Goal: Transaction & Acquisition: Purchase product/service

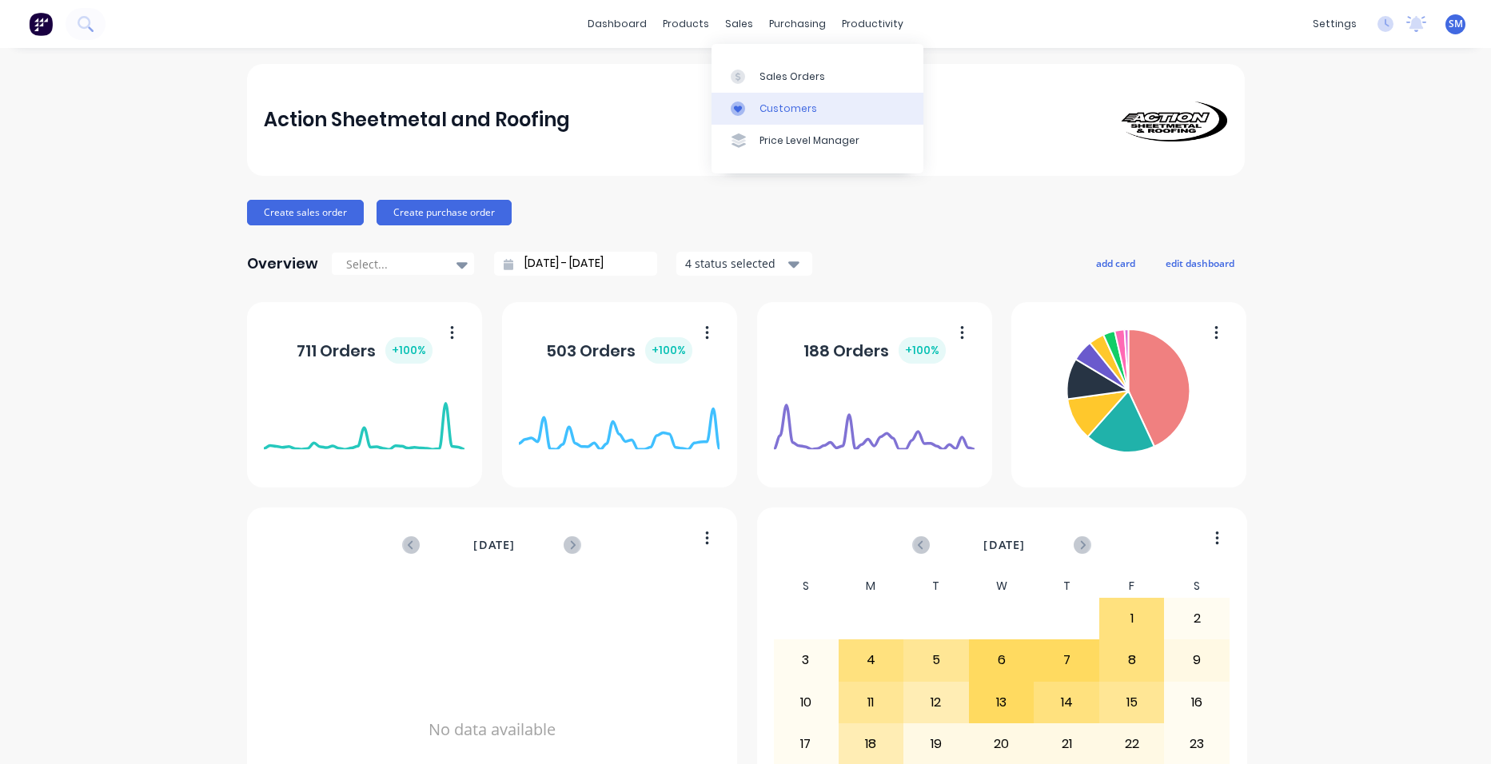
click at [763, 102] on div "Customers" at bounding box center [789, 109] width 58 height 14
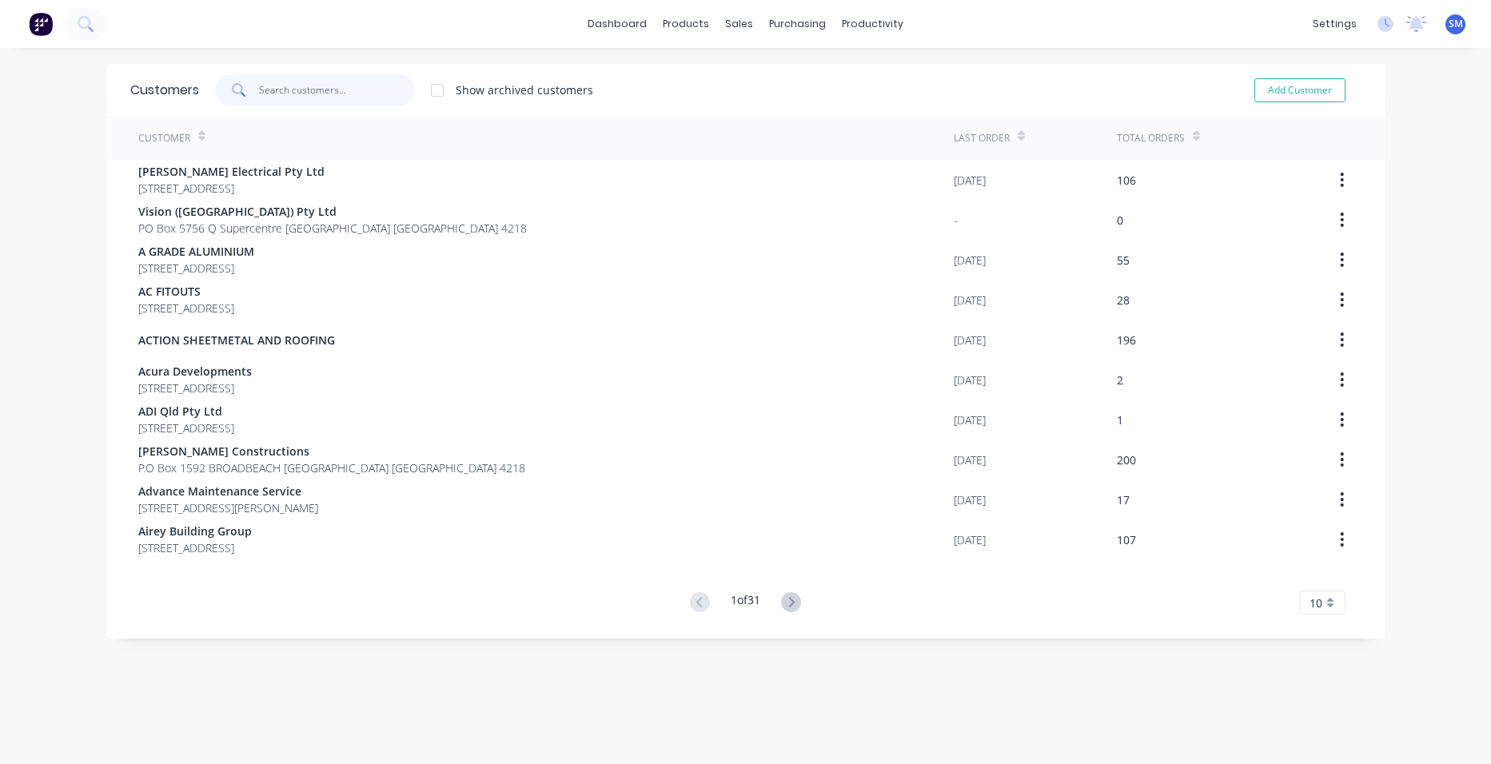
click at [317, 102] on input "text" at bounding box center [337, 90] width 156 height 32
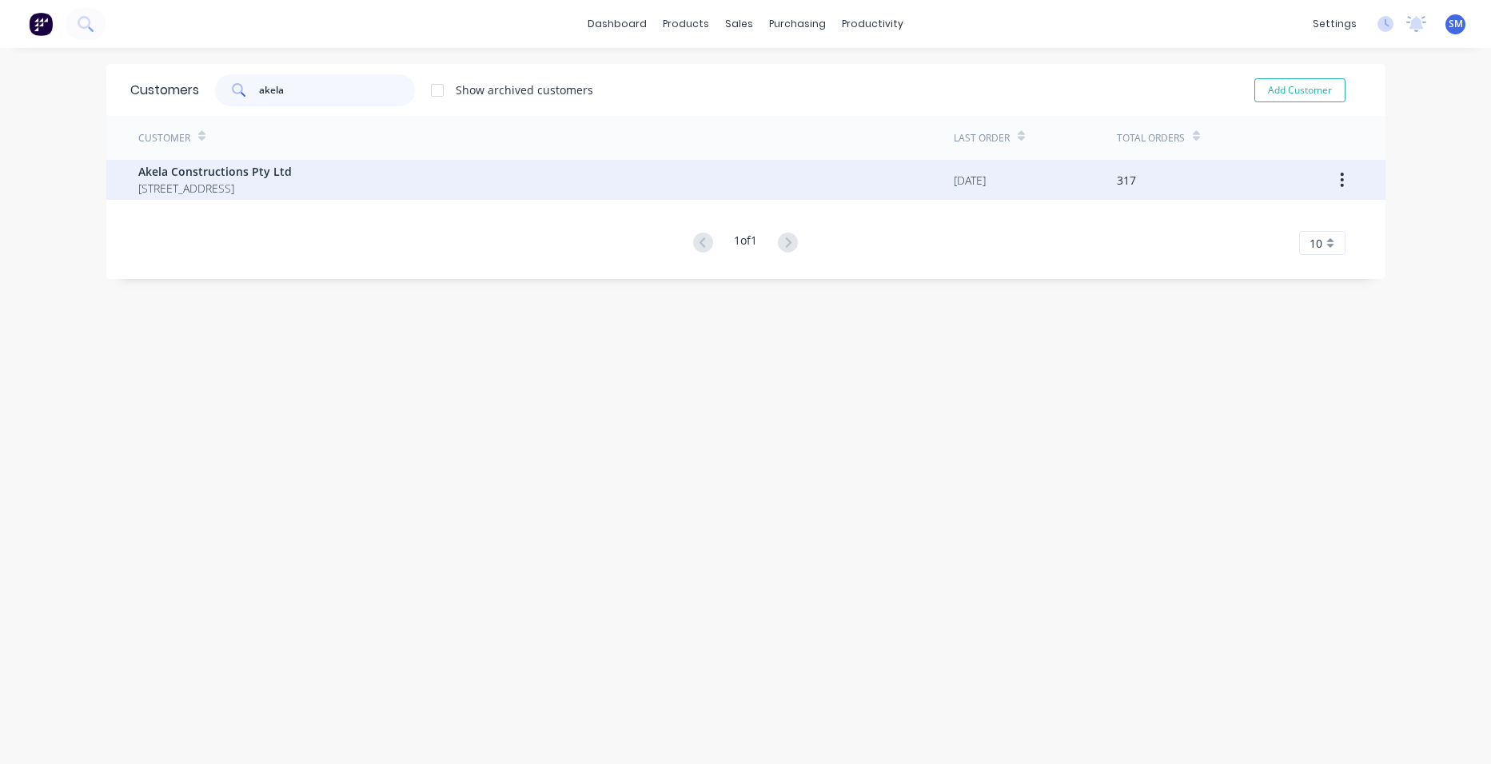
type input "akela"
click at [287, 181] on span "[STREET_ADDRESS]" at bounding box center [215, 188] width 154 height 17
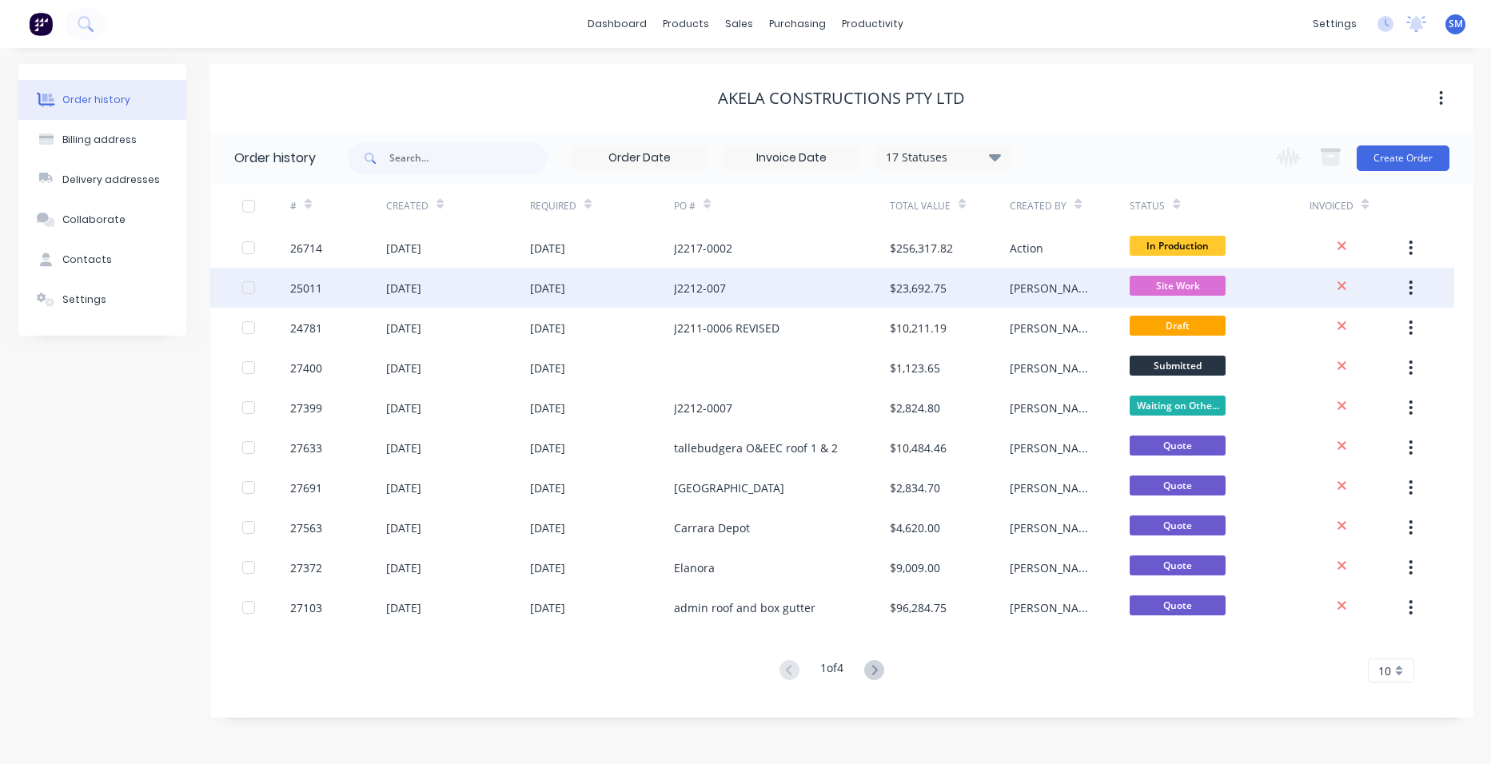
click at [812, 289] on div "J2212-007" at bounding box center [782, 288] width 216 height 40
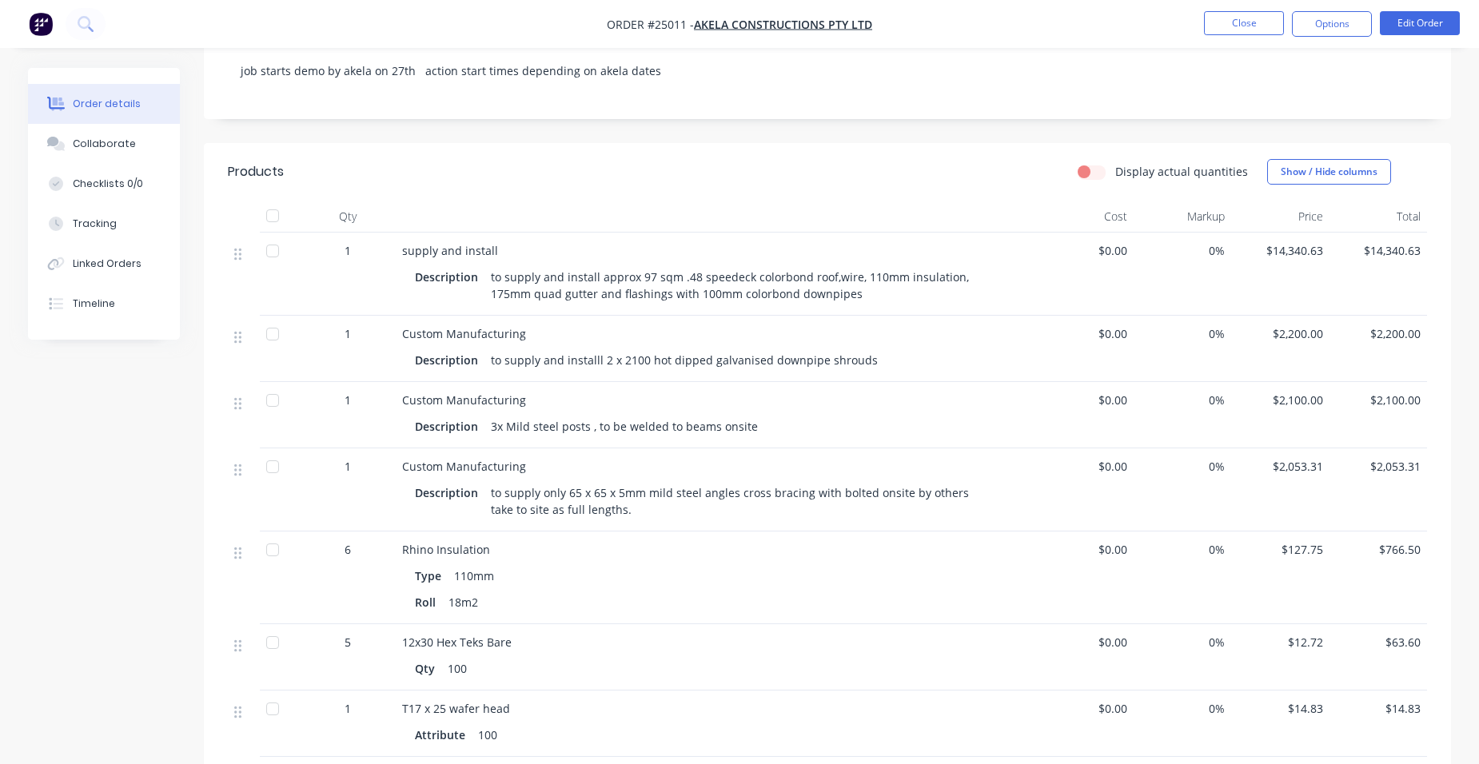
scroll to position [240, 0]
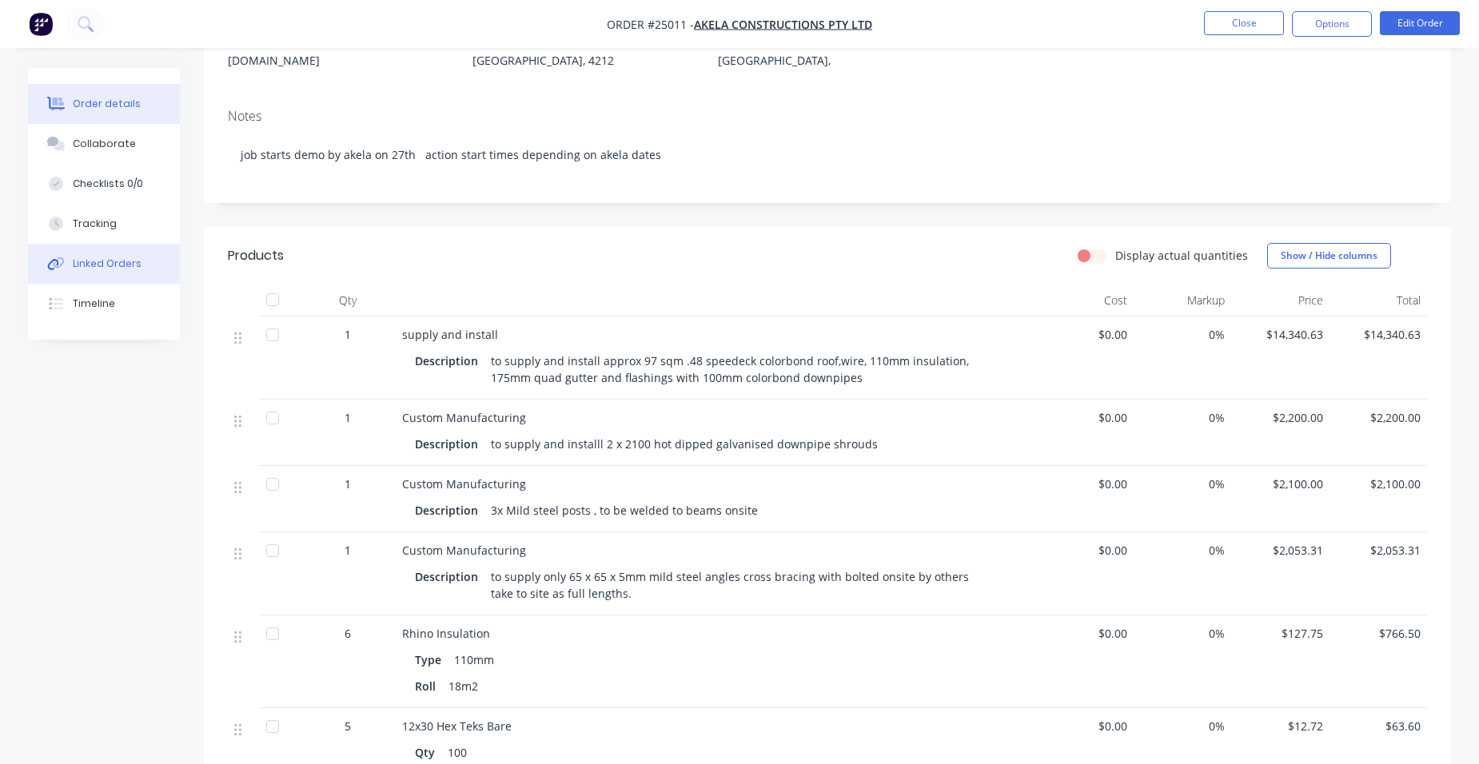
click at [130, 273] on button "Linked Orders" at bounding box center [104, 264] width 152 height 40
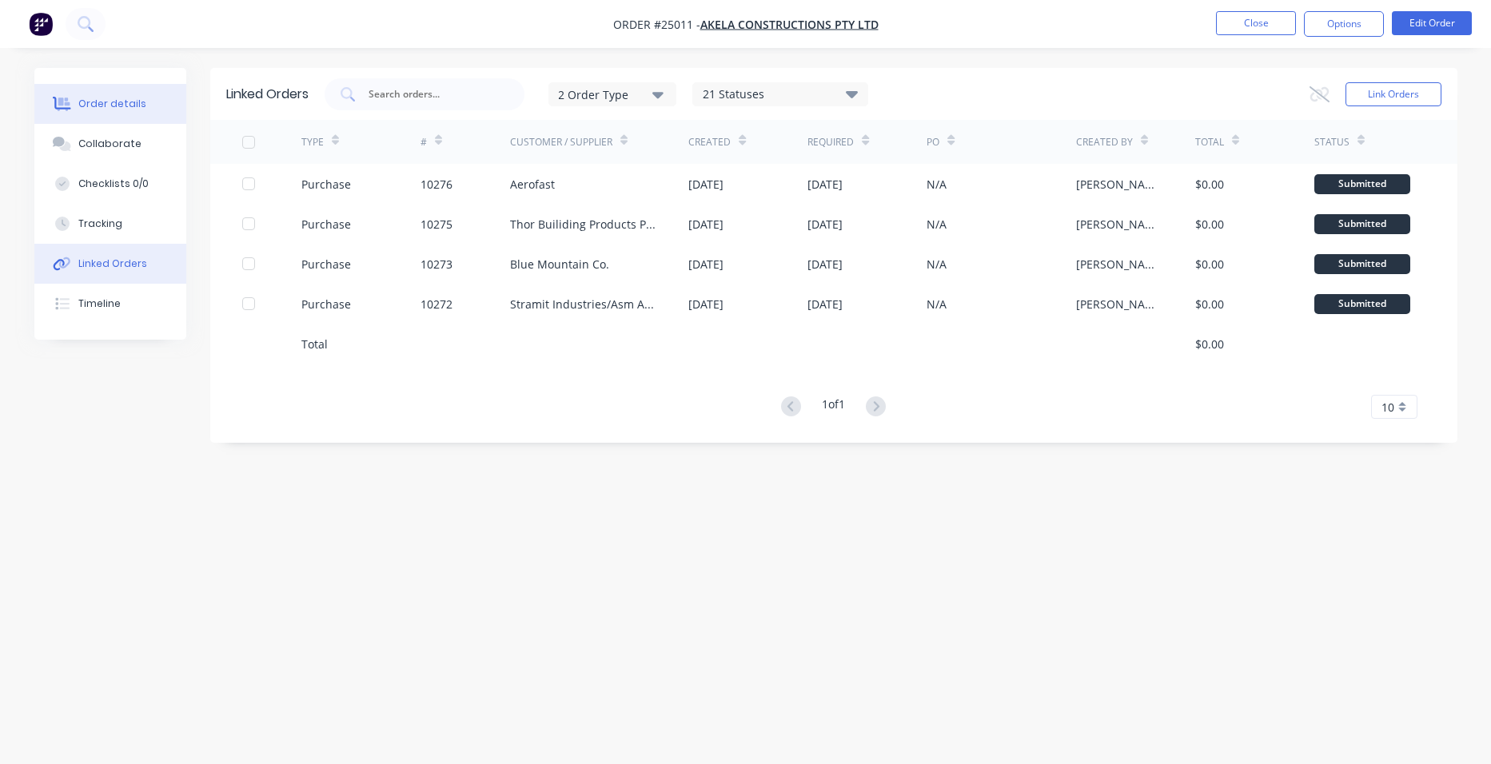
click at [130, 116] on button "Order details" at bounding box center [110, 104] width 152 height 40
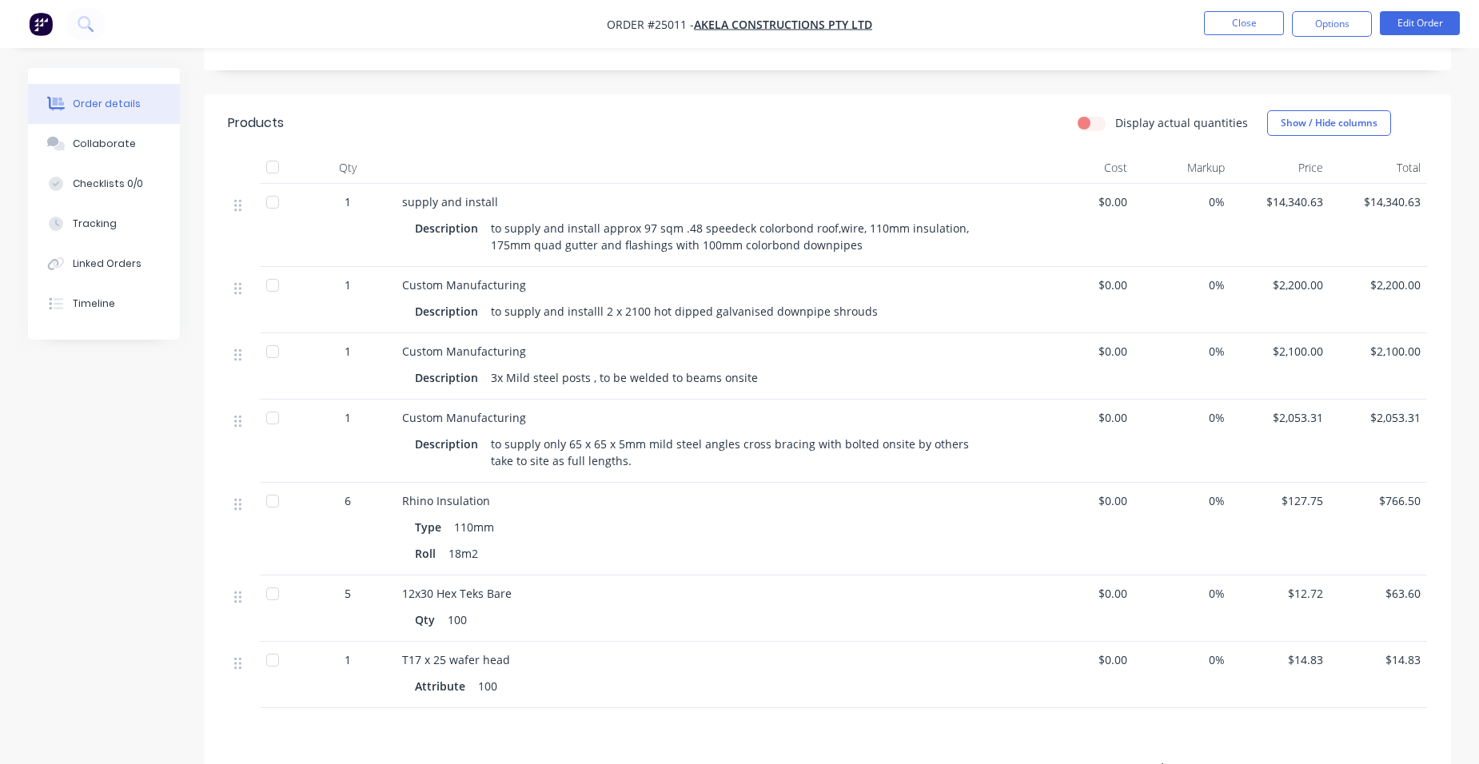
scroll to position [480, 0]
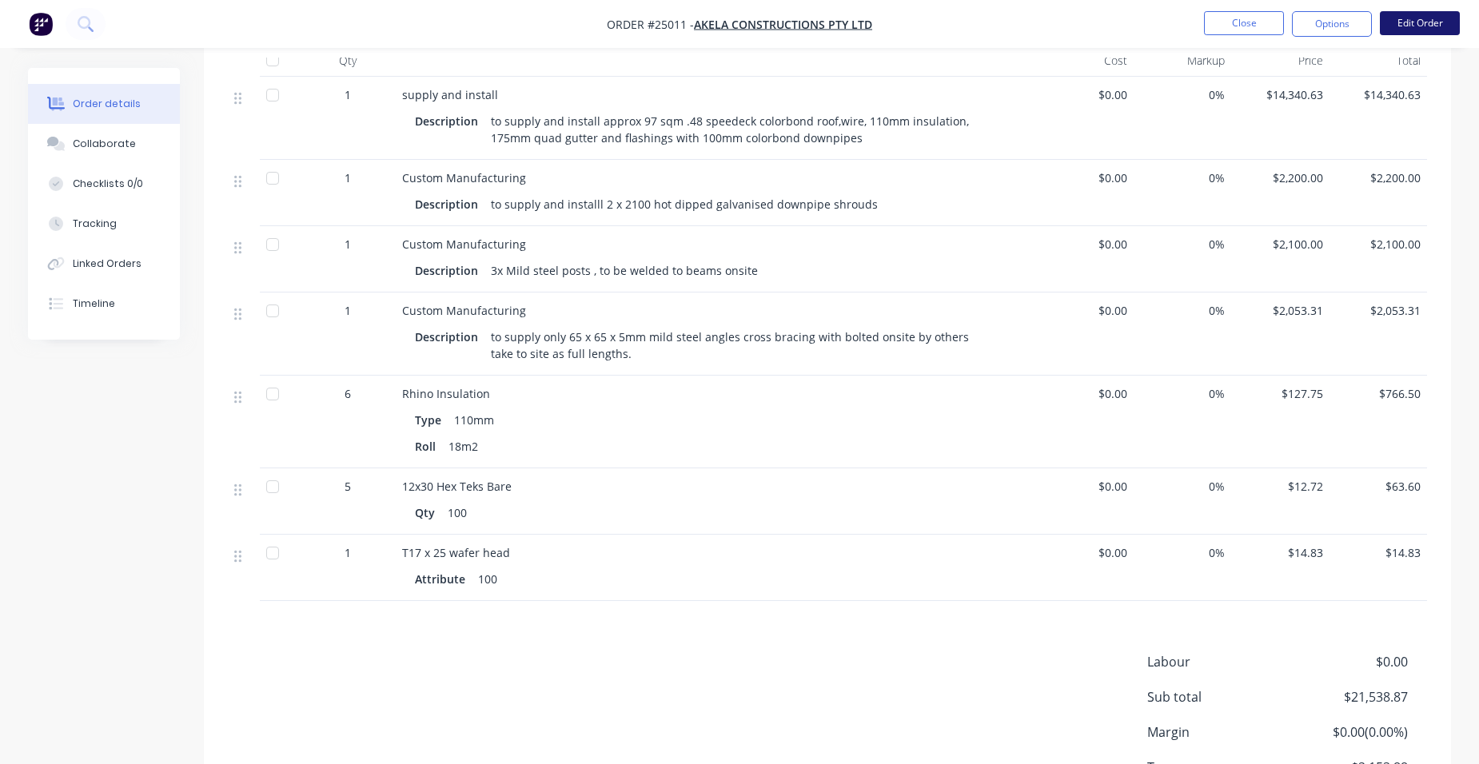
click at [1449, 29] on button "Edit Order" at bounding box center [1420, 23] width 80 height 24
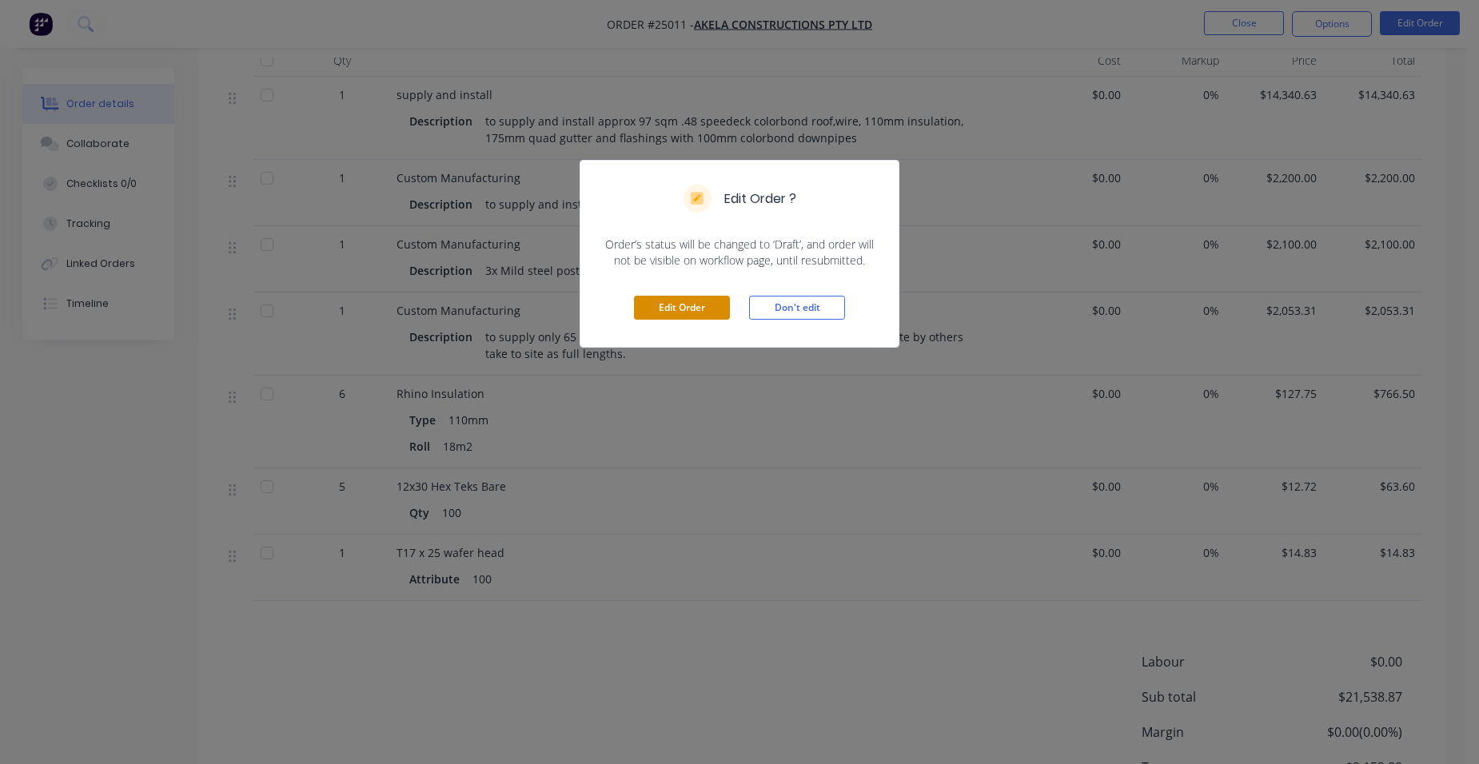
click at [697, 299] on button "Edit Order" at bounding box center [682, 308] width 96 height 24
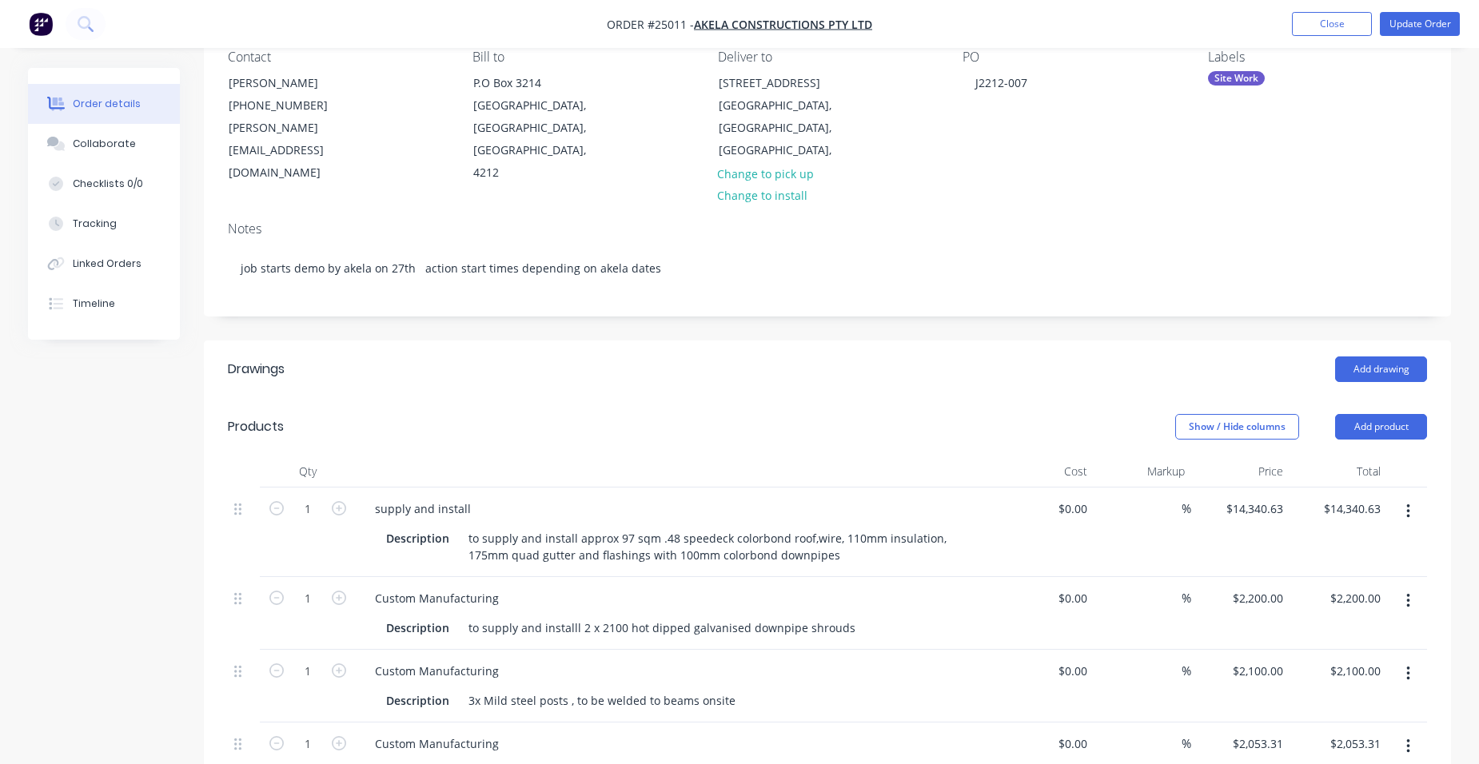
scroll to position [240, 0]
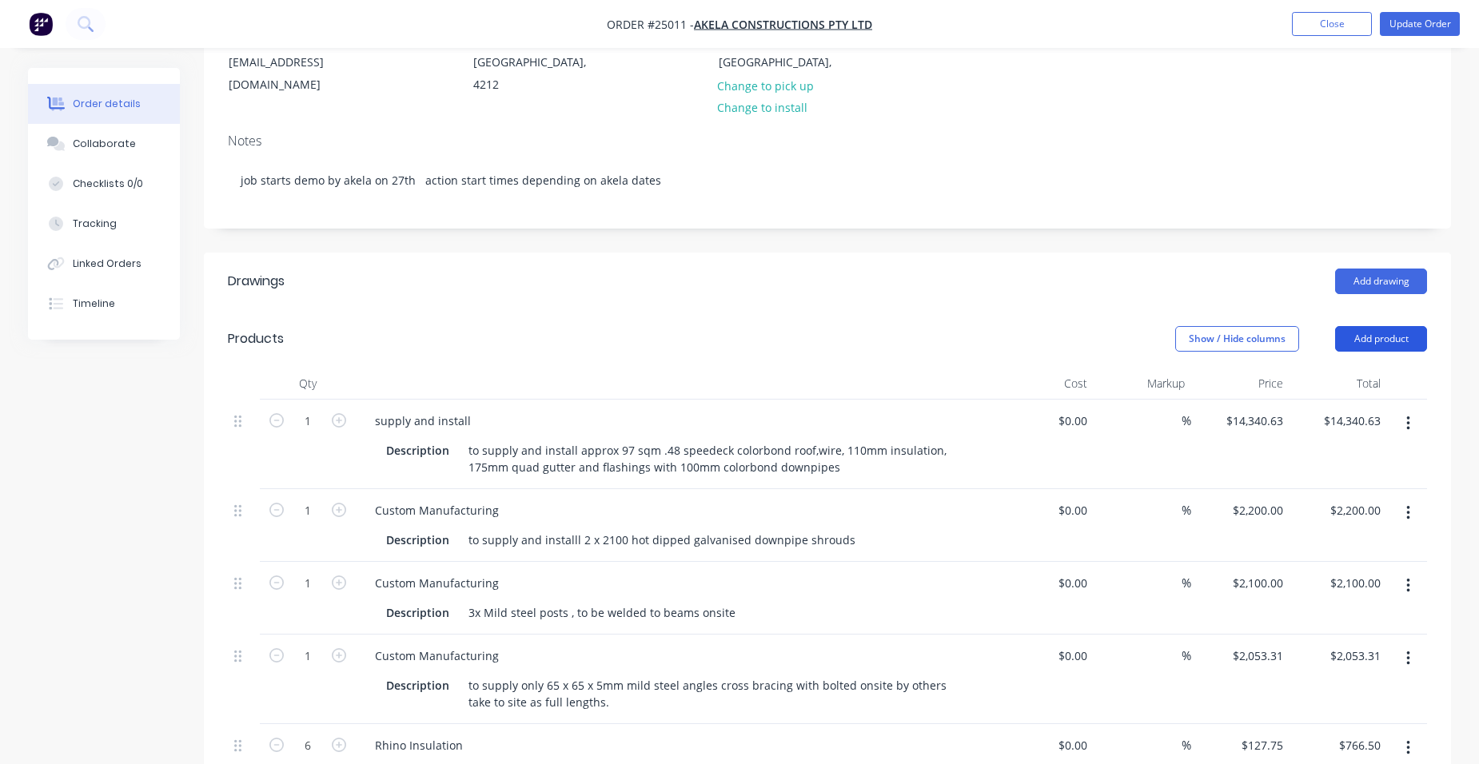
click at [1412, 326] on button "Add product" at bounding box center [1381, 339] width 92 height 26
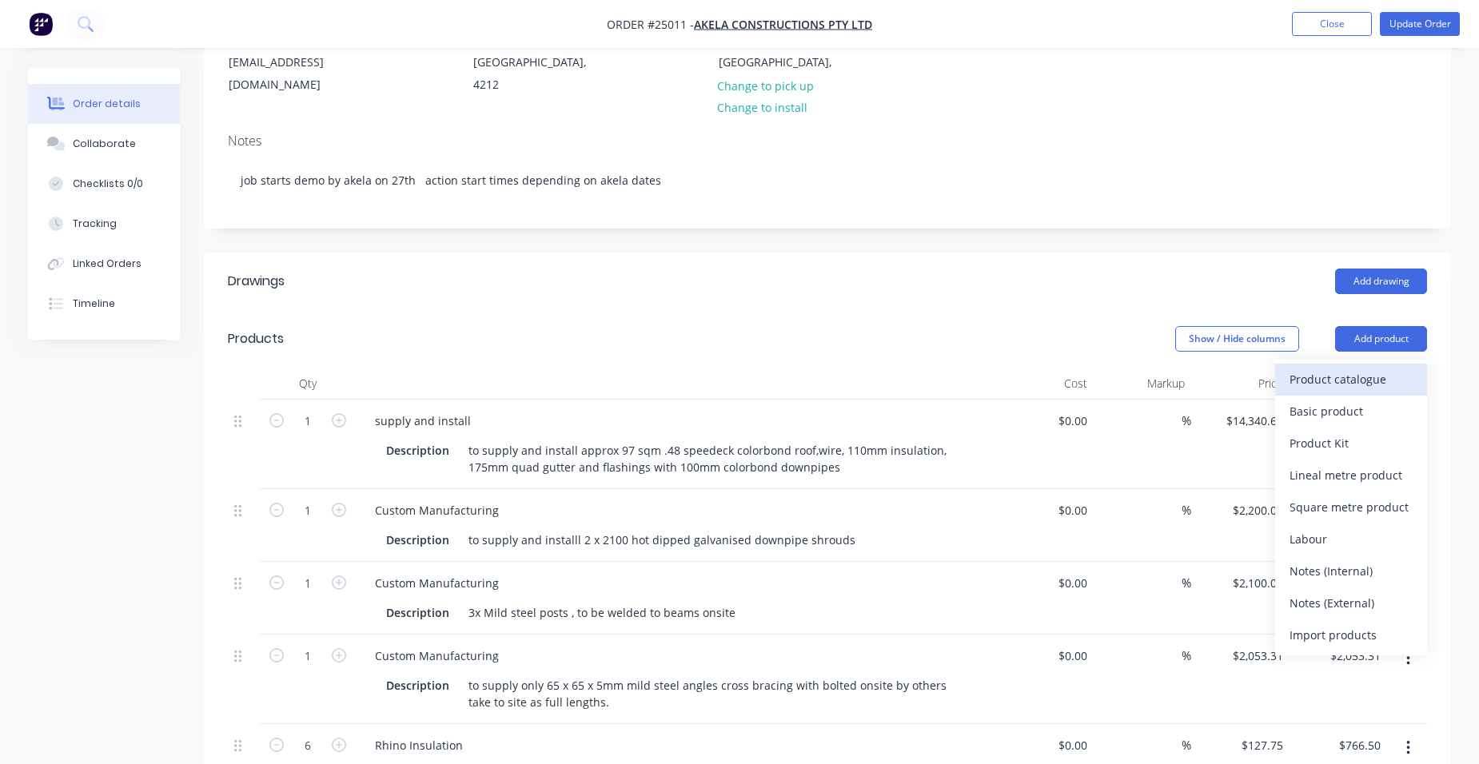
click at [1363, 368] on div "Product catalogue" at bounding box center [1351, 379] width 123 height 23
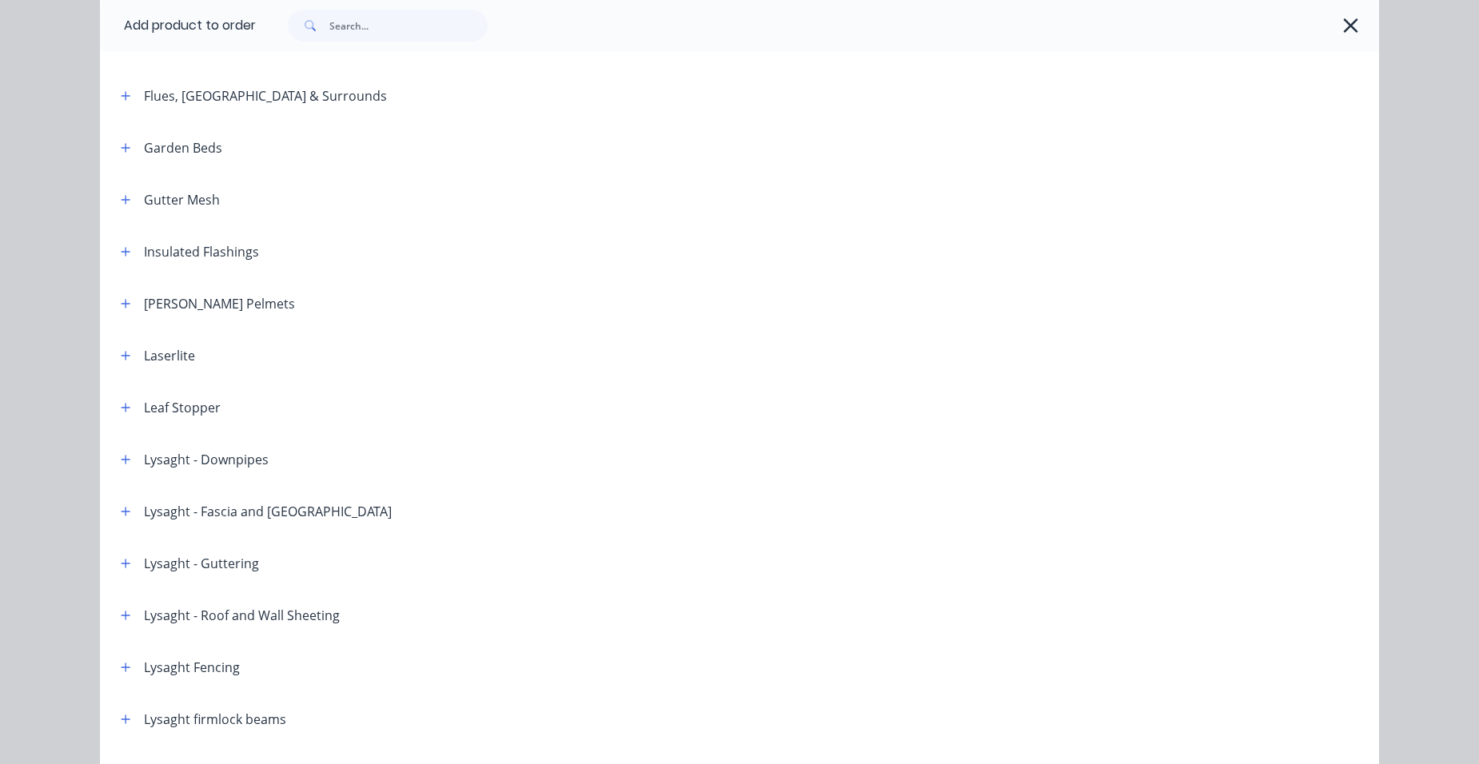
scroll to position [1040, 0]
click at [127, 207] on button "button" at bounding box center [126, 201] width 20 height 20
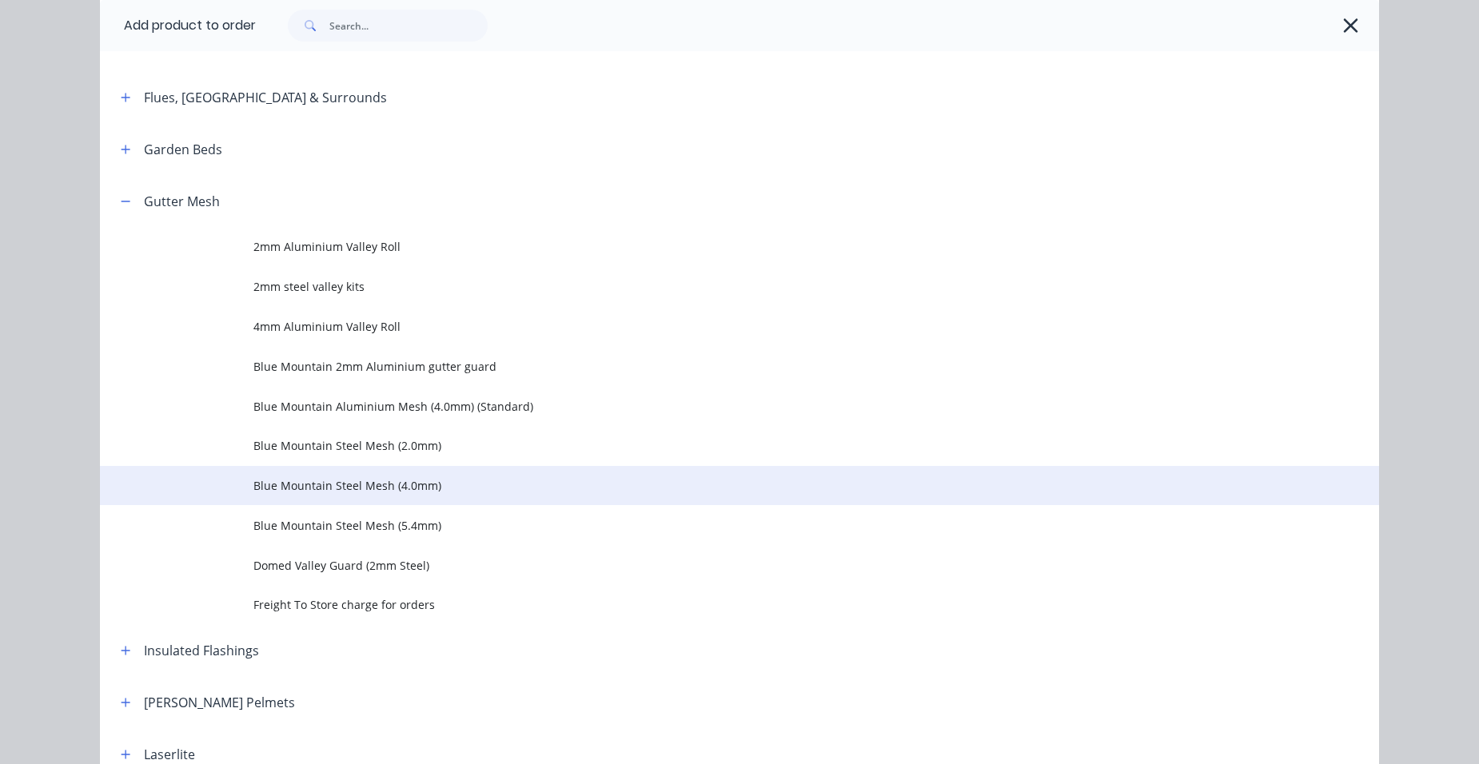
click at [445, 491] on span "Blue Mountain Steel Mesh (4.0mm)" at bounding box center [703, 485] width 900 height 17
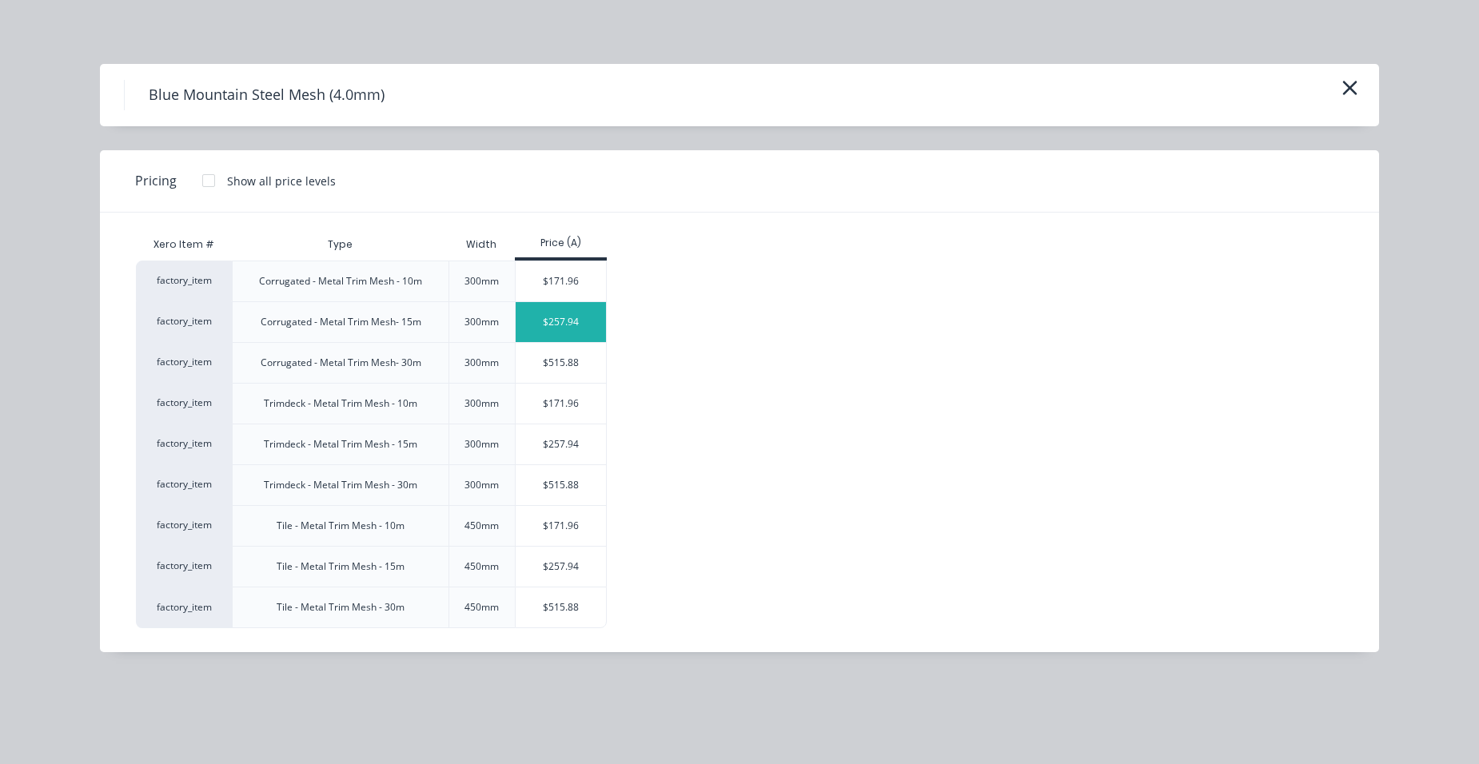
click at [551, 327] on div "$257.94" at bounding box center [561, 322] width 90 height 40
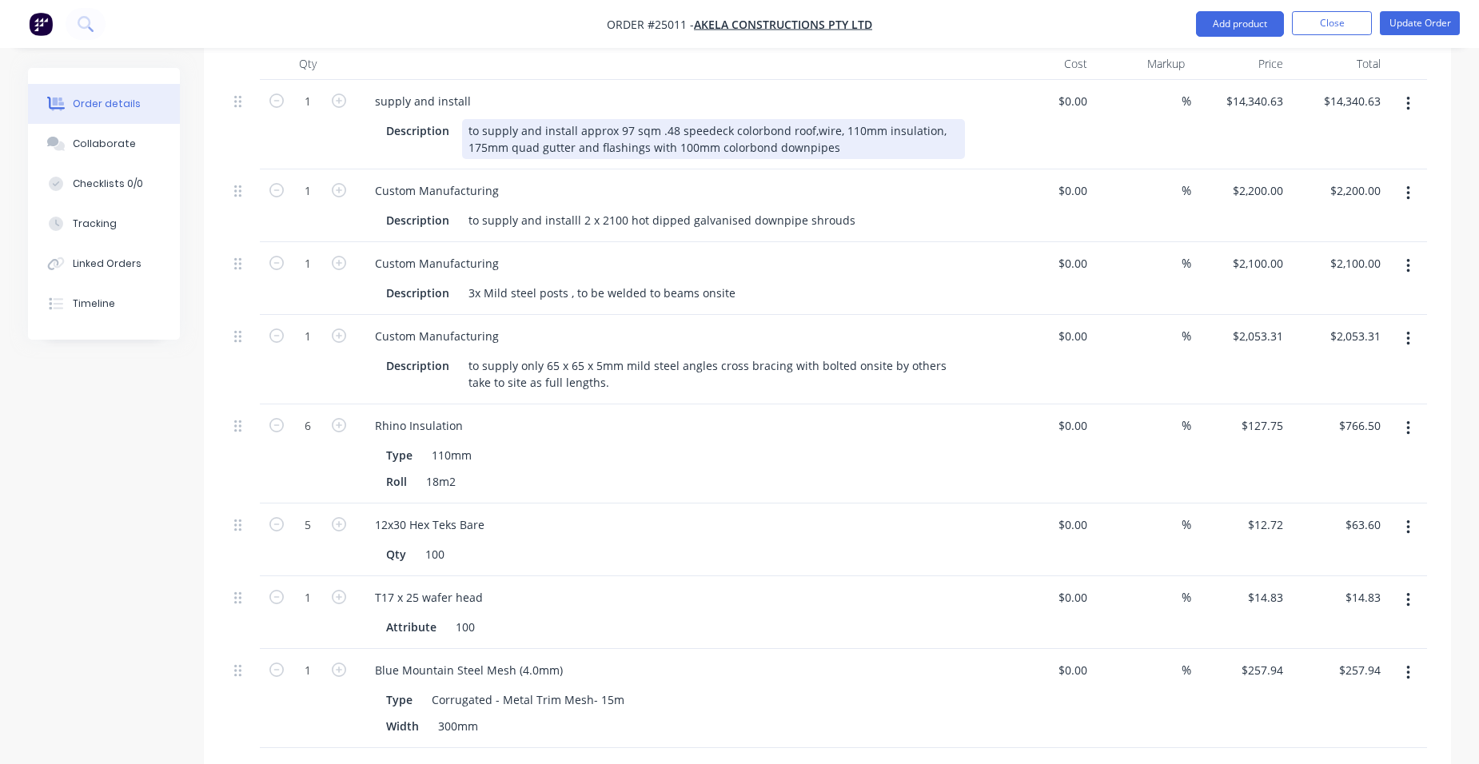
scroll to position [800, 0]
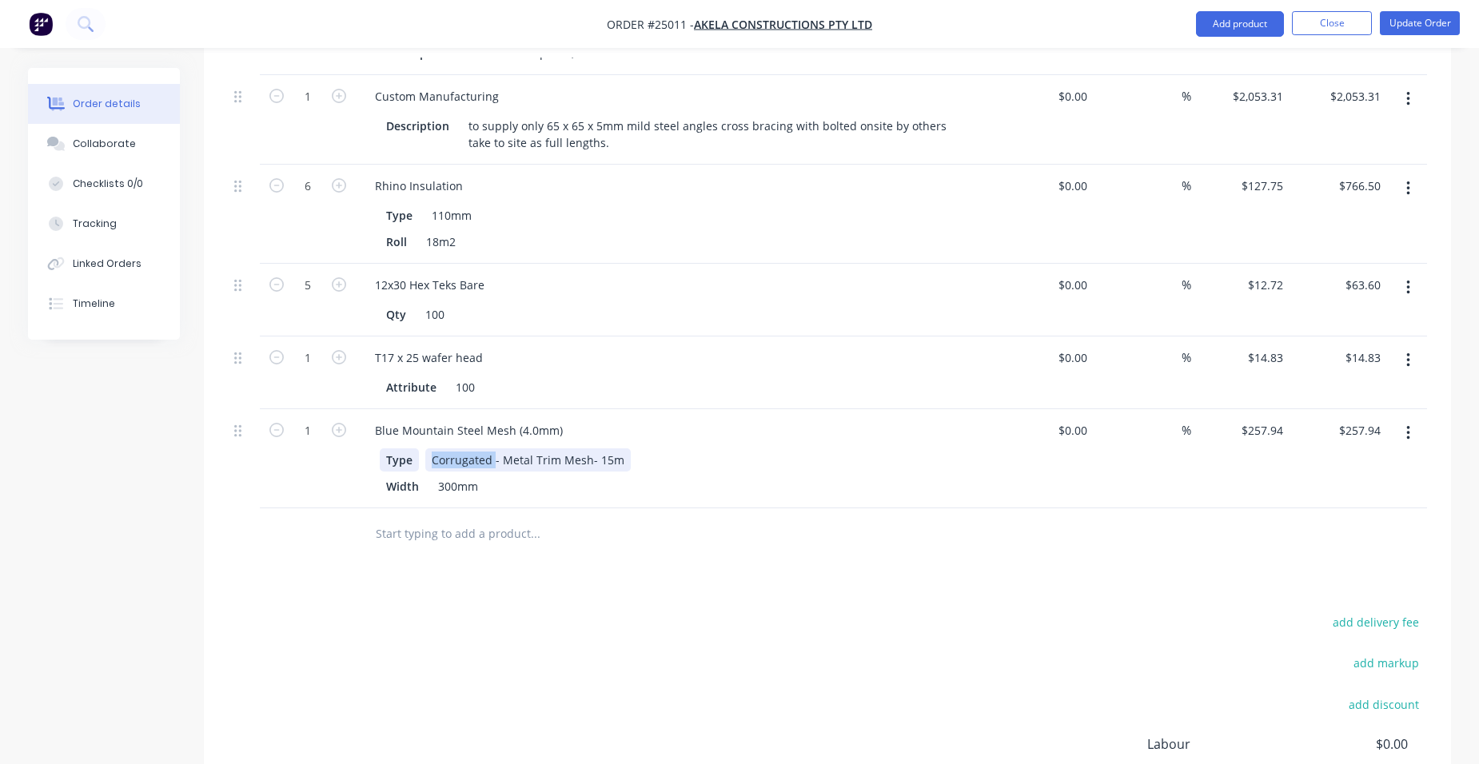
drag, startPoint x: 493, startPoint y: 439, endPoint x: 386, endPoint y: 433, distance: 106.5
click at [411, 449] on div "Type Corrugated - Metal Trim Mesh- 15m" at bounding box center [672, 460] width 585 height 23
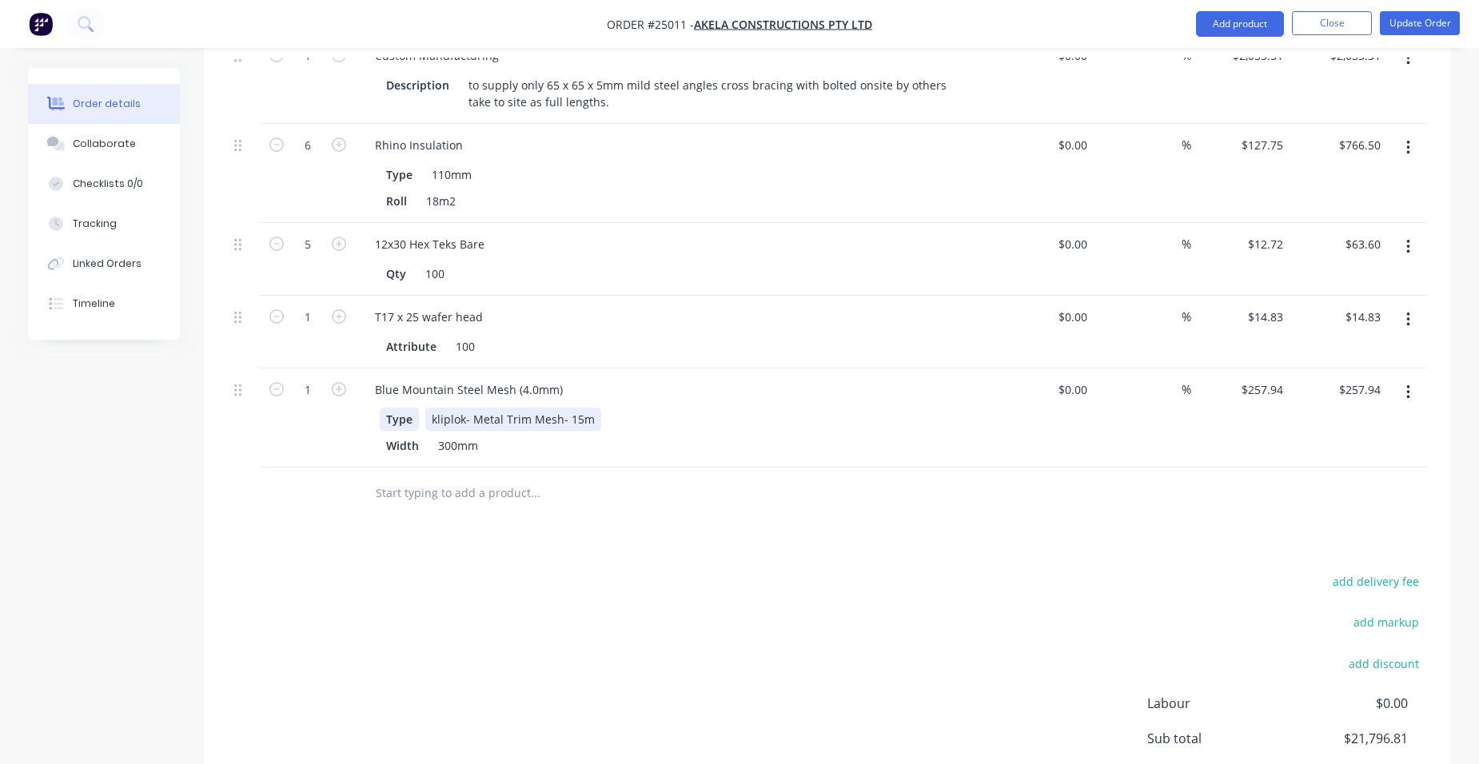
scroll to position [880, 0]
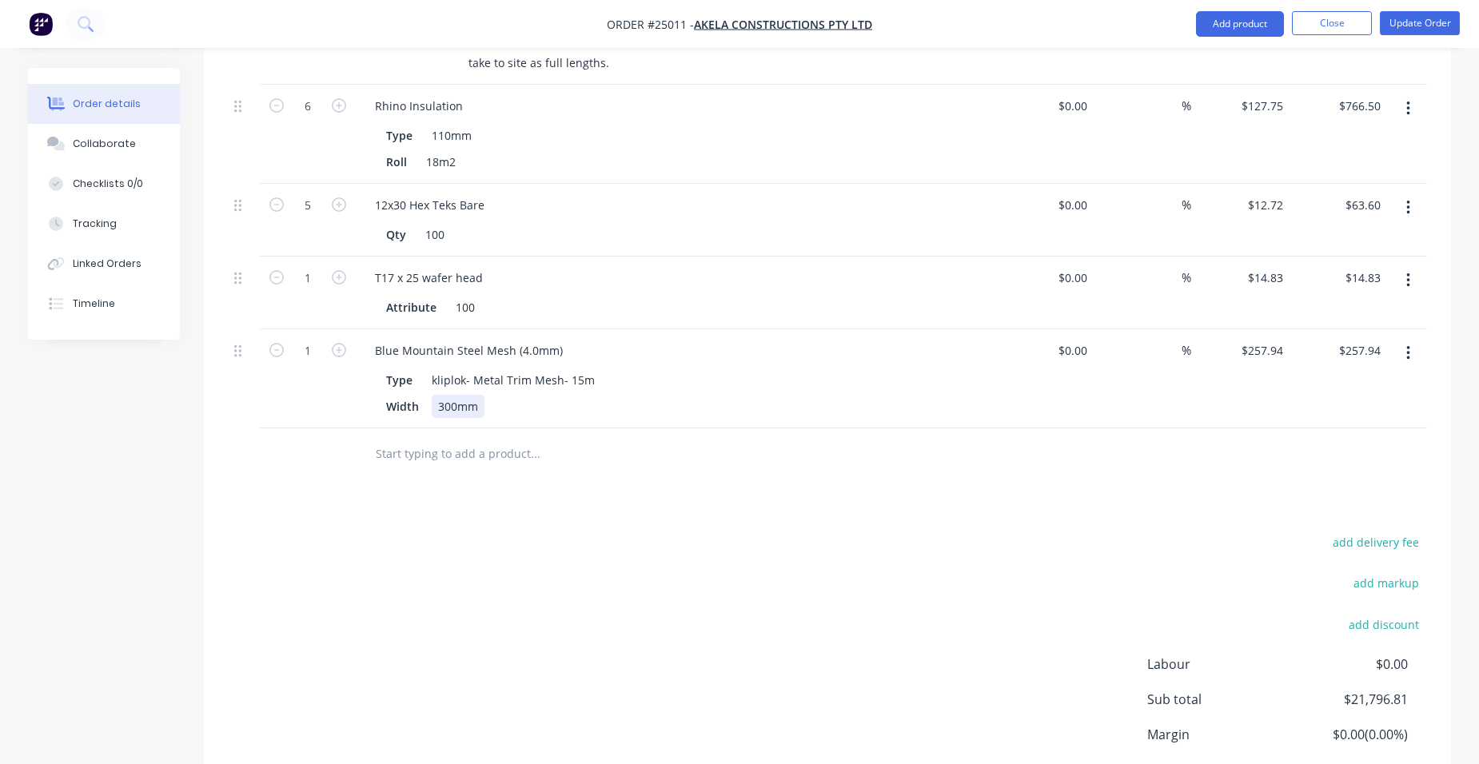
click at [532, 402] on div "Blue Mountain Steel Mesh (4.0mm) Type kliplok- Metal Trim Mesh- 15m Width 300mm" at bounding box center [676, 378] width 640 height 99
click at [566, 339] on div "Blue Mountain Steel Mesh (4.0mm)" at bounding box center [469, 350] width 214 height 23
click at [701, 339] on div "Blue Mountain Steel Mesh (4.0mm) surfmist" at bounding box center [675, 350] width 627 height 23
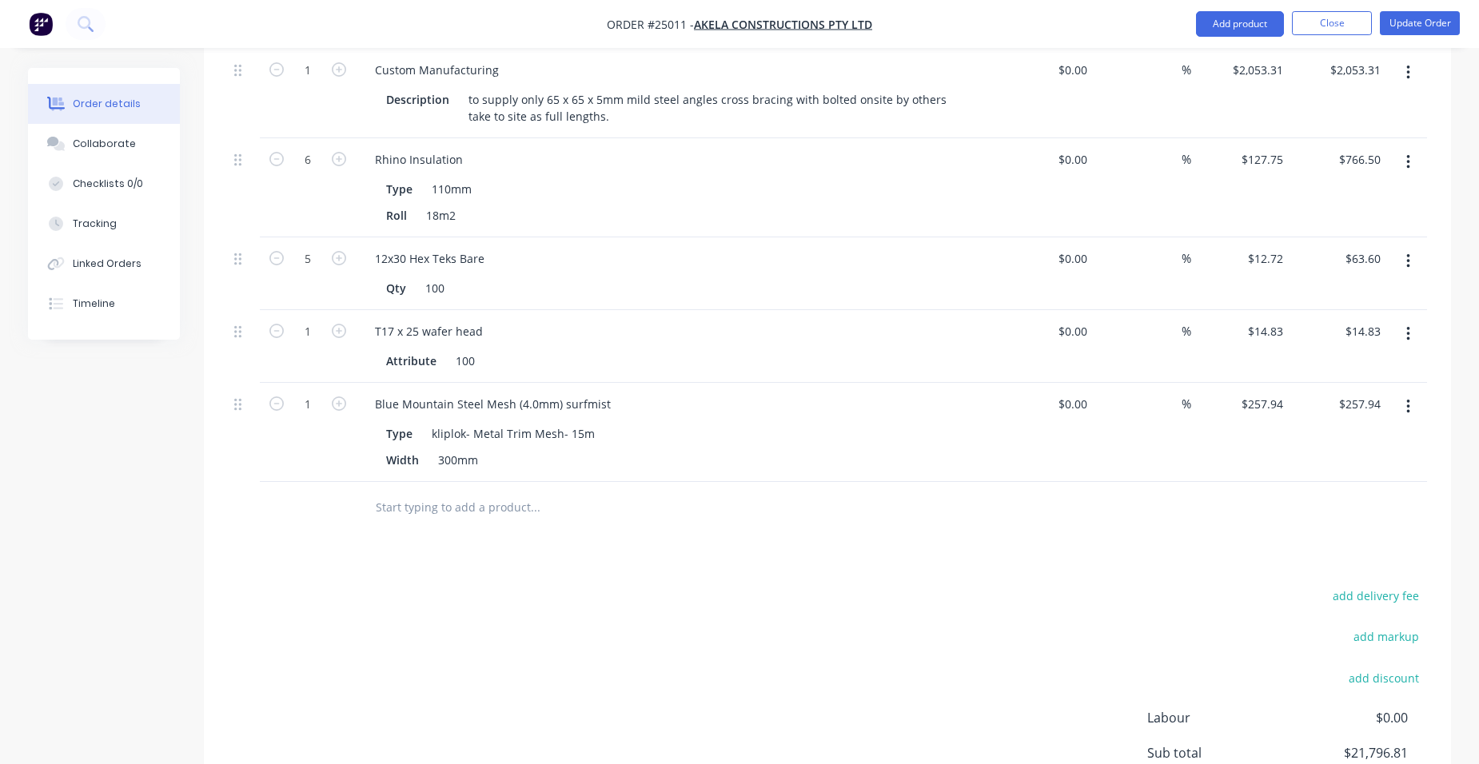
scroll to position [800, 0]
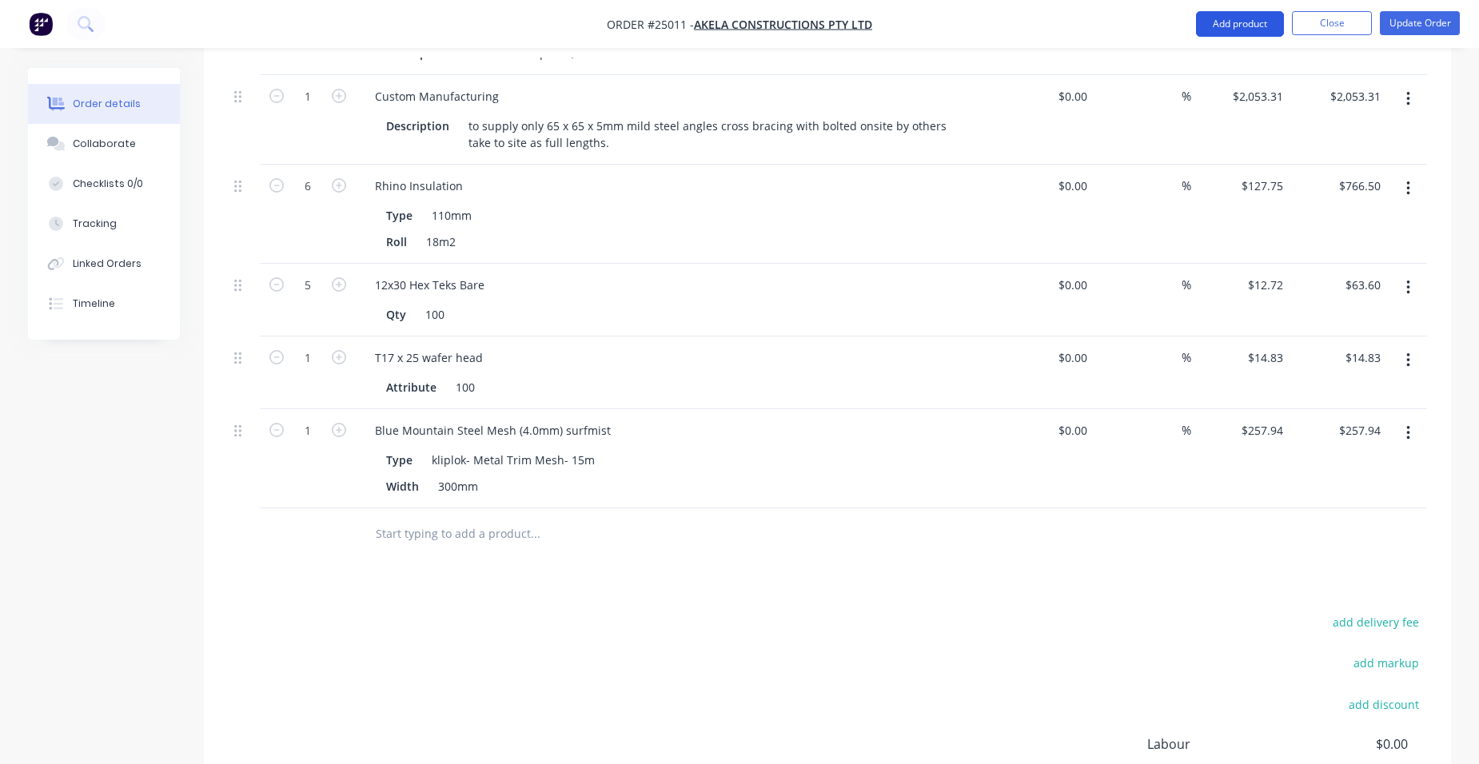
click at [1252, 32] on button "Add product" at bounding box center [1240, 24] width 88 height 26
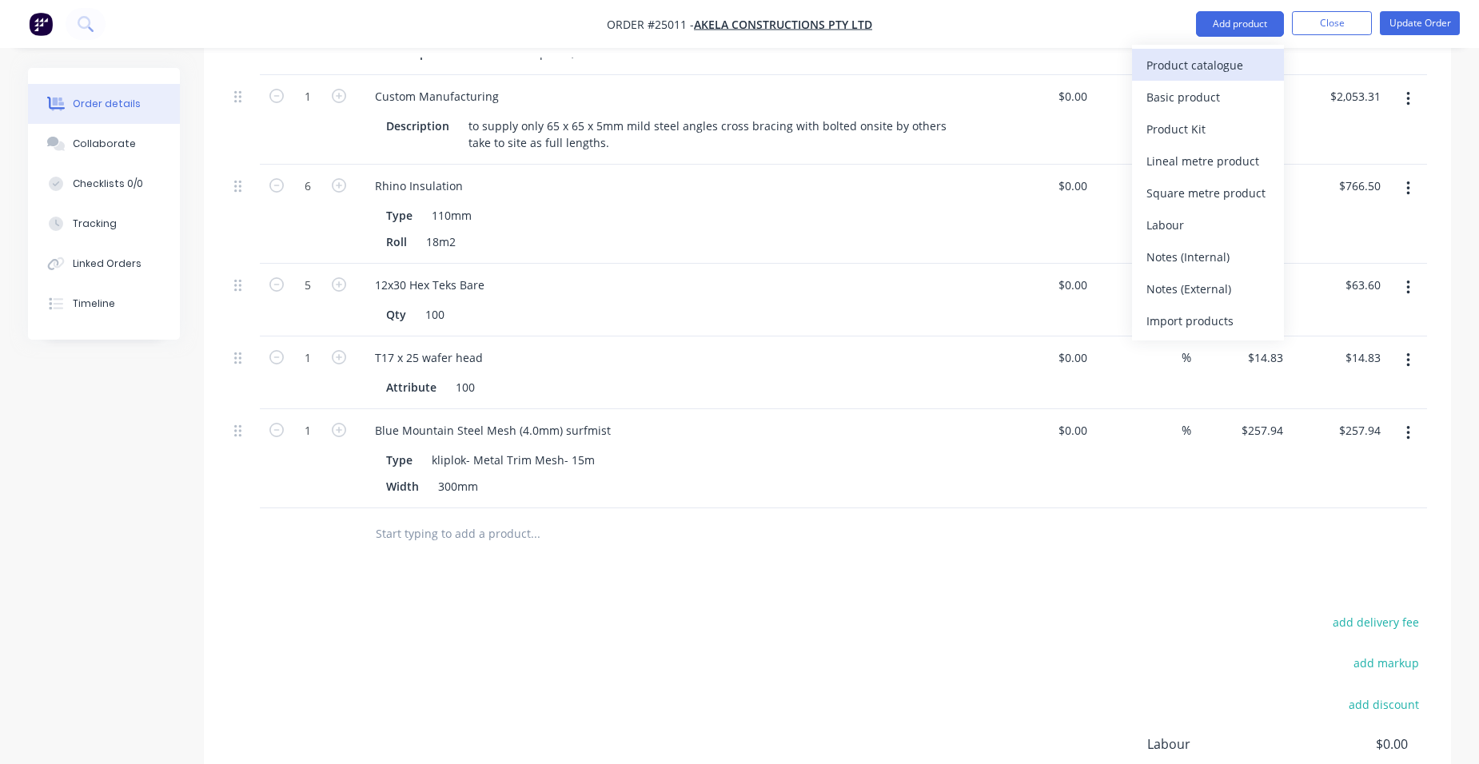
click at [1237, 54] on button "Product catalogue" at bounding box center [1208, 65] width 152 height 32
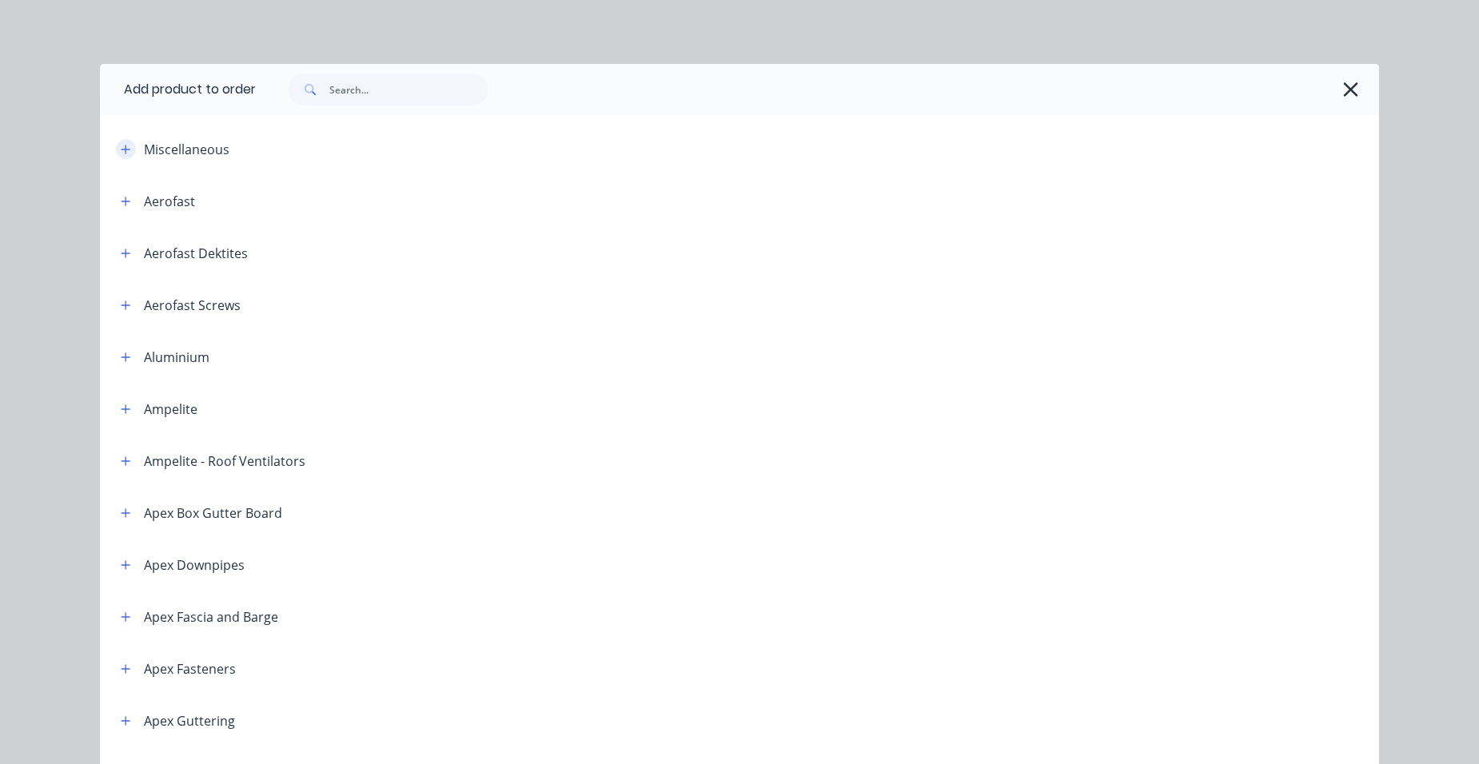
click at [122, 150] on icon "button" at bounding box center [126, 149] width 9 height 9
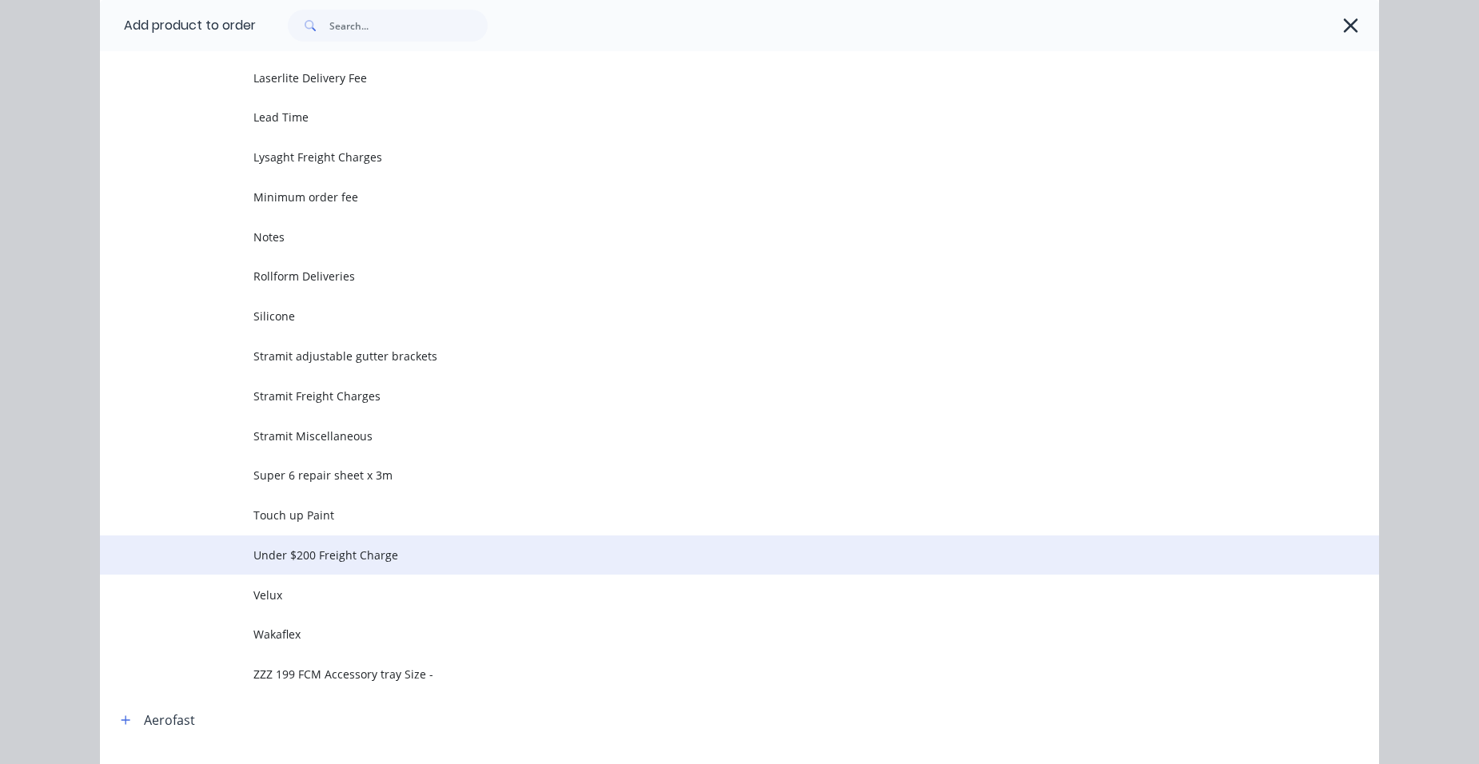
scroll to position [640, 0]
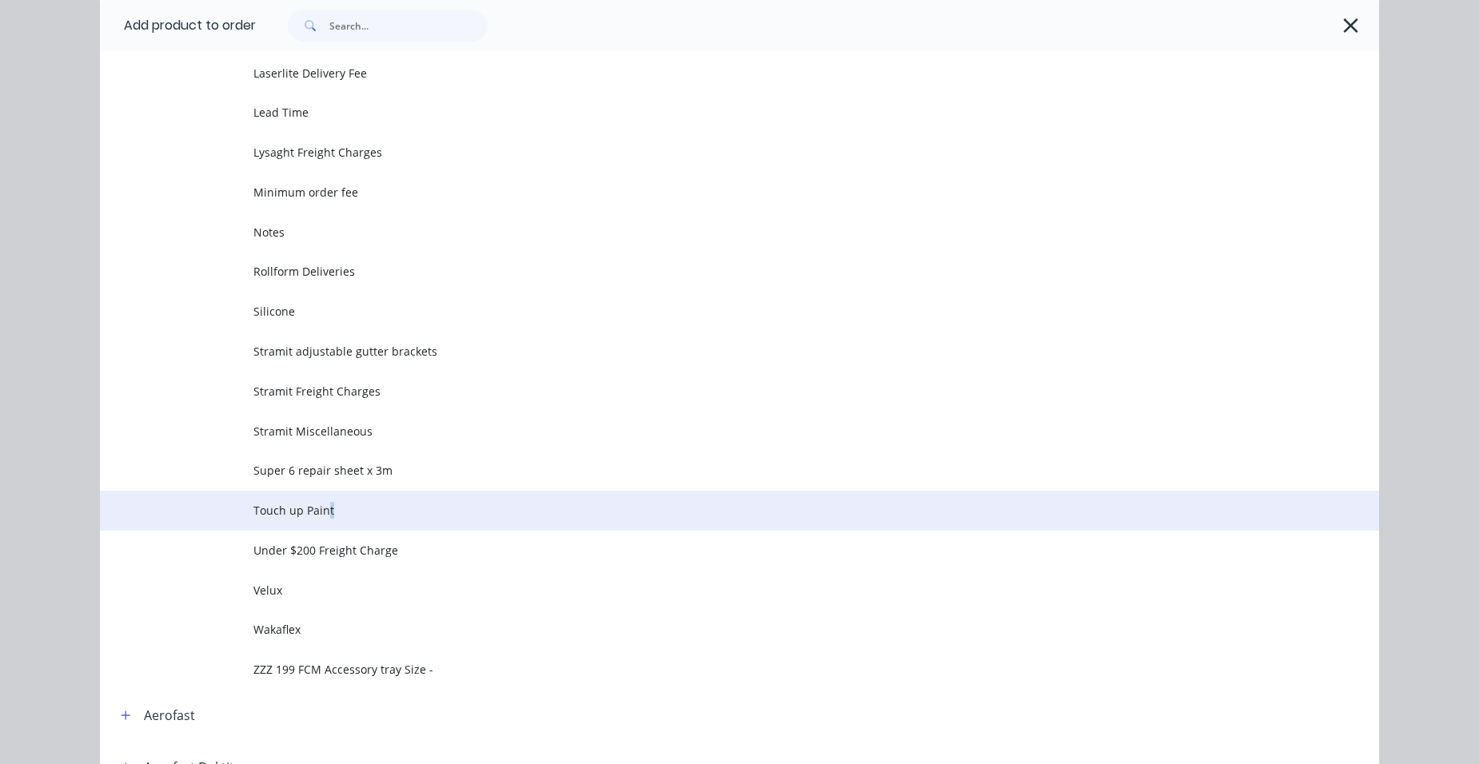
click at [324, 513] on span "Touch up Paint" at bounding box center [703, 510] width 900 height 17
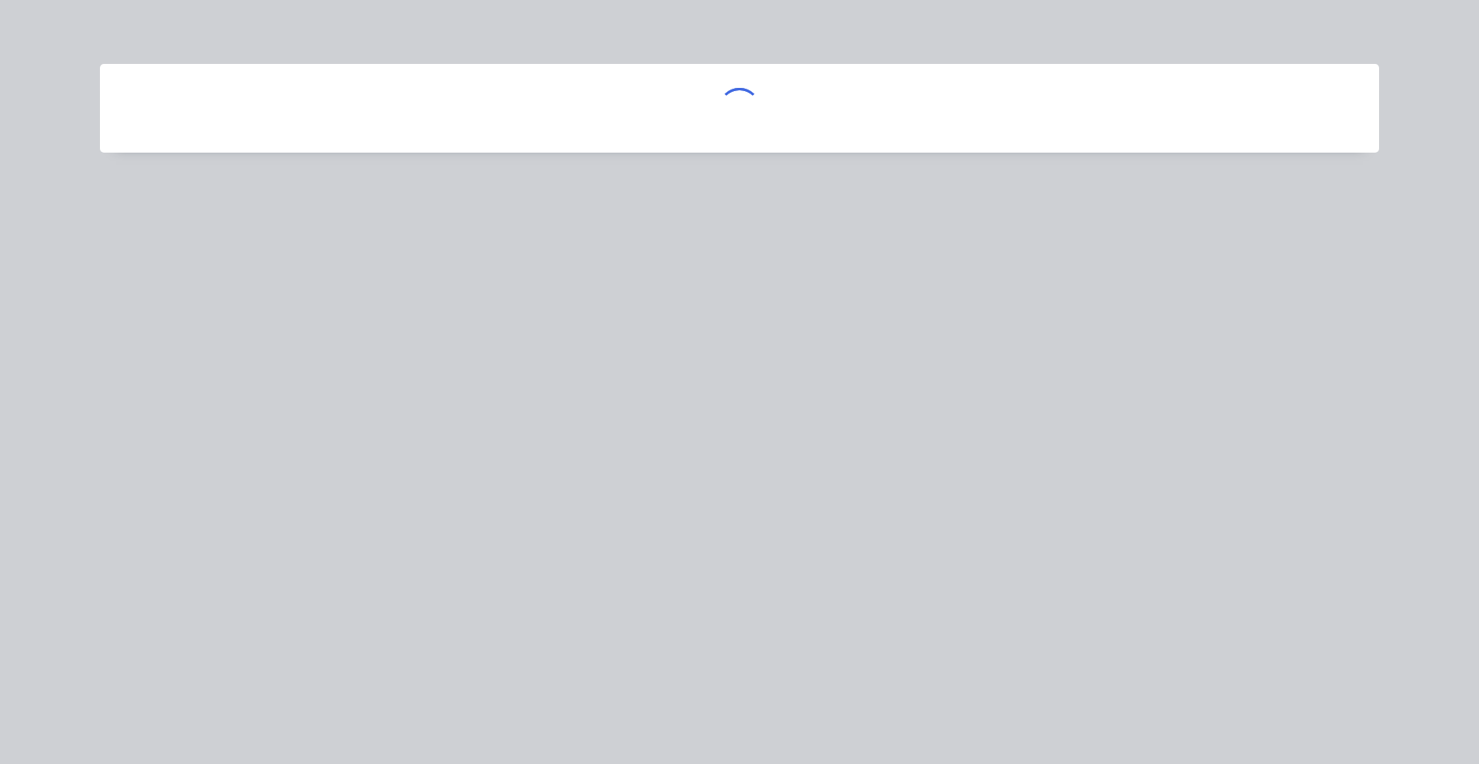
scroll to position [0, 0]
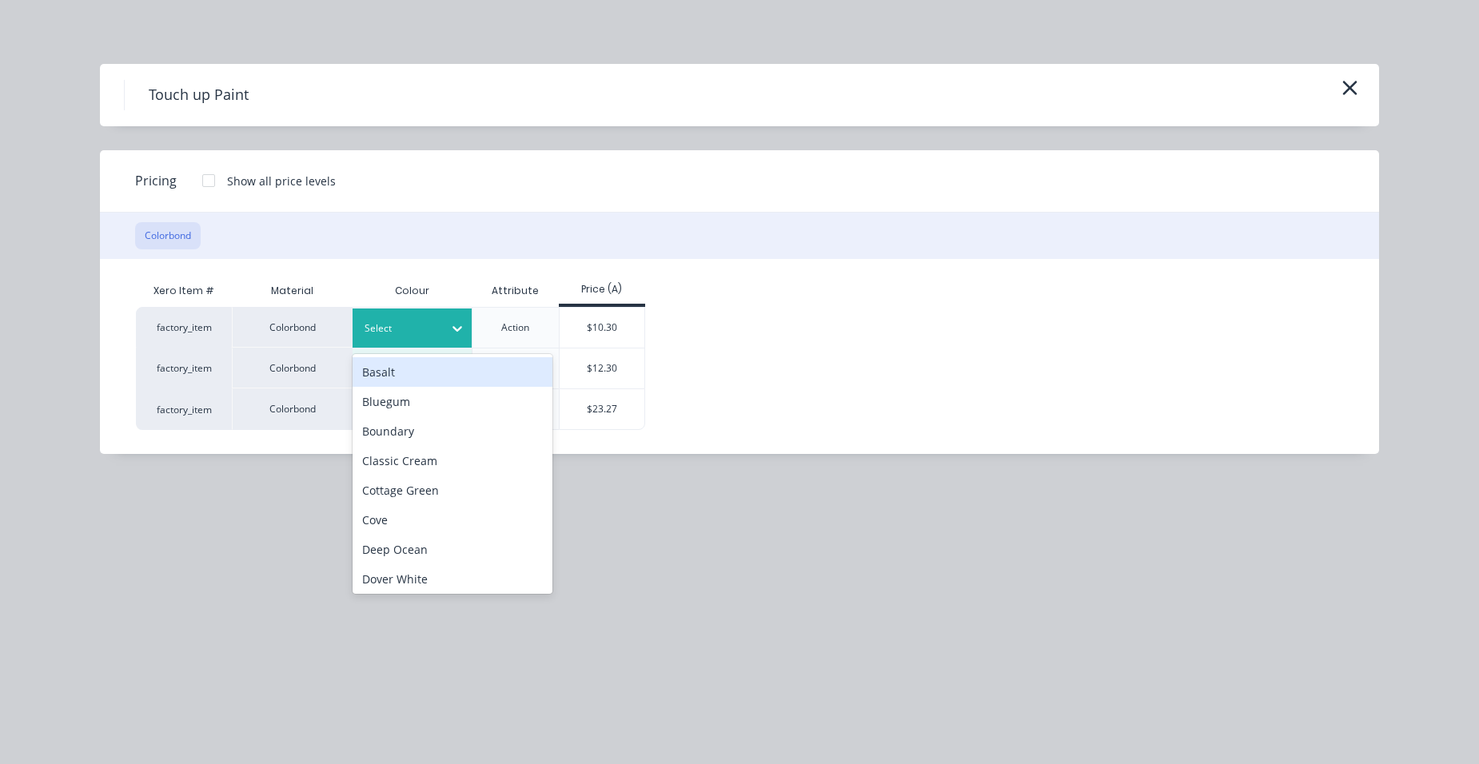
drag, startPoint x: 418, startPoint y: 321, endPoint x: 423, endPoint y: 361, distance: 41.1
click at [417, 321] on div at bounding box center [401, 329] width 72 height 18
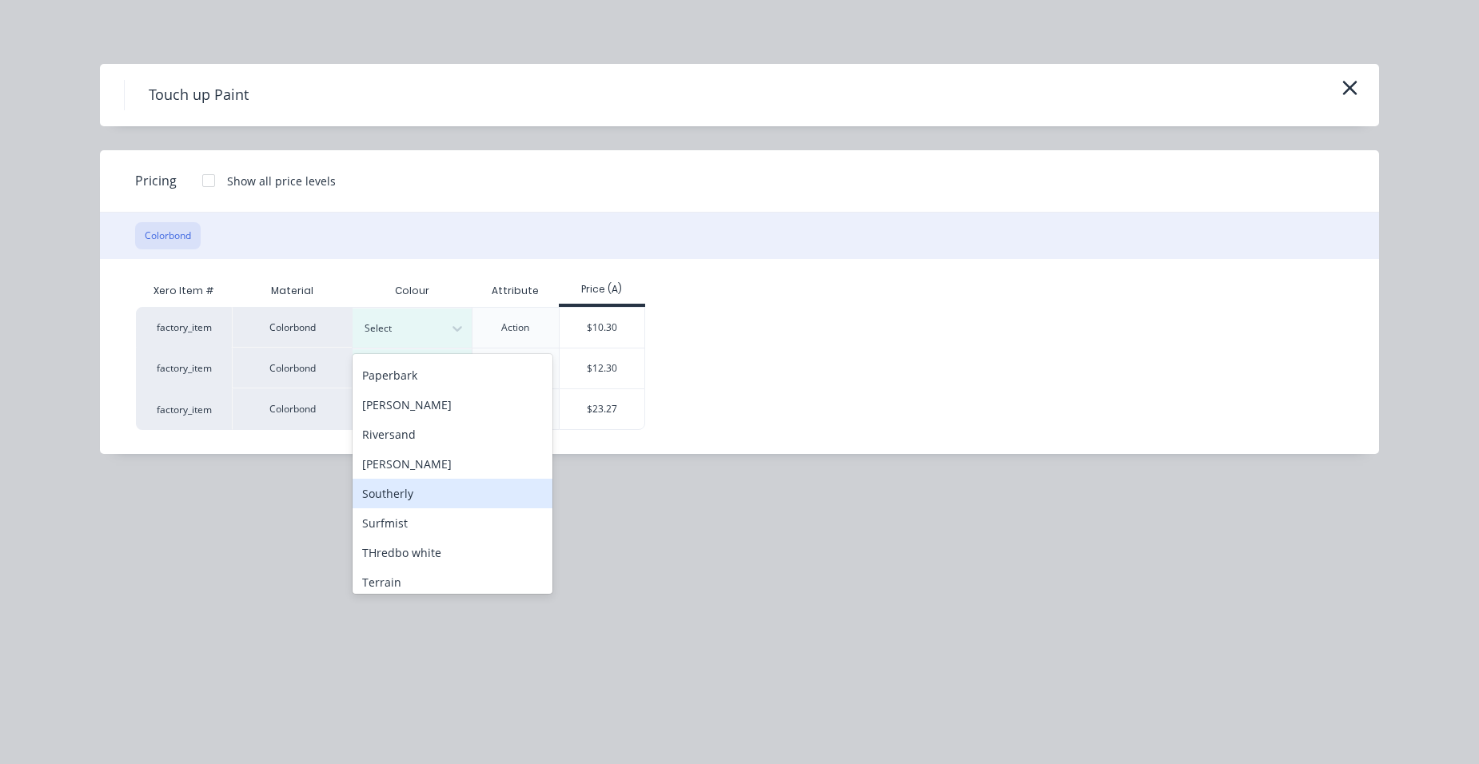
scroll to position [560, 0]
click at [433, 525] on div "Surfmist" at bounding box center [453, 523] width 200 height 30
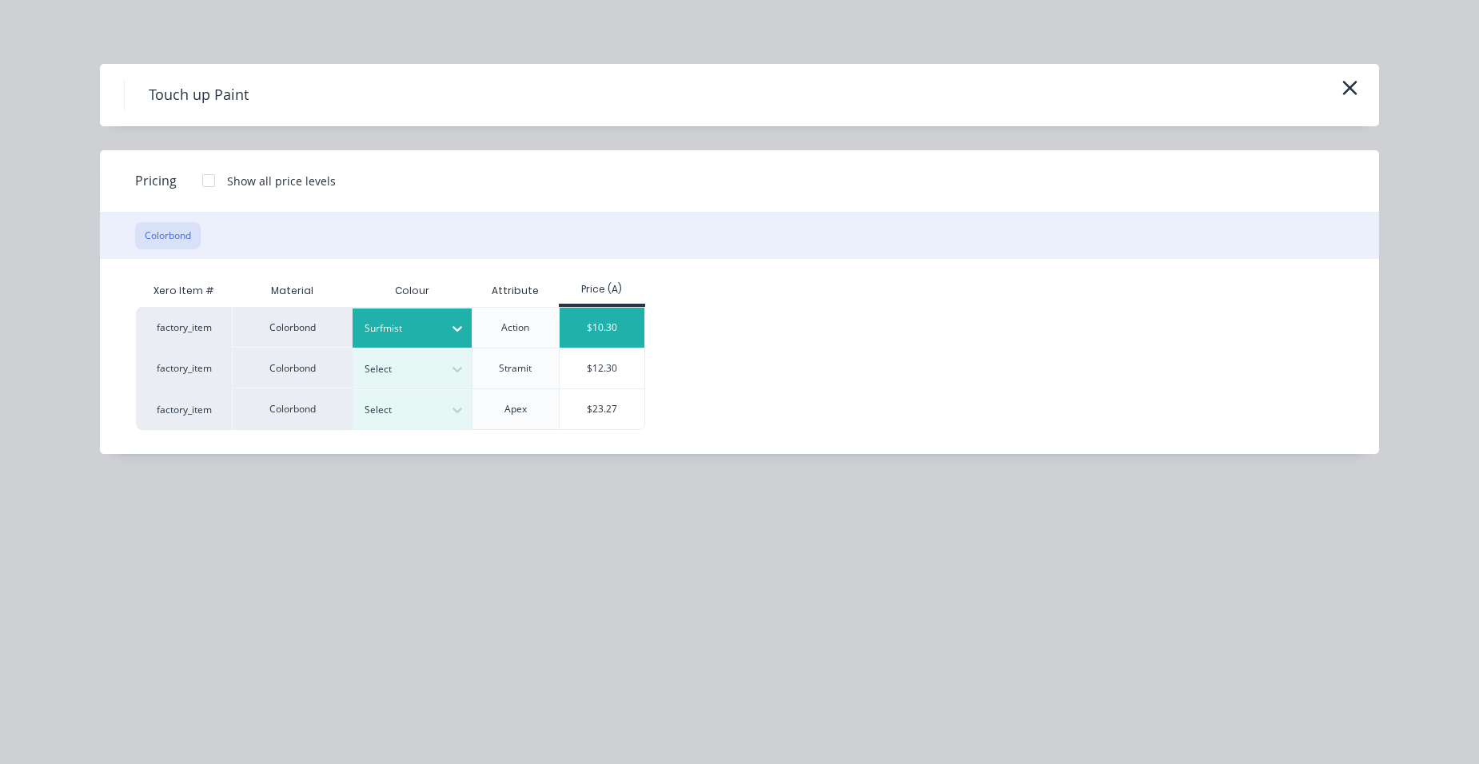
click at [602, 342] on div "$10.30" at bounding box center [603, 328] width 86 height 40
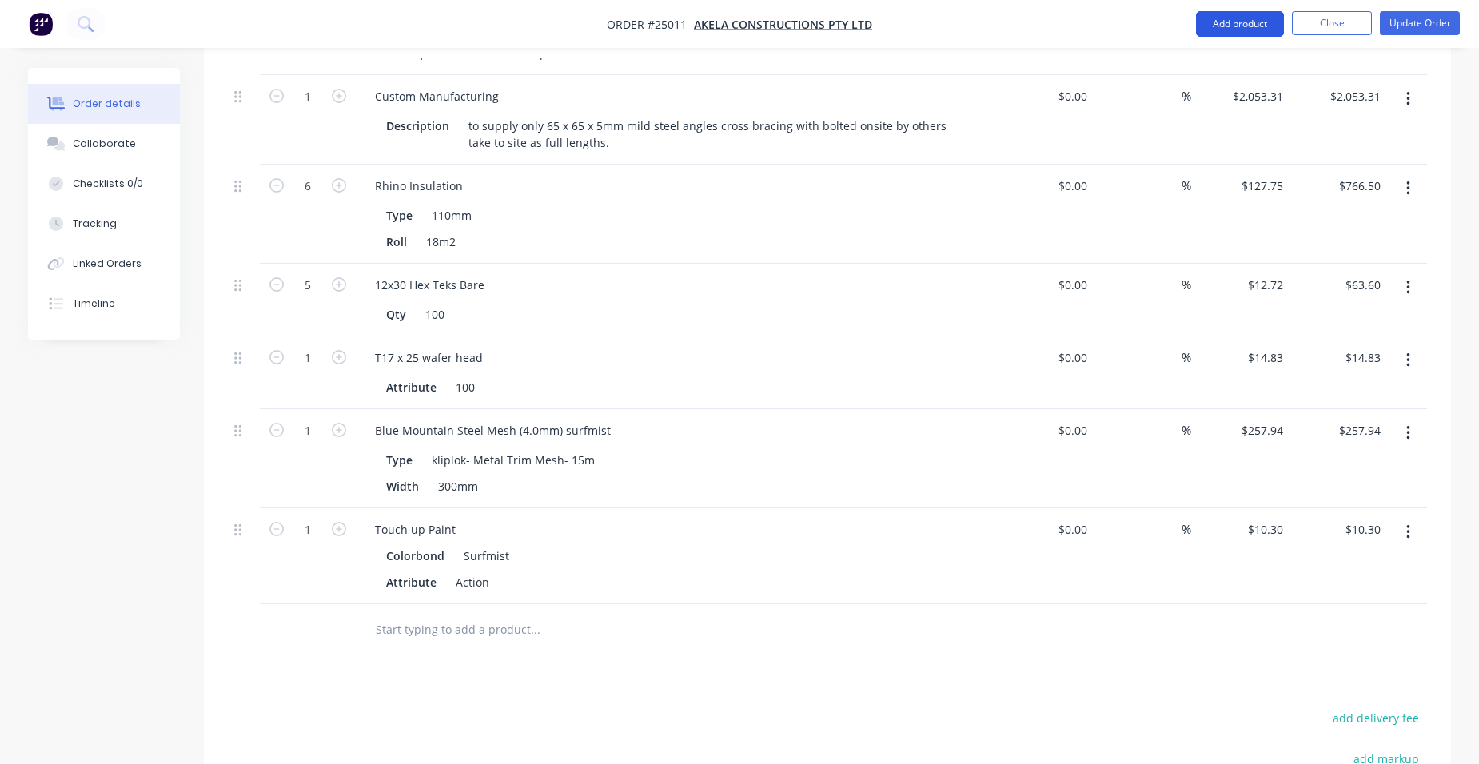
click at [1239, 27] on button "Add product" at bounding box center [1240, 24] width 88 height 26
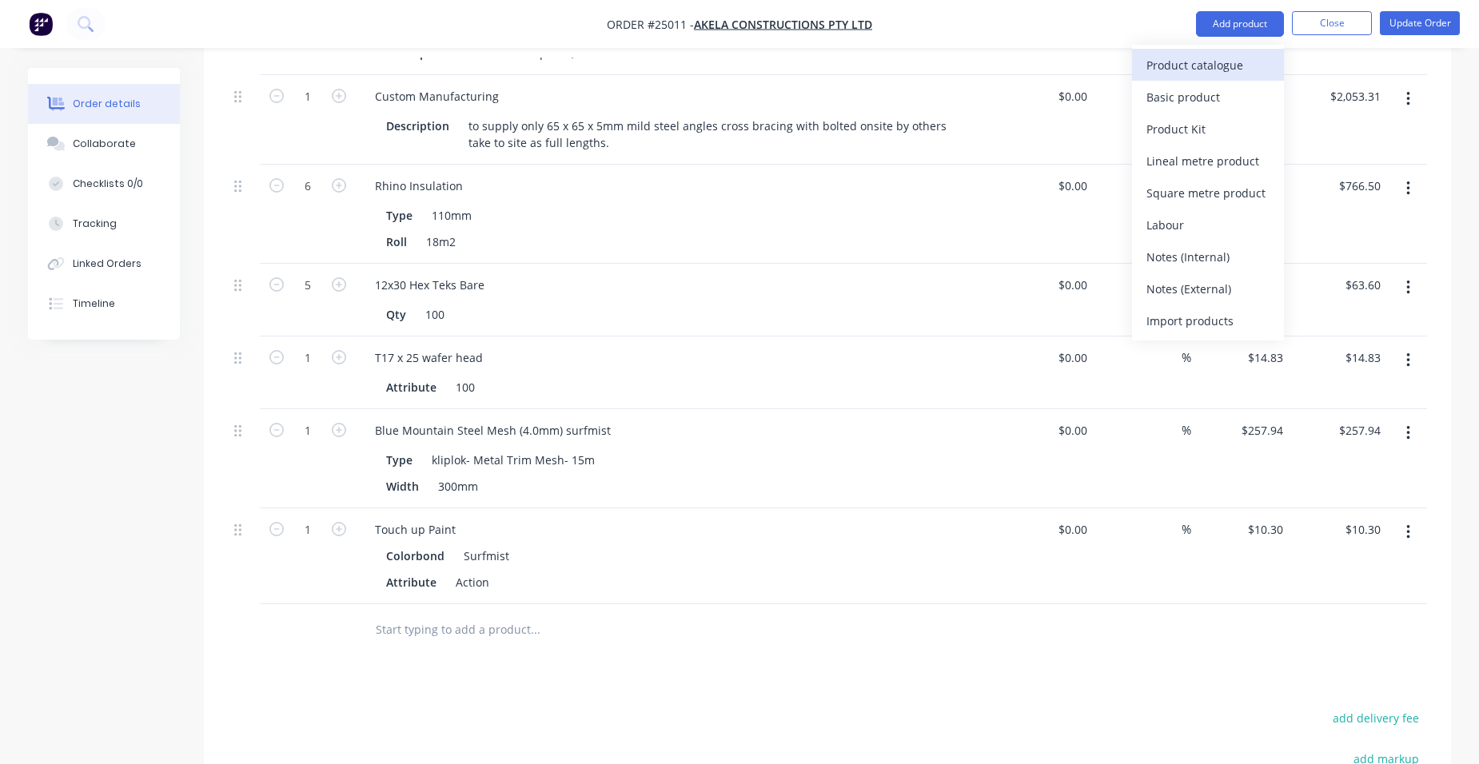
click at [1144, 66] on button "Product catalogue" at bounding box center [1208, 65] width 152 height 32
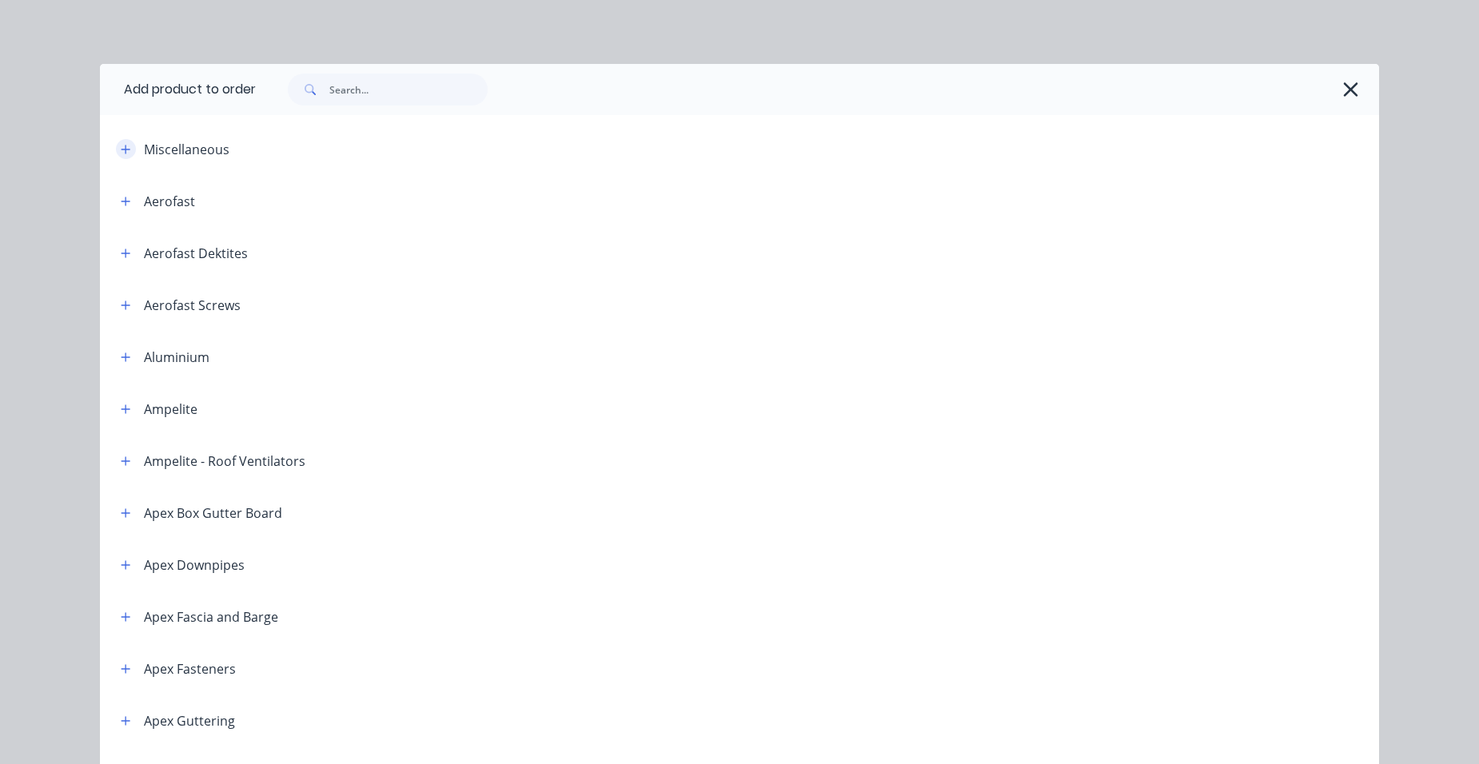
click at [122, 155] on button "button" at bounding box center [126, 149] width 20 height 20
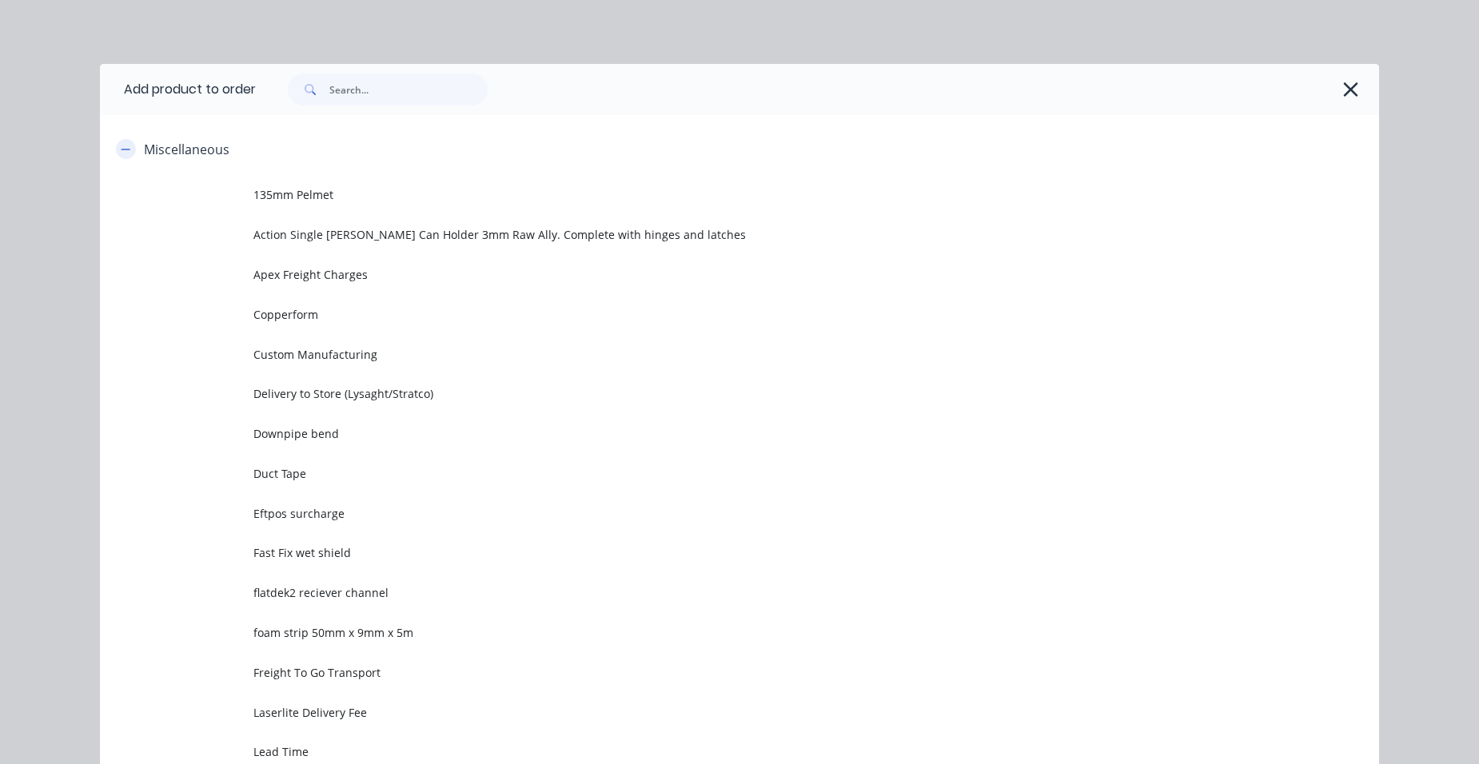
click at [122, 149] on icon "button" at bounding box center [126, 149] width 9 height 1
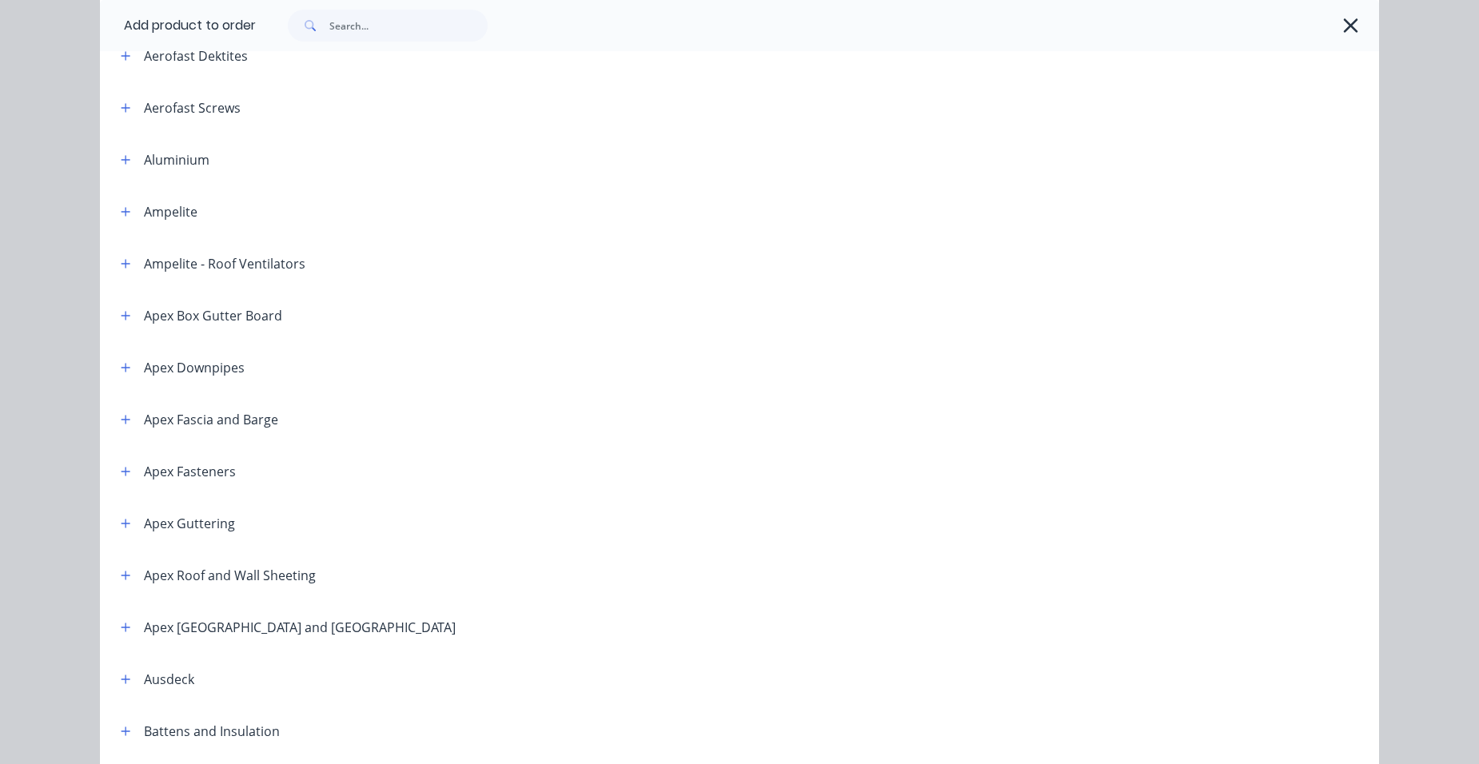
scroll to position [0, 0]
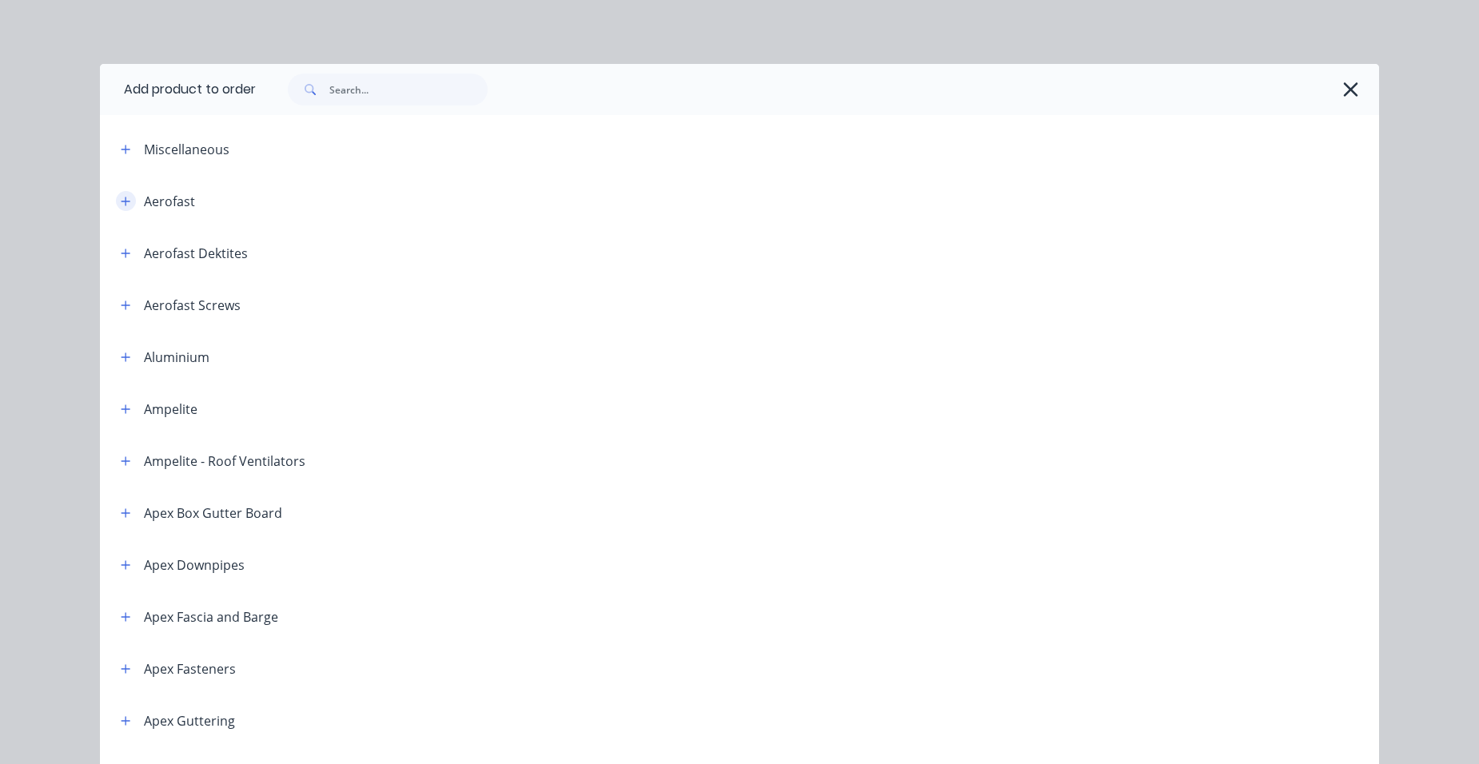
click at [125, 202] on icon "button" at bounding box center [126, 201] width 10 height 11
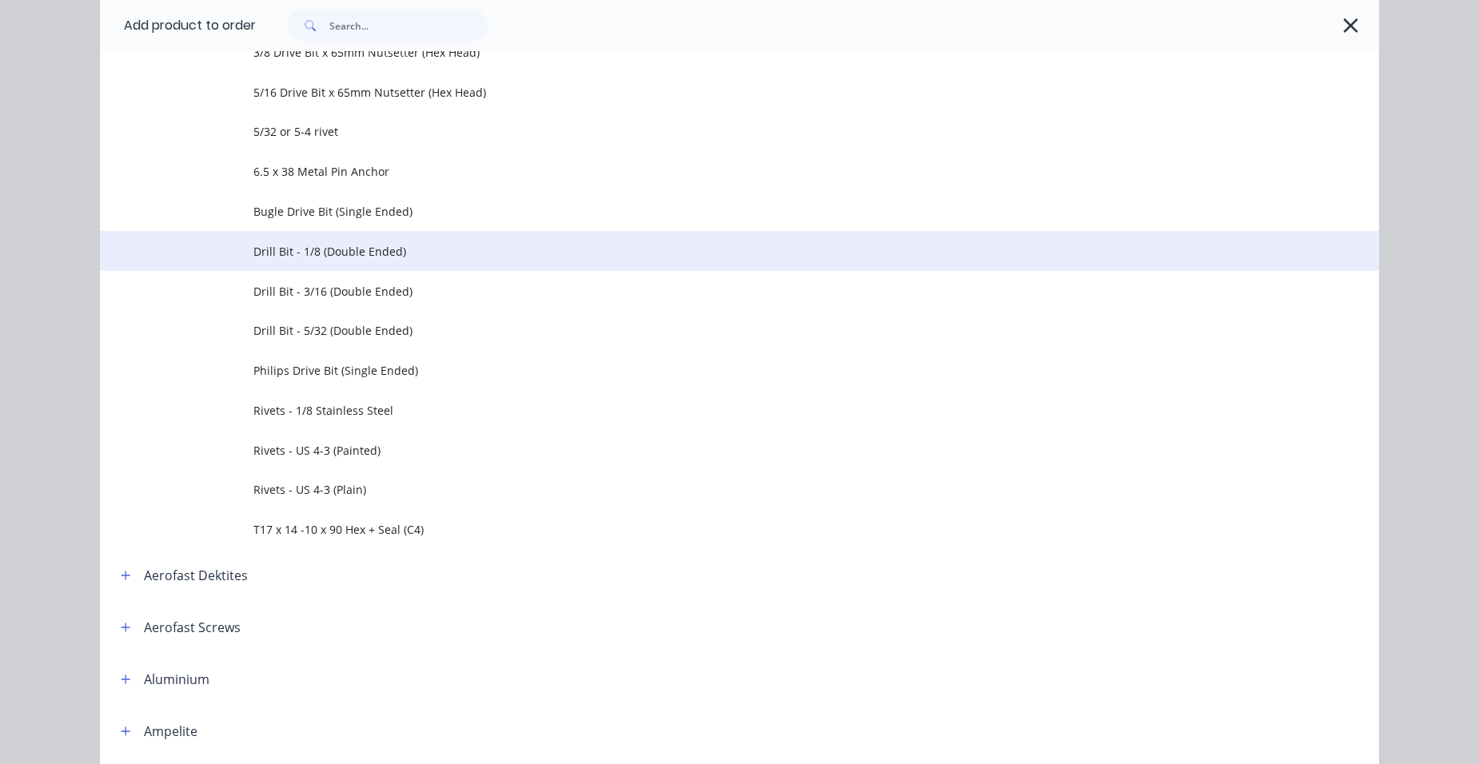
scroll to position [560, 0]
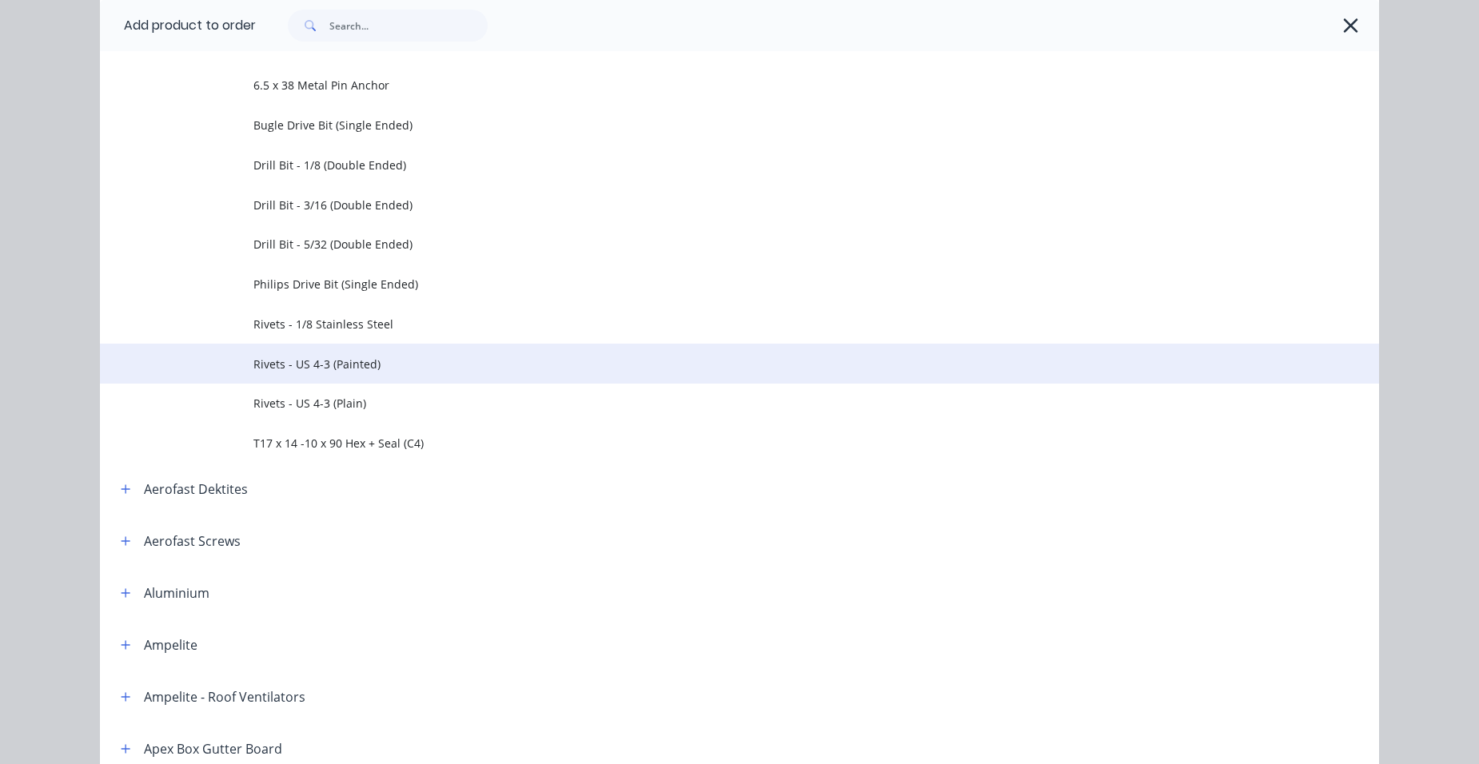
click at [381, 361] on span "Rivets - US 4-3 (Painted)" at bounding box center [703, 364] width 900 height 17
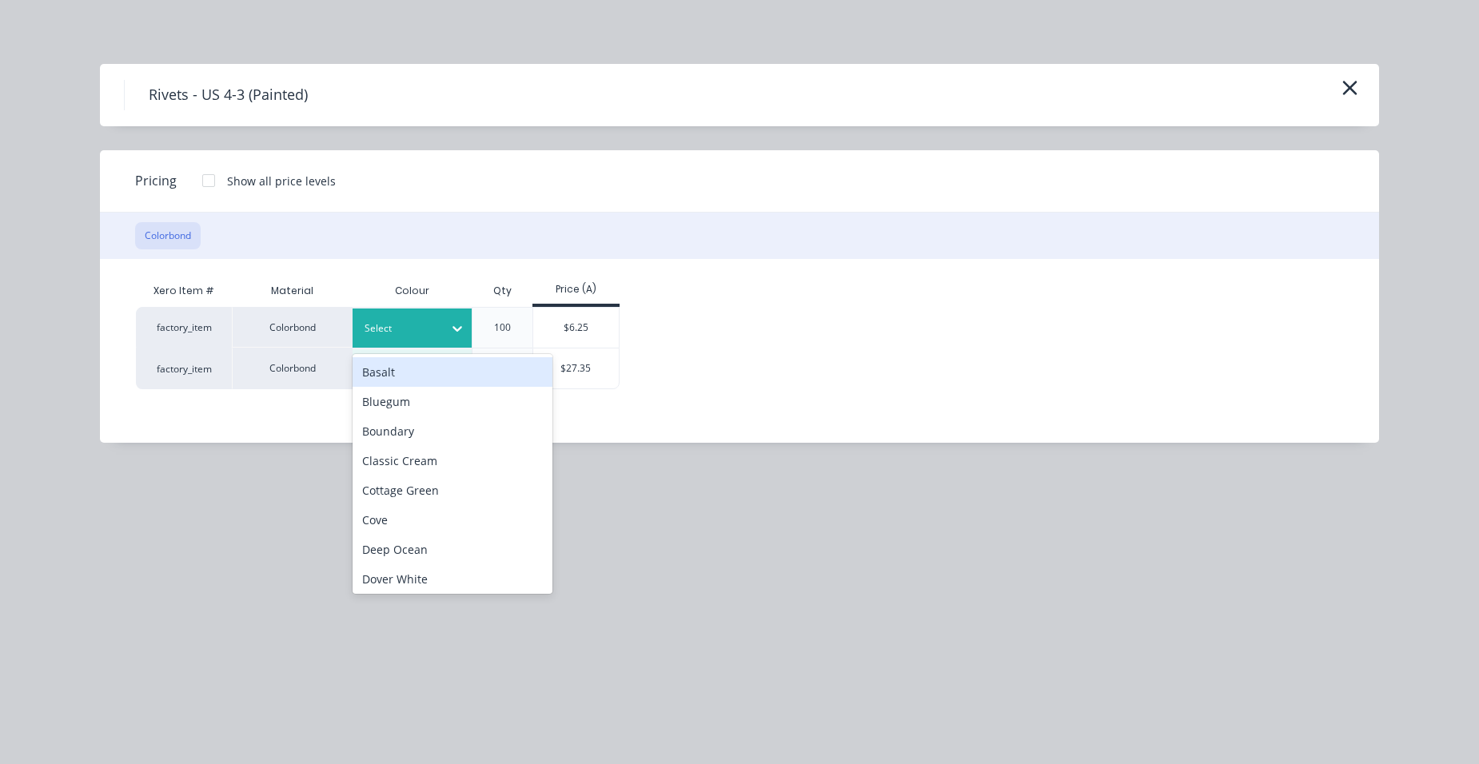
click at [431, 332] on div at bounding box center [401, 329] width 72 height 18
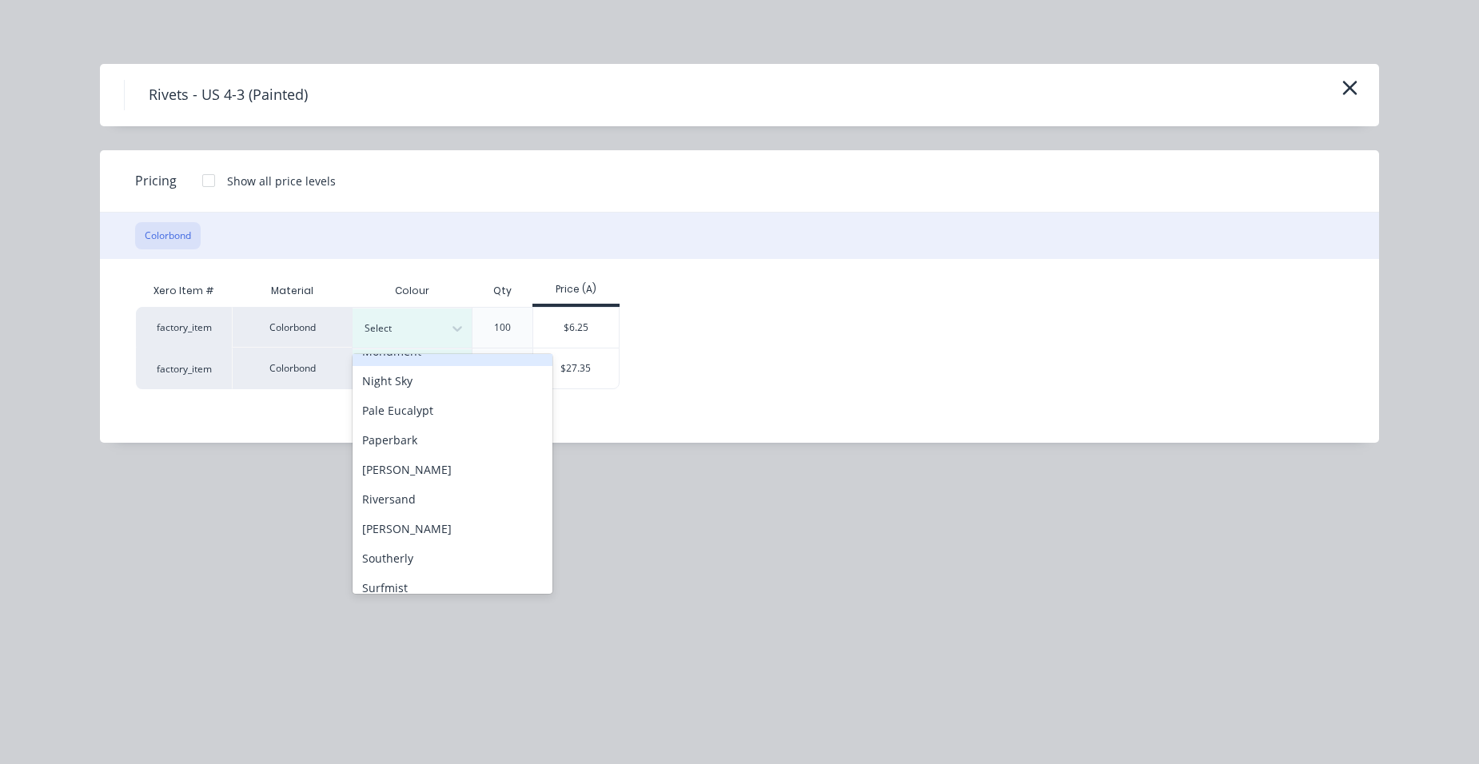
scroll to position [560, 0]
click at [420, 519] on div "Surfmist" at bounding box center [453, 523] width 200 height 30
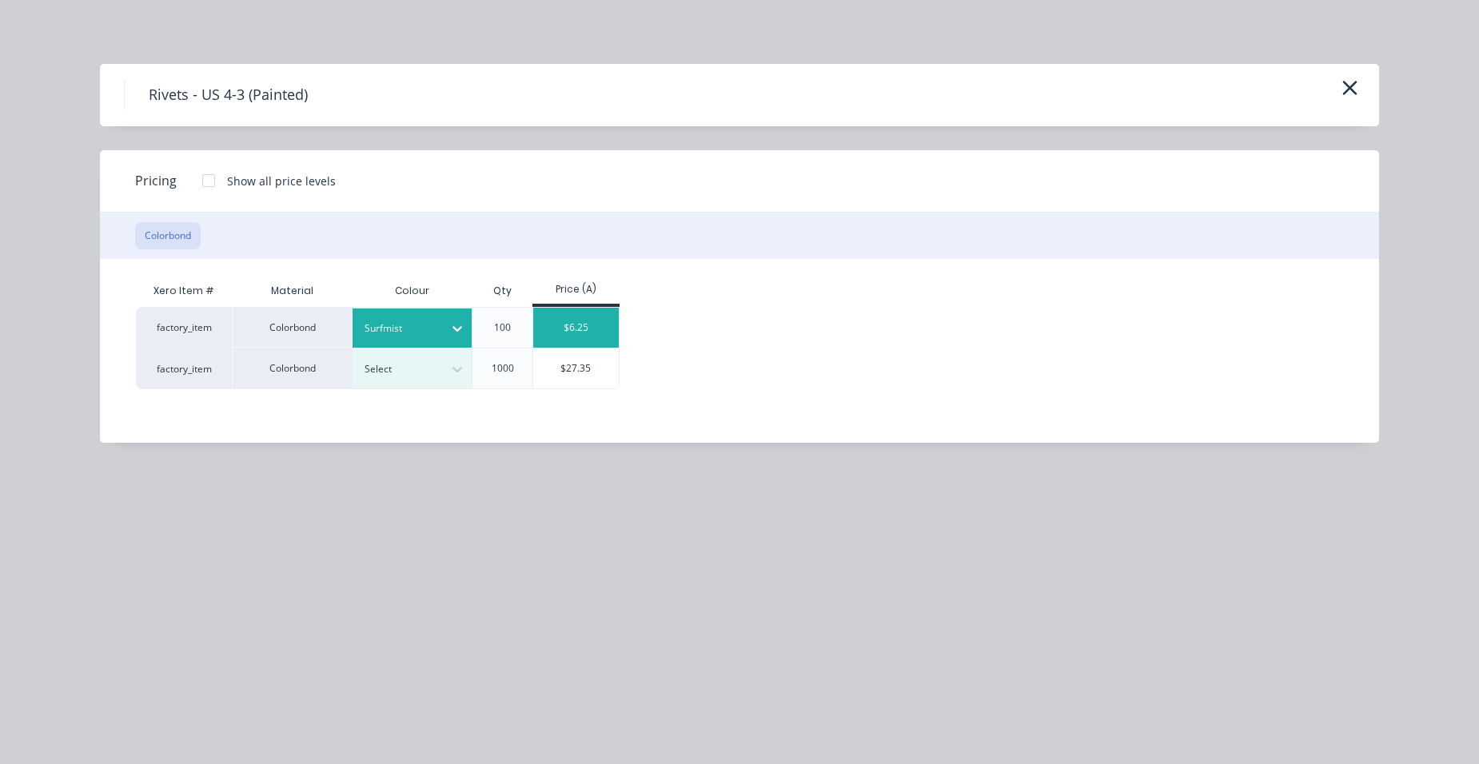
click at [587, 315] on div "$6.25" at bounding box center [576, 328] width 86 height 40
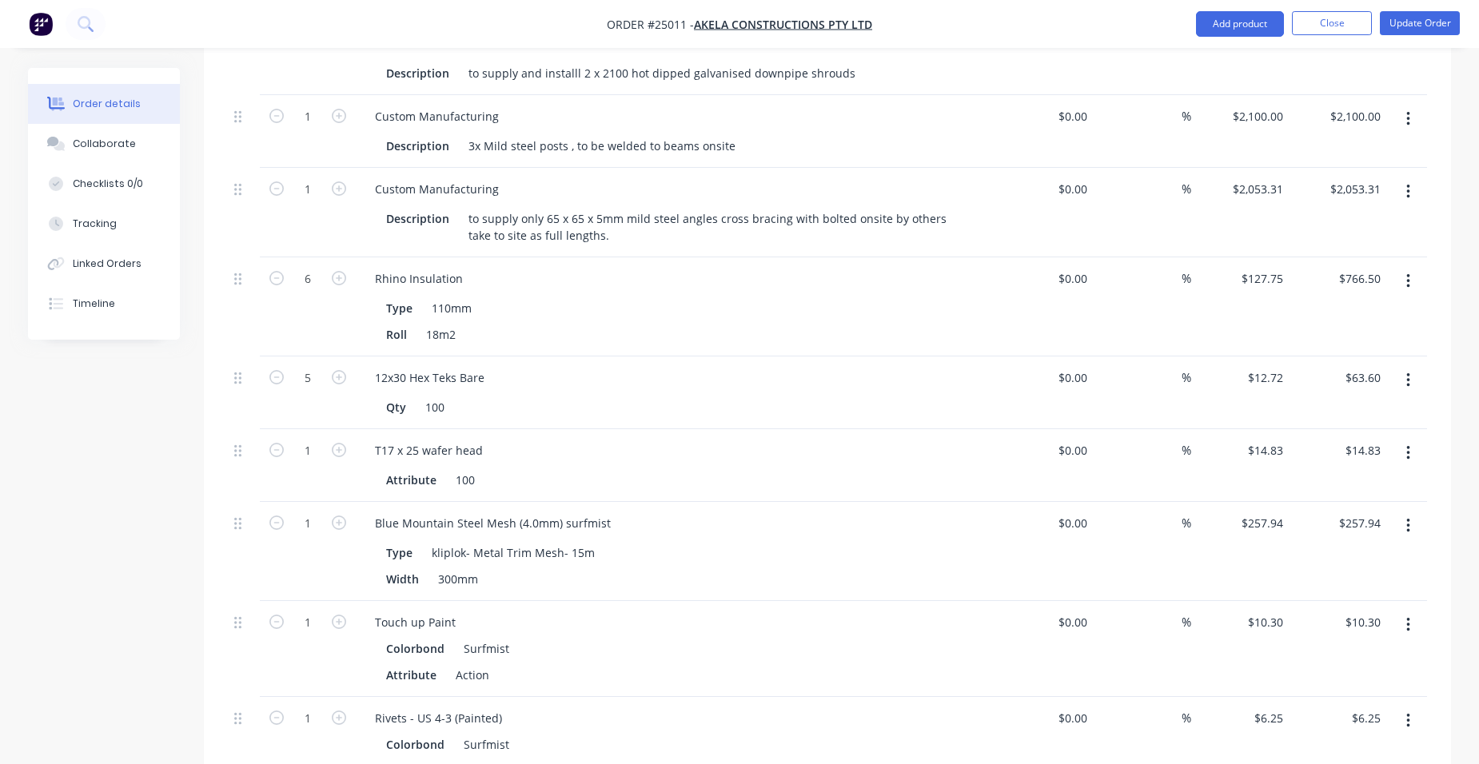
scroll to position [800, 0]
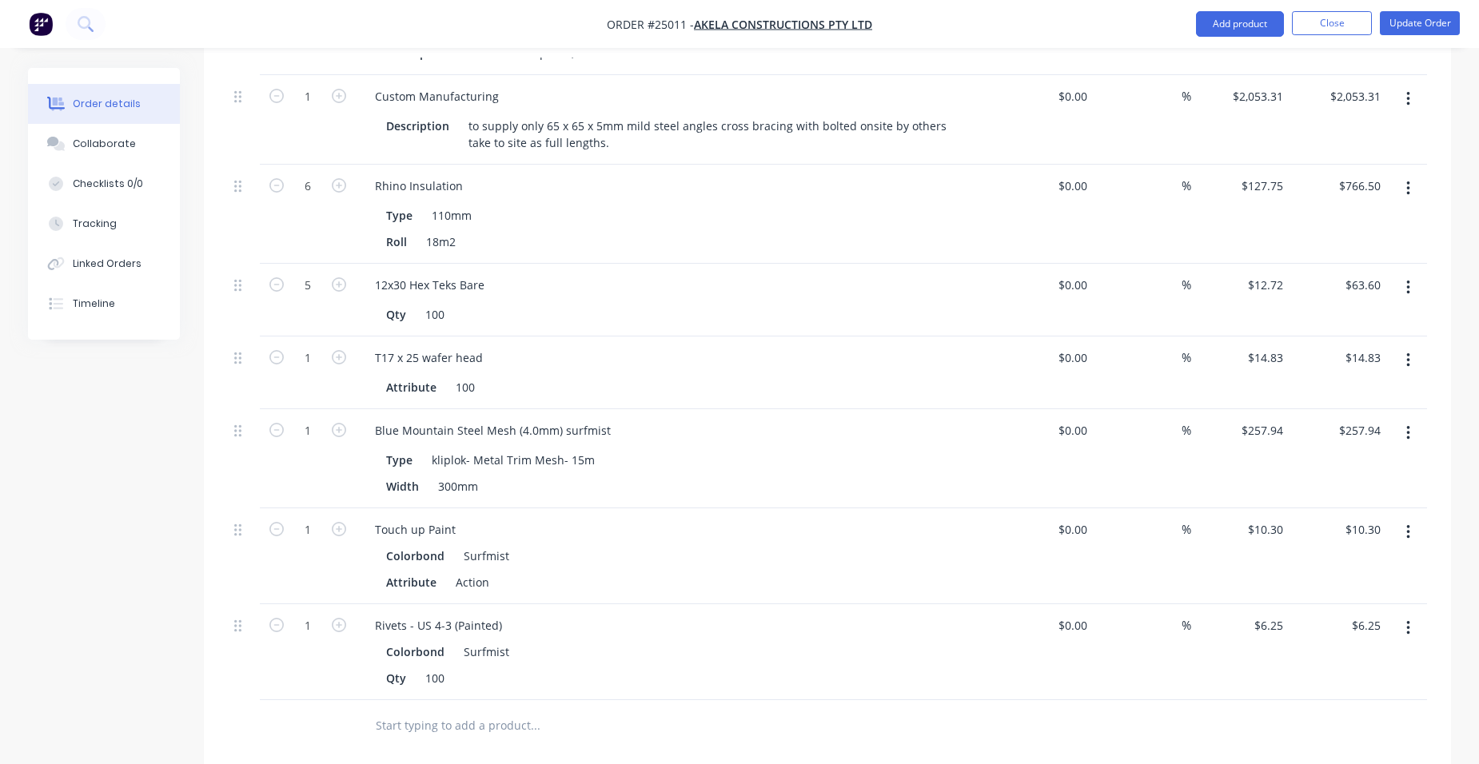
click at [1408, 182] on icon "button" at bounding box center [1408, 189] width 3 height 14
click at [1331, 315] on div "Delete" at bounding box center [1351, 326] width 123 height 23
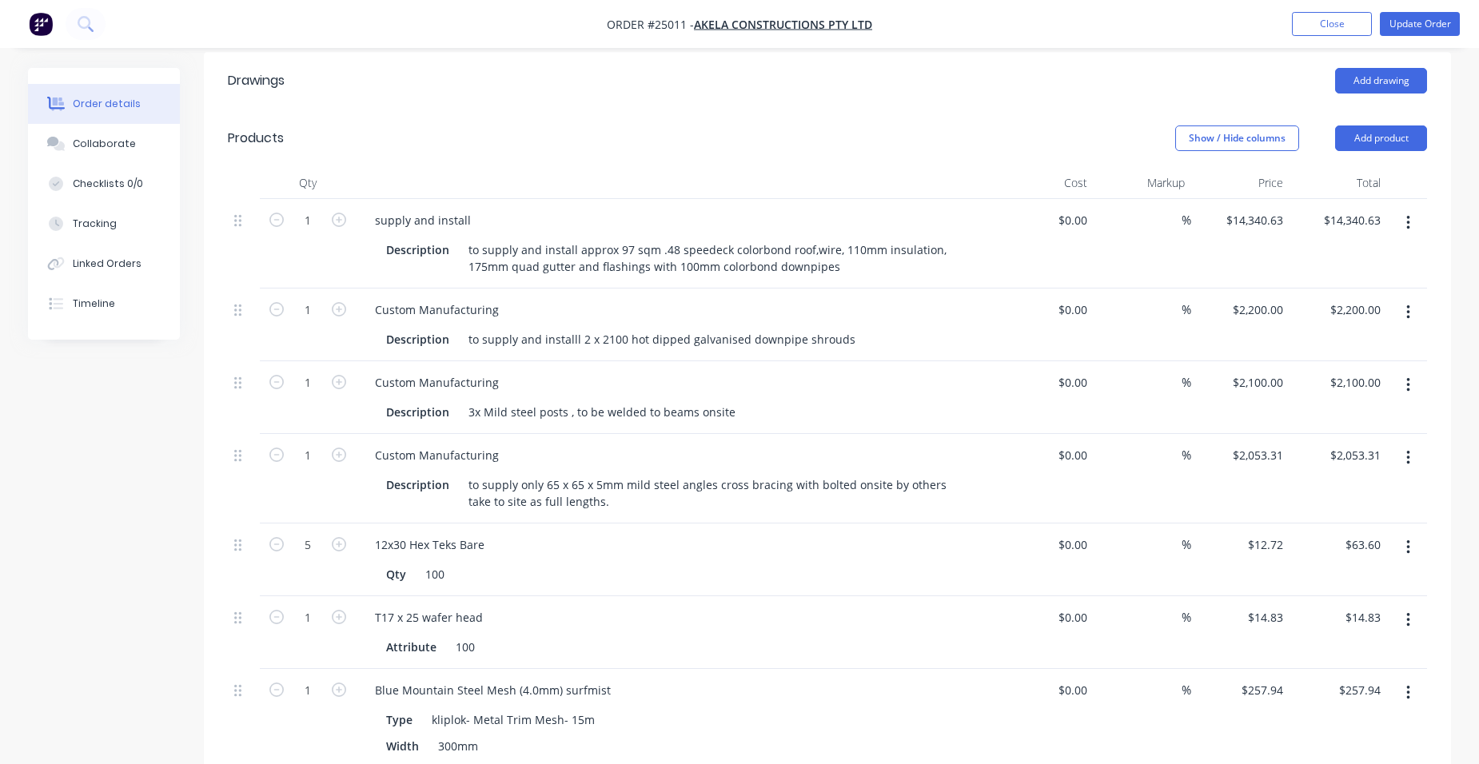
scroll to position [400, 0]
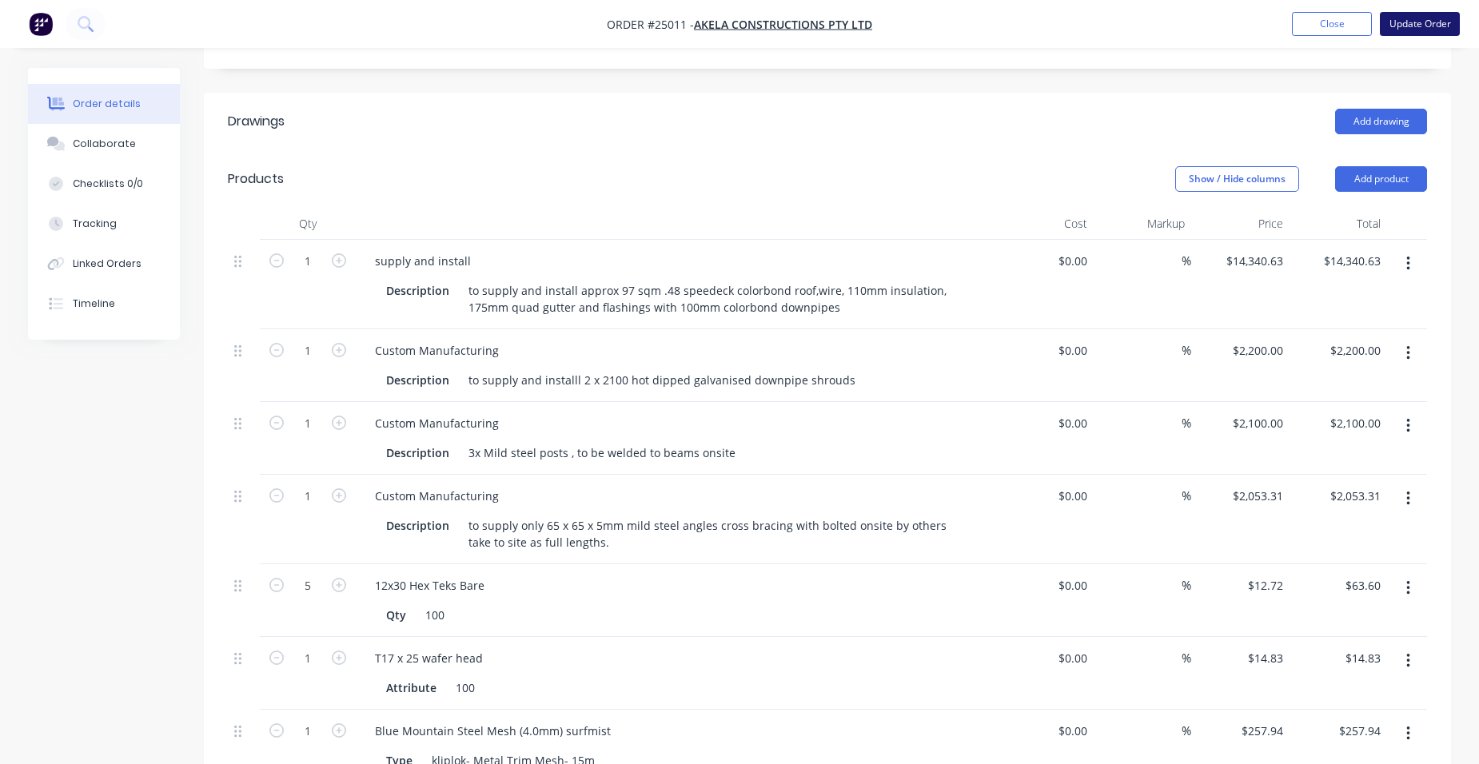
click at [1419, 28] on button "Update Order" at bounding box center [1420, 24] width 80 height 24
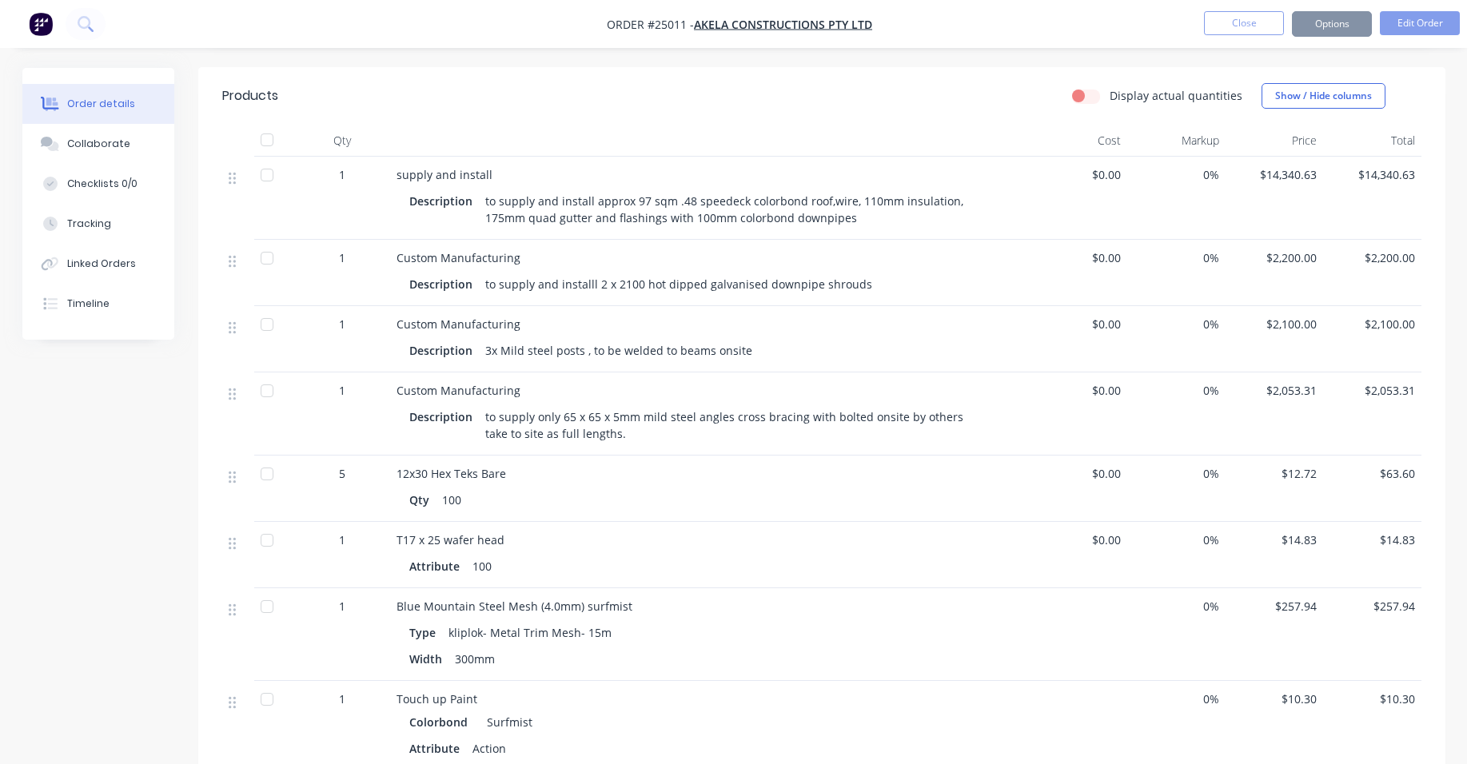
scroll to position [0, 0]
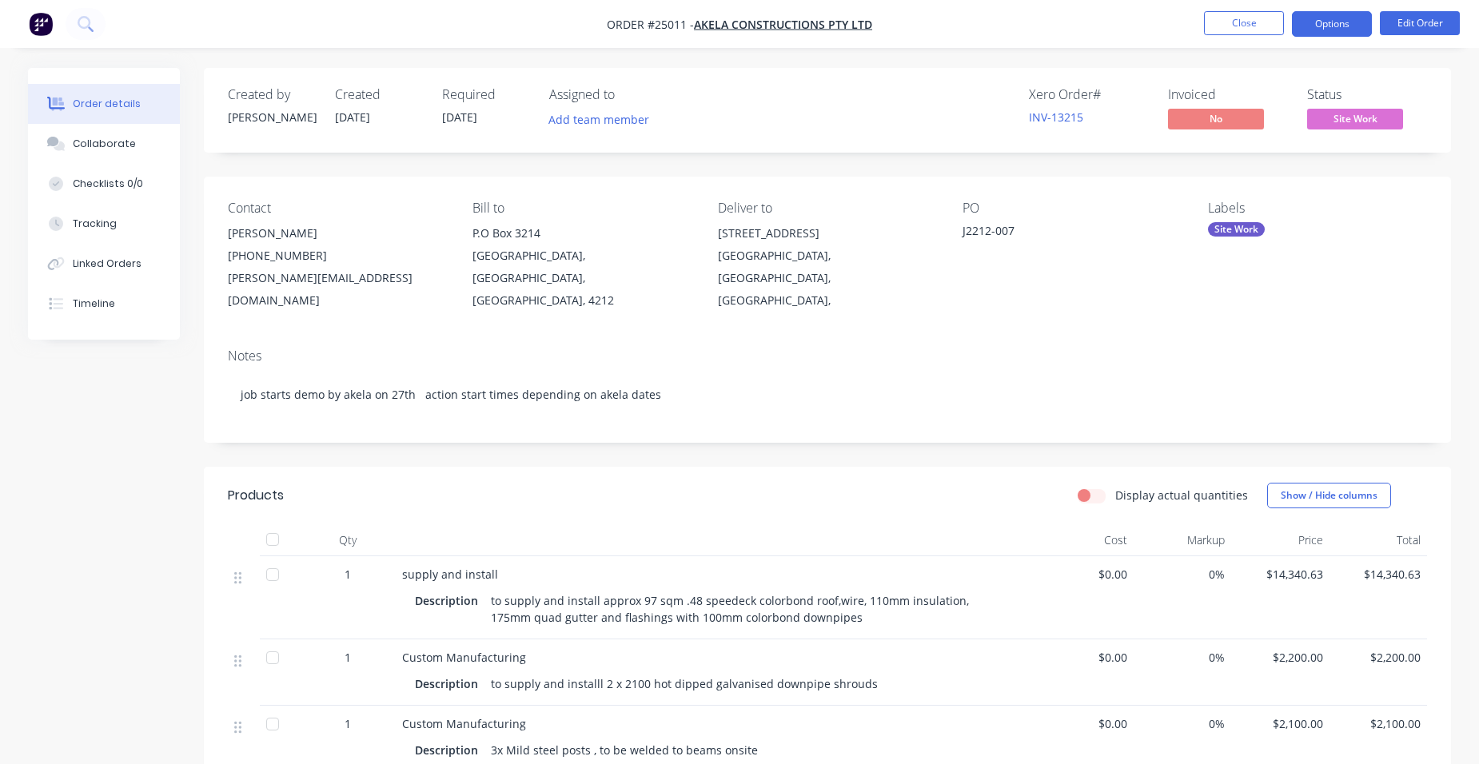
click at [1353, 28] on button "Options" at bounding box center [1332, 24] width 80 height 26
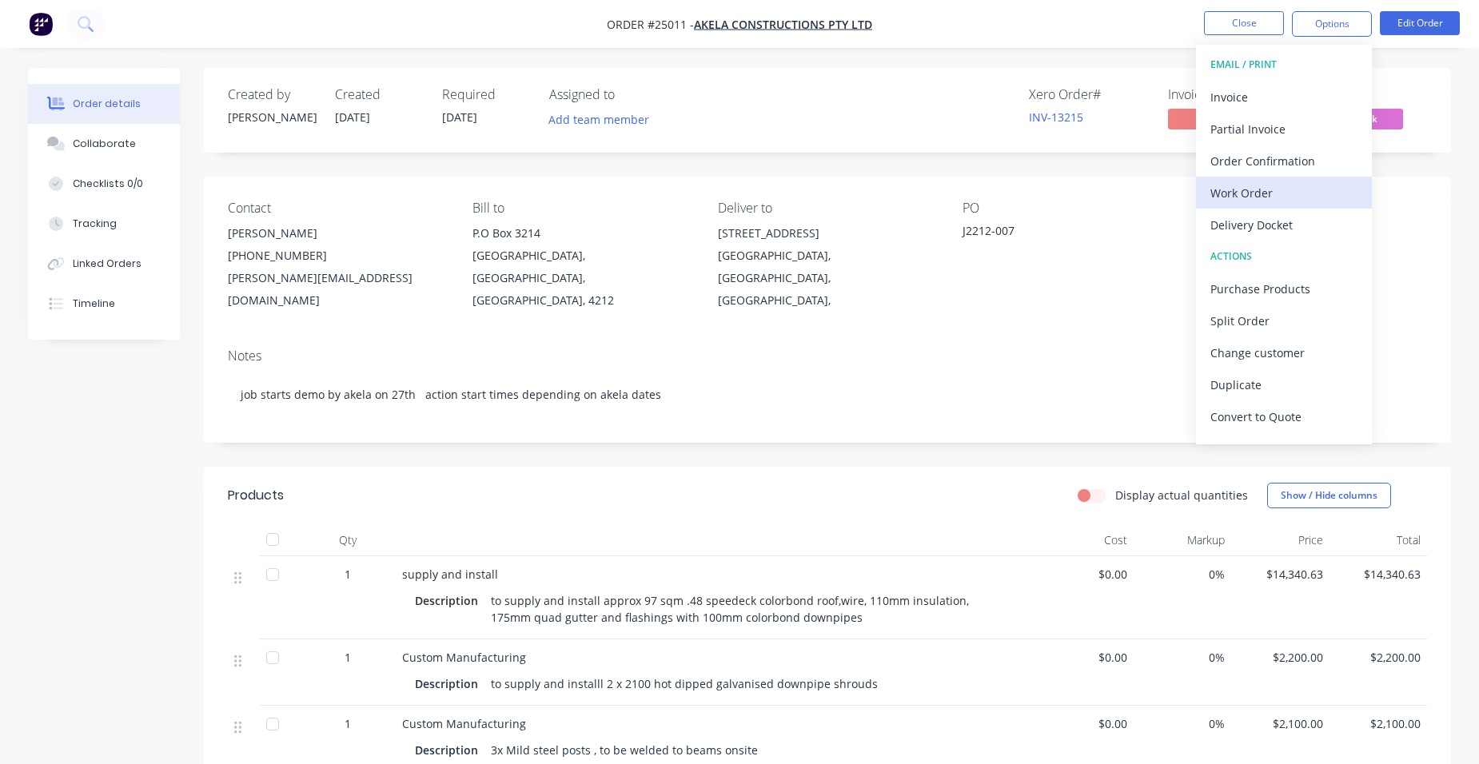
click at [1294, 191] on div "Work Order" at bounding box center [1284, 193] width 147 height 23
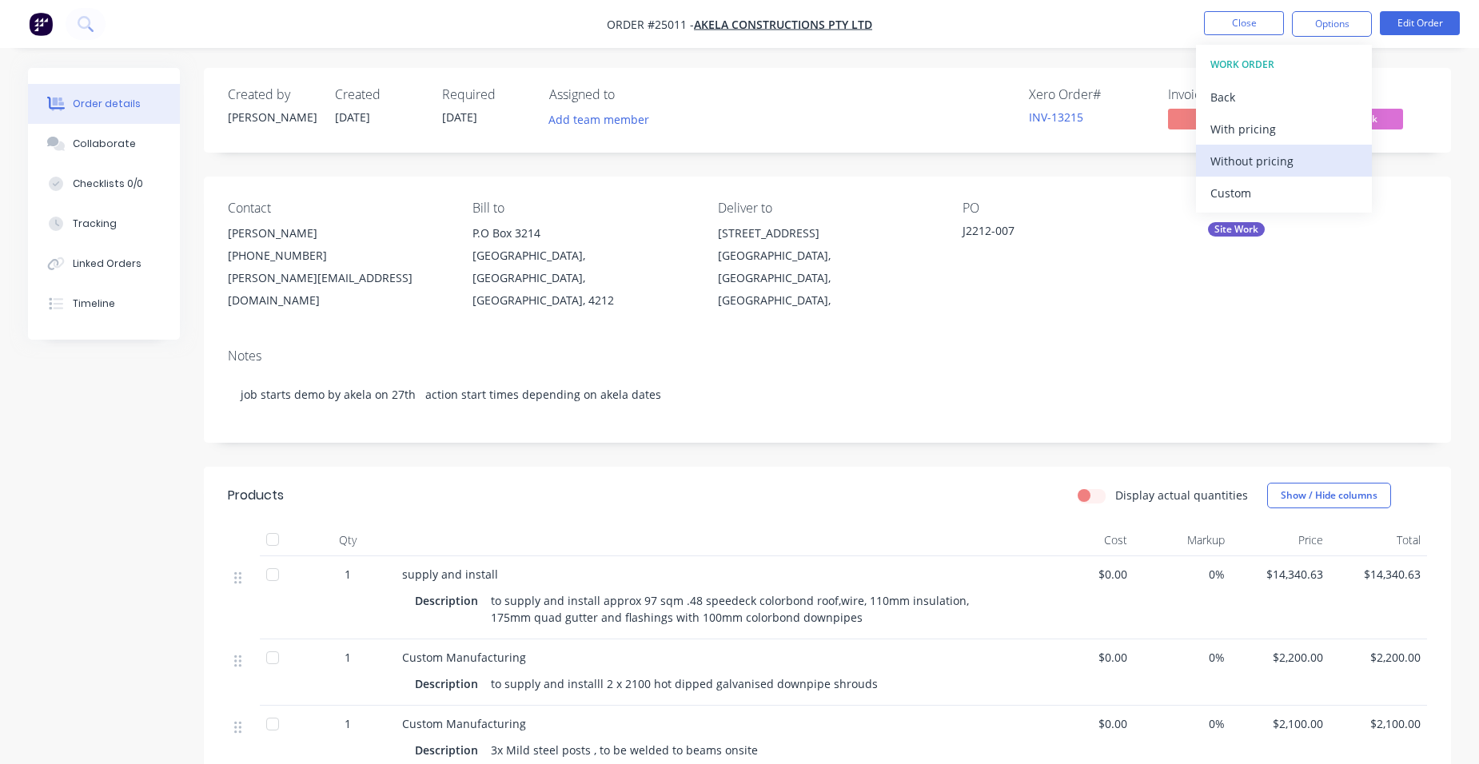
click at [1302, 166] on div "Without pricing" at bounding box center [1284, 161] width 147 height 23
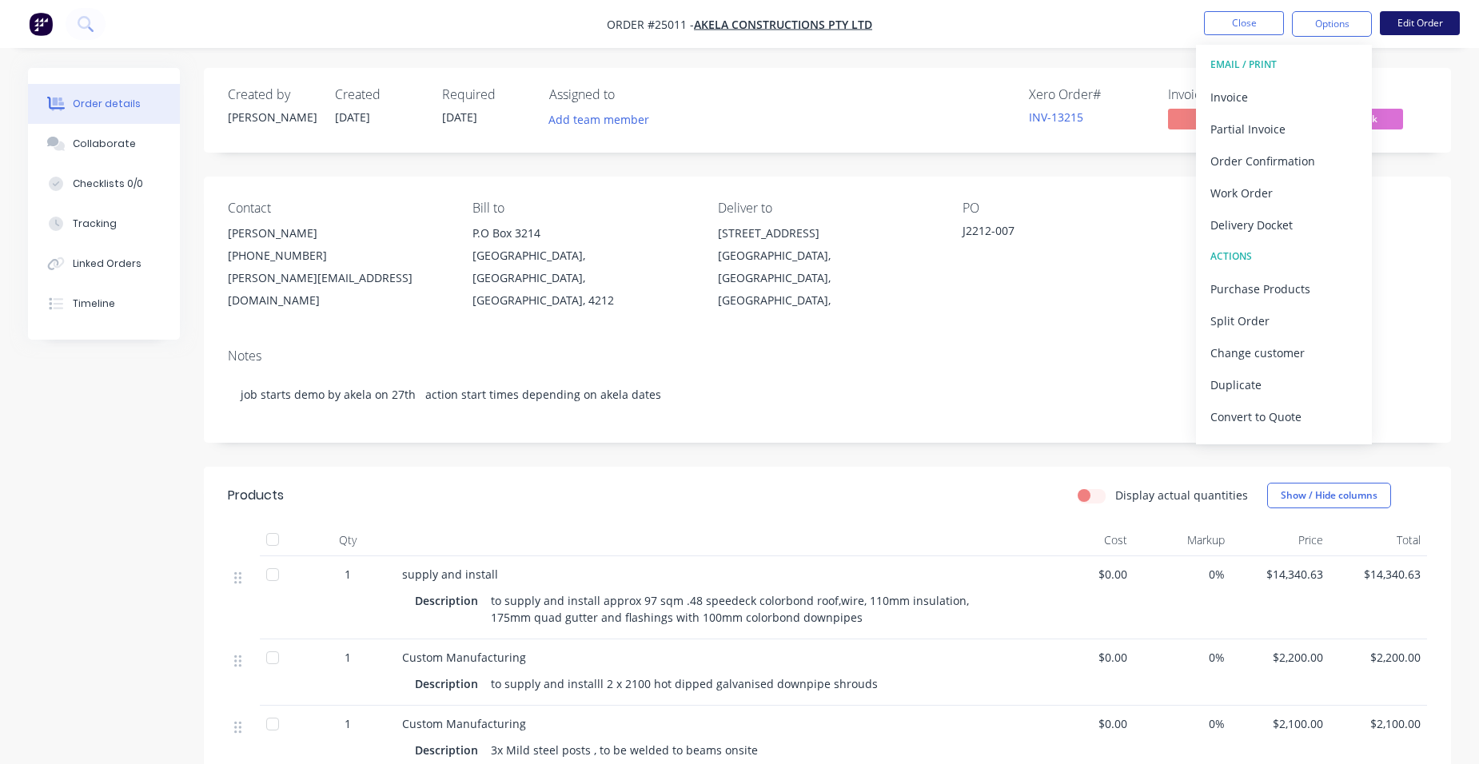
click at [1413, 12] on button "Edit Order" at bounding box center [1420, 23] width 80 height 24
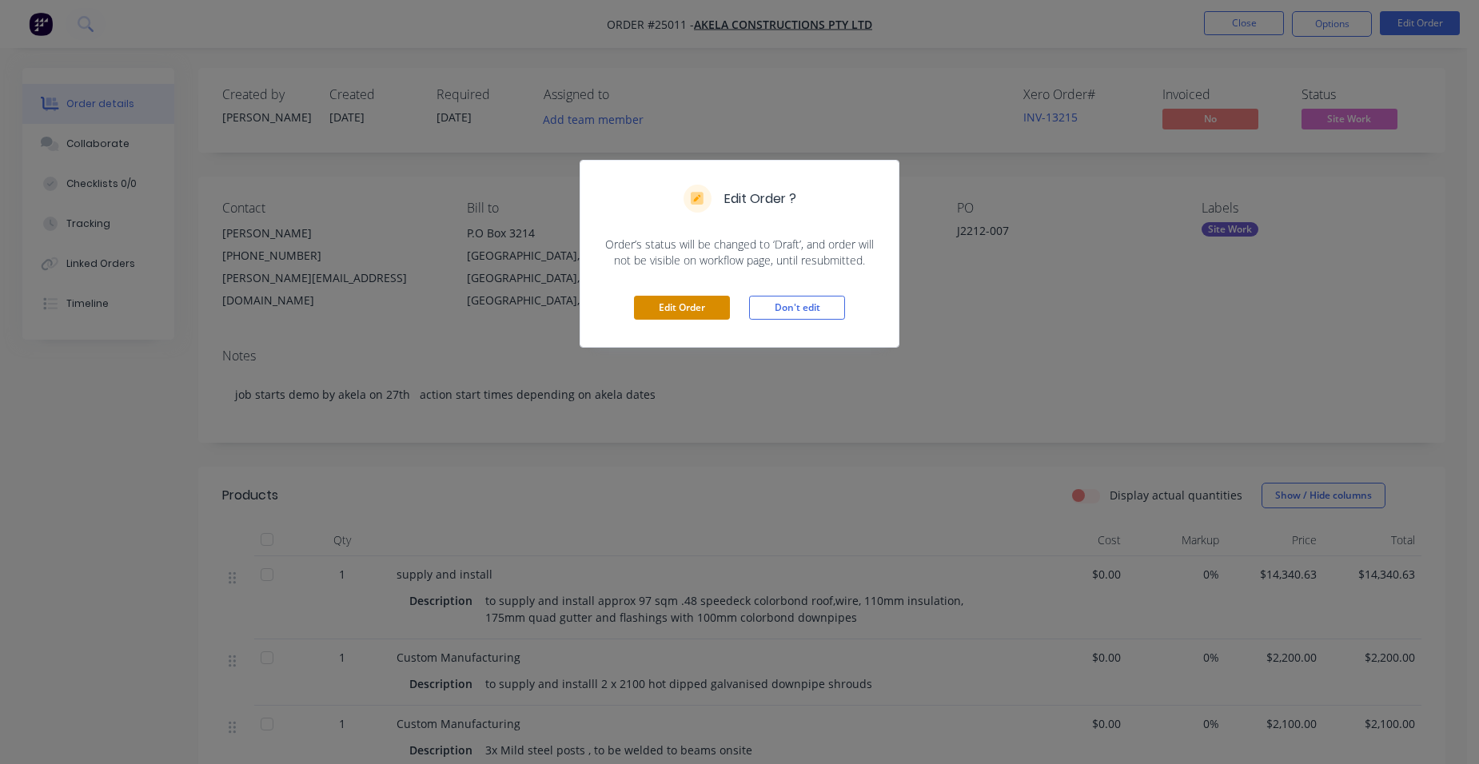
click at [703, 306] on button "Edit Order" at bounding box center [682, 308] width 96 height 24
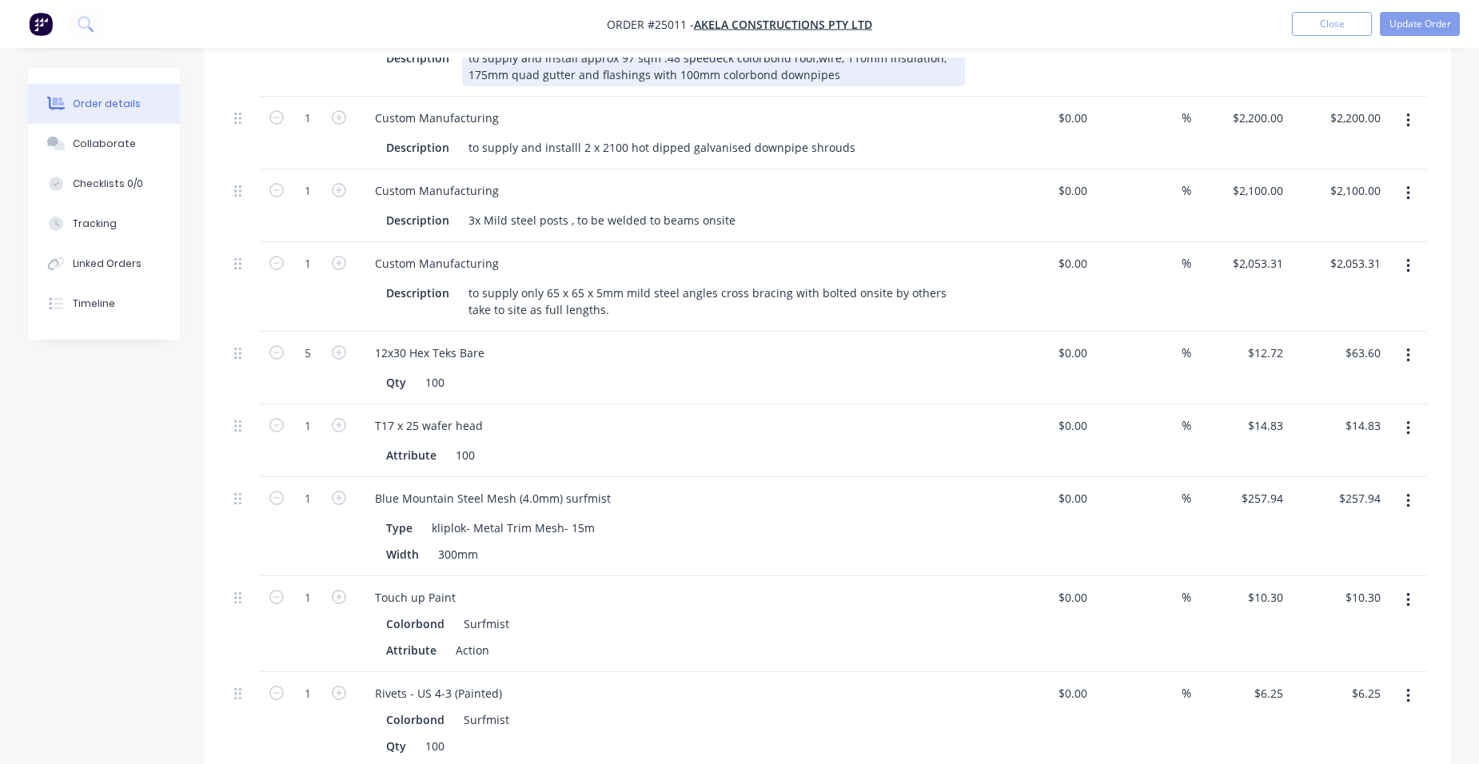
scroll to position [800, 0]
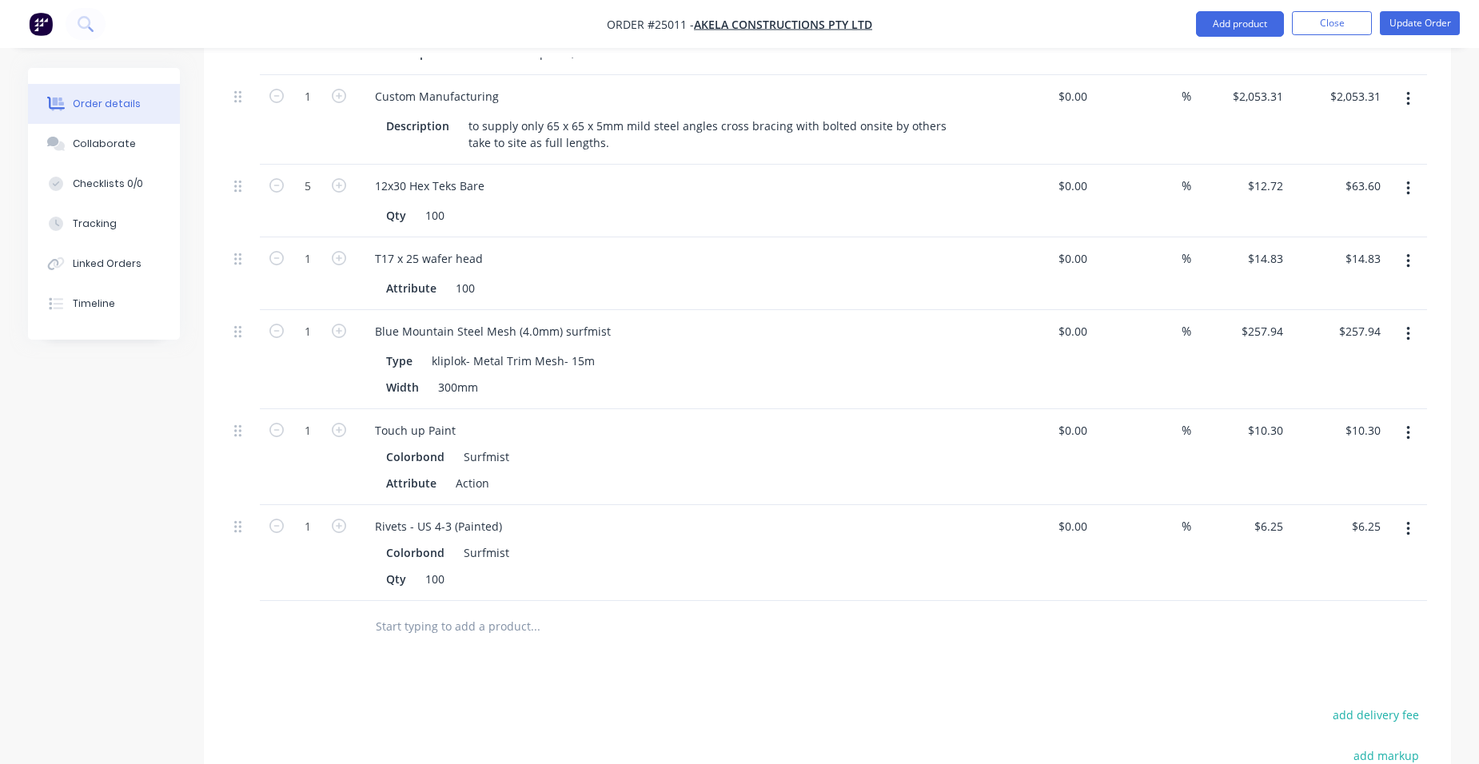
click at [1413, 515] on button "button" at bounding box center [1409, 529] width 38 height 29
drag, startPoint x: 1327, startPoint y: 641, endPoint x: 1394, endPoint y: 533, distance: 127.1
click at [1326, 656] on div "Delete" at bounding box center [1351, 667] width 123 height 23
click at [1404, 419] on button "button" at bounding box center [1409, 433] width 38 height 29
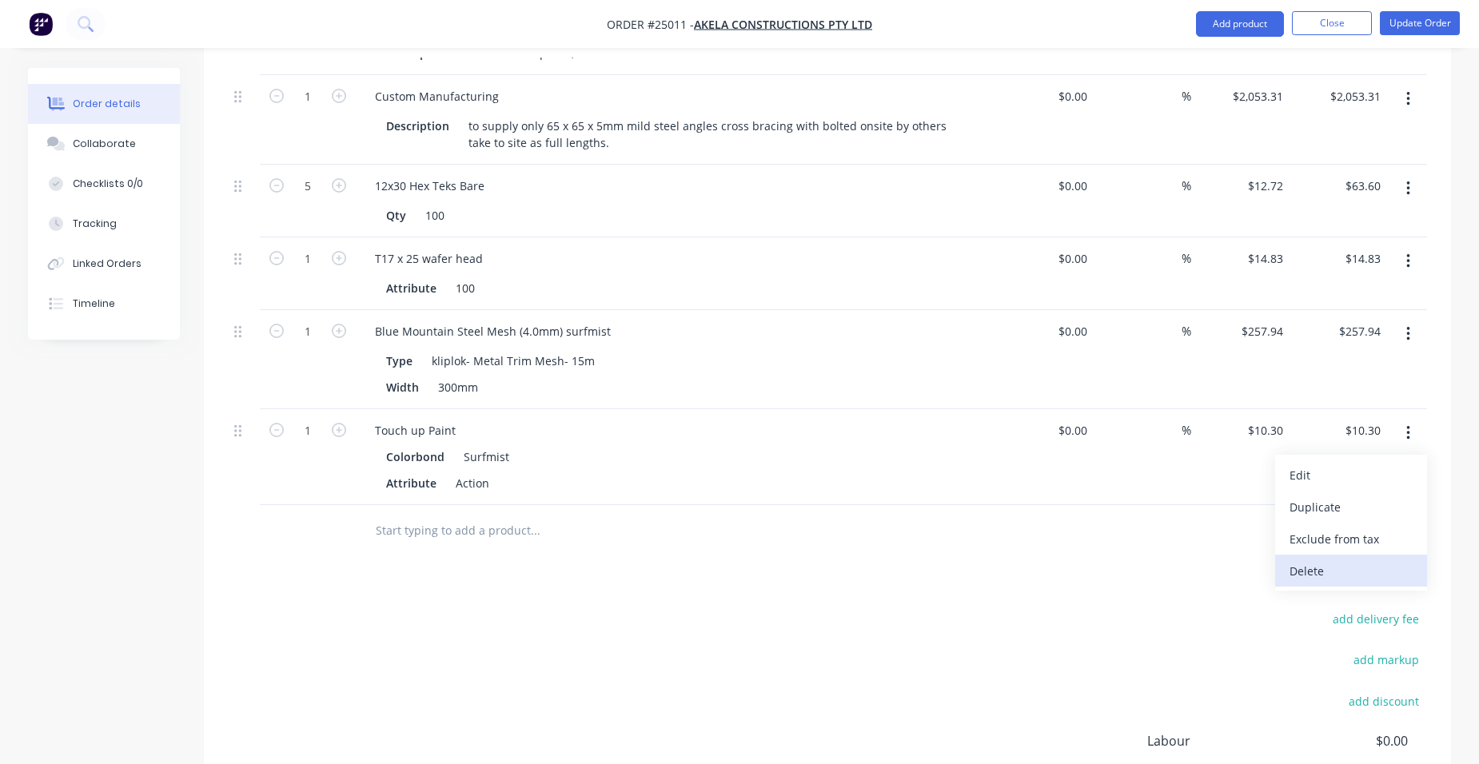
click at [1328, 560] on div "Delete" at bounding box center [1351, 571] width 123 height 23
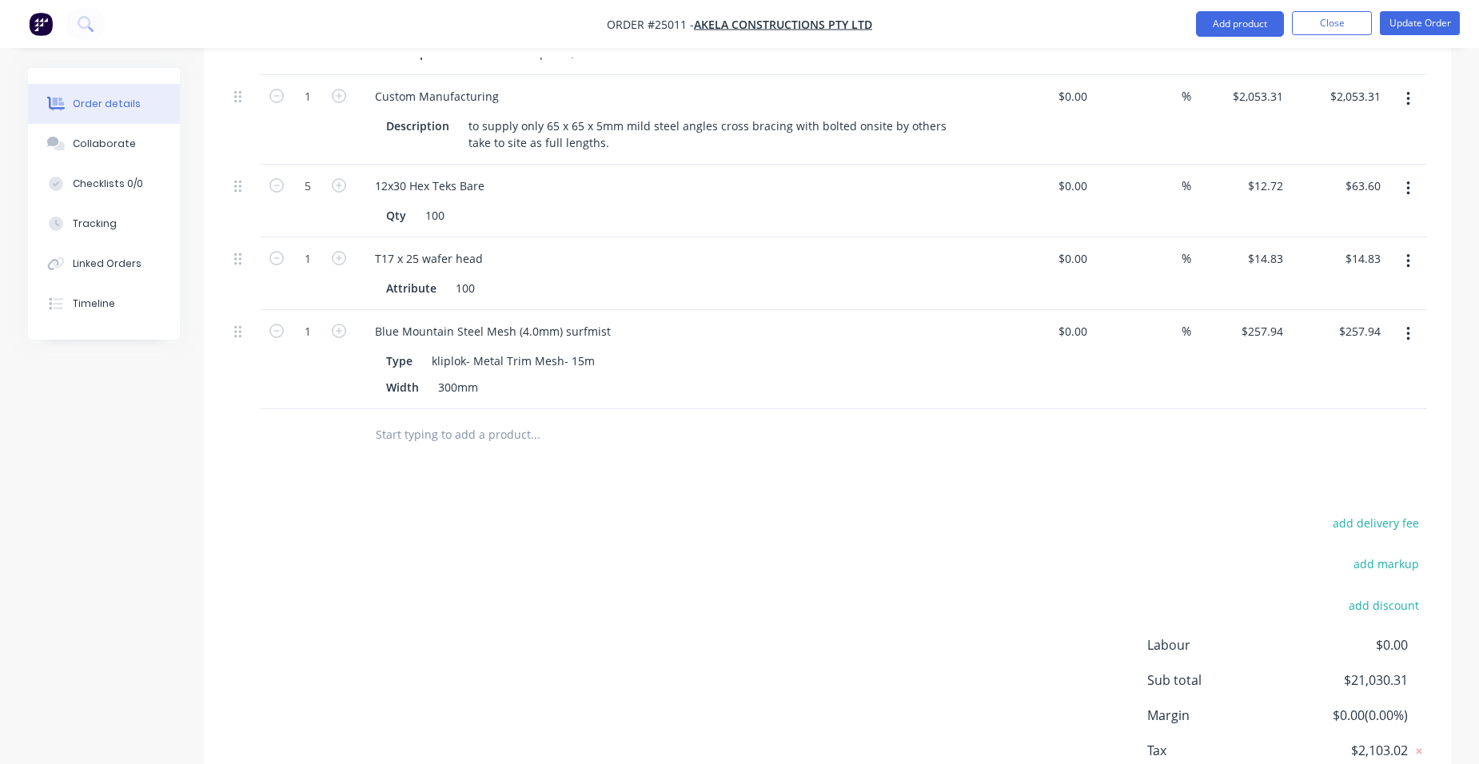
click at [1404, 320] on button "button" at bounding box center [1409, 334] width 38 height 29
click at [1326, 461] on div "Delete" at bounding box center [1351, 472] width 123 height 23
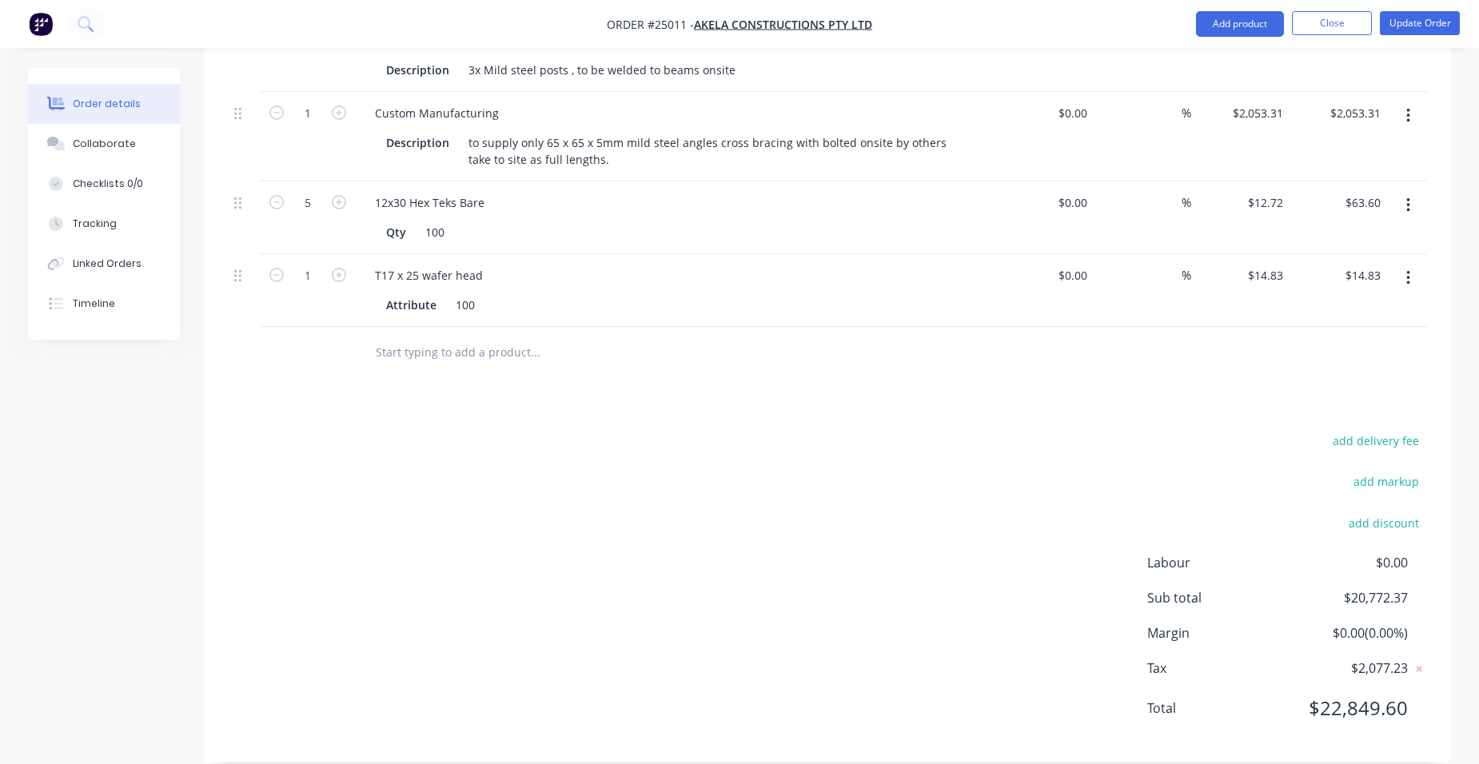
drag, startPoint x: 1409, startPoint y: 245, endPoint x: 1403, endPoint y: 268, distance: 23.9
click at [1409, 264] on button "button" at bounding box center [1409, 278] width 38 height 29
click at [1348, 405] on div "Delete" at bounding box center [1351, 416] width 123 height 23
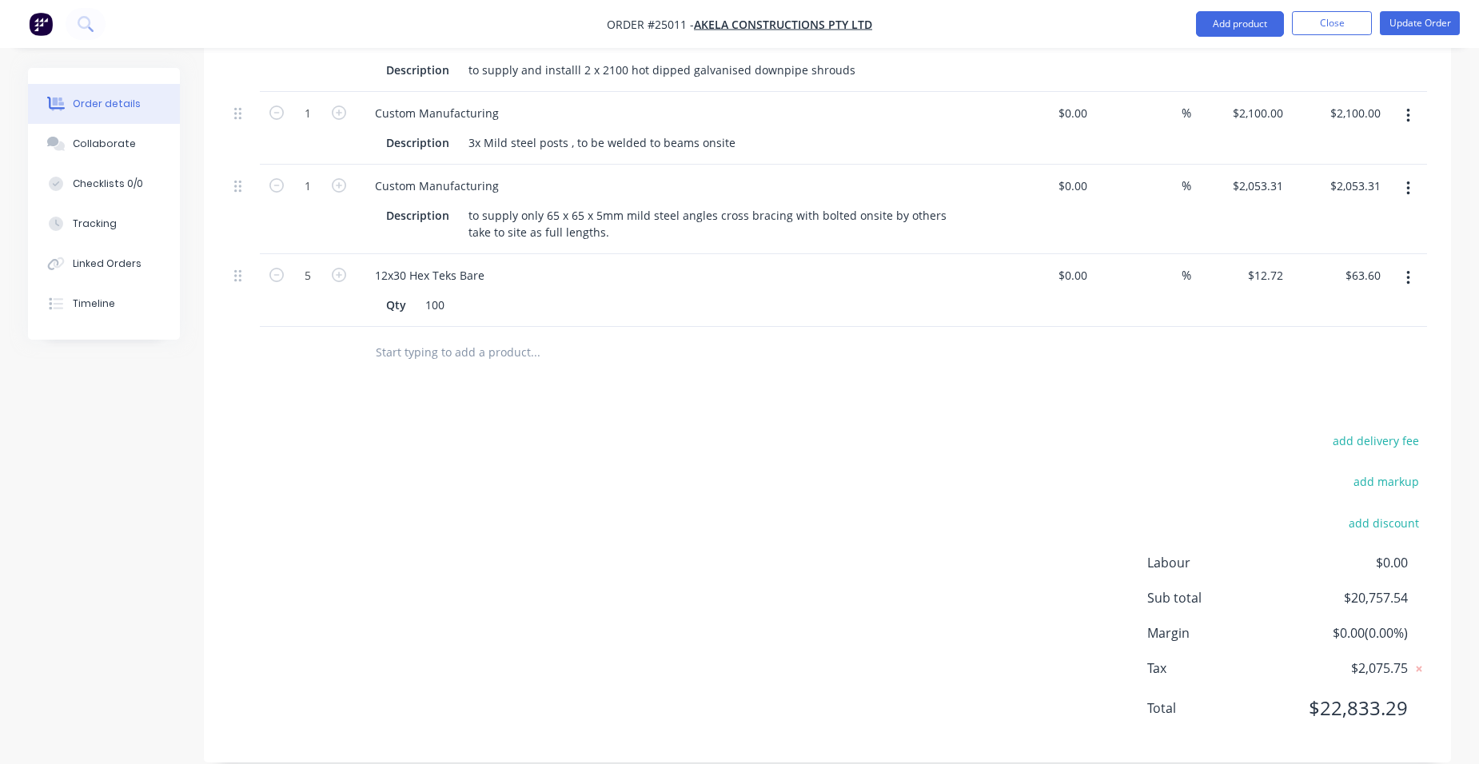
click at [1413, 264] on button "button" at bounding box center [1409, 278] width 38 height 29
click at [1324, 405] on div "Delete" at bounding box center [1351, 416] width 123 height 23
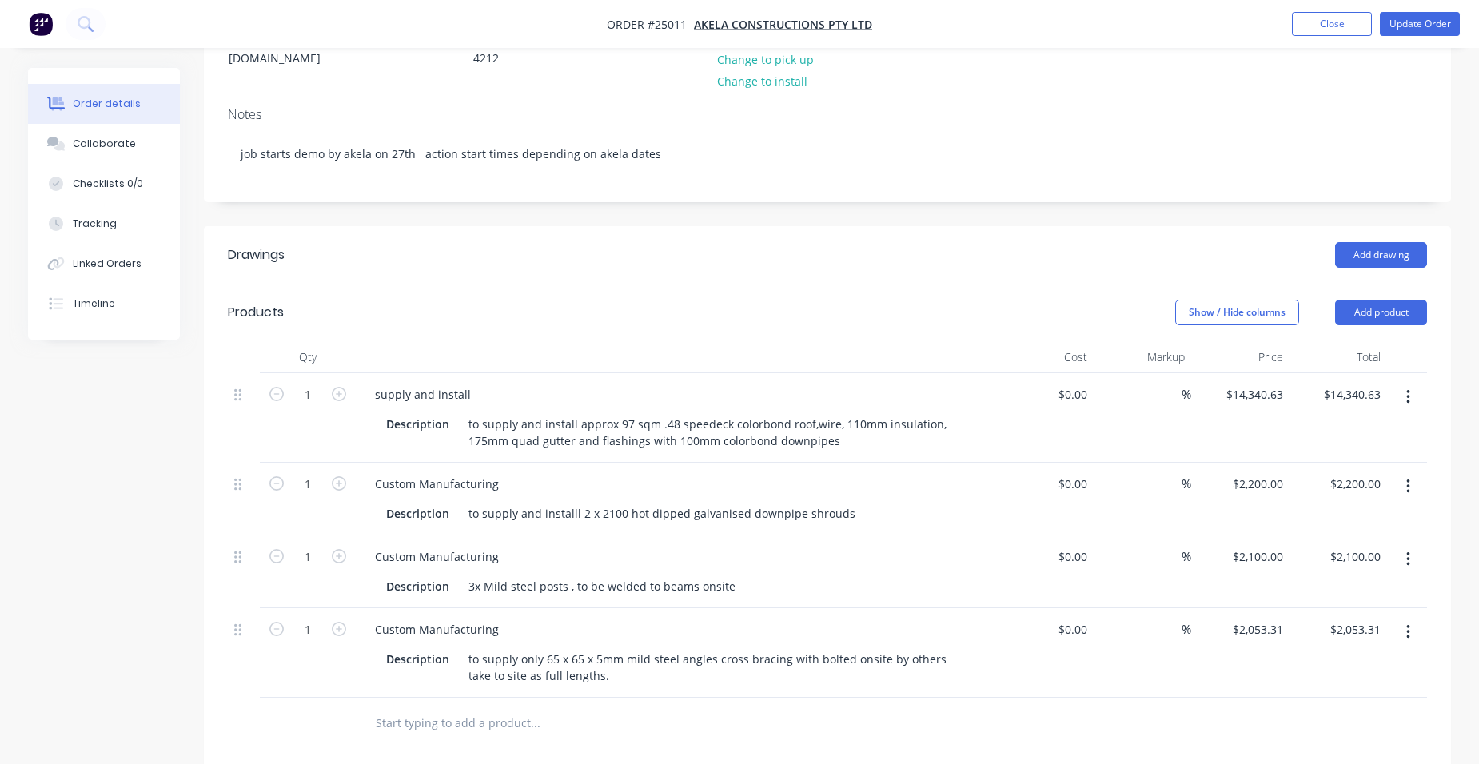
scroll to position [238, 0]
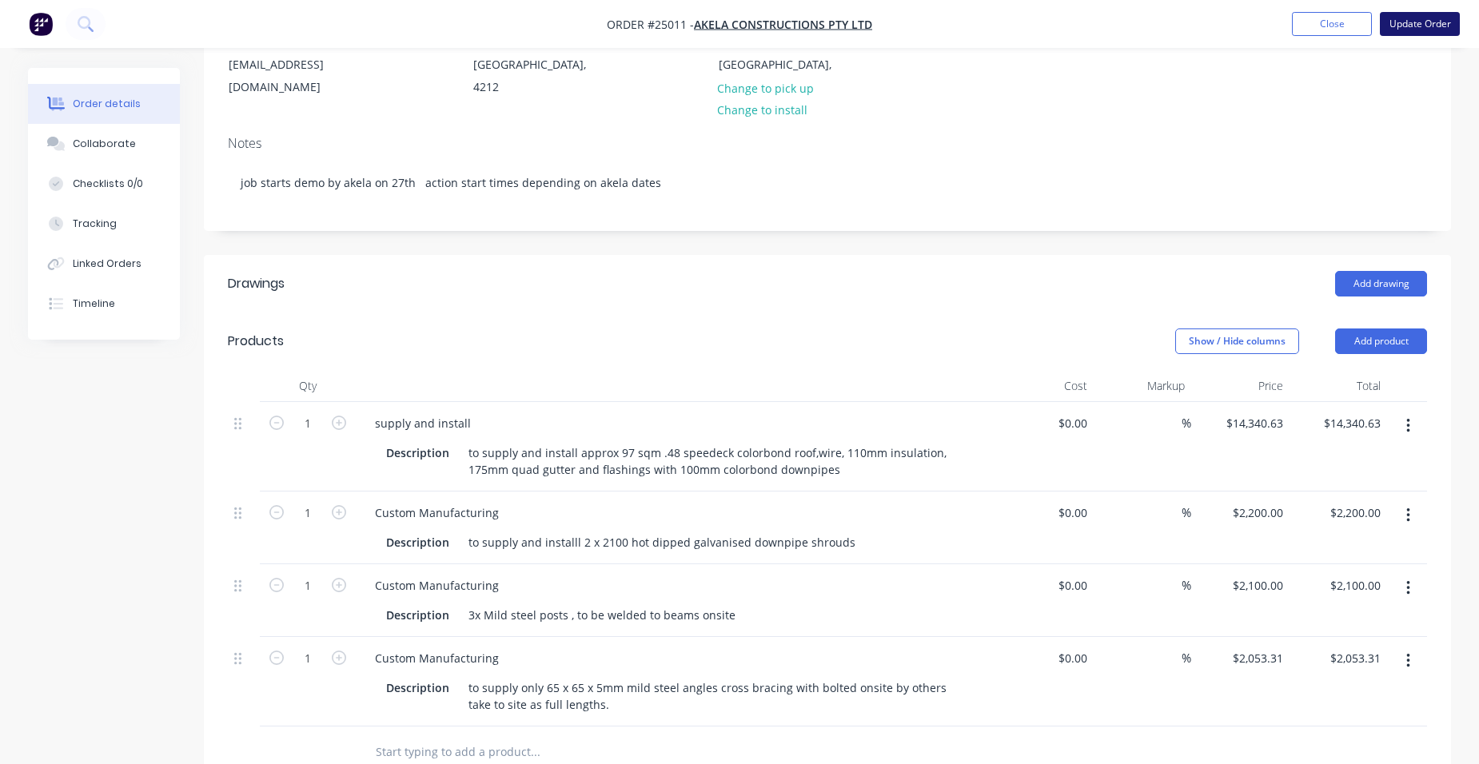
click at [1426, 24] on button "Update Order" at bounding box center [1420, 24] width 80 height 24
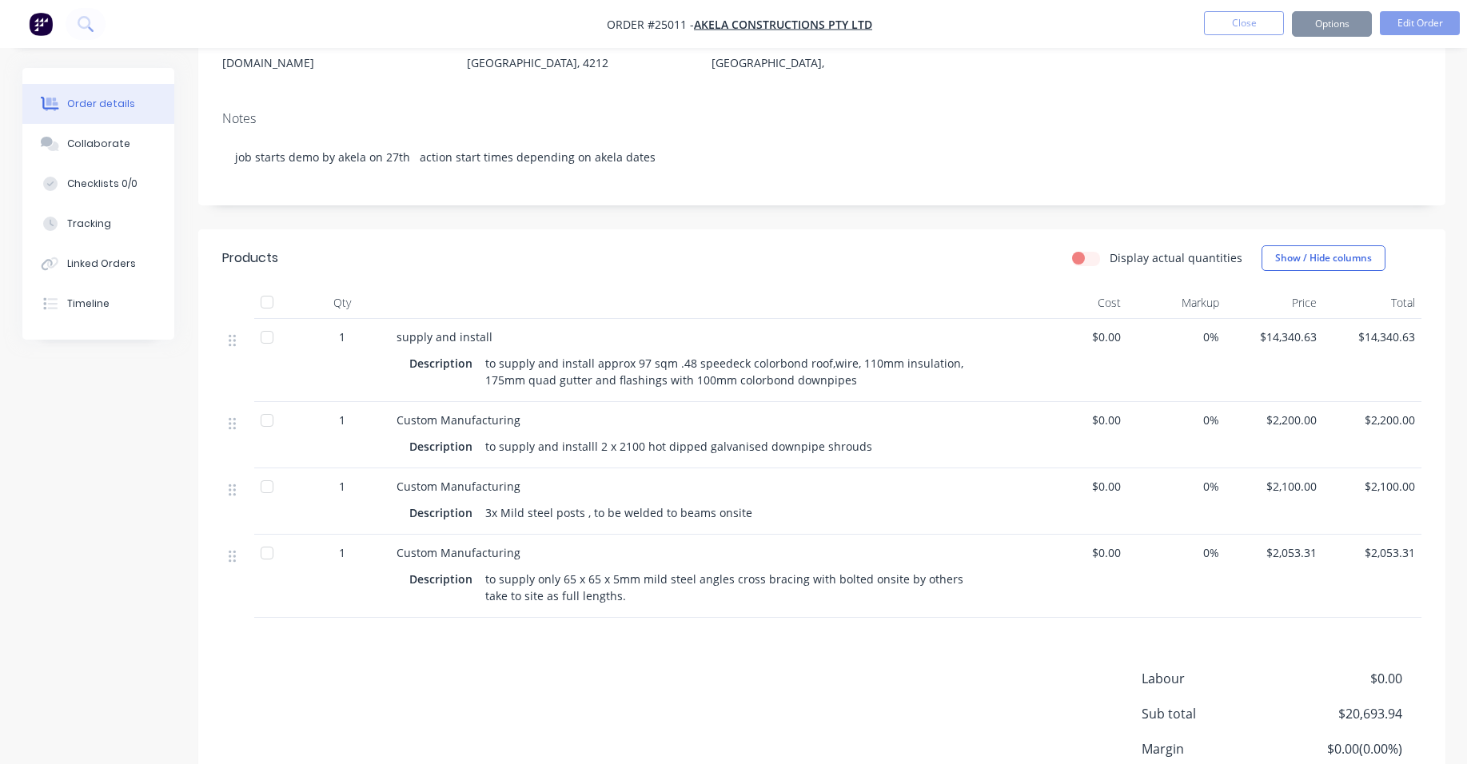
scroll to position [0, 0]
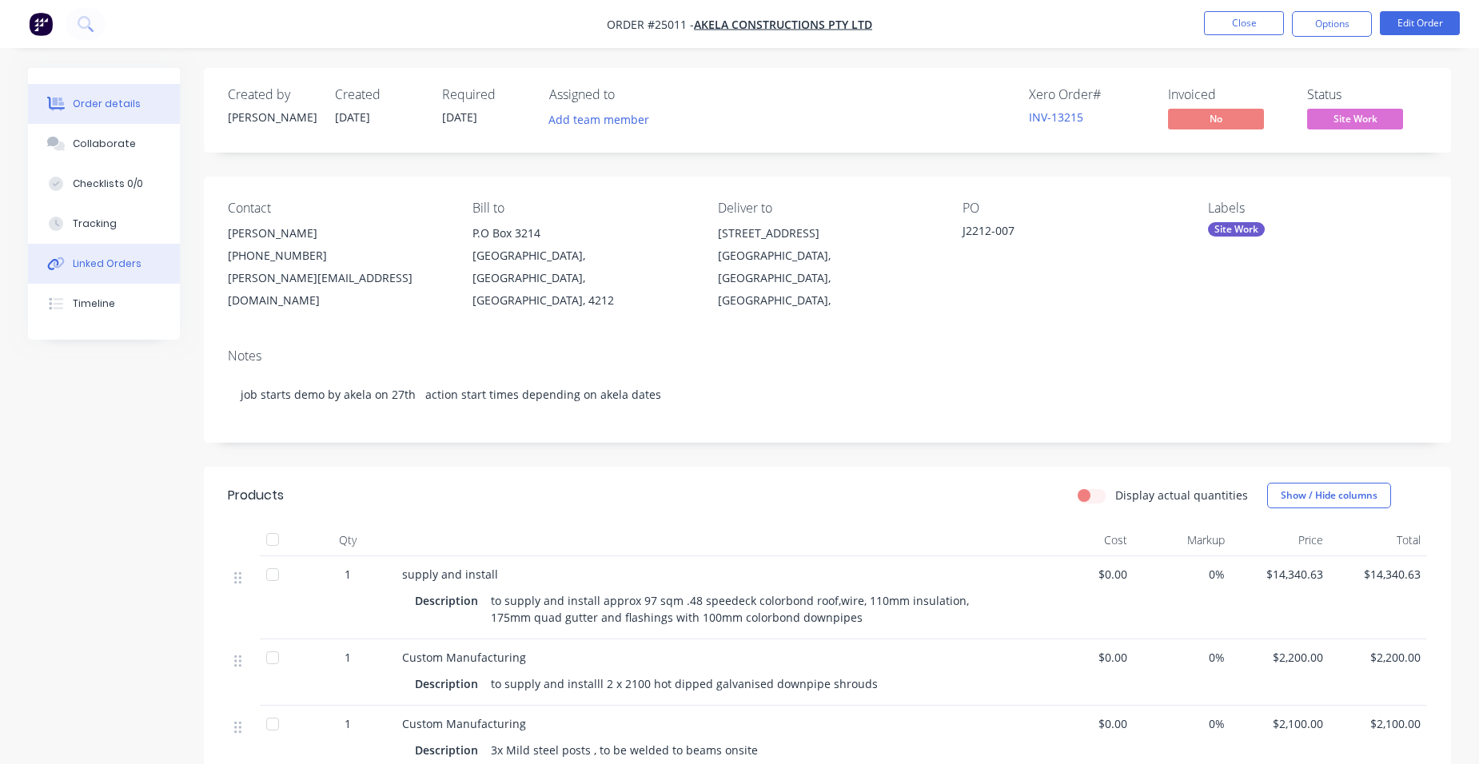
click at [80, 269] on div "Linked Orders" at bounding box center [107, 264] width 69 height 14
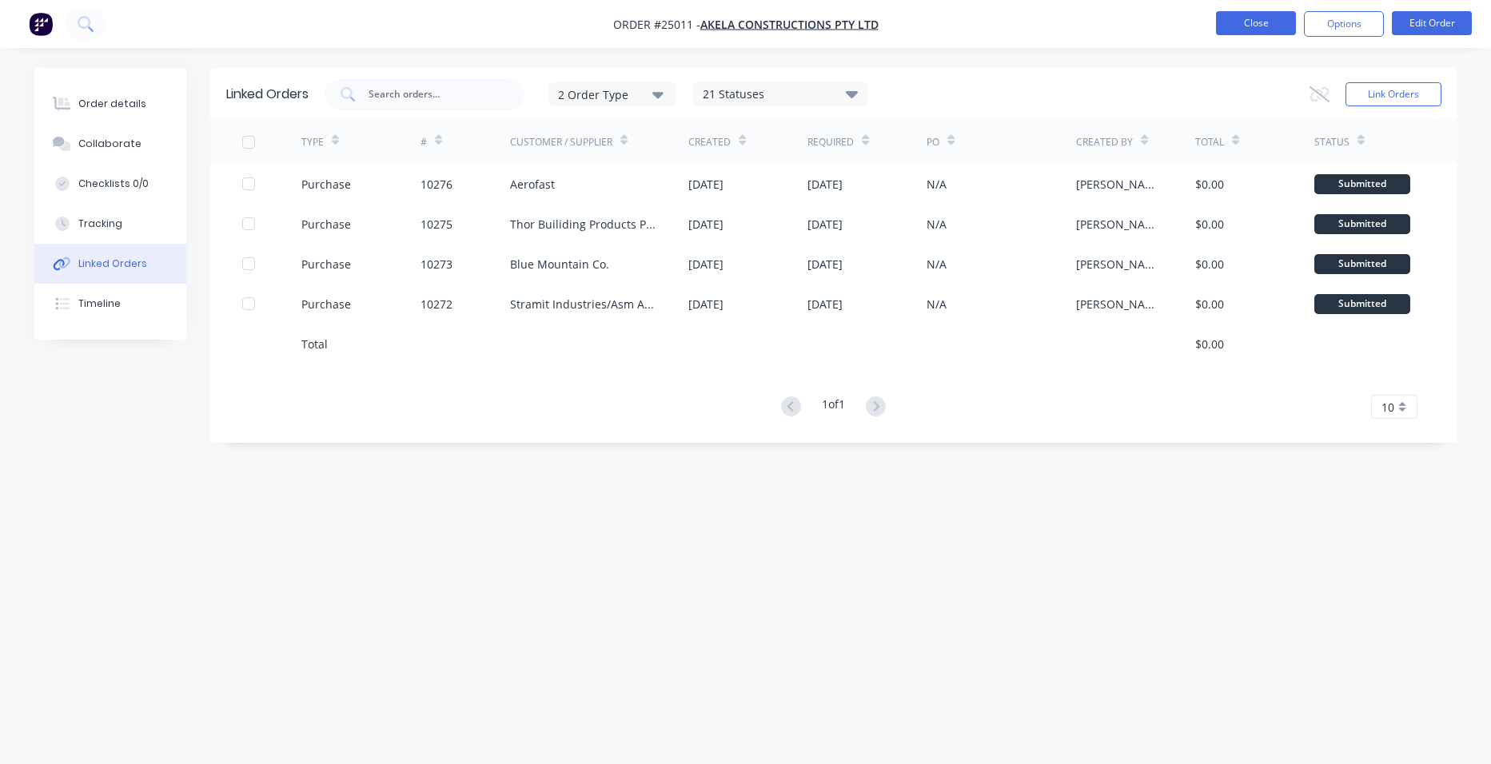
click at [1234, 26] on button "Close" at bounding box center [1256, 23] width 80 height 24
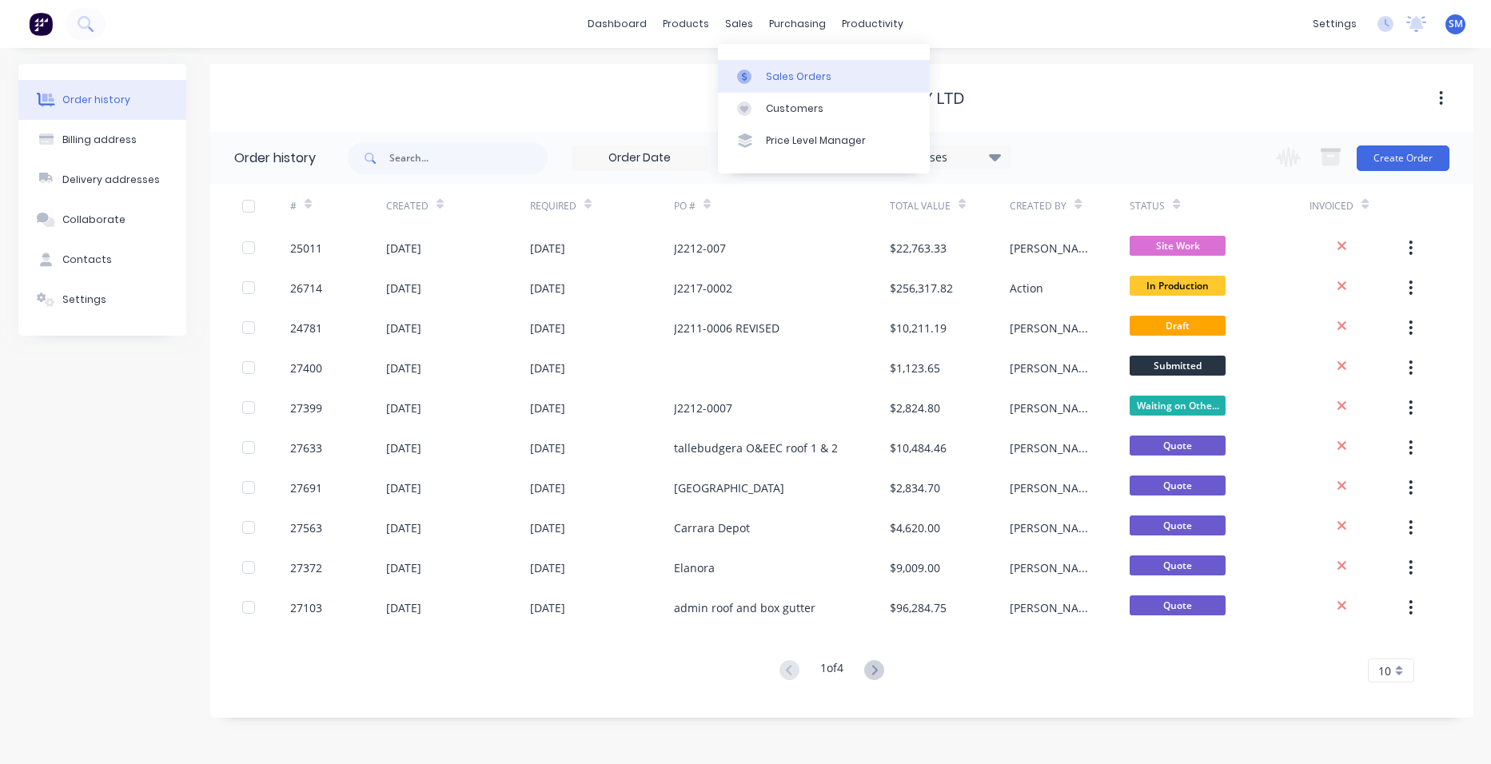
click at [764, 65] on link "Sales Orders" at bounding box center [824, 76] width 212 height 32
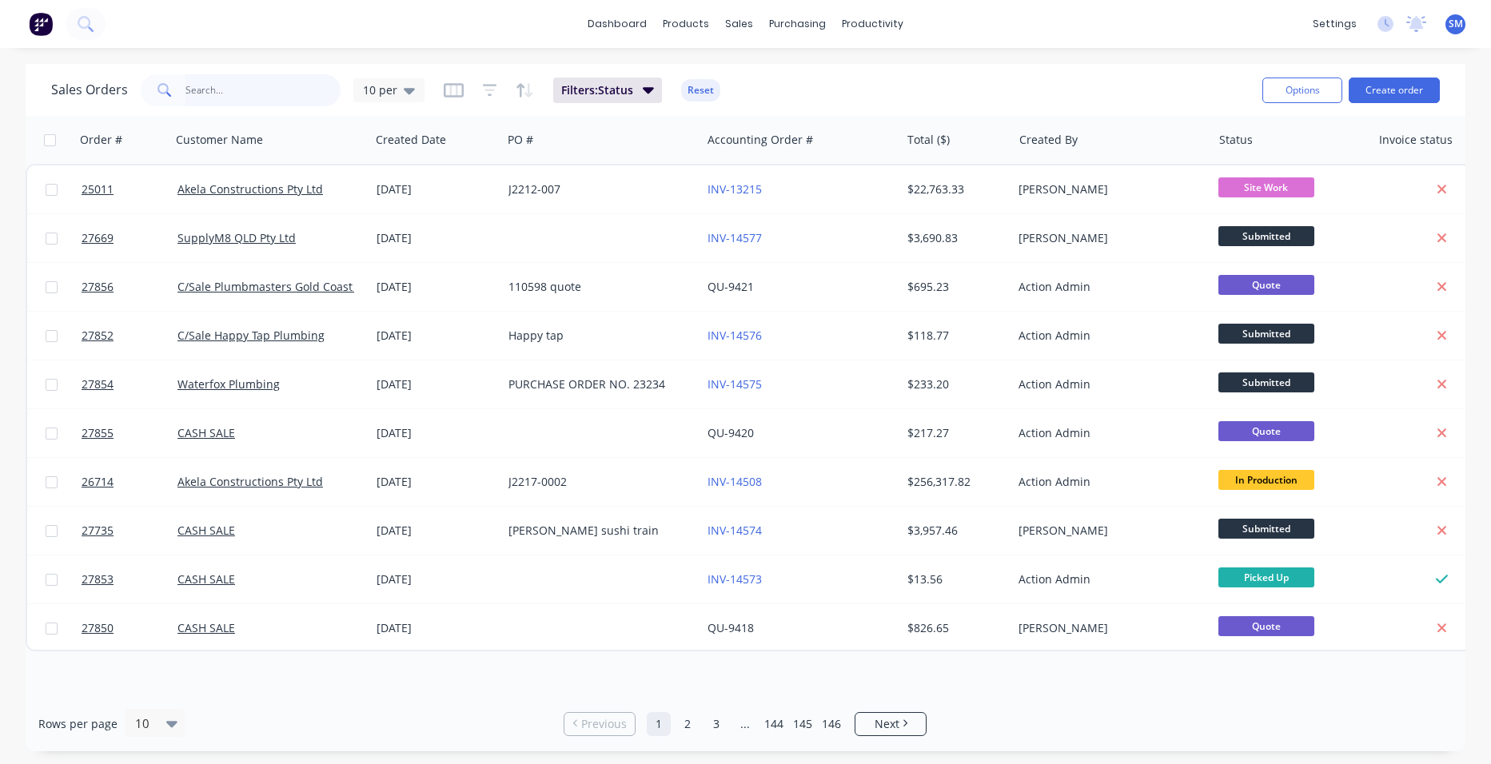
drag, startPoint x: 239, startPoint y: 88, endPoint x: 248, endPoint y: 92, distance: 9.7
click at [239, 89] on input "text" at bounding box center [264, 90] width 156 height 32
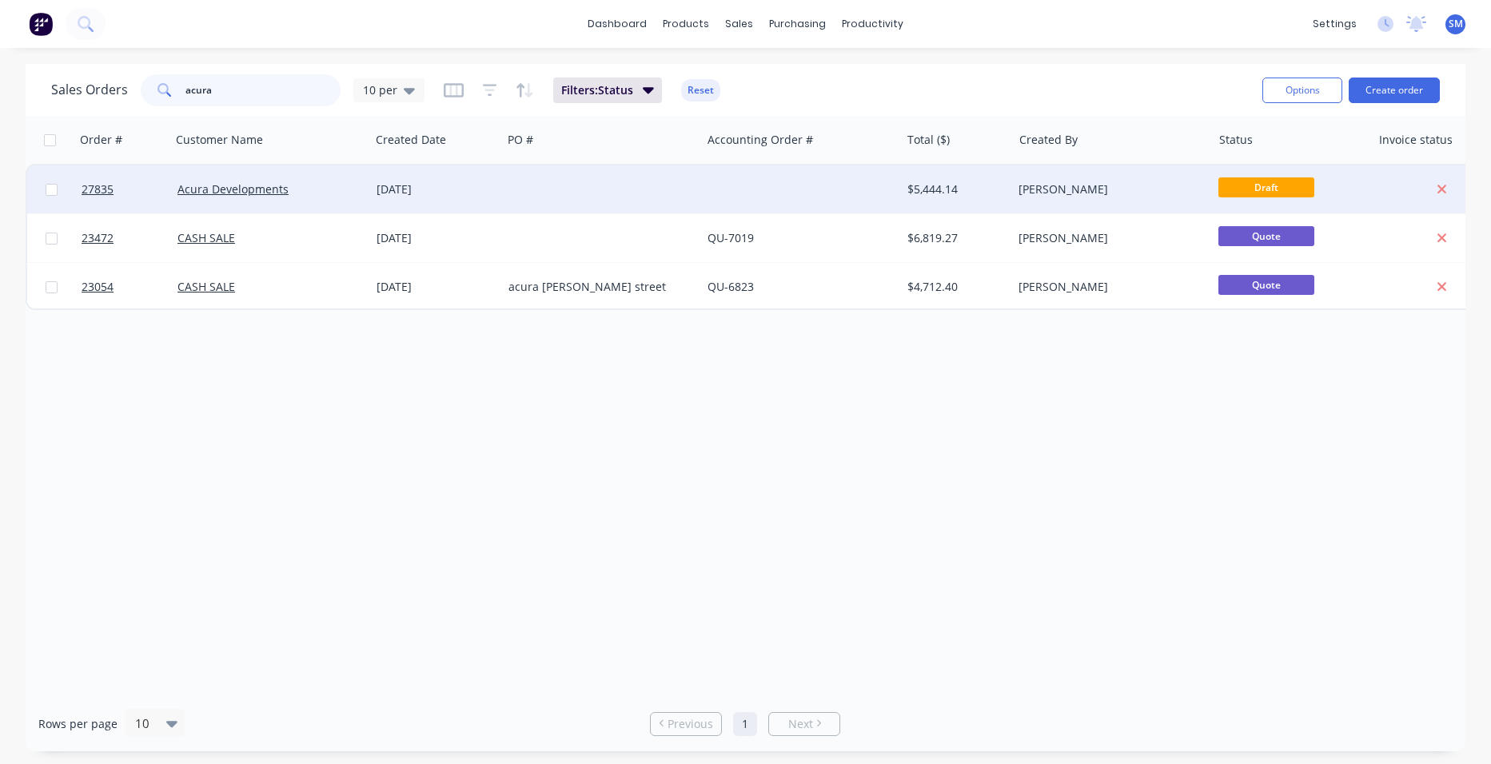
type input "acura"
click at [785, 190] on div at bounding box center [800, 190] width 199 height 48
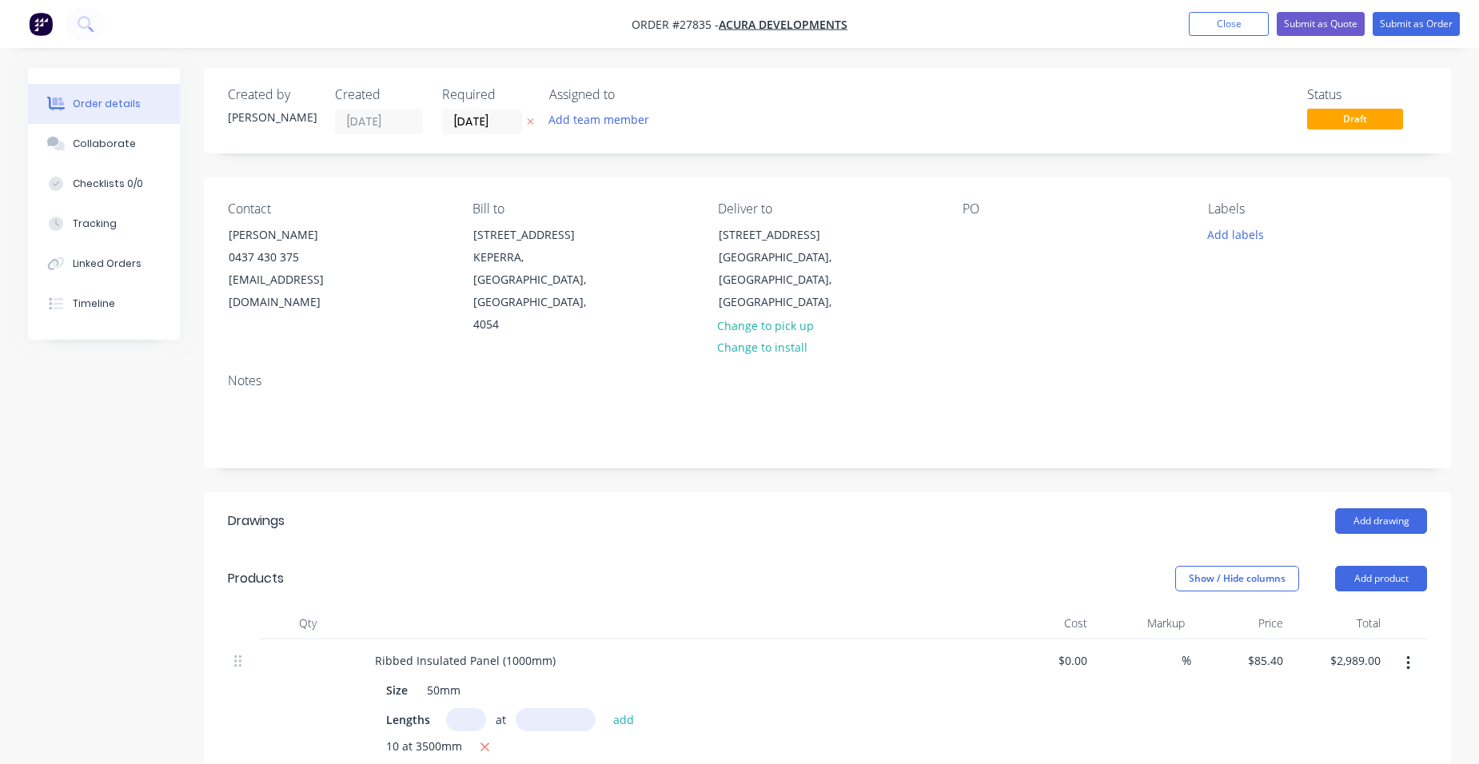
scroll to position [160, 0]
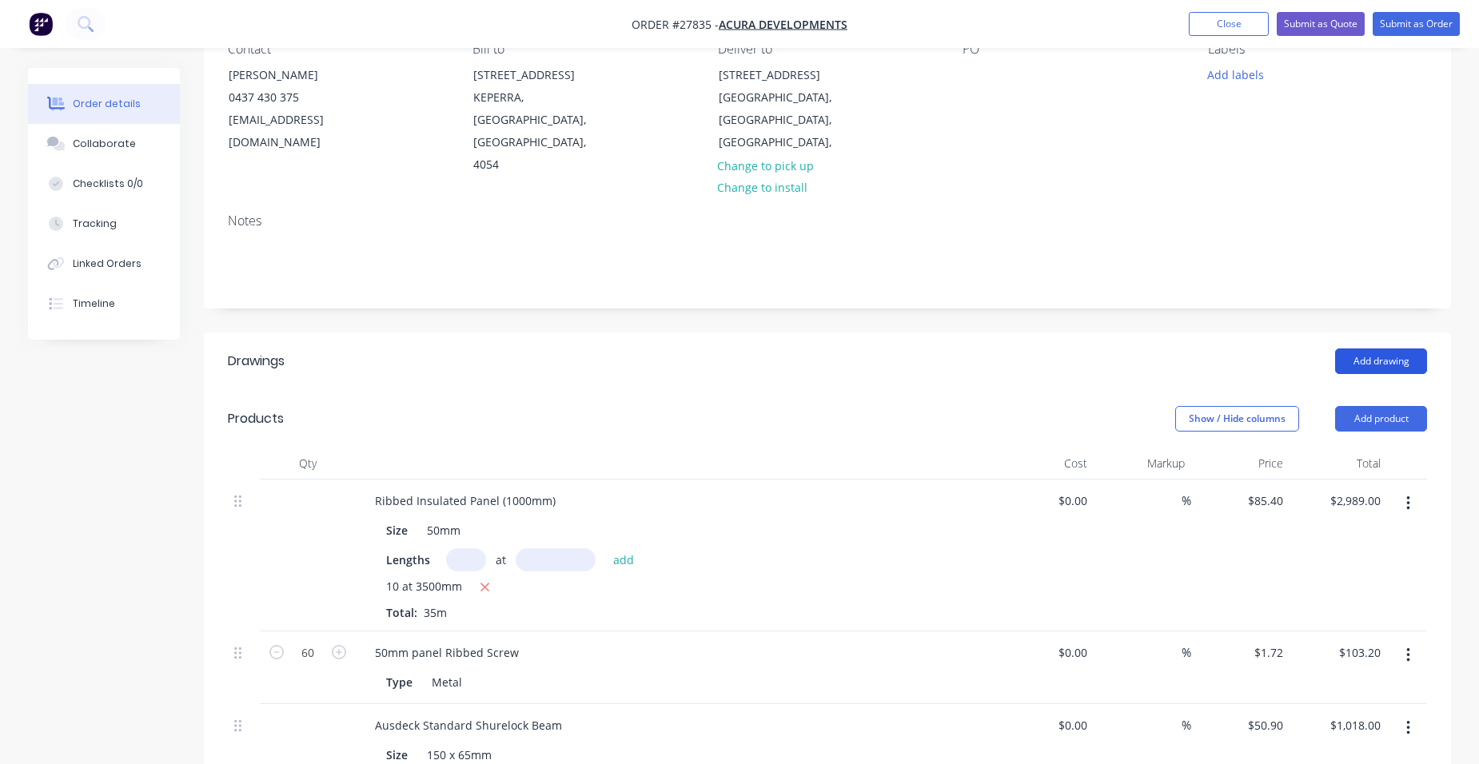
click at [1367, 349] on button "Add drawing" at bounding box center [1381, 362] width 92 height 26
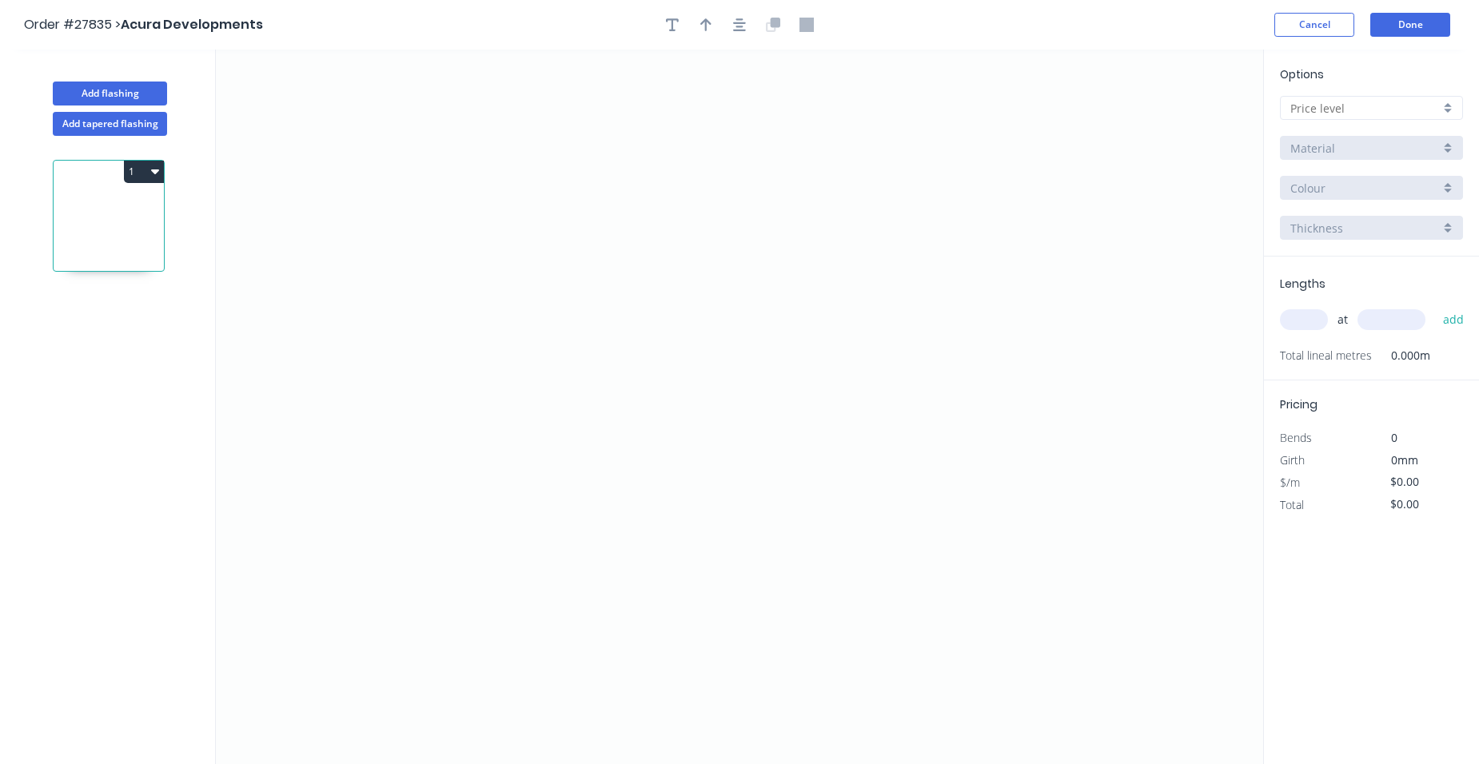
click at [1448, 112] on div at bounding box center [1371, 108] width 183 height 24
click at [1405, 136] on div "A" at bounding box center [1372, 139] width 182 height 28
type input "A"
click at [1443, 151] on div "Aluminium" at bounding box center [1371, 148] width 183 height 24
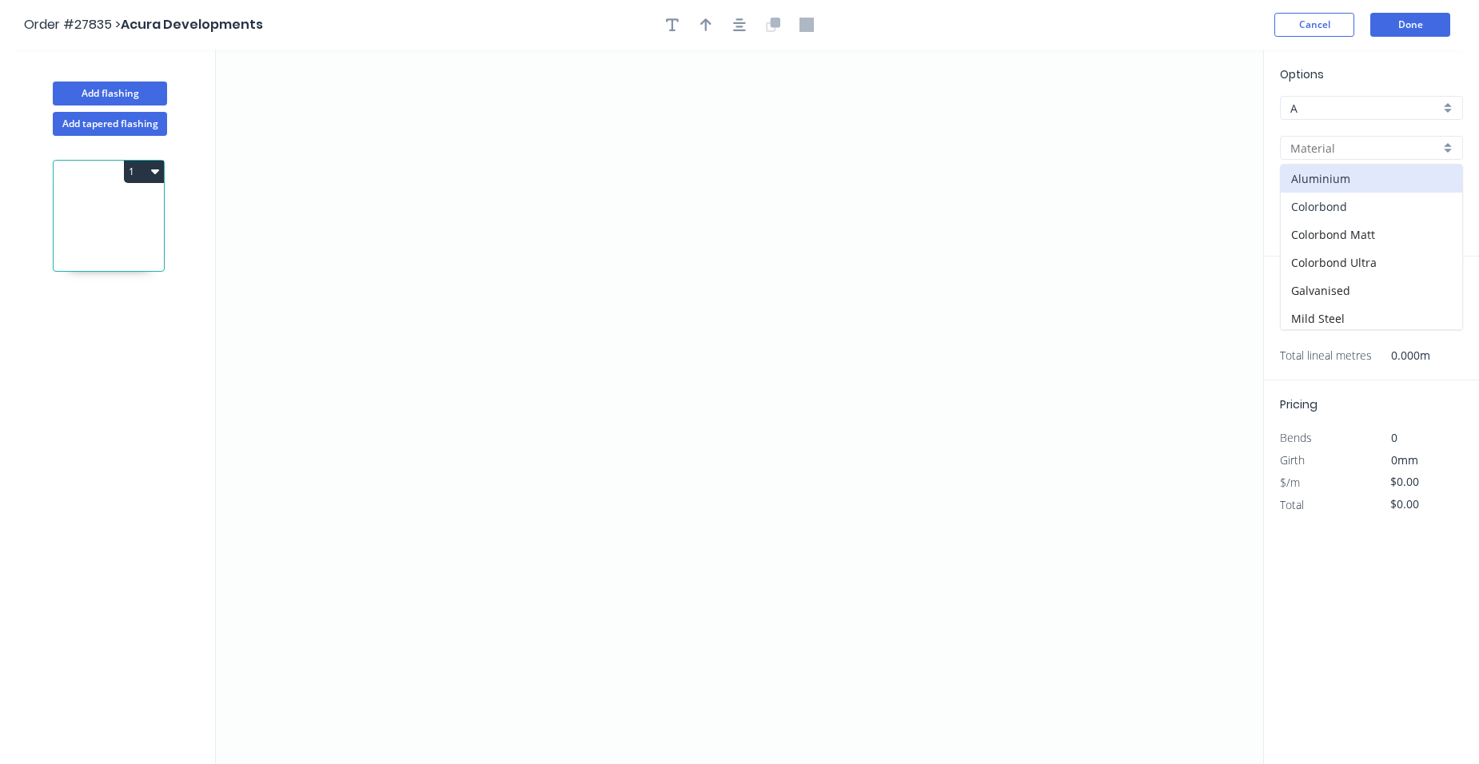
click at [1407, 205] on div "Colorbond" at bounding box center [1372, 207] width 182 height 28
type input "Colorbond"
type input "Basalt"
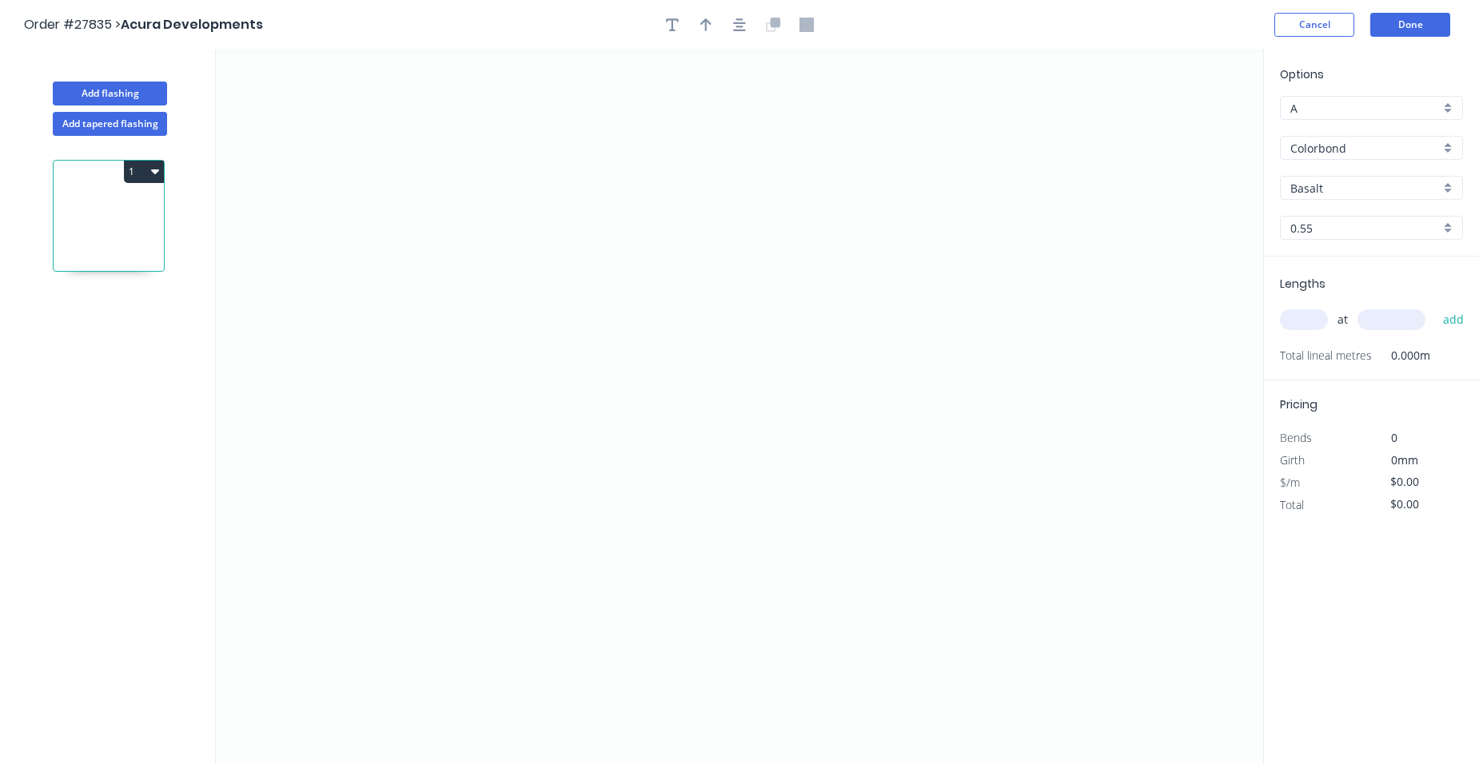
click at [1444, 191] on div "Basalt" at bounding box center [1371, 188] width 183 height 24
drag, startPoint x: 1356, startPoint y: 287, endPoint x: 1387, endPoint y: 210, distance: 82.6
click at [1356, 282] on div "Basalt Bluegum Classic Cream Cottage Green Cove Deep Ocean Dover White Dune Eve…" at bounding box center [1371, 287] width 183 height 166
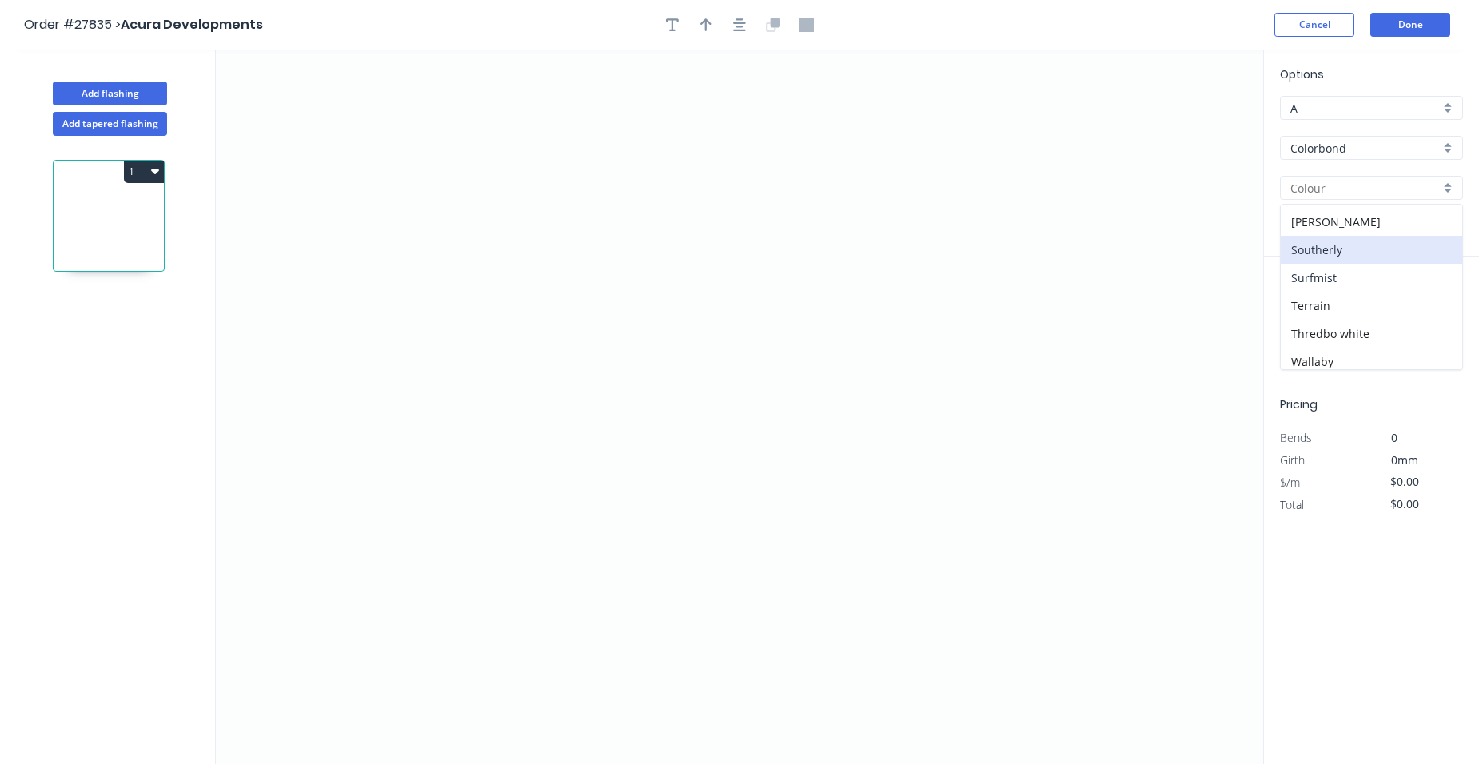
scroll to position [560, 0]
click at [1330, 223] on div "Surfmist" at bounding box center [1372, 219] width 182 height 28
type input "Surfmist"
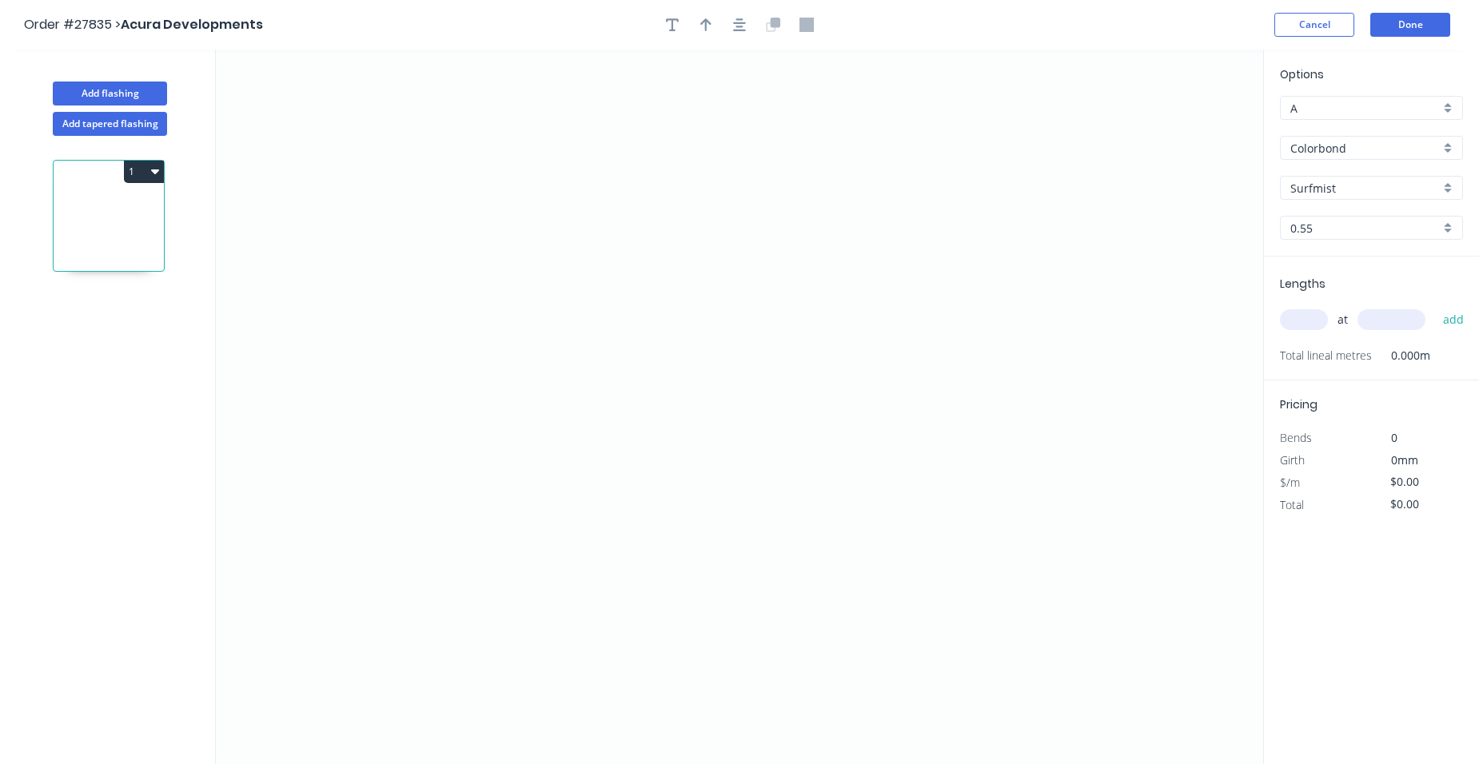
click at [1444, 220] on div "0.55" at bounding box center [1371, 228] width 183 height 24
click at [1328, 302] on div "1.2" at bounding box center [1372, 315] width 182 height 28
type input "1.2"
drag, startPoint x: 548, startPoint y: 210, endPoint x: 539, endPoint y: 409, distance: 199.3
click at [539, 409] on icon "0" at bounding box center [740, 407] width 1048 height 715
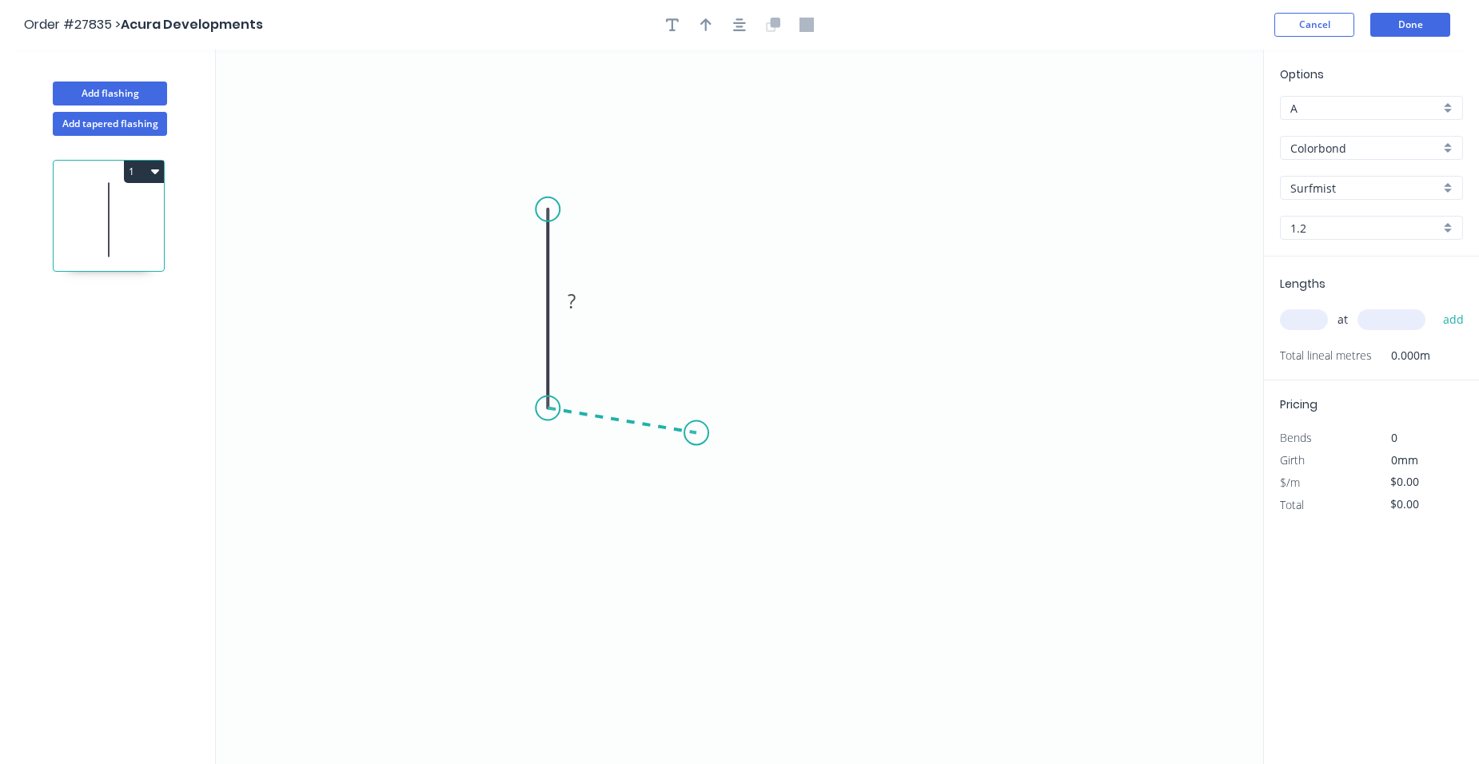
click at [697, 434] on icon "0 ?" at bounding box center [740, 407] width 1048 height 715
click at [714, 433] on icon at bounding box center [705, 433] width 17 height 0
drag, startPoint x: 555, startPoint y: 205, endPoint x: 555, endPoint y: 179, distance: 25.6
click at [555, 179] on circle at bounding box center [548, 179] width 24 height 24
click at [555, 178] on circle at bounding box center [548, 179] width 24 height 24
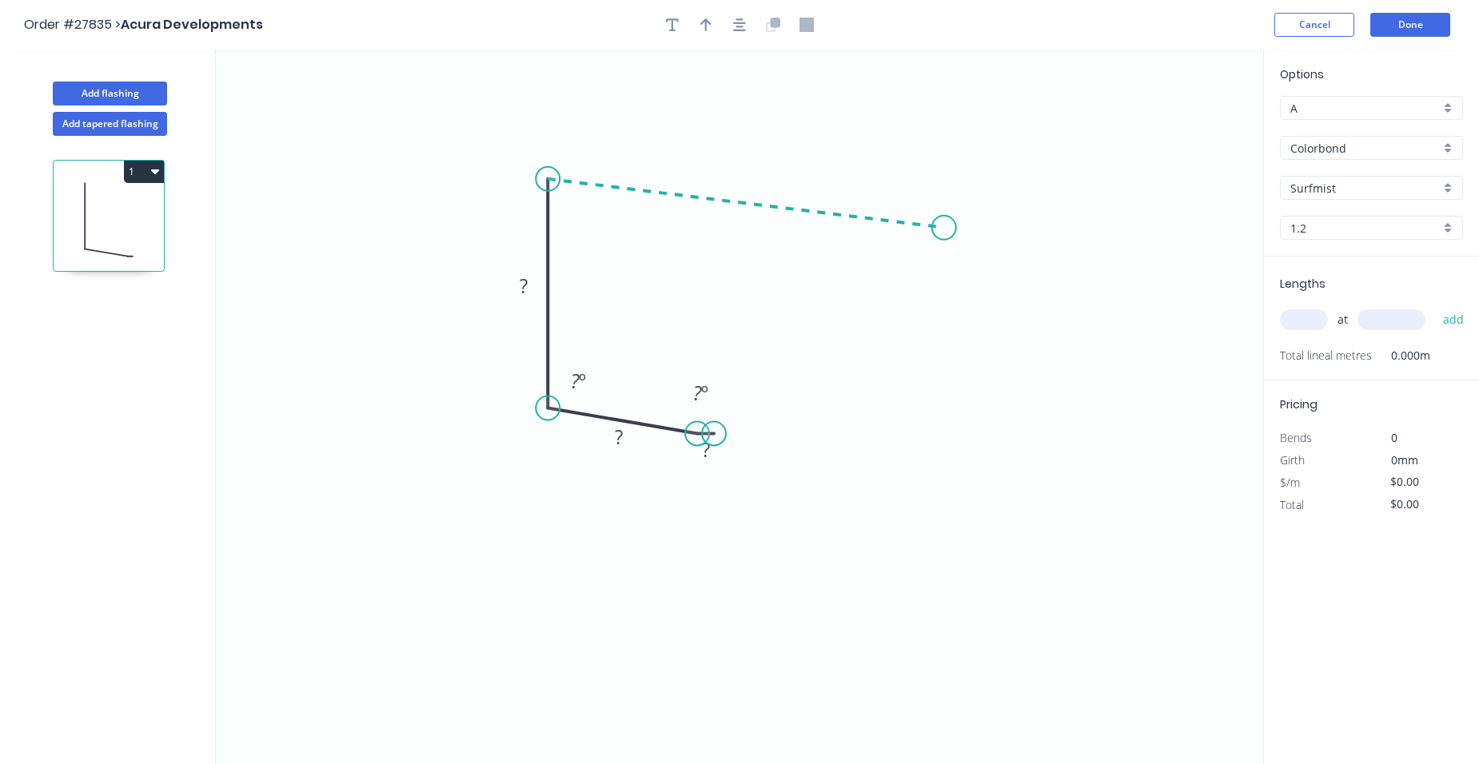
drag, startPoint x: 944, startPoint y: 228, endPoint x: 960, endPoint y: 236, distance: 17.2
click at [945, 228] on icon "0 ? ? ? ? º ? º" at bounding box center [740, 407] width 1048 height 715
click at [976, 247] on icon "0 ? ? ? ? ? º ? º ? º" at bounding box center [740, 407] width 1048 height 715
click at [976, 247] on circle at bounding box center [976, 247] width 24 height 24
click at [978, 215] on rect at bounding box center [973, 210] width 32 height 22
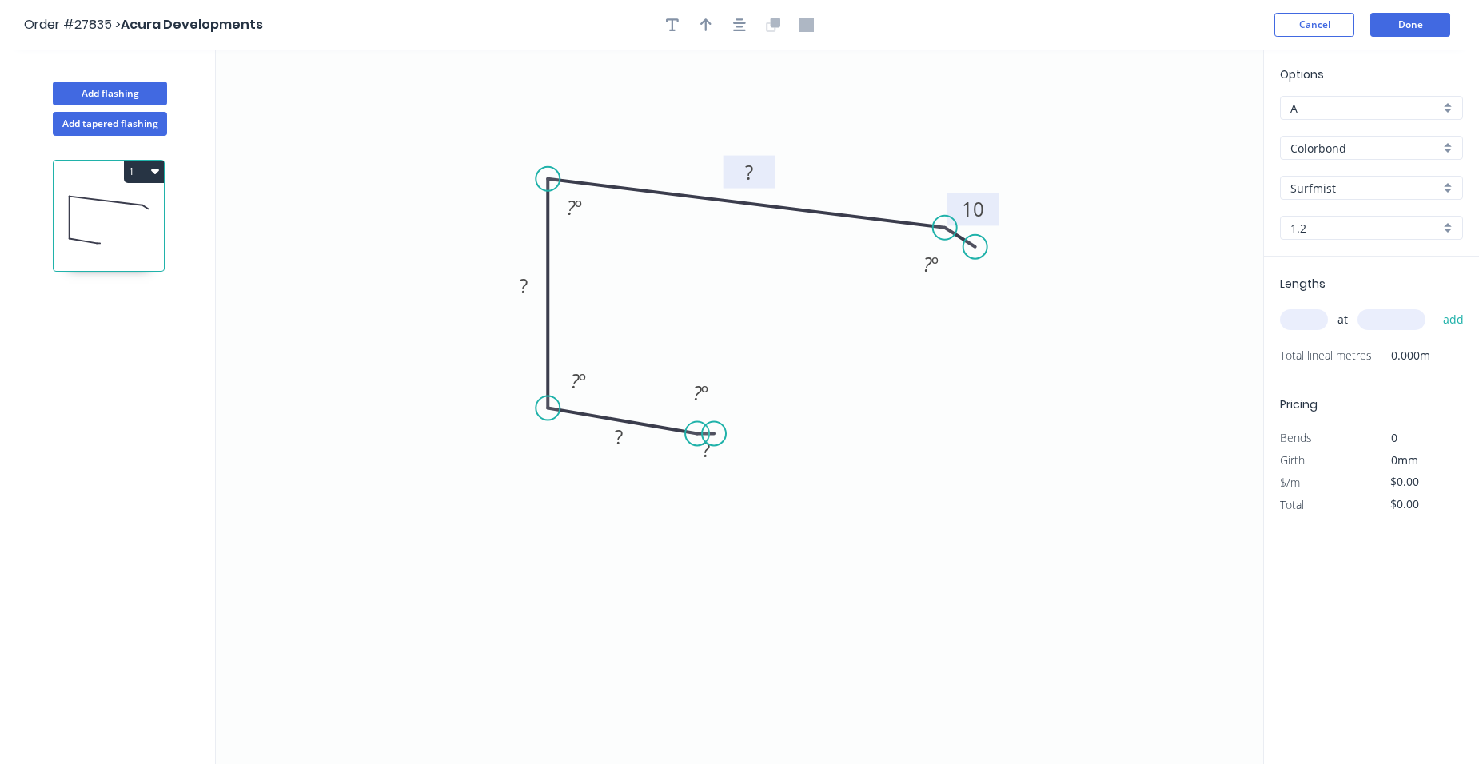
click at [756, 166] on rect at bounding box center [749, 173] width 32 height 22
click at [521, 284] on tspan "?" at bounding box center [524, 286] width 8 height 26
click at [617, 435] on tspan "?" at bounding box center [619, 437] width 8 height 26
drag, startPoint x: 710, startPoint y: 449, endPoint x: 695, endPoint y: 453, distance: 15.7
click at [708, 451] on g "?" at bounding box center [706, 450] width 32 height 26
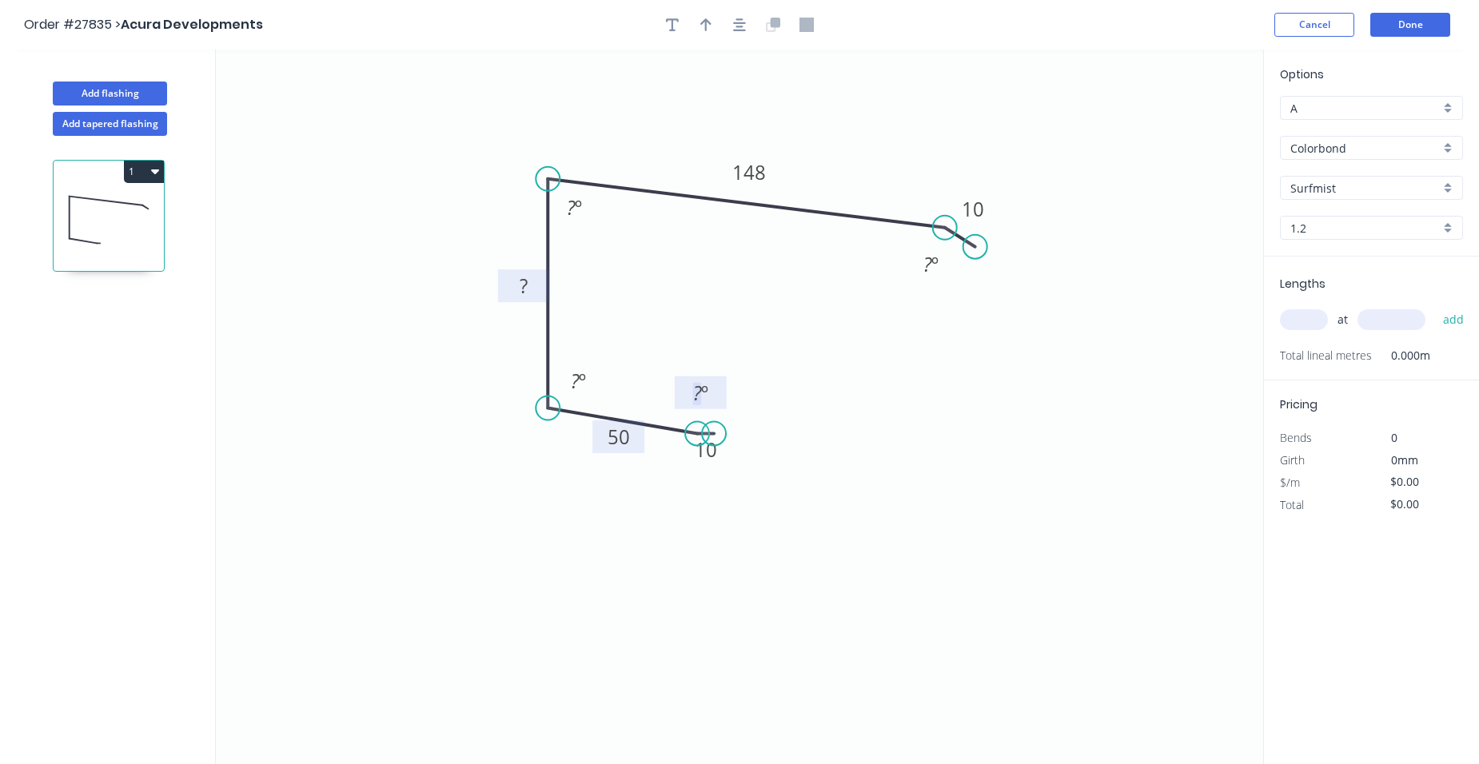
click at [715, 398] on rect at bounding box center [701, 394] width 32 height 22
click at [578, 209] on tspan "º" at bounding box center [578, 207] width 7 height 26
click at [589, 386] on rect at bounding box center [578, 382] width 32 height 22
click at [535, 289] on rect at bounding box center [524, 287] width 32 height 22
type input "$25.03"
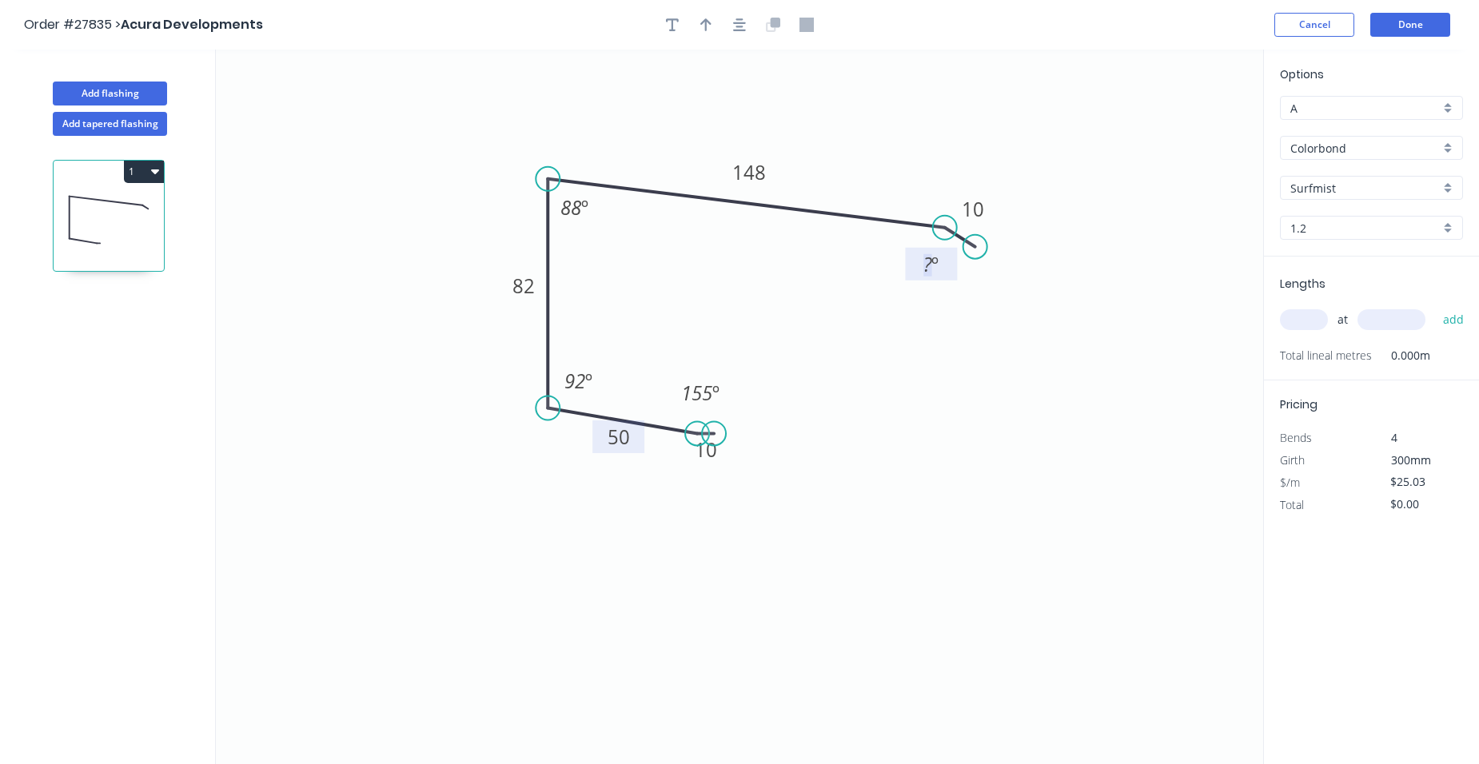
click at [933, 268] on tspan "º" at bounding box center [935, 264] width 7 height 26
click at [709, 26] on icon "button" at bounding box center [706, 25] width 11 height 14
drag, startPoint x: 1180, startPoint y: 126, endPoint x: 477, endPoint y: 222, distance: 708.6
click at [477, 222] on icon at bounding box center [477, 203] width 14 height 51
click at [1303, 317] on input "text" at bounding box center [1304, 319] width 48 height 21
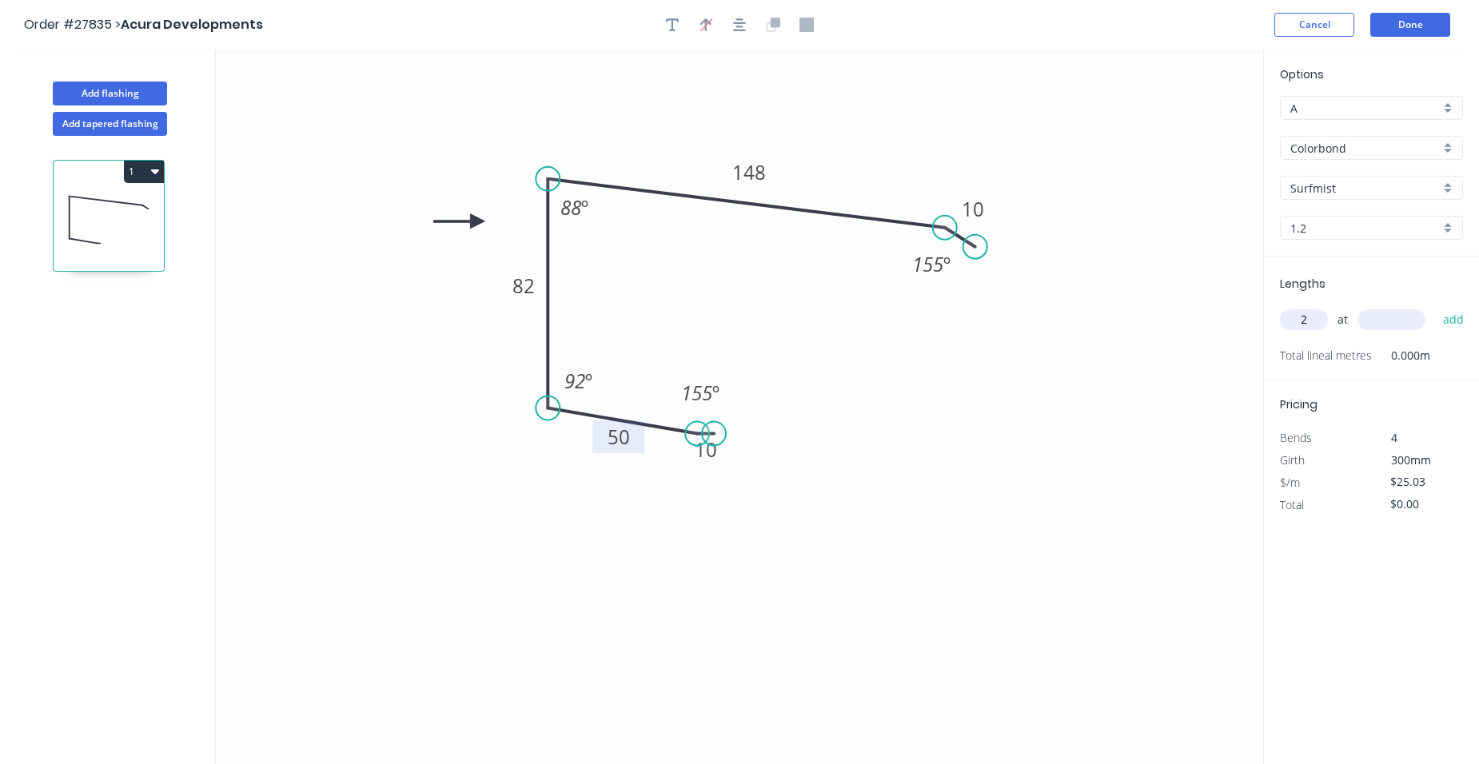
type input "2"
type input "5050"
click at [1455, 316] on button "add" at bounding box center [1454, 319] width 38 height 27
type input "$252.80"
click at [113, 94] on button "Add flashing" at bounding box center [110, 94] width 114 height 24
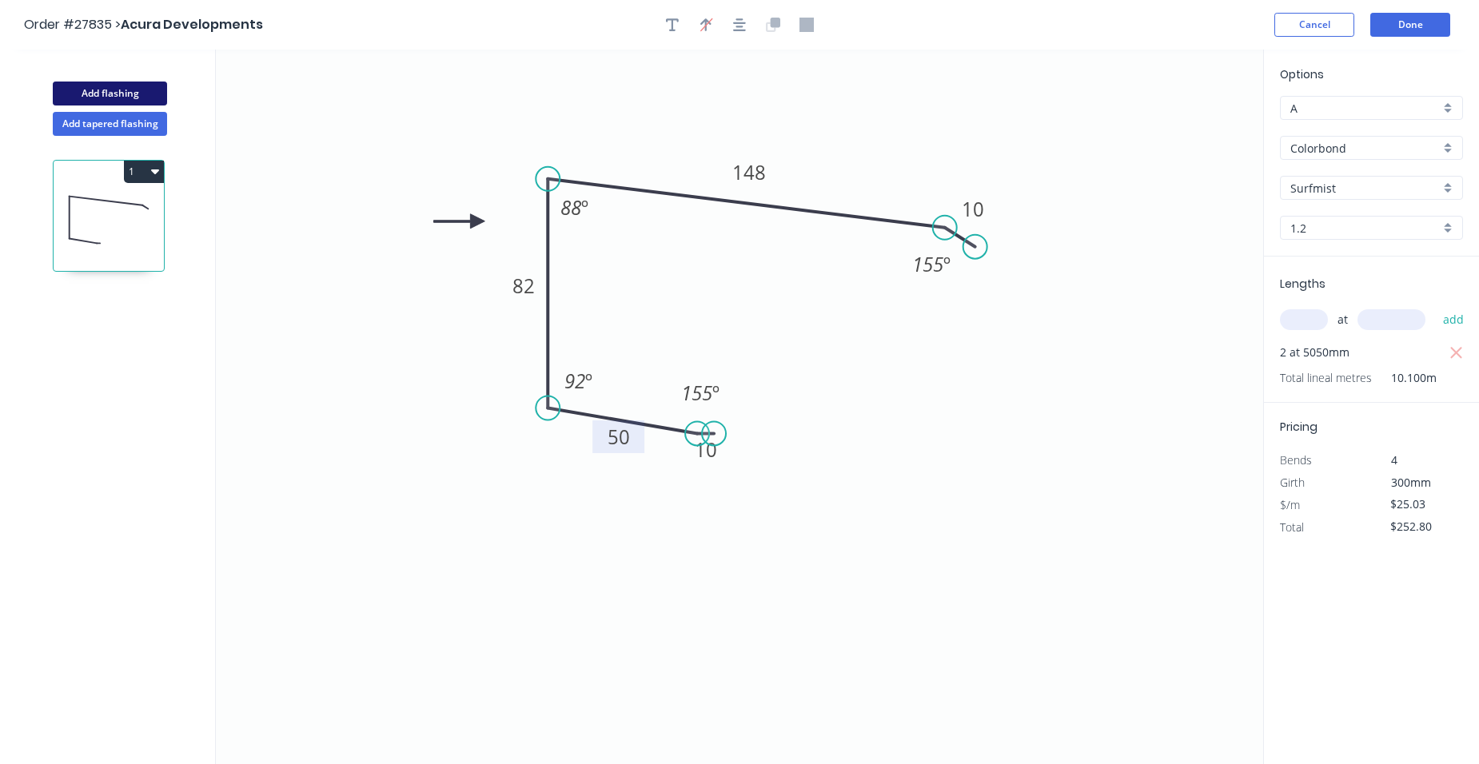
type input "$0.00"
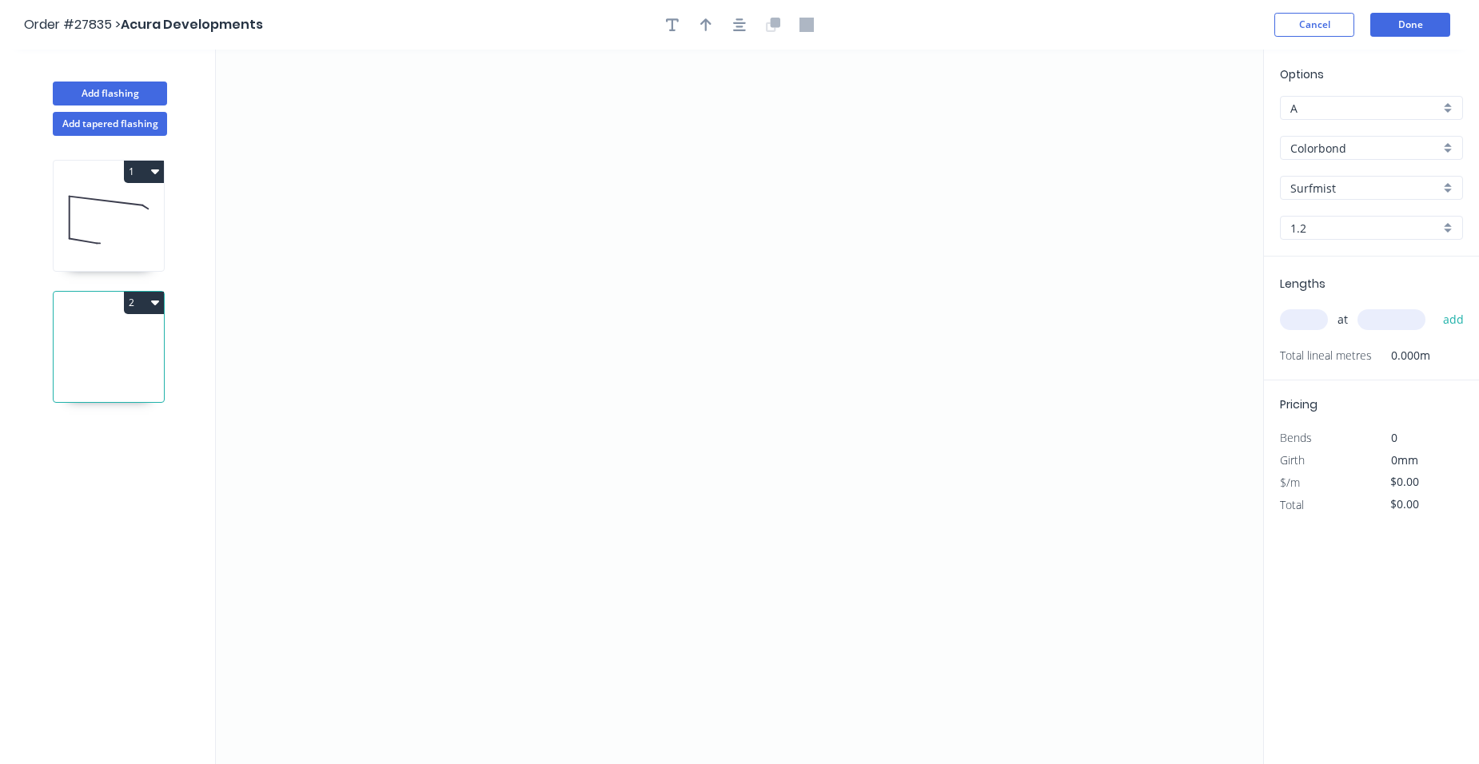
click at [1452, 228] on div "1.2" at bounding box center [1371, 228] width 183 height 24
click at [1383, 271] on div "0.55" at bounding box center [1372, 259] width 182 height 28
type input "0.55"
drag, startPoint x: 545, startPoint y: 217, endPoint x: 545, endPoint y: 543, distance: 326.3
click at [545, 543] on icon "0" at bounding box center [740, 407] width 1048 height 715
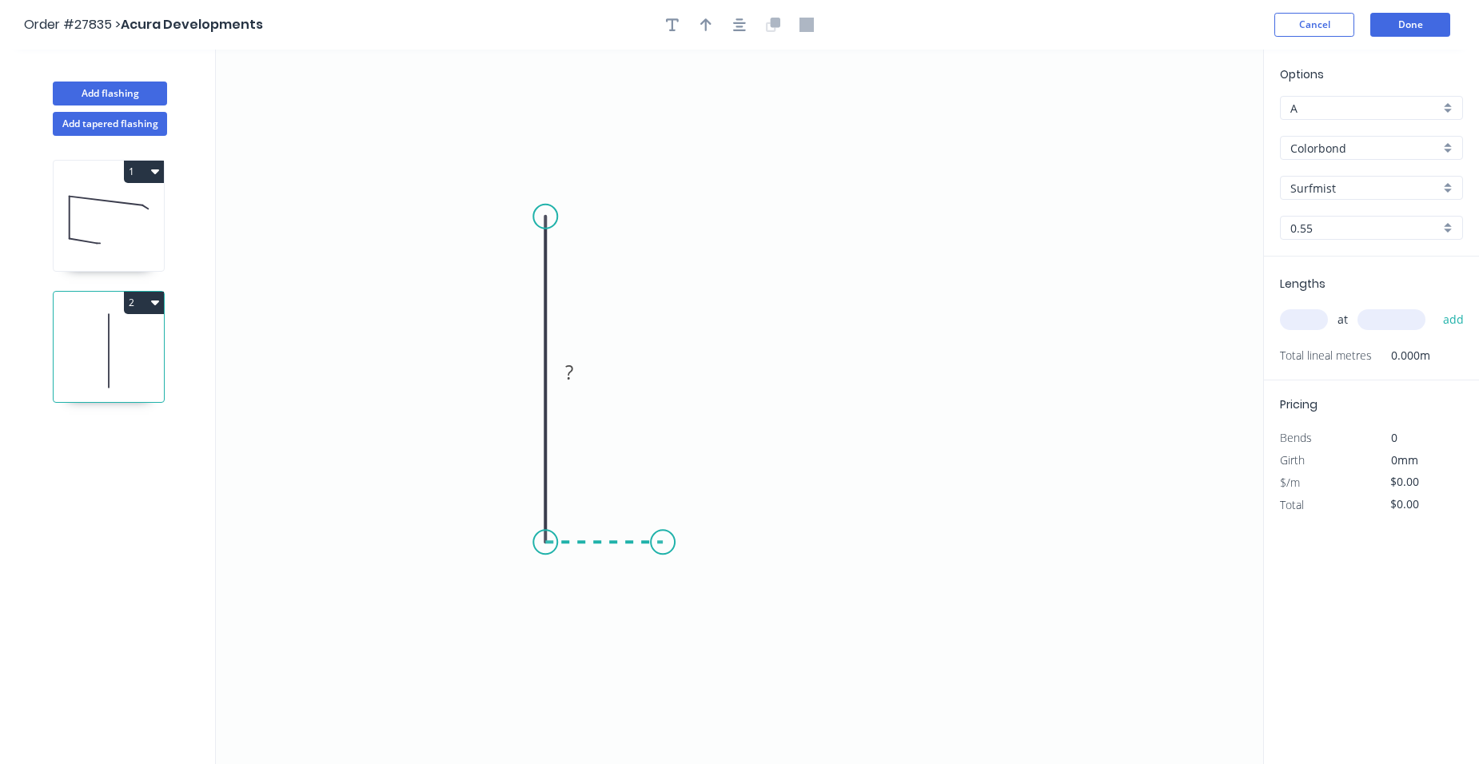
click at [664, 552] on icon "0 ?" at bounding box center [740, 407] width 1048 height 715
drag, startPoint x: 665, startPoint y: 457, endPoint x: 680, endPoint y: 449, distance: 16.1
click at [668, 454] on icon "0 ? ?" at bounding box center [740, 407] width 1048 height 715
click at [788, 461] on icon "0 ? ? ?" at bounding box center [740, 407] width 1048 height 715
click at [820, 452] on icon "0 ? ? ? ?" at bounding box center [740, 407] width 1048 height 715
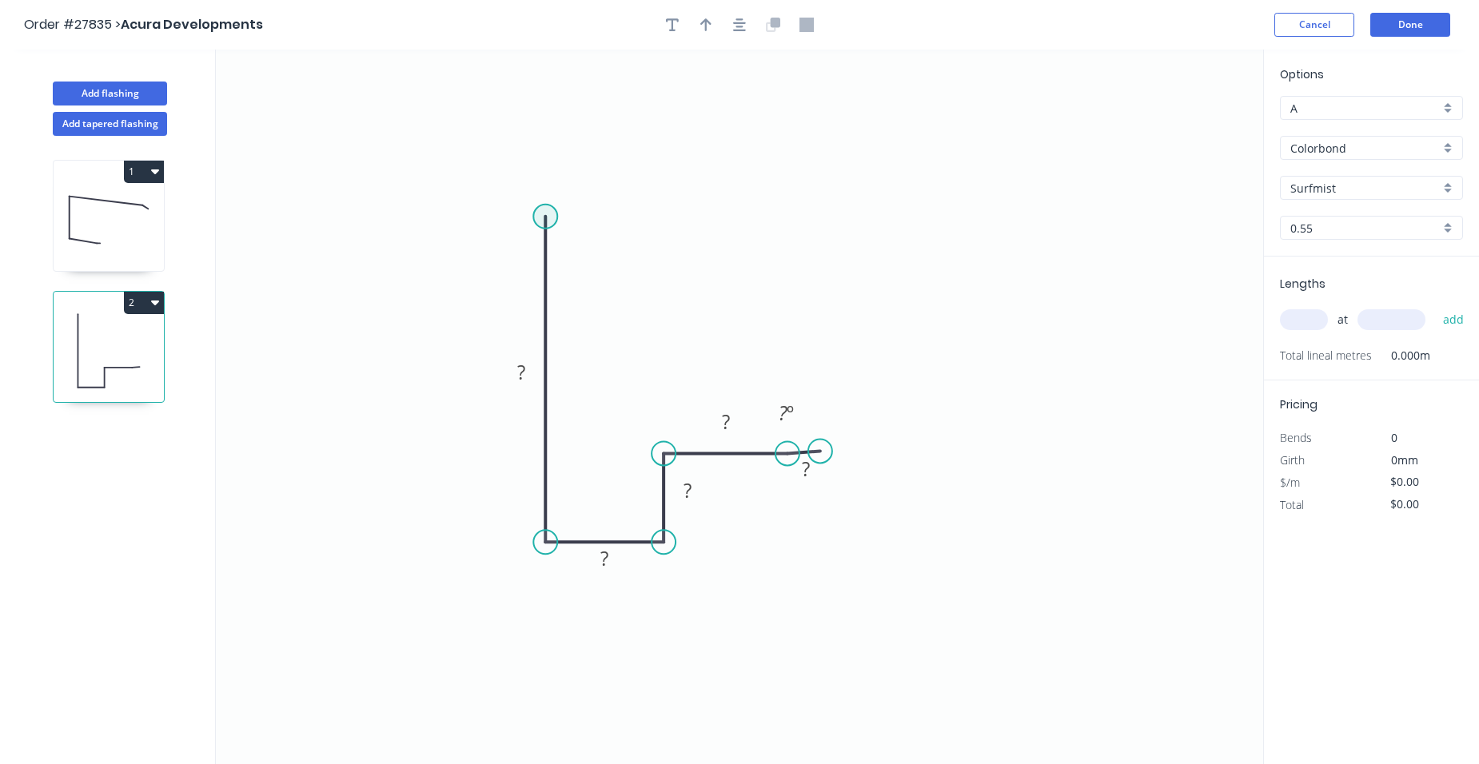
drag, startPoint x: 555, startPoint y: 216, endPoint x: 607, endPoint y: 174, distance: 66.6
click at [554, 215] on circle at bounding box center [545, 217] width 24 height 24
click at [549, 213] on circle at bounding box center [545, 217] width 24 height 24
click at [553, 211] on circle at bounding box center [545, 217] width 24 height 24
click at [964, 230] on icon "0 ? ? ? ? ? ? º" at bounding box center [740, 407] width 1048 height 715
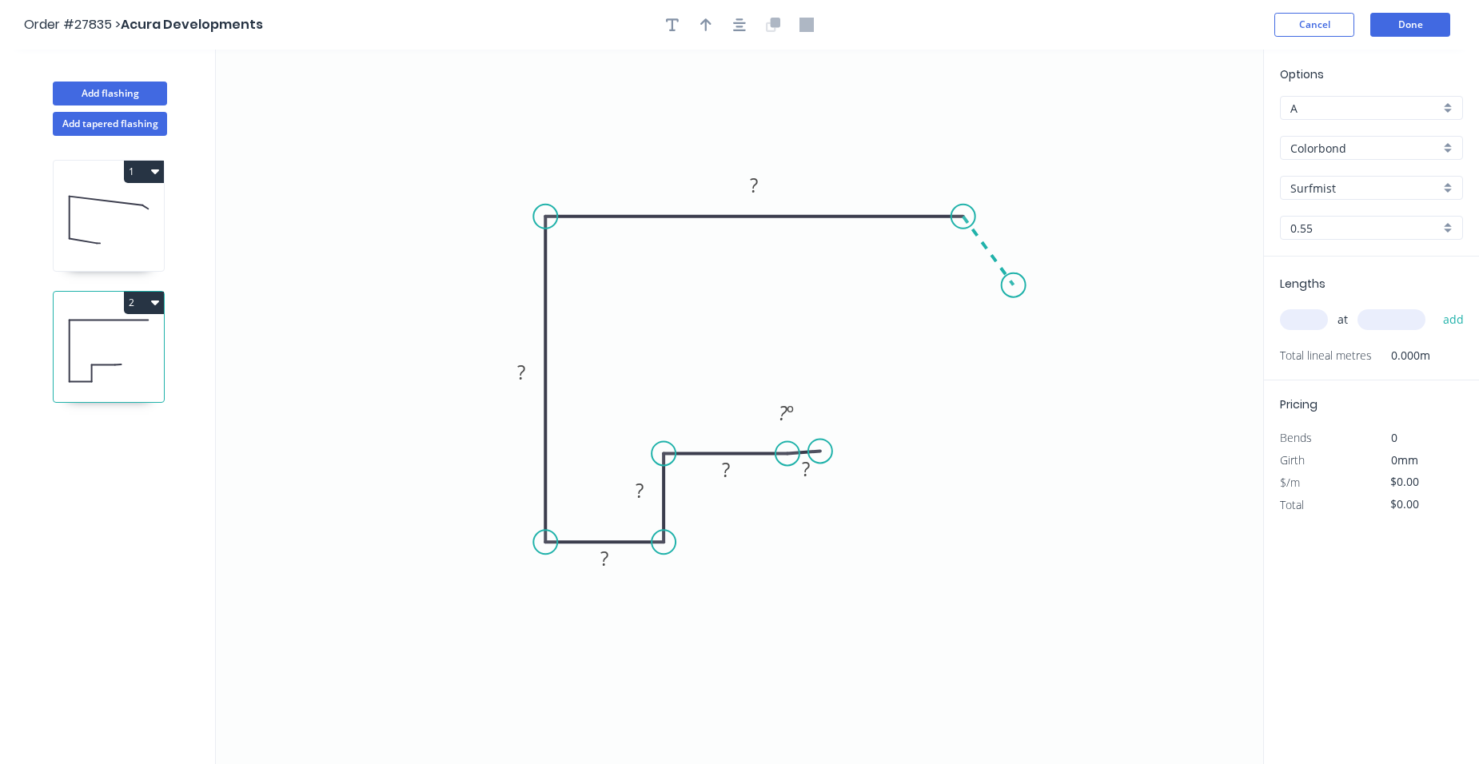
click at [1014, 285] on icon "0 ? ? ? ? ? ? ? º" at bounding box center [740, 407] width 1048 height 715
drag, startPoint x: 1014, startPoint y: 233, endPoint x: 1000, endPoint y: 228, distance: 14.4
click at [1013, 230] on rect at bounding box center [1008, 230] width 32 height 22
drag, startPoint x: 764, startPoint y: 181, endPoint x: 714, endPoint y: 179, distance: 49.6
click at [762, 181] on rect at bounding box center [755, 186] width 32 height 22
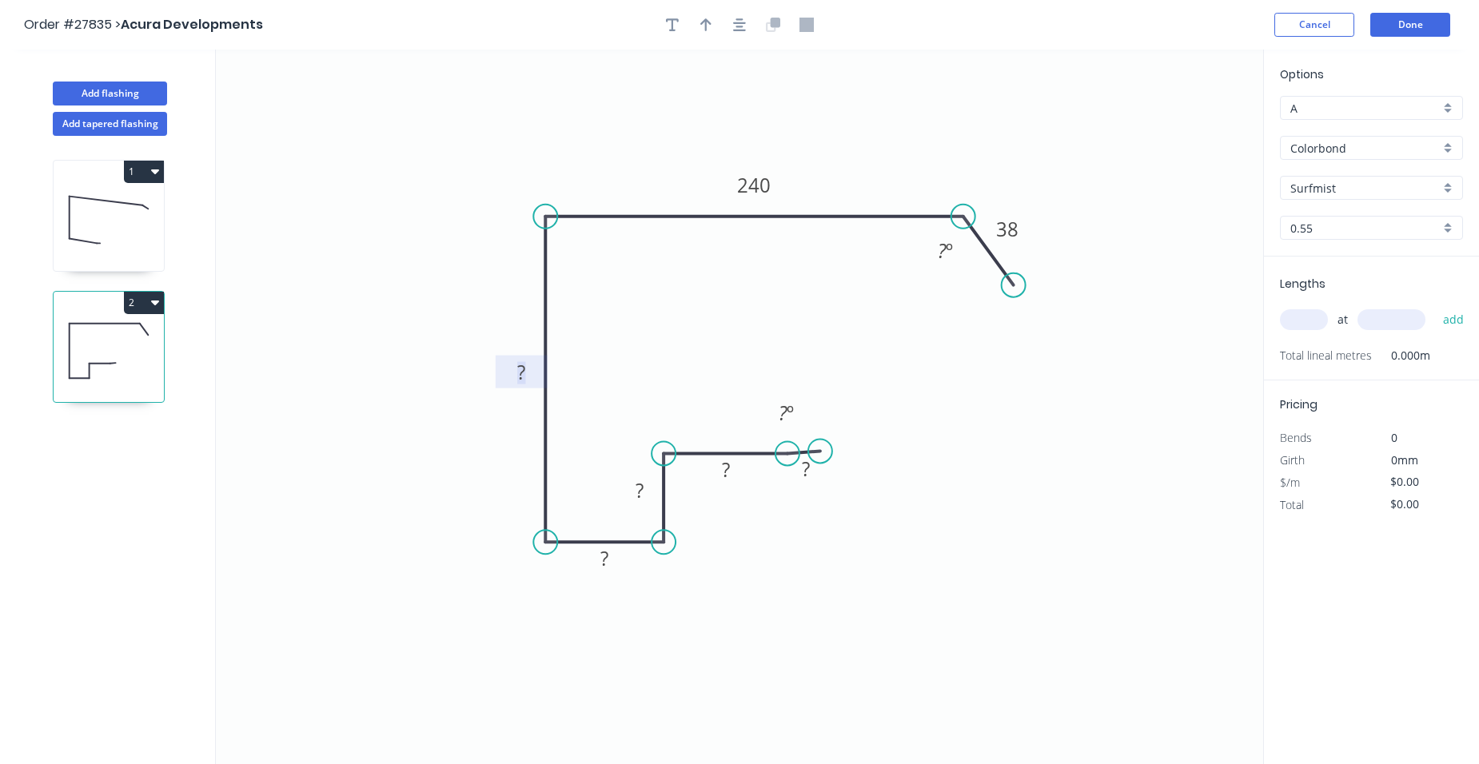
click at [525, 374] on tspan "?" at bounding box center [521, 372] width 8 height 26
drag, startPoint x: 602, startPoint y: 556, endPoint x: 555, endPoint y: 557, distance: 47.2
click at [603, 556] on tspan "?" at bounding box center [605, 558] width 8 height 26
click at [647, 489] on rect at bounding box center [640, 492] width 32 height 22
click at [728, 472] on tspan "?" at bounding box center [726, 470] width 8 height 26
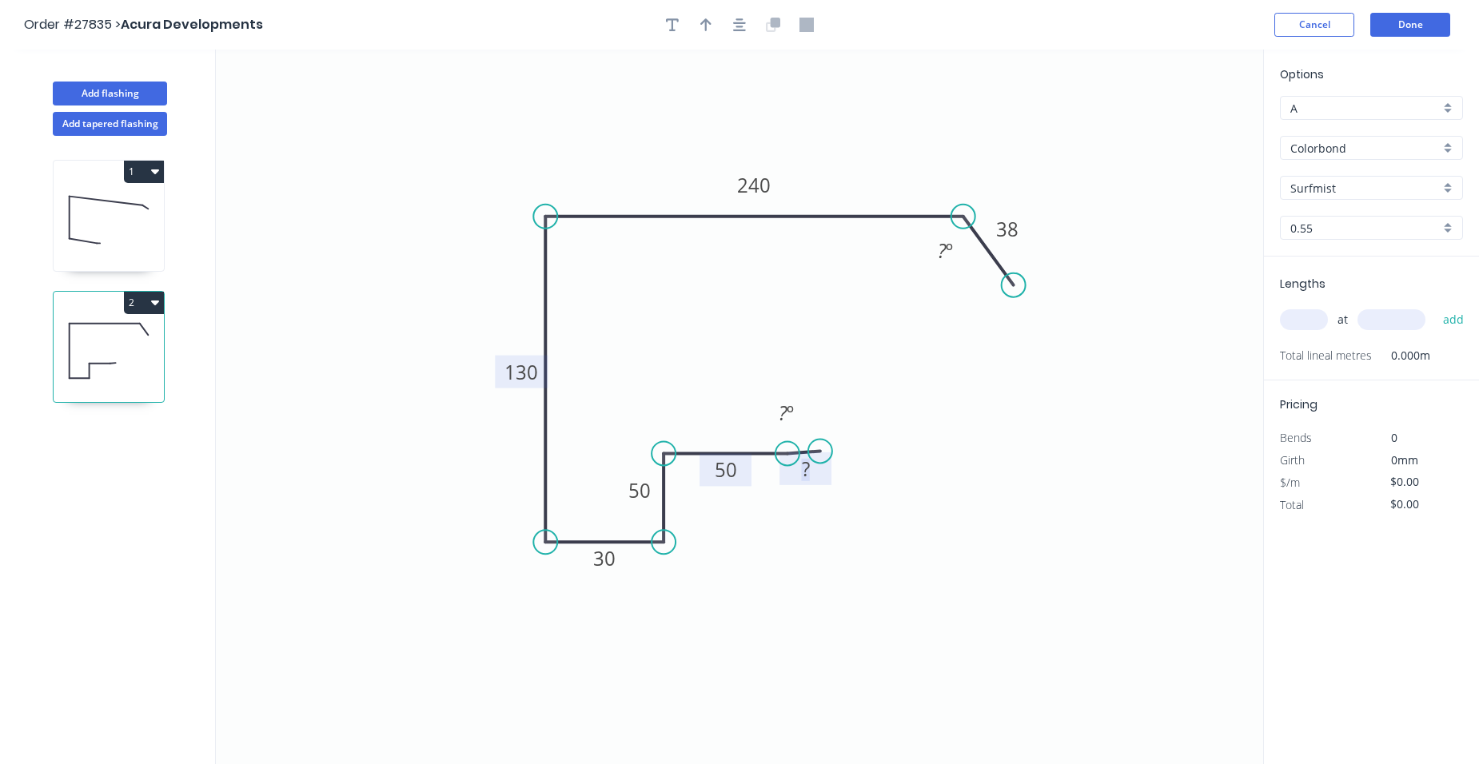
click at [813, 471] on rect at bounding box center [806, 470] width 32 height 22
type input "$23.82"
click at [800, 407] on rect at bounding box center [786, 414] width 32 height 22
drag, startPoint x: 954, startPoint y: 249, endPoint x: 944, endPoint y: 246, distance: 10.7
click at [952, 249] on g "? º" at bounding box center [945, 251] width 32 height 26
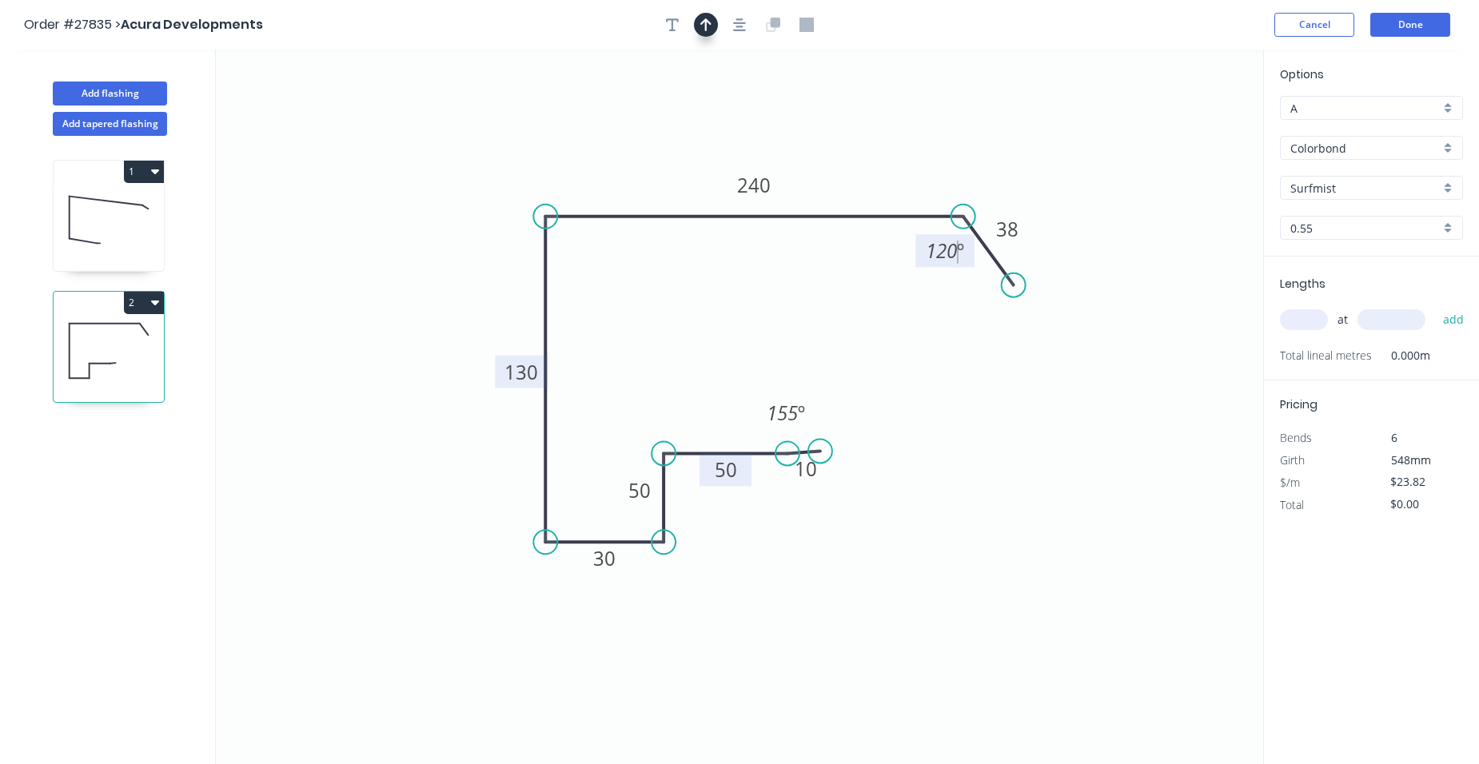
click at [705, 33] on button "button" at bounding box center [706, 25] width 24 height 24
drag, startPoint x: 1180, startPoint y: 129, endPoint x: 677, endPoint y: 180, distance: 505.6
click at [677, 180] on icon at bounding box center [676, 161] width 14 height 51
click at [1307, 317] on input "text" at bounding box center [1304, 319] width 48 height 21
type input "1"
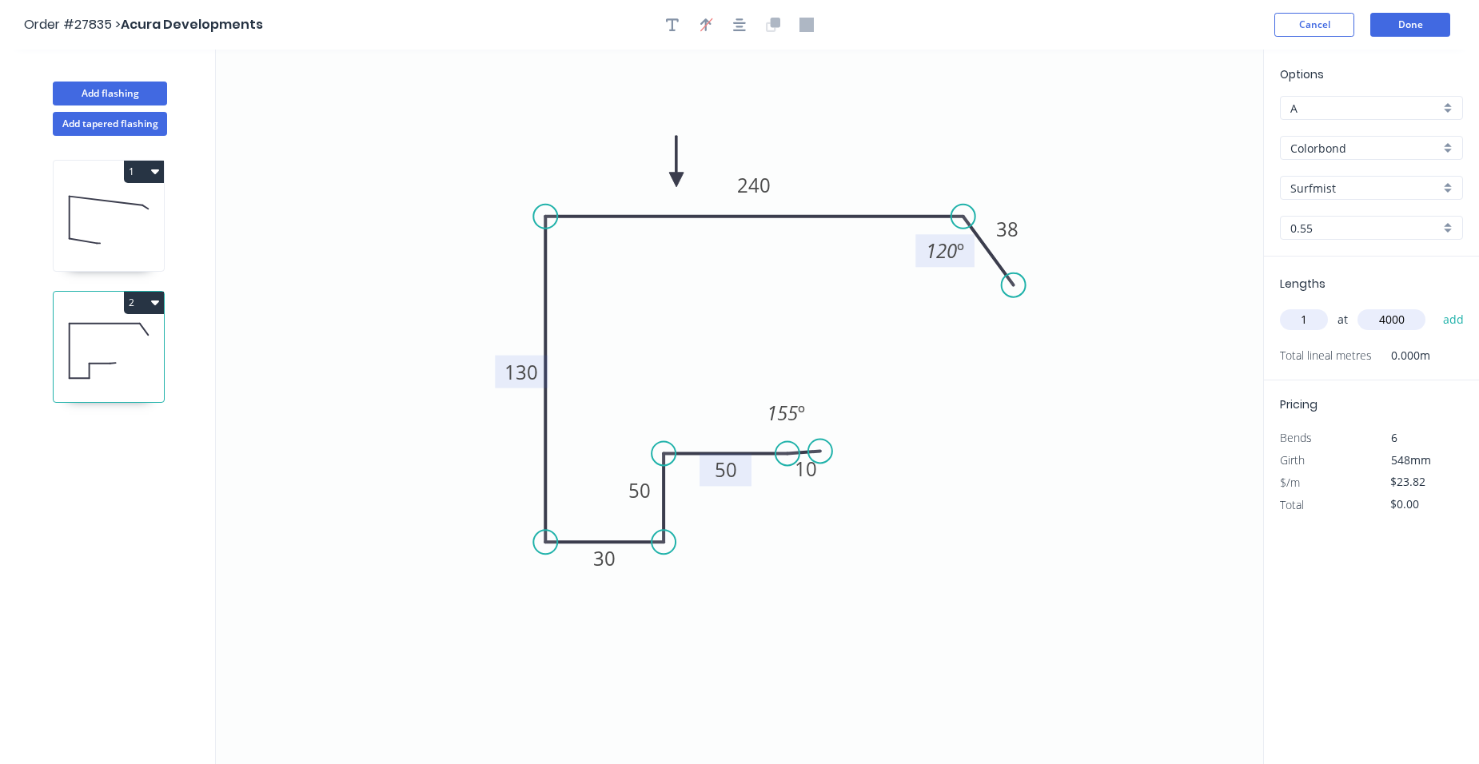
type input "4000"
click at [1435, 306] on button "add" at bounding box center [1454, 319] width 38 height 27
click at [151, 298] on icon "button" at bounding box center [155, 302] width 8 height 13
click at [106, 343] on div "Duplicate" at bounding box center [87, 342] width 123 height 23
type input "$0.00"
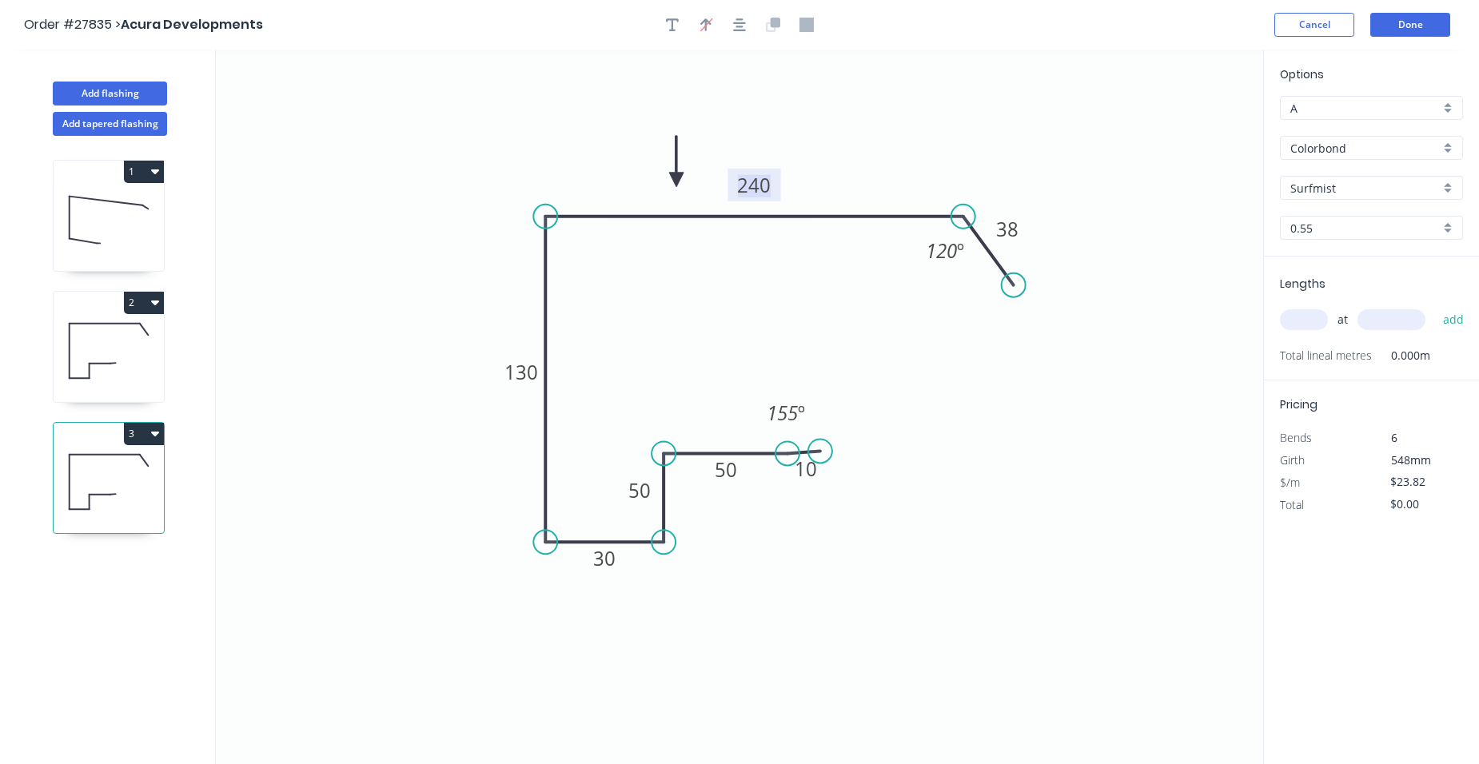
click at [759, 191] on tspan "240" at bounding box center [754, 185] width 34 height 26
click at [1296, 311] on input "text" at bounding box center [1304, 319] width 48 height 21
type input "$28.34"
type input "1"
type input "4000"
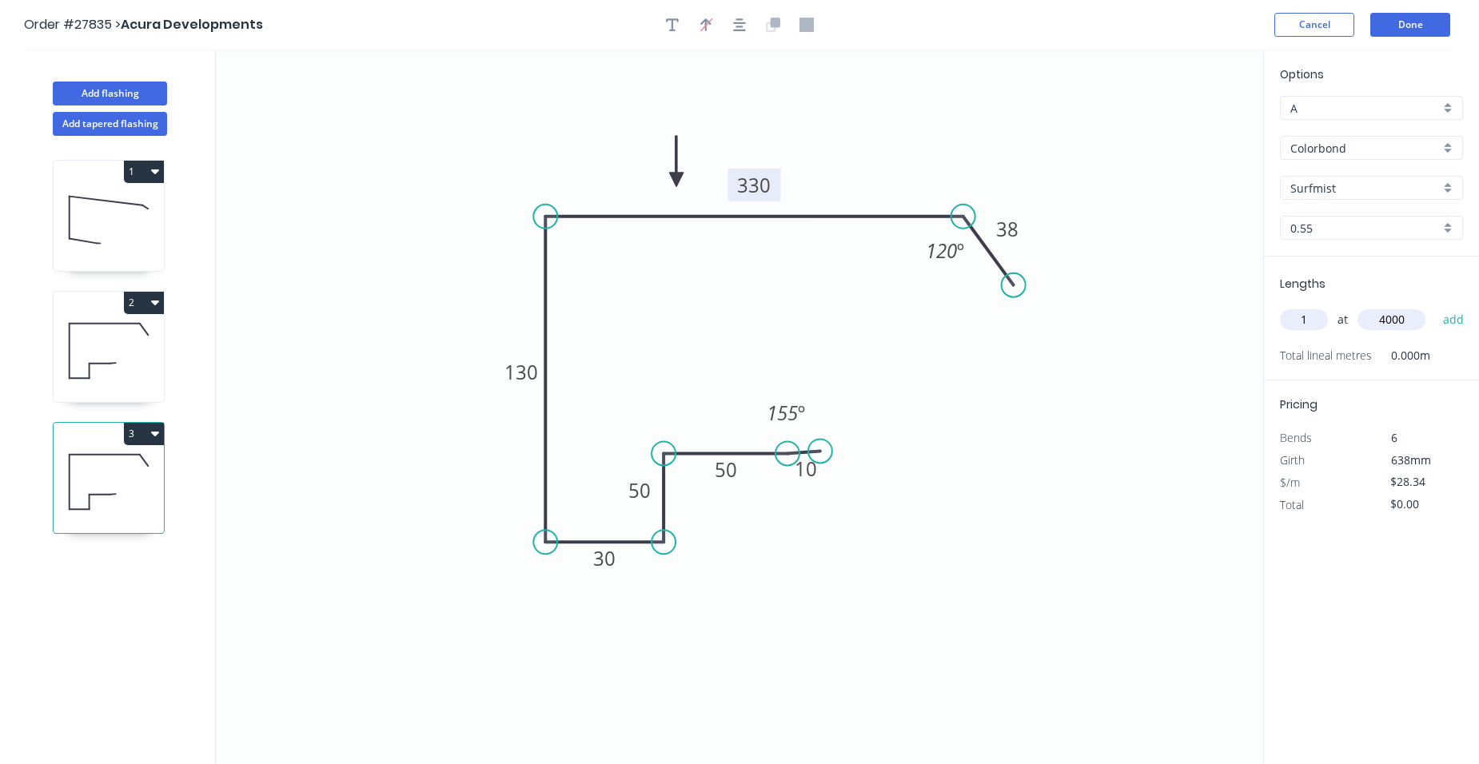
click at [1435, 306] on button "add" at bounding box center [1454, 319] width 38 height 27
type input "$113.36"
click at [127, 94] on button "Add flashing" at bounding box center [110, 94] width 114 height 24
type input "$0.00"
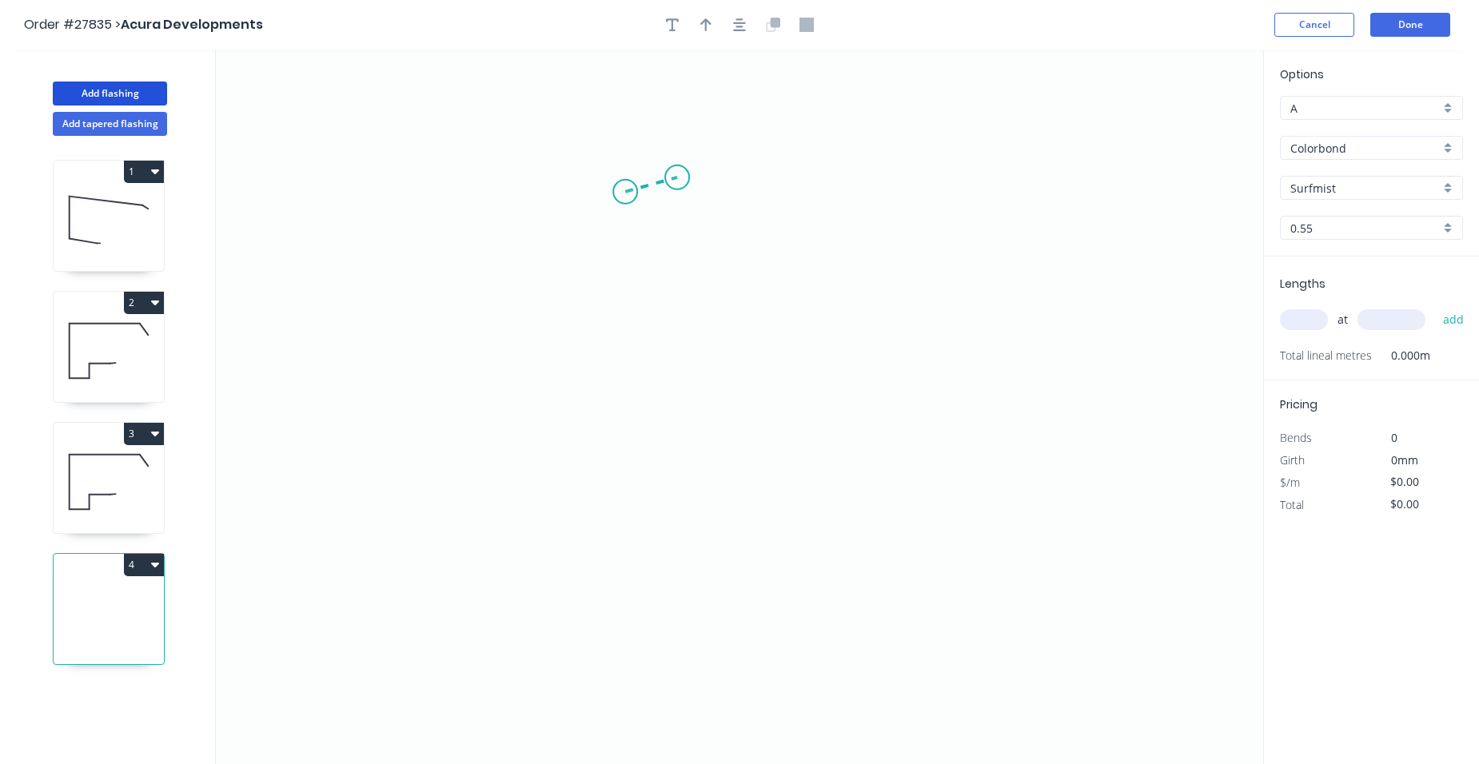
drag, startPoint x: 625, startPoint y: 192, endPoint x: 677, endPoint y: 178, distance: 53.9
click at [677, 178] on icon "0" at bounding box center [740, 407] width 1048 height 715
click at [672, 471] on icon "0 ?" at bounding box center [740, 407] width 1048 height 715
click at [787, 466] on icon "0 ? ? ? º" at bounding box center [740, 407] width 1048 height 715
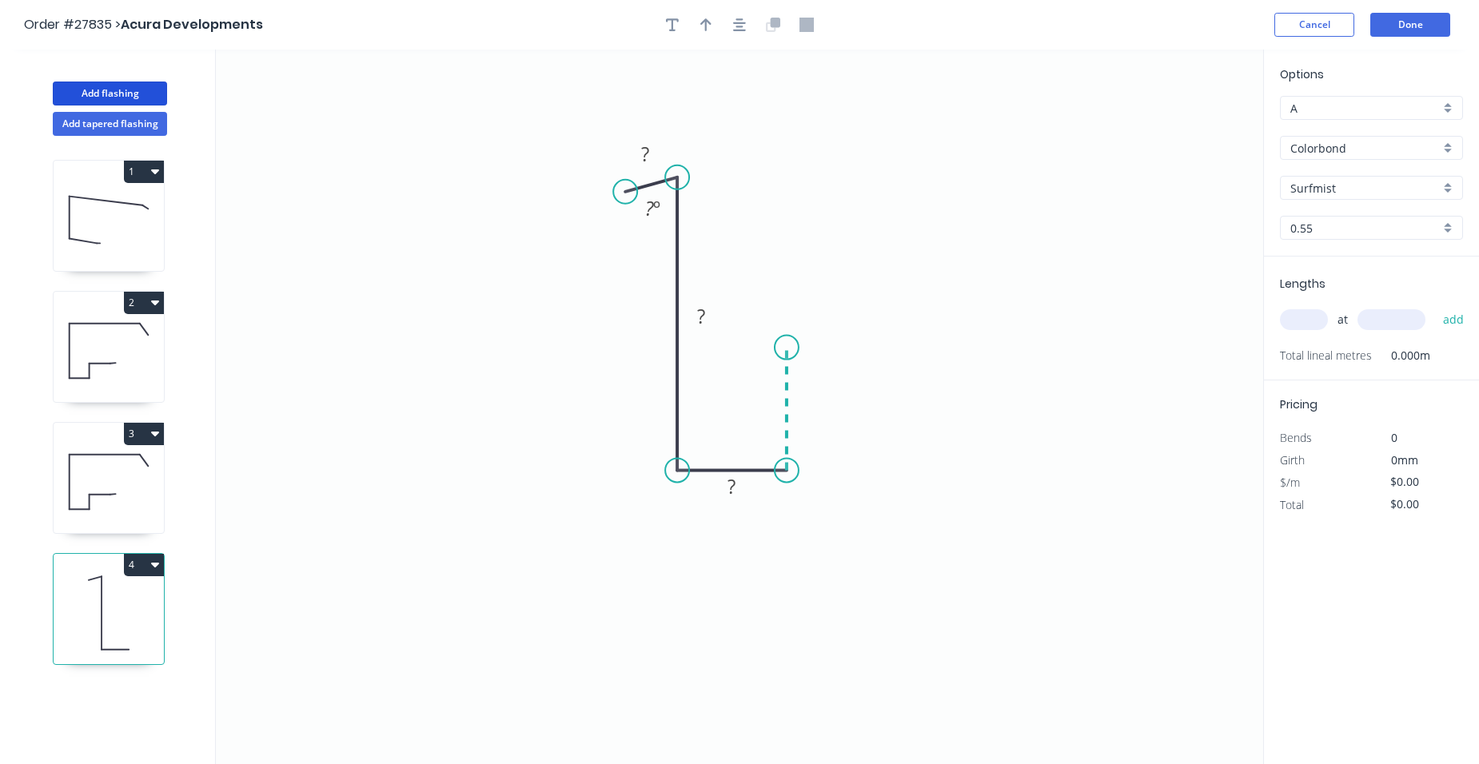
click at [788, 349] on icon "0 ? ? ? ? º" at bounding box center [740, 407] width 1048 height 715
click at [932, 327] on icon "0 ? ? ? ? ? º" at bounding box center [740, 407] width 1048 height 715
click at [987, 309] on icon "0 ? ? ? ? ? ? º ? º" at bounding box center [740, 407] width 1048 height 715
click at [984, 309] on circle at bounding box center [987, 309] width 24 height 24
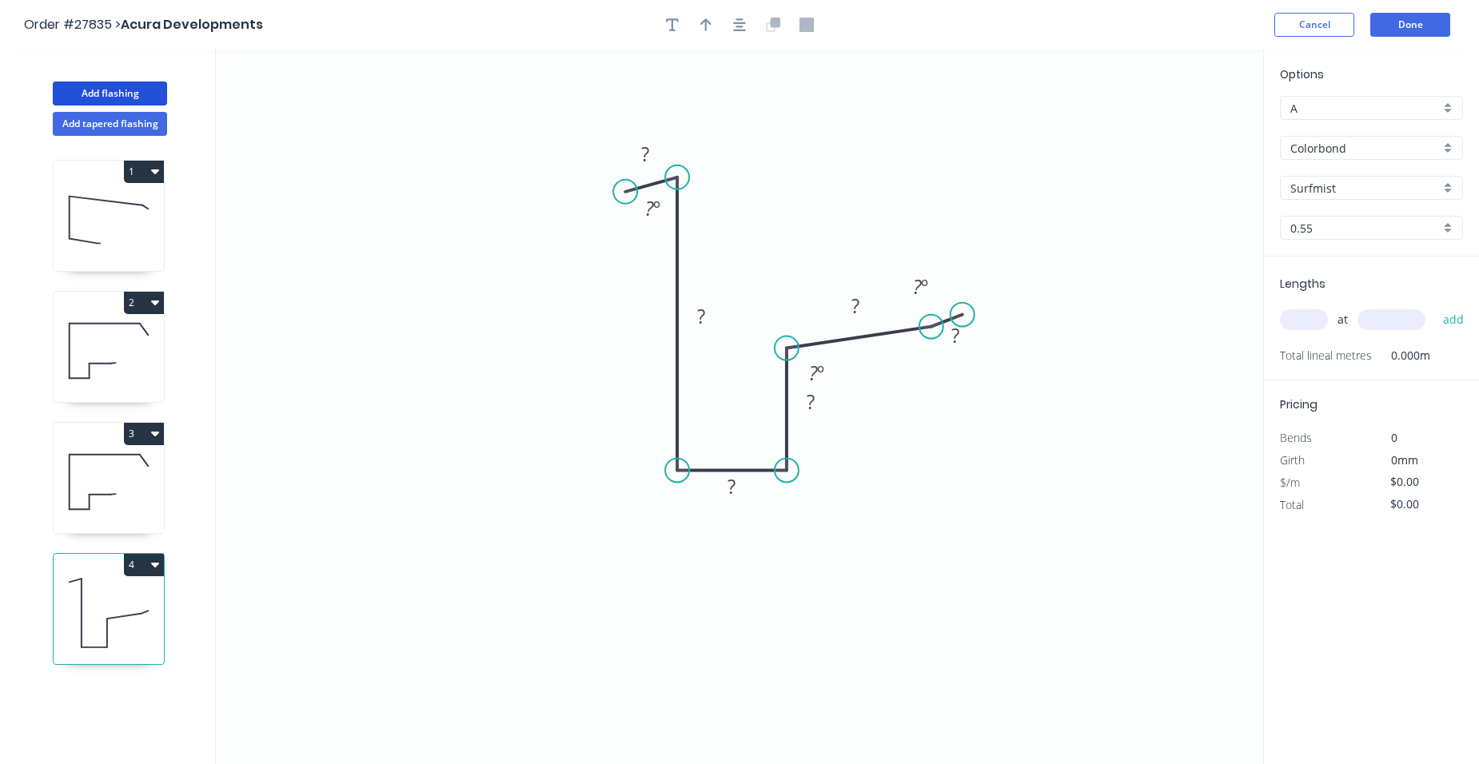
drag, startPoint x: 984, startPoint y: 309, endPoint x: 963, endPoint y: 315, distance: 21.5
click at [963, 315] on circle at bounding box center [963, 315] width 24 height 24
click at [961, 340] on rect at bounding box center [956, 336] width 32 height 22
click at [868, 310] on rect at bounding box center [856, 307] width 32 height 22
click at [711, 312] on rect at bounding box center [701, 317] width 32 height 22
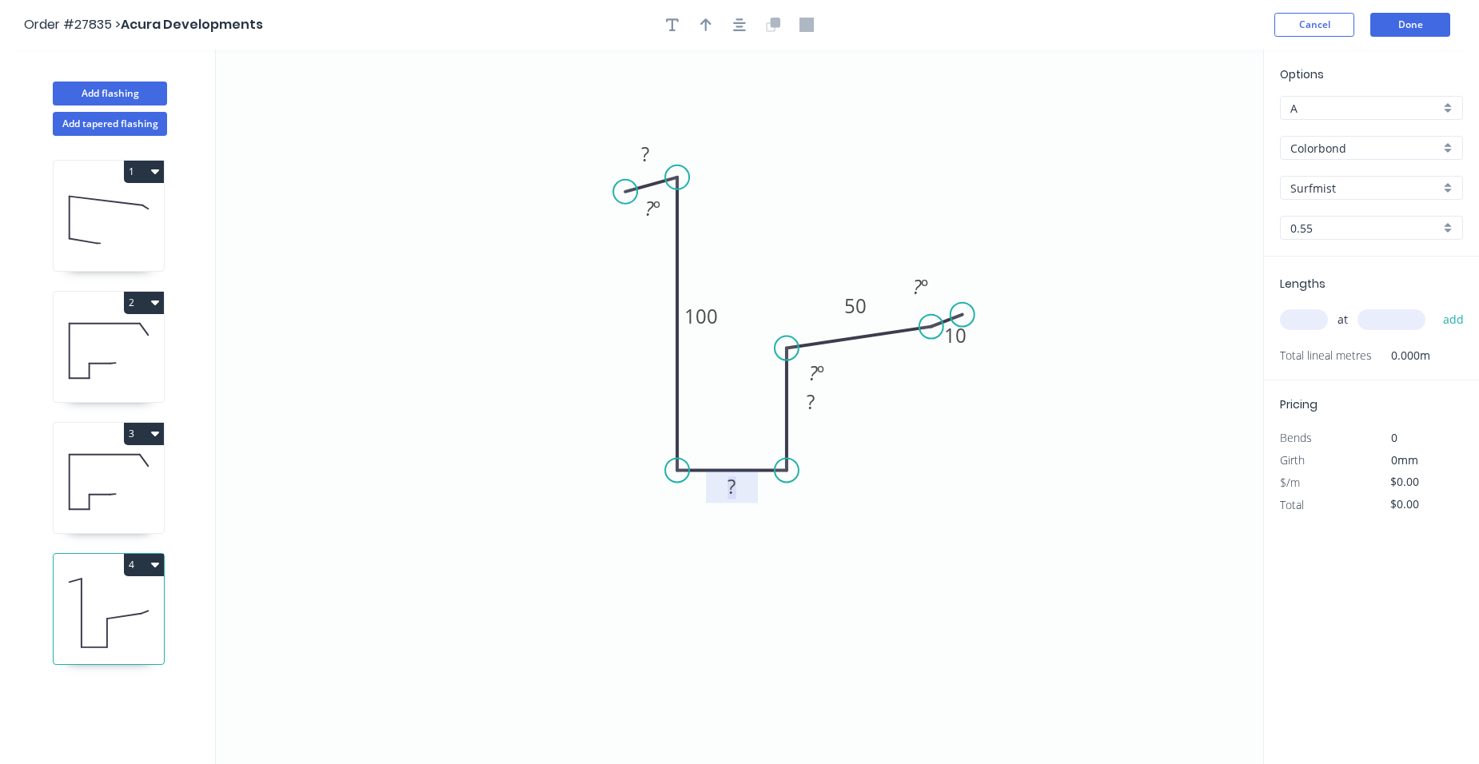
click at [734, 483] on tspan "?" at bounding box center [732, 486] width 8 height 26
click at [820, 402] on rect at bounding box center [811, 403] width 32 height 22
click at [653, 152] on rect at bounding box center [645, 155] width 32 height 22
type input "$14.29"
click at [652, 205] on tspan "?" at bounding box center [649, 208] width 9 height 26
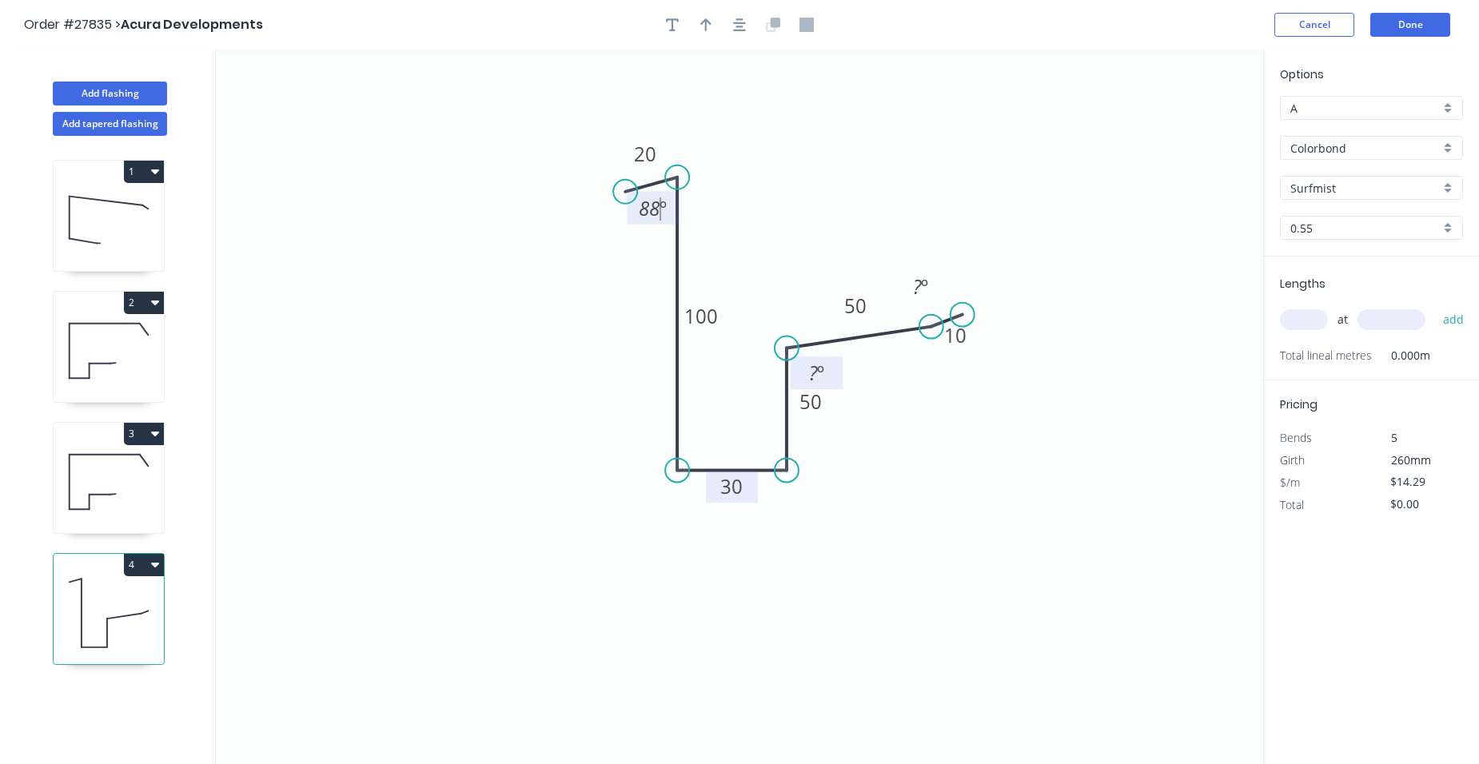
click at [818, 370] on tspan "º" at bounding box center [820, 373] width 7 height 26
drag, startPoint x: 833, startPoint y: 373, endPoint x: 942, endPoint y: 313, distance: 124.2
click at [886, 404] on rect at bounding box center [869, 403] width 52 height 33
click at [929, 281] on rect at bounding box center [921, 288] width 32 height 22
drag, startPoint x: 701, startPoint y: 26, endPoint x: 1086, endPoint y: 164, distance: 408.5
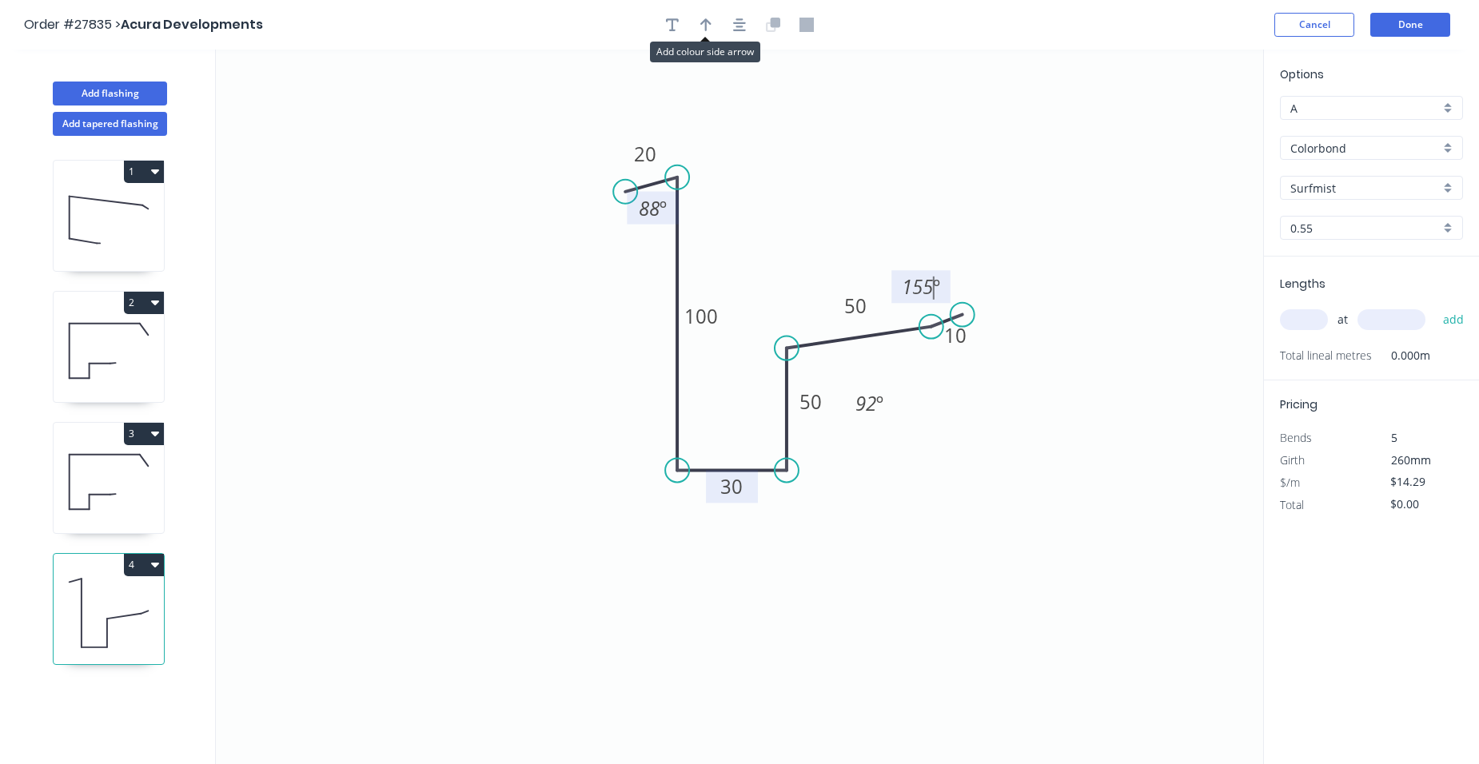
click at [702, 26] on icon "button" at bounding box center [706, 25] width 11 height 14
drag, startPoint x: 1184, startPoint y: 125, endPoint x: 574, endPoint y: 337, distance: 645.1
click at [574, 337] on icon at bounding box center [574, 318] width 14 height 51
click at [1303, 326] on input "text" at bounding box center [1304, 319] width 48 height 21
type input "2"
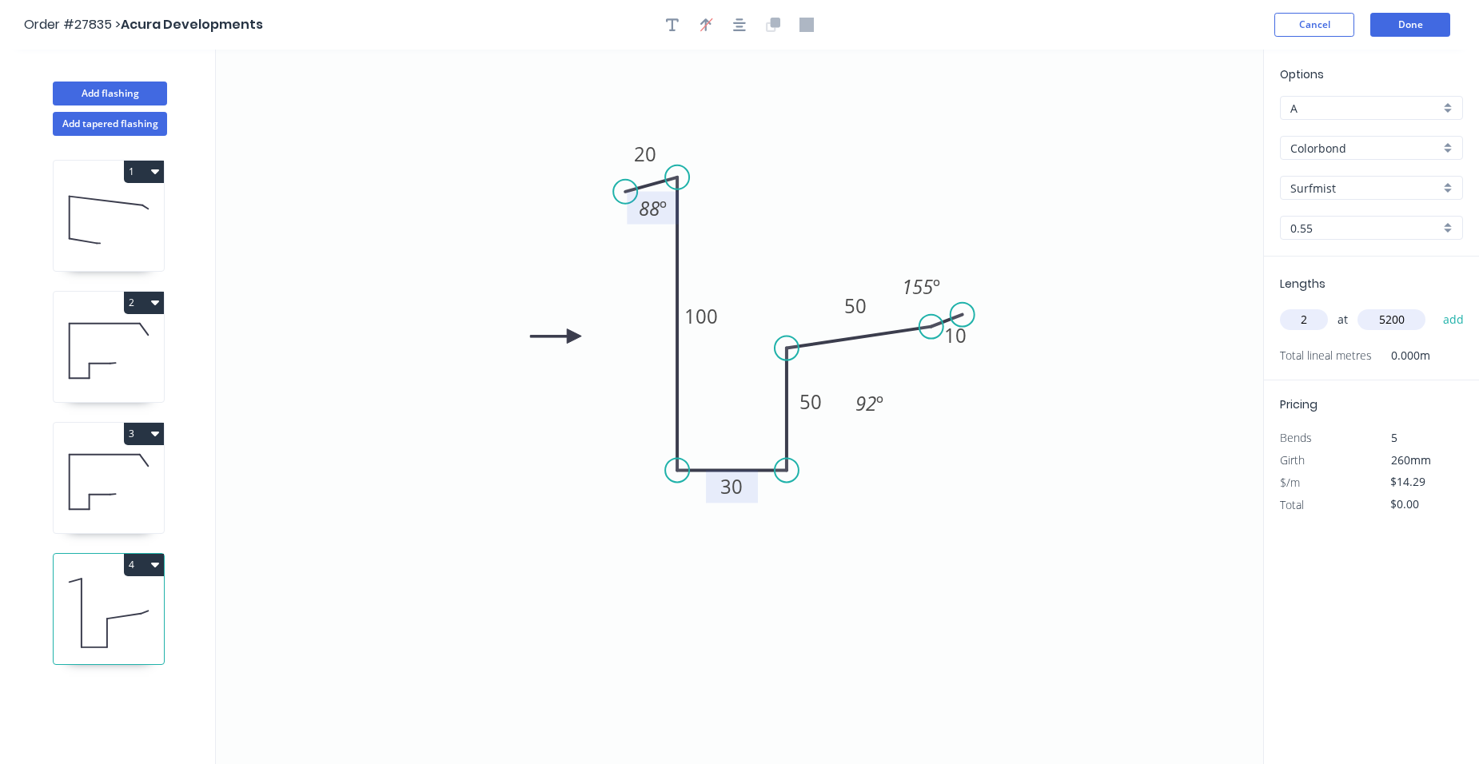
type input "5200"
click at [1435, 306] on button "add" at bounding box center [1454, 319] width 38 height 27
type input "$148.62"
click at [134, 94] on button "Add flashing" at bounding box center [110, 94] width 114 height 24
type input "$0.00"
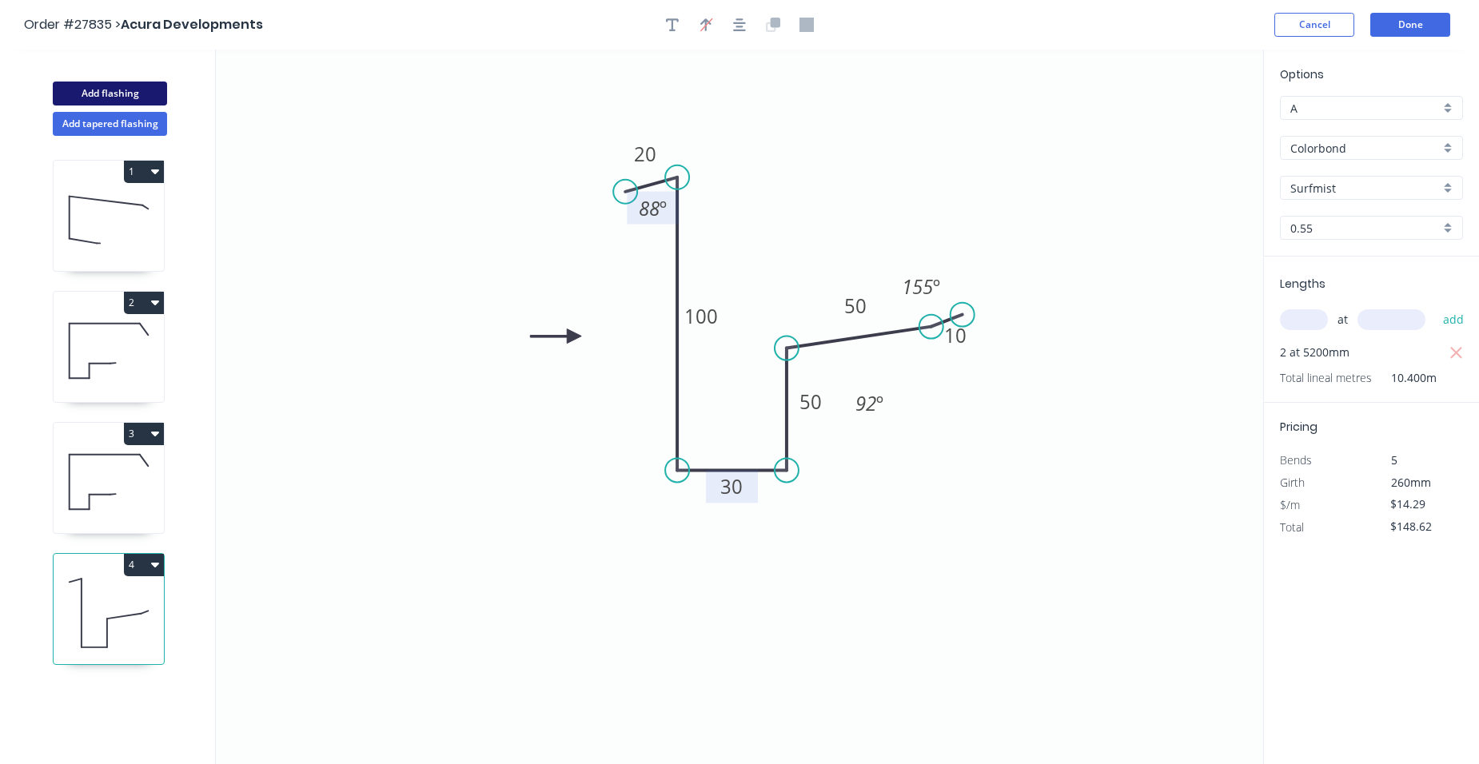
type input "$0.00"
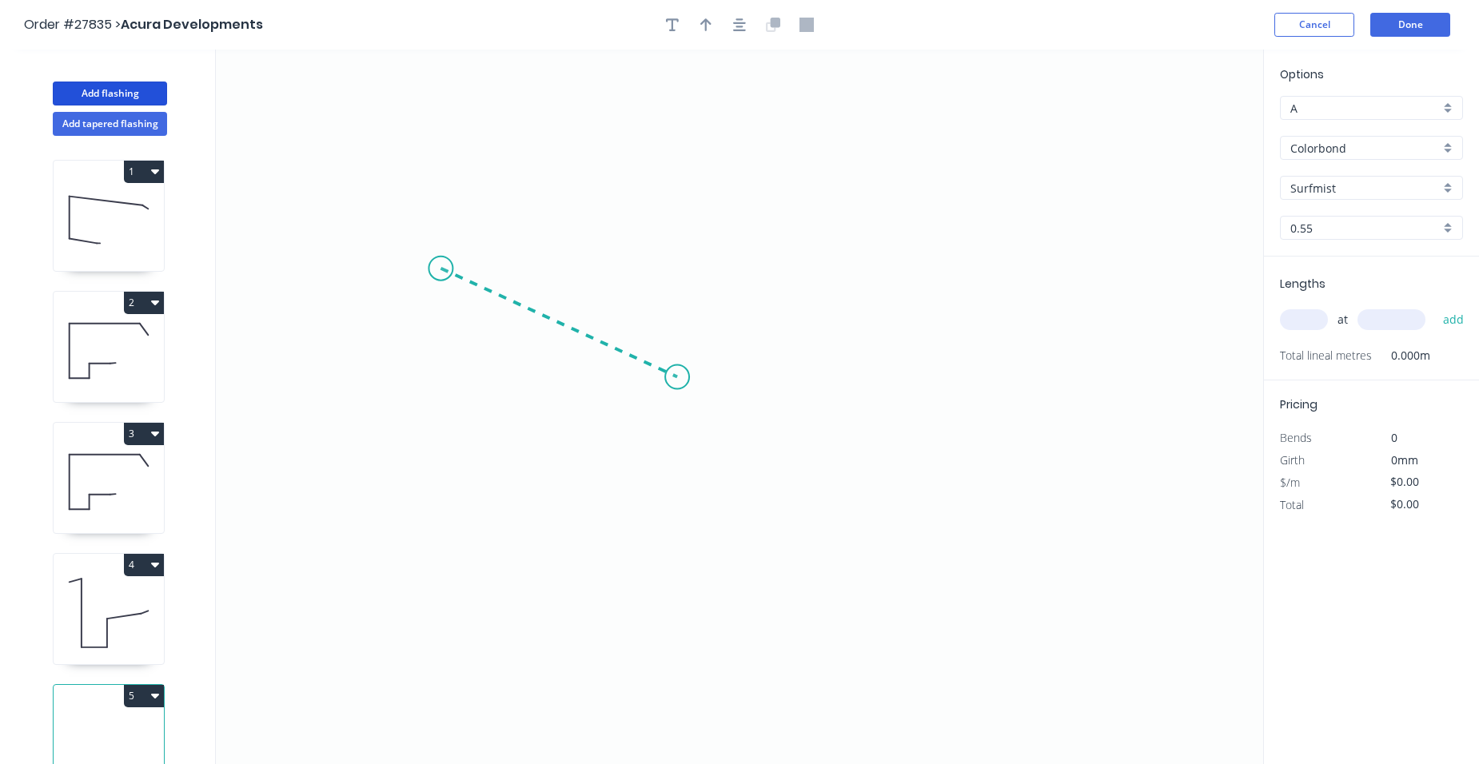
drag, startPoint x: 441, startPoint y: 269, endPoint x: 782, endPoint y: 381, distance: 359.3
click at [683, 380] on icon "0" at bounding box center [740, 407] width 1048 height 715
drag, startPoint x: 1032, startPoint y: 401, endPoint x: 1045, endPoint y: 408, distance: 15.0
click at [1032, 403] on icon "0 ?" at bounding box center [740, 407] width 1048 height 715
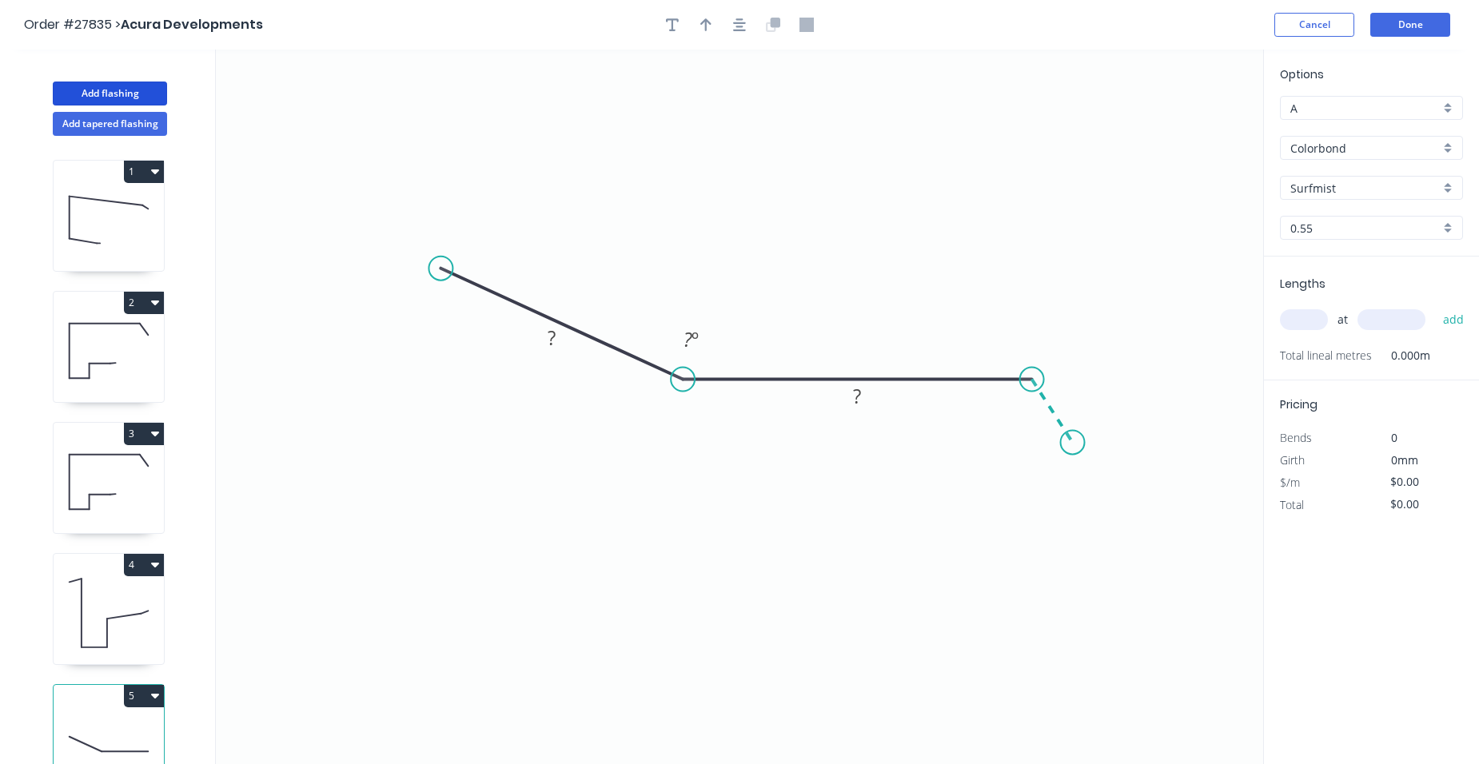
click at [1073, 443] on icon "0 ? ? ? º" at bounding box center [740, 407] width 1048 height 715
click at [1073, 443] on circle at bounding box center [1073, 442] width 24 height 24
click at [1078, 395] on rect at bounding box center [1072, 392] width 32 height 22
click at [856, 392] on tspan "?" at bounding box center [857, 396] width 8 height 26
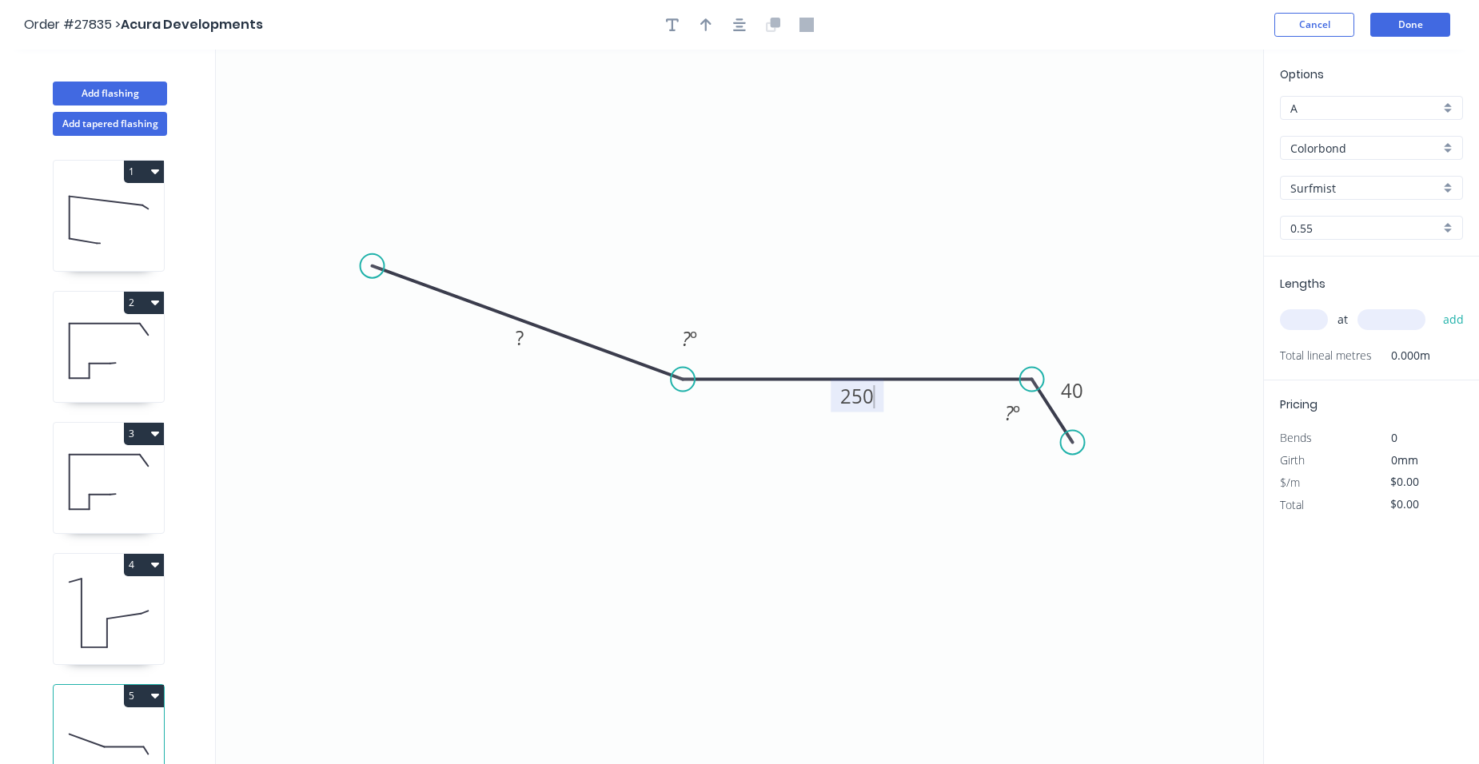
drag, startPoint x: 445, startPoint y: 273, endPoint x: 372, endPoint y: 266, distance: 73.9
click at [372, 266] on circle at bounding box center [373, 266] width 24 height 24
click at [371, 265] on circle at bounding box center [373, 266] width 24 height 24
click at [405, 253] on icon at bounding box center [389, 259] width 33 height 13
click at [405, 253] on circle at bounding box center [405, 253] width 24 height 24
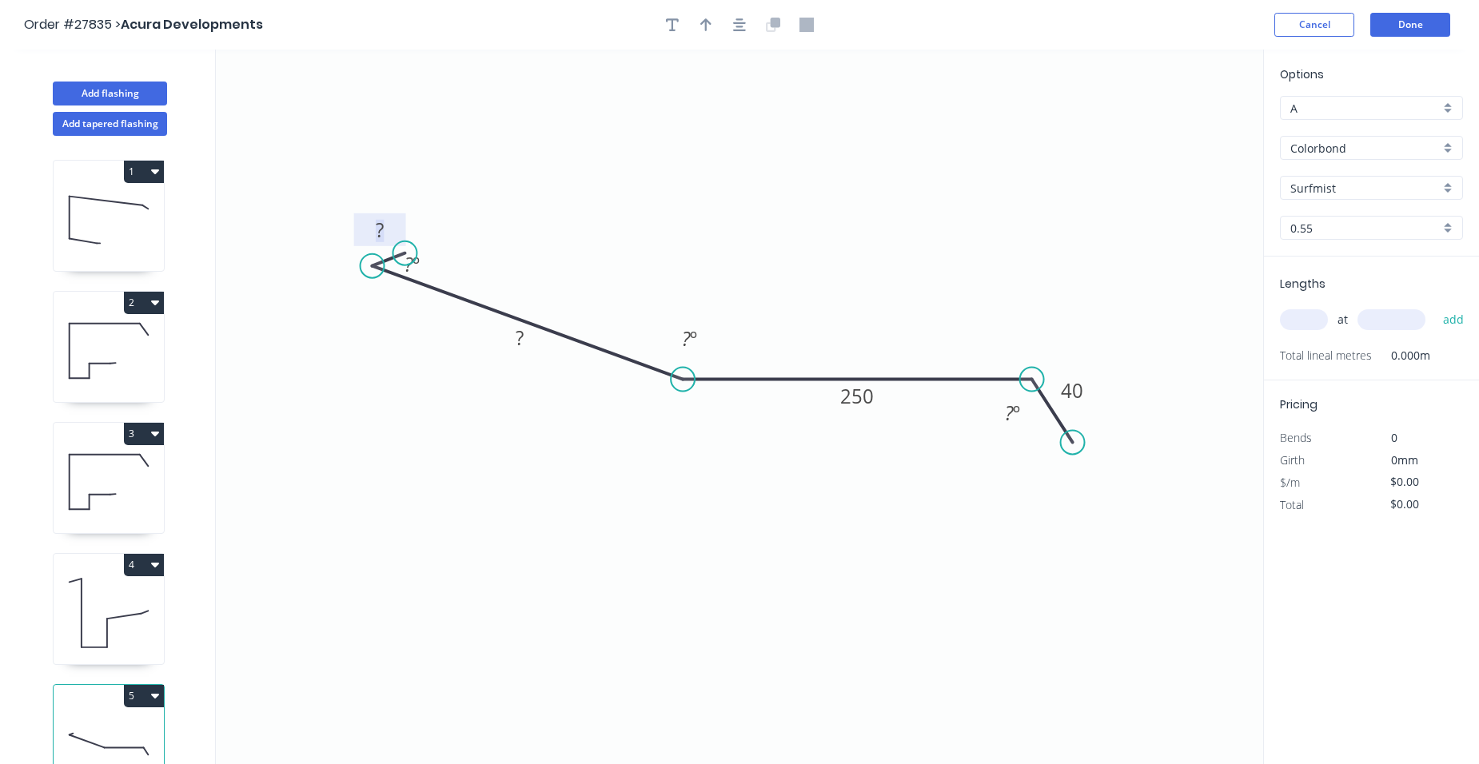
click at [393, 233] on rect at bounding box center [380, 231] width 32 height 22
click at [524, 345] on rect at bounding box center [520, 339] width 32 height 22
type input "$21.95"
click at [702, 341] on rect at bounding box center [690, 340] width 32 height 22
click at [691, 448] on icon "0 10 250 250 40 ? º 160 º ? º" at bounding box center [740, 407] width 1048 height 715
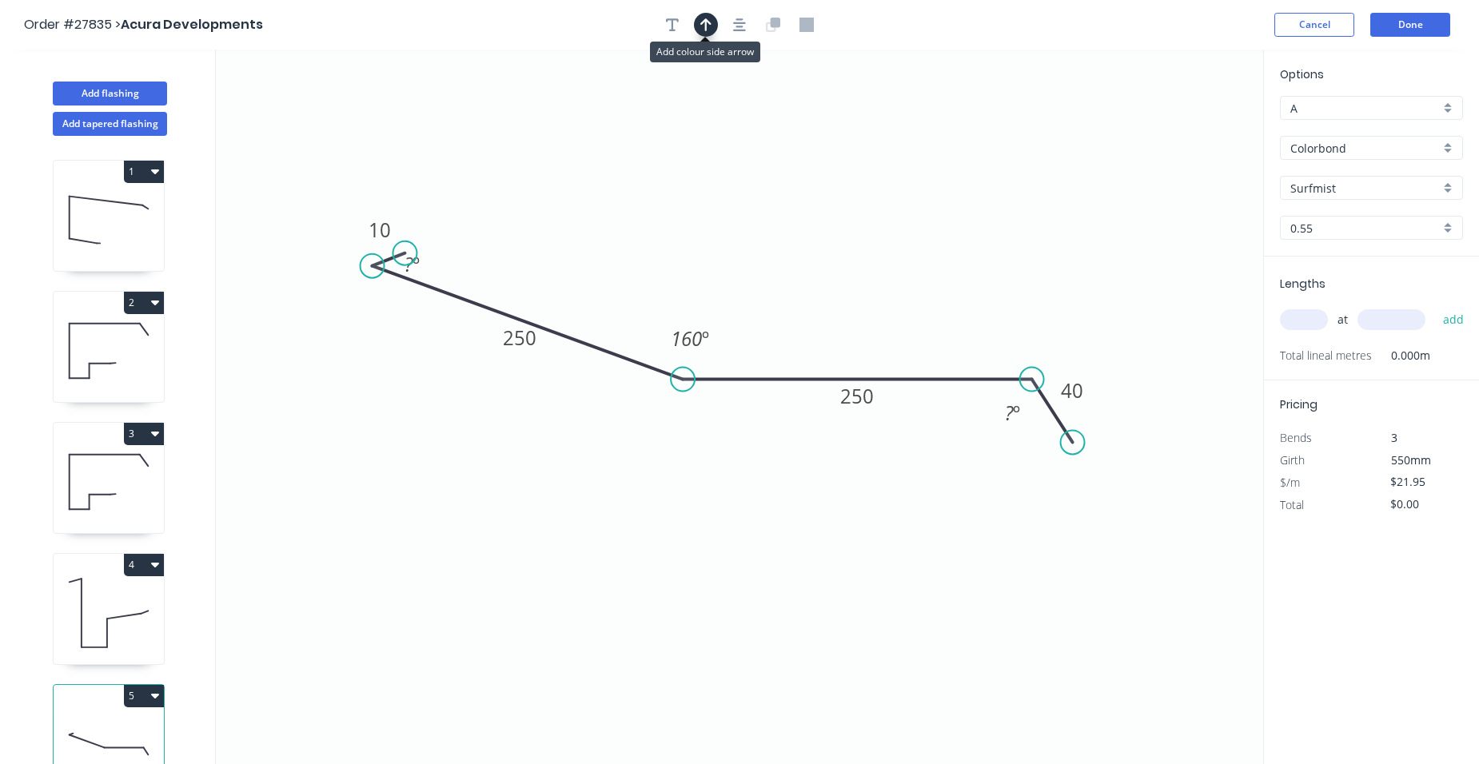
click at [717, 25] on button "button" at bounding box center [706, 25] width 24 height 24
drag, startPoint x: 1176, startPoint y: 130, endPoint x: 821, endPoint y: 292, distance: 389.7
click at [821, 292] on icon at bounding box center [821, 273] width 14 height 51
click at [1018, 415] on tspan "º" at bounding box center [1016, 413] width 7 height 26
click at [1311, 326] on input "text" at bounding box center [1304, 319] width 48 height 21
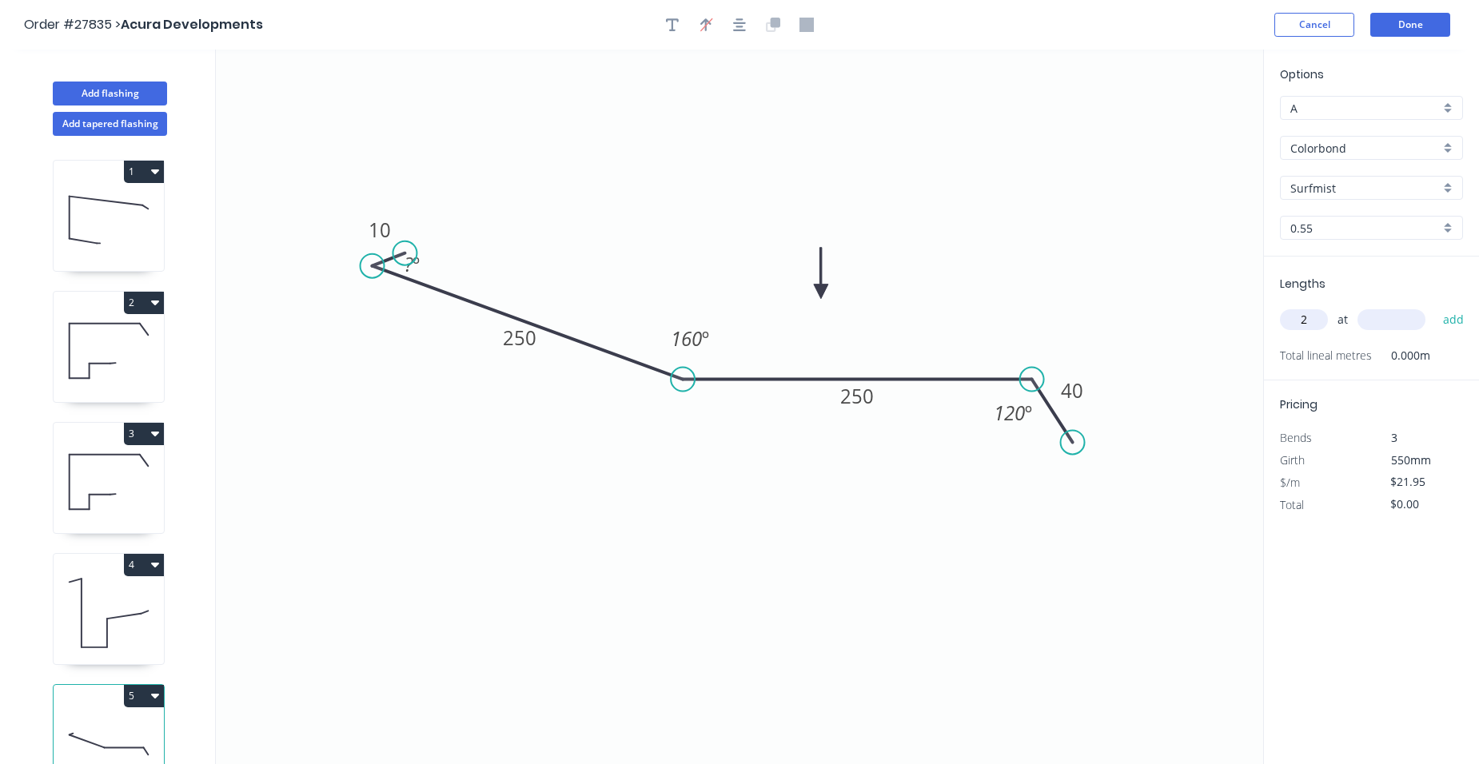
type input "2"
type input "5200"
click at [1435, 306] on button "add" at bounding box center [1454, 319] width 38 height 27
type input "$228.28"
click at [415, 267] on tspan "º" at bounding box center [416, 264] width 7 height 26
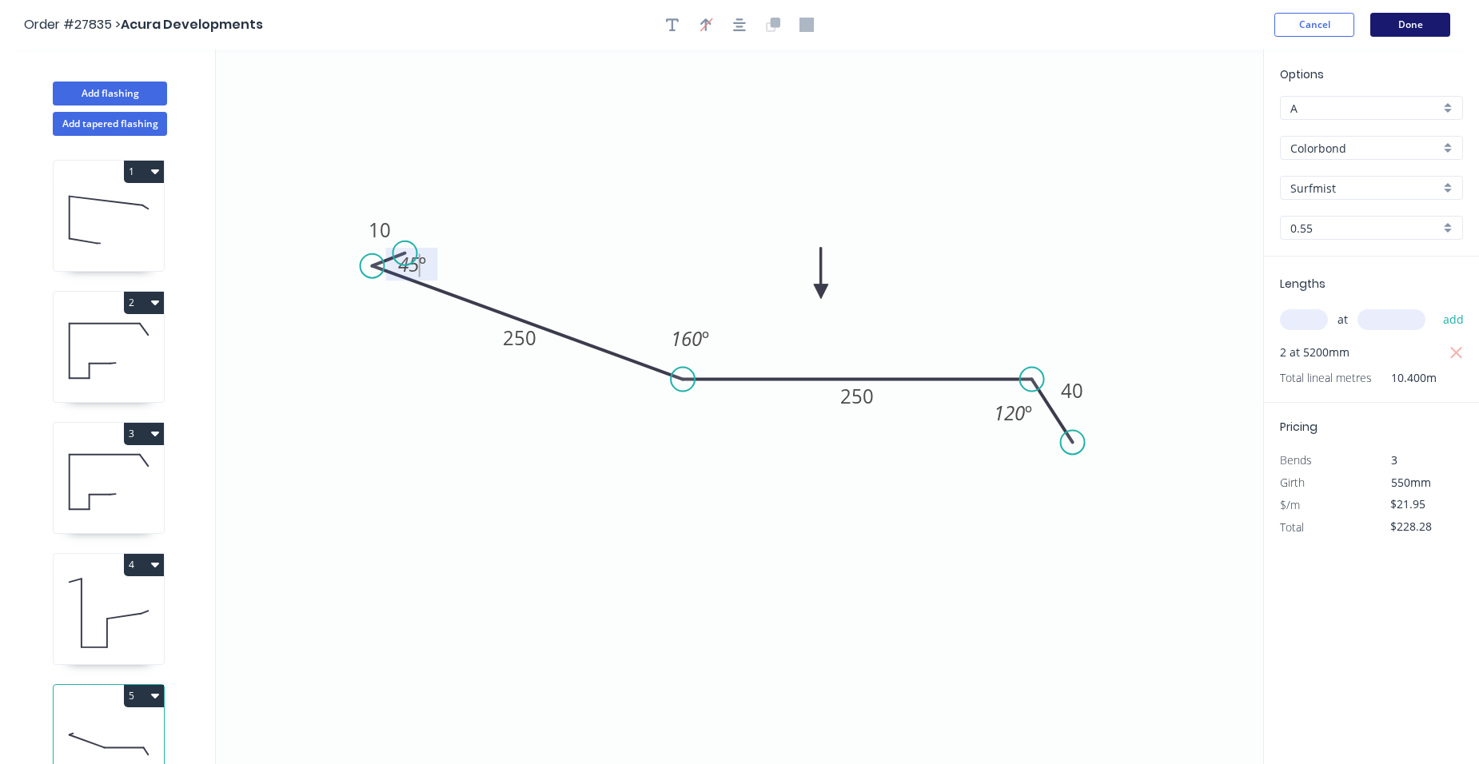
click at [1428, 22] on button "Done" at bounding box center [1411, 25] width 80 height 24
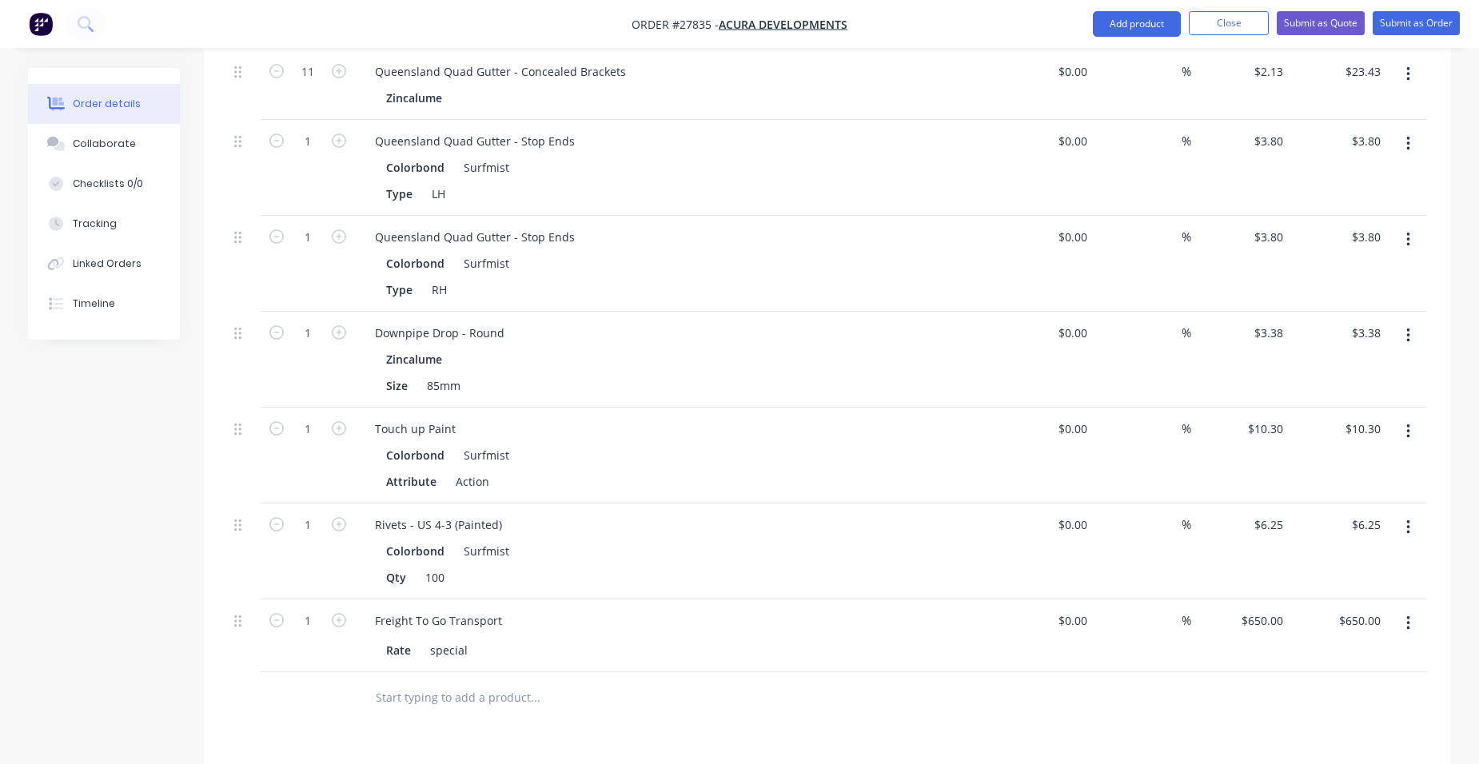
scroll to position [2079, 0]
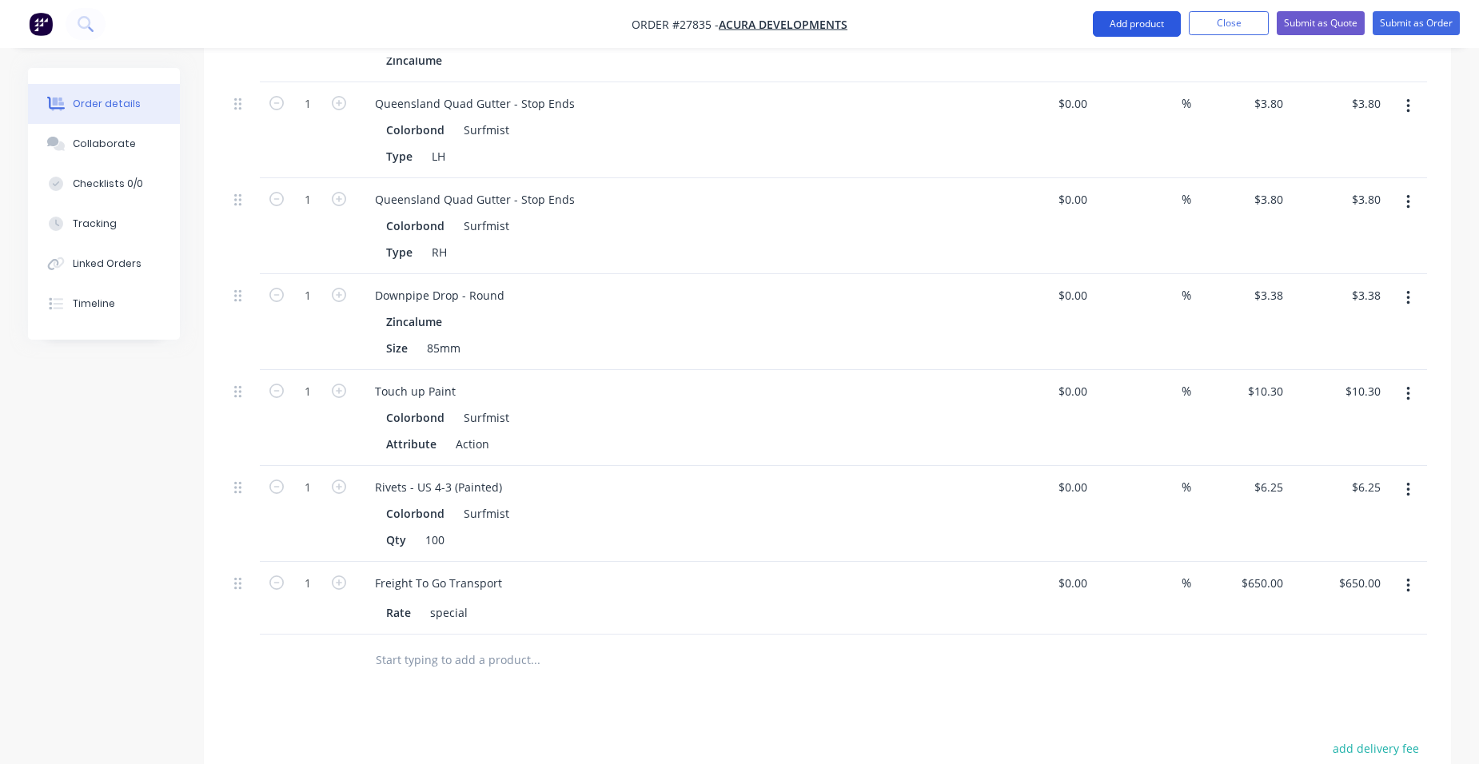
click at [1142, 28] on button "Add product" at bounding box center [1137, 24] width 88 height 26
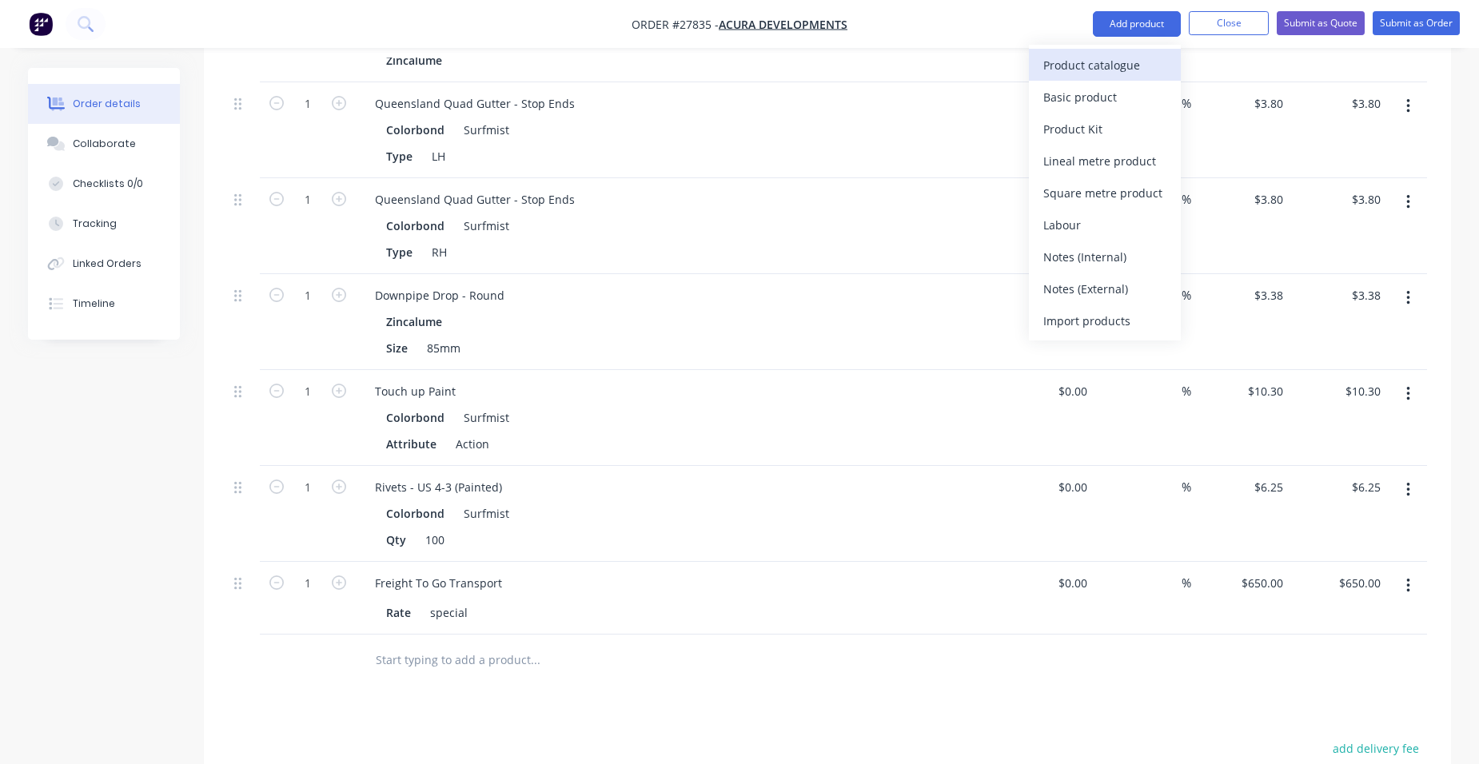
click at [1116, 66] on div "Product catalogue" at bounding box center [1105, 65] width 123 height 23
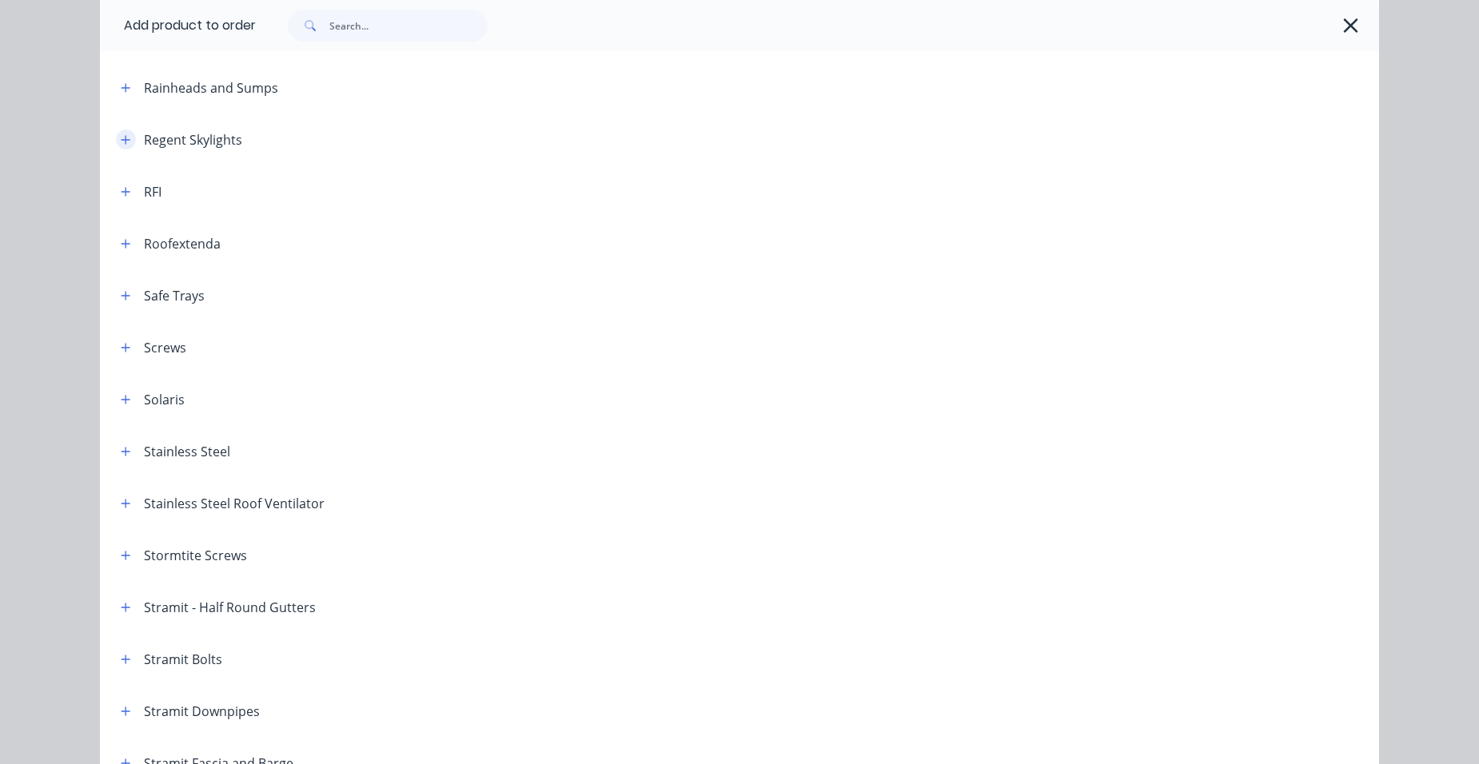
scroll to position [1999, 0]
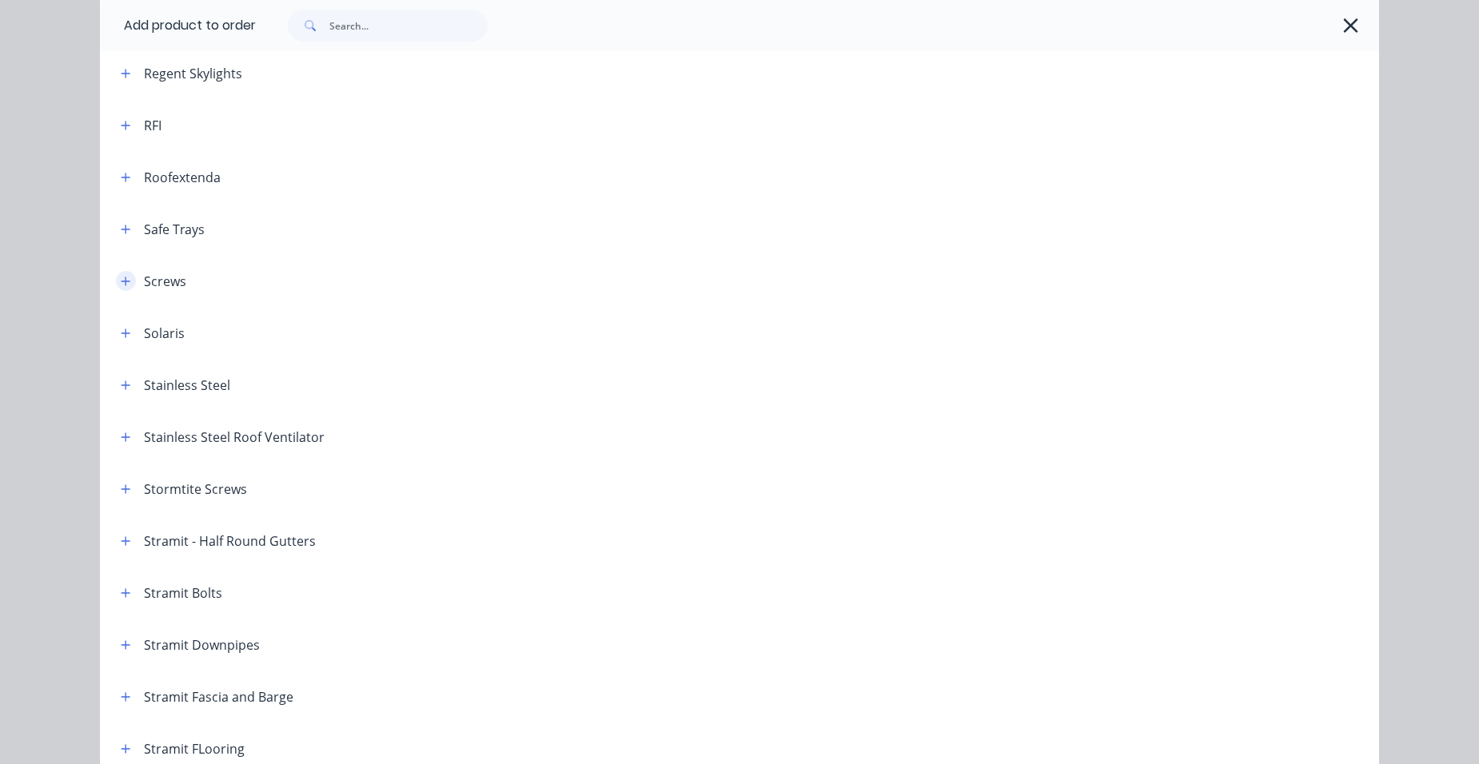
click at [121, 286] on icon "button" at bounding box center [126, 281] width 10 height 11
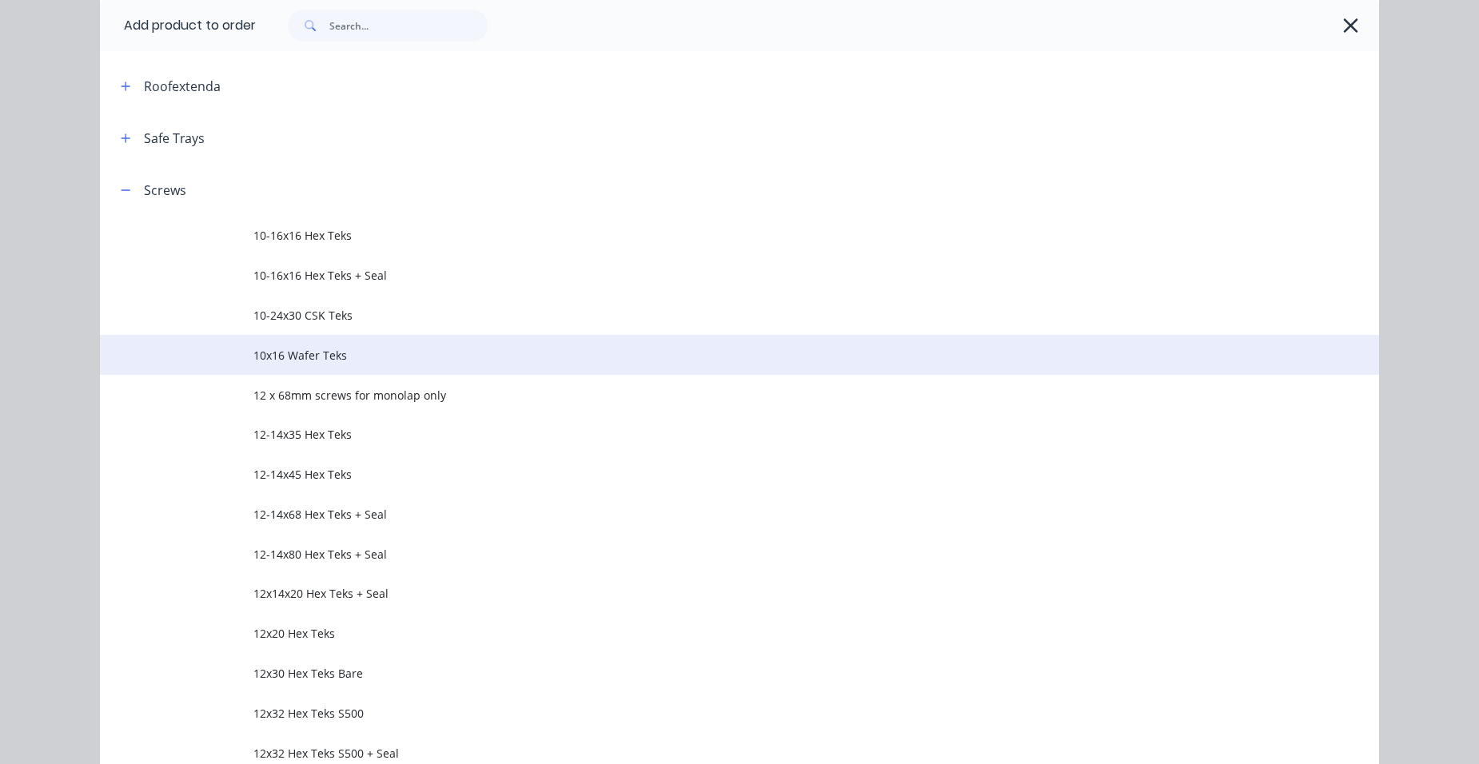
scroll to position [2399, 0]
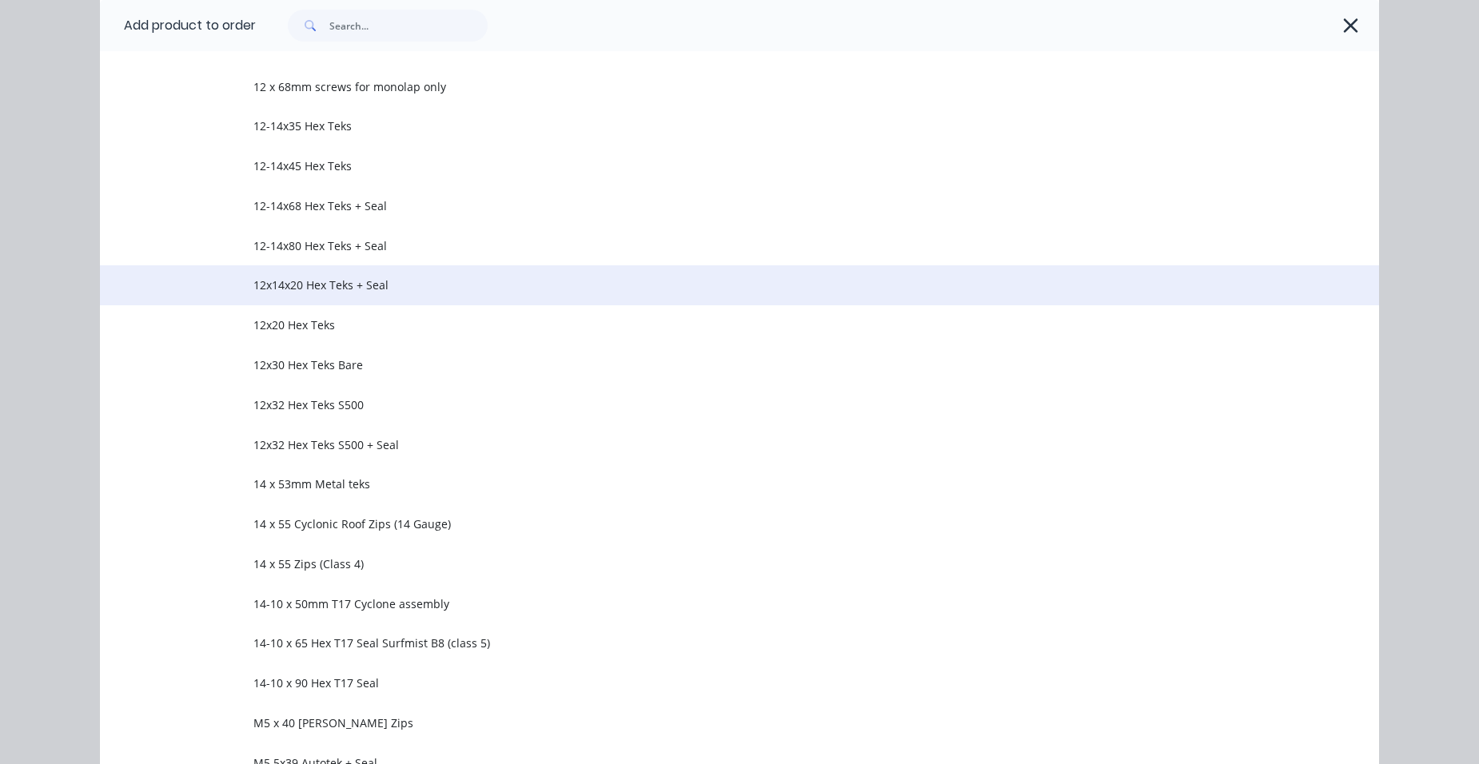
click at [422, 281] on span "12x14x20 Hex Teks + Seal" at bounding box center [703, 285] width 900 height 17
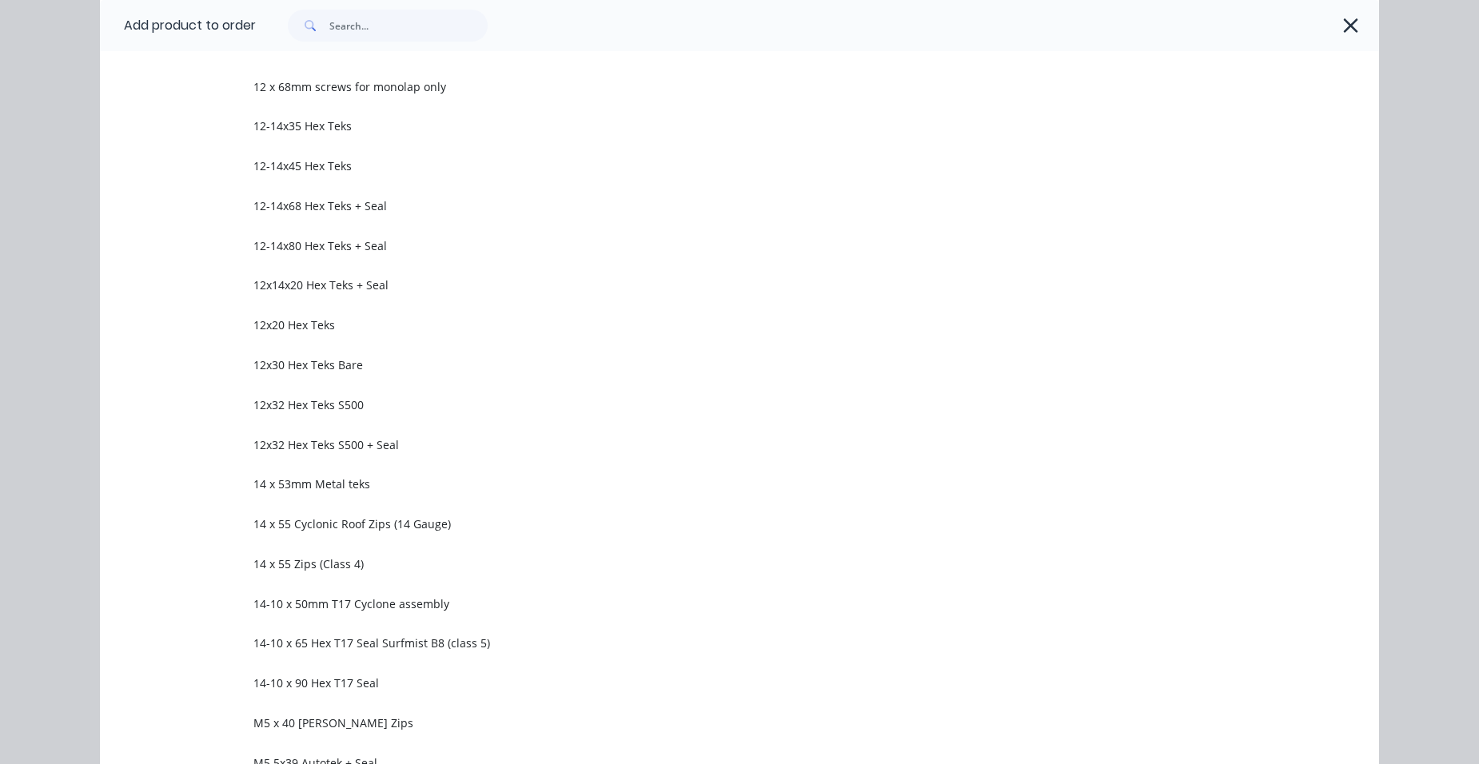
scroll to position [0, 0]
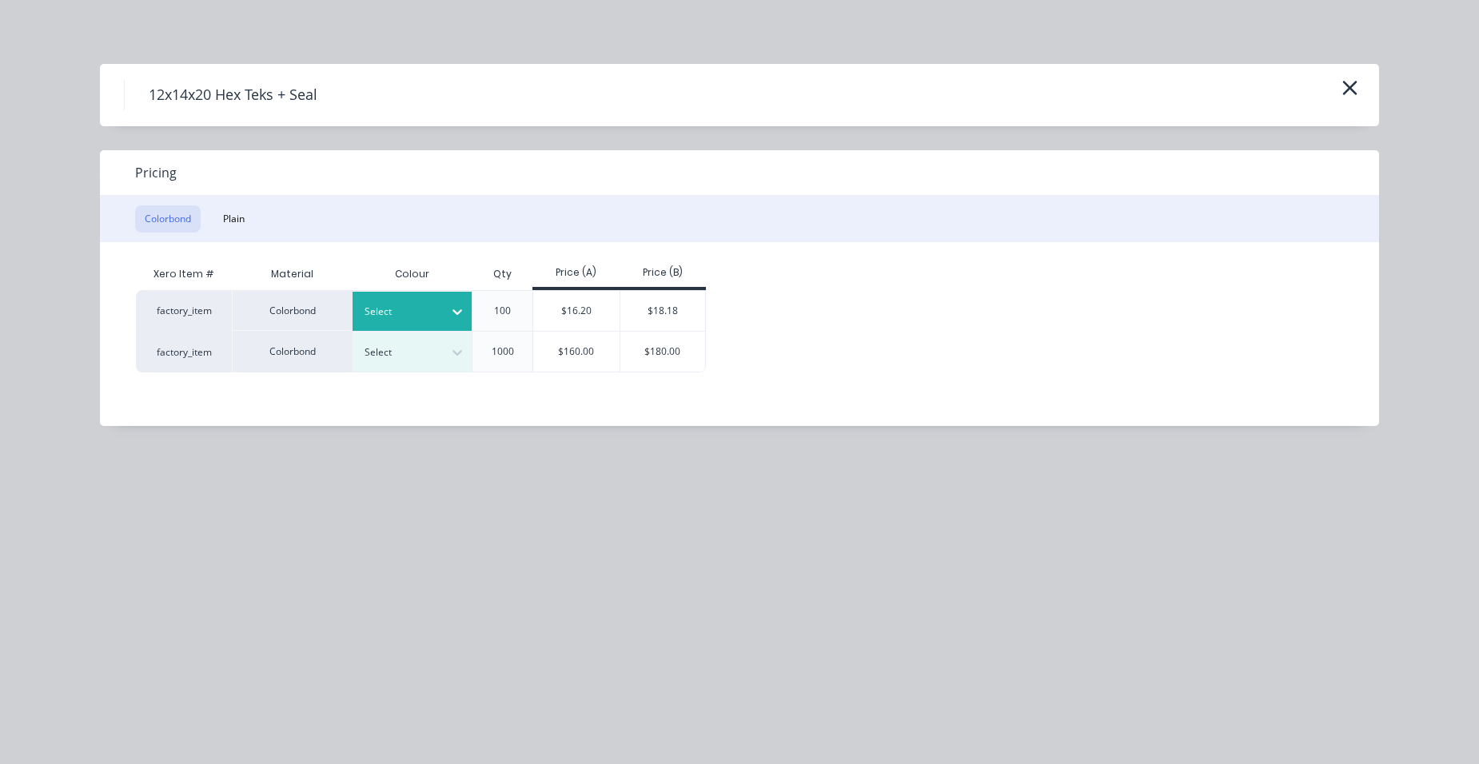
click at [408, 324] on div "Select" at bounding box center [413, 311] width 120 height 39
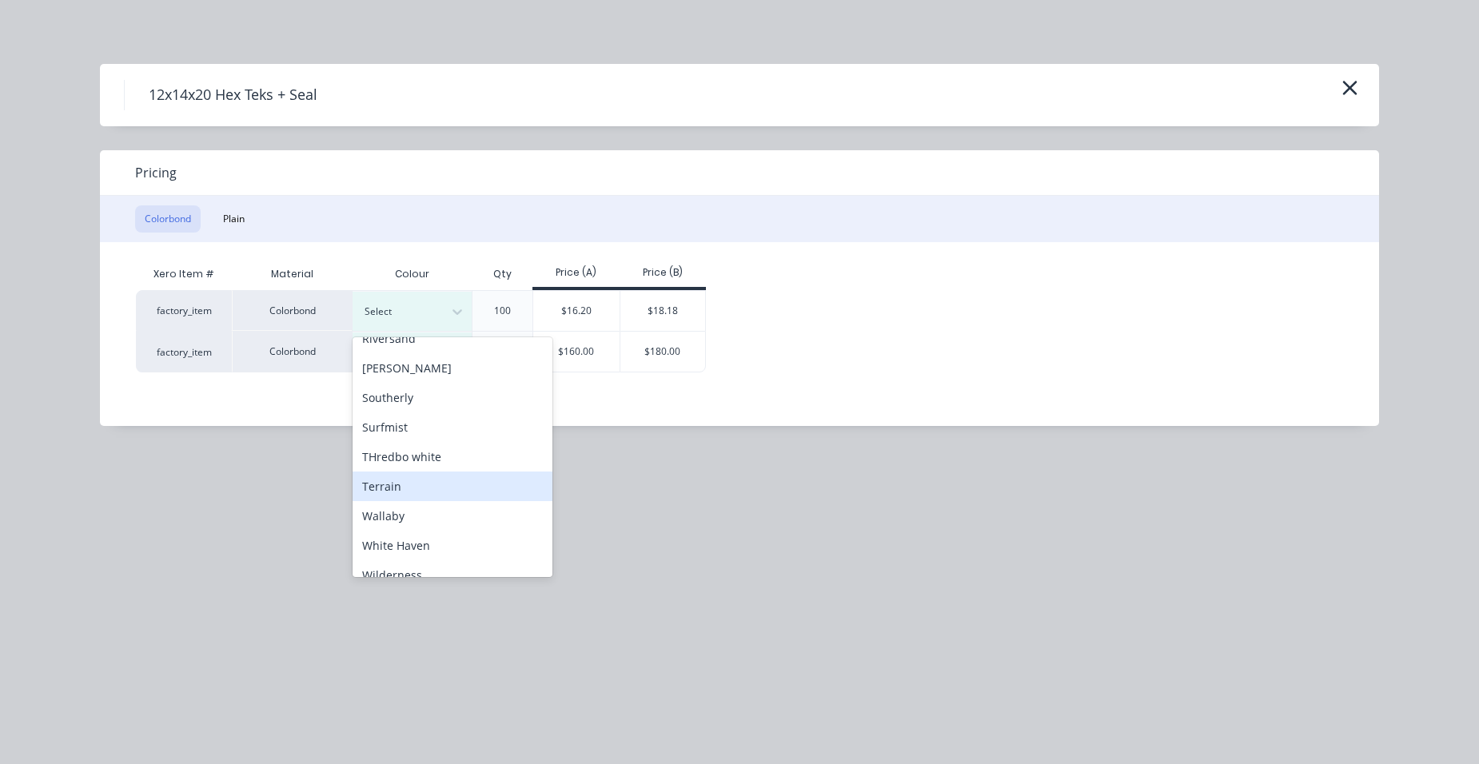
scroll to position [640, 0]
drag, startPoint x: 411, startPoint y: 430, endPoint x: 497, endPoint y: 373, distance: 103.1
click at [411, 429] on div "Surfmist" at bounding box center [453, 426] width 200 height 30
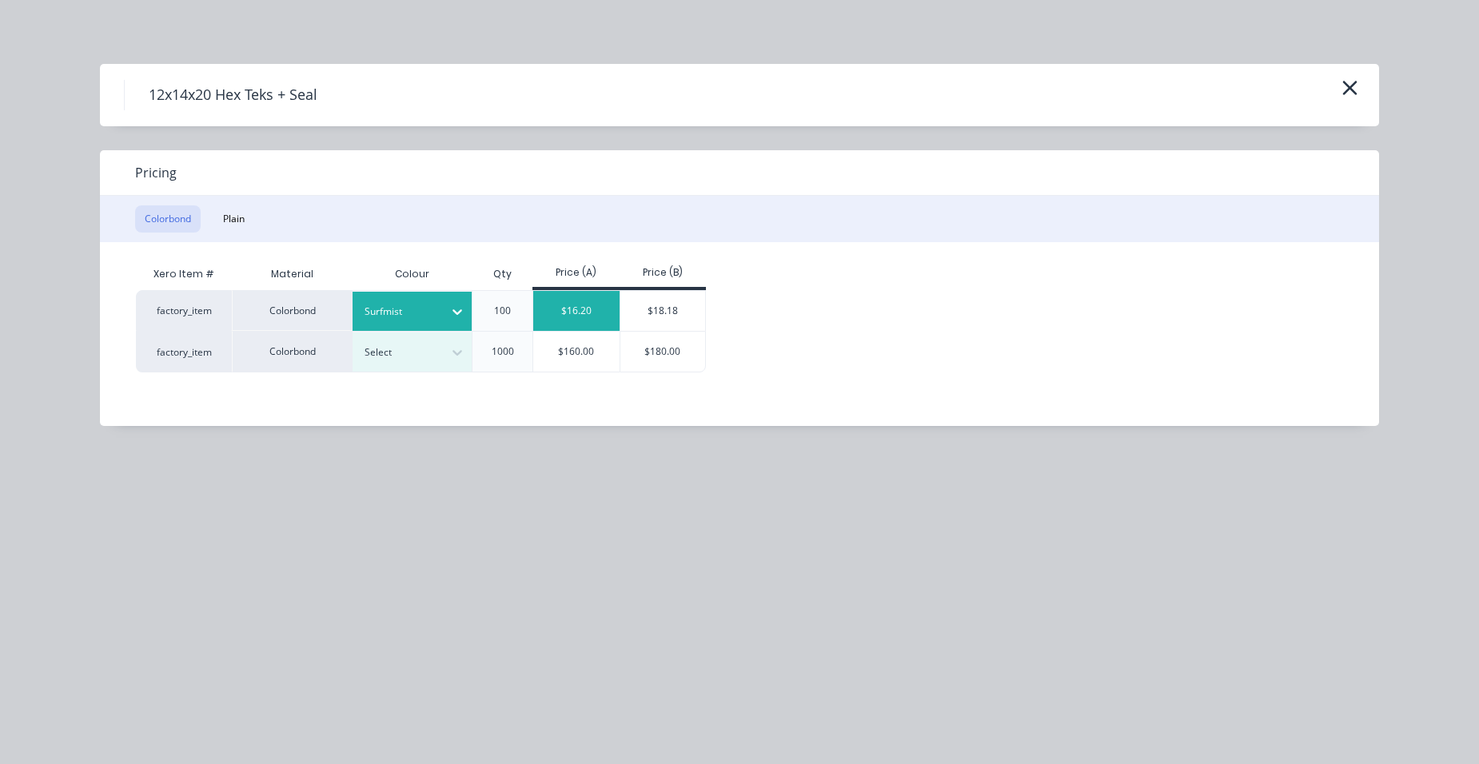
click at [549, 329] on div "$16.20" at bounding box center [576, 311] width 86 height 40
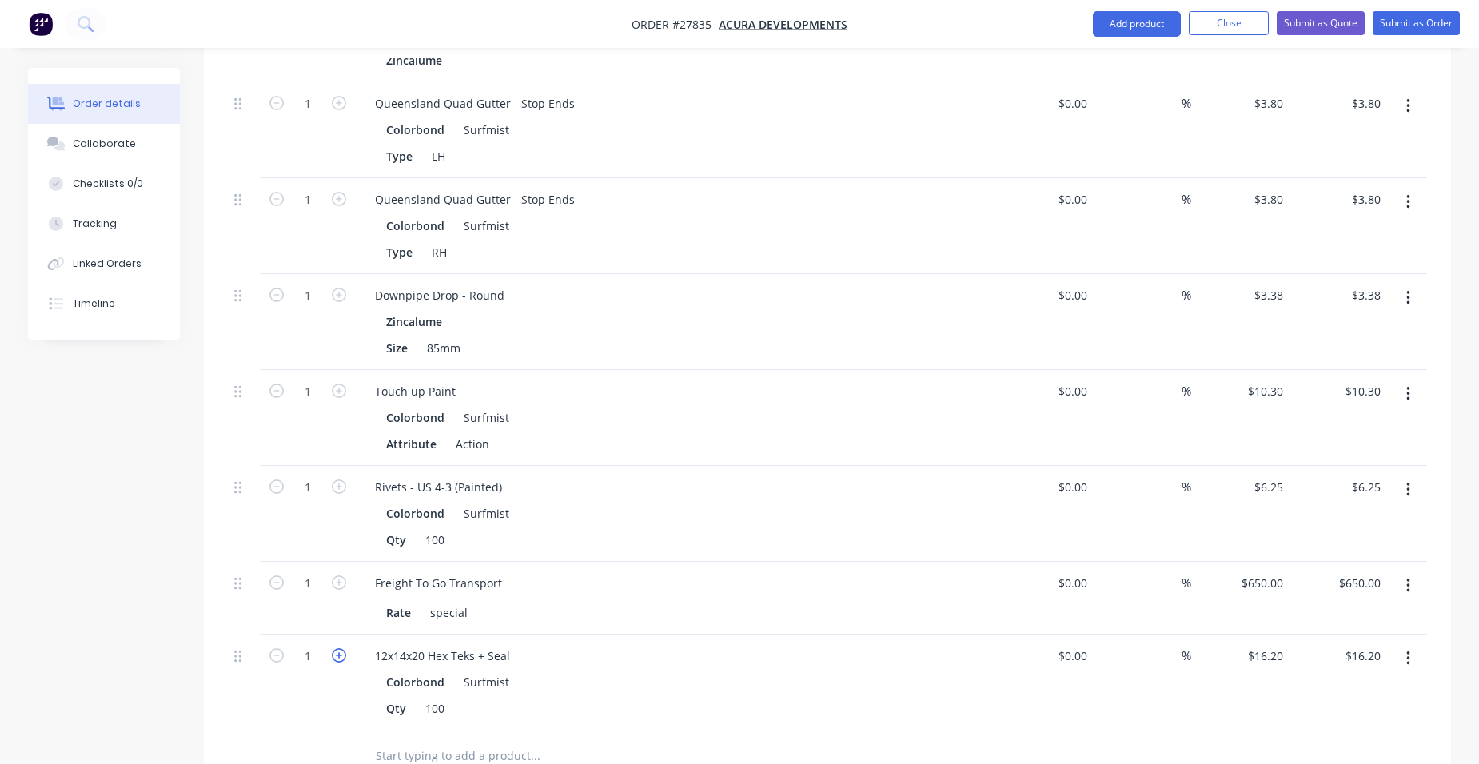
click at [333, 649] on icon "button" at bounding box center [339, 656] width 14 height 14
type input "2"
type input "$32.40"
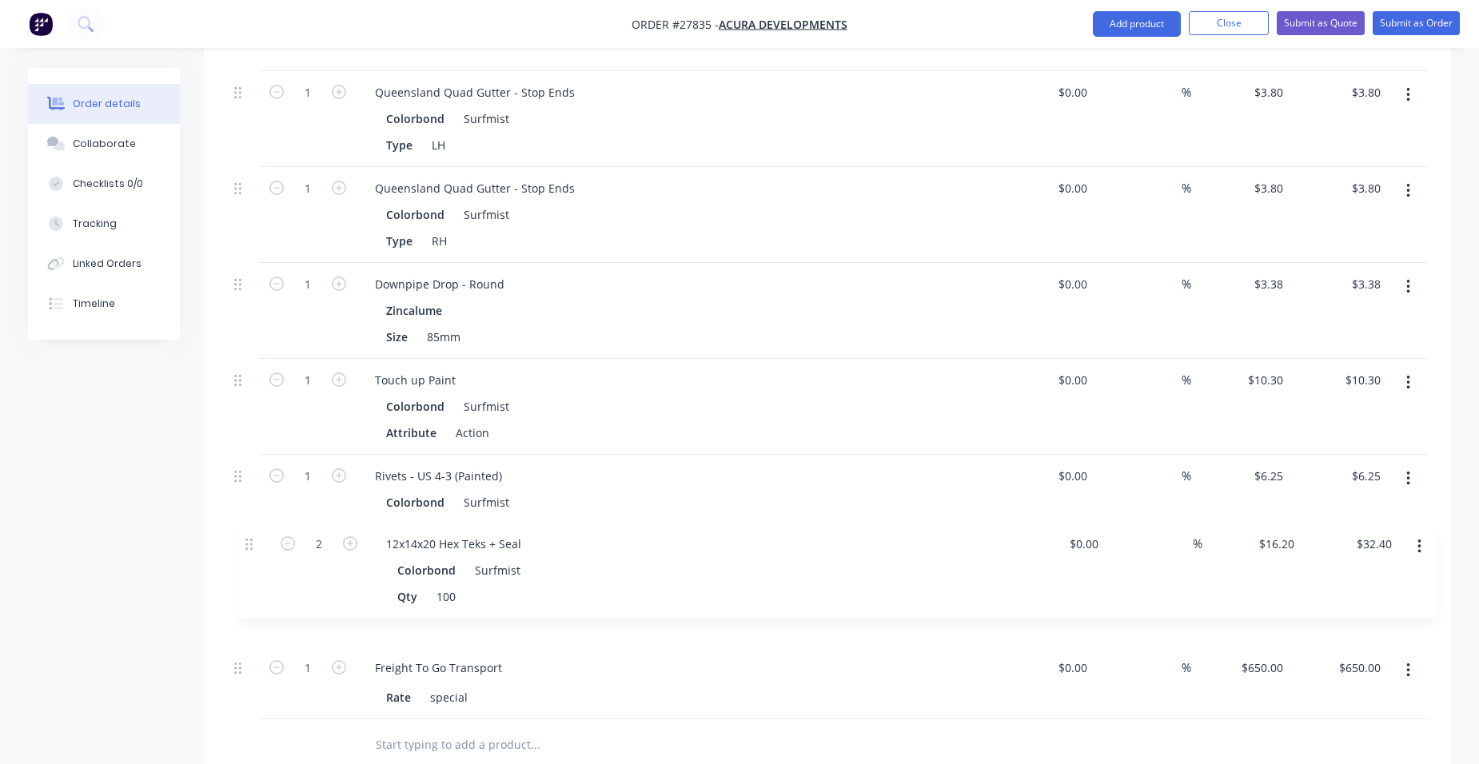
scroll to position [2094, 0]
drag, startPoint x: 236, startPoint y: 617, endPoint x: 247, endPoint y: 541, distance: 76.0
click at [247, 541] on div "Ribbed Insulated Panel (1000mm) Size 50mm Lengths at add 10 at 3500mm Total: 35…" at bounding box center [828, 58] width 1200 height 1316
click at [1133, 28] on button "Add product" at bounding box center [1137, 24] width 88 height 26
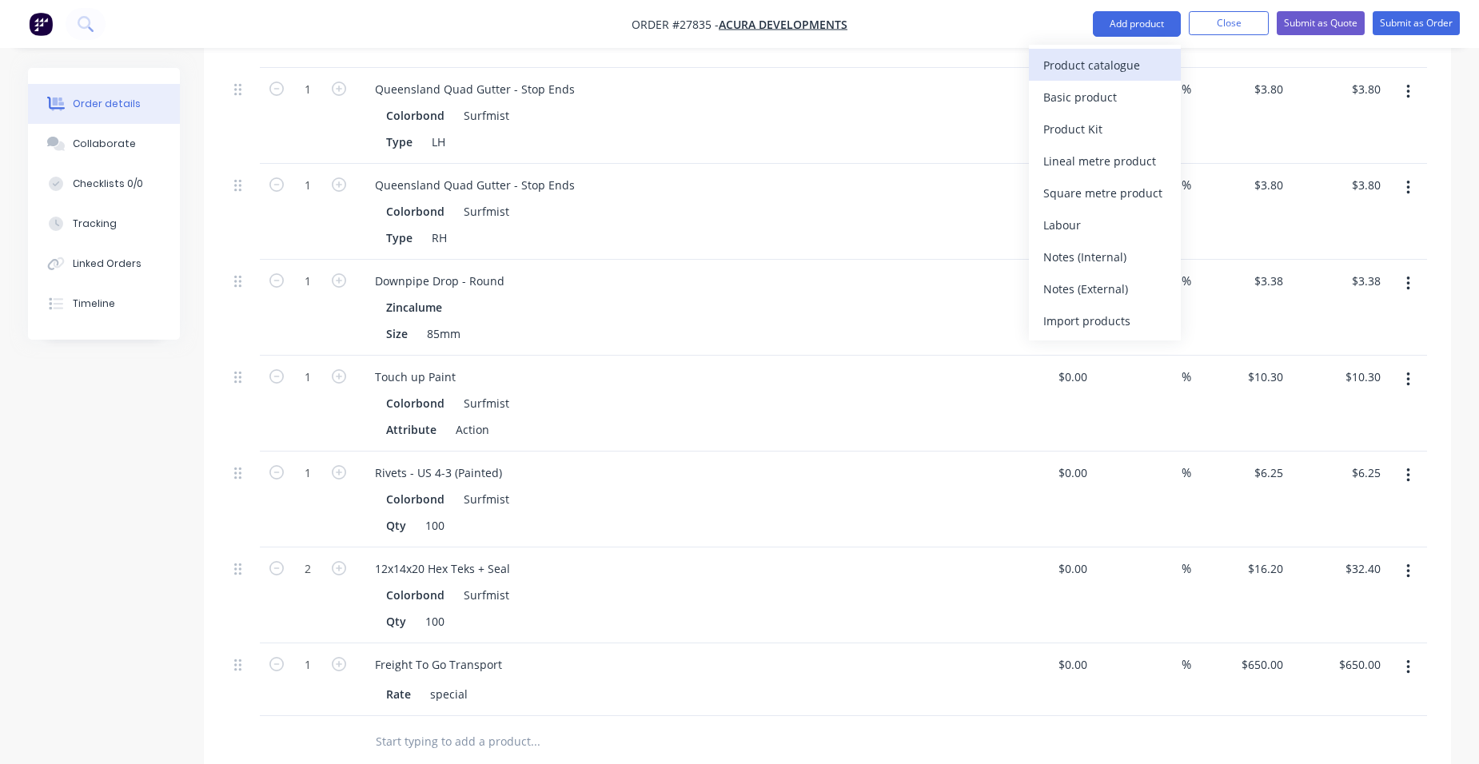
click at [1109, 57] on div "Product catalogue" at bounding box center [1105, 65] width 123 height 23
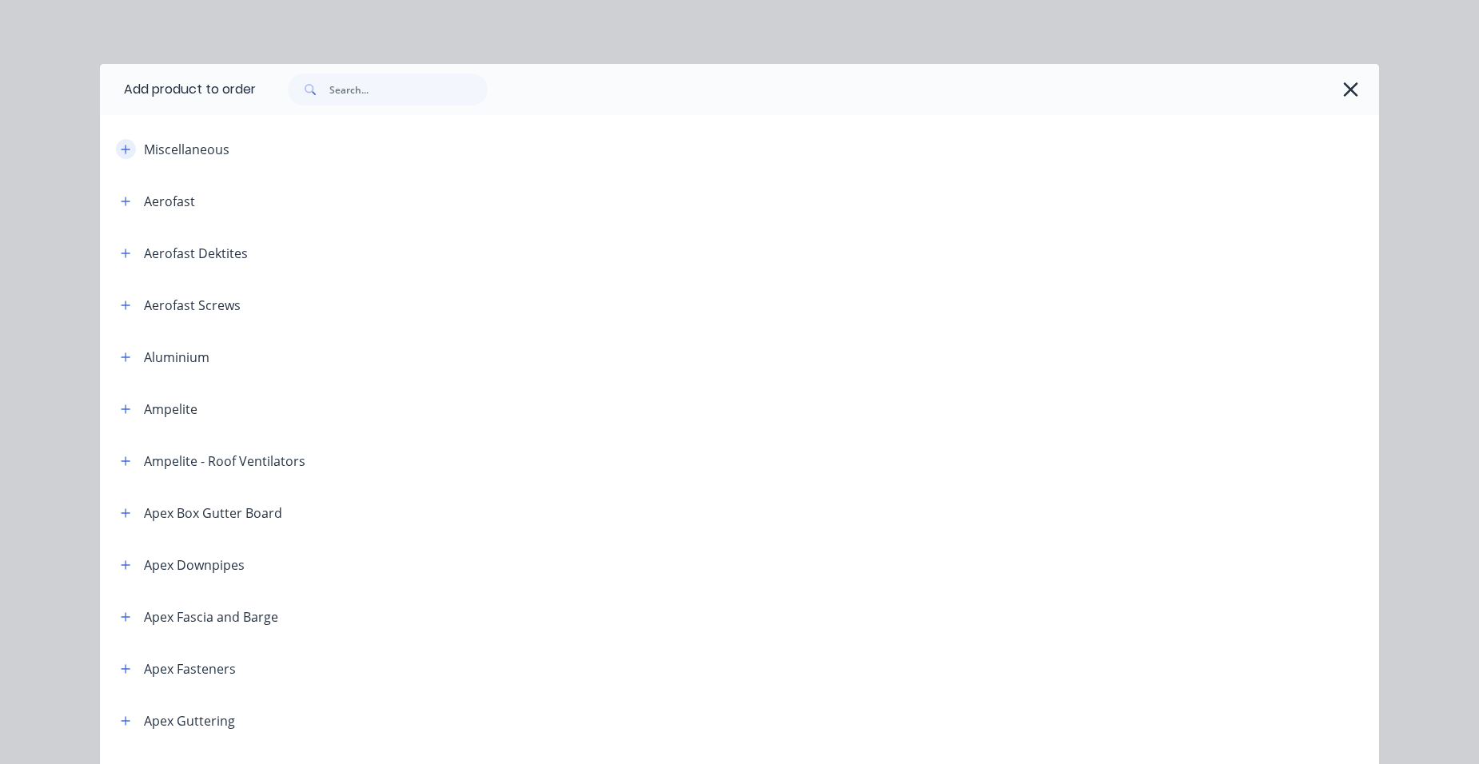
click at [122, 156] on button "button" at bounding box center [126, 149] width 20 height 20
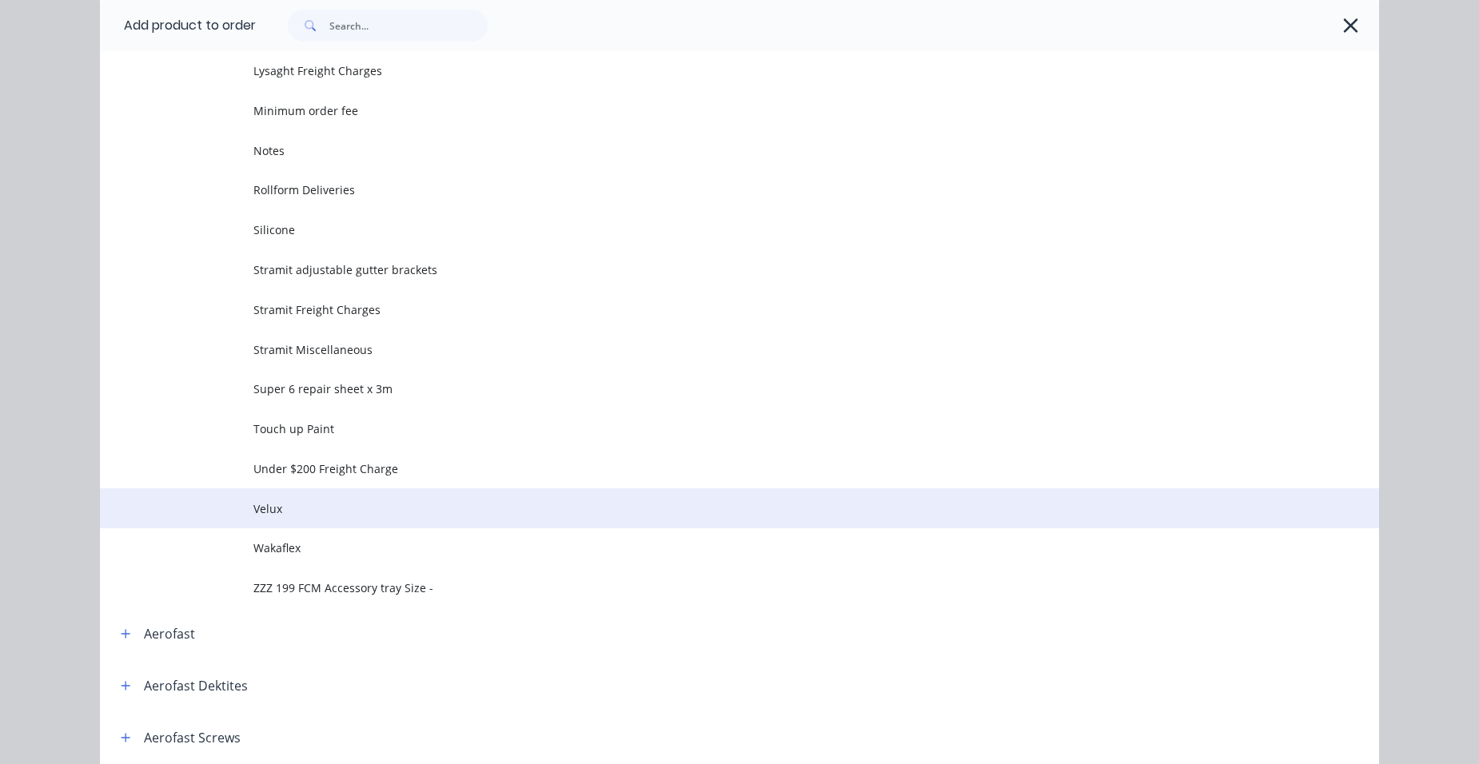
scroll to position [720, 0]
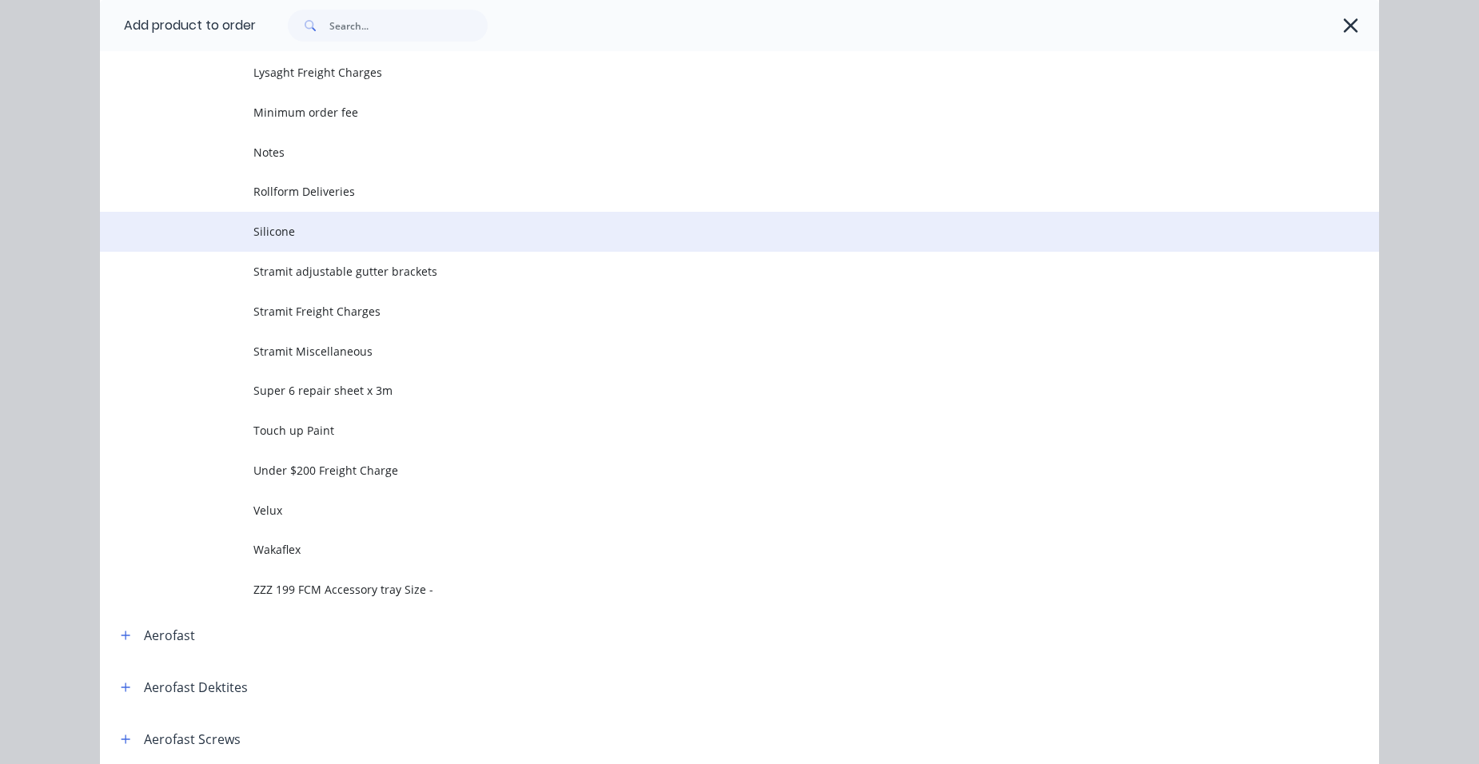
click at [332, 239] on span "Silicone" at bounding box center [703, 231] width 900 height 17
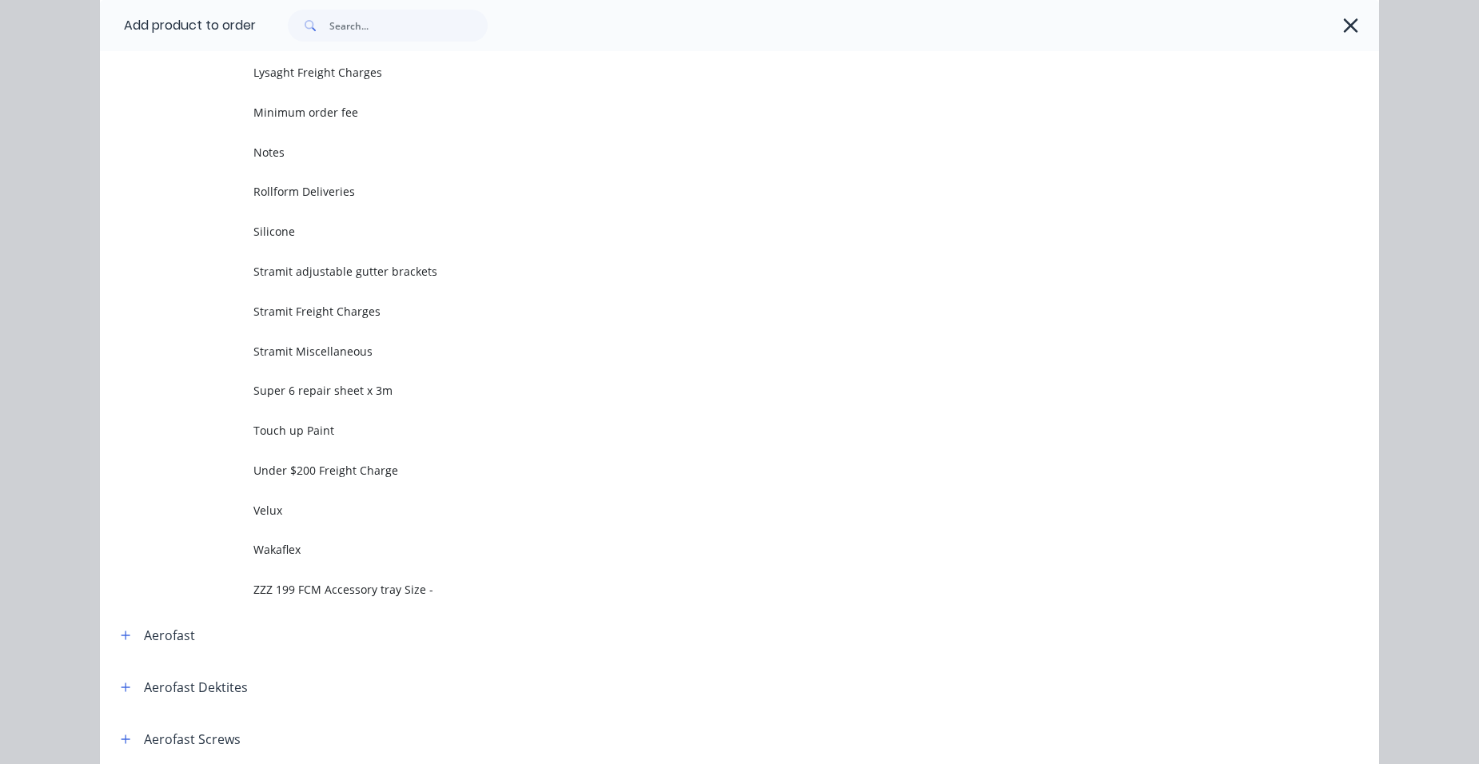
scroll to position [0, 0]
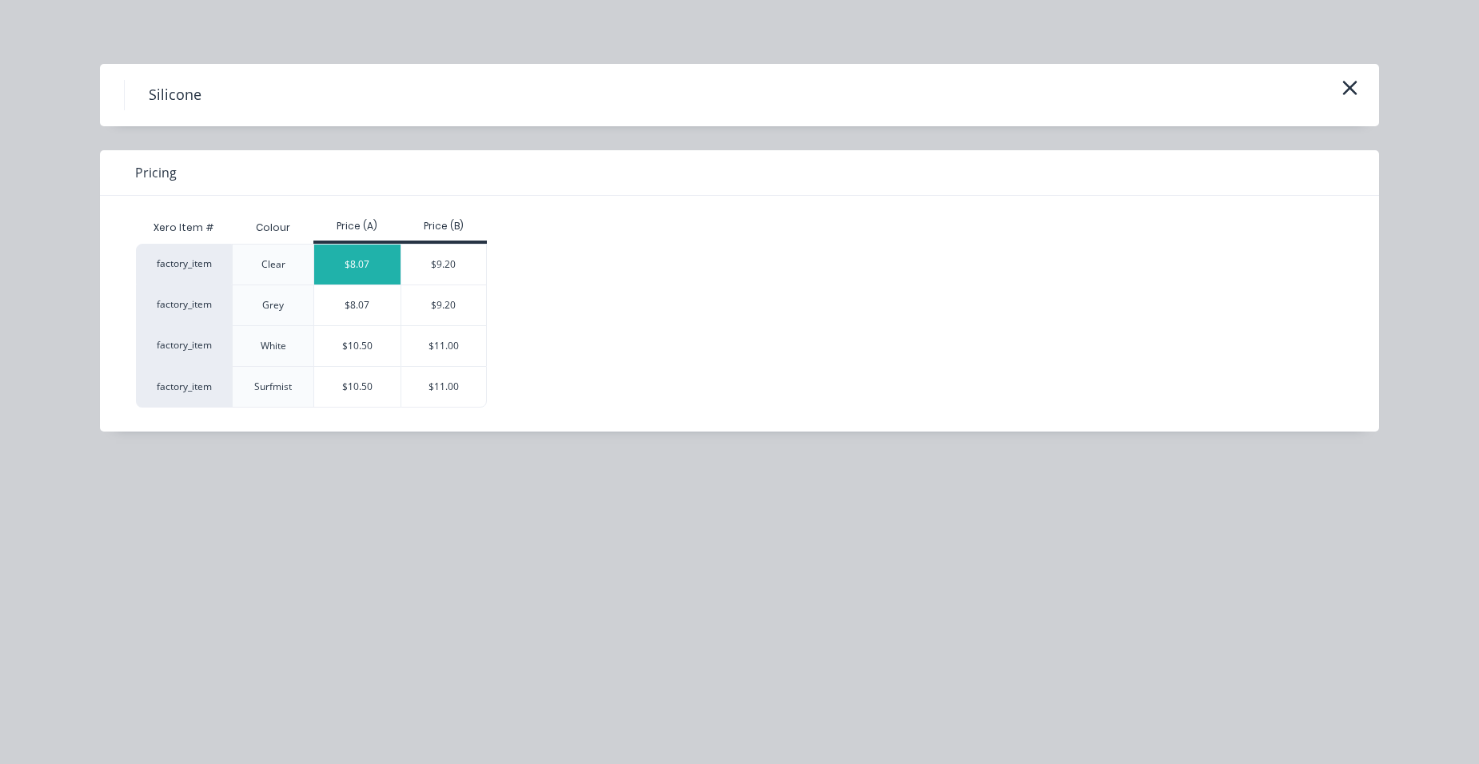
click at [374, 272] on div "$8.07" at bounding box center [357, 265] width 86 height 40
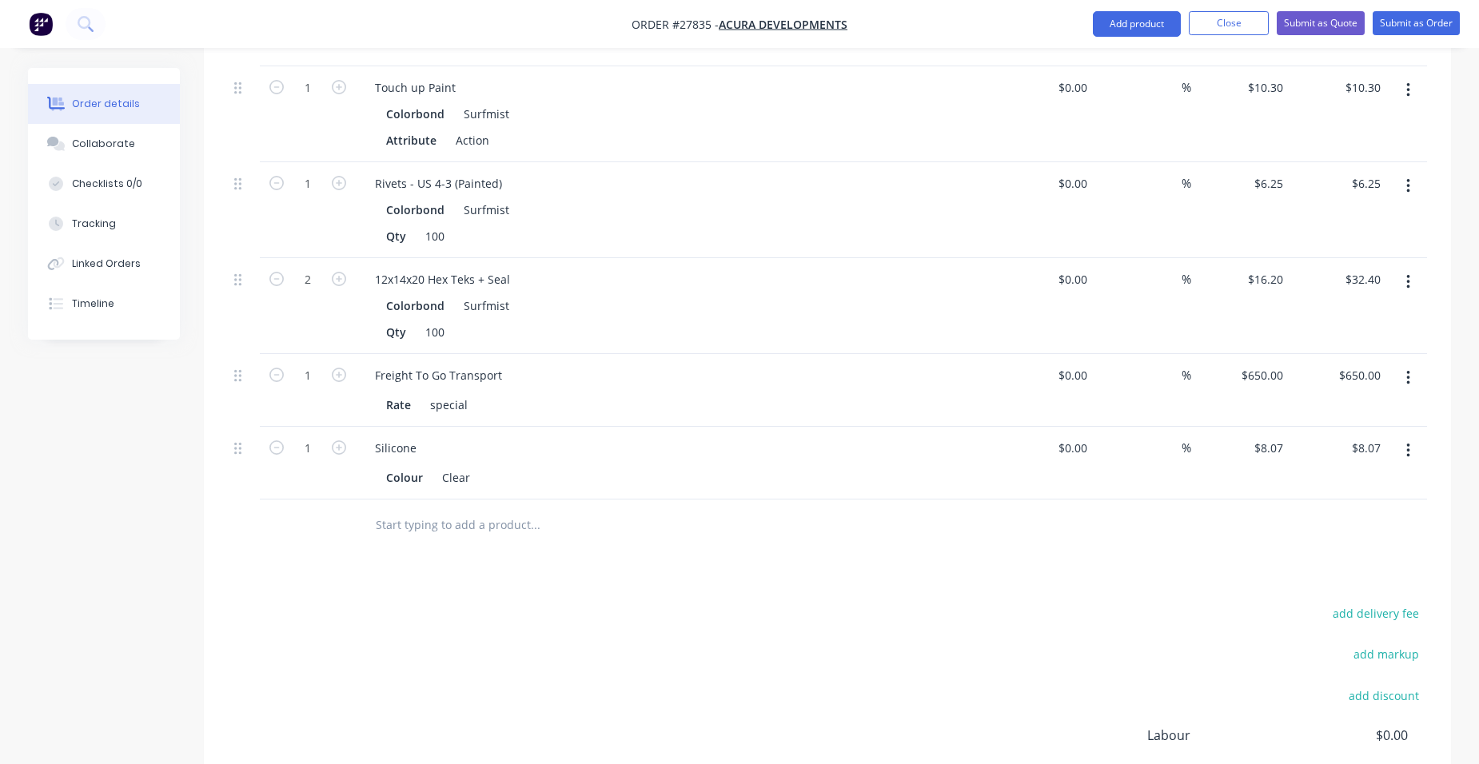
scroll to position [2413, 0]
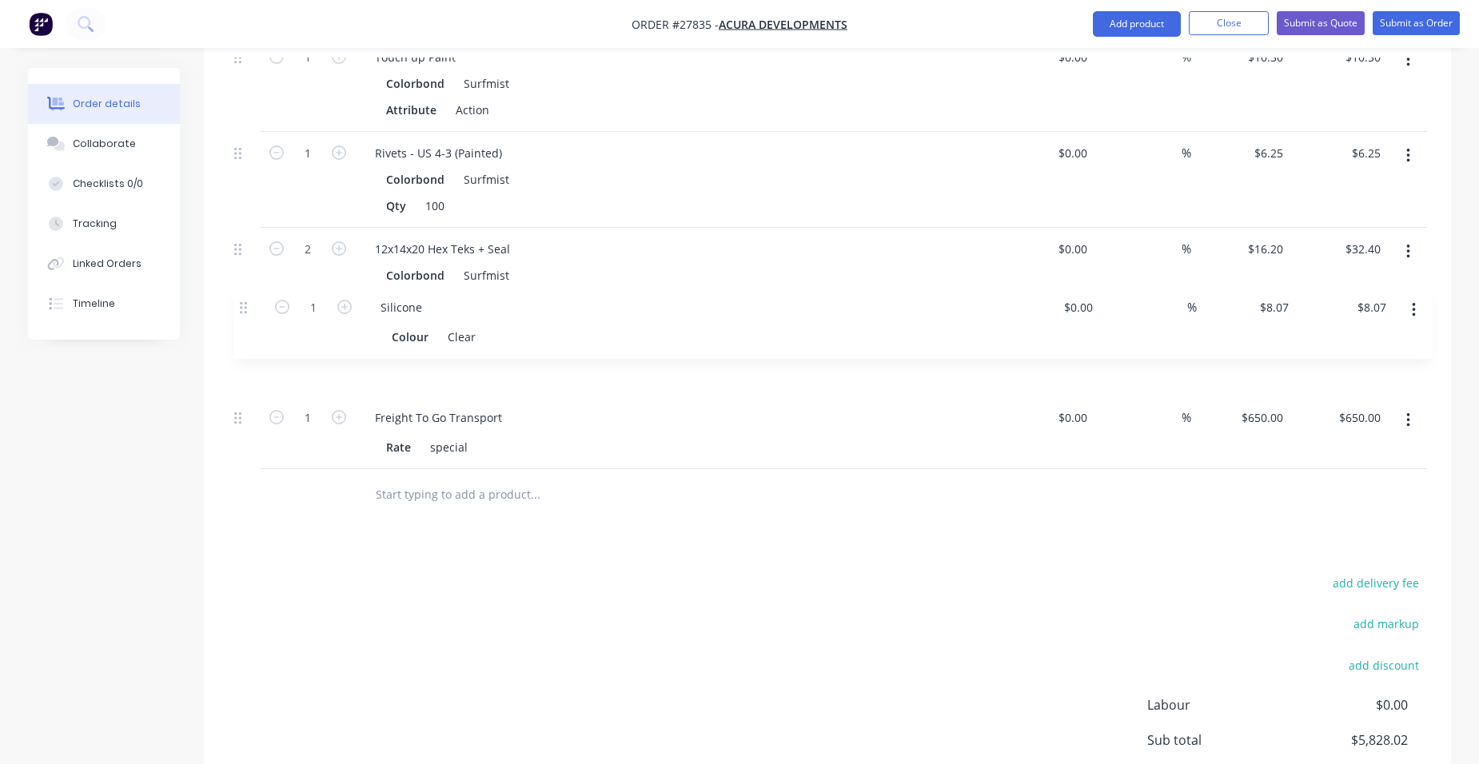
drag, startPoint x: 245, startPoint y: 379, endPoint x: 250, endPoint y: 309, distance: 70.6
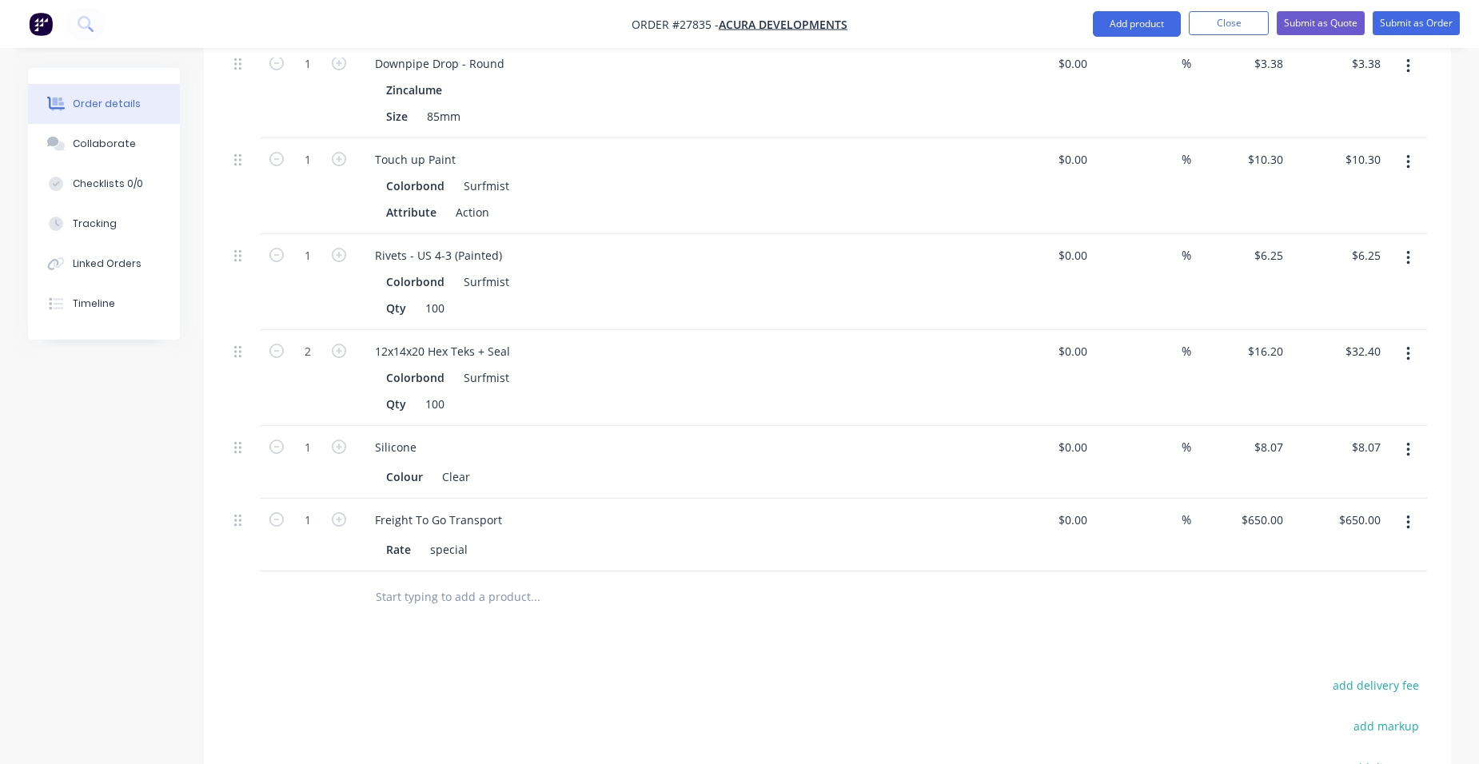
scroll to position [2493, 0]
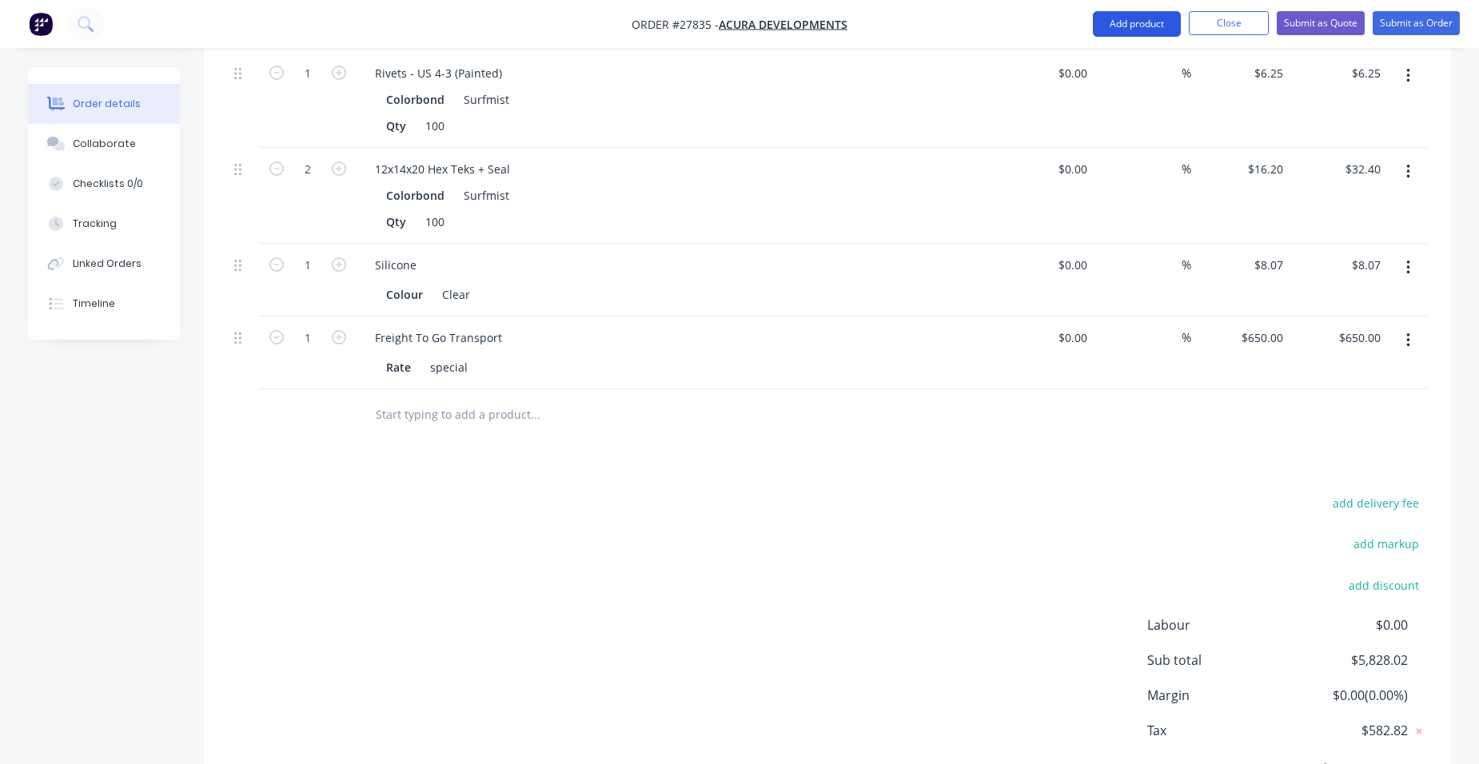
click at [1116, 28] on button "Add product" at bounding box center [1137, 24] width 88 height 26
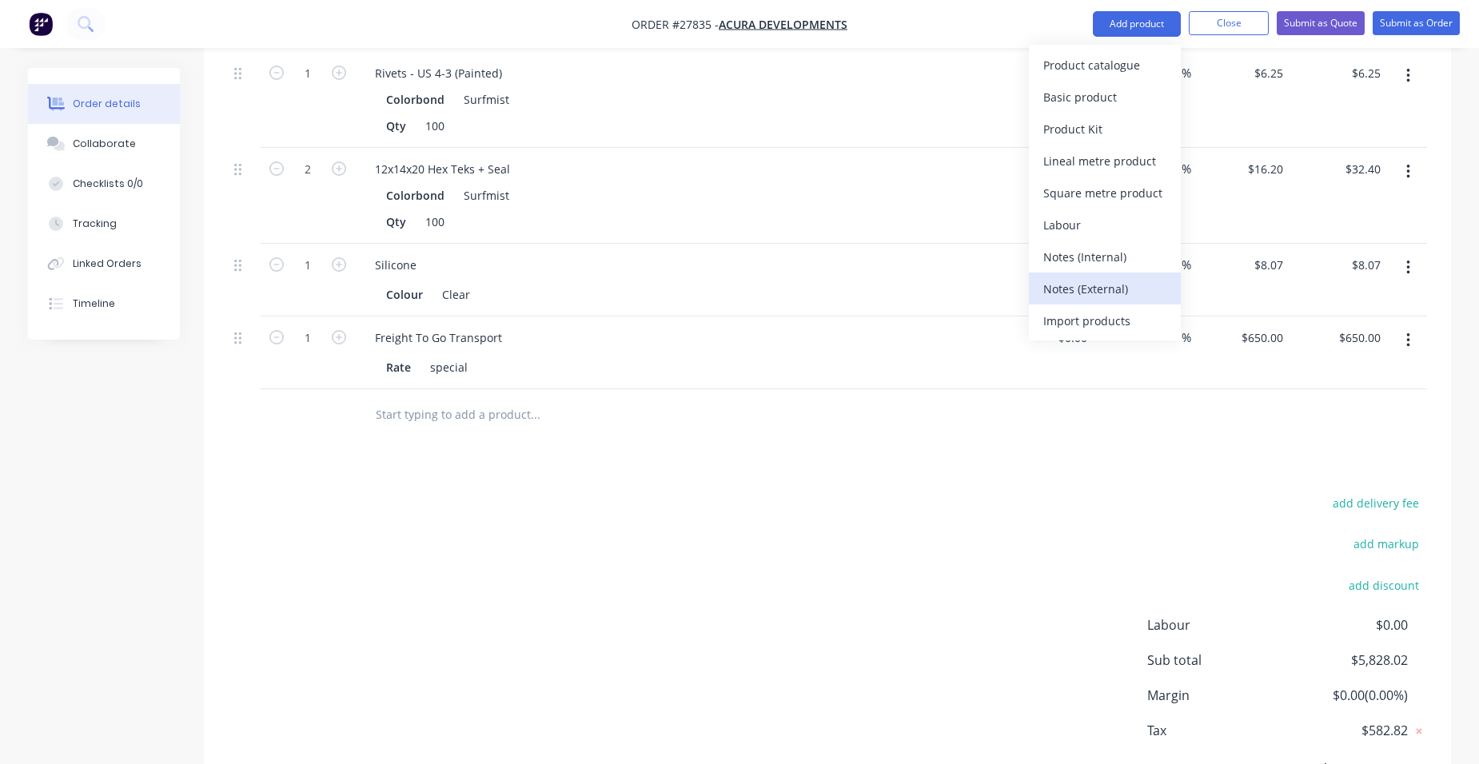
click at [1106, 281] on div "Notes (External)" at bounding box center [1105, 288] width 123 height 23
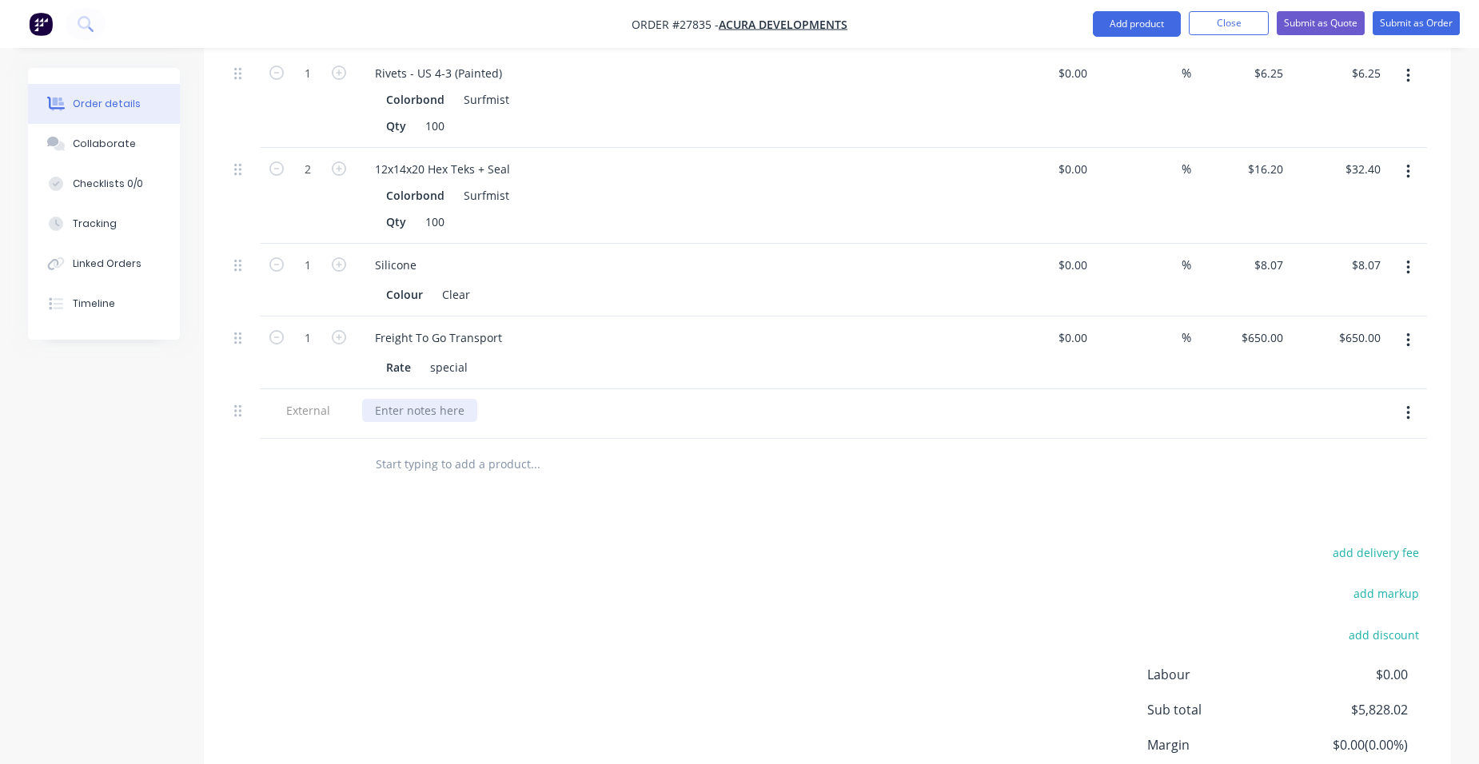
click at [452, 399] on div at bounding box center [419, 410] width 115 height 23
click at [763, 399] on div "have quote in 50mm panel but u sknow if you want to go up in thickness" at bounding box center [569, 410] width 415 height 23
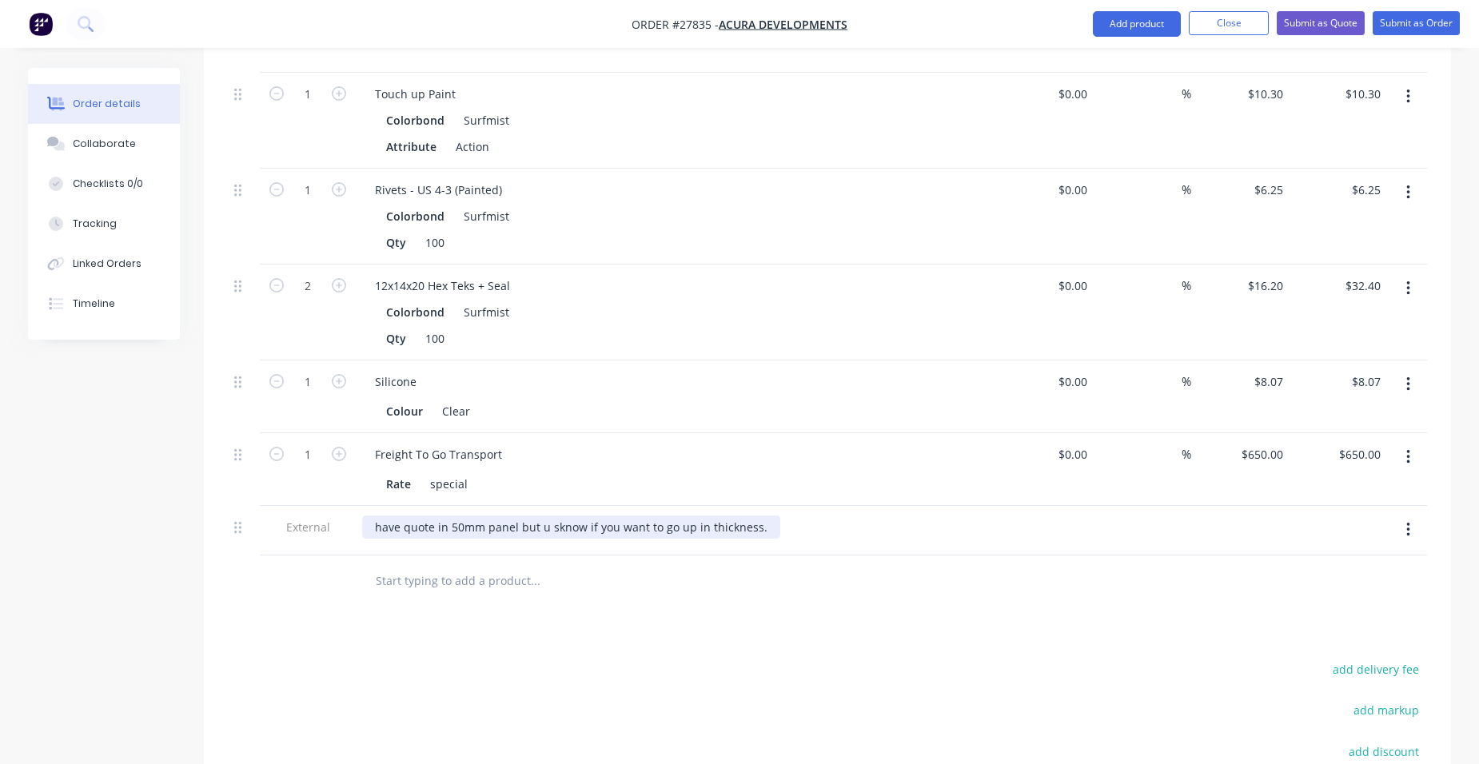
scroll to position [2413, 0]
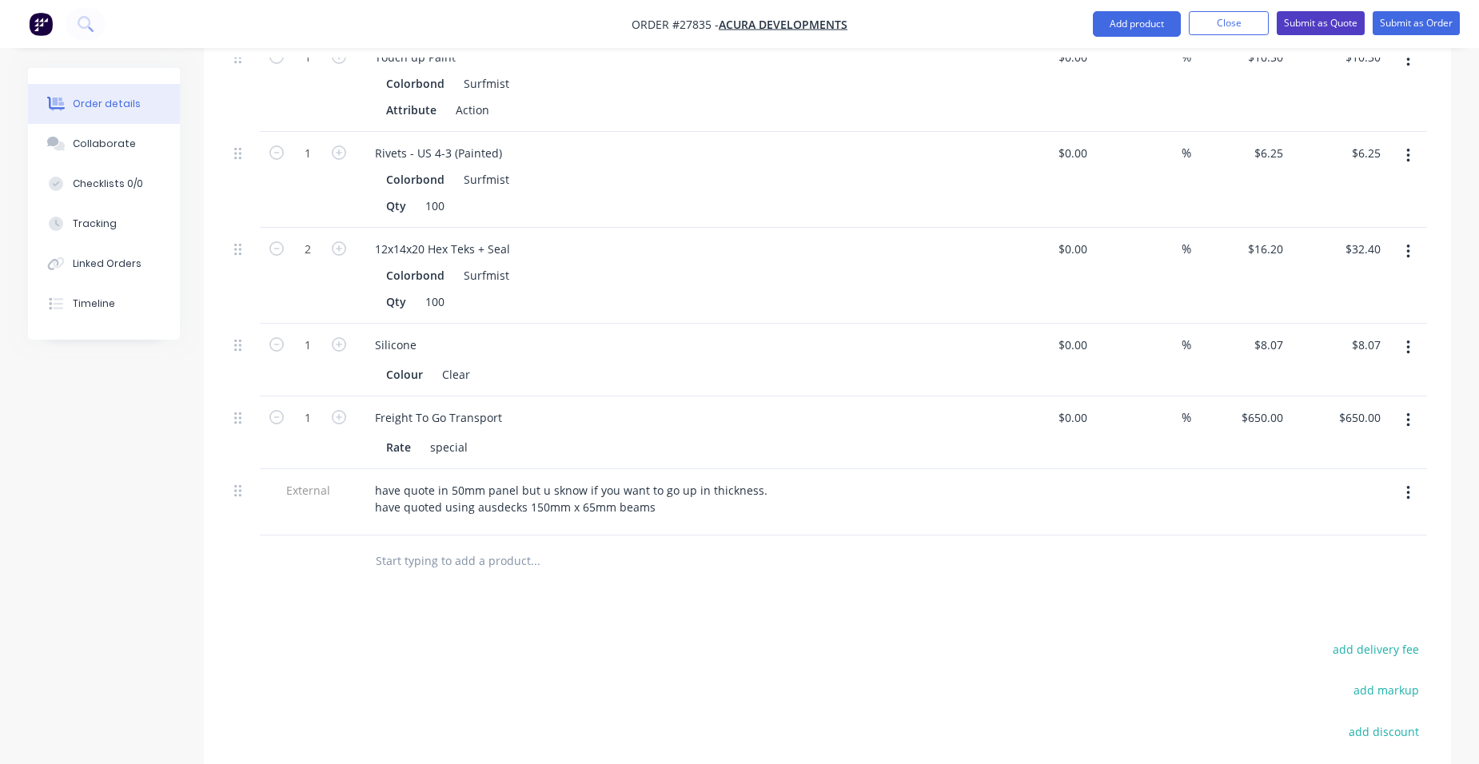
click at [1343, 30] on button "Submit as Quote" at bounding box center [1321, 23] width 88 height 24
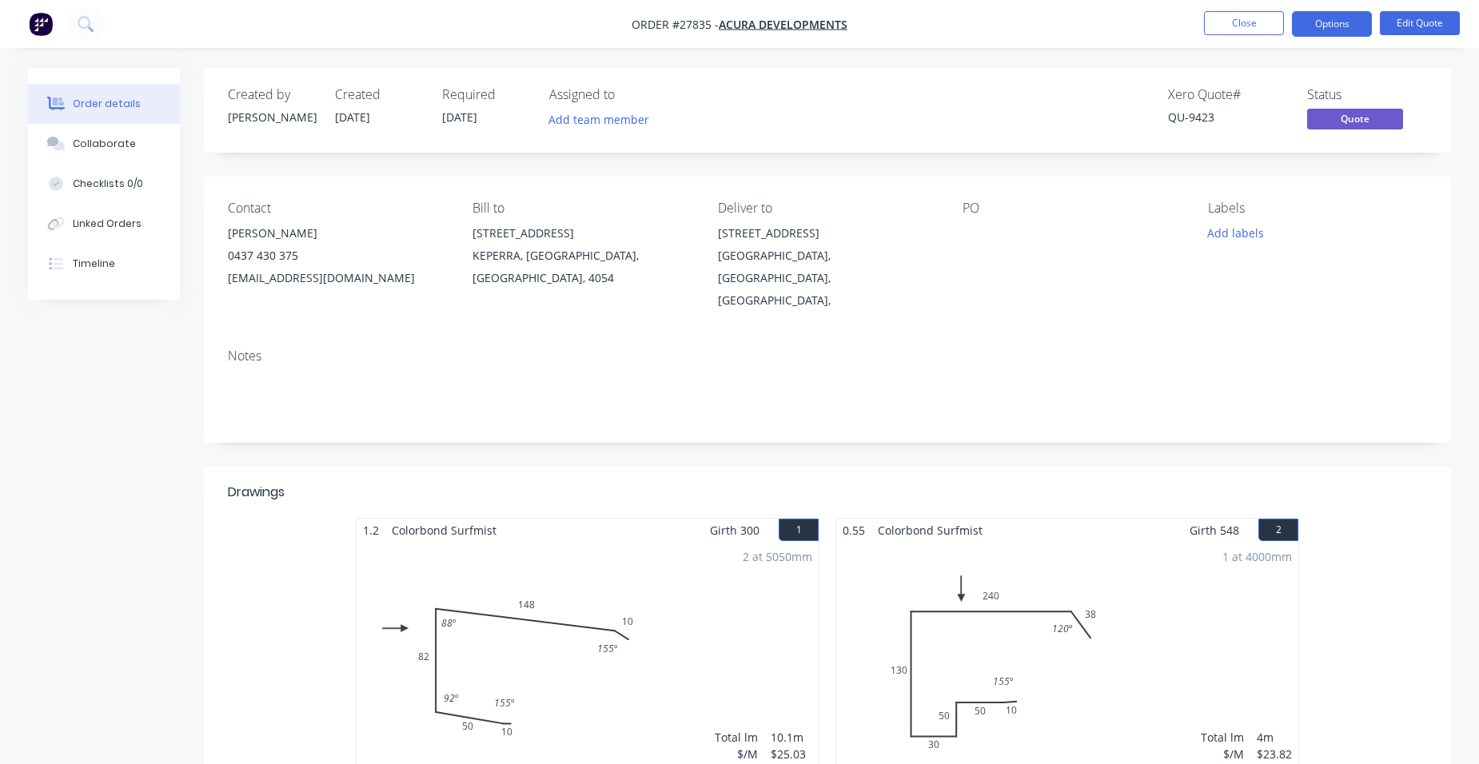
click at [1343, 30] on button "Options" at bounding box center [1332, 24] width 80 height 26
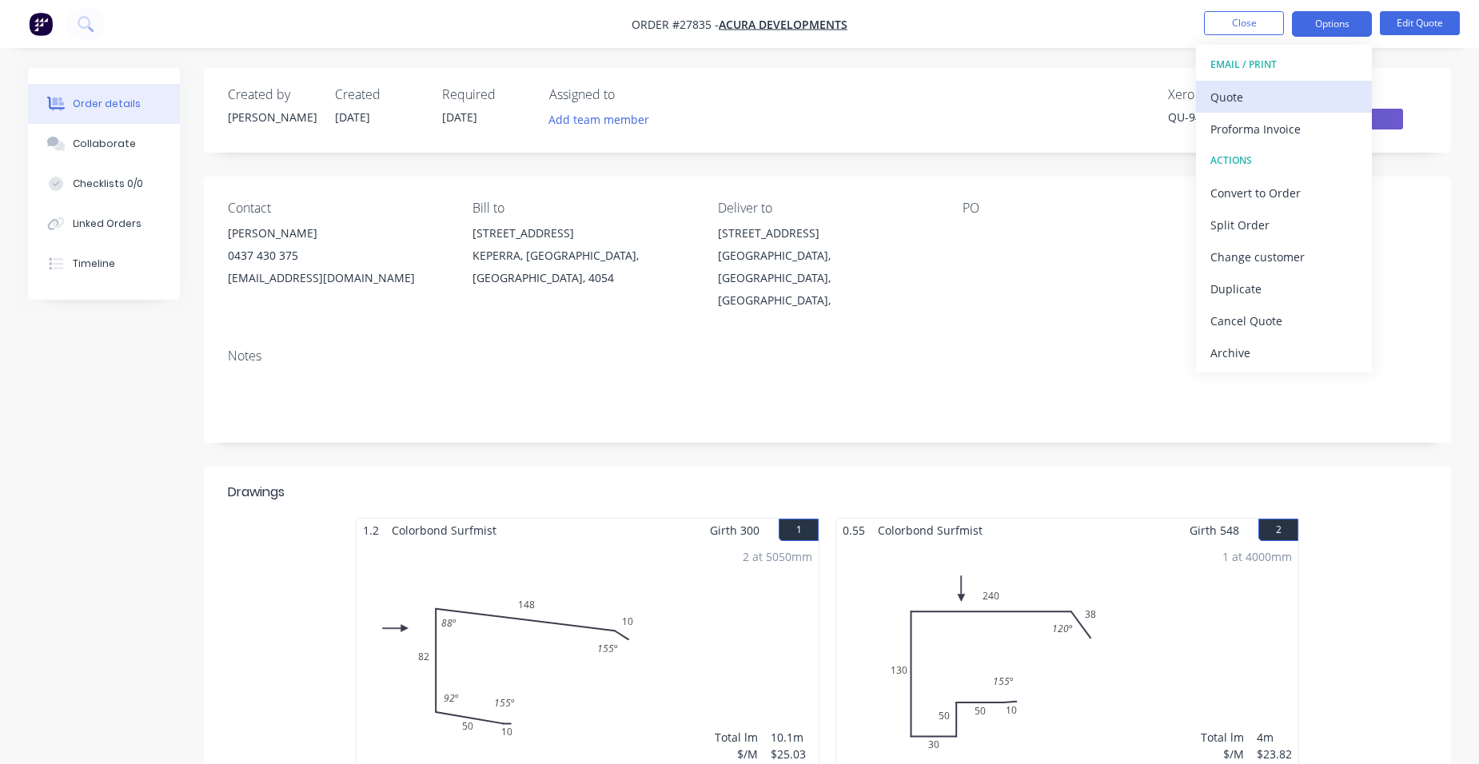
click at [1300, 103] on div "Quote" at bounding box center [1284, 97] width 147 height 23
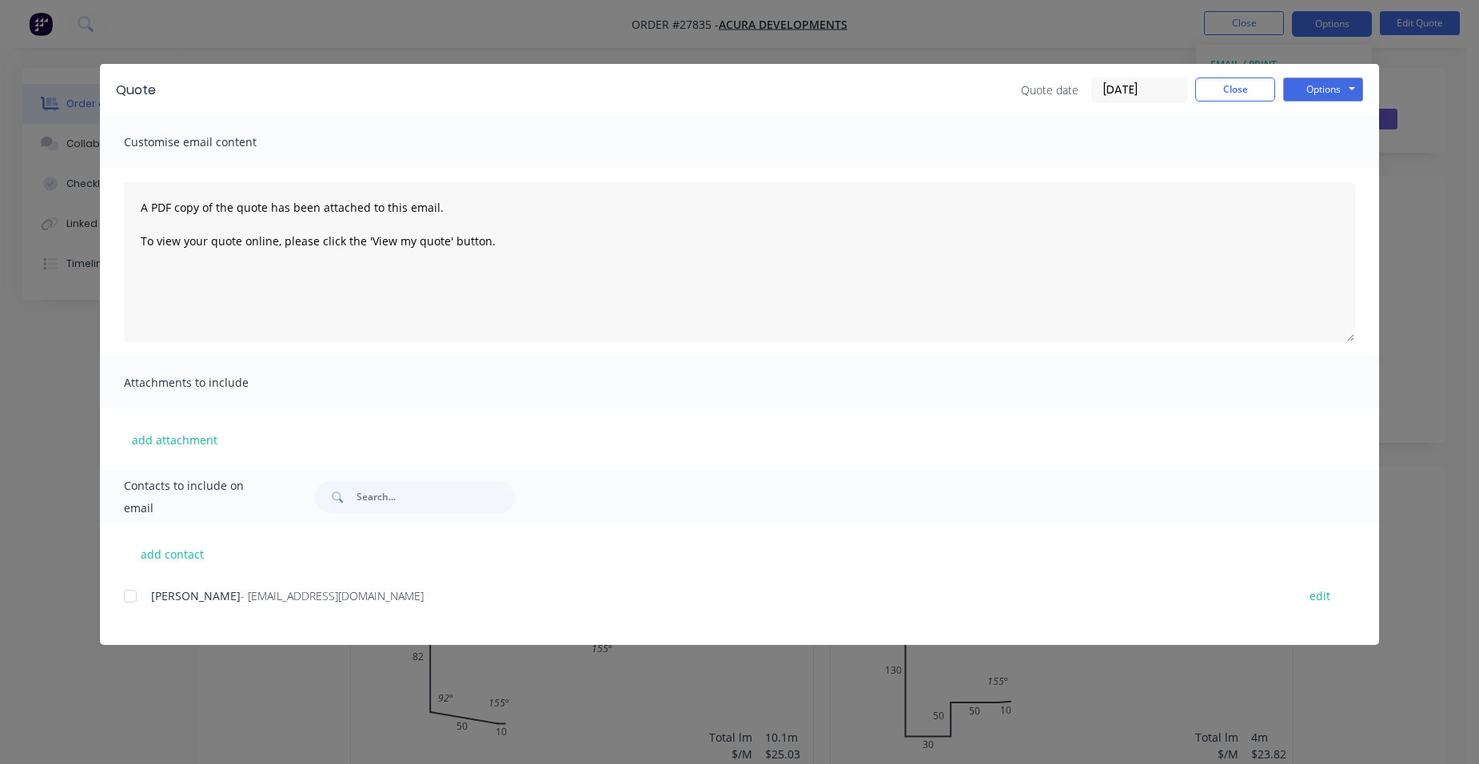
click at [130, 594] on div at bounding box center [130, 597] width 32 height 32
click at [1323, 93] on button "Options" at bounding box center [1323, 90] width 80 height 24
click at [1319, 170] on button "Email" at bounding box center [1334, 171] width 102 height 26
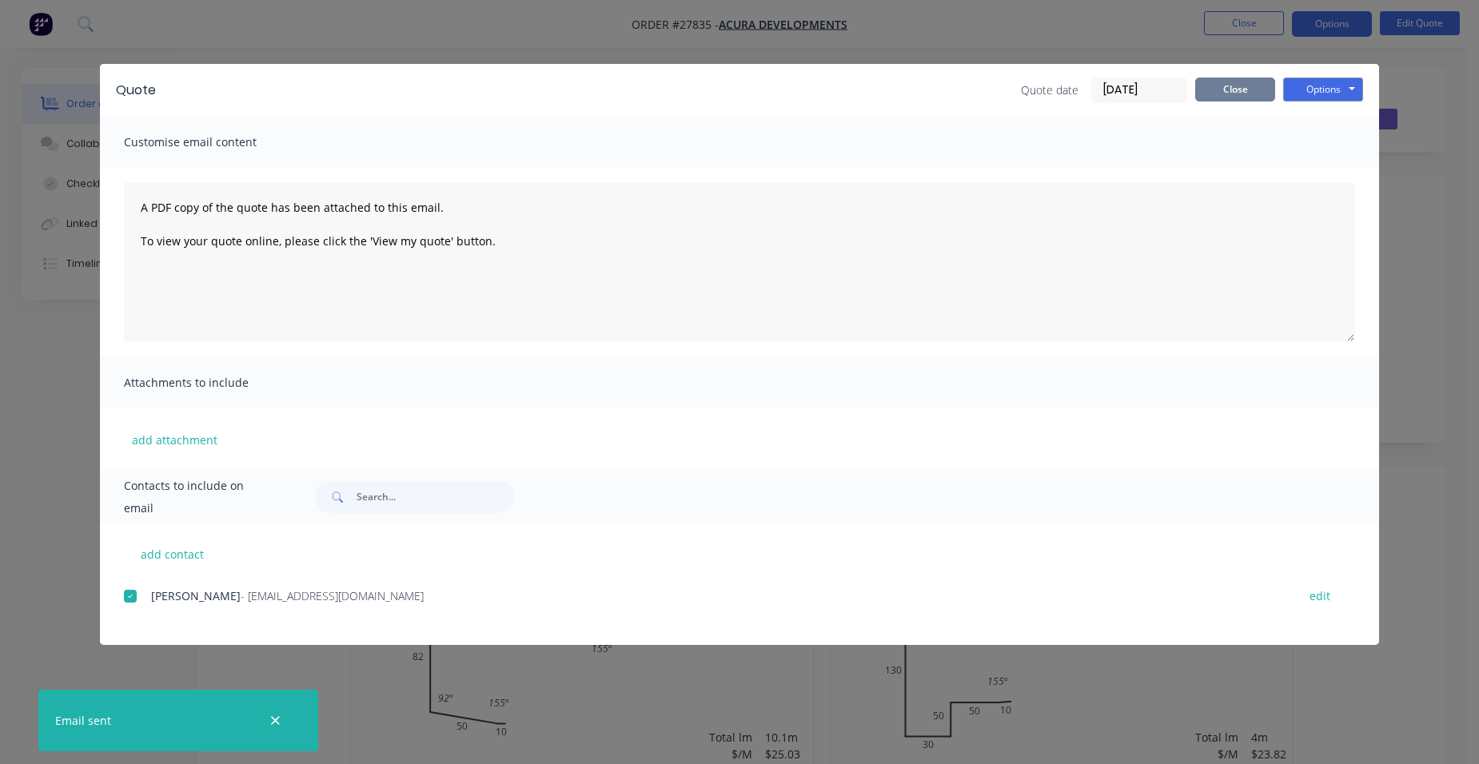
click at [1197, 85] on button "Close" at bounding box center [1236, 90] width 80 height 24
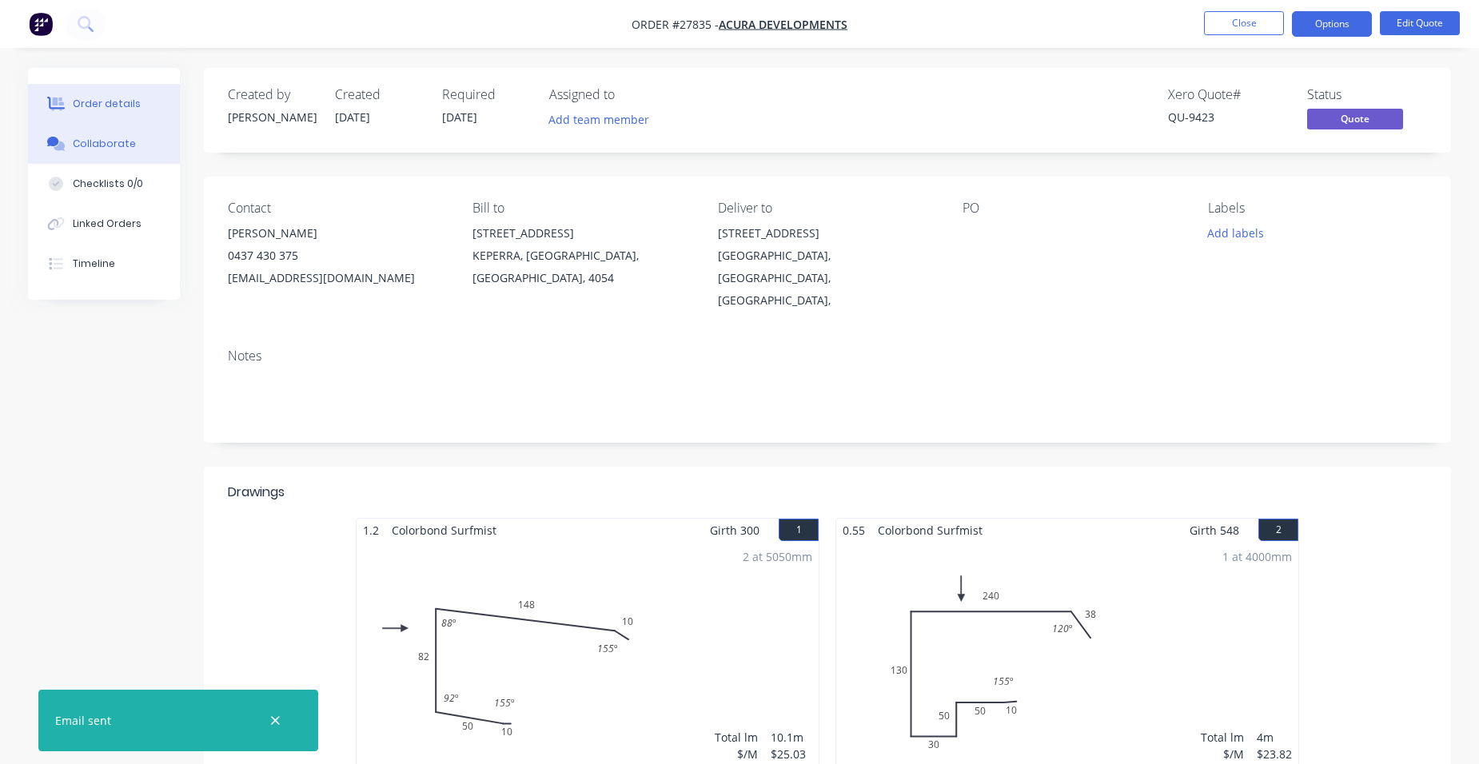
click at [62, 149] on icon at bounding box center [59, 147] width 11 height 10
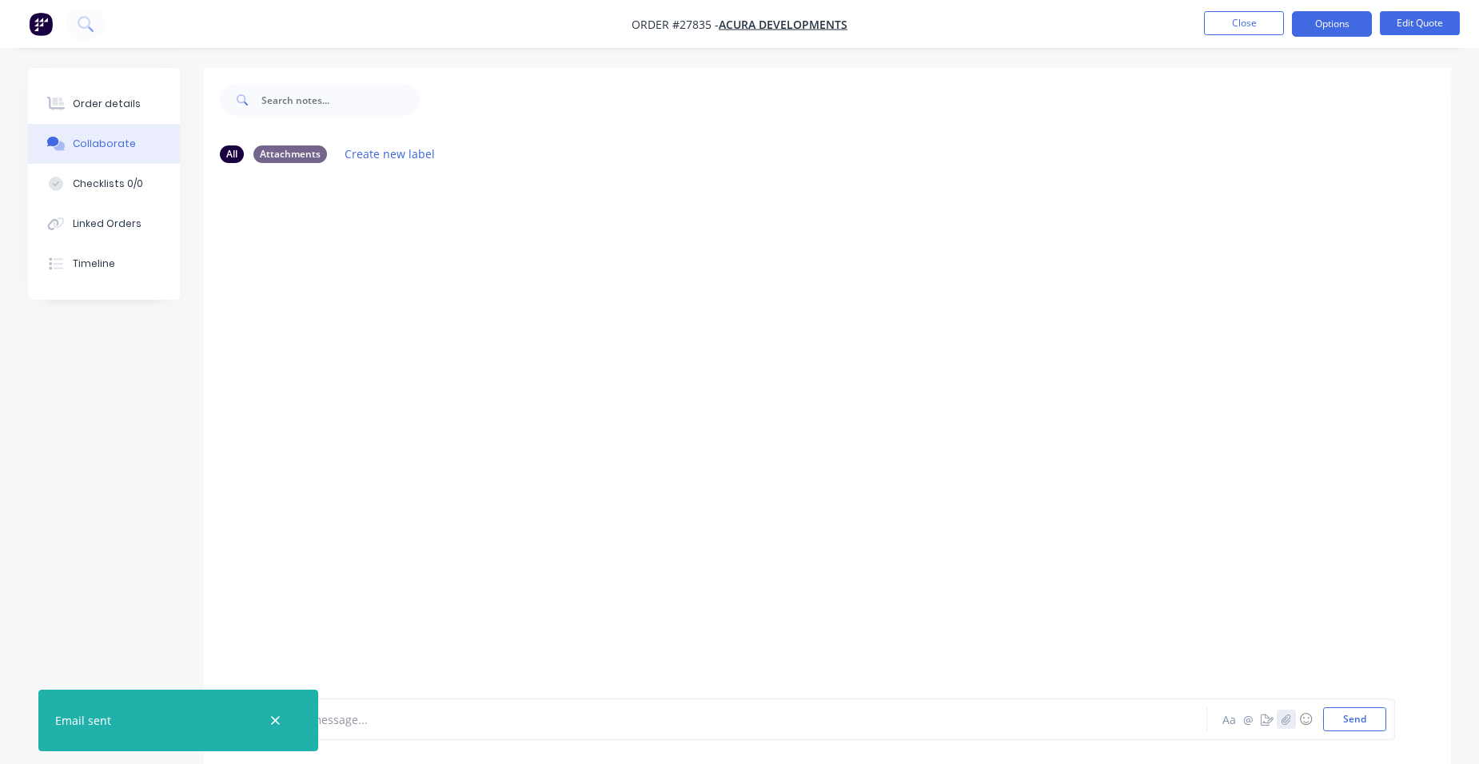
click at [1283, 722] on icon "button" at bounding box center [1287, 719] width 10 height 11
click at [1356, 725] on button "Send" at bounding box center [1354, 720] width 63 height 24
click at [98, 99] on div "Order details" at bounding box center [107, 104] width 68 height 14
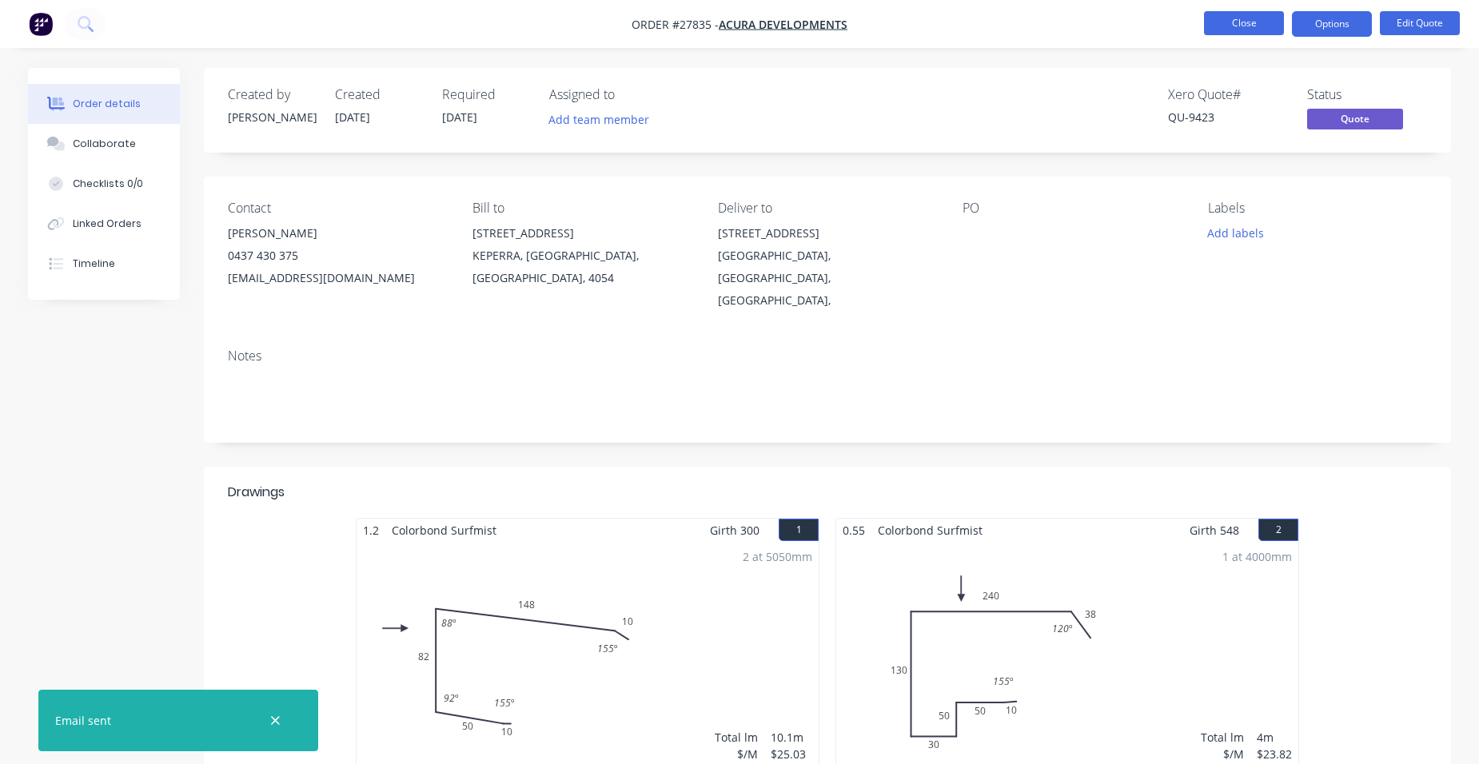
click at [1232, 18] on button "Close" at bounding box center [1244, 23] width 80 height 24
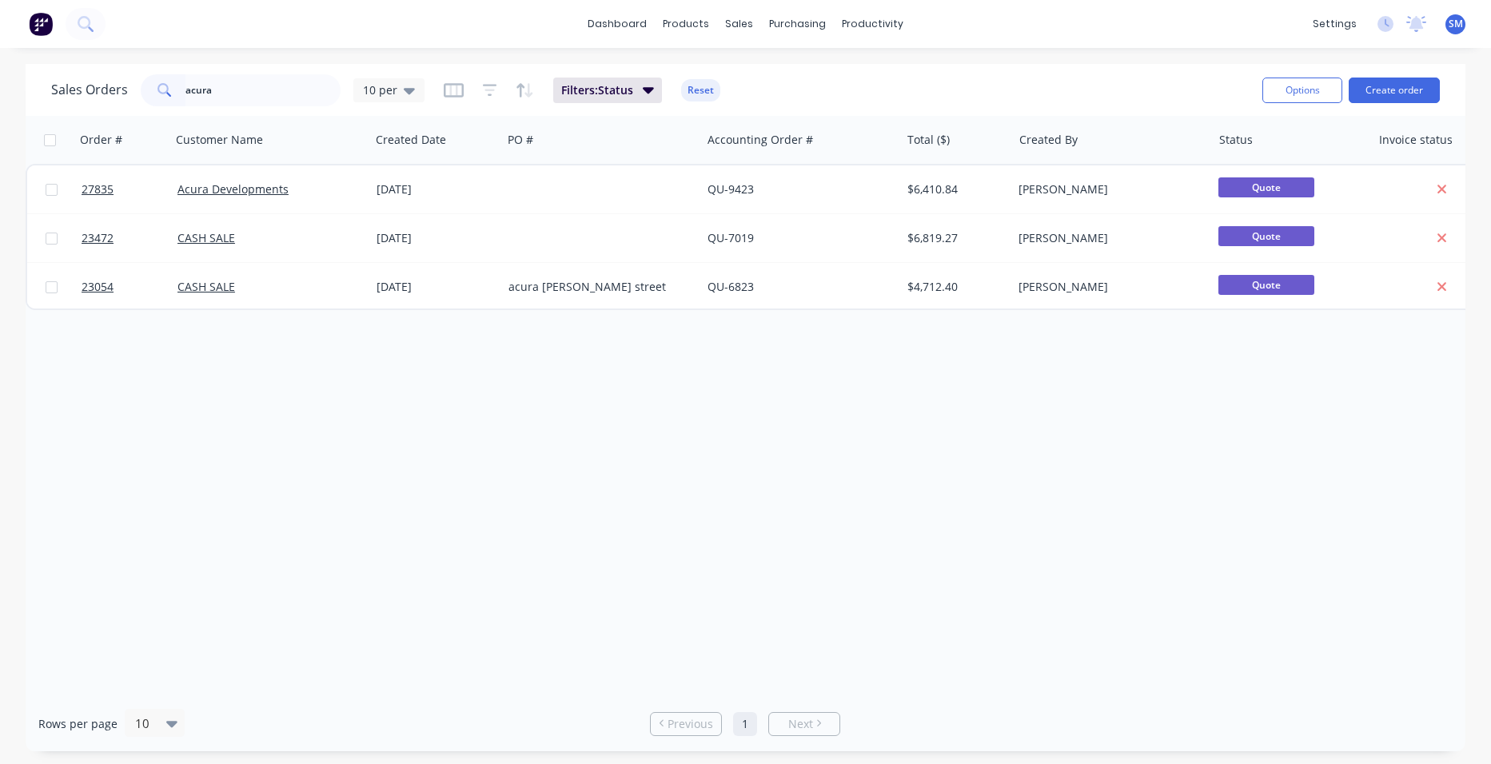
drag, startPoint x: 250, startPoint y: 93, endPoint x: 172, endPoint y: 79, distance: 79.5
click at [158, 91] on div "acura" at bounding box center [241, 90] width 200 height 32
type input "a"
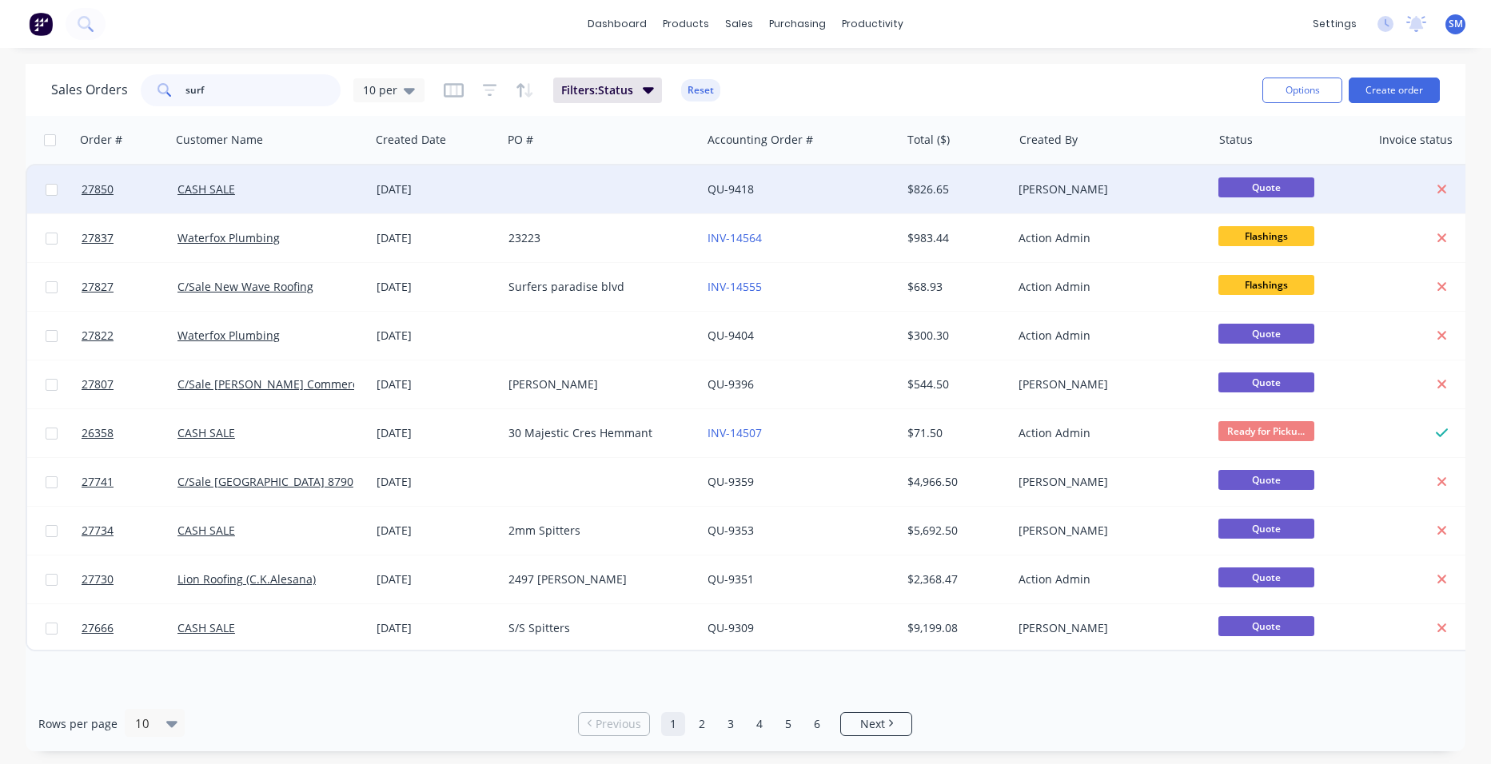
type input "surf"
click at [641, 182] on div at bounding box center [601, 190] width 199 height 48
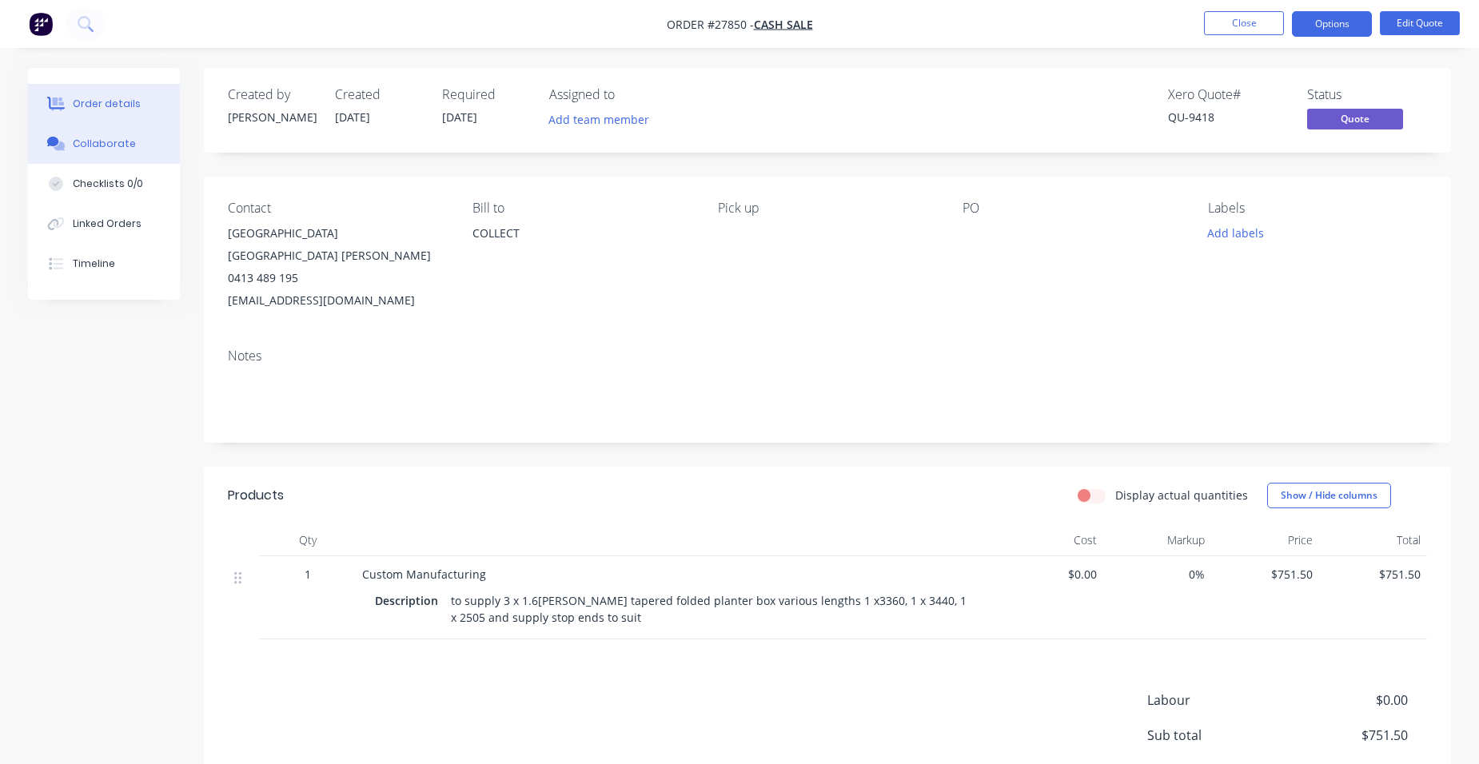
click at [134, 137] on button "Collaborate" at bounding box center [104, 144] width 152 height 40
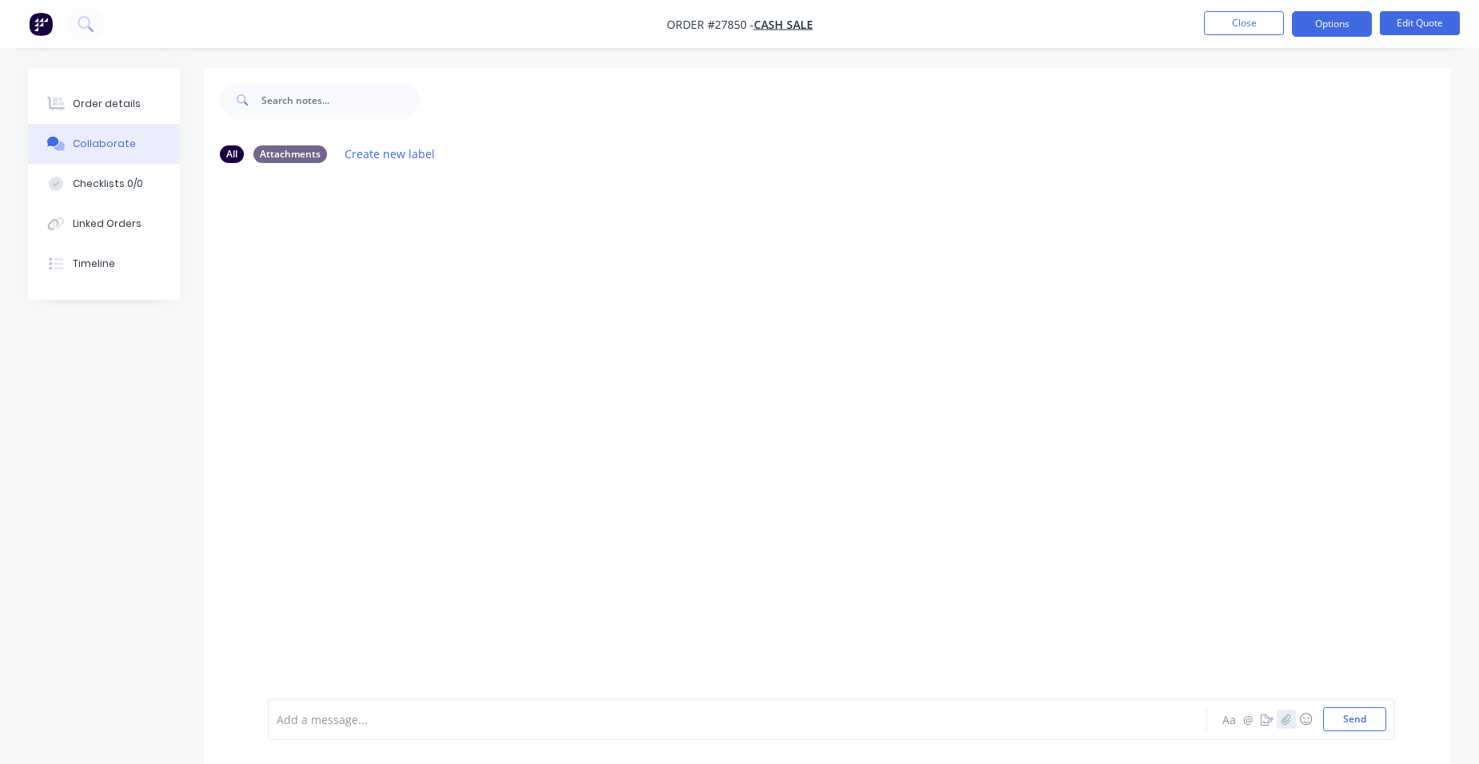
click at [1286, 719] on icon "button" at bounding box center [1287, 719] width 10 height 11
click at [1341, 723] on button "Send" at bounding box center [1354, 720] width 63 height 24
click at [276, 263] on div at bounding box center [325, 290] width 101 height 74
drag, startPoint x: 85, startPoint y: 105, endPoint x: 178, endPoint y: 116, distance: 93.4
click at [86, 105] on div "Order details" at bounding box center [107, 104] width 68 height 14
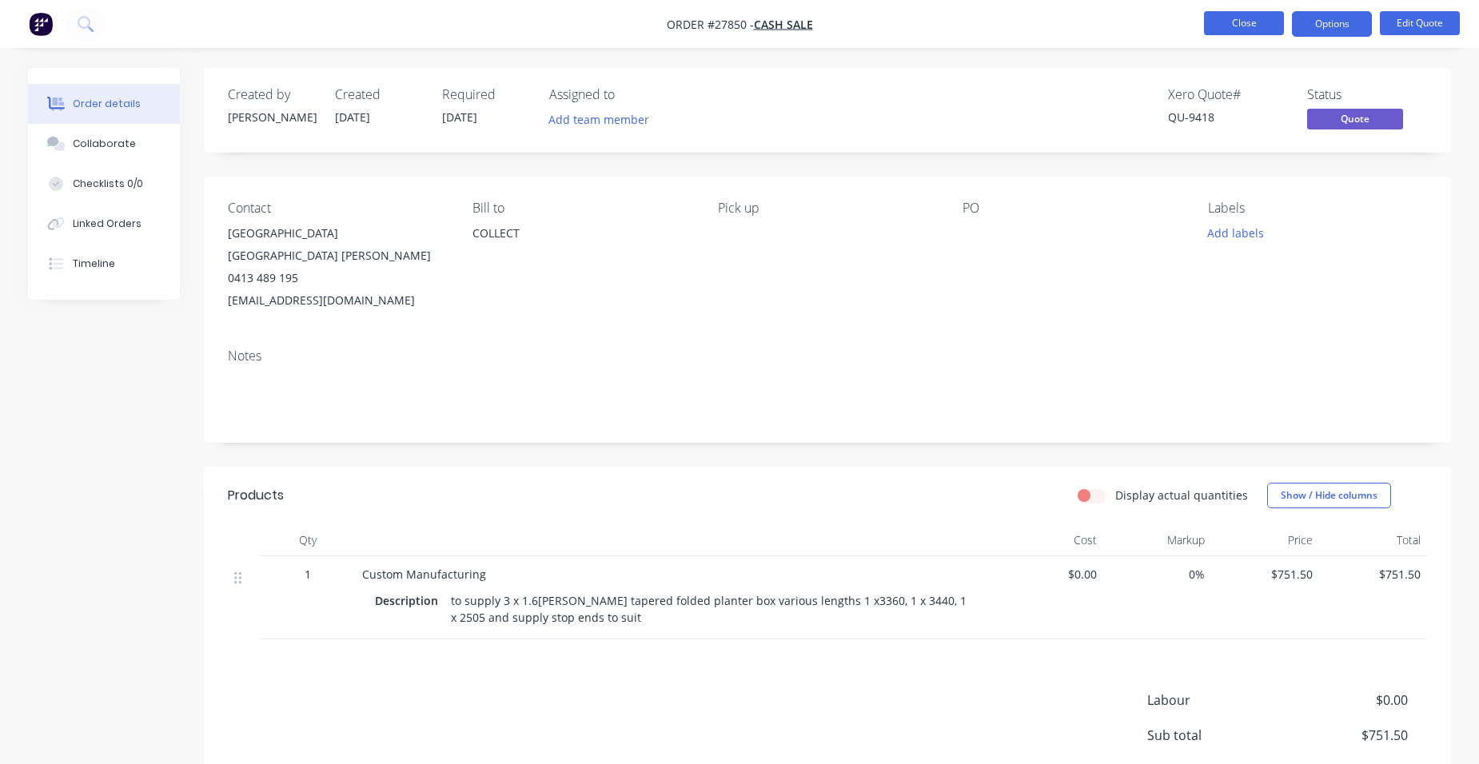
click at [1227, 27] on button "Close" at bounding box center [1244, 23] width 80 height 24
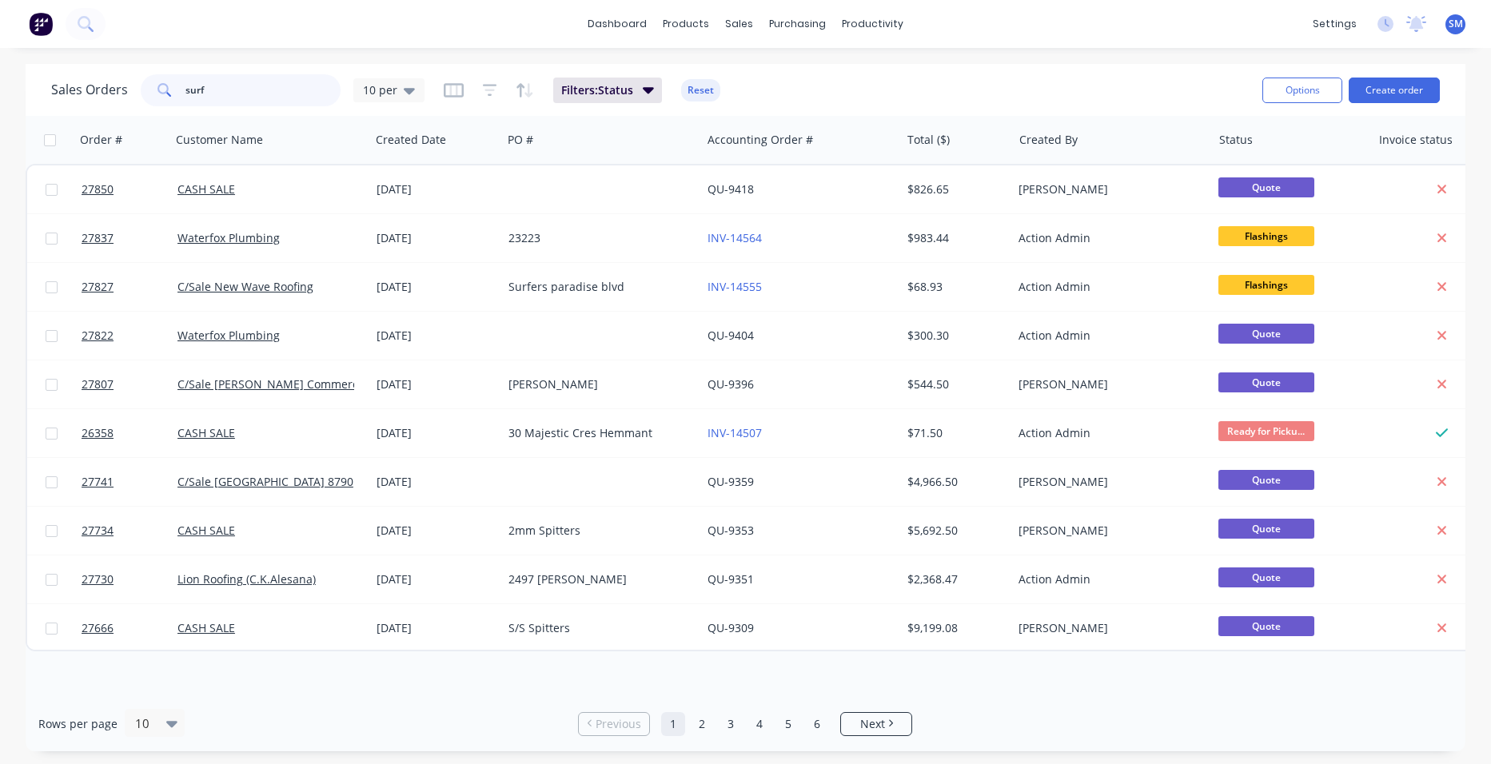
drag, startPoint x: 219, startPoint y: 95, endPoint x: 155, endPoint y: 88, distance: 64.4
click at [155, 88] on div "surf" at bounding box center [241, 90] width 200 height 32
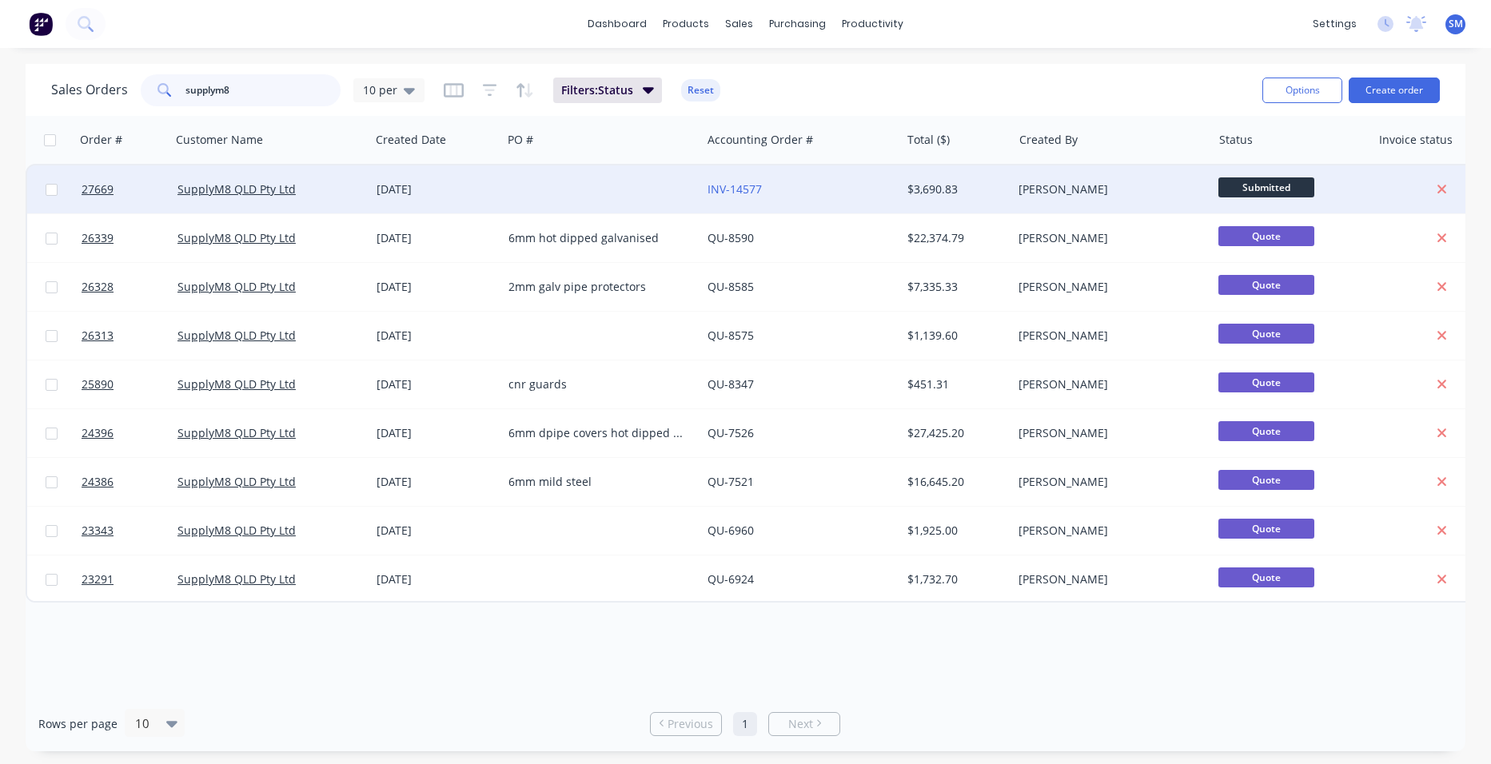
type input "supplym8"
click at [513, 180] on div at bounding box center [601, 190] width 199 height 48
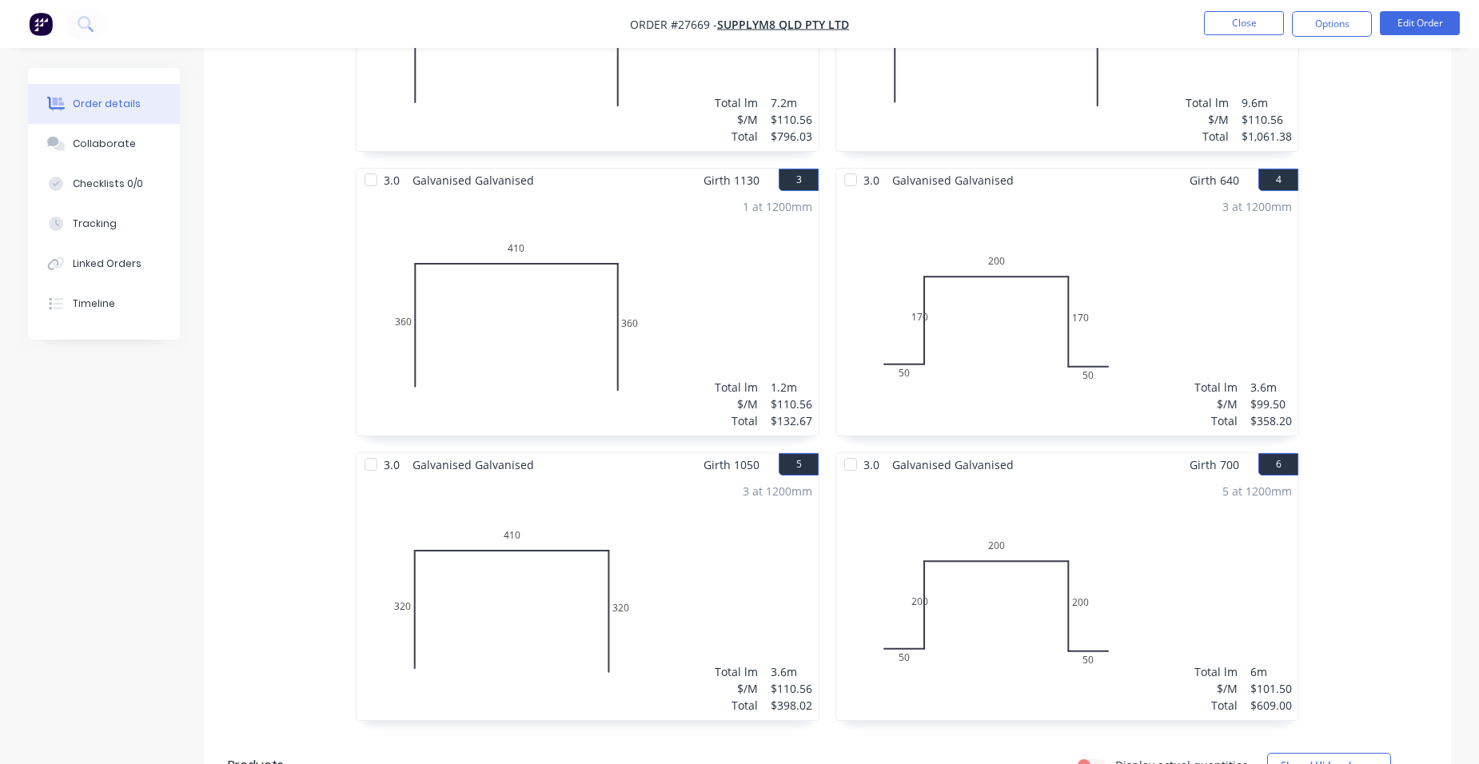
scroll to position [441, 0]
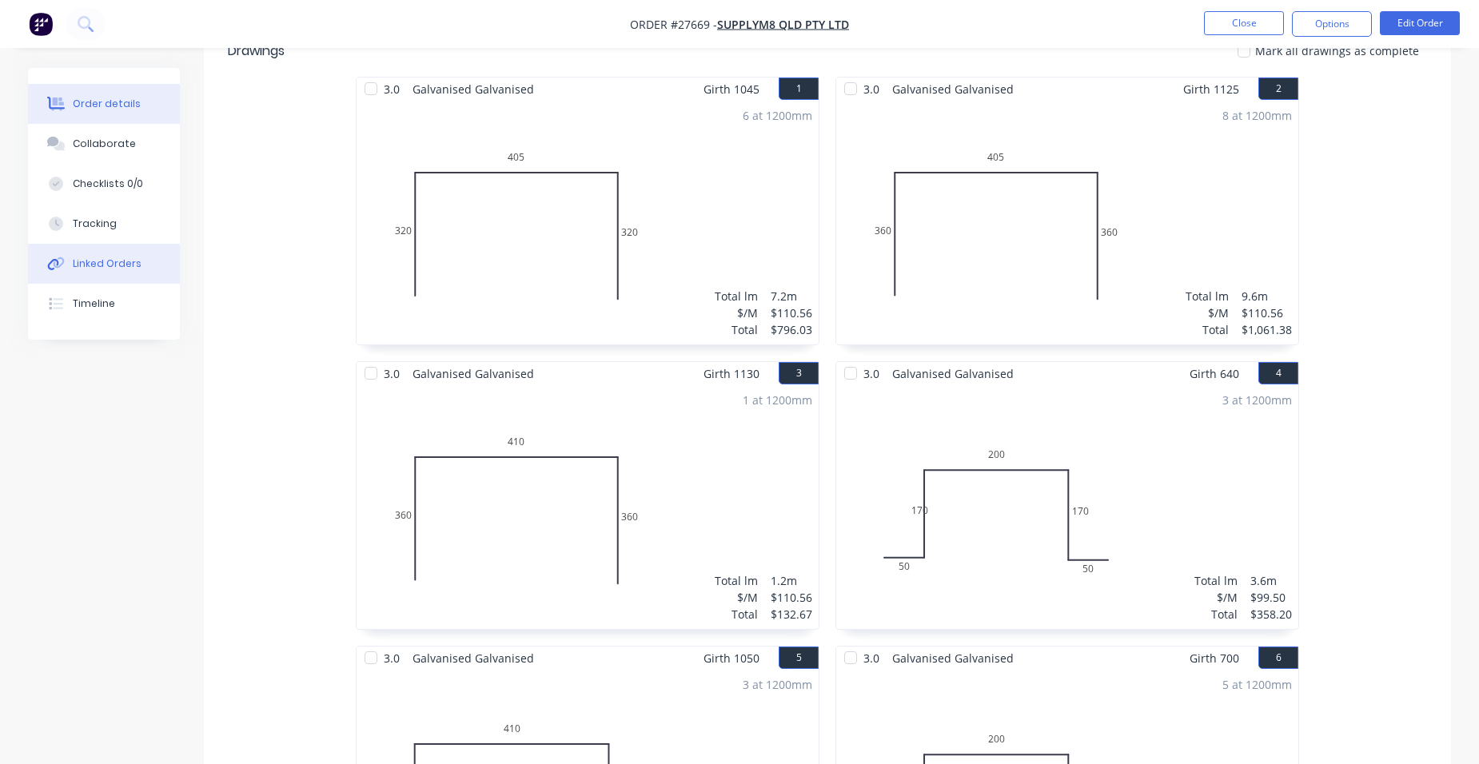
click at [79, 249] on button "Linked Orders" at bounding box center [104, 264] width 152 height 40
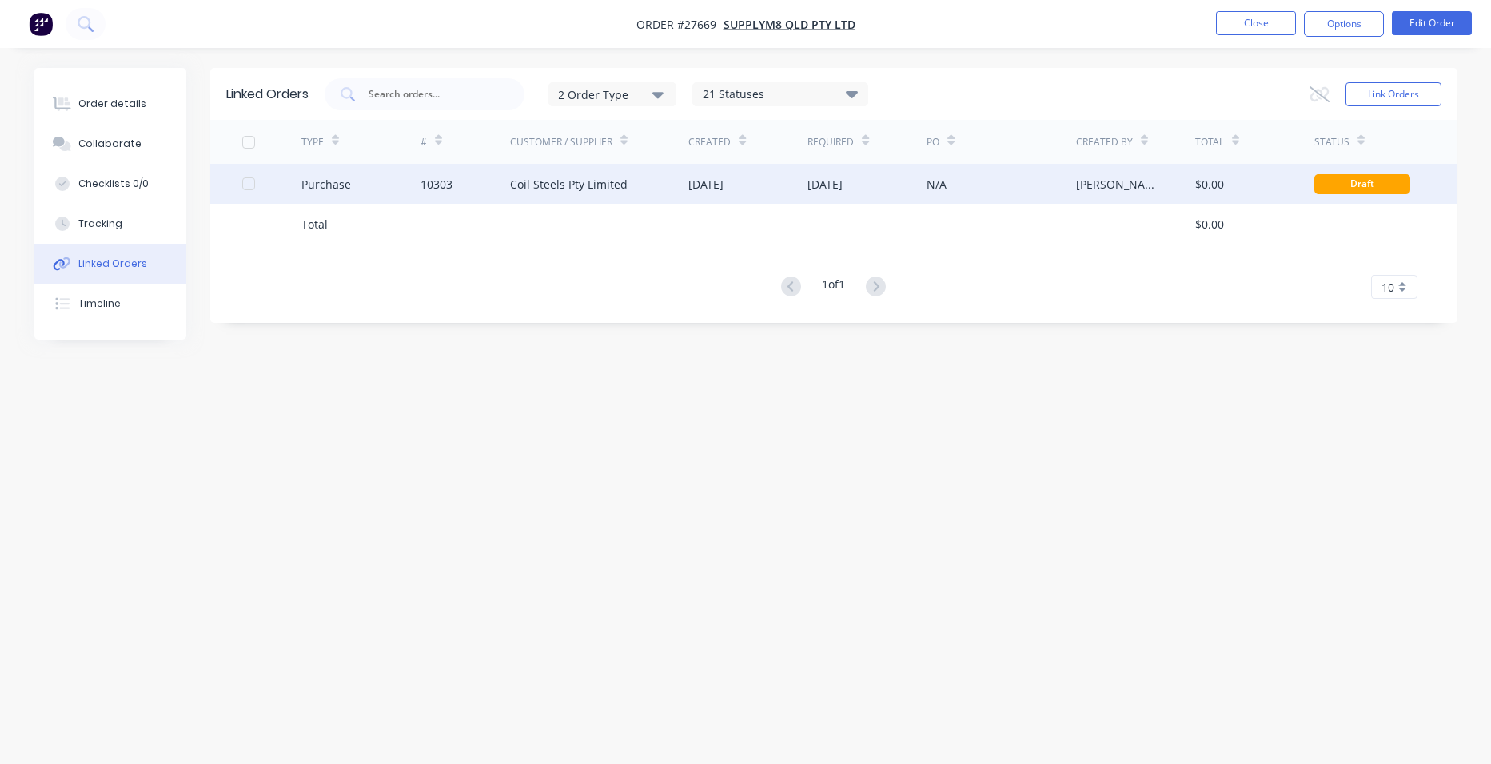
click at [456, 194] on div "10303" at bounding box center [466, 184] width 90 height 40
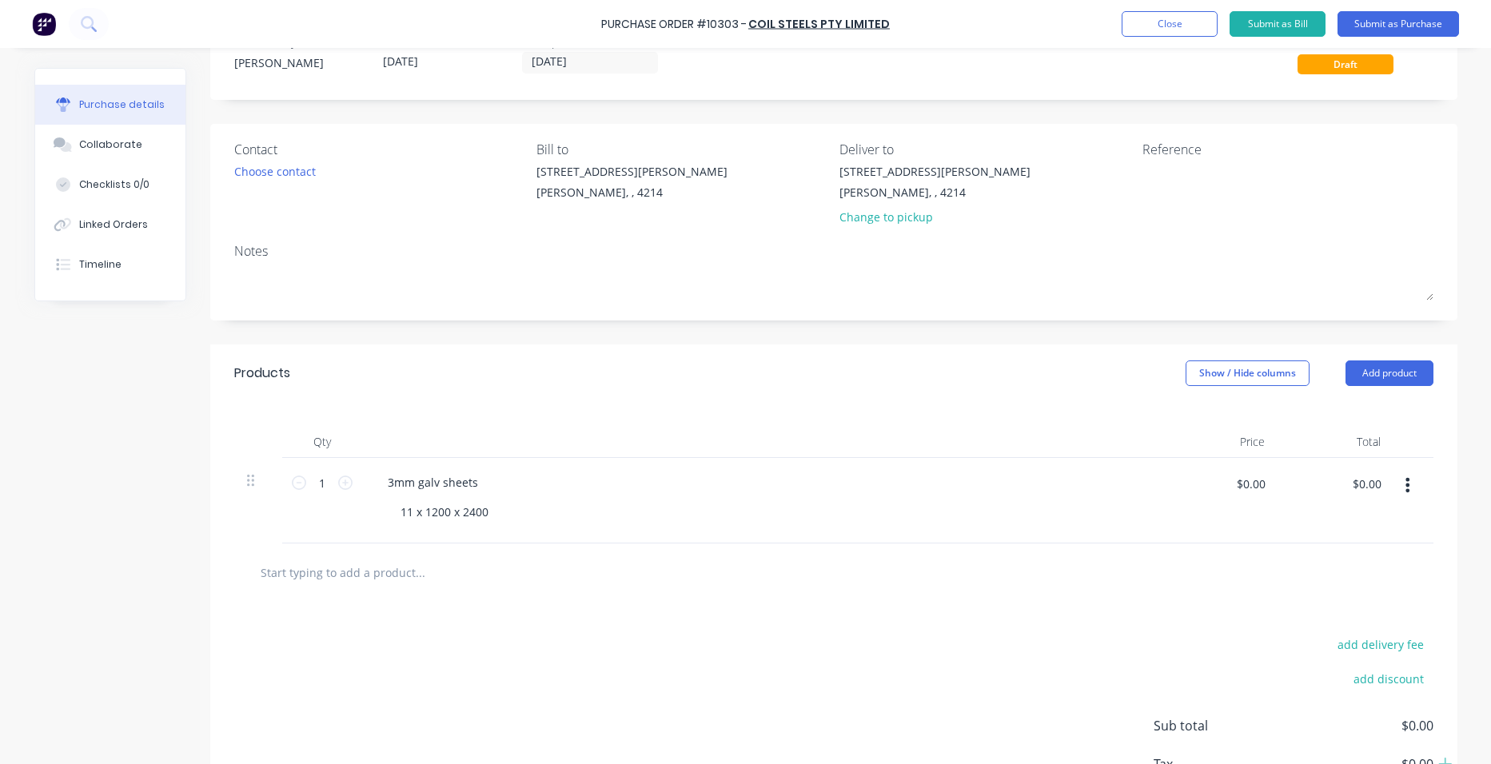
scroll to position [160, 0]
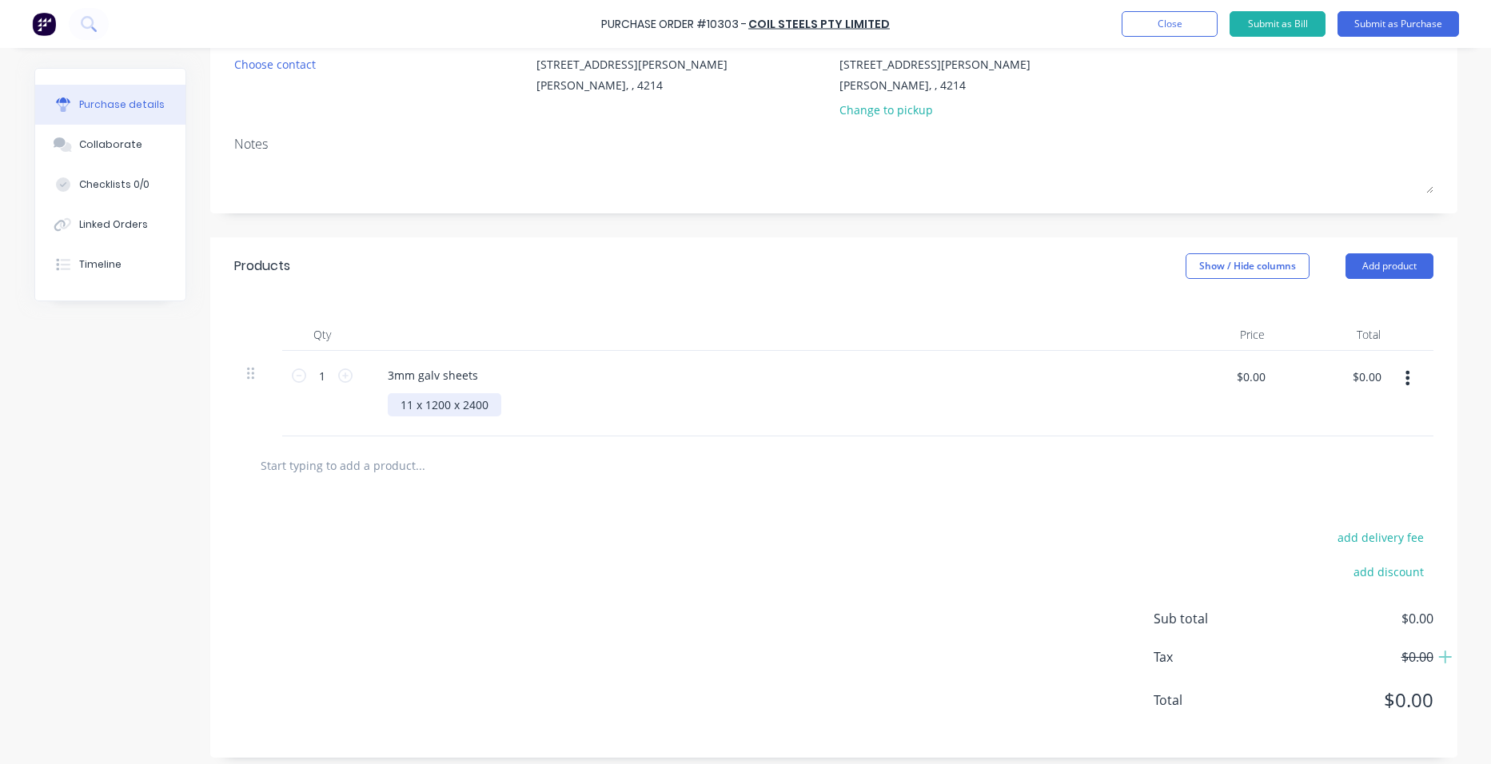
click at [493, 408] on div "11 x 1200 x 2400" at bounding box center [445, 404] width 114 height 23
click at [1407, 381] on button "button" at bounding box center [1408, 378] width 38 height 29
click at [1378, 444] on button "Duplicate" at bounding box center [1359, 453] width 136 height 32
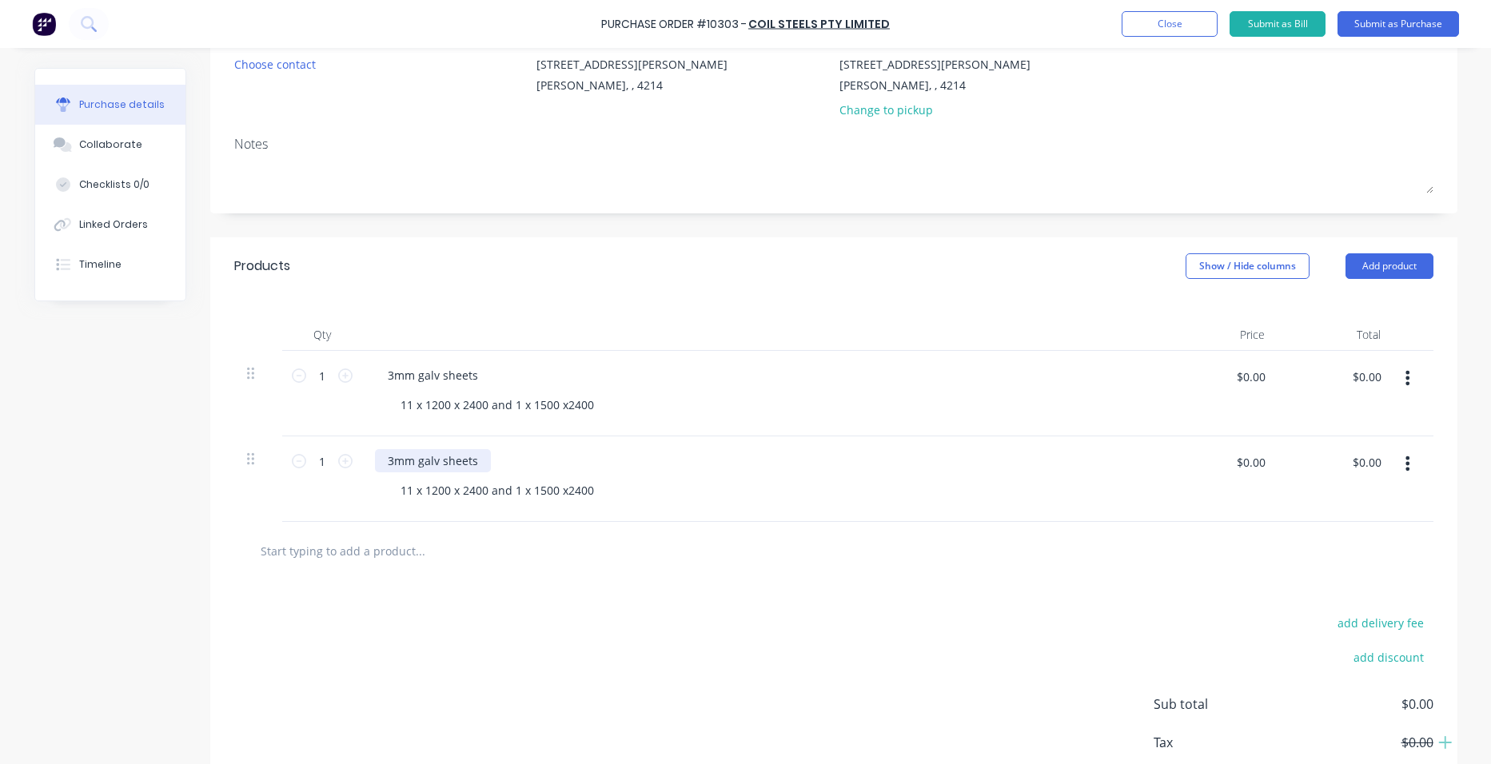
click at [390, 453] on div "3mm galv sheets" at bounding box center [433, 460] width 116 height 23
drag, startPoint x: 597, startPoint y: 495, endPoint x: 342, endPoint y: 496, distance: 255.1
click at [342, 496] on div "1 1 32mm galv sheets 11 x 1200 x 2400 and 1 x 1500 x2400 $0.00 $0.00 $0.00 $0.00" at bounding box center [834, 480] width 1200 height 86
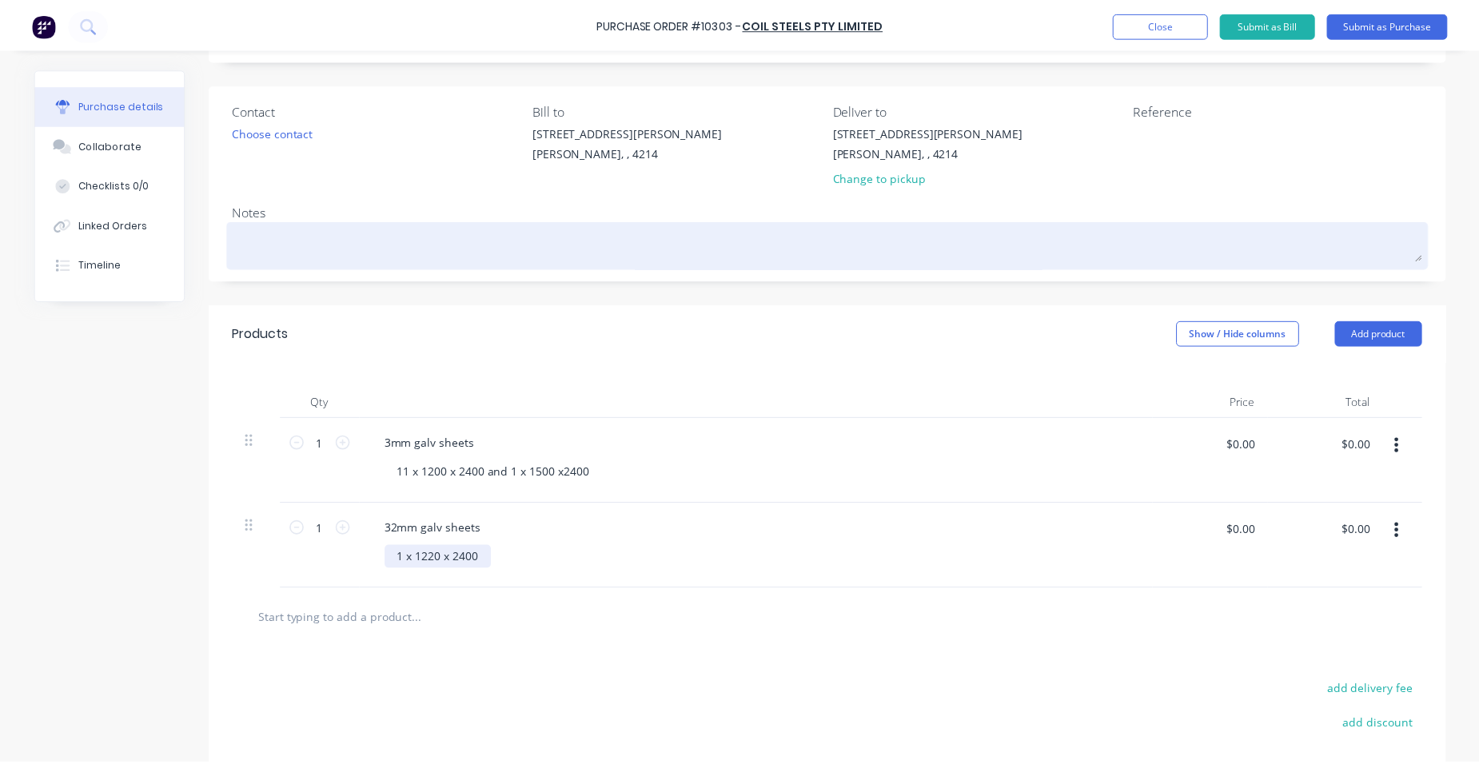
scroll to position [0, 0]
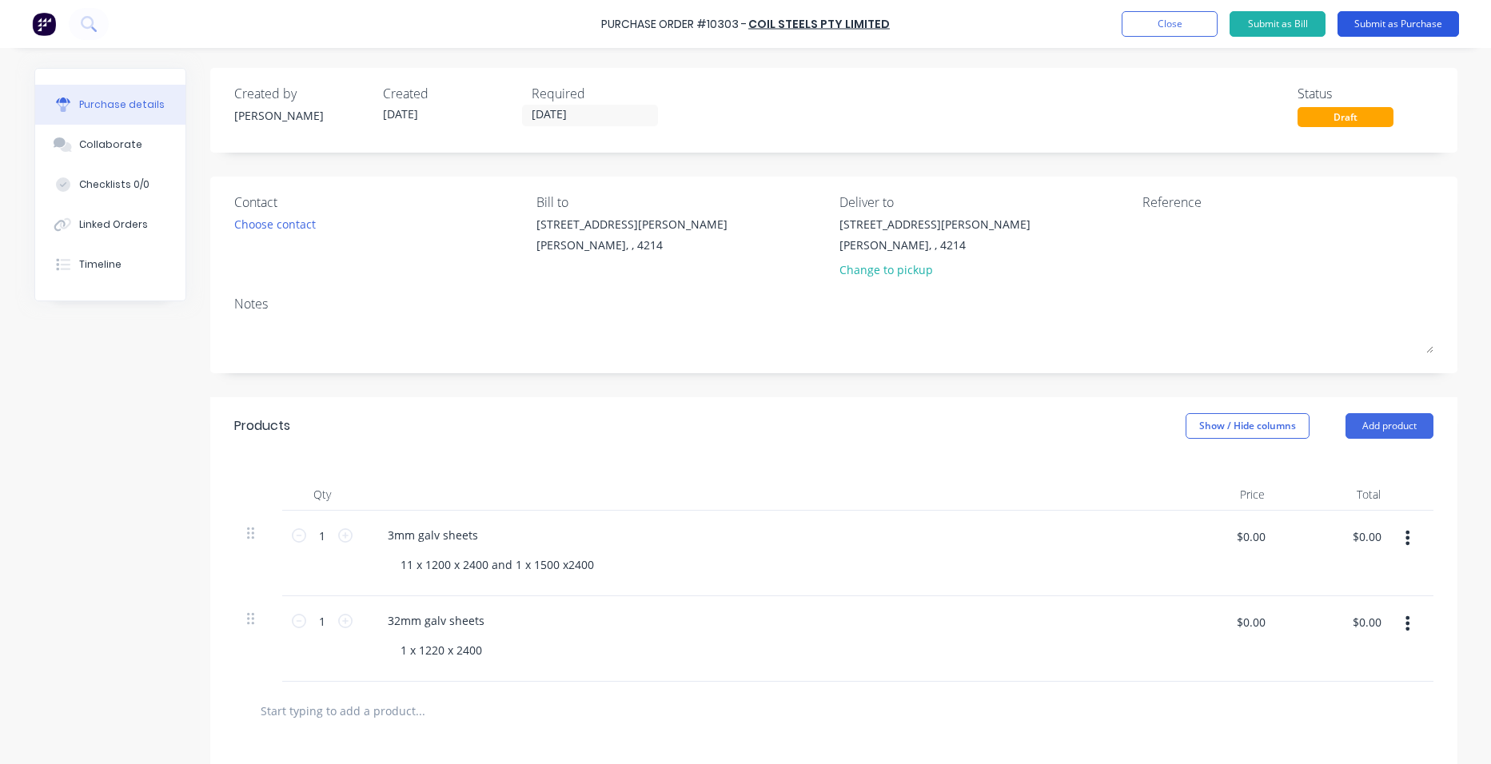
click at [1384, 23] on button "Submit as Purchase" at bounding box center [1399, 24] width 122 height 26
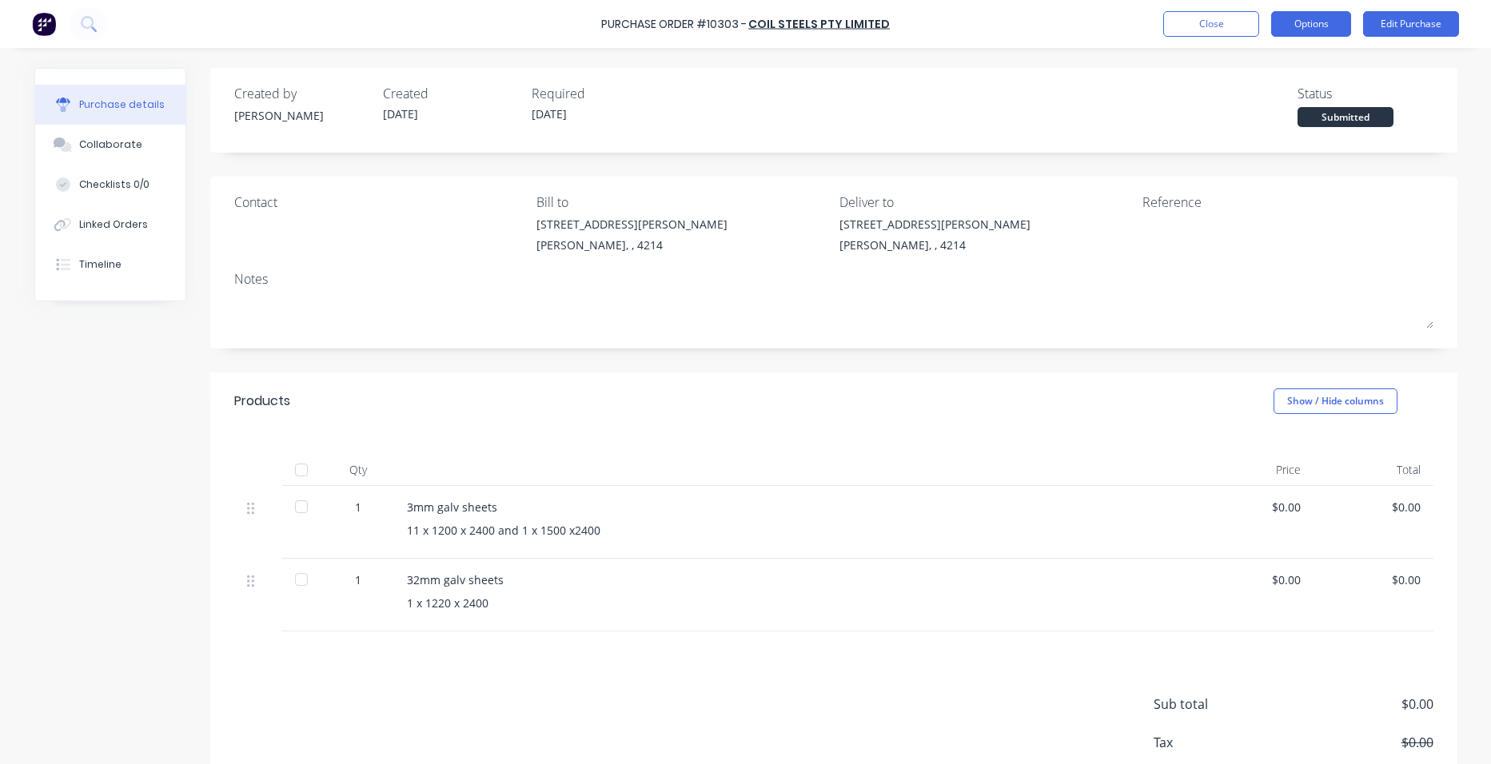
click at [1314, 23] on button "Options" at bounding box center [1311, 24] width 80 height 26
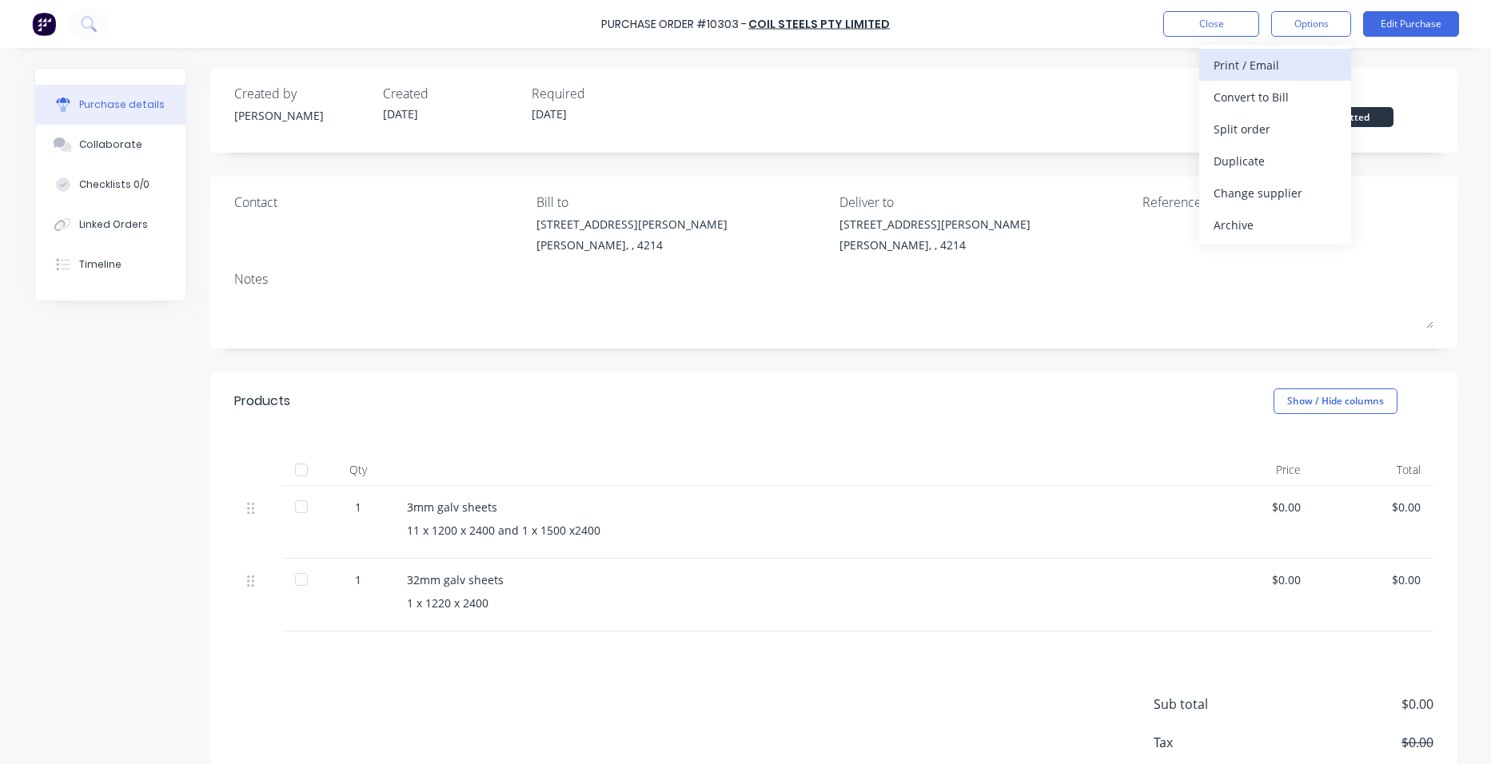
click at [1303, 70] on div "Print / Email" at bounding box center [1275, 65] width 123 height 23
click at [1301, 137] on div "Without pricing" at bounding box center [1275, 129] width 123 height 23
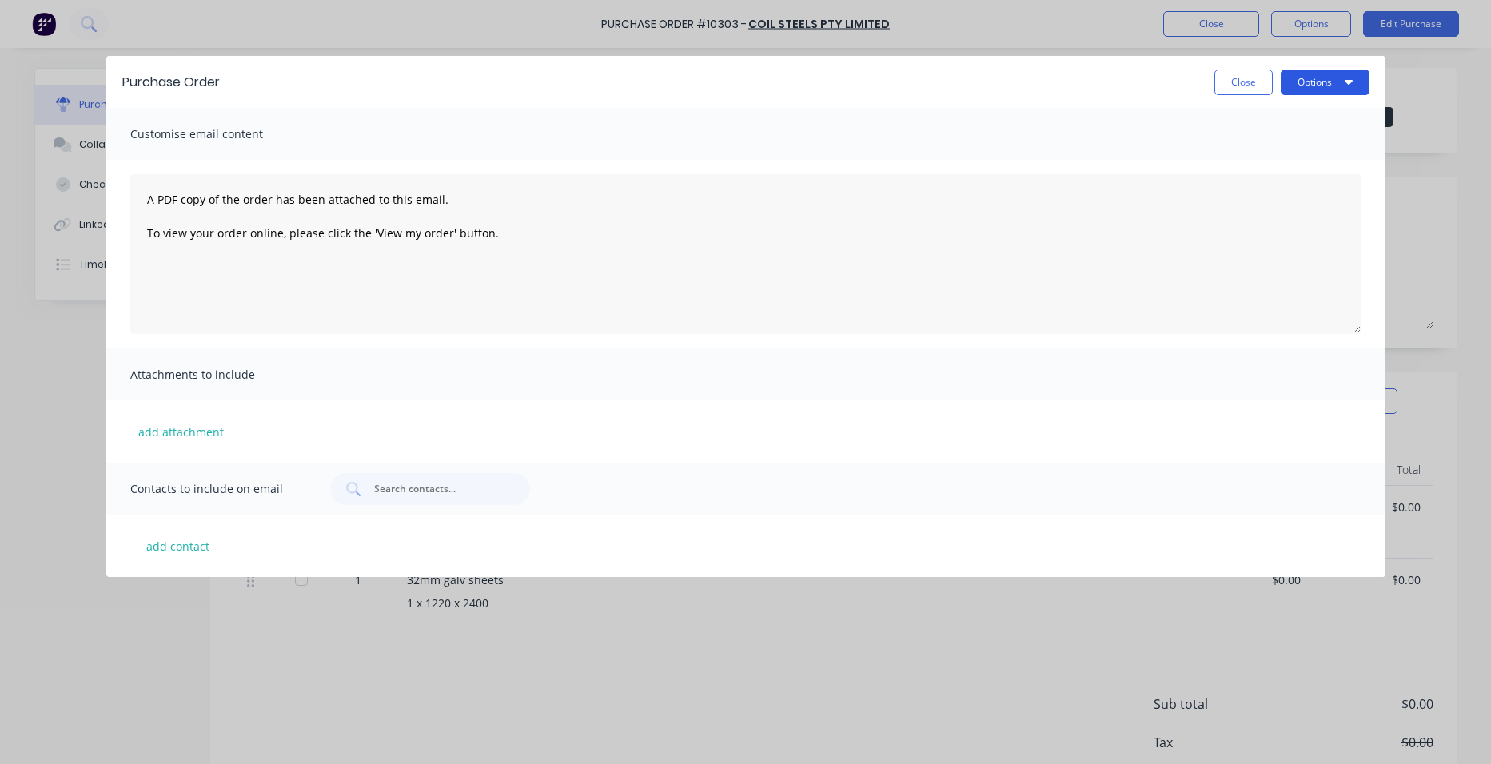
click at [1323, 84] on button "Options" at bounding box center [1325, 83] width 89 height 26
click at [1316, 127] on div "Print" at bounding box center [1293, 122] width 123 height 23
click at [1227, 78] on button "Close" at bounding box center [1244, 83] width 58 height 26
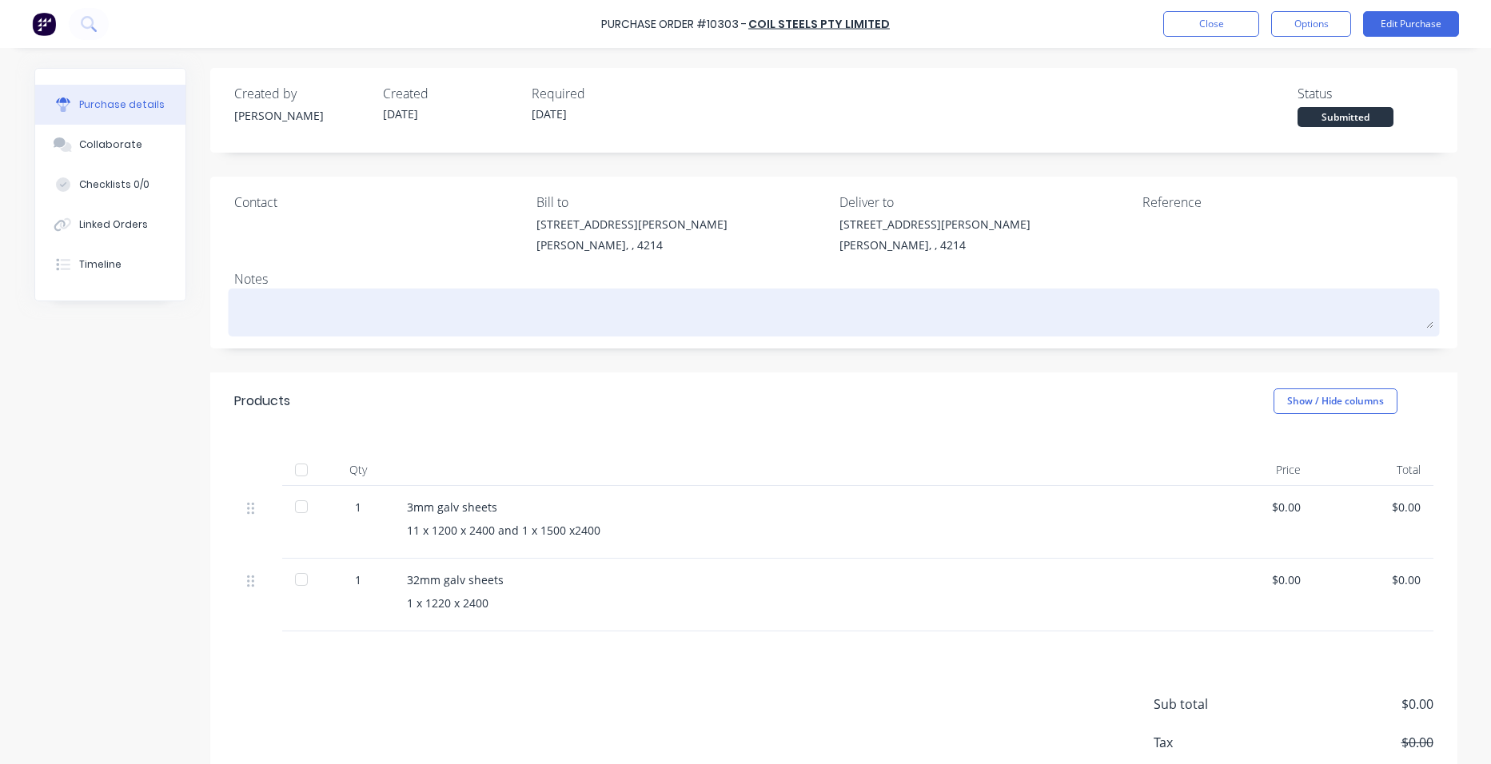
click at [295, 320] on textarea at bounding box center [834, 311] width 1200 height 36
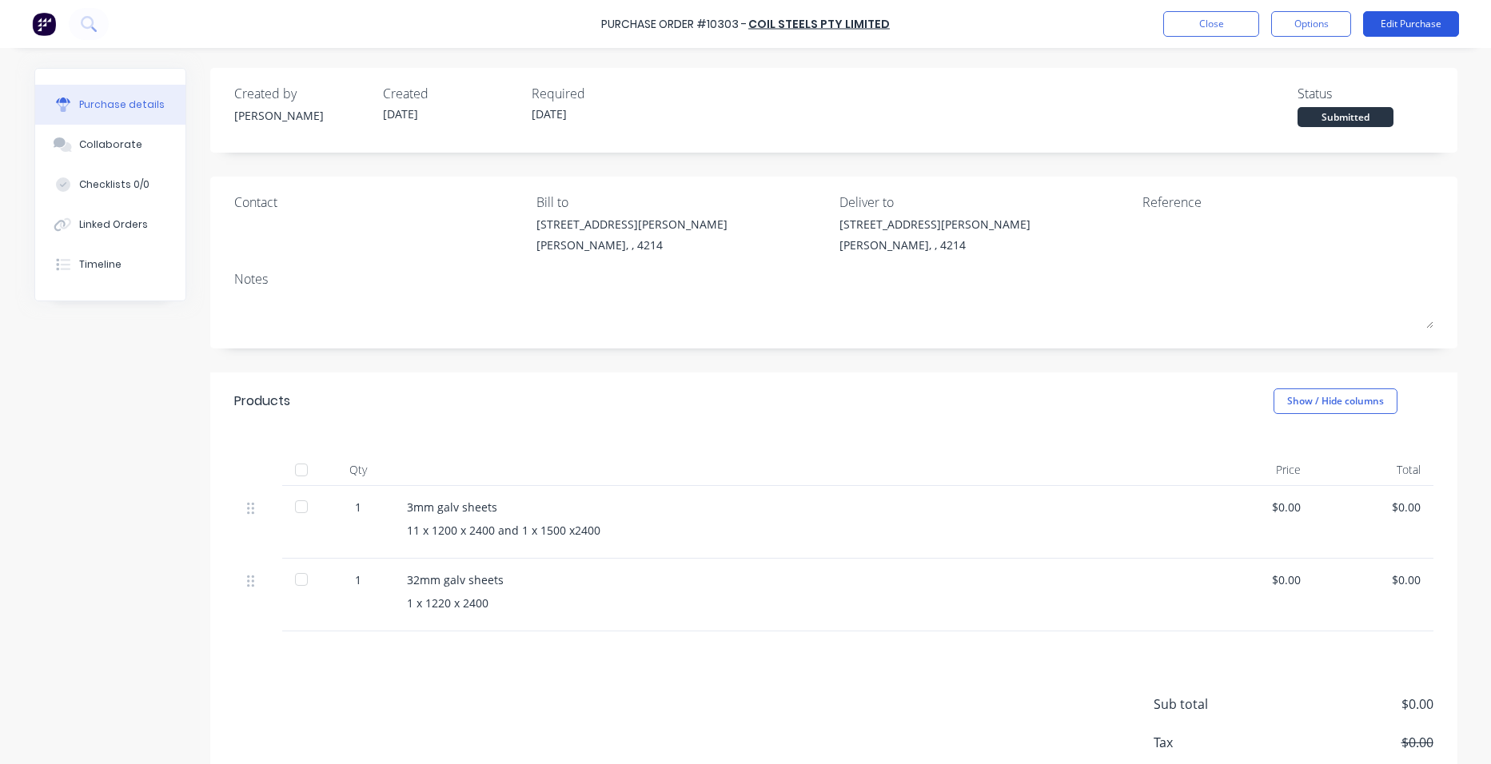
click at [1427, 20] on button "Edit Purchase" at bounding box center [1411, 24] width 96 height 26
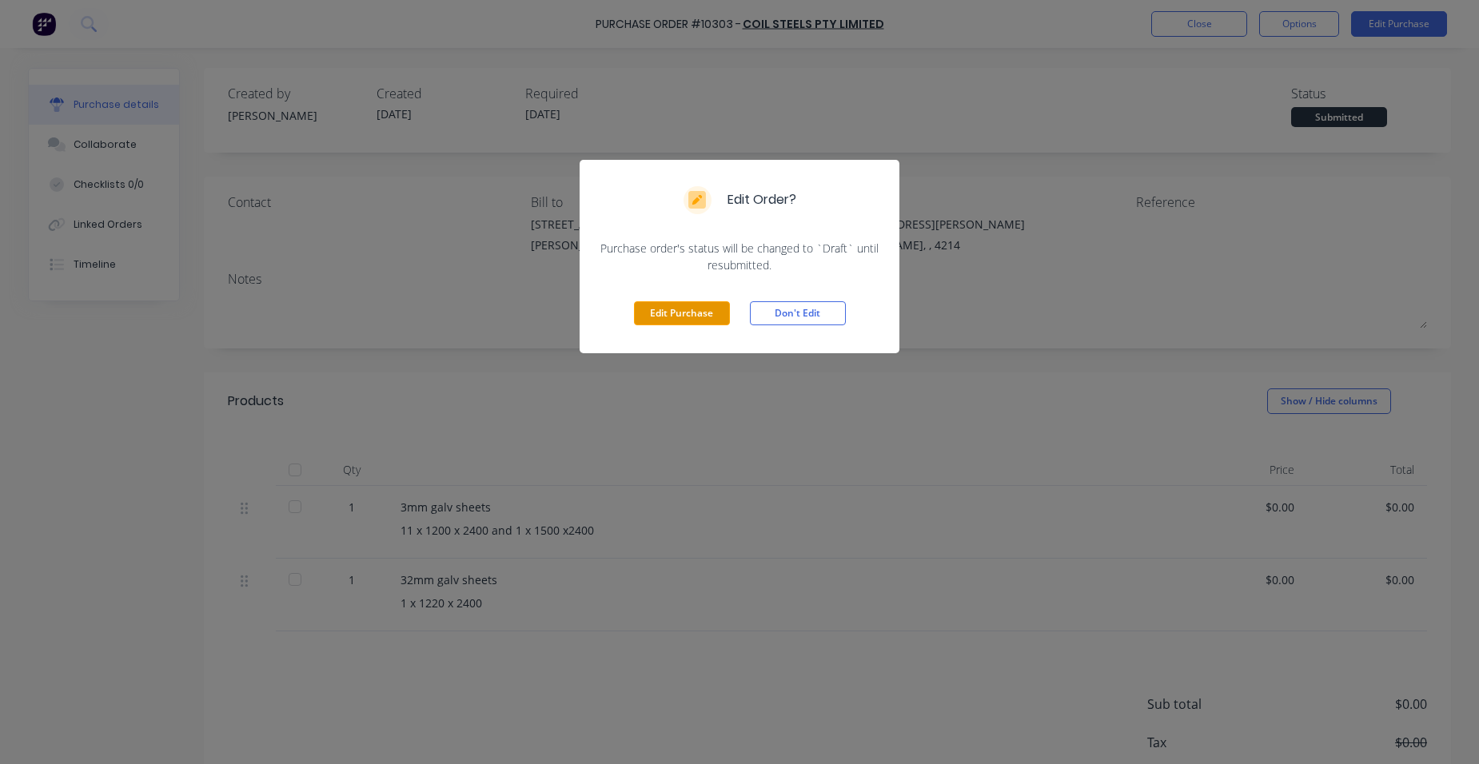
click at [682, 309] on button "Edit Purchase" at bounding box center [682, 313] width 96 height 24
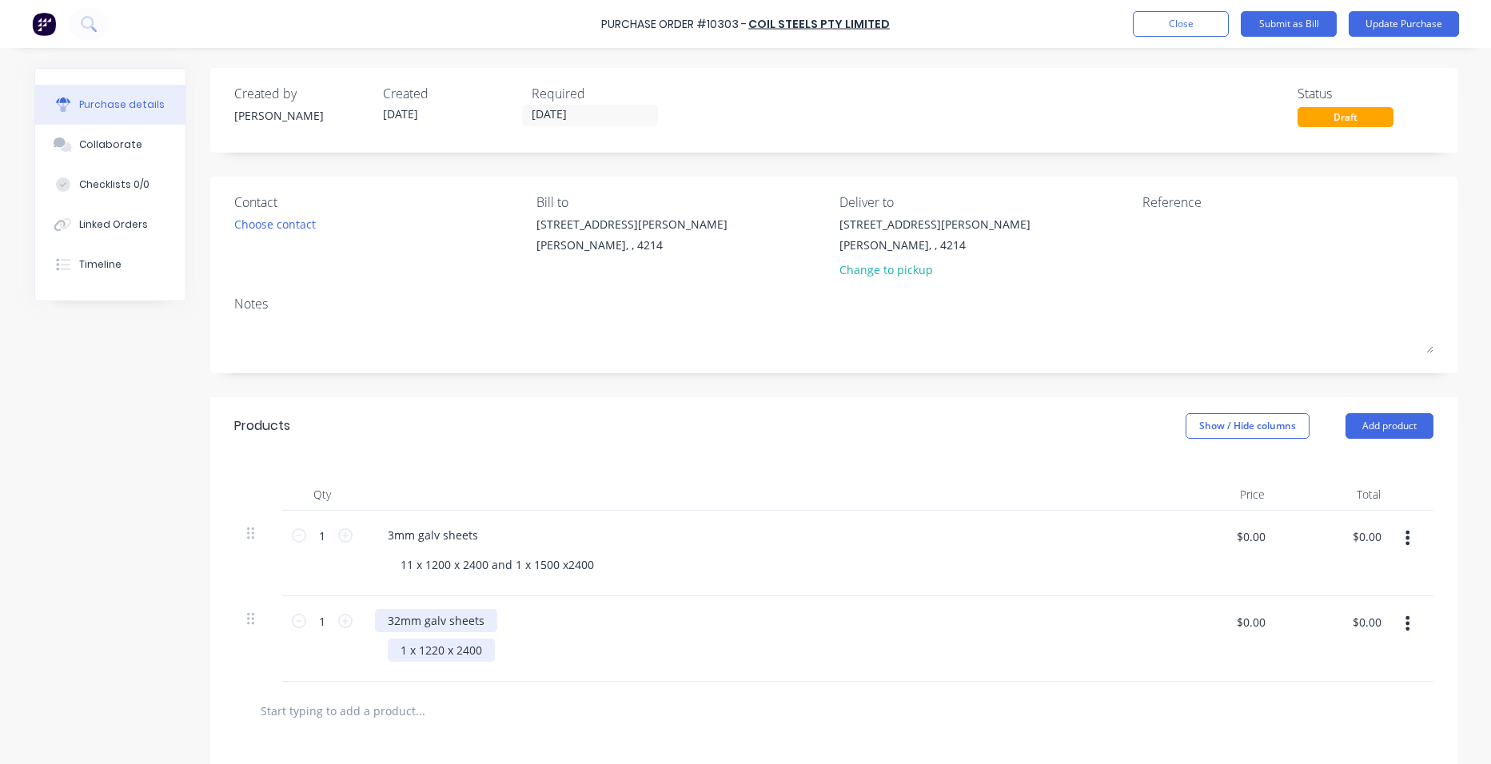
drag, startPoint x: 390, startPoint y: 625, endPoint x: 384, endPoint y: 647, distance: 23.3
click at [387, 626] on div "32mm galv sheets" at bounding box center [436, 620] width 122 height 23
click at [1375, 23] on button "Update Purchase" at bounding box center [1404, 24] width 110 height 26
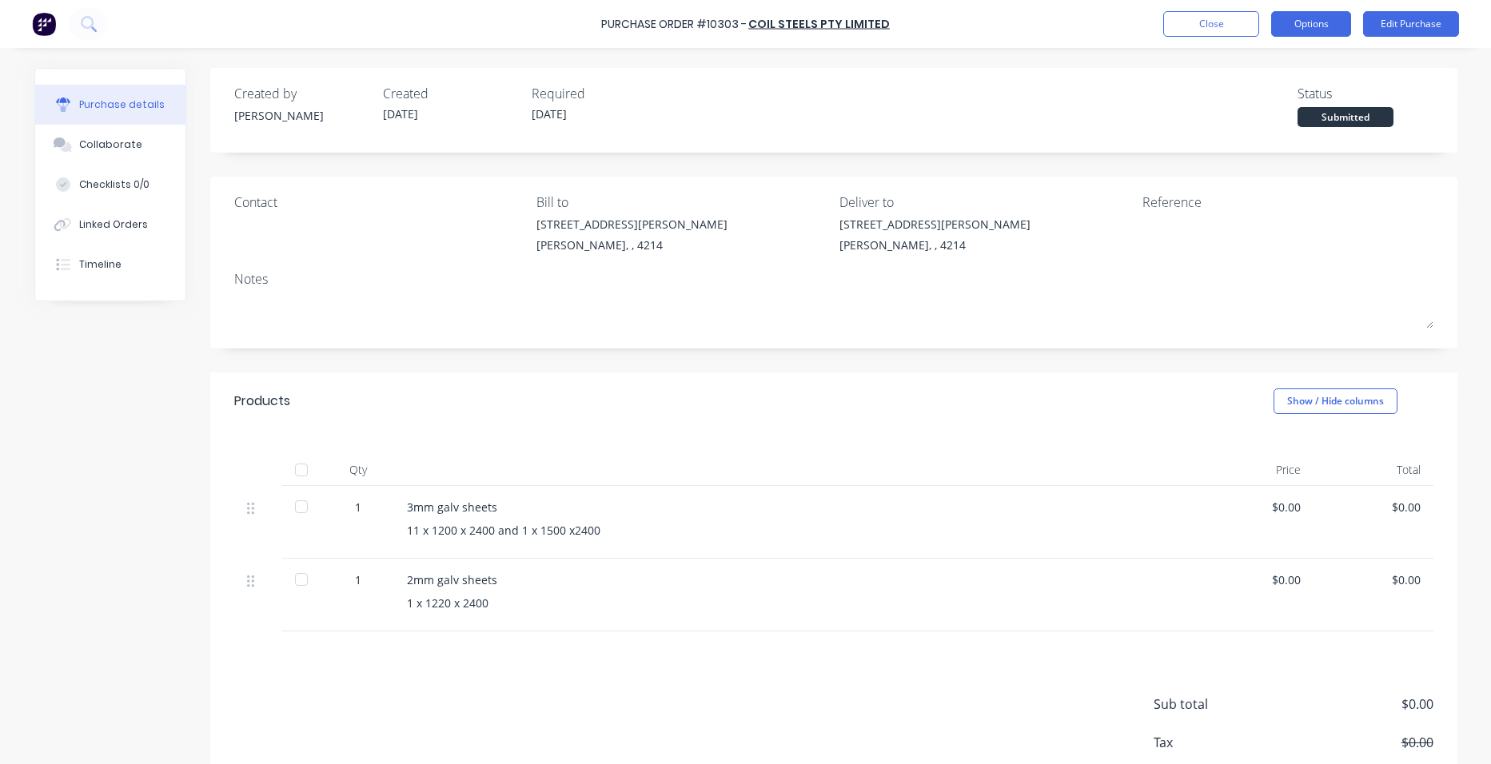
click at [1321, 19] on button "Options" at bounding box center [1311, 24] width 80 height 26
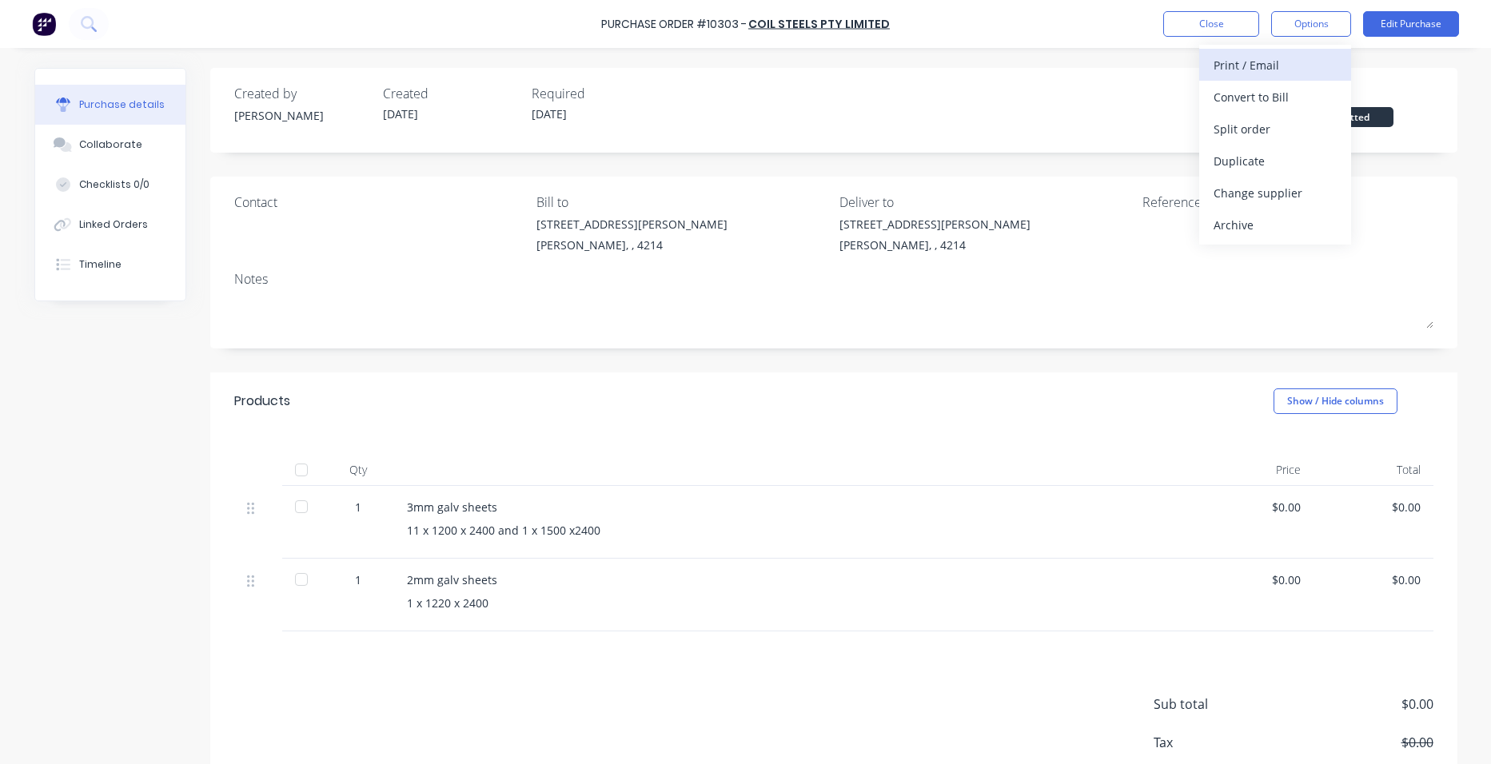
click at [1307, 51] on button "Print / Email" at bounding box center [1276, 65] width 152 height 32
click at [1300, 112] on button "With pricing" at bounding box center [1276, 97] width 152 height 32
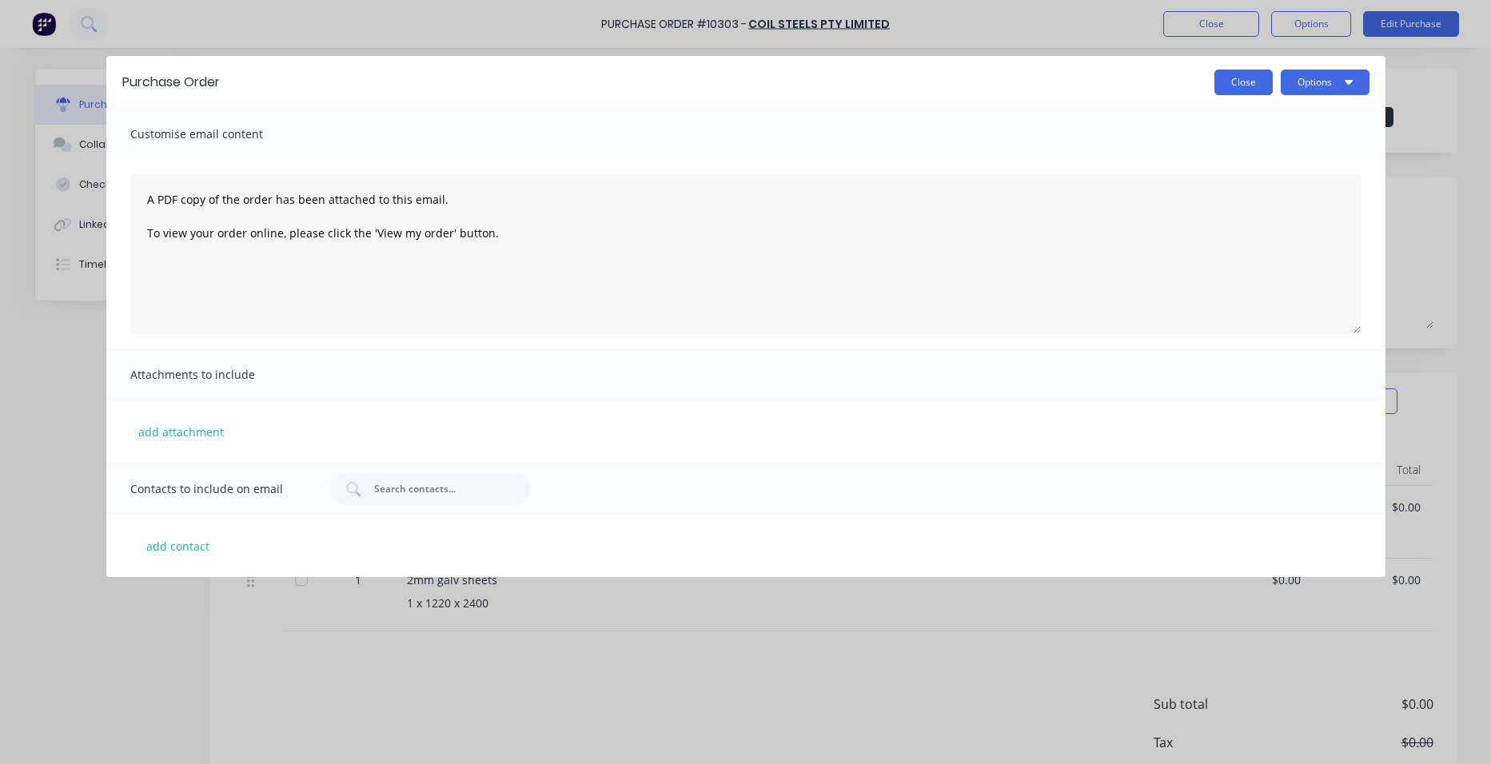
click at [1238, 86] on button "Close" at bounding box center [1244, 83] width 58 height 26
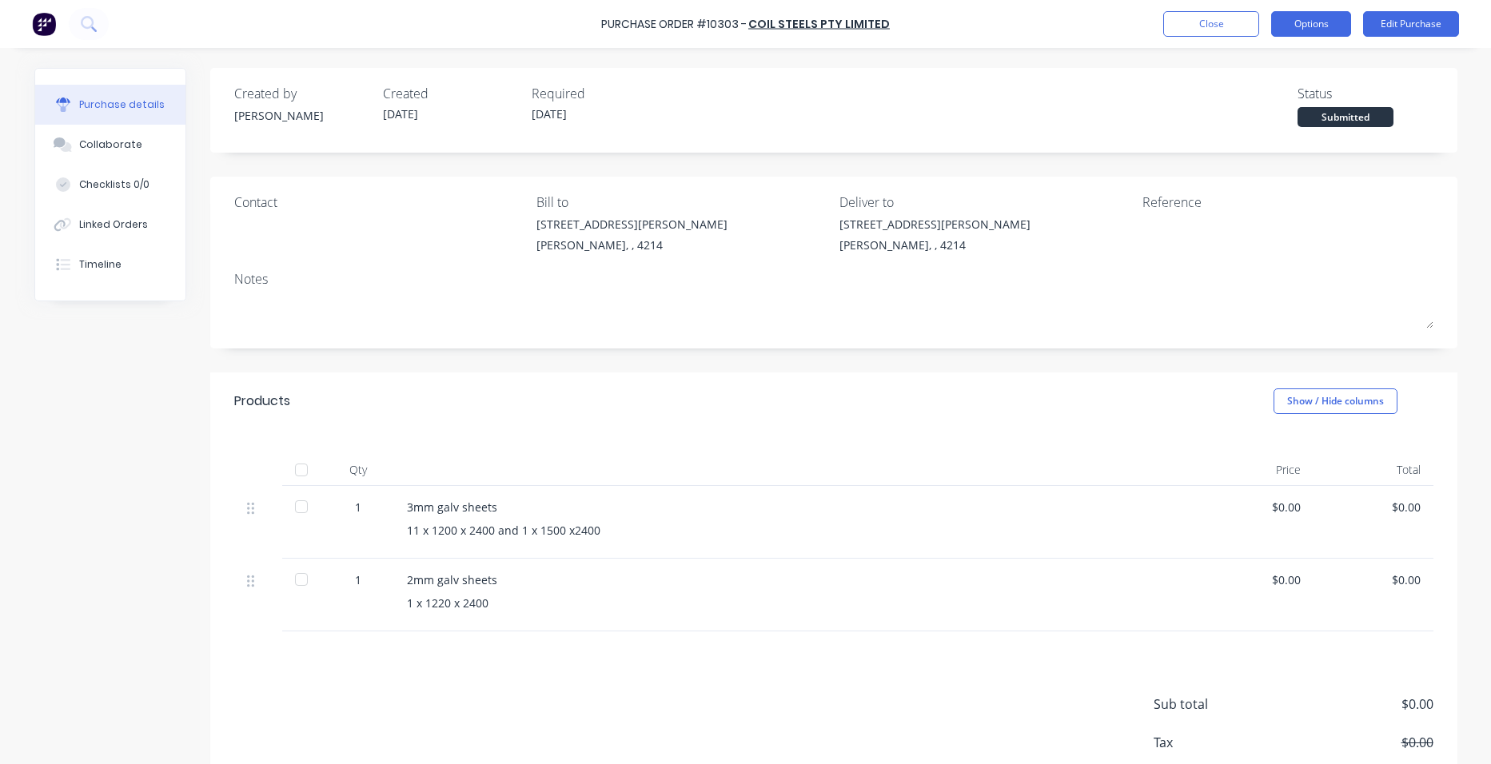
click at [1315, 29] on button "Options" at bounding box center [1311, 24] width 80 height 26
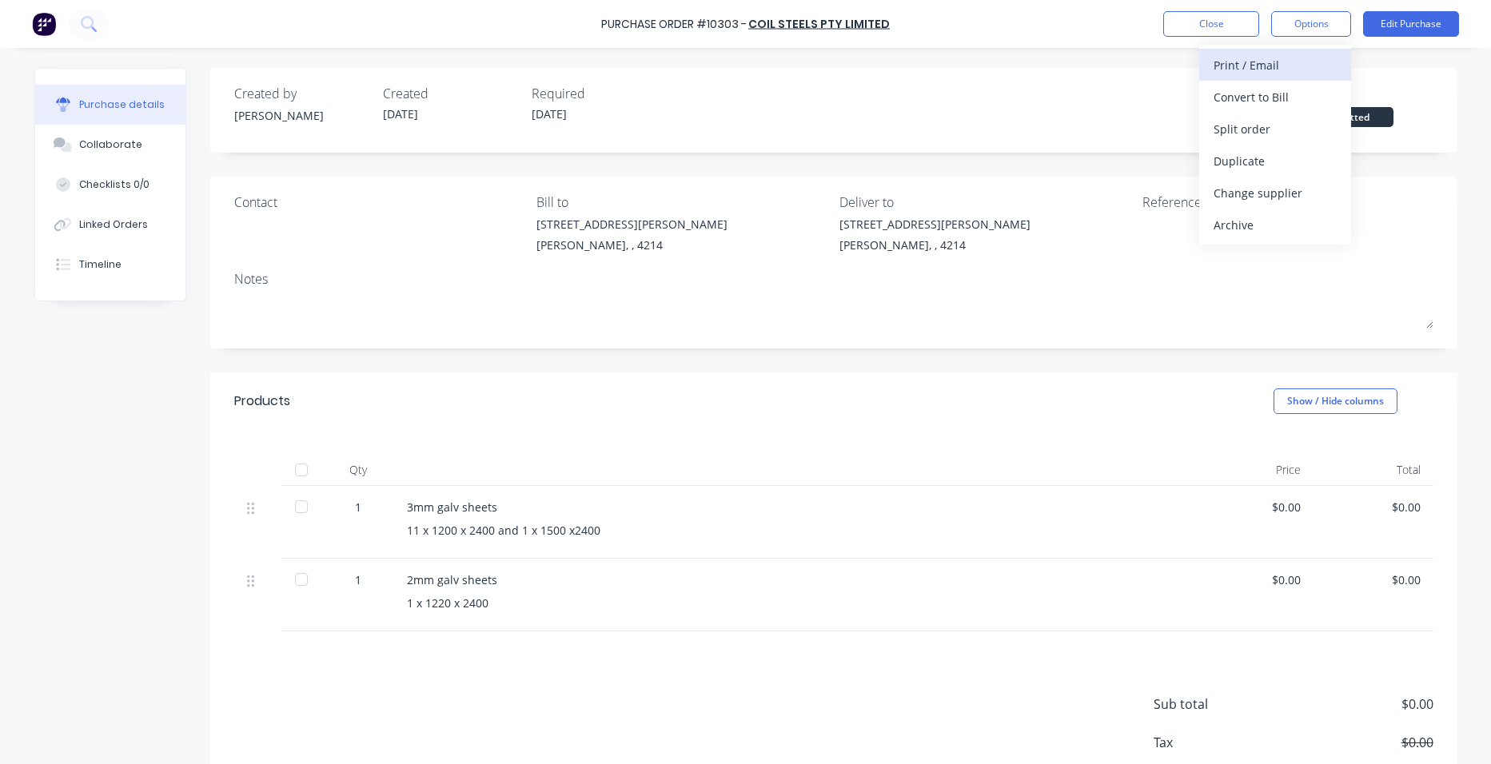
click at [1299, 76] on div "Print / Email" at bounding box center [1275, 65] width 123 height 23
click at [1296, 129] on div "Without pricing" at bounding box center [1275, 129] width 123 height 23
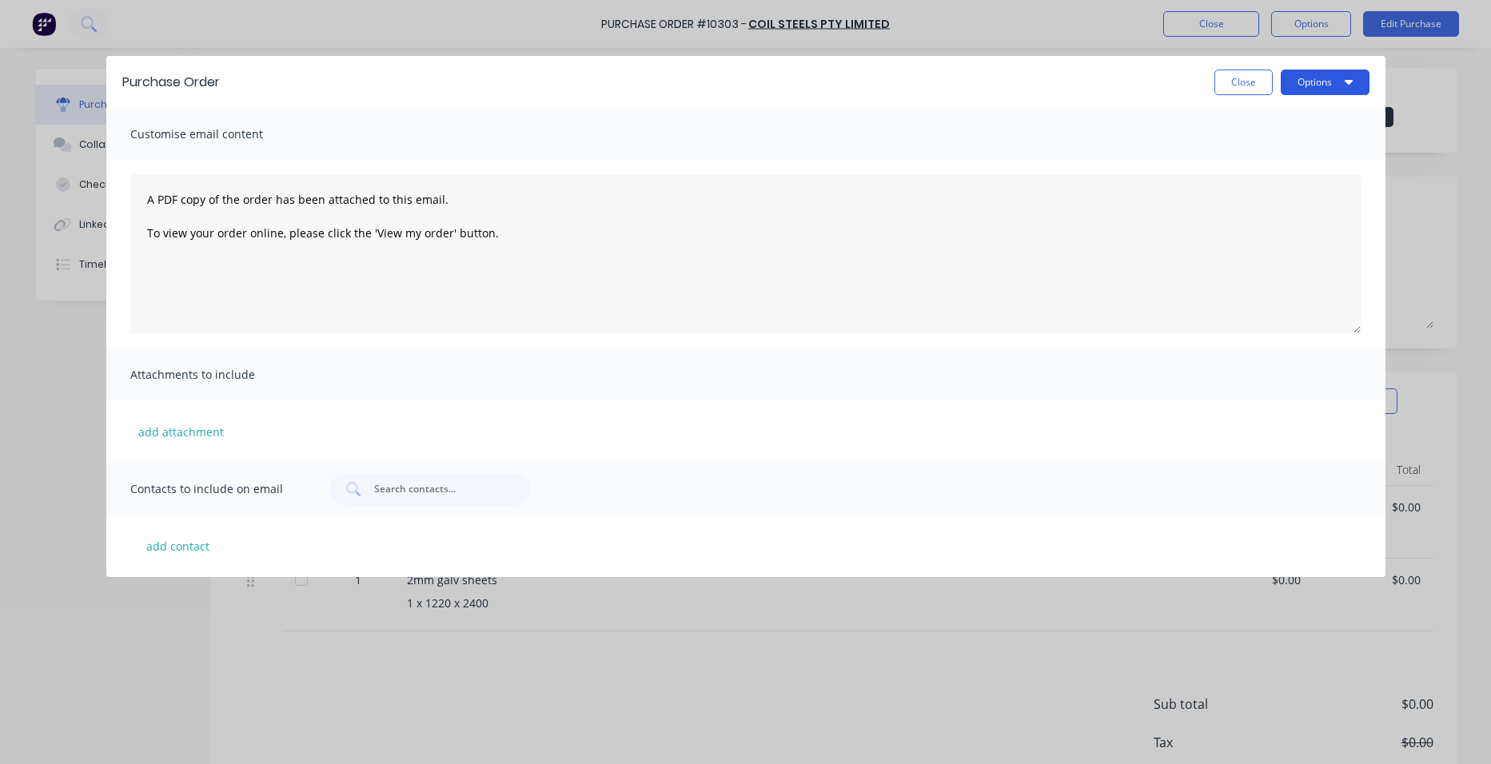
click at [1337, 77] on button "Options" at bounding box center [1325, 83] width 89 height 26
click at [1303, 126] on div "Print" at bounding box center [1293, 122] width 123 height 23
drag, startPoint x: 1254, startPoint y: 81, endPoint x: 1275, endPoint y: 74, distance: 22.5
click at [1254, 80] on button "Close" at bounding box center [1244, 83] width 58 height 26
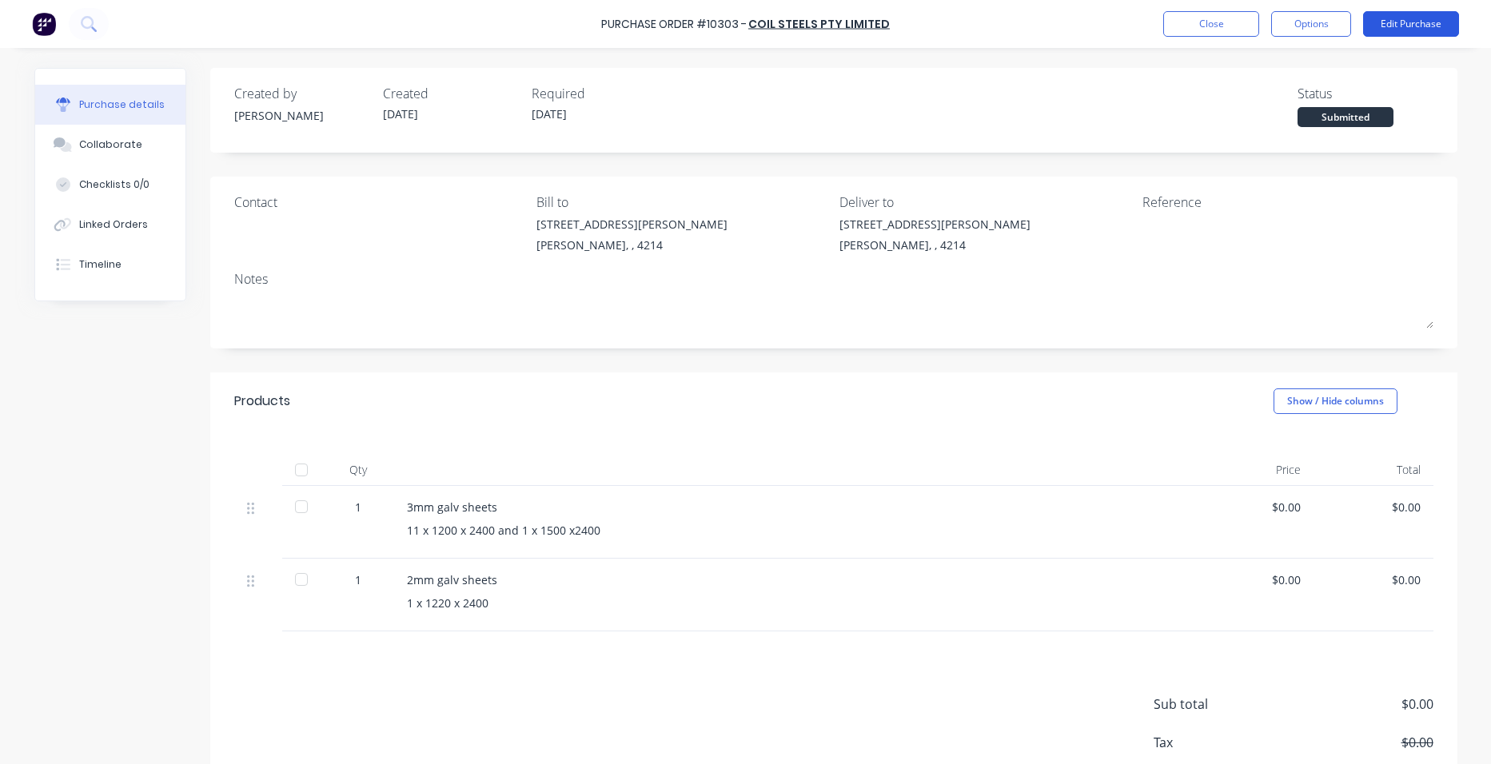
click at [1385, 25] on button "Edit Purchase" at bounding box center [1411, 24] width 96 height 26
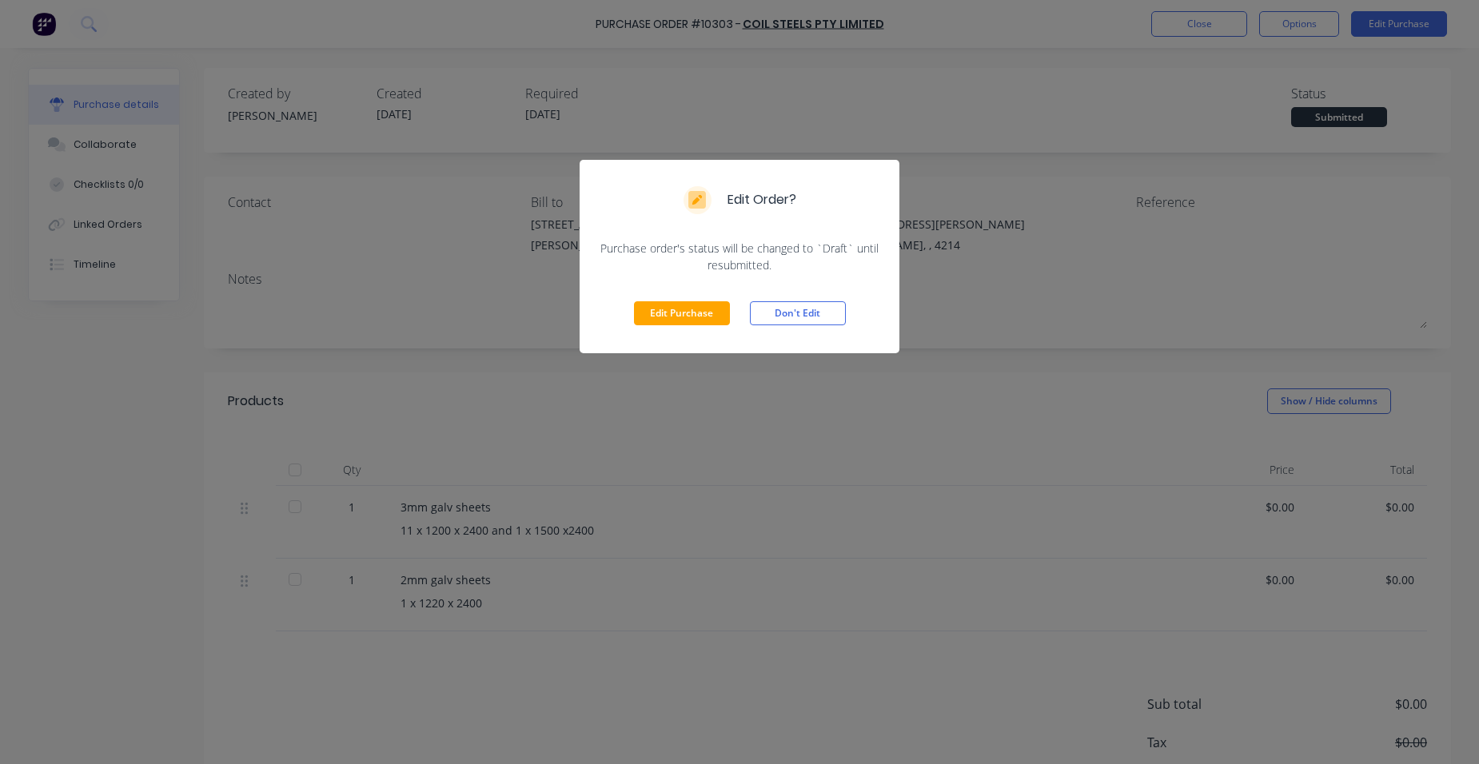
click at [701, 297] on div "Edit Purchase Don't Edit" at bounding box center [740, 313] width 320 height 80
click at [661, 316] on button "Edit Purchase" at bounding box center [682, 313] width 96 height 24
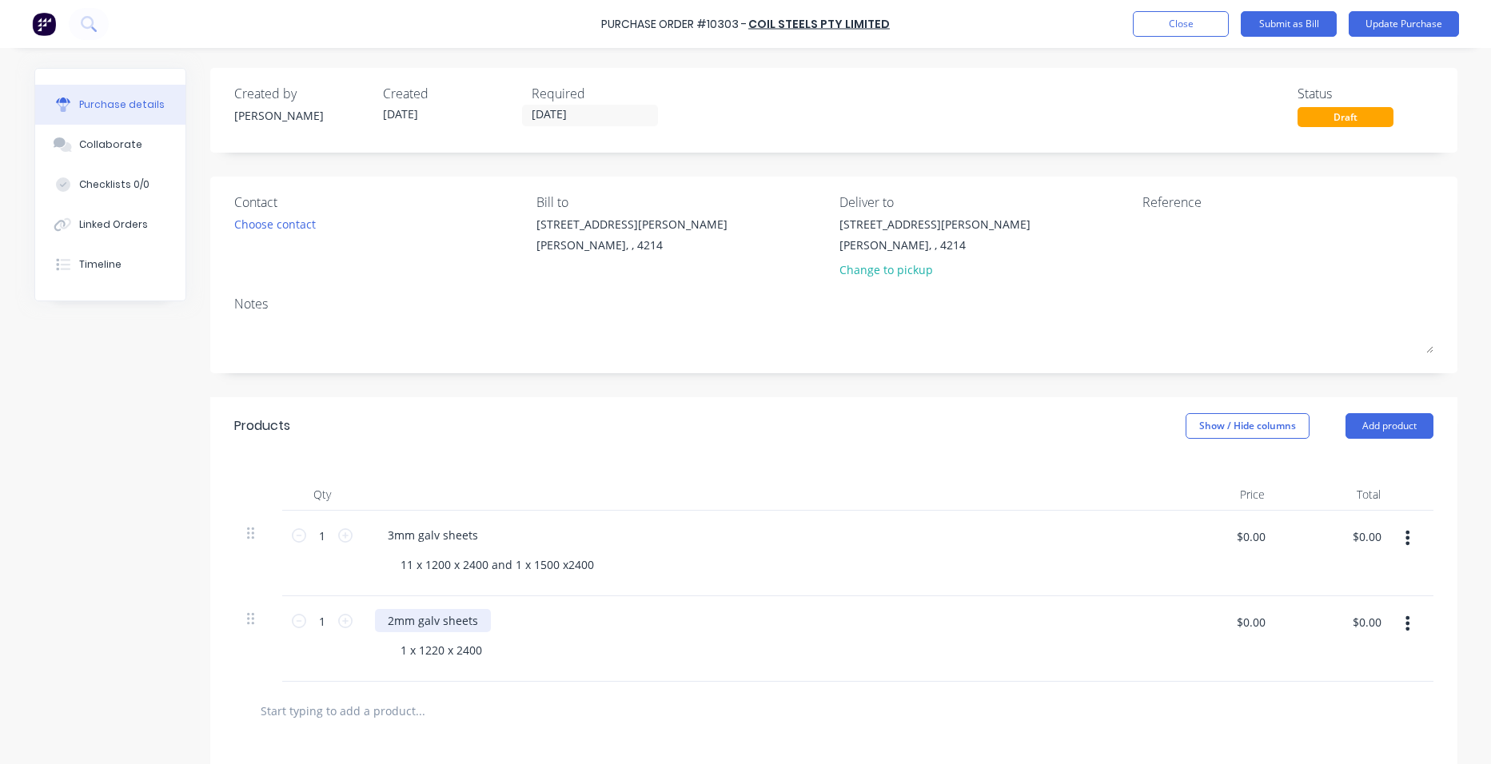
click at [387, 622] on div "2mm galv sheets" at bounding box center [433, 620] width 116 height 23
click at [617, 623] on div "1.6mm galv sheets" at bounding box center [762, 620] width 774 height 23
click at [1411, 26] on button "Update Purchase" at bounding box center [1404, 24] width 110 height 26
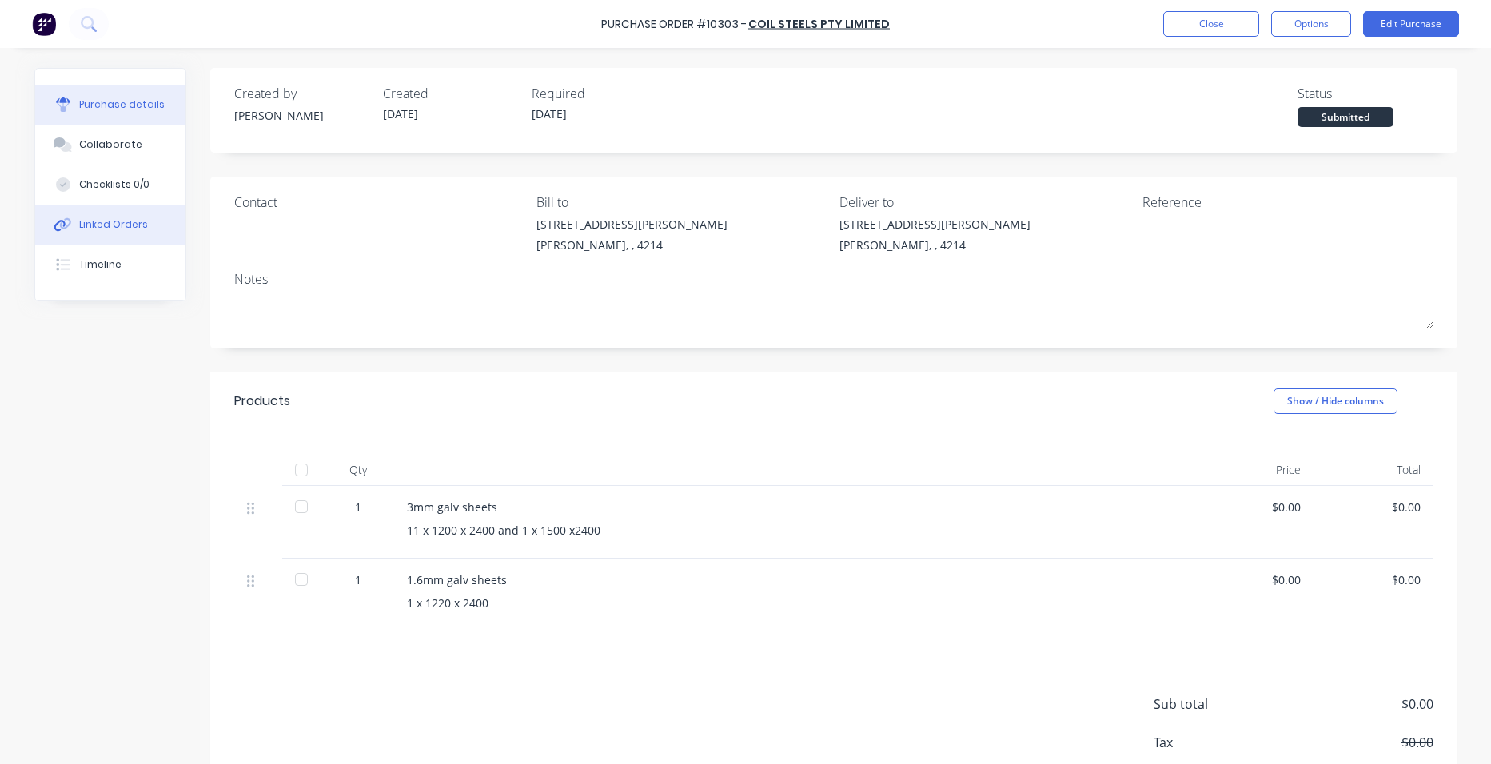
click at [125, 219] on div "Linked Orders" at bounding box center [113, 225] width 69 height 14
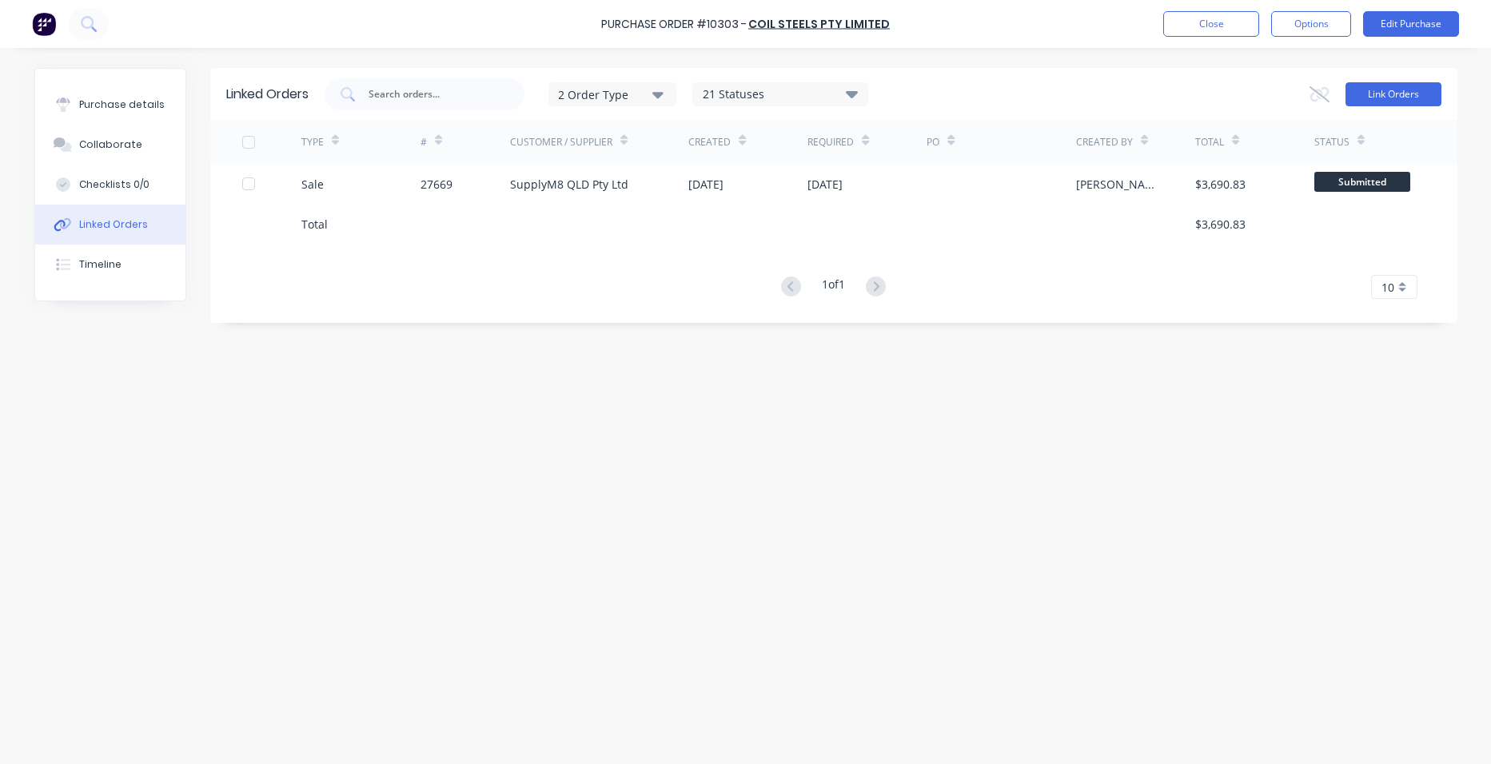
click at [1382, 90] on button "Link Orders" at bounding box center [1394, 94] width 96 height 24
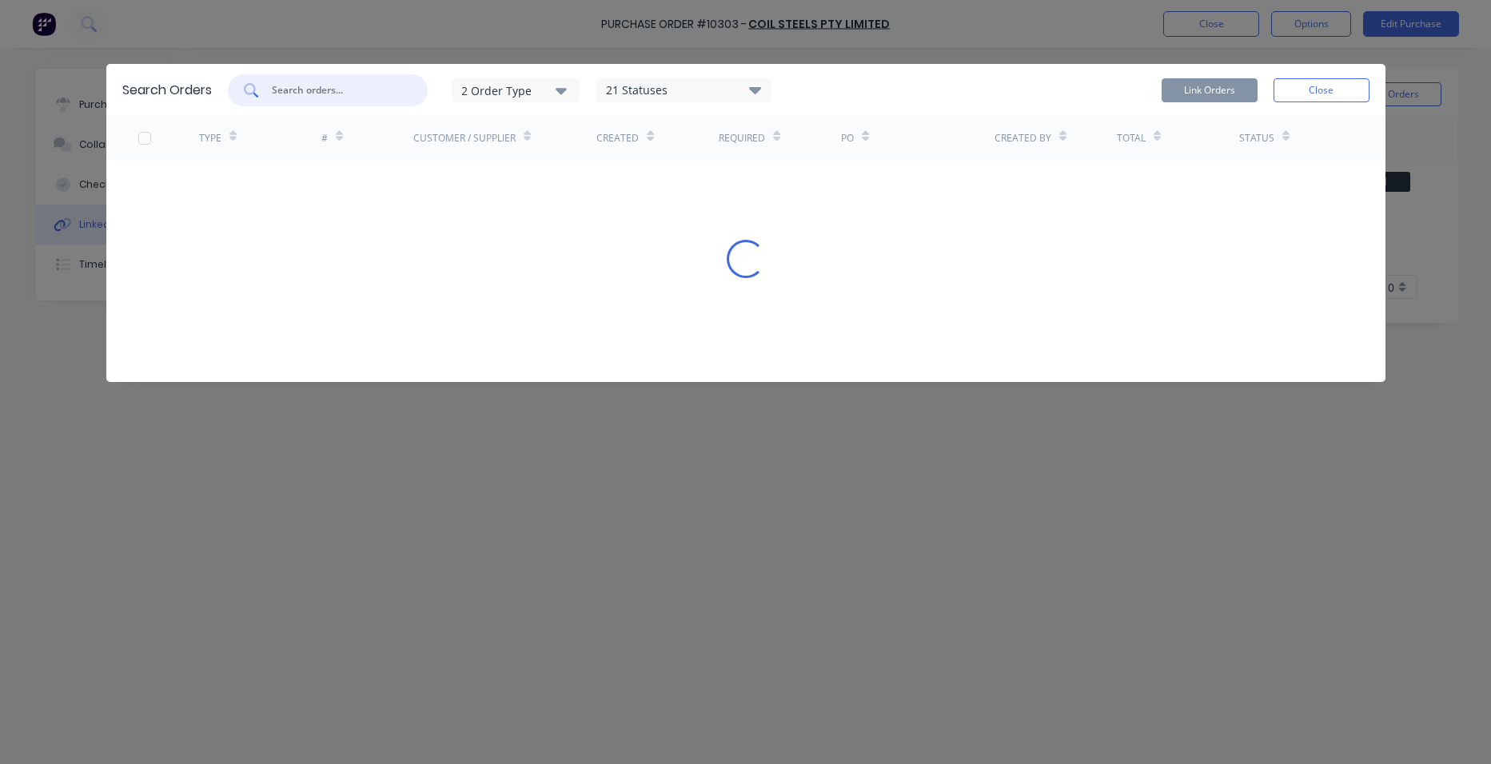
click at [341, 90] on input "text" at bounding box center [336, 90] width 133 height 16
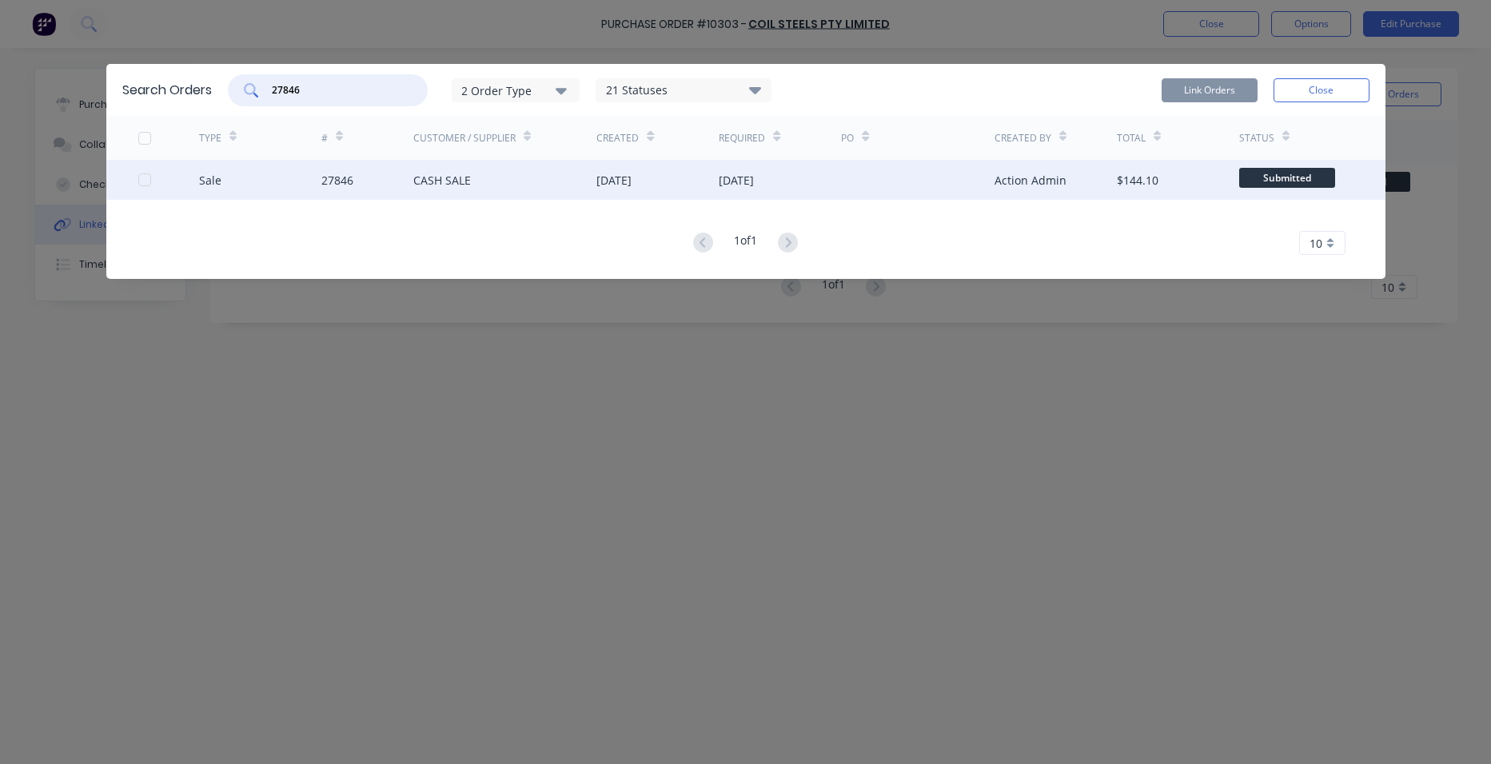
type input "27846"
click at [364, 185] on div "27846" at bounding box center [367, 180] width 92 height 40
click at [754, 187] on div "[DATE]" at bounding box center [736, 180] width 35 height 17
click at [754, 179] on div "[DATE]" at bounding box center [736, 180] width 35 height 17
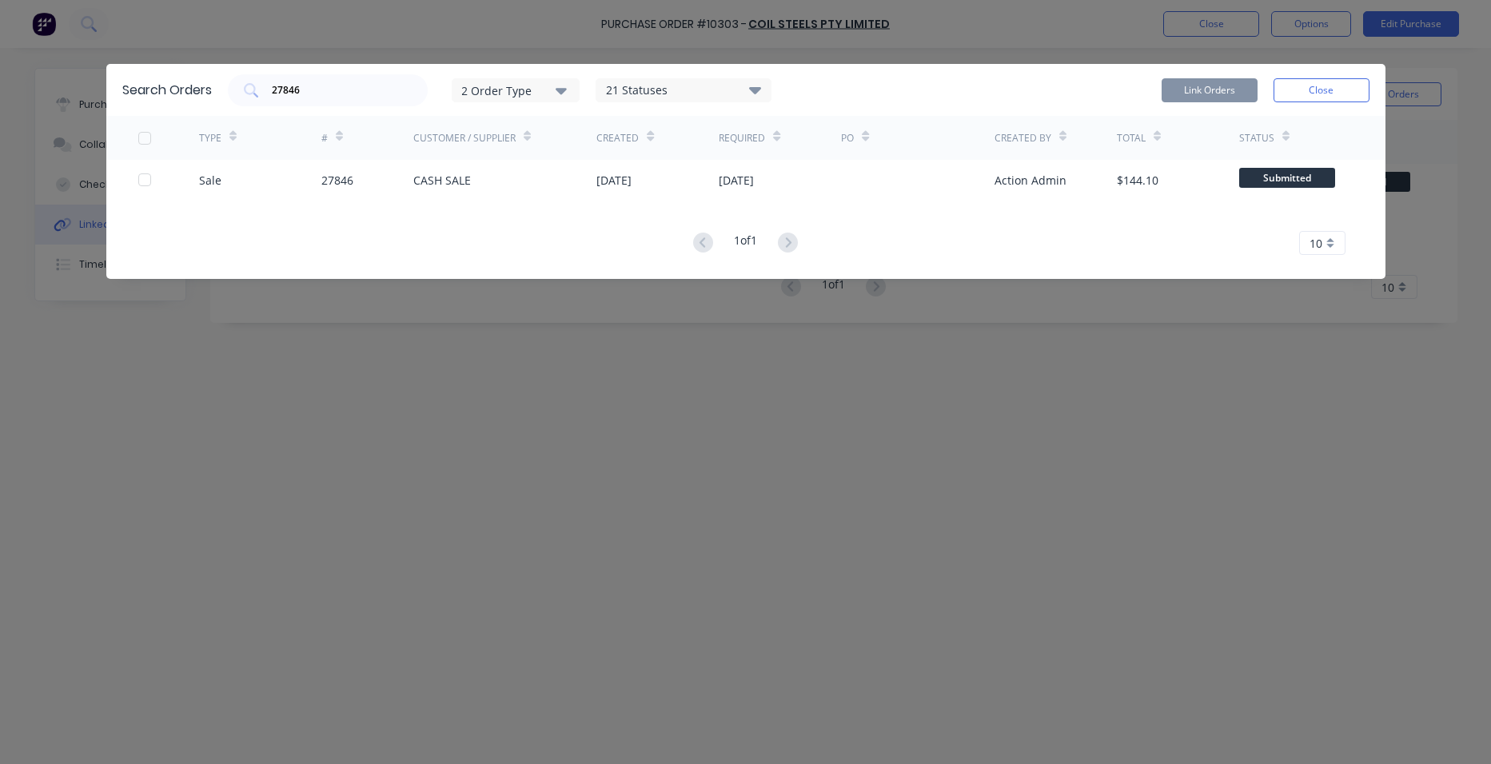
drag, startPoint x: 768, startPoint y: 179, endPoint x: 851, endPoint y: 221, distance: 92.3
click at [850, 221] on div "TYPE # Customer / Supplier Created Required PO Created By Total Status Sale 278…" at bounding box center [745, 185] width 1279 height 139
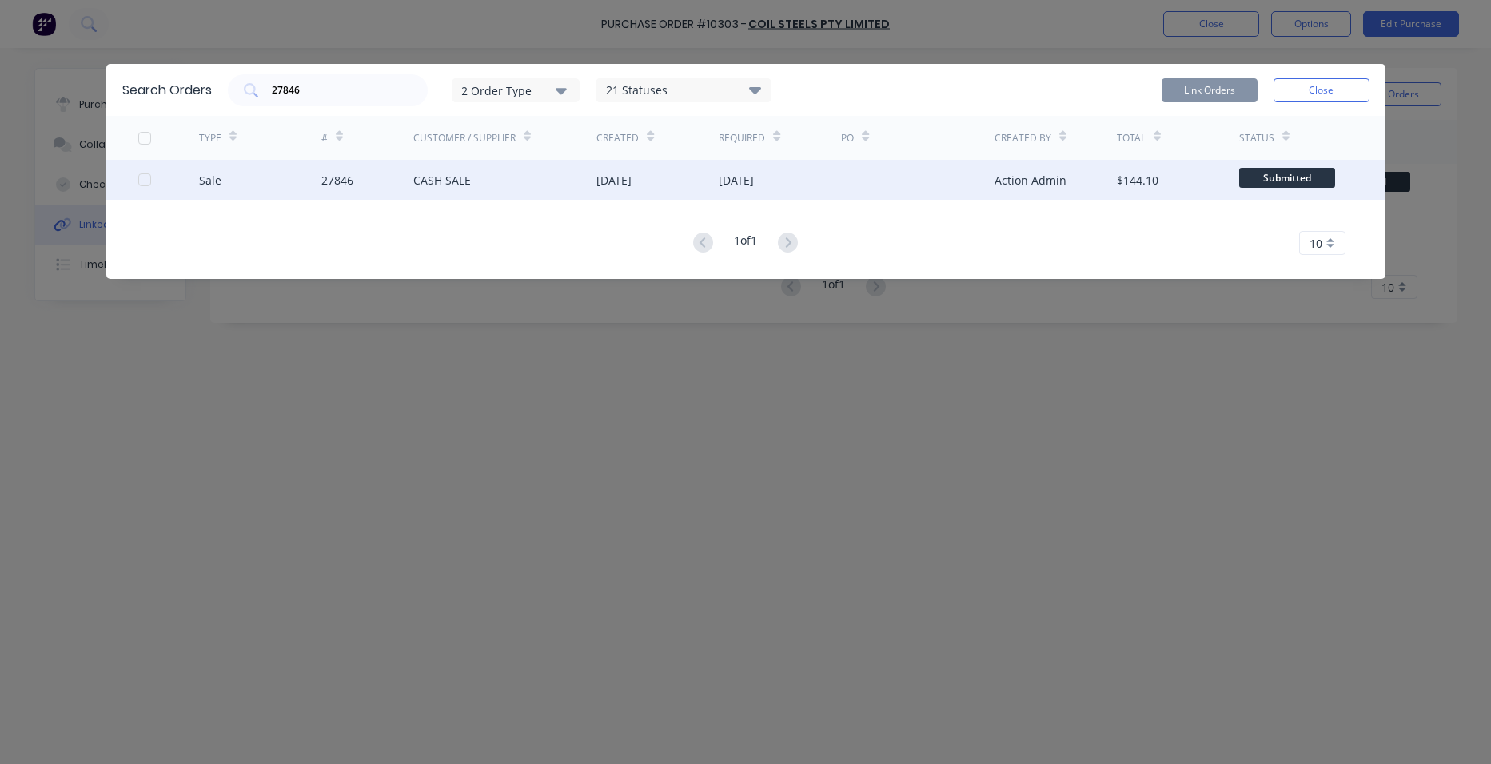
click at [150, 182] on div at bounding box center [145, 180] width 32 height 32
click at [1224, 88] on button "Link Orders" at bounding box center [1210, 90] width 96 height 24
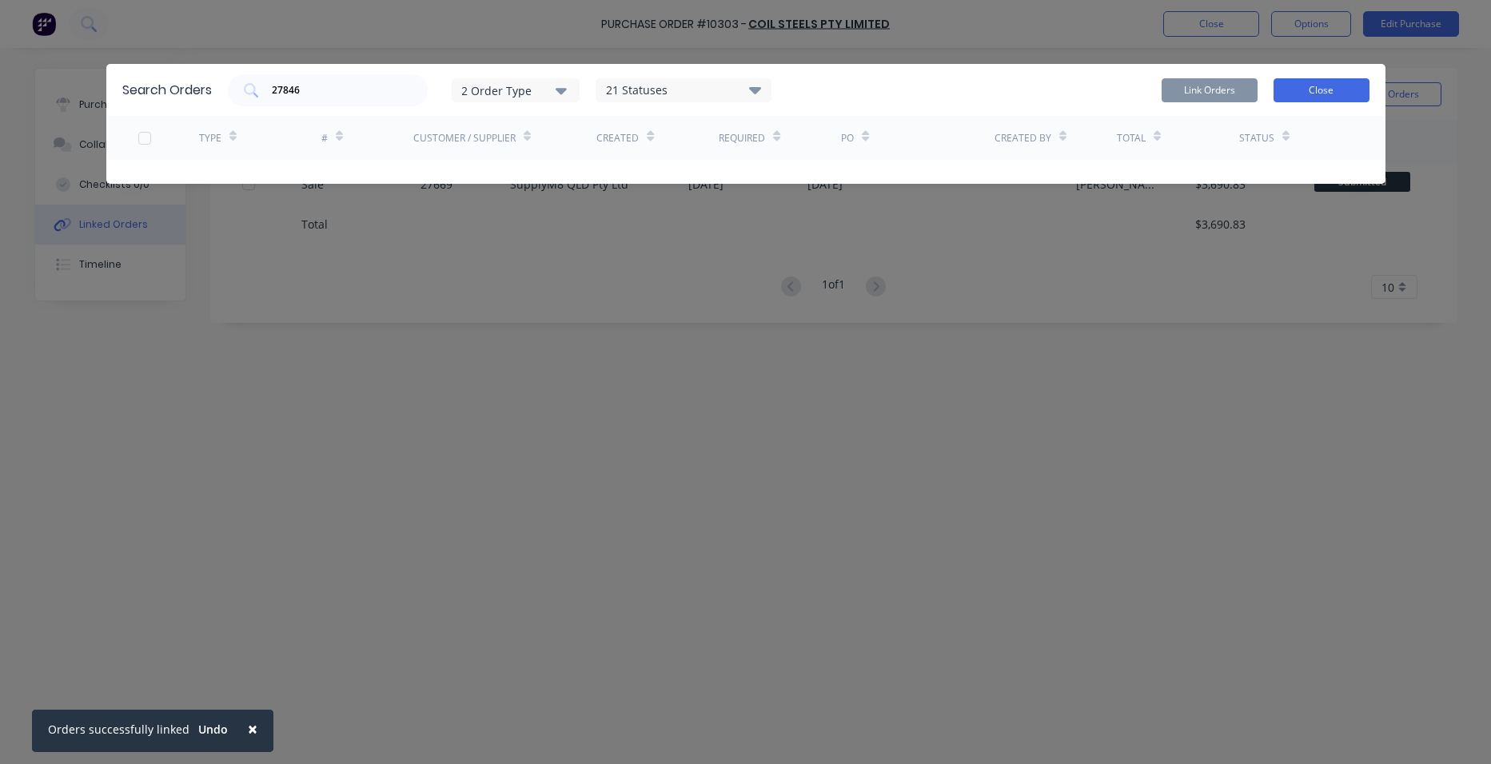
click at [1327, 94] on button "Close" at bounding box center [1322, 90] width 96 height 24
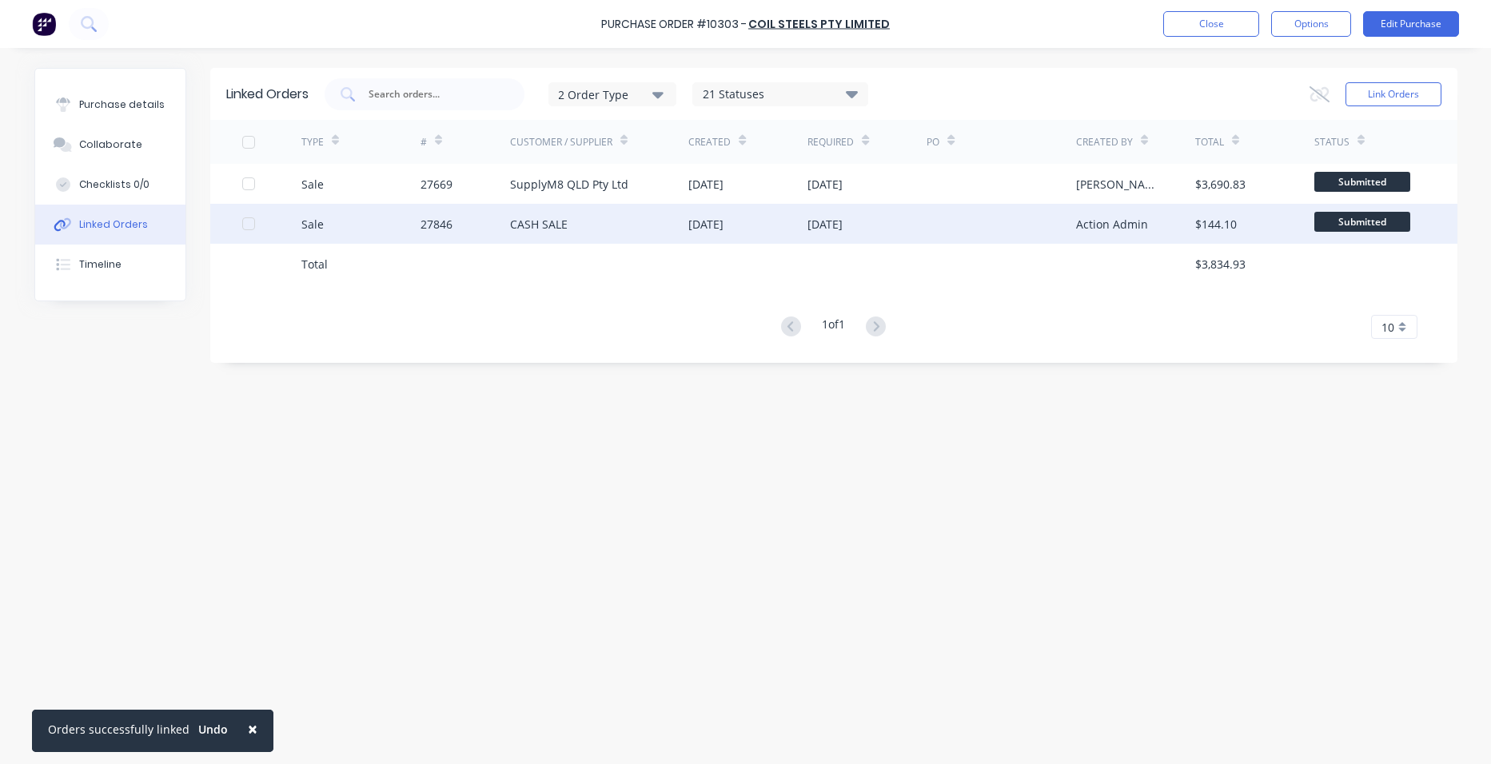
click at [499, 233] on div "27846" at bounding box center [466, 224] width 90 height 40
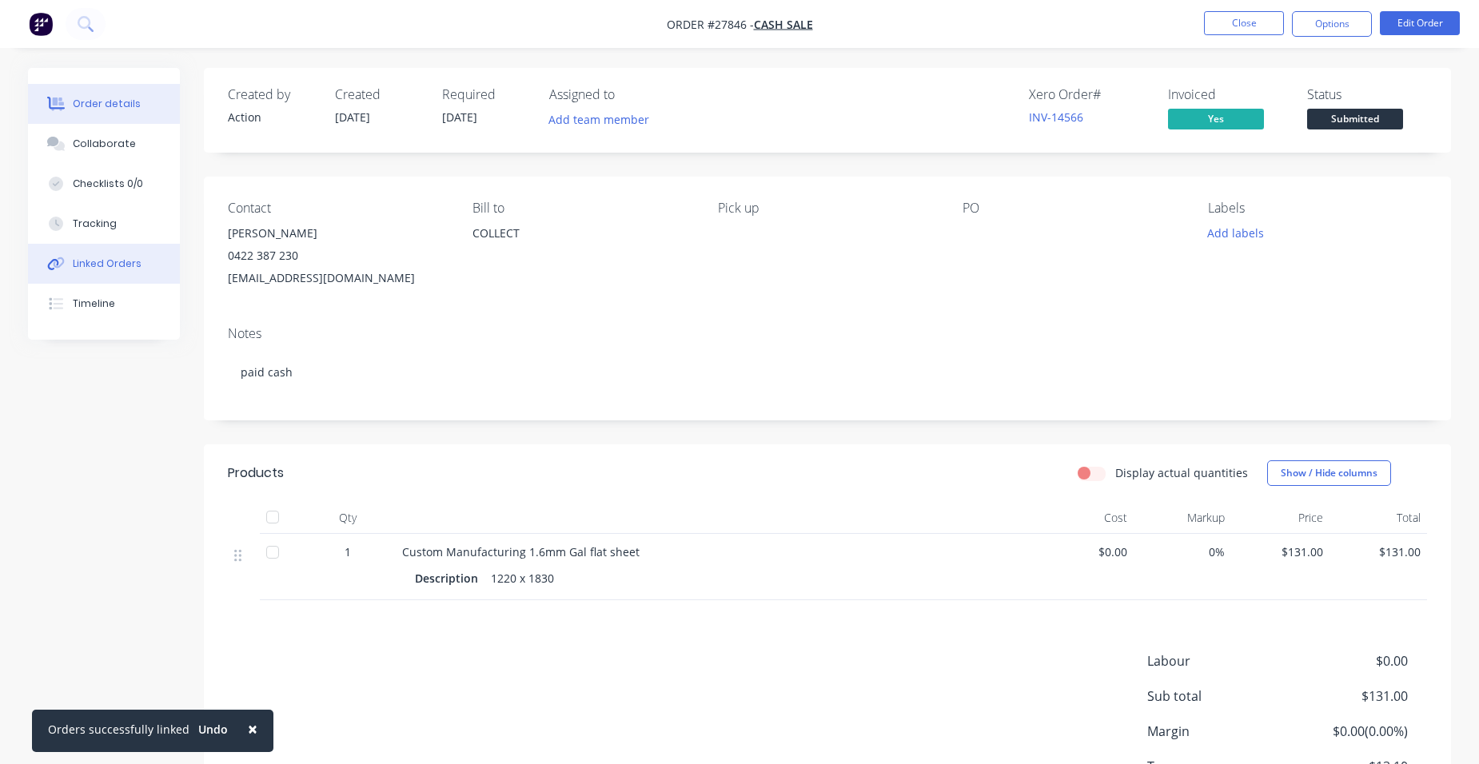
click at [88, 270] on div "Linked Orders" at bounding box center [107, 264] width 69 height 14
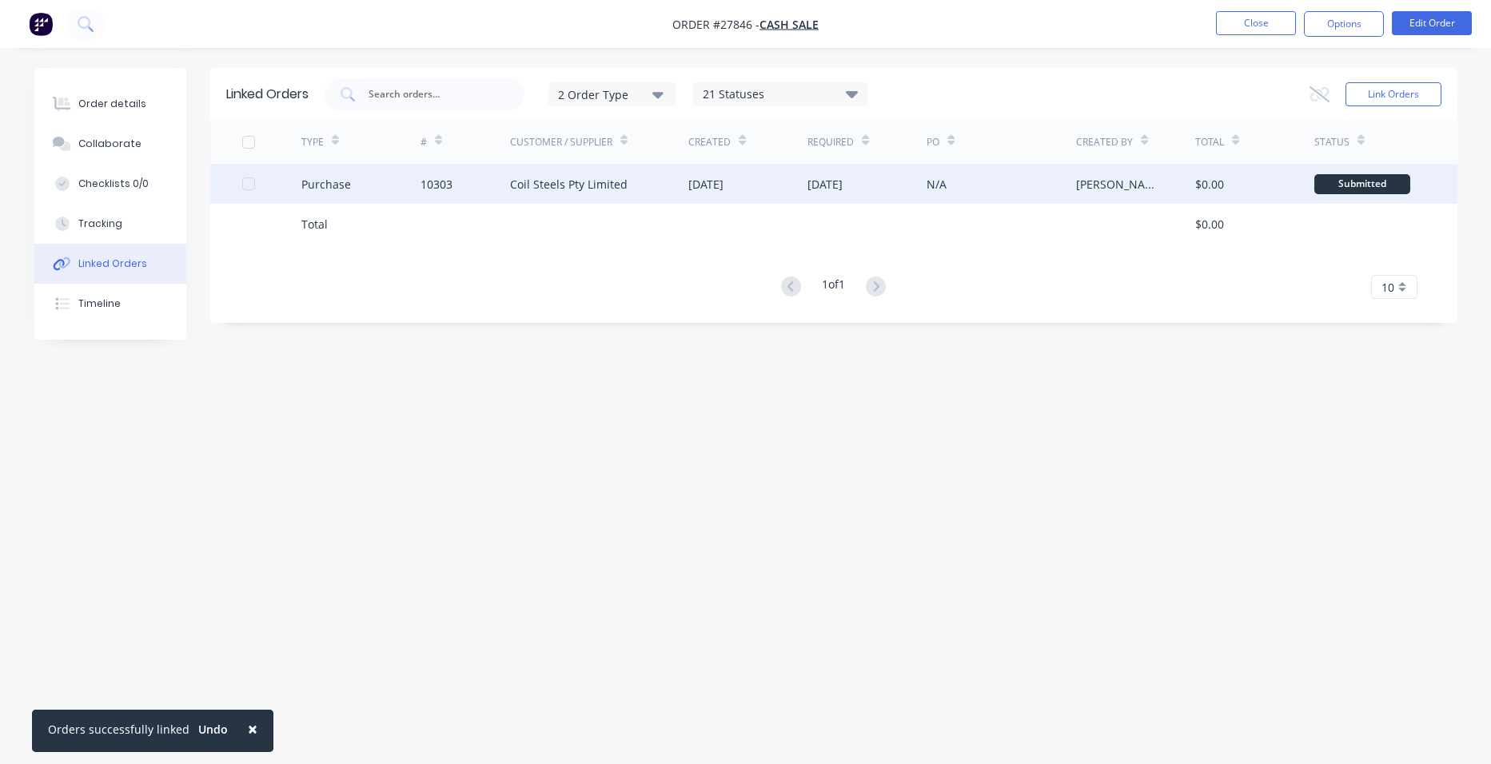
click at [684, 176] on div "Coil Steels Pty Limited" at bounding box center [599, 184] width 179 height 40
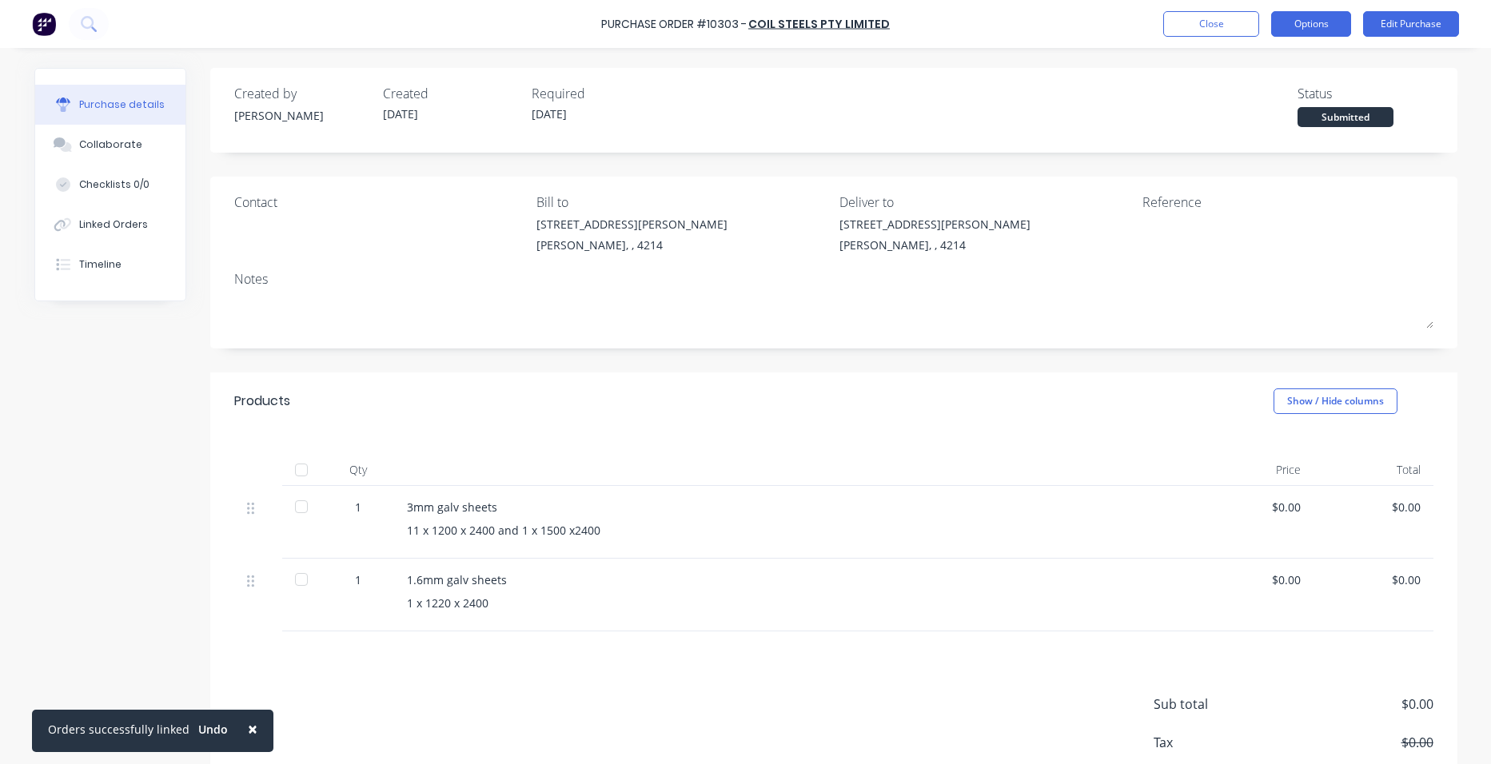
click at [1319, 27] on button "Options" at bounding box center [1311, 24] width 80 height 26
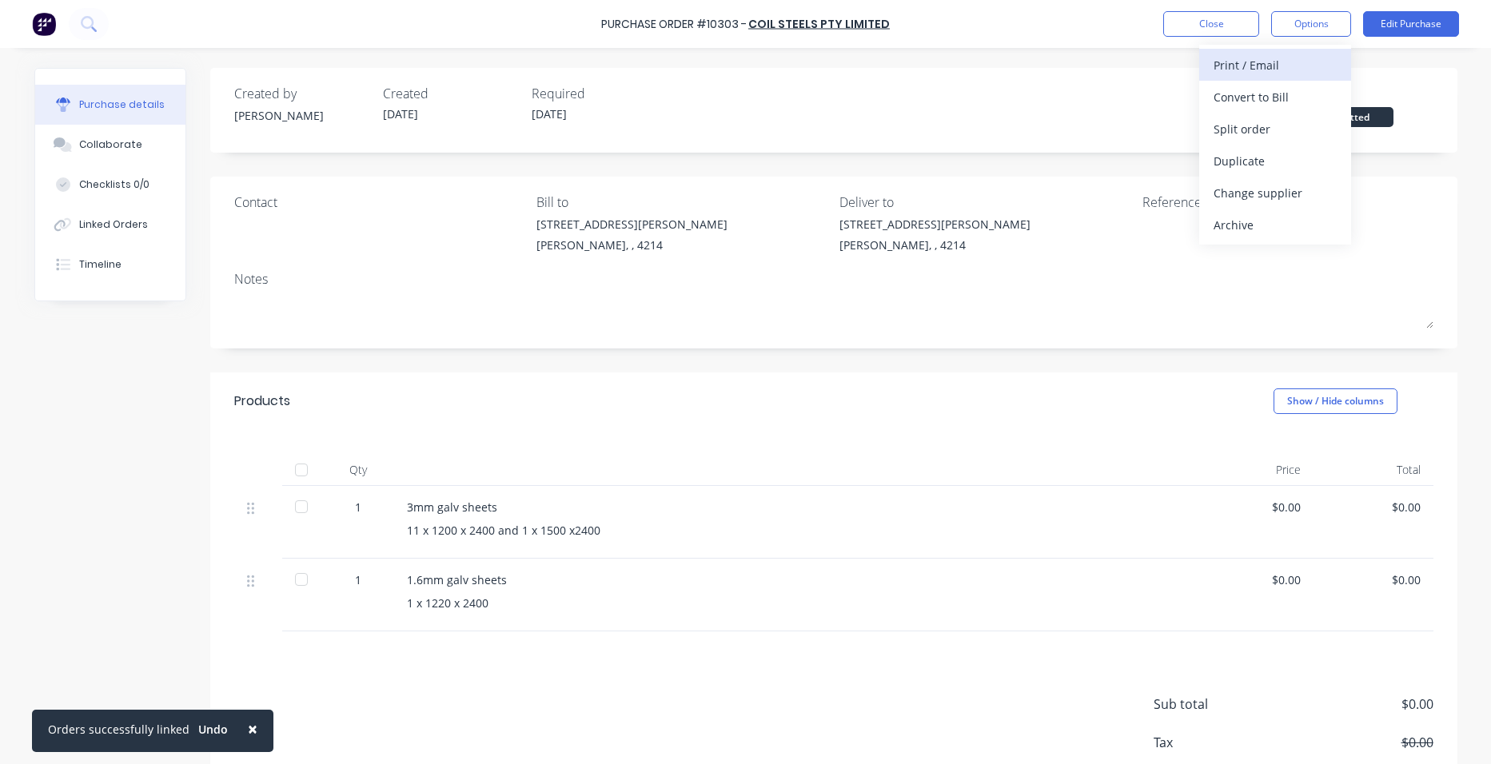
click at [1305, 70] on div "Print / Email" at bounding box center [1275, 65] width 123 height 23
click at [1310, 136] on div "Without pricing" at bounding box center [1275, 129] width 123 height 23
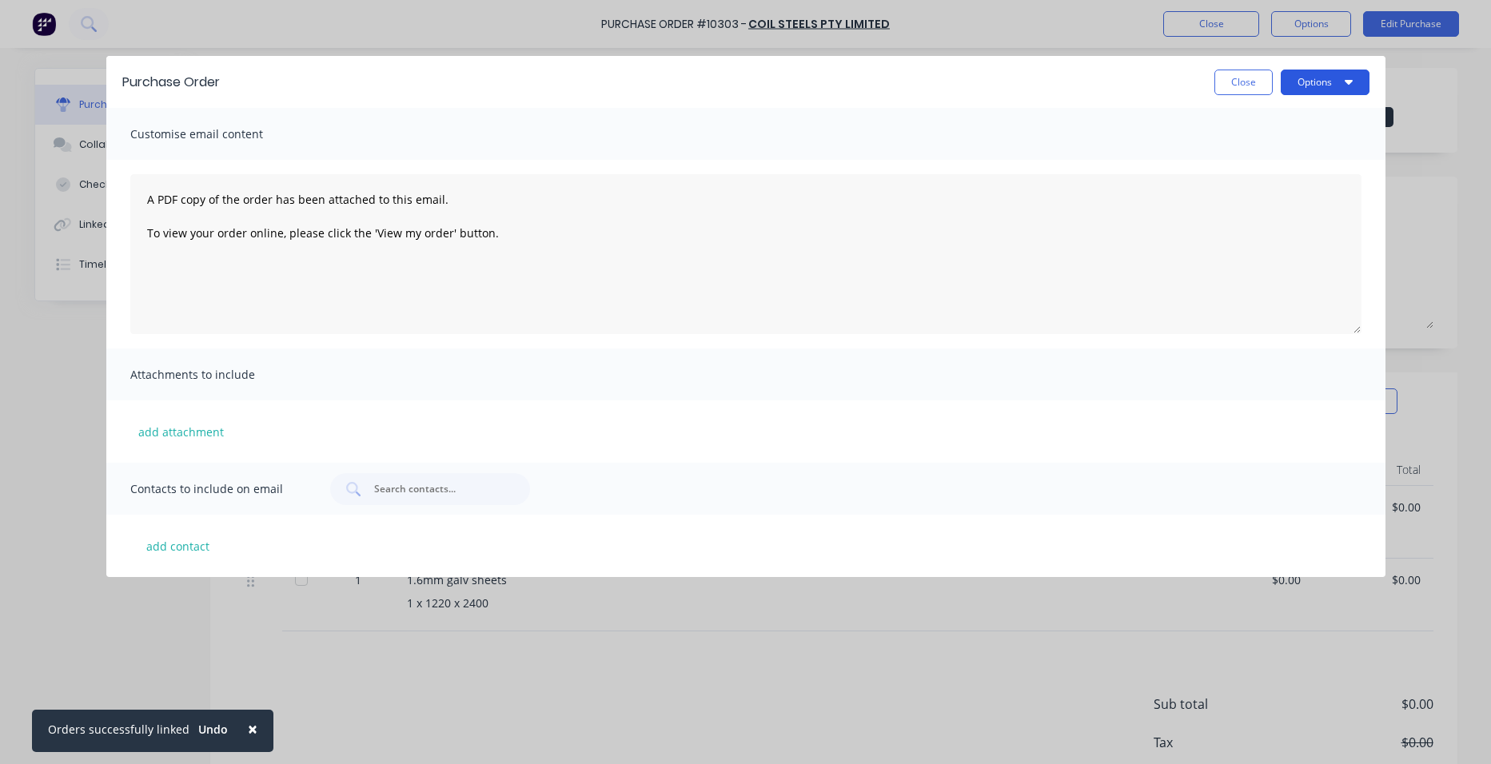
click at [1316, 83] on button "Options" at bounding box center [1325, 83] width 89 height 26
click at [1267, 126] on div "Print" at bounding box center [1293, 122] width 123 height 23
click at [1246, 78] on button "Close" at bounding box center [1244, 83] width 58 height 26
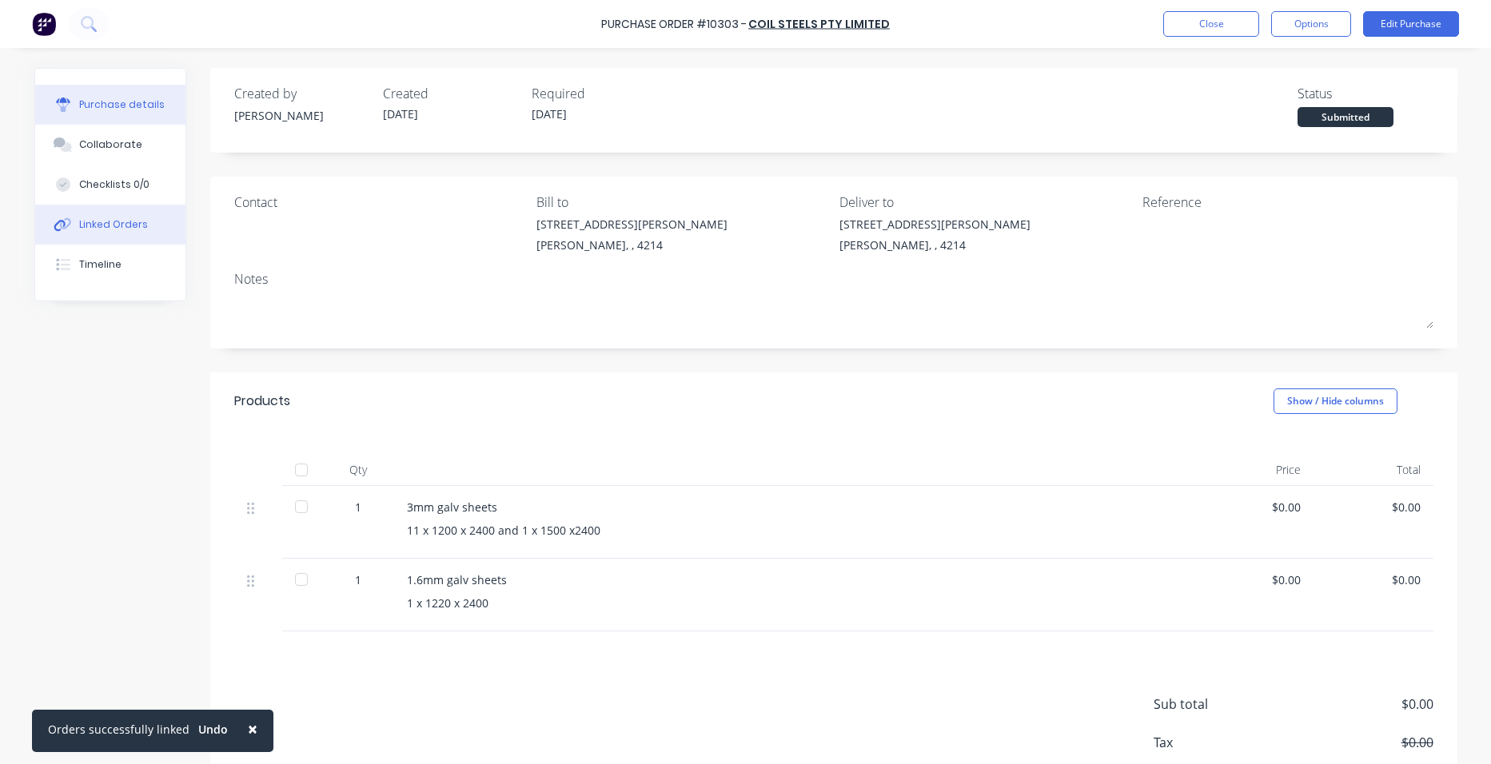
click at [135, 222] on div "Linked Orders" at bounding box center [113, 225] width 69 height 14
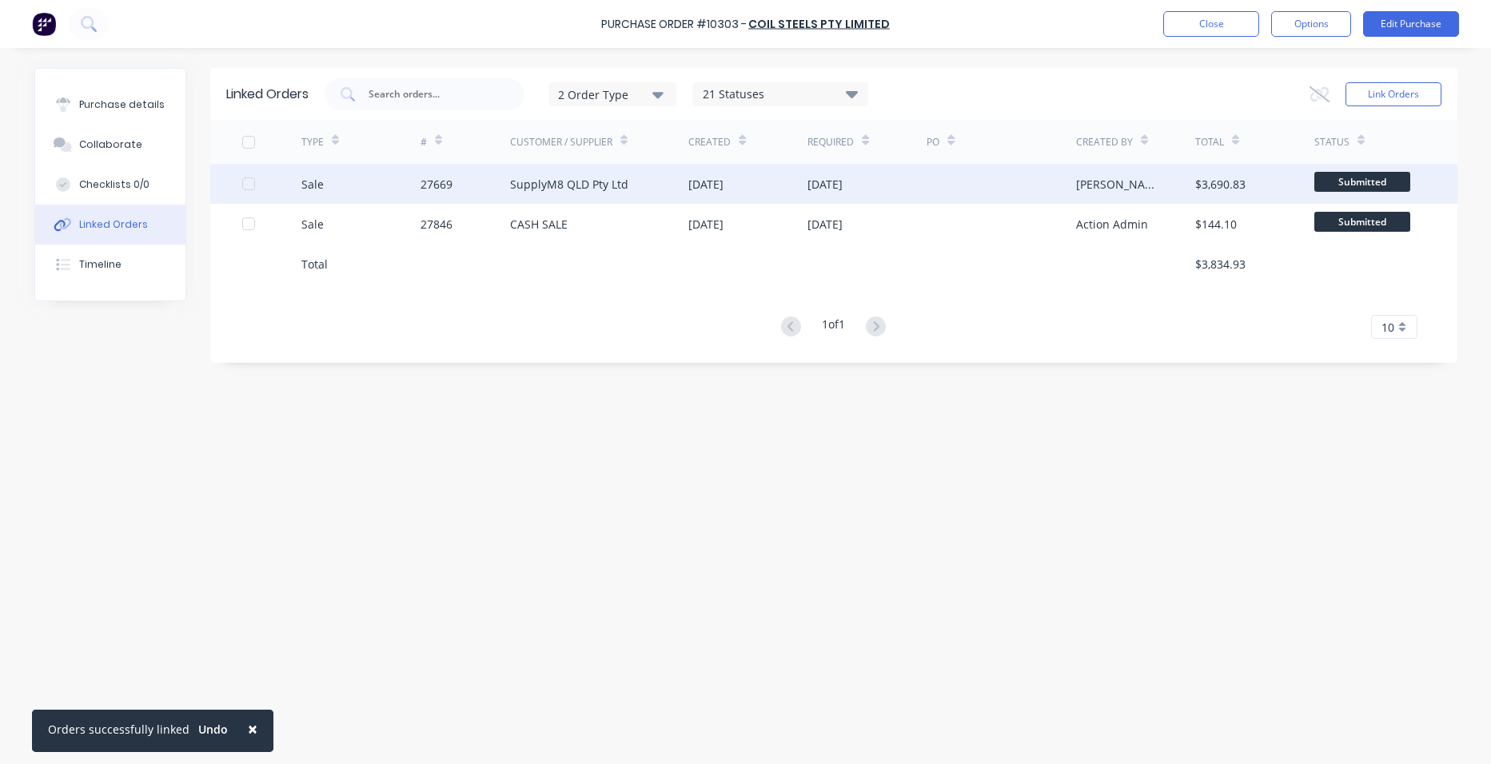
click at [667, 178] on div "SupplyM8 QLD Pty Ltd" at bounding box center [599, 184] width 179 height 40
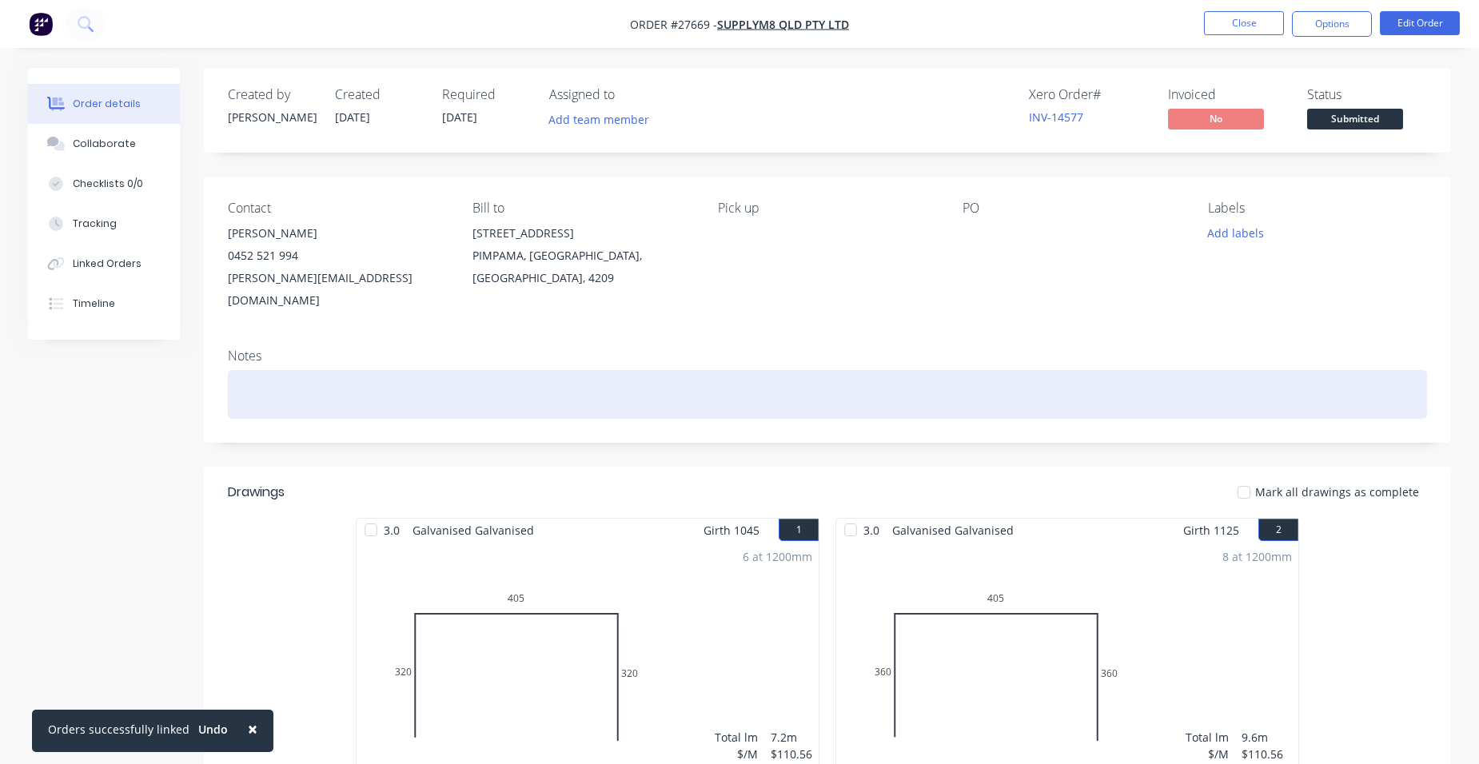
click at [305, 384] on div at bounding box center [828, 394] width 1200 height 49
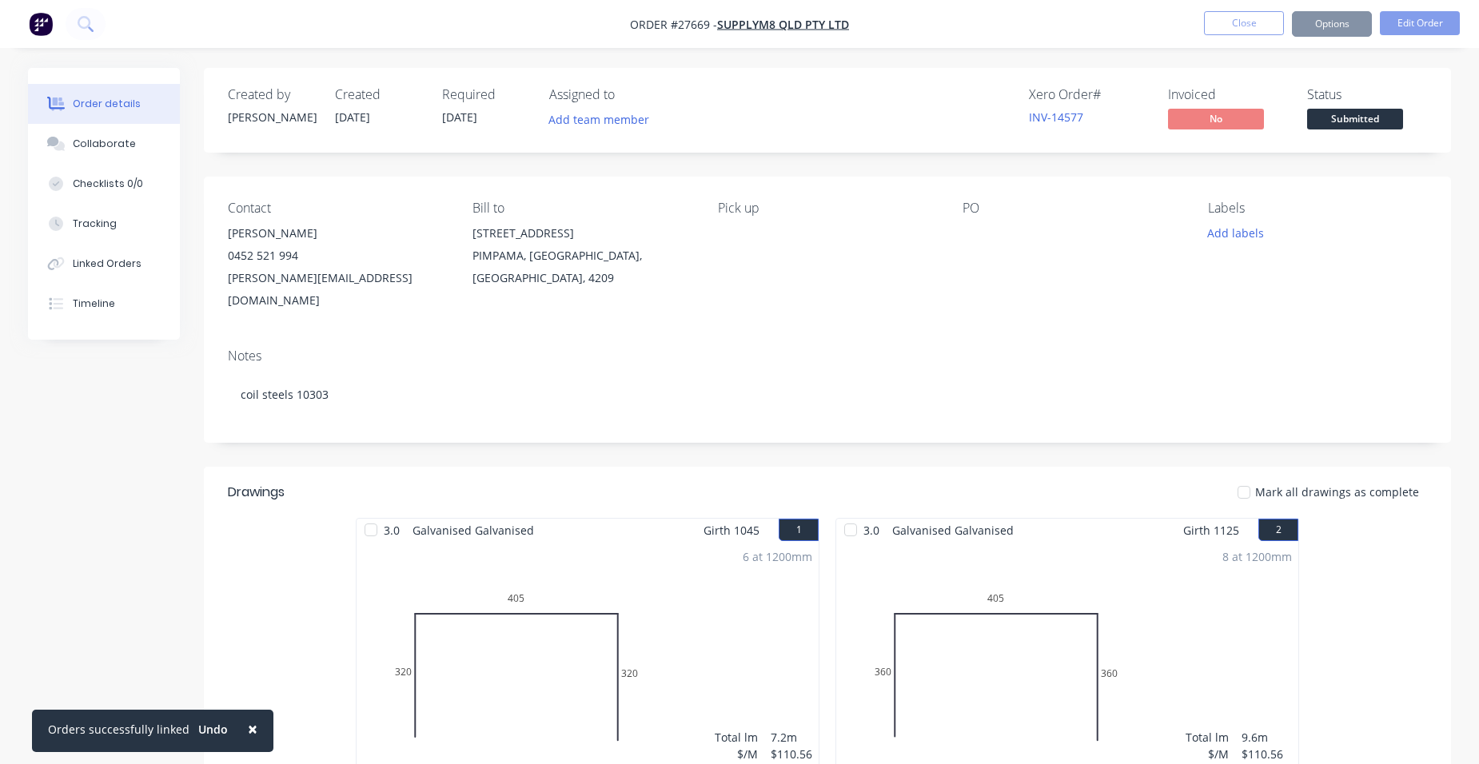
click at [1419, 17] on button "Edit Order" at bounding box center [1420, 23] width 80 height 24
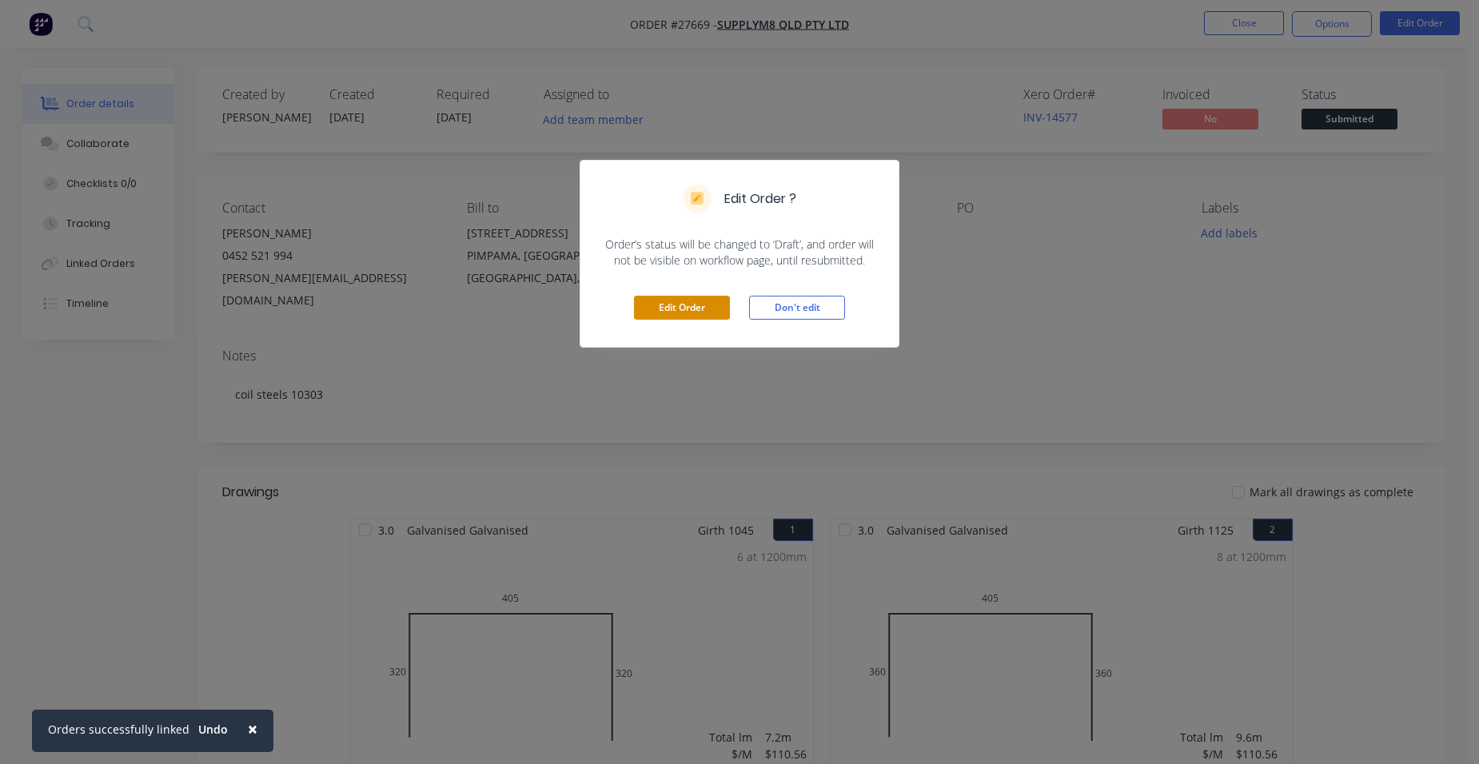
click at [657, 304] on button "Edit Order" at bounding box center [682, 308] width 96 height 24
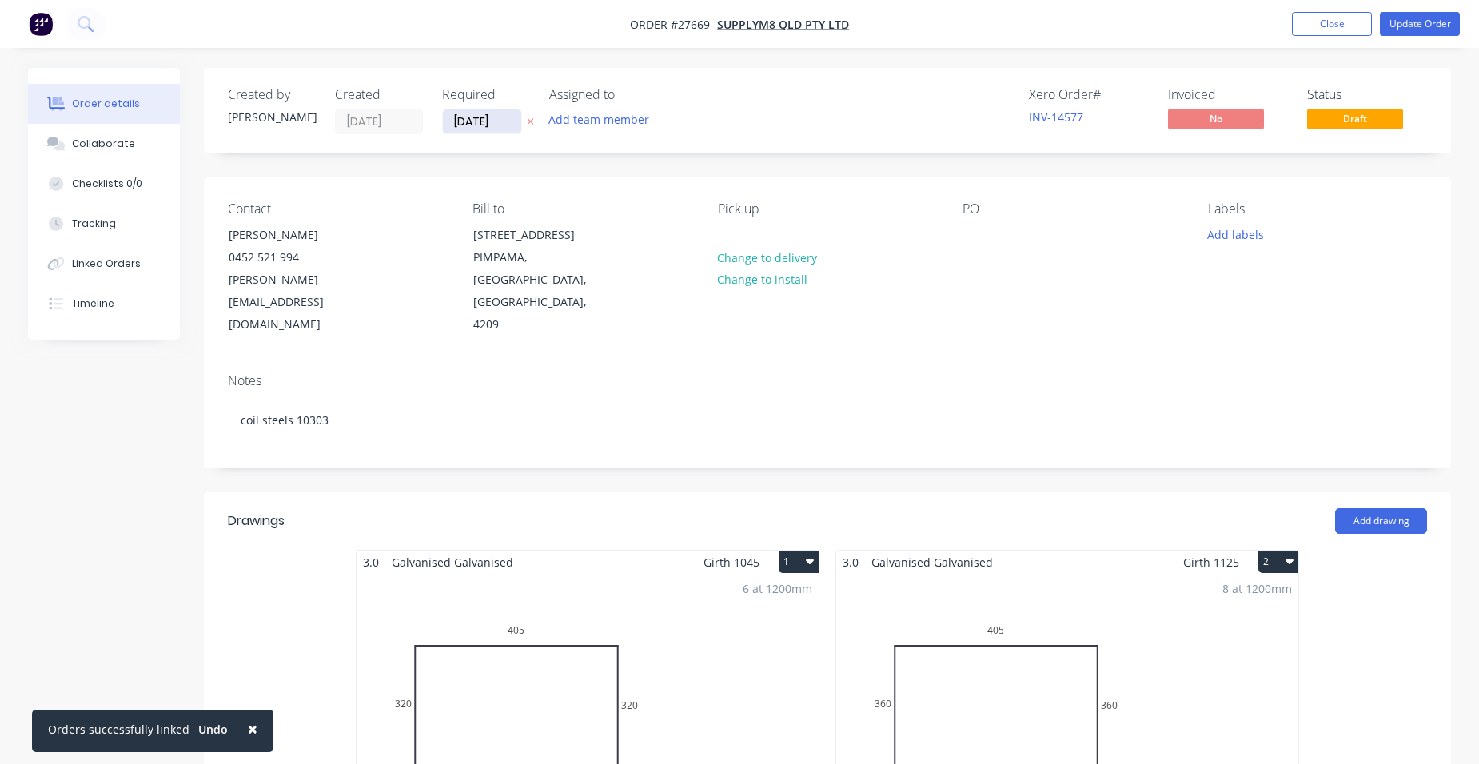
click at [506, 125] on input "[DATE]" at bounding box center [482, 122] width 78 height 24
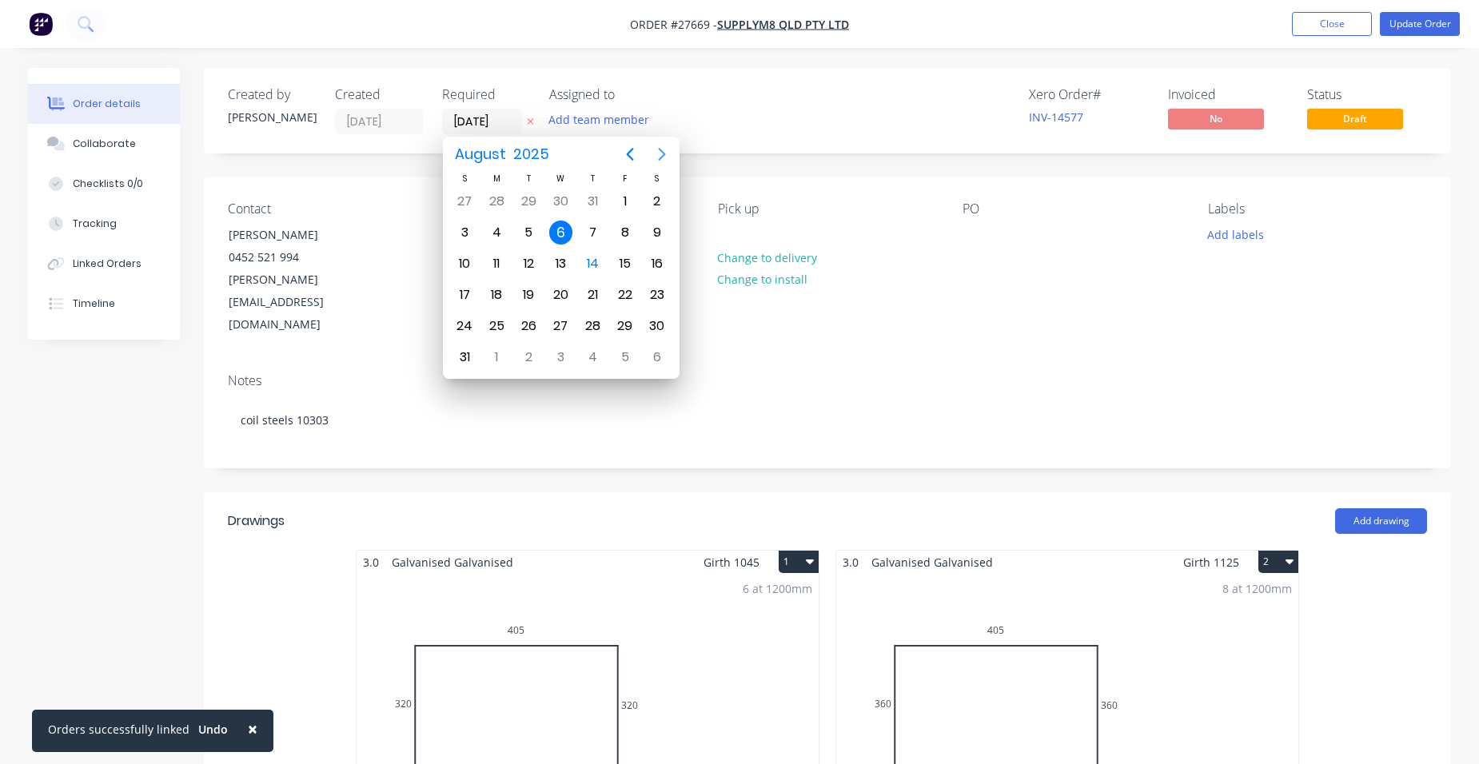
click at [669, 156] on icon "Next page" at bounding box center [662, 154] width 19 height 19
click at [624, 151] on icon "Previous page" at bounding box center [630, 154] width 19 height 19
click at [509, 318] on div "25" at bounding box center [497, 326] width 32 height 30
type input "[DATE]"
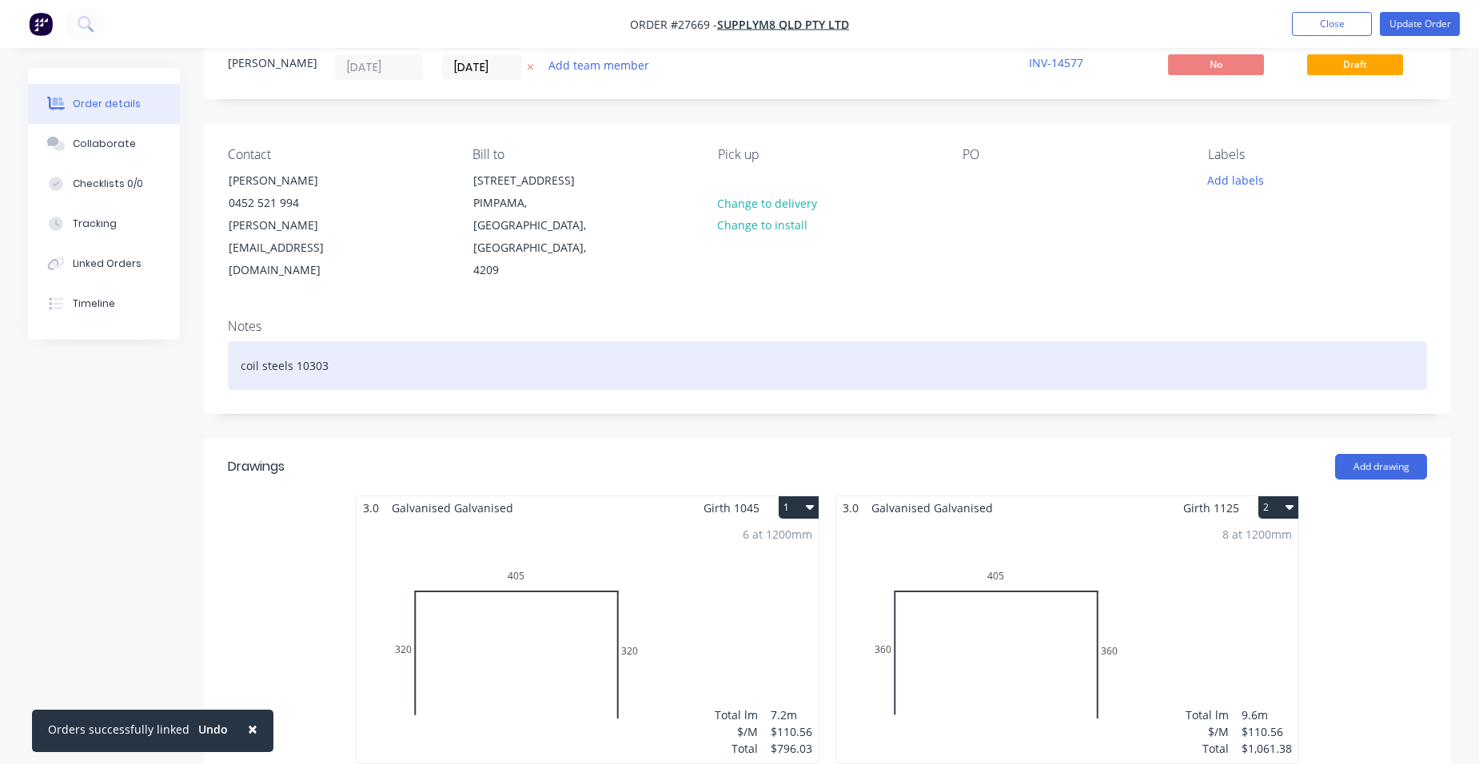
scroll to position [80, 0]
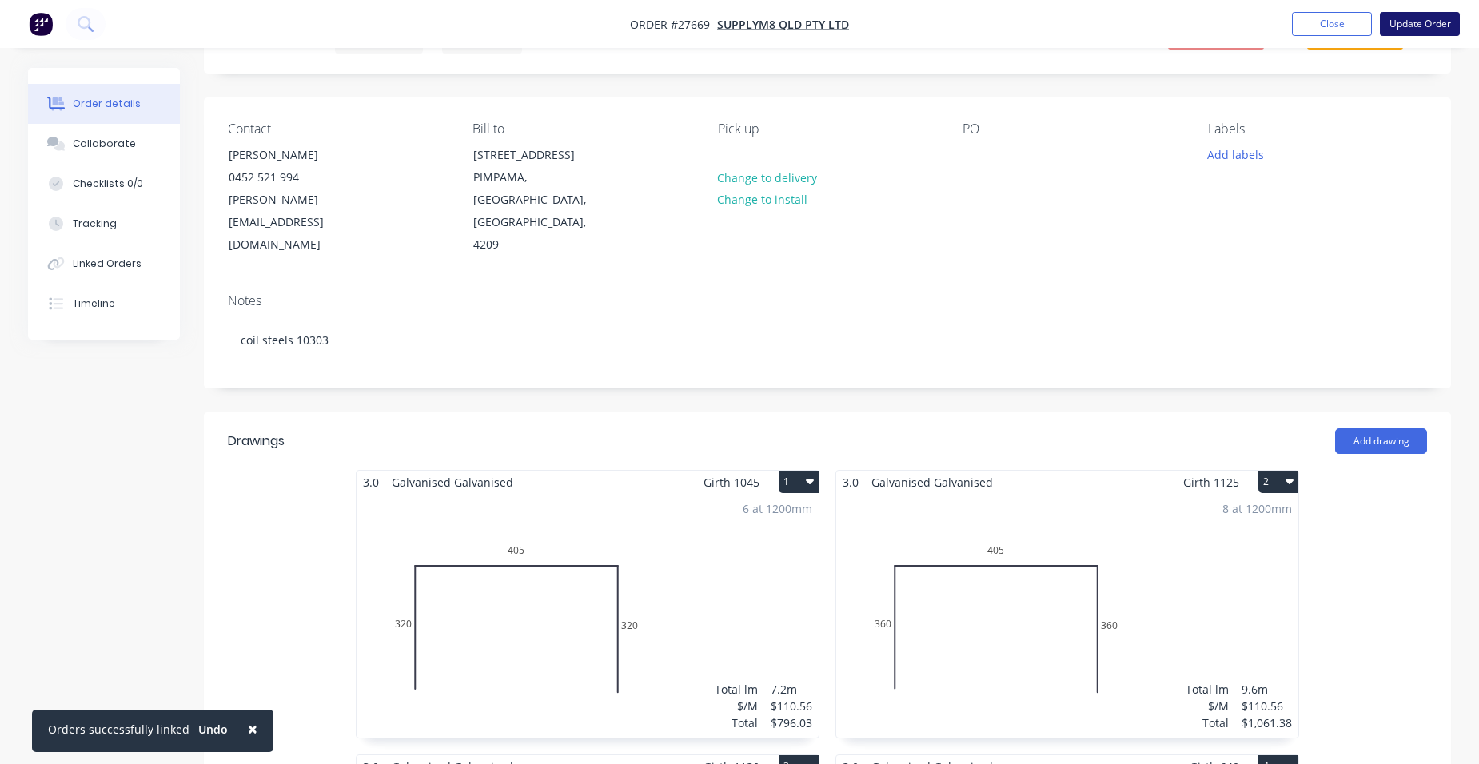
click at [1426, 25] on button "Update Order" at bounding box center [1420, 24] width 80 height 24
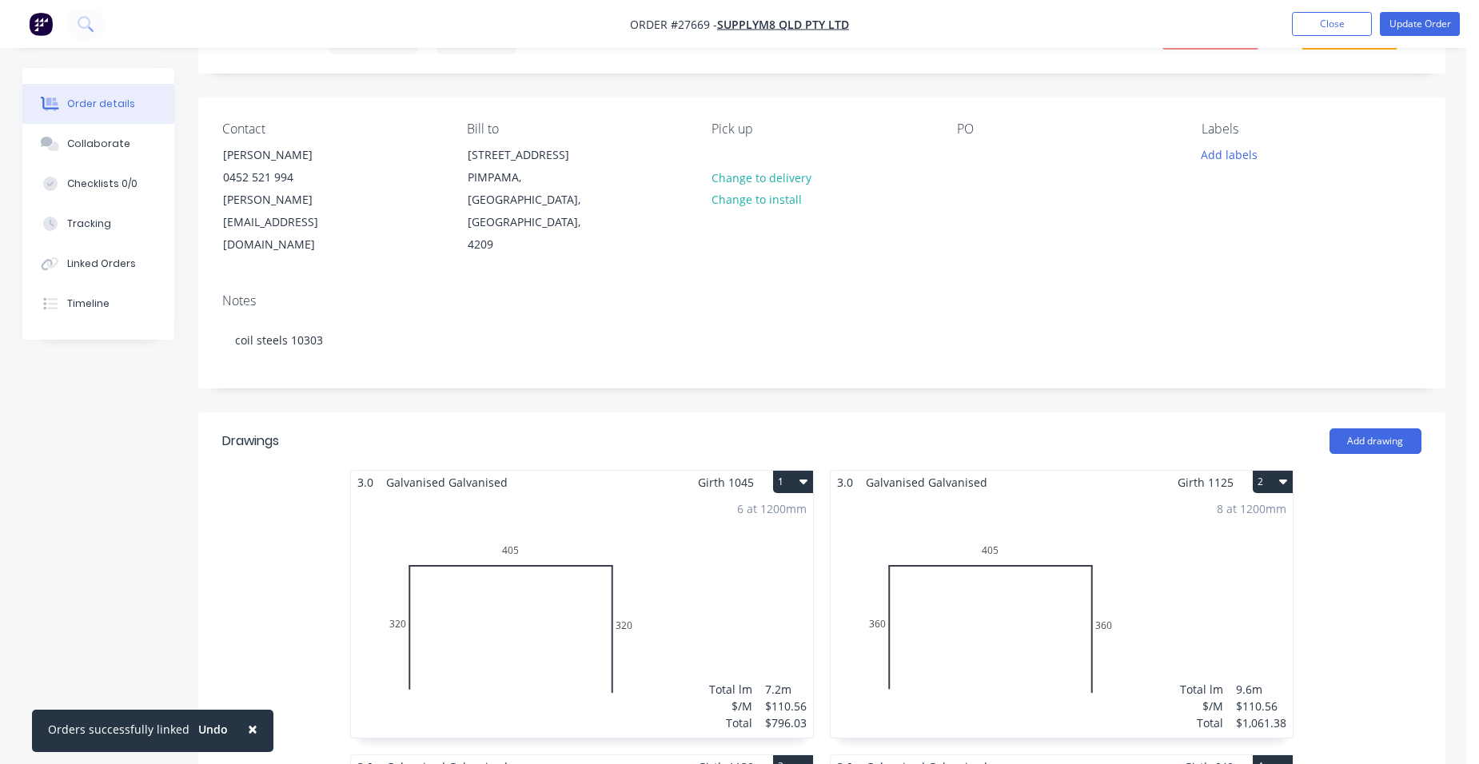
scroll to position [0, 0]
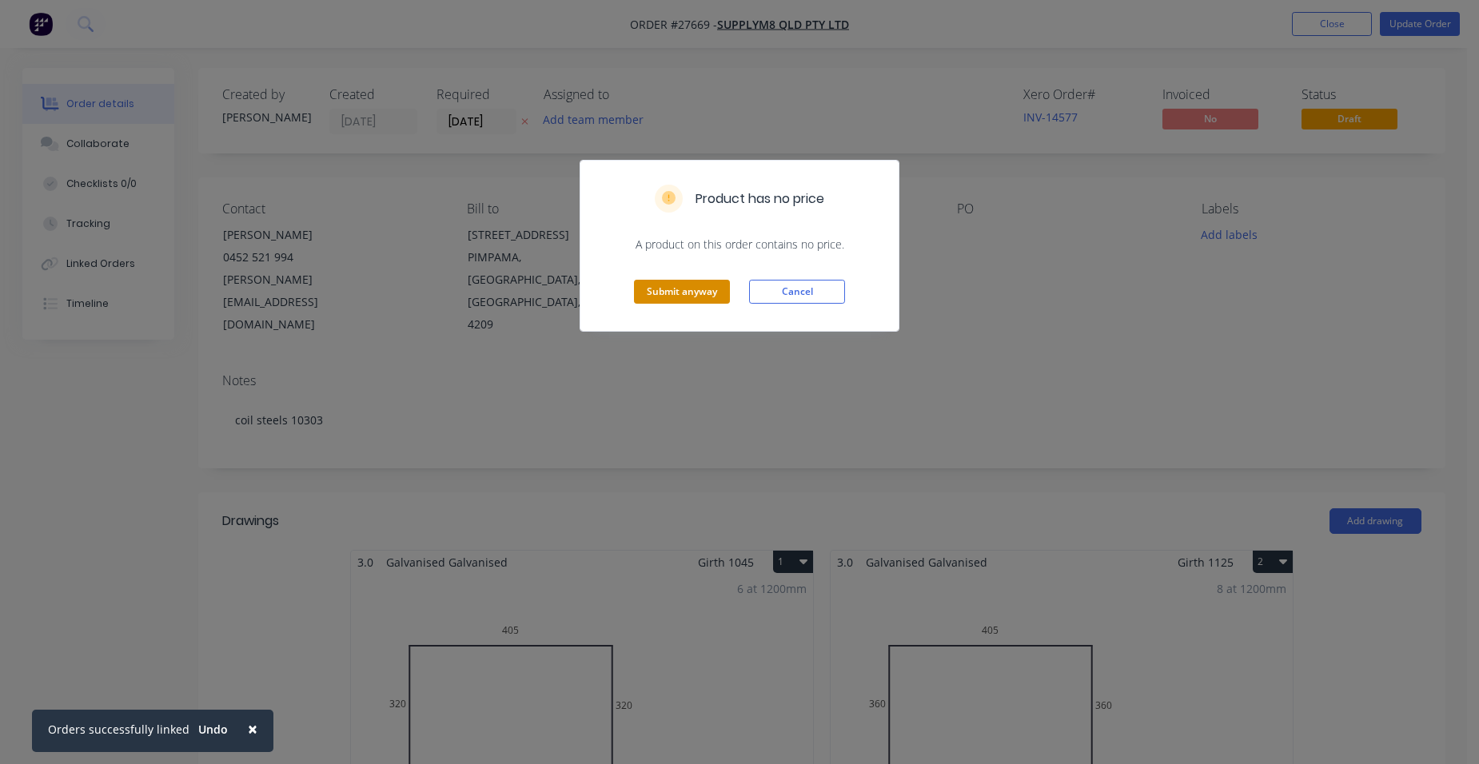
click at [701, 297] on button "Submit anyway" at bounding box center [682, 292] width 96 height 24
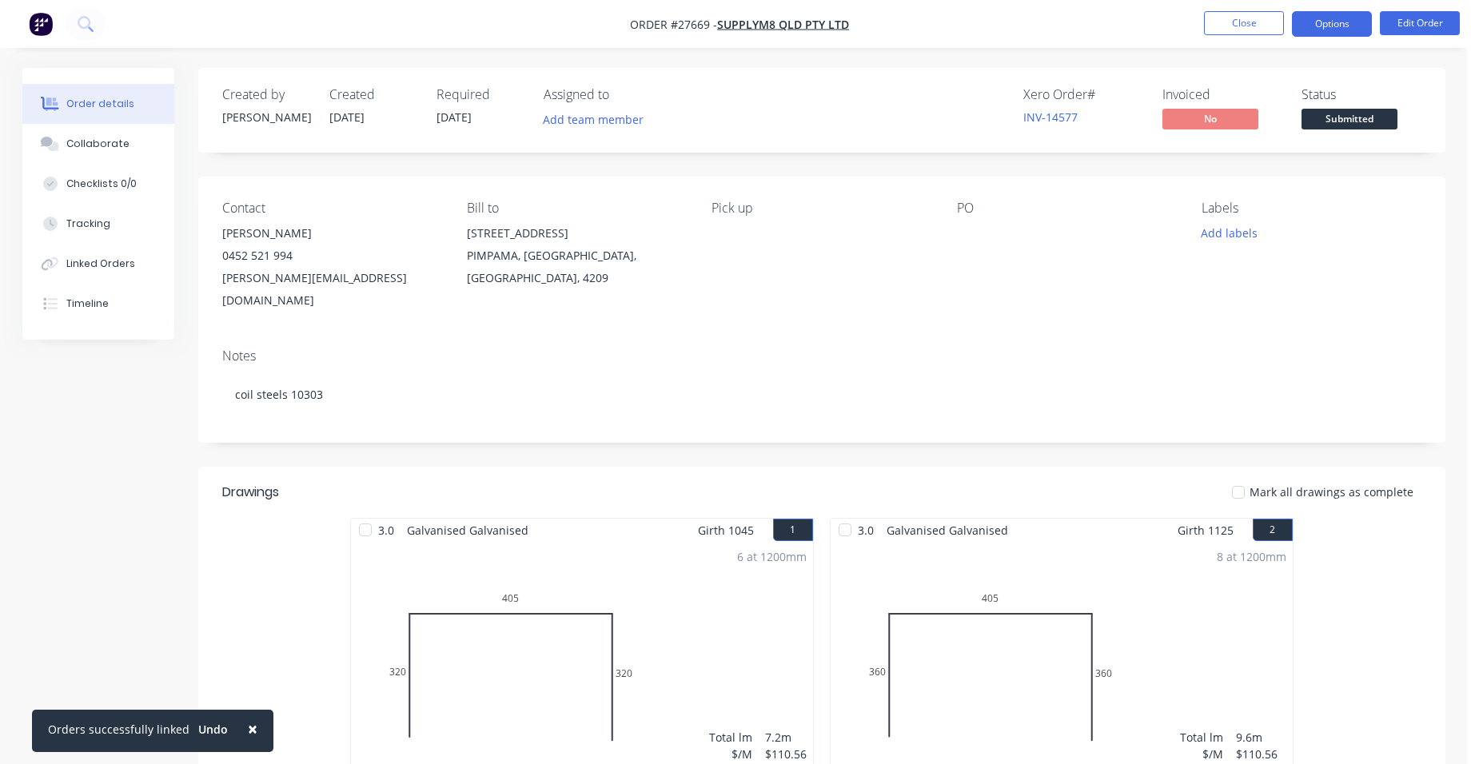
click at [1347, 28] on button "Options" at bounding box center [1332, 24] width 80 height 26
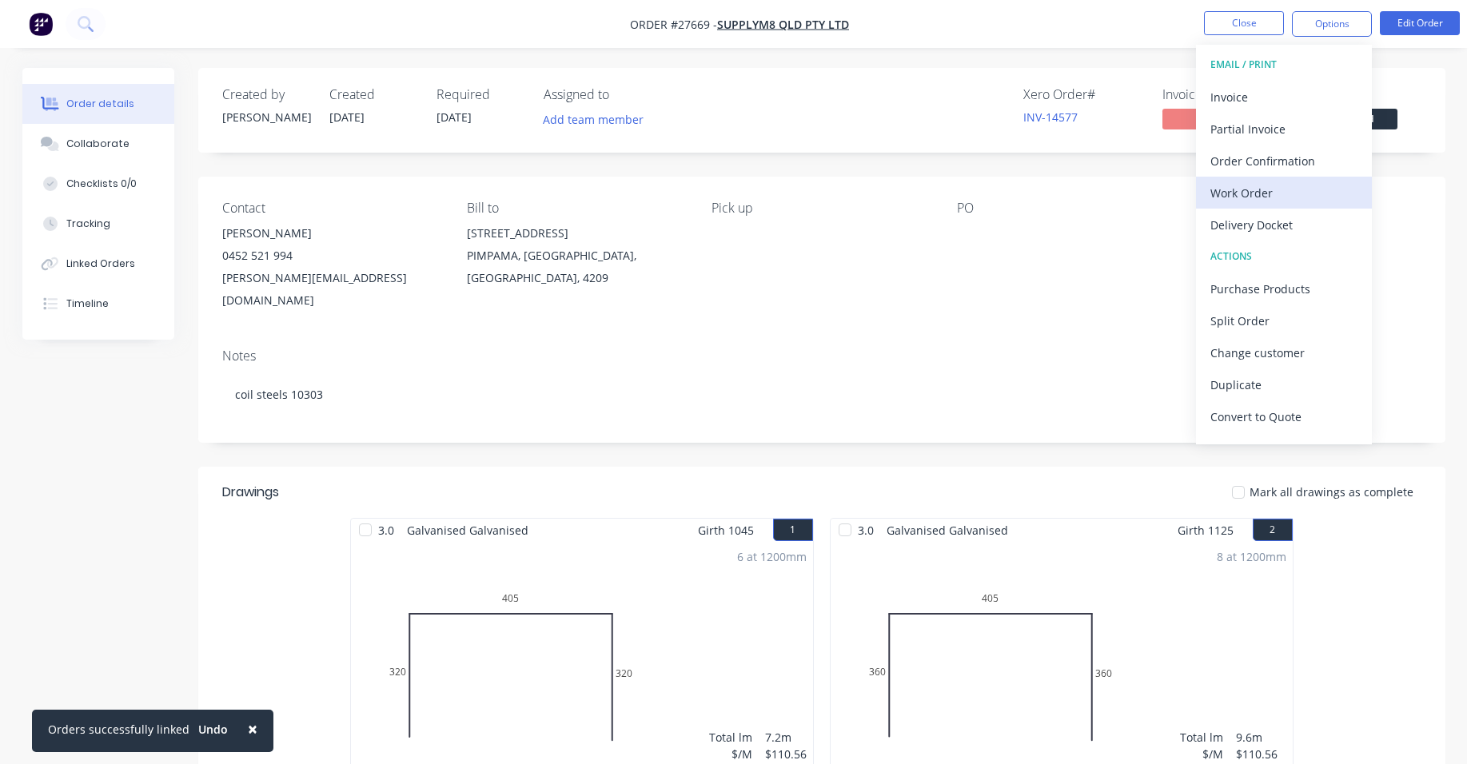
click at [1299, 197] on div "Work Order" at bounding box center [1284, 193] width 147 height 23
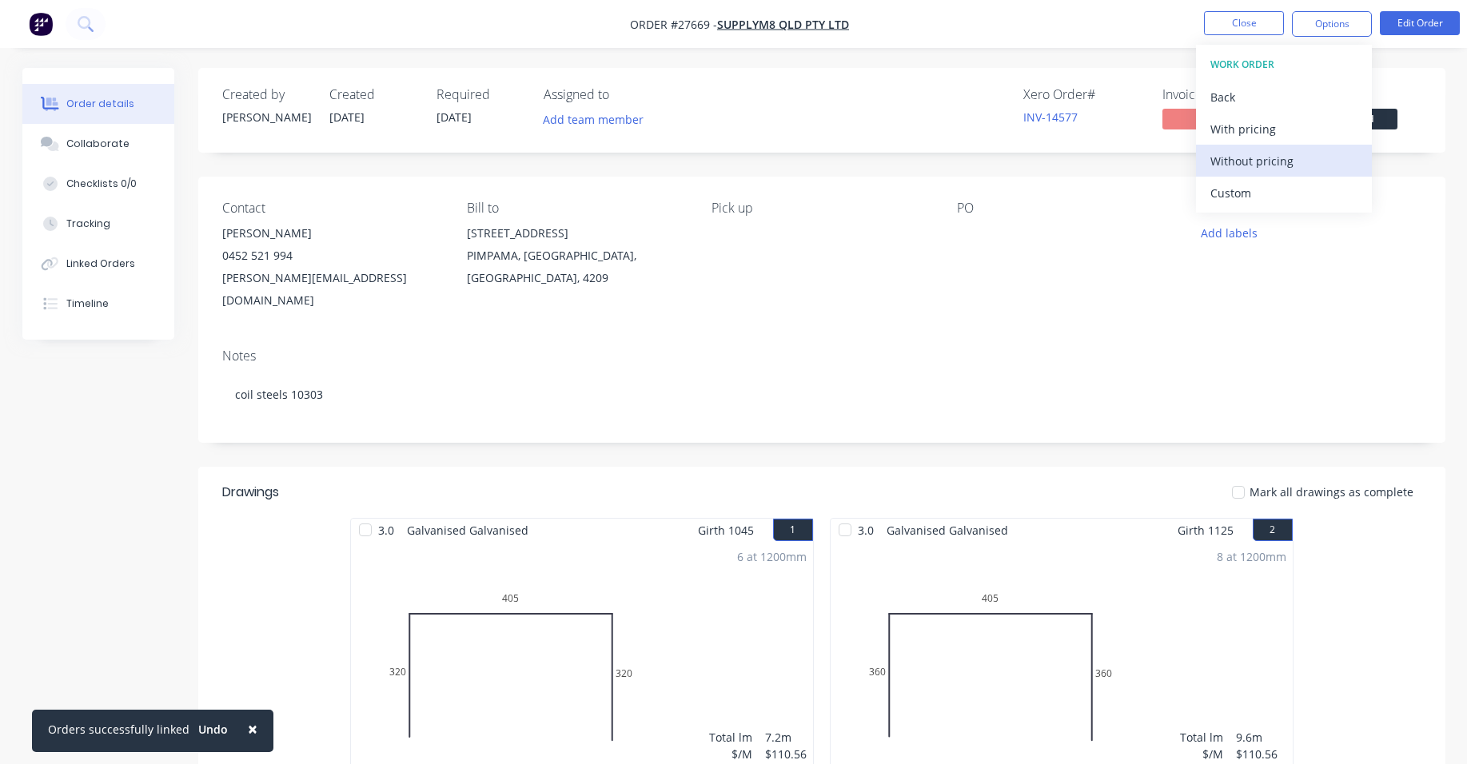
click at [1299, 167] on div "Without pricing" at bounding box center [1284, 161] width 147 height 23
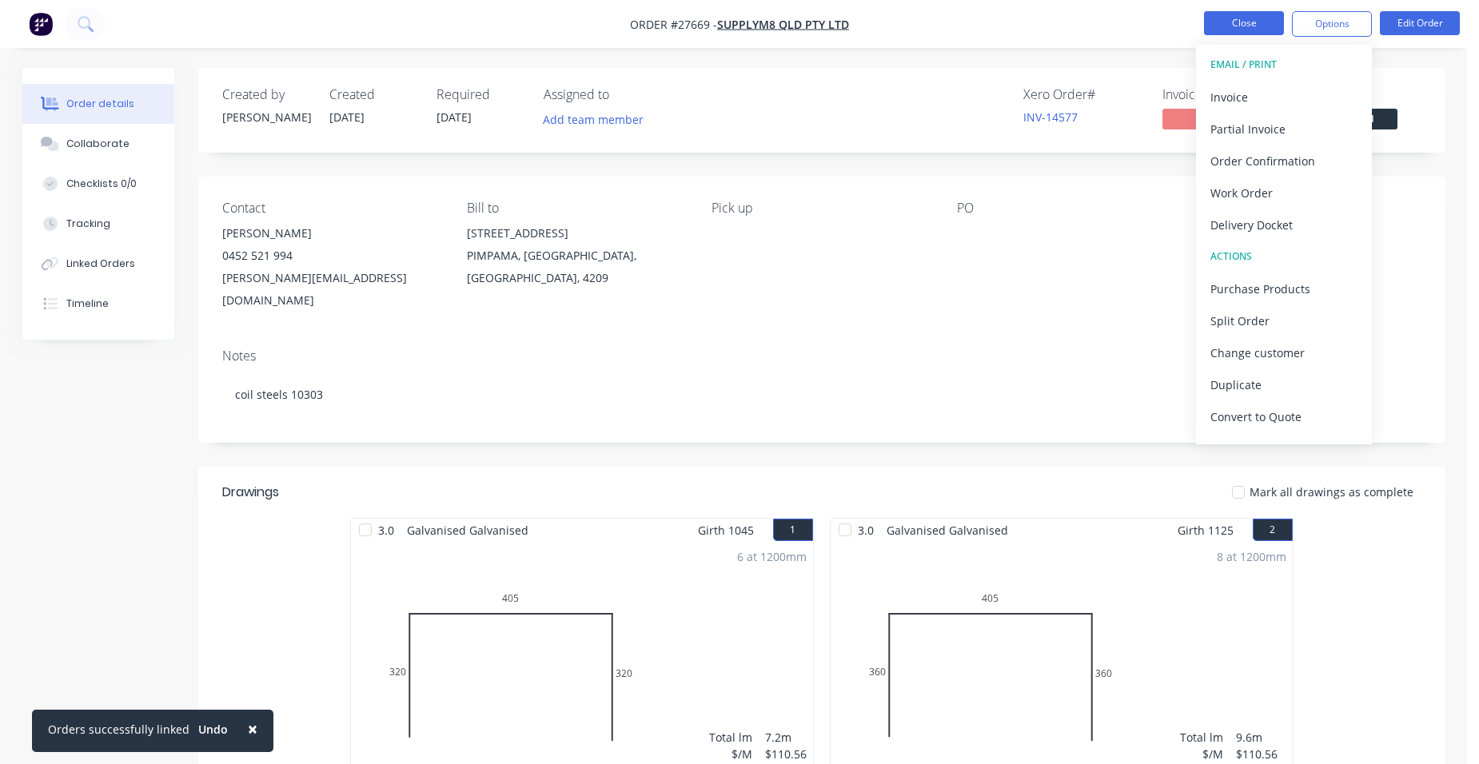
click at [1223, 26] on button "Close" at bounding box center [1244, 23] width 80 height 24
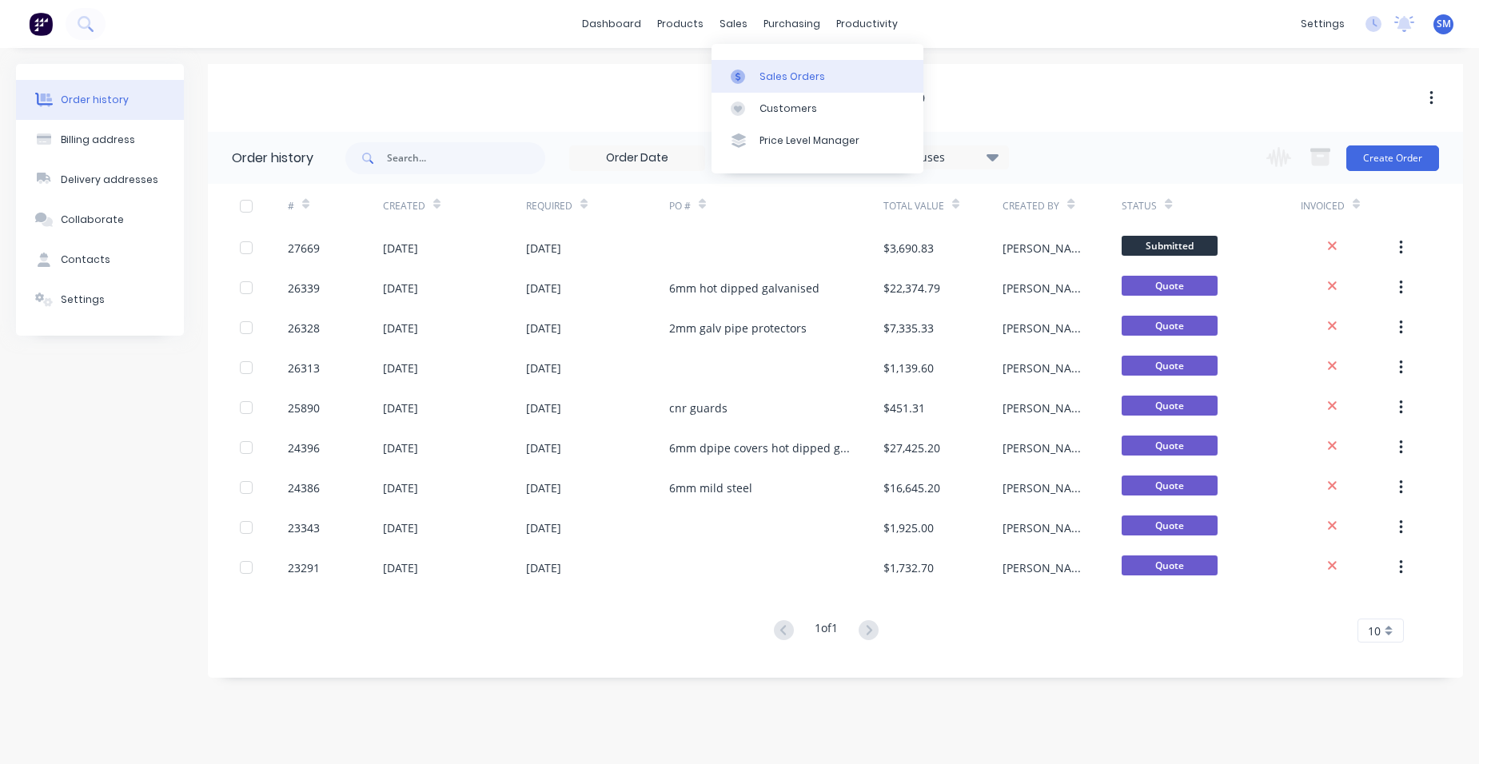
click at [761, 76] on div "Sales Orders" at bounding box center [793, 77] width 66 height 14
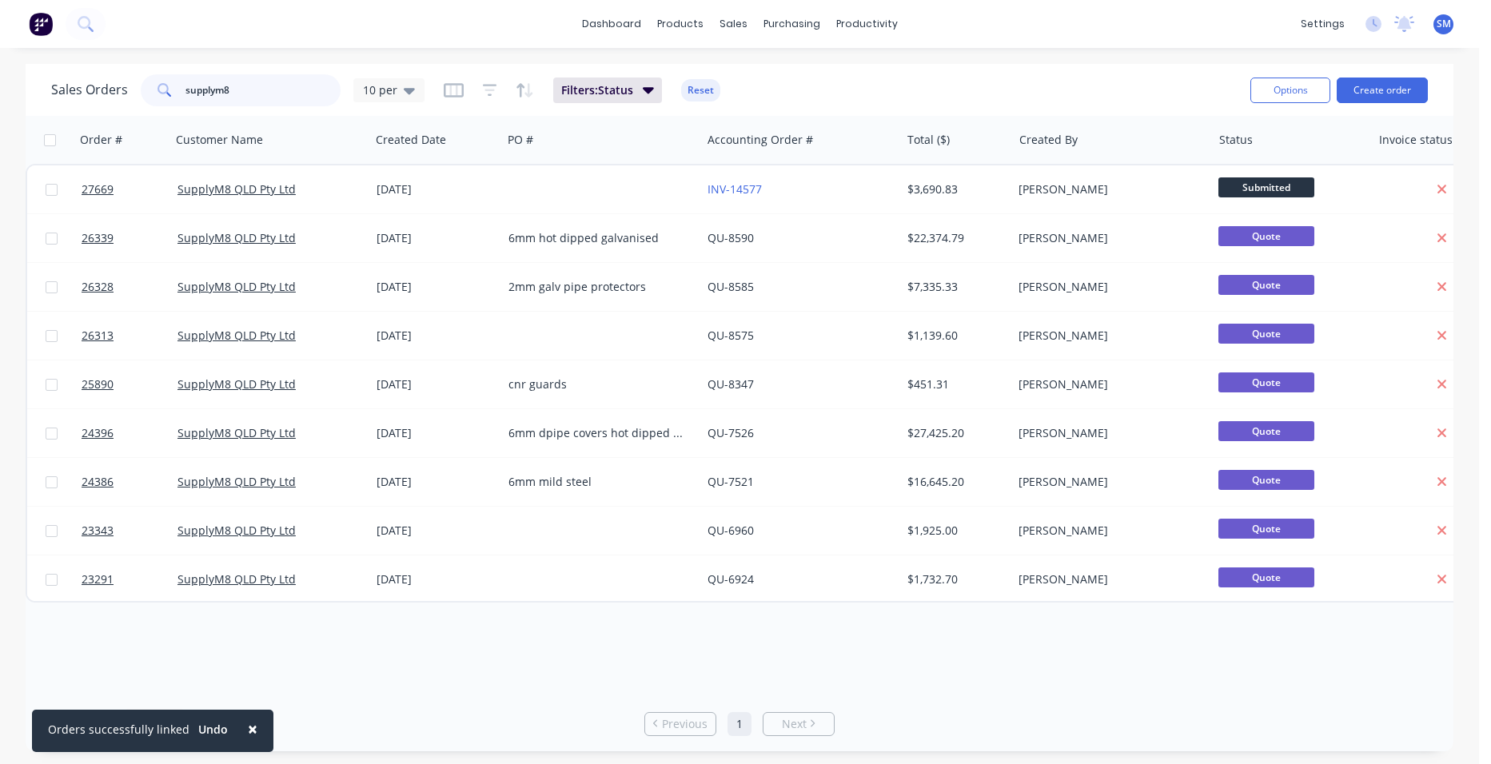
drag, startPoint x: 252, startPoint y: 90, endPoint x: 99, endPoint y: 101, distance: 153.1
click at [108, 101] on div "Sales Orders supplym8 10 per" at bounding box center [237, 90] width 373 height 32
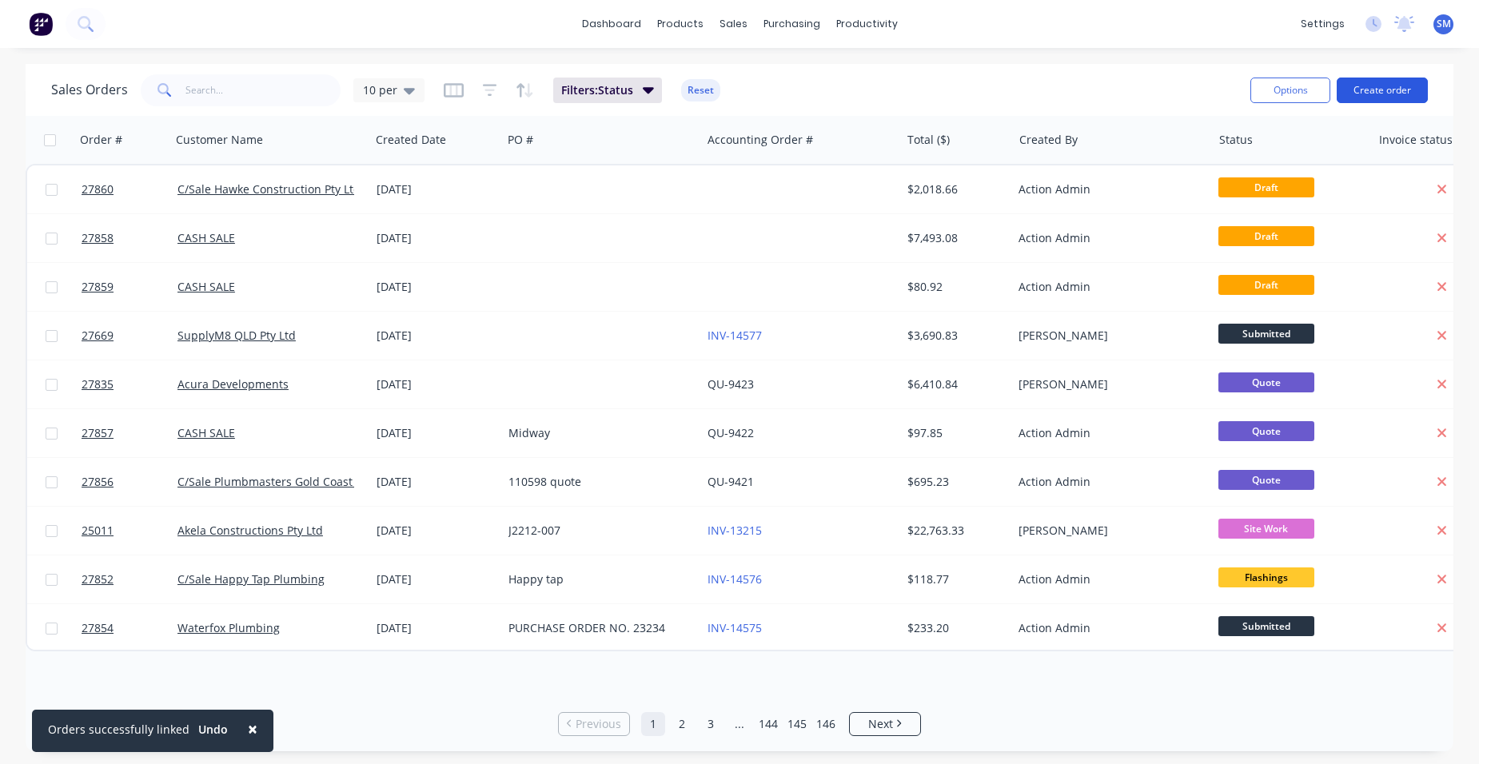
click at [1352, 94] on button "Create order" at bounding box center [1382, 91] width 91 height 26
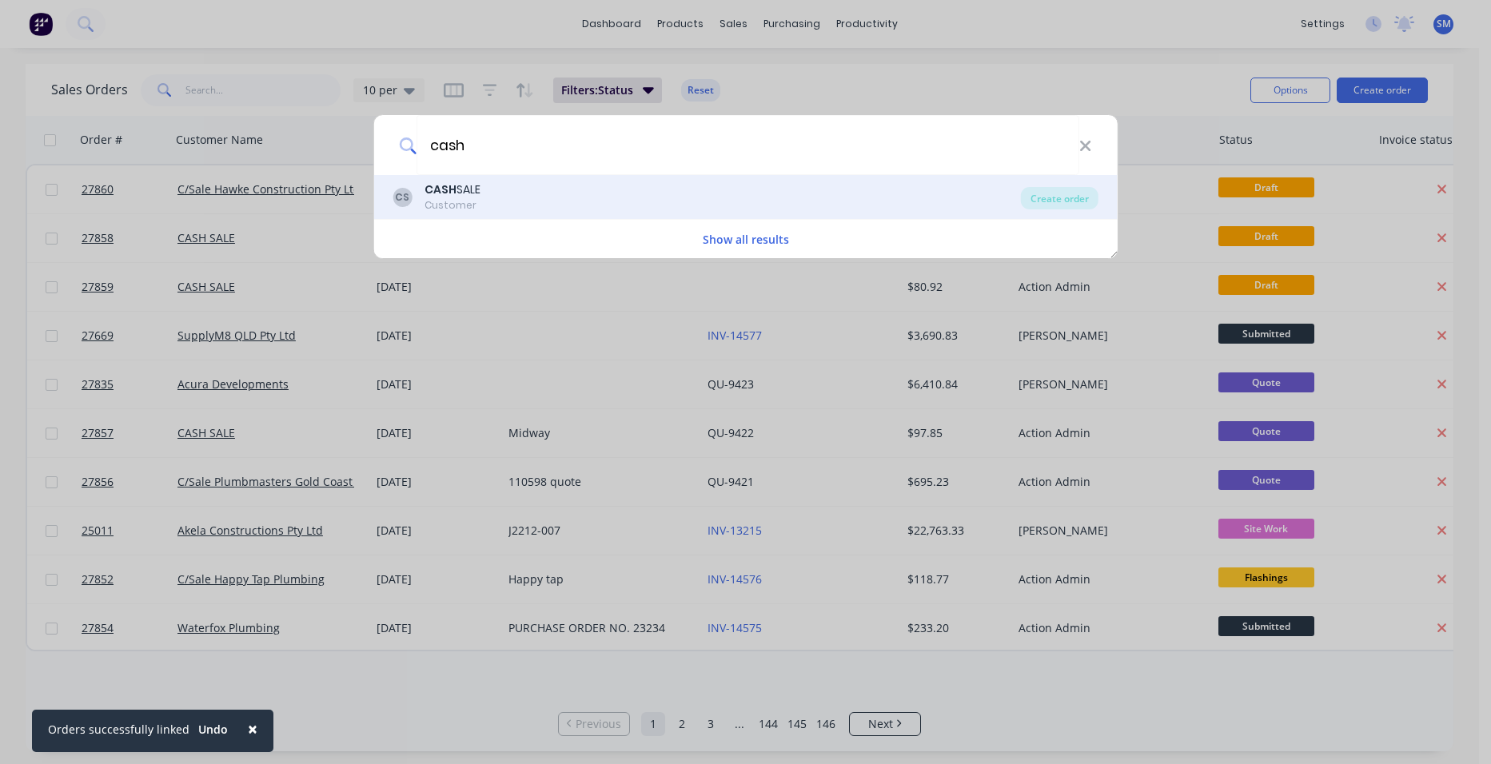
type input "cash"
click at [474, 193] on div "CASH SALE" at bounding box center [453, 190] width 56 height 17
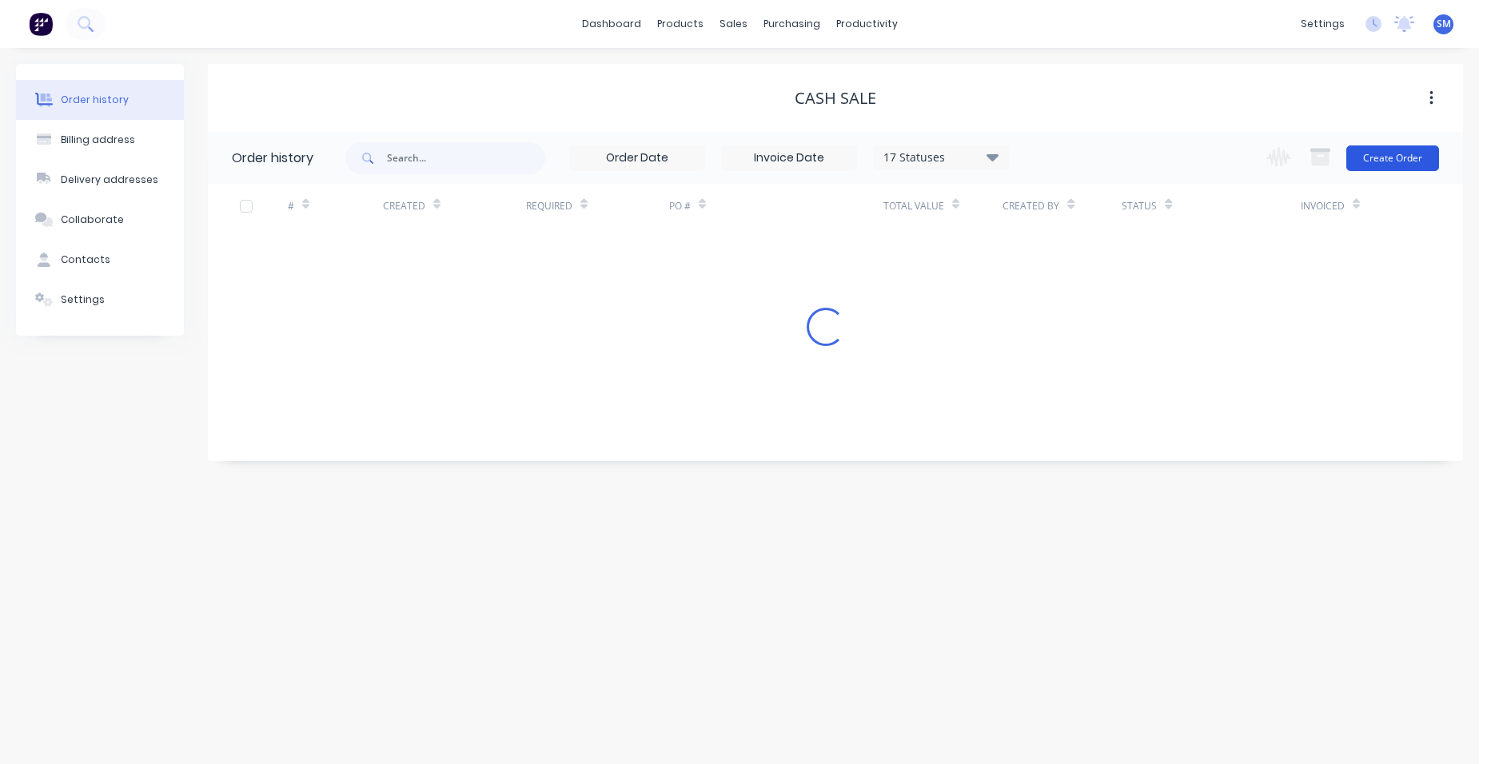
click at [1386, 154] on button "Create Order" at bounding box center [1393, 159] width 93 height 26
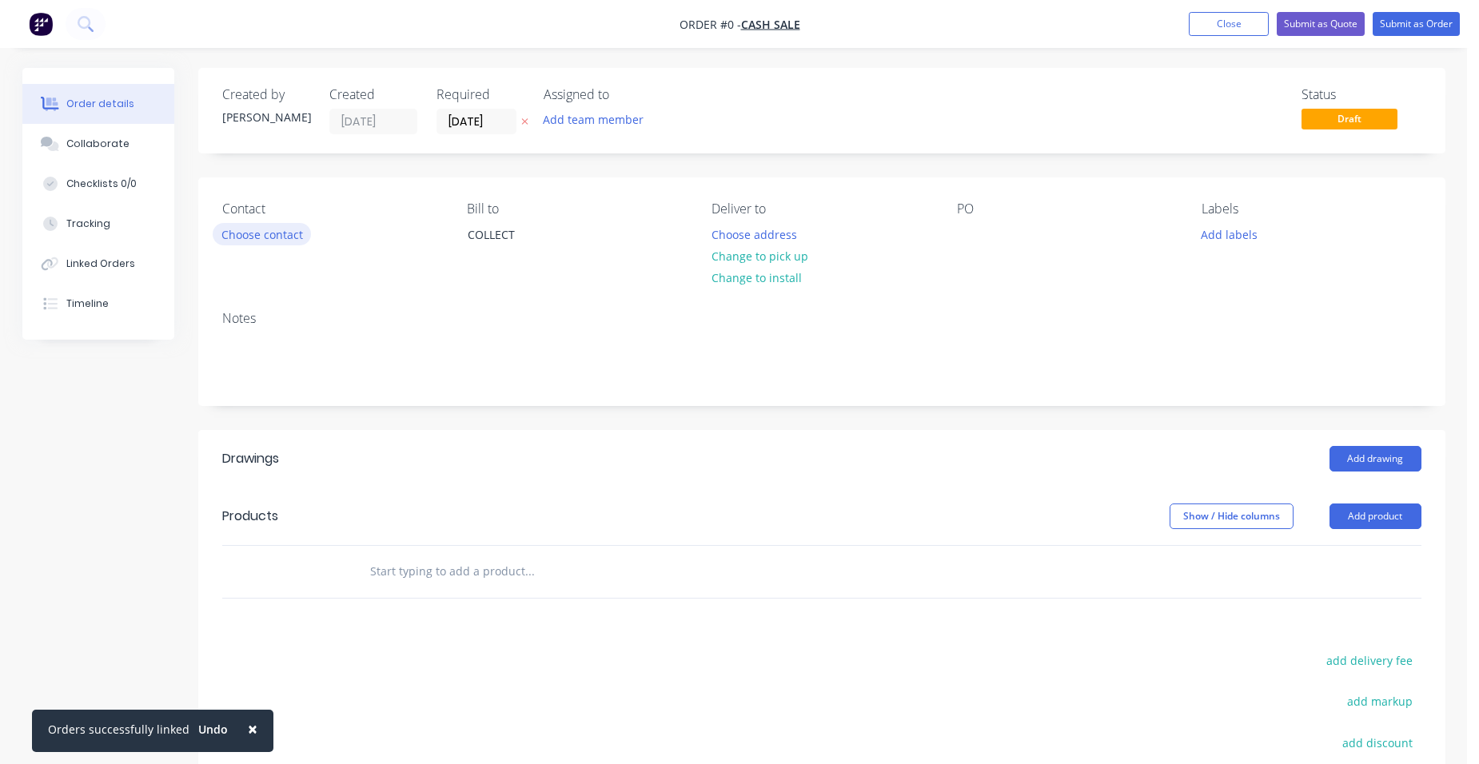
click at [290, 241] on button "Choose contact" at bounding box center [262, 234] width 98 height 22
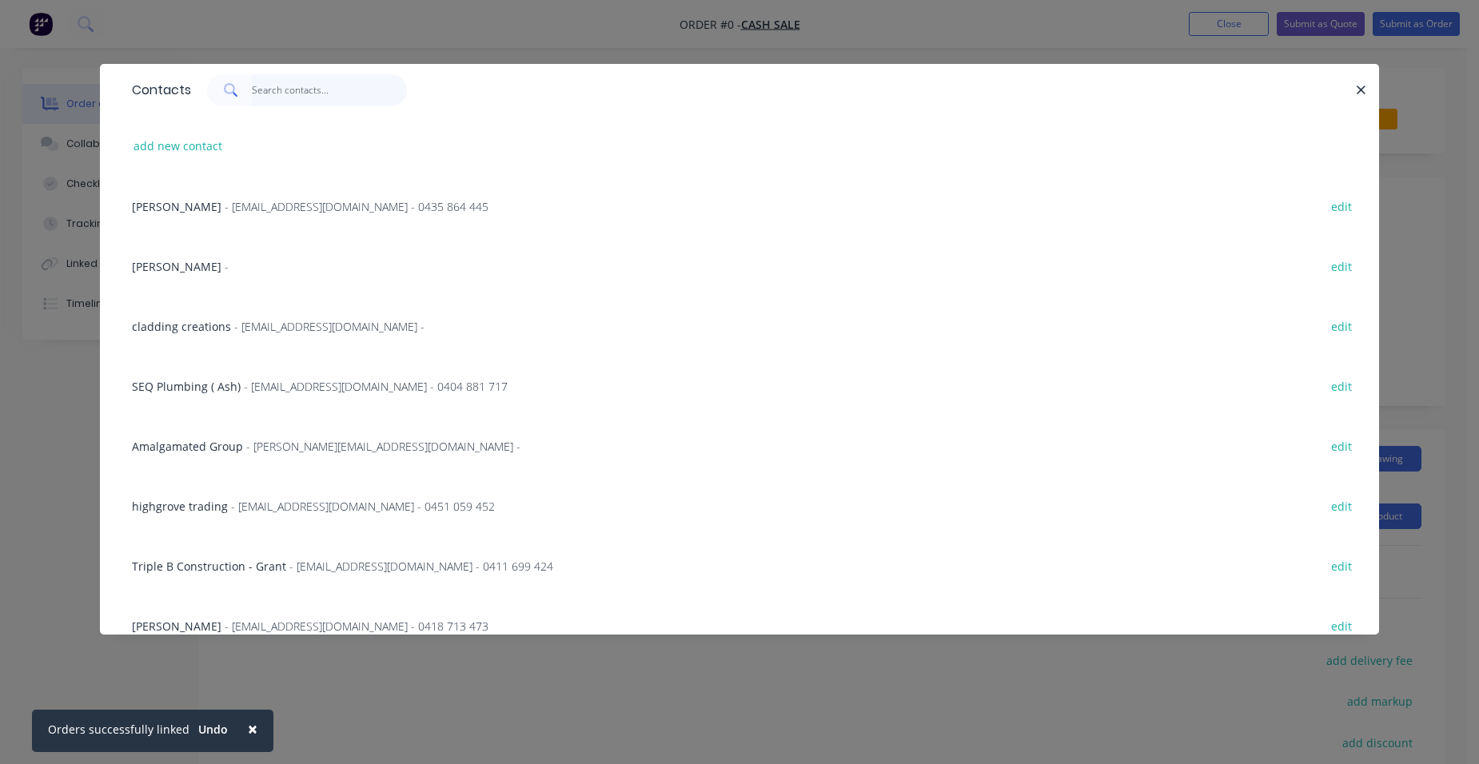
click at [282, 97] on input "text" at bounding box center [330, 90] width 156 height 32
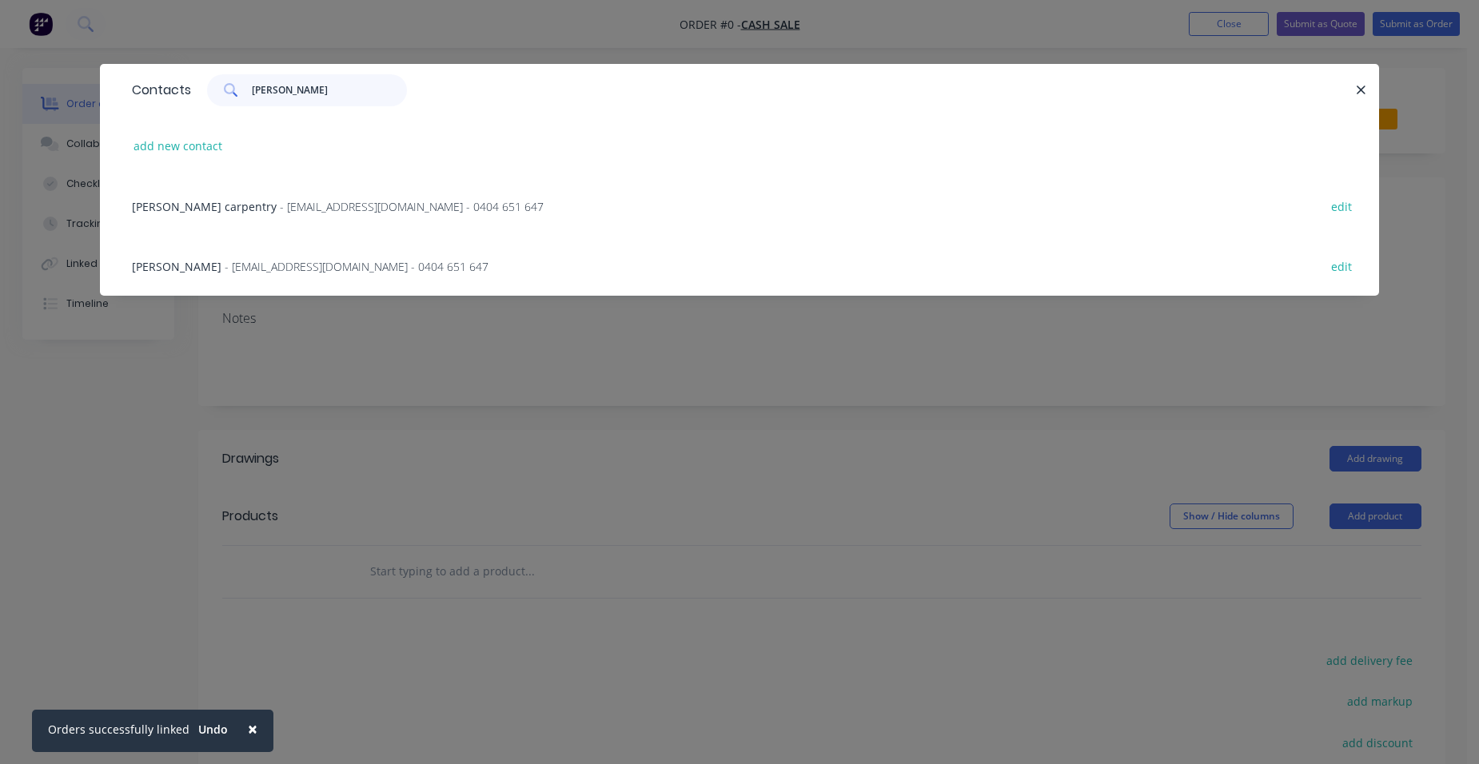
type input "[PERSON_NAME]"
click at [236, 202] on span "[PERSON_NAME] carpentry" at bounding box center [204, 206] width 145 height 15
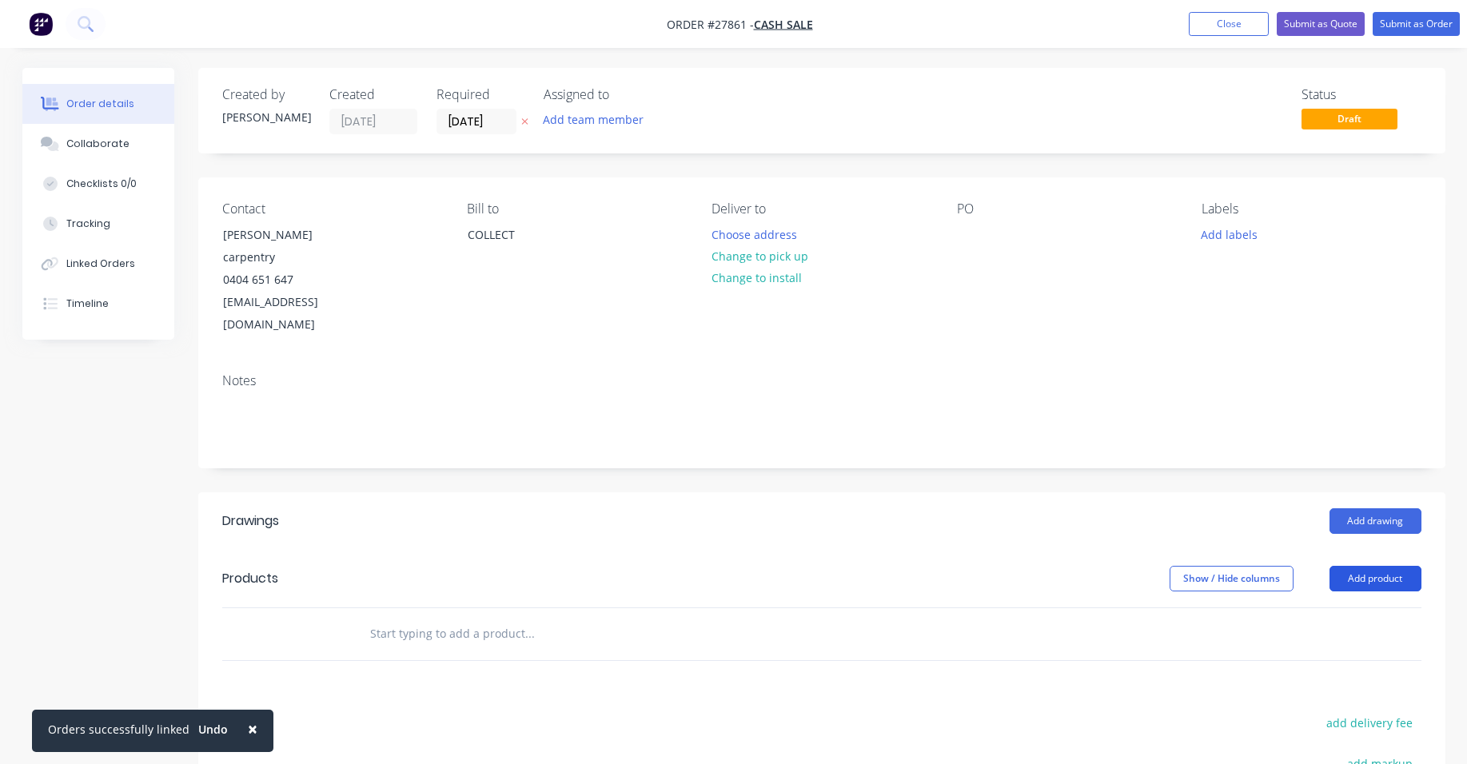
click at [1362, 566] on button "Add product" at bounding box center [1376, 579] width 92 height 26
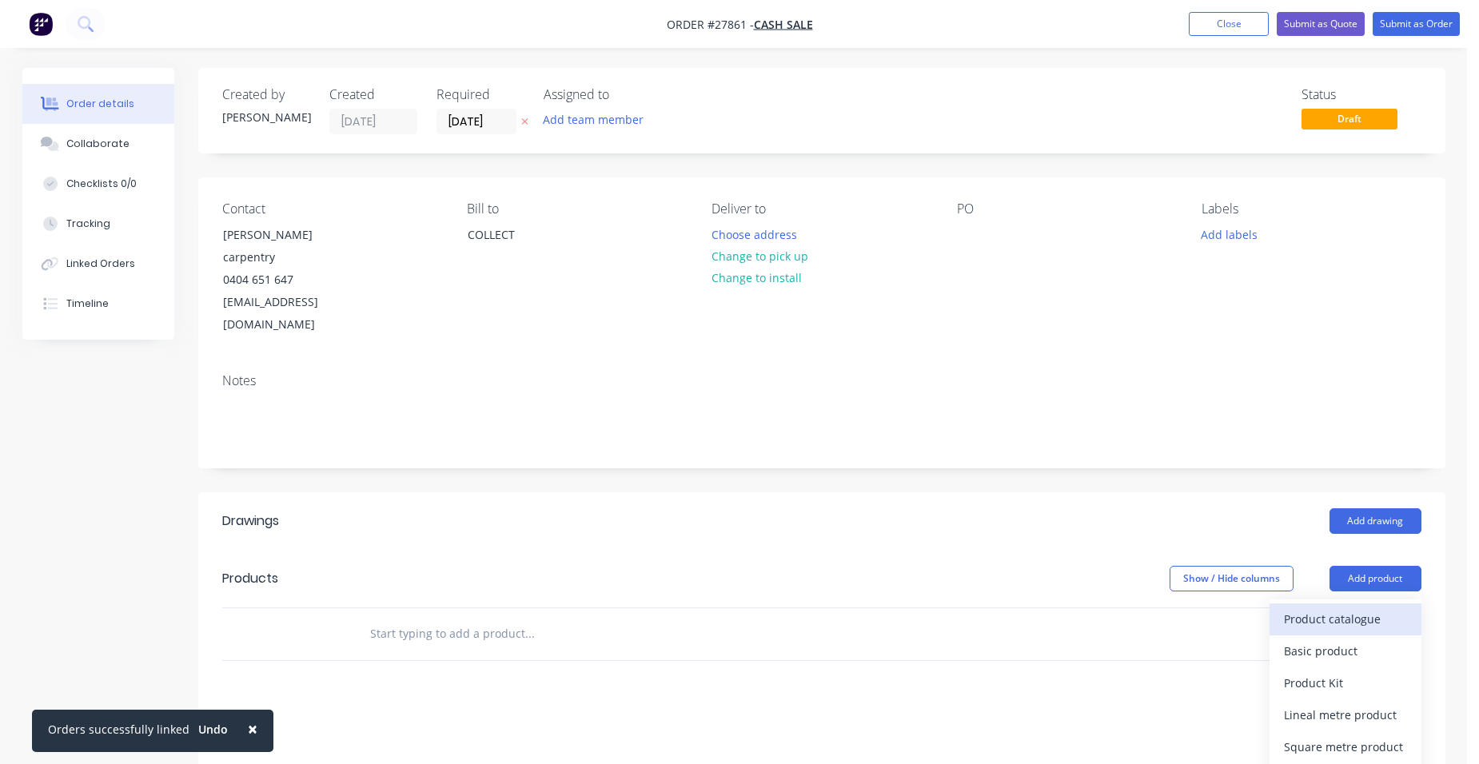
click at [1327, 604] on button "Product catalogue" at bounding box center [1346, 620] width 152 height 32
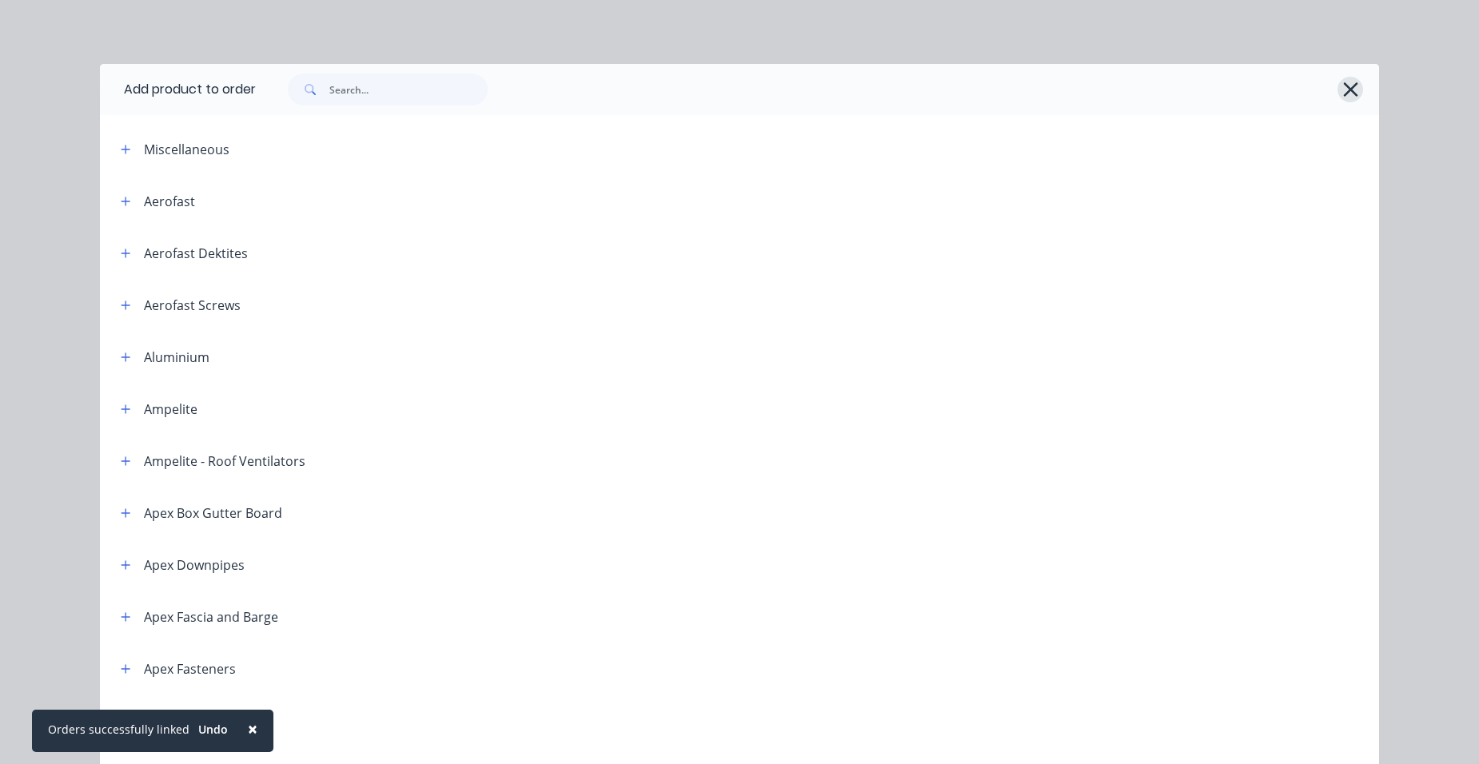
click at [1346, 82] on icon "button" at bounding box center [1351, 89] width 17 height 22
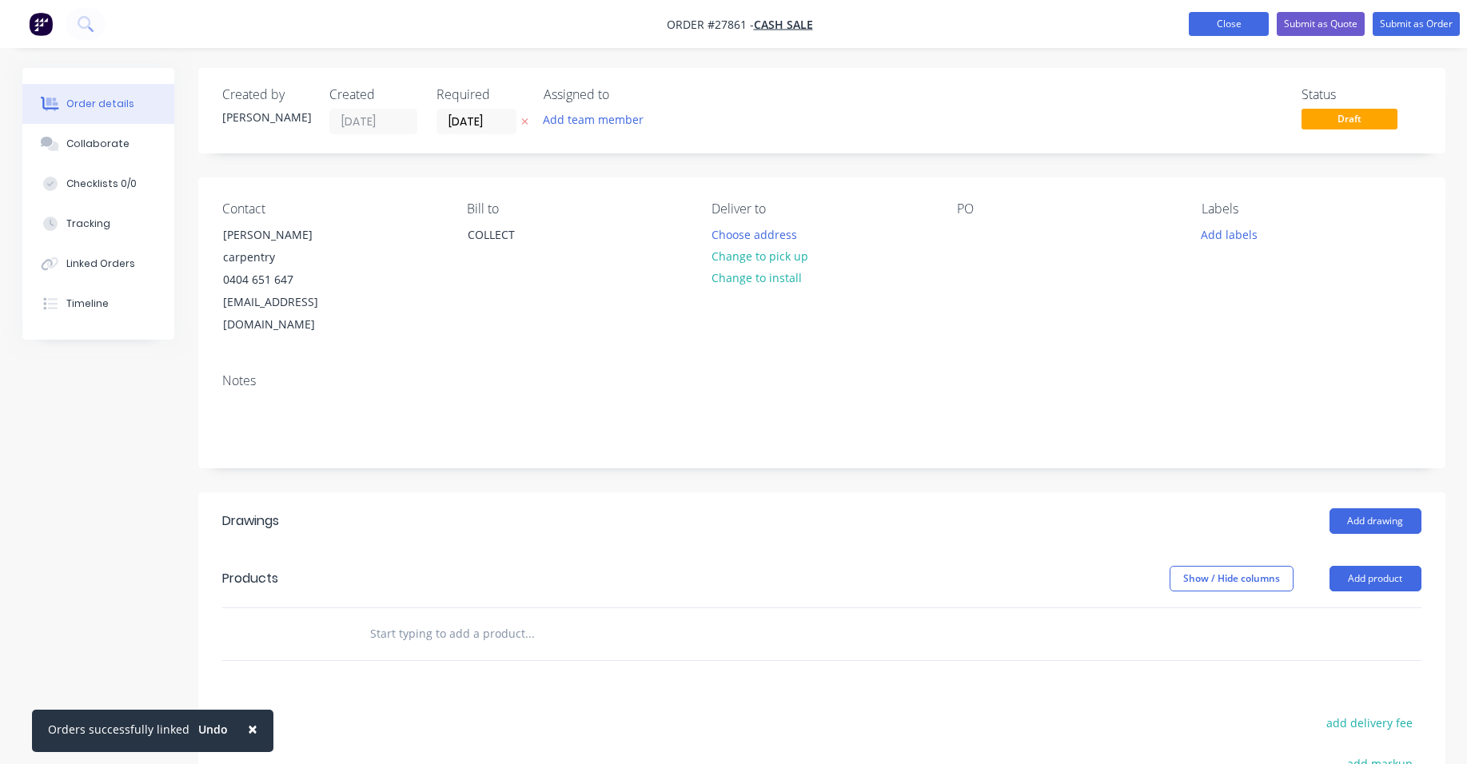
click at [1241, 19] on button "Close" at bounding box center [1229, 24] width 80 height 24
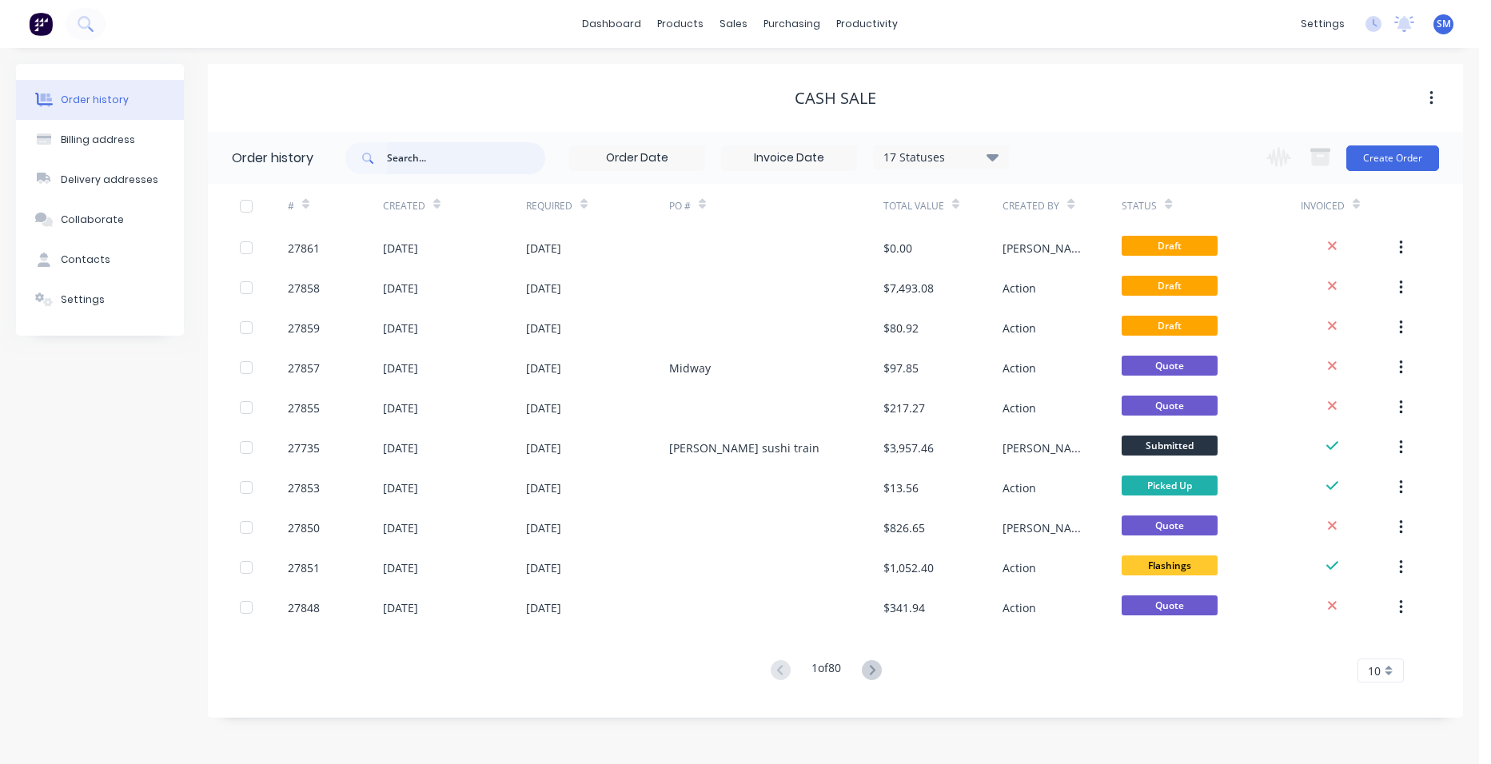
click at [449, 160] on input "text" at bounding box center [466, 158] width 158 height 32
type input "[PERSON_NAME]"
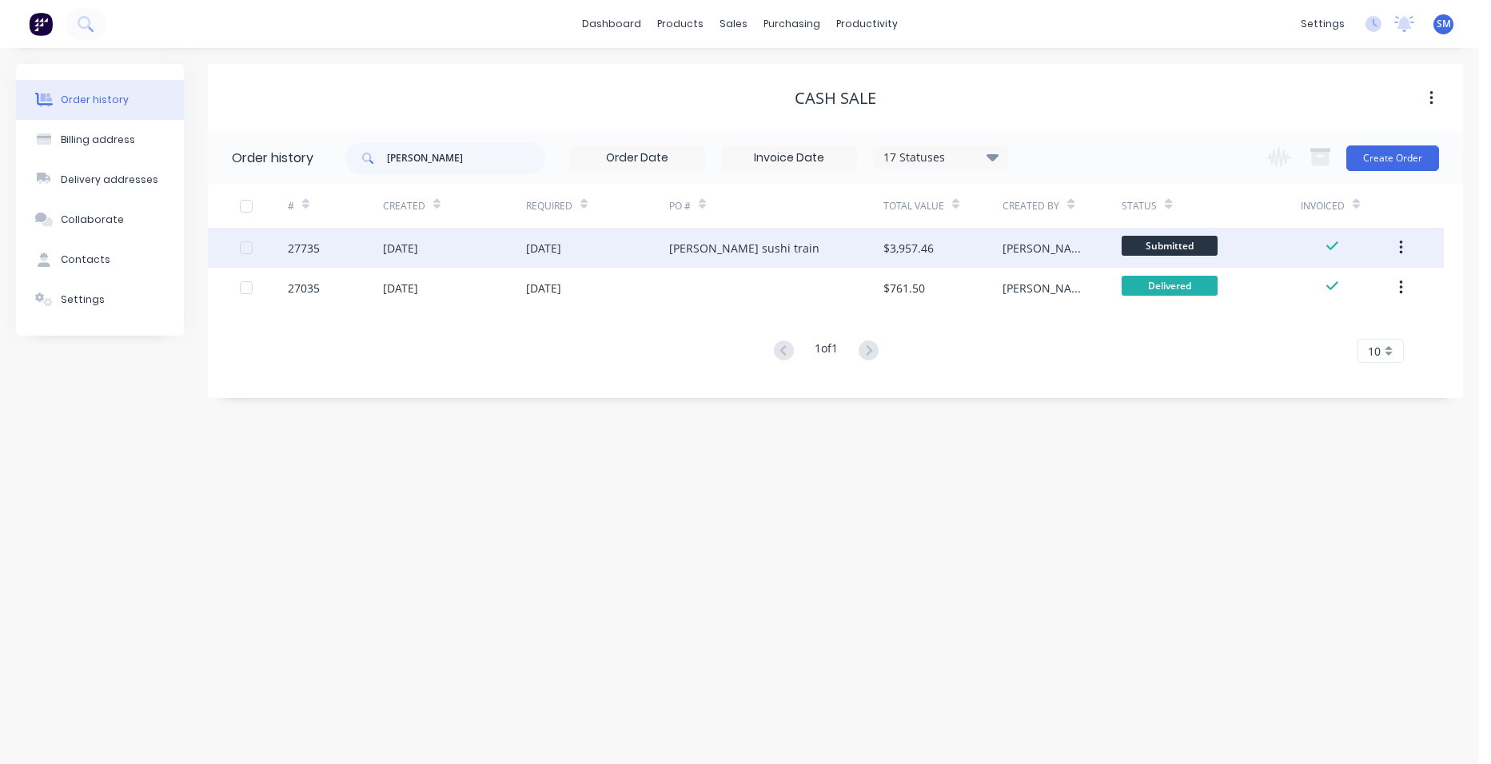
click at [788, 249] on div "[PERSON_NAME] sushi train" at bounding box center [776, 248] width 214 height 40
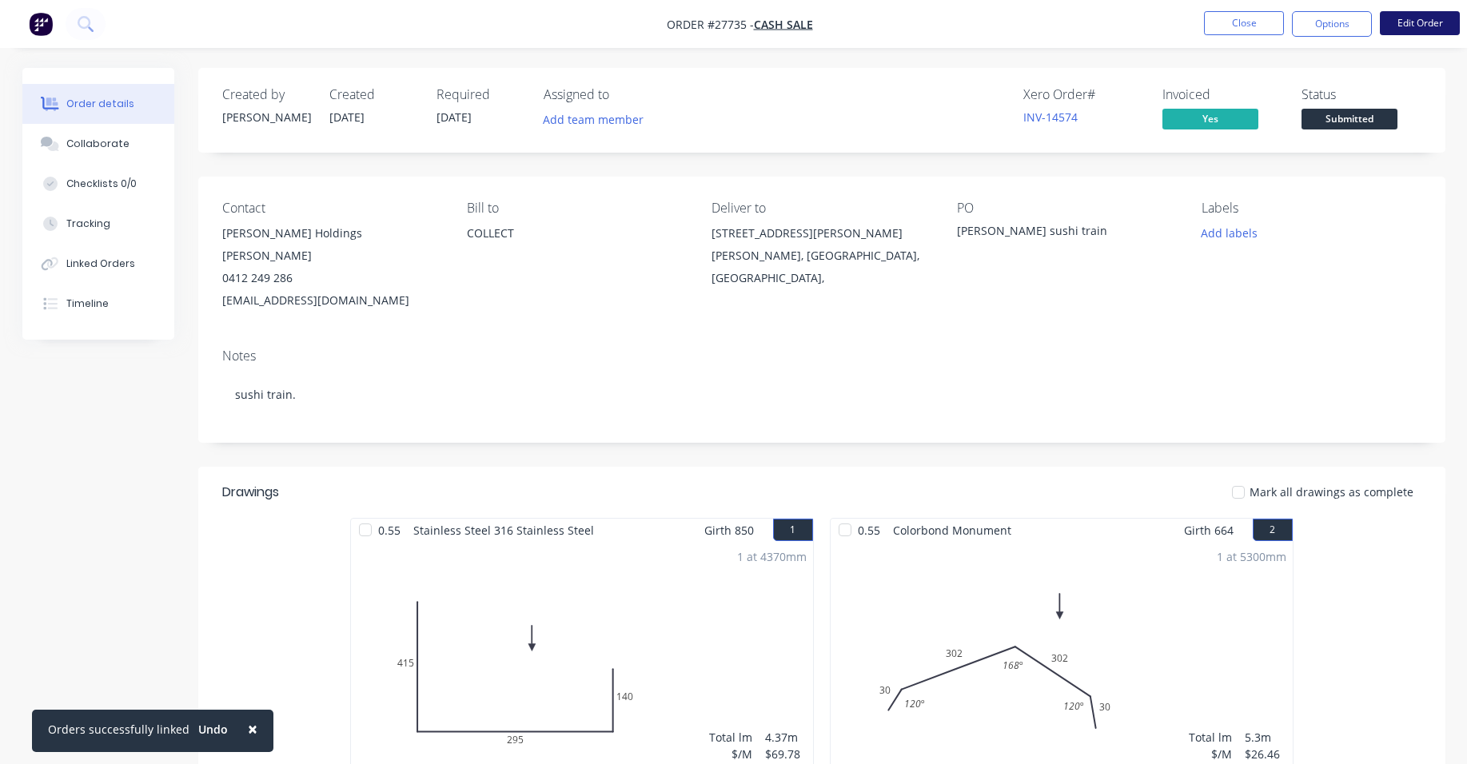
click at [1396, 22] on button "Edit Order" at bounding box center [1420, 23] width 80 height 24
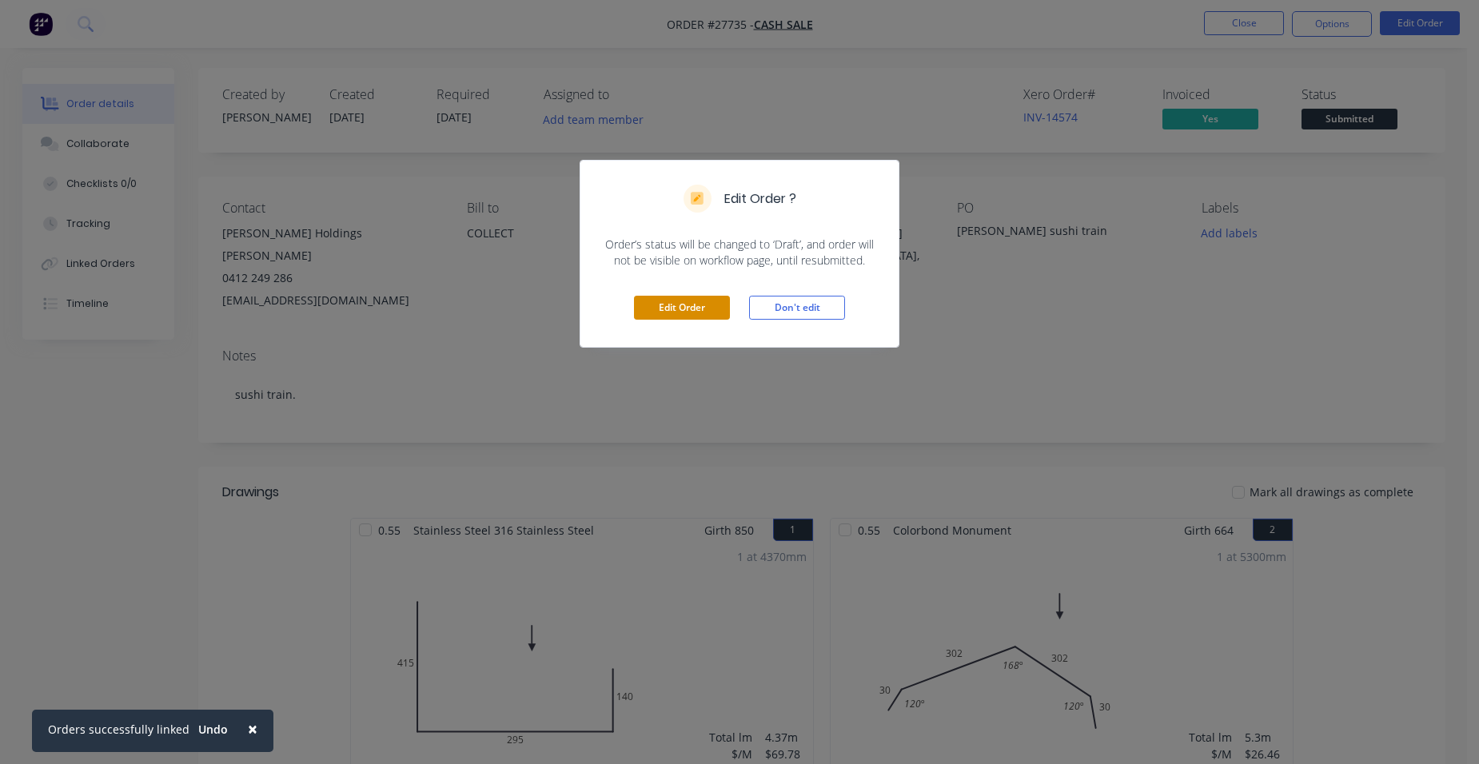
click at [717, 305] on button "Edit Order" at bounding box center [682, 308] width 96 height 24
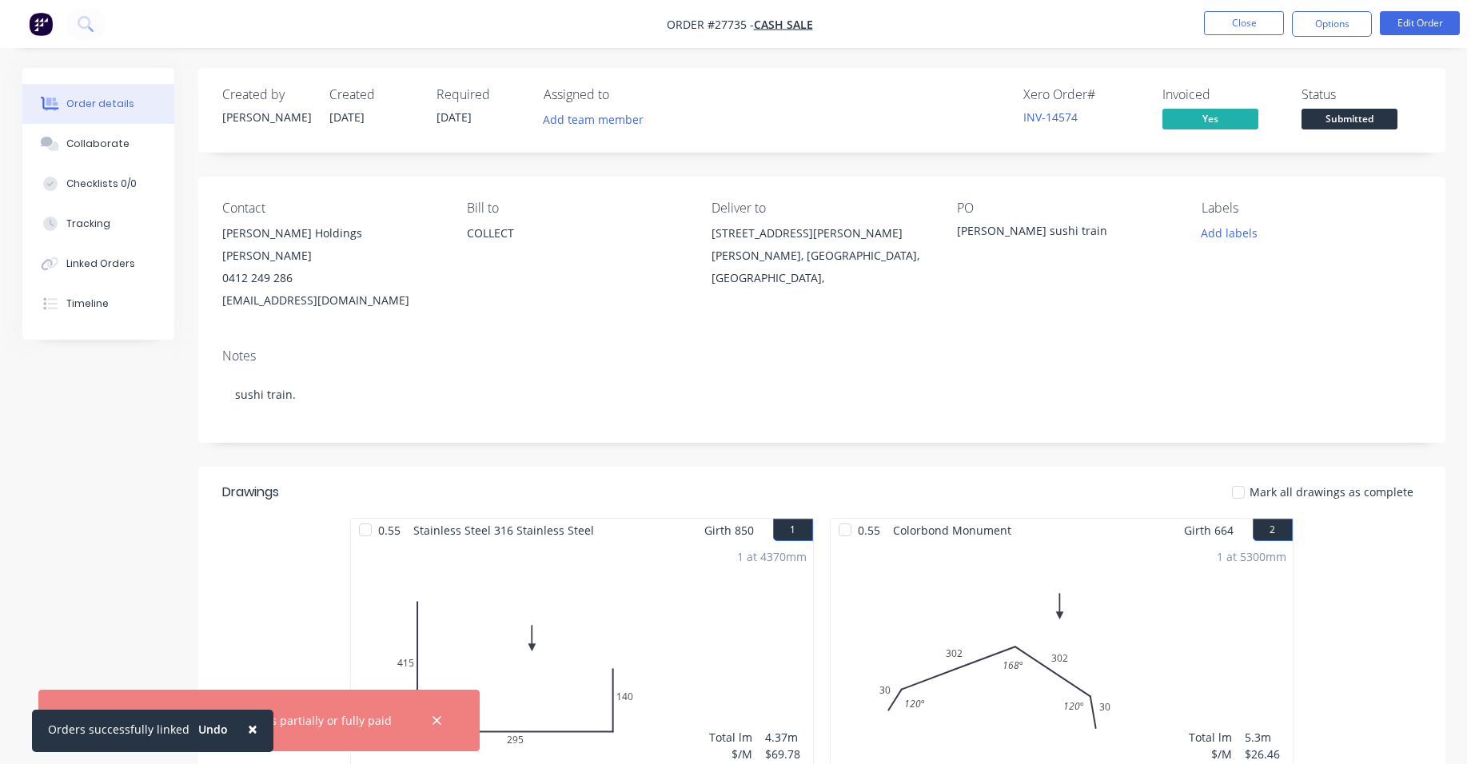
click at [1185, 262] on div "Contact [PERSON_NAME] Holdings [PERSON_NAME] 0412 249 286 [EMAIL_ADDRESS][DOMAI…" at bounding box center [821, 256] width 1247 height 159
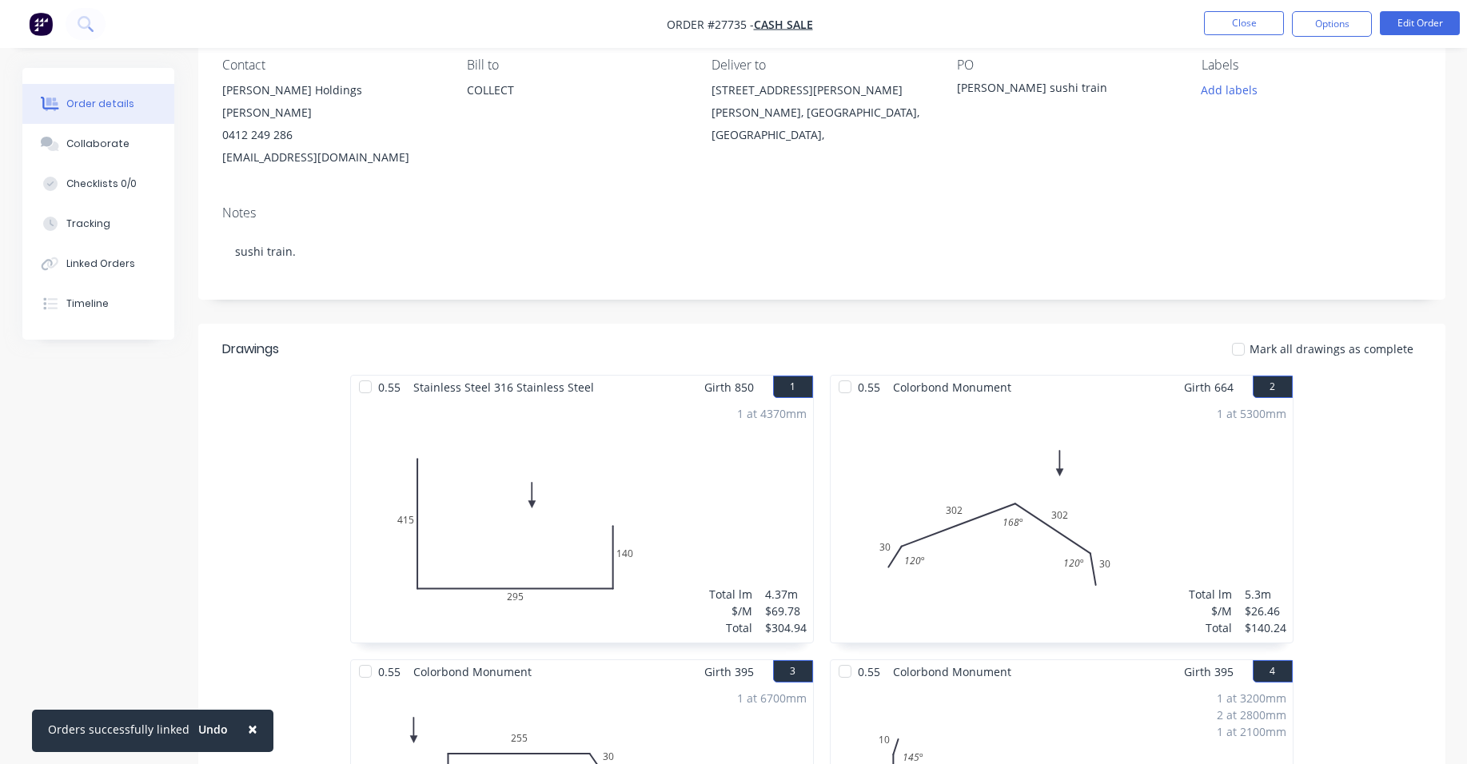
scroll to position [160, 0]
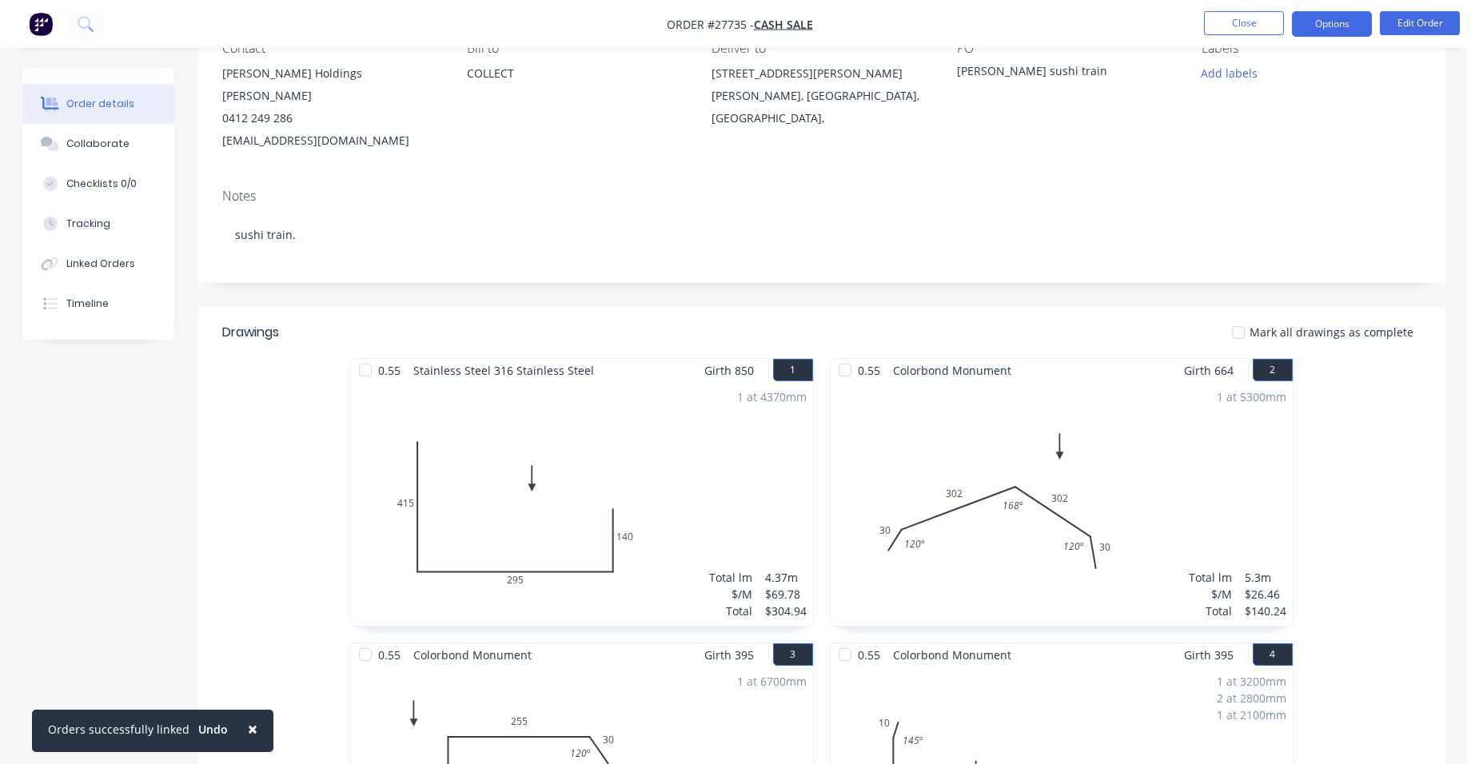
click at [1314, 11] on button "Options" at bounding box center [1332, 24] width 80 height 26
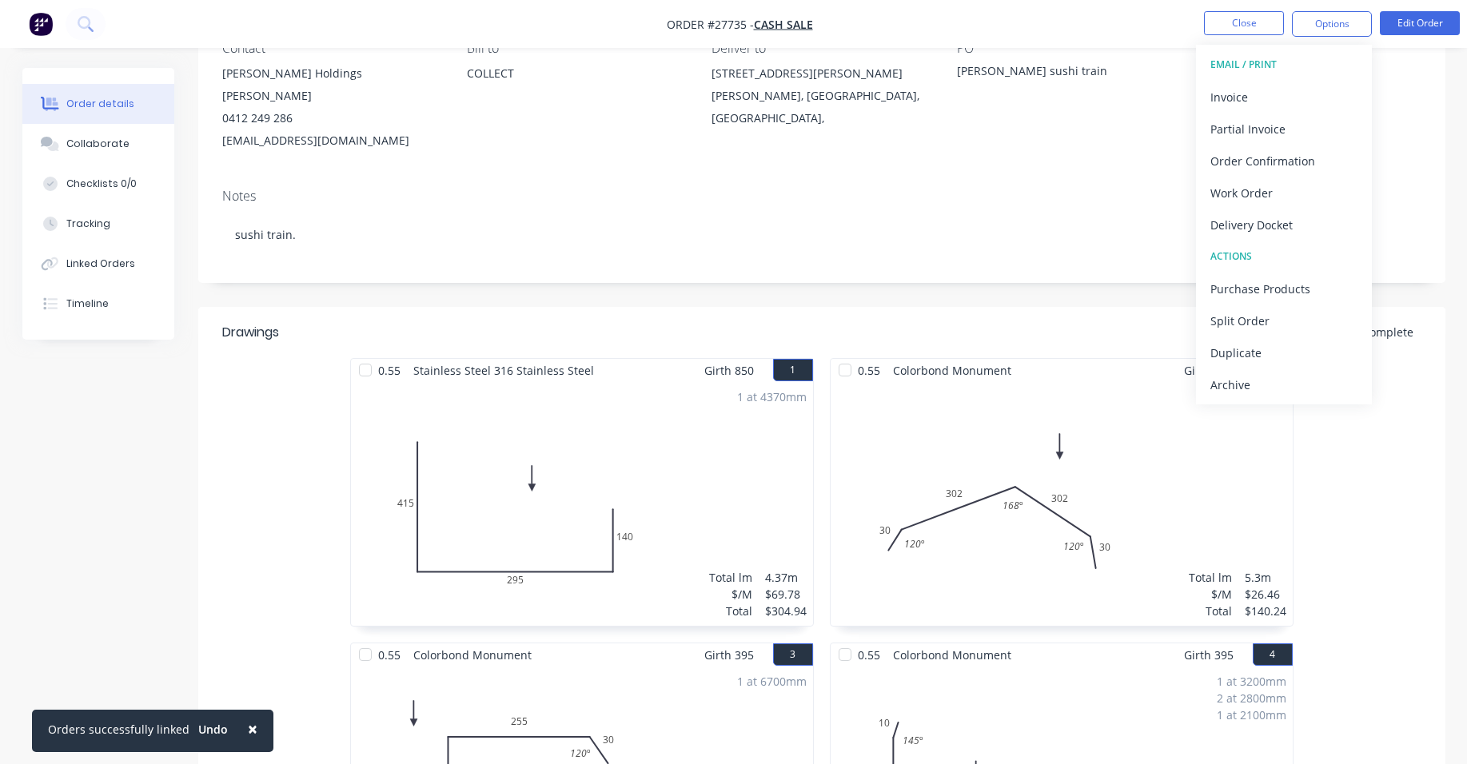
click at [916, 256] on div "Notes sushi train." at bounding box center [821, 229] width 1247 height 107
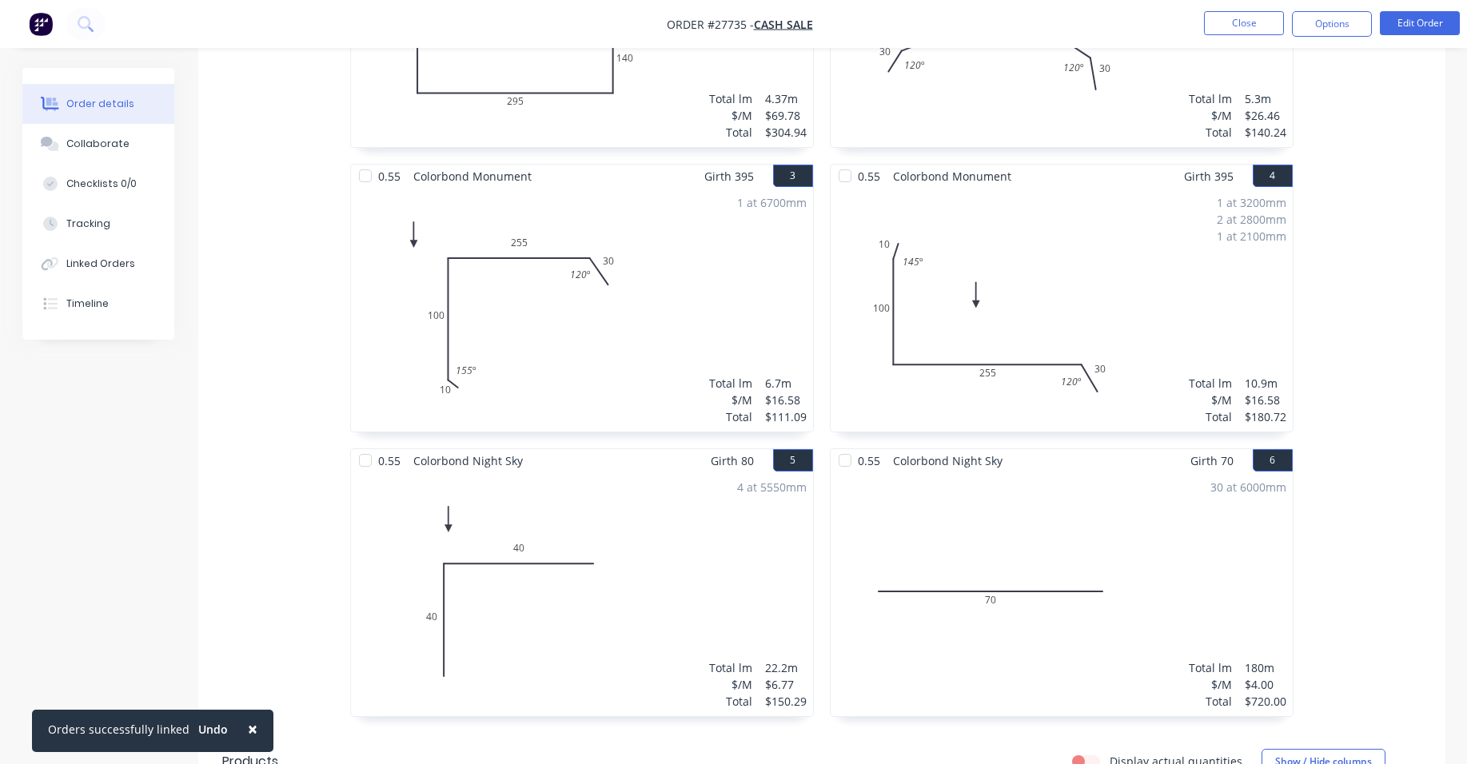
scroll to position [640, 0]
click at [1361, 24] on button "Options" at bounding box center [1332, 24] width 80 height 26
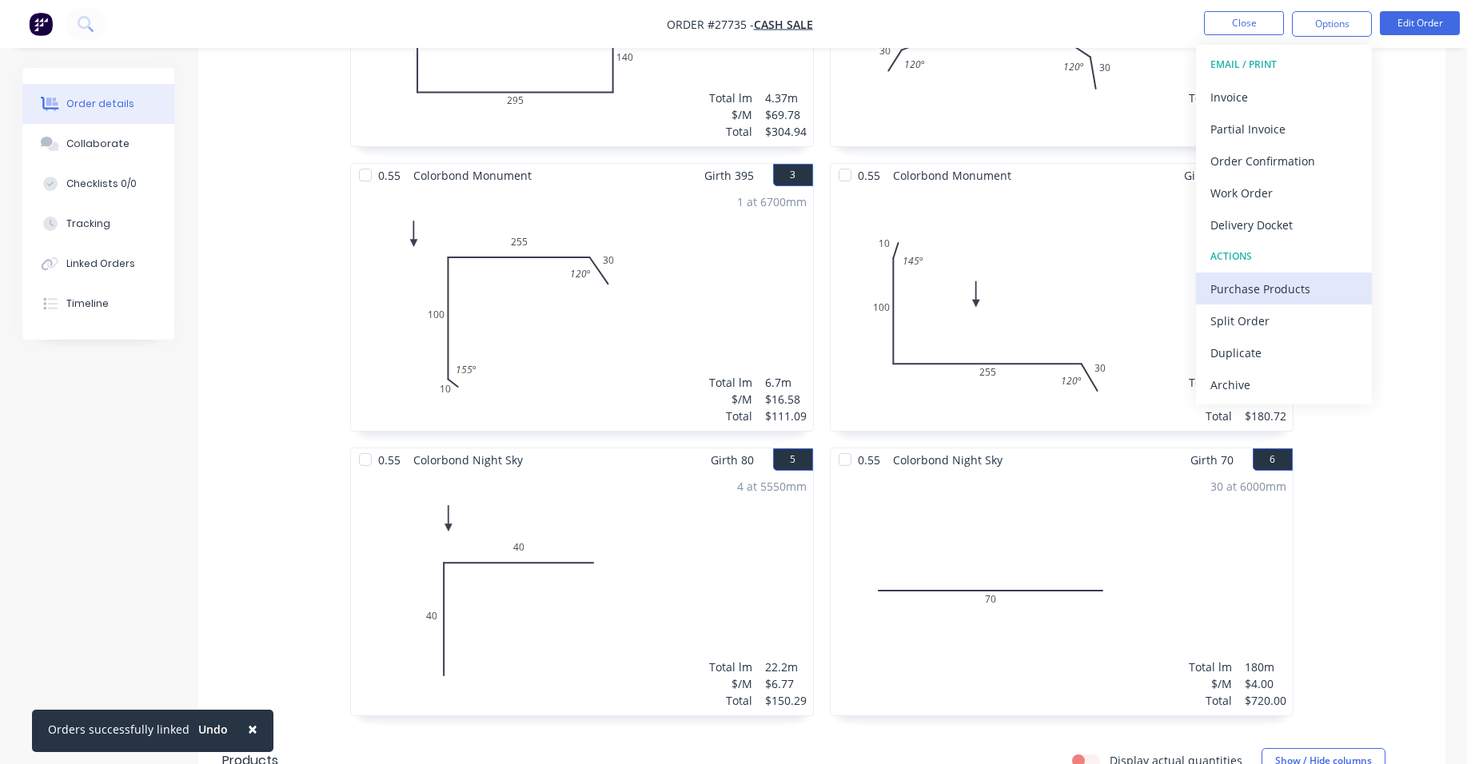
click at [1310, 288] on div "Purchase Products" at bounding box center [1284, 288] width 147 height 23
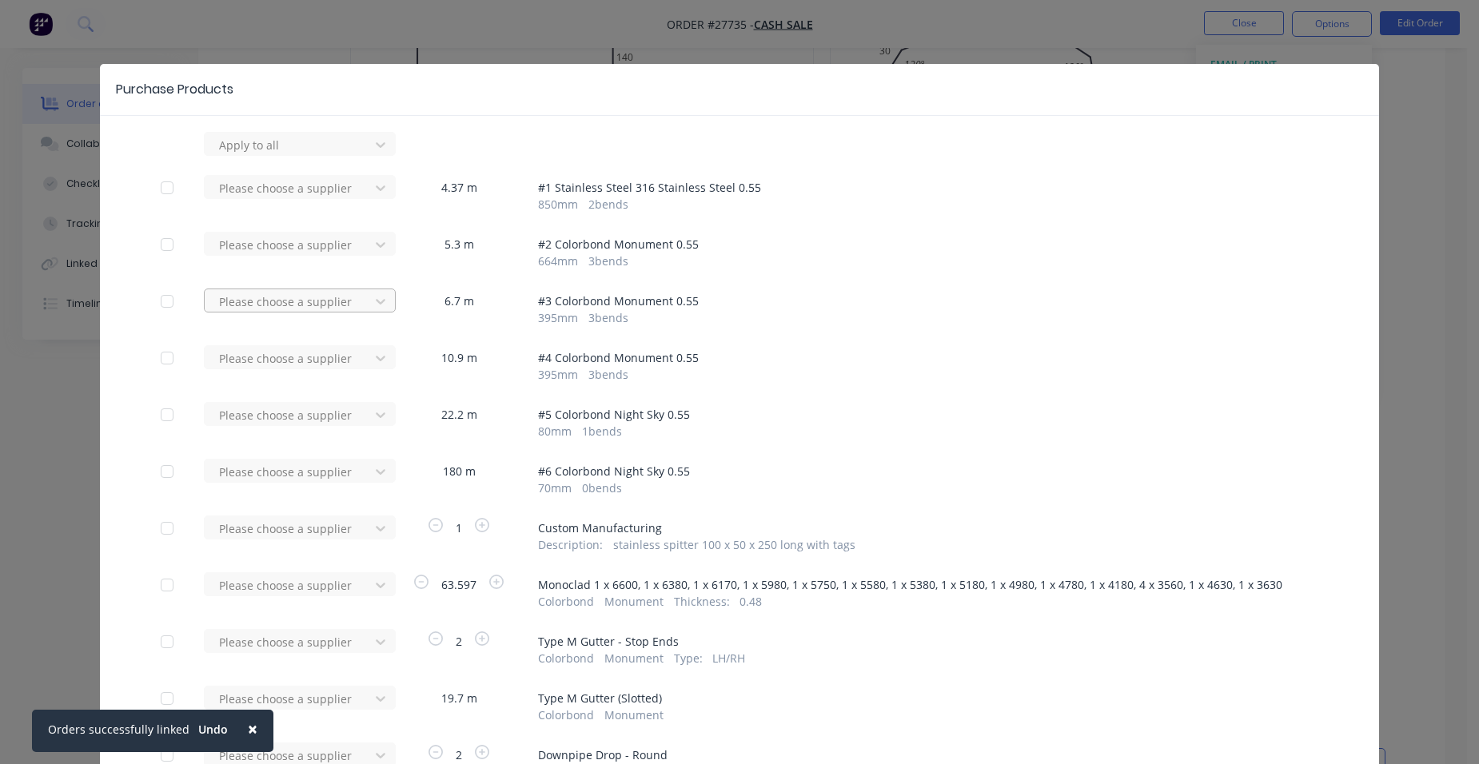
click at [334, 155] on div at bounding box center [290, 145] width 144 height 20
type input "stramit"
click at [293, 367] on div "Stramit Industries/Asm Acc 31105" at bounding box center [300, 368] width 192 height 46
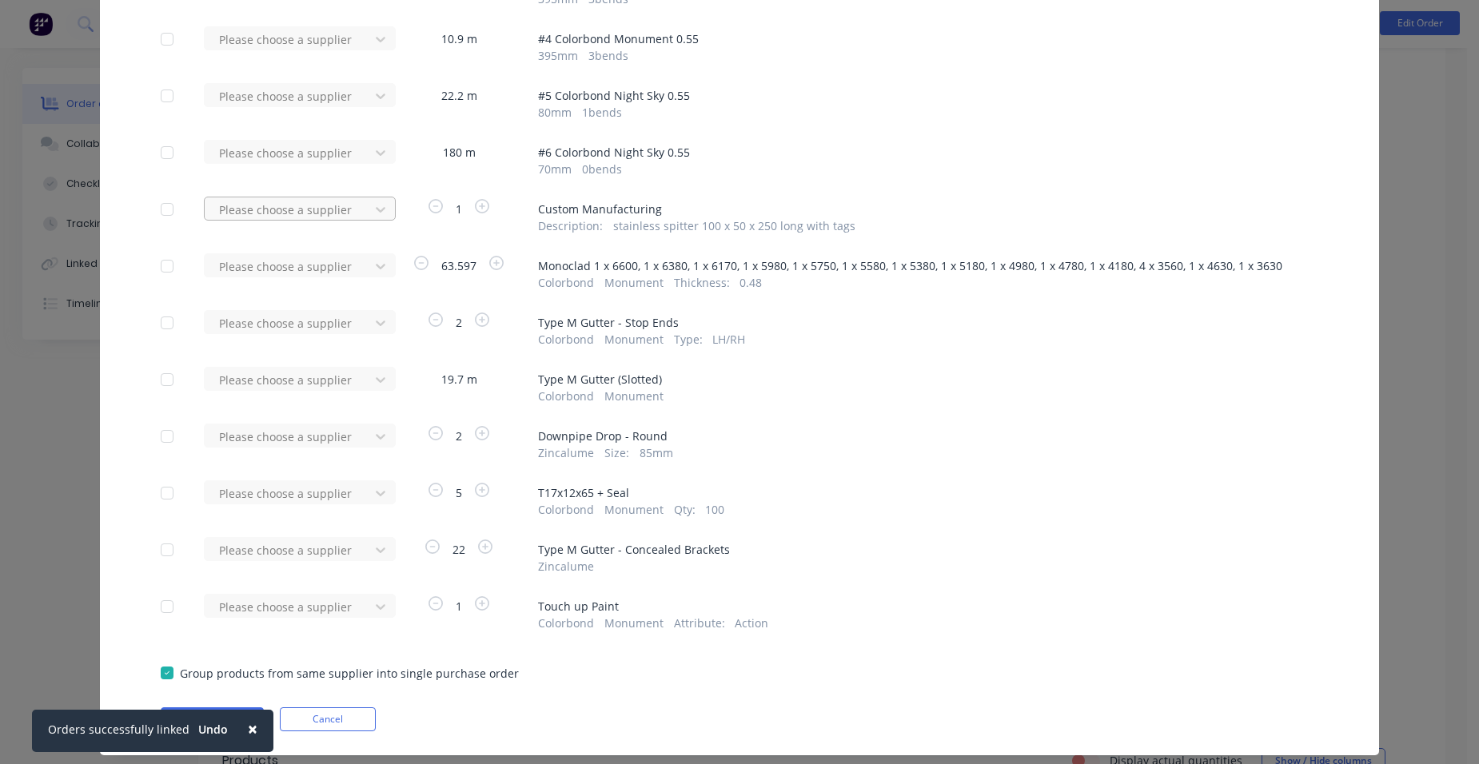
scroll to position [320, 0]
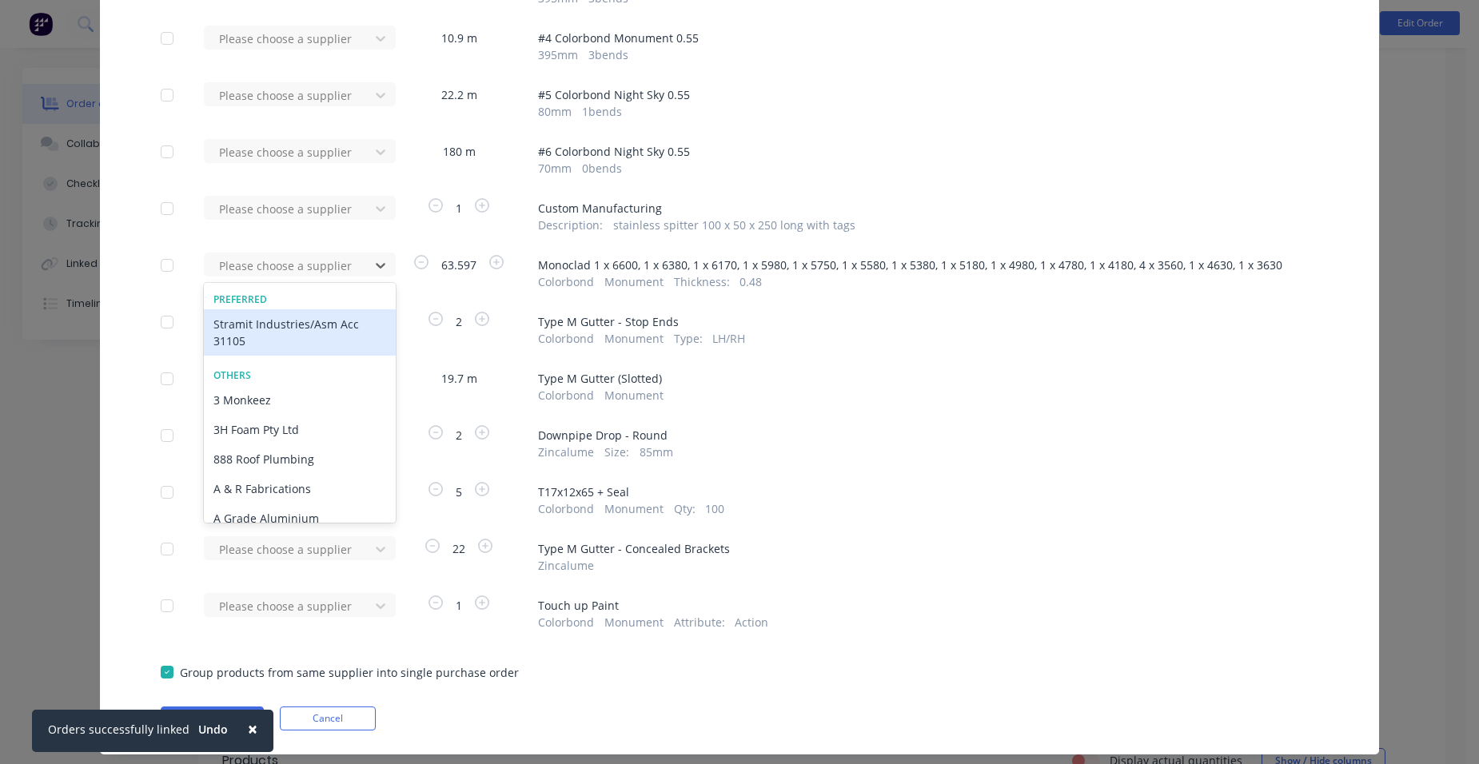
click at [237, 335] on div "Stramit Industries/Asm Acc 31105" at bounding box center [300, 332] width 192 height 46
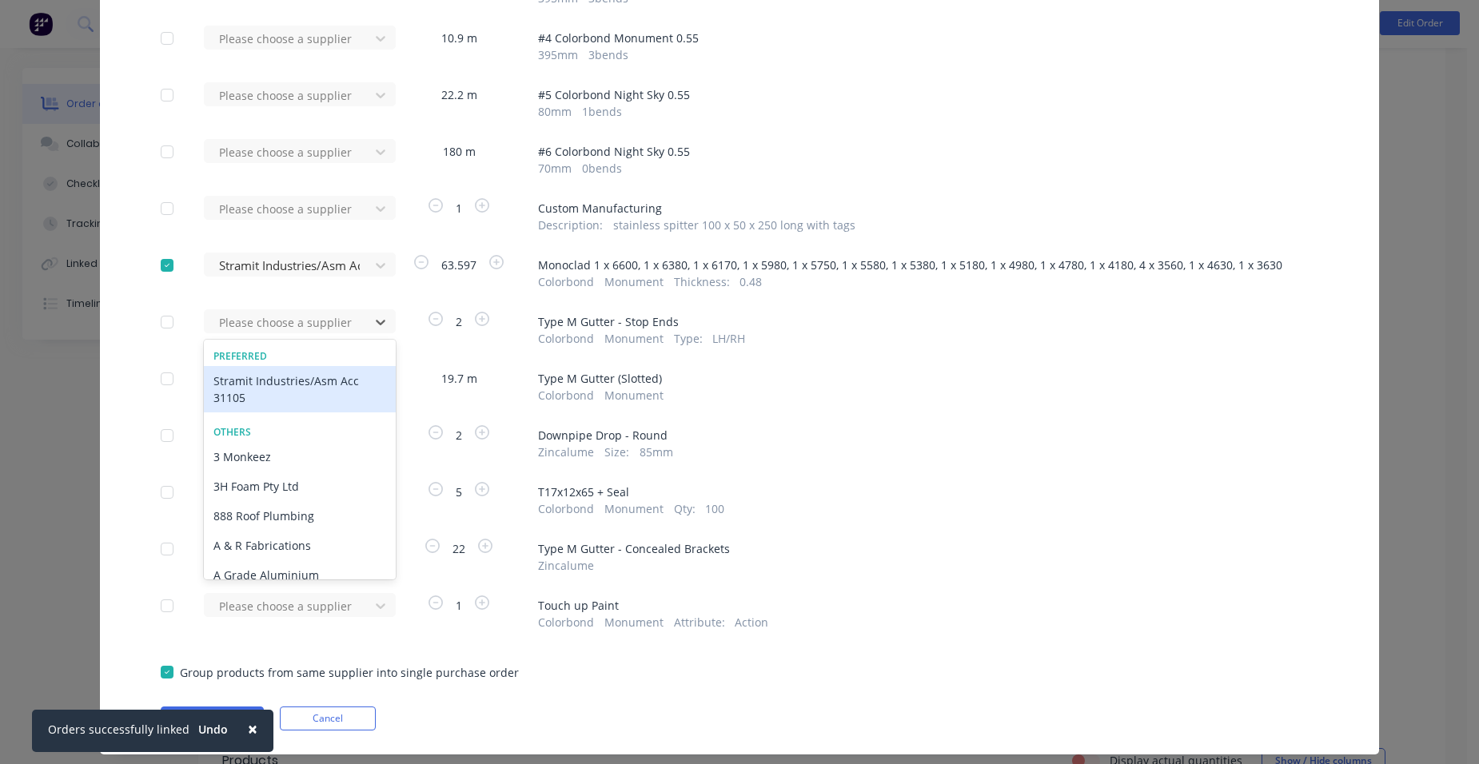
click at [273, 381] on div "Stramit Industries/Asm Acc 31105" at bounding box center [300, 389] width 192 height 46
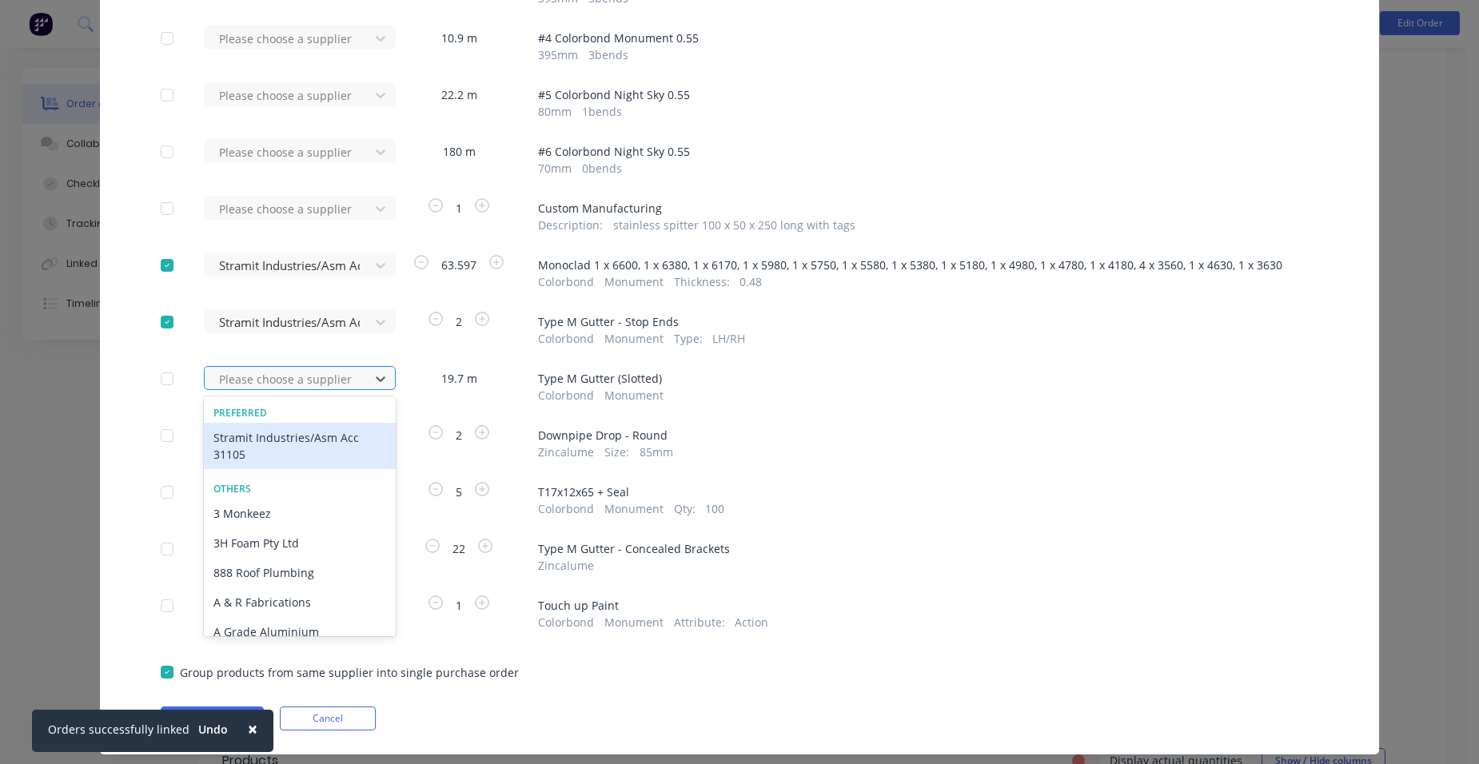
click at [273, 384] on div at bounding box center [290, 379] width 144 height 20
click at [267, 445] on div "Stramit Industries/Asm Acc 31105" at bounding box center [300, 446] width 192 height 46
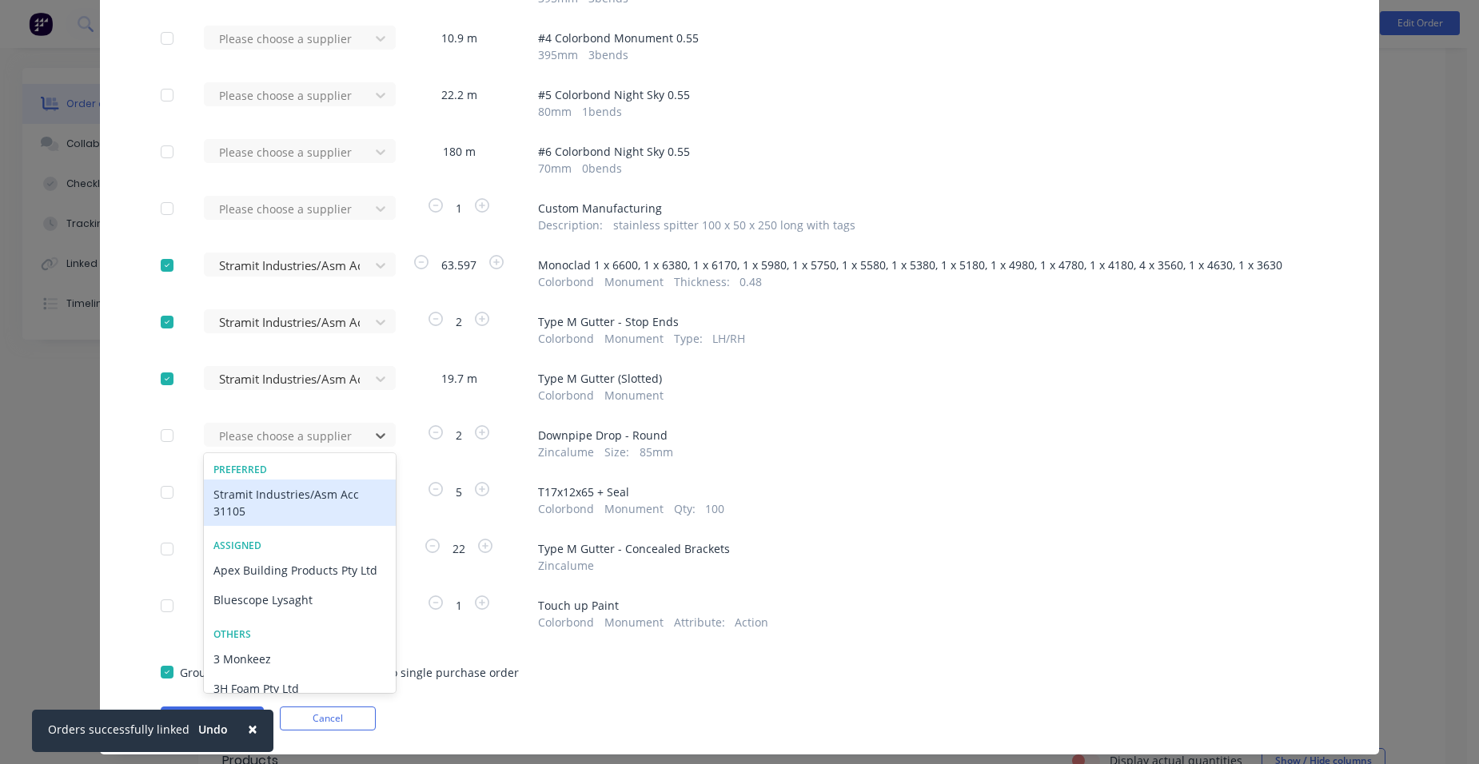
click at [296, 447] on div "Please choose a supplier" at bounding box center [290, 436] width 154 height 24
click at [271, 495] on div "Stramit Industries/Asm Acc 31105" at bounding box center [300, 503] width 192 height 46
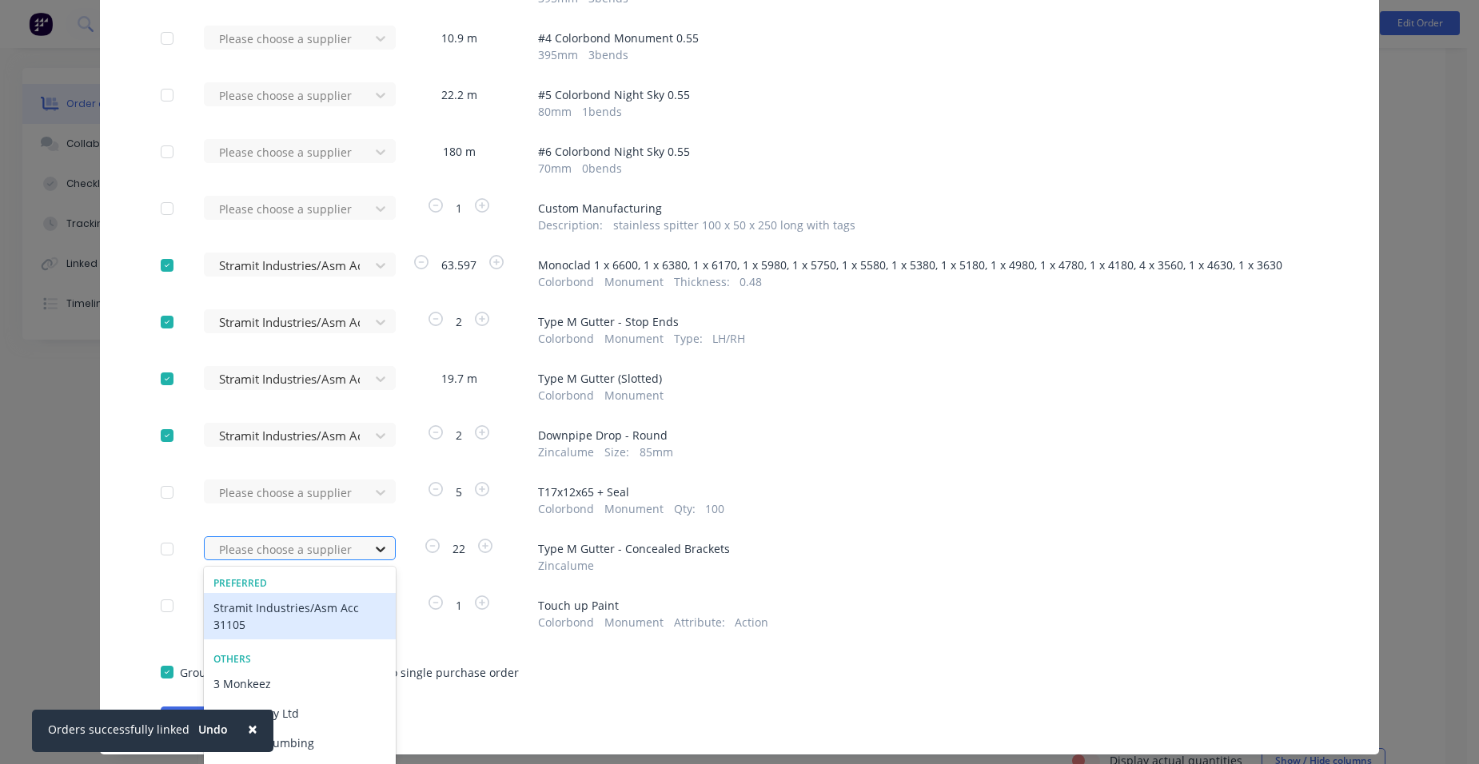
scroll to position [362, 0]
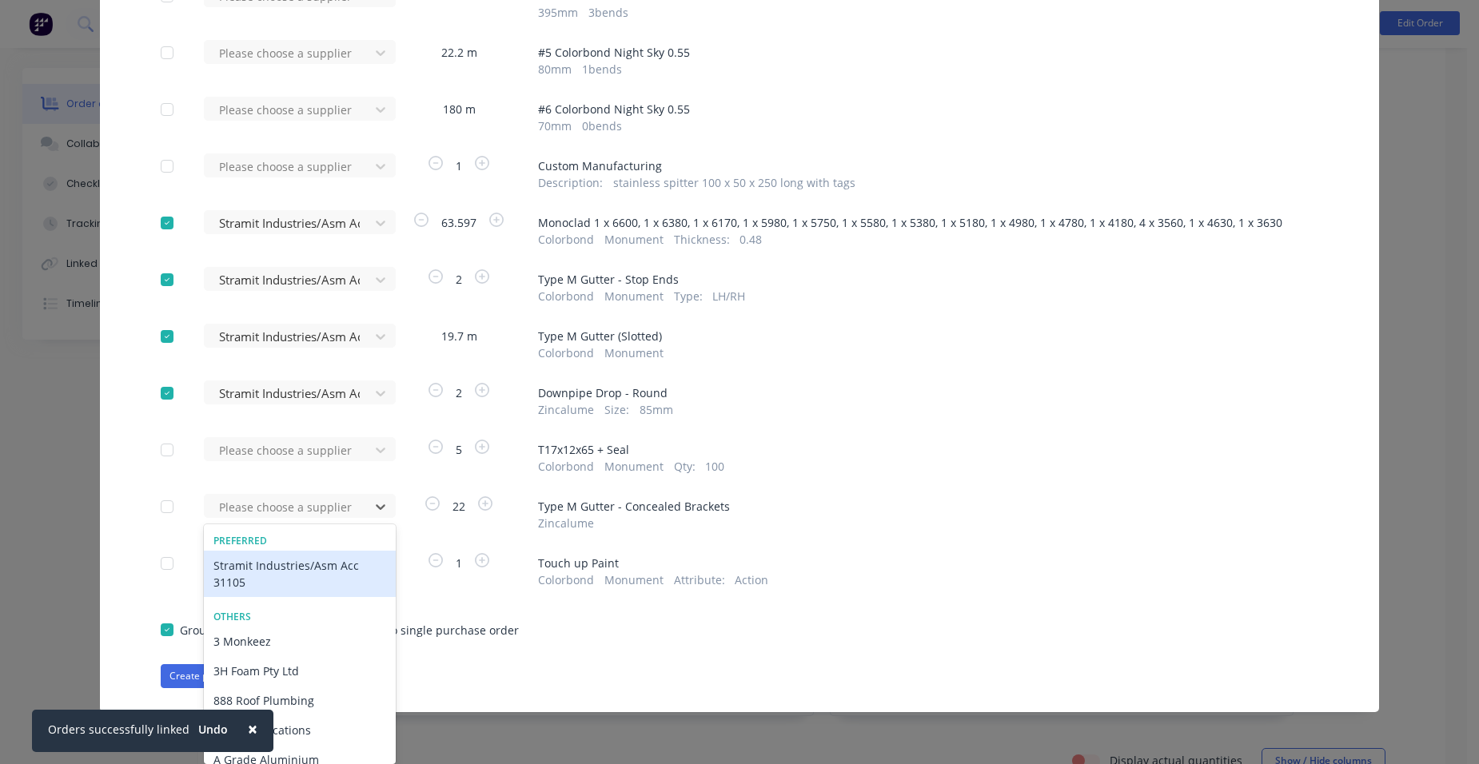
click at [315, 566] on div "Stramit Industries/Asm Acc 31105" at bounding box center [300, 574] width 192 height 46
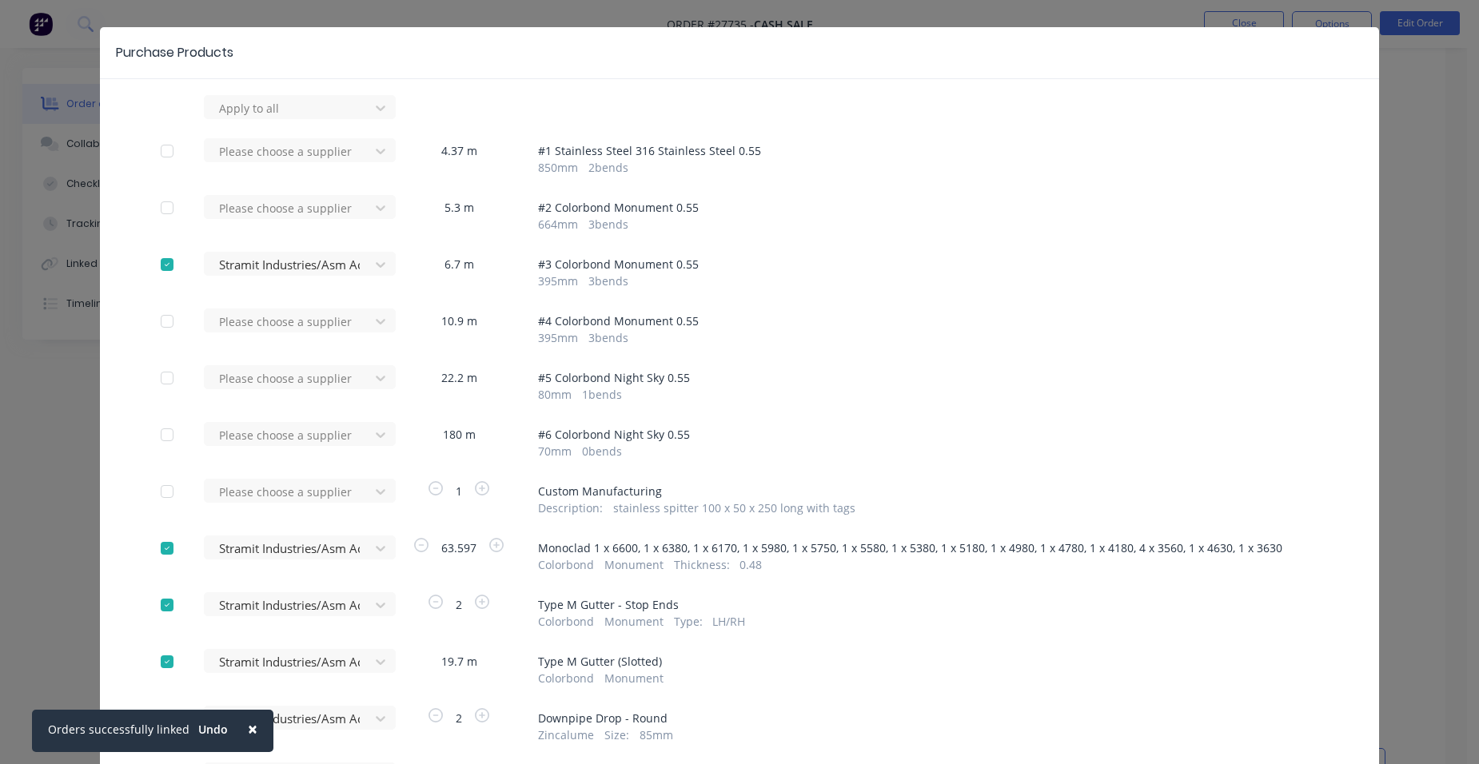
scroll to position [357, 0]
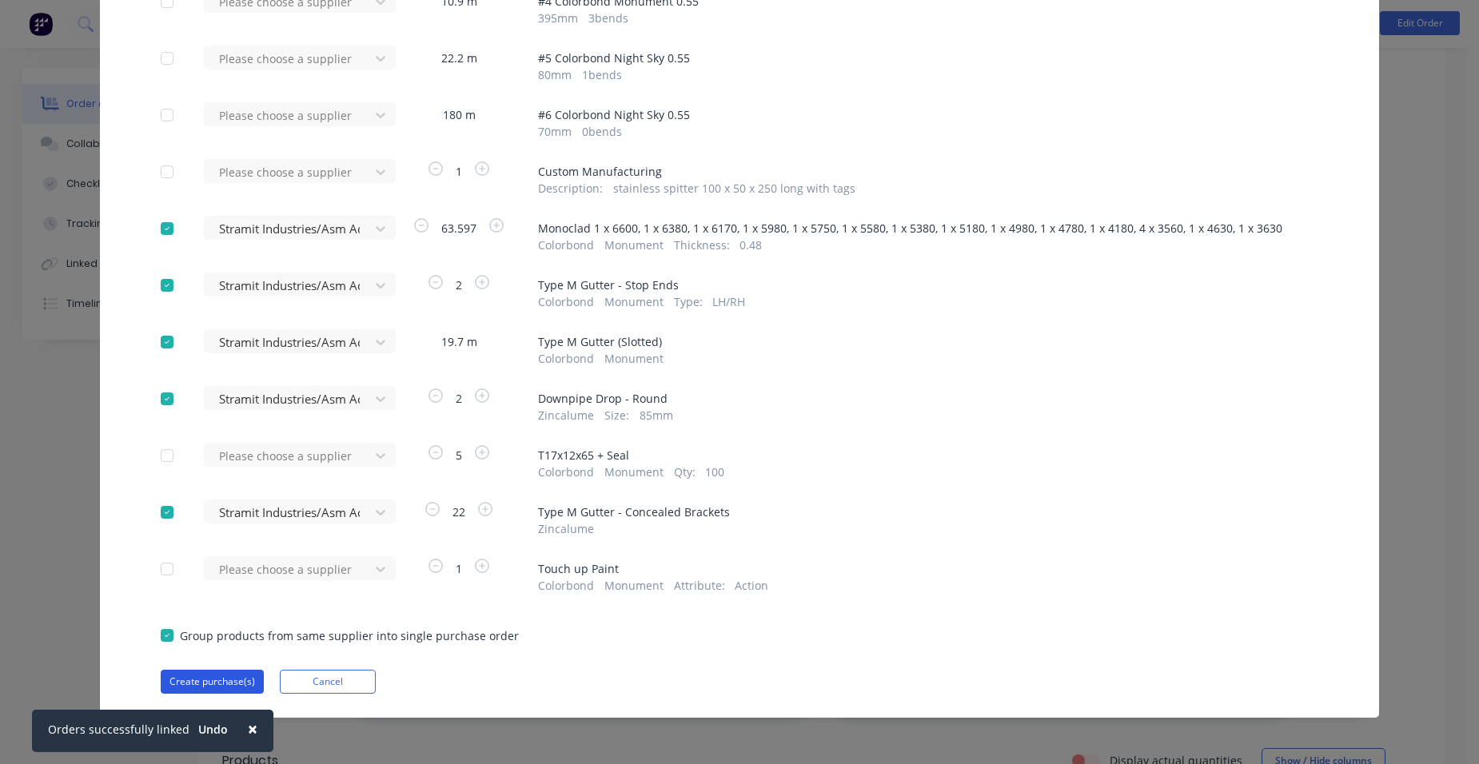
click at [215, 676] on button "Create purchase(s)" at bounding box center [212, 682] width 103 height 24
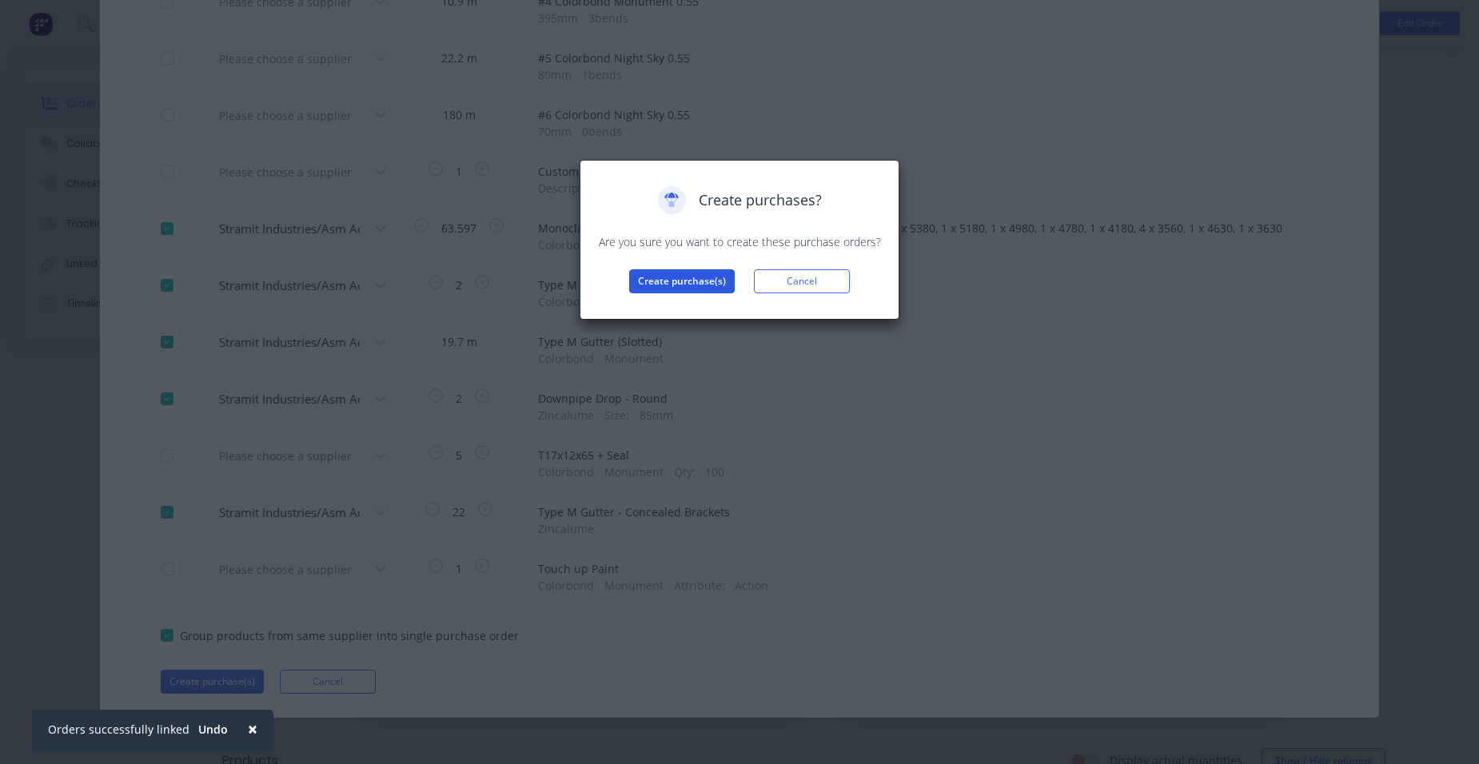
click at [669, 281] on button "Create purchase(s)" at bounding box center [682, 281] width 106 height 24
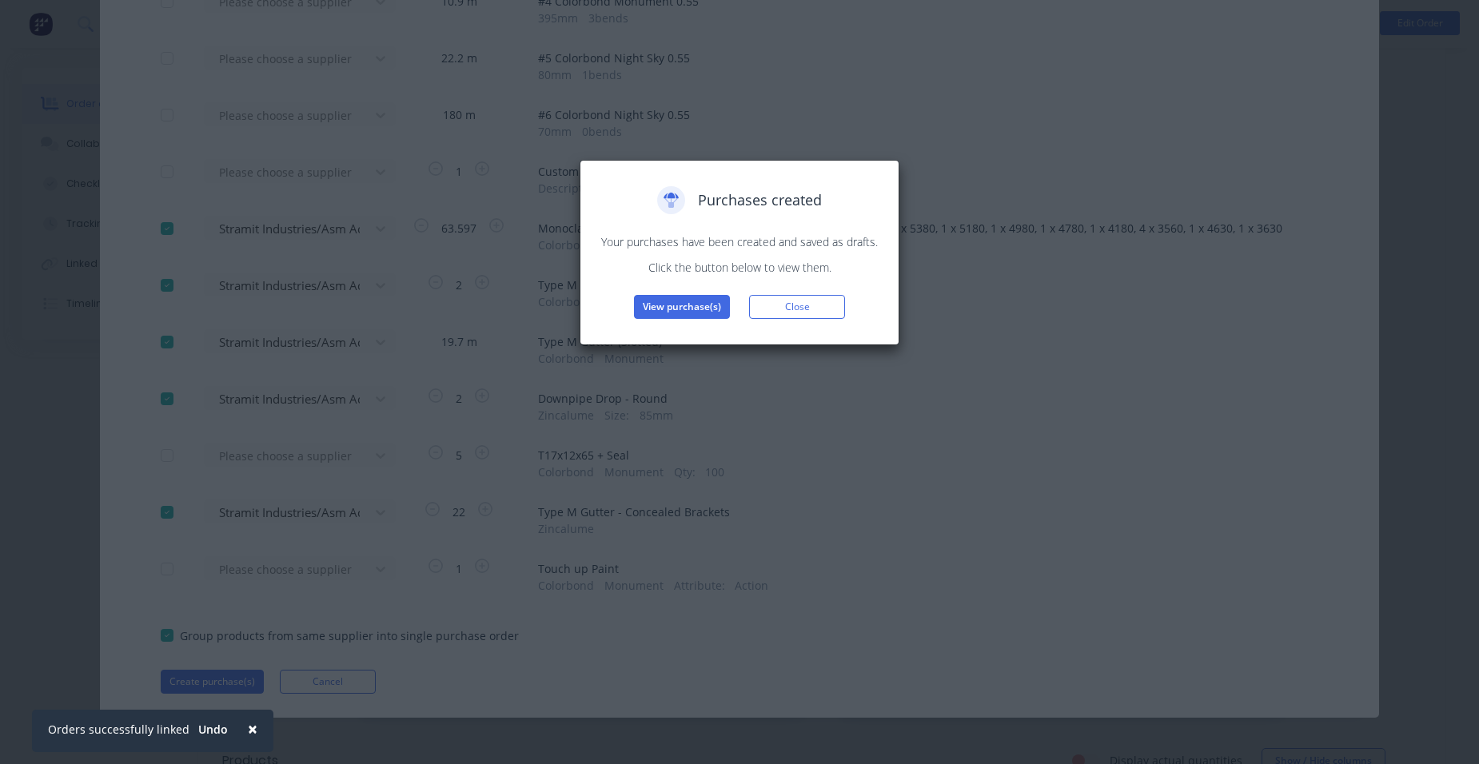
click at [658, 309] on button "View purchase(s)" at bounding box center [682, 307] width 96 height 24
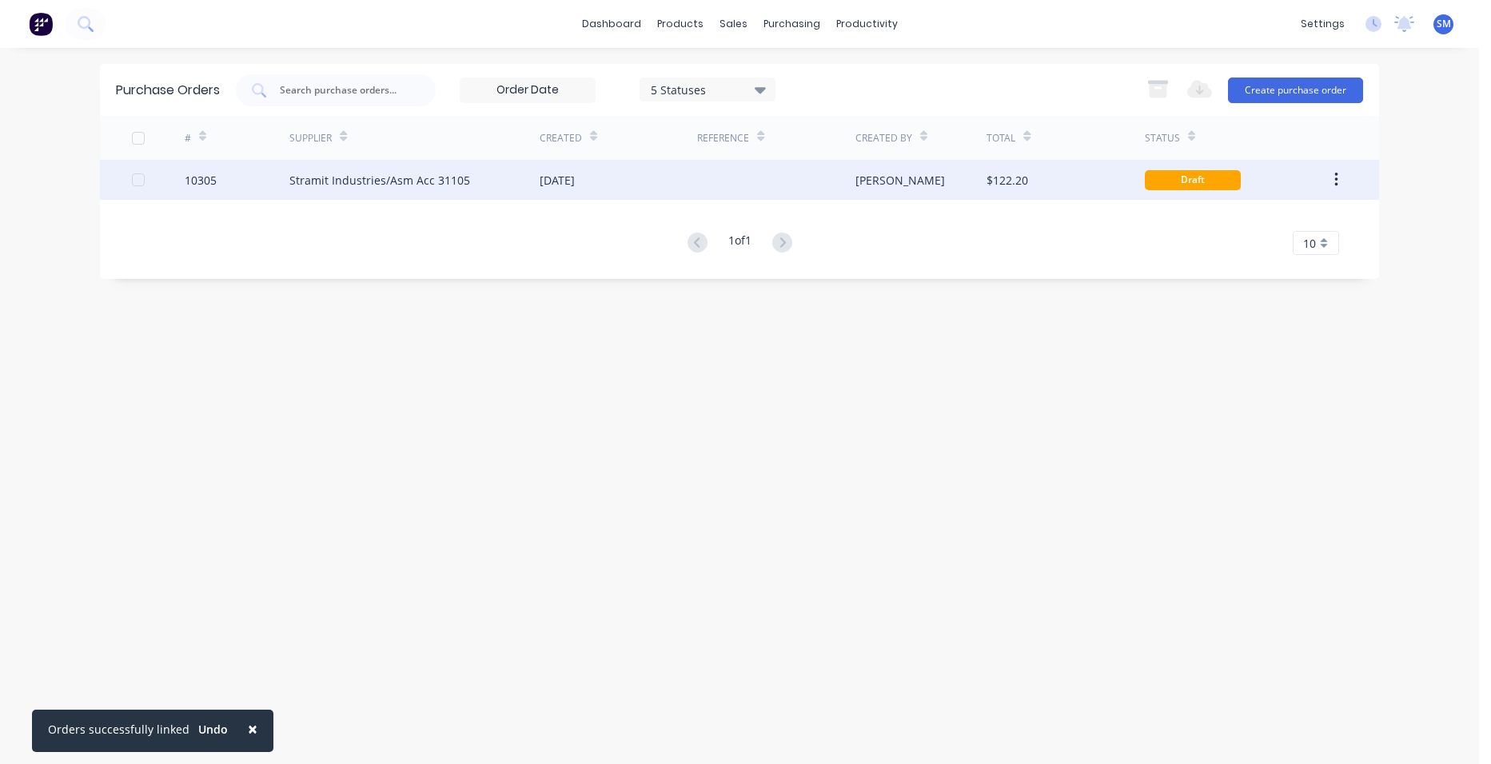
click at [643, 182] on div "[DATE]" at bounding box center [619, 180] width 158 height 40
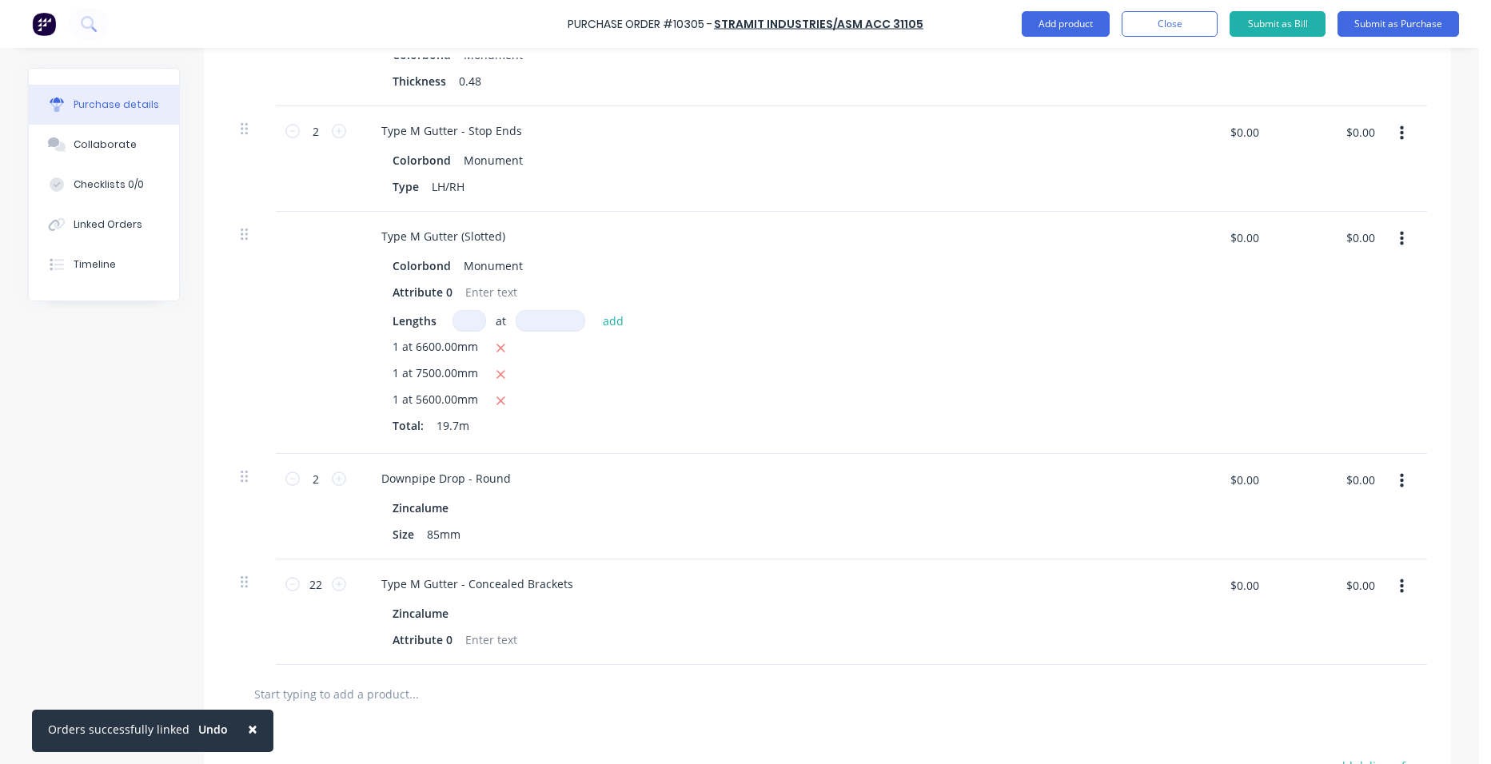
scroll to position [880, 0]
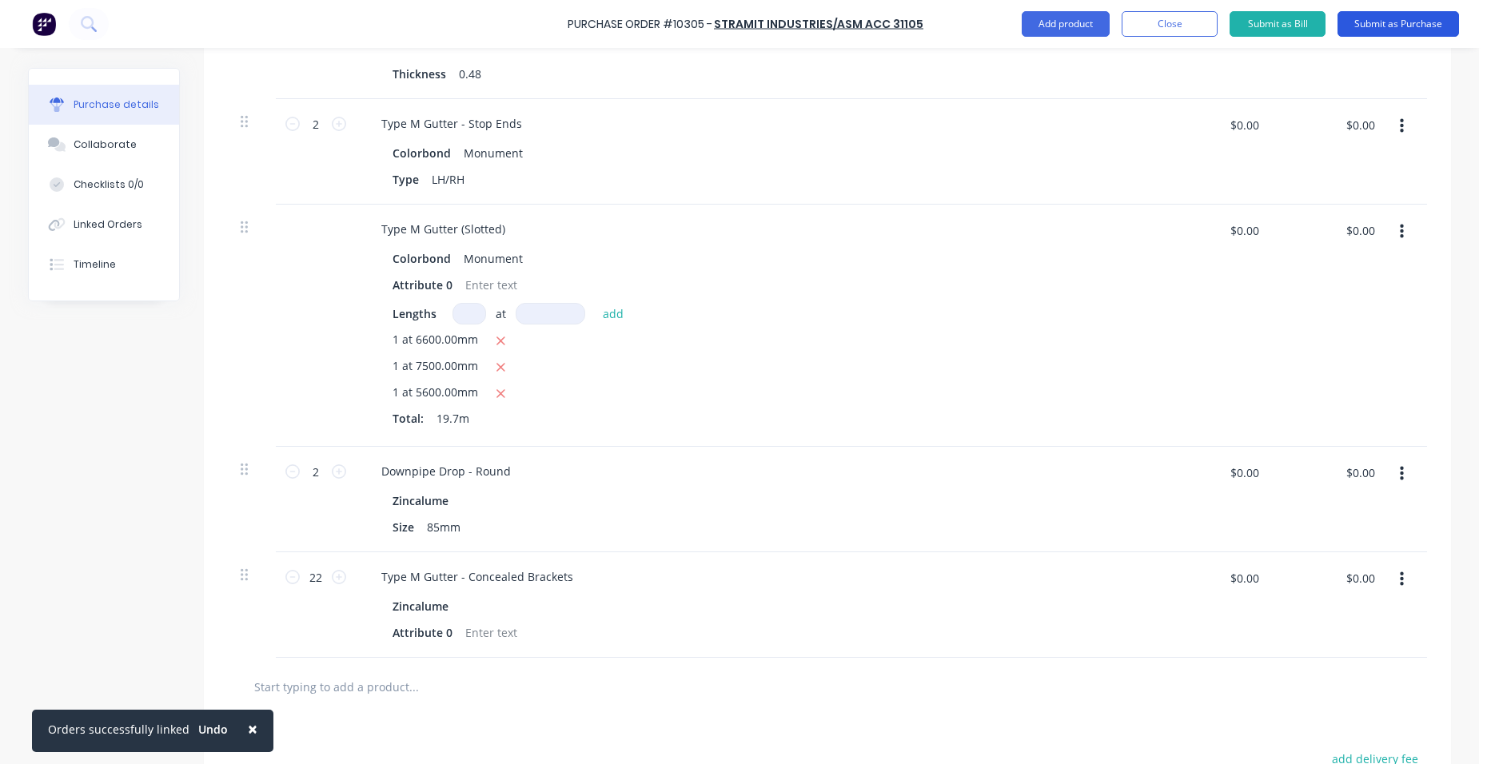
click at [1439, 26] on button "Submit as Purchase" at bounding box center [1399, 24] width 122 height 26
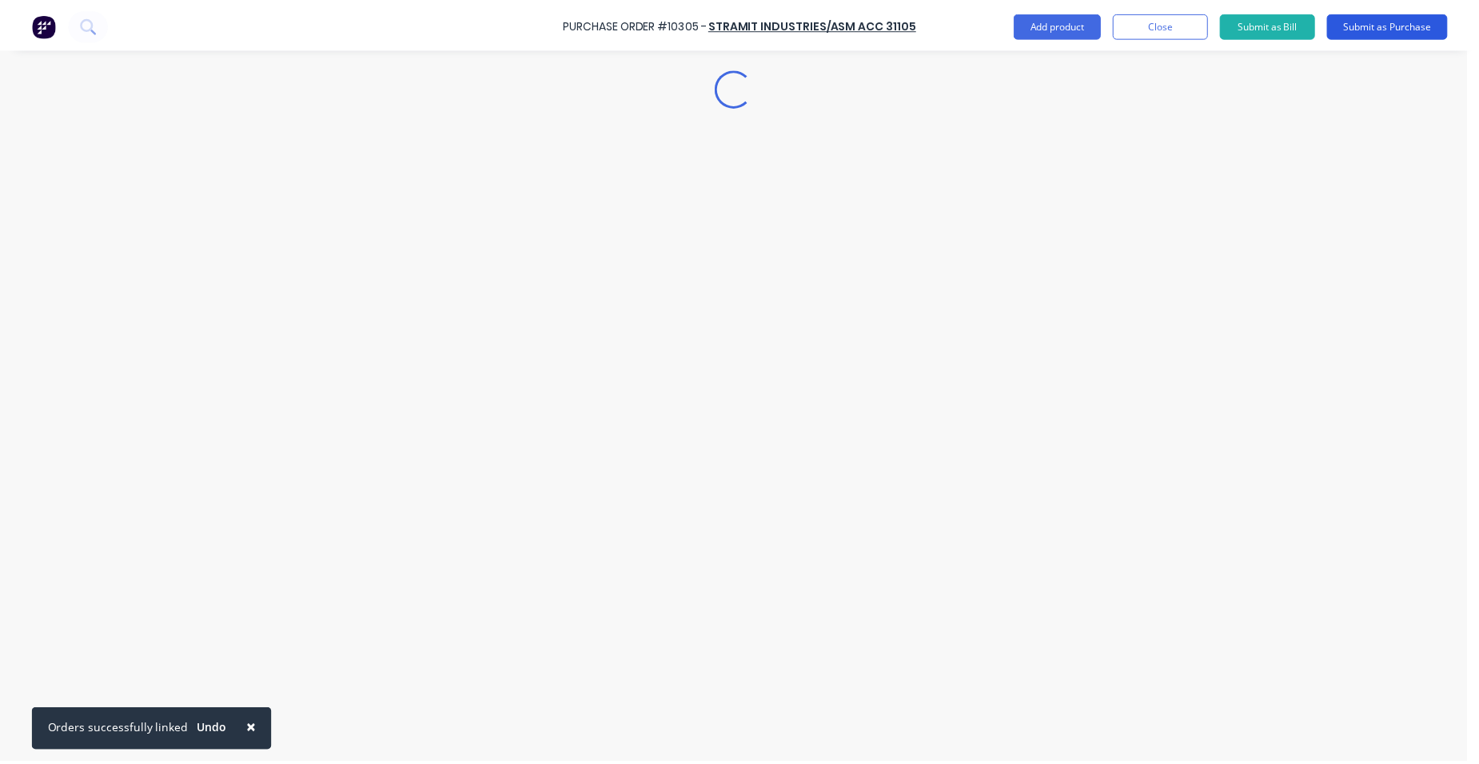
scroll to position [0, 0]
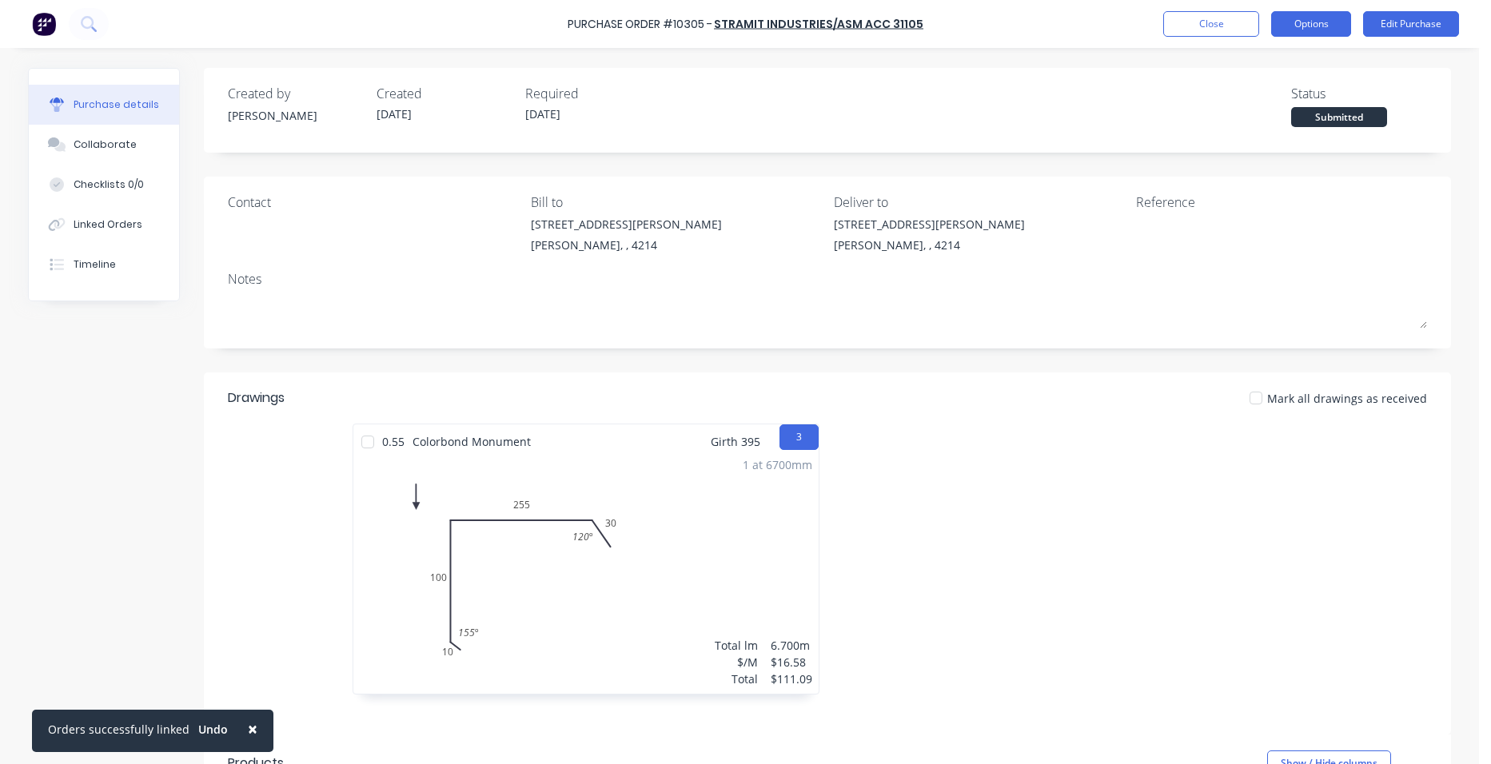
click at [1318, 31] on button "Options" at bounding box center [1311, 24] width 80 height 26
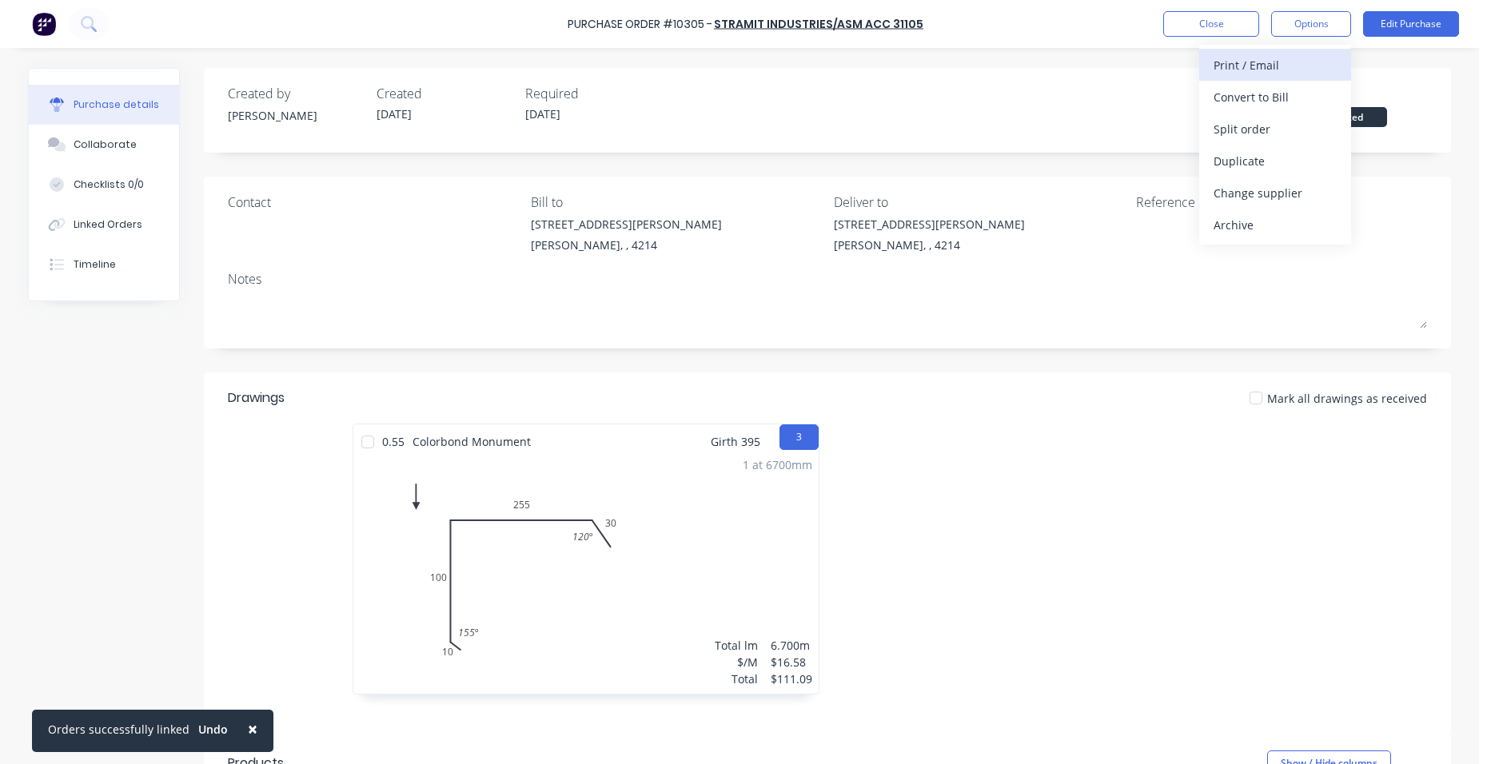
click at [1289, 72] on div "Print / Email" at bounding box center [1275, 65] width 123 height 23
click at [1283, 134] on div "Without pricing" at bounding box center [1275, 129] width 123 height 23
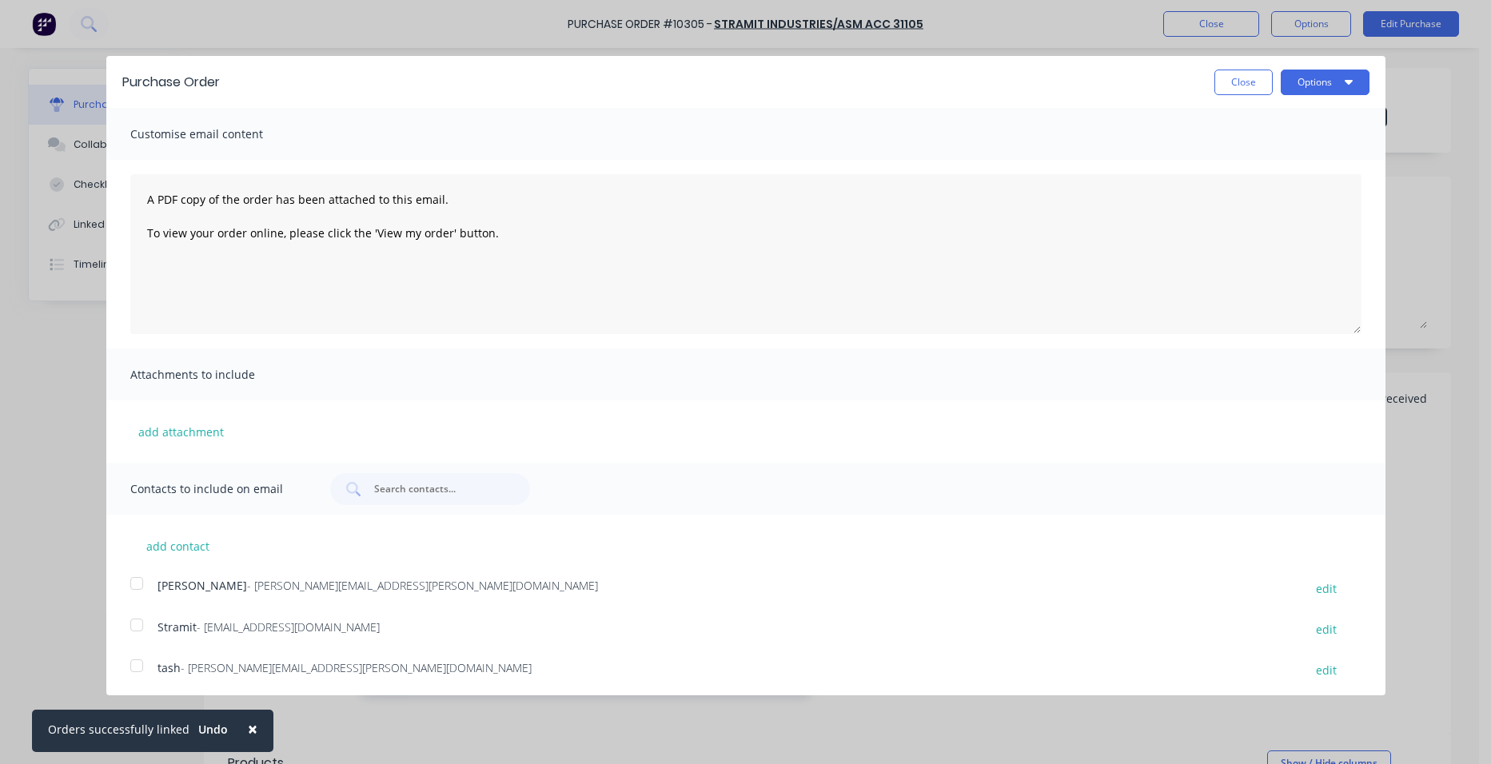
click at [133, 621] on div at bounding box center [137, 625] width 32 height 32
click at [1307, 85] on button "Options" at bounding box center [1325, 83] width 89 height 26
click at [1307, 153] on div "Email" at bounding box center [1293, 154] width 123 height 23
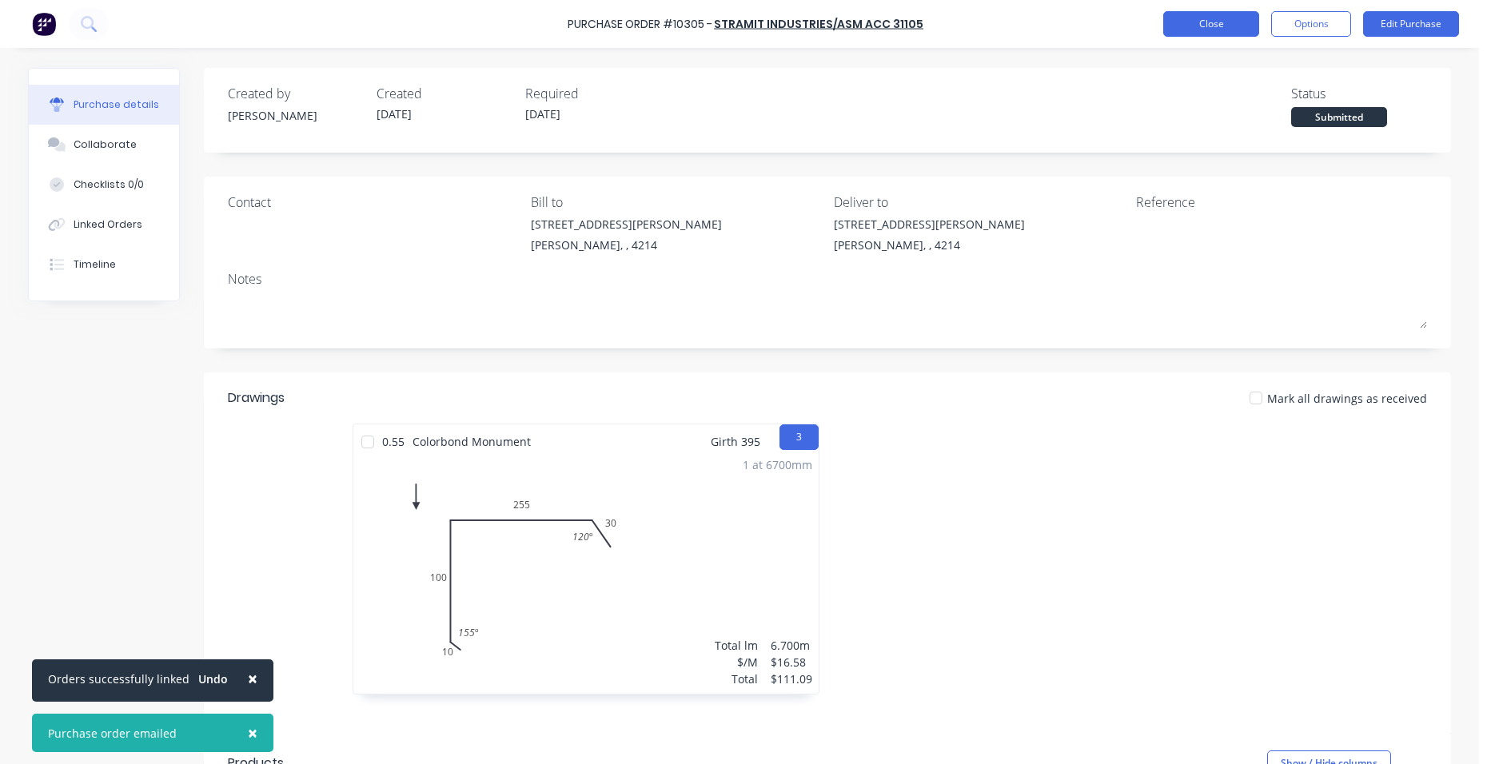
click at [1192, 27] on button "Close" at bounding box center [1212, 24] width 96 height 26
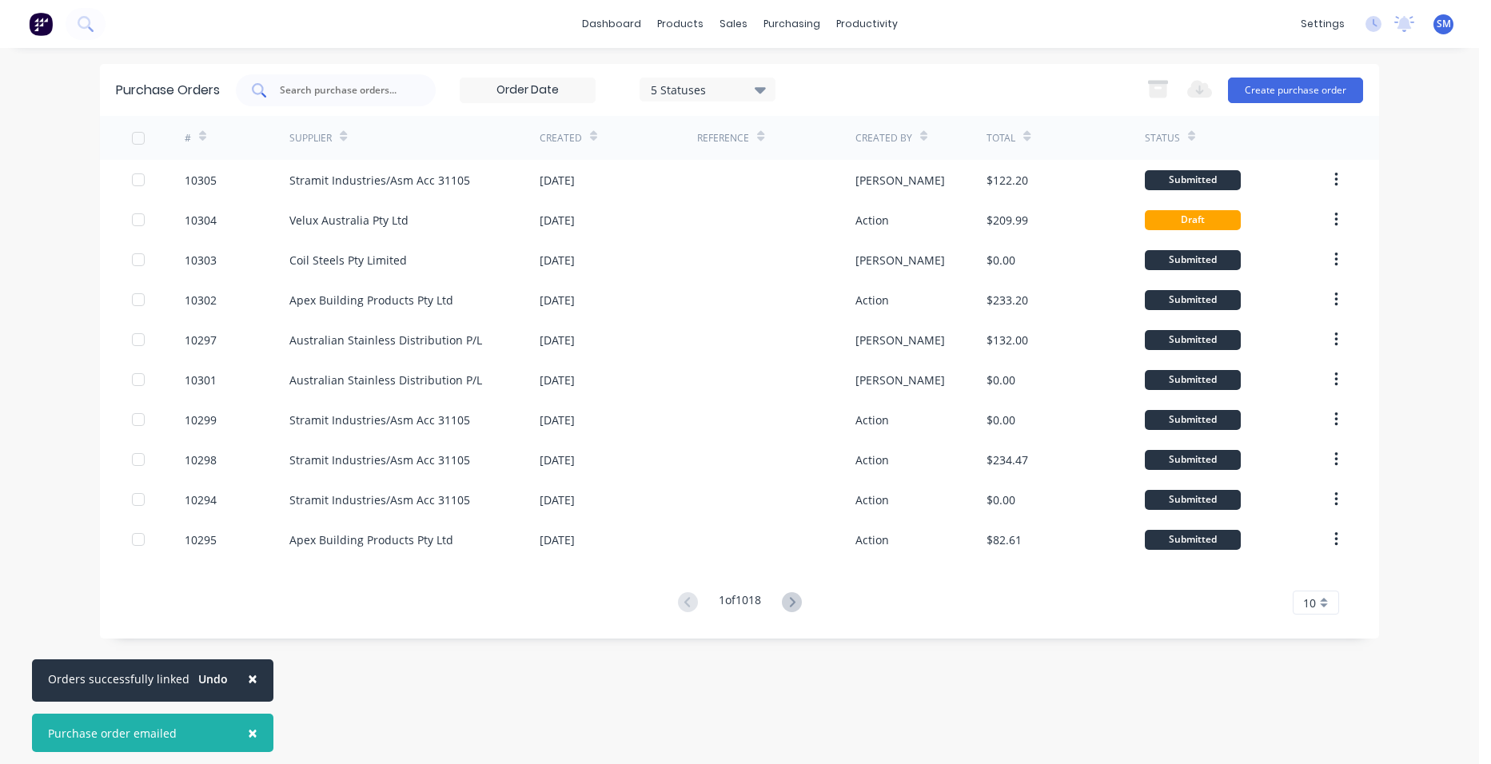
click at [337, 94] on input "text" at bounding box center [344, 90] width 133 height 16
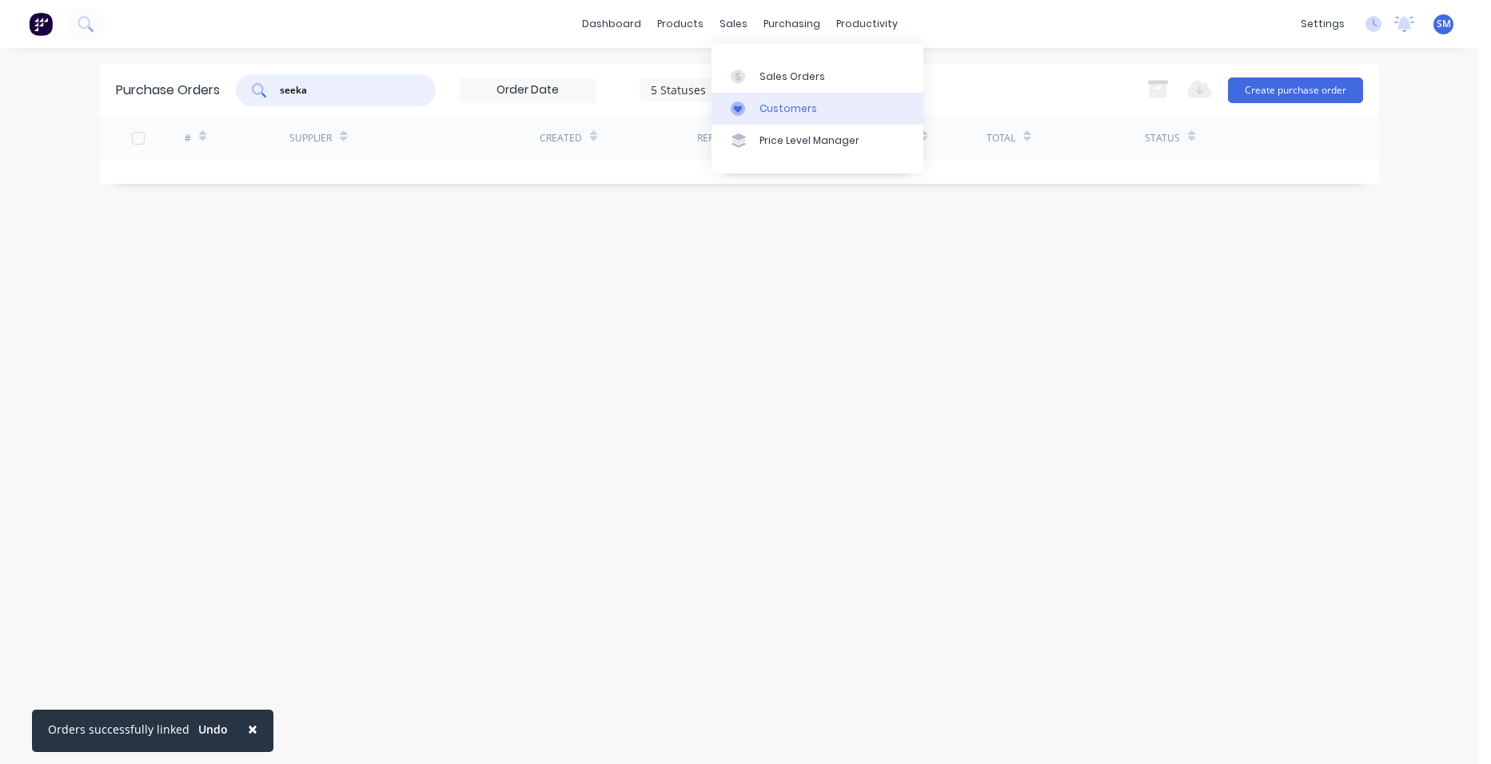
type input "seeka"
click at [776, 110] on div "Customers" at bounding box center [789, 109] width 58 height 14
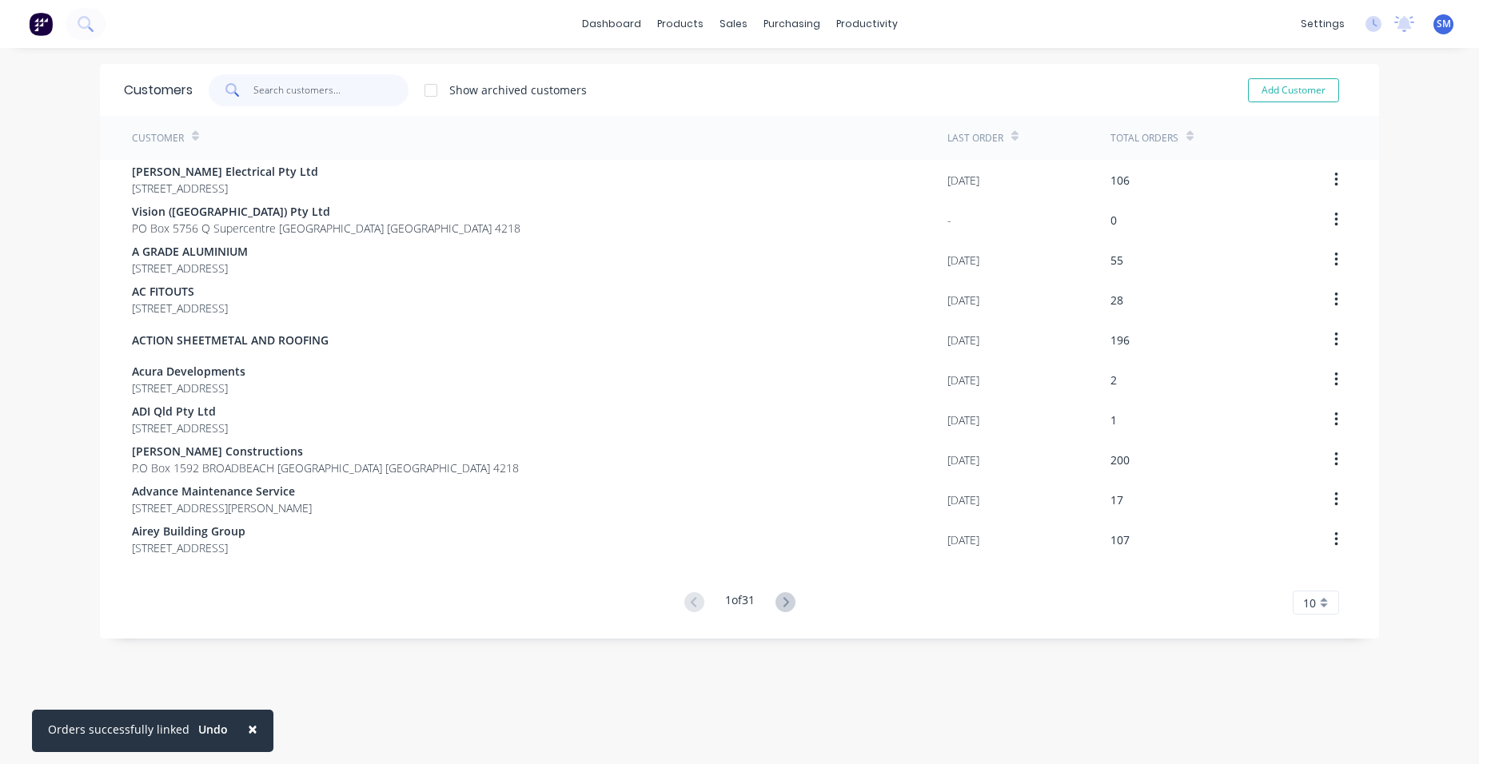
click at [320, 95] on input "text" at bounding box center [331, 90] width 156 height 32
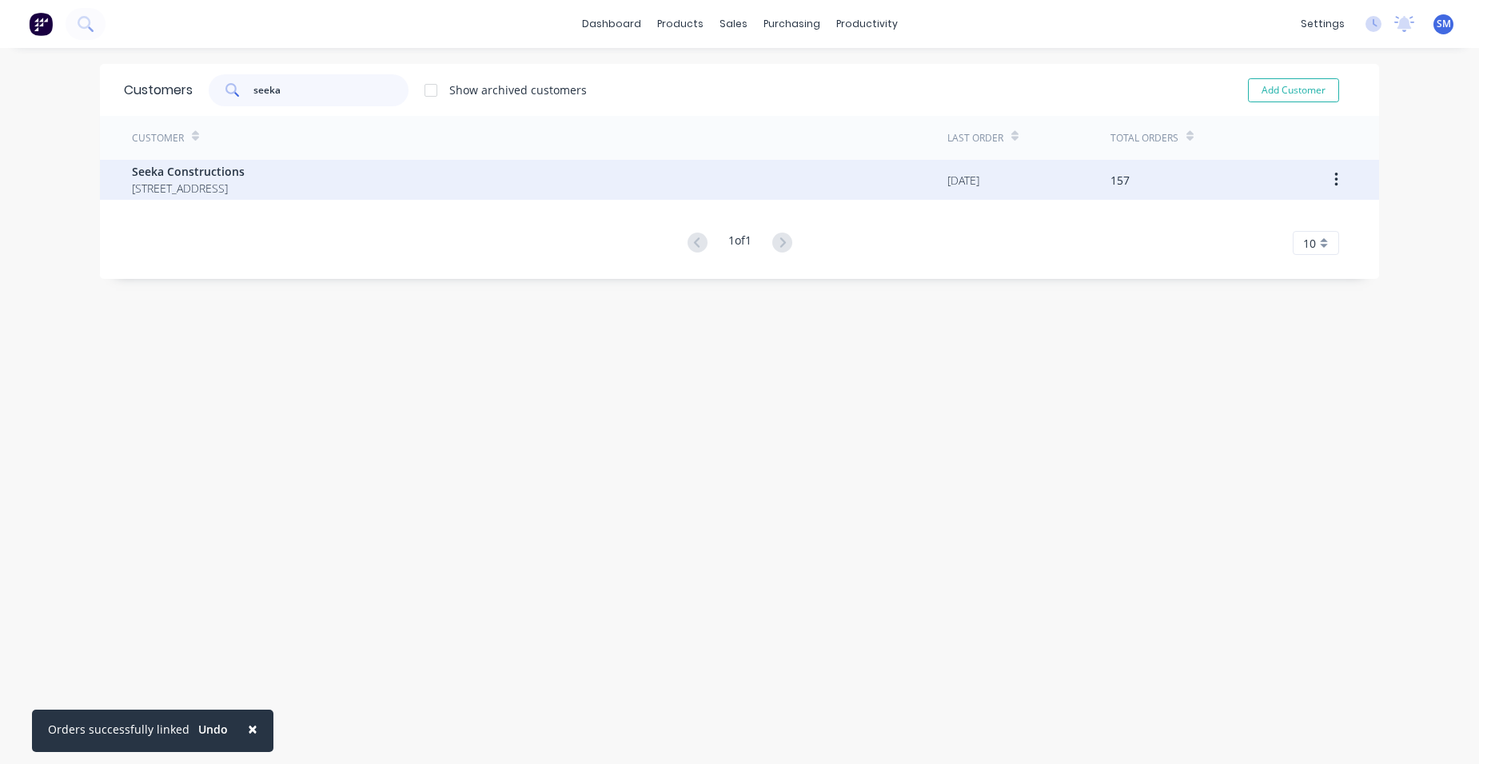
type input "seeka"
click at [245, 172] on span "Seeka Constructions" at bounding box center [188, 171] width 113 height 17
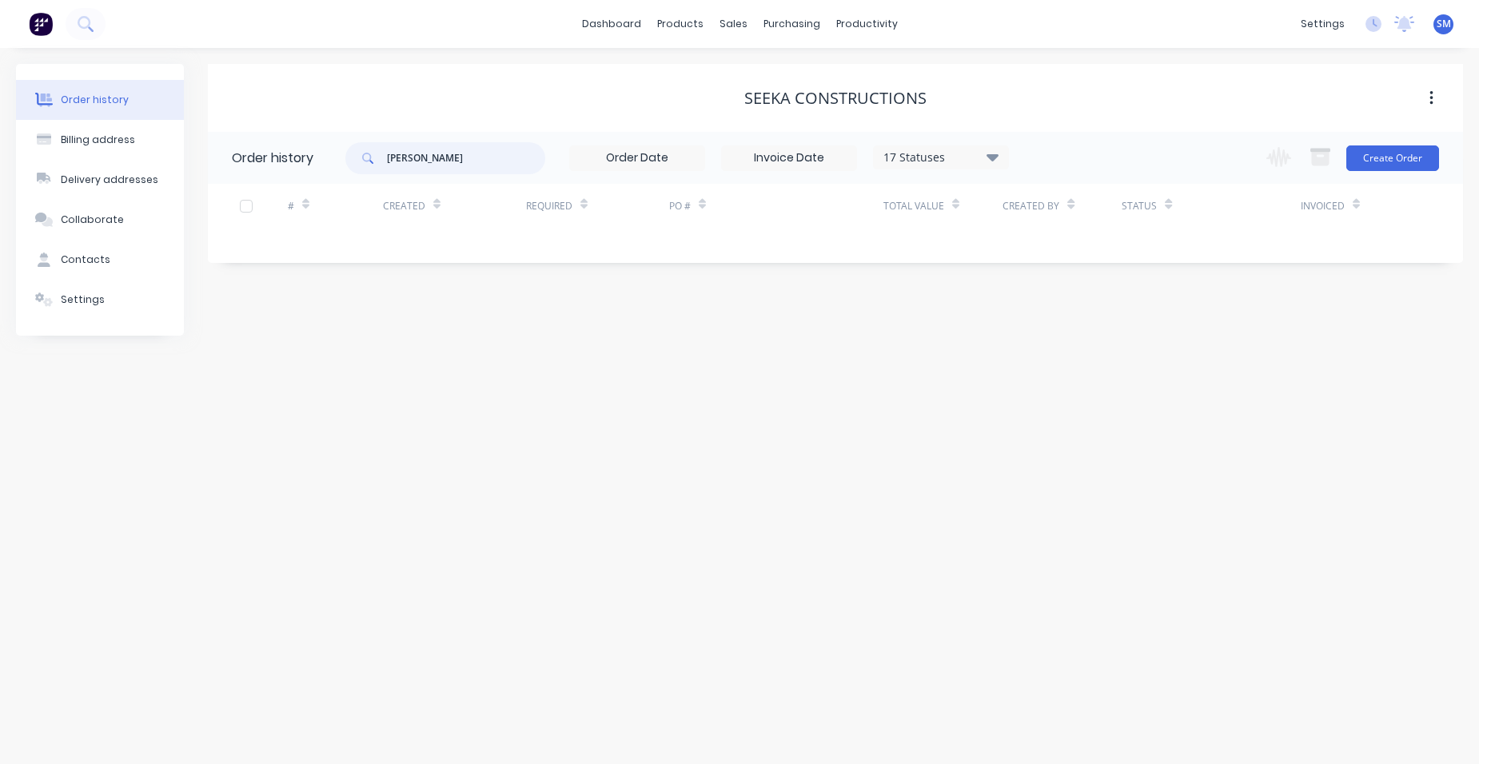
drag, startPoint x: 457, startPoint y: 157, endPoint x: 396, endPoint y: 142, distance: 63.2
click at [395, 151] on input "[PERSON_NAME]" at bounding box center [466, 158] width 158 height 32
type input "p"
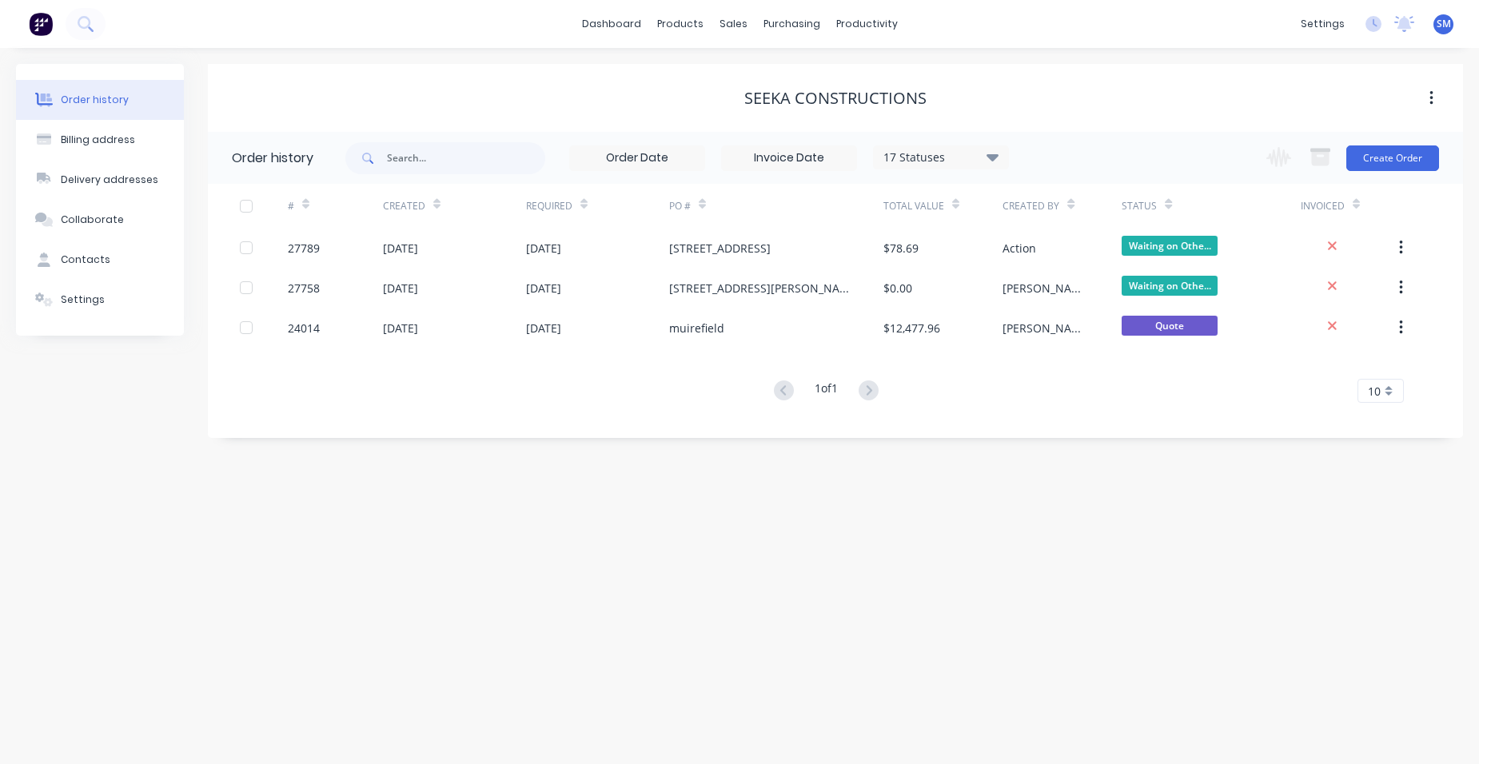
click at [964, 158] on div "17 Statuses" at bounding box center [941, 158] width 134 height 18
click at [1073, 373] on label at bounding box center [1073, 373] width 0 height 0
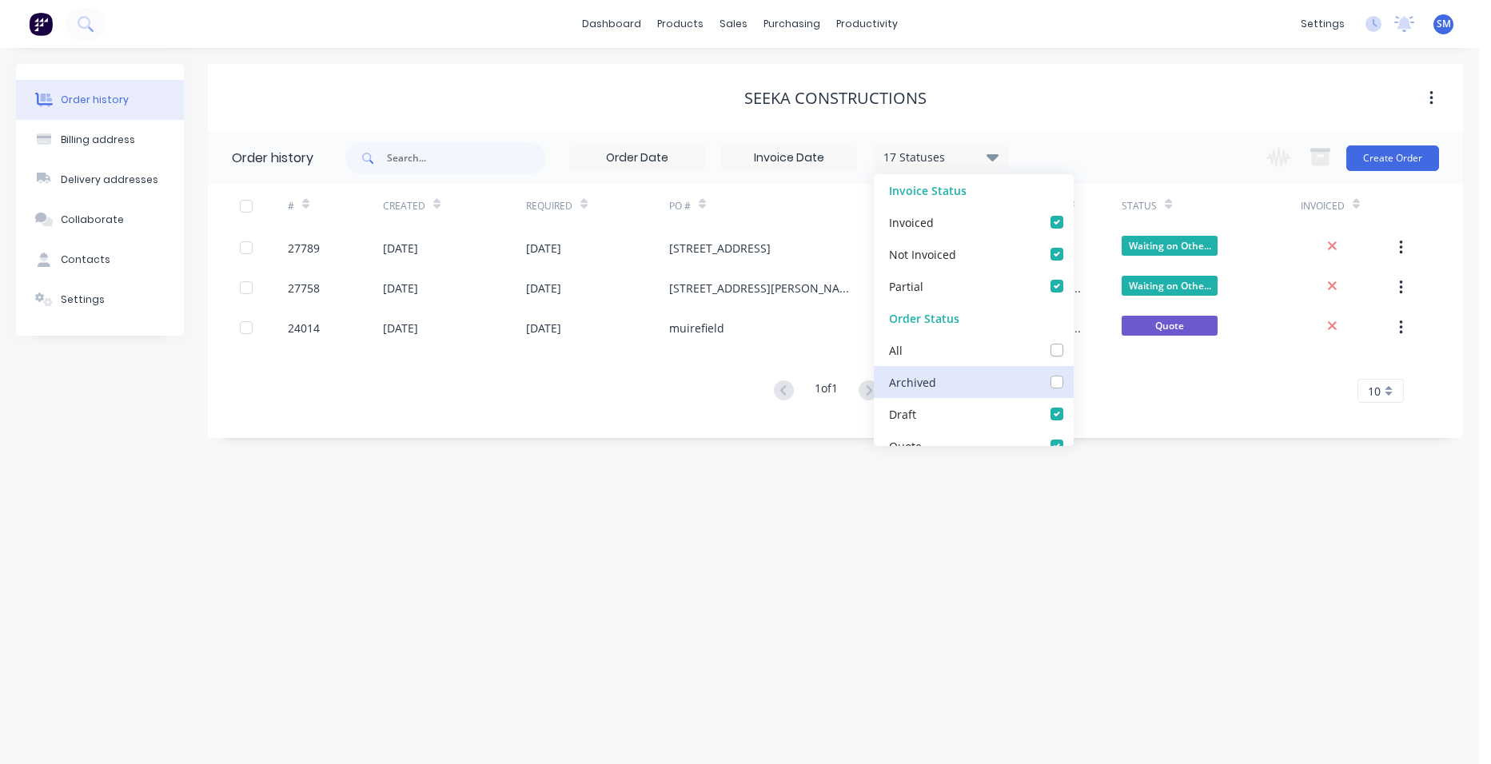
click at [1073, 381] on input "checkbox" at bounding box center [1079, 380] width 13 height 15
checkbox input "true"
click at [831, 651] on div "Order history Billing address Delivery addresses Collaborate Contacts Settings …" at bounding box center [739, 406] width 1479 height 717
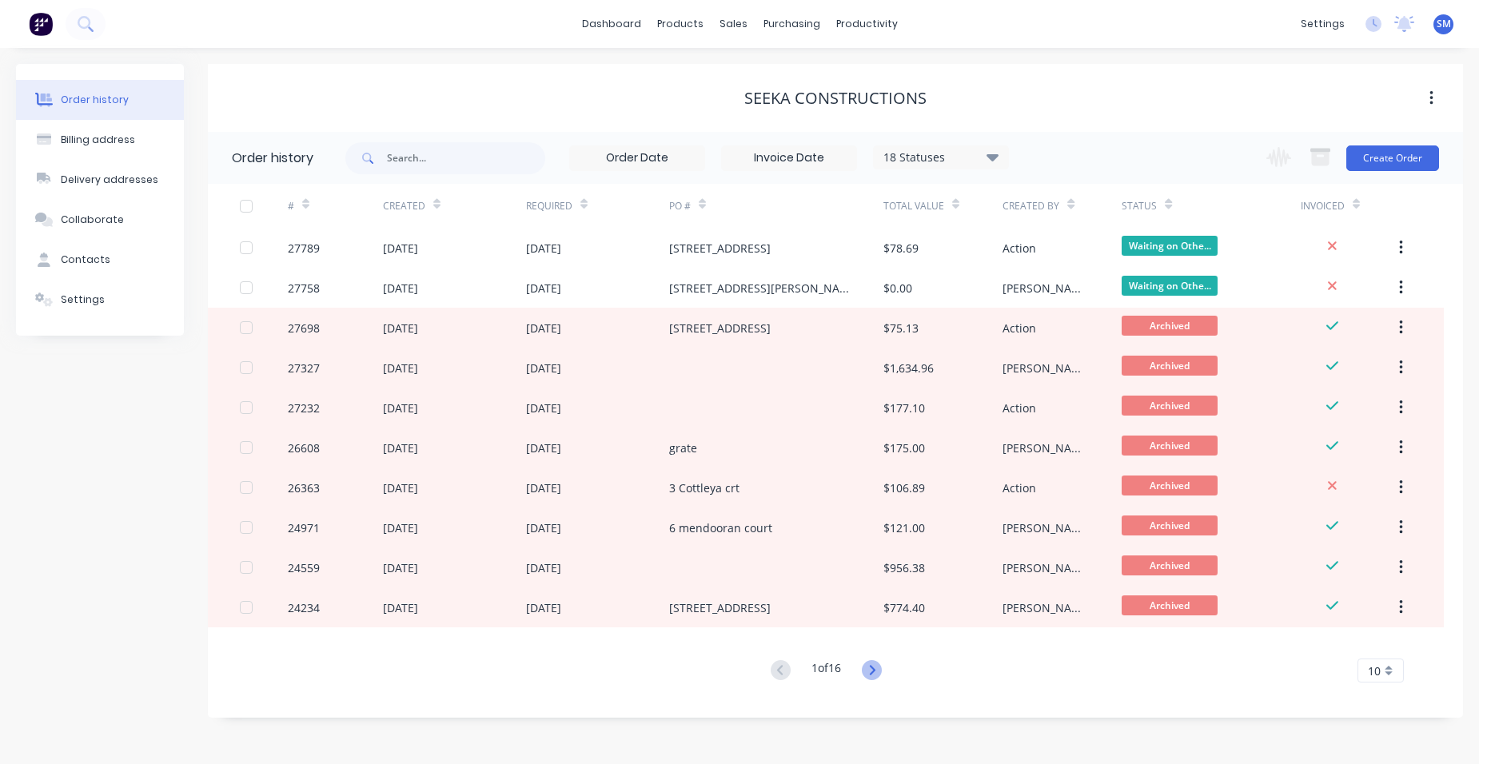
click at [874, 674] on icon at bounding box center [872, 670] width 6 height 10
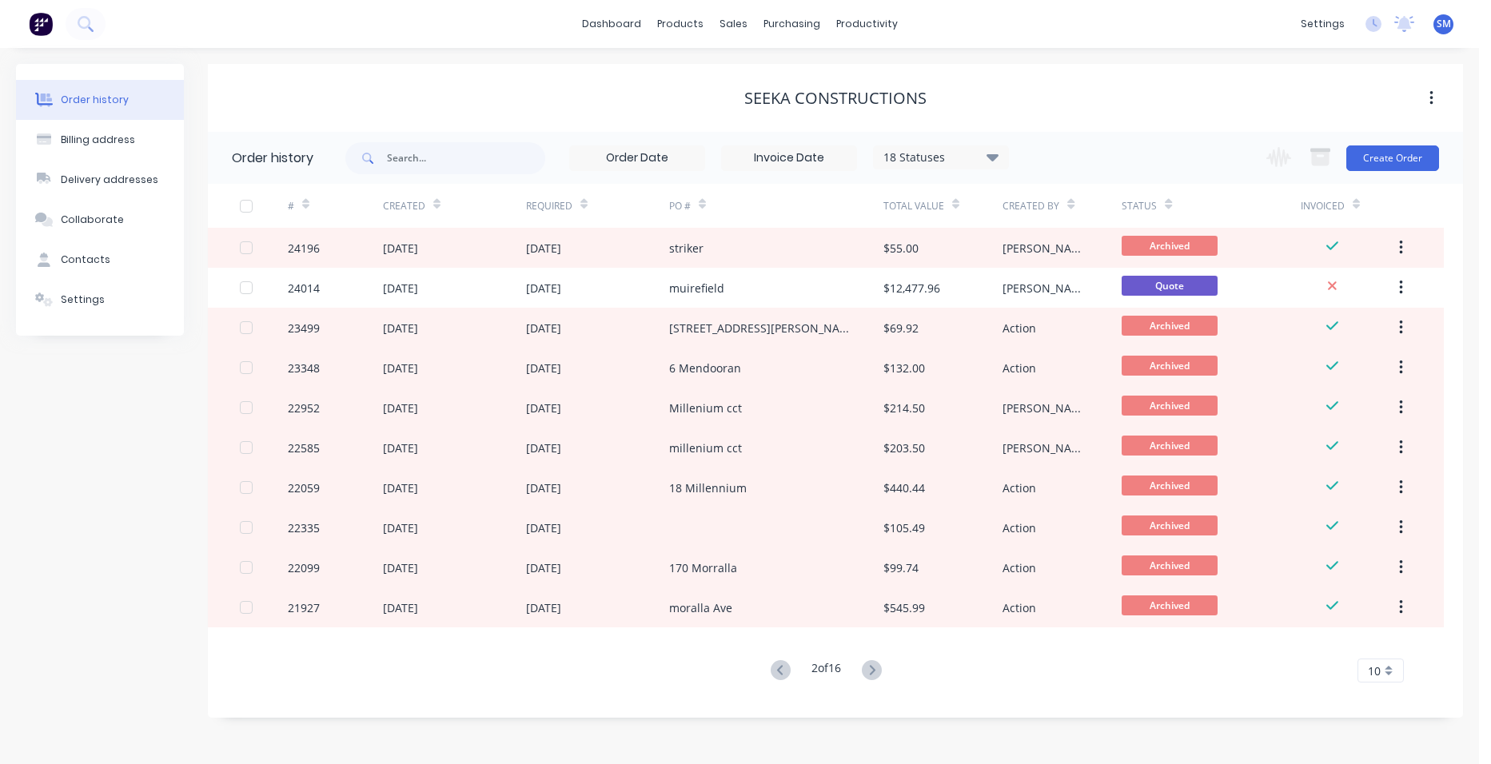
click at [861, 669] on button at bounding box center [872, 671] width 30 height 23
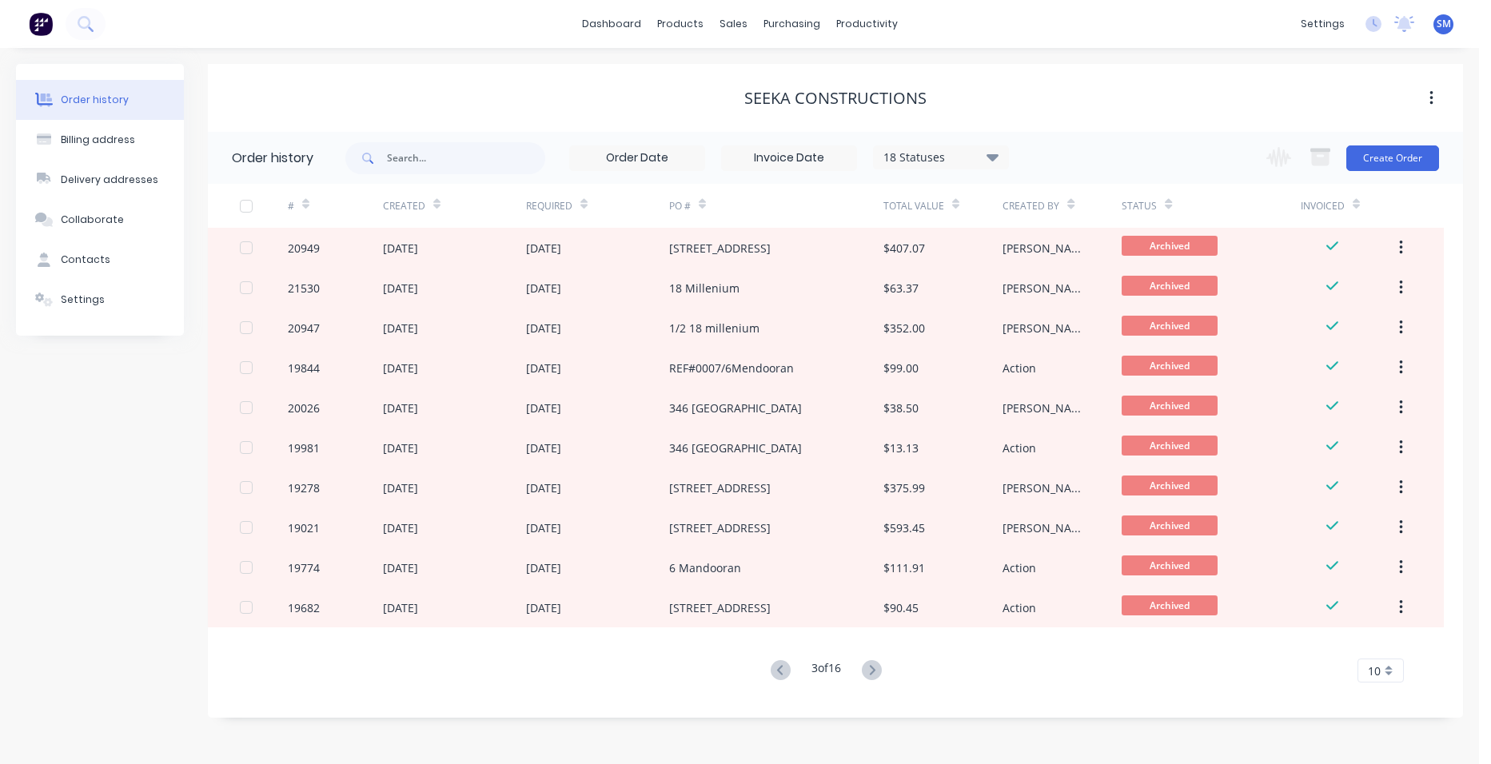
click at [864, 663] on button at bounding box center [872, 671] width 30 height 23
click at [860, 661] on div "4 of 16" at bounding box center [826, 671] width 121 height 23
click at [872, 669] on icon at bounding box center [872, 671] width 20 height 20
click at [777, 669] on icon at bounding box center [781, 671] width 20 height 20
click at [780, 673] on icon at bounding box center [781, 671] width 20 height 20
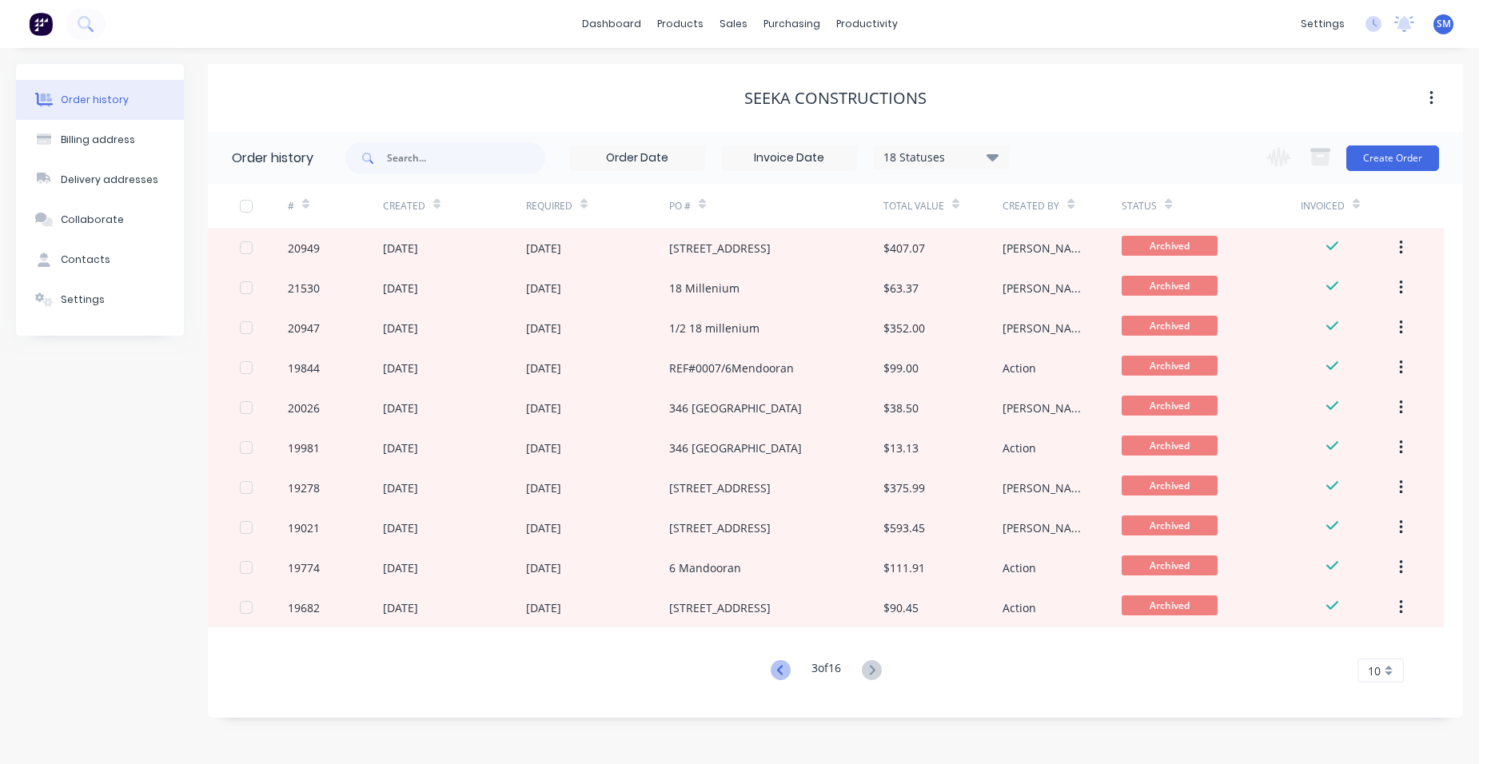
click at [771, 672] on icon at bounding box center [781, 671] width 20 height 20
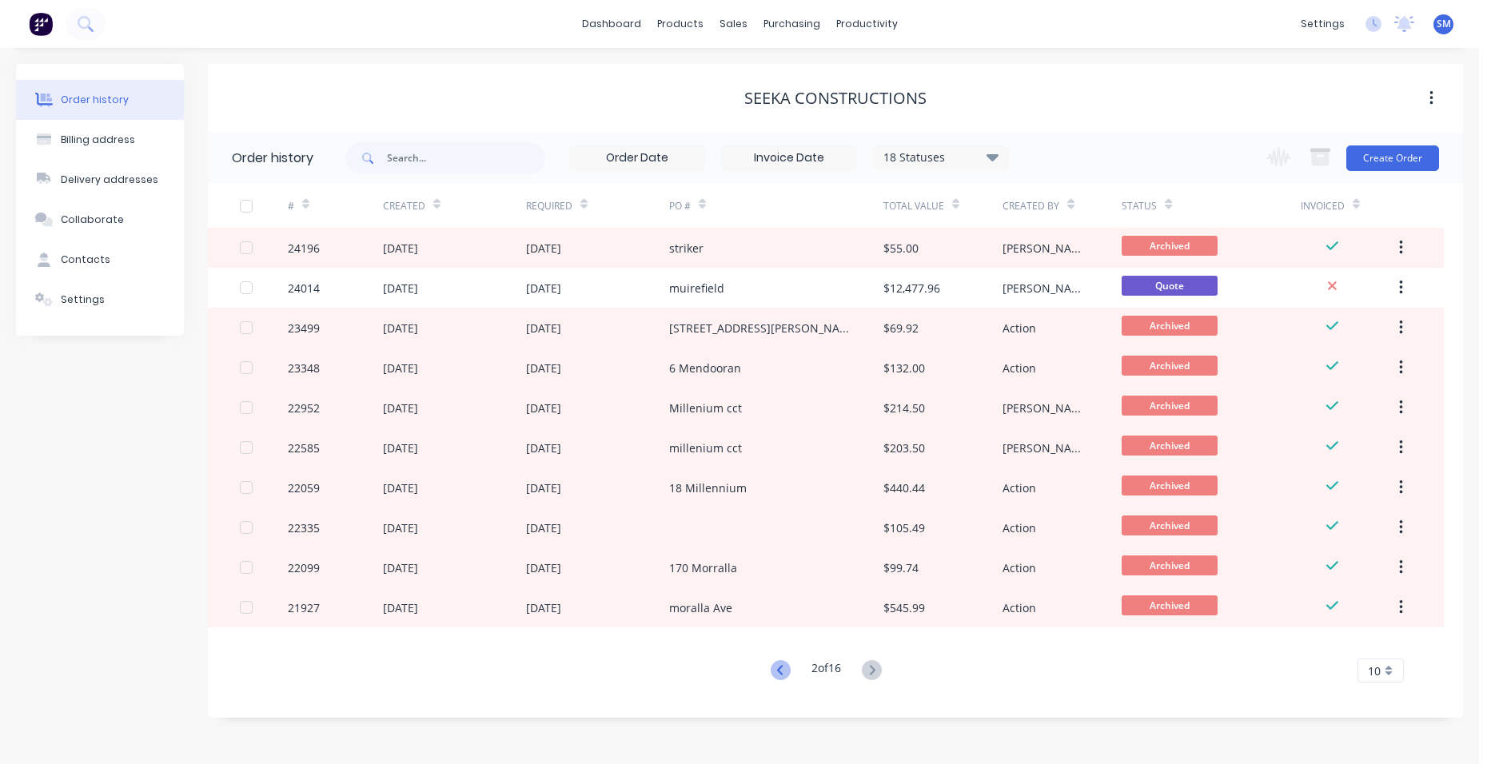
click at [774, 672] on icon at bounding box center [781, 671] width 20 height 20
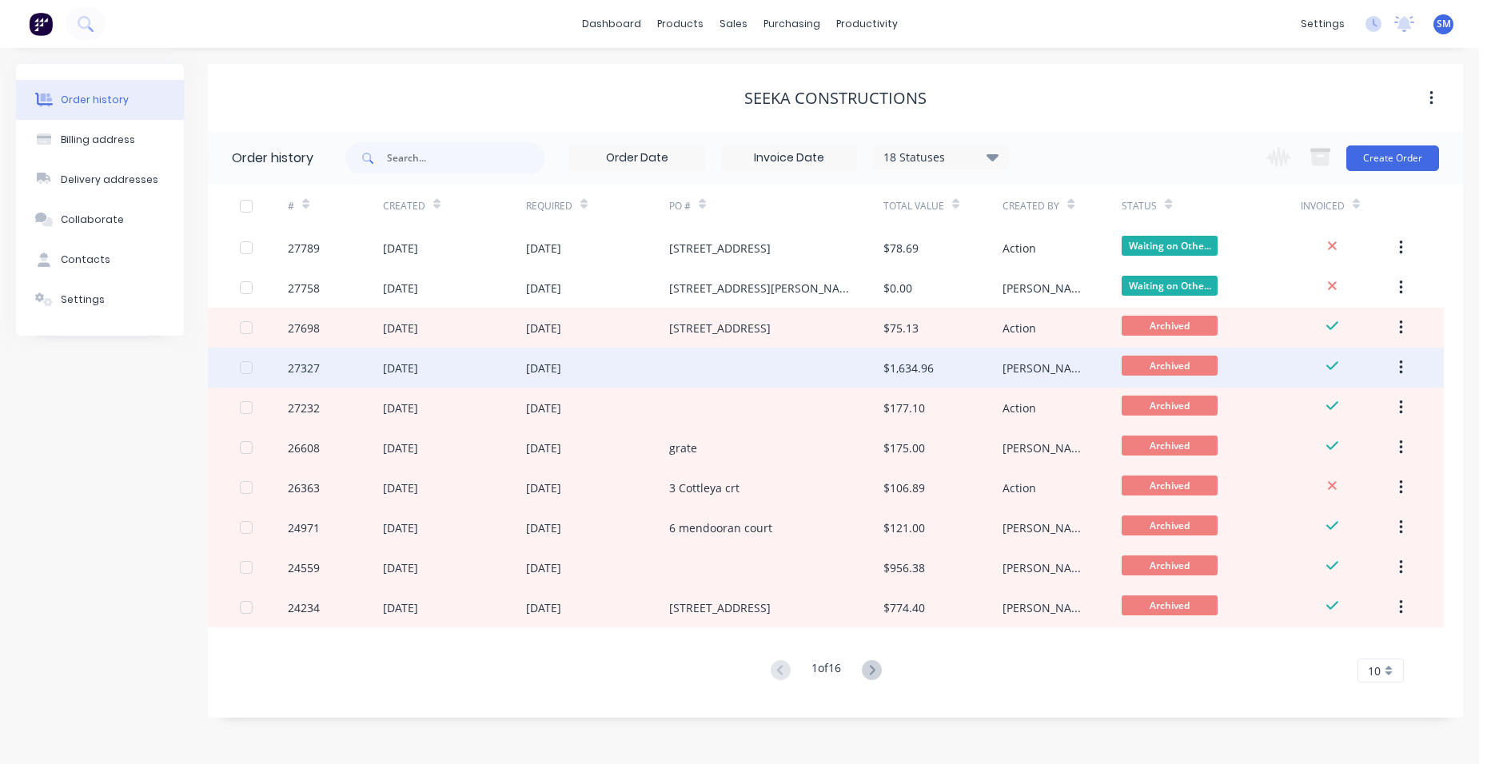
click at [816, 365] on div at bounding box center [776, 368] width 214 height 40
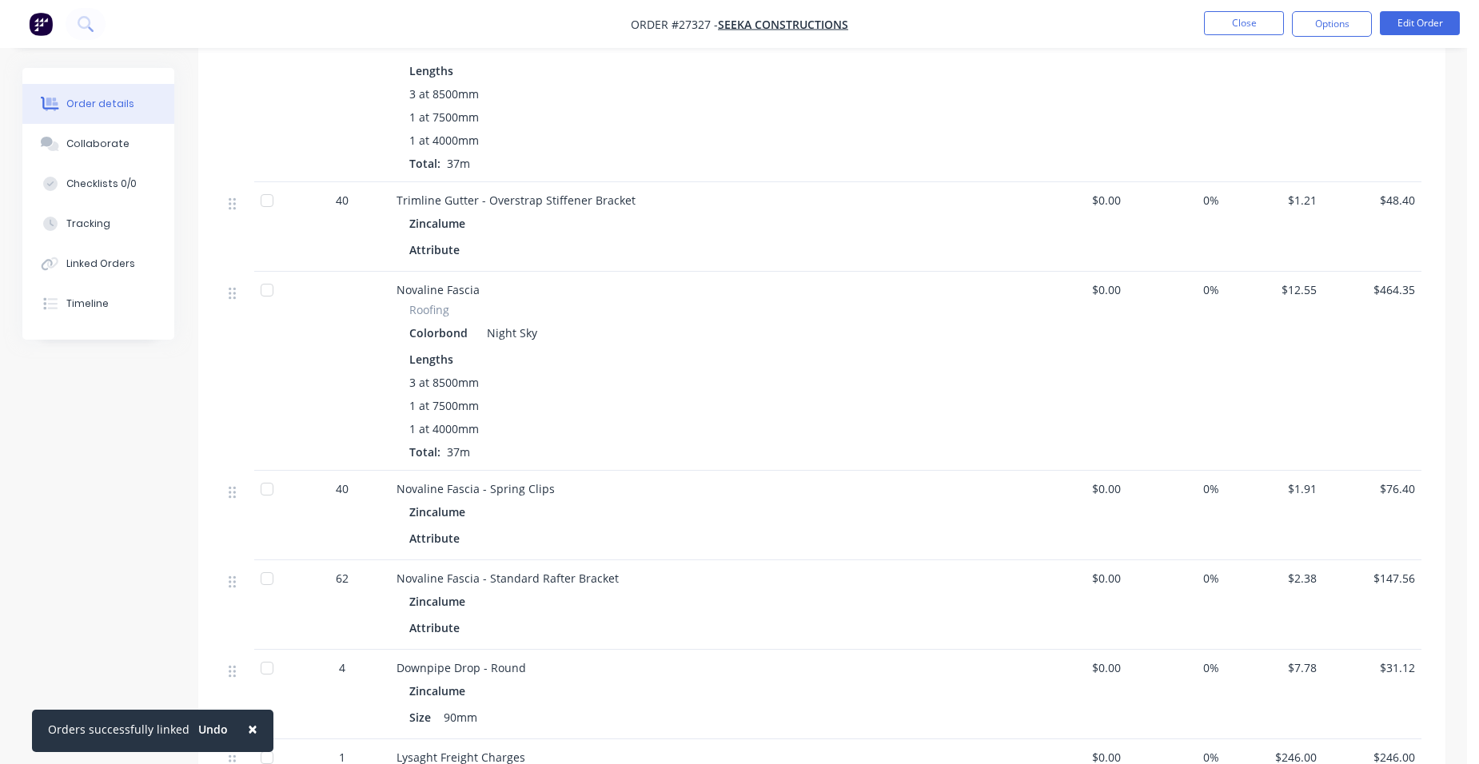
scroll to position [720, 0]
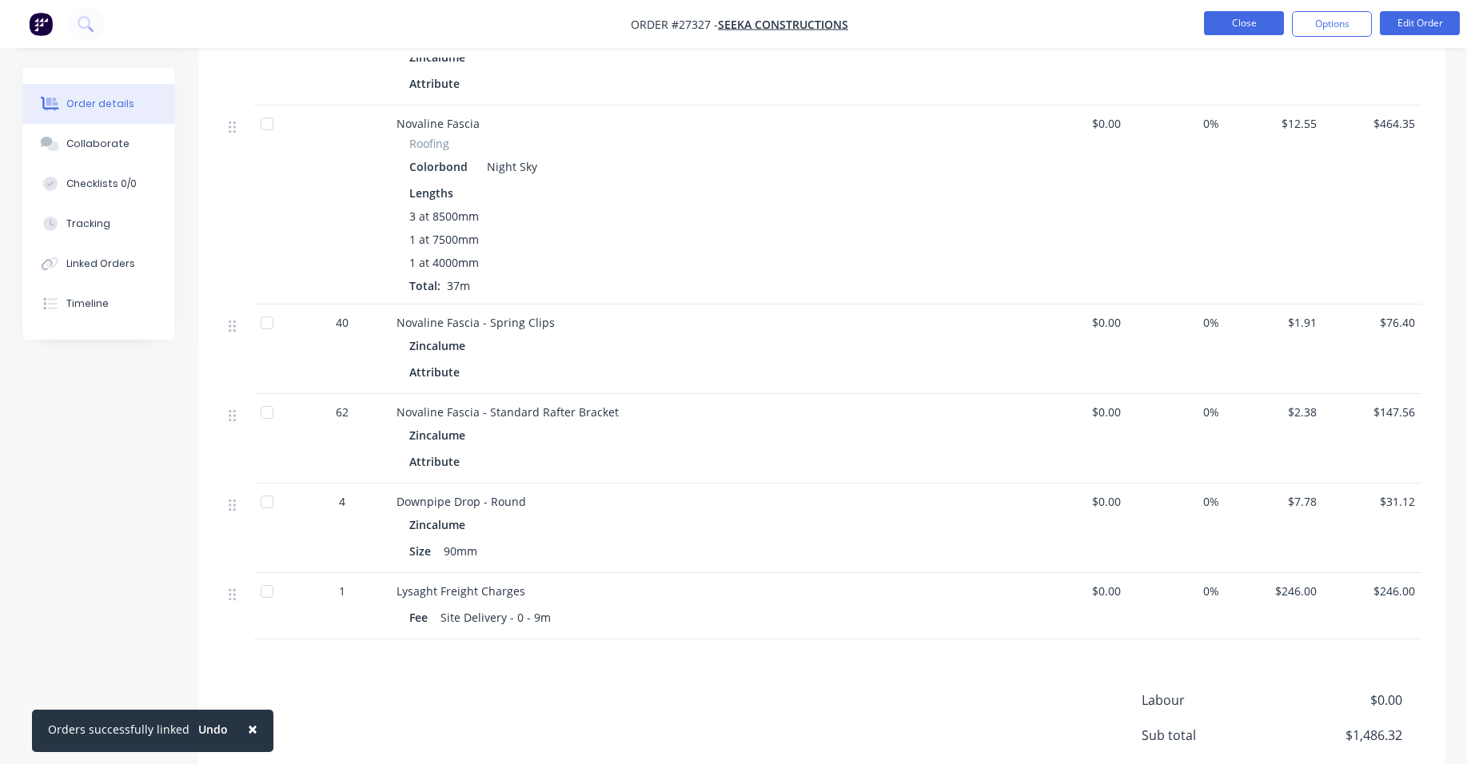
click at [1225, 25] on button "Close" at bounding box center [1244, 23] width 80 height 24
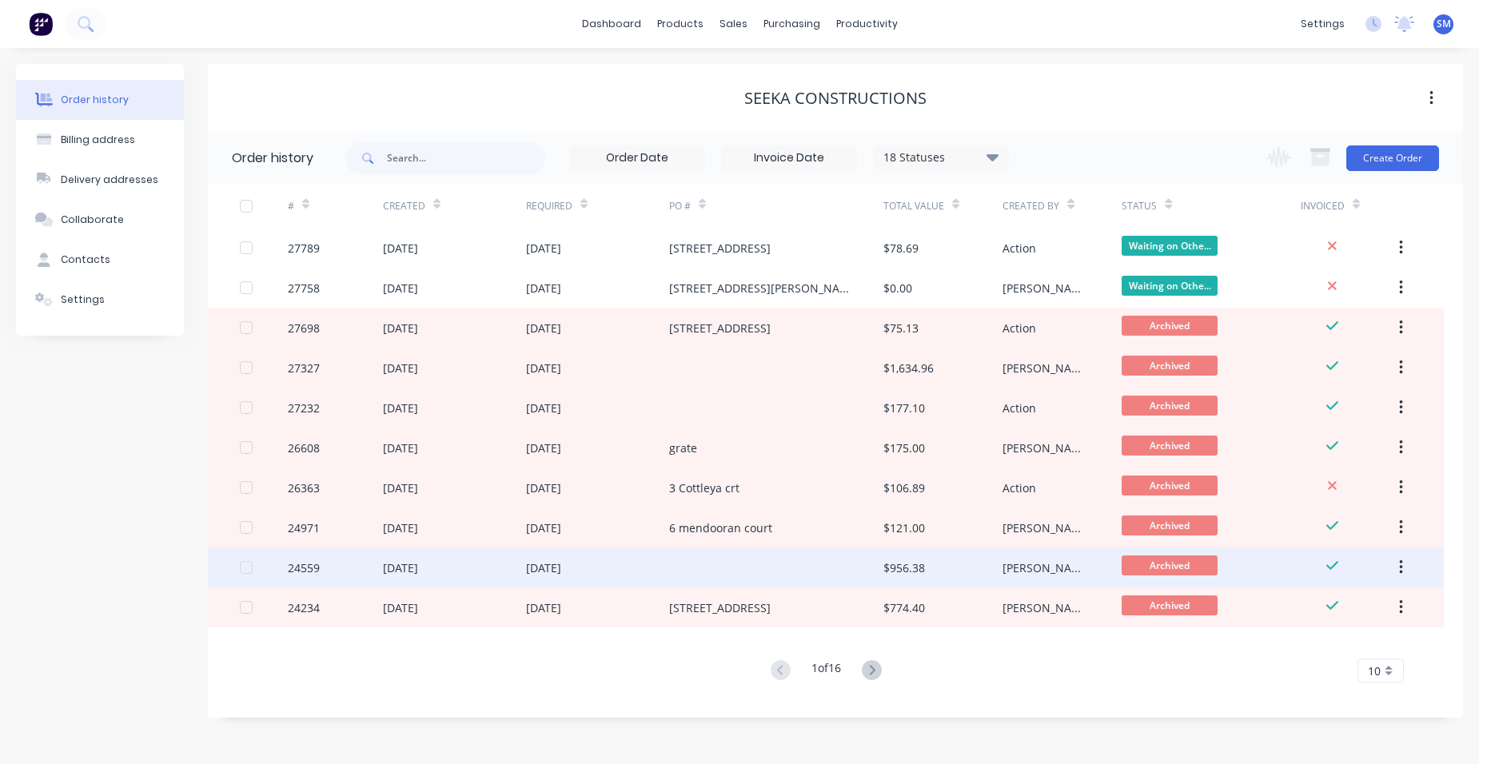
click at [792, 567] on div at bounding box center [776, 568] width 214 height 40
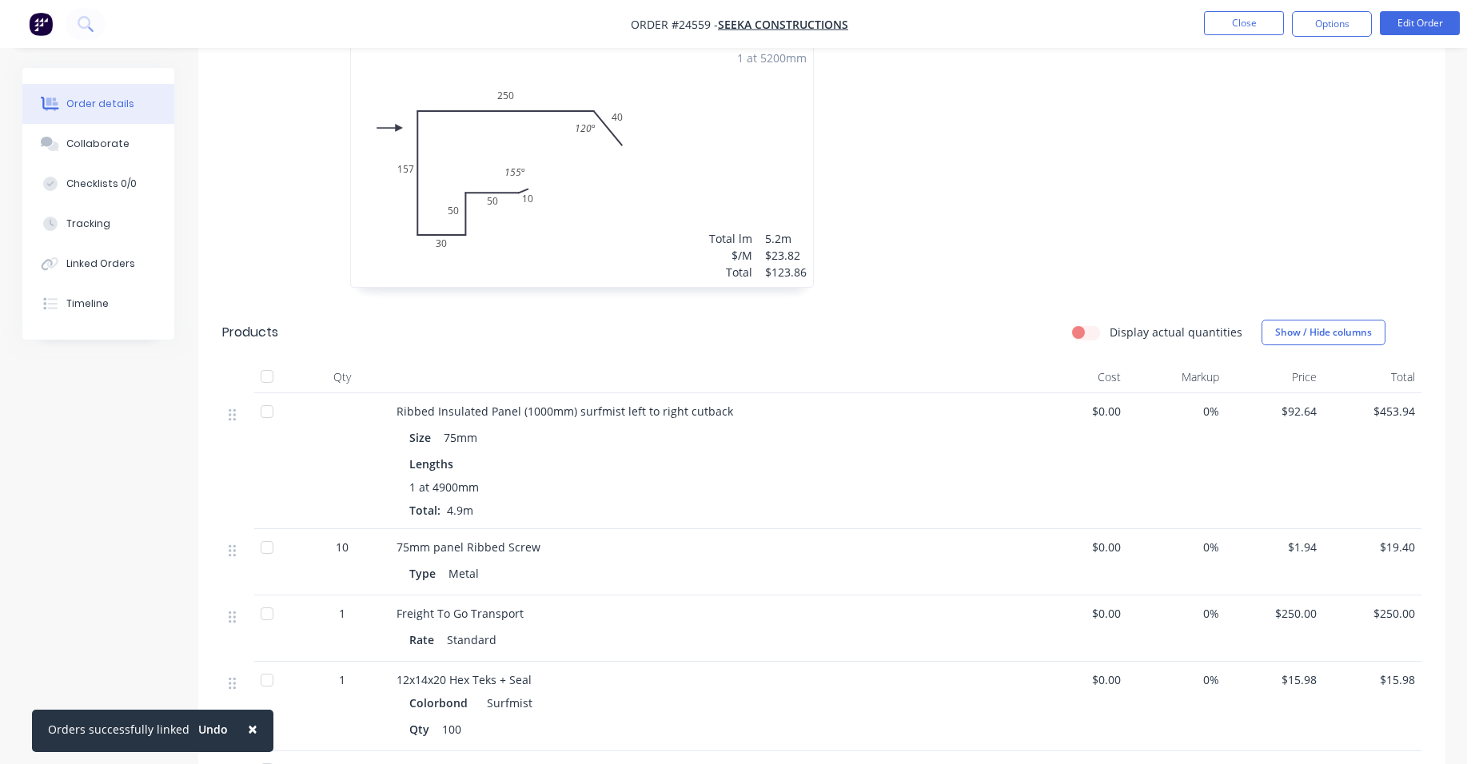
scroll to position [320, 0]
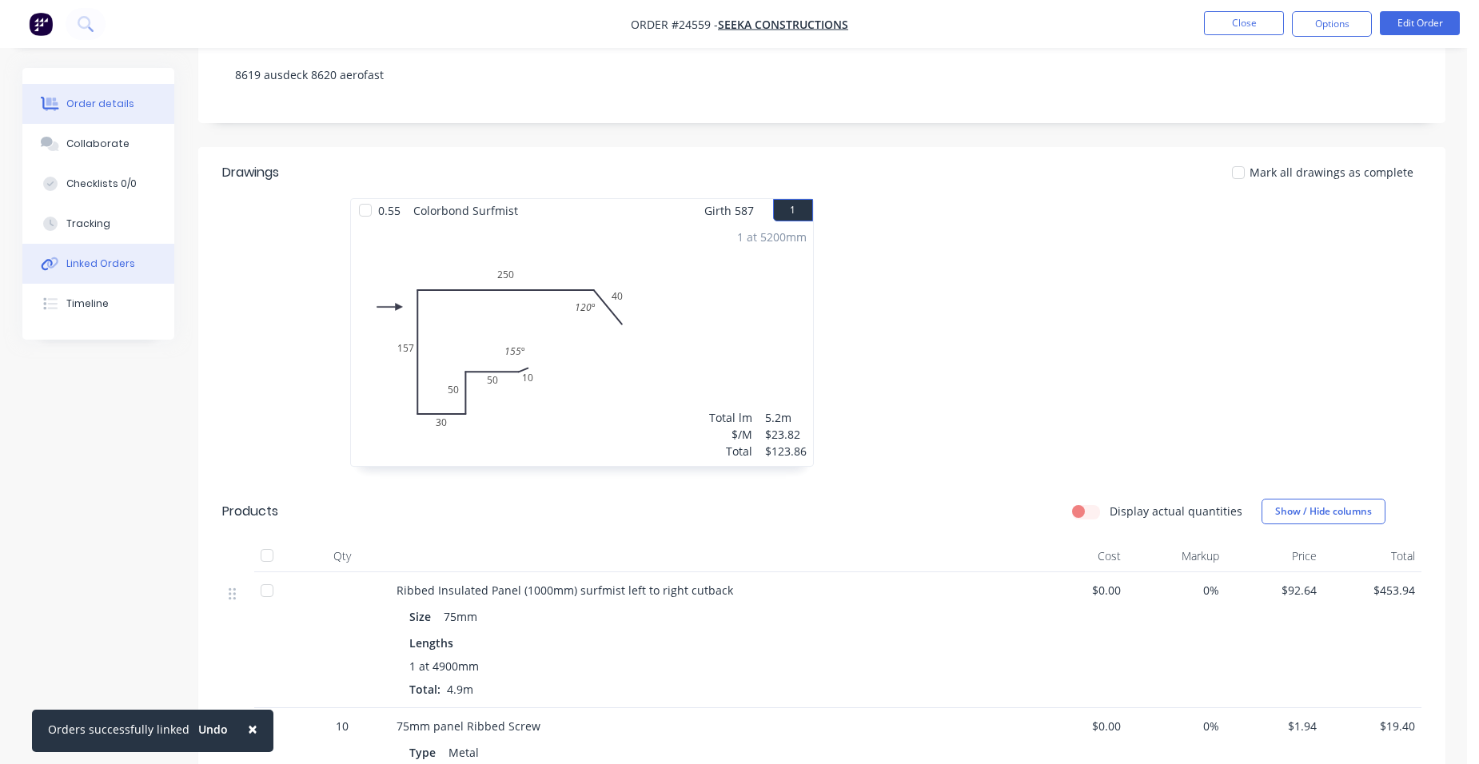
click at [110, 277] on button "Linked Orders" at bounding box center [98, 264] width 152 height 40
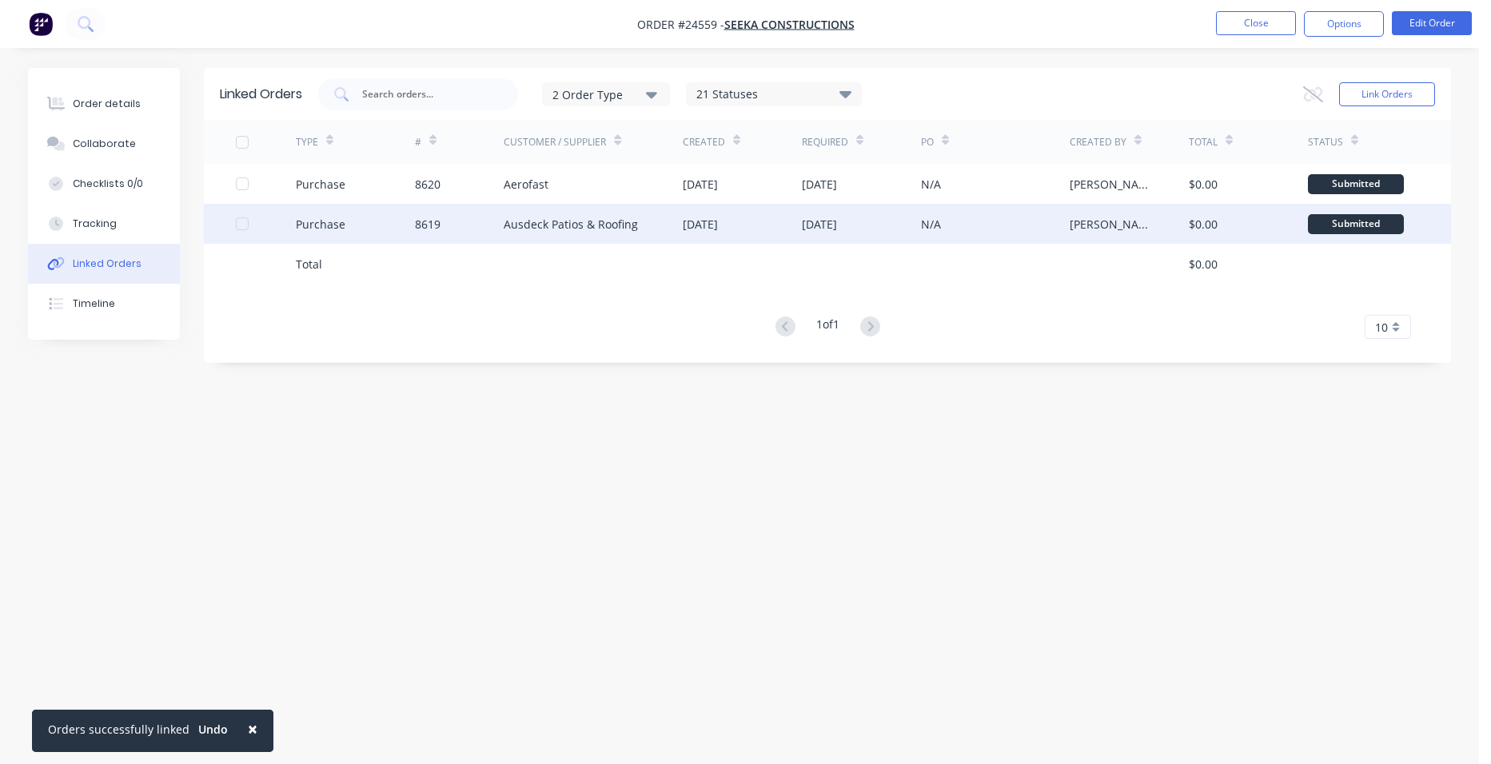
click at [494, 222] on div "8619" at bounding box center [460, 224] width 90 height 40
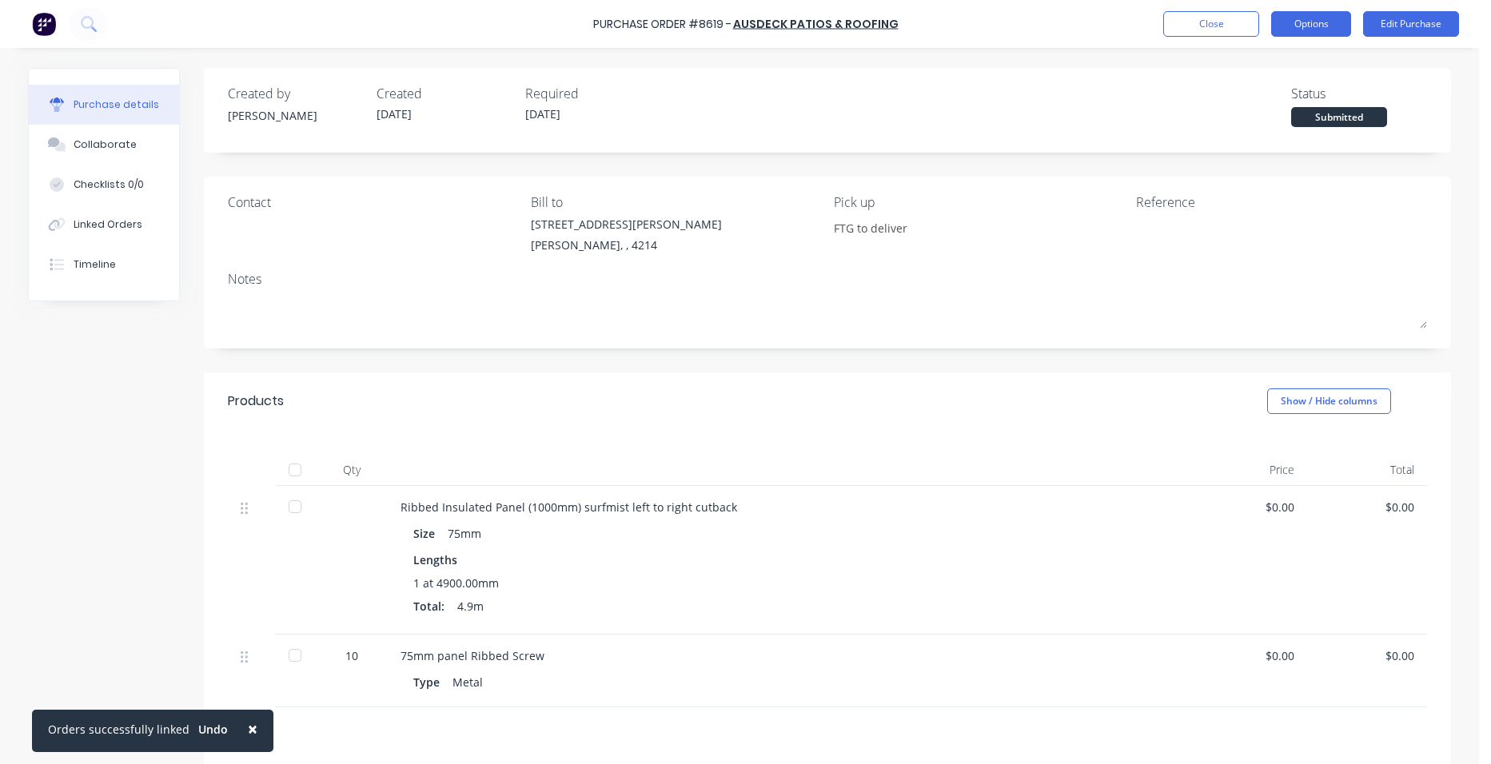
click at [1327, 31] on button "Options" at bounding box center [1311, 24] width 80 height 26
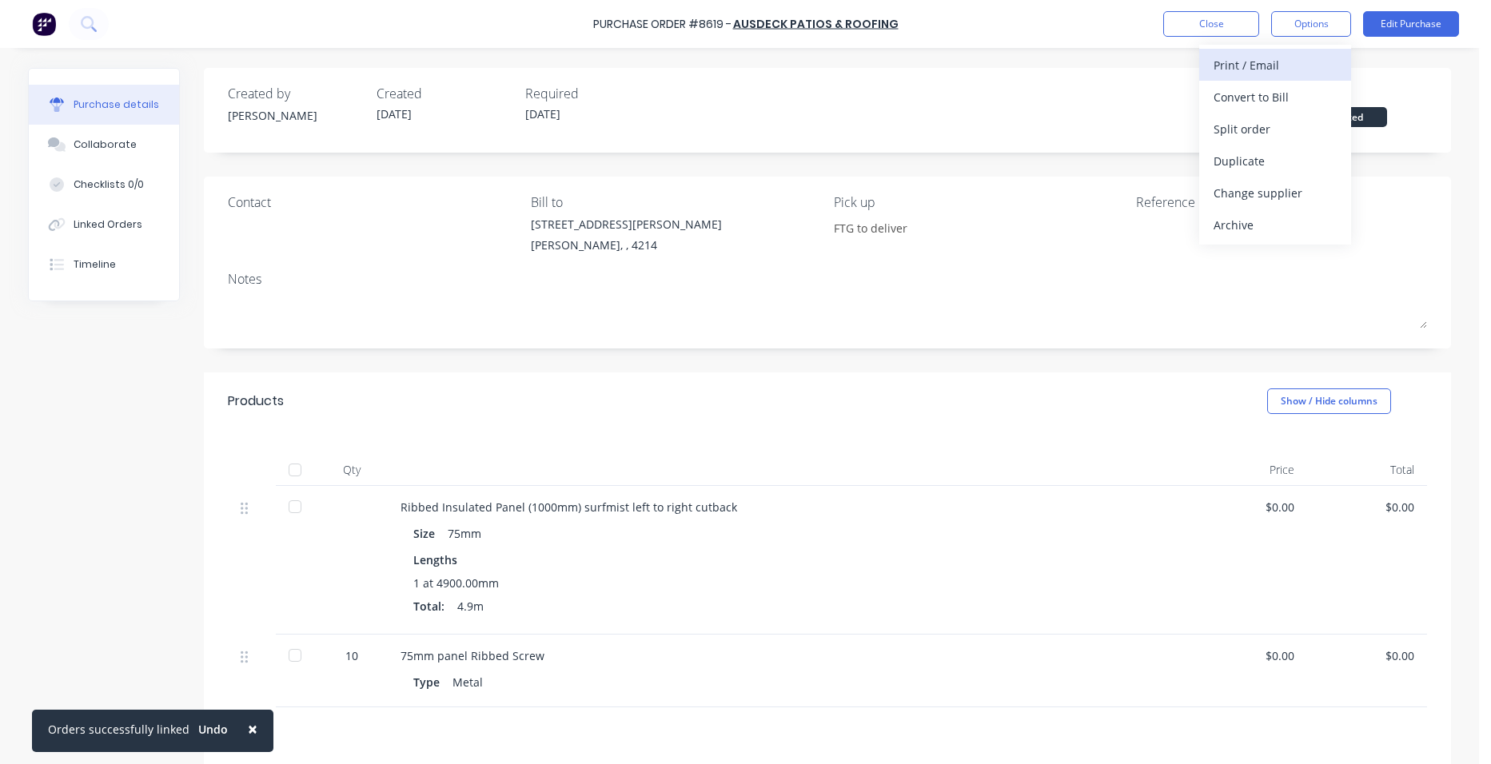
click at [1280, 71] on div "Print / Email" at bounding box center [1275, 65] width 123 height 23
click at [1296, 122] on div "Without pricing" at bounding box center [1275, 129] width 123 height 23
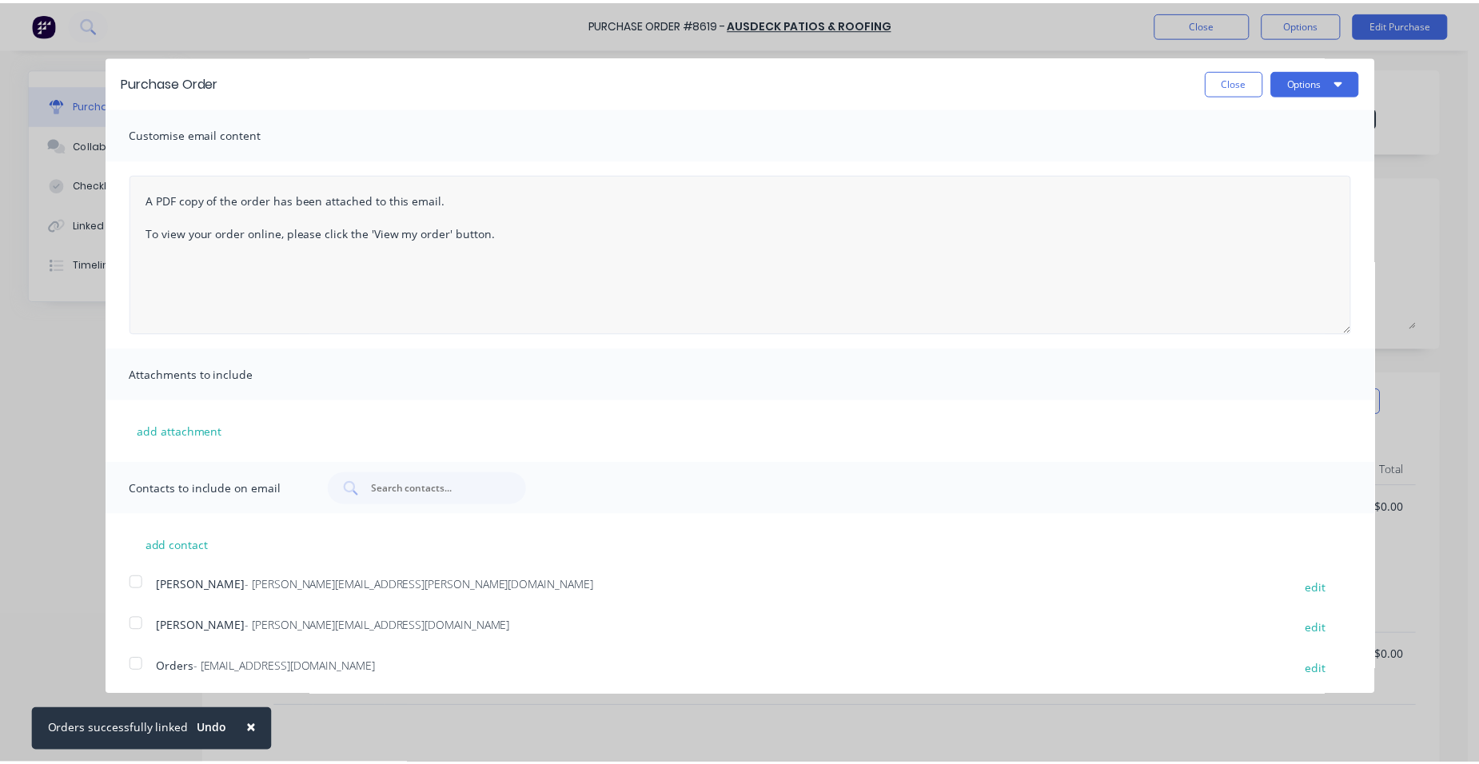
scroll to position [5, 0]
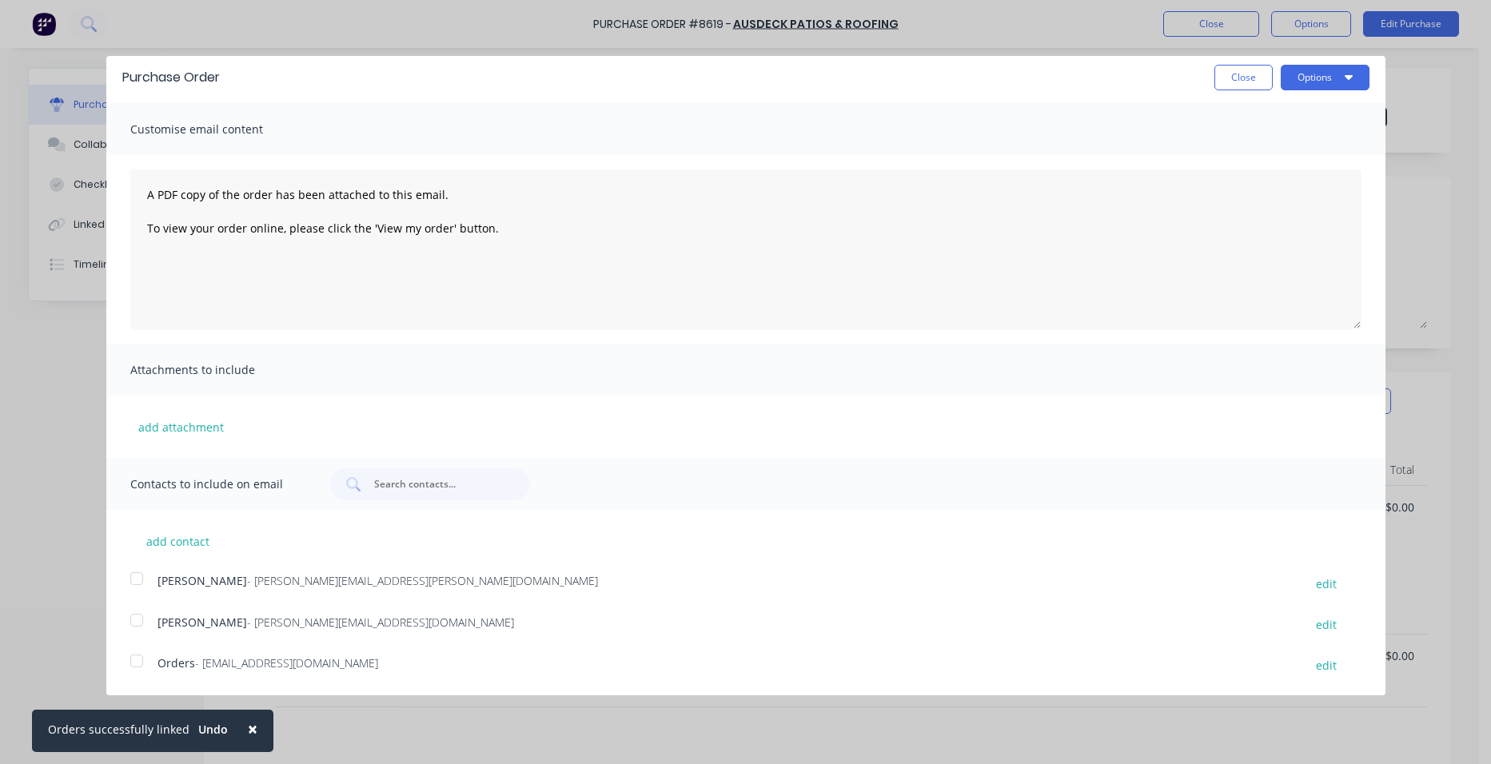
click at [135, 653] on div at bounding box center [137, 661] width 32 height 32
drag, startPoint x: 1316, startPoint y: 74, endPoint x: 1306, endPoint y: 95, distance: 24.0
click at [1316, 73] on button "Options" at bounding box center [1325, 78] width 89 height 26
click at [1303, 139] on div "Email" at bounding box center [1293, 149] width 123 height 23
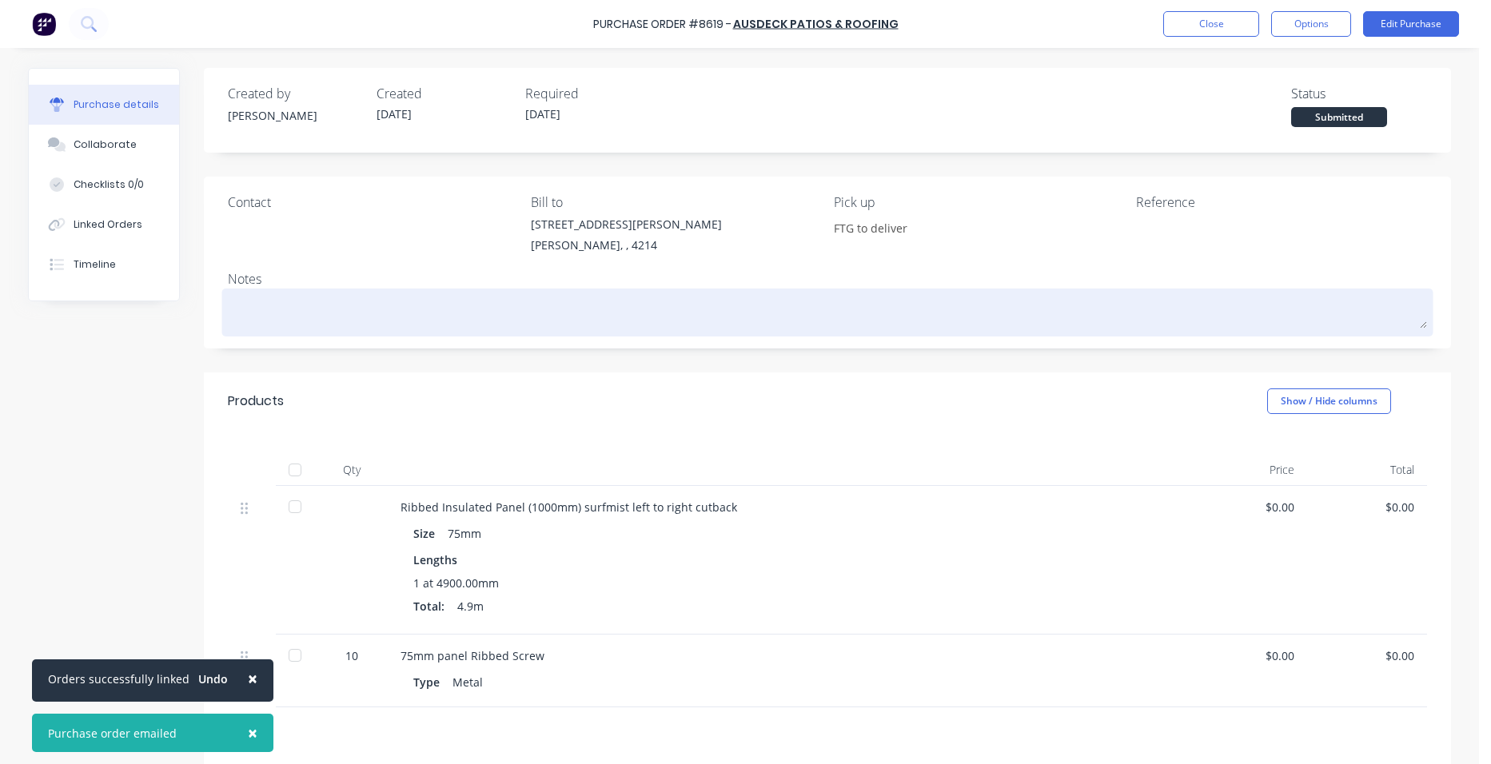
click at [254, 308] on textarea at bounding box center [828, 311] width 1200 height 36
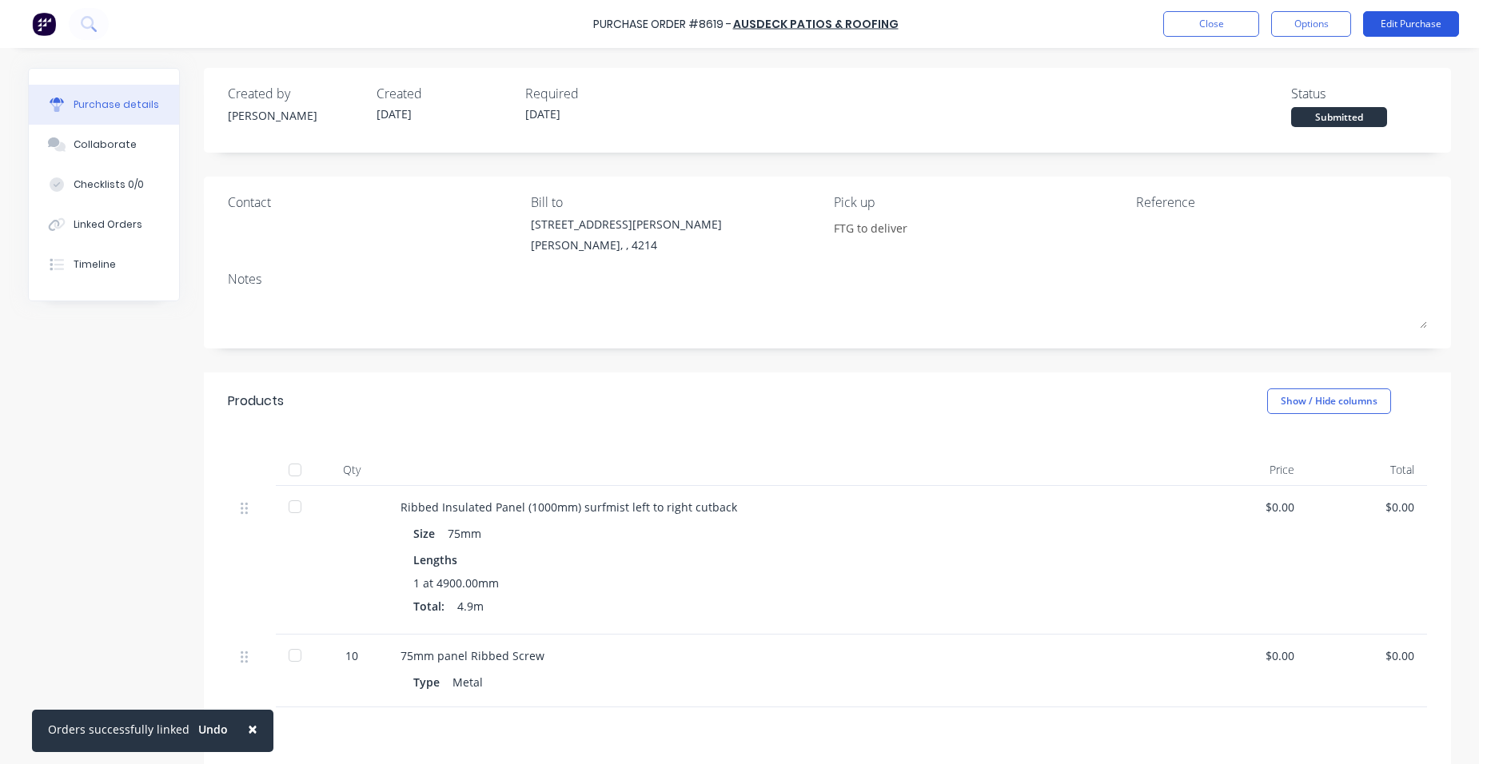
click at [1427, 14] on button "Edit Purchase" at bounding box center [1411, 24] width 96 height 26
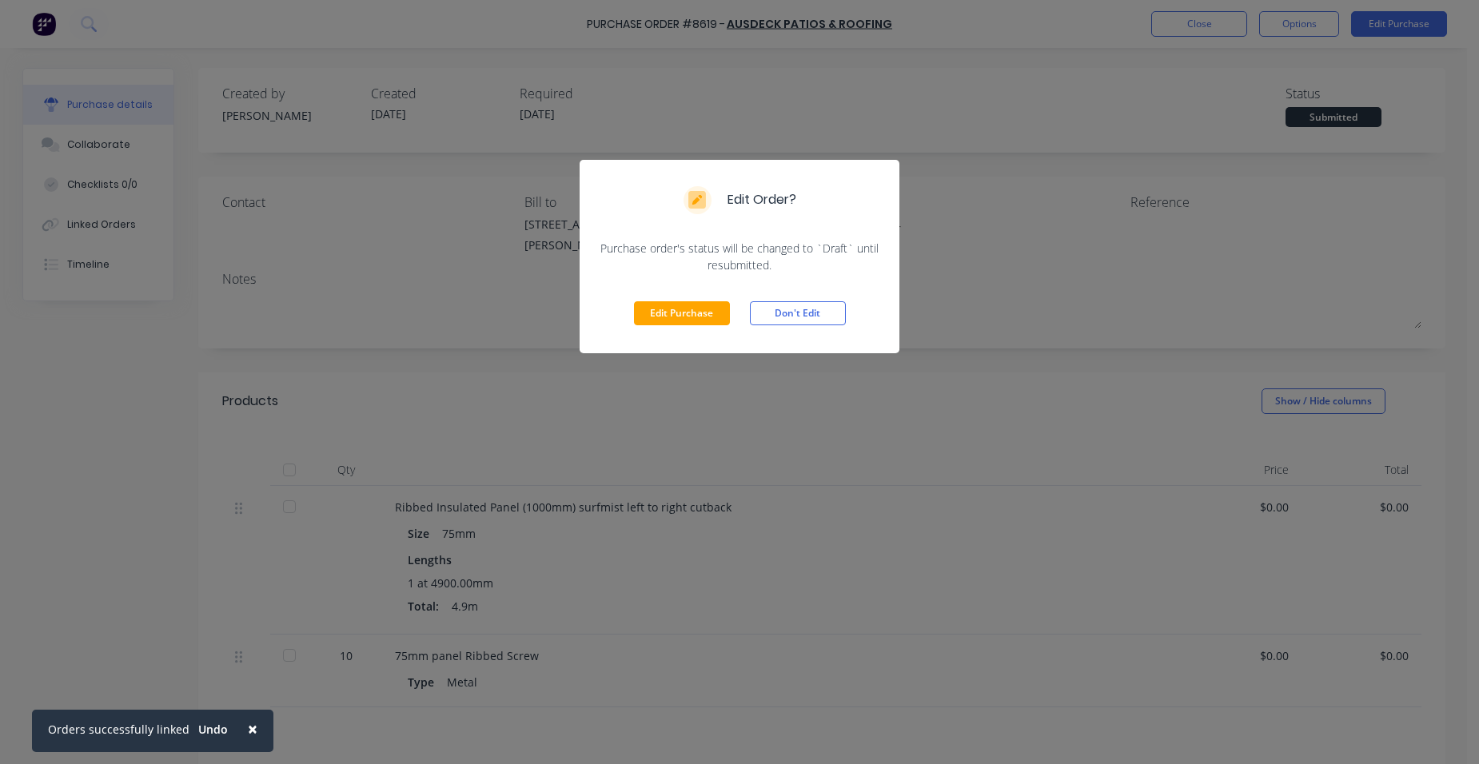
click at [693, 297] on div "Edit Purchase Don't Edit" at bounding box center [740, 313] width 320 height 80
click at [657, 312] on button "Edit Purchase" at bounding box center [682, 313] width 96 height 24
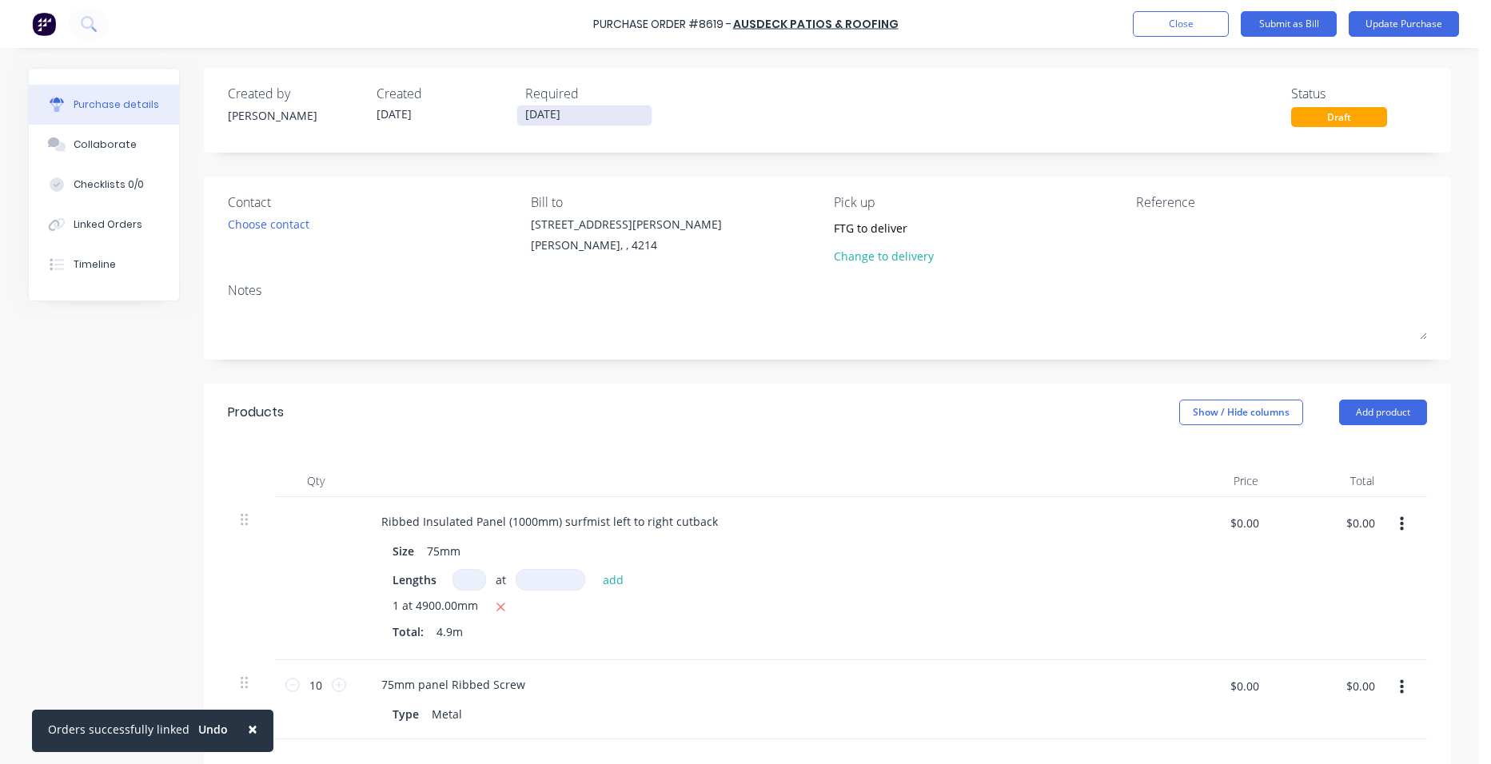
click at [573, 112] on input "[DATE]" at bounding box center [584, 116] width 134 height 20
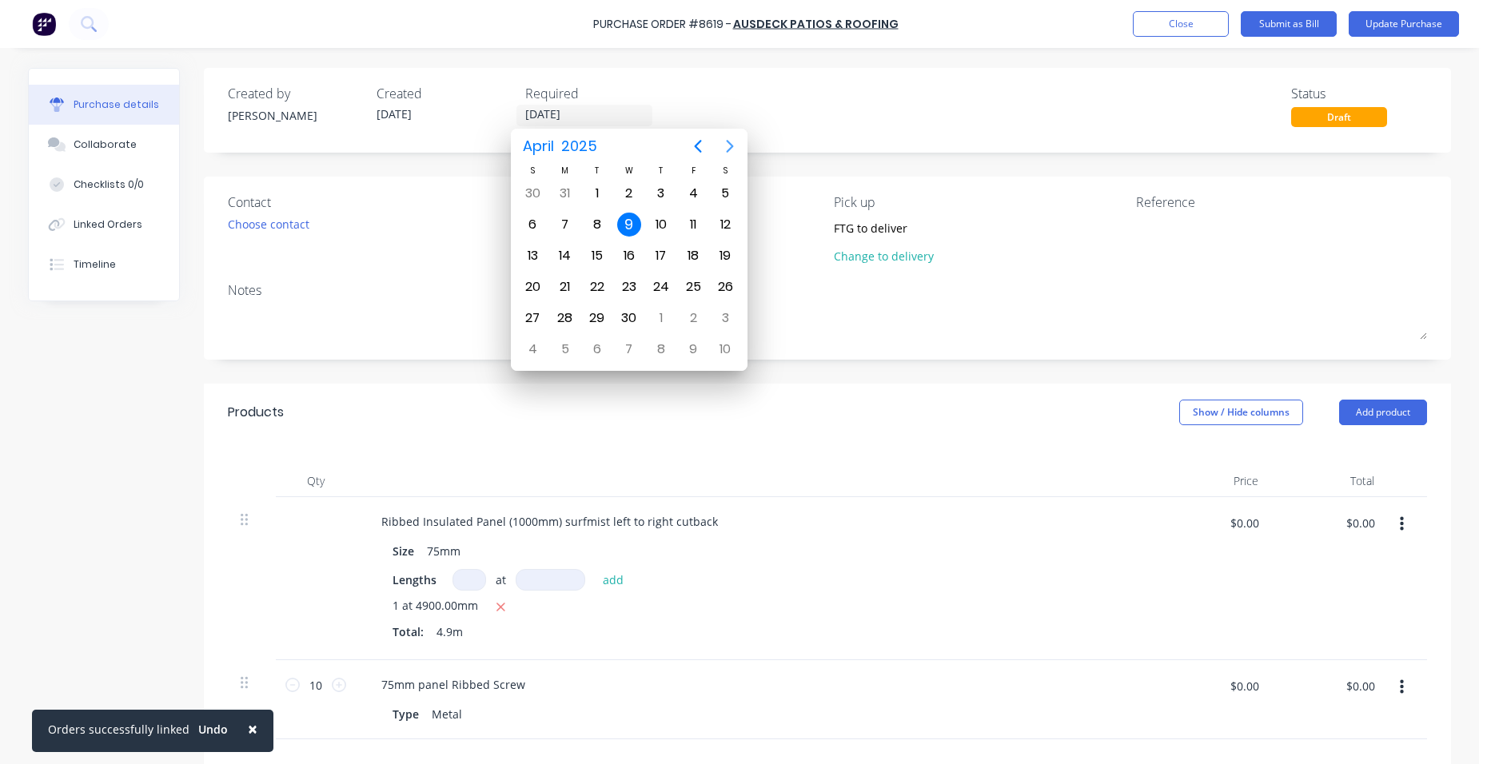
click at [728, 147] on icon "Next page" at bounding box center [730, 146] width 19 height 19
click at [646, 276] on div "21" at bounding box center [661, 287] width 32 height 30
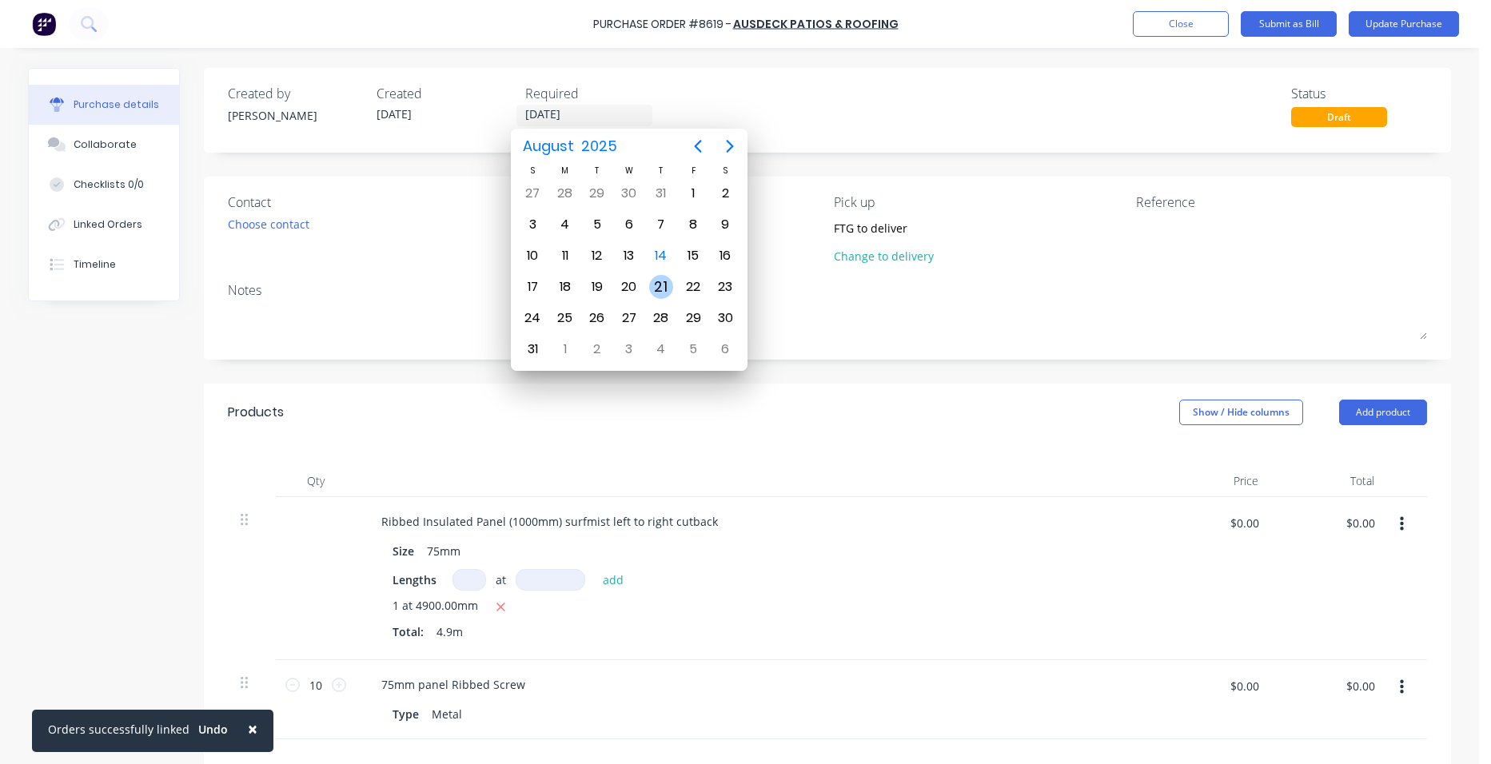
type input "[DATE]"
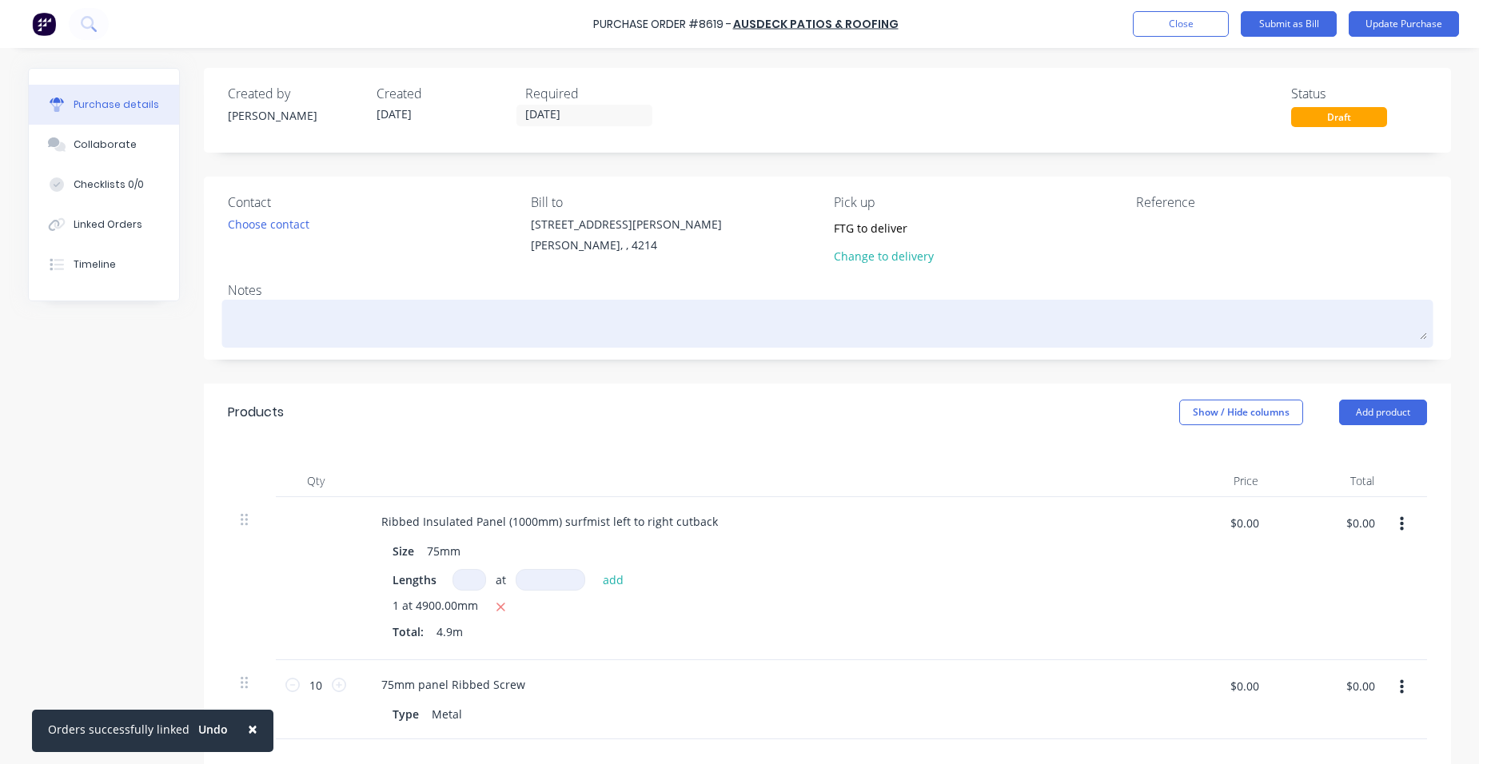
click at [291, 324] on textarea at bounding box center [828, 322] width 1200 height 36
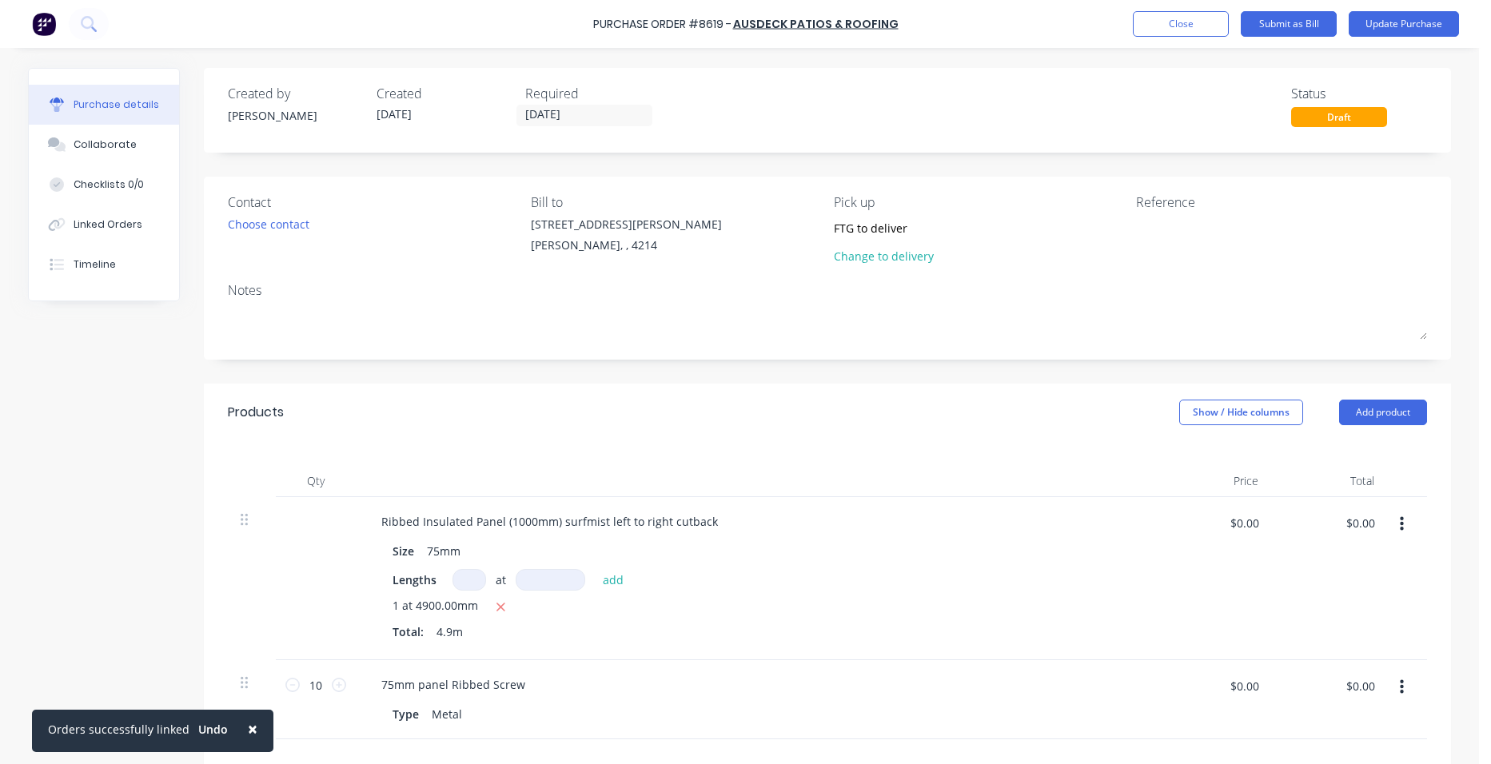
type textarea "x"
type textarea "h"
type textarea "x"
type textarea "hi"
type textarea "x"
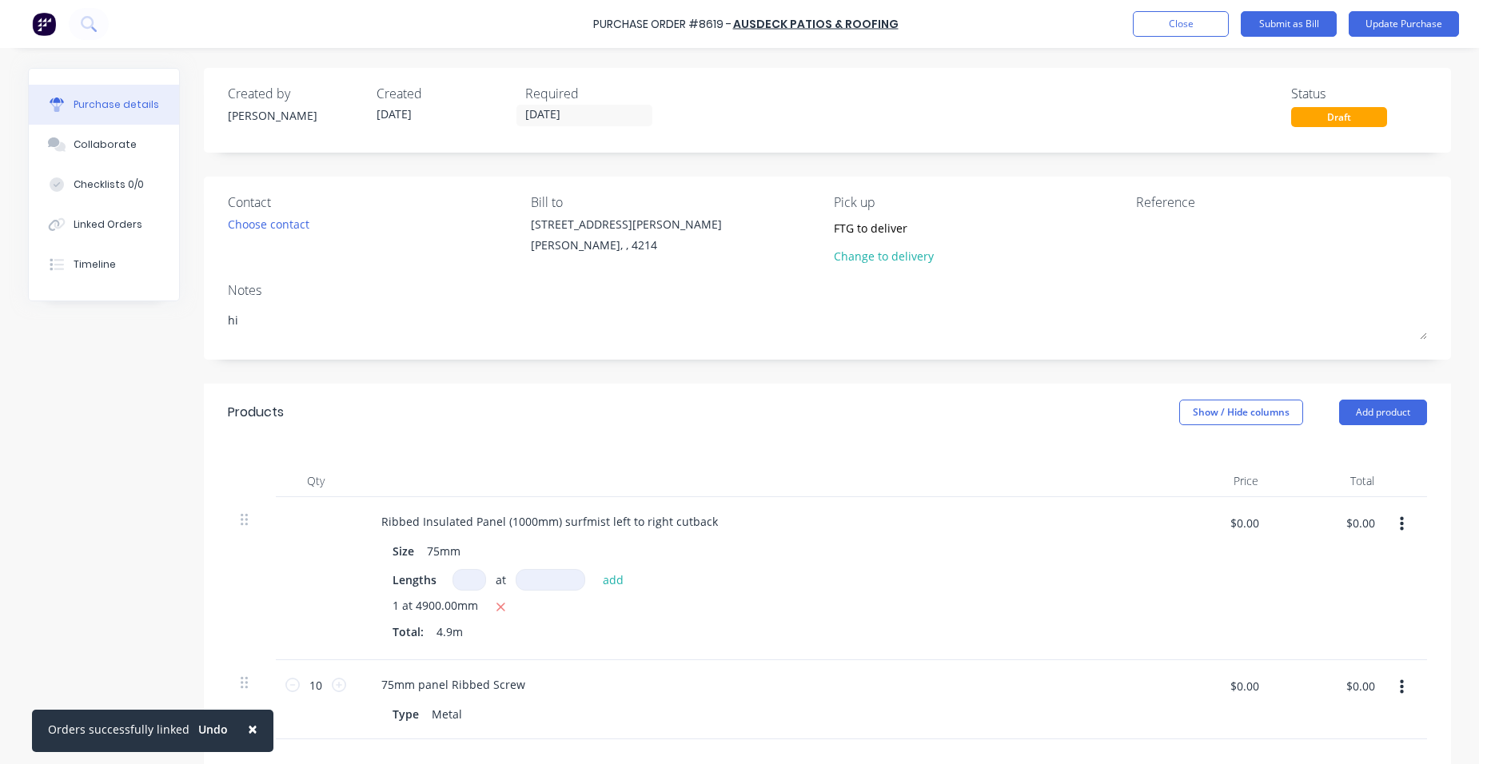
type textarea "hi"
type textarea "x"
type textarea "hi t"
type textarea "x"
type textarea "hi th"
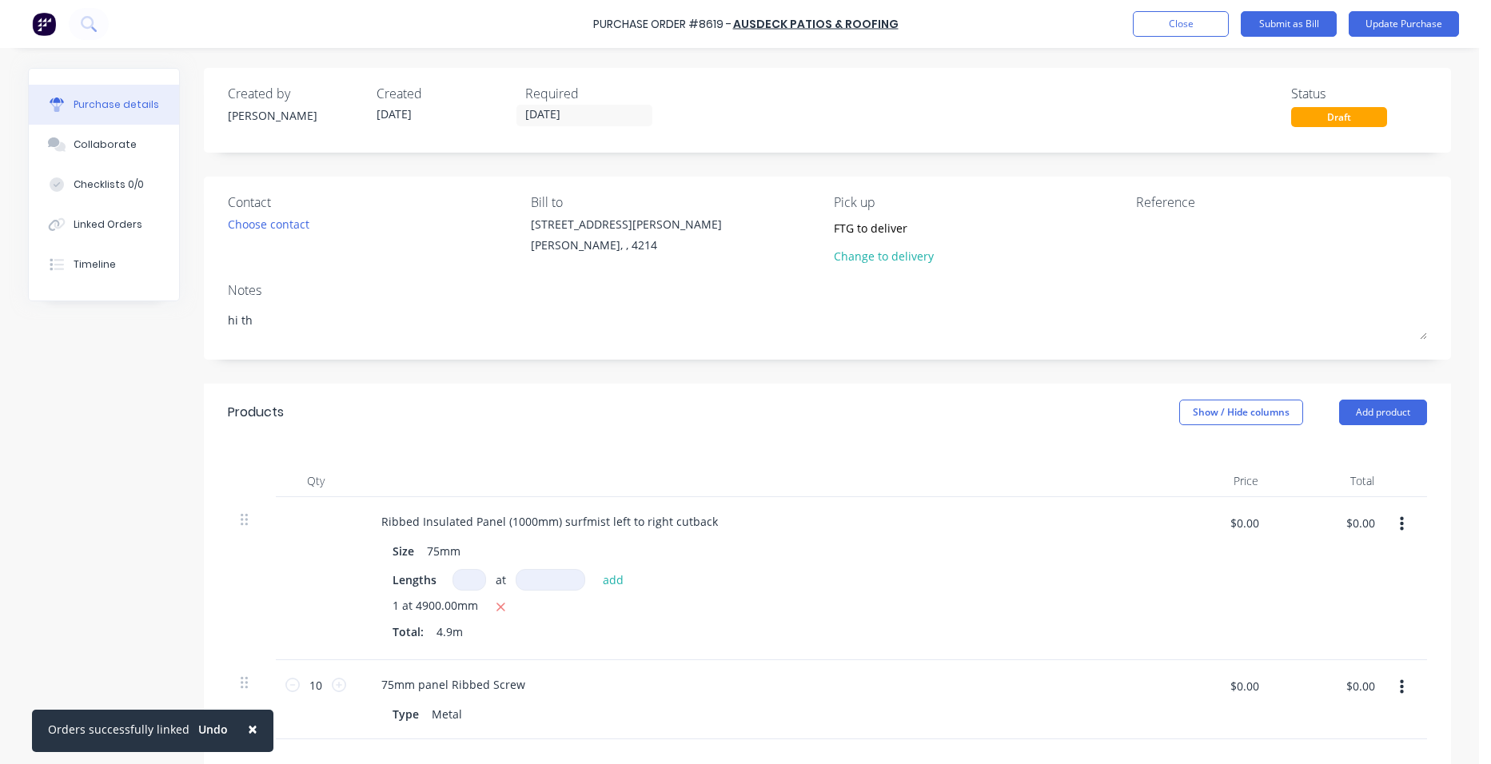
type textarea "x"
type textarea "hi thi"
type textarea "x"
type textarea "hi this"
type textarea "x"
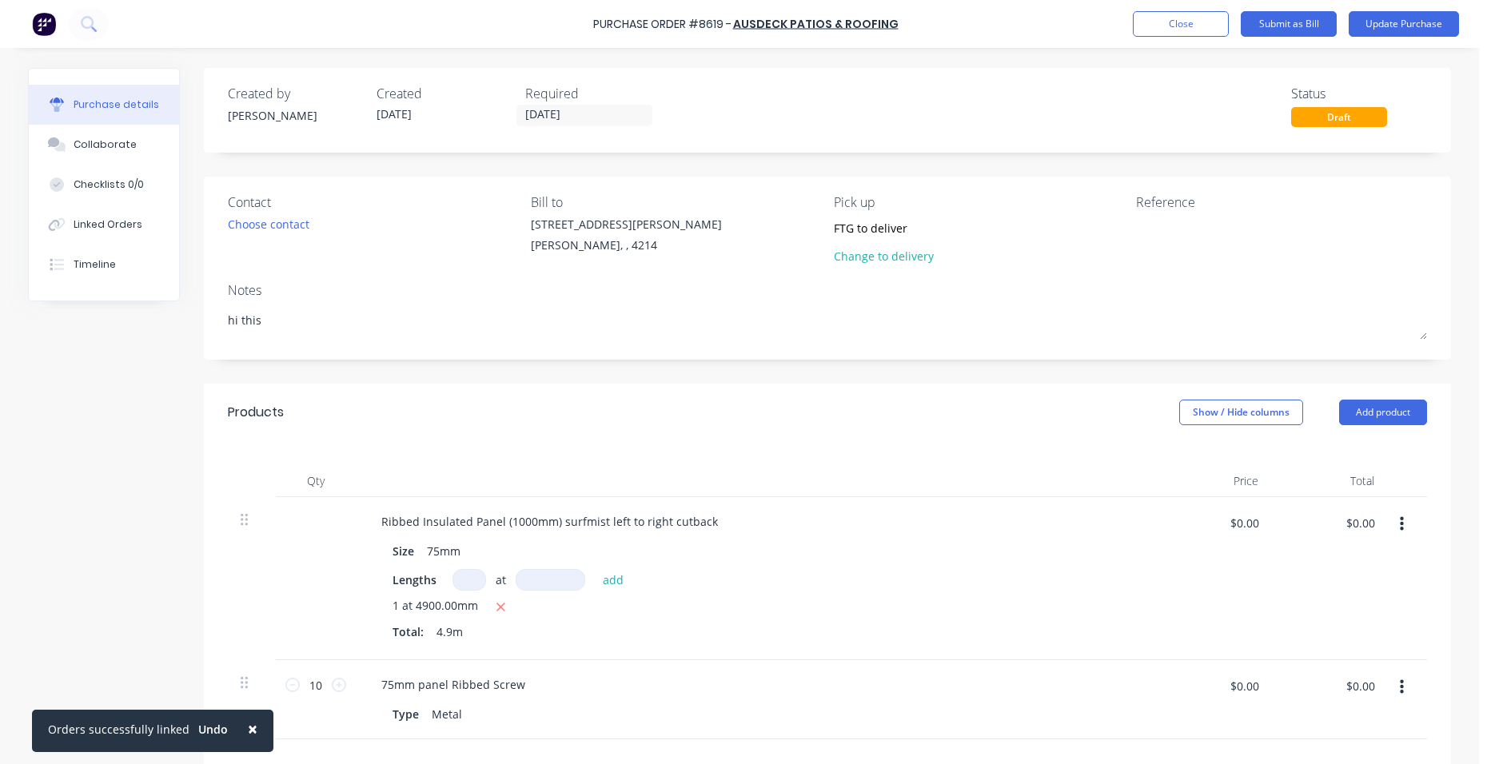
type textarea "hi this"
type textarea "x"
type textarea "hi this i"
type textarea "x"
type textarea "hi this is"
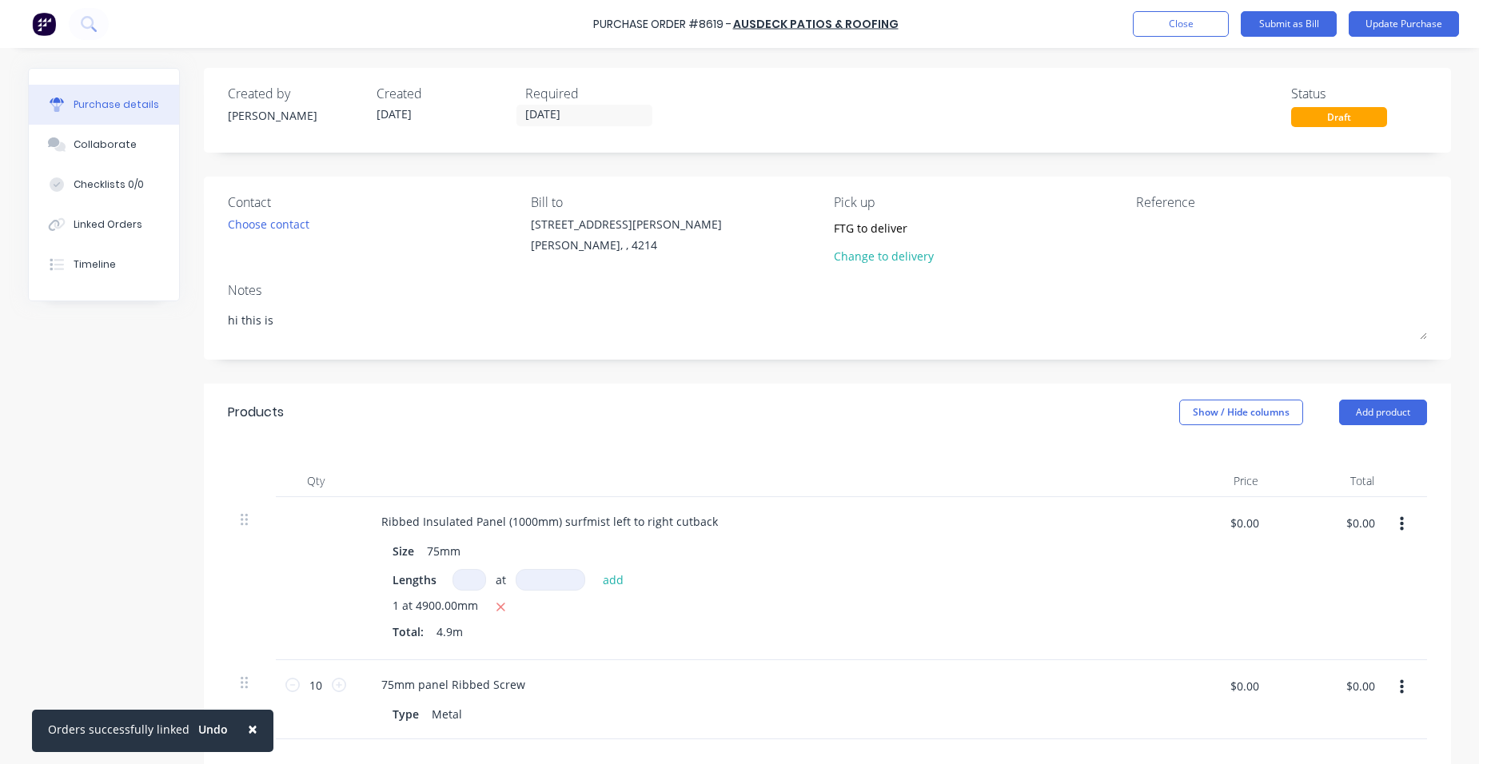
type textarea "x"
type textarea "hi this is"
type textarea "x"
type textarea "hi this is a"
type textarea "x"
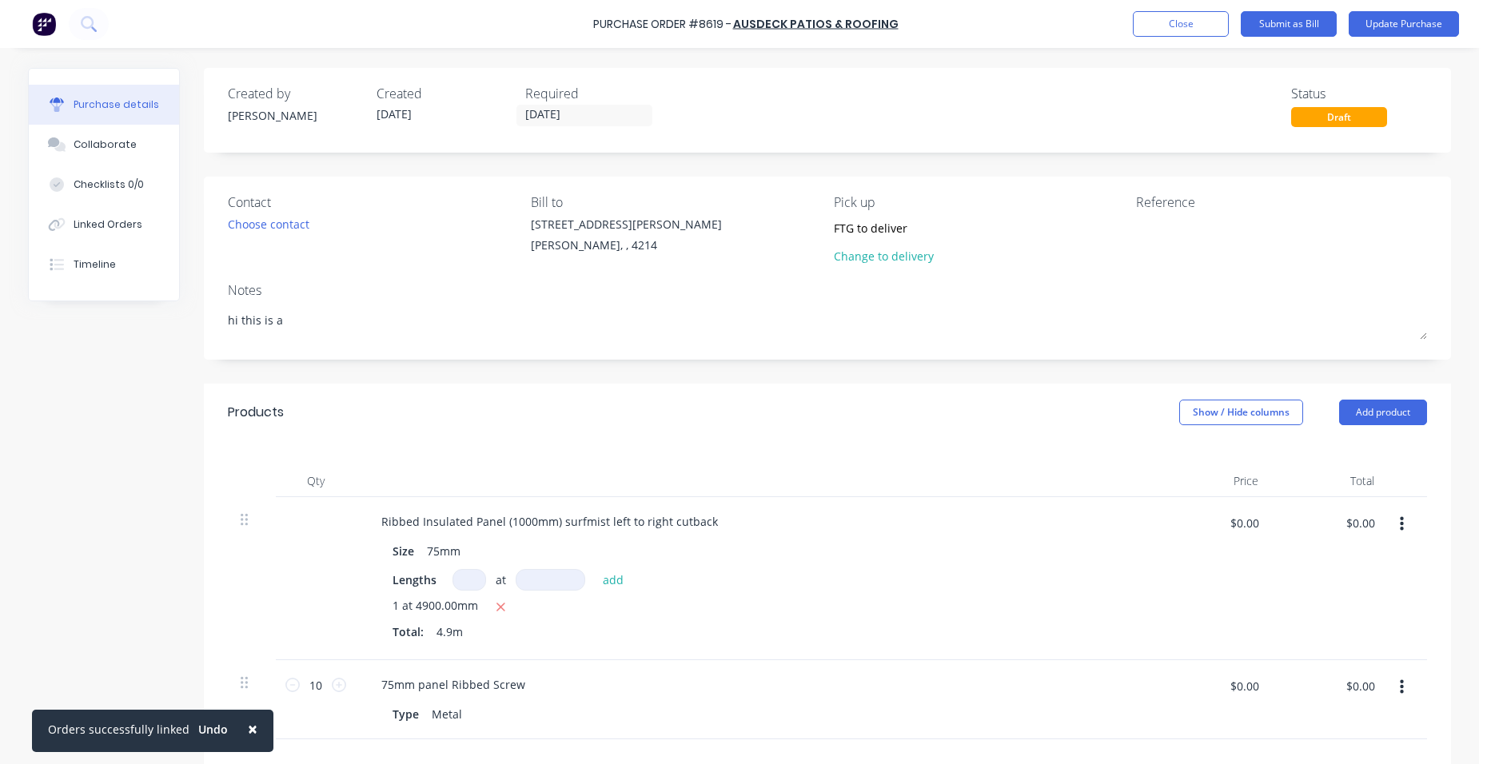
type textarea "hi this is a"
type textarea "x"
type textarea "hi this is a o"
type textarea "x"
type textarea "hi this is a or"
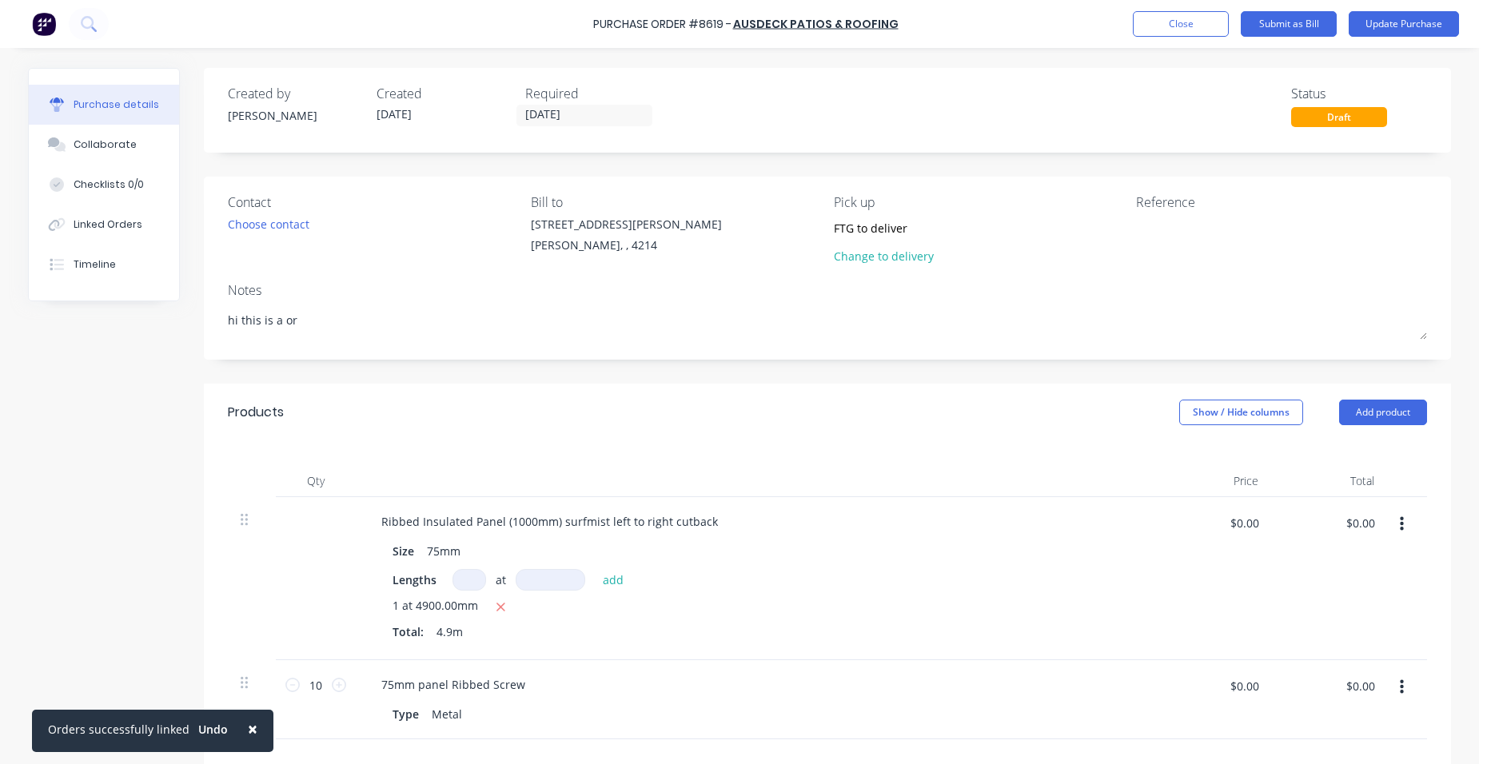
type textarea "x"
type textarea "hi this is a ord"
type textarea "x"
type textarea "hi this is a orde"
type textarea "x"
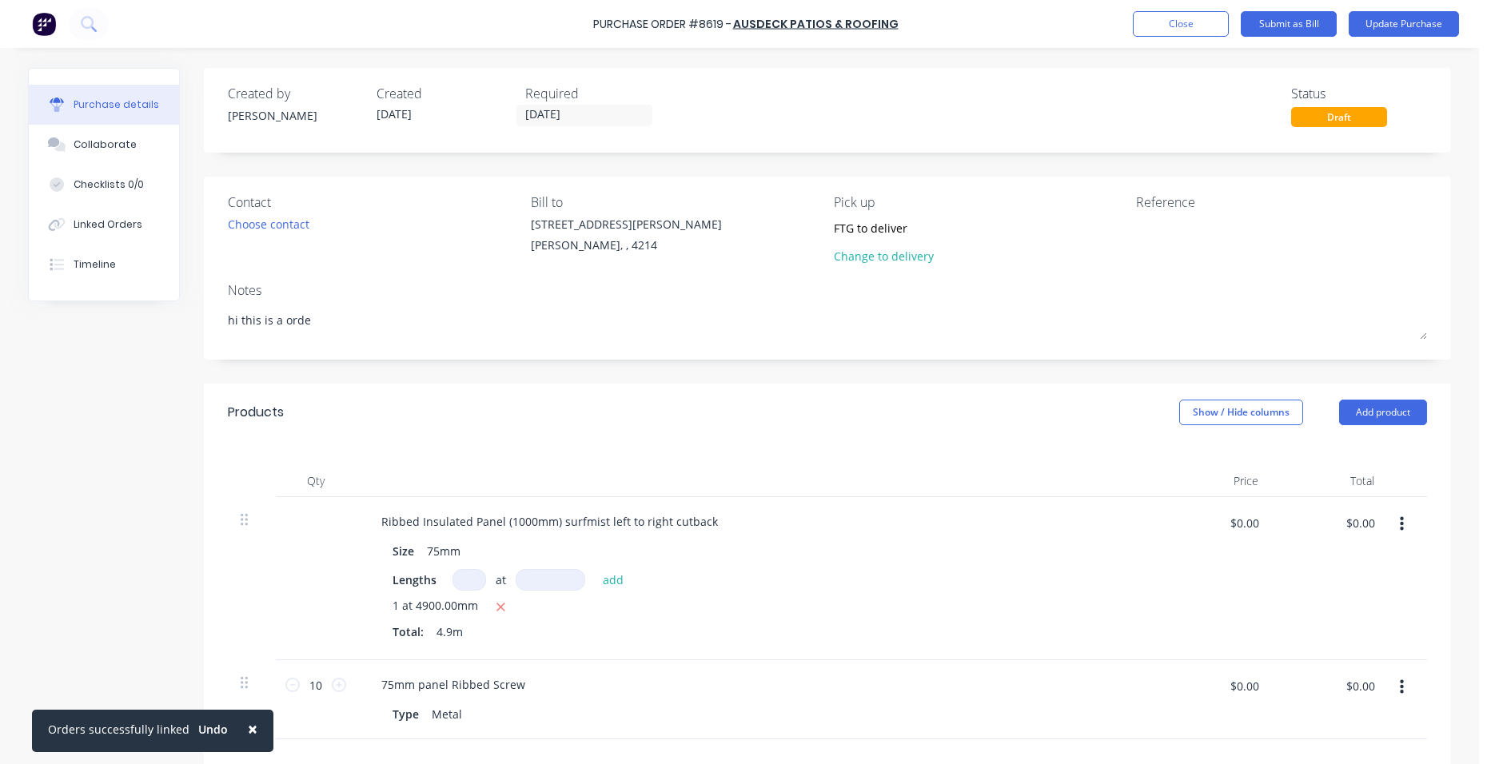
type textarea "hi this is a order"
type textarea "x"
type textarea "hi this is a order"
type textarea "x"
type textarea "hi this is a order i"
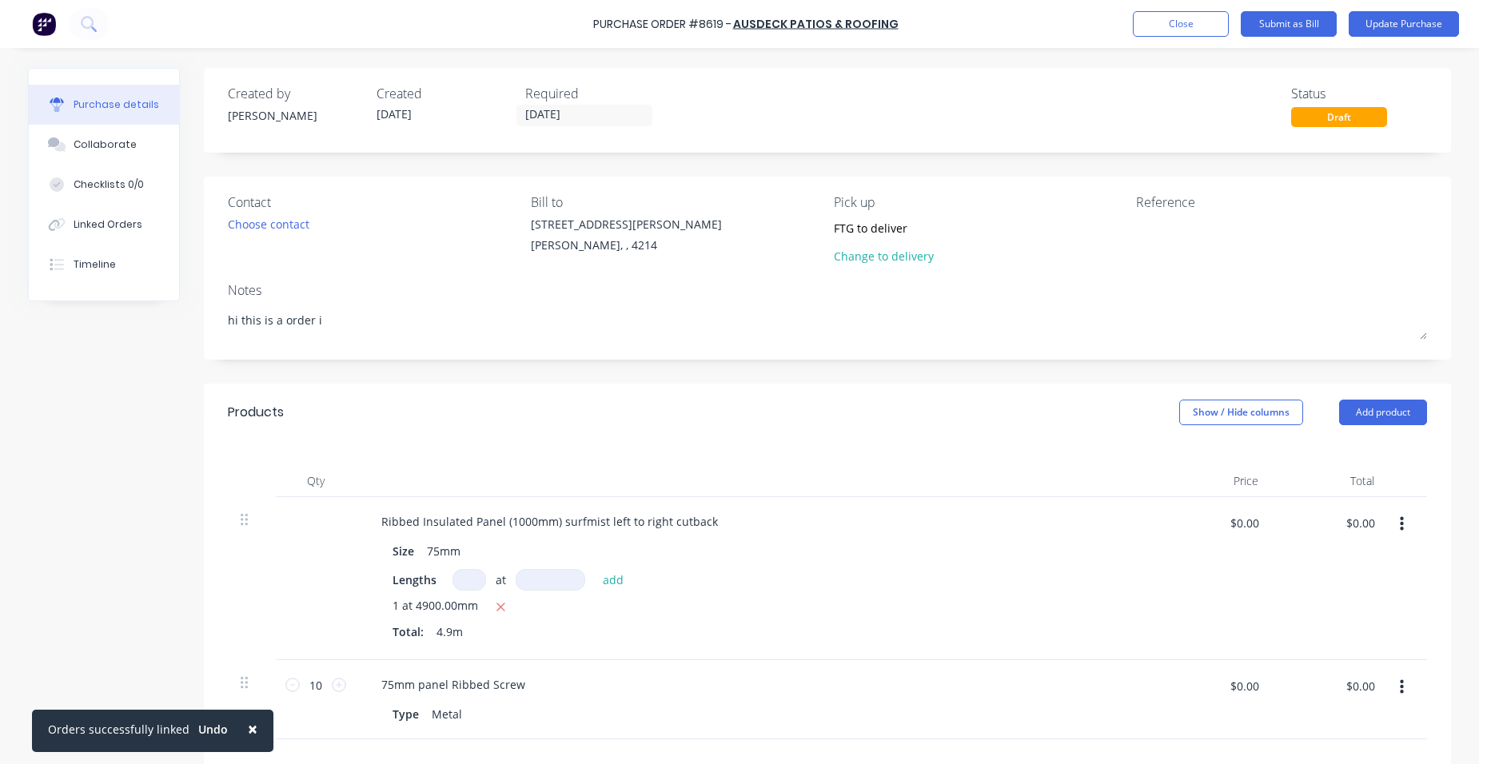
type textarea "x"
type textarea "hi this is a order i"
type textarea "x"
type textarea "hi this is a order i p"
type textarea "x"
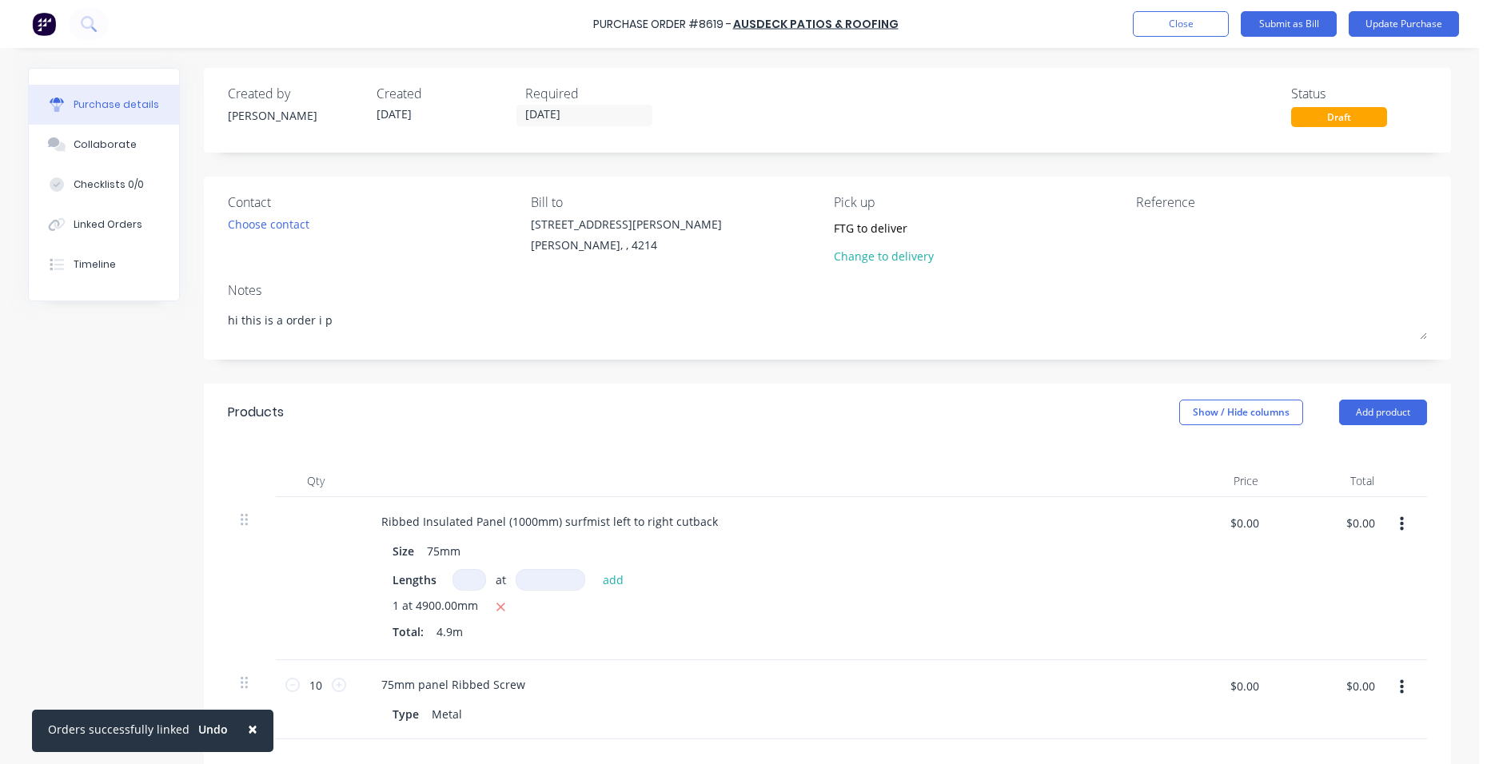
type textarea "hi this is a order i pu"
type textarea "x"
type textarea "hi this is a order i put"
type textarea "x"
type textarea "hi this is a order i put"
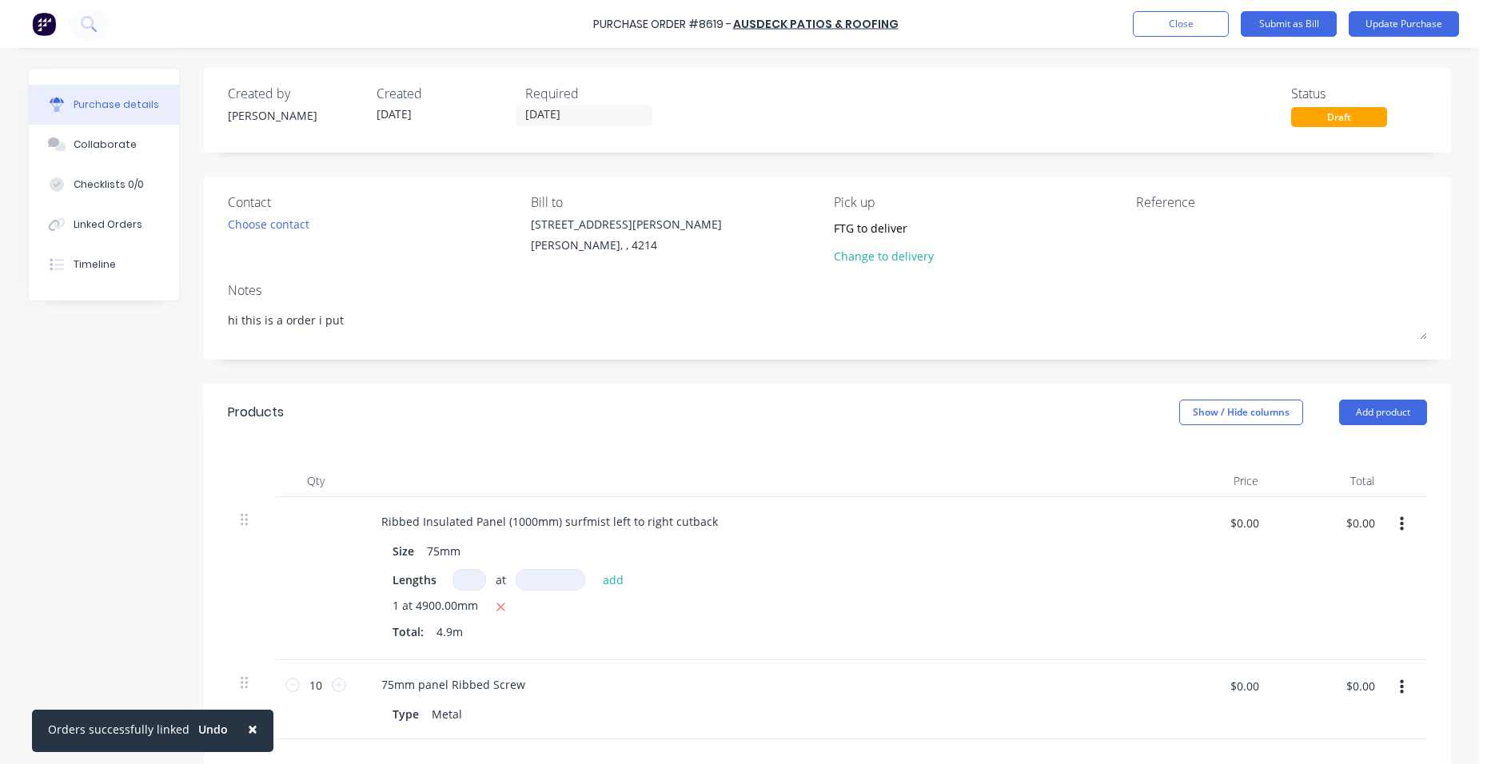
type textarea "x"
type textarea "hi this is a order i put i"
type textarea "x"
type textarea "hi this is a order i put in"
type textarea "x"
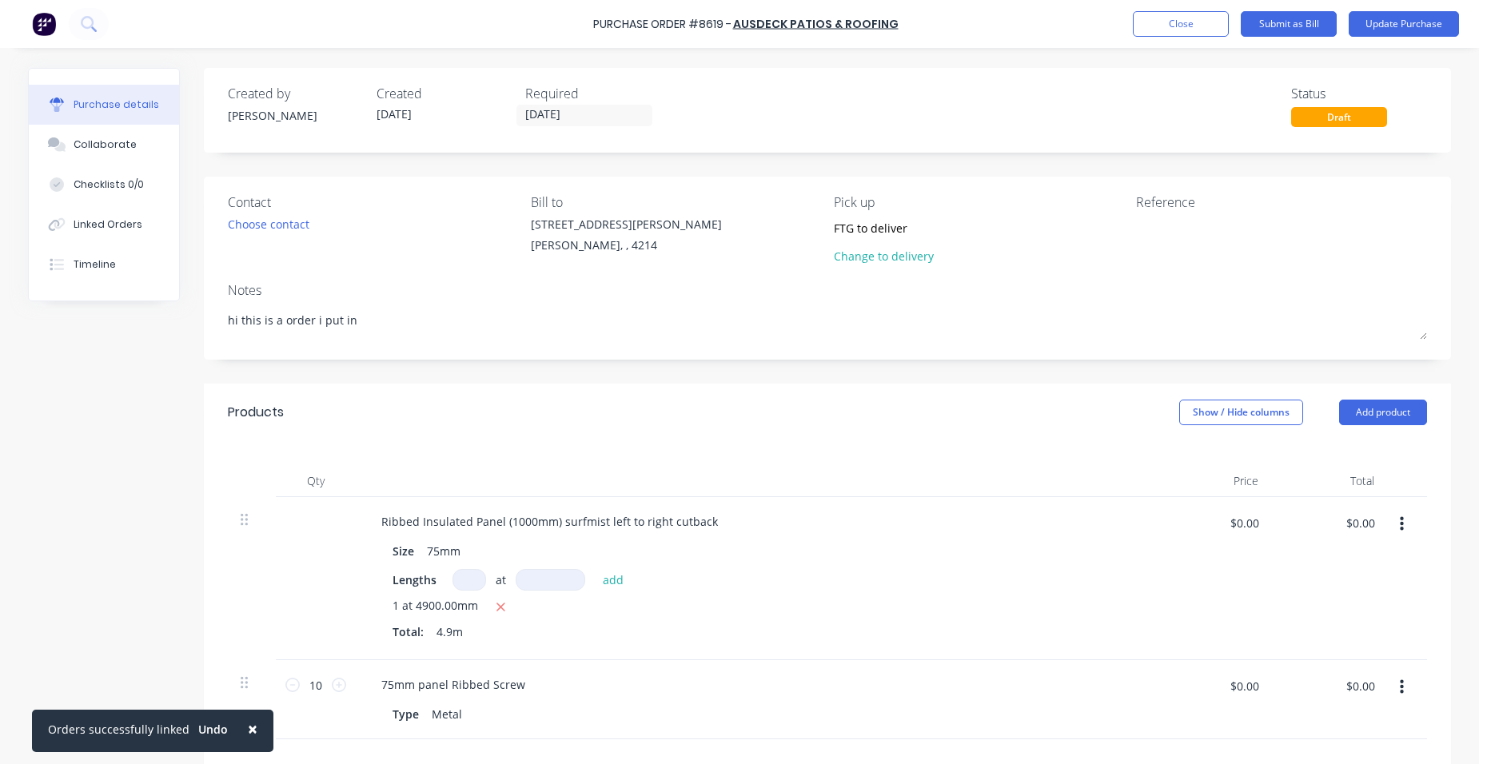
type textarea "hi this is a order i put in"
type textarea "x"
type textarea "hi this is a order i put in m"
type textarea "x"
type textarea "hi this is a order i put in mo"
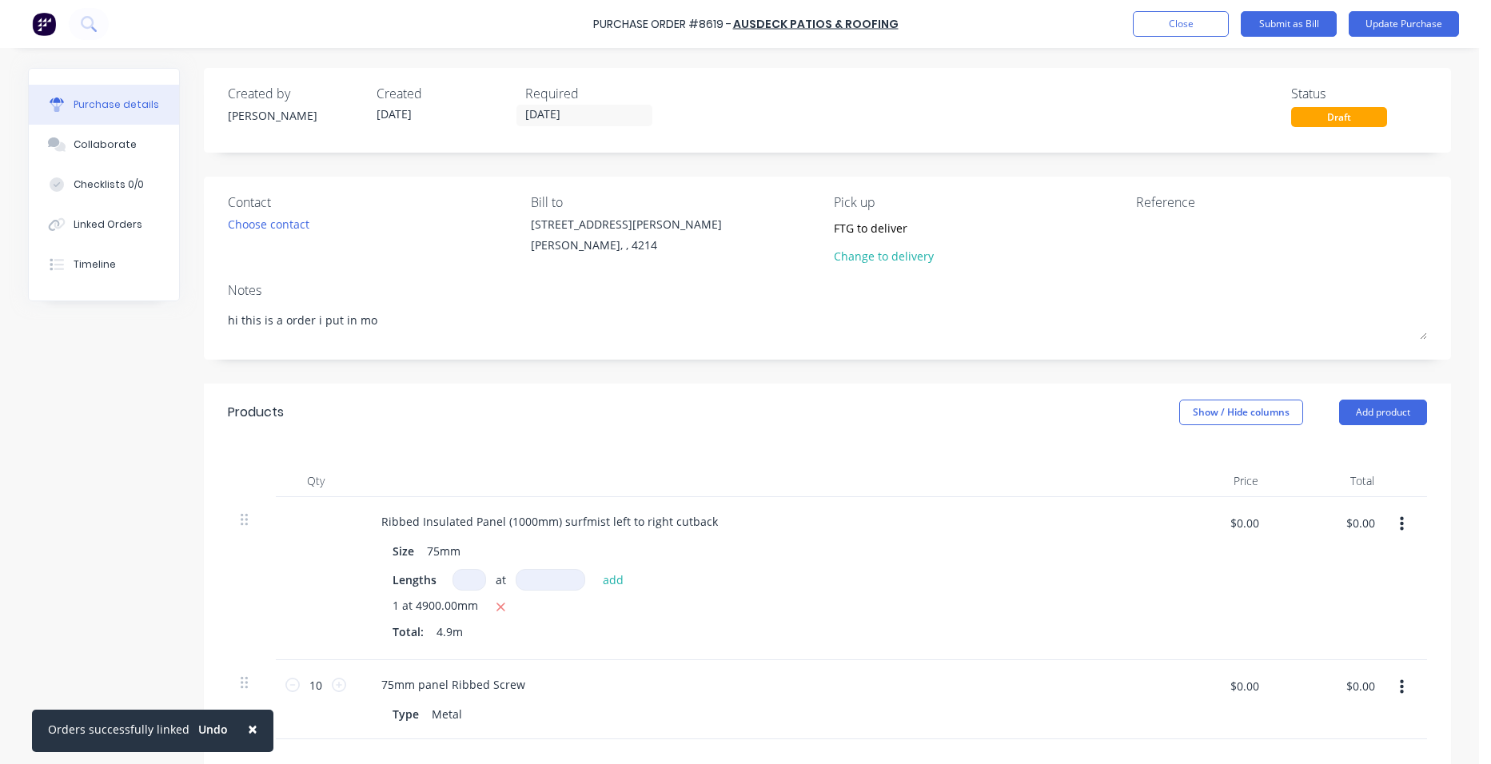
type textarea "x"
type textarea "hi this is a order i put in mon"
type textarea "x"
type textarea "hi this is a order i put in mony"
type textarea "x"
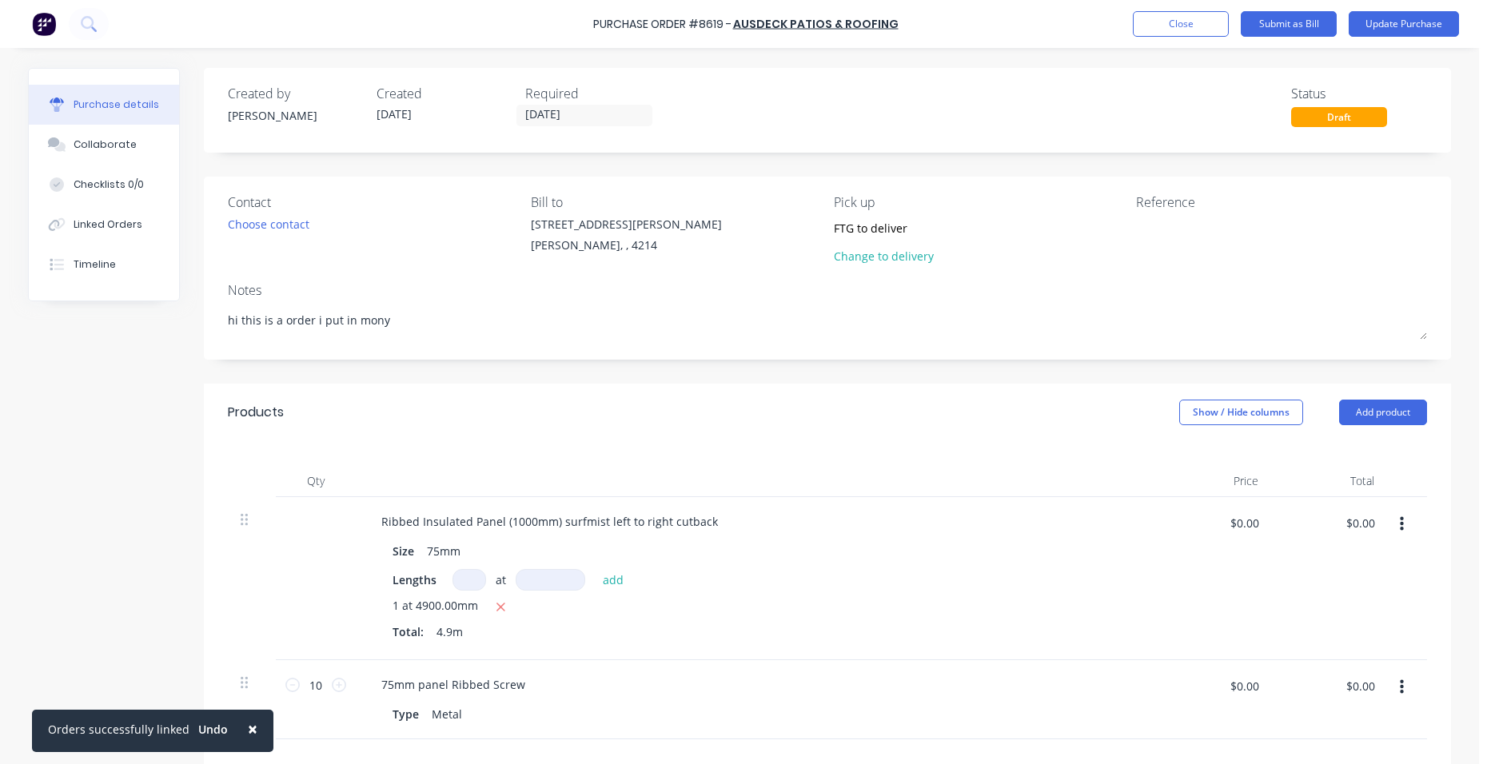
type textarea "hi this is a order i put in mon"
type textarea "x"
type textarea "hi this is a order i put in mont"
type textarea "x"
type textarea "hi this is a order i put in month"
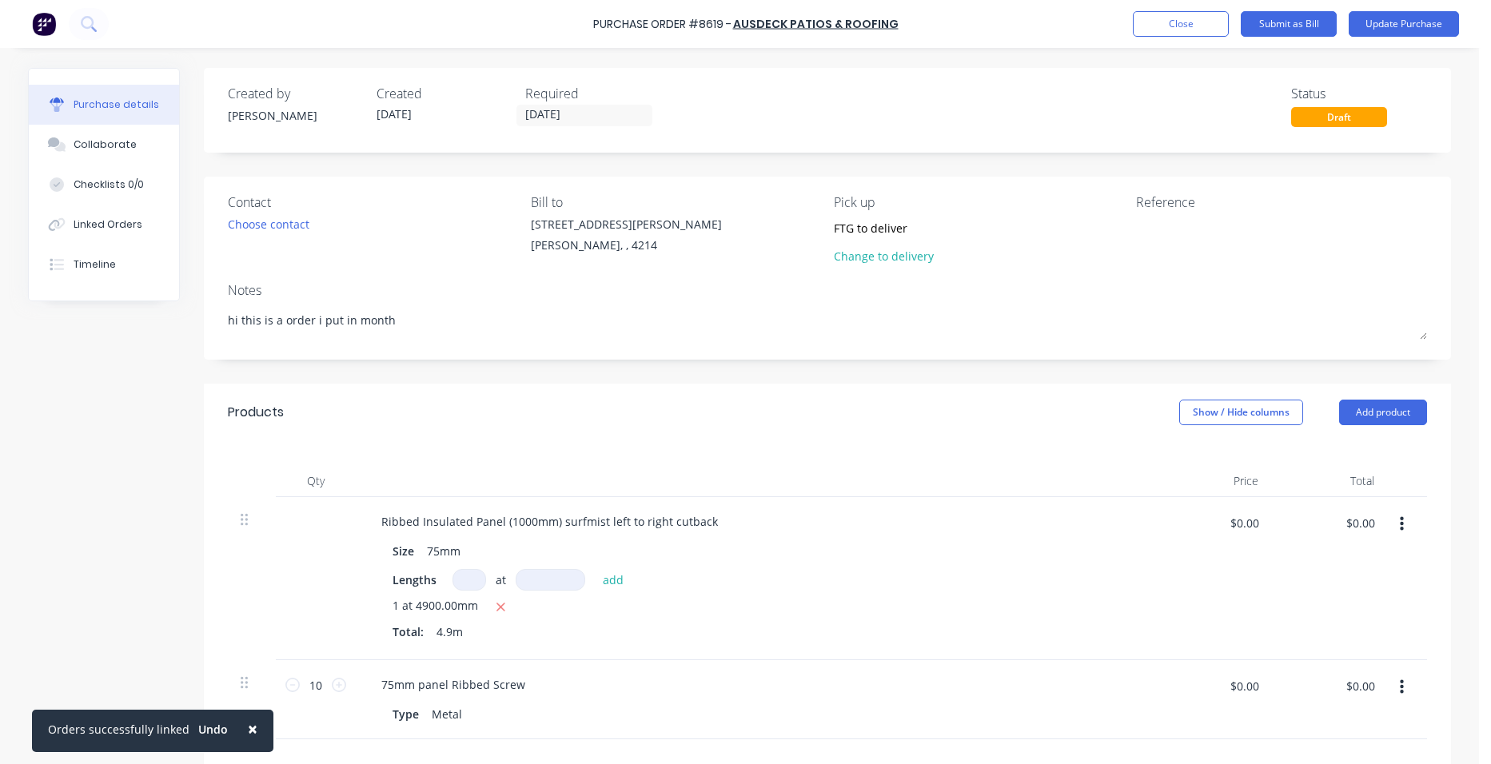
type textarea "x"
type textarea "hi this is a order i put in months"
type textarea "x"
type textarea "hi this is a order i put in months"
type textarea "x"
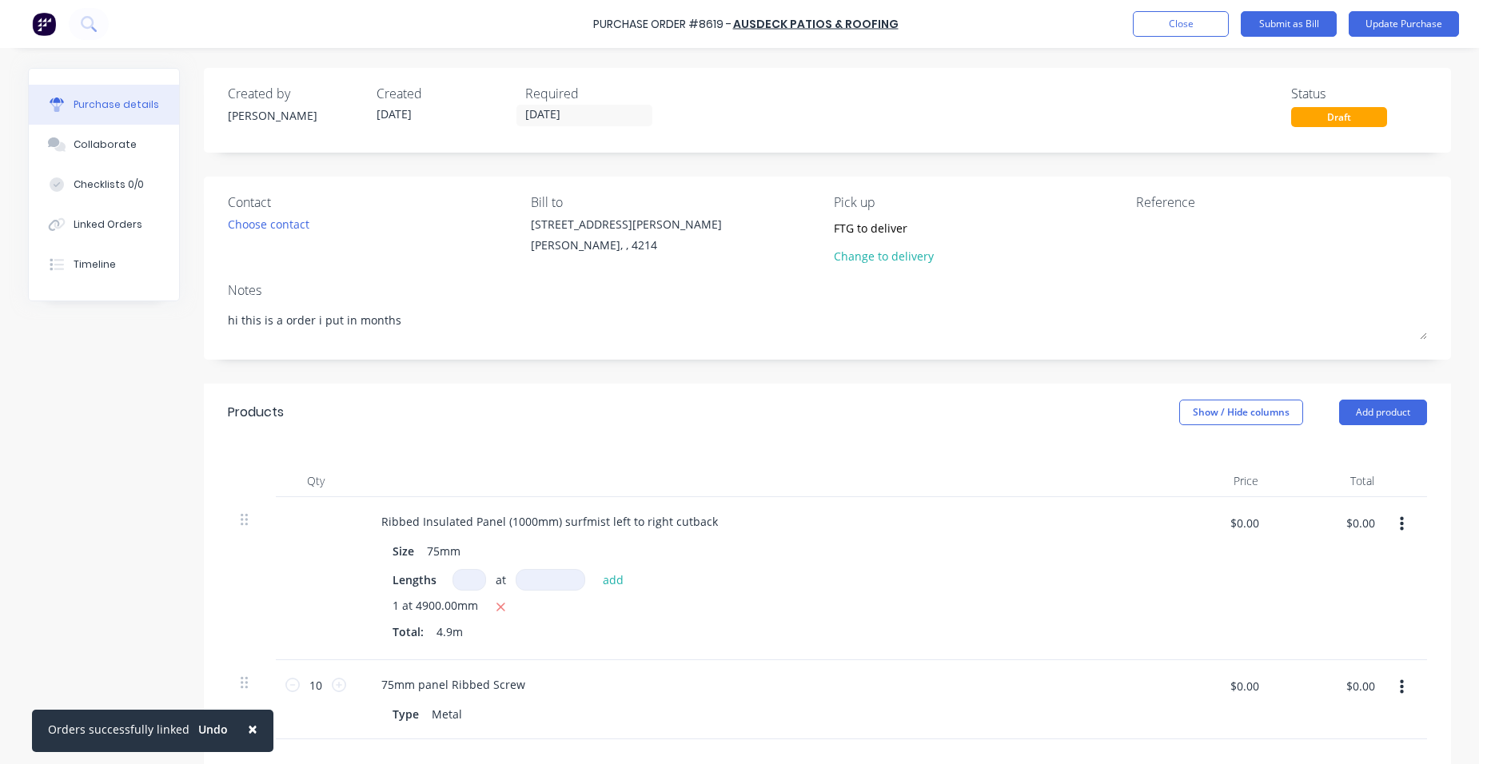
type textarea "hi this is a order i put in months a"
type textarea "x"
type textarea "hi this is a order i put in months ag"
type textarea "x"
type textarea "hi this is a order i put in months ago"
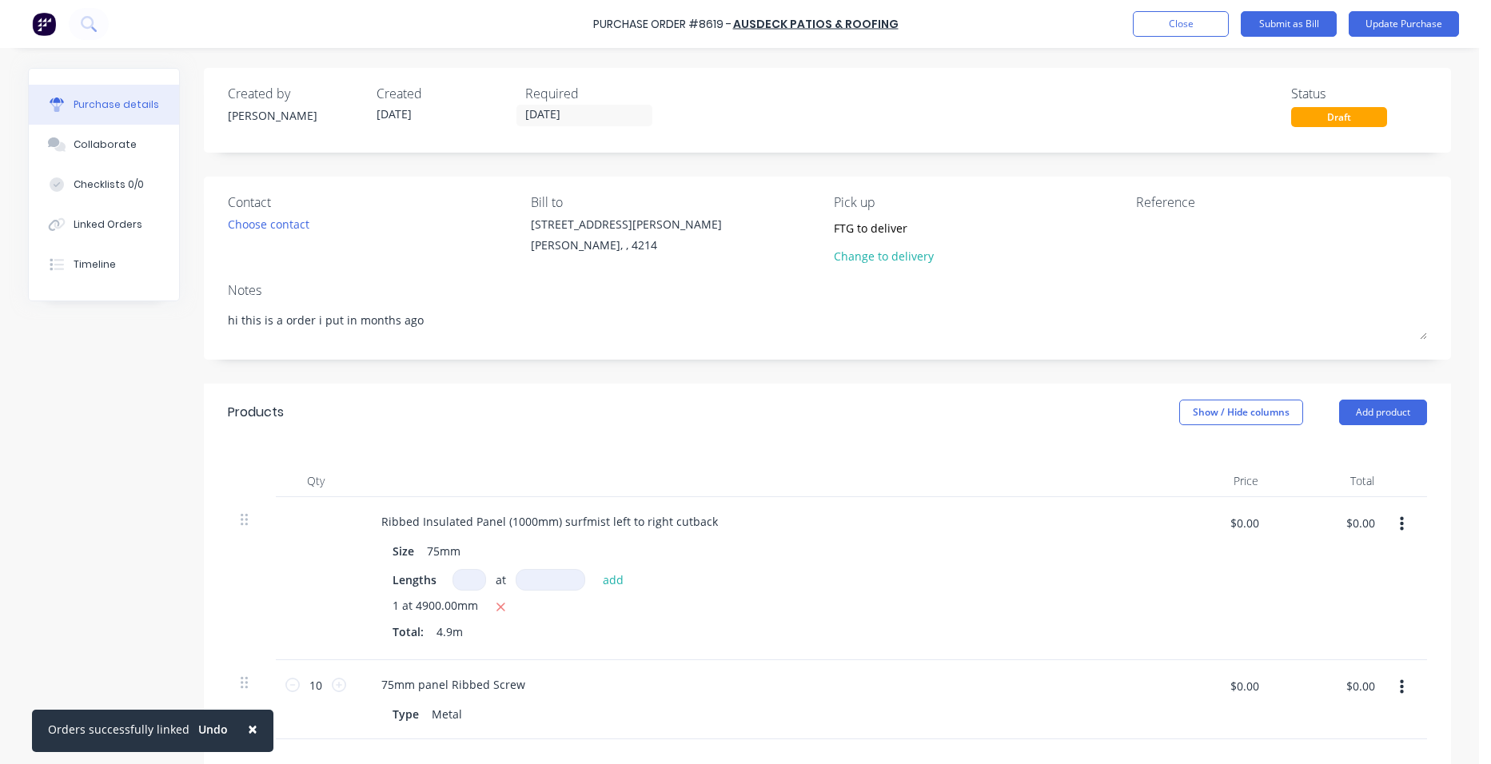
type textarea "x"
type textarea "hi this is a order i put in months ago"
type textarea "x"
type textarea "hi this is a order i put in months ago a"
type textarea "x"
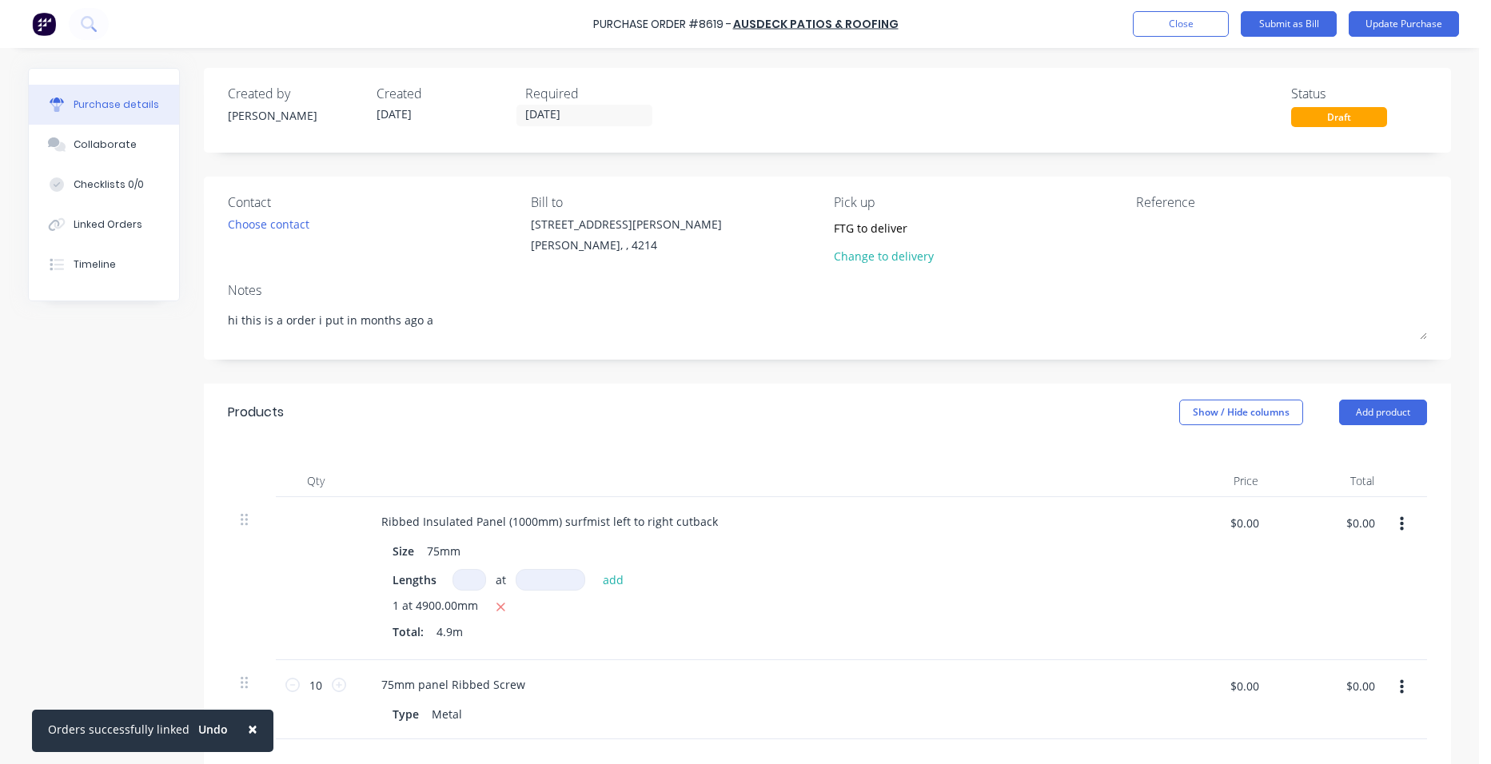
type textarea "hi this is a order i put in months ago an"
type textarea "x"
type textarea "hi this is a order i put in months ago and"
type textarea "x"
type textarea "hi this is a order i put in months ago and"
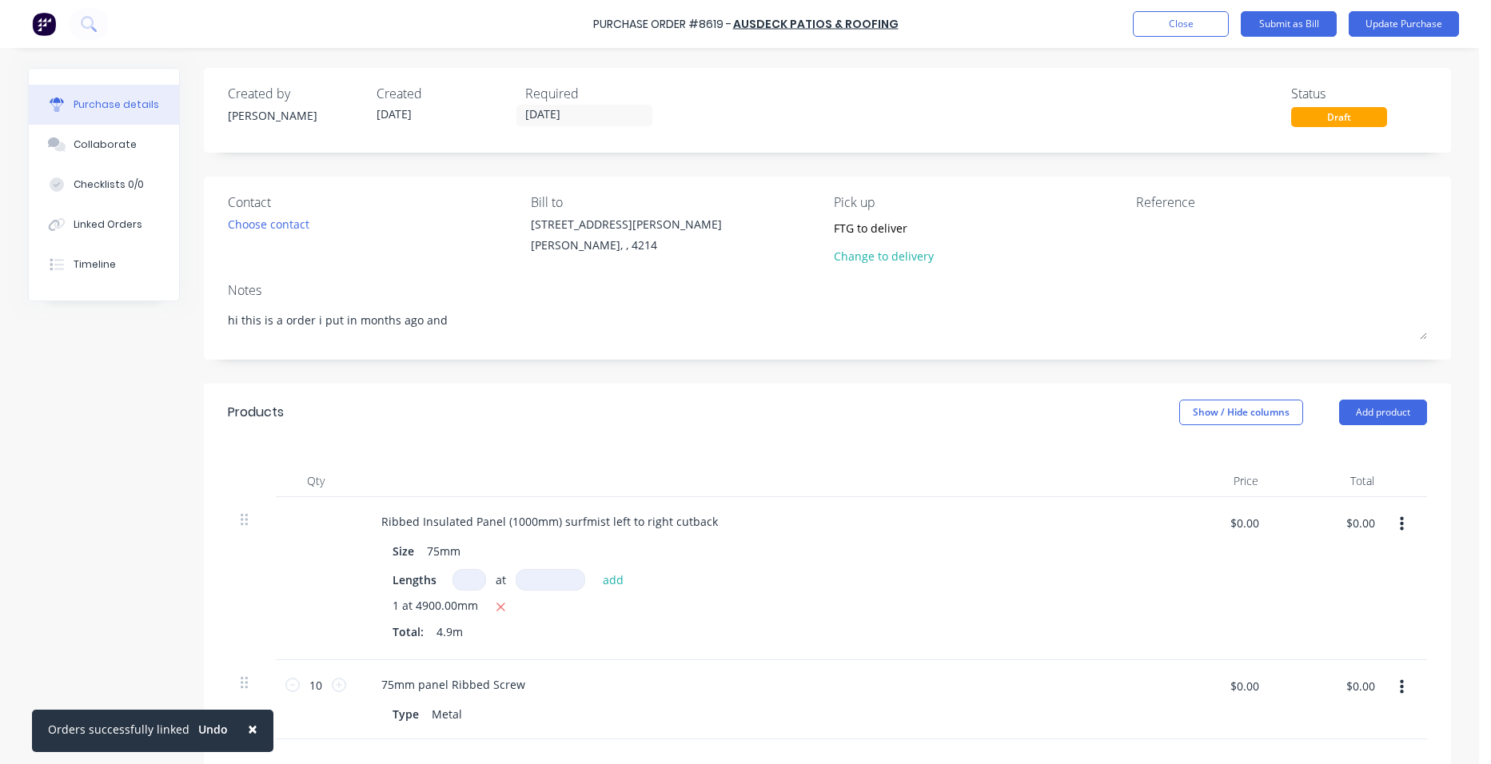
type textarea "x"
type textarea "hi this is a order i put in months ago and p"
type textarea "x"
type textarea "hi this is a order i put in months ago and pu"
type textarea "x"
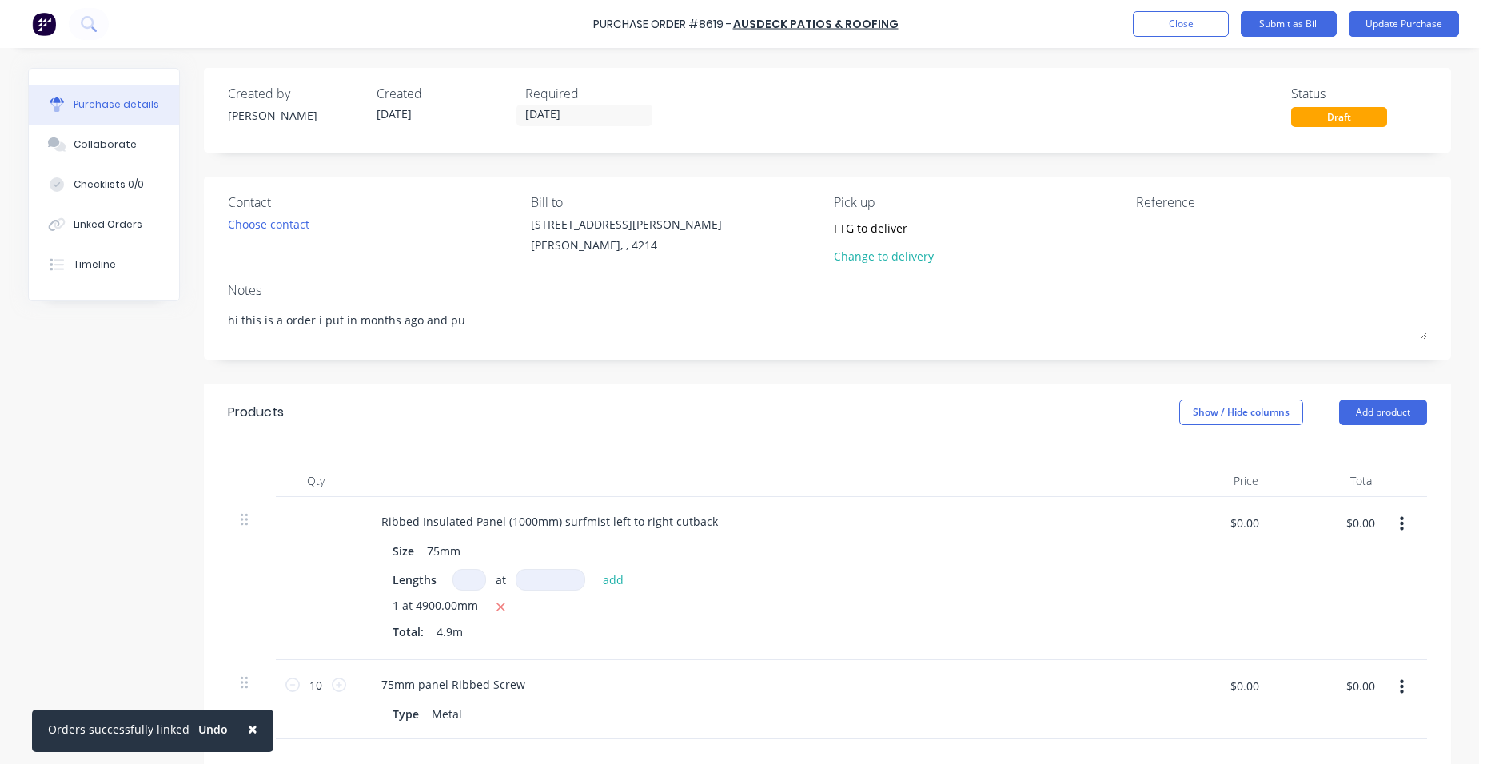
type textarea "hi this is a order i put in months ago and put"
type textarea "x"
type textarea "hi this is a order i put in months ago and put"
type textarea "x"
type textarea "hi this is a order i put in months ago and put o"
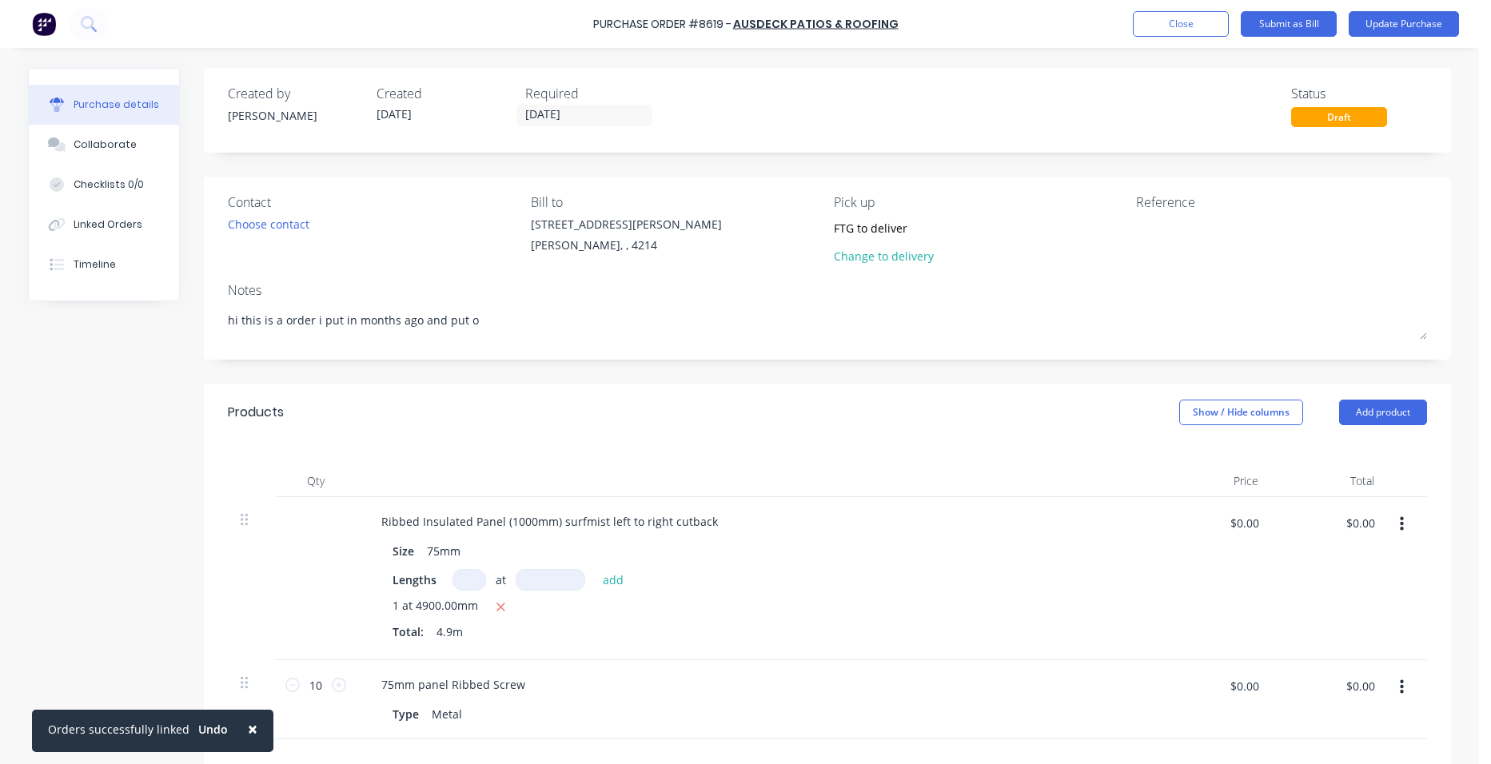
type textarea "x"
type textarea "hi this is a order i put in months ago and put on"
type textarea "x"
type textarea "hi this is a order i put in months ago and put on"
type textarea "x"
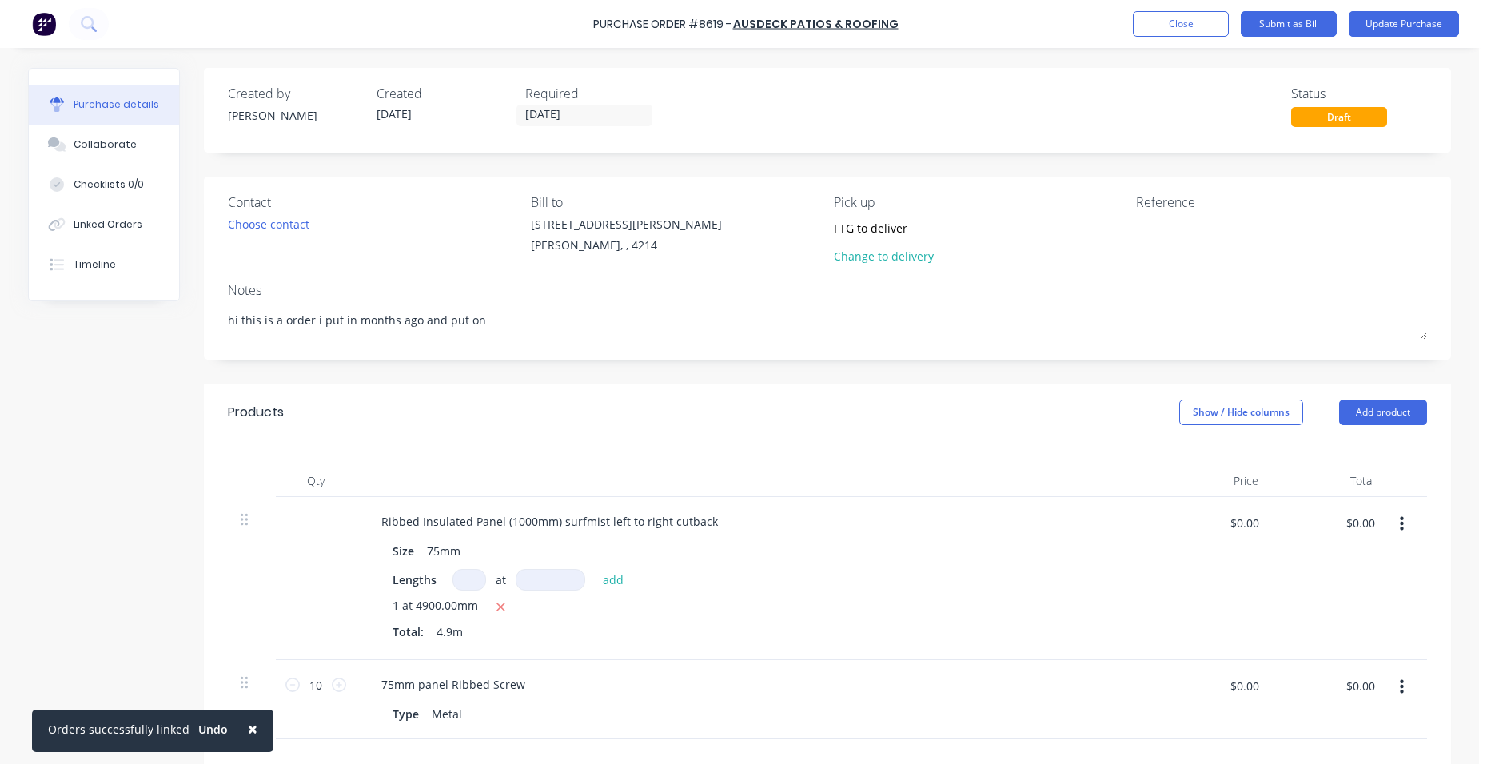
type textarea "hi this is a order i put in months ago and put on h"
type textarea "x"
type textarea "hi this is a order i put in months ago and put on ho"
type textarea "x"
type textarea "hi this is a order i put in months ago and put on hol"
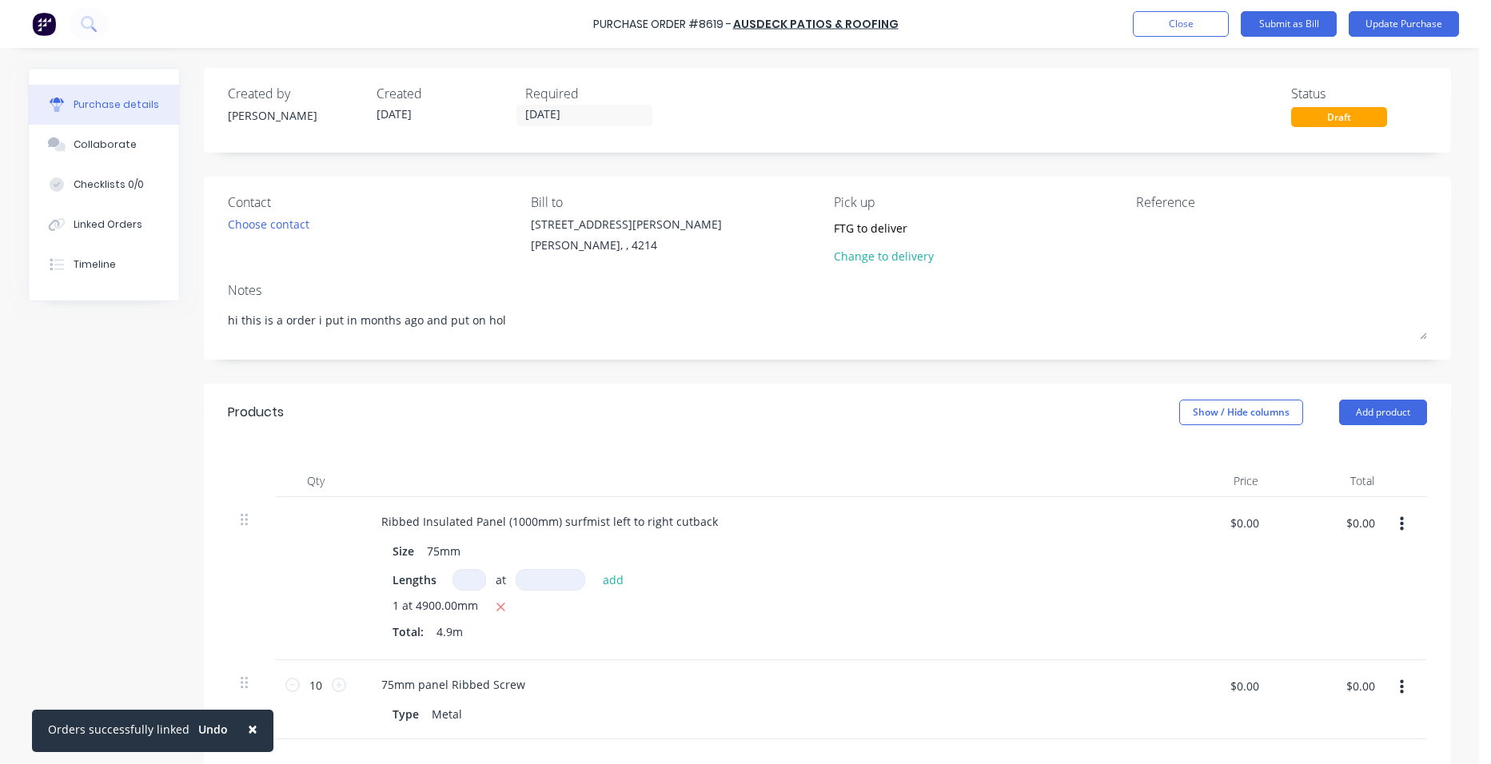
type textarea "x"
type textarea "hi this is a order i put in months ago and put on hold"
type textarea "x"
type textarea "hi this is a order i put in months ago and put on hold"
type textarea "x"
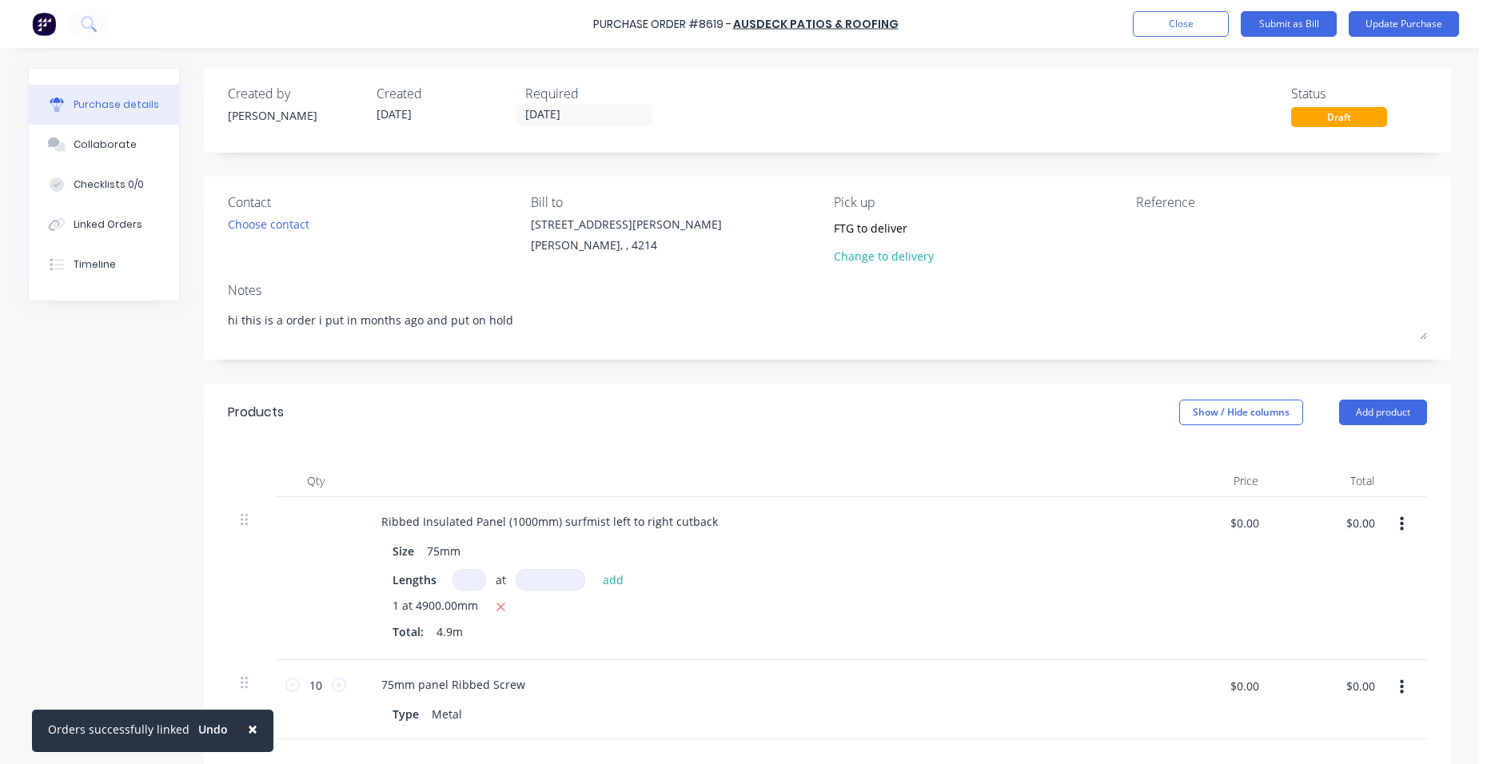
type textarea "hi this is a order i put in months ago and put on hold c"
type textarea "x"
type textarea "hi this is a order i put in months ago and put on hold ca"
type textarea "x"
type textarea "hi this is a order i put in months ago and put on hold can"
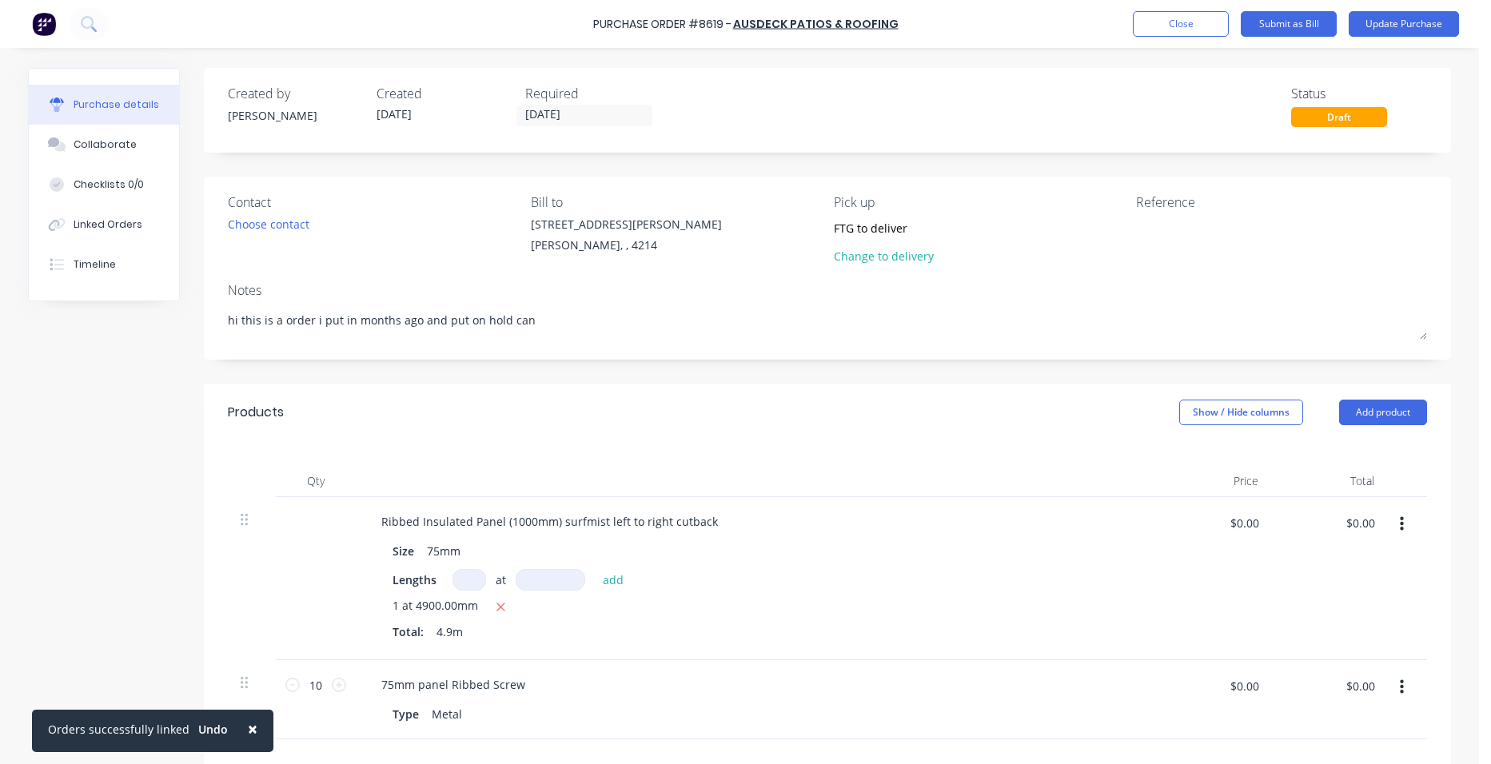
type textarea "x"
type textarea "hi this is a order i put in months ago and put on hold can"
type textarea "x"
type textarea "hi this is a order i put in months ago and put on hold can w"
type textarea "x"
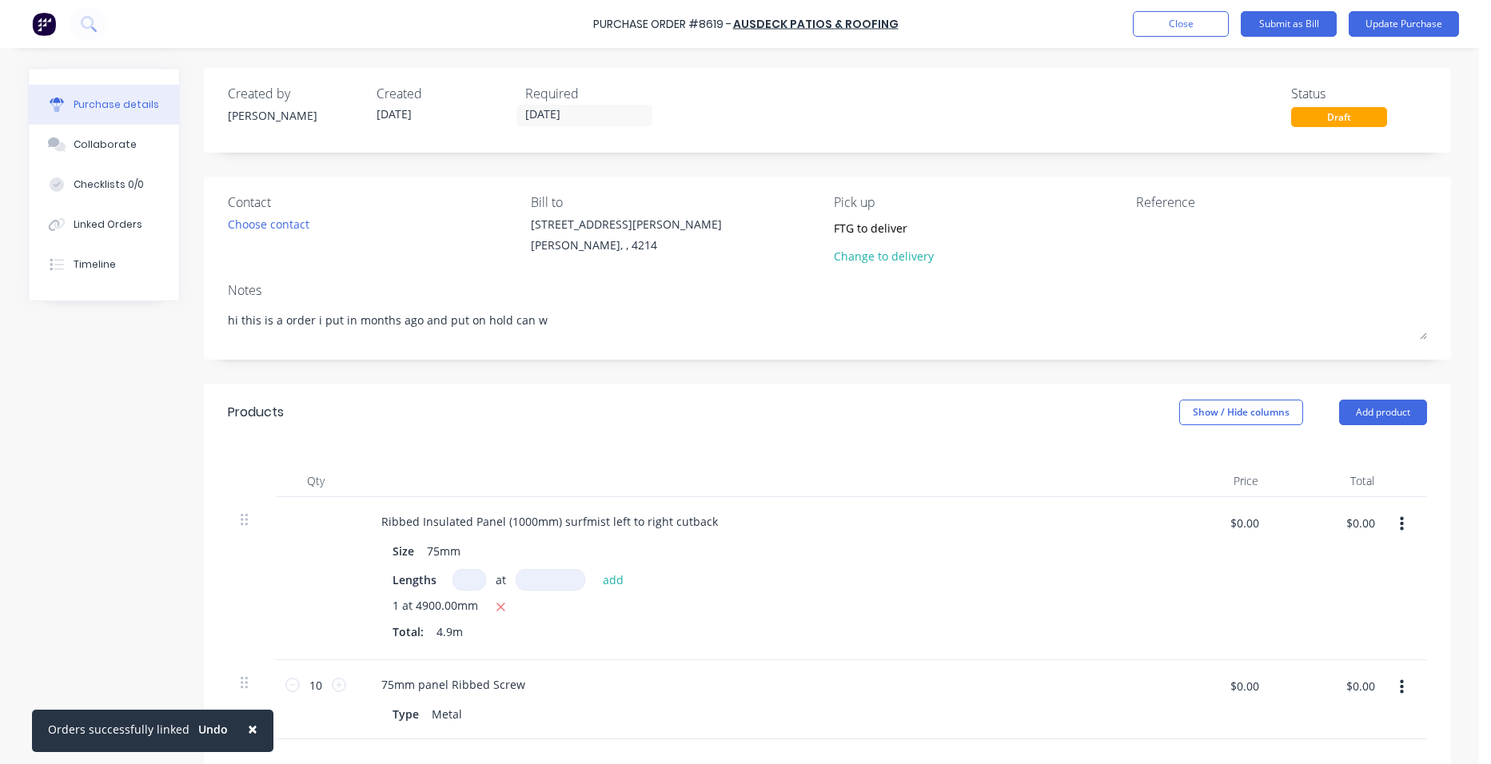
type textarea "hi this is a order i put in months ago and put on hold can we"
type textarea "x"
type textarea "hi this is a order i put in months ago and put on hold can we"
click at [1389, 18] on button "Update Purchase" at bounding box center [1404, 24] width 110 height 26
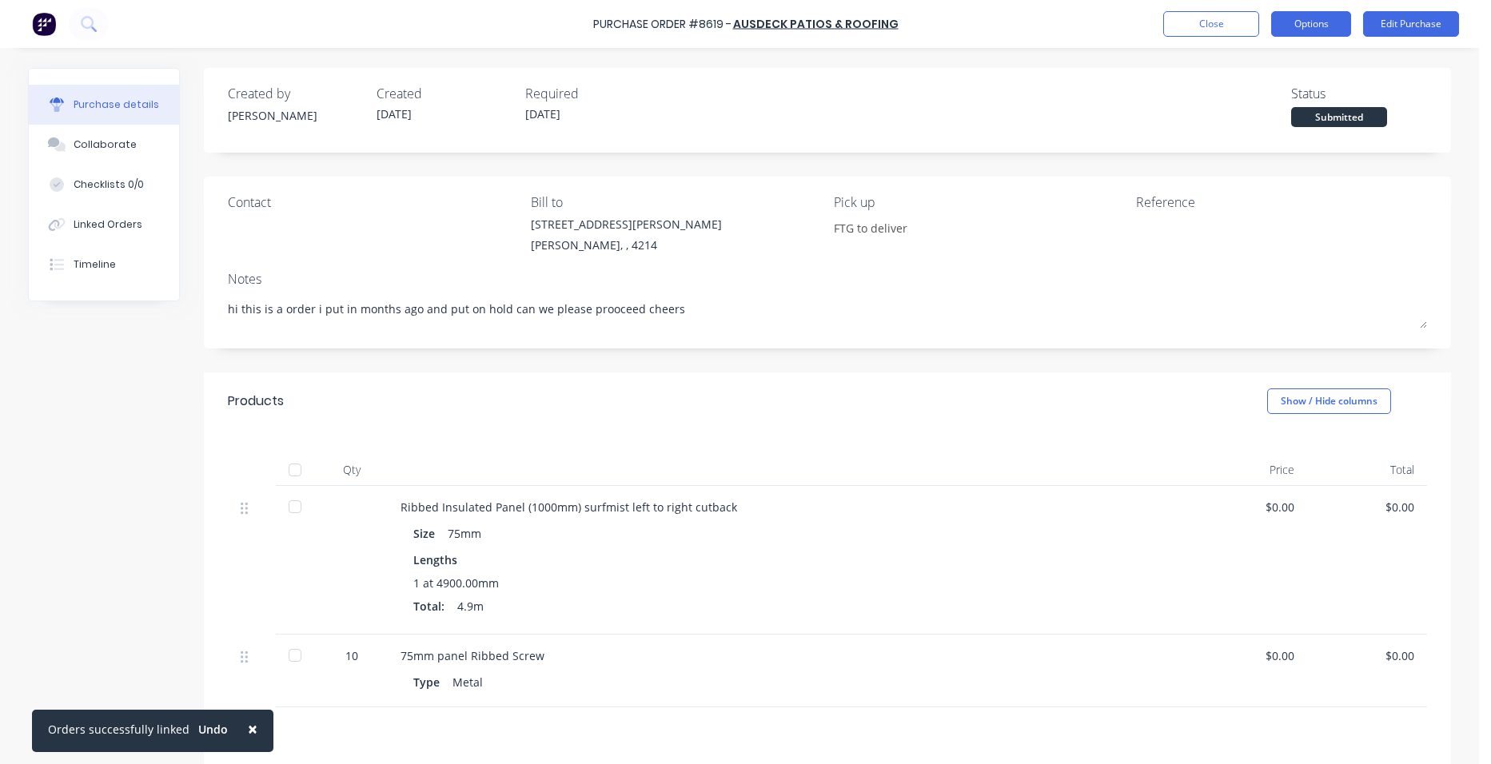
click at [1333, 22] on button "Options" at bounding box center [1311, 24] width 80 height 26
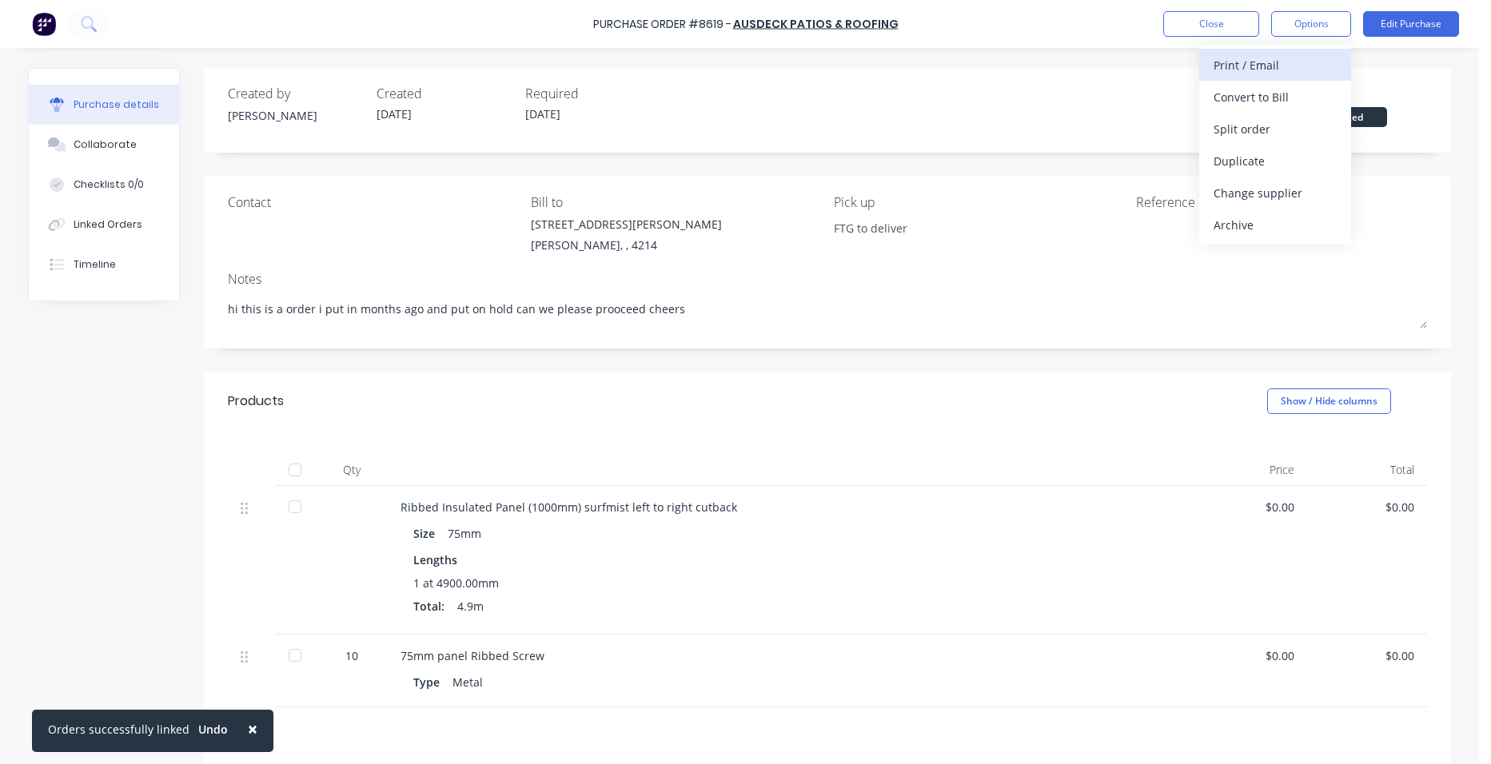
click at [1300, 58] on div "Print / Email" at bounding box center [1275, 65] width 123 height 23
click at [1301, 115] on button "Without pricing" at bounding box center [1276, 129] width 152 height 32
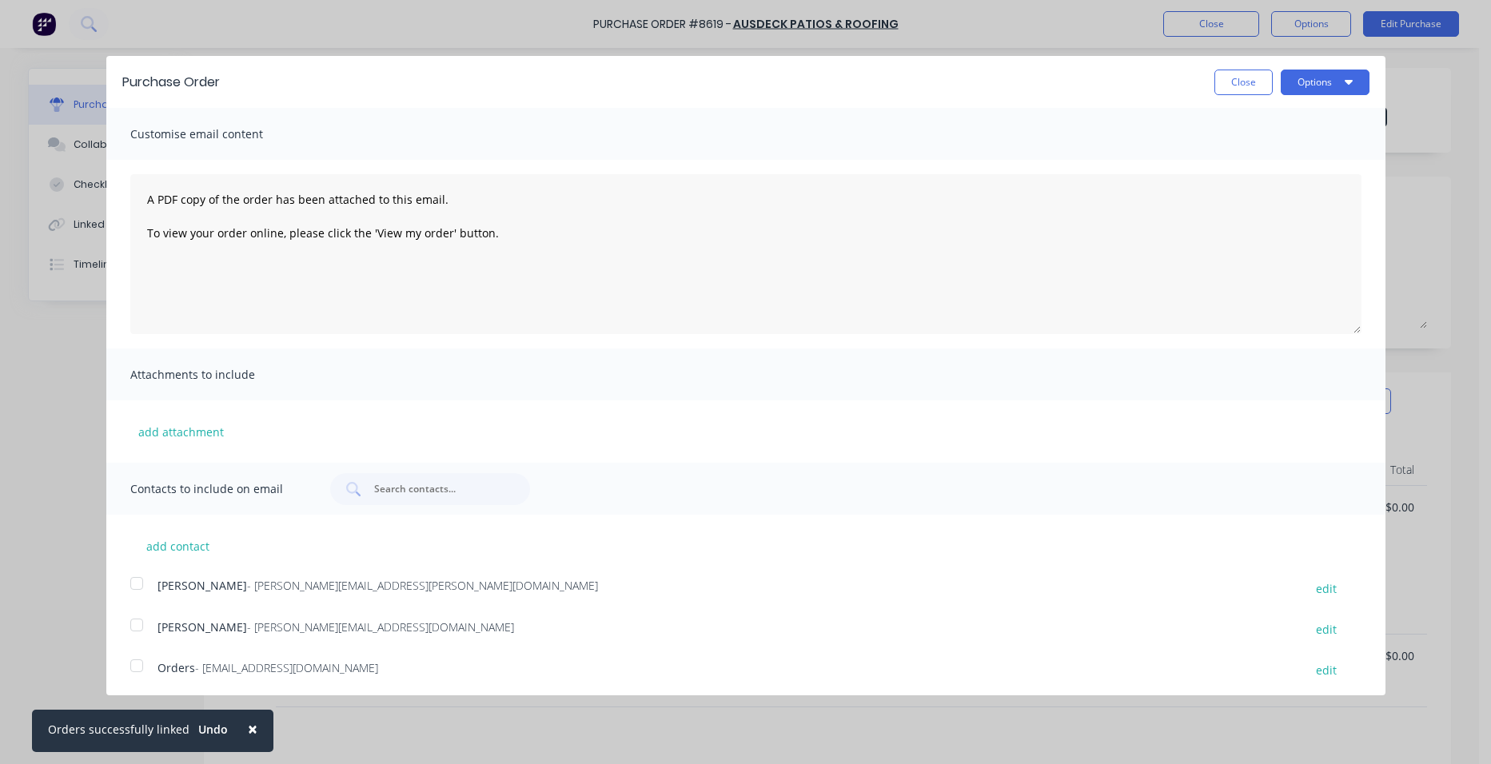
click at [139, 664] on div at bounding box center [137, 666] width 32 height 32
click at [253, 731] on button "×" at bounding box center [253, 729] width 42 height 38
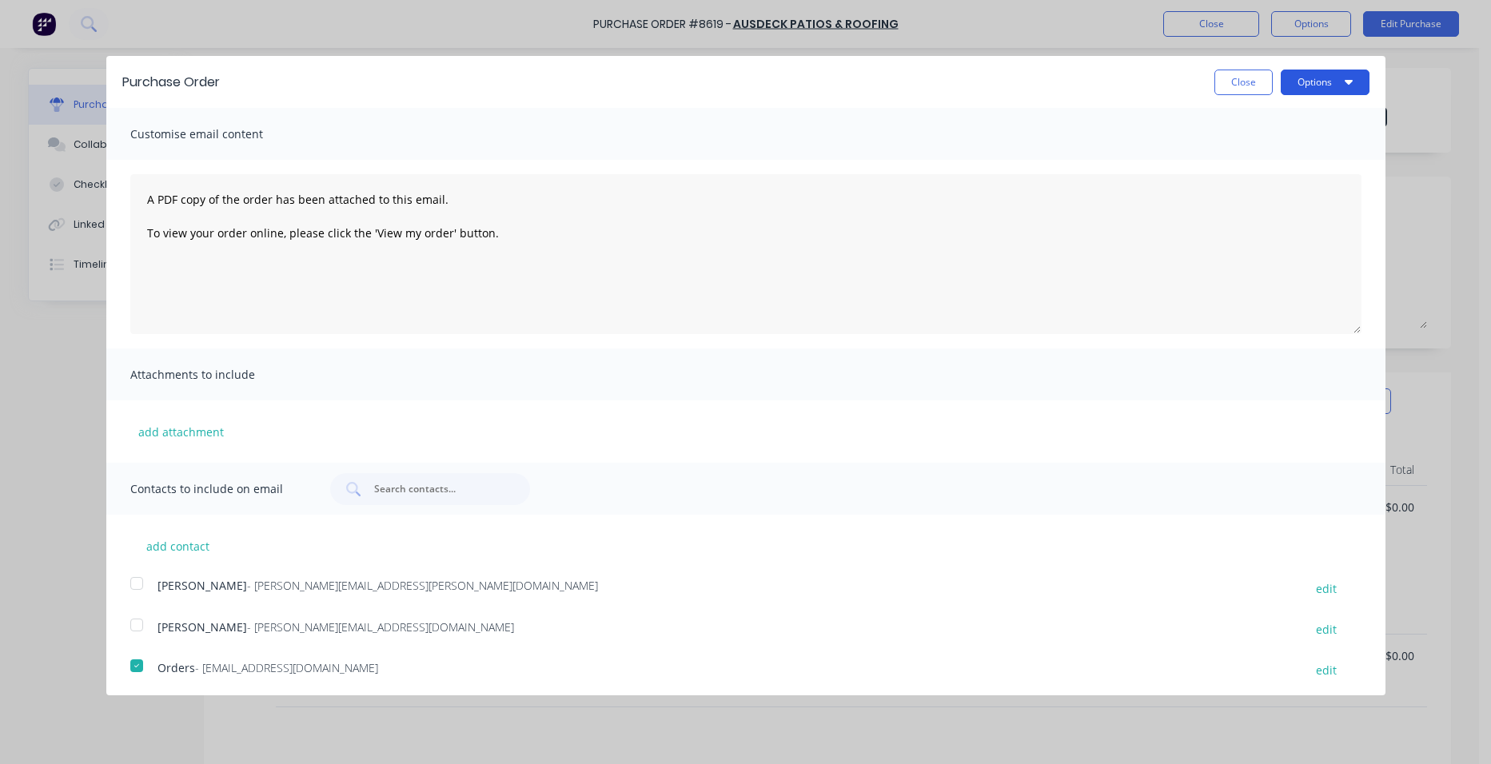
click at [1319, 78] on button "Options" at bounding box center [1325, 83] width 89 height 26
click at [1288, 162] on div "Email" at bounding box center [1293, 154] width 123 height 23
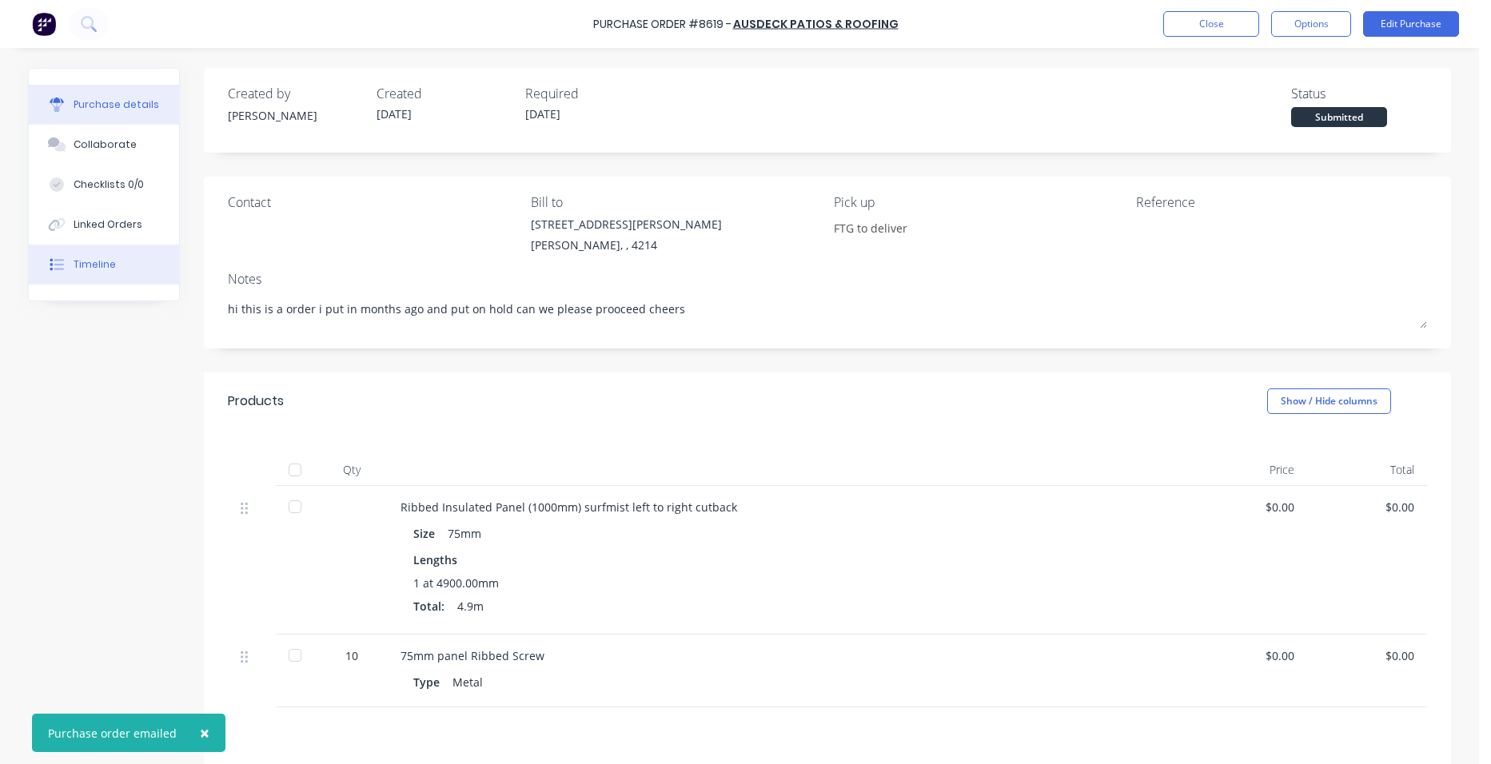
click at [59, 270] on div at bounding box center [57, 264] width 24 height 14
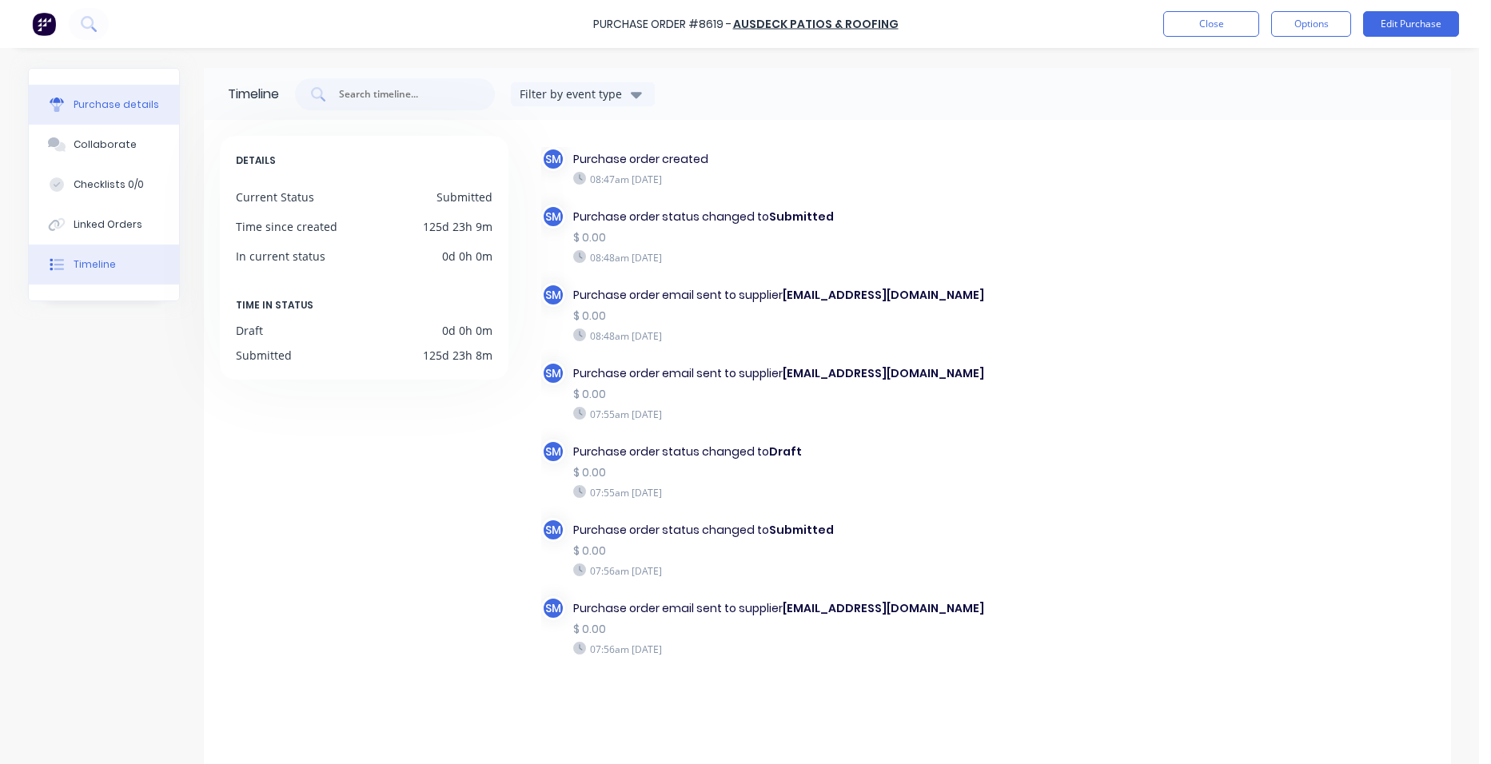
click at [105, 110] on div "Purchase details" at bounding box center [117, 105] width 86 height 14
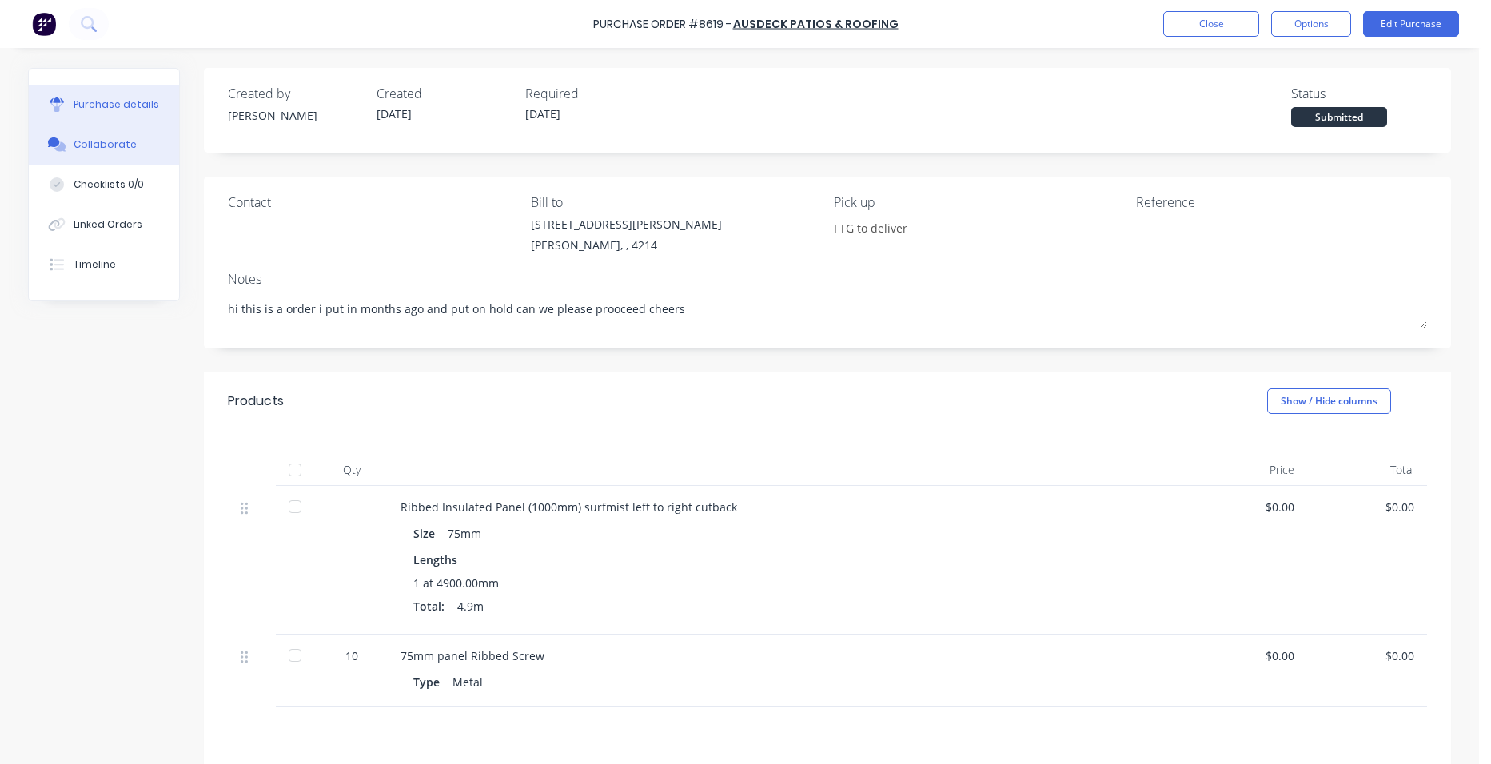
click at [110, 141] on div "Collaborate" at bounding box center [105, 145] width 63 height 14
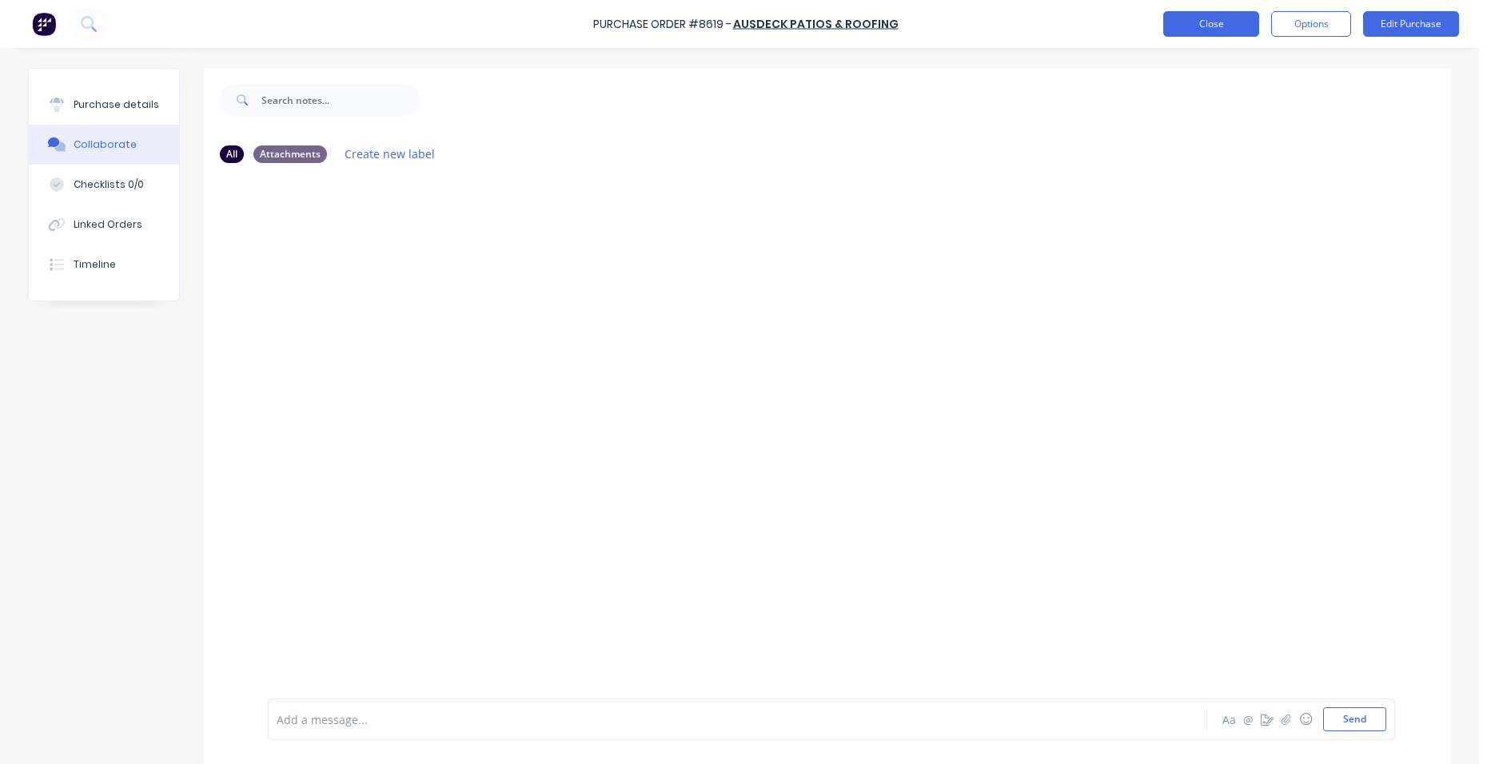
click at [1223, 25] on button "Close" at bounding box center [1212, 24] width 96 height 26
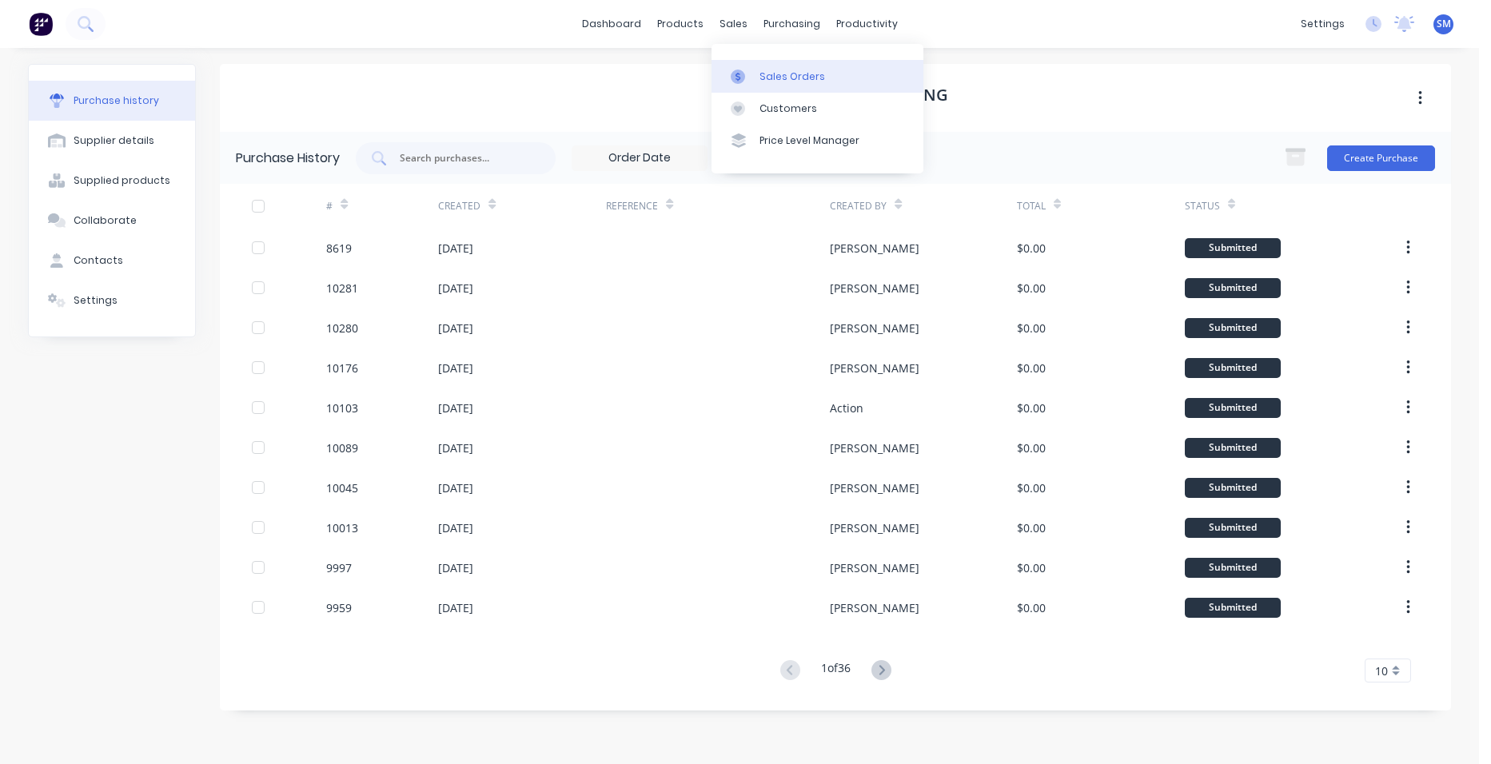
click at [801, 88] on link "Sales Orders" at bounding box center [818, 76] width 212 height 32
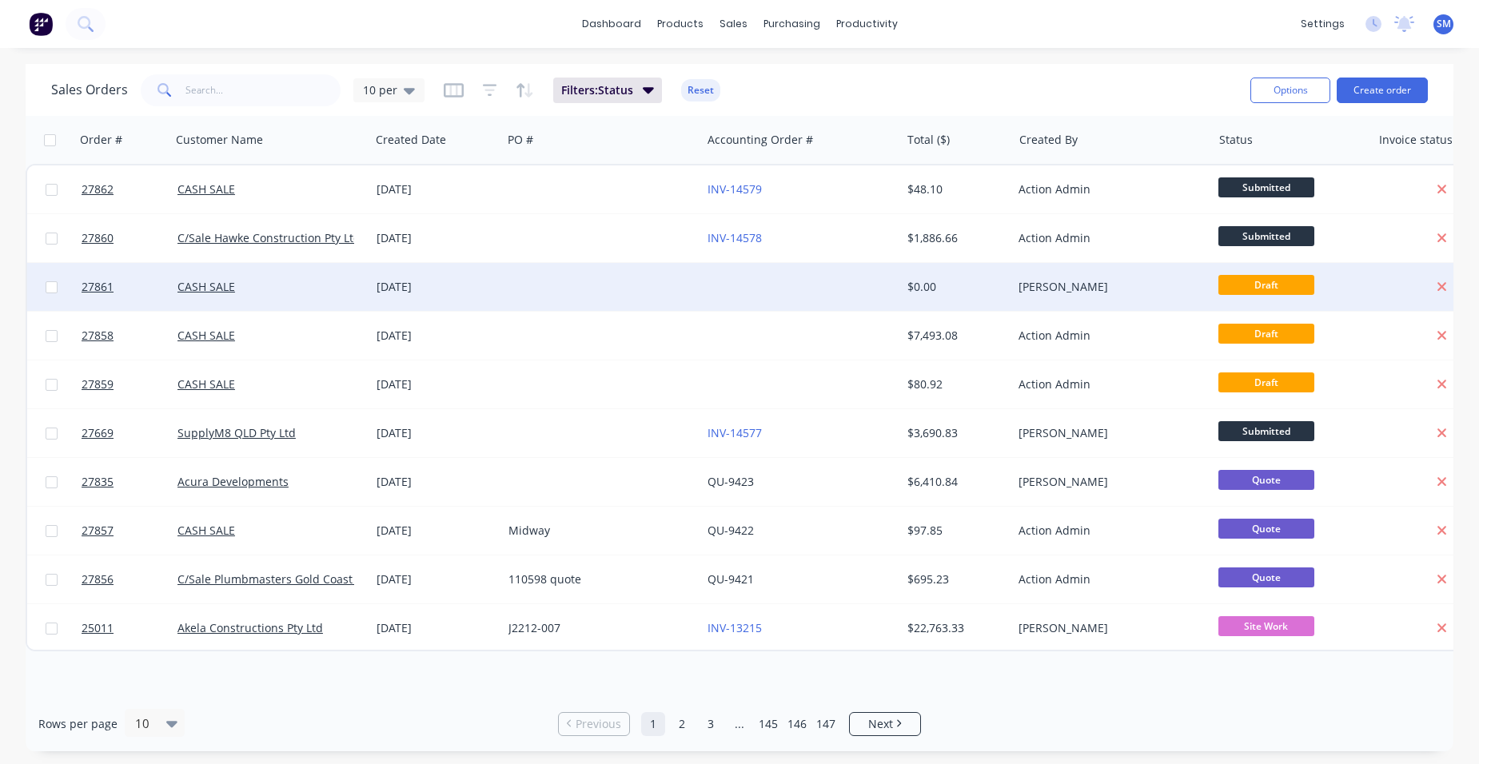
click at [848, 277] on div at bounding box center [800, 287] width 199 height 48
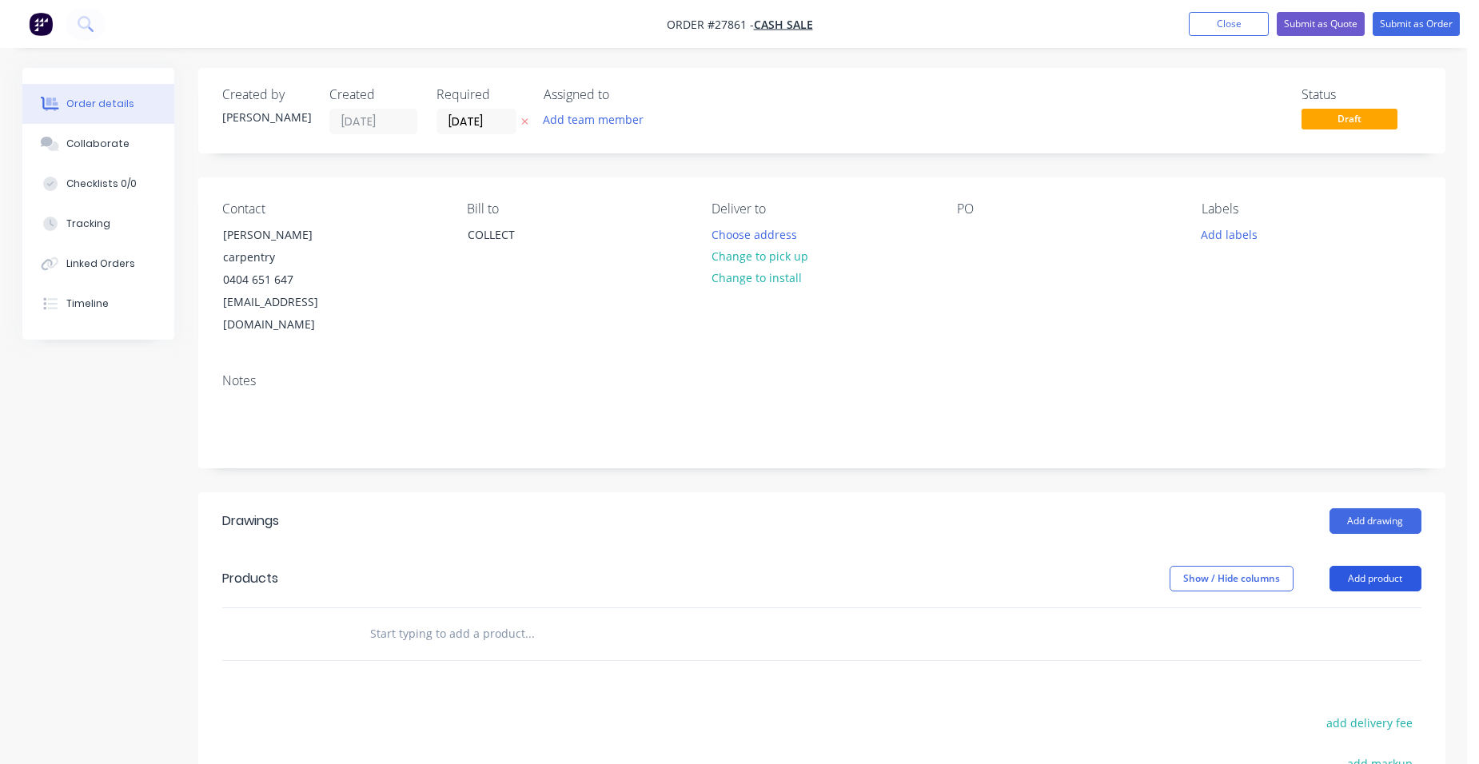
click at [1385, 566] on button "Add product" at bounding box center [1376, 579] width 92 height 26
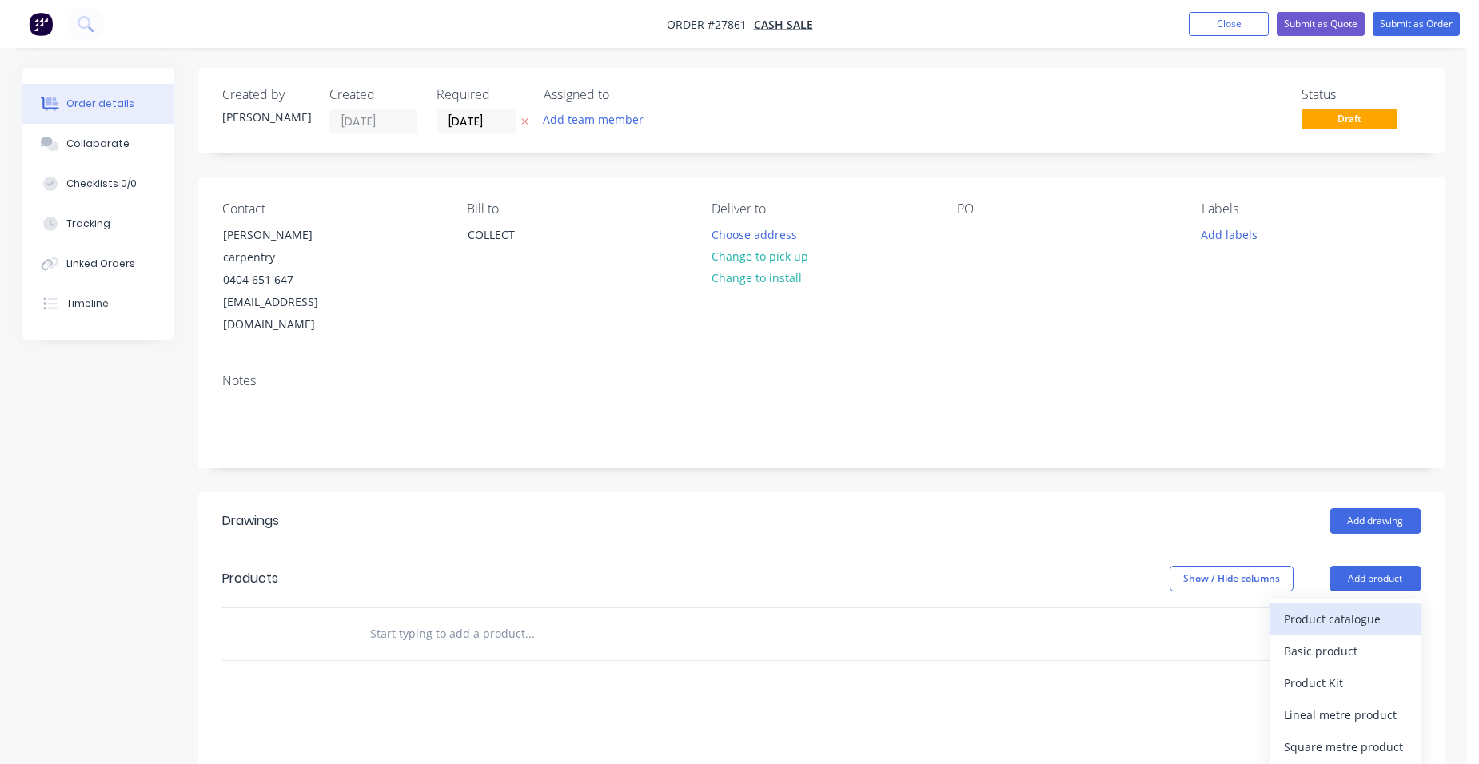
click at [1356, 608] on div "Product catalogue" at bounding box center [1345, 619] width 123 height 23
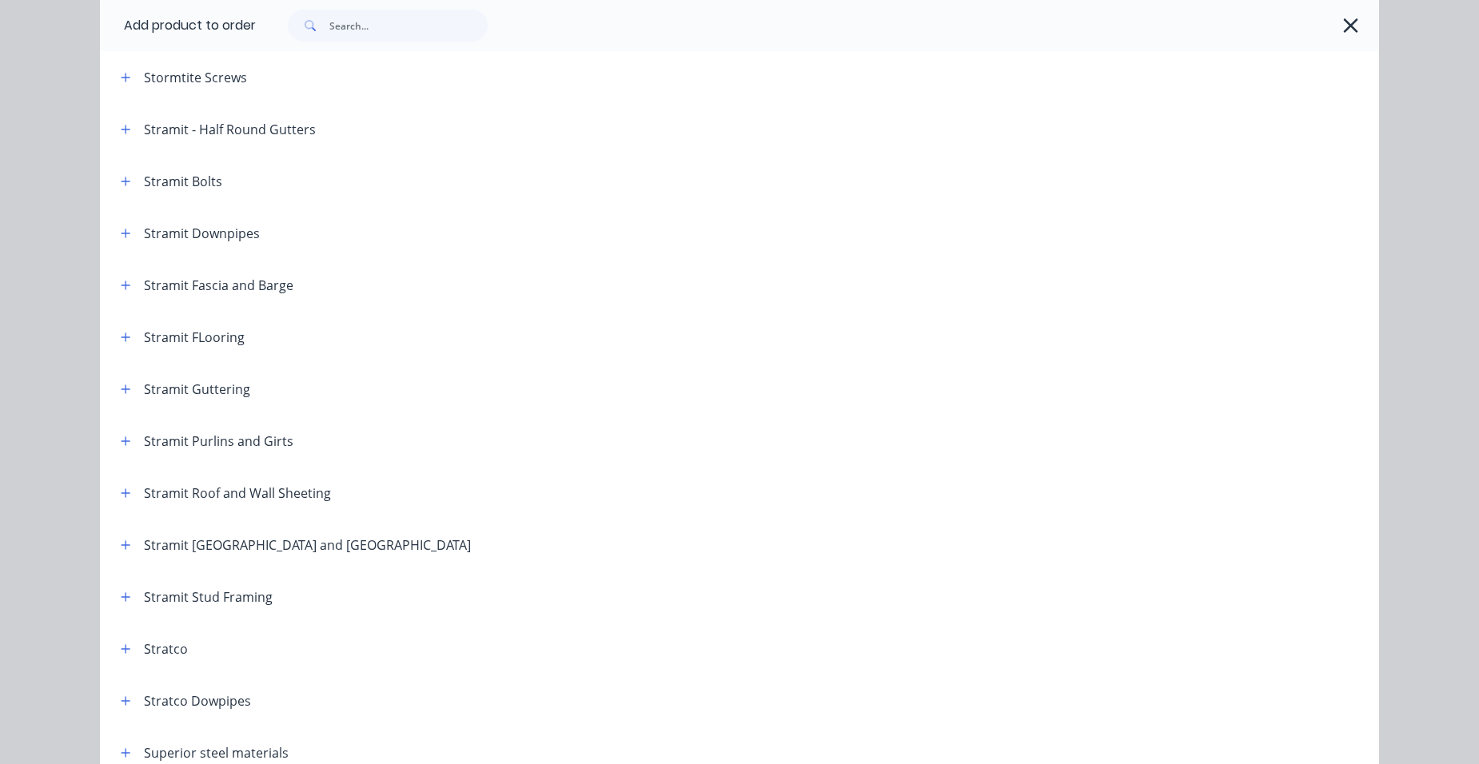
scroll to position [2548, 0]
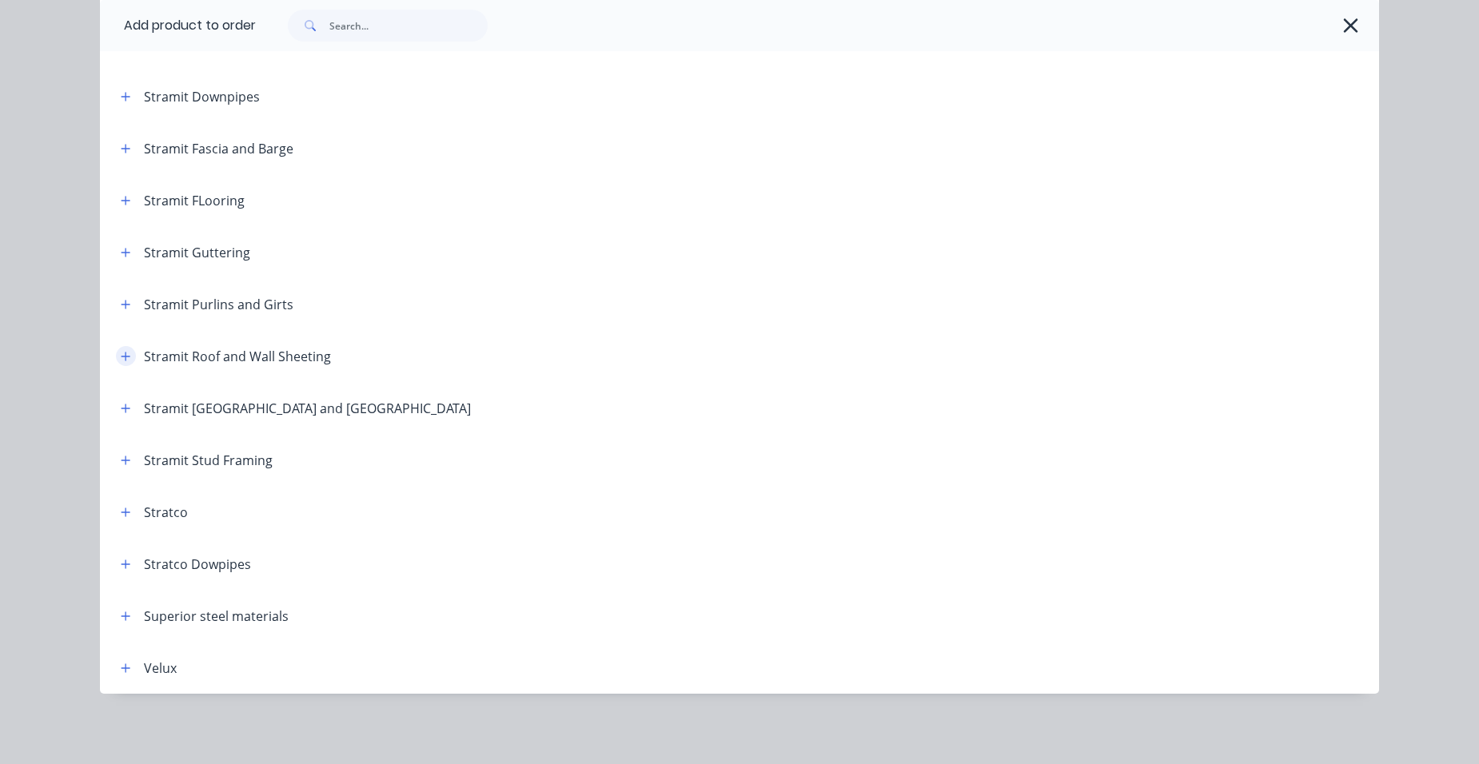
click at [121, 358] on icon "button" at bounding box center [126, 356] width 10 height 11
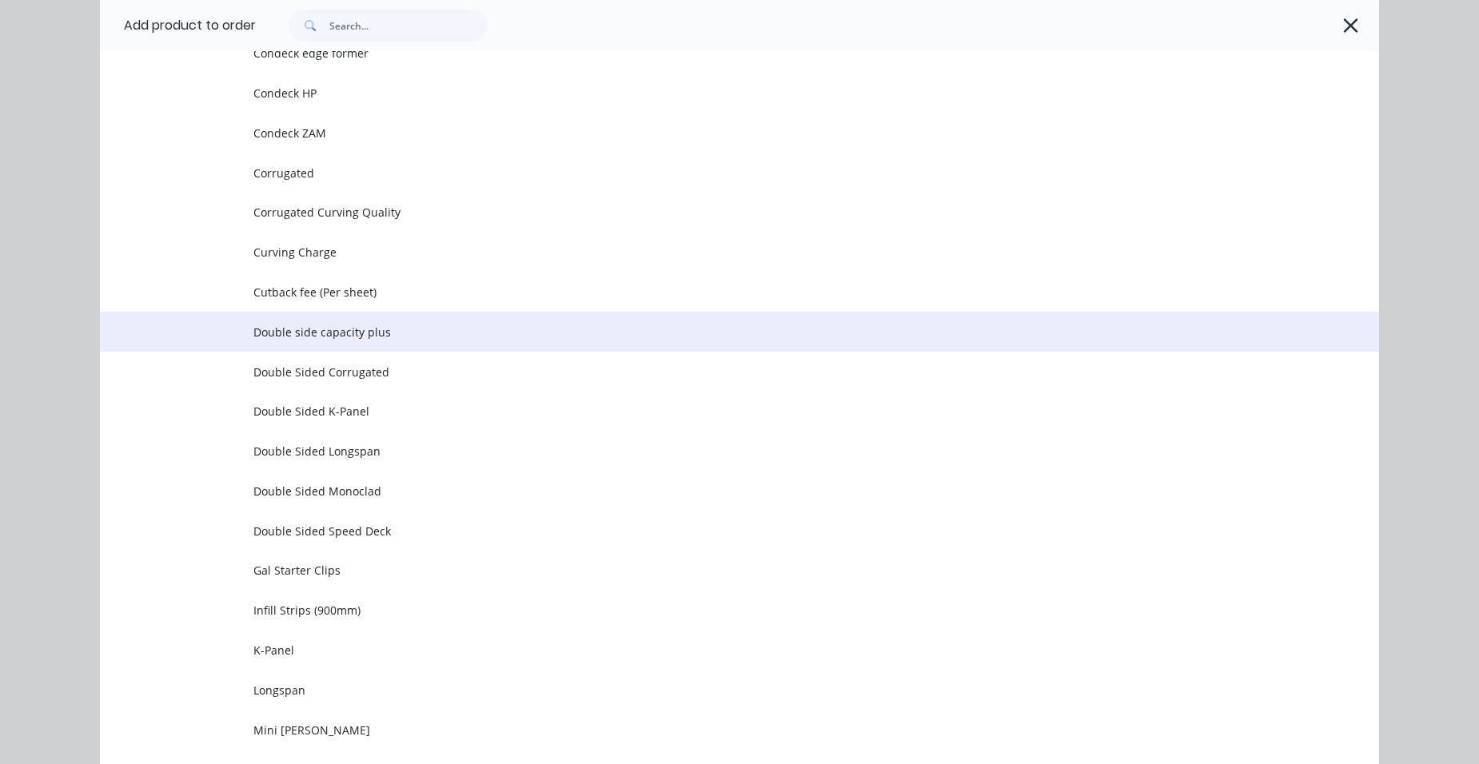
scroll to position [3347, 0]
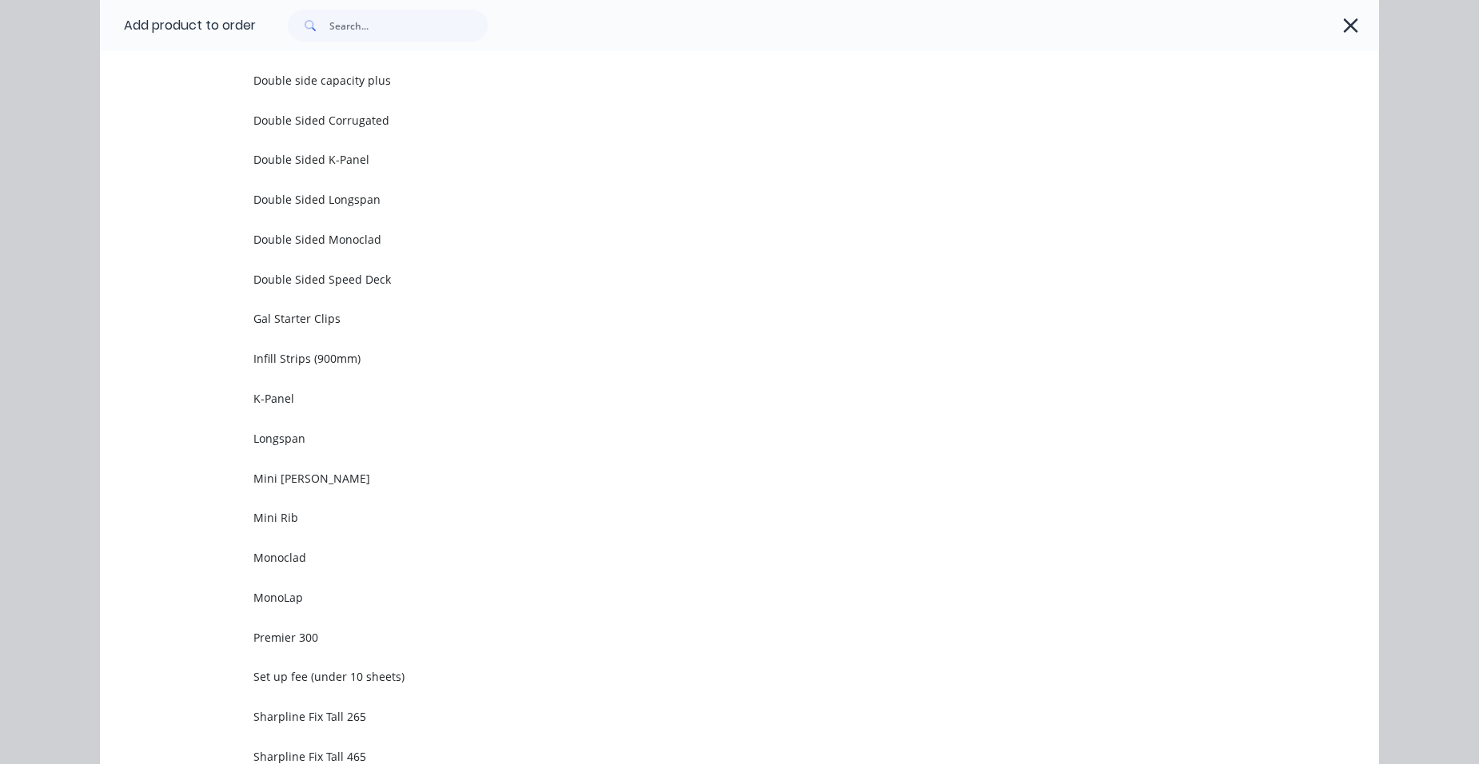
click at [259, 555] on span "Monoclad" at bounding box center [703, 557] width 900 height 17
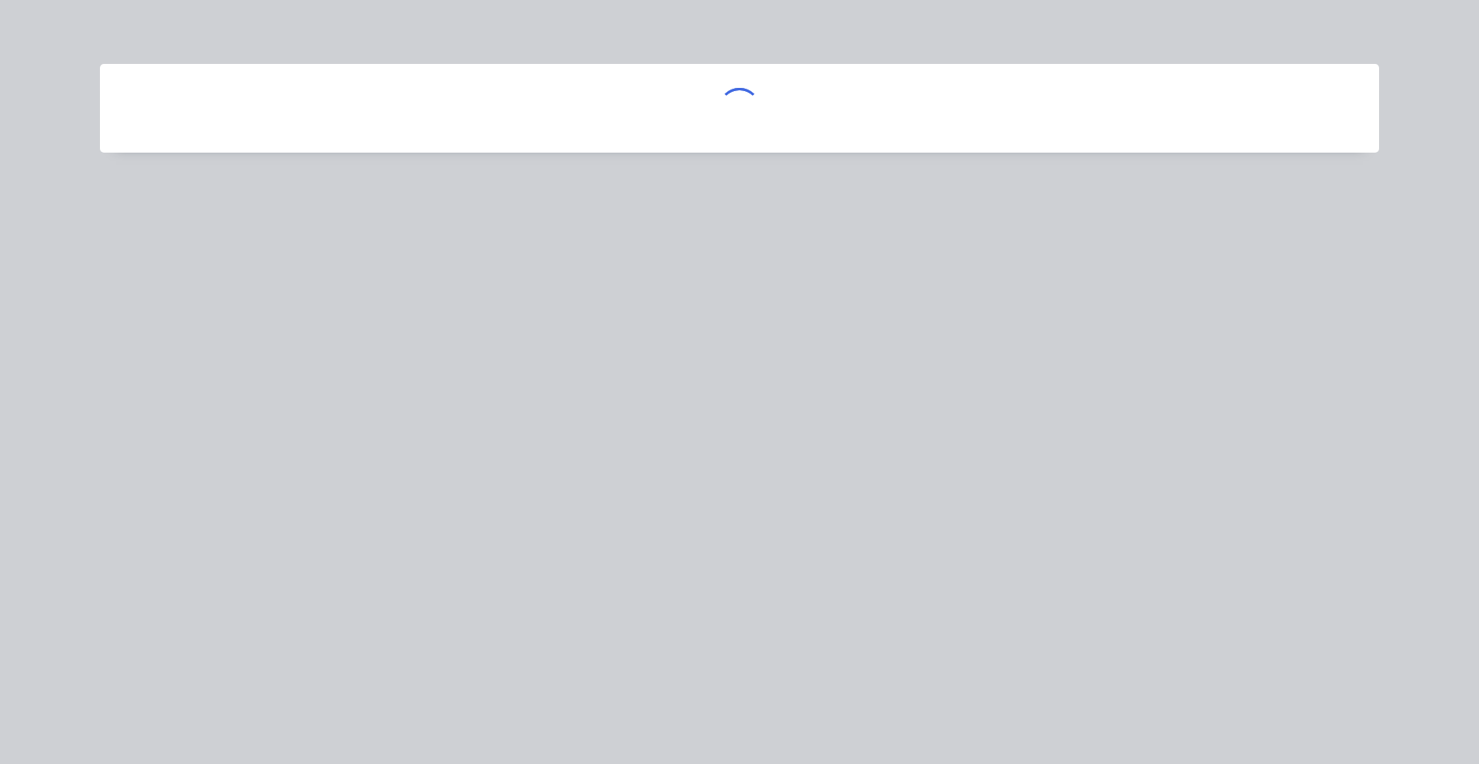
scroll to position [0, 0]
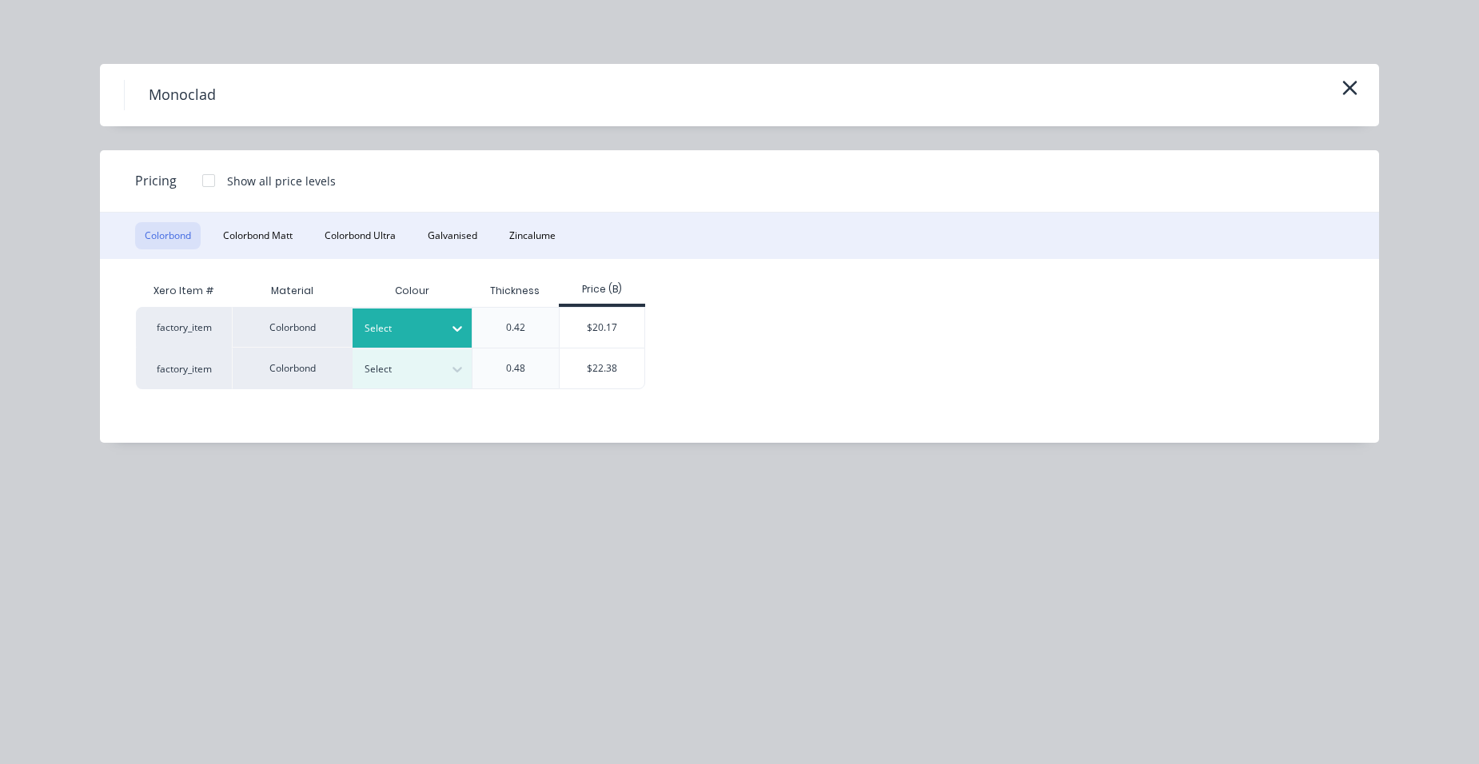
click at [425, 332] on div at bounding box center [401, 329] width 72 height 18
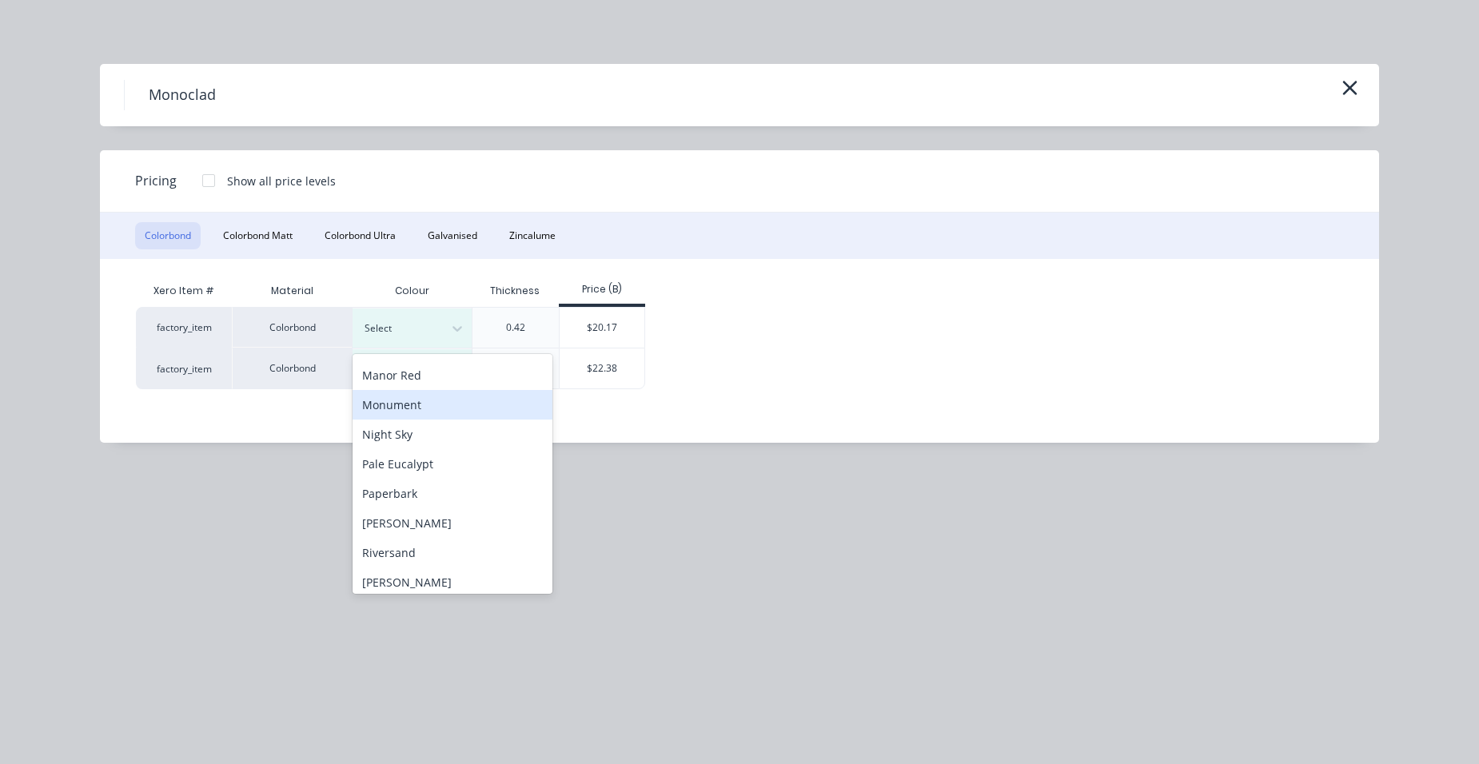
scroll to position [640, 0]
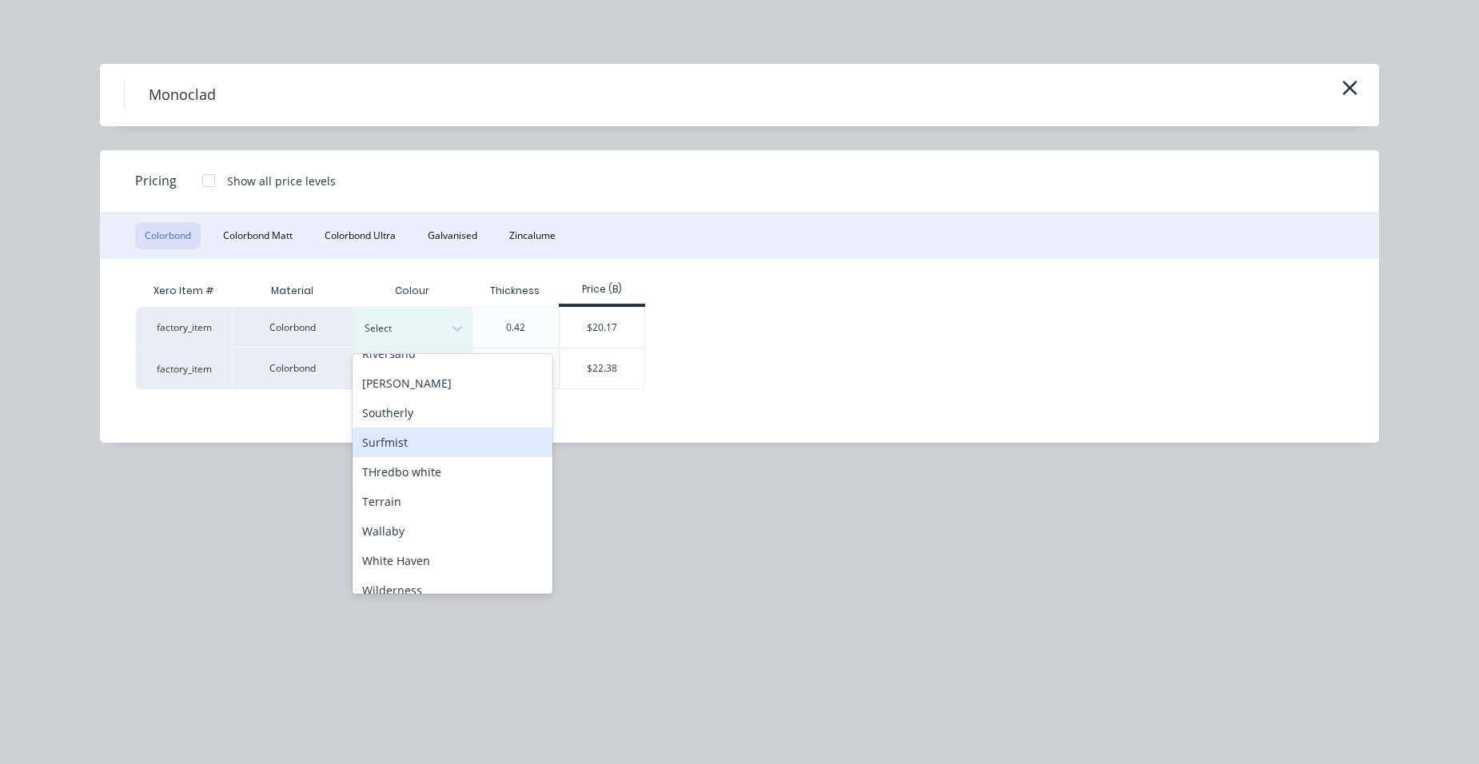
click at [411, 452] on div "Surfmist" at bounding box center [453, 443] width 200 height 30
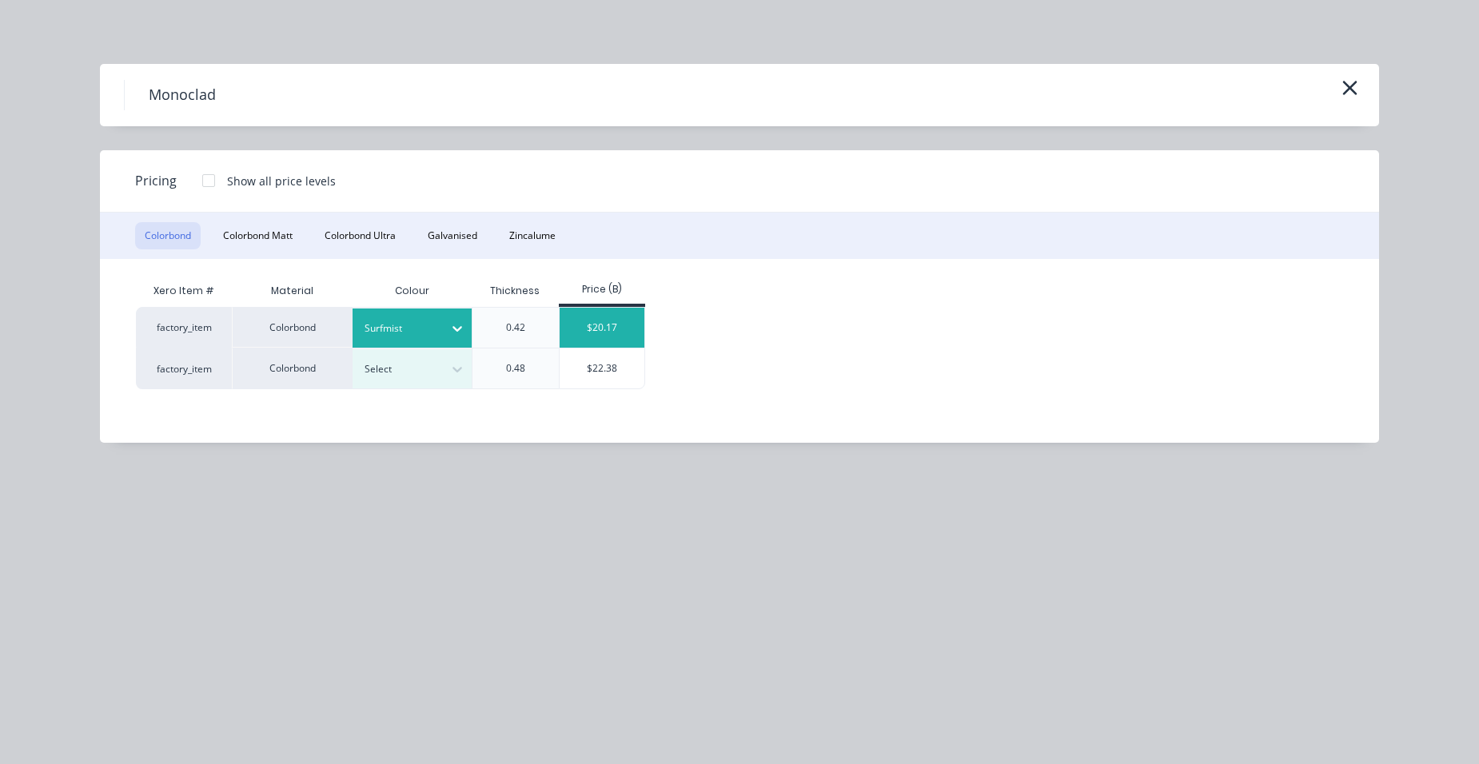
click at [610, 339] on div "$20.17" at bounding box center [603, 328] width 86 height 40
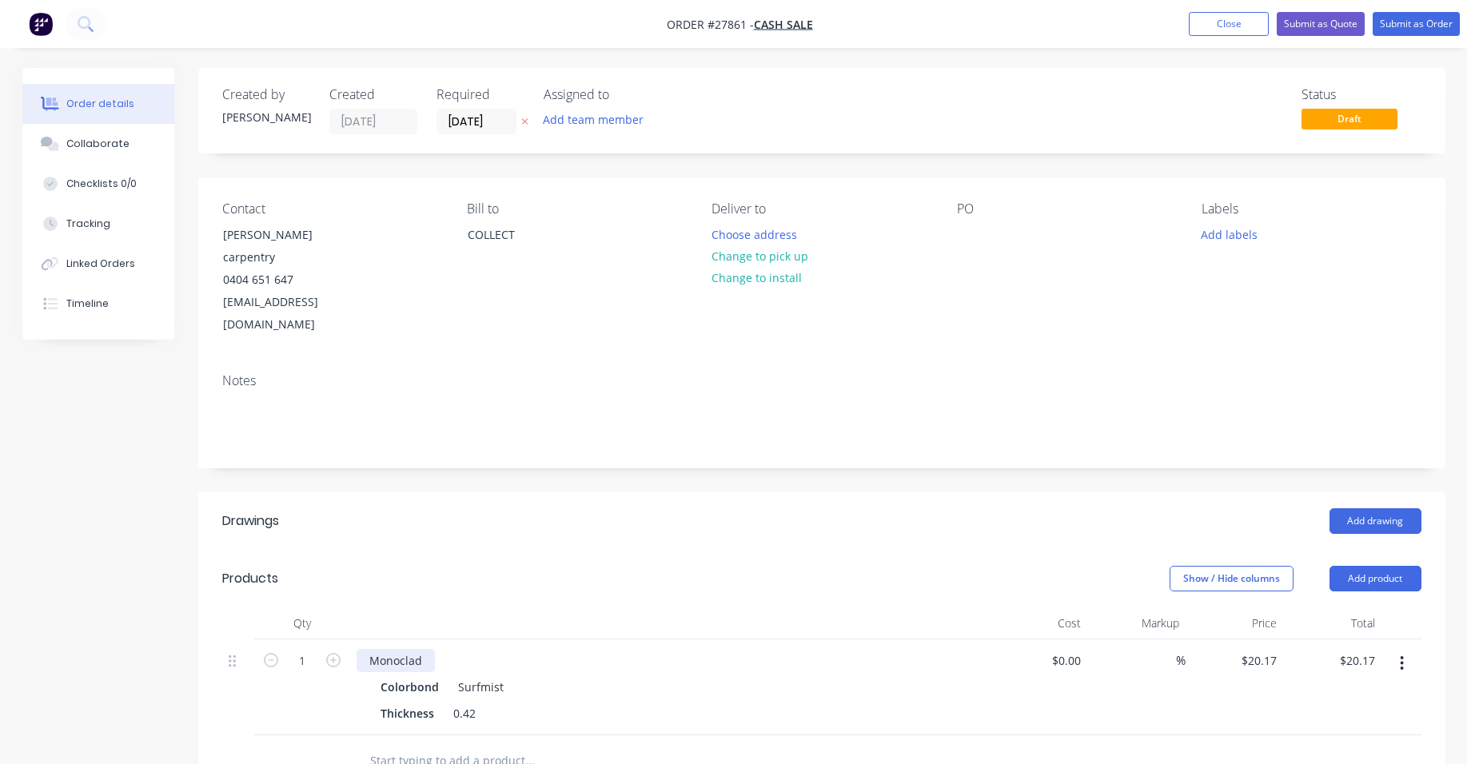
click at [425, 649] on div "Monoclad" at bounding box center [396, 660] width 78 height 23
click at [1409, 566] on button "Add product" at bounding box center [1376, 579] width 92 height 26
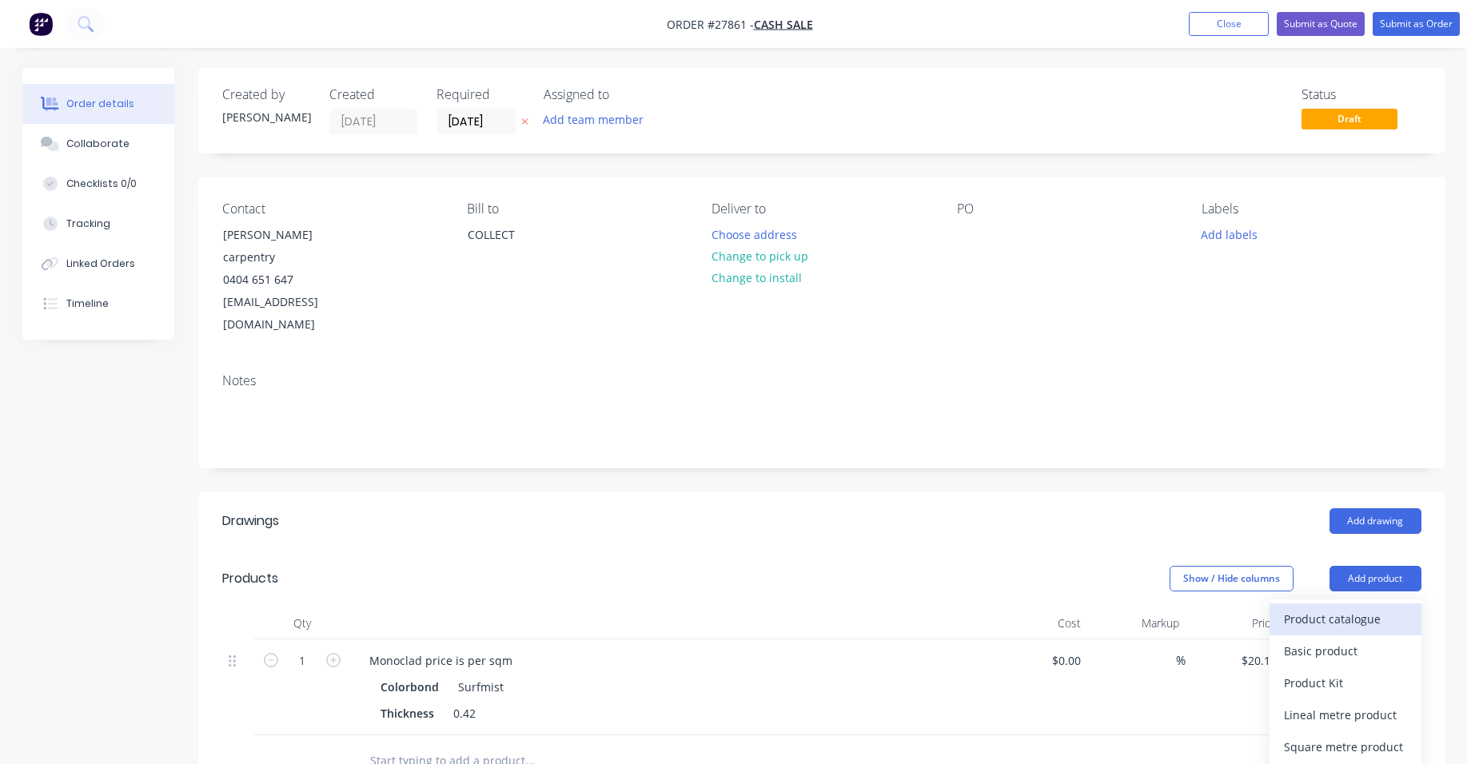
click at [1381, 608] on div "Product catalogue" at bounding box center [1345, 619] width 123 height 23
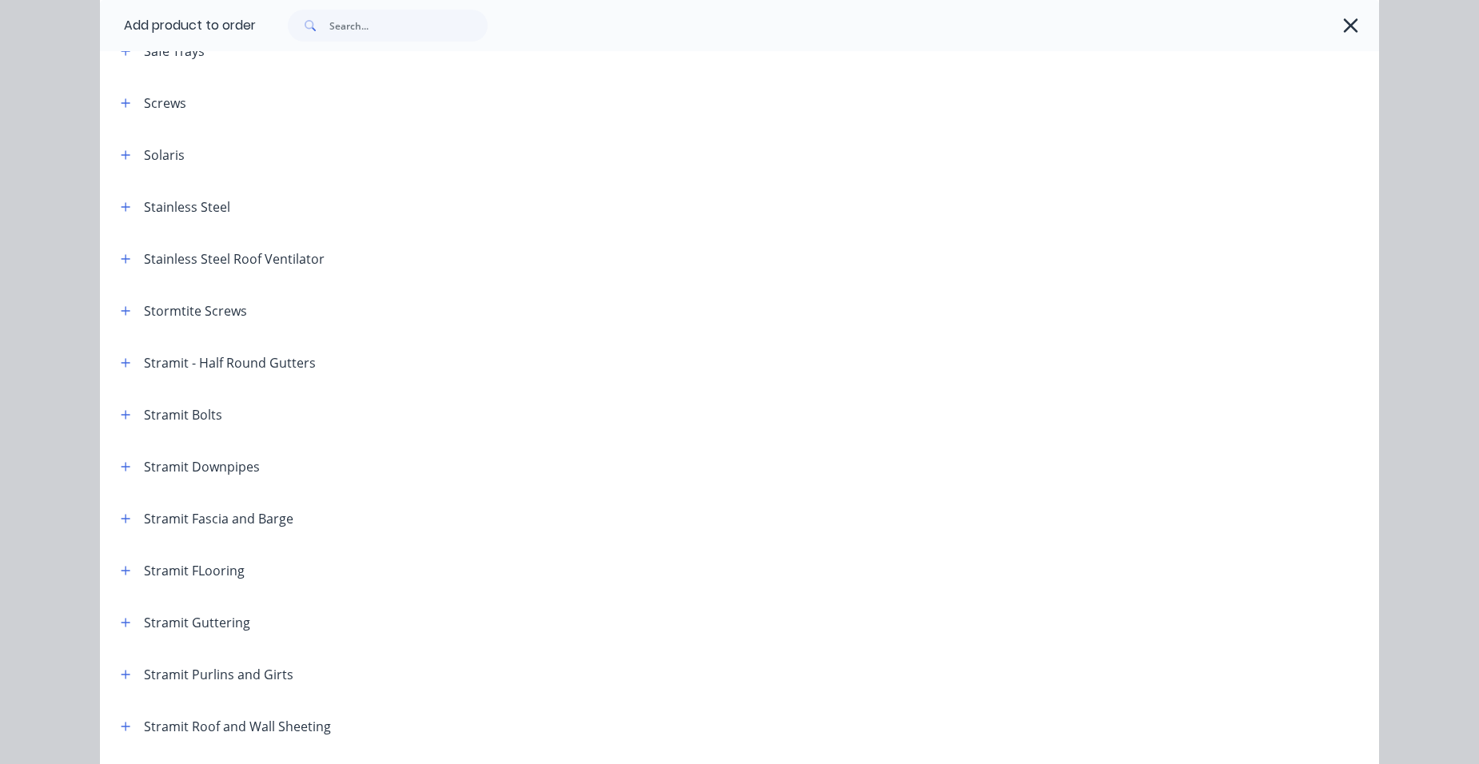
scroll to position [2319, 0]
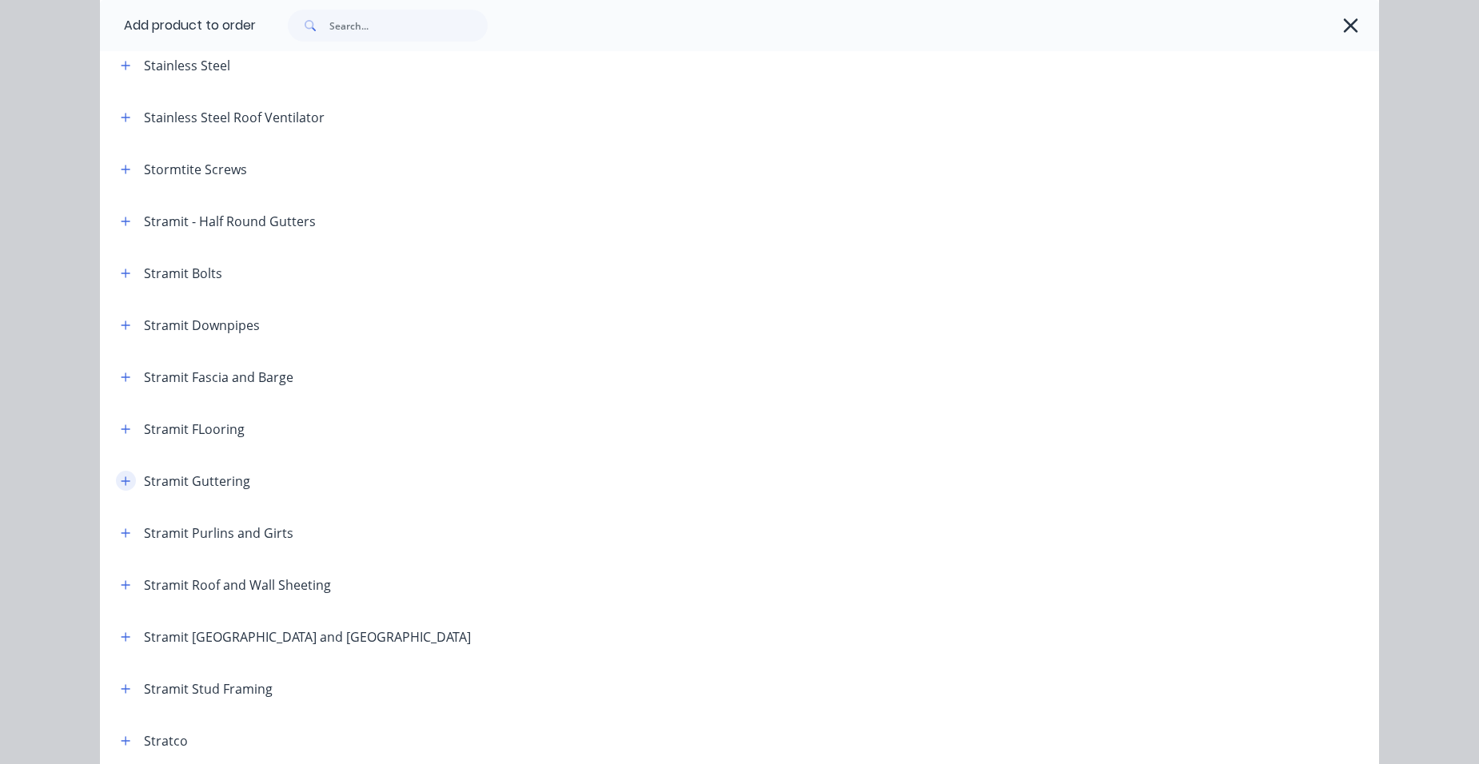
click at [122, 481] on icon "button" at bounding box center [126, 481] width 9 height 9
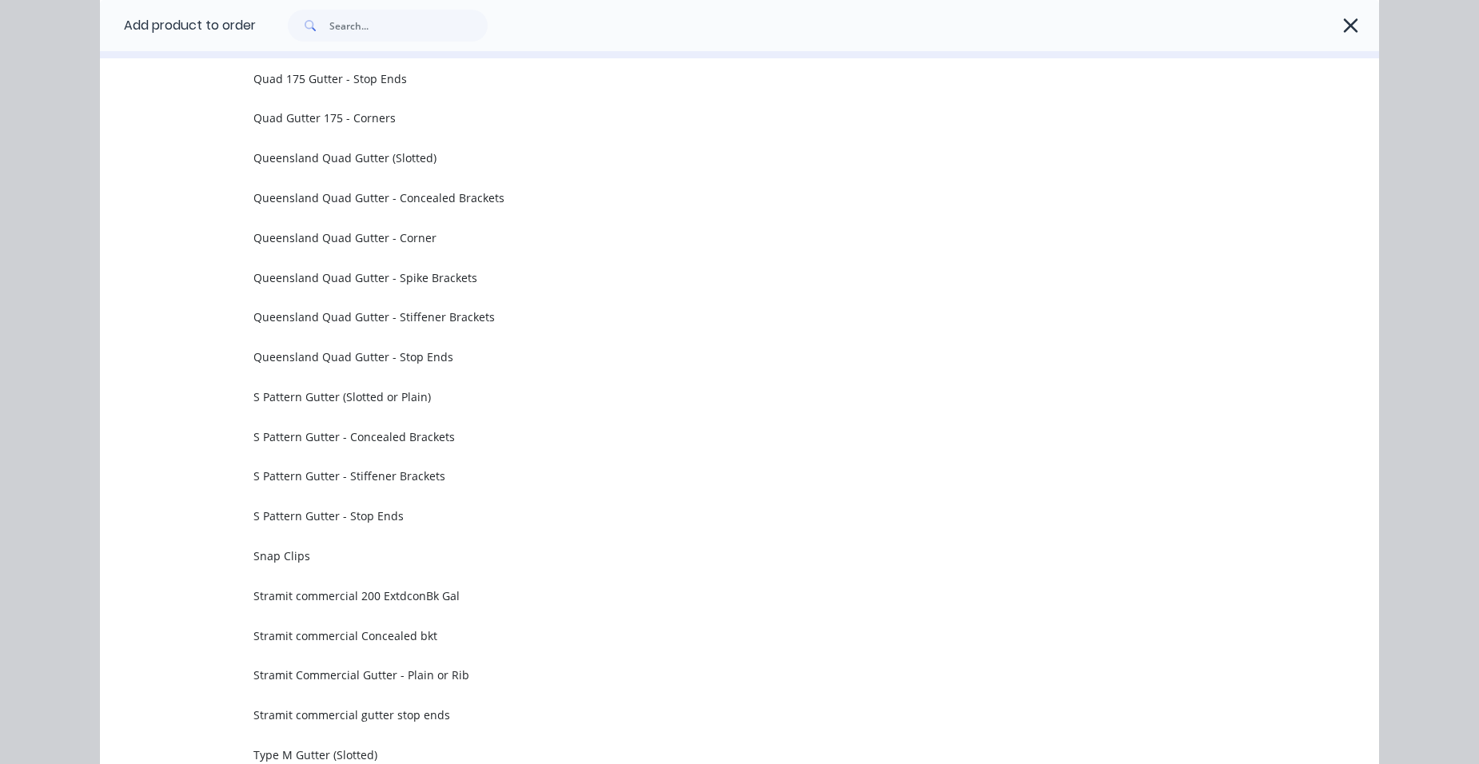
scroll to position [5038, 0]
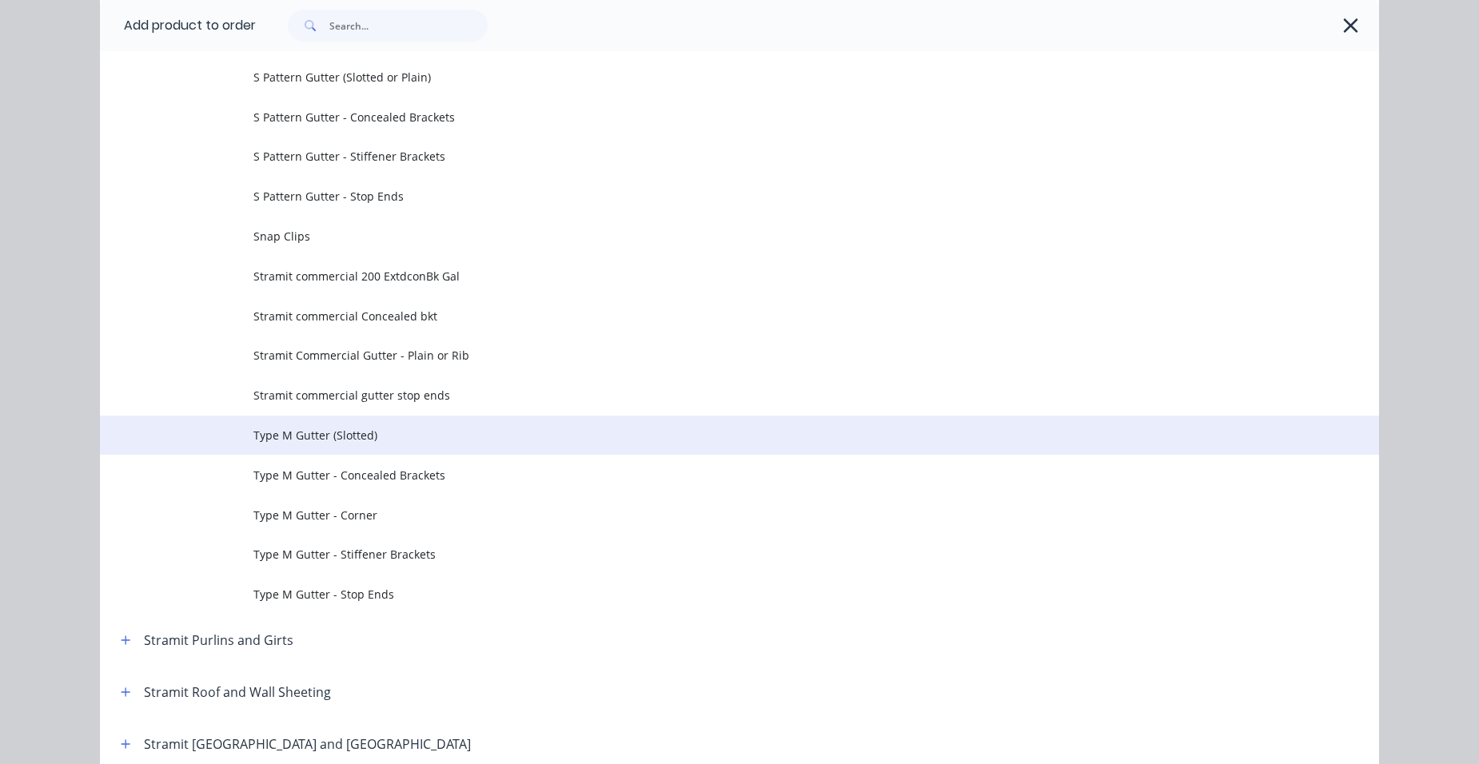
click at [412, 429] on span "Type M Gutter (Slotted)" at bounding box center [703, 435] width 900 height 17
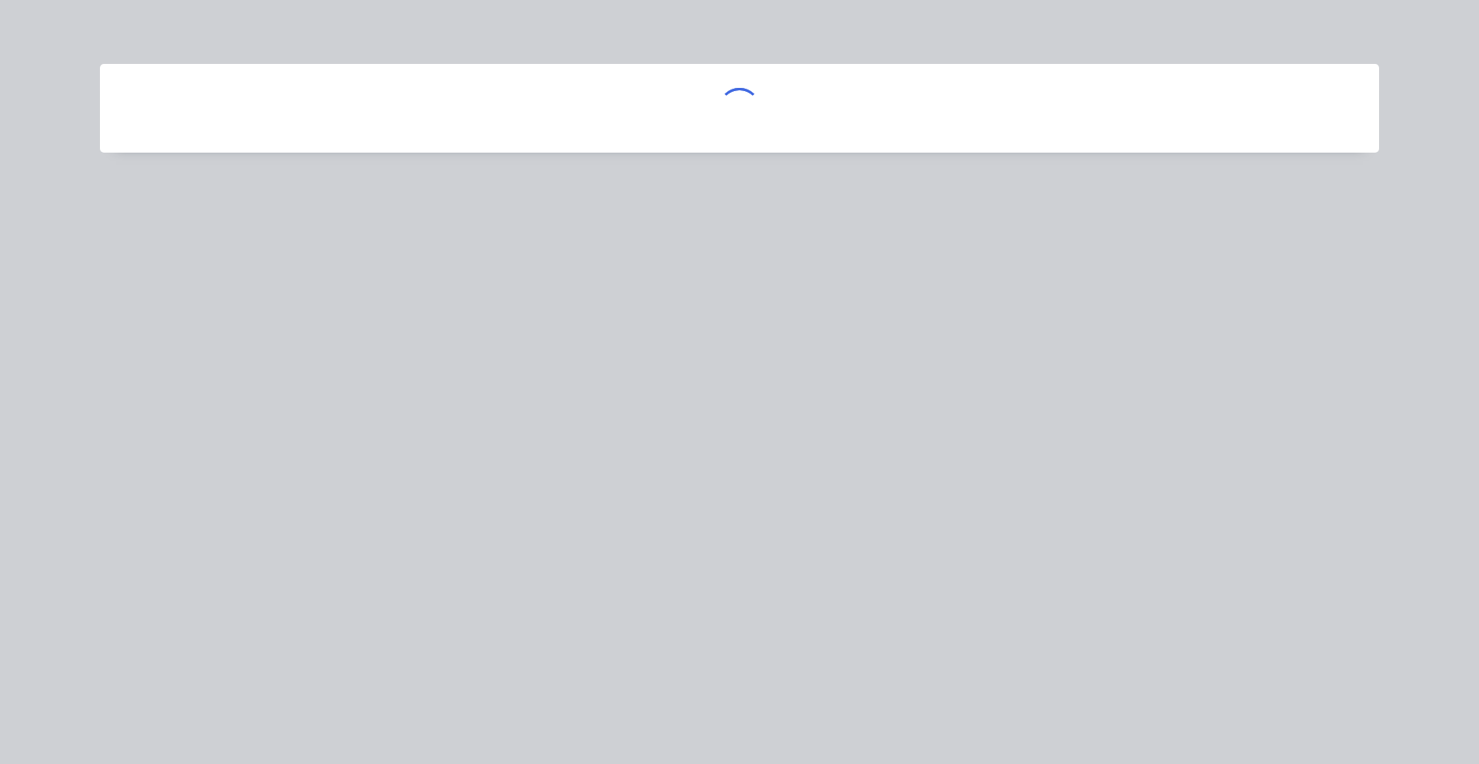
scroll to position [0, 0]
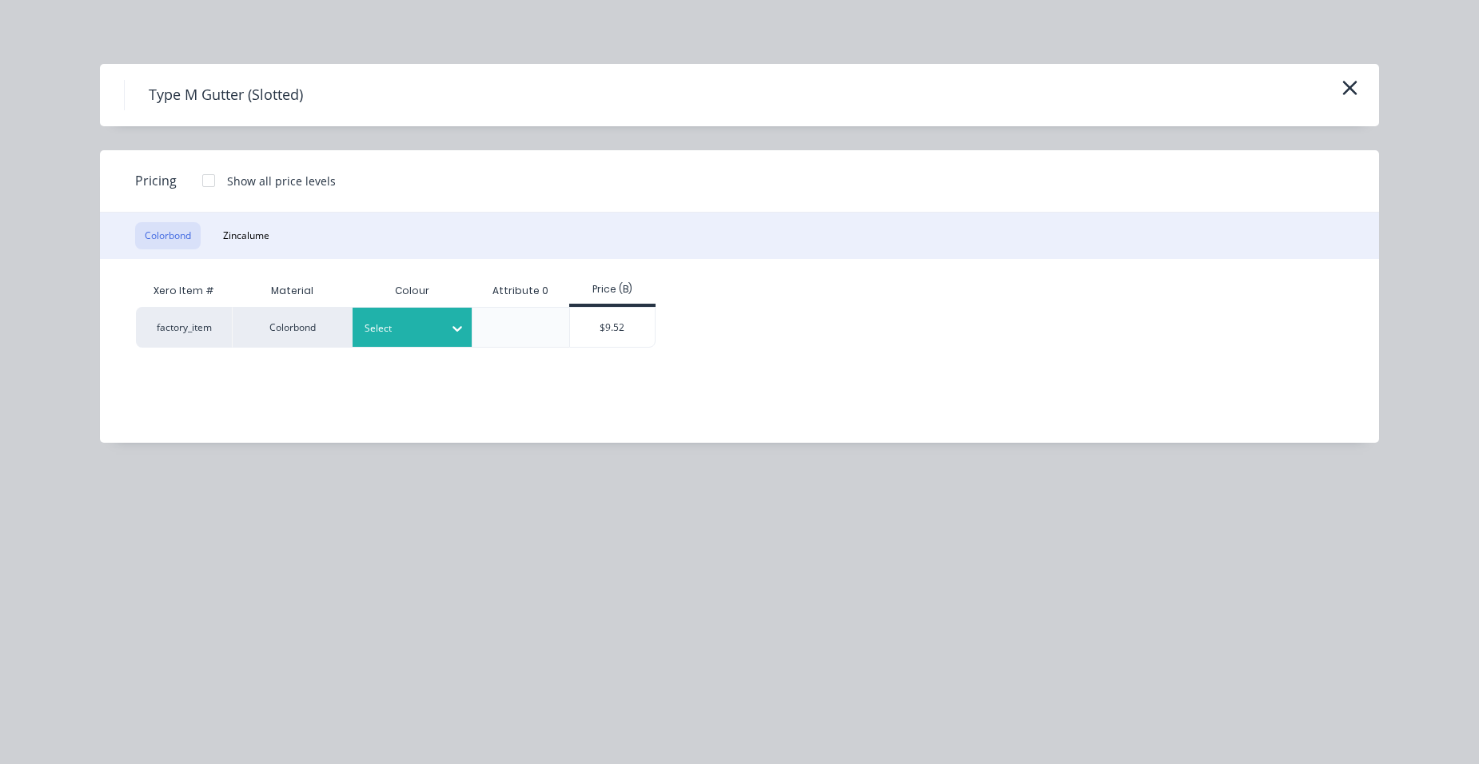
click at [405, 321] on div at bounding box center [401, 329] width 72 height 18
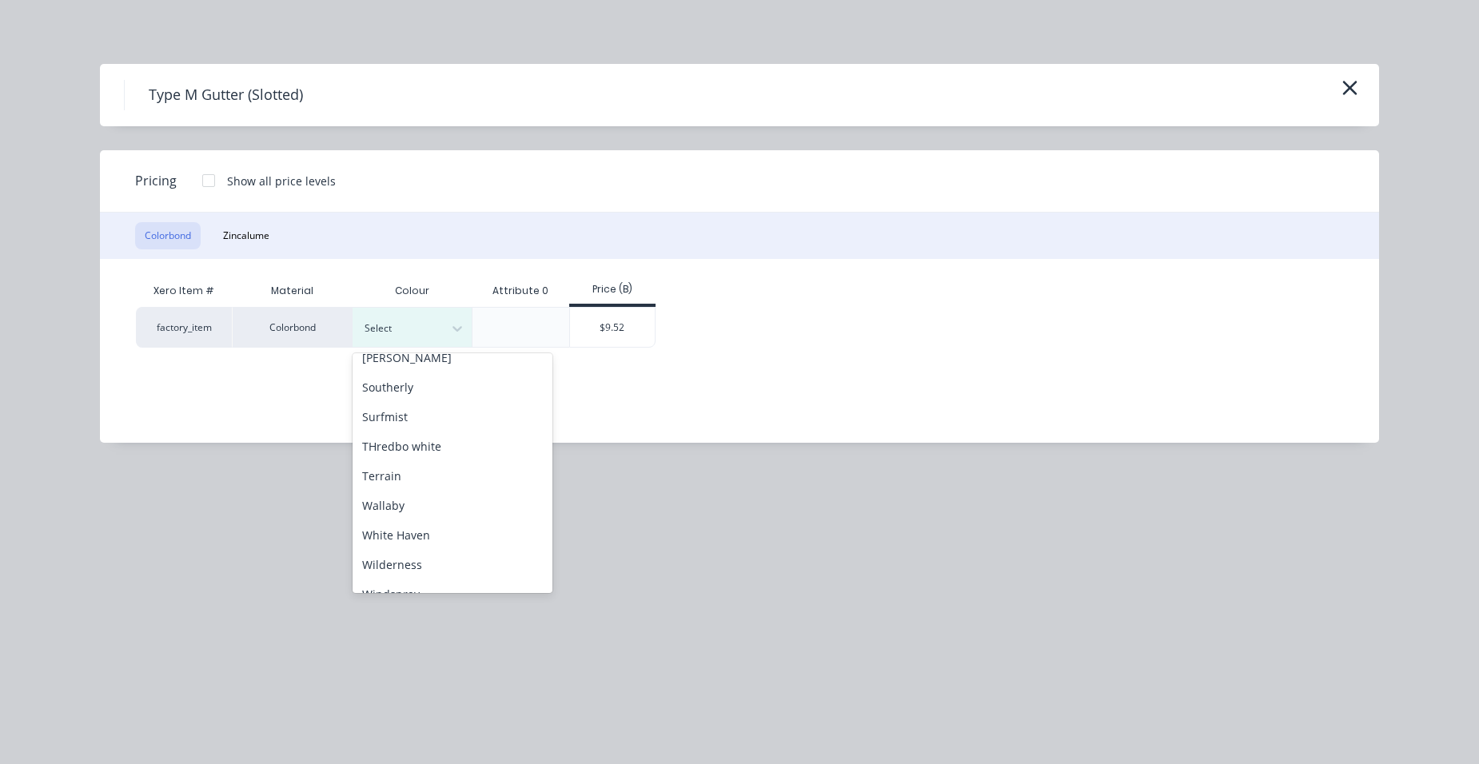
scroll to position [713, 0]
click at [404, 370] on div "Surfmist" at bounding box center [453, 368] width 200 height 30
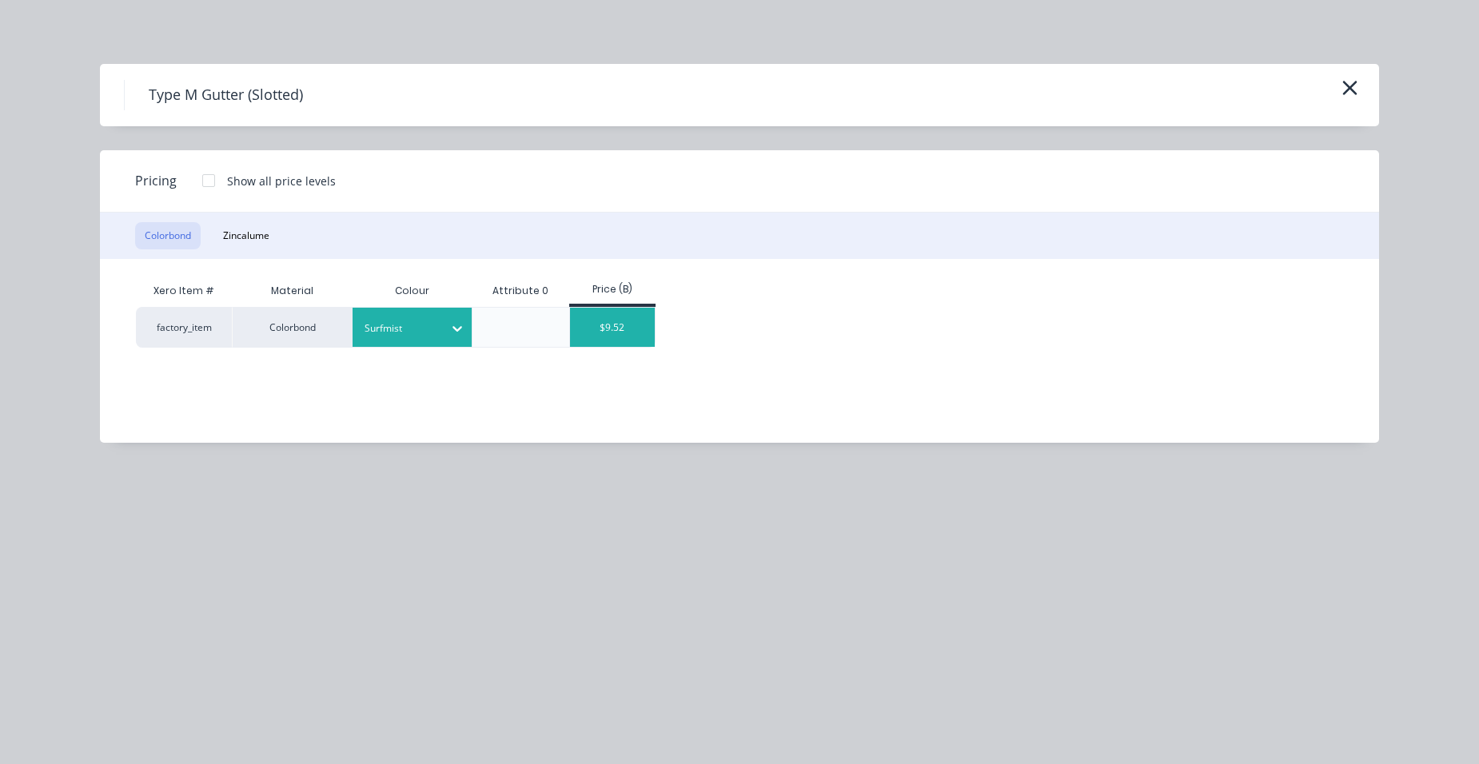
click at [579, 326] on div "$9.52" at bounding box center [613, 327] width 86 height 39
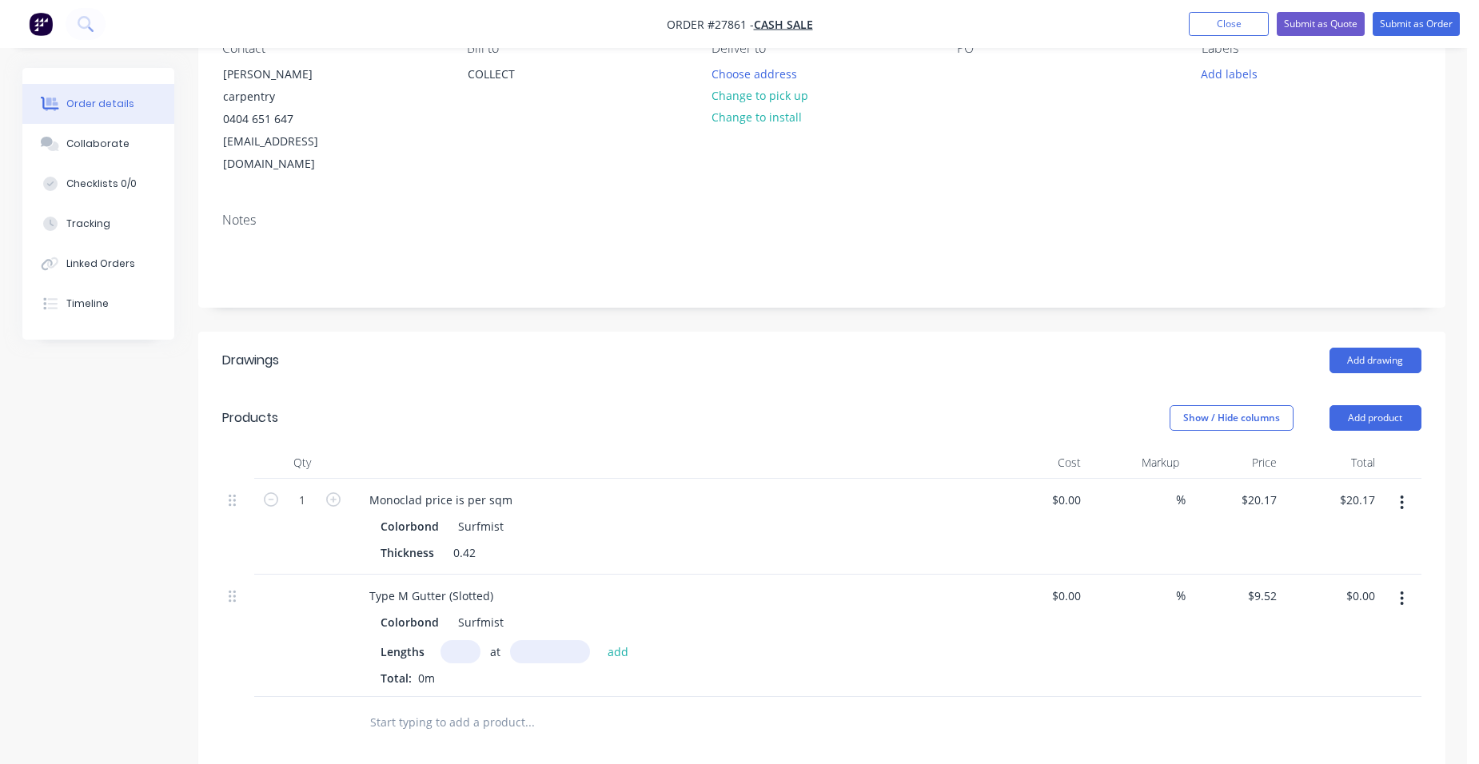
scroll to position [320, 0]
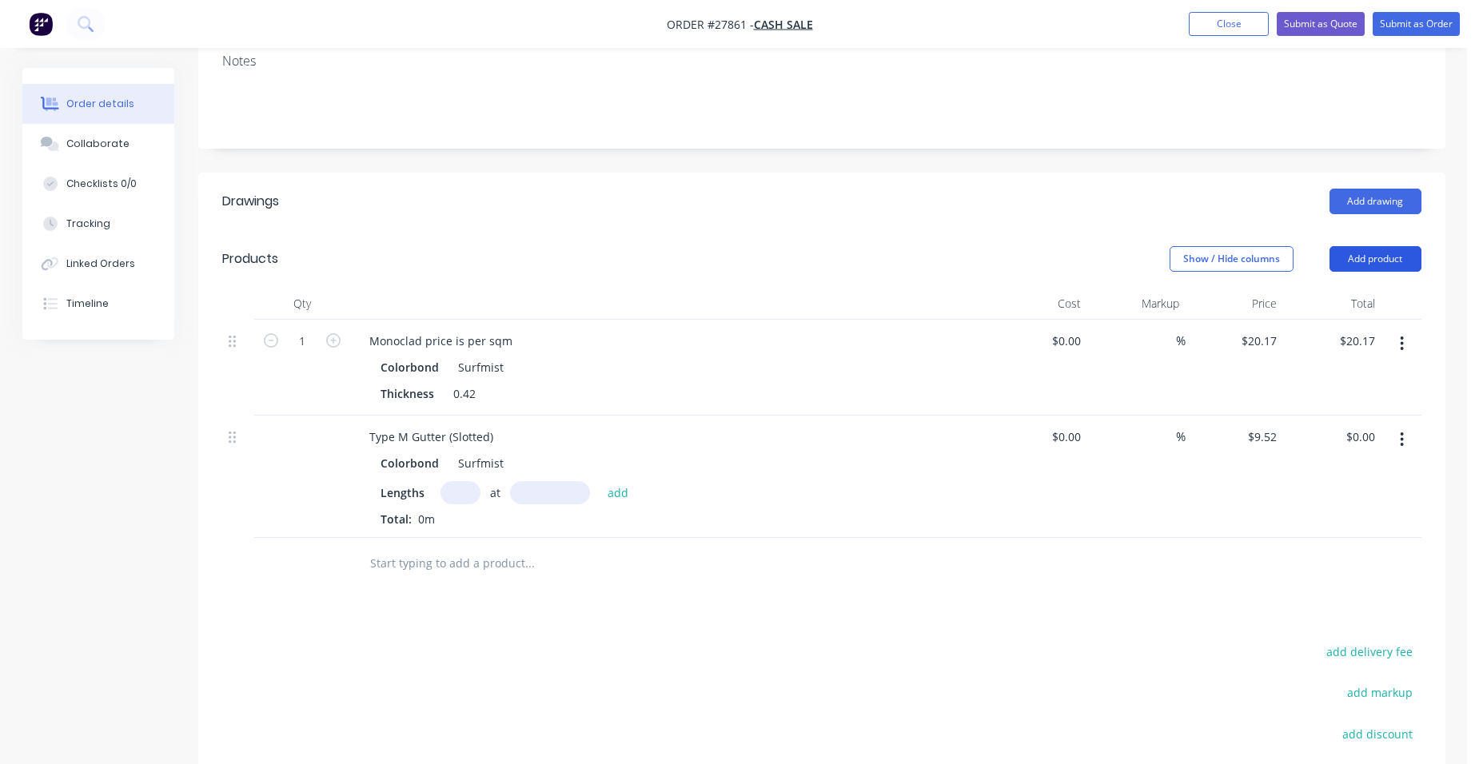
click at [1372, 246] on button "Add product" at bounding box center [1376, 259] width 92 height 26
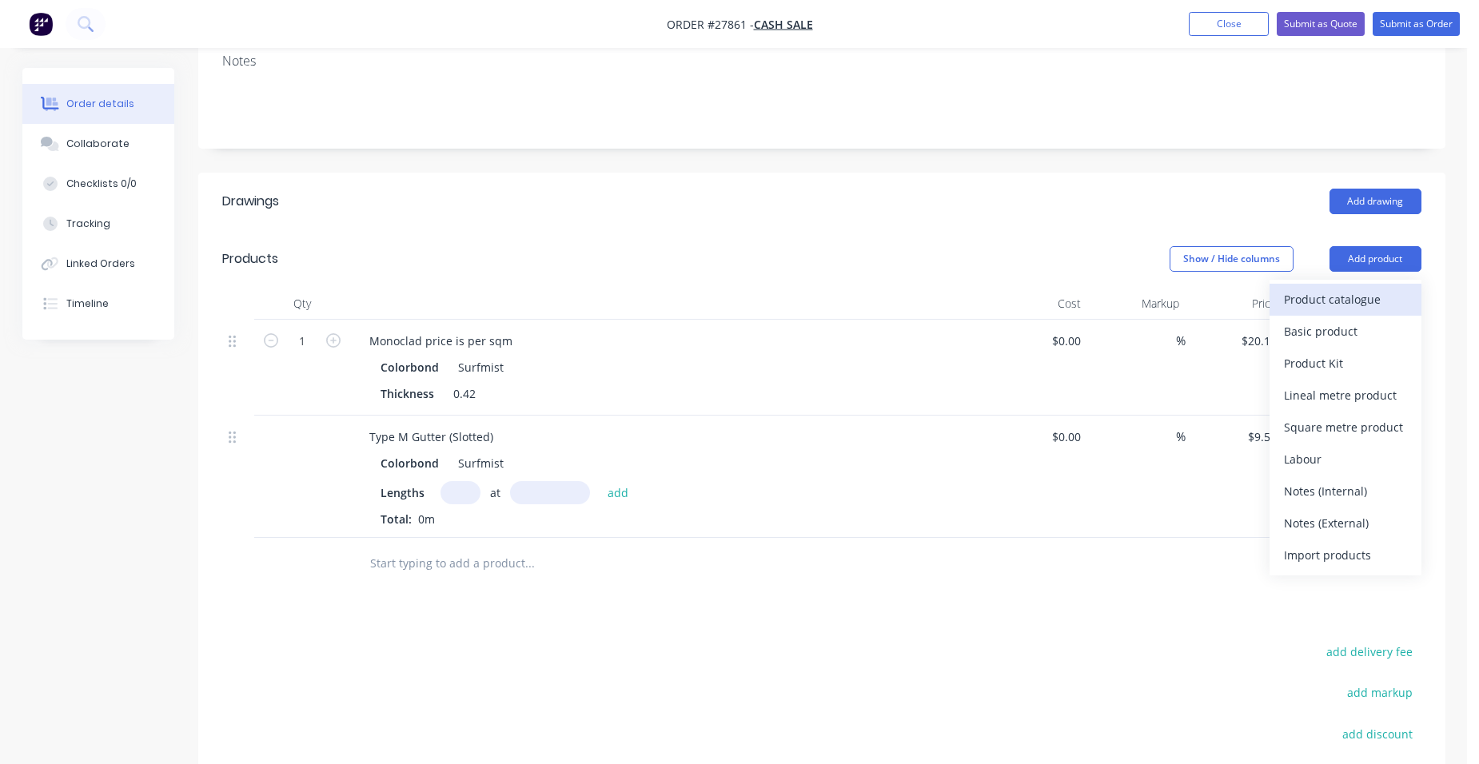
click at [1357, 288] on div "Product catalogue" at bounding box center [1345, 299] width 123 height 23
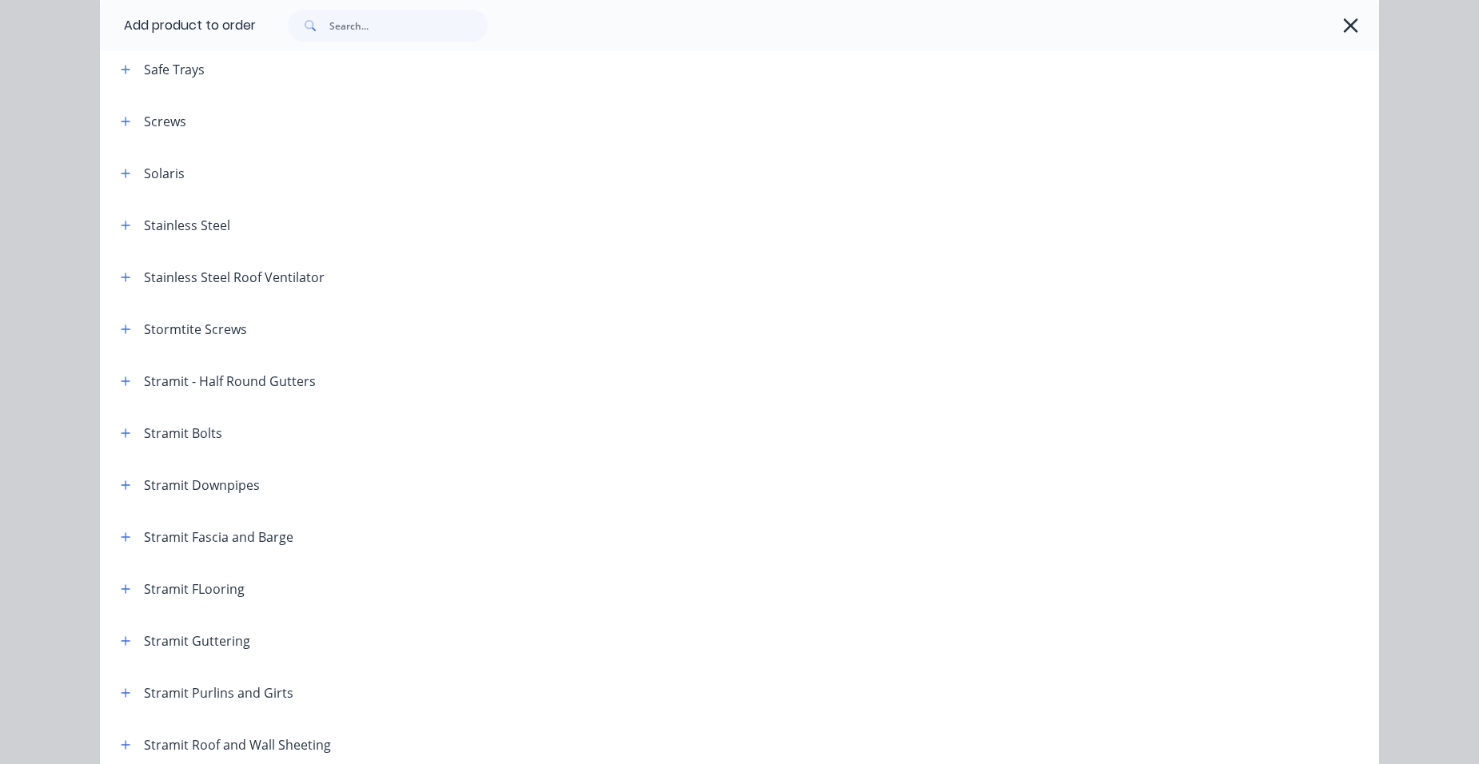
scroll to position [2479, 0]
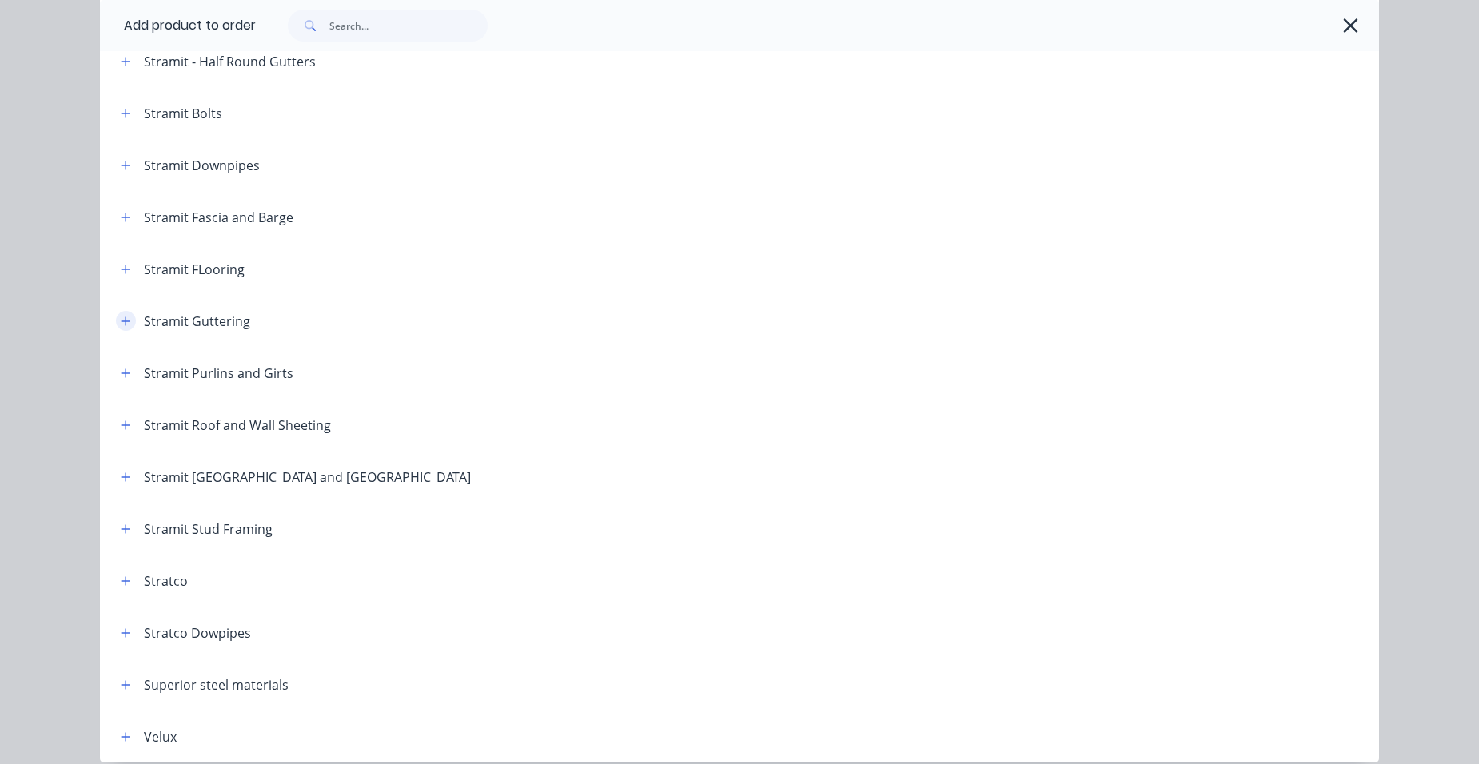
click at [126, 322] on button "button" at bounding box center [126, 321] width 20 height 20
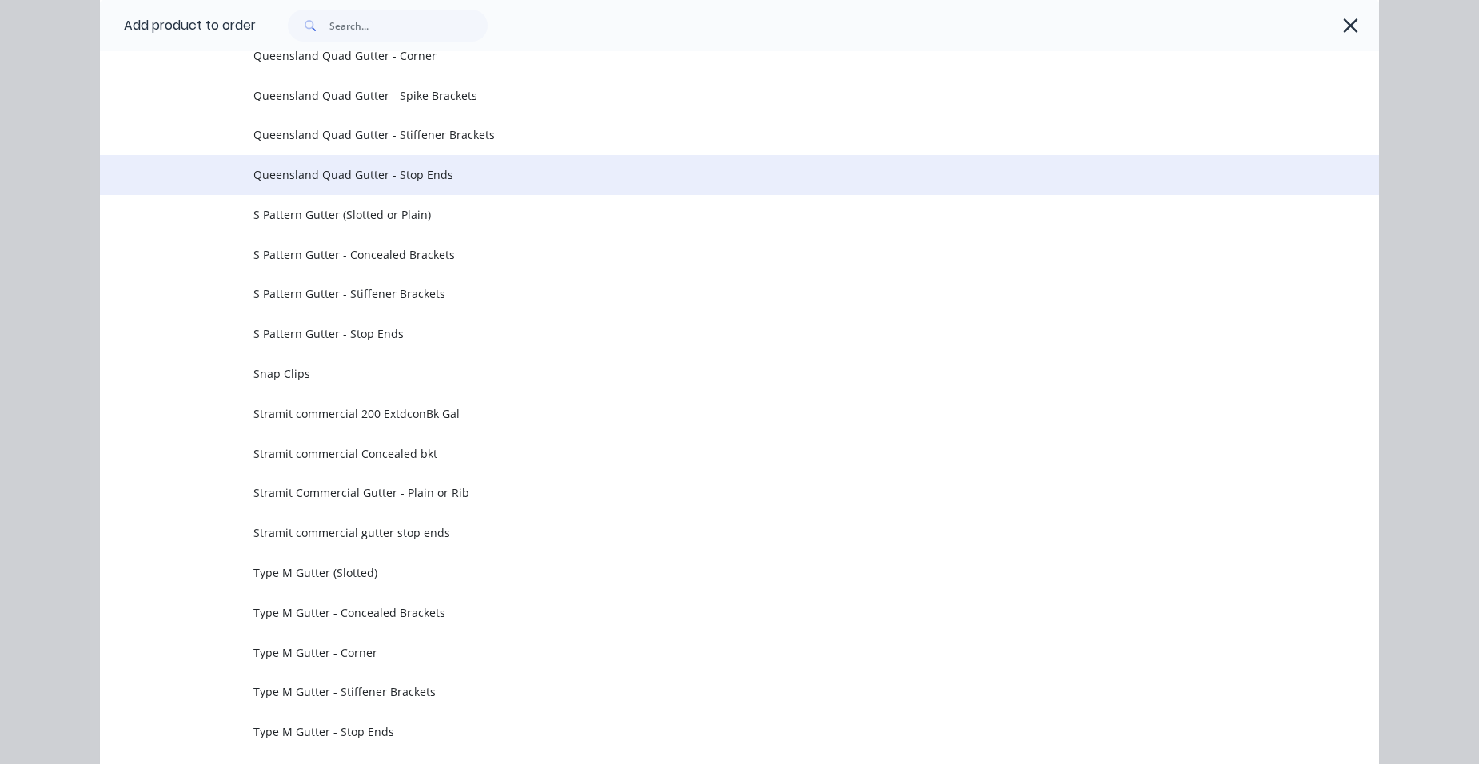
scroll to position [5038, 0]
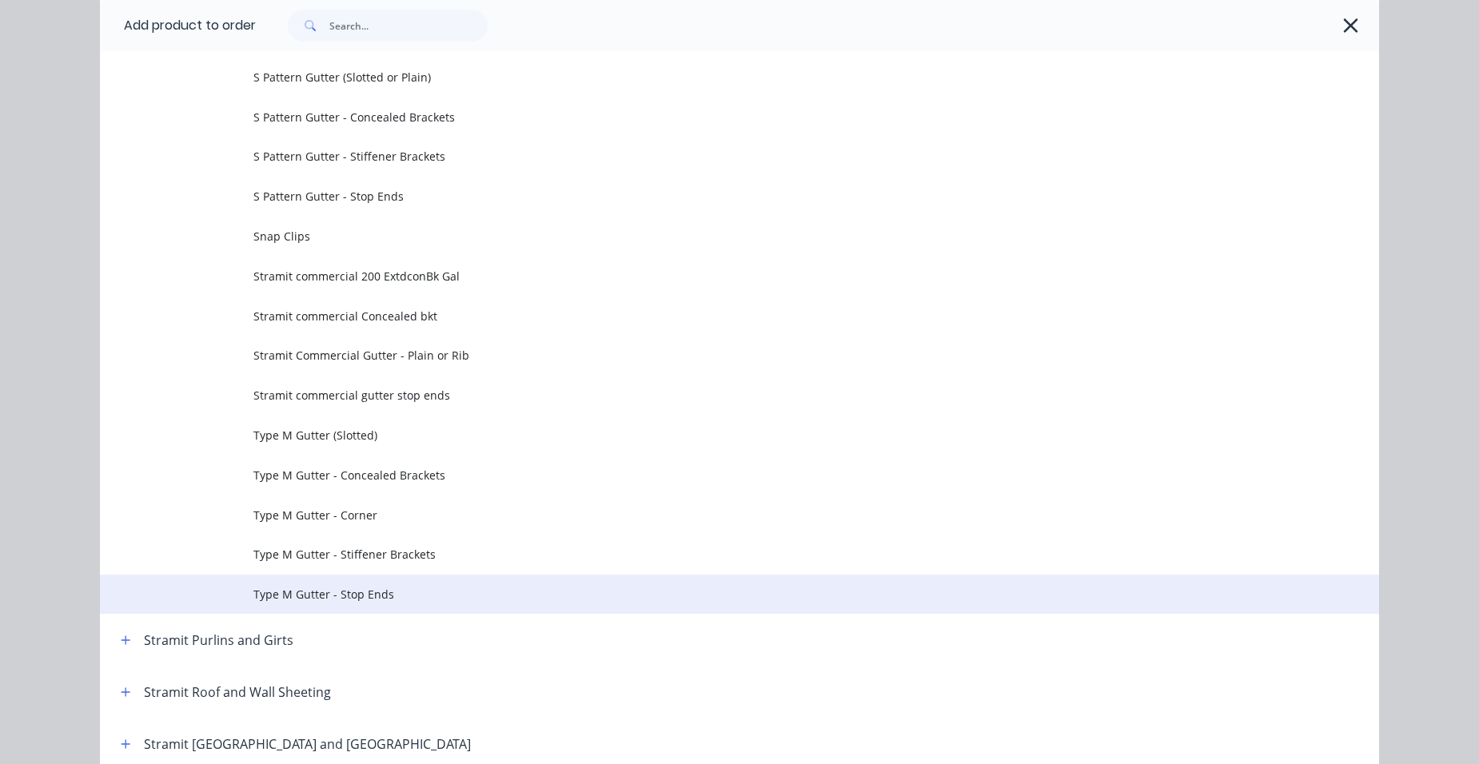
click at [396, 593] on span "Type M Gutter - Stop Ends" at bounding box center [703, 594] width 900 height 17
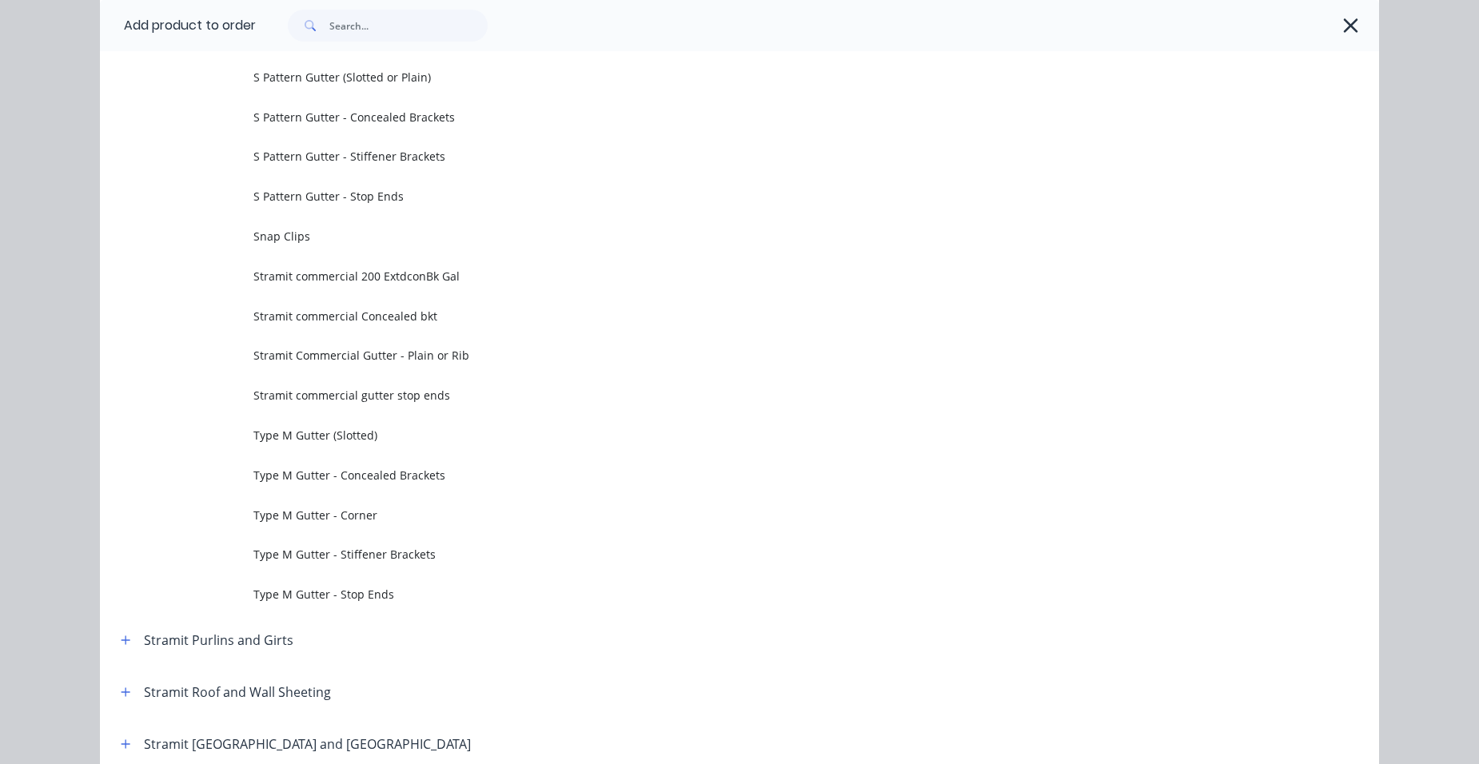
scroll to position [0, 0]
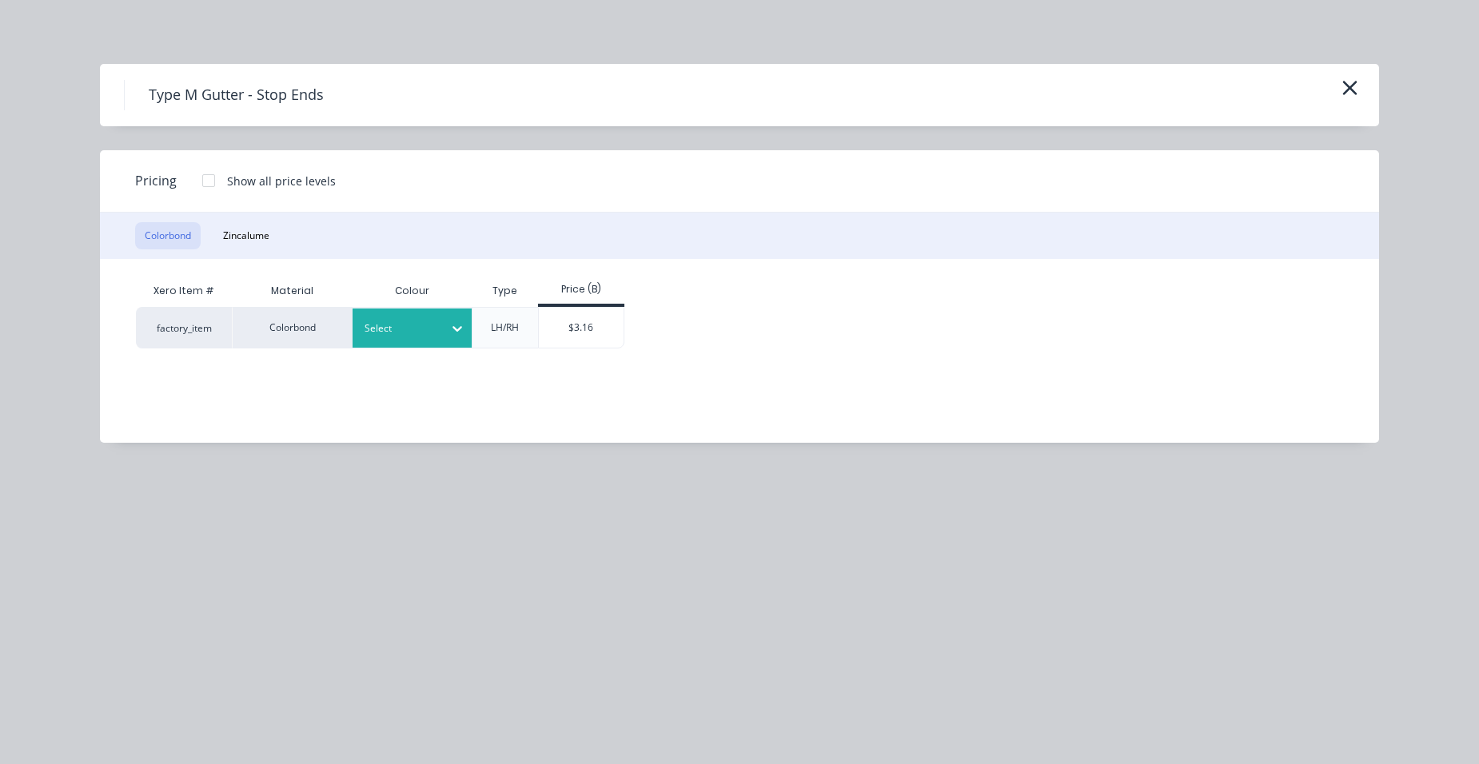
click at [374, 325] on div at bounding box center [401, 329] width 72 height 18
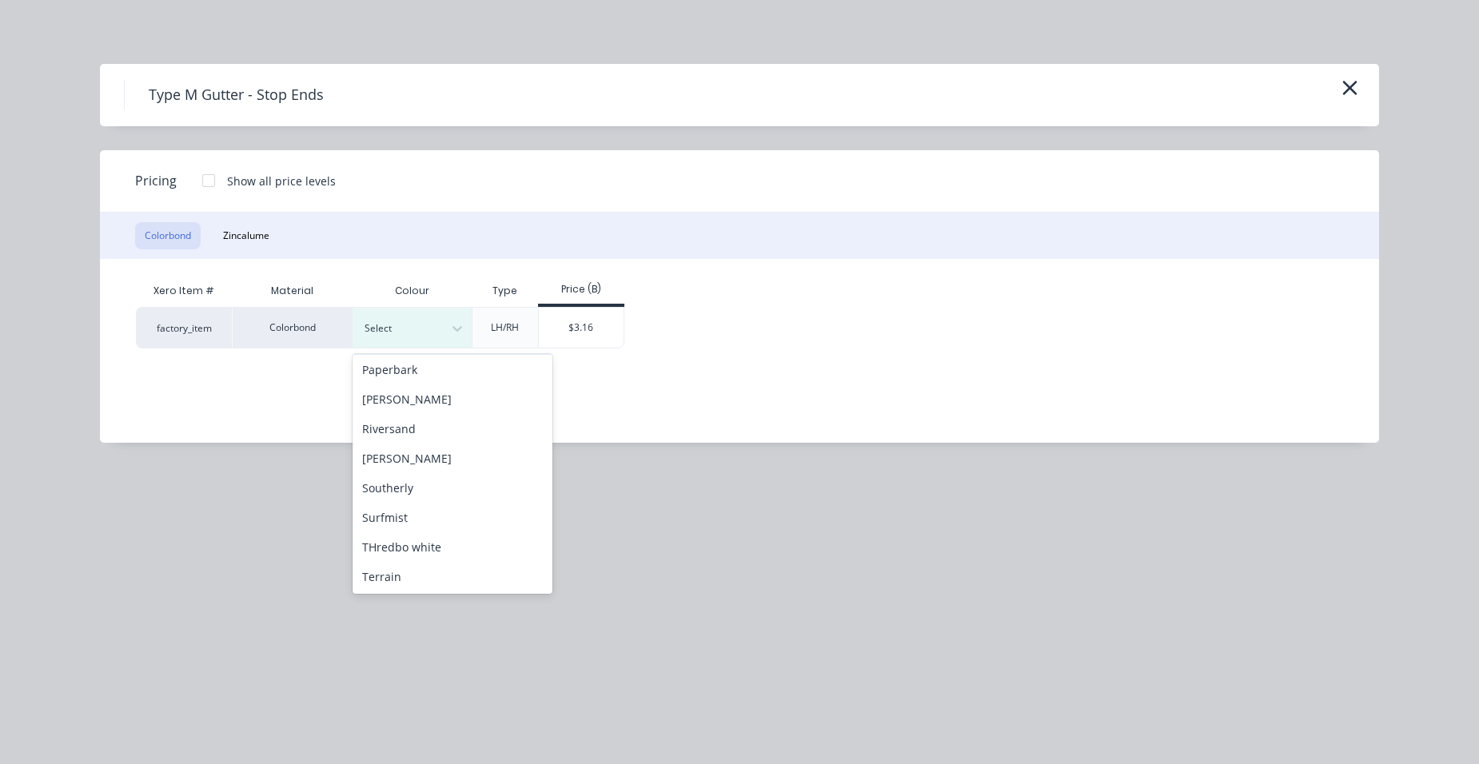
scroll to position [713, 0]
click at [397, 373] on div "Surfmist" at bounding box center [453, 369] width 200 height 30
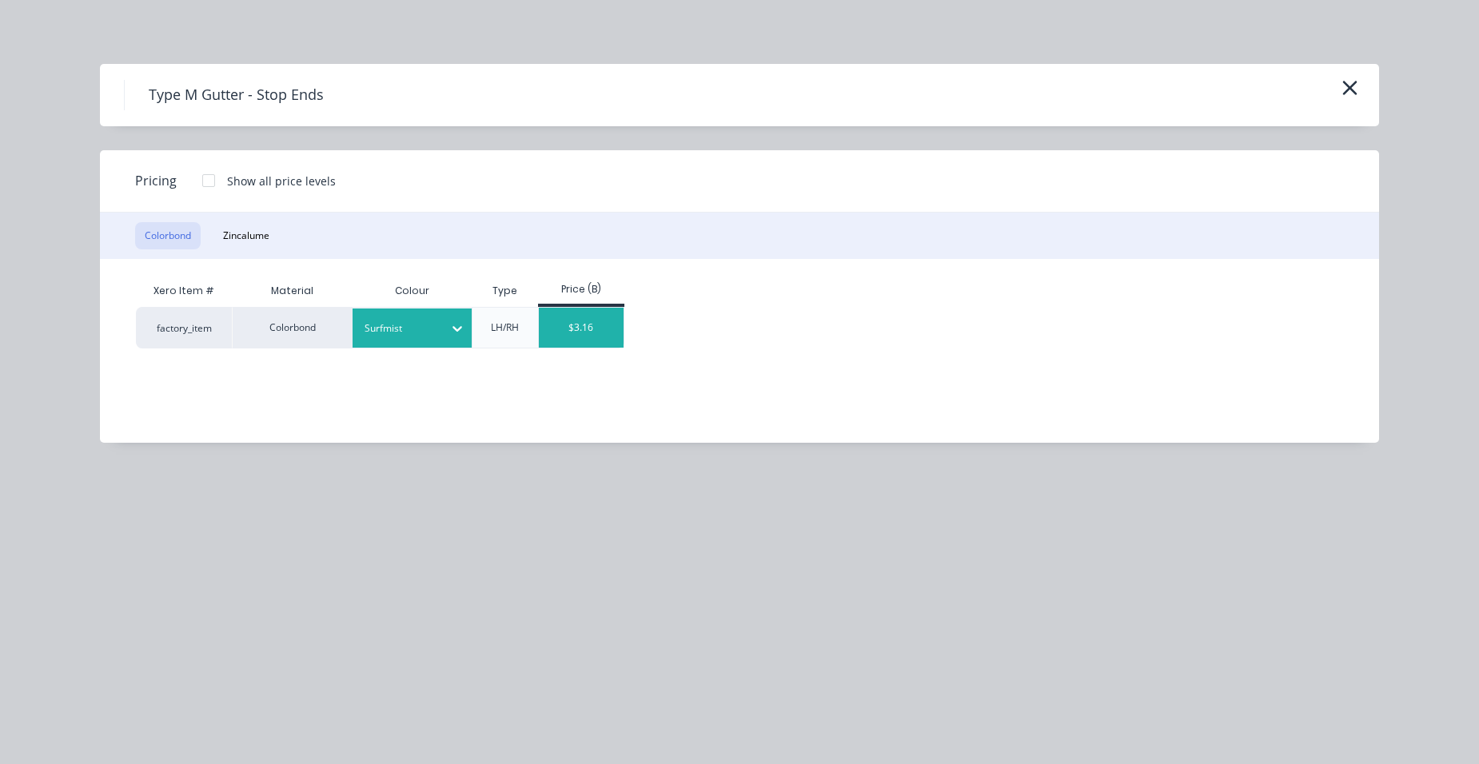
click at [574, 329] on div "$3.16" at bounding box center [582, 328] width 86 height 40
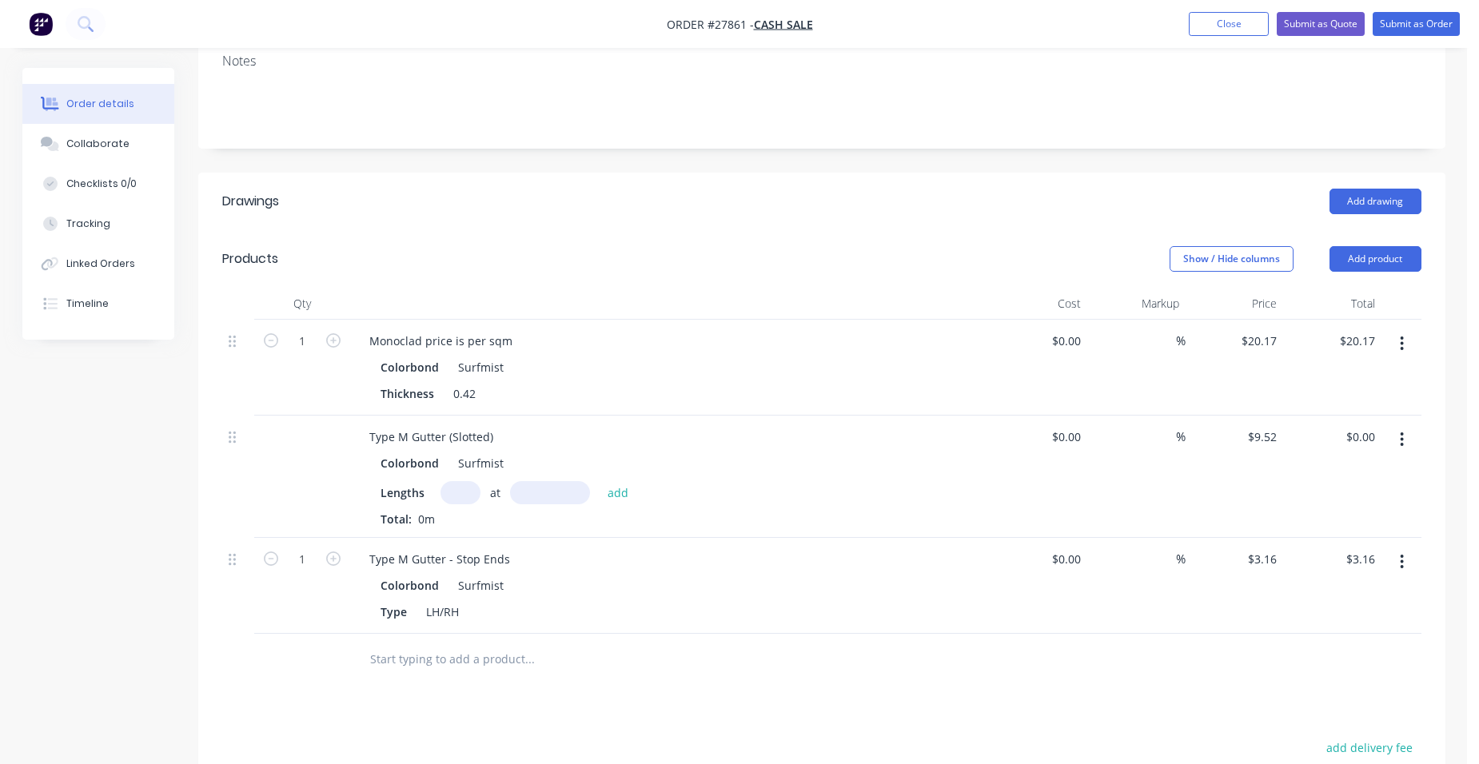
click at [465, 481] on input "text" at bounding box center [461, 492] width 40 height 23
click at [600, 481] on button "add" at bounding box center [619, 492] width 38 height 22
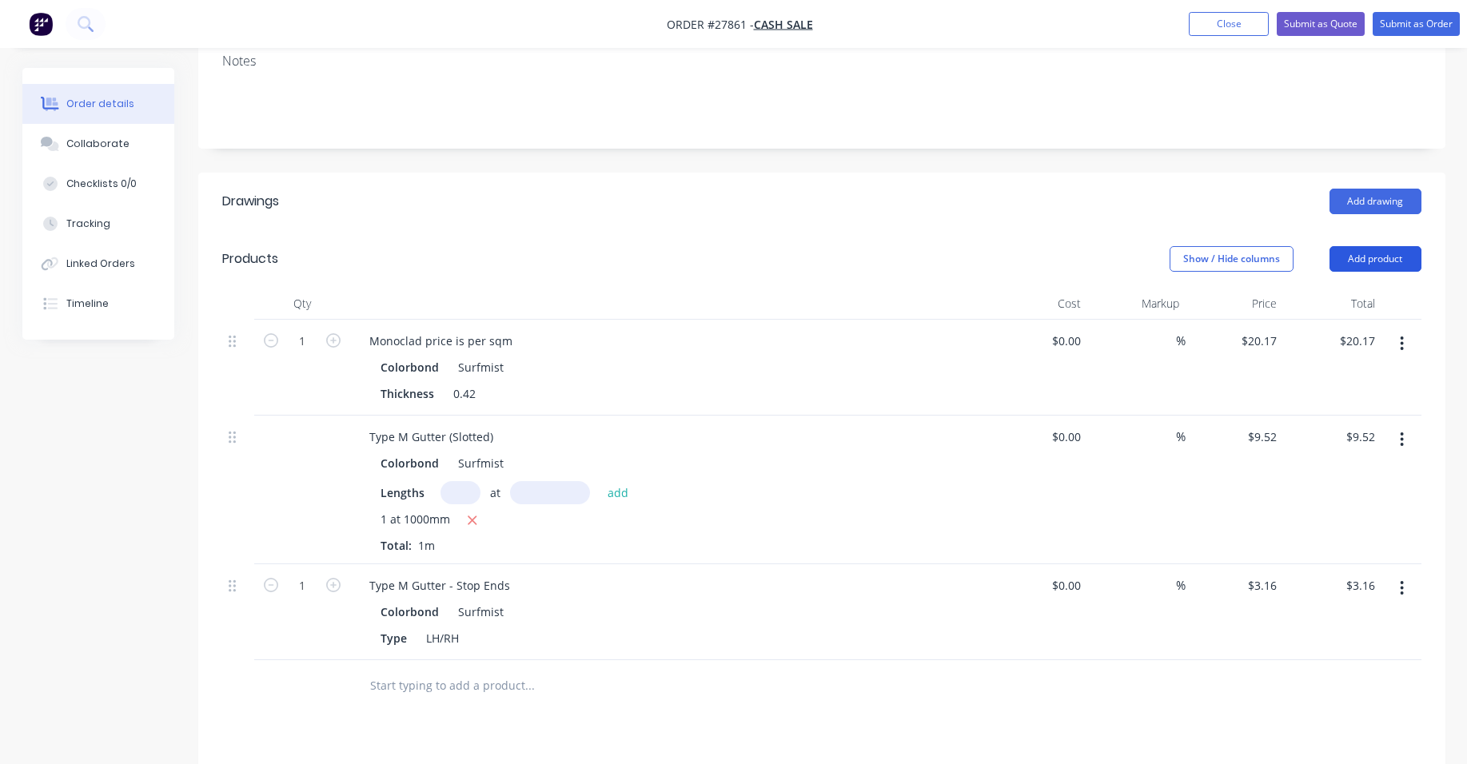
click at [1367, 246] on button "Add product" at bounding box center [1376, 259] width 92 height 26
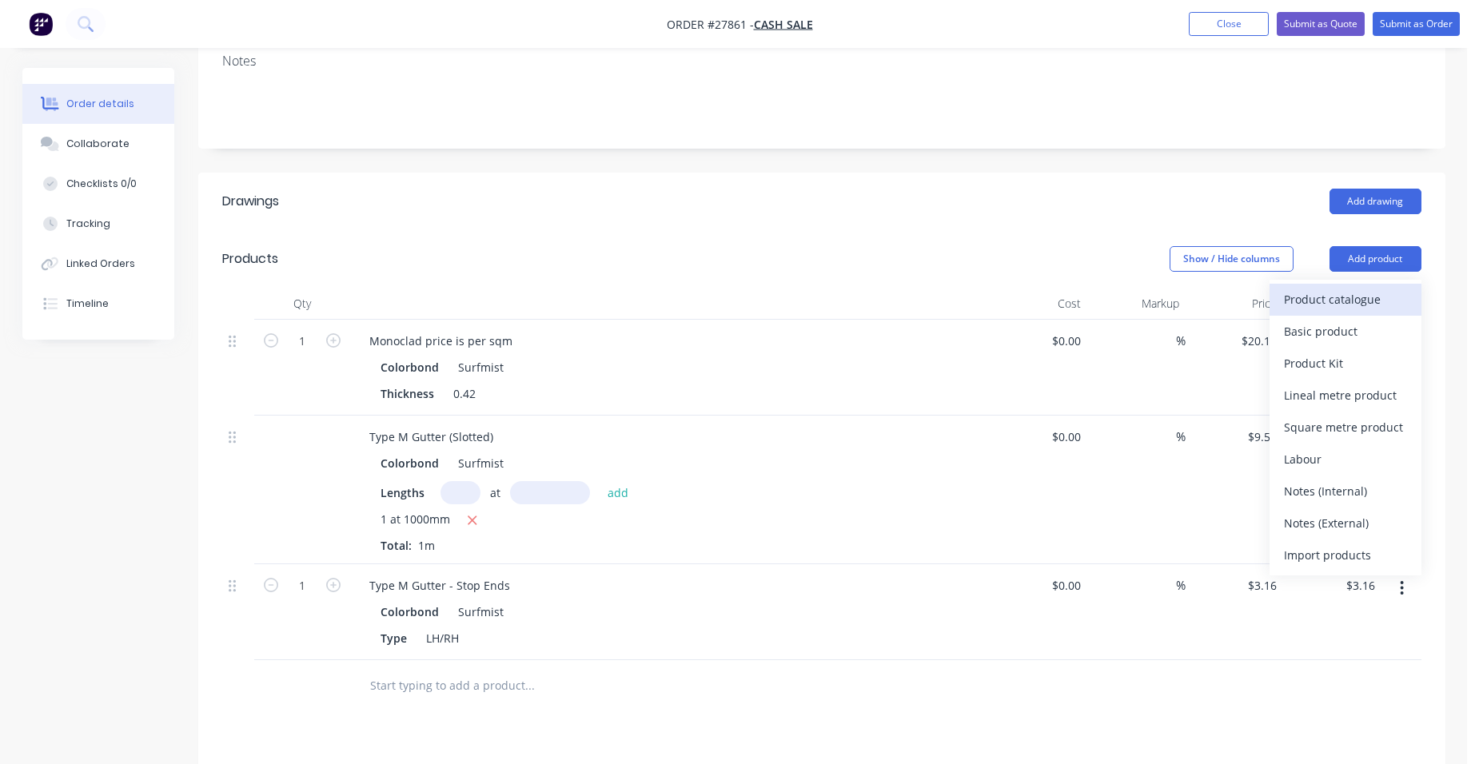
click at [1336, 288] on div "Product catalogue" at bounding box center [1345, 299] width 123 height 23
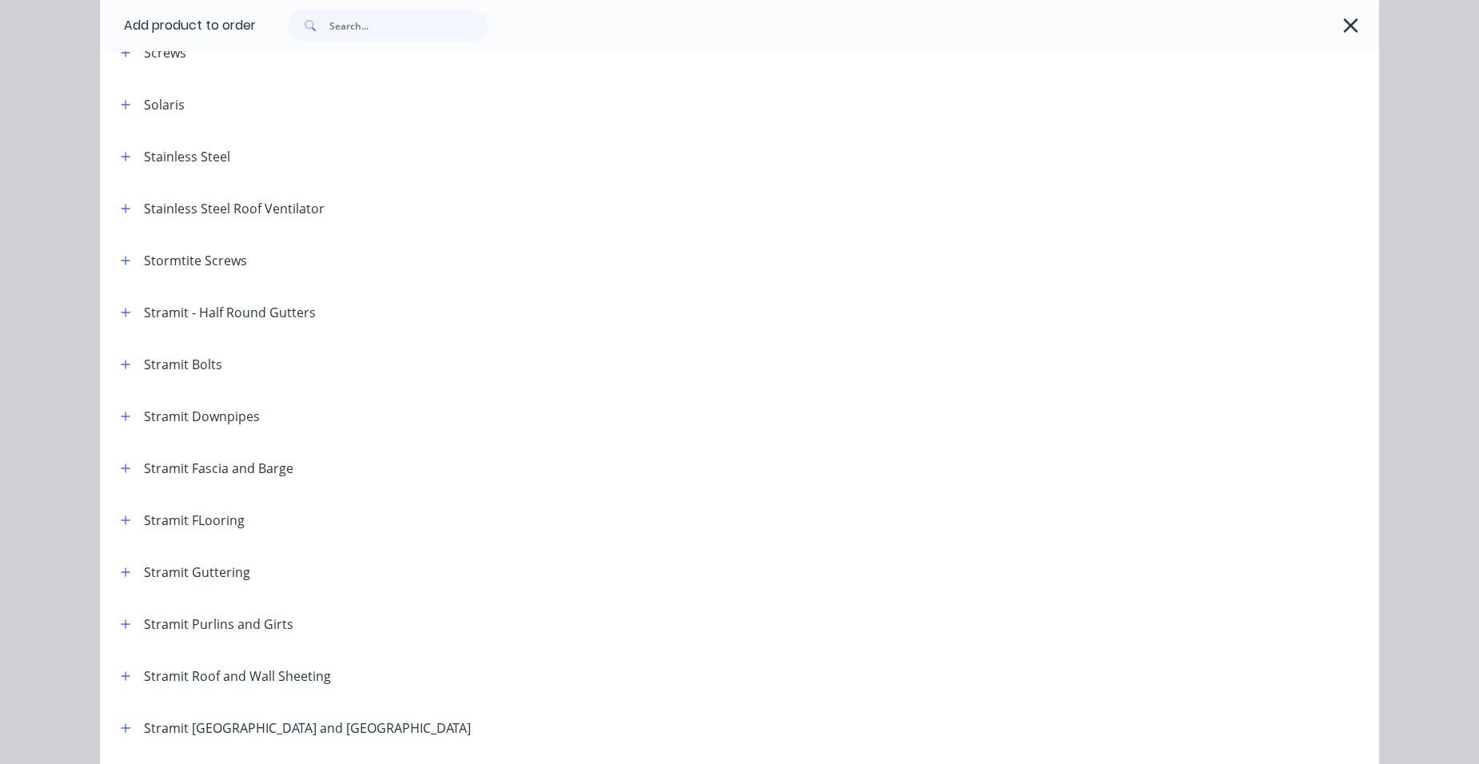
scroll to position [2319, 0]
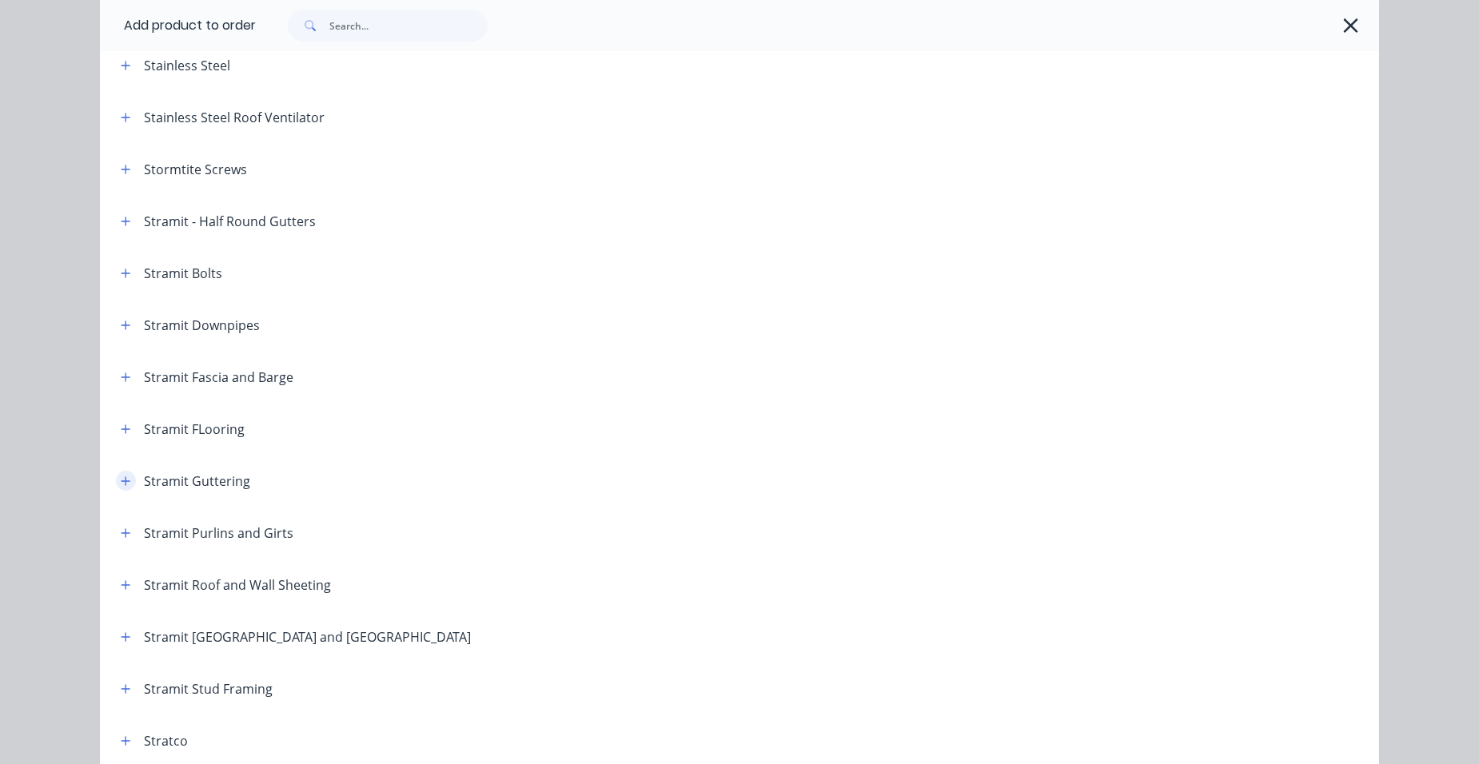
click at [122, 477] on icon "button" at bounding box center [126, 481] width 10 height 11
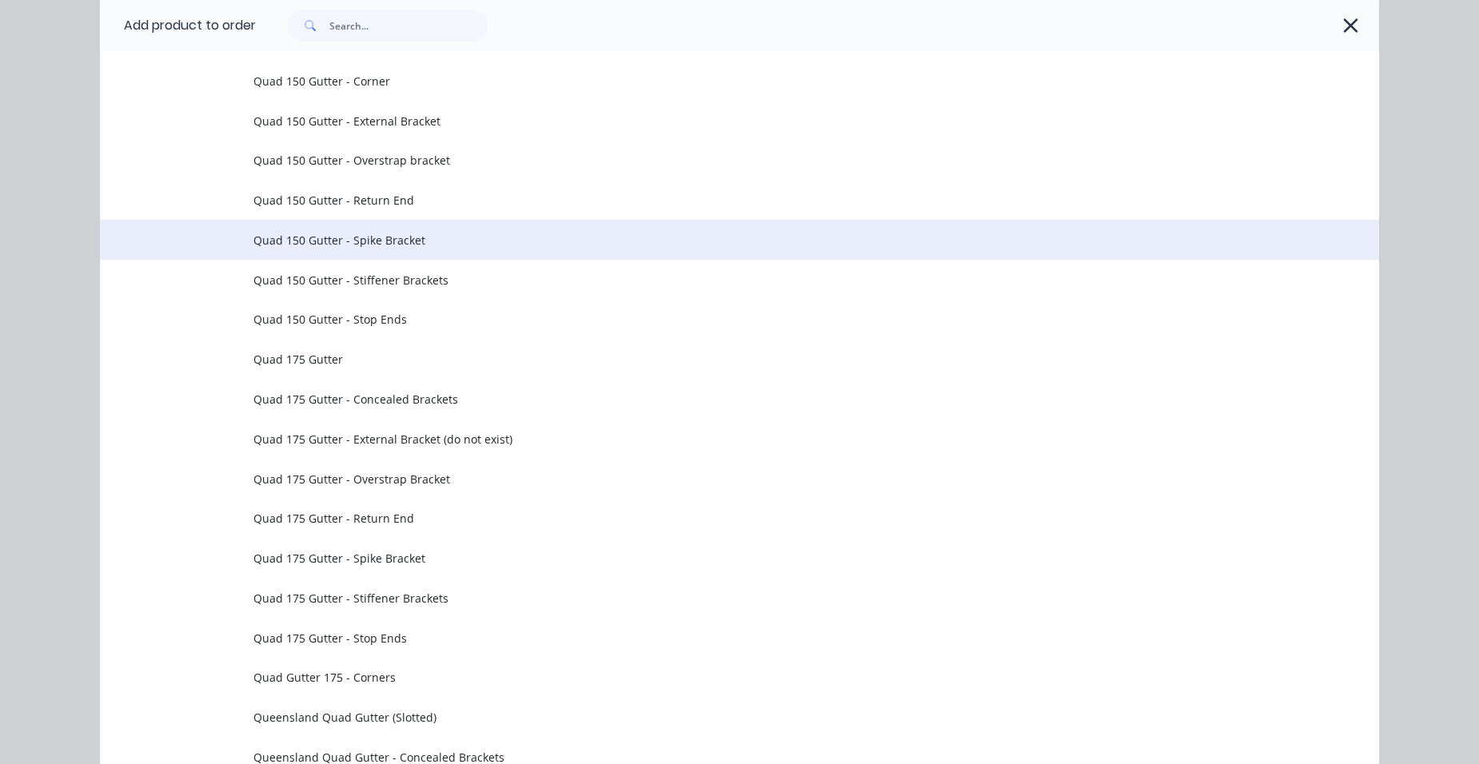
scroll to position [4478, 0]
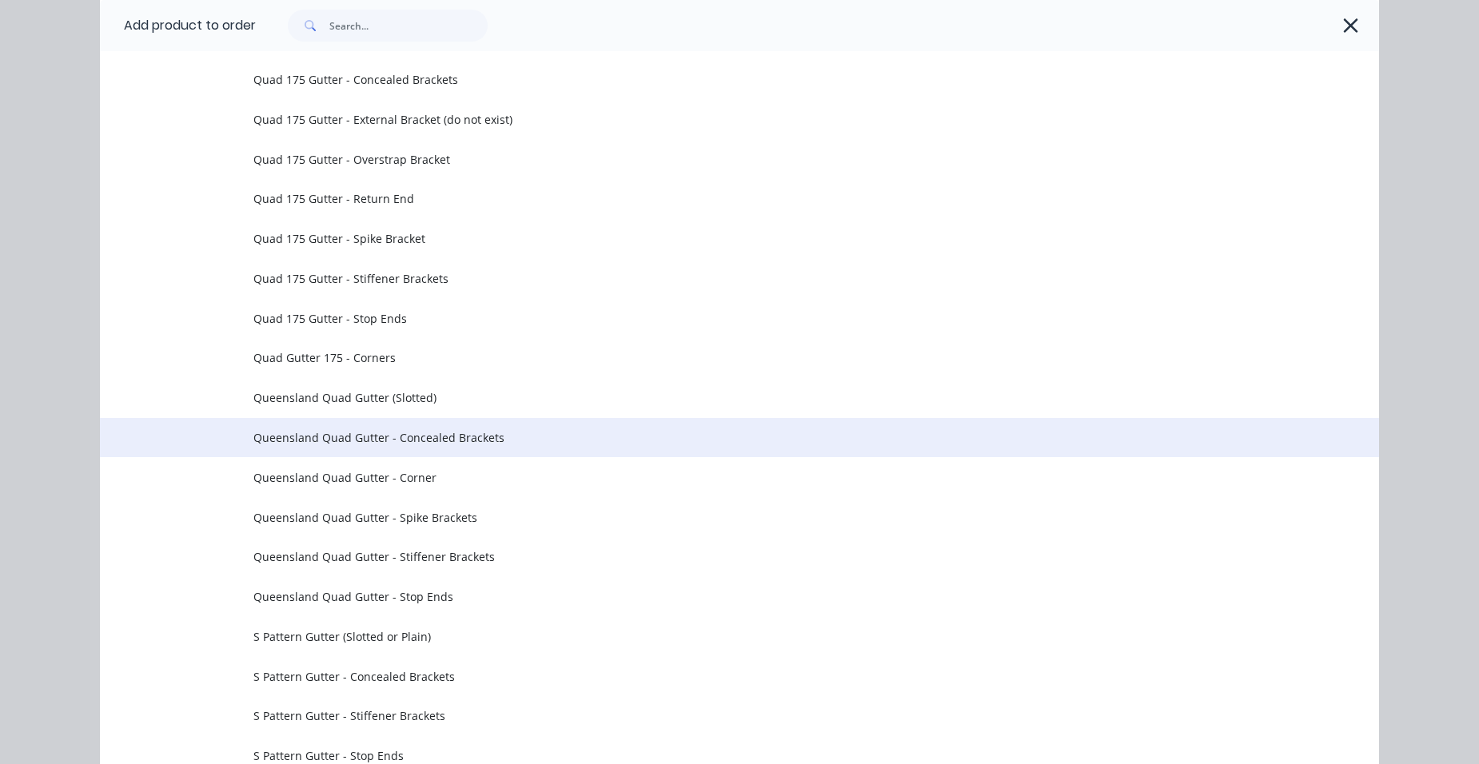
click at [342, 437] on span "Queensland Quad Gutter - Concealed Brackets" at bounding box center [703, 437] width 900 height 17
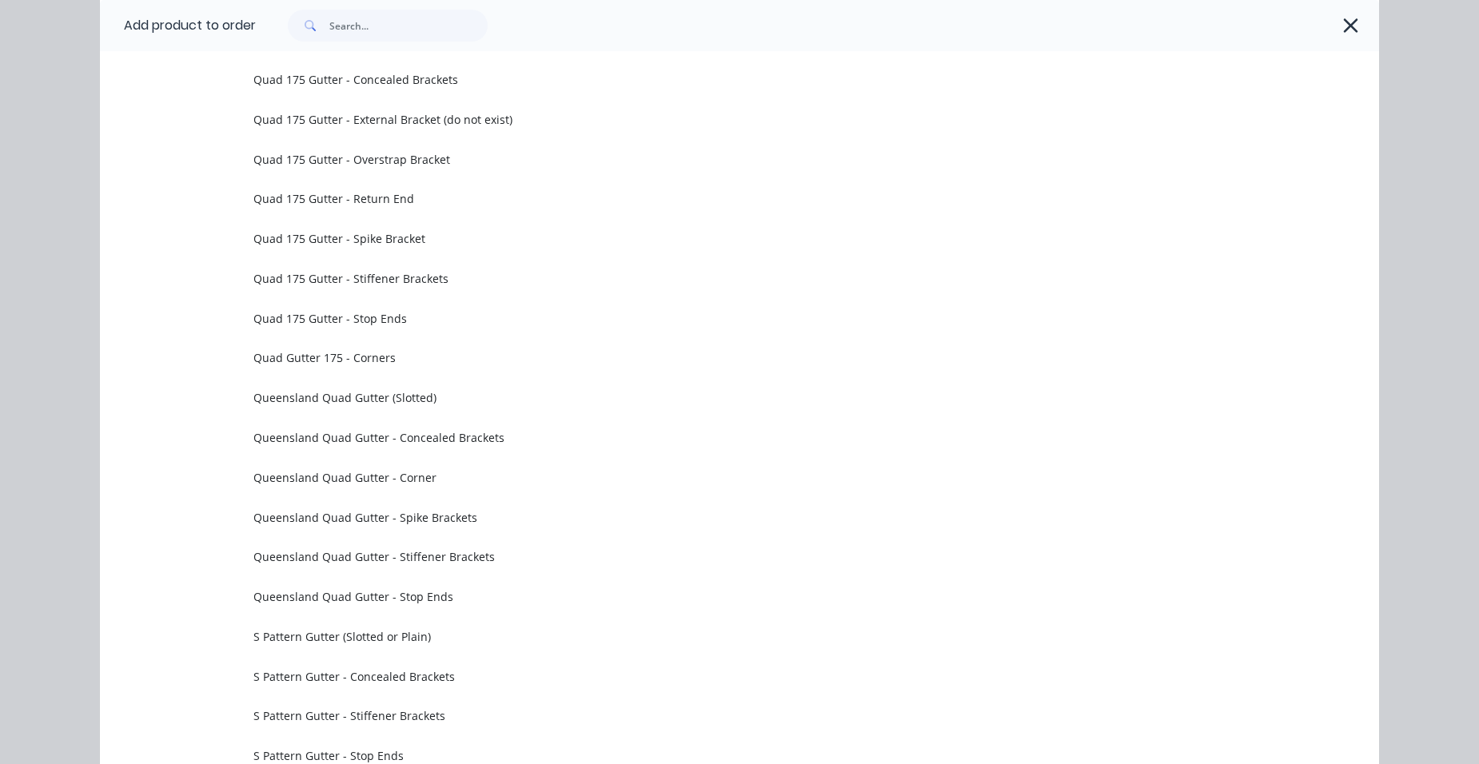
scroll to position [0, 0]
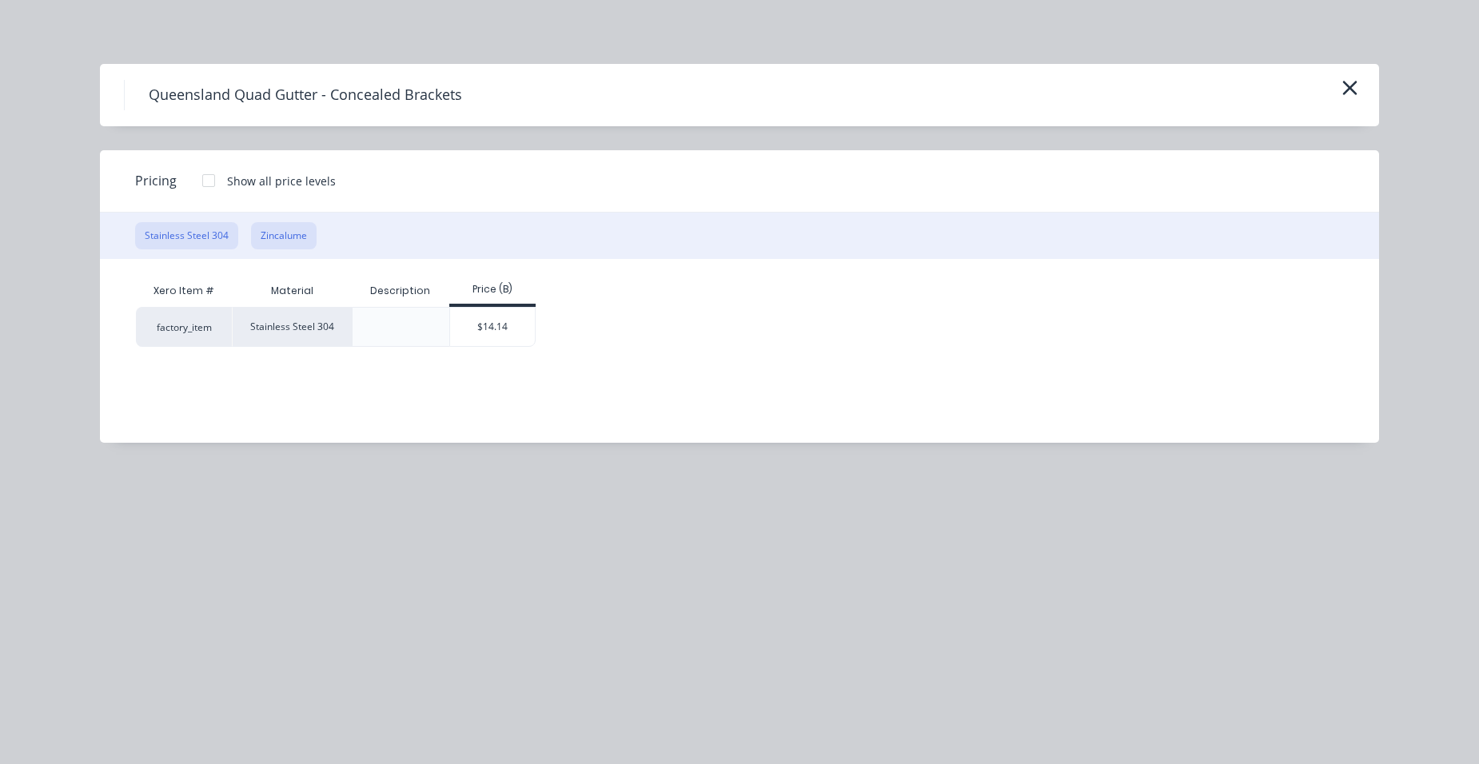
click at [277, 235] on button "Zincalume" at bounding box center [284, 235] width 66 height 27
click at [476, 328] on div "$2.21" at bounding box center [493, 327] width 86 height 38
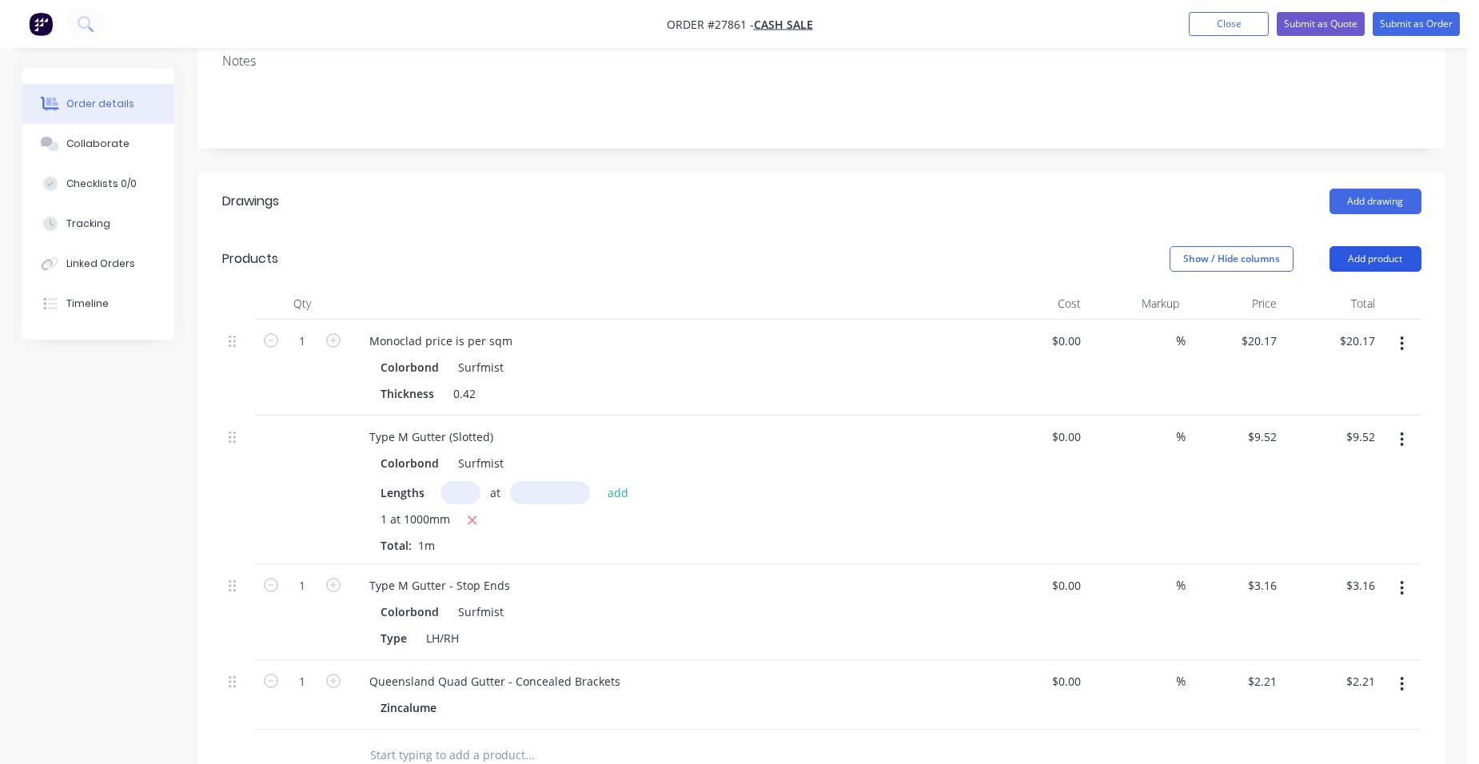
click at [1366, 246] on button "Add product" at bounding box center [1376, 259] width 92 height 26
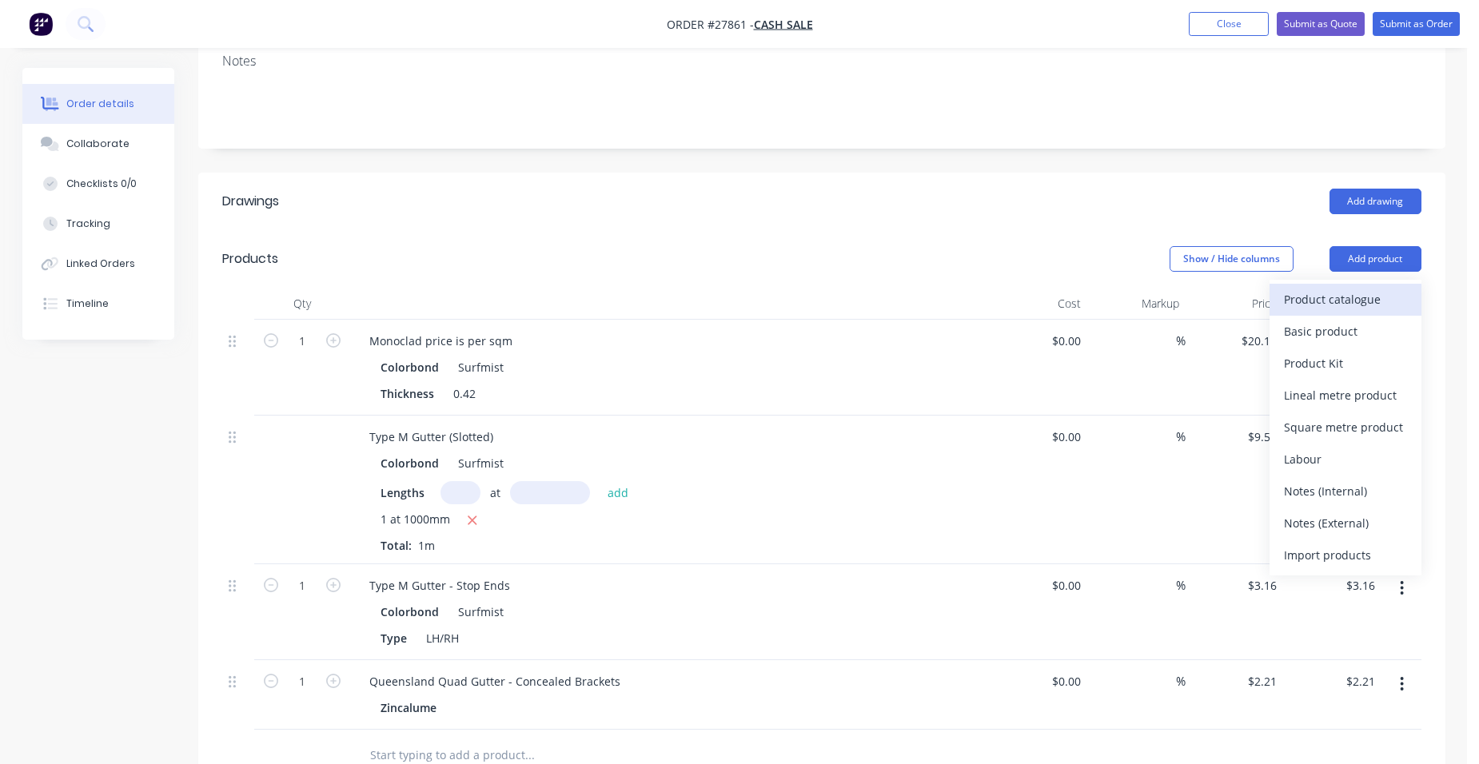
click at [1347, 288] on div "Product catalogue" at bounding box center [1345, 299] width 123 height 23
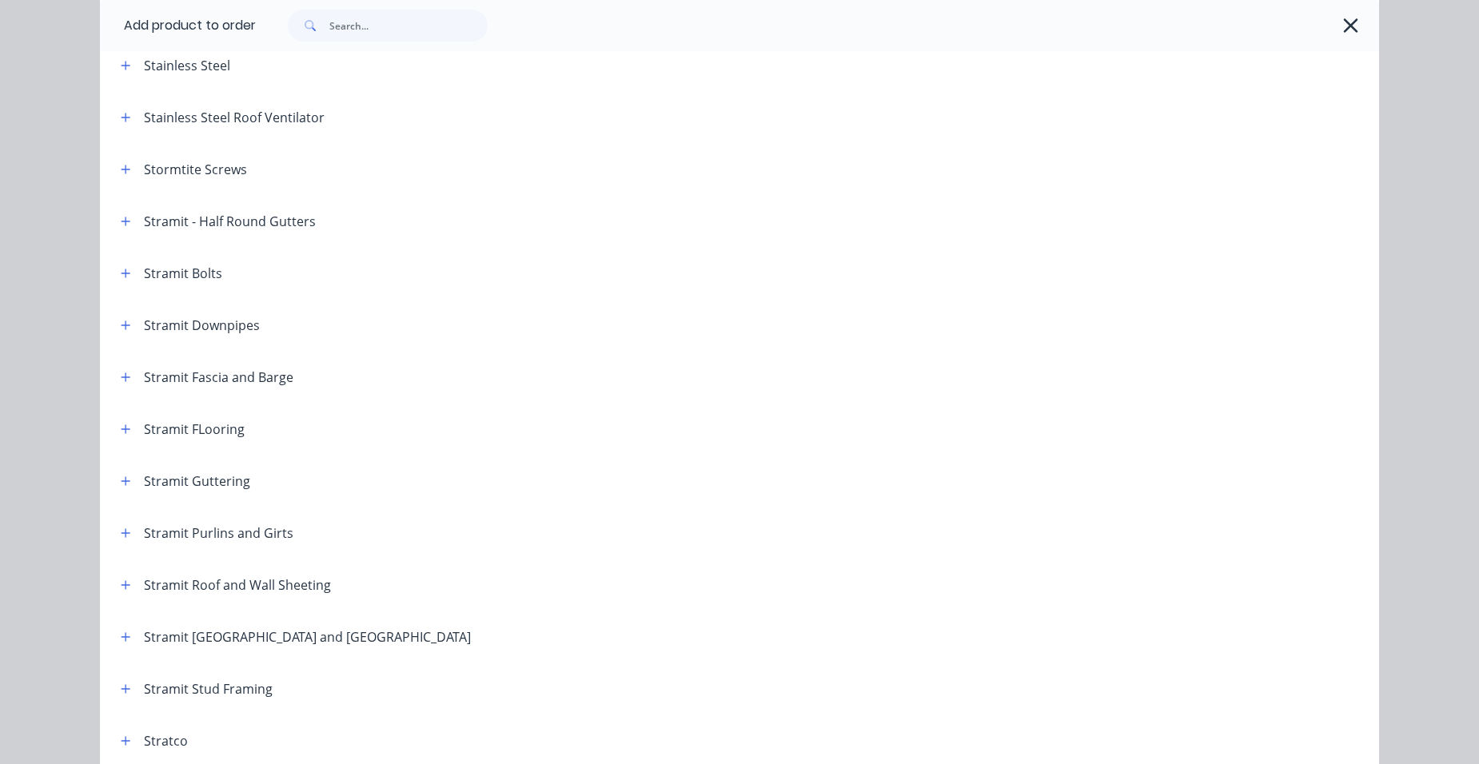
scroll to position [2548, 0]
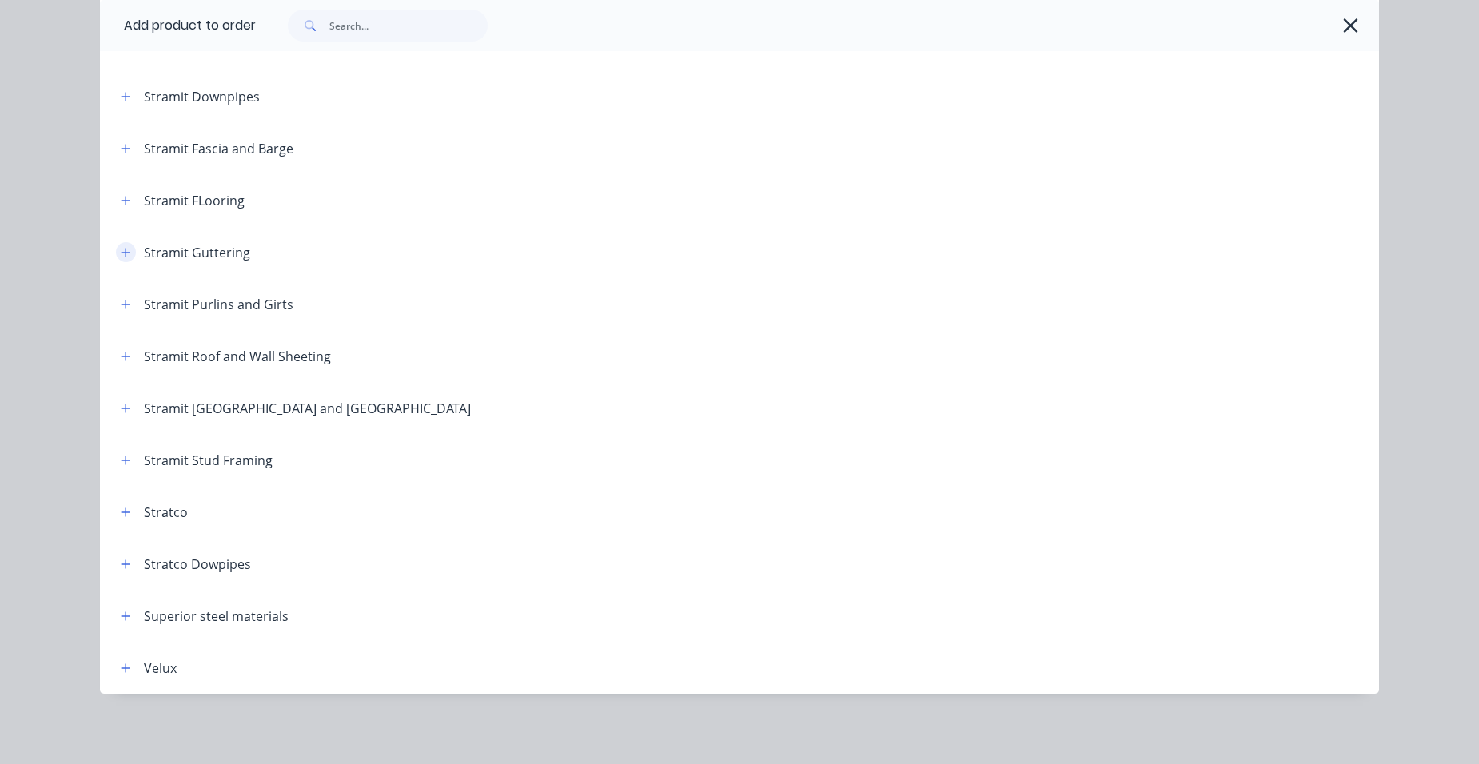
click at [122, 253] on icon "button" at bounding box center [126, 252] width 9 height 9
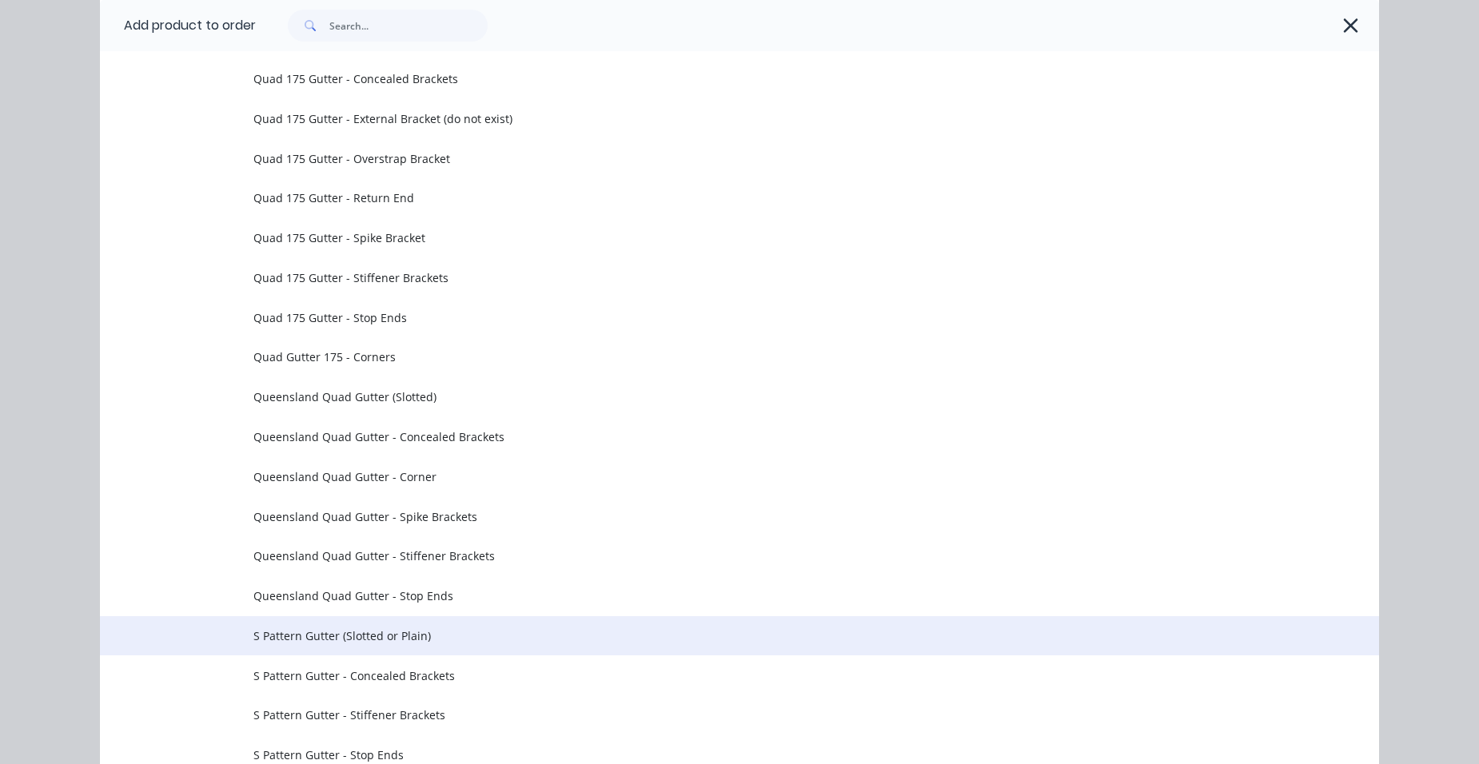
scroll to position [4467, 0]
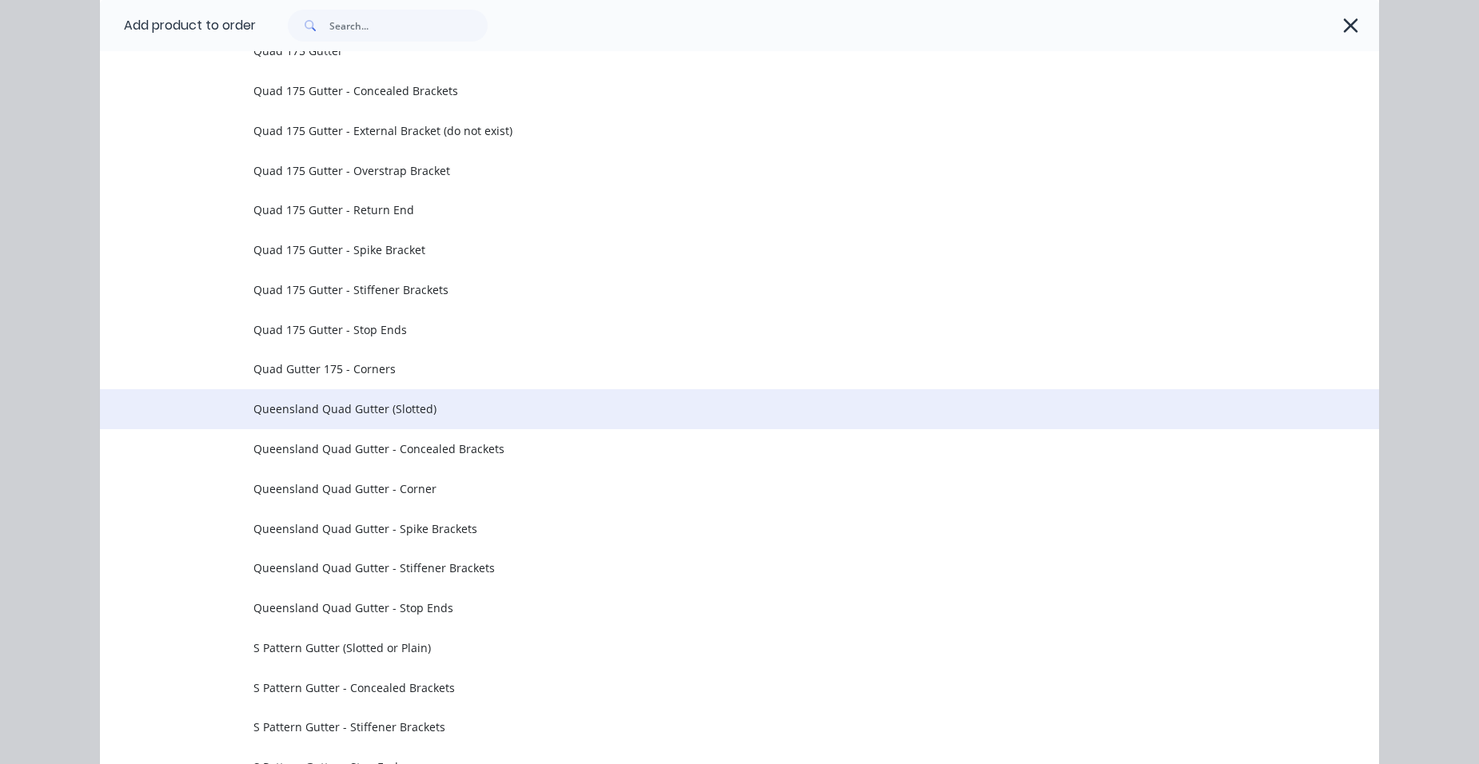
click at [410, 413] on span "Queensland Quad Gutter (Slotted)" at bounding box center [703, 409] width 900 height 17
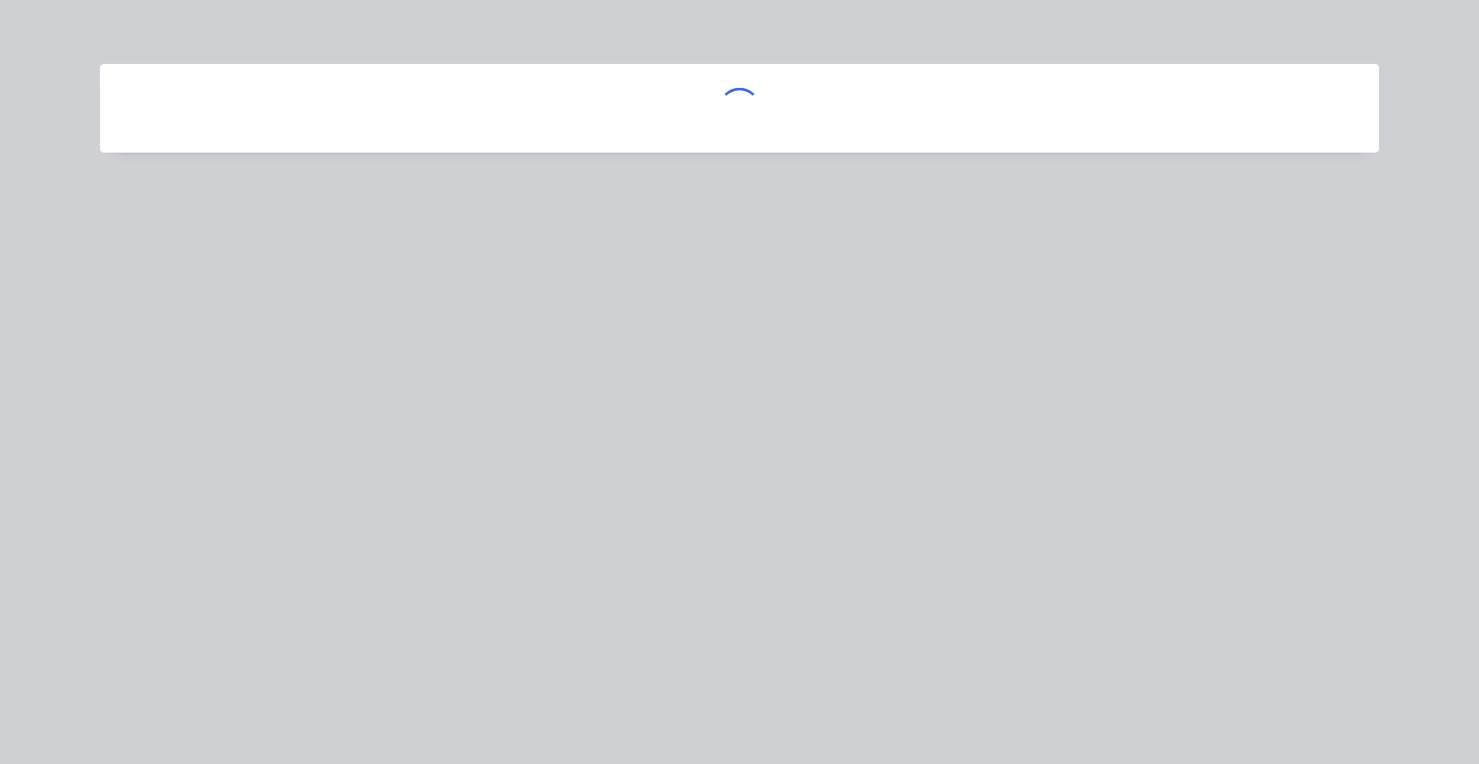
scroll to position [0, 0]
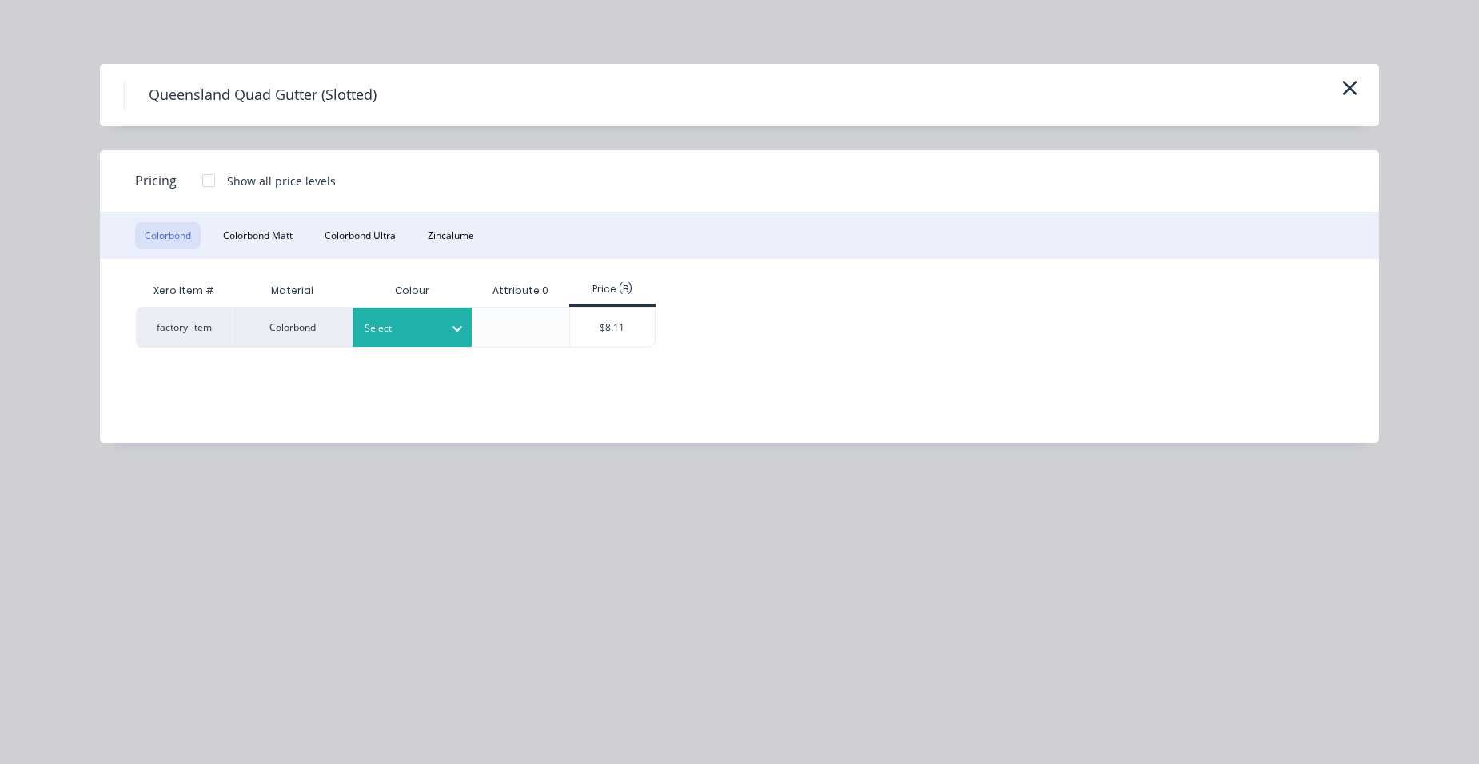
click at [378, 327] on div at bounding box center [401, 329] width 72 height 18
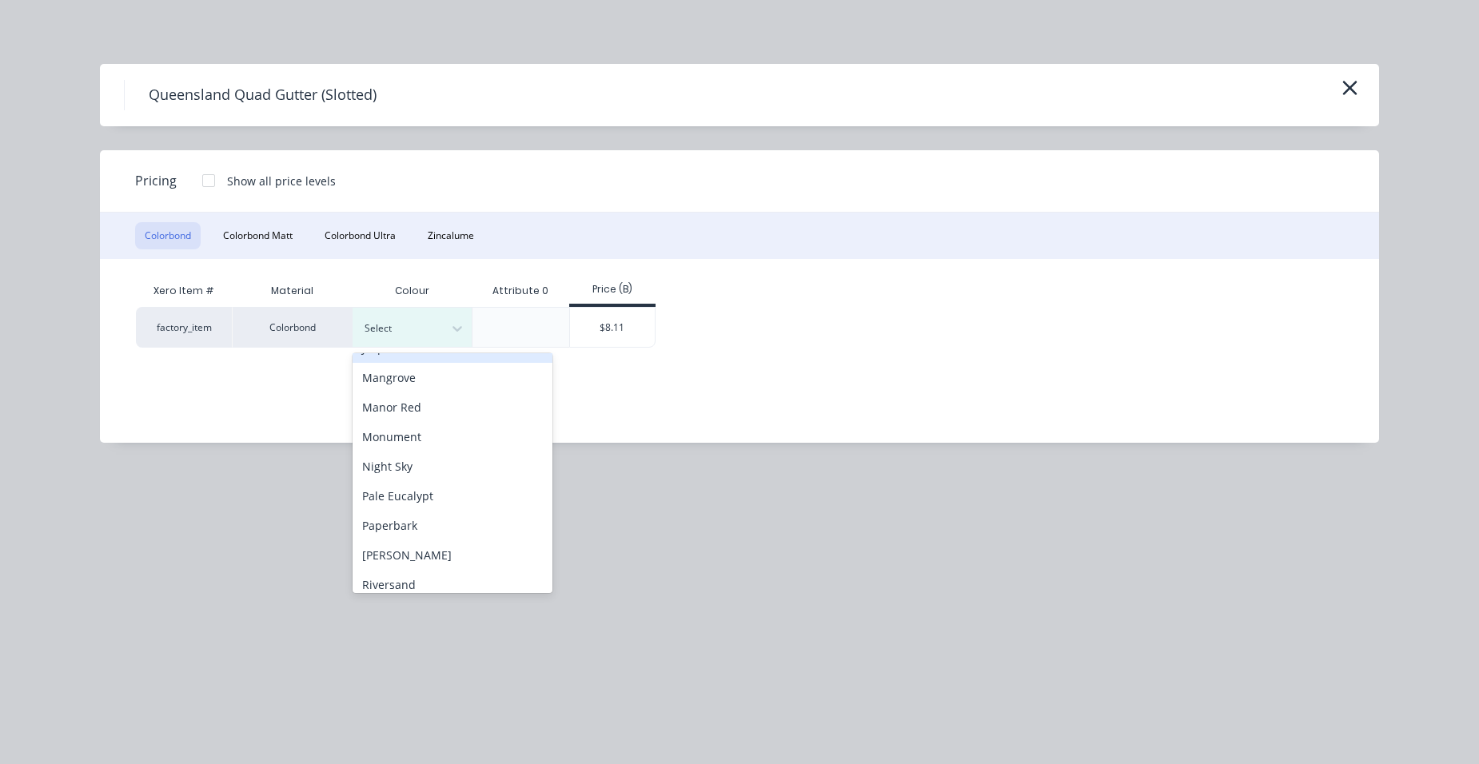
scroll to position [560, 0]
drag, startPoint x: 386, startPoint y: 533, endPoint x: 391, endPoint y: 525, distance: 9.3
click at [387, 533] on div "Surfmist" at bounding box center [453, 522] width 200 height 30
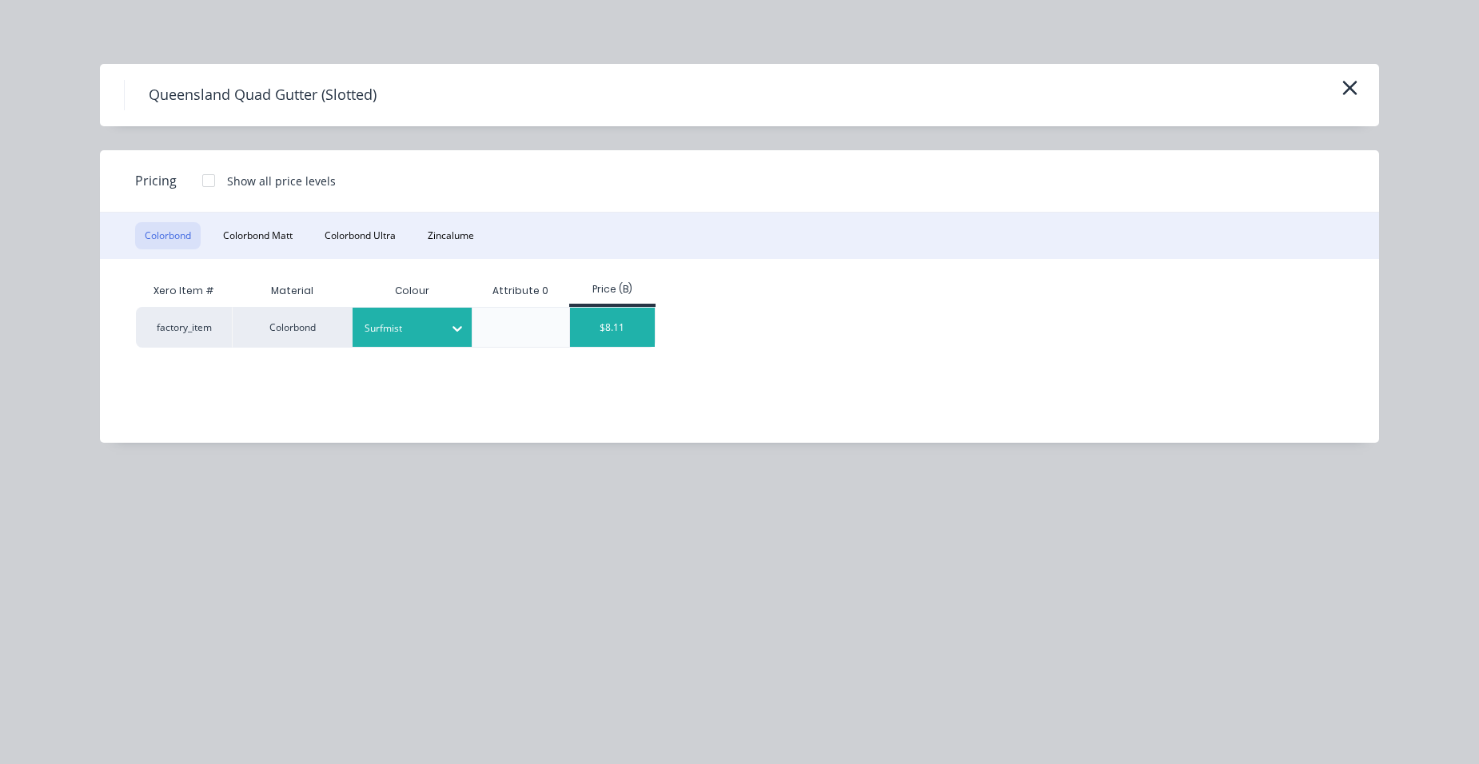
click at [580, 336] on div "$8.11" at bounding box center [613, 327] width 86 height 39
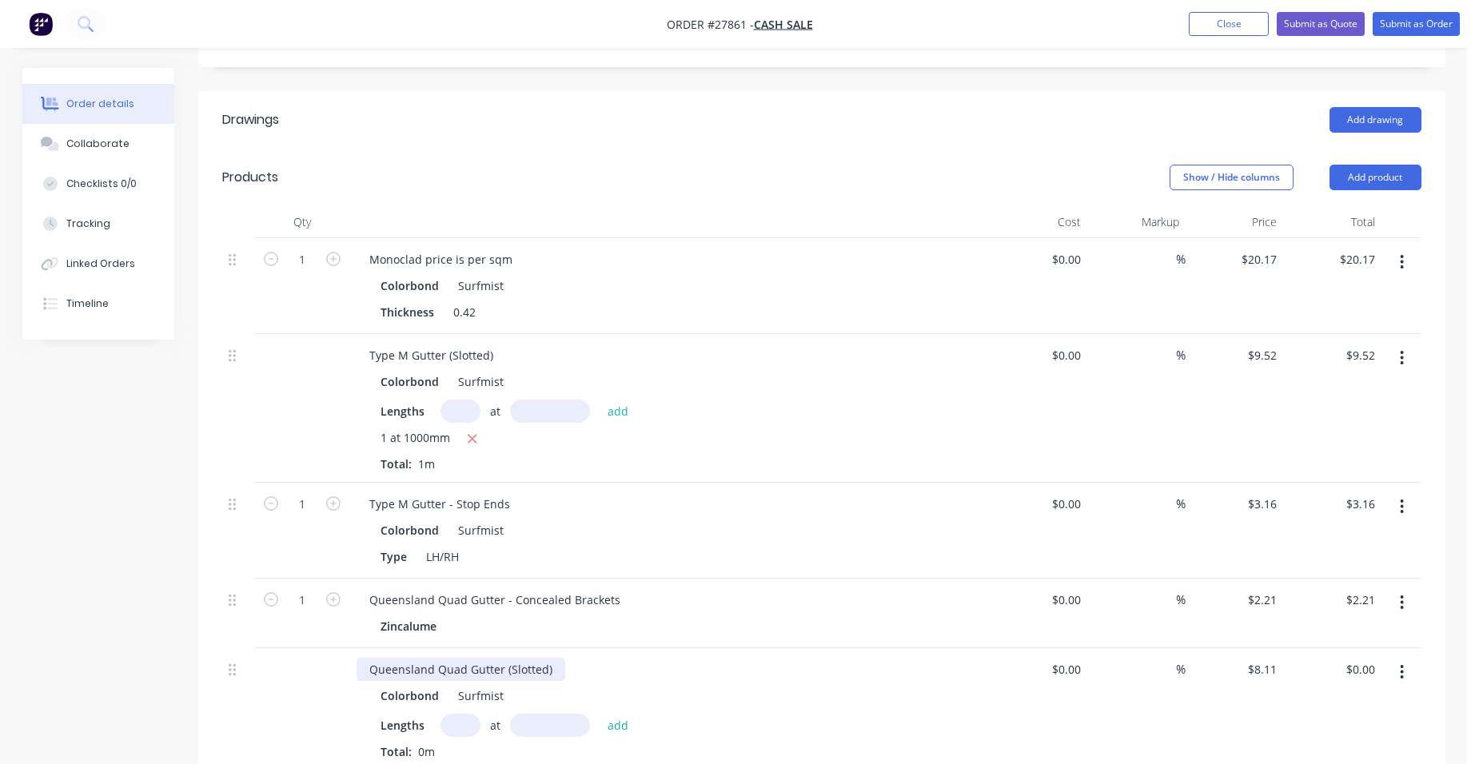
scroll to position [480, 0]
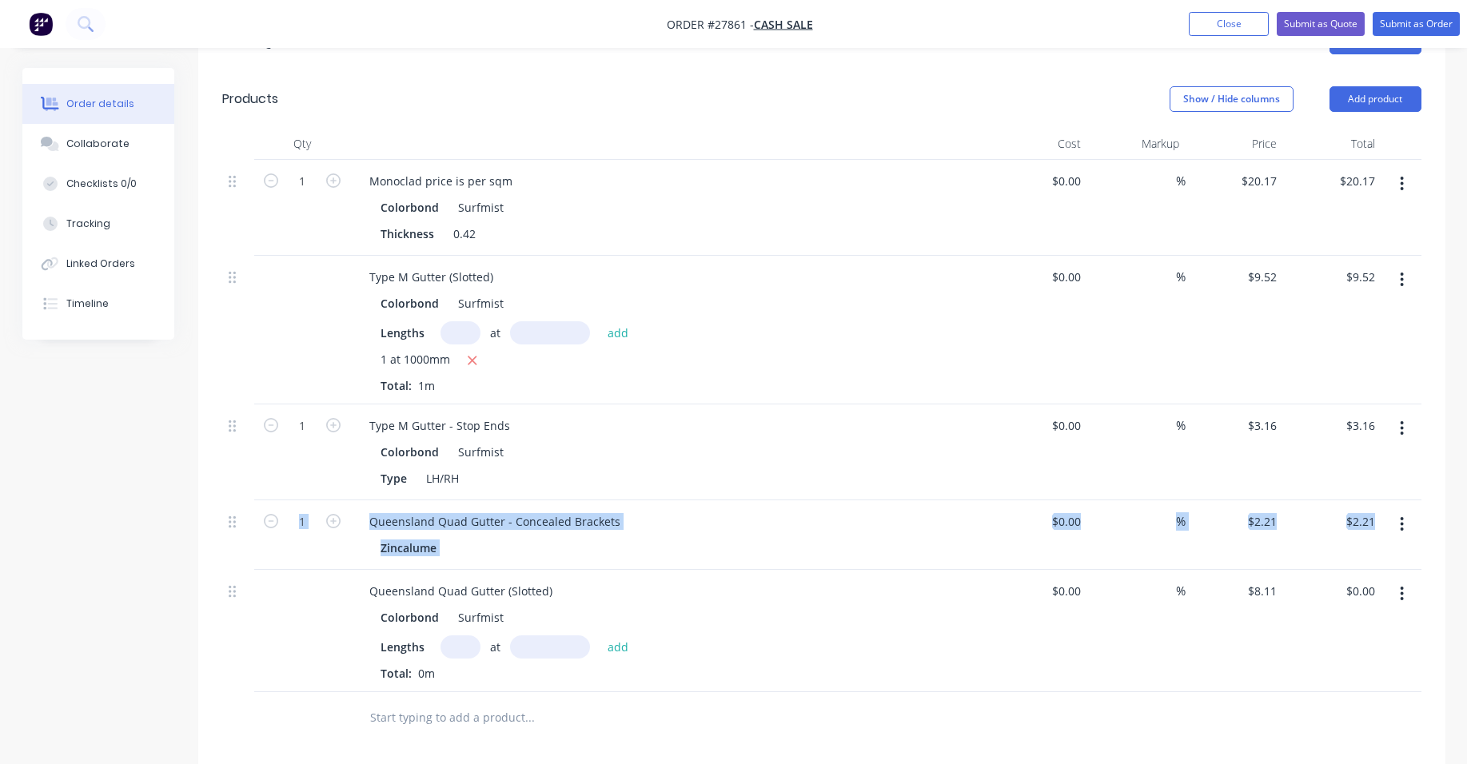
drag, startPoint x: 227, startPoint y: 542, endPoint x: 238, endPoint y: 467, distance: 75.9
click at [238, 467] on div "1 Monoclad price is per sqm Colorbond Surfmist Thickness 0.42 $0.00 $0.00 % $20…" at bounding box center [822, 426] width 1200 height 533
drag, startPoint x: 238, startPoint y: 467, endPoint x: 285, endPoint y: 583, distance: 125.5
click at [285, 583] on div at bounding box center [302, 631] width 96 height 122
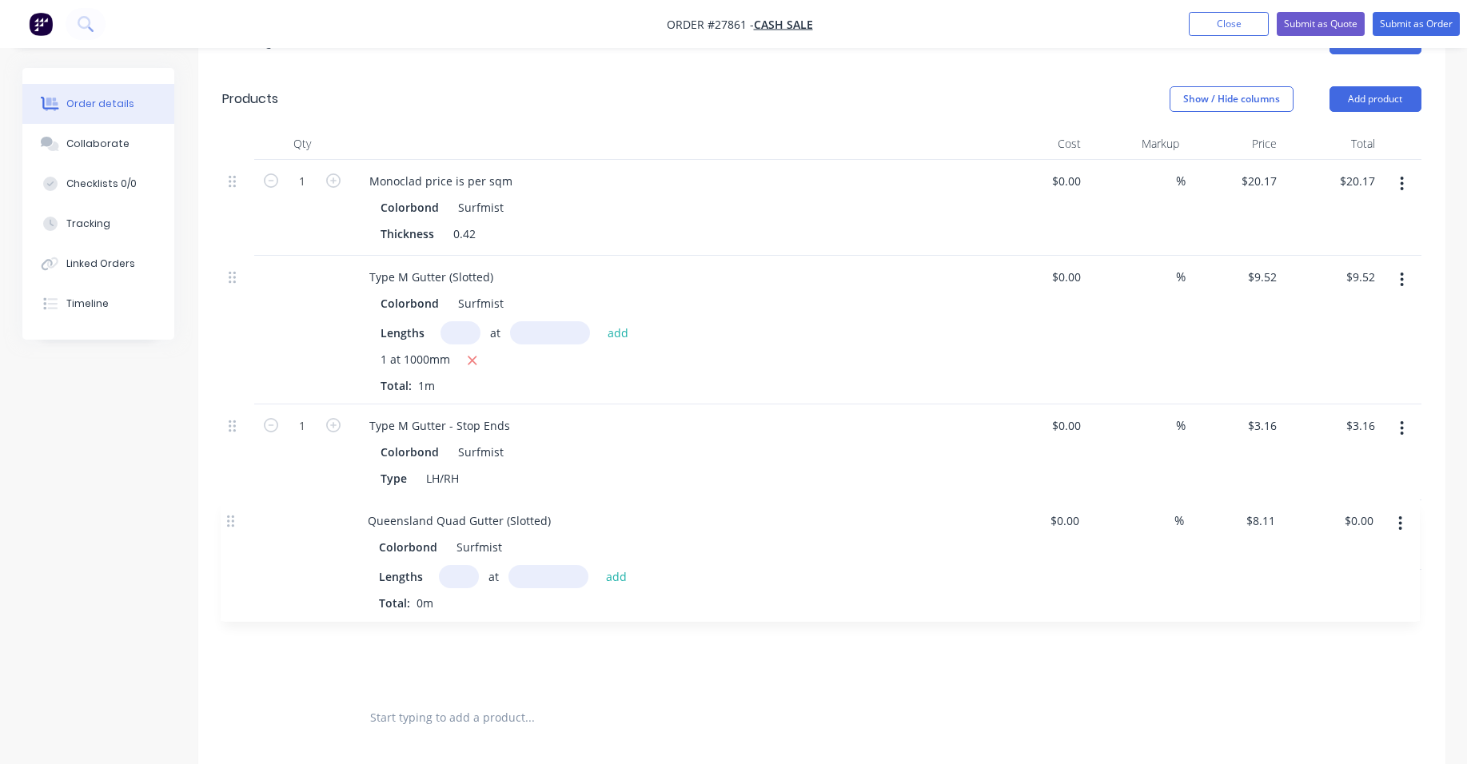
scroll to position [481, 0]
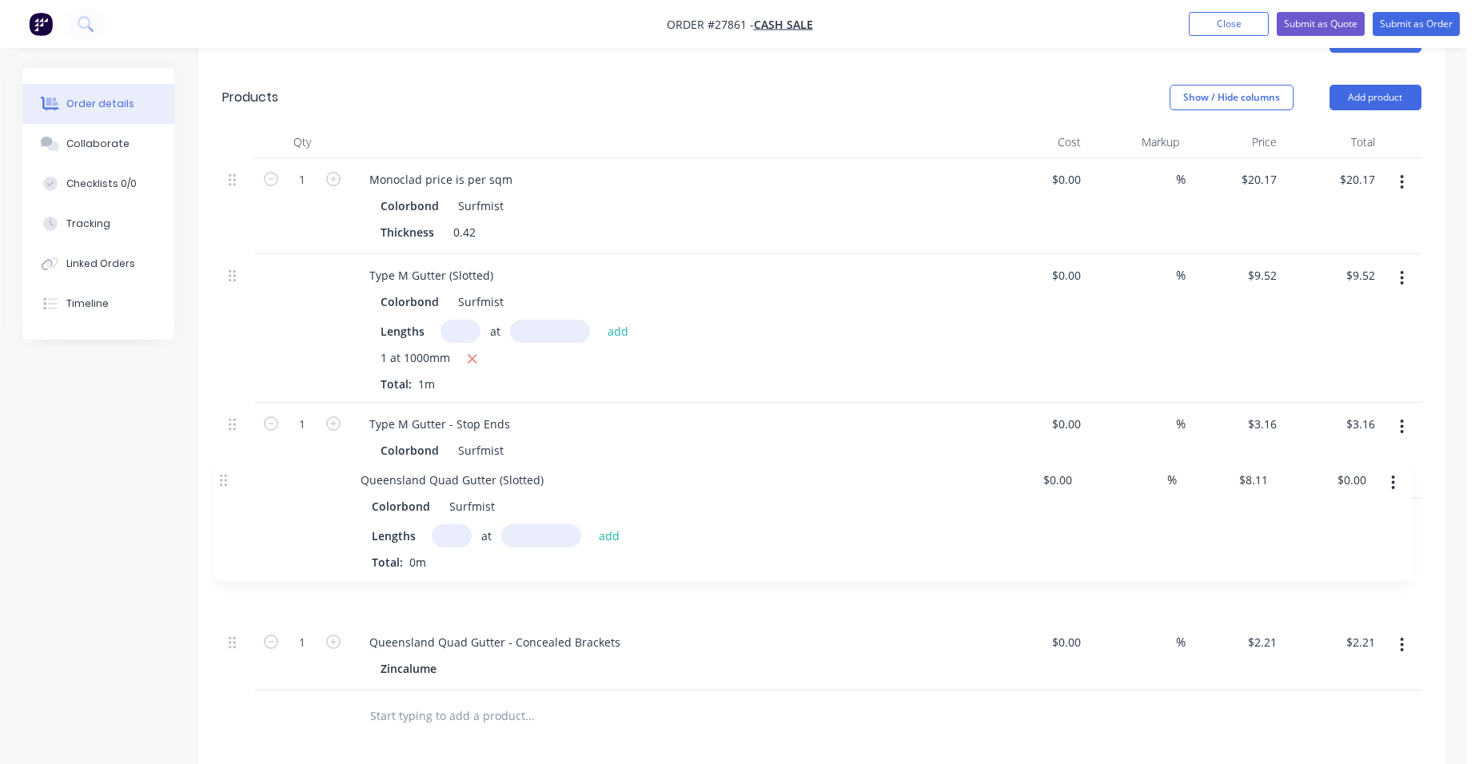
drag, startPoint x: 238, startPoint y: 551, endPoint x: 229, endPoint y: 472, distance: 79.7
click at [229, 472] on div "1 Monoclad price is per sqm Colorbond Surfmist Thickness 0.42 $0.00 $0.00 % $20…" at bounding box center [822, 424] width 1200 height 533
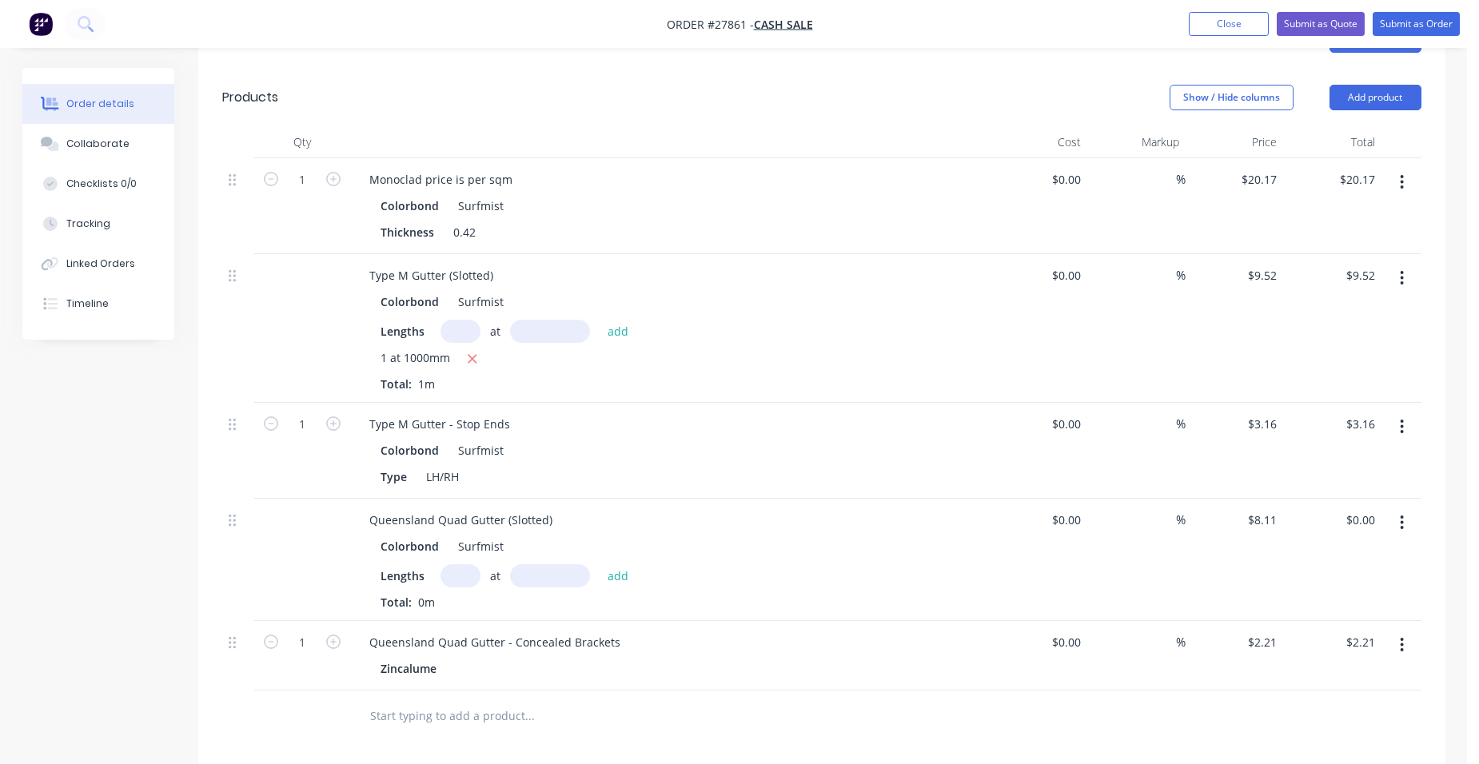
click at [447, 565] on input "text" at bounding box center [461, 576] width 40 height 23
click at [600, 565] on button "add" at bounding box center [619, 576] width 38 height 22
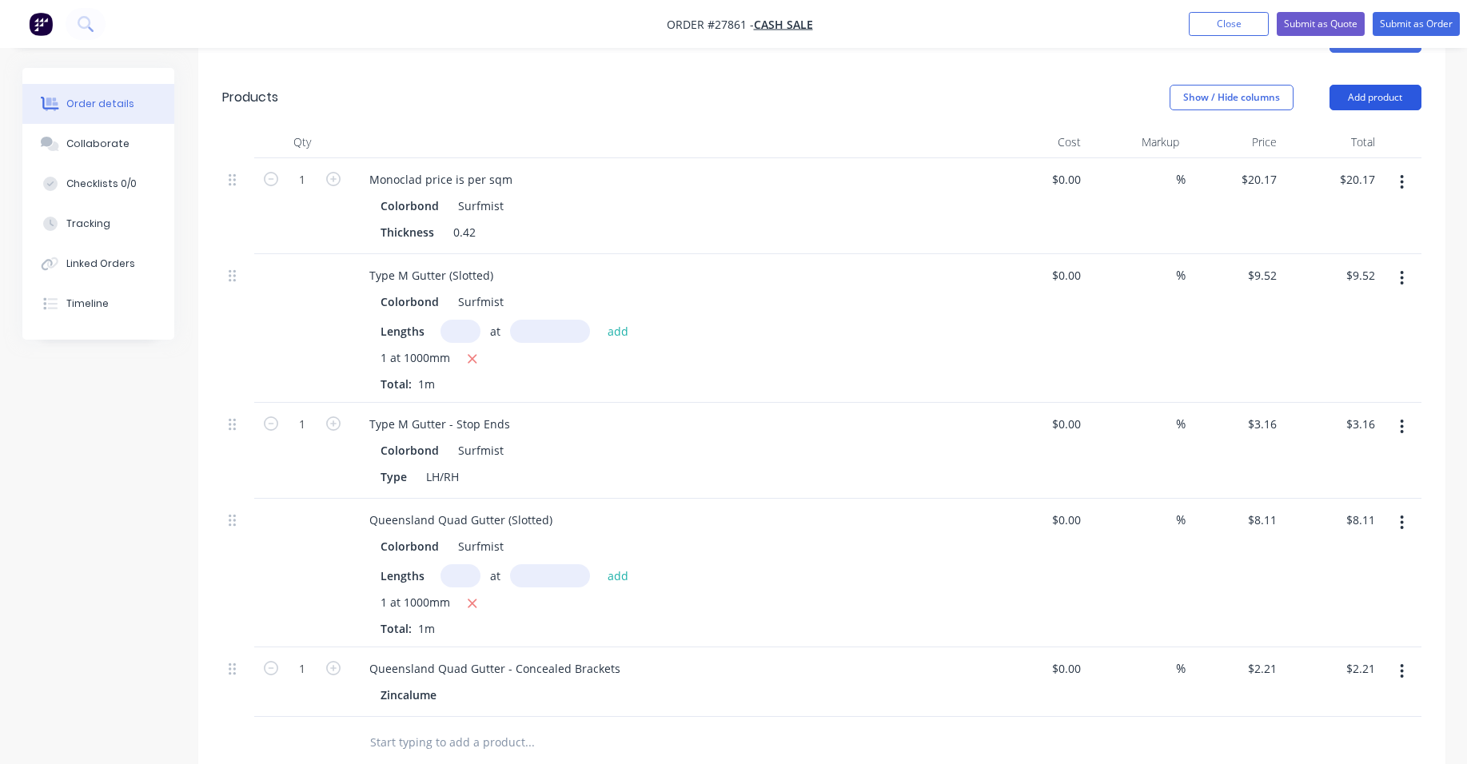
click at [1393, 85] on button "Add product" at bounding box center [1376, 98] width 92 height 26
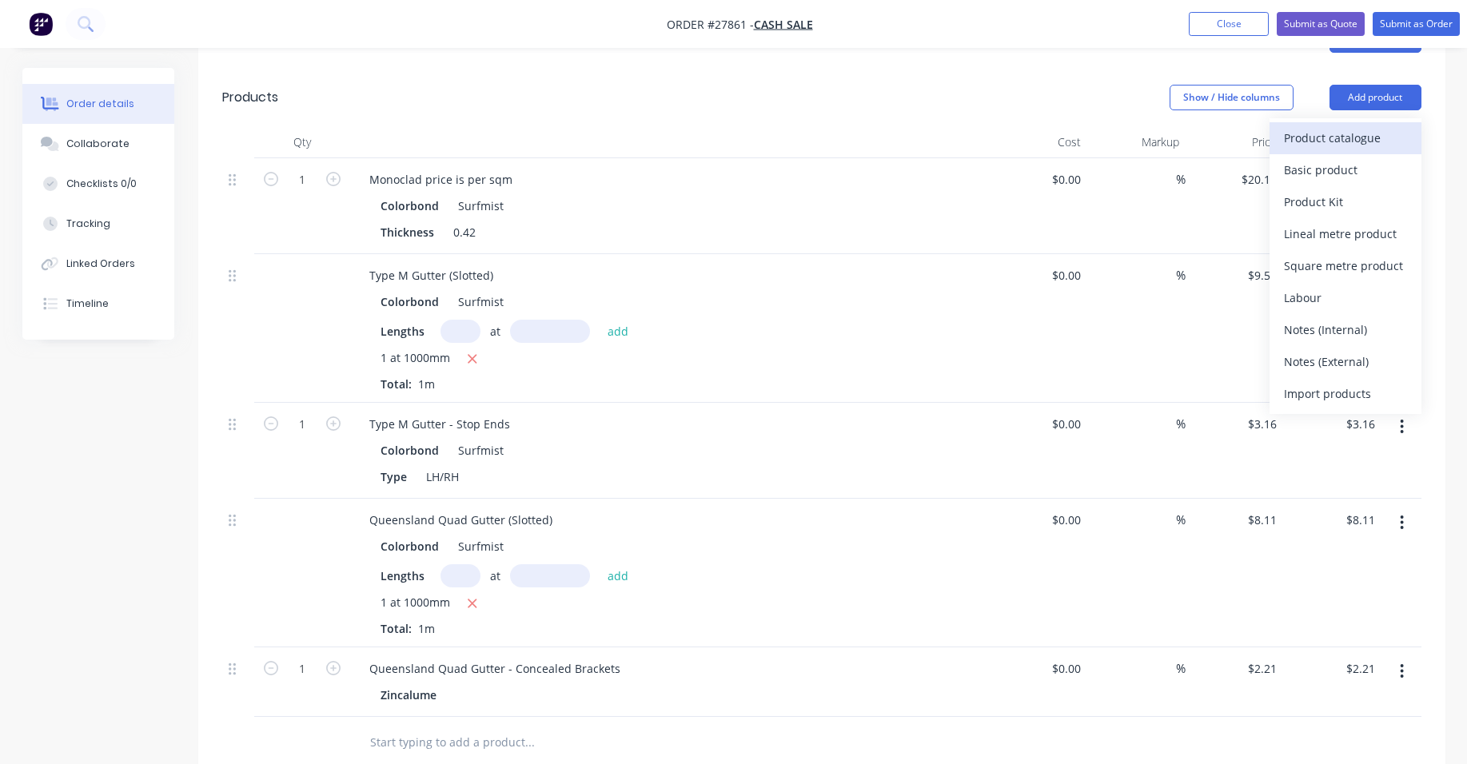
click at [1374, 126] on div "Product catalogue" at bounding box center [1345, 137] width 123 height 23
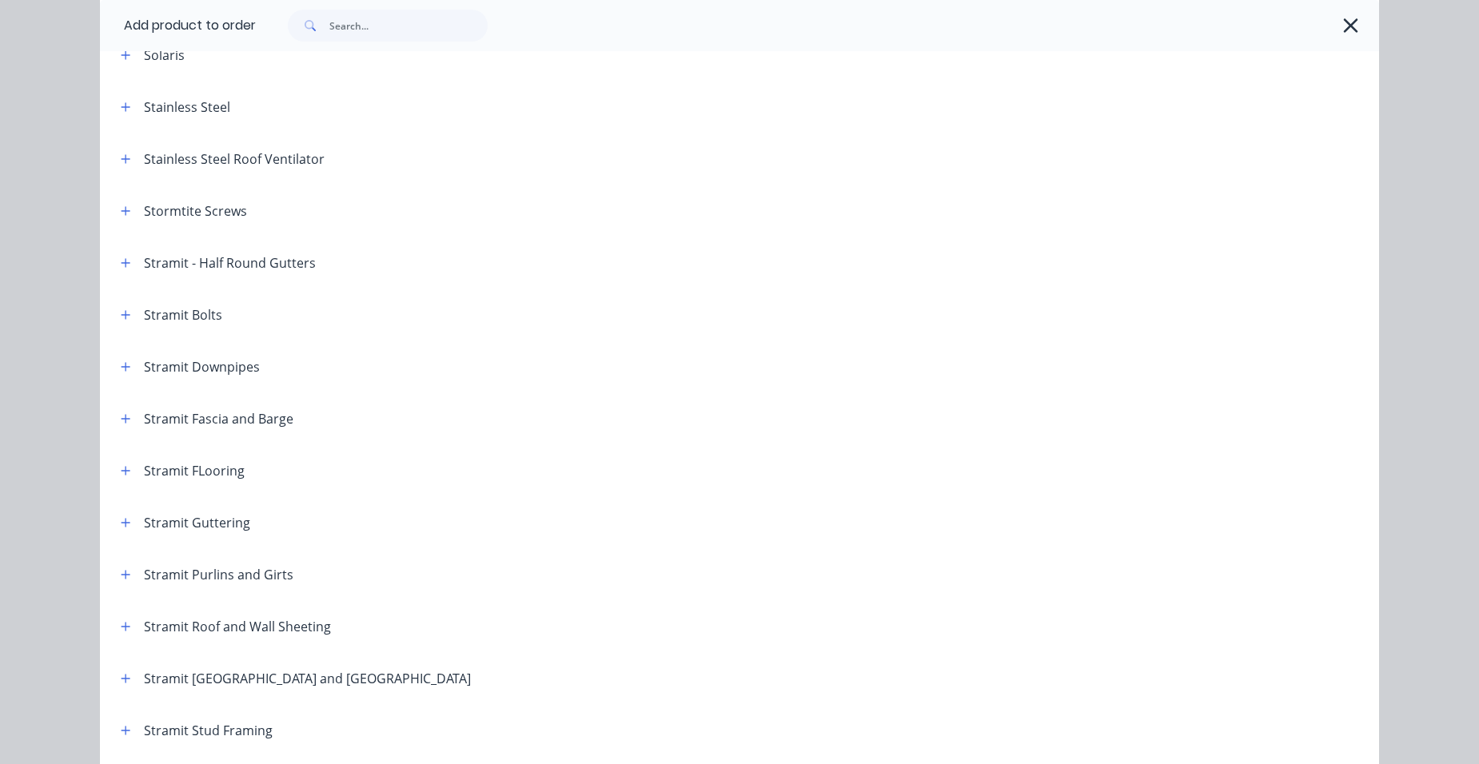
scroll to position [2399, 0]
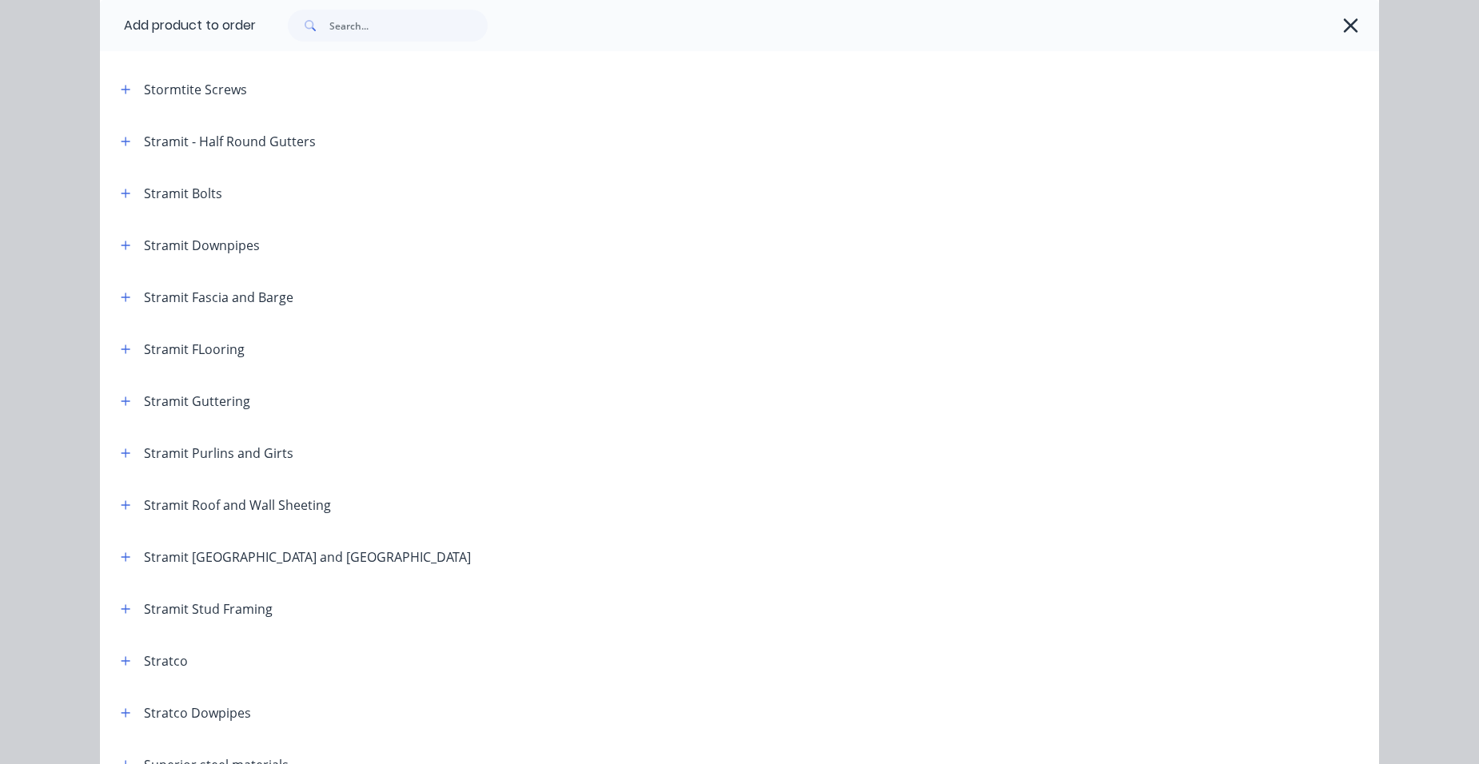
click at [116, 409] on span at bounding box center [126, 401] width 20 height 20
click at [122, 401] on icon "button" at bounding box center [126, 401] width 9 height 9
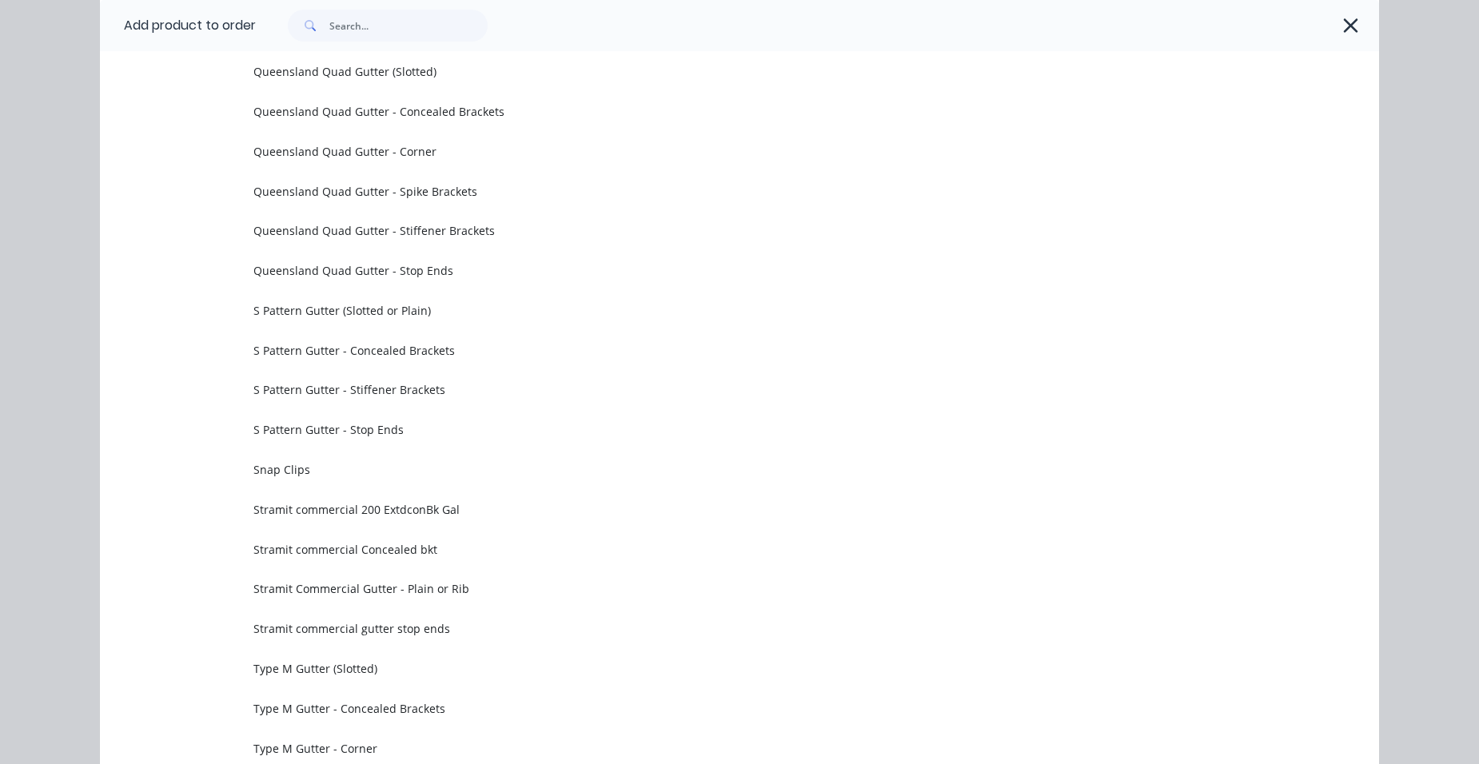
scroll to position [5038, 0]
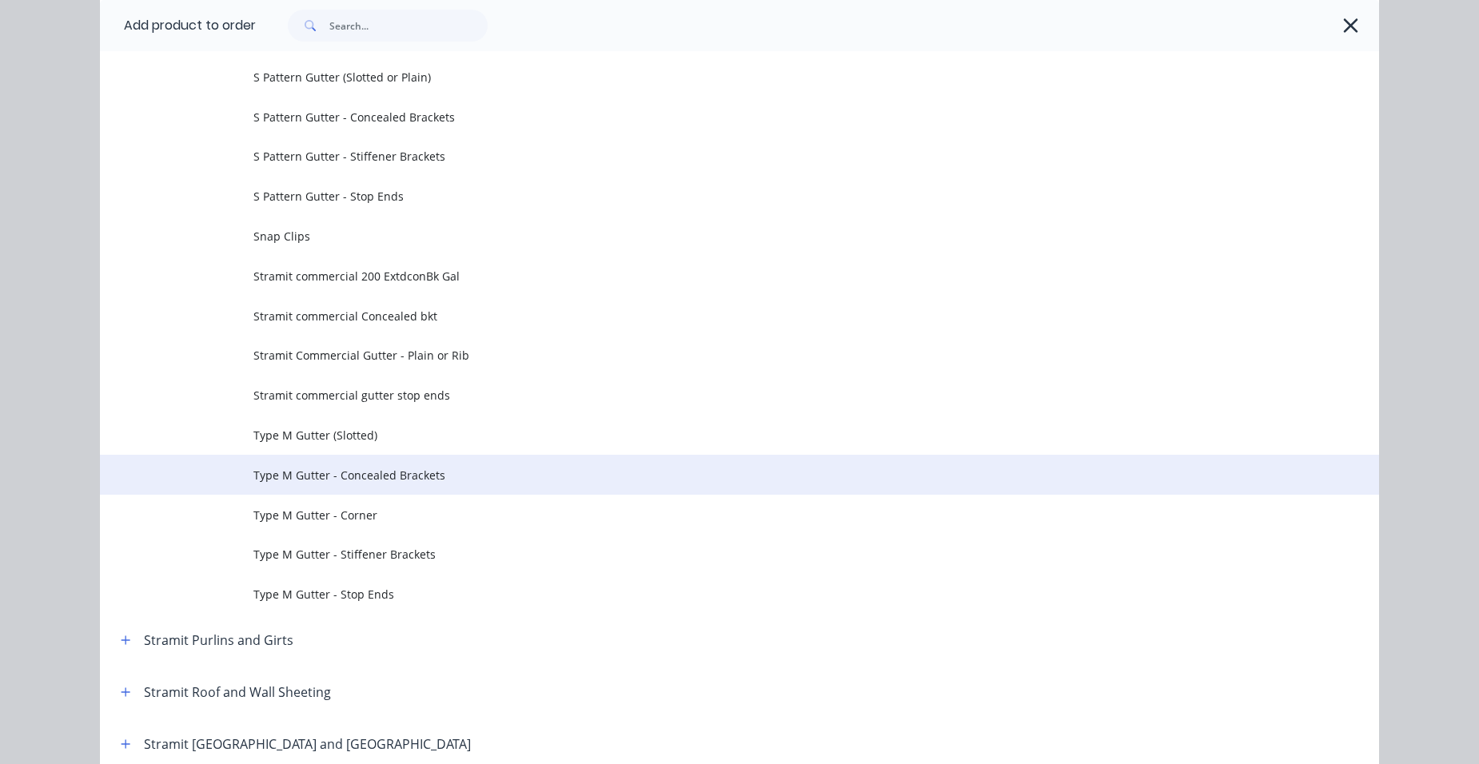
click at [435, 481] on span "Type M Gutter - Concealed Brackets" at bounding box center [703, 475] width 900 height 17
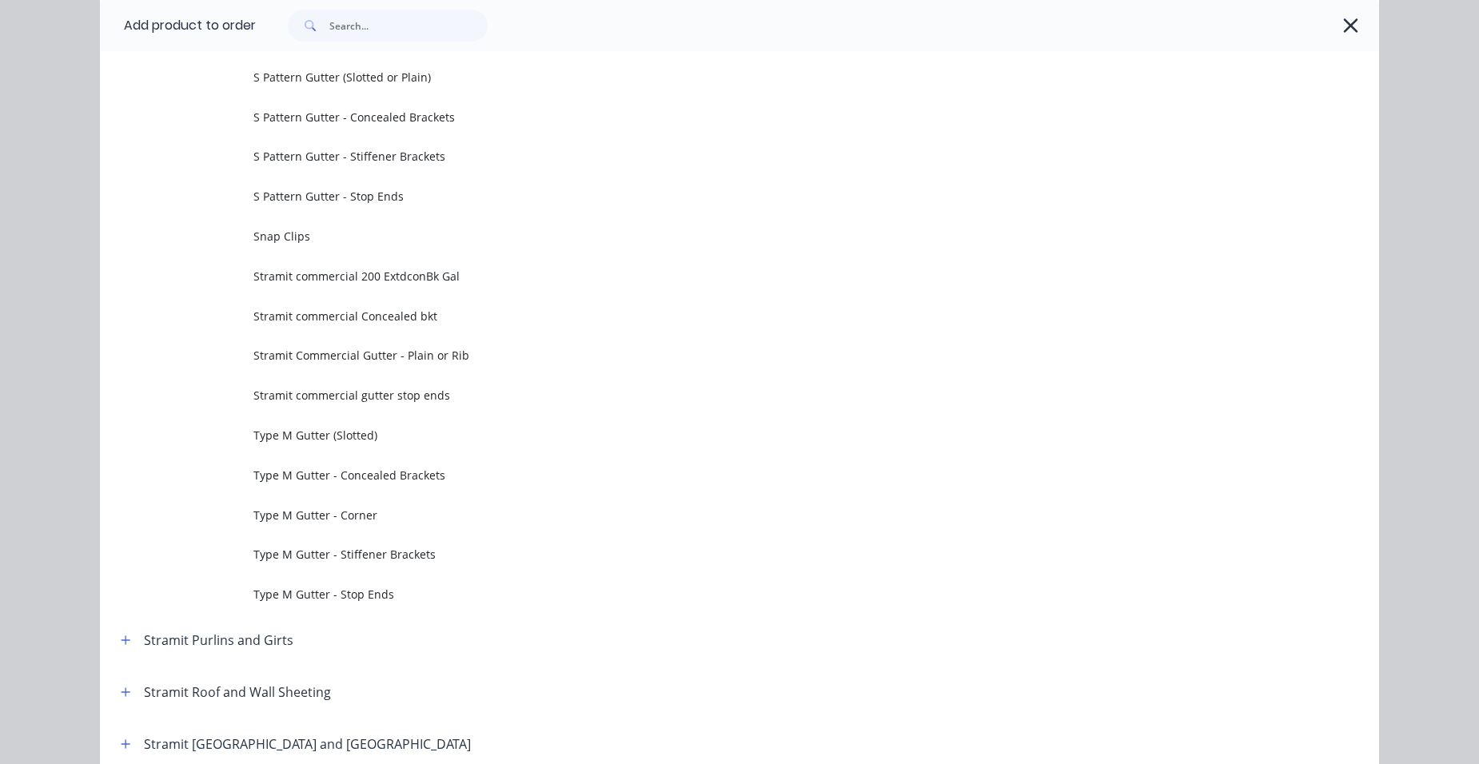
scroll to position [0, 0]
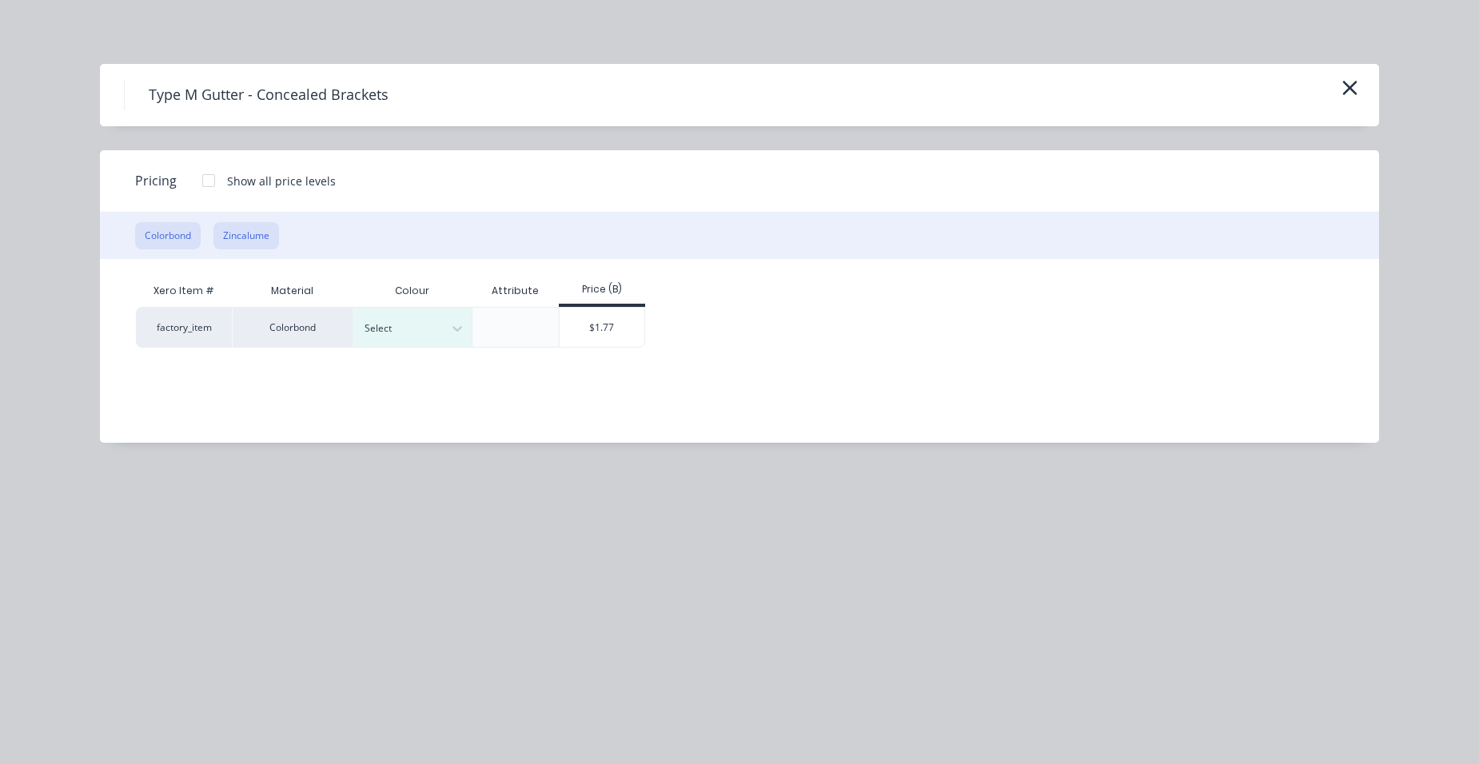
click at [266, 236] on button "Zincalume" at bounding box center [247, 235] width 66 height 27
click at [499, 344] on div "$1.50" at bounding box center [493, 327] width 86 height 38
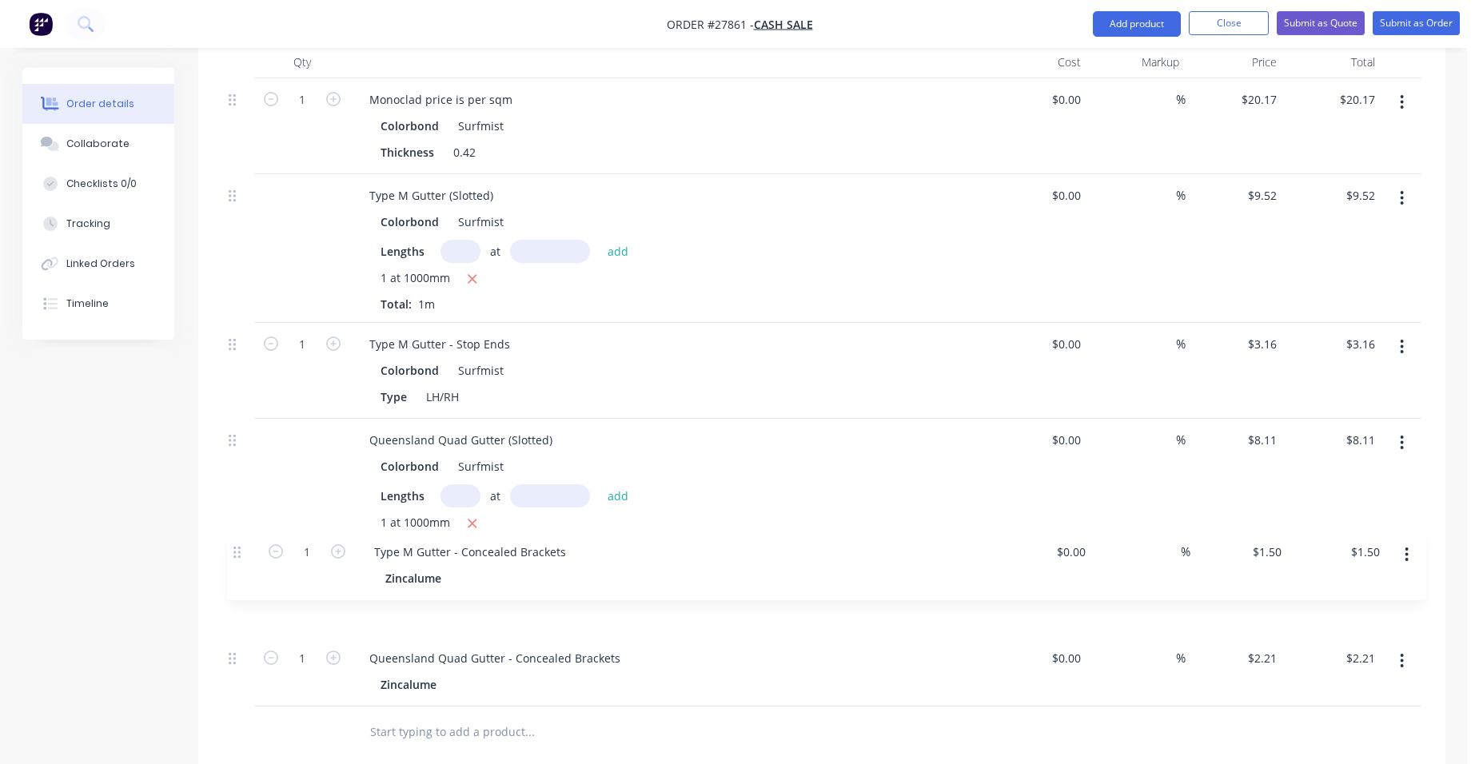
scroll to position [565, 0]
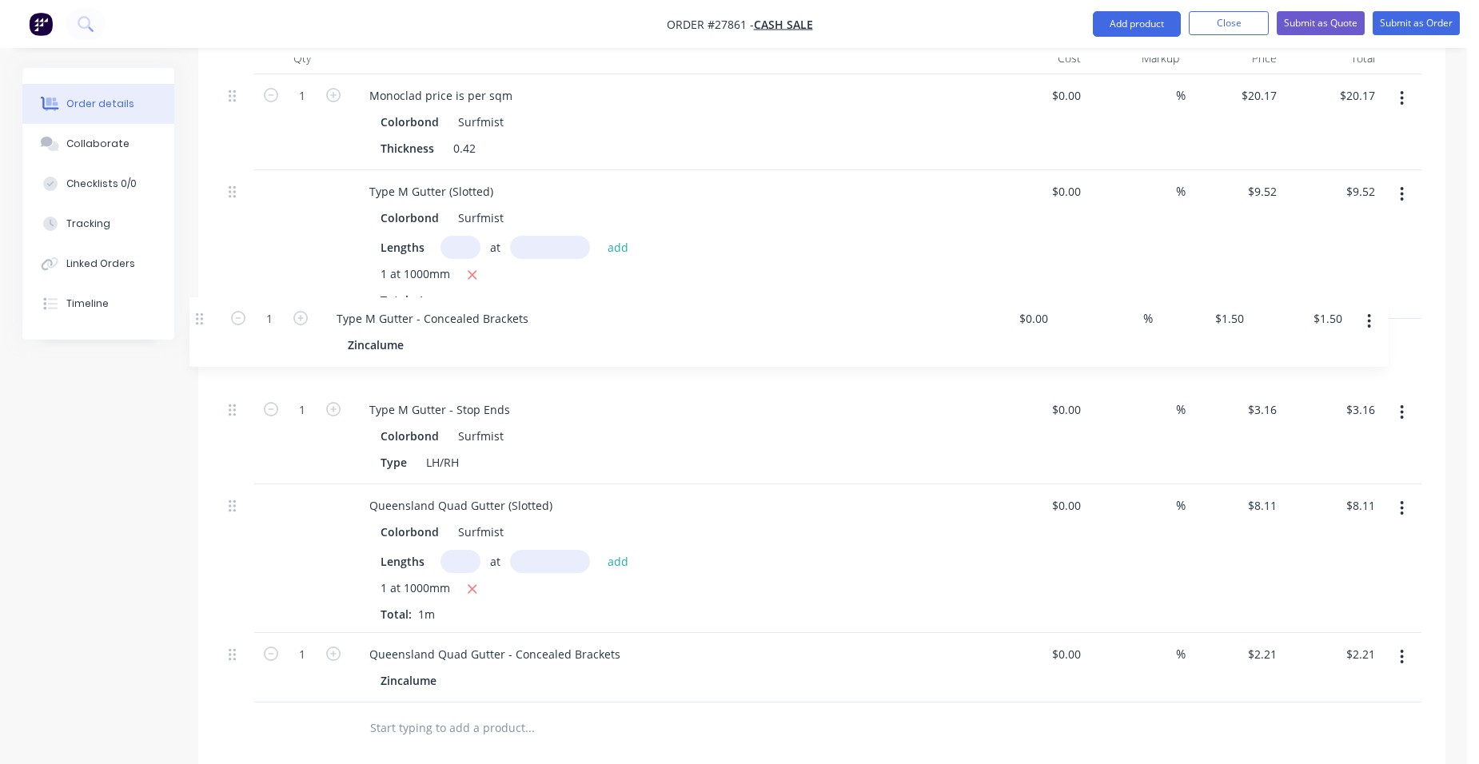
drag, startPoint x: 230, startPoint y: 621, endPoint x: 198, endPoint y: 318, distance: 303.9
click at [198, 318] on div "Qty Cost Markup Price Total 1 Monoclad price is per sqm Colorbond Surfmist Thic…" at bounding box center [821, 398] width 1247 height 713
click at [1124, 21] on button "Add product" at bounding box center [1137, 24] width 88 height 26
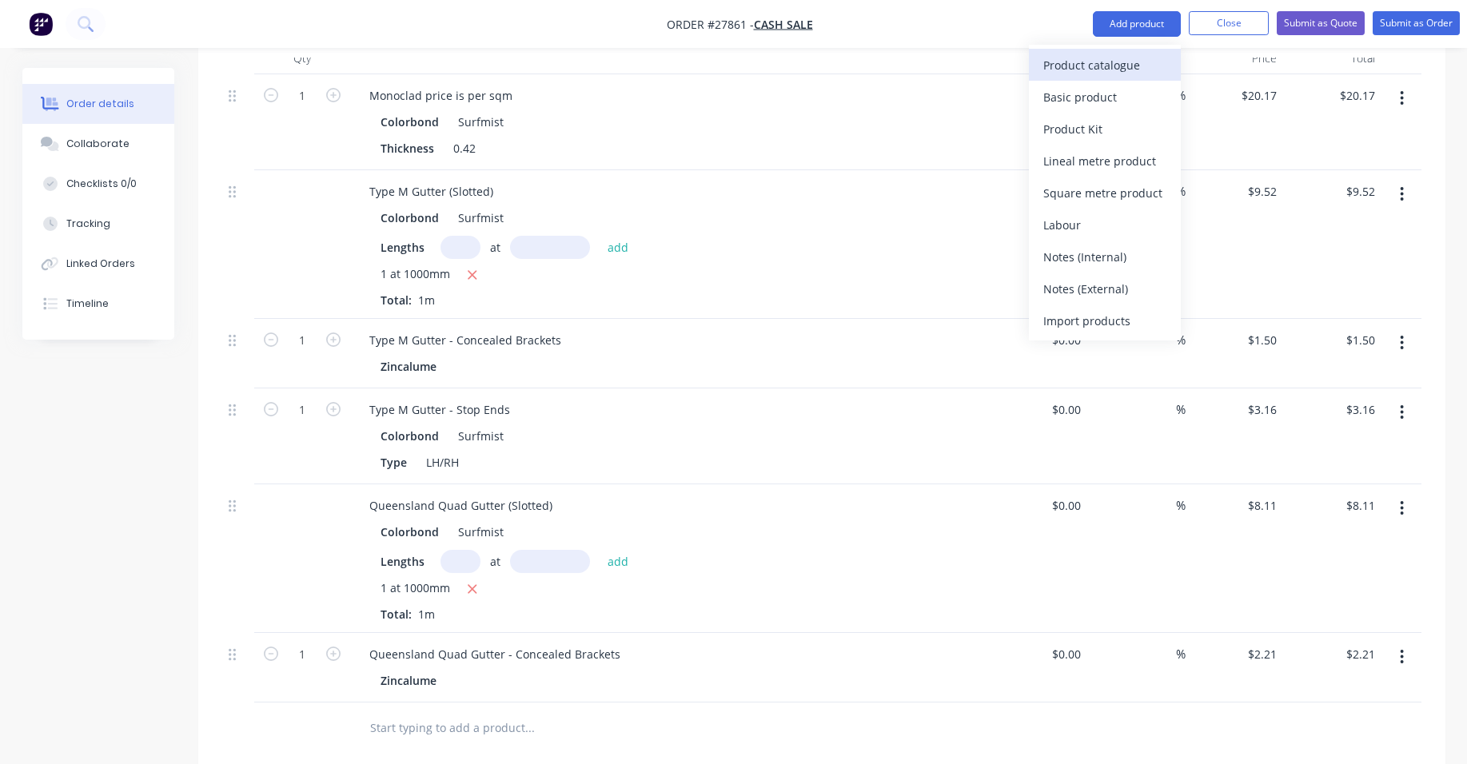
click at [1127, 54] on div "Product catalogue" at bounding box center [1105, 65] width 123 height 23
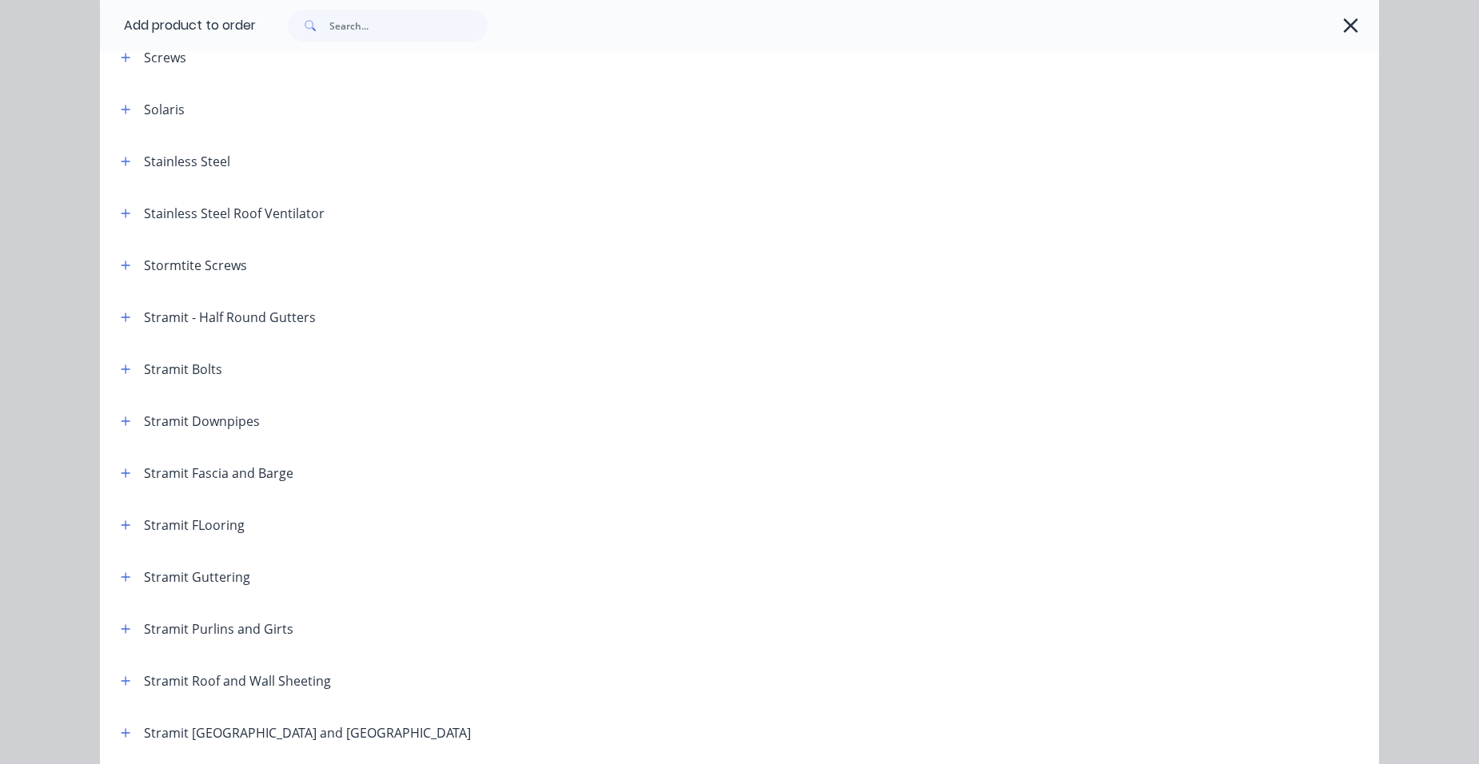
scroll to position [2399, 0]
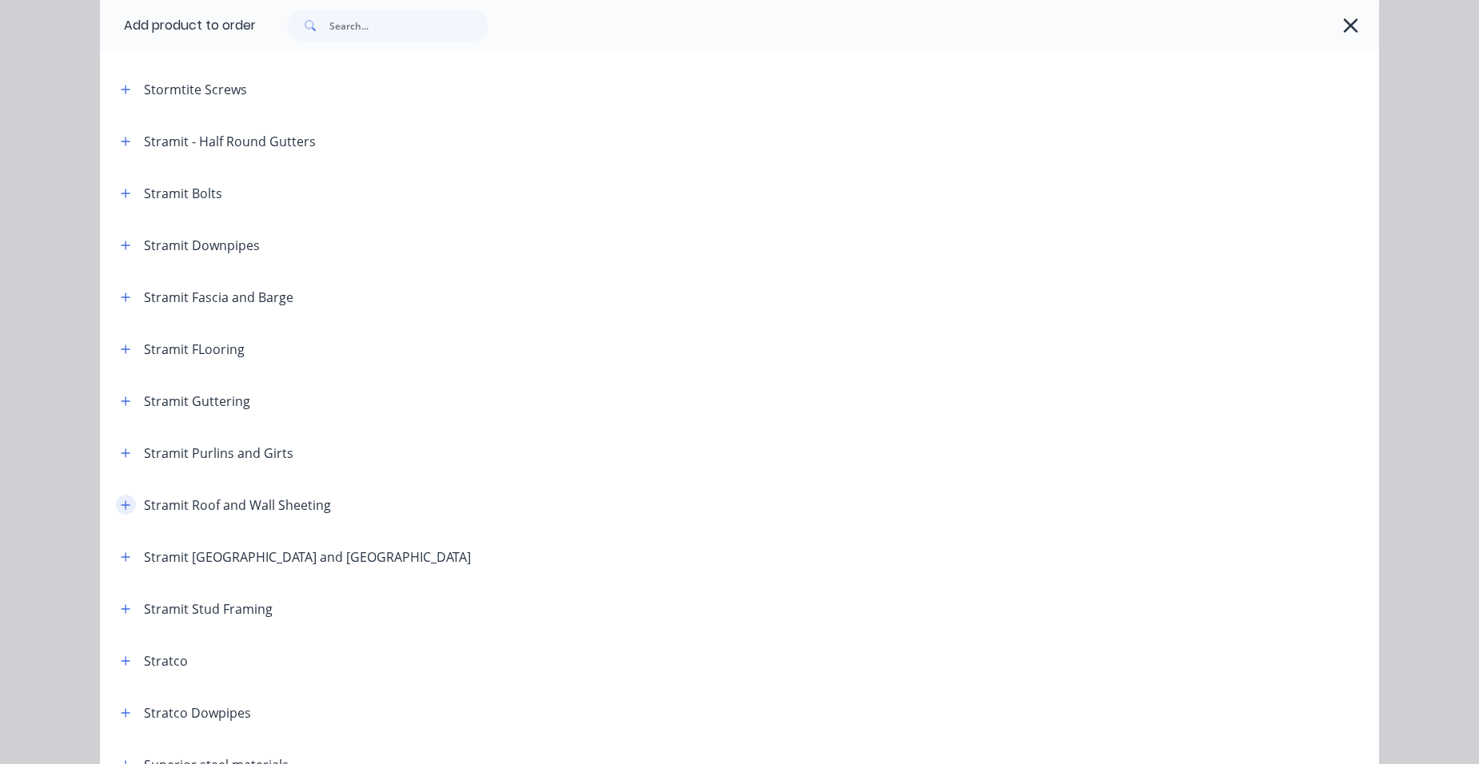
click at [116, 503] on button "button" at bounding box center [126, 505] width 20 height 20
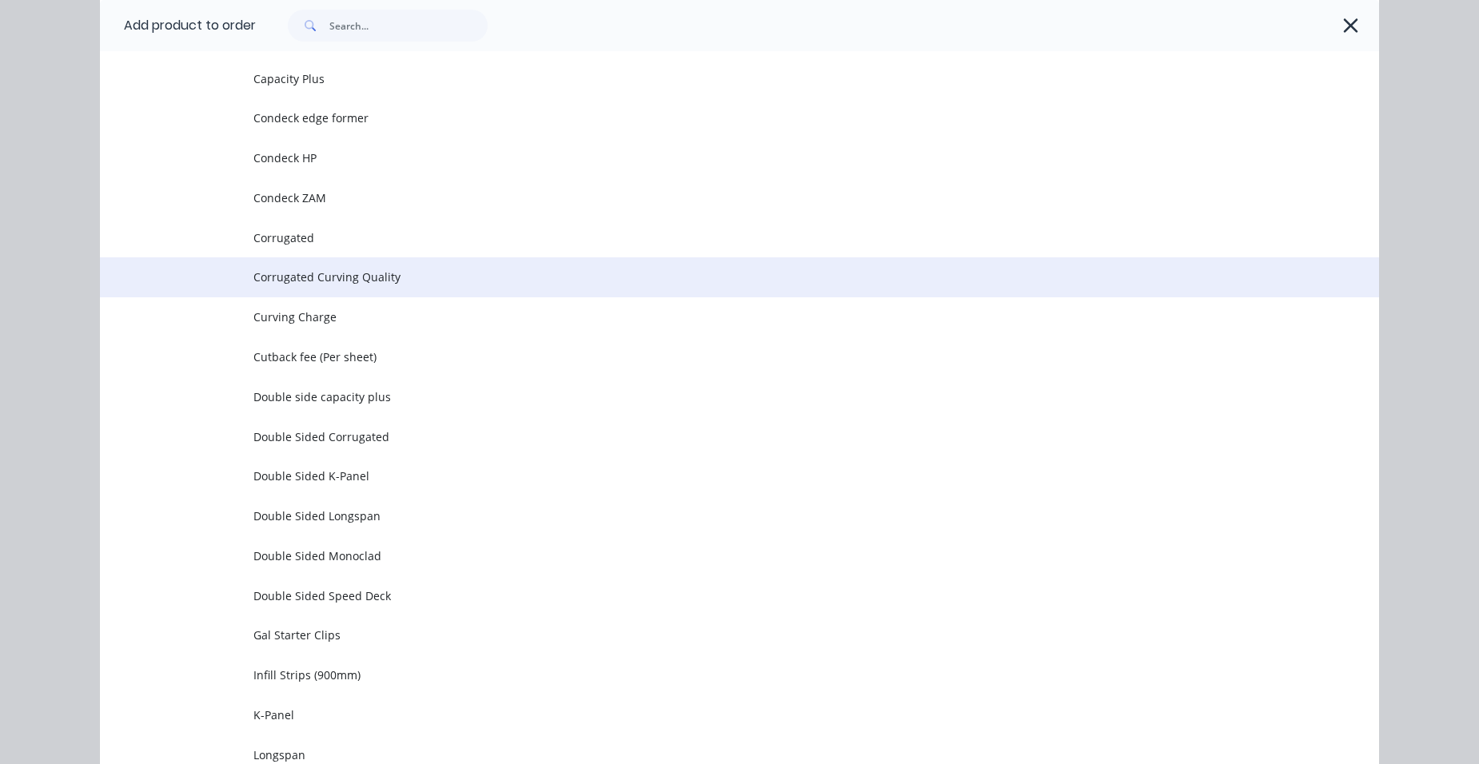
scroll to position [2799, 0]
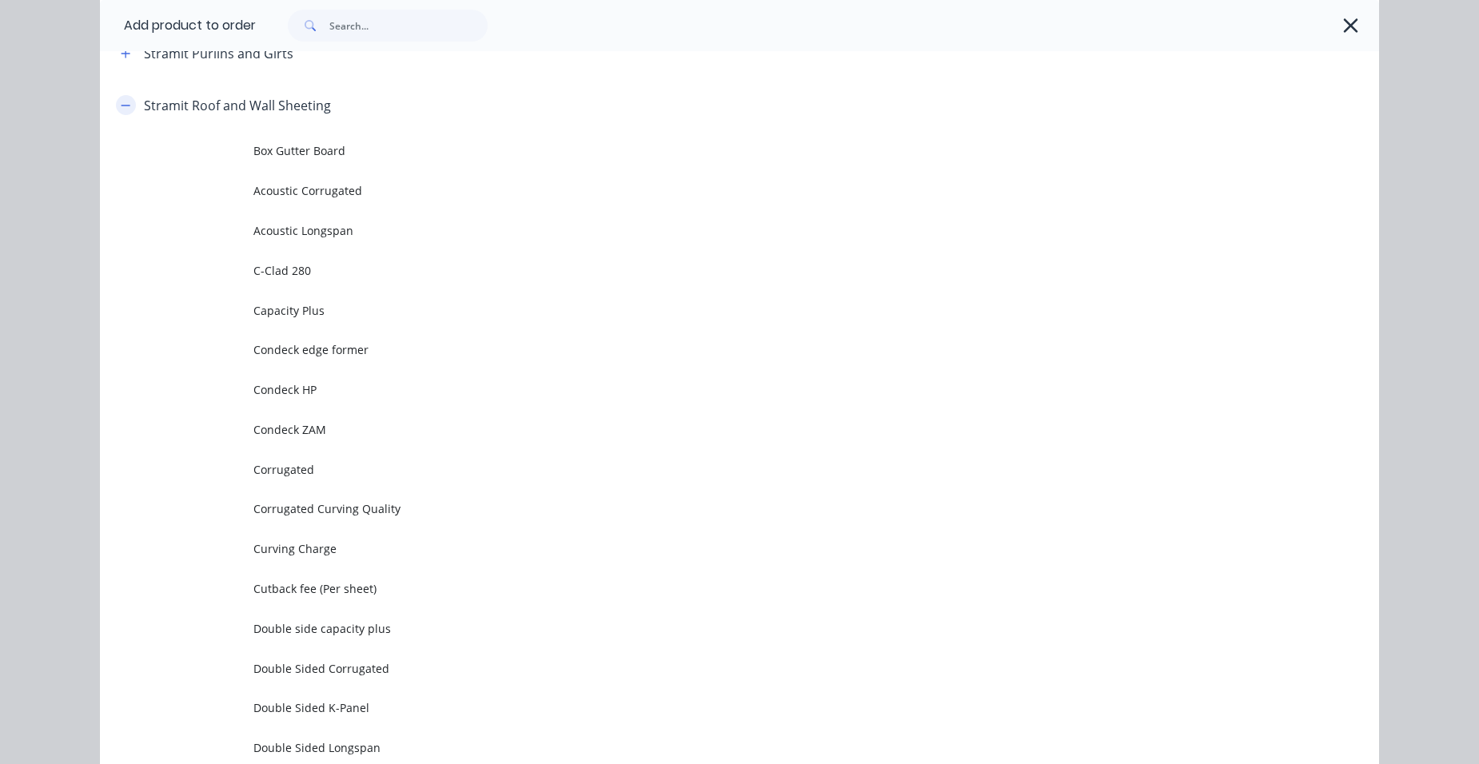
click at [129, 109] on button "button" at bounding box center [126, 105] width 20 height 20
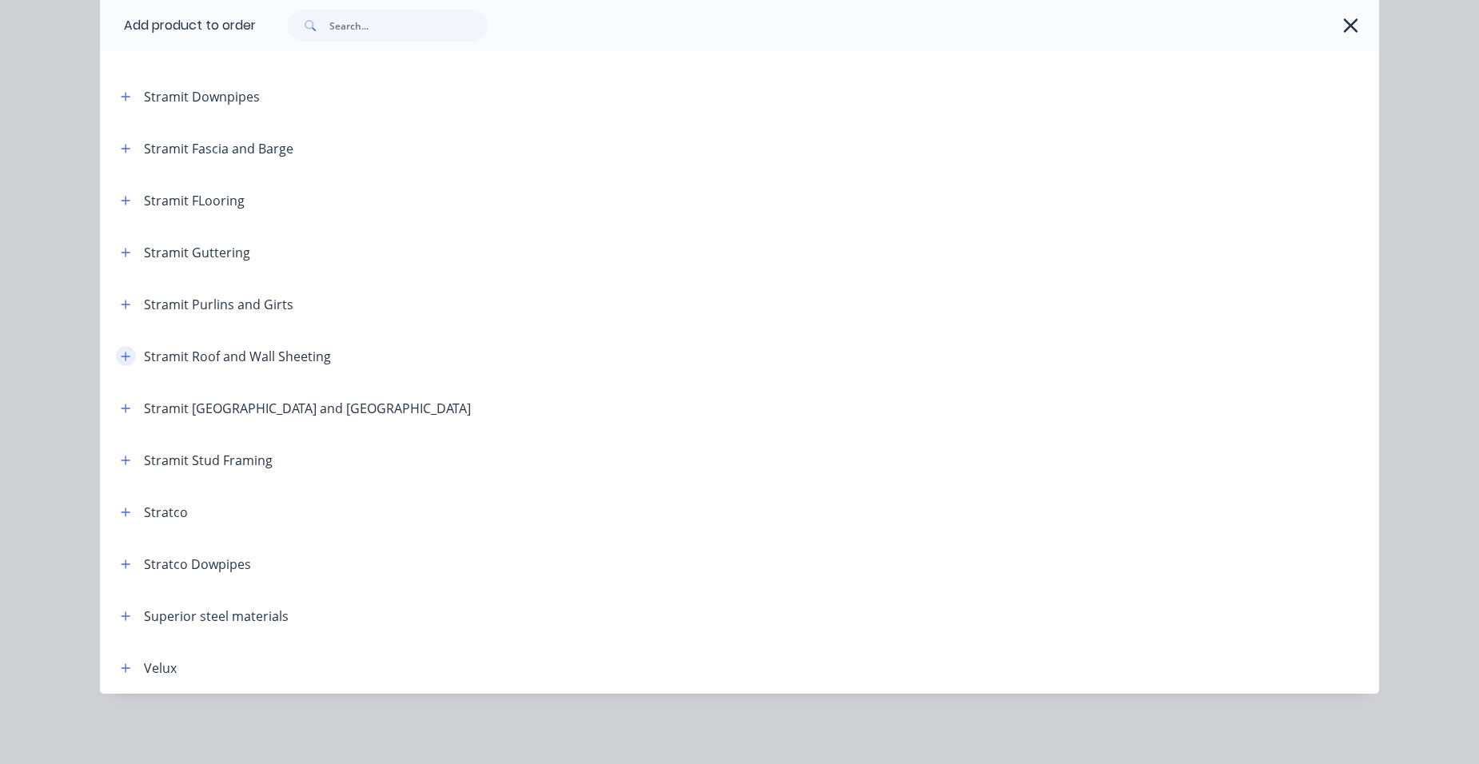
scroll to position [2548, 0]
click at [121, 254] on icon "button" at bounding box center [126, 252] width 10 height 11
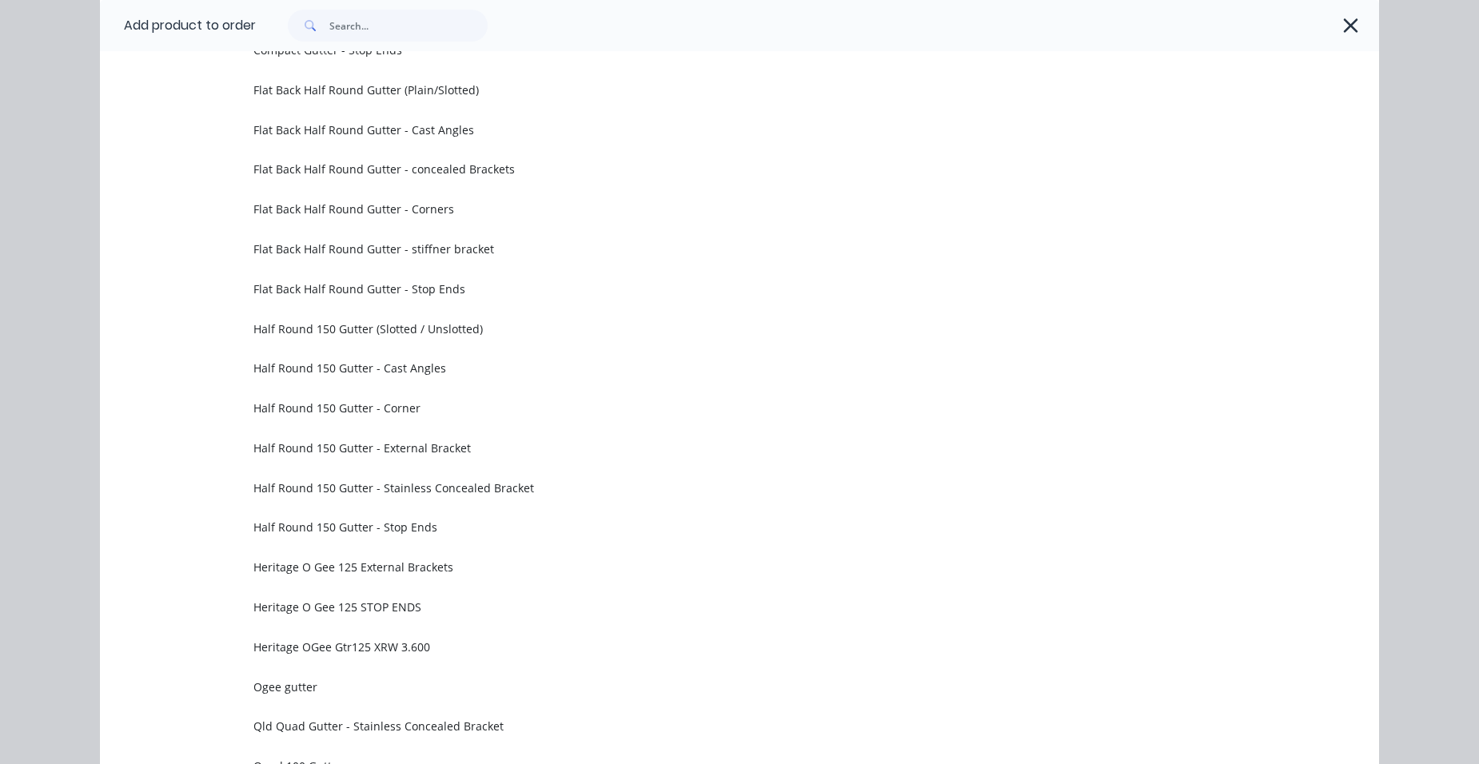
scroll to position [3028, 0]
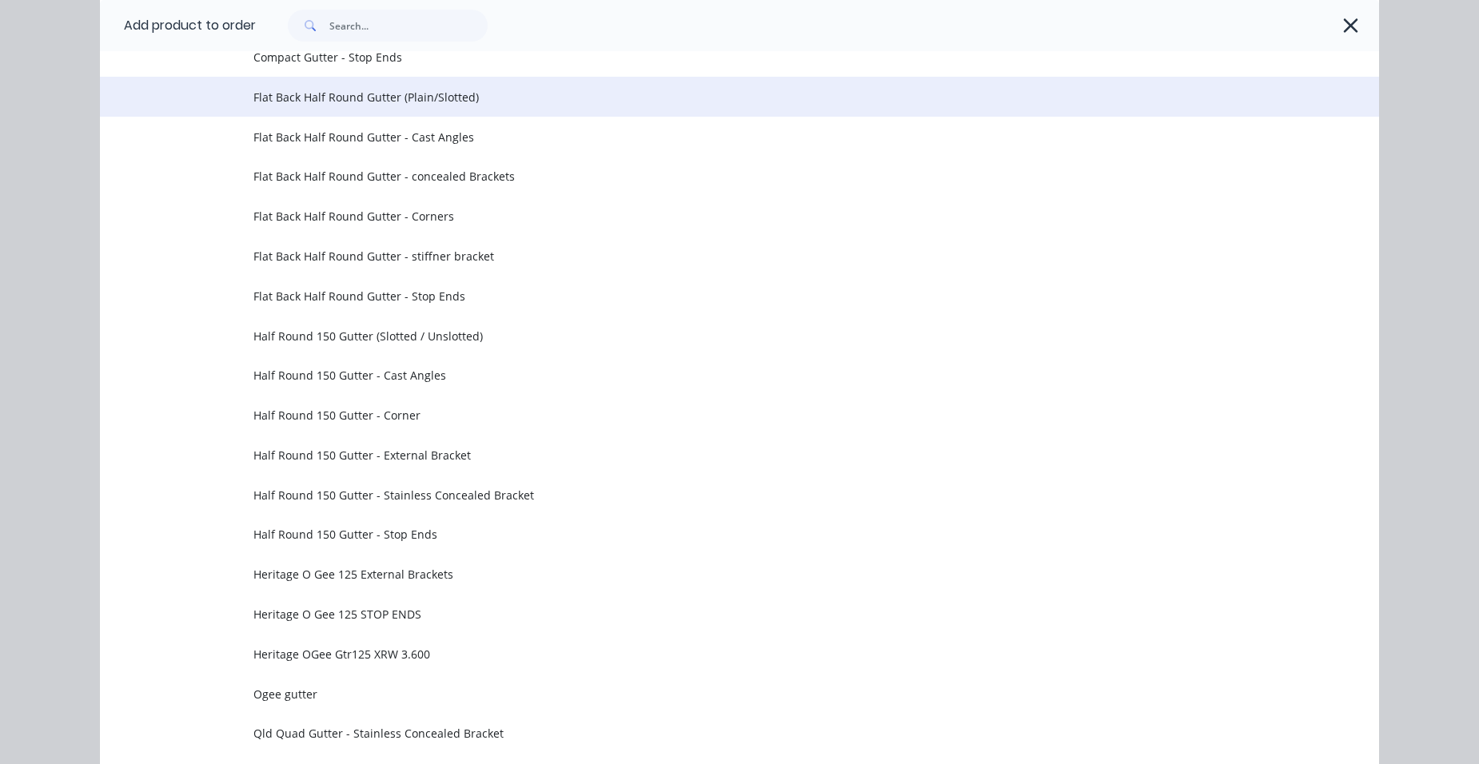
click at [299, 103] on span "Flat Back Half Round Gutter (Plain/Slotted)" at bounding box center [703, 97] width 900 height 17
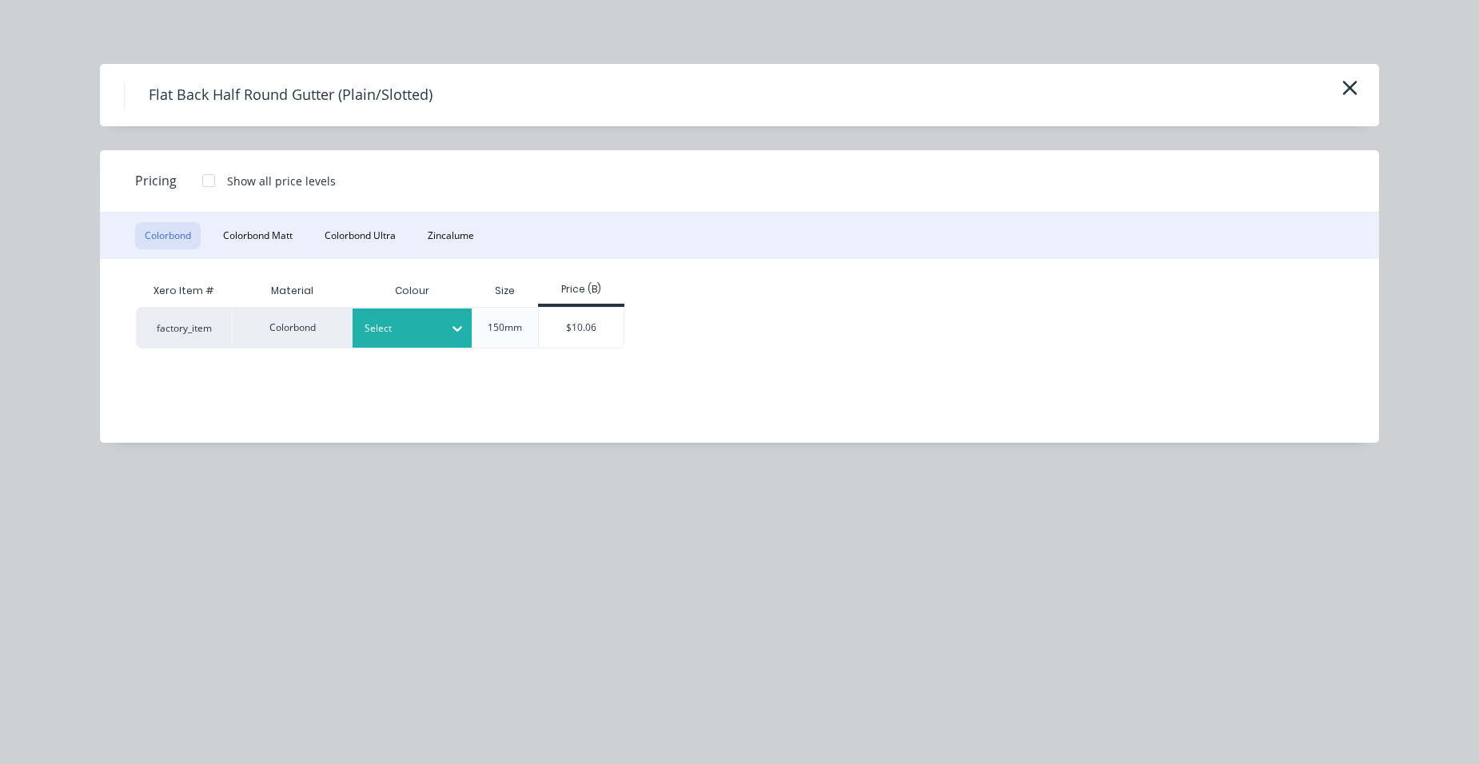
click at [377, 339] on div "Select" at bounding box center [413, 328] width 120 height 39
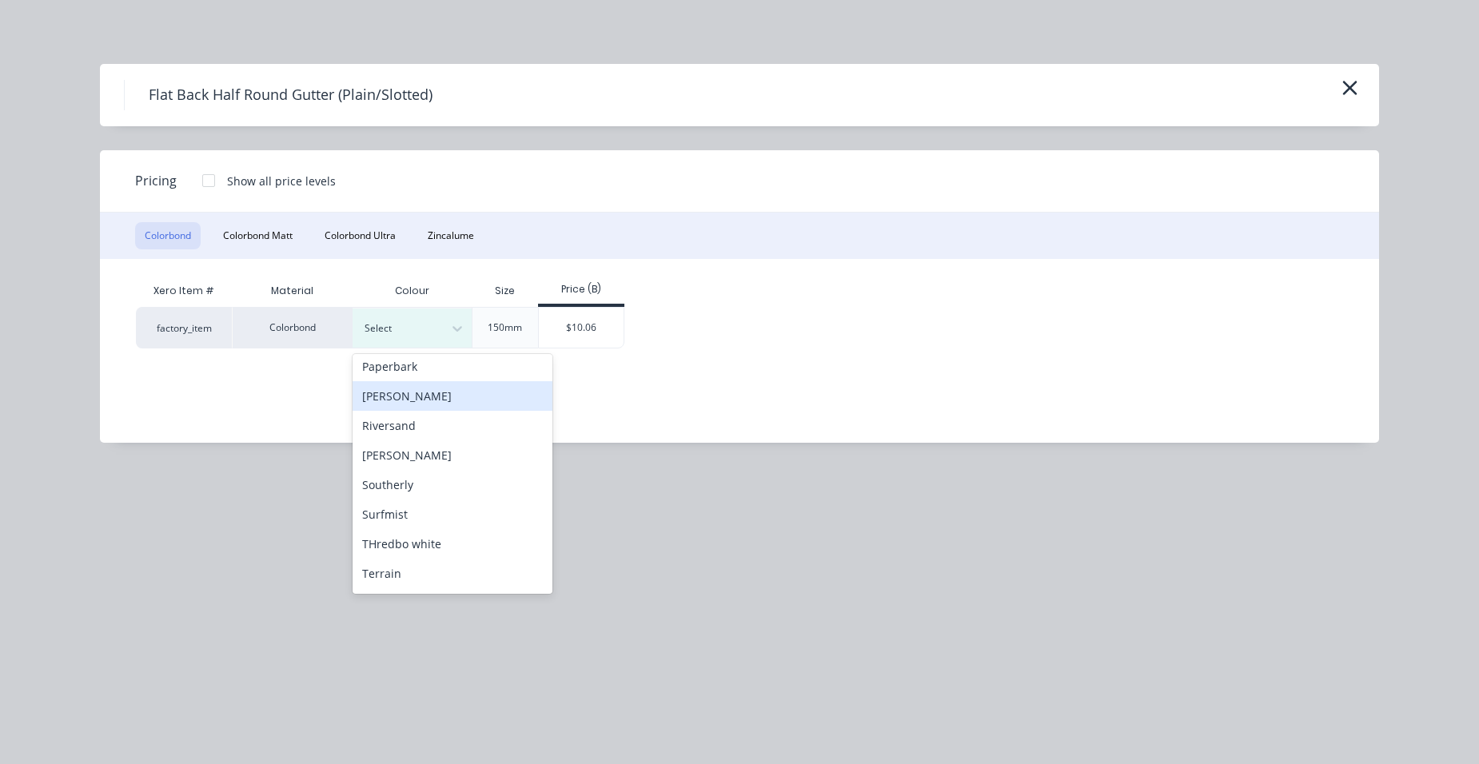
scroll to position [640, 0]
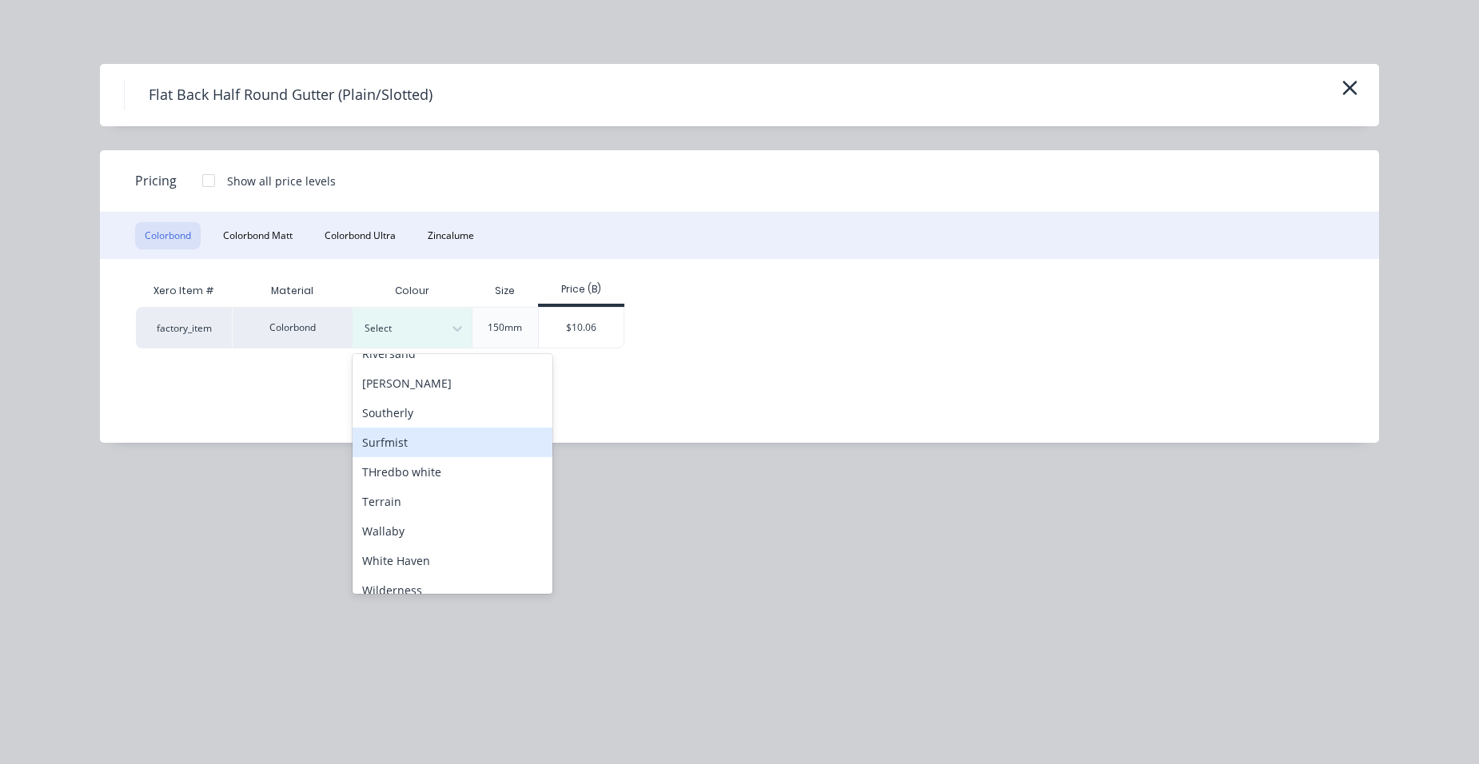
click at [415, 439] on div "Surfmist" at bounding box center [453, 443] width 200 height 30
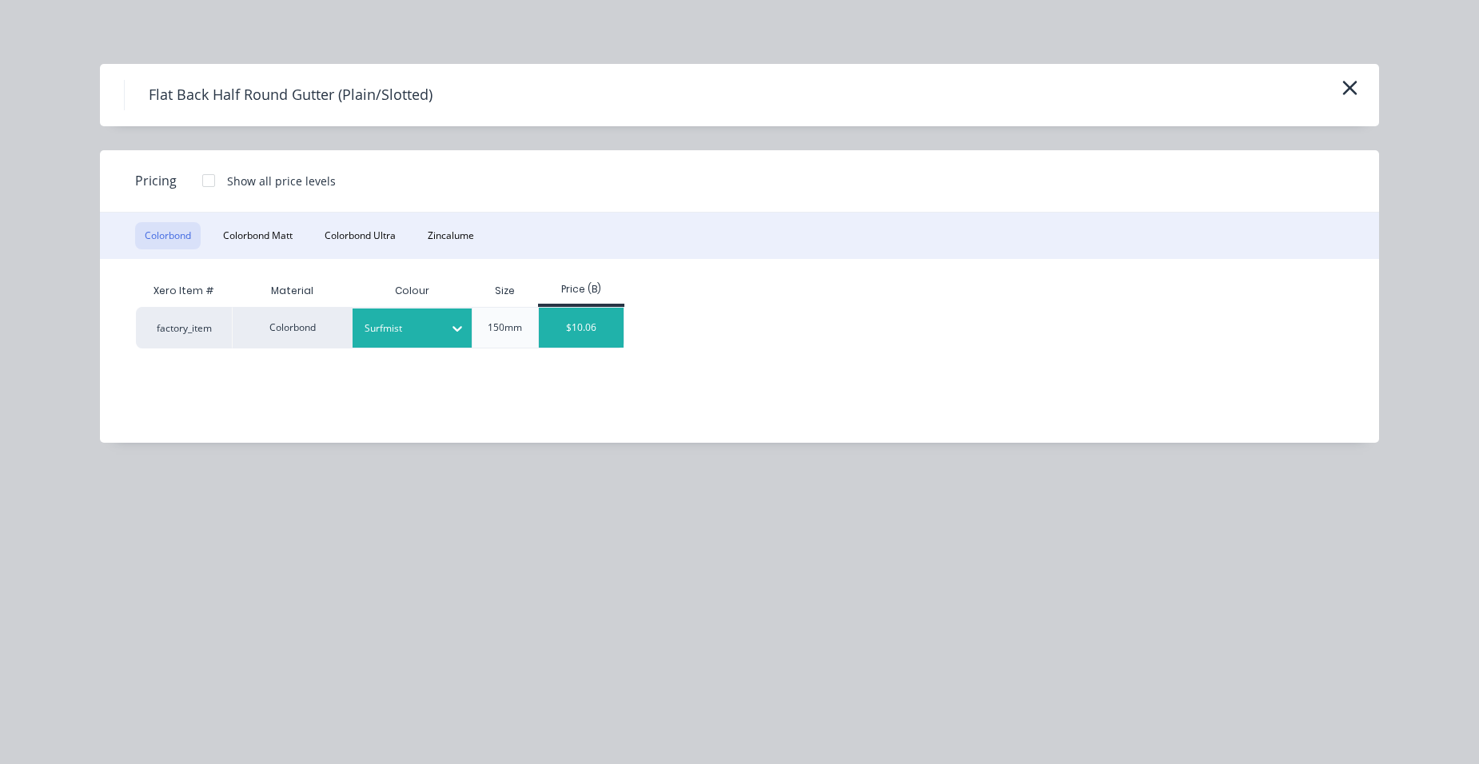
click at [572, 334] on div "$10.06" at bounding box center [582, 328] width 86 height 40
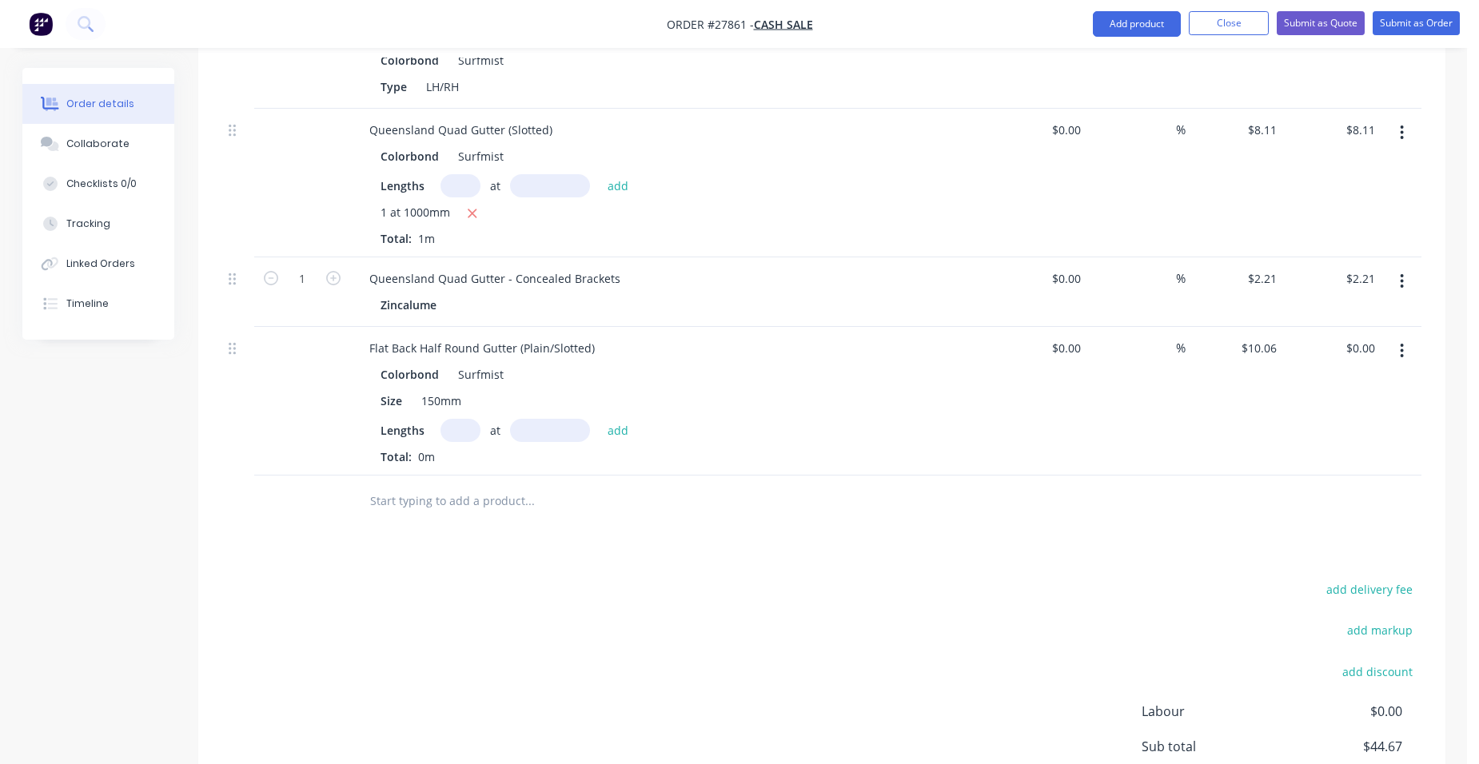
click at [463, 419] on input "text" at bounding box center [461, 430] width 40 height 23
click at [600, 419] on button "add" at bounding box center [619, 430] width 38 height 22
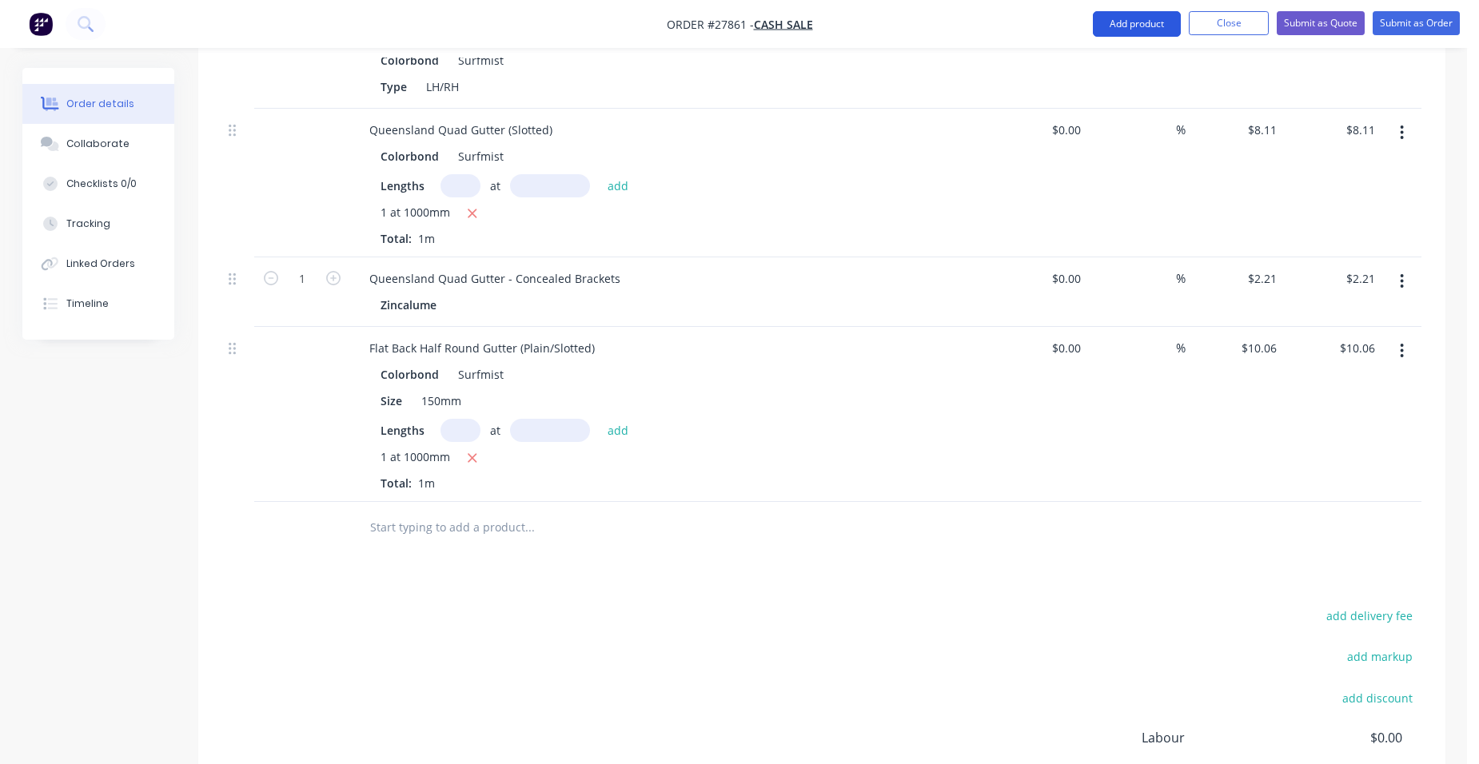
click at [1103, 16] on button "Add product" at bounding box center [1137, 24] width 88 height 26
click at [1112, 58] on div "Product catalogue" at bounding box center [1105, 65] width 123 height 23
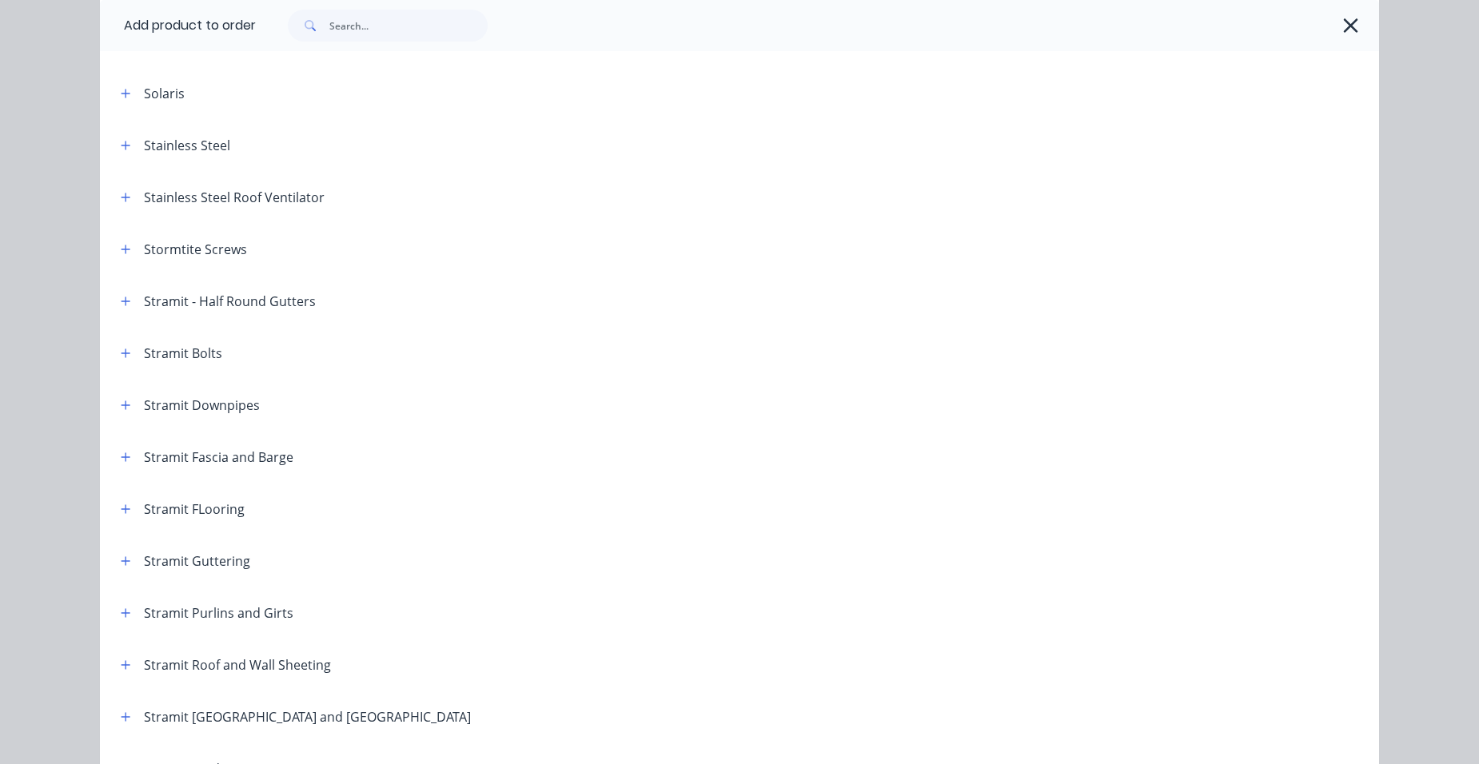
scroll to position [2399, 0]
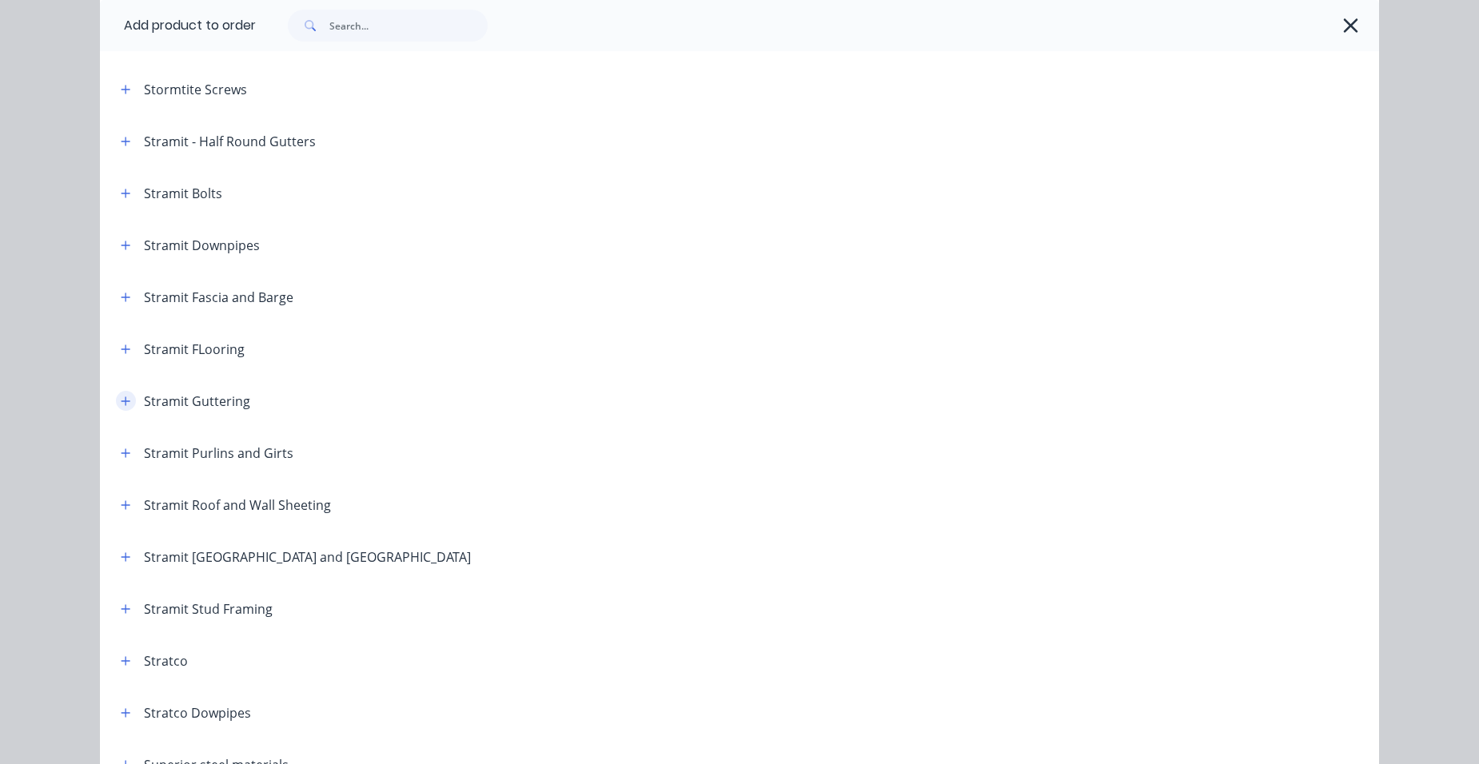
click at [121, 397] on icon "button" at bounding box center [126, 401] width 10 height 11
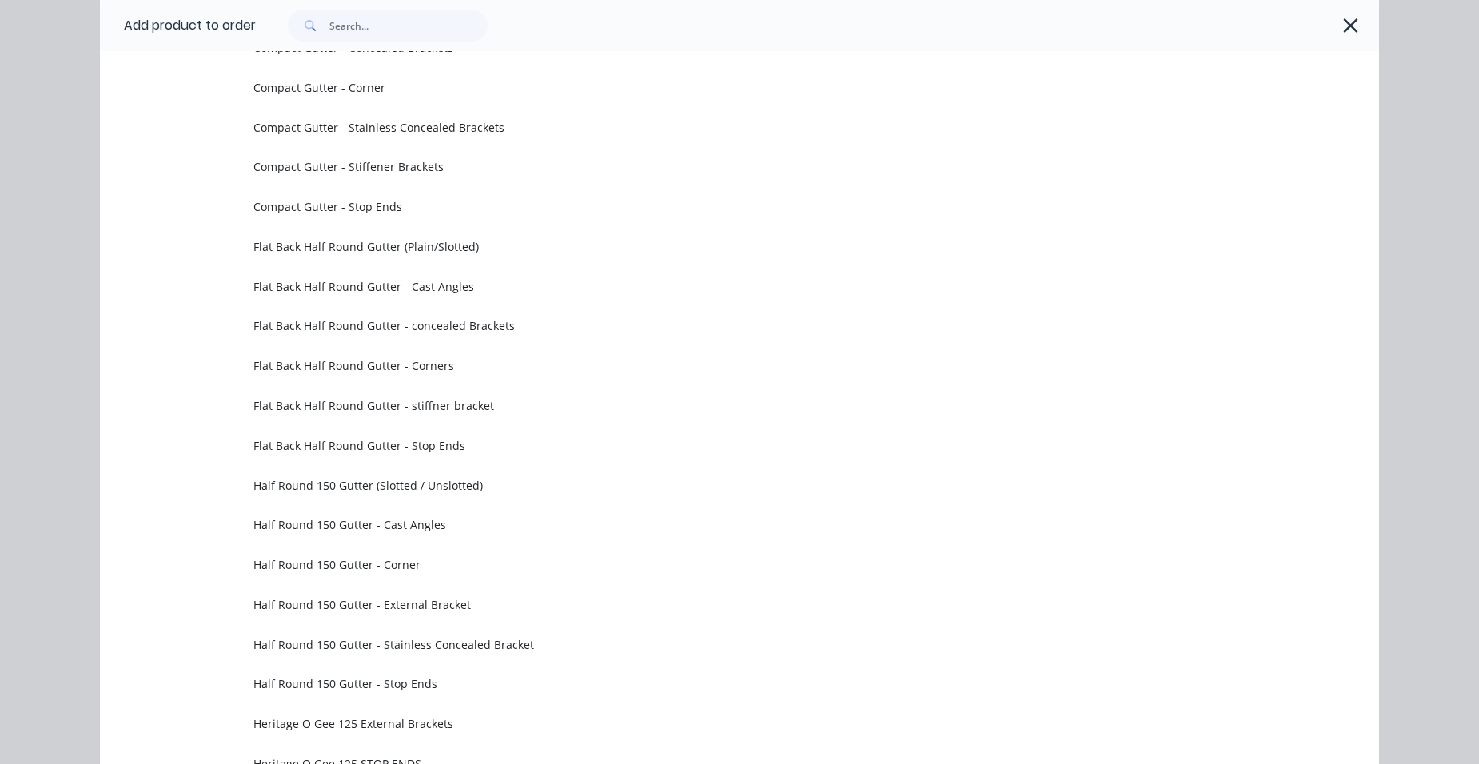
scroll to position [2879, 0]
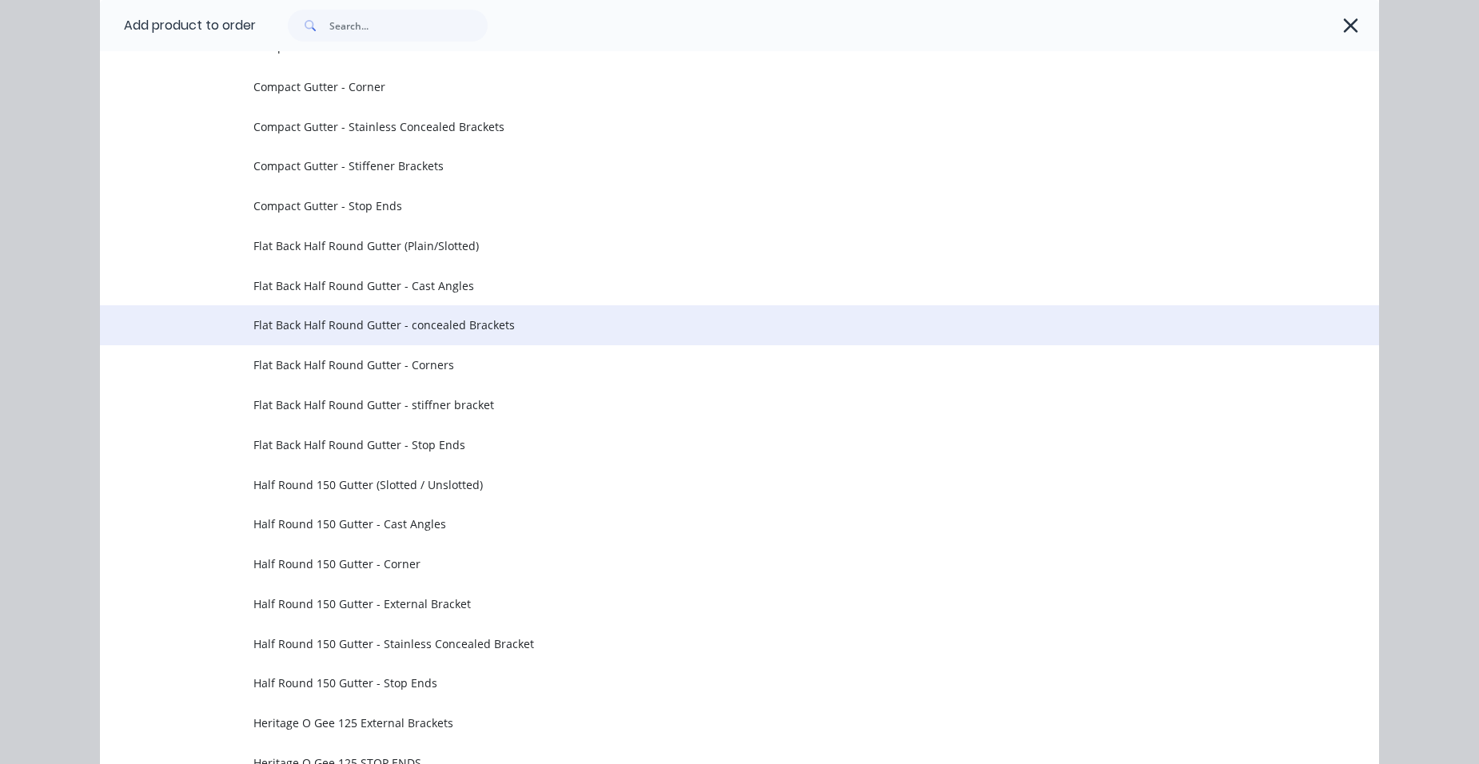
click at [489, 324] on span "Flat Back Half Round Gutter - concealed Brackets" at bounding box center [703, 325] width 900 height 17
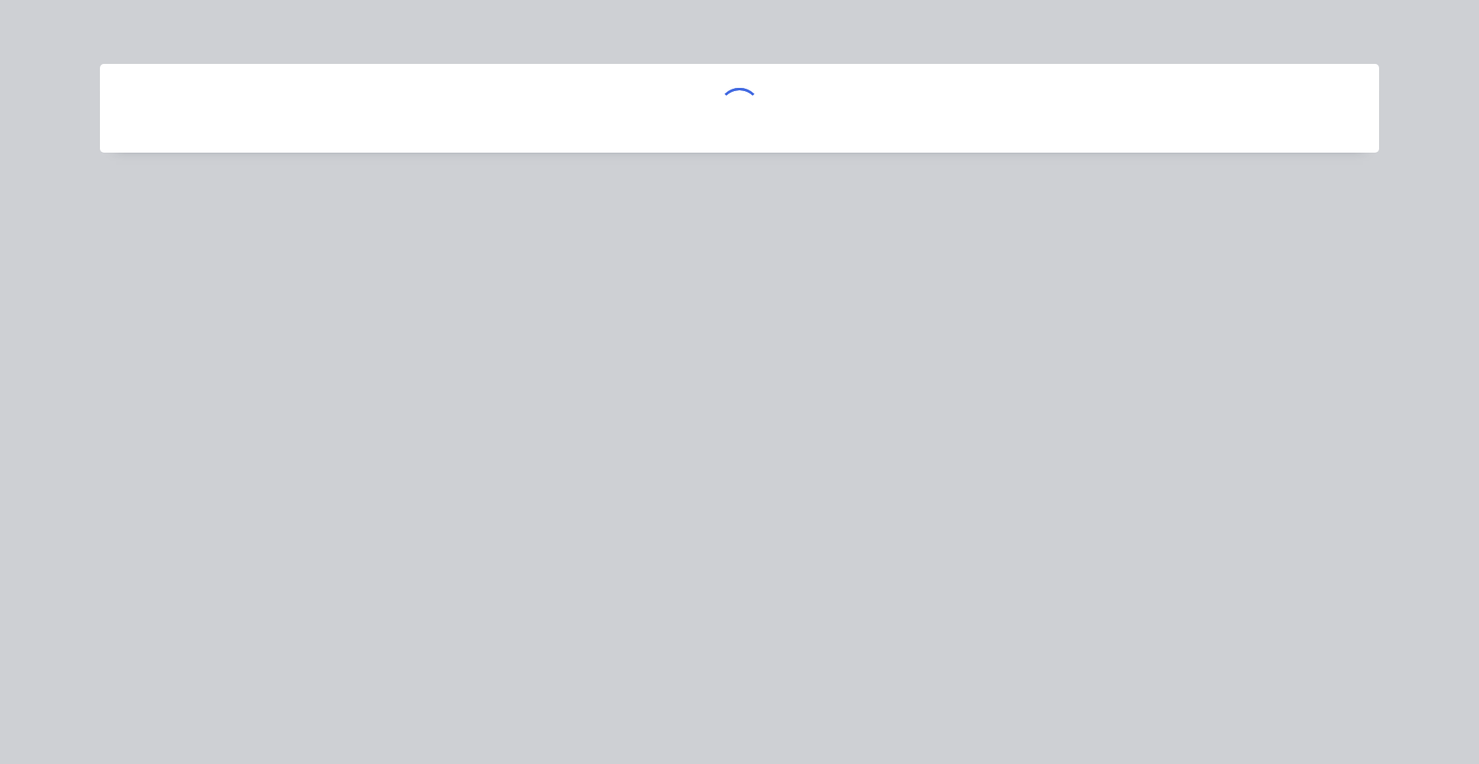
scroll to position [0, 0]
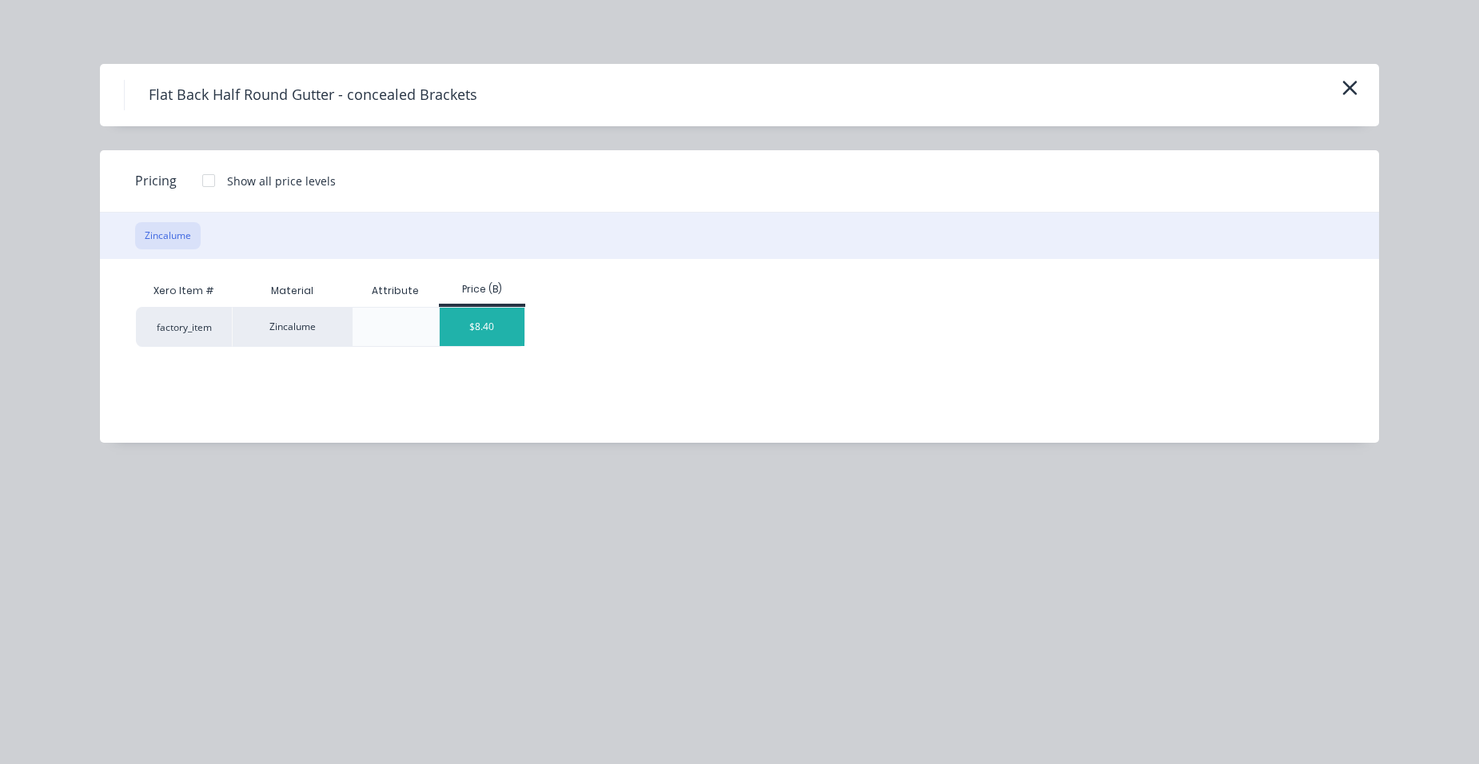
click at [474, 333] on div "$8.40" at bounding box center [483, 327] width 86 height 38
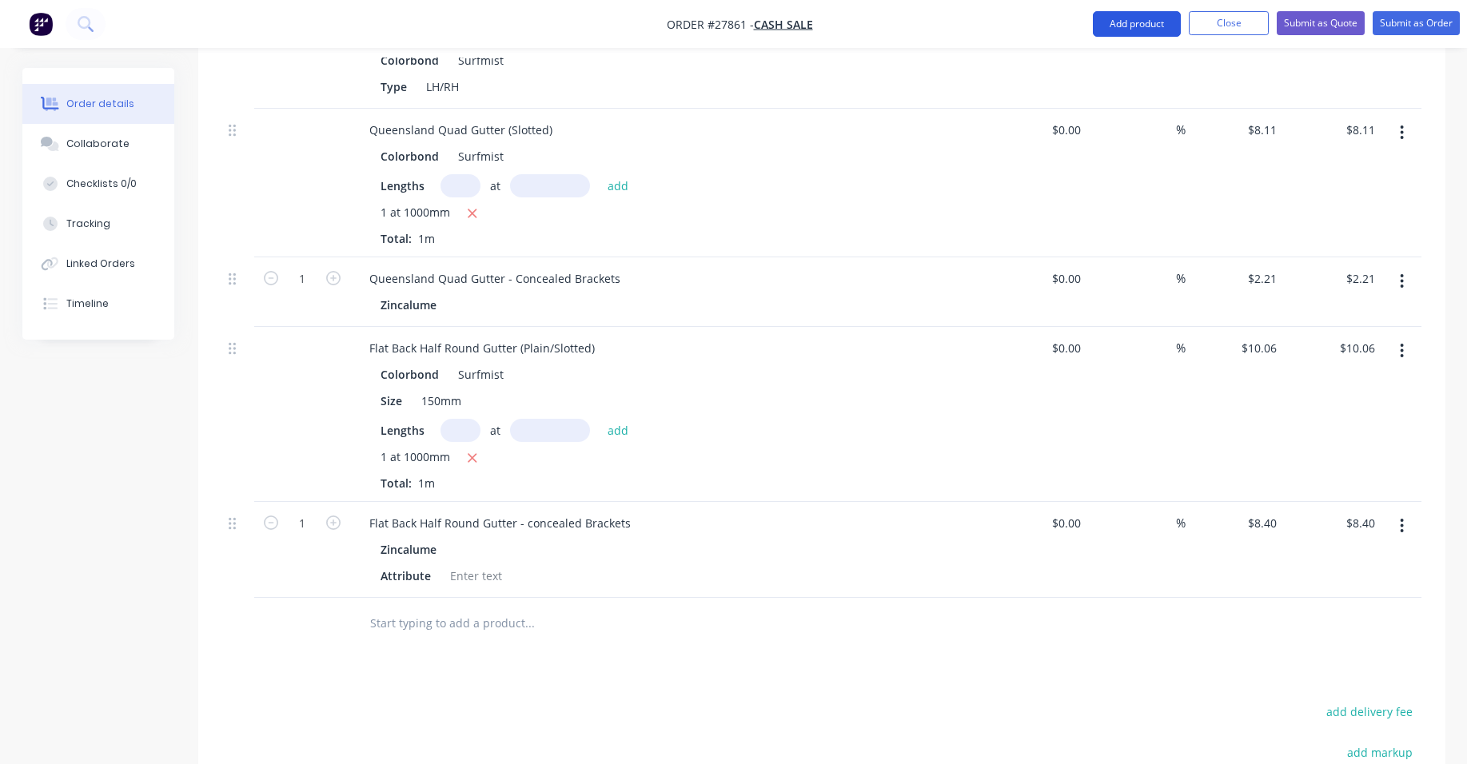
click at [1130, 24] on button "Add product" at bounding box center [1137, 24] width 88 height 26
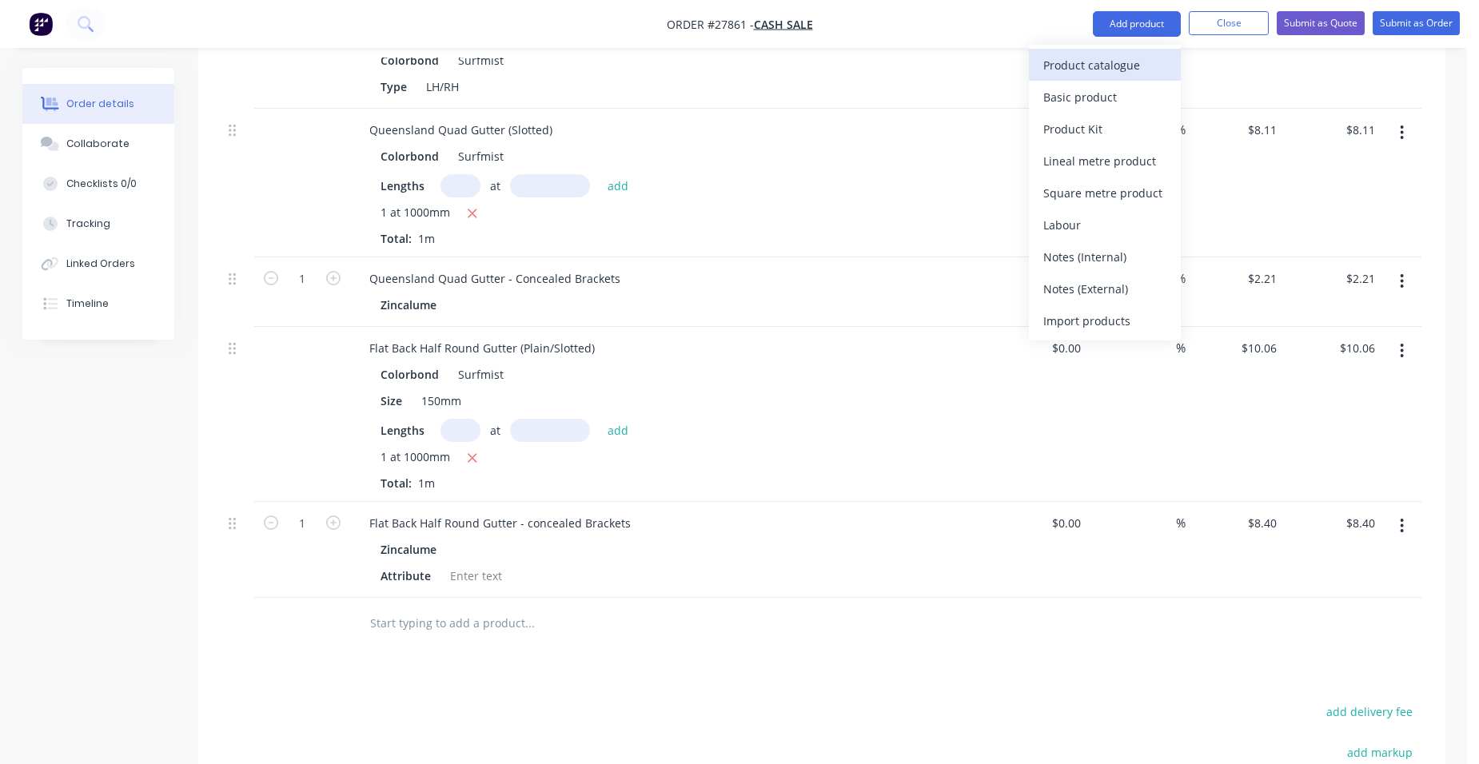
click at [1119, 64] on div "Product catalogue" at bounding box center [1105, 65] width 123 height 23
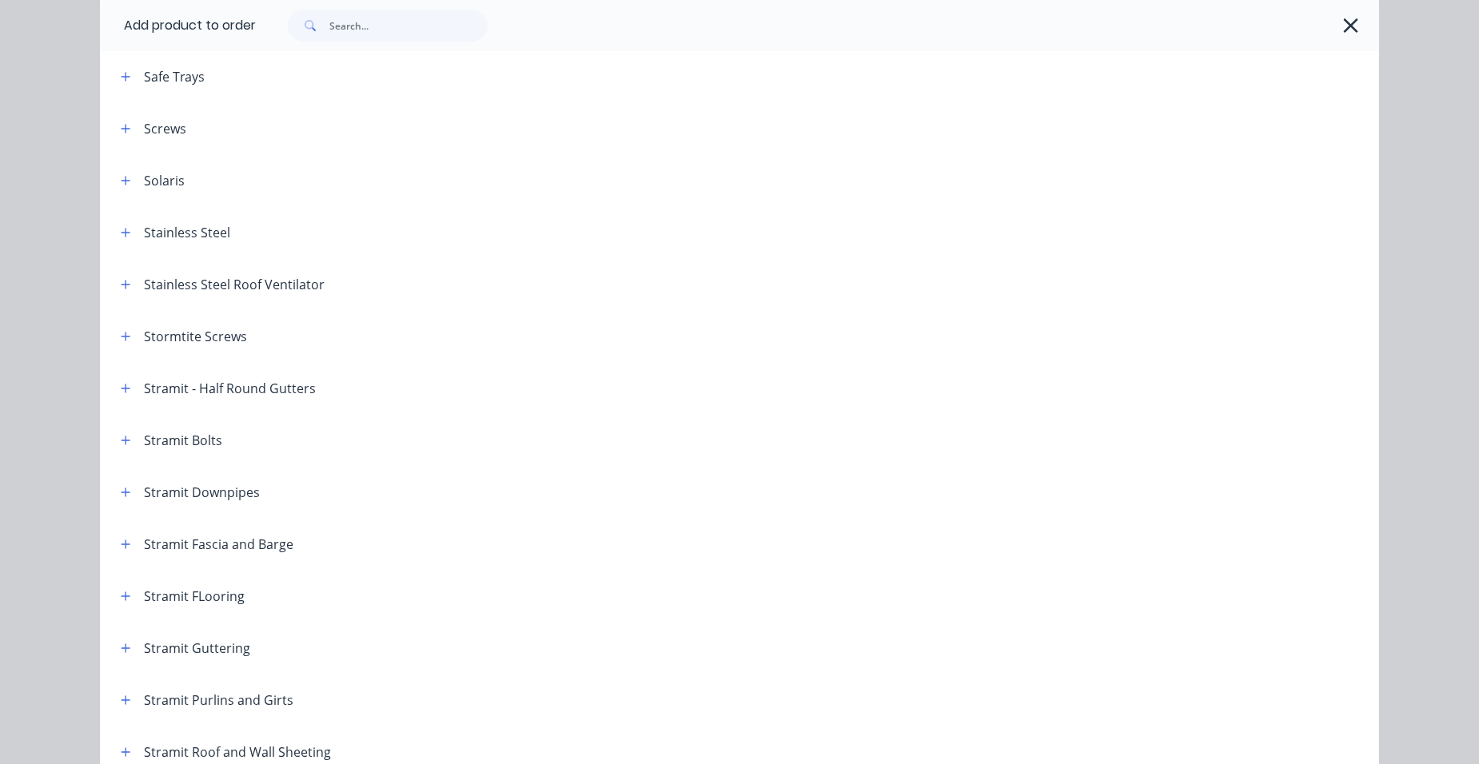
scroll to position [2159, 0]
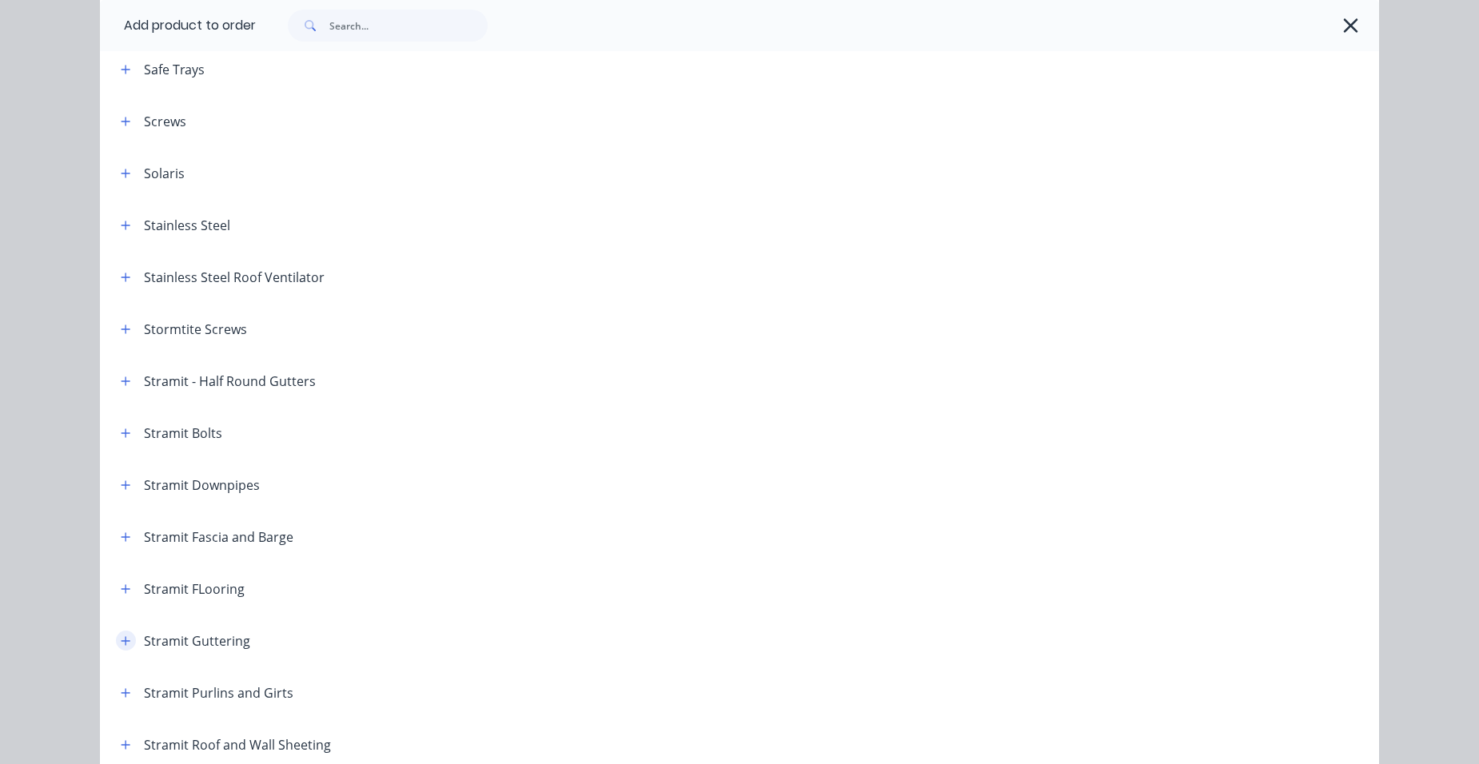
click at [126, 641] on button "button" at bounding box center [126, 641] width 20 height 20
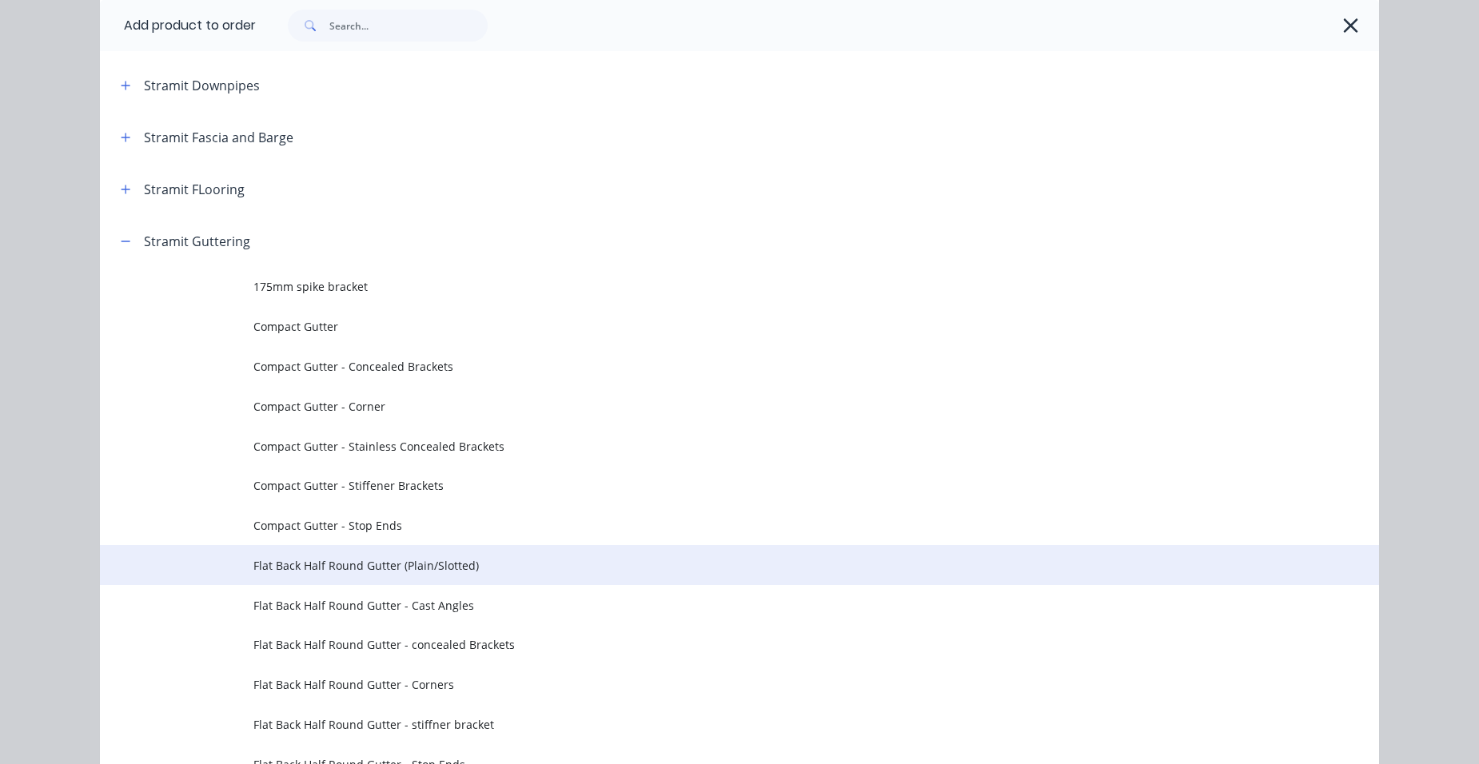
scroll to position [2959, 0]
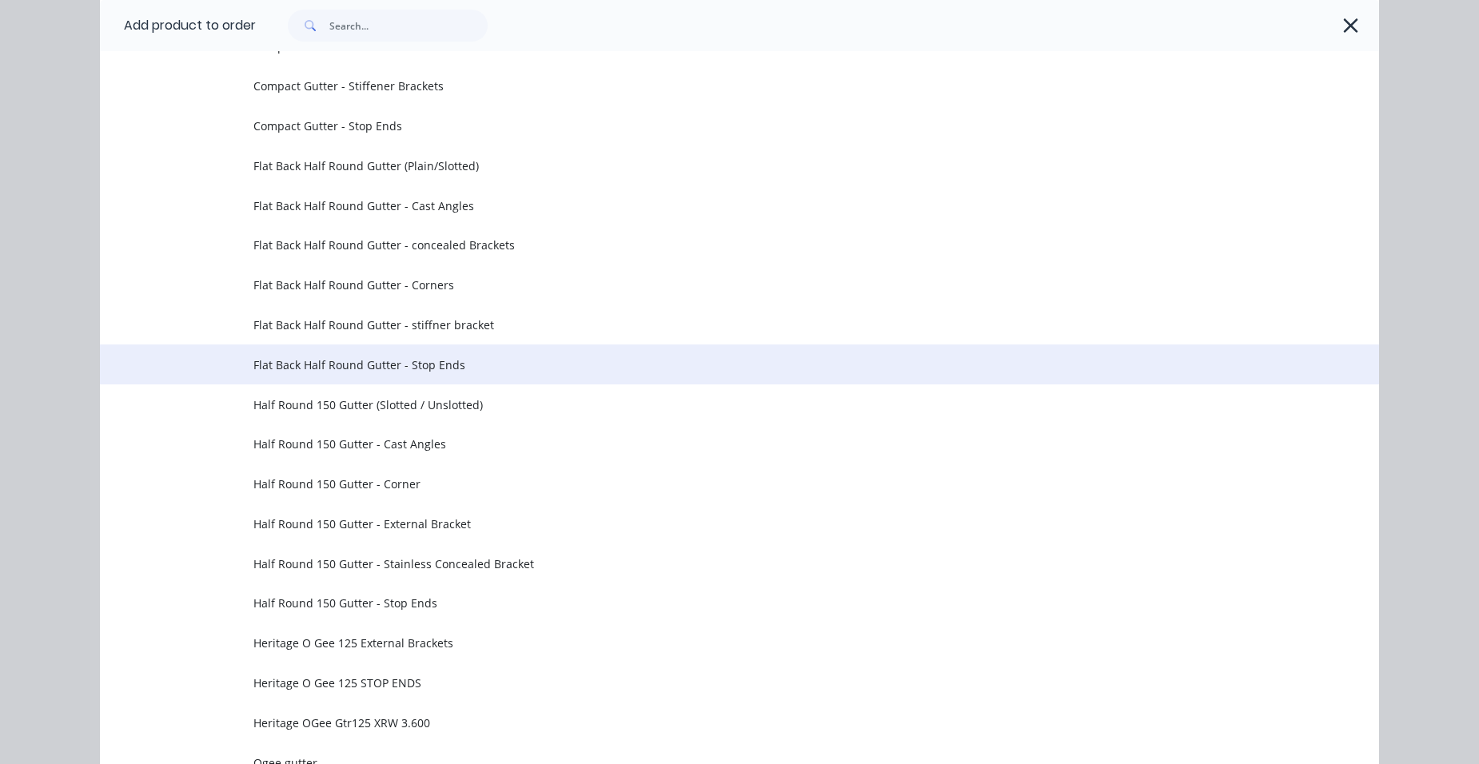
click at [479, 354] on td "Flat Back Half Round Gutter - Stop Ends" at bounding box center [816, 365] width 1126 height 40
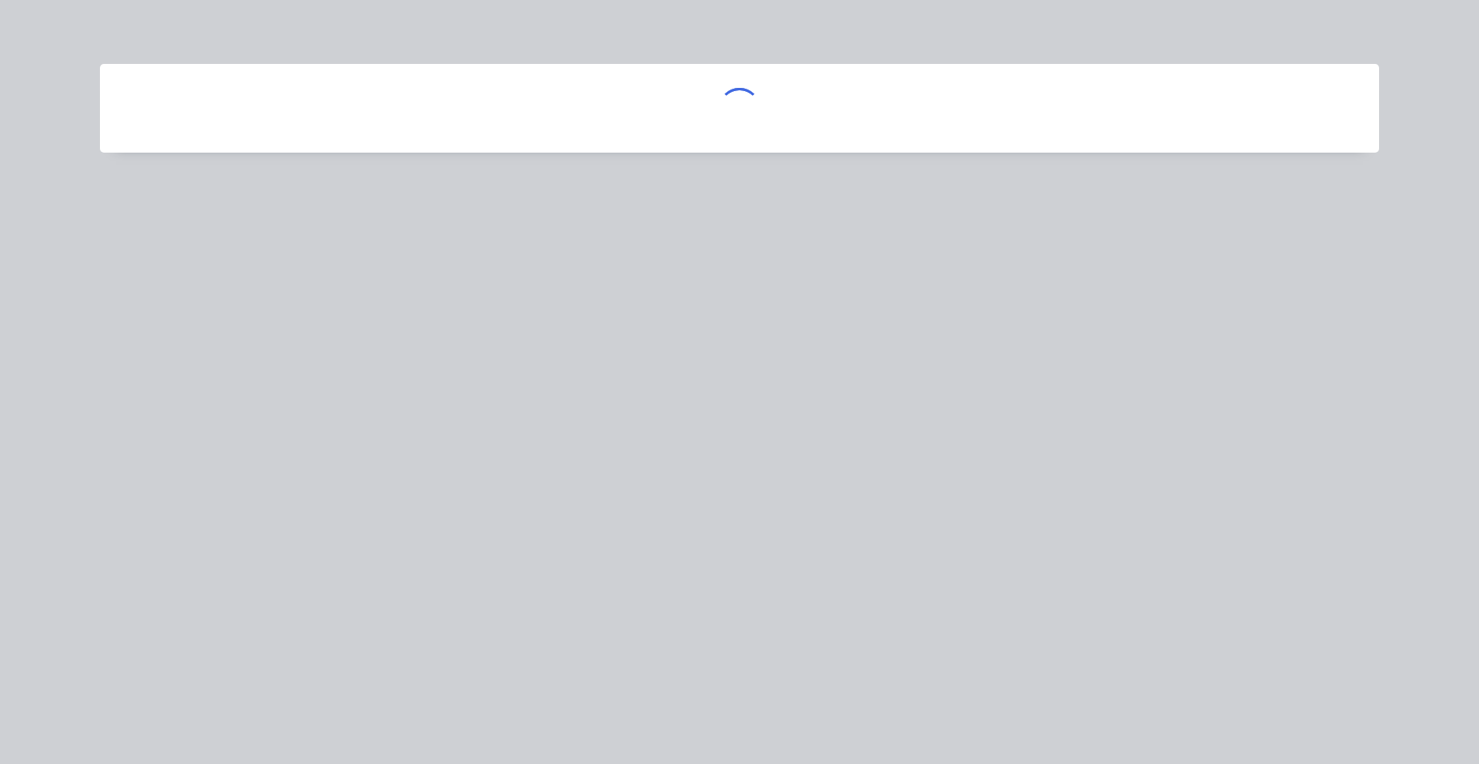
scroll to position [0, 0]
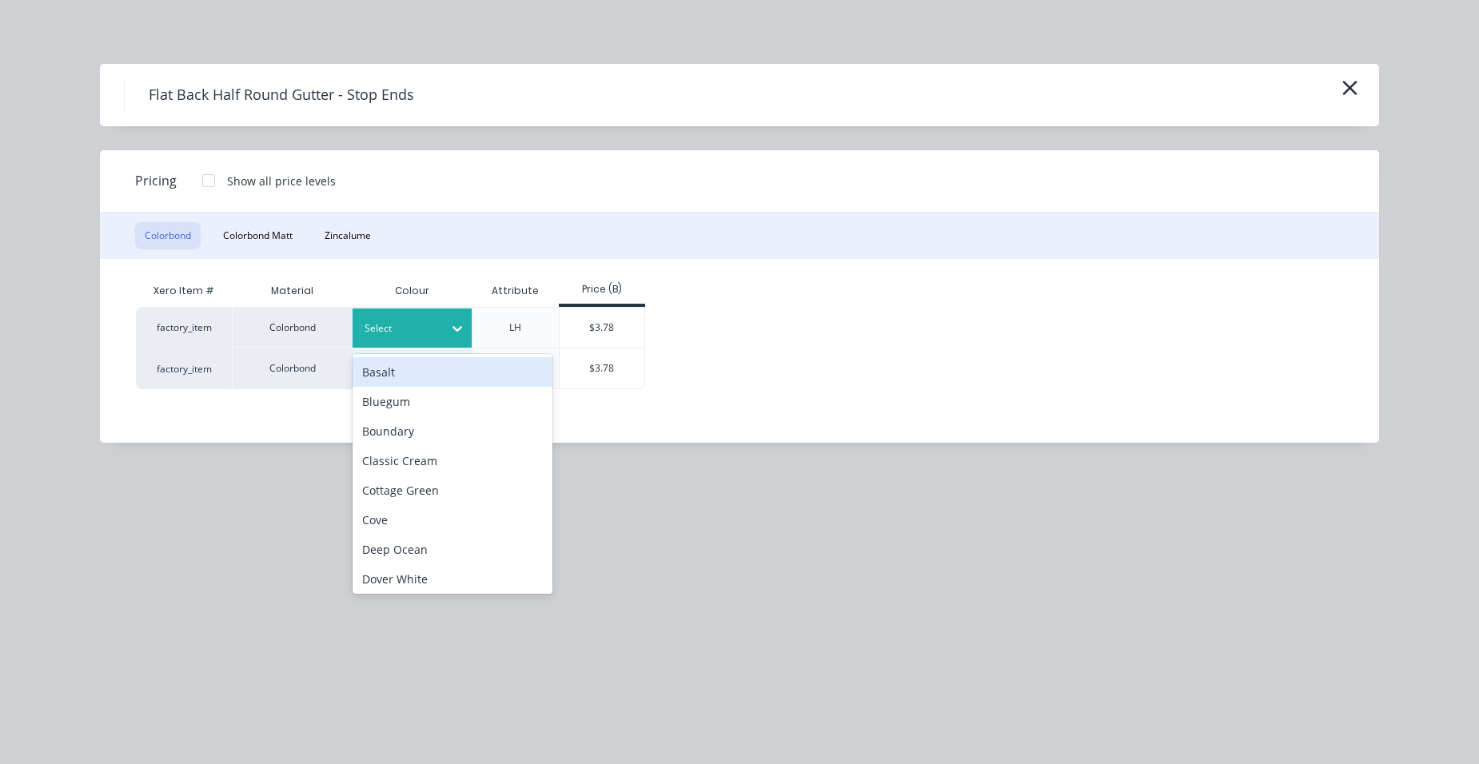
click at [398, 329] on div at bounding box center [401, 329] width 72 height 18
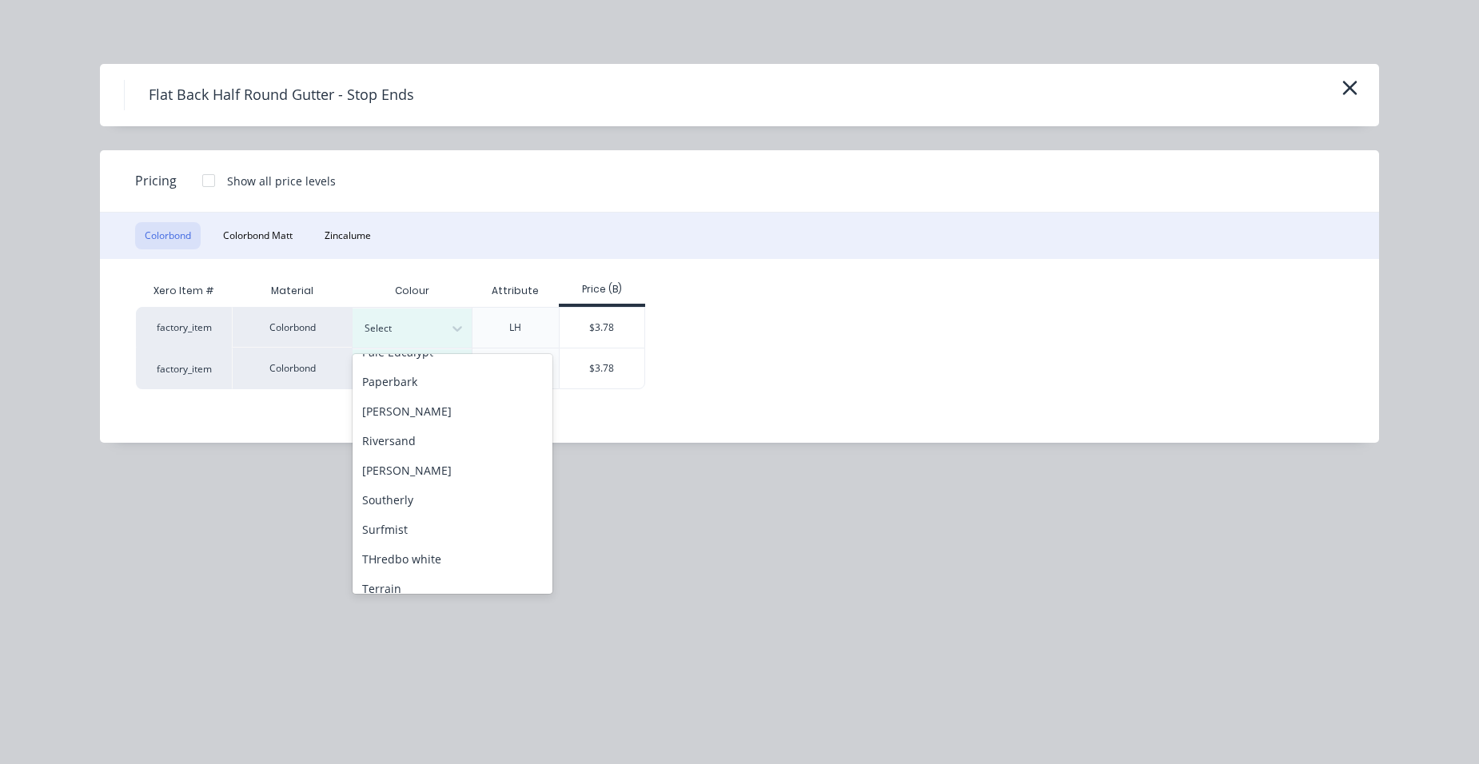
scroll to position [560, 0]
click at [393, 517] on div "Surfmist" at bounding box center [453, 523] width 200 height 30
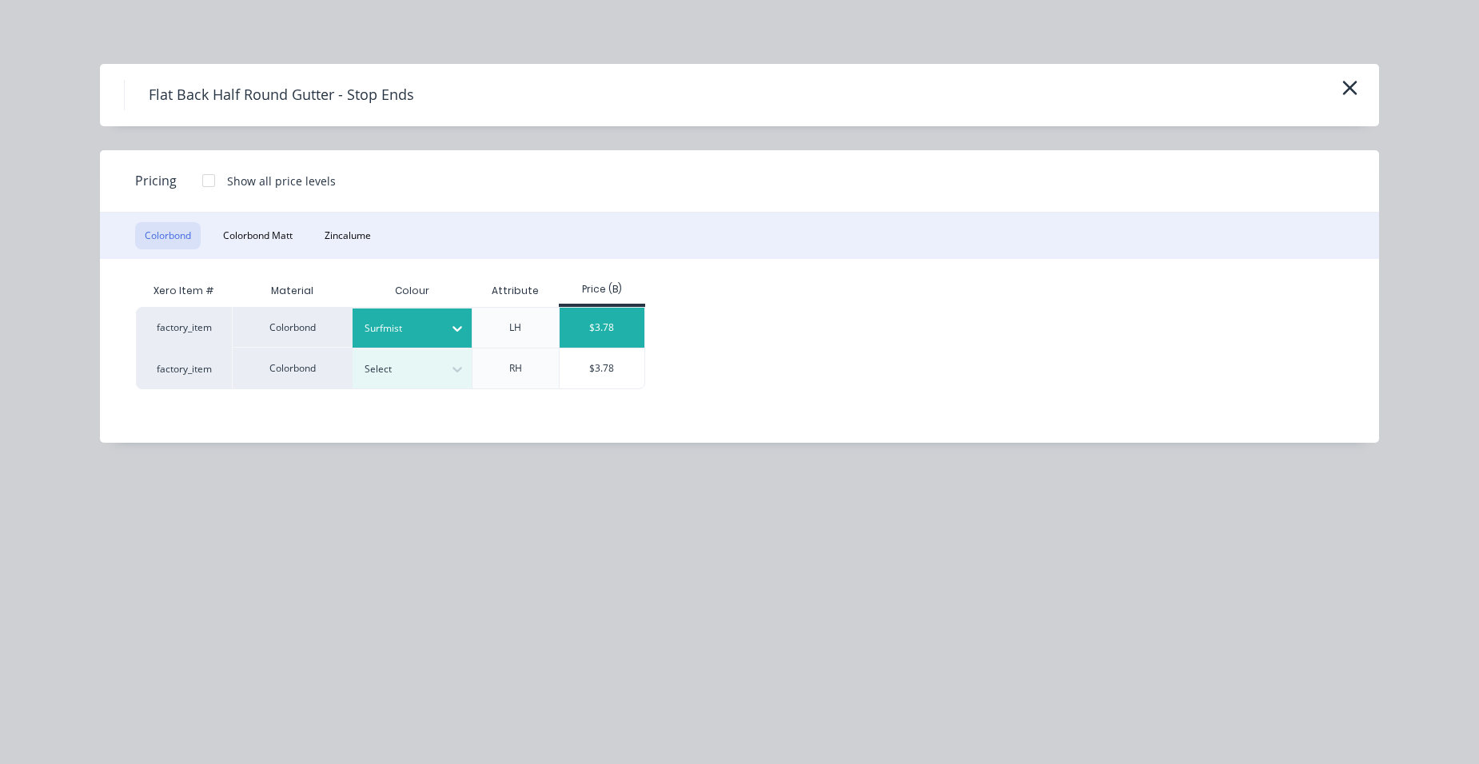
click at [577, 325] on div "$3.78" at bounding box center [603, 328] width 86 height 40
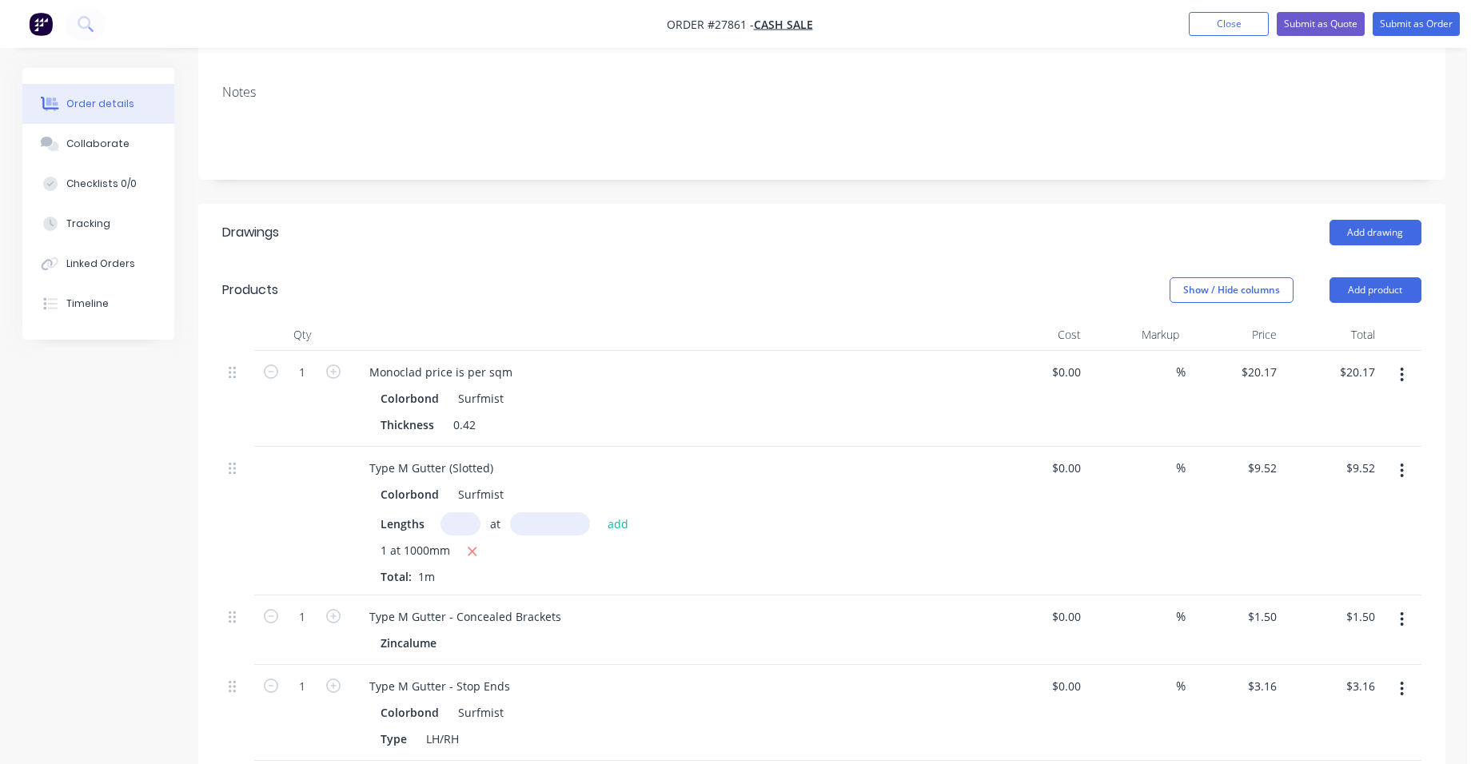
scroll to position [461, 0]
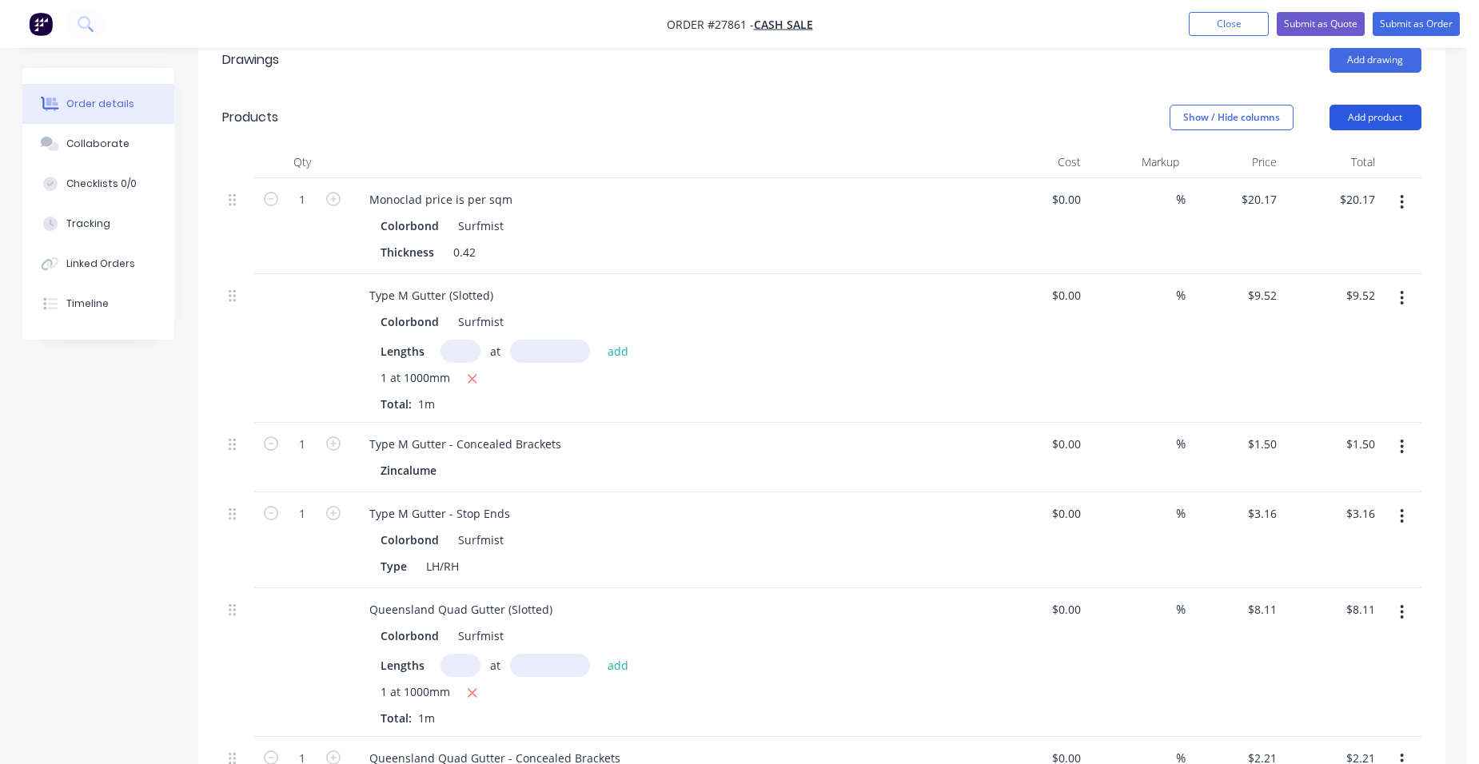
click at [1368, 105] on button "Add product" at bounding box center [1376, 118] width 92 height 26
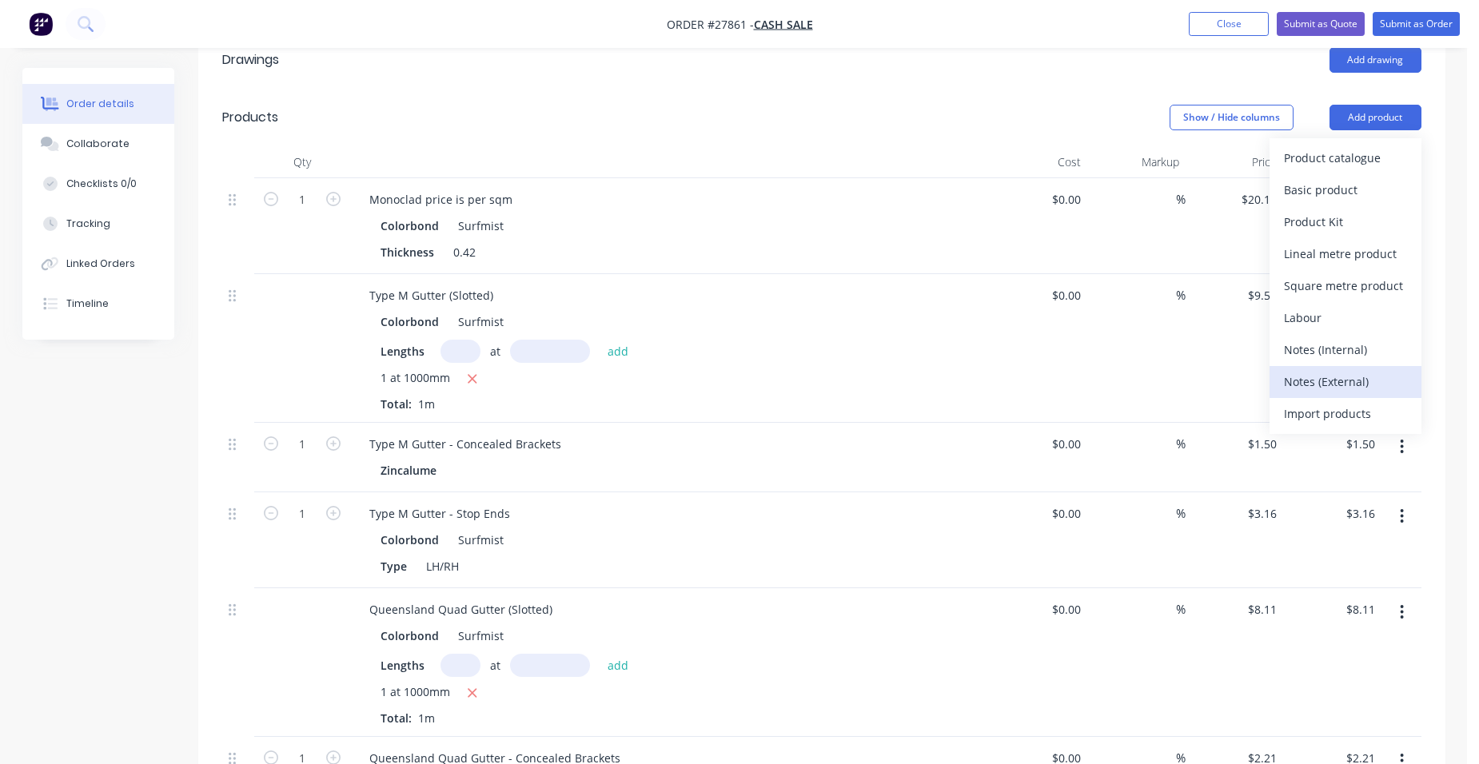
click at [1341, 370] on div "Notes (External)" at bounding box center [1345, 381] width 123 height 23
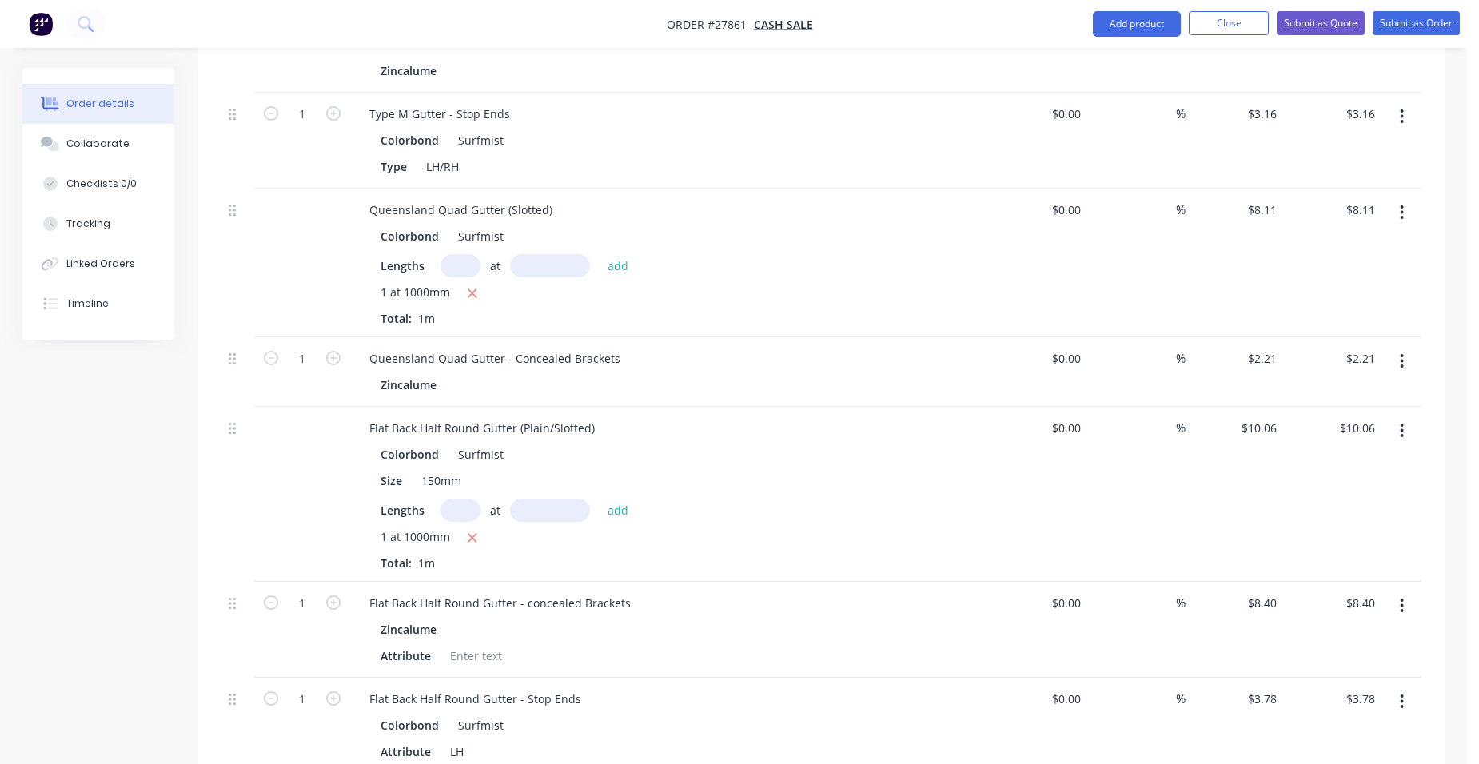
scroll to position [1181, 0]
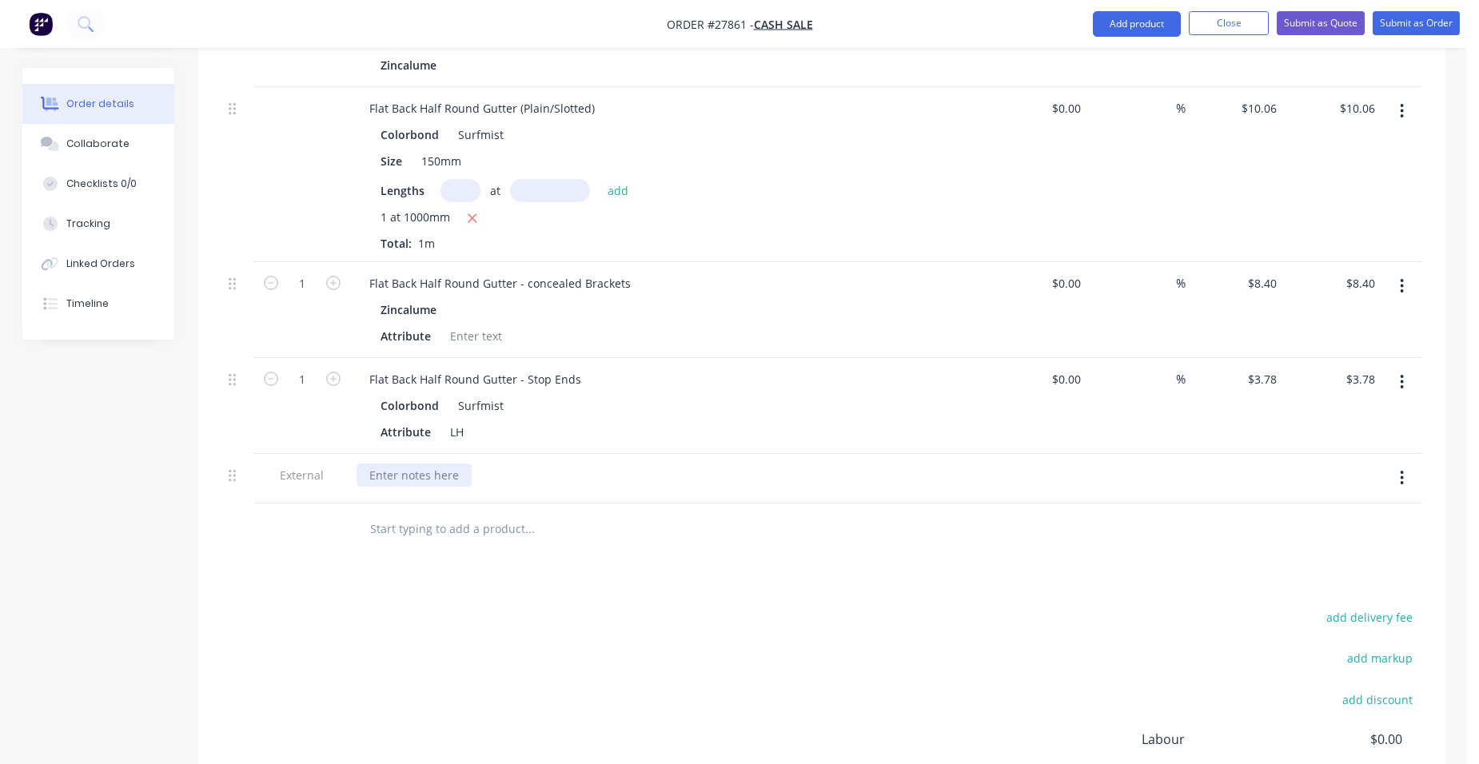
click at [399, 464] on div at bounding box center [414, 475] width 115 height 23
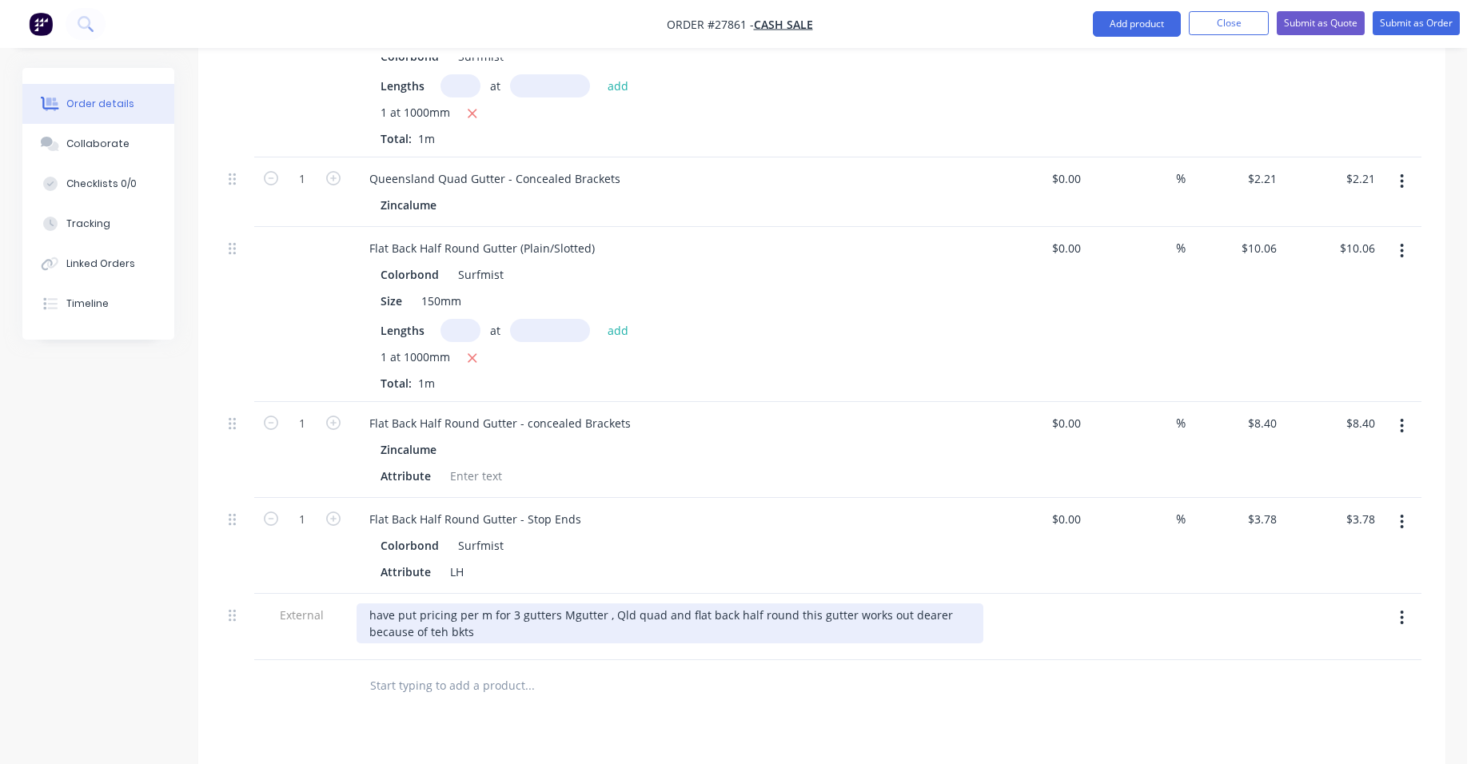
scroll to position [1261, 0]
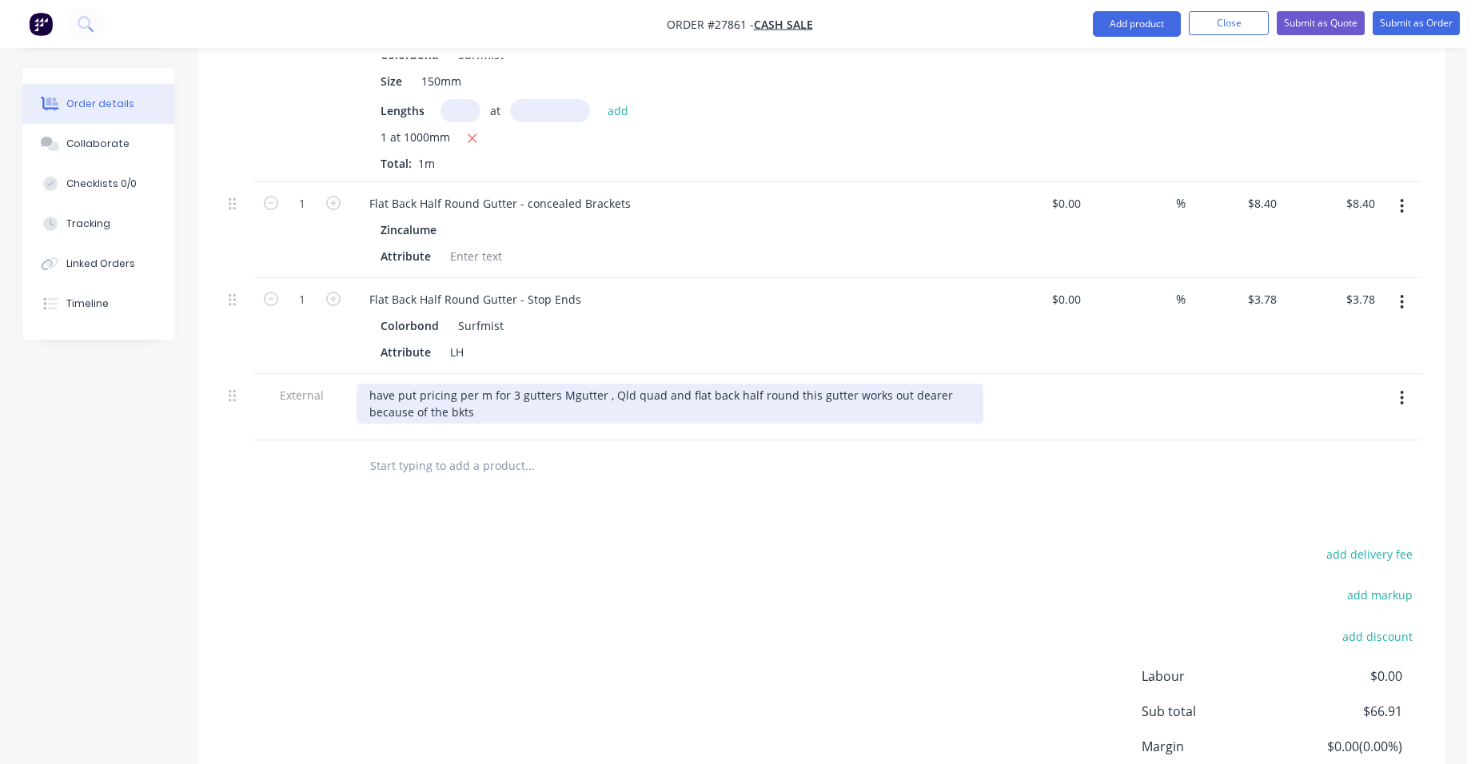
click at [480, 384] on div "have put pricing per m for 3 gutters Mgutter , Qld quad and flat back half roun…" at bounding box center [670, 404] width 627 height 40
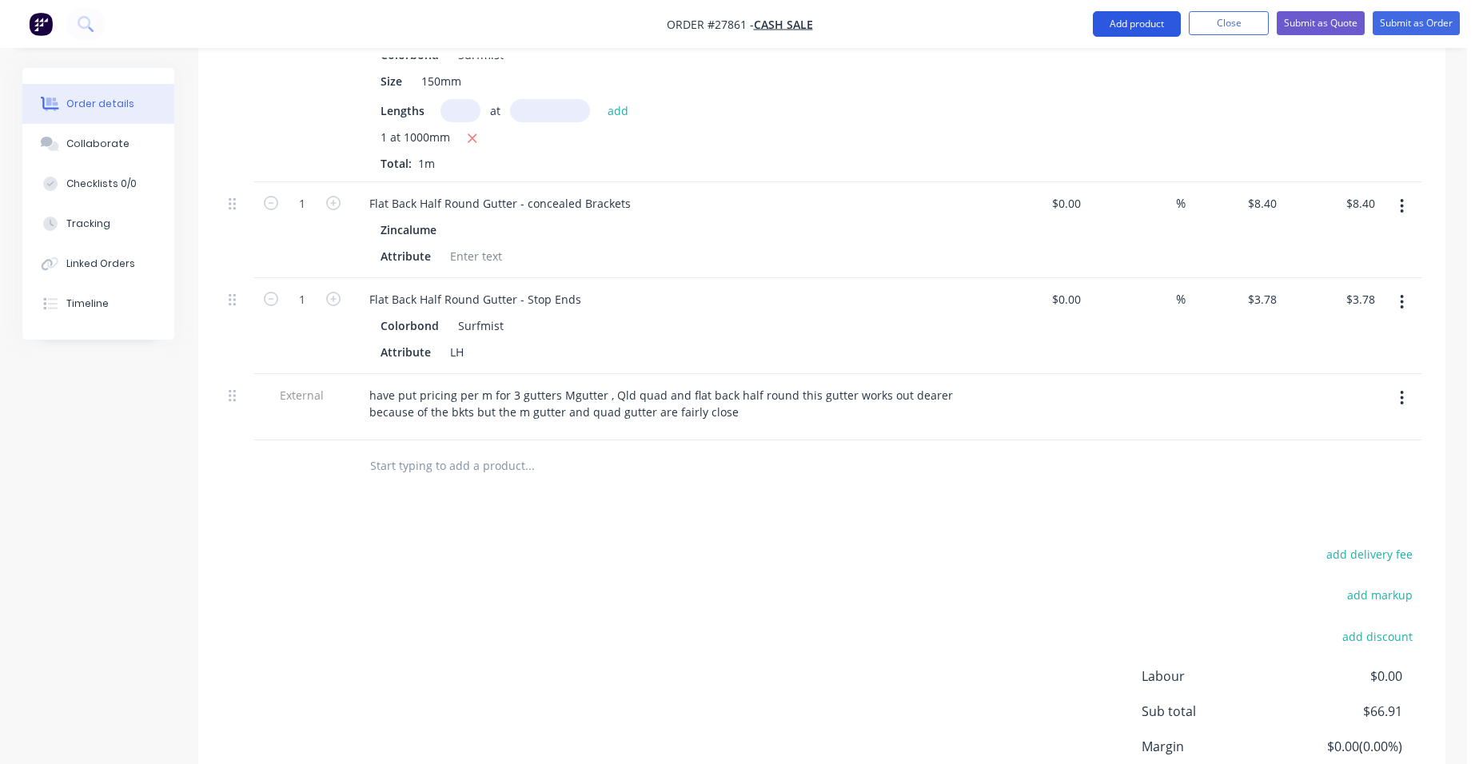
click at [1138, 27] on button "Add product" at bounding box center [1137, 24] width 88 height 26
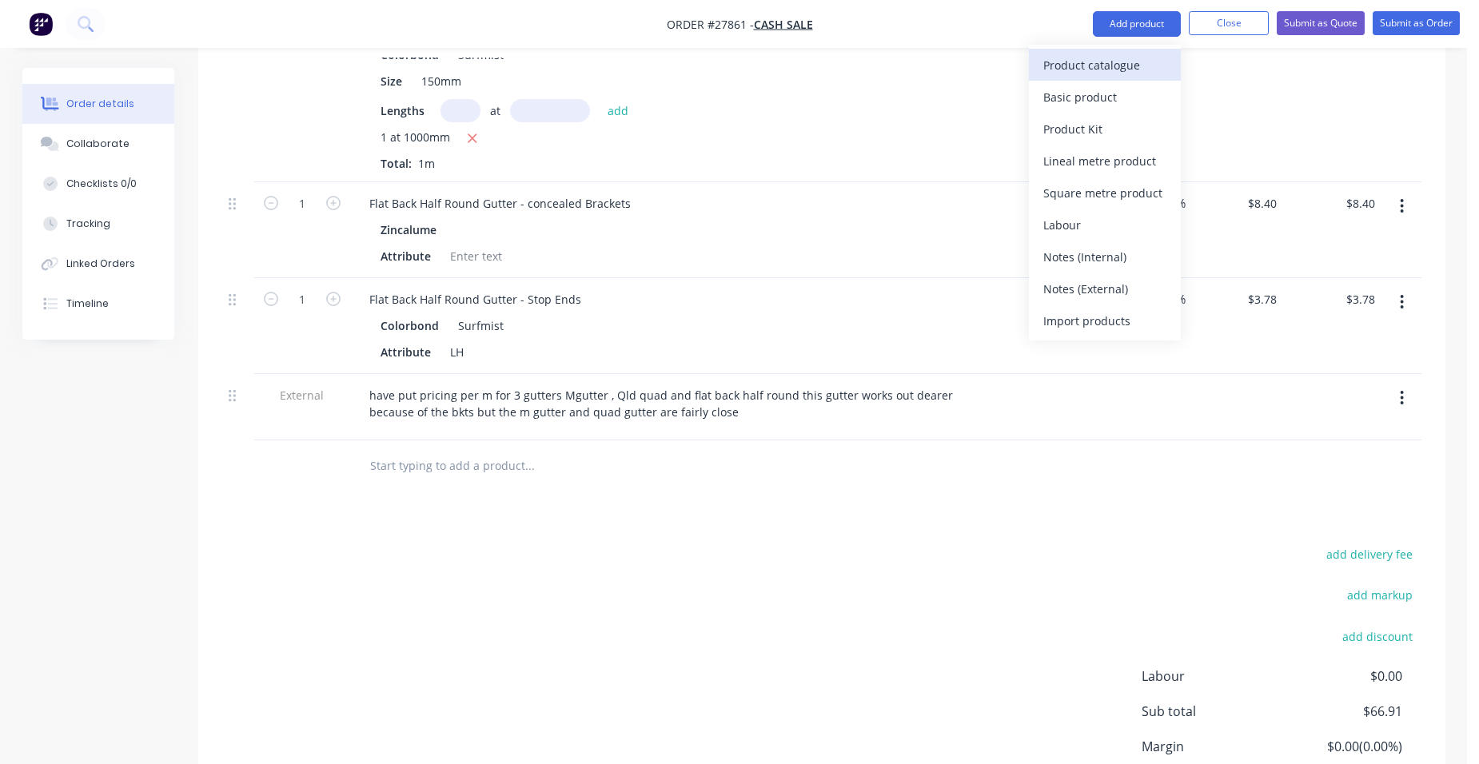
click at [1119, 58] on div "Product catalogue" at bounding box center [1105, 65] width 123 height 23
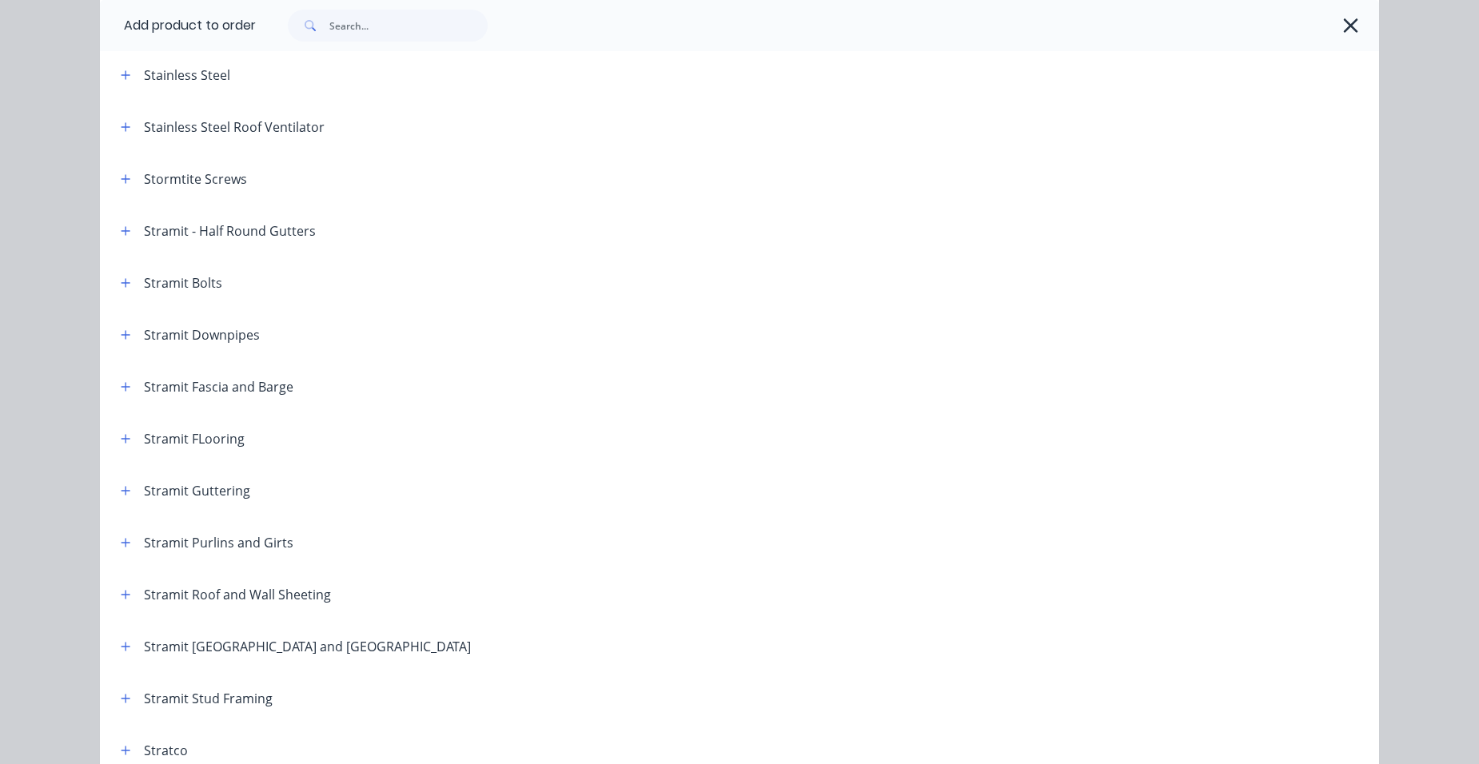
scroll to position [2319, 0]
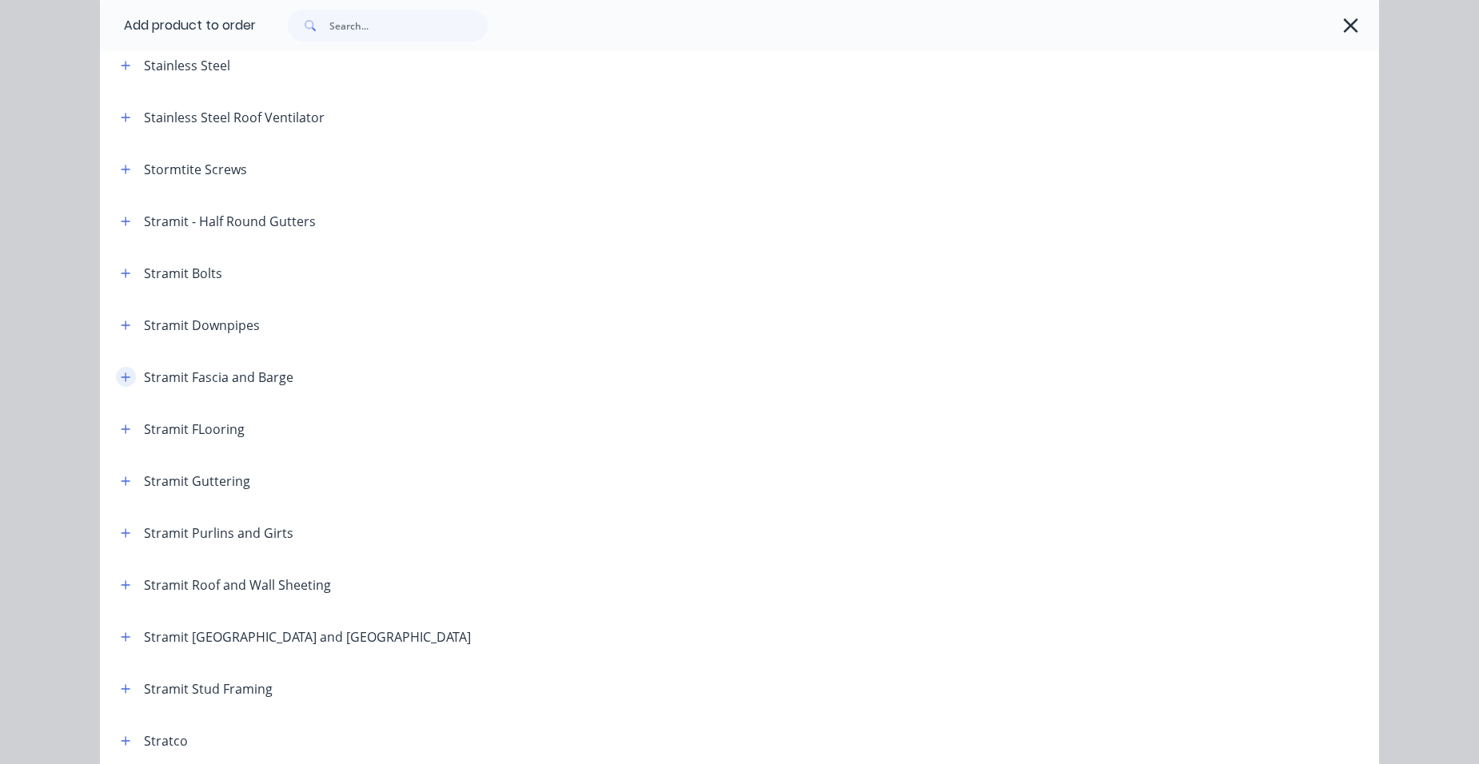
click at [116, 381] on button "button" at bounding box center [126, 377] width 20 height 20
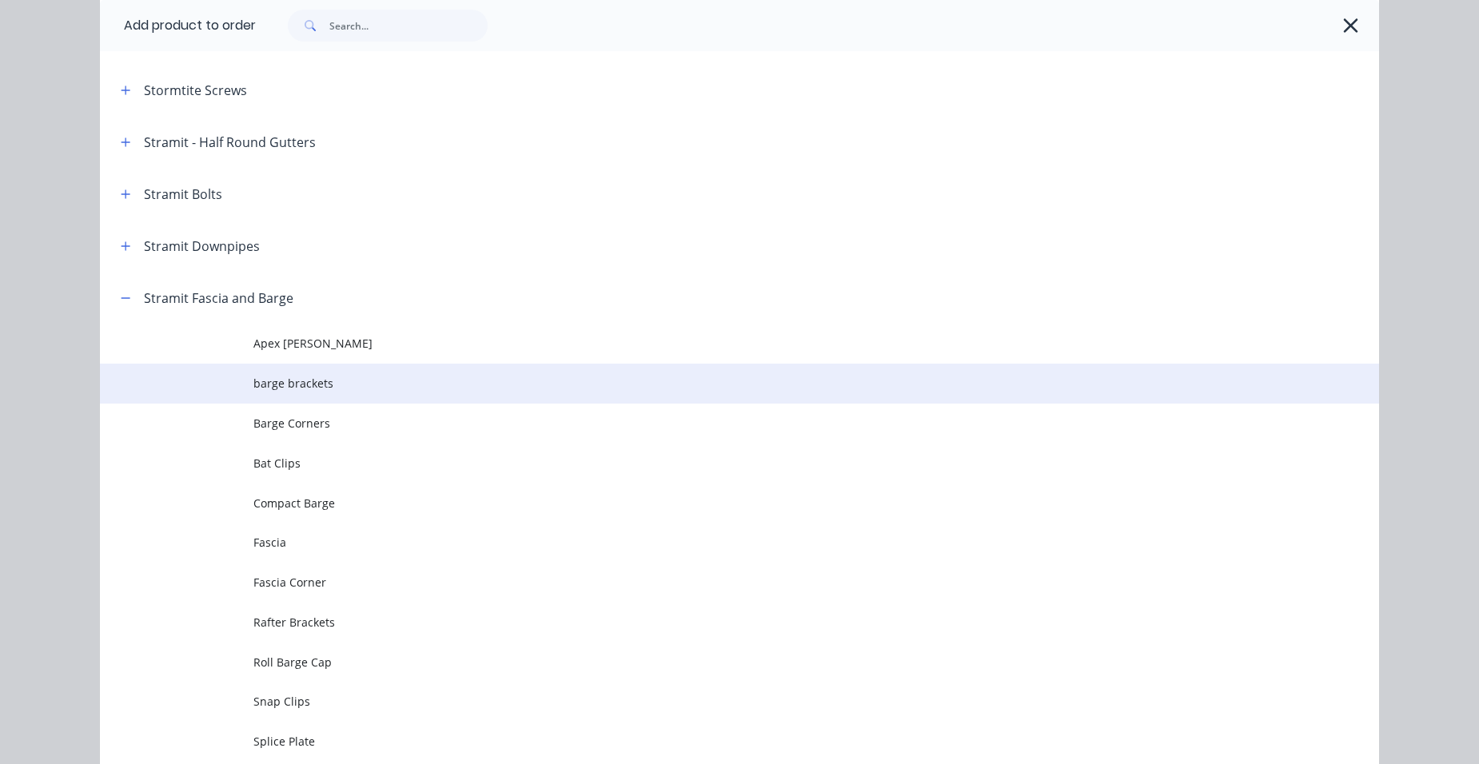
scroll to position [2559, 0]
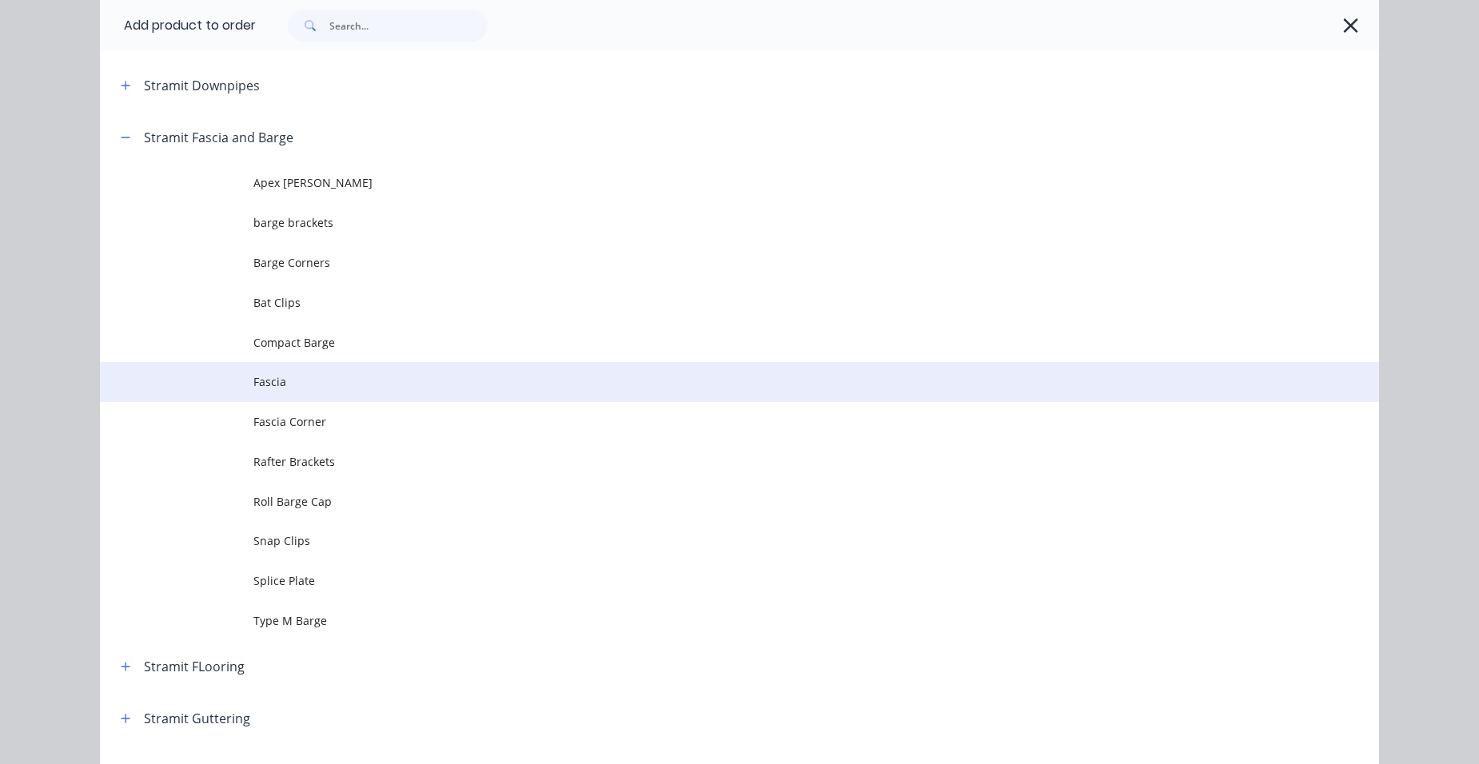
click at [293, 383] on span "Fascia" at bounding box center [703, 381] width 900 height 17
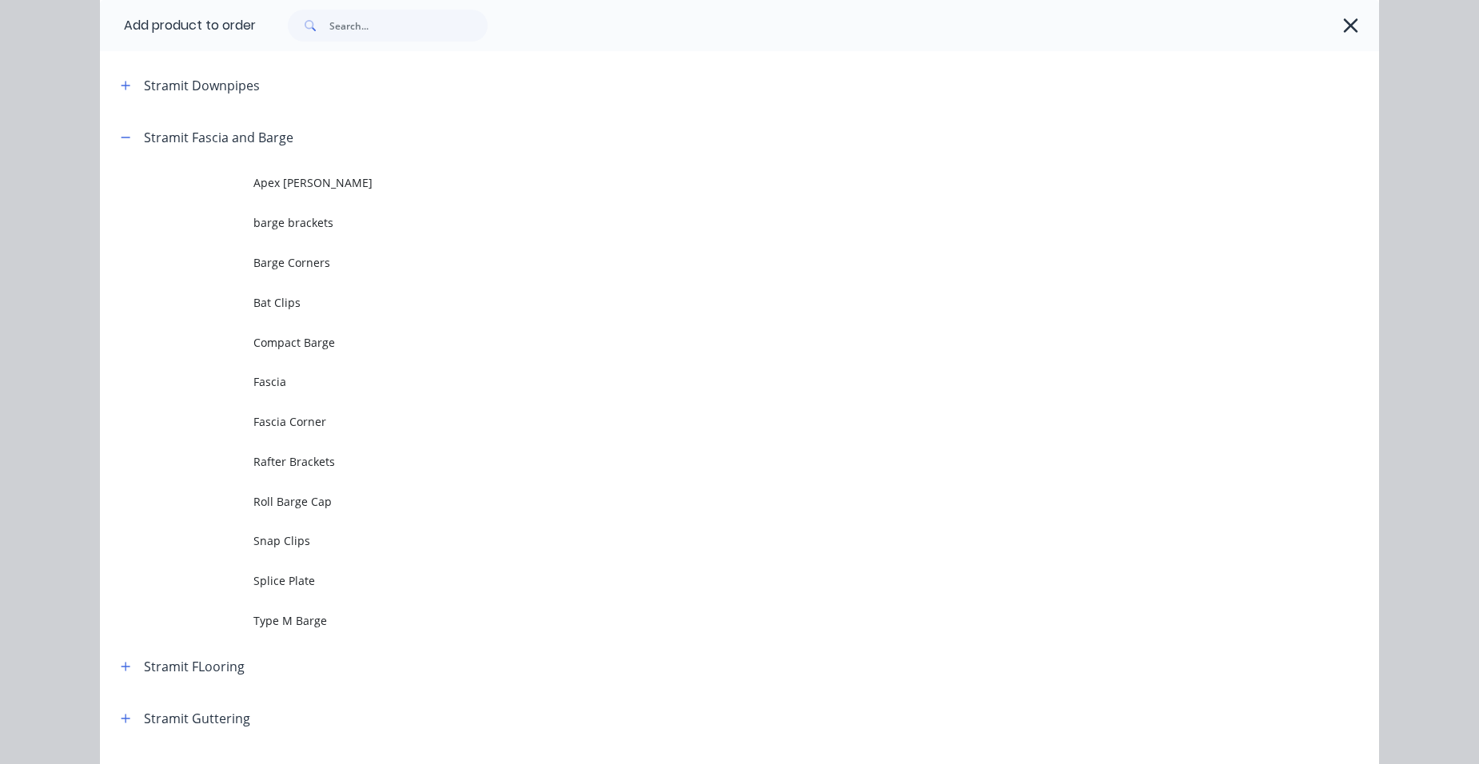
scroll to position [0, 0]
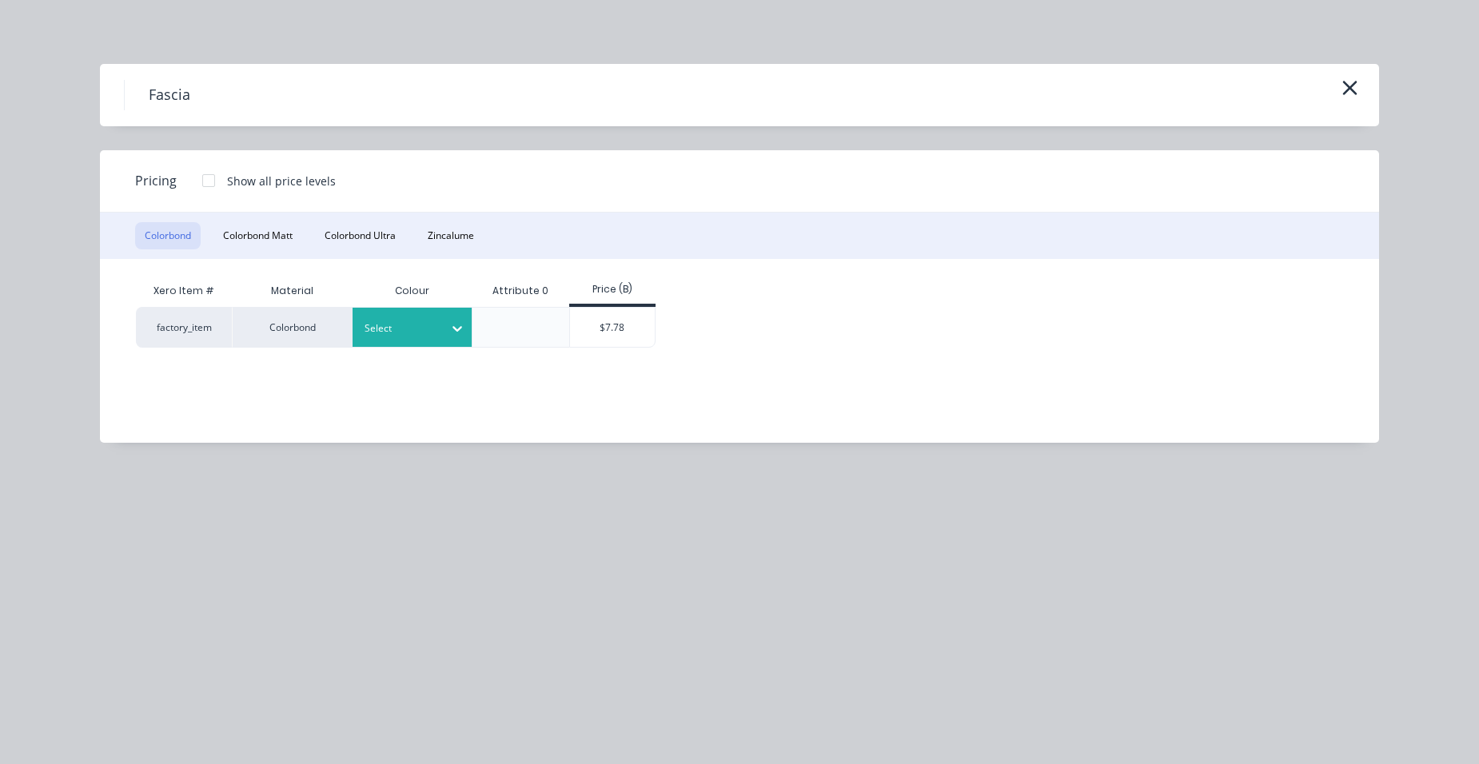
click at [361, 319] on div "Select" at bounding box center [398, 328] width 90 height 21
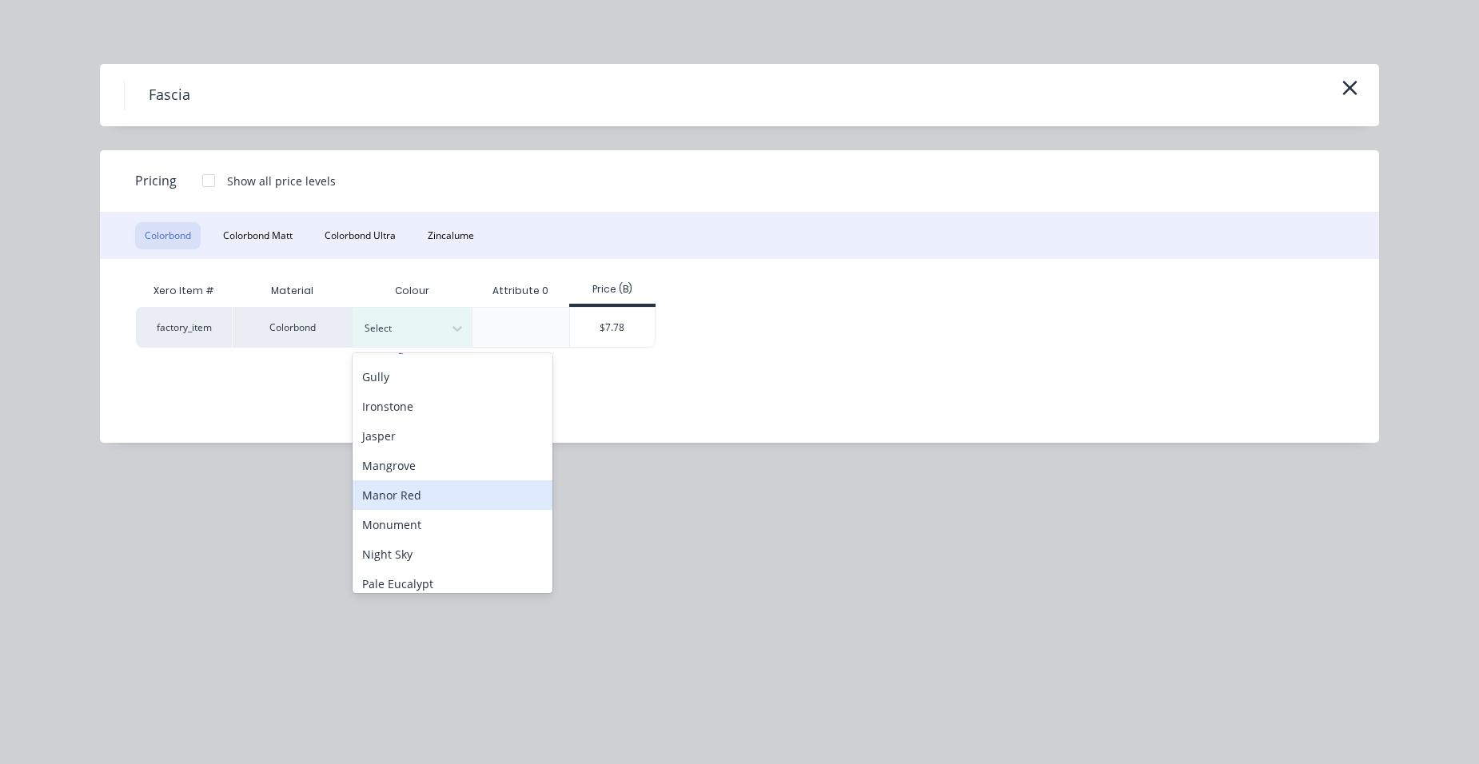
scroll to position [560, 0]
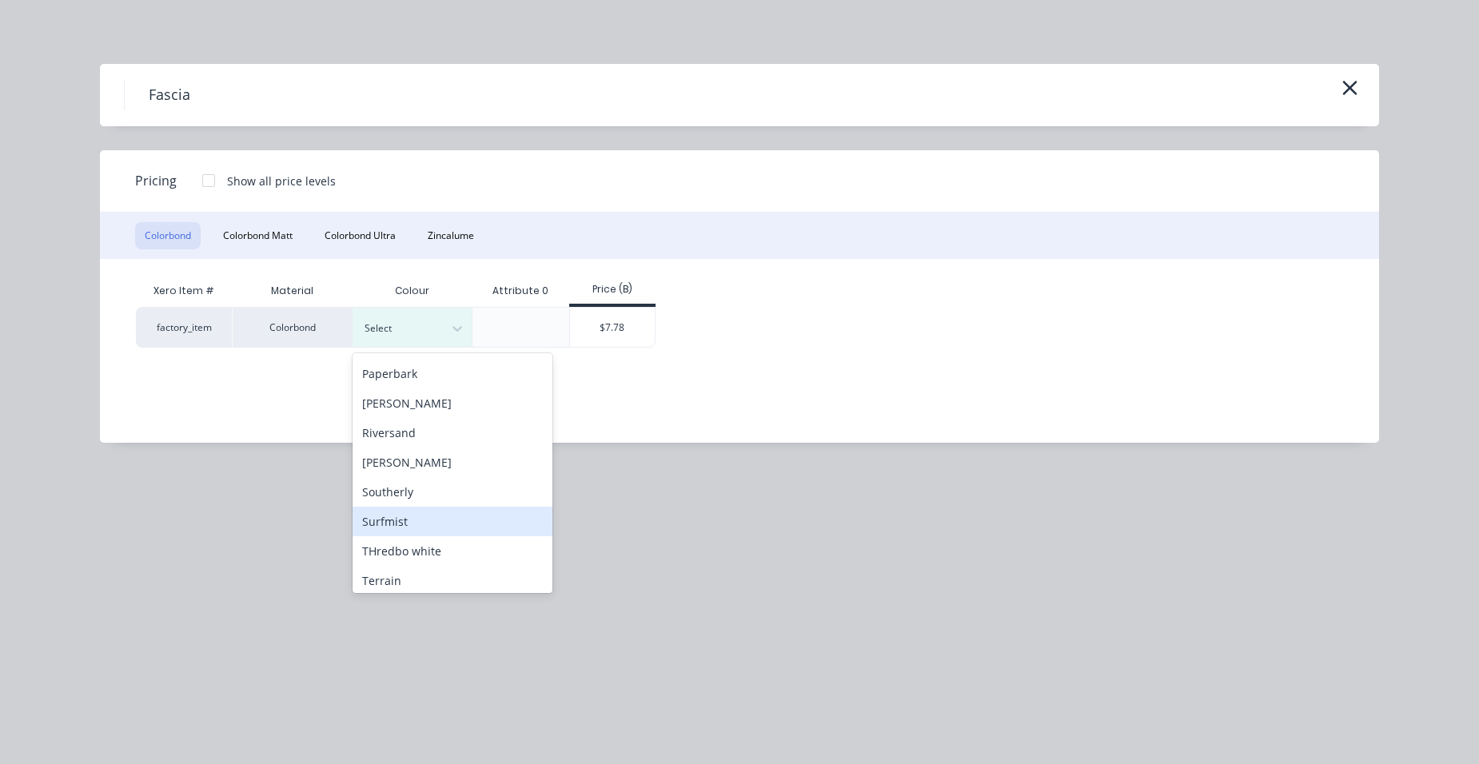
click at [411, 510] on div "Surfmist" at bounding box center [453, 522] width 200 height 30
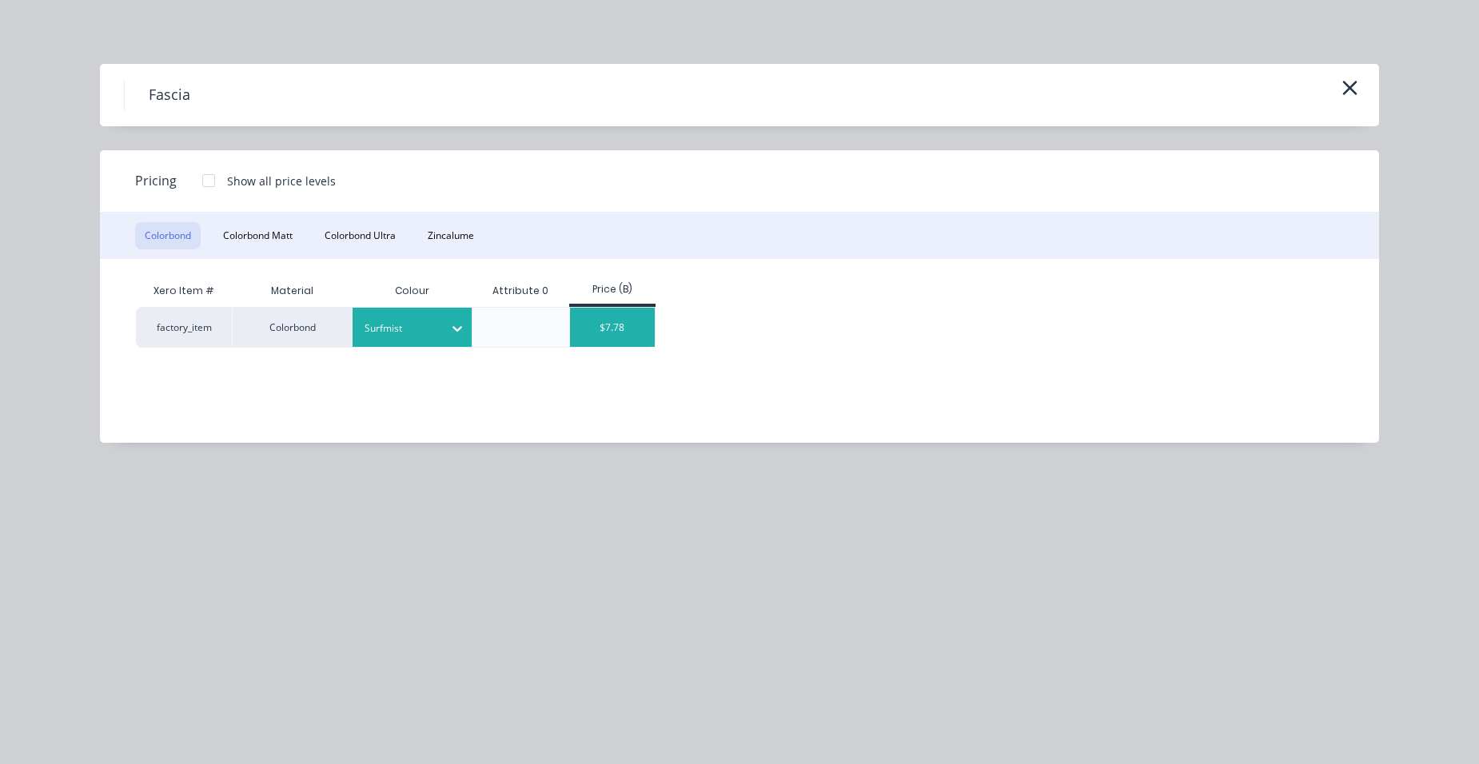
click at [610, 341] on div "$7.78" at bounding box center [613, 327] width 86 height 39
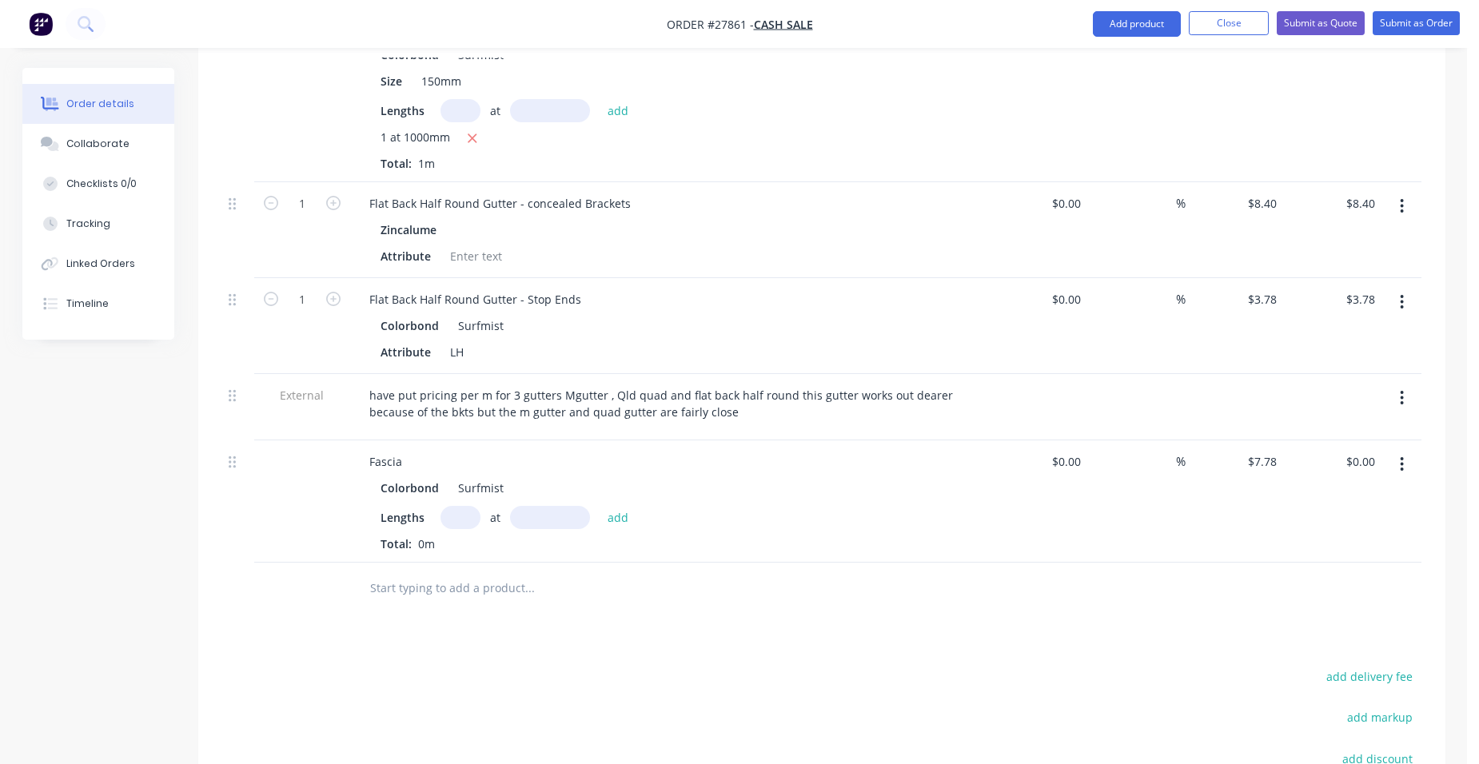
drag, startPoint x: 454, startPoint y: 469, endPoint x: 473, endPoint y: 492, distance: 30.1
click at [452, 506] on input "text" at bounding box center [461, 517] width 40 height 23
click at [600, 506] on button "add" at bounding box center [619, 517] width 38 height 22
click at [503, 477] on div "Colorbond Surfmist" at bounding box center [670, 488] width 579 height 23
click at [507, 477] on div "Colorbond Surfmist" at bounding box center [670, 488] width 579 height 23
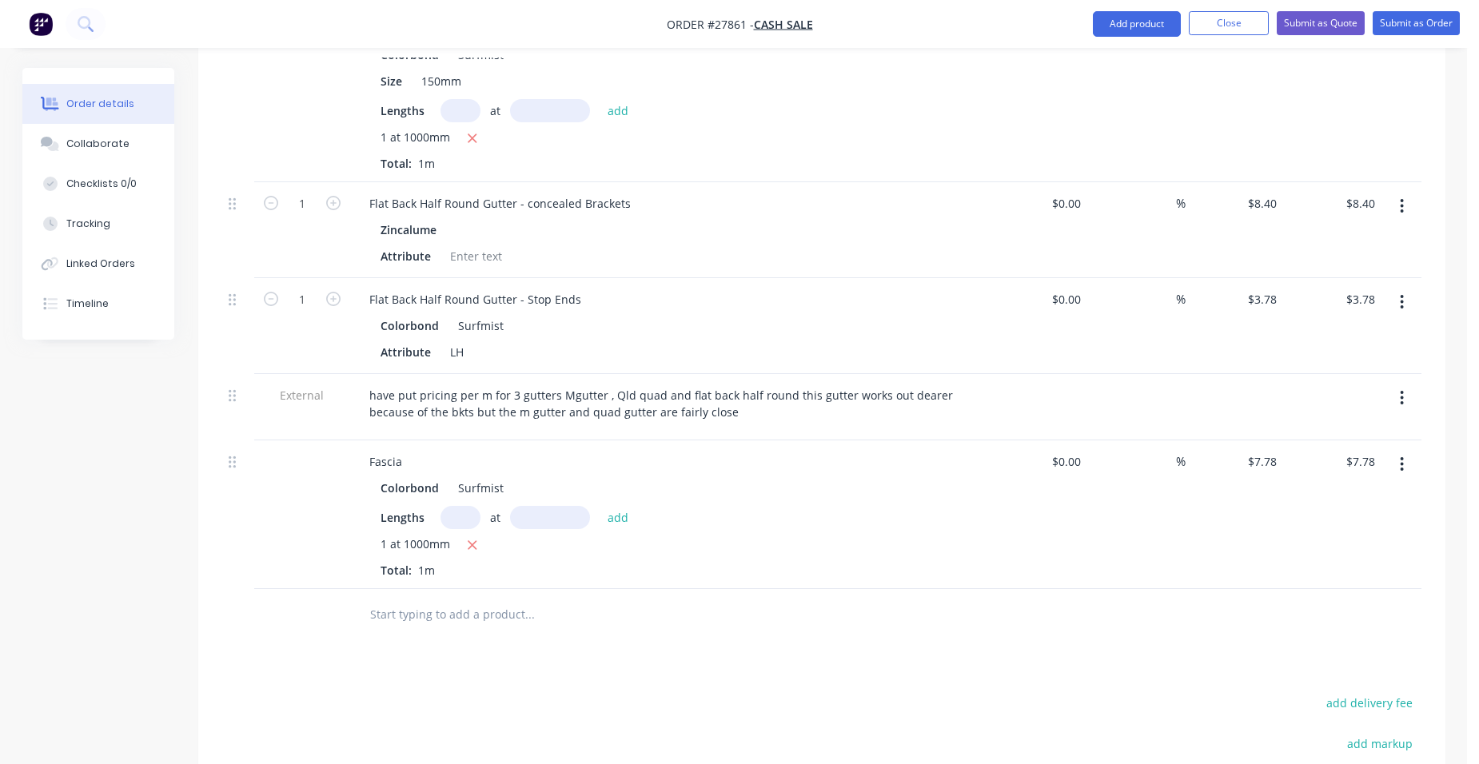
click at [499, 477] on div "Surfmist" at bounding box center [478, 488] width 52 height 23
click at [405, 450] on div "Fascia" at bounding box center [386, 461] width 58 height 23
click at [1128, 26] on button "Add product" at bounding box center [1137, 24] width 88 height 26
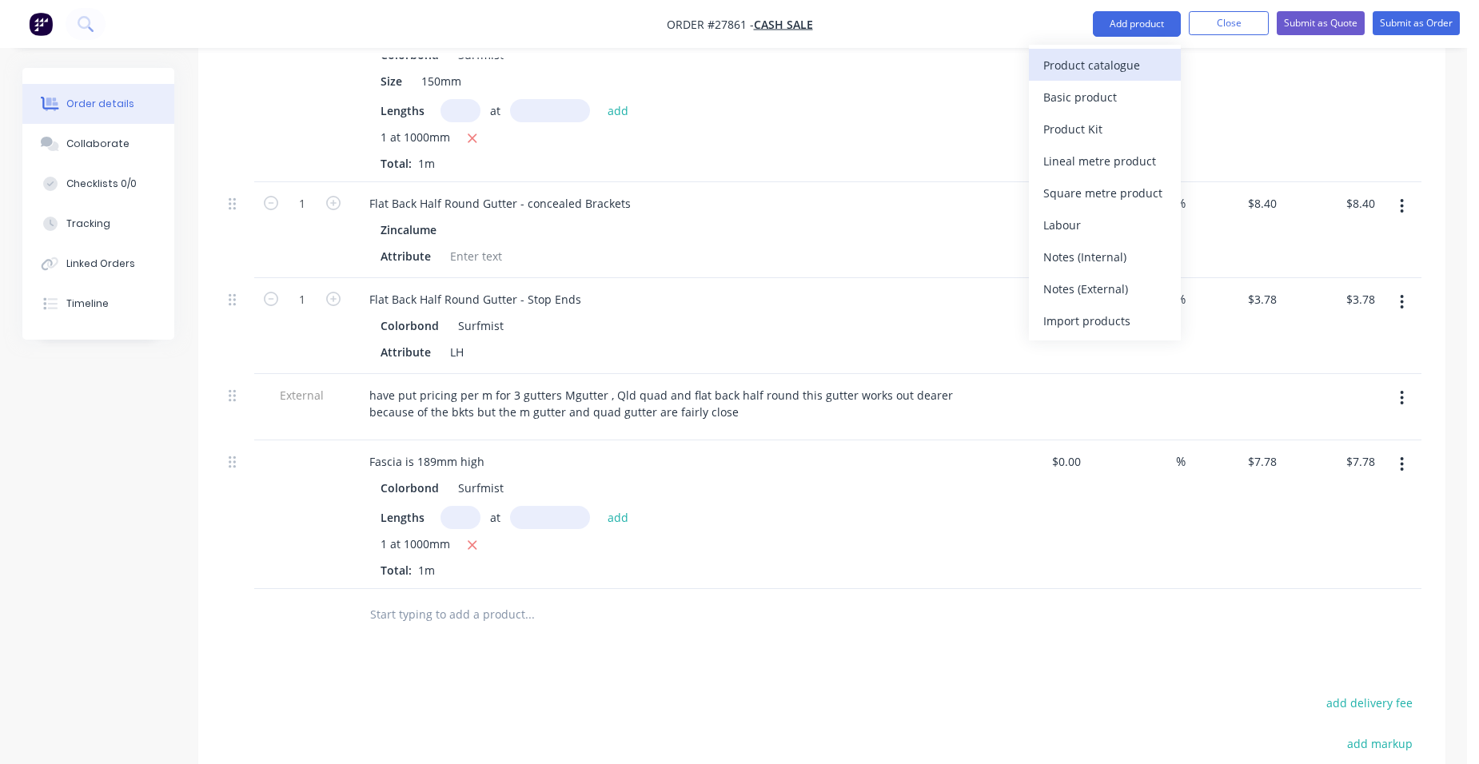
click at [1095, 58] on div "Product catalogue" at bounding box center [1105, 65] width 123 height 23
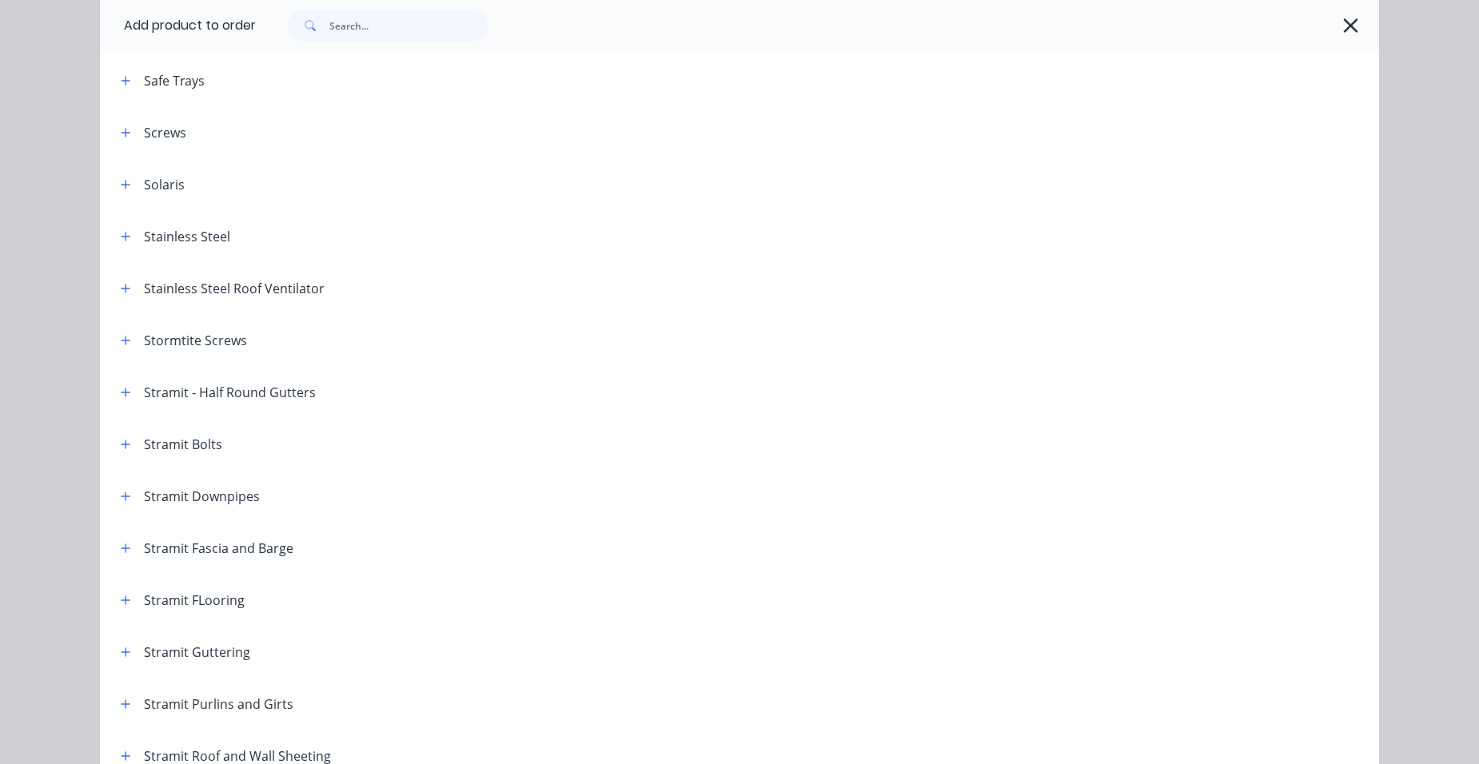
scroll to position [2239, 0]
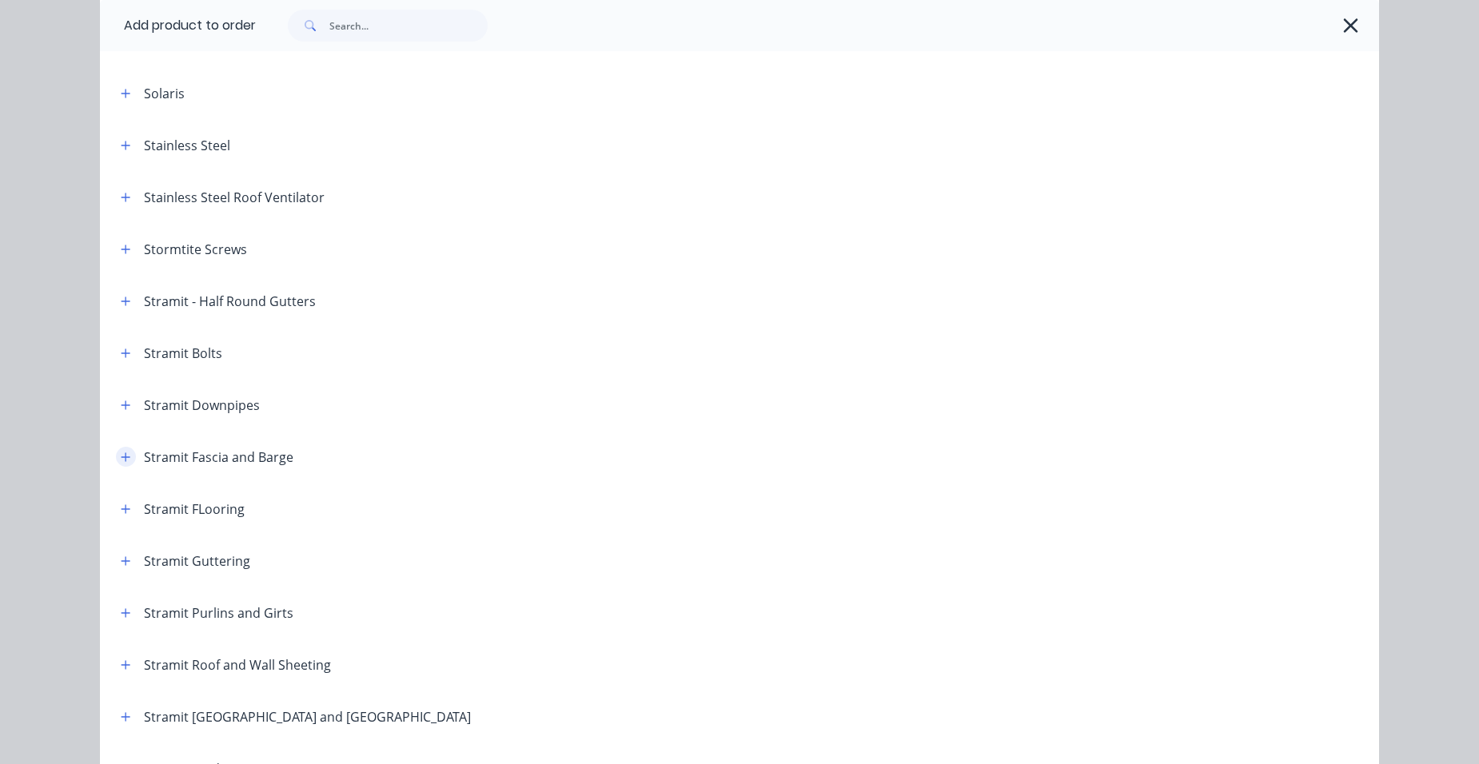
click at [116, 457] on button "button" at bounding box center [126, 457] width 20 height 20
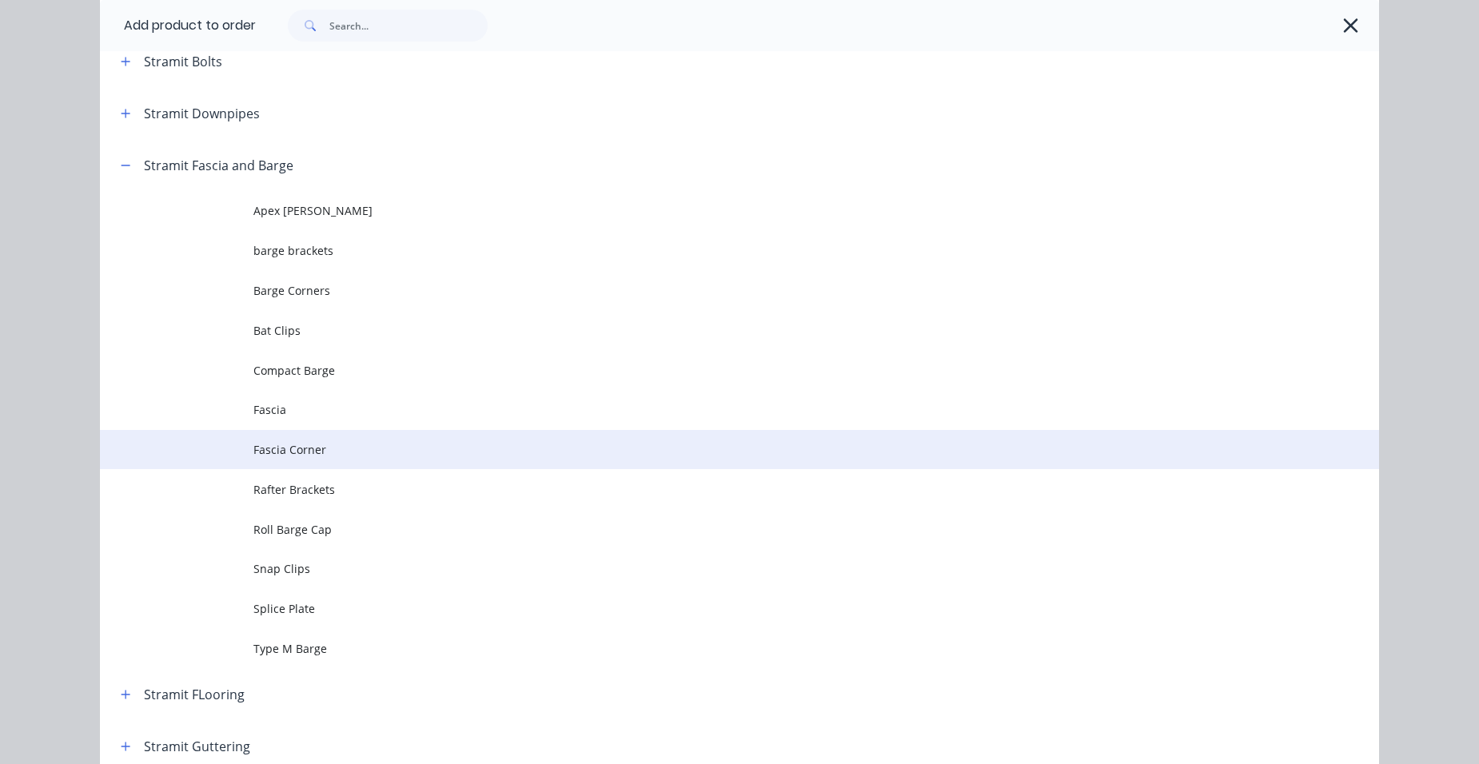
scroll to position [2559, 0]
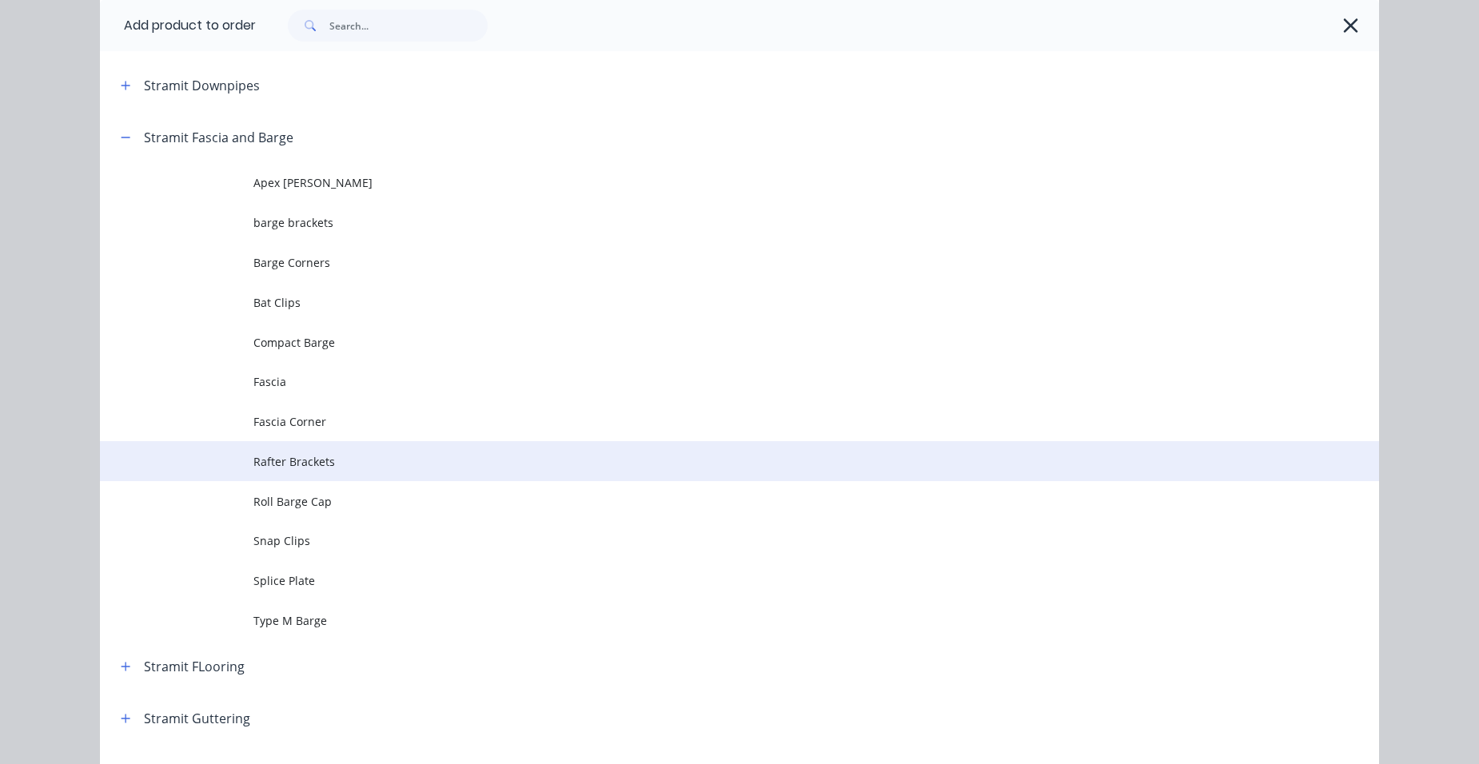
click at [335, 462] on span "Rafter Brackets" at bounding box center [703, 461] width 900 height 17
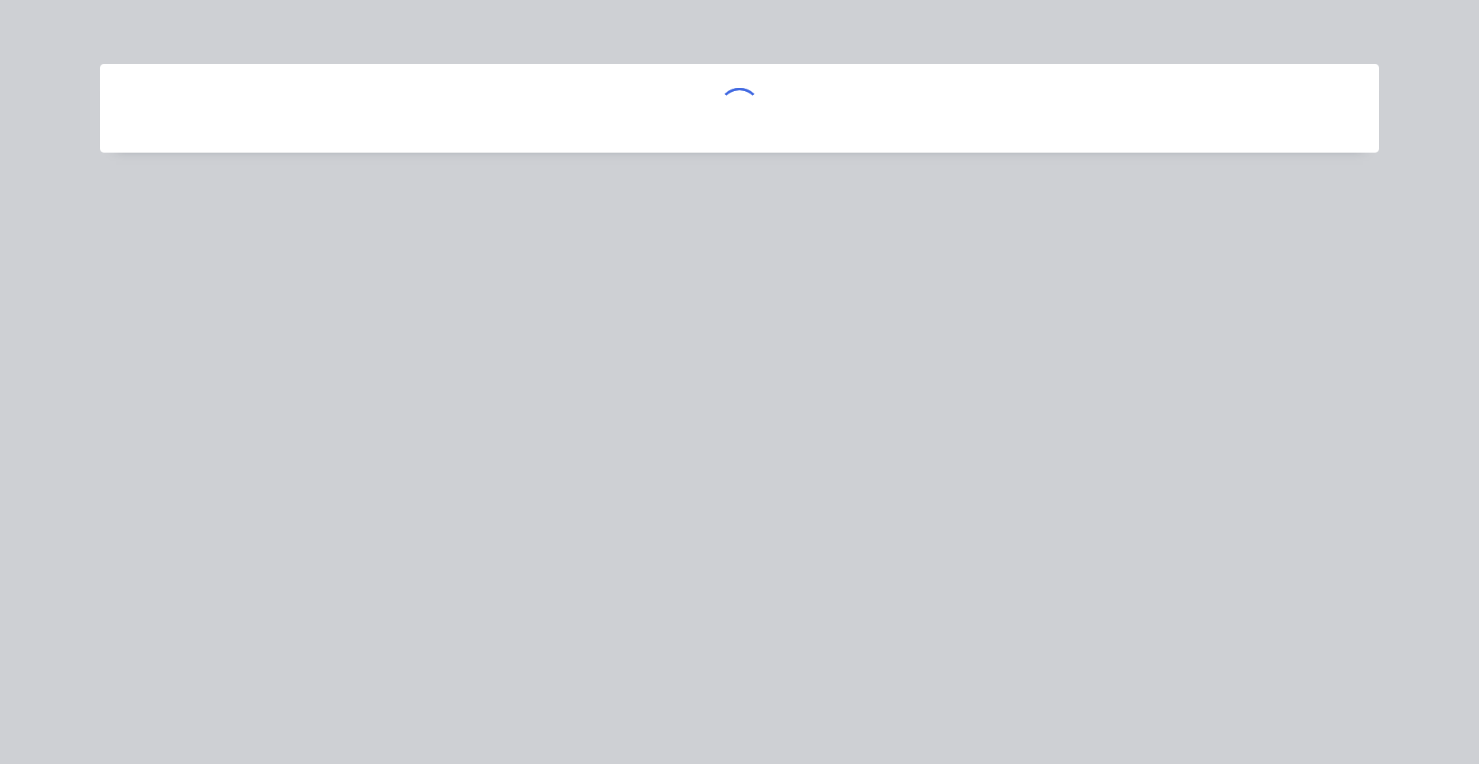
scroll to position [0, 0]
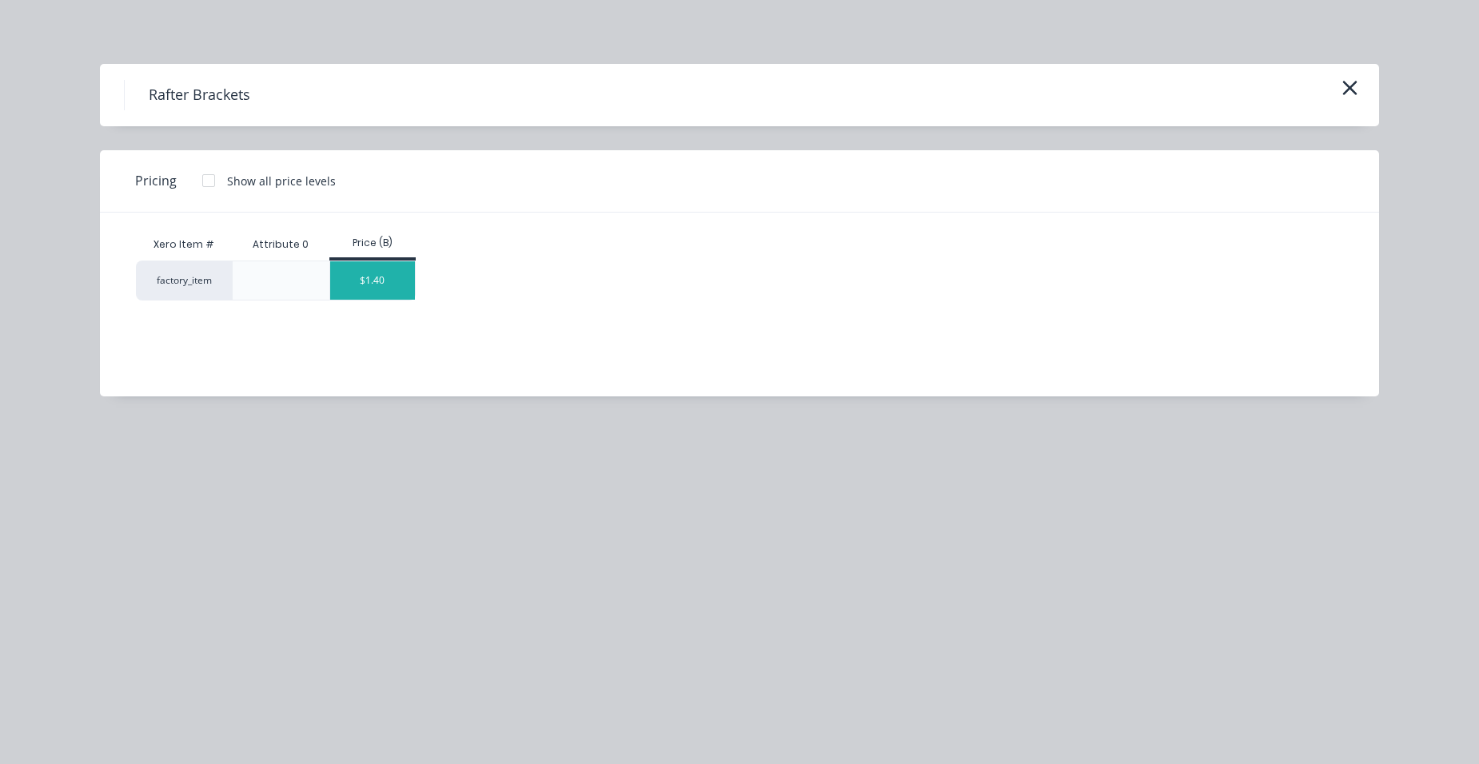
click at [370, 299] on div "$1.40" at bounding box center [373, 280] width 86 height 38
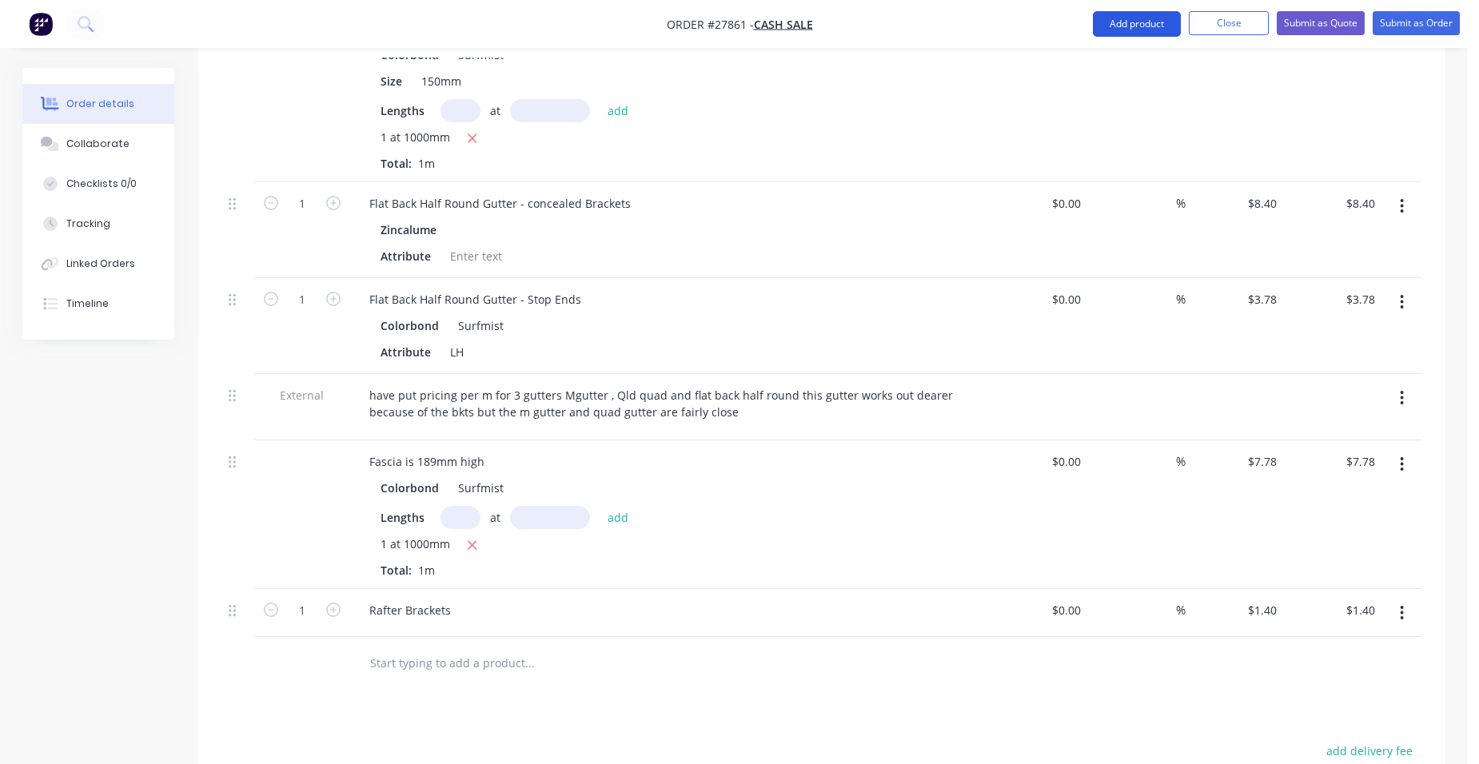
click at [1131, 26] on button "Add product" at bounding box center [1137, 24] width 88 height 26
click at [1109, 59] on div "Product catalogue" at bounding box center [1105, 65] width 123 height 23
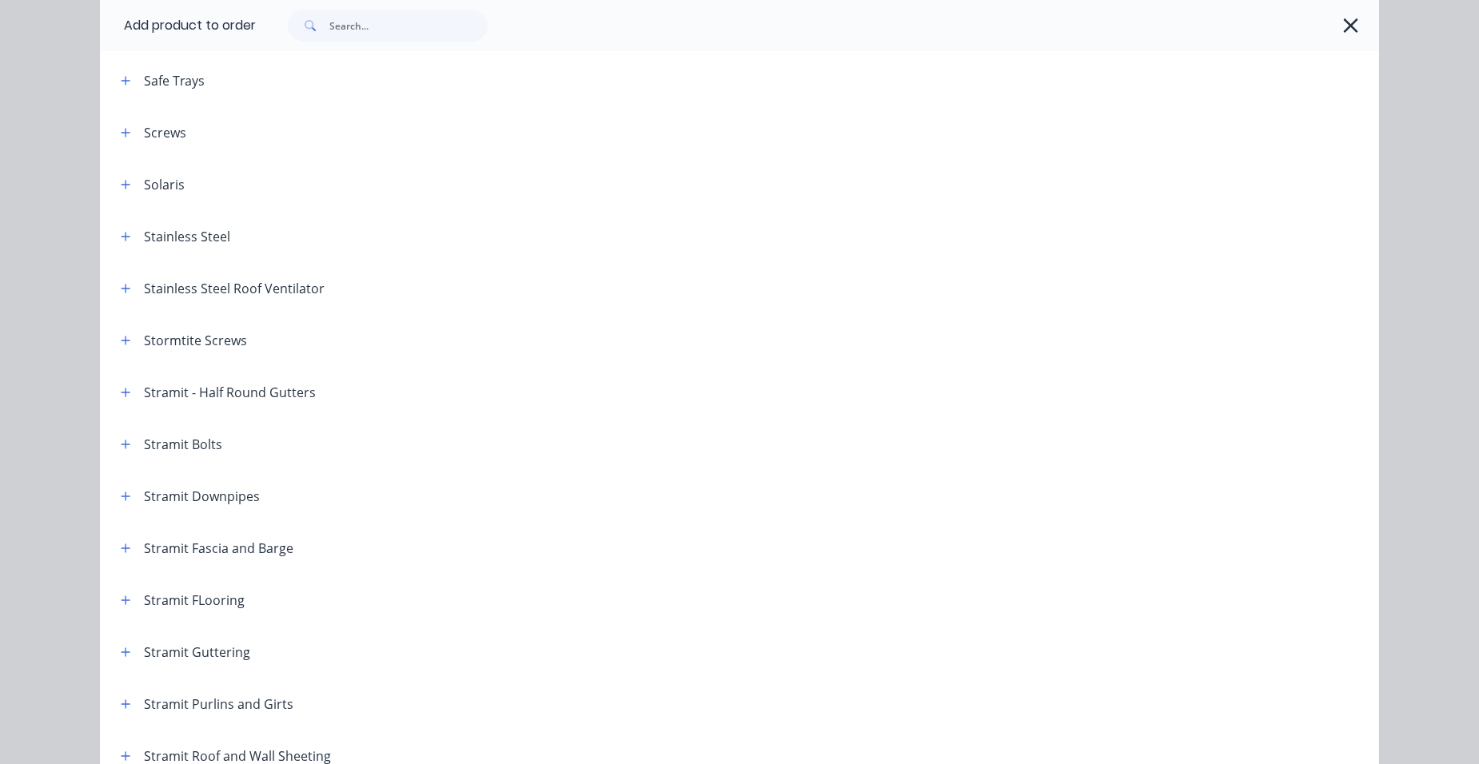
scroll to position [2068, 0]
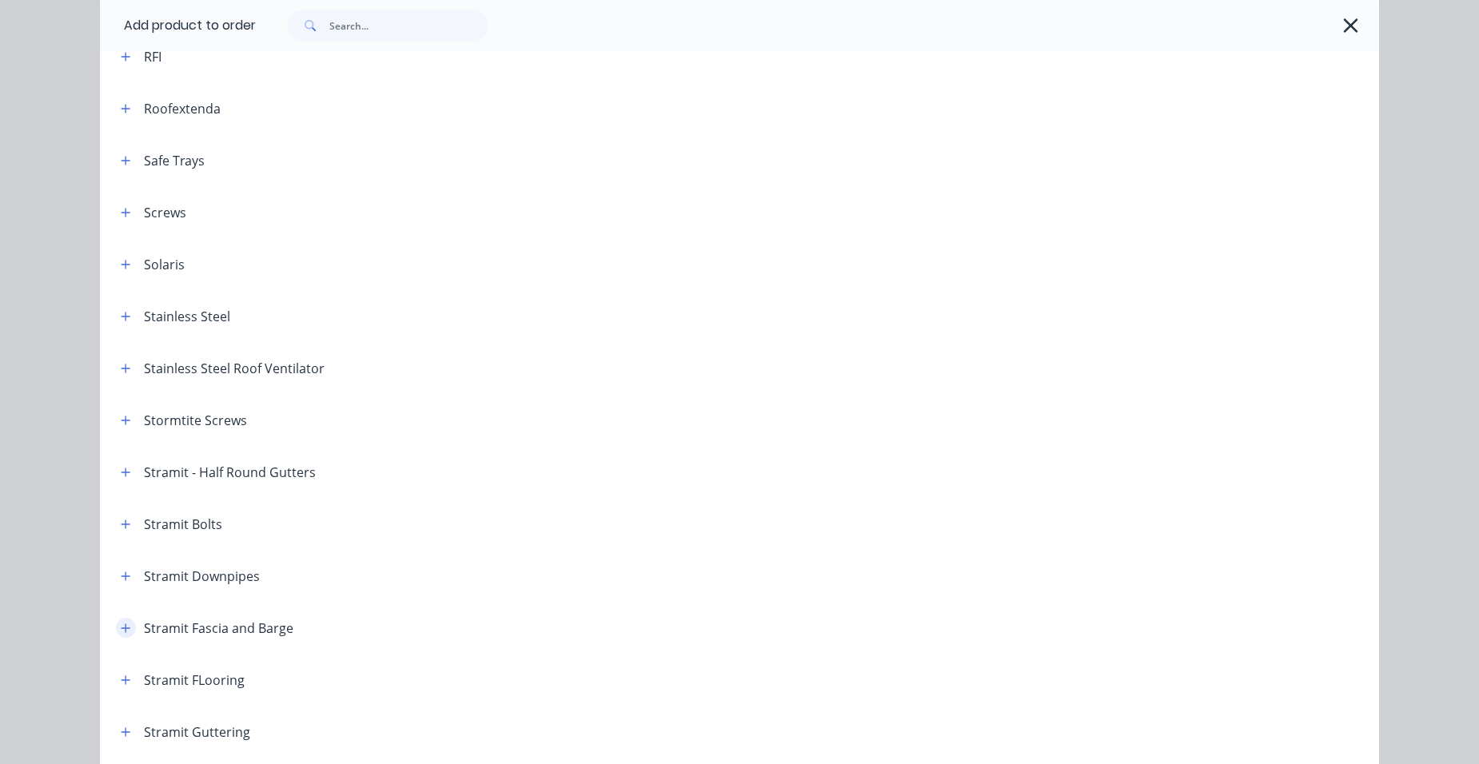
click at [121, 624] on icon "button" at bounding box center [126, 628] width 10 height 11
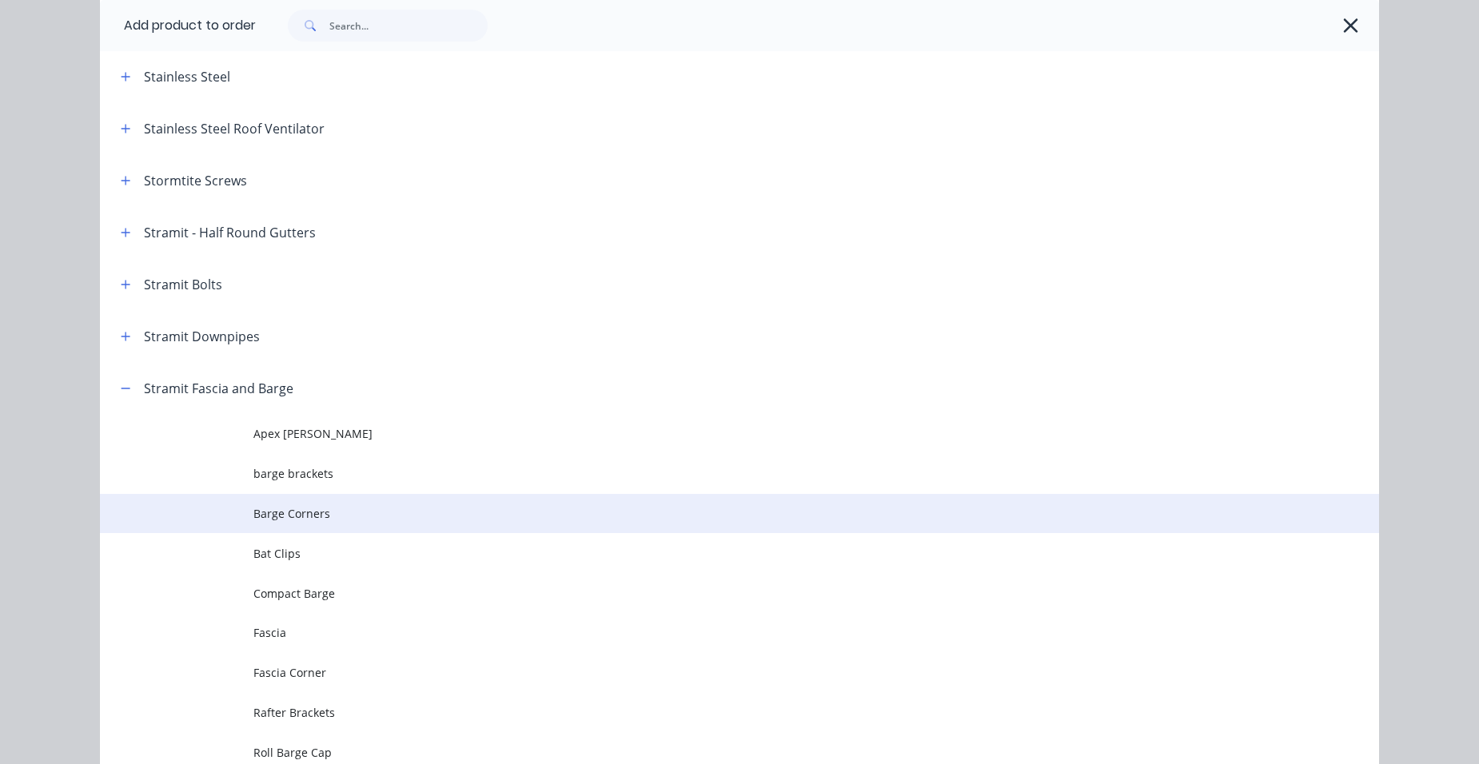
scroll to position [2548, 0]
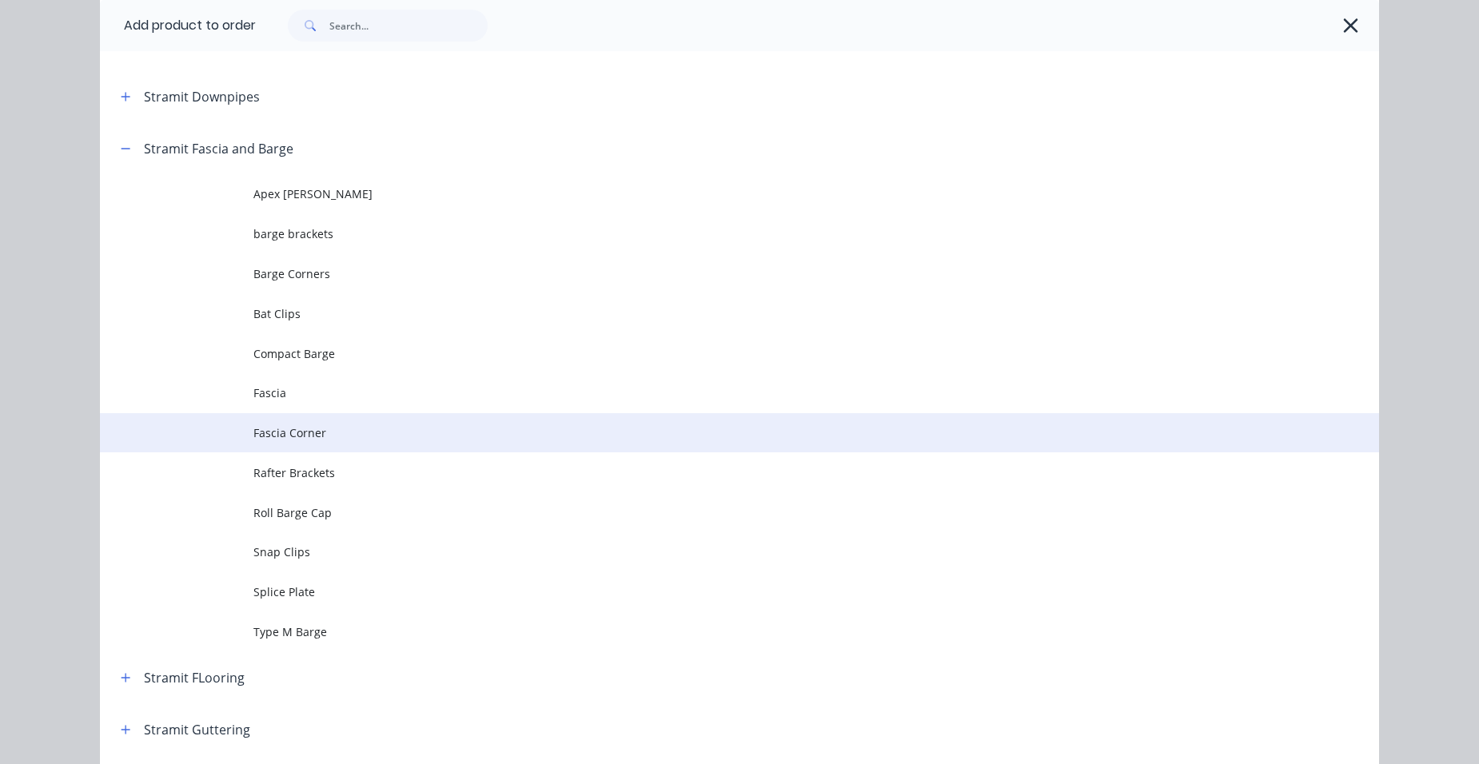
click at [337, 423] on td "Fascia Corner" at bounding box center [816, 433] width 1126 height 40
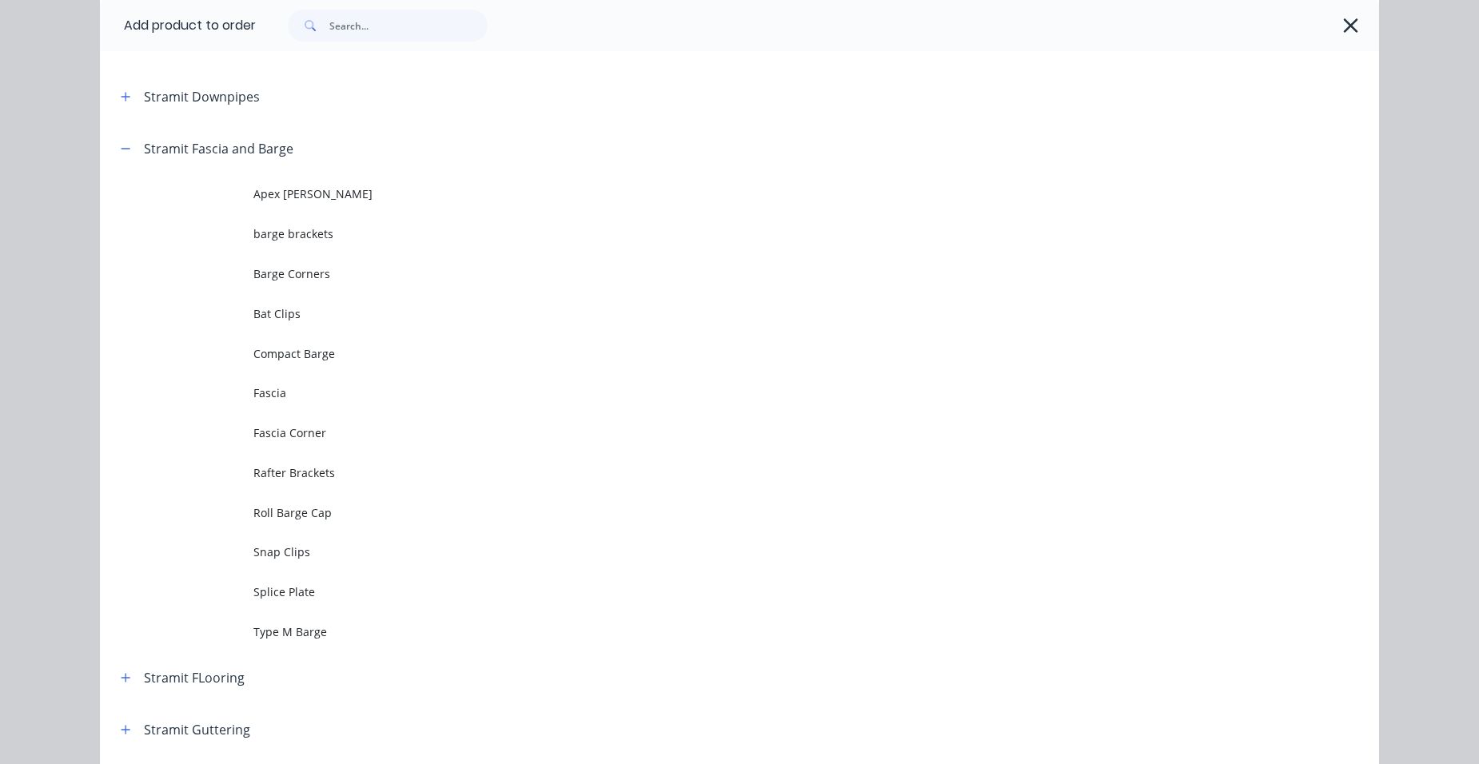
scroll to position [0, 0]
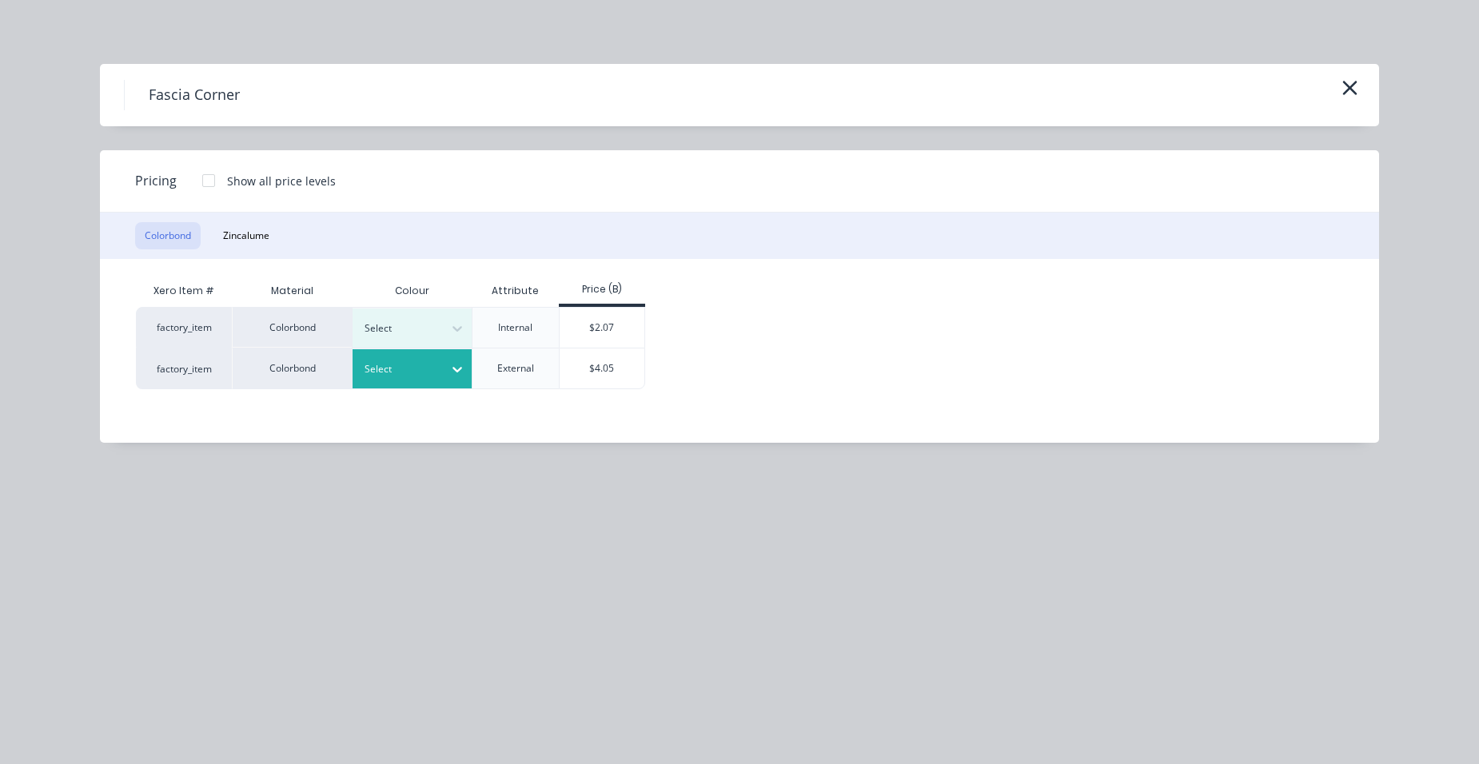
click at [385, 368] on div at bounding box center [401, 370] width 72 height 18
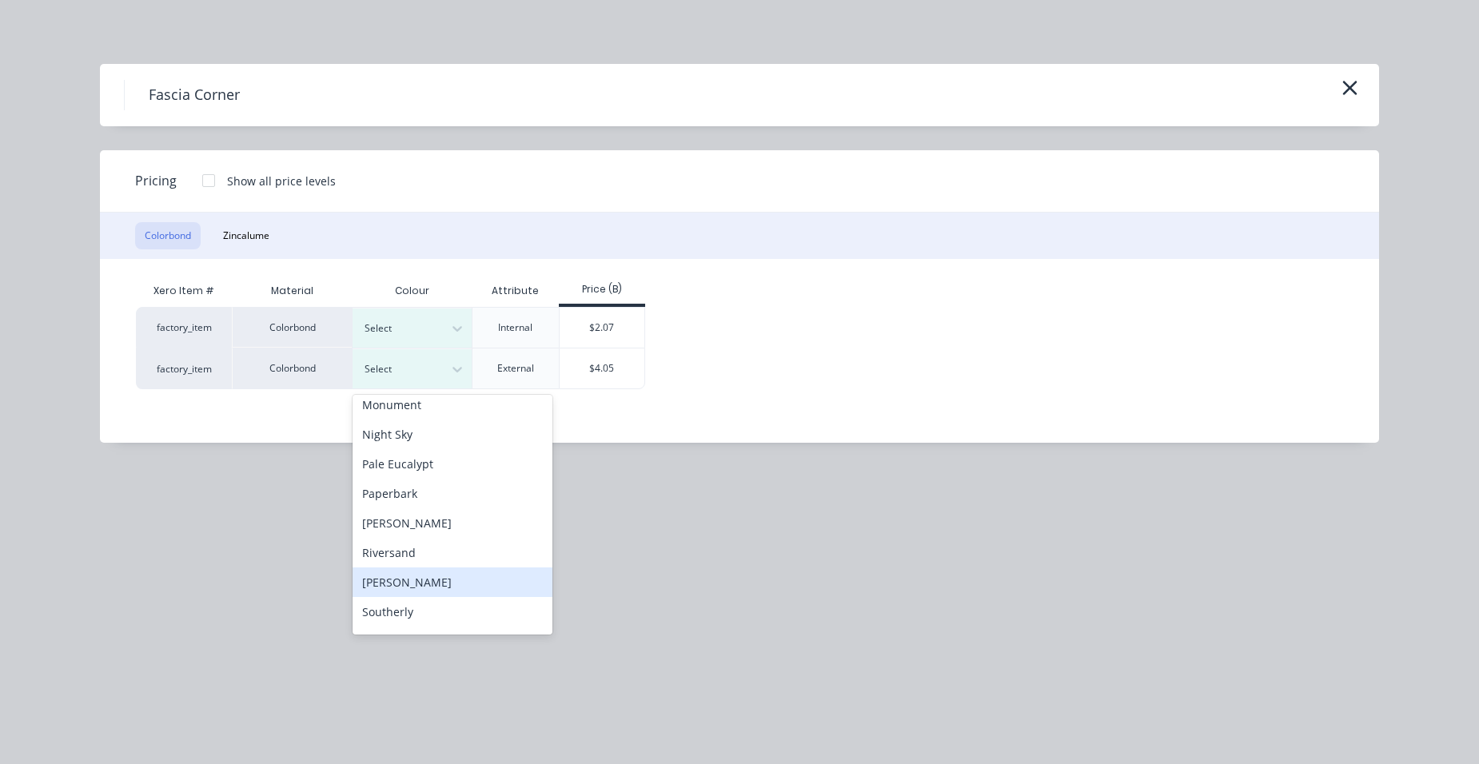
scroll to position [560, 0]
click at [398, 562] on div "Surfmist" at bounding box center [453, 564] width 200 height 30
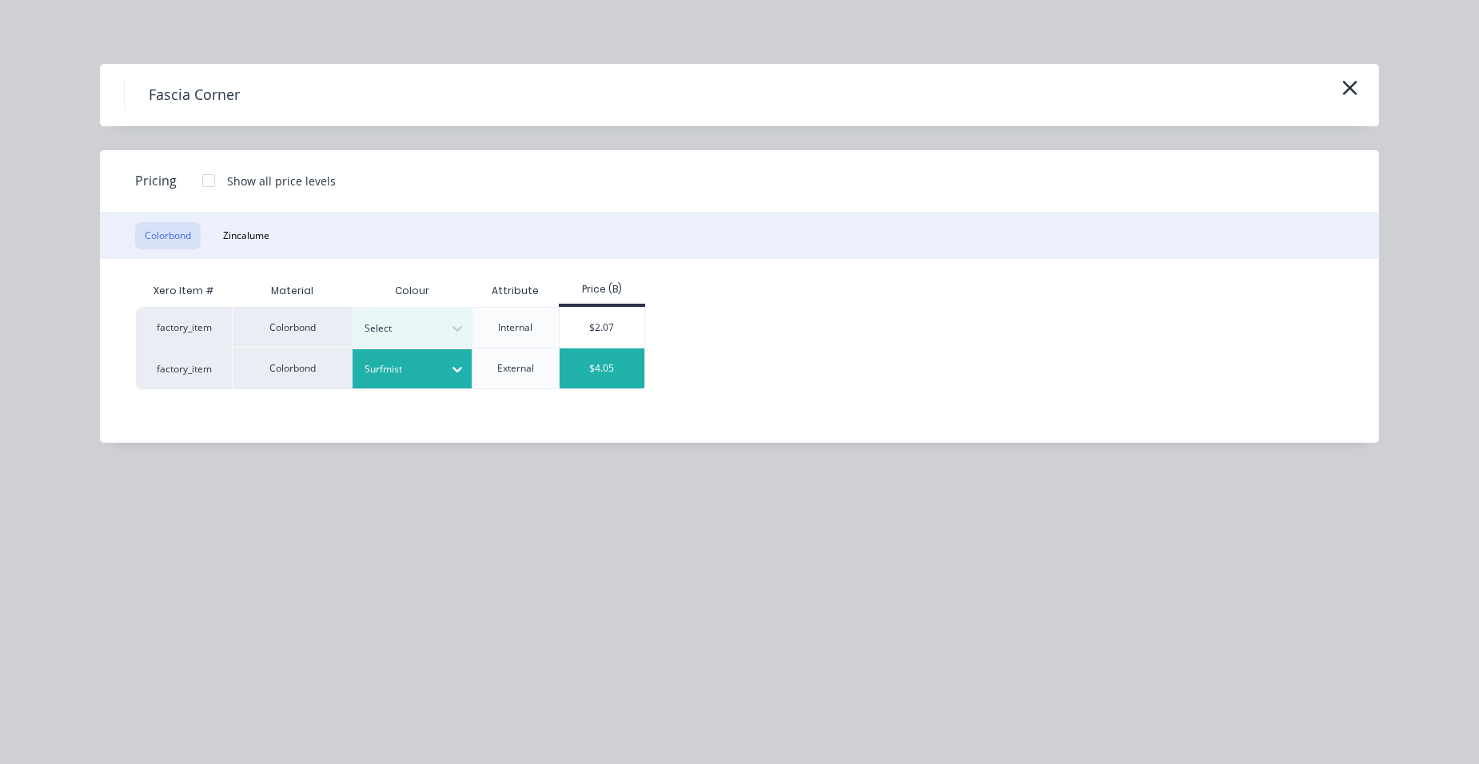
click at [630, 354] on div "$4.05" at bounding box center [603, 369] width 86 height 40
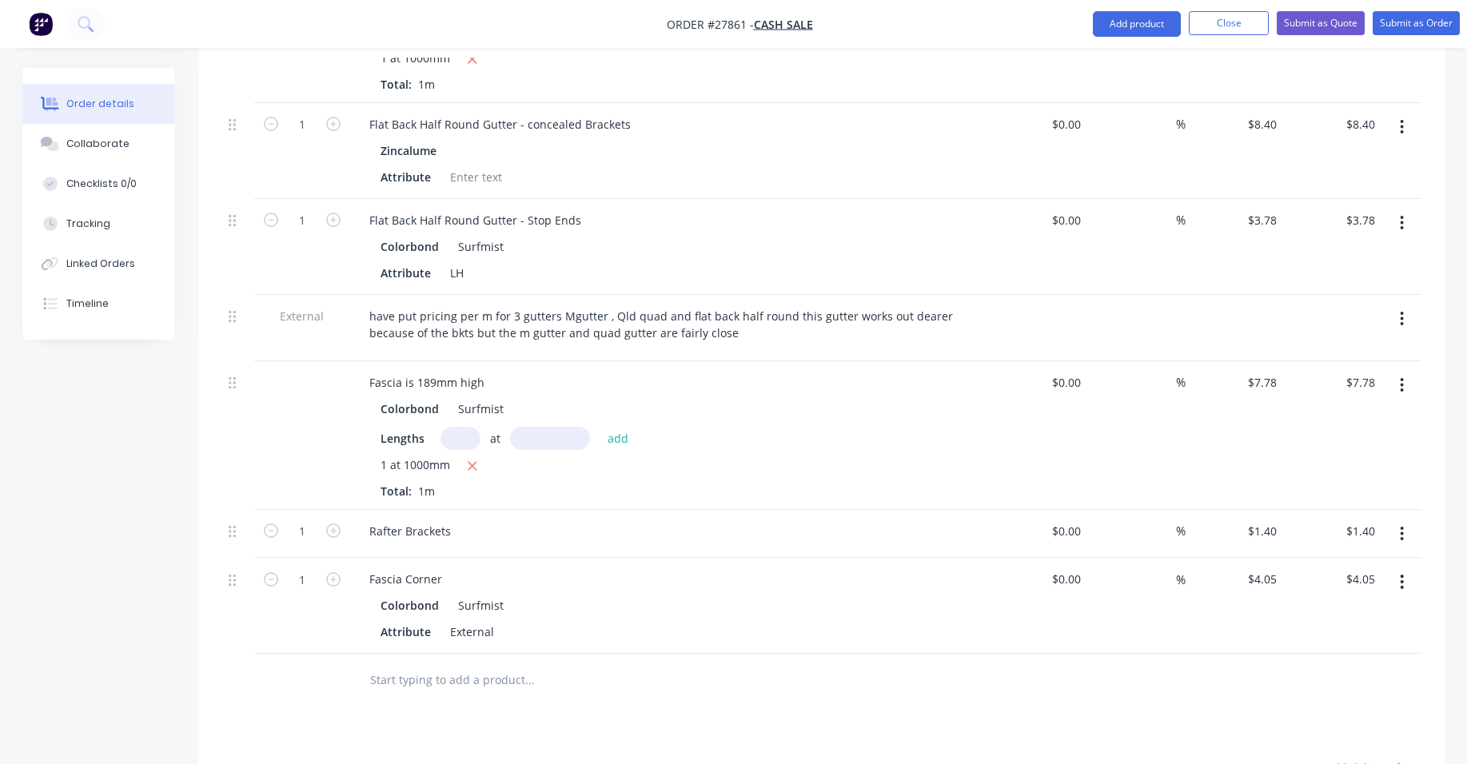
scroll to position [1341, 0]
click at [1327, 21] on button "Submit as Quote" at bounding box center [1321, 23] width 88 height 24
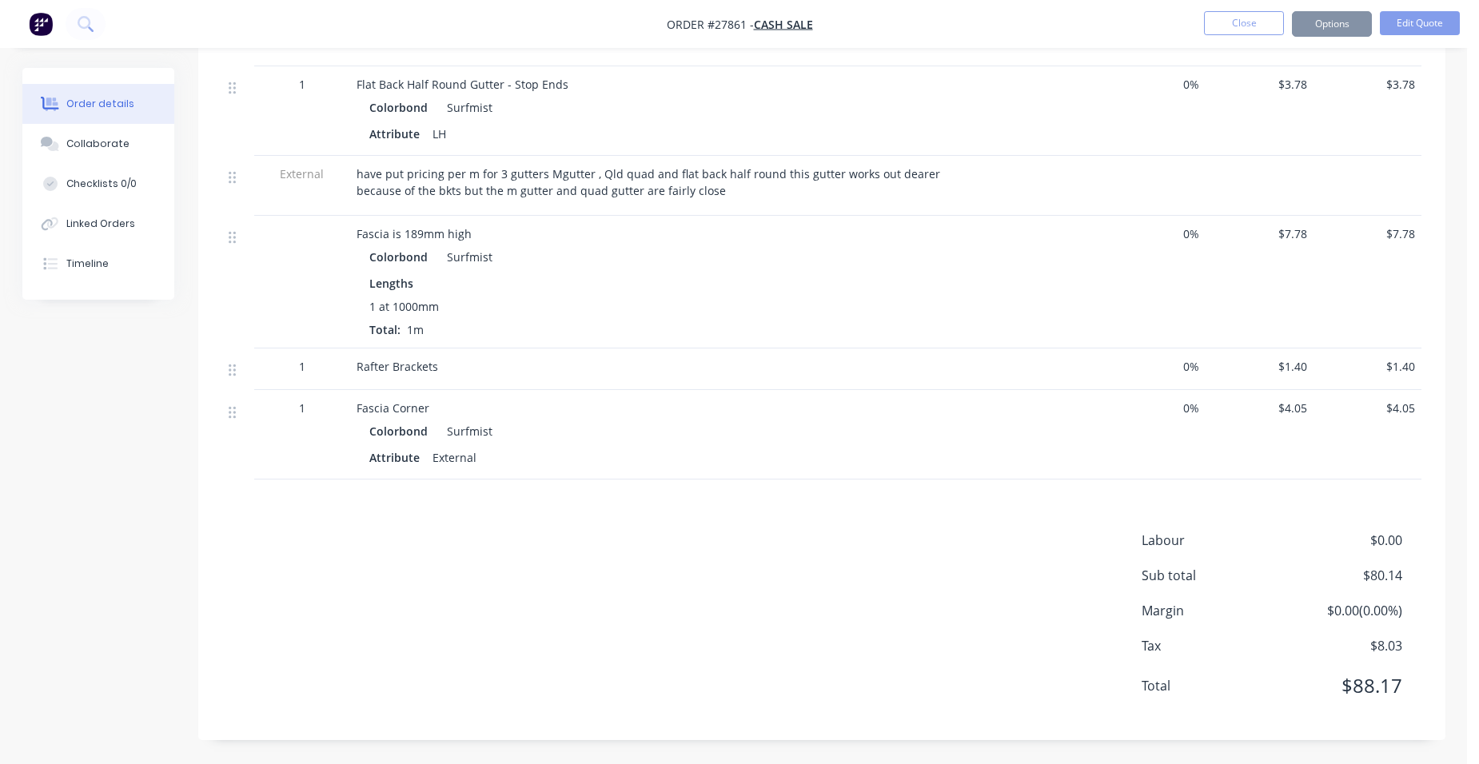
scroll to position [0, 0]
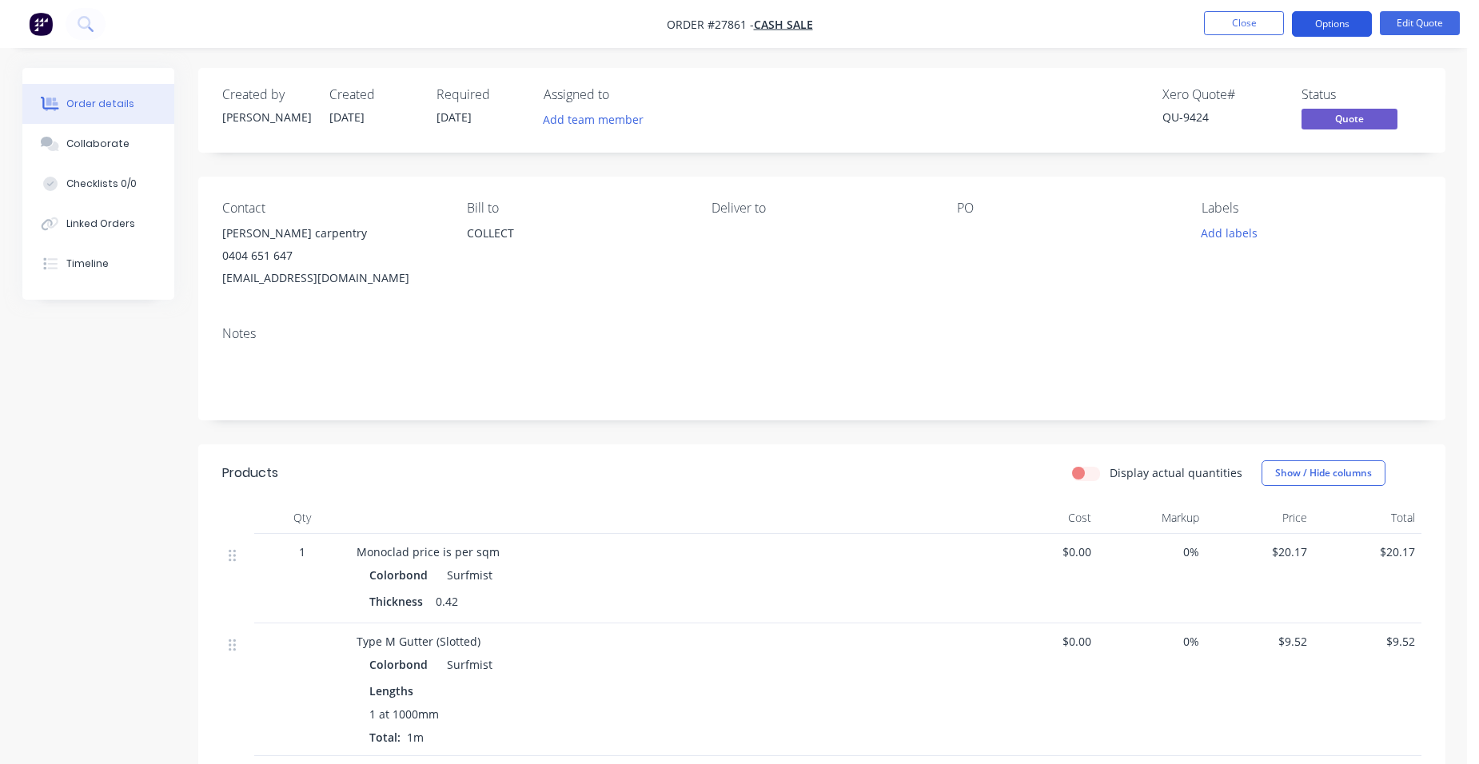
click at [1327, 30] on button "Options" at bounding box center [1332, 24] width 80 height 26
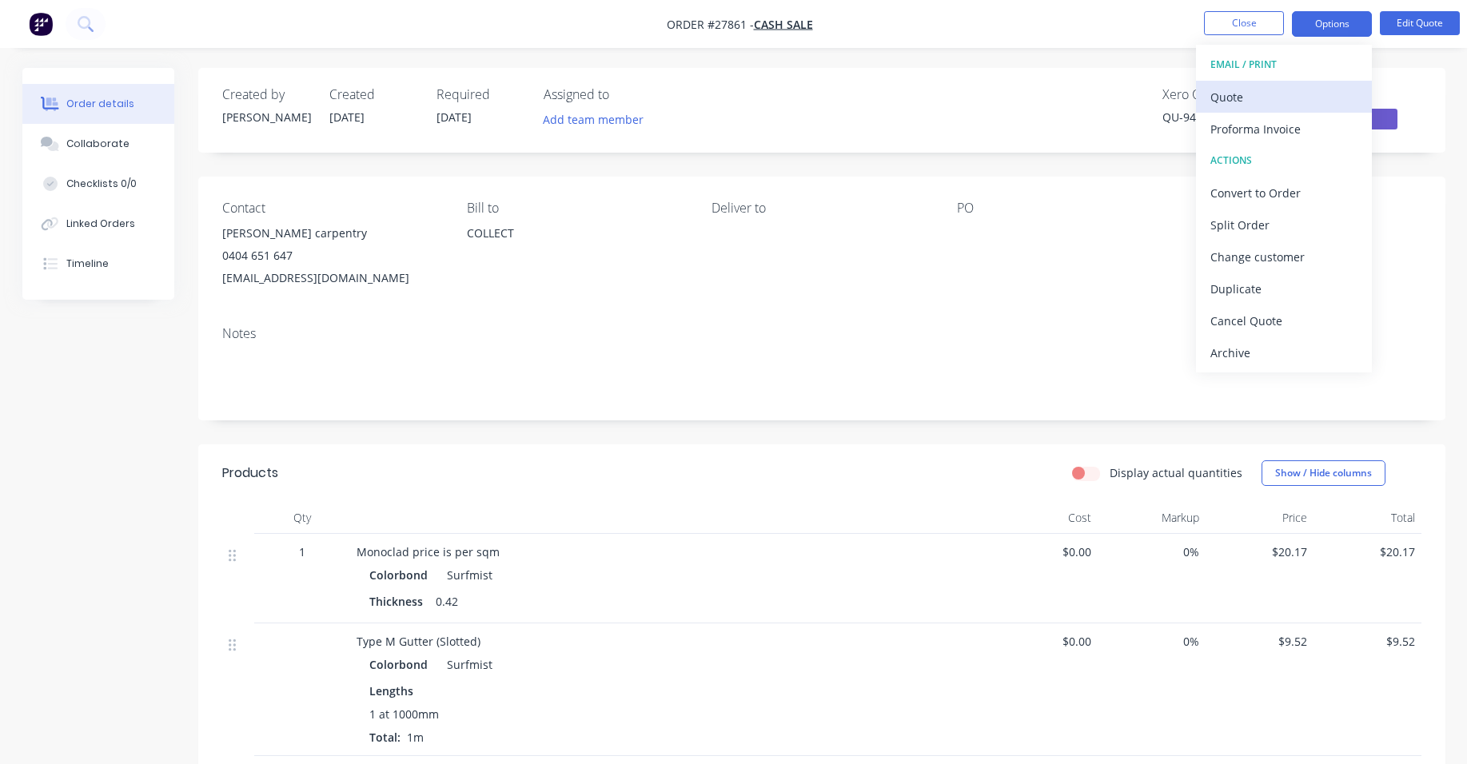
click at [1293, 92] on div "Quote" at bounding box center [1284, 97] width 147 height 23
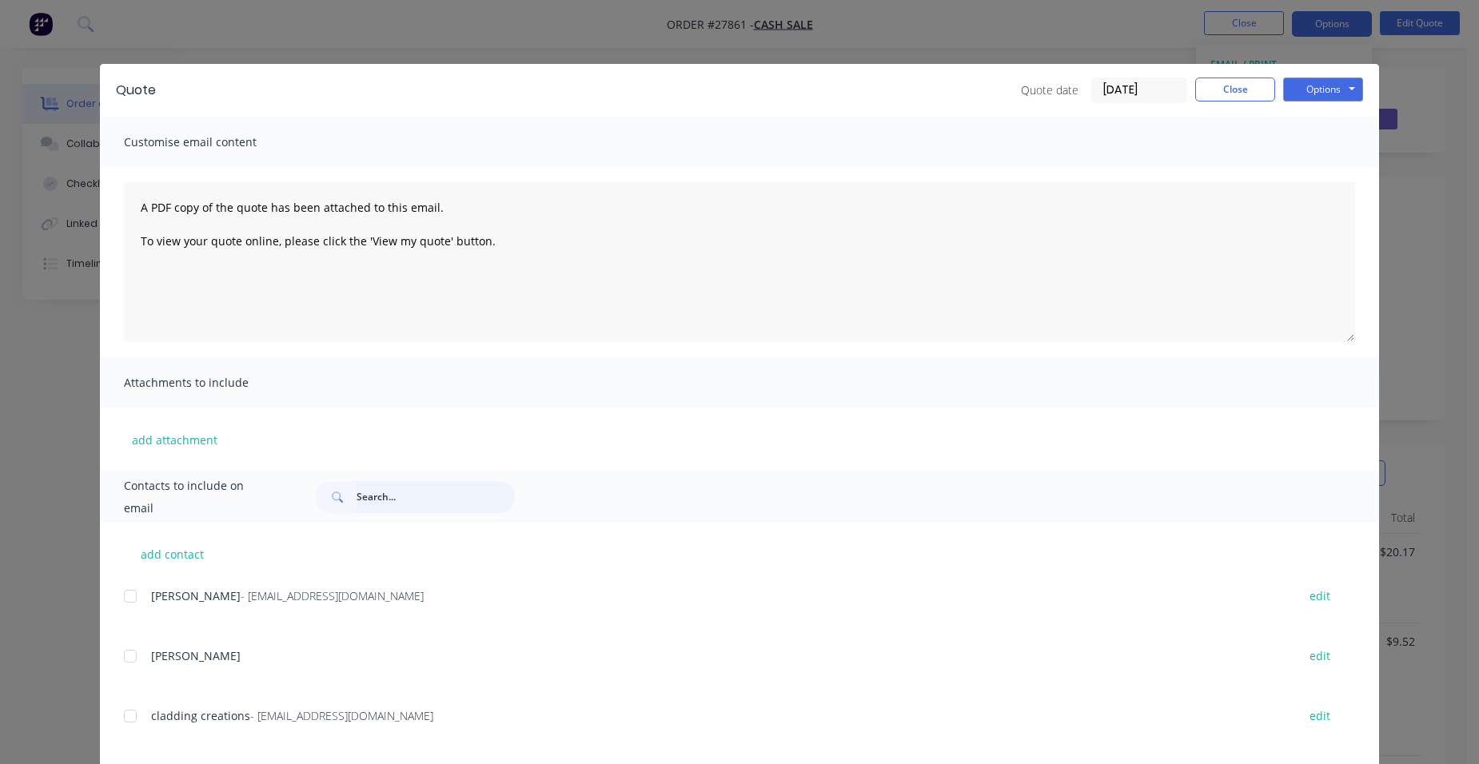
drag, startPoint x: 366, startPoint y: 499, endPoint x: 722, endPoint y: 508, distance: 356.0
click at [367, 499] on input "text" at bounding box center [436, 497] width 158 height 32
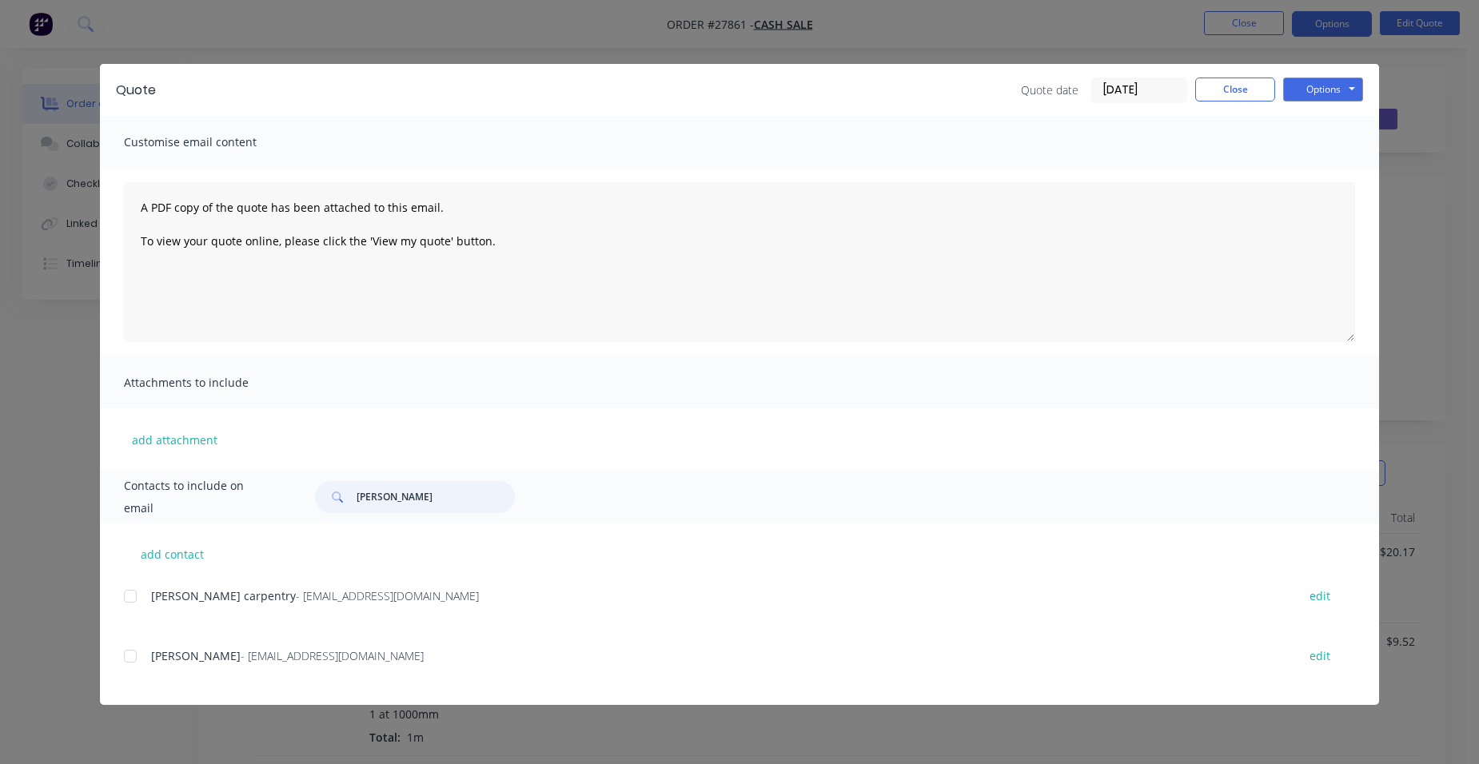
click at [130, 593] on div at bounding box center [130, 597] width 32 height 32
click at [1343, 94] on button "Options" at bounding box center [1323, 90] width 80 height 24
click at [1327, 167] on button "Email" at bounding box center [1334, 171] width 102 height 26
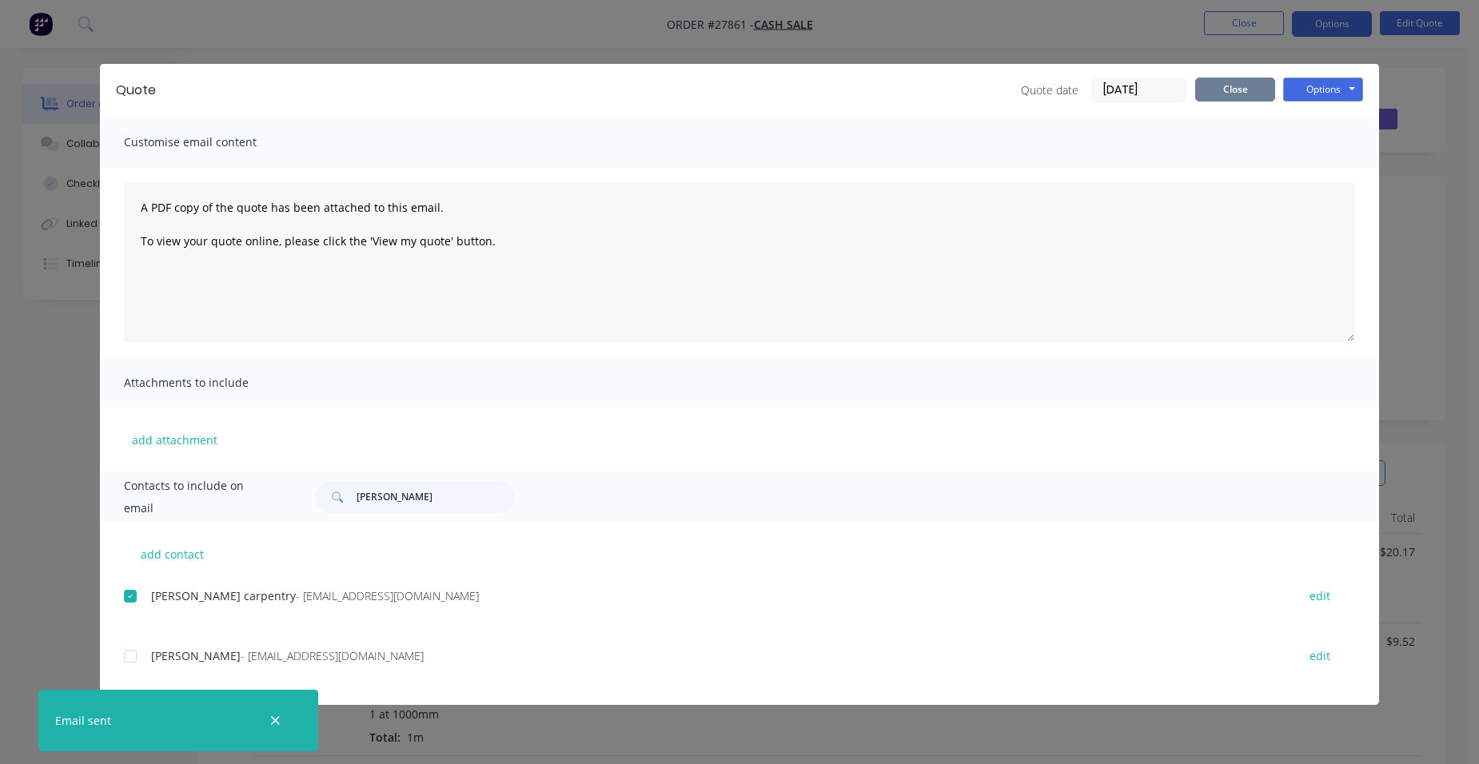
click at [1213, 91] on button "Close" at bounding box center [1236, 90] width 80 height 24
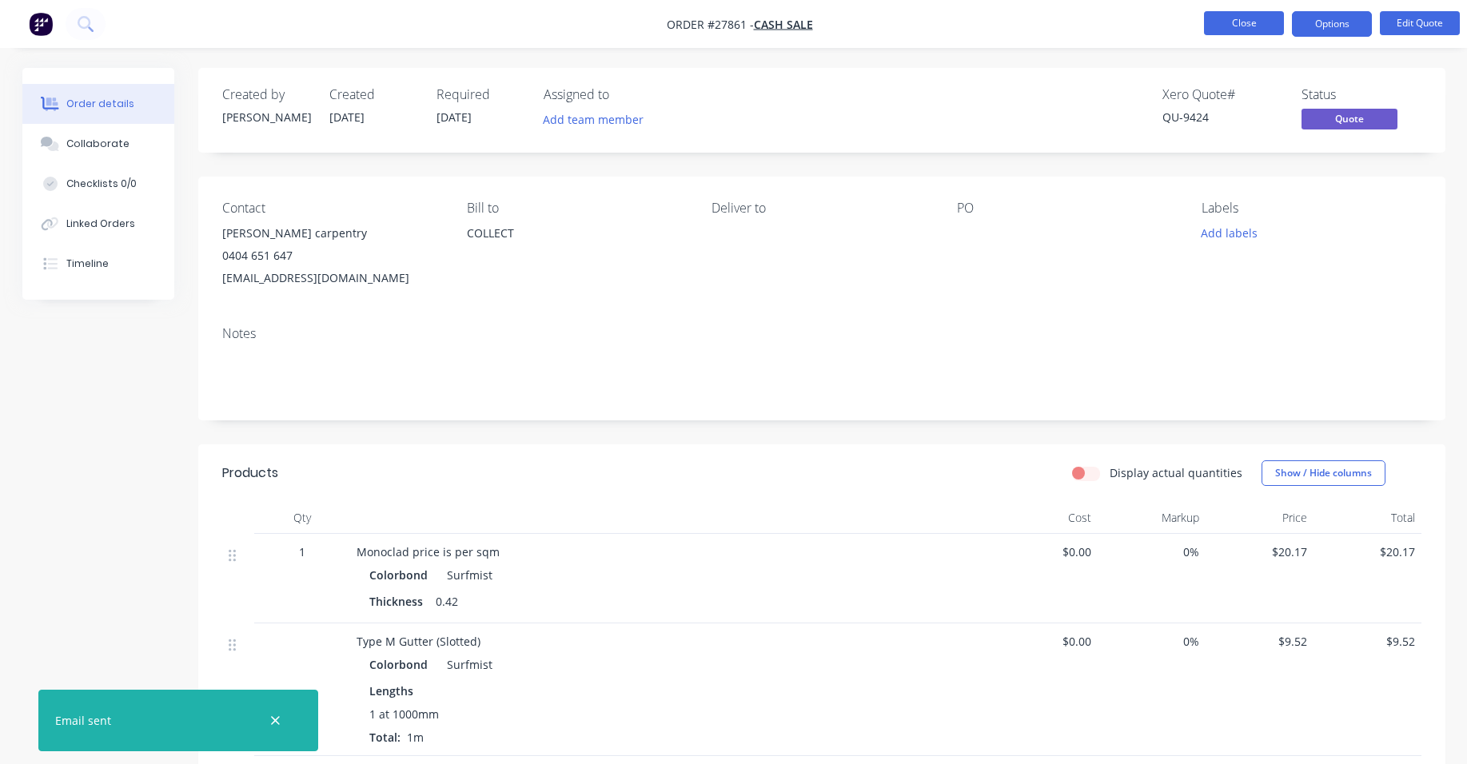
click at [1226, 16] on button "Close" at bounding box center [1244, 23] width 80 height 24
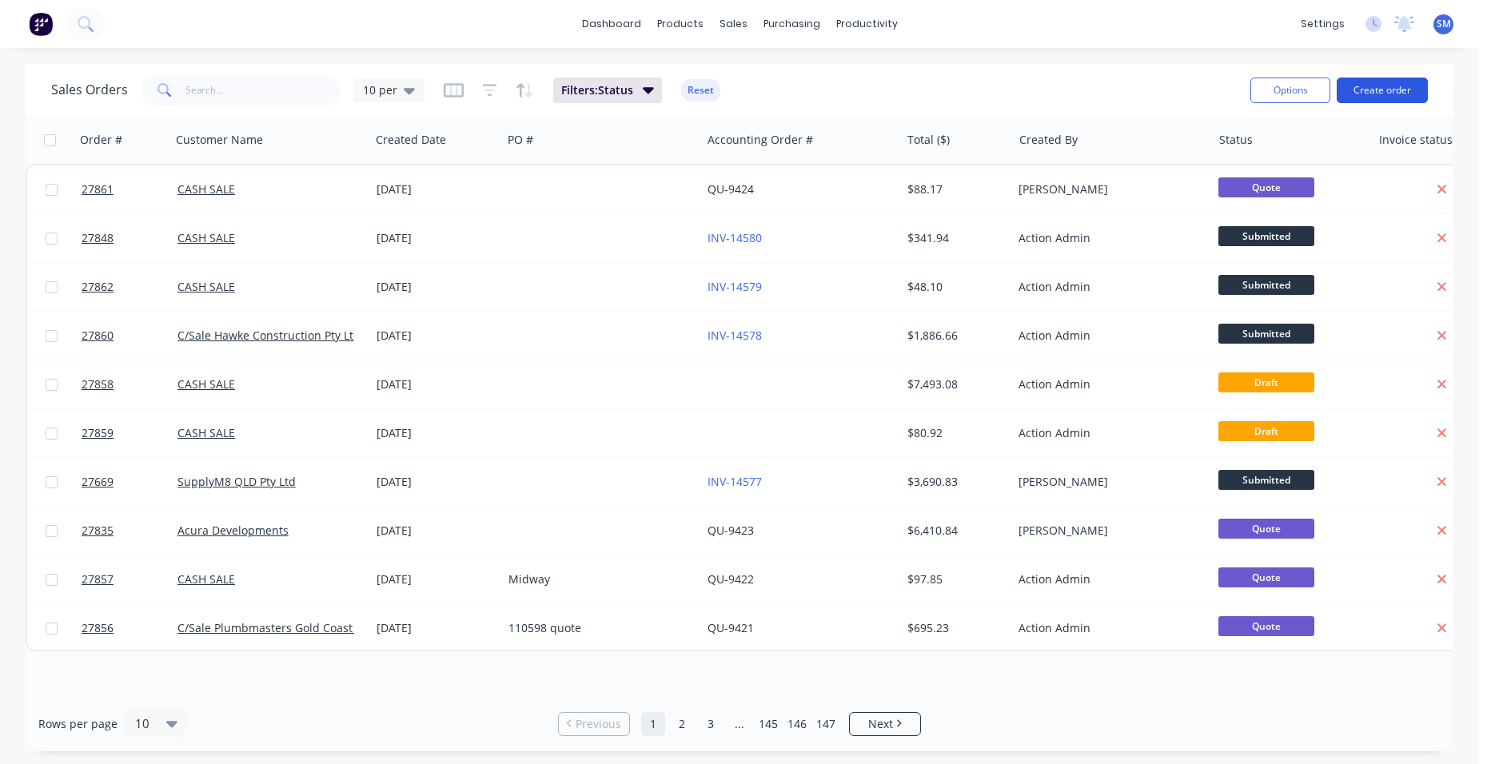
click at [1395, 92] on button "Create order" at bounding box center [1382, 91] width 91 height 26
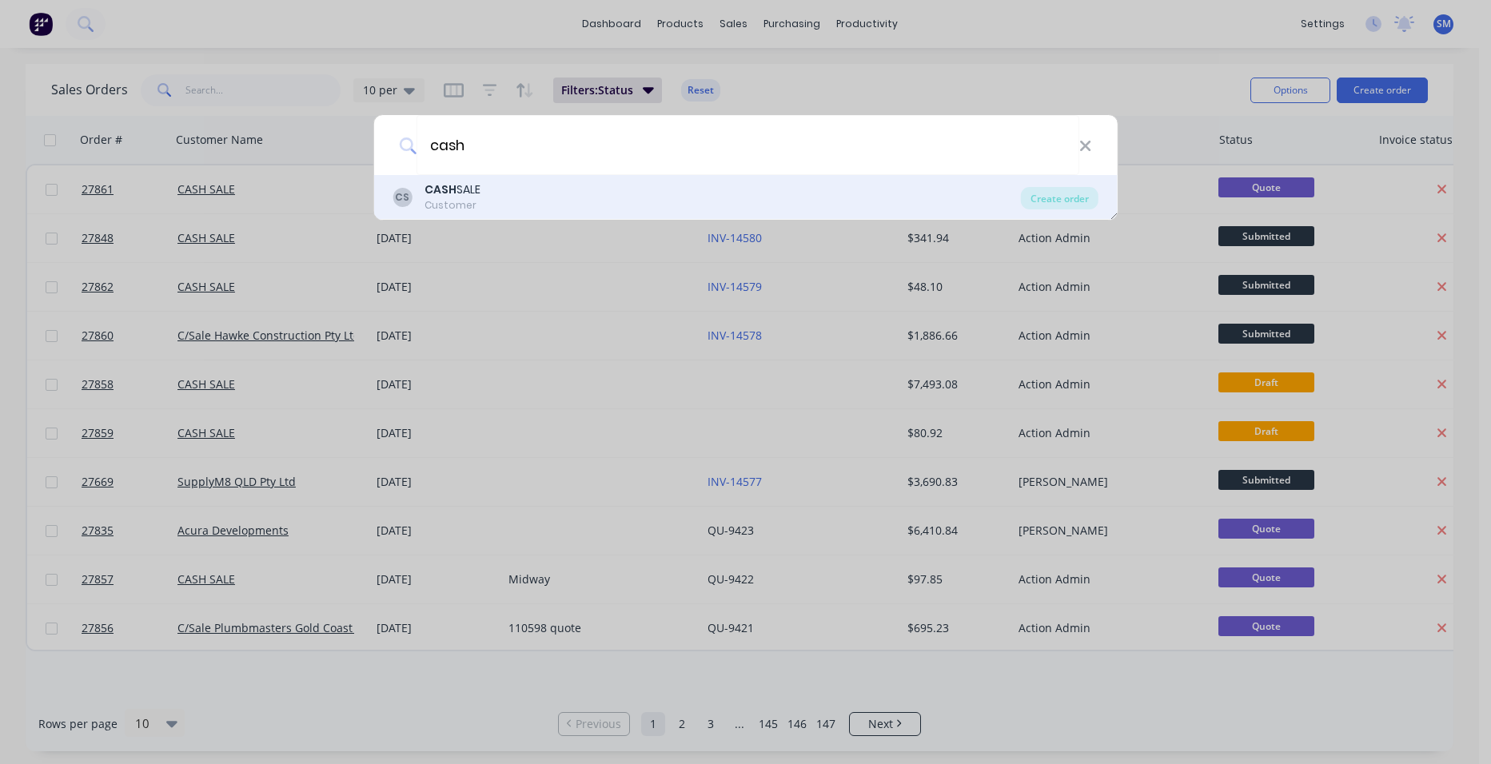
click at [481, 202] on div "Customer" at bounding box center [453, 205] width 56 height 14
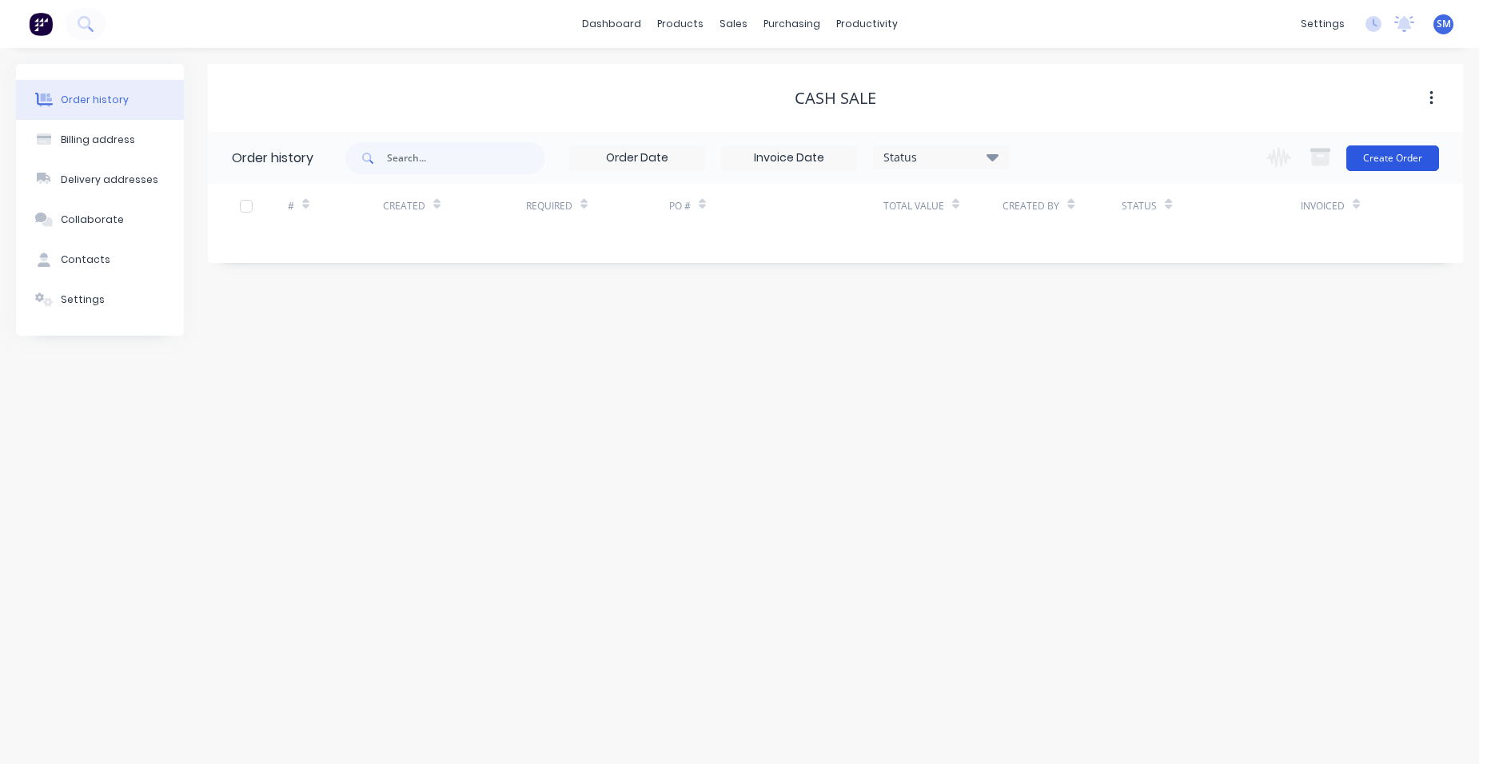
click at [1380, 153] on button "Create Order" at bounding box center [1393, 159] width 93 height 26
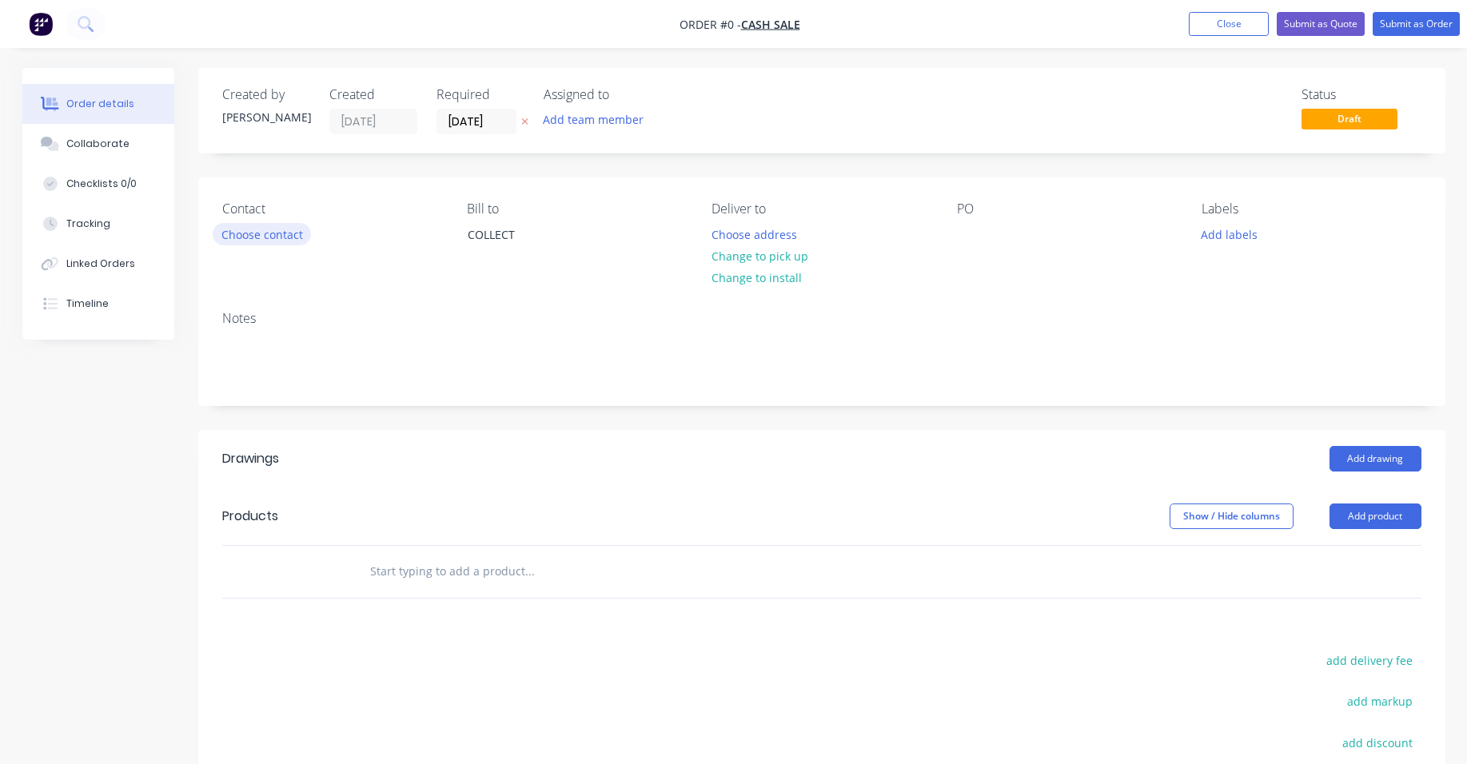
click at [281, 240] on button "Choose contact" at bounding box center [262, 234] width 98 height 22
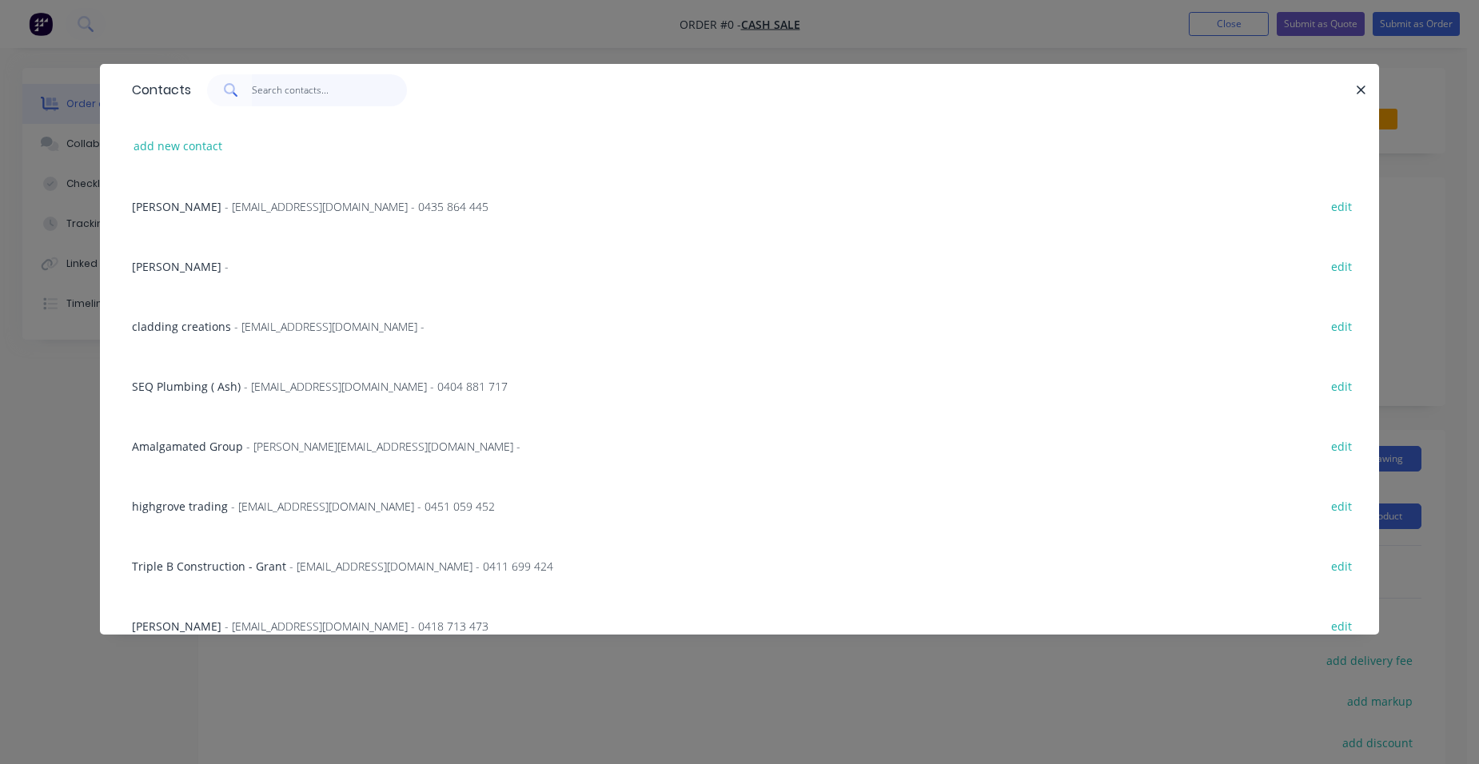
click at [281, 88] on input "text" at bounding box center [330, 90] width 156 height 32
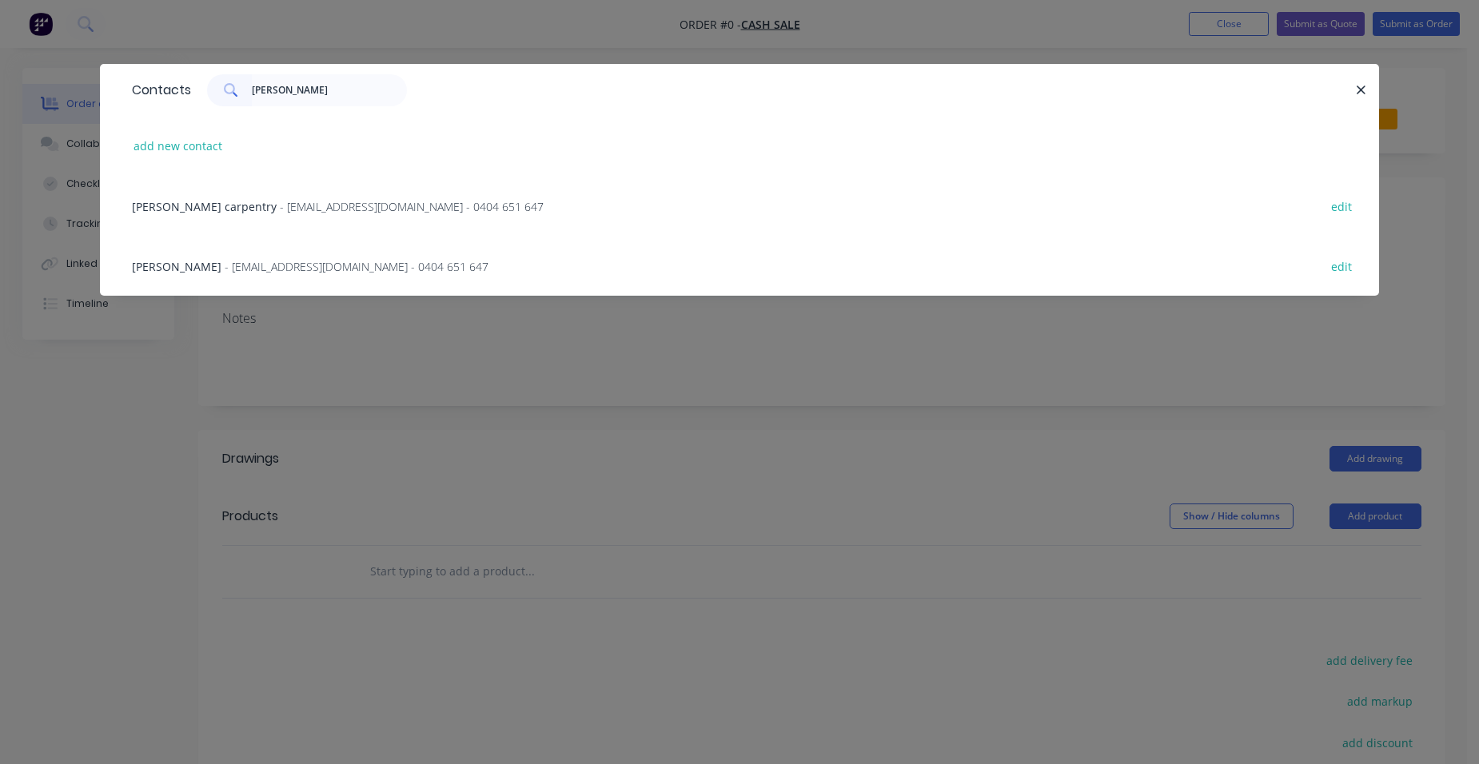
click at [305, 199] on span "- [EMAIL_ADDRESS][DOMAIN_NAME] - 0404 651 647" at bounding box center [412, 206] width 264 height 15
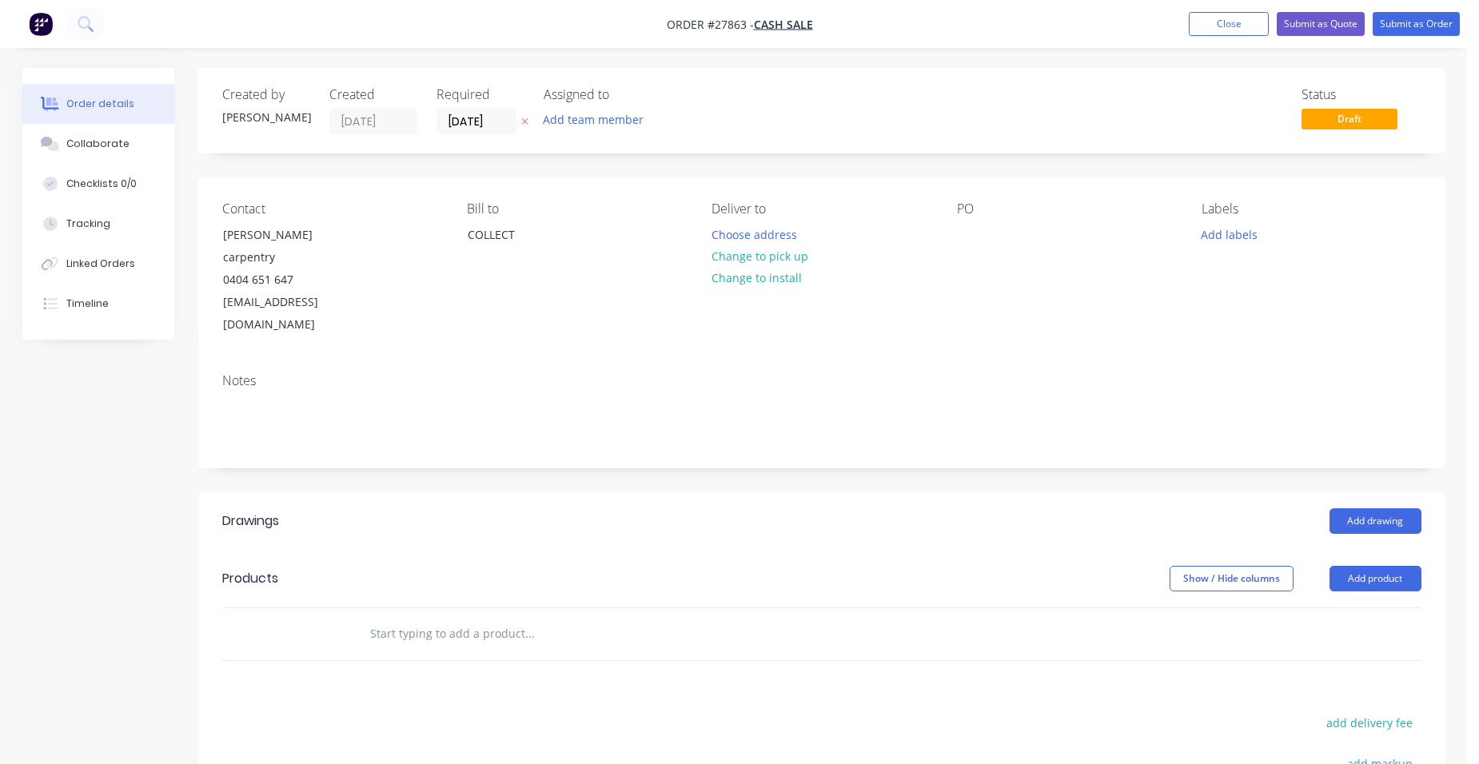
drag, startPoint x: 1369, startPoint y: 535, endPoint x: 1356, endPoint y: 551, distance: 20.5
click at [1367, 566] on button "Add product" at bounding box center [1376, 579] width 92 height 26
click at [1331, 608] on div "Product catalogue" at bounding box center [1345, 619] width 123 height 23
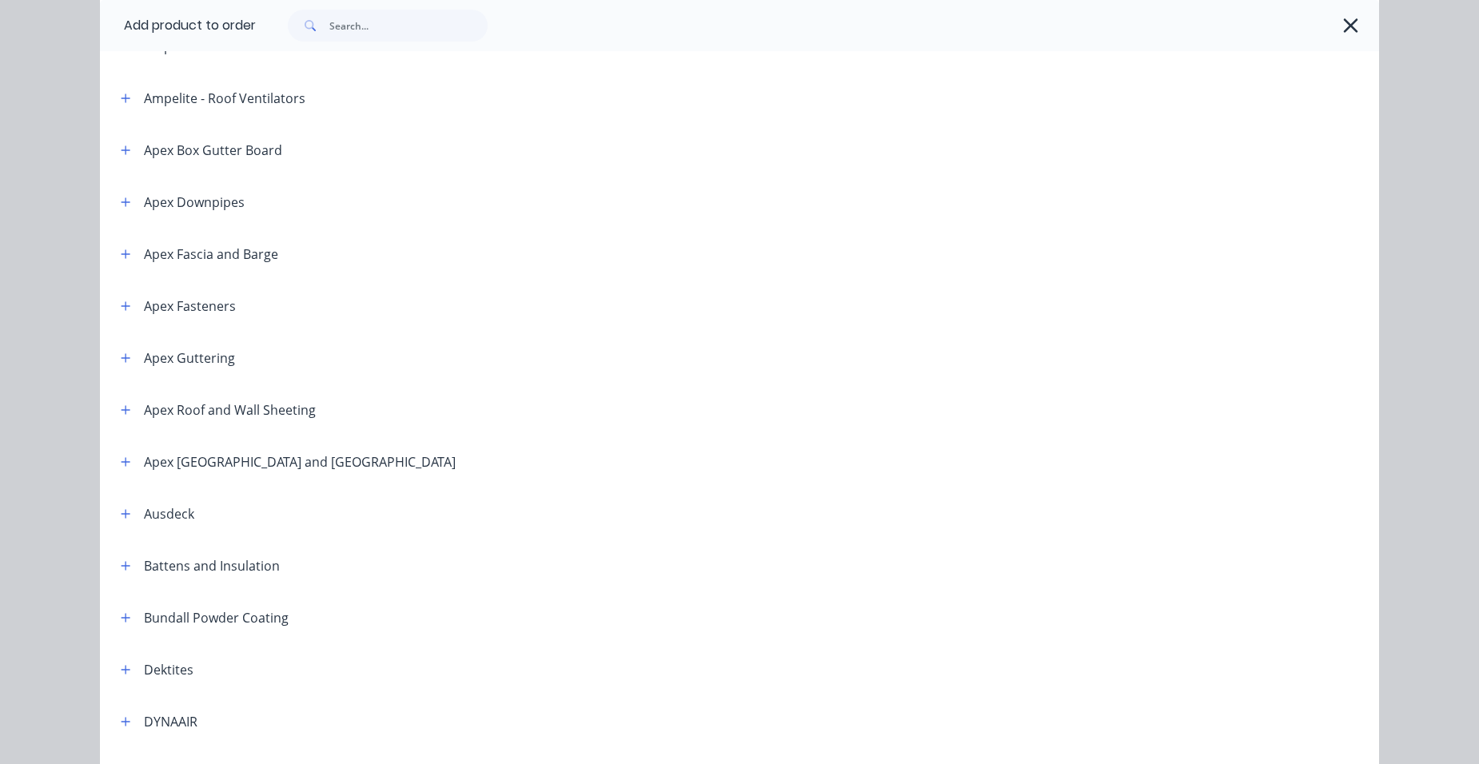
scroll to position [400, 0]
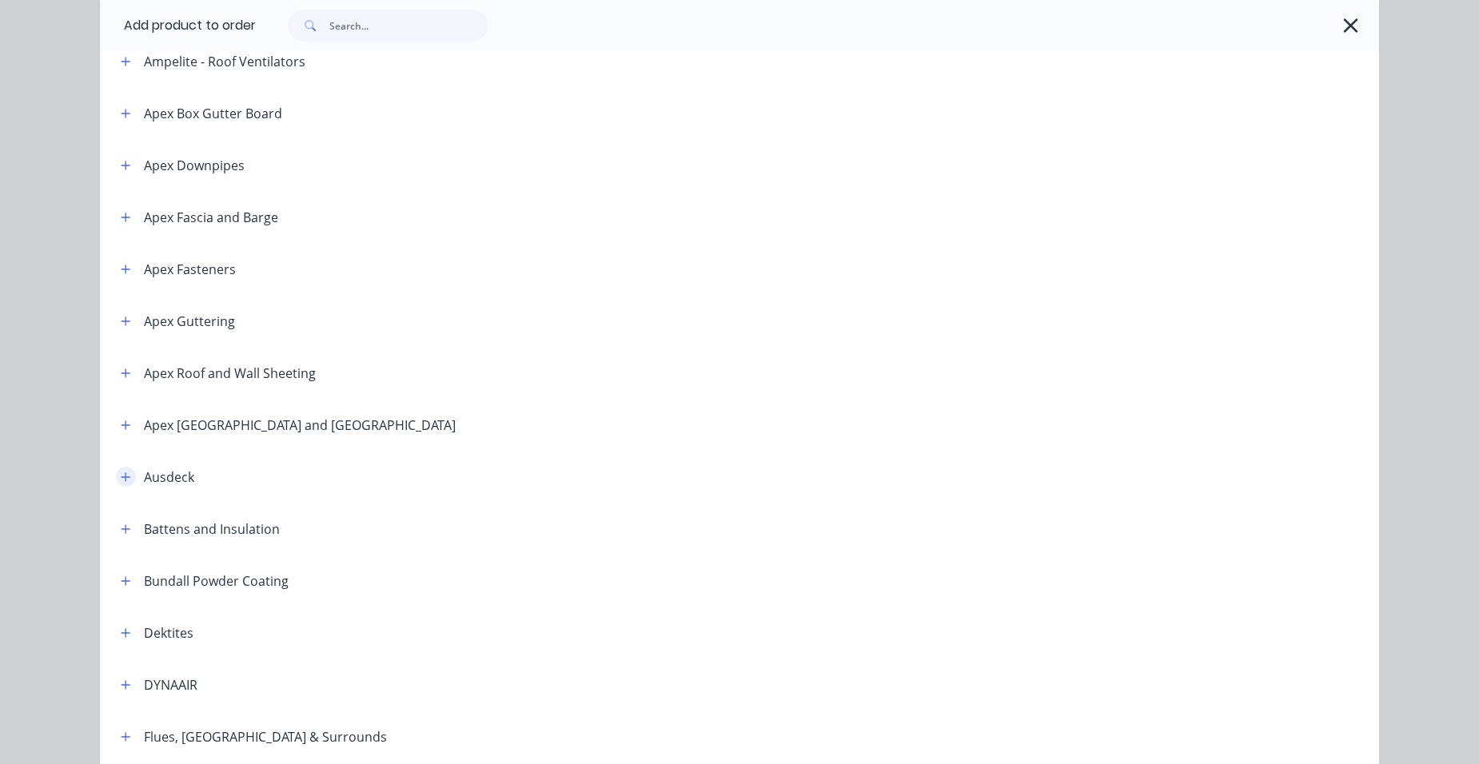
click at [124, 477] on icon "button" at bounding box center [126, 477] width 10 height 11
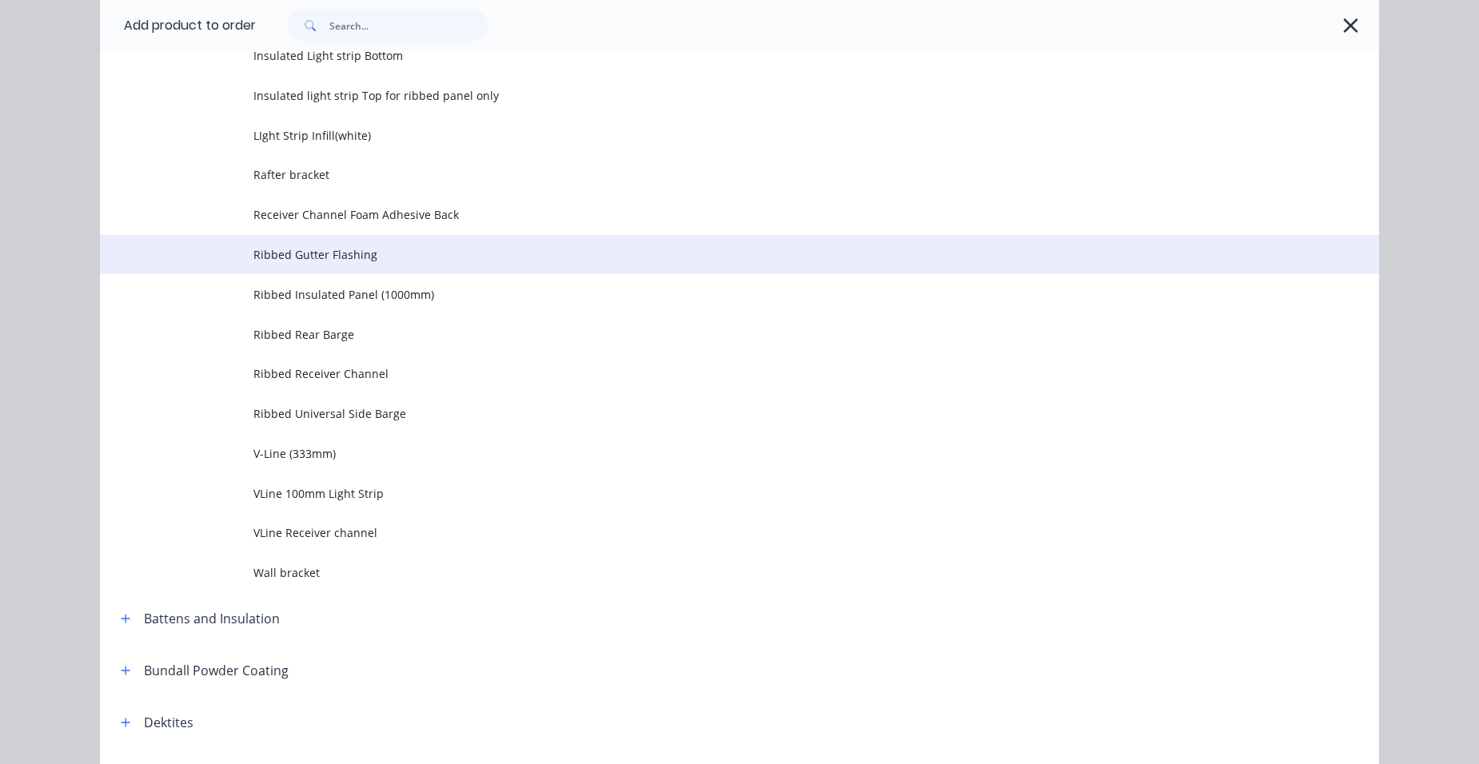
scroll to position [2399, 0]
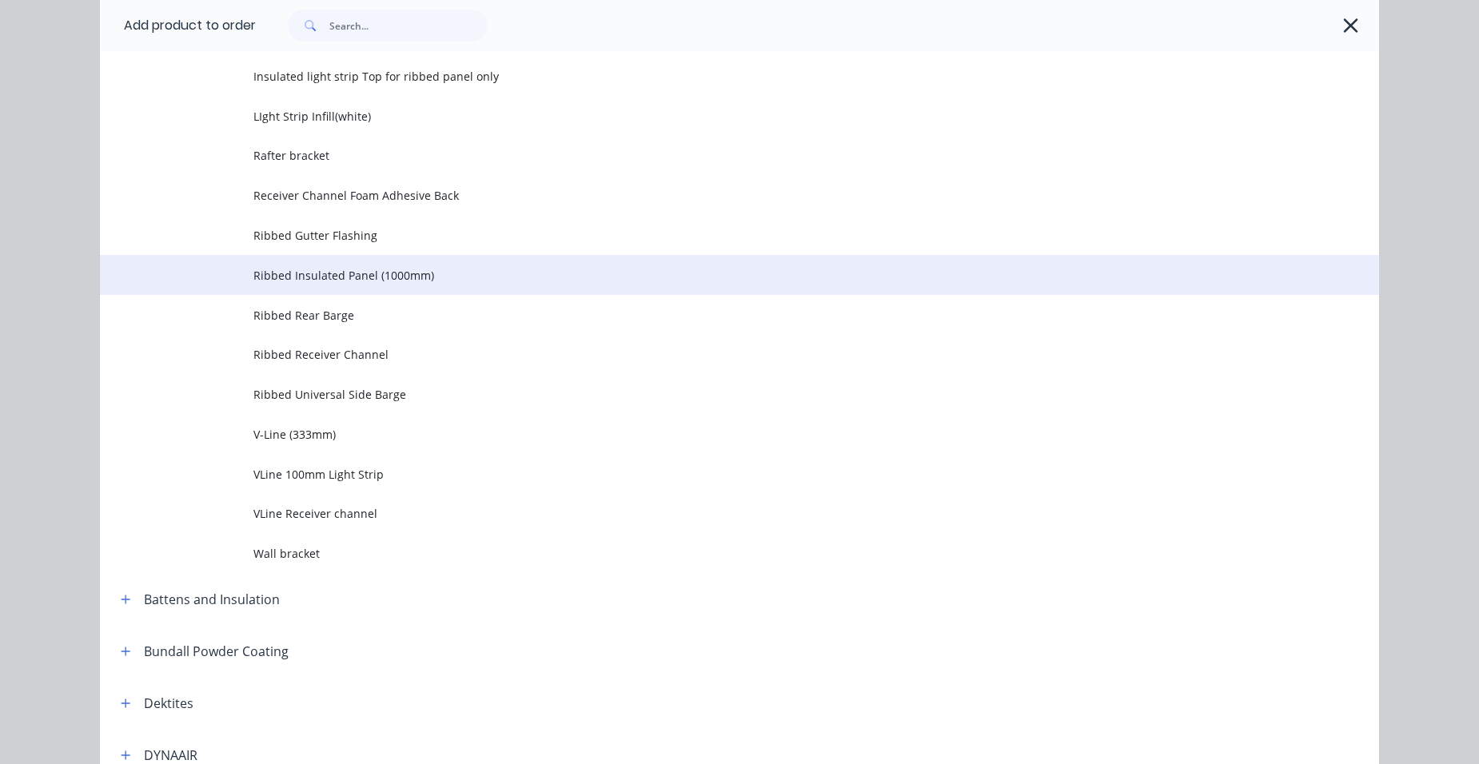
click at [367, 269] on span "Ribbed Insulated Panel (1000mm)" at bounding box center [703, 275] width 900 height 17
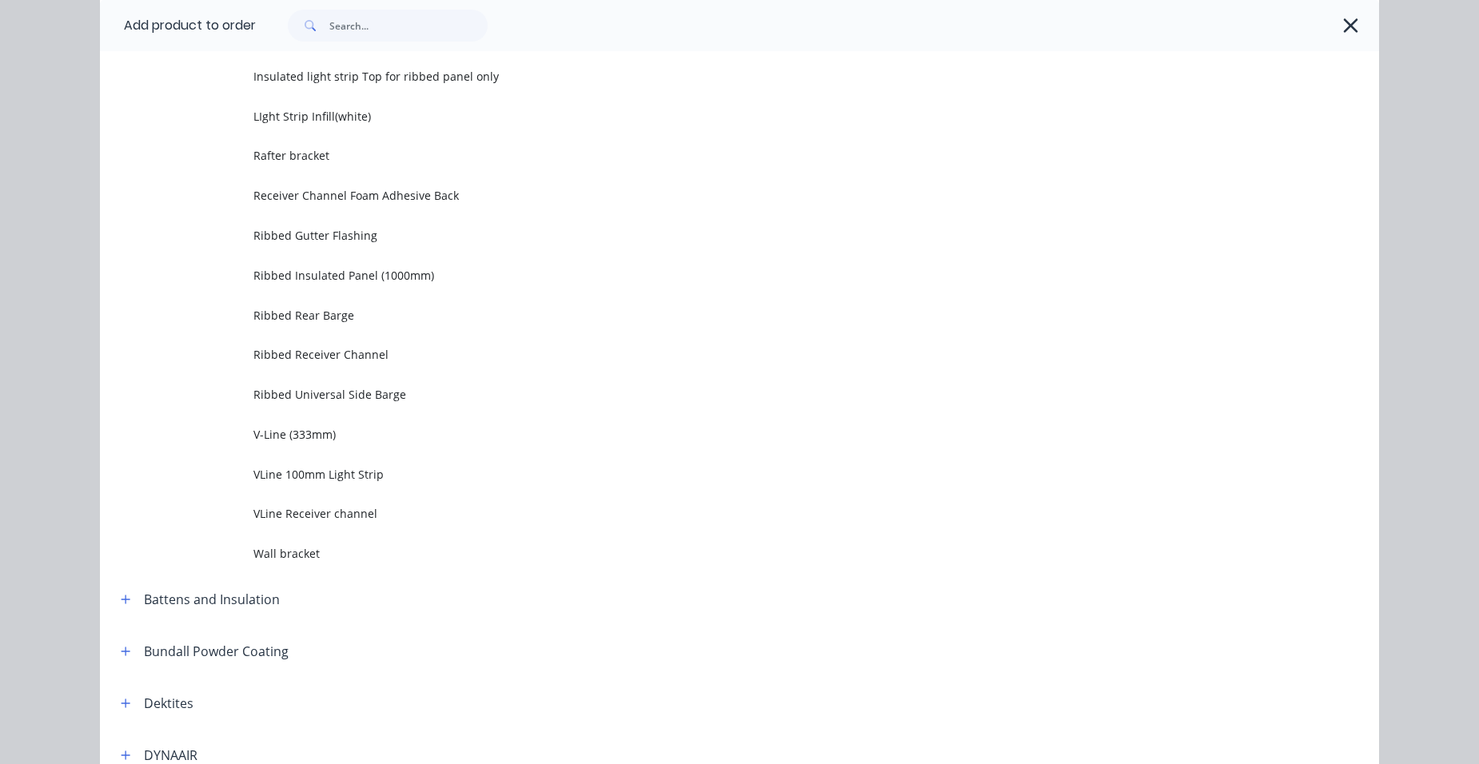
scroll to position [0, 0]
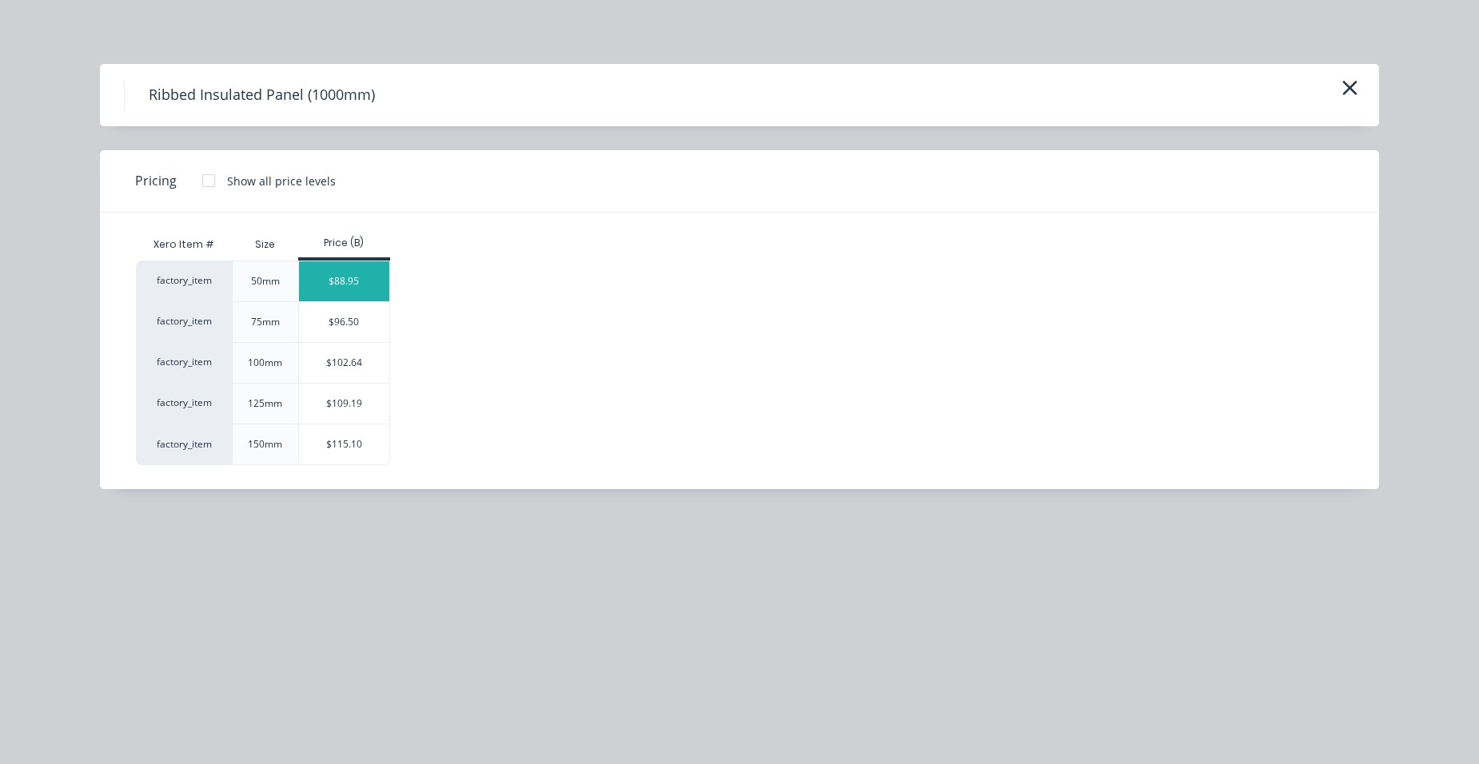
click at [352, 282] on div "$88.95" at bounding box center [344, 281] width 90 height 40
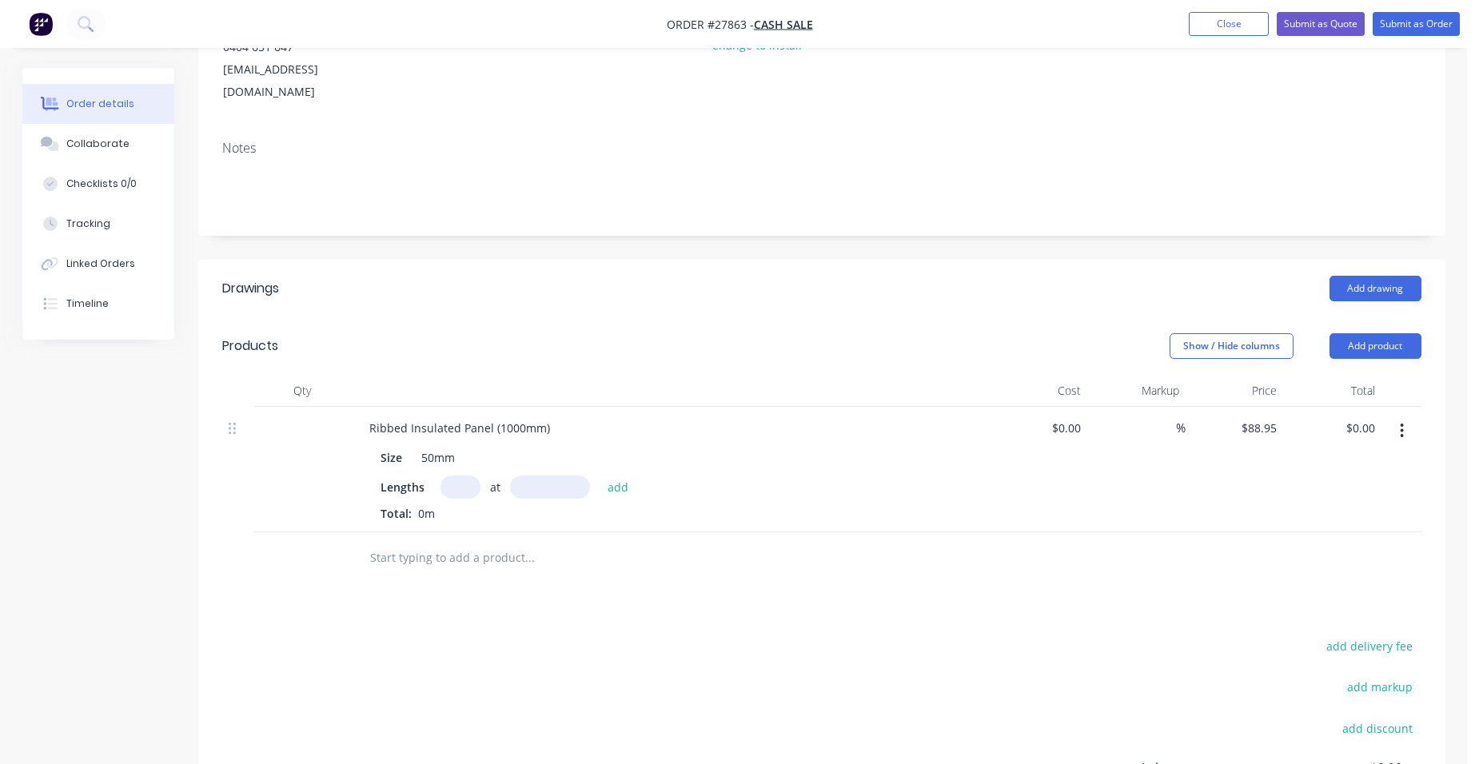
scroll to position [240, 0]
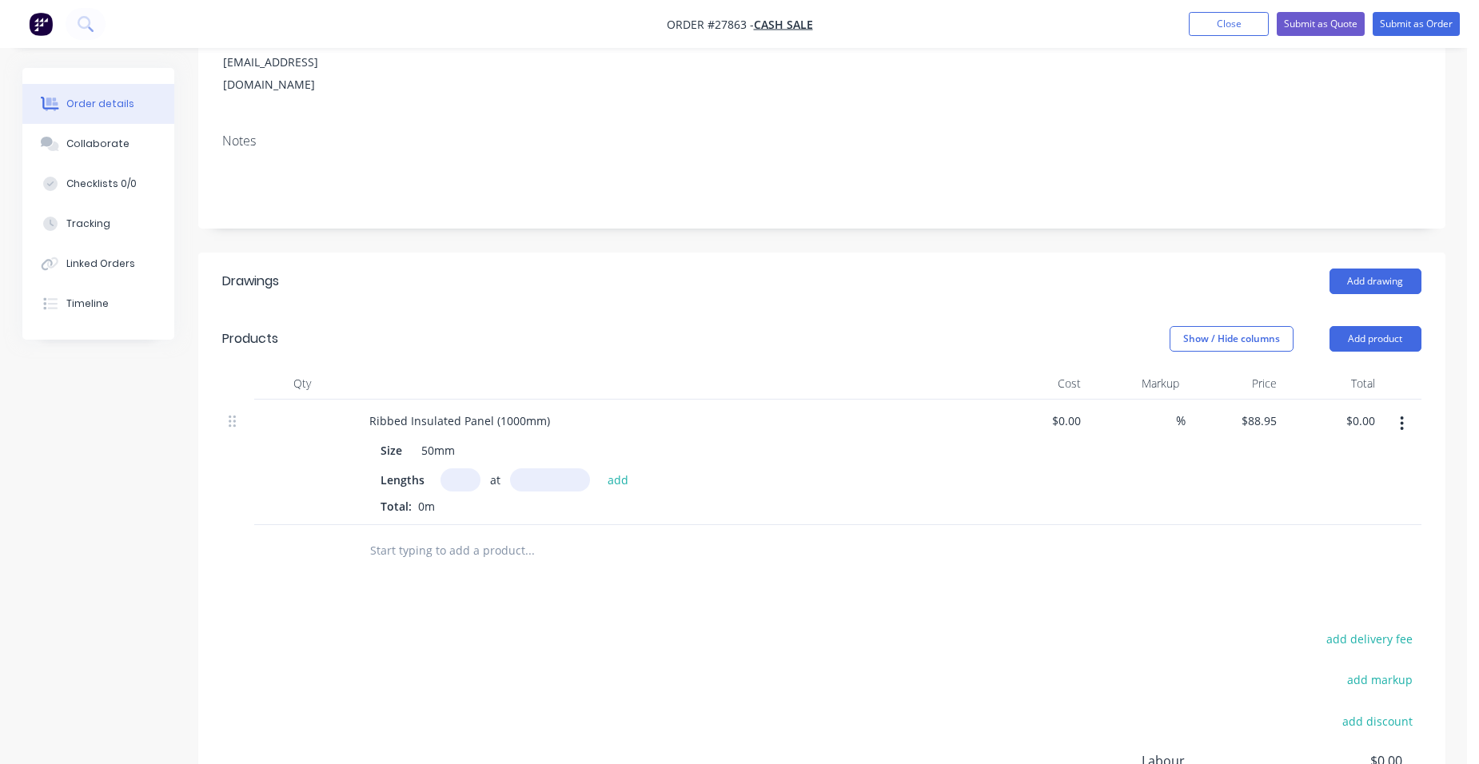
click at [449, 469] on input "text" at bounding box center [461, 480] width 40 height 23
click at [600, 469] on button "add" at bounding box center [619, 480] width 38 height 22
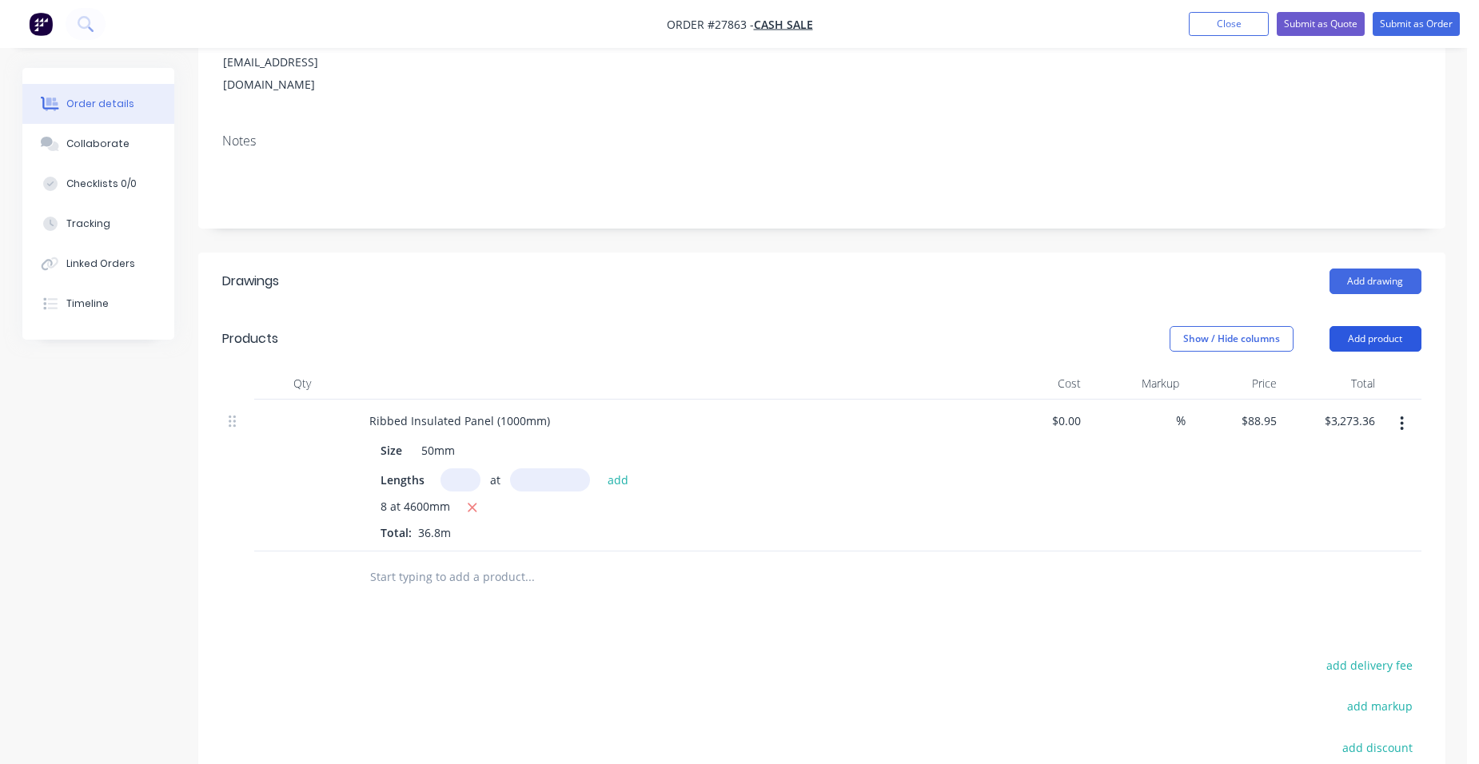
click at [1383, 326] on button "Add product" at bounding box center [1376, 339] width 92 height 26
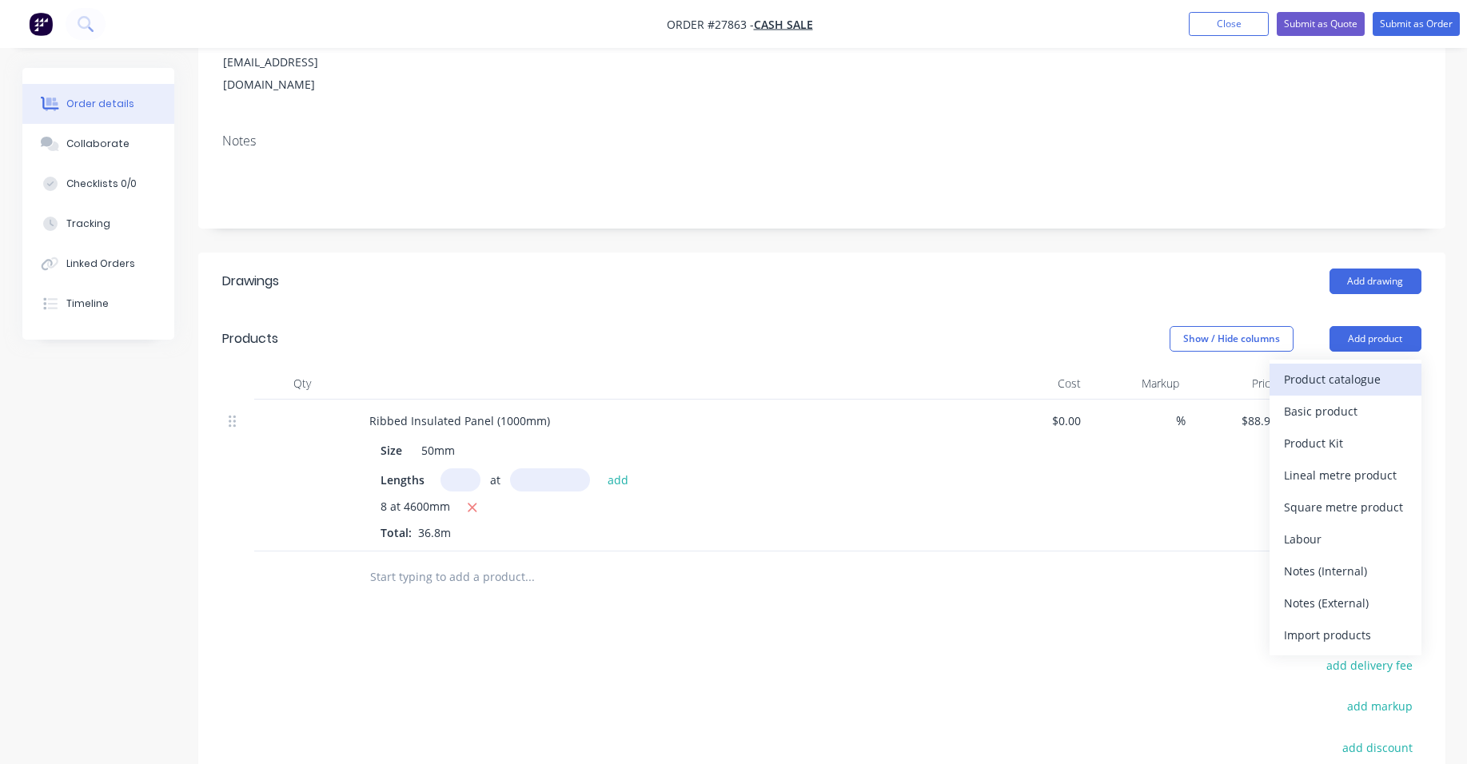
click at [1351, 368] on div "Product catalogue" at bounding box center [1345, 379] width 123 height 23
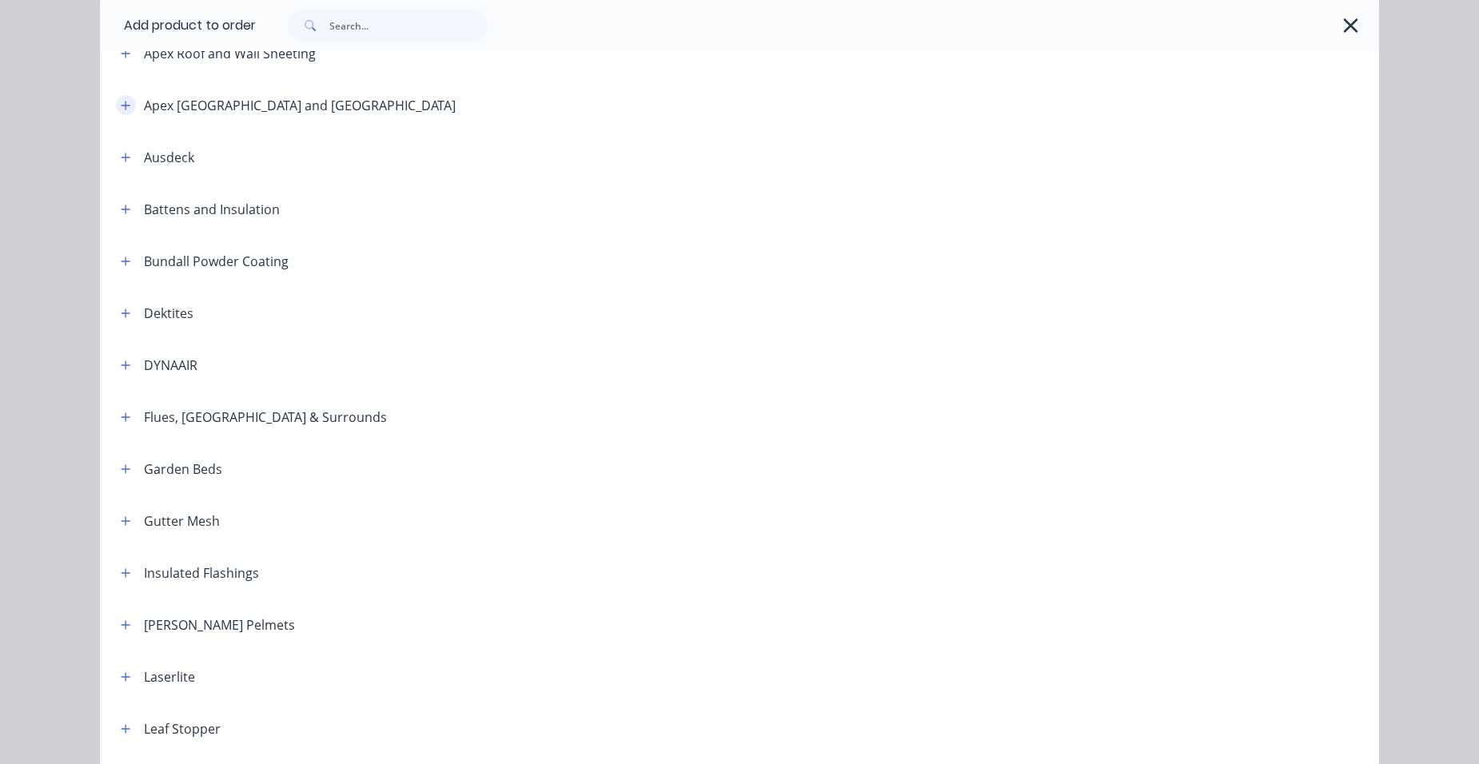
scroll to position [480, 0]
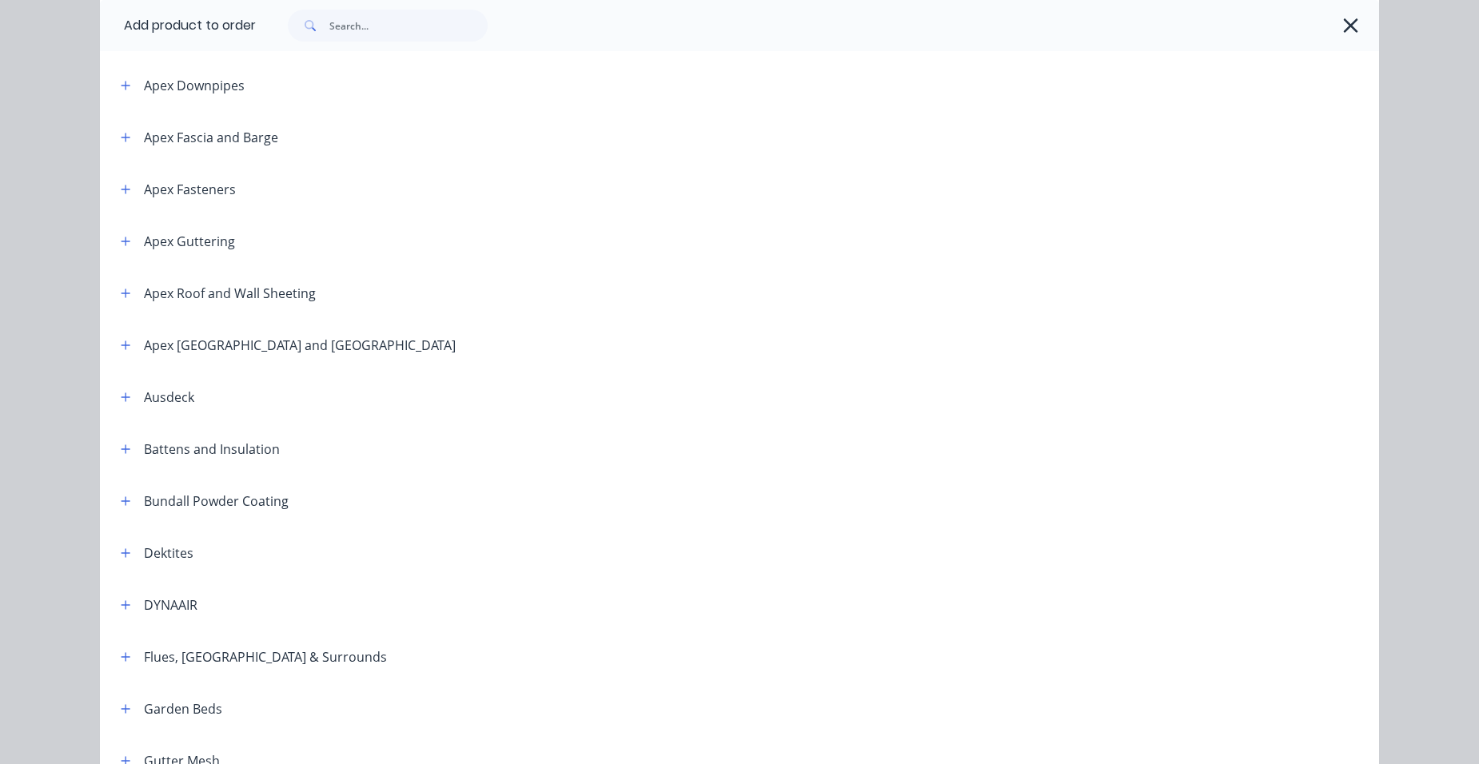
click at [118, 407] on header "Ausdeck" at bounding box center [739, 397] width 1279 height 52
click at [122, 401] on icon "button" at bounding box center [126, 397] width 10 height 11
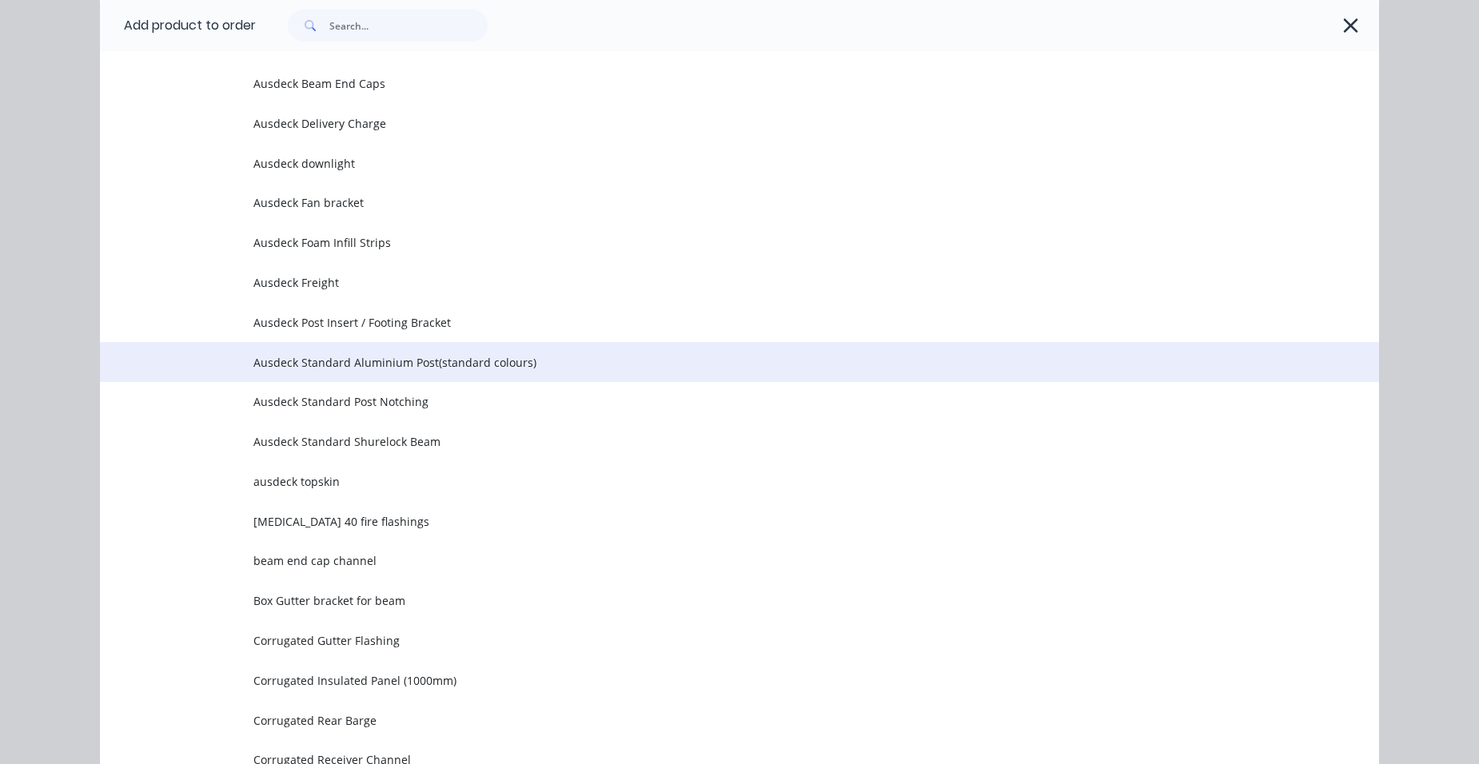
scroll to position [1439, 0]
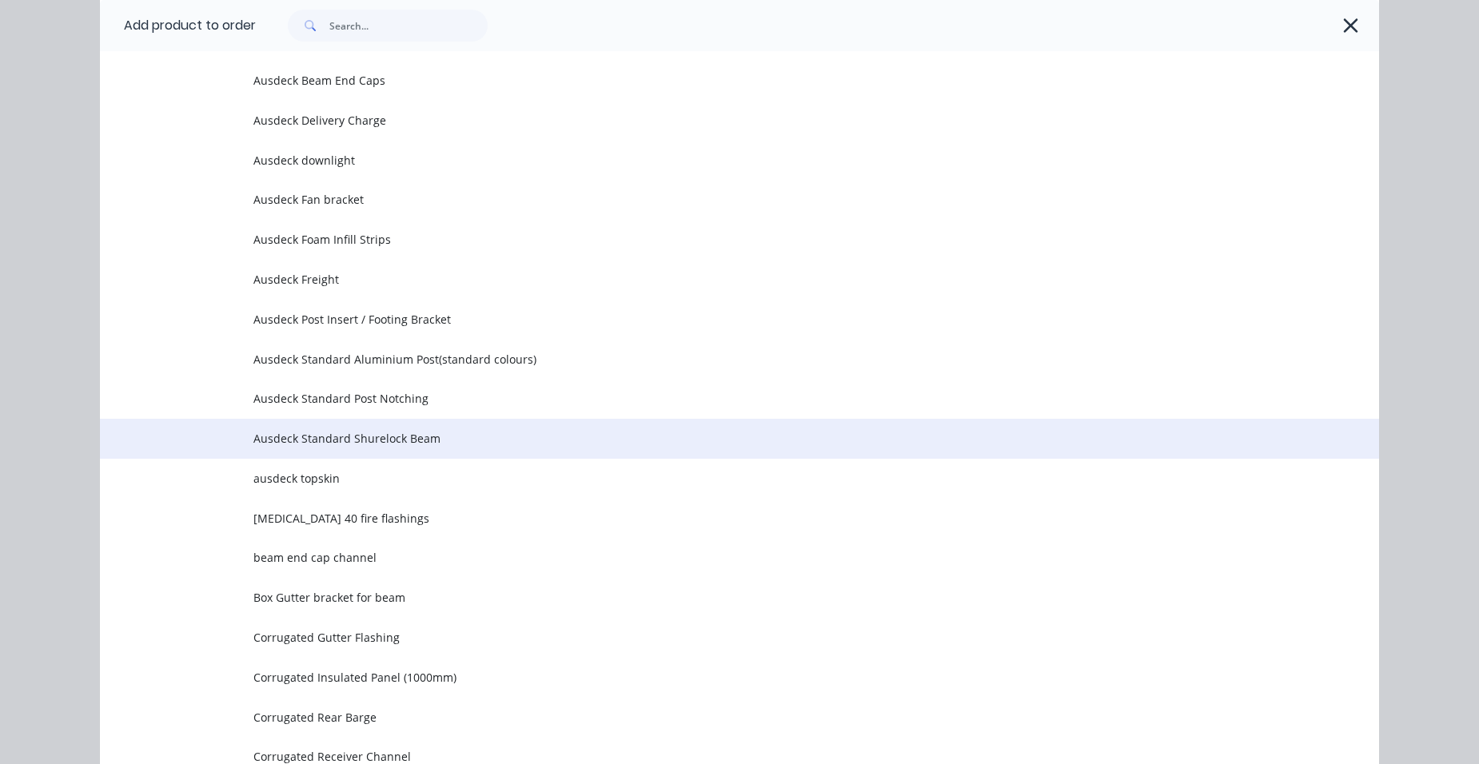
click at [394, 445] on span "Ausdeck Standard Shurelock Beam" at bounding box center [703, 438] width 900 height 17
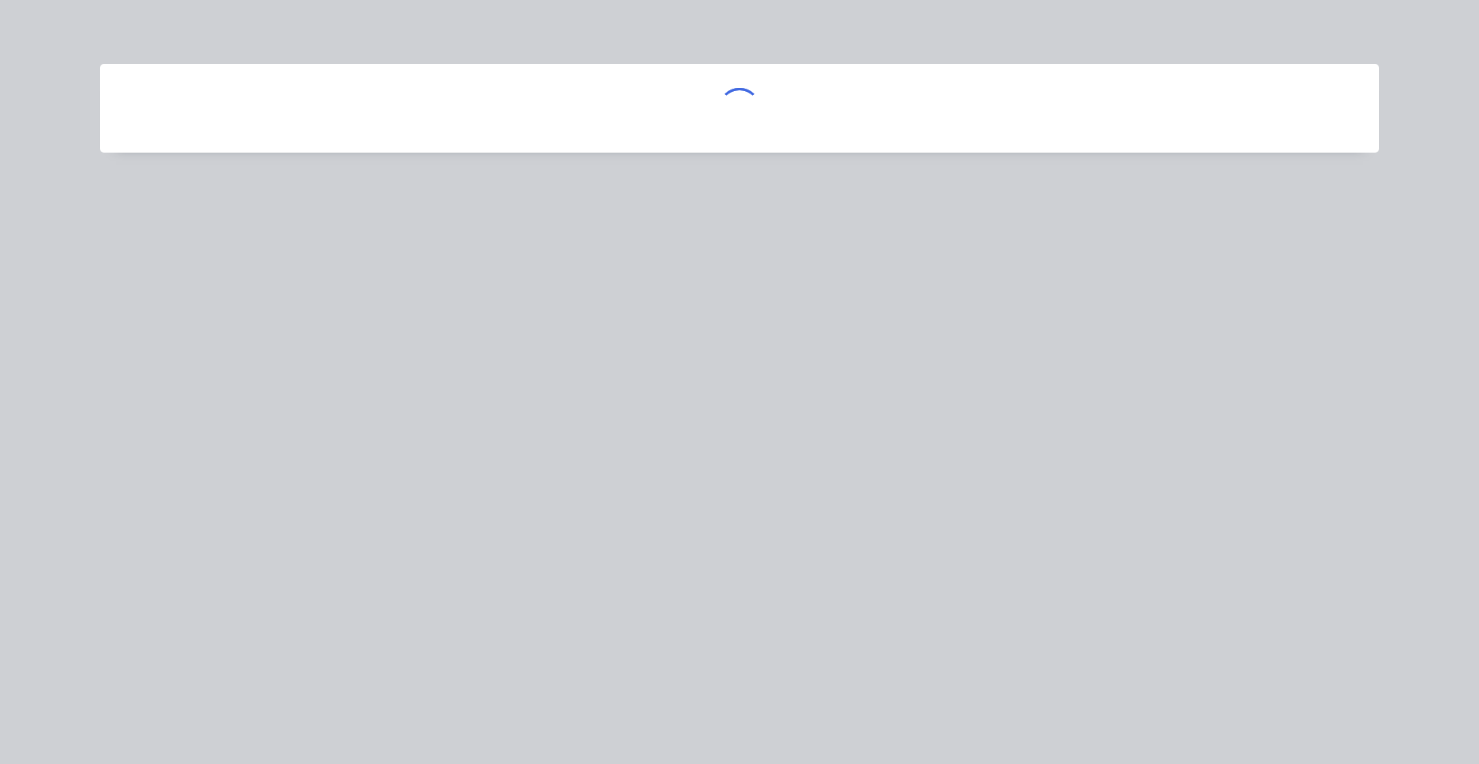
scroll to position [0, 0]
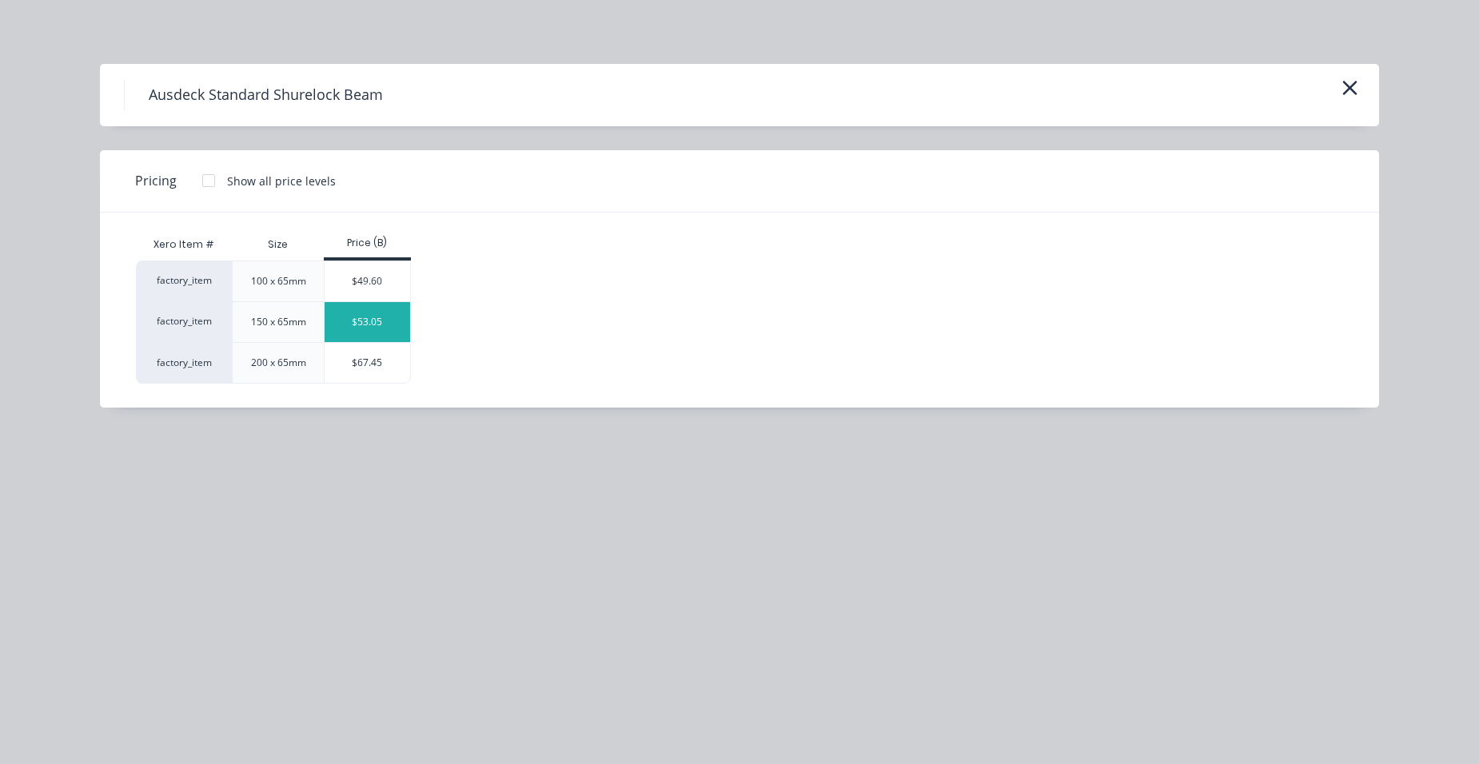
click at [395, 322] on div "$53.05" at bounding box center [368, 322] width 86 height 40
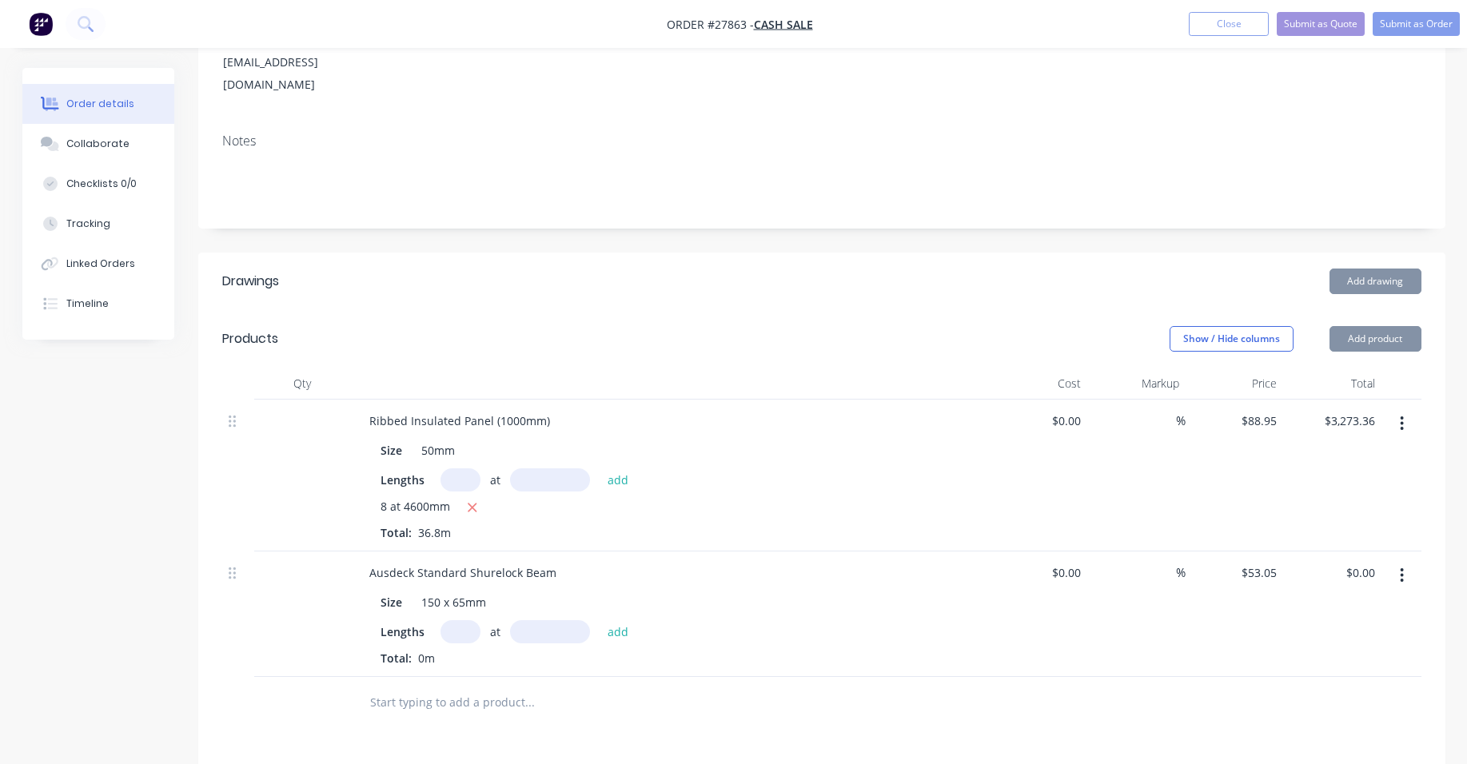
click at [459, 621] on input "text" at bounding box center [461, 632] width 40 height 23
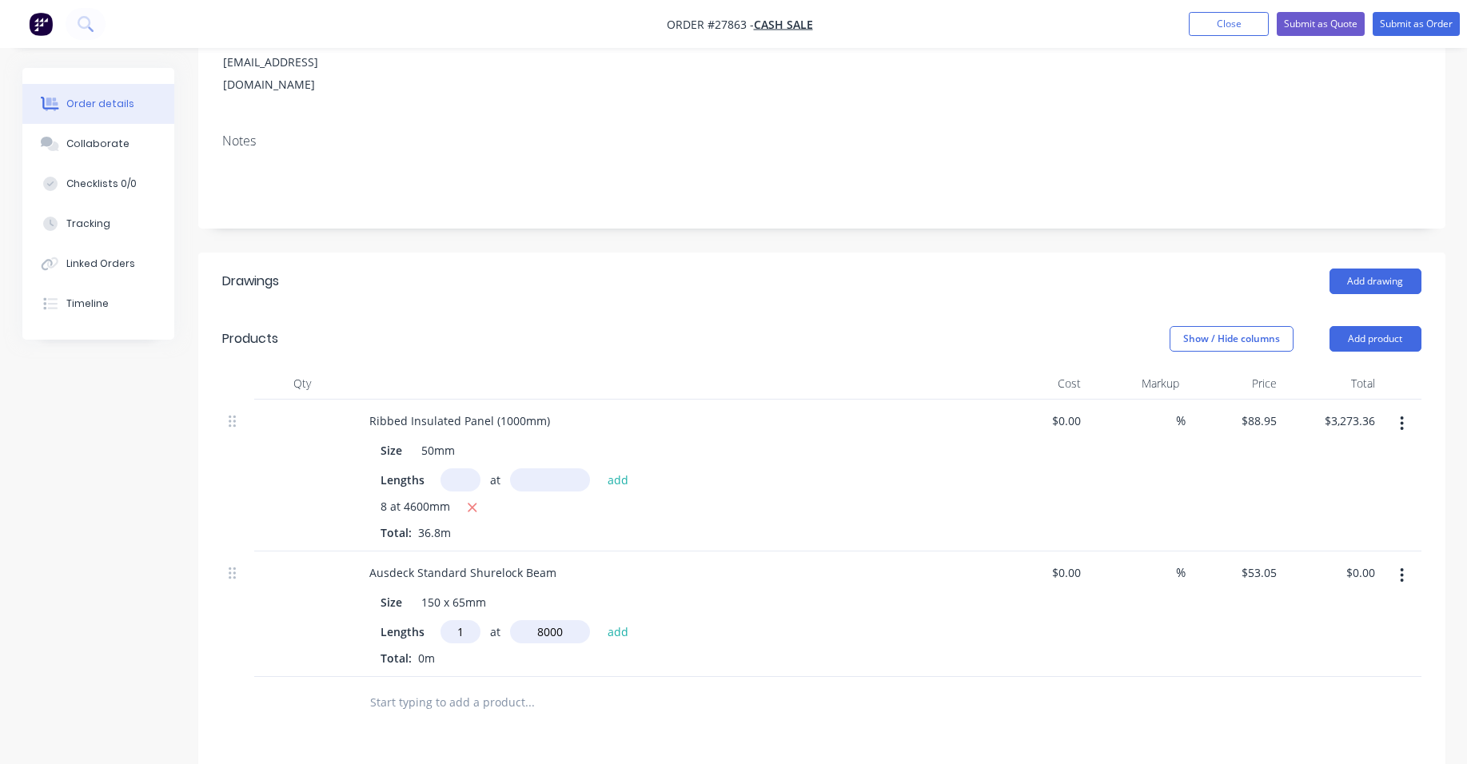
click at [600, 621] on button "add" at bounding box center [619, 632] width 38 height 22
click at [1391, 326] on button "Add product" at bounding box center [1376, 339] width 92 height 26
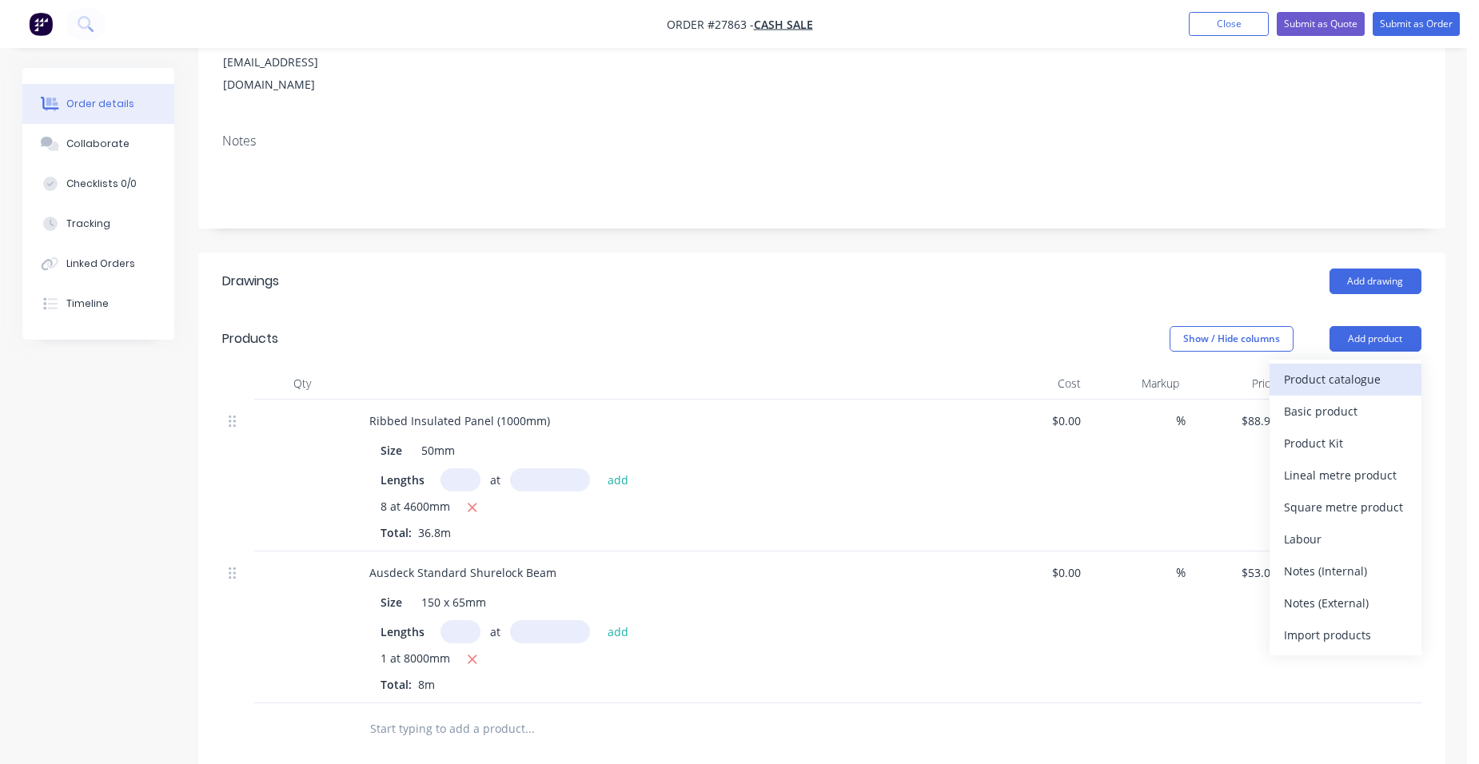
click at [1352, 368] on div "Product catalogue" at bounding box center [1345, 379] width 123 height 23
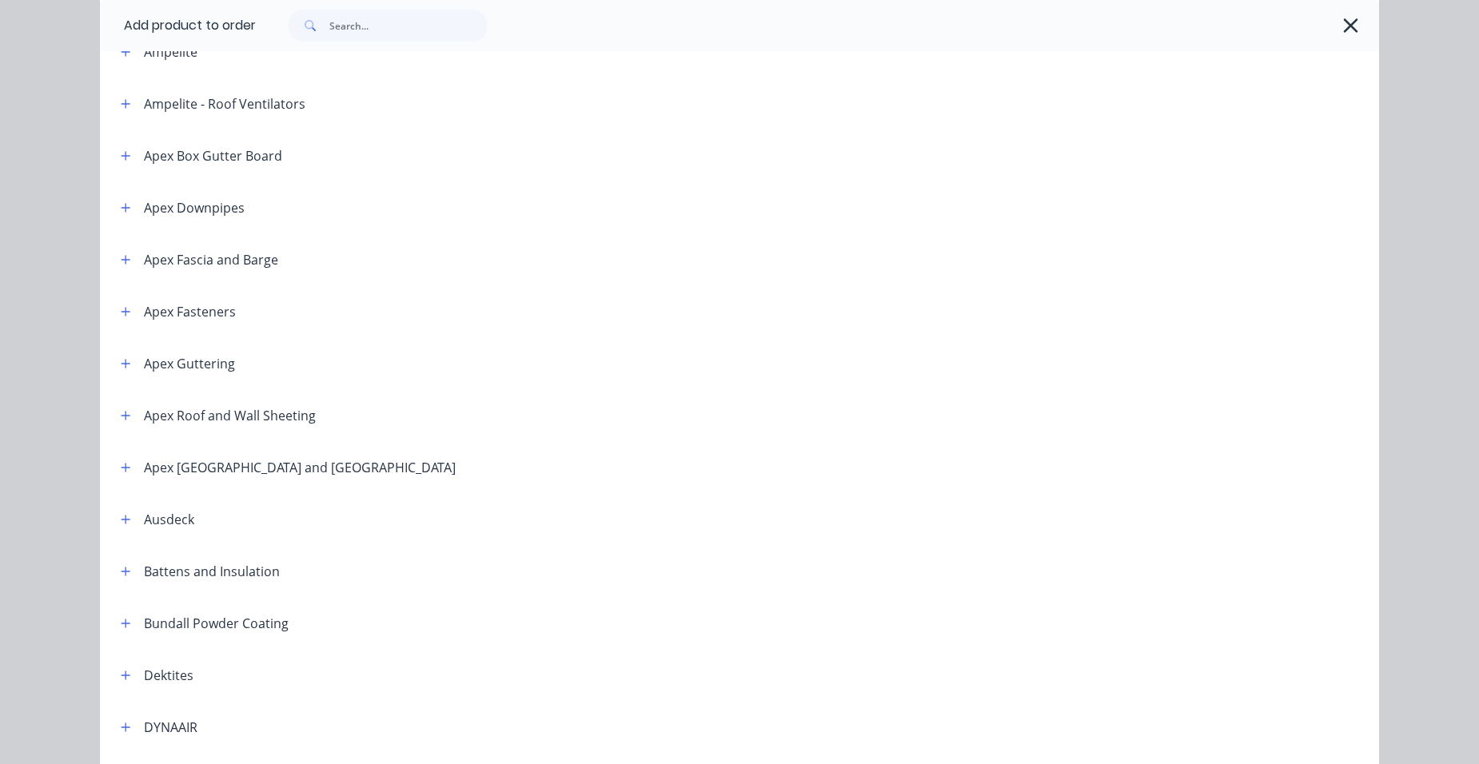
scroll to position [320, 0]
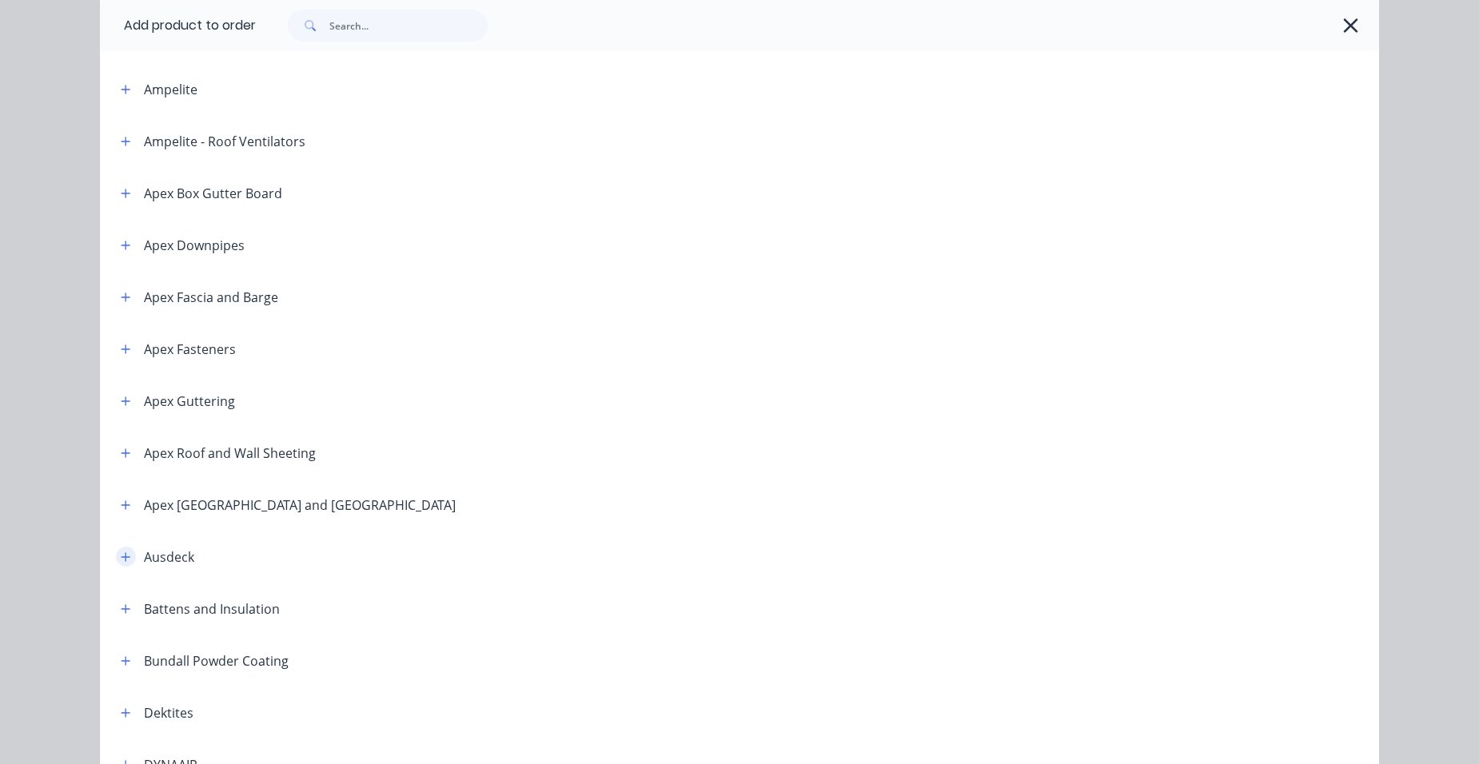
click at [124, 557] on icon "button" at bounding box center [126, 557] width 9 height 9
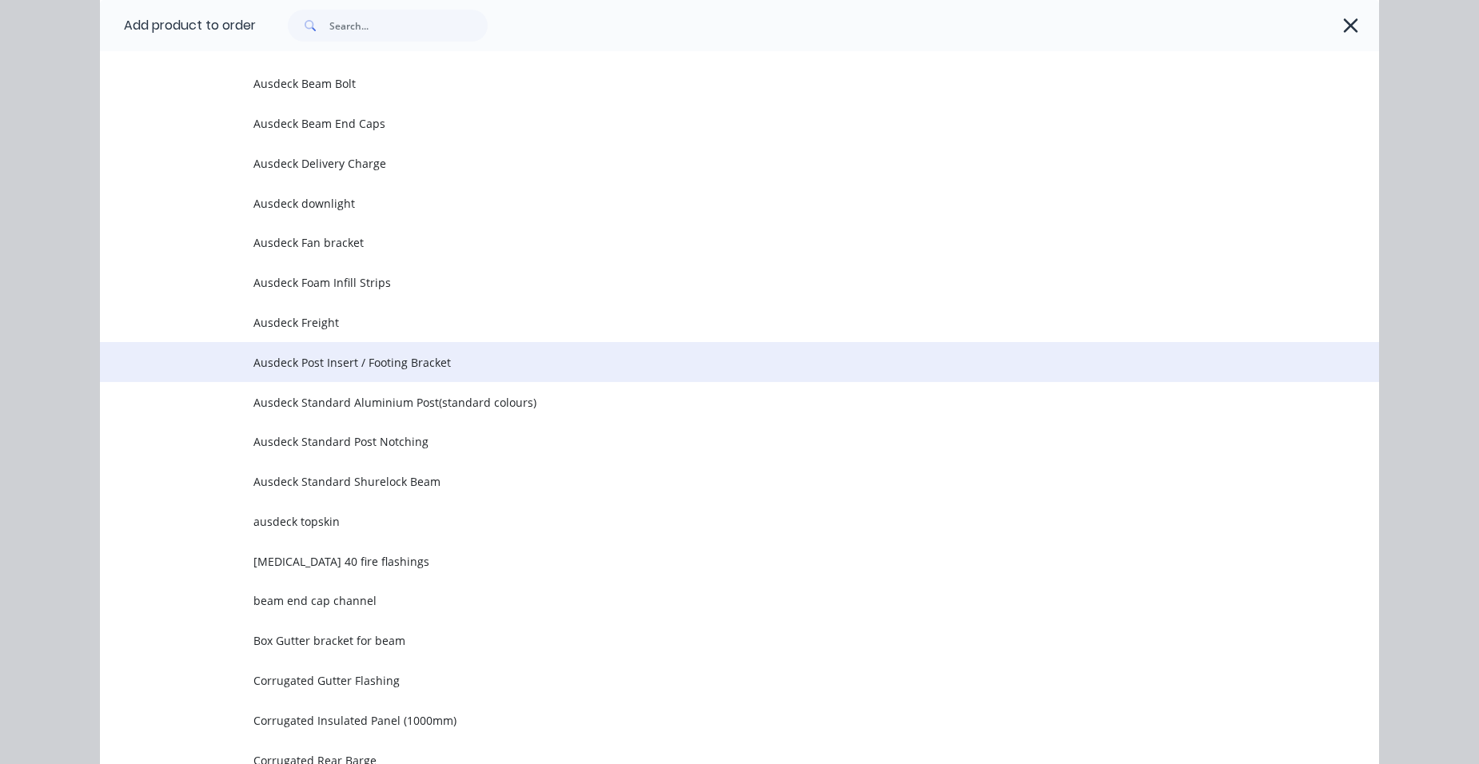
scroll to position [1359, 0]
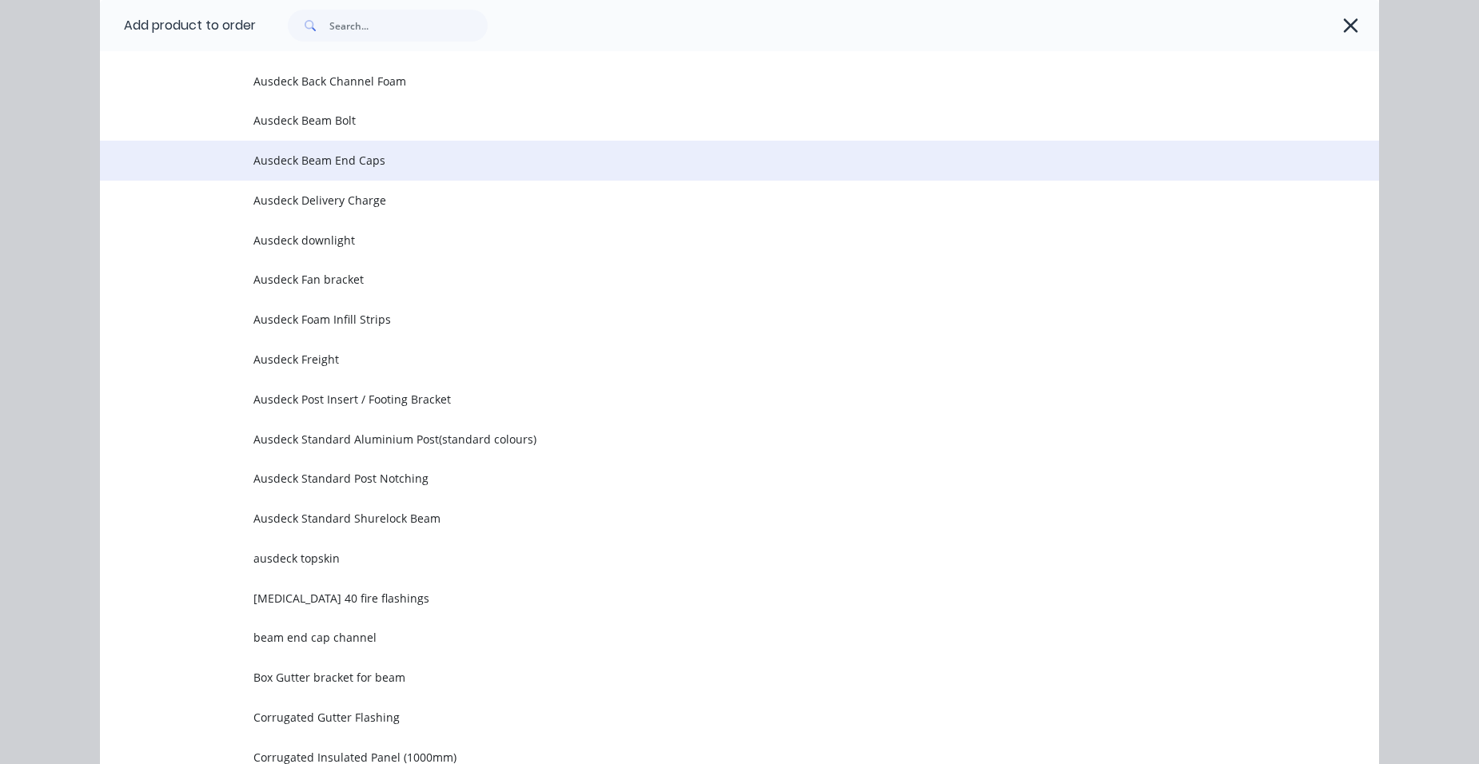
click at [428, 158] on span "Ausdeck Beam End Caps" at bounding box center [703, 160] width 900 height 17
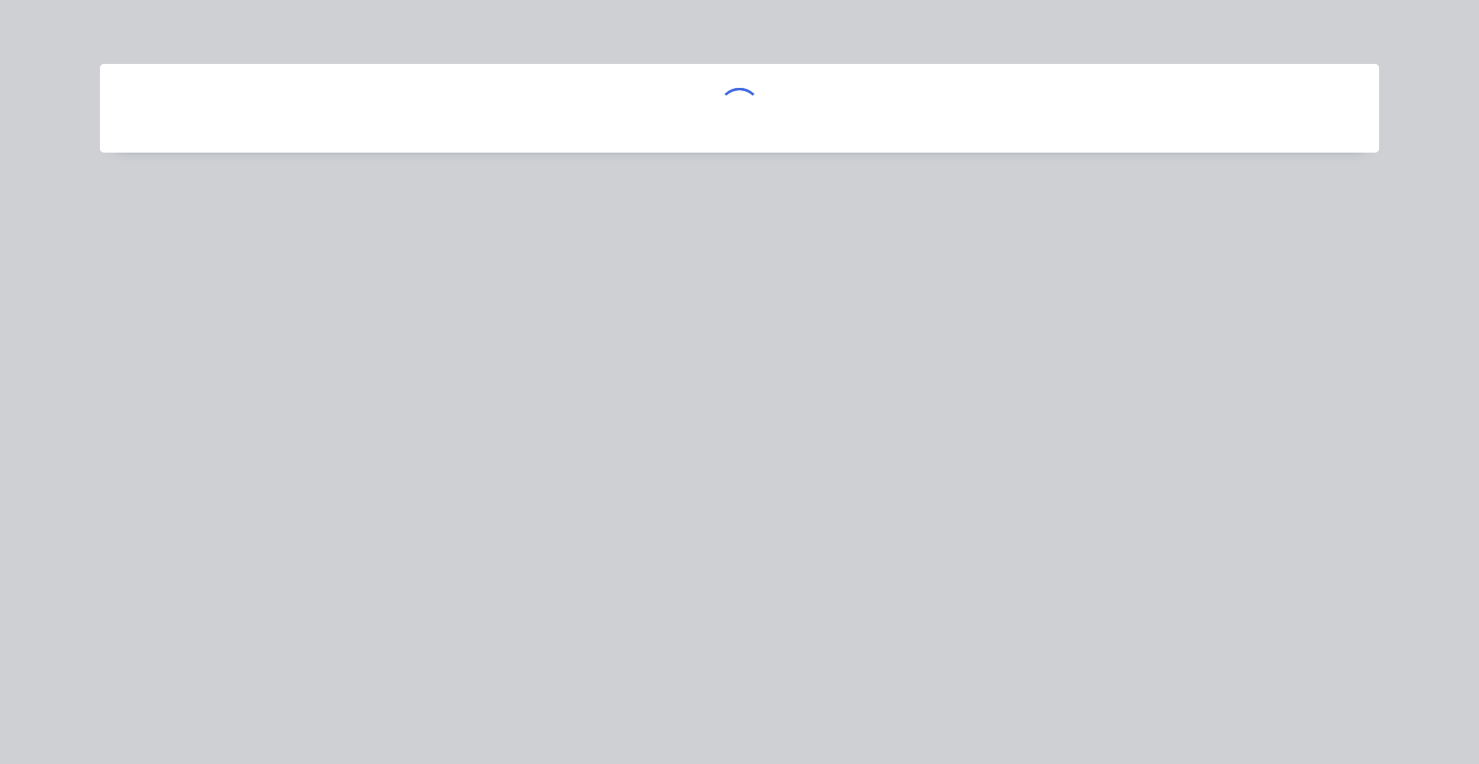
scroll to position [0, 0]
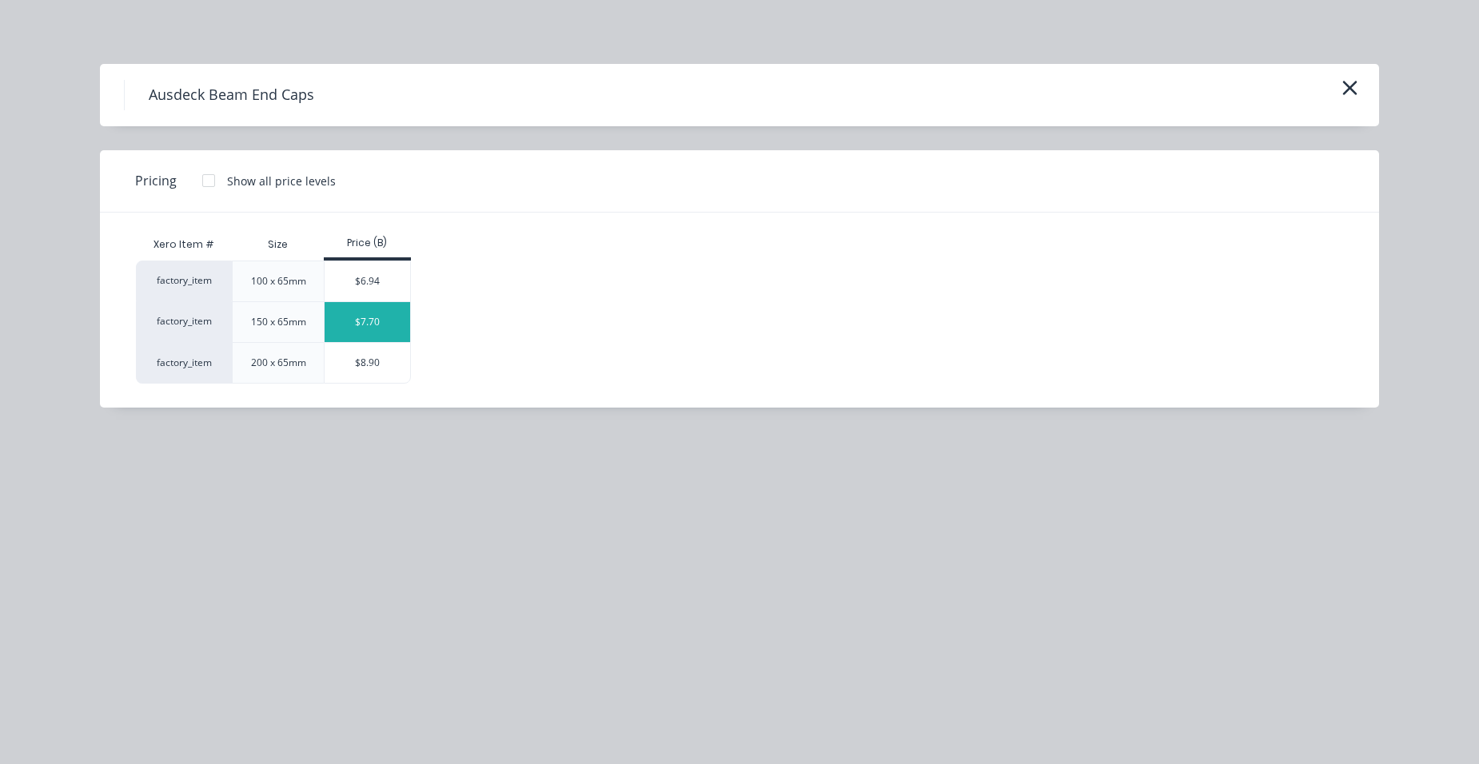
click at [377, 334] on div "$7.70" at bounding box center [368, 322] width 86 height 40
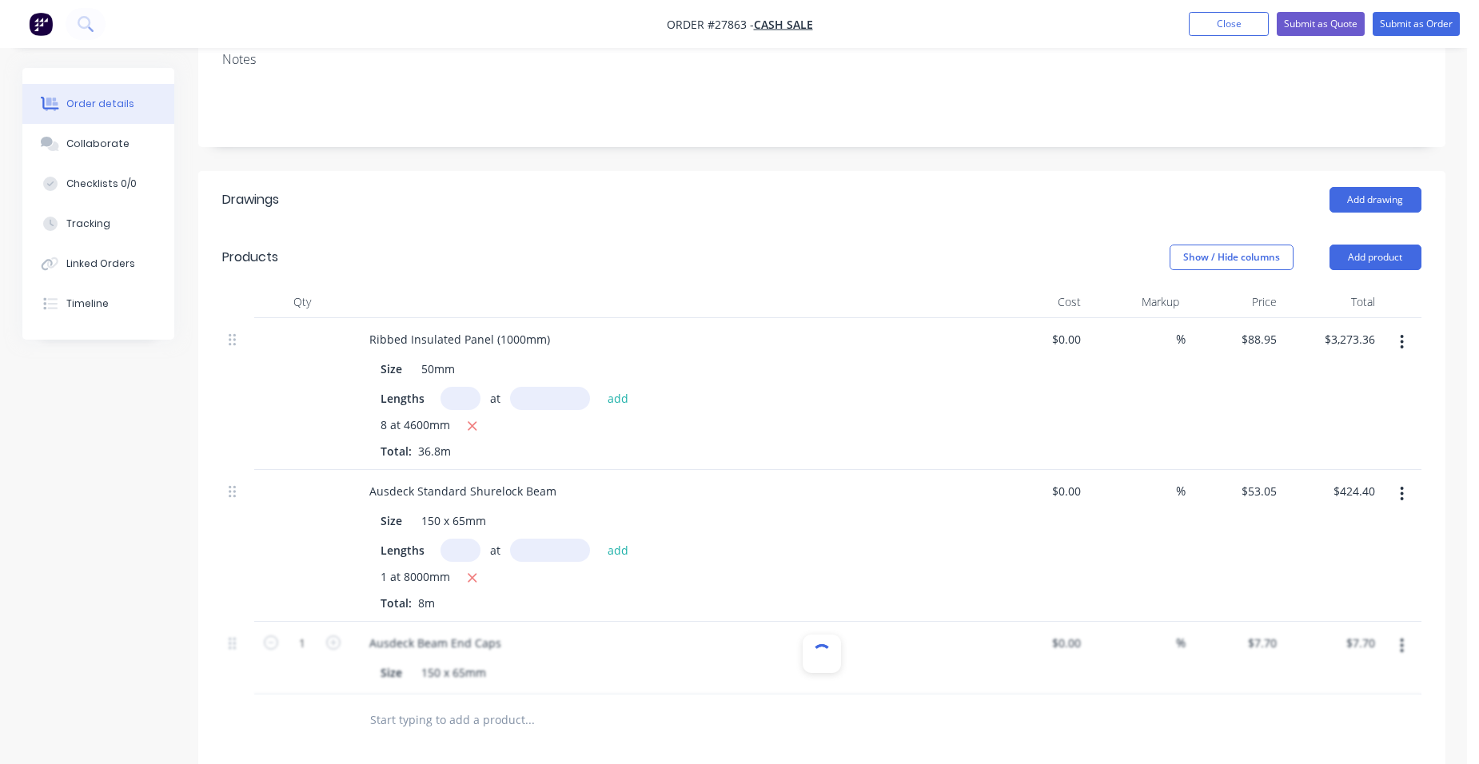
scroll to position [400, 0]
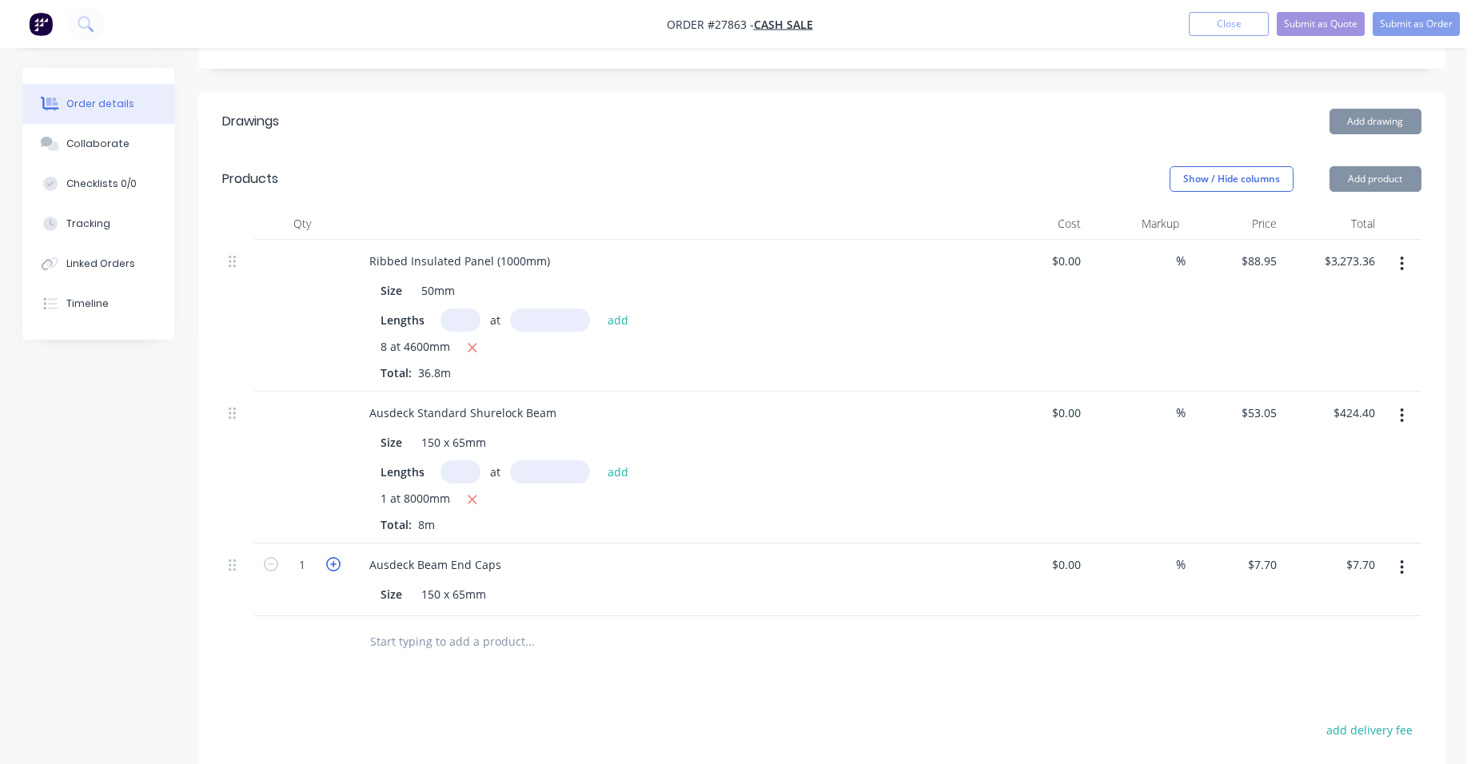
click at [327, 557] on icon "button" at bounding box center [333, 564] width 14 height 14
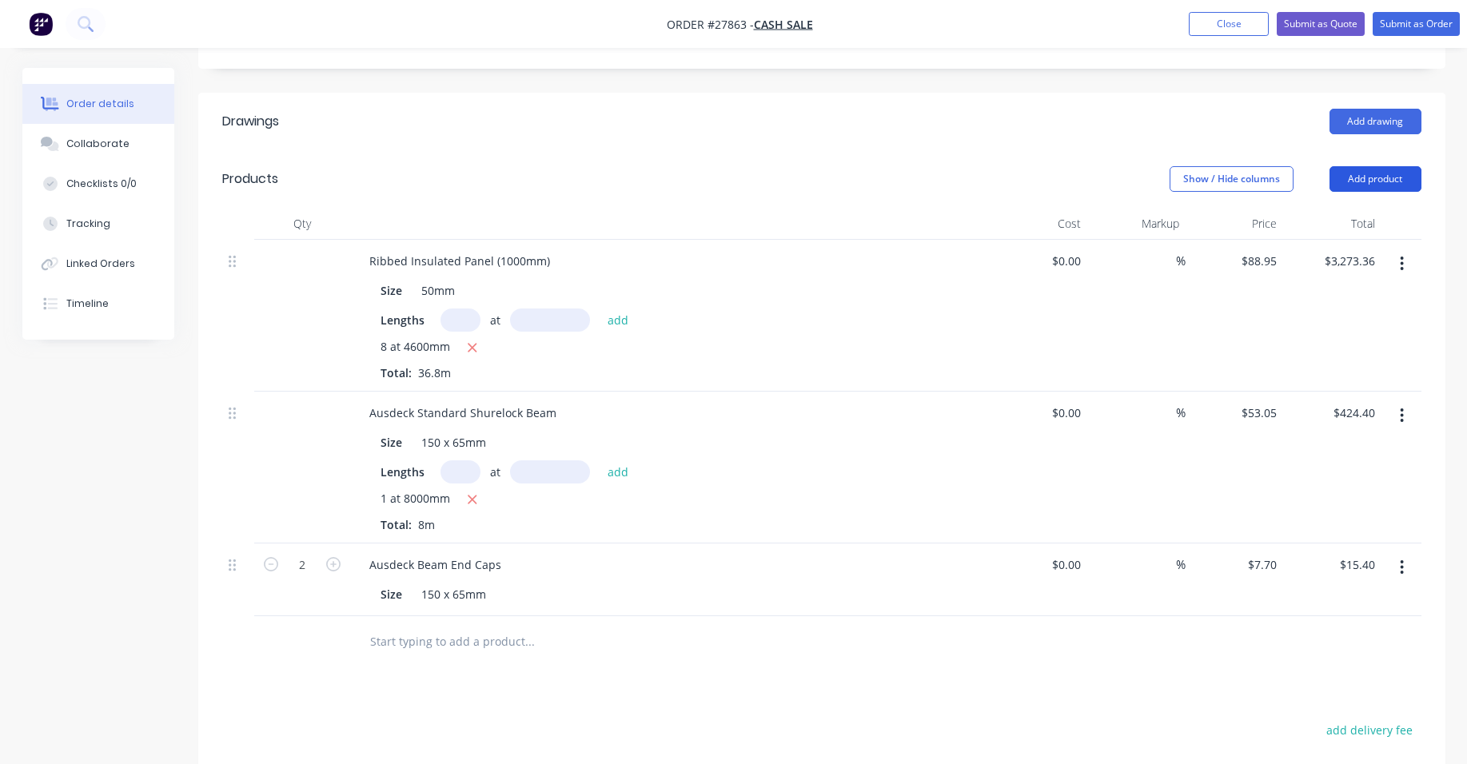
click at [1395, 166] on button "Add product" at bounding box center [1376, 179] width 92 height 26
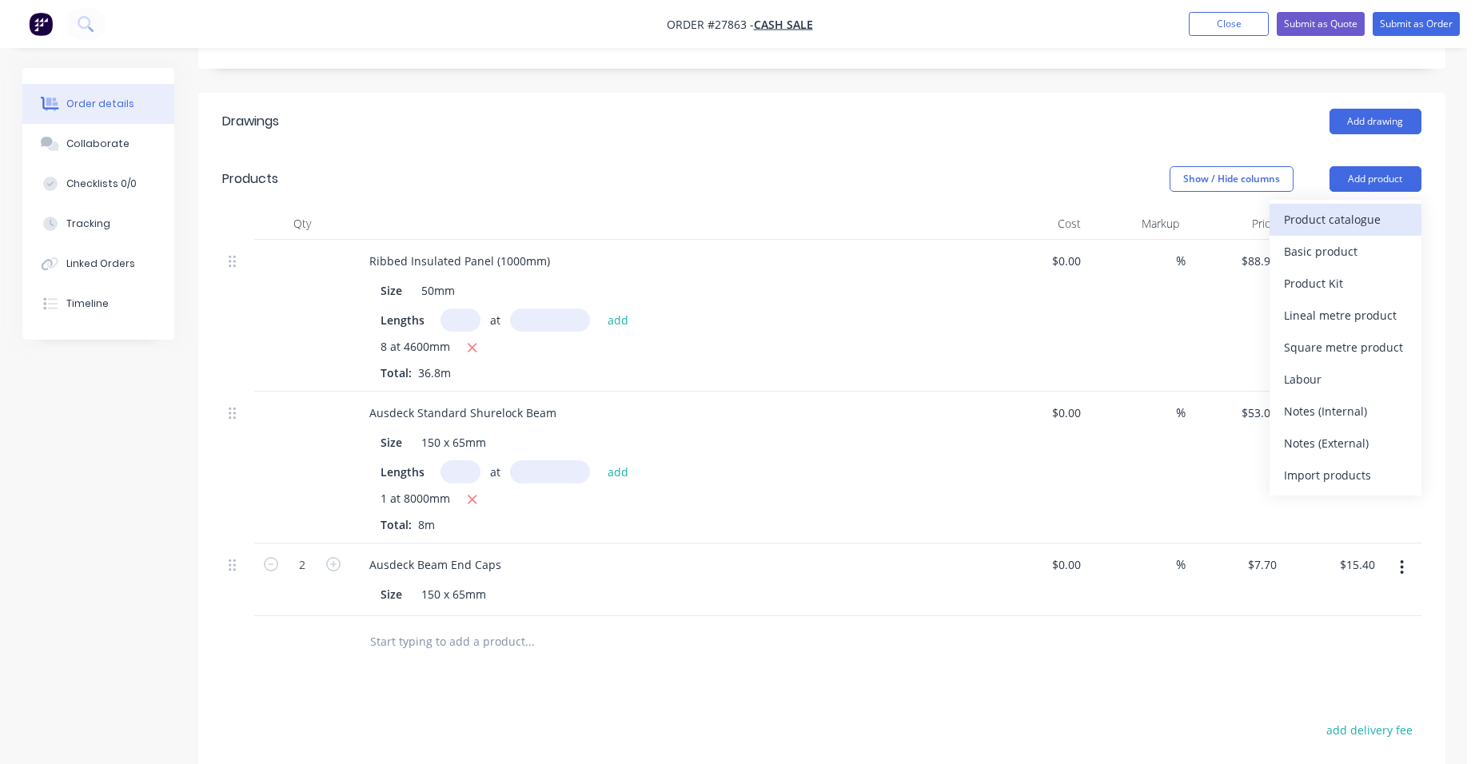
click at [1356, 208] on div "Product catalogue" at bounding box center [1345, 219] width 123 height 23
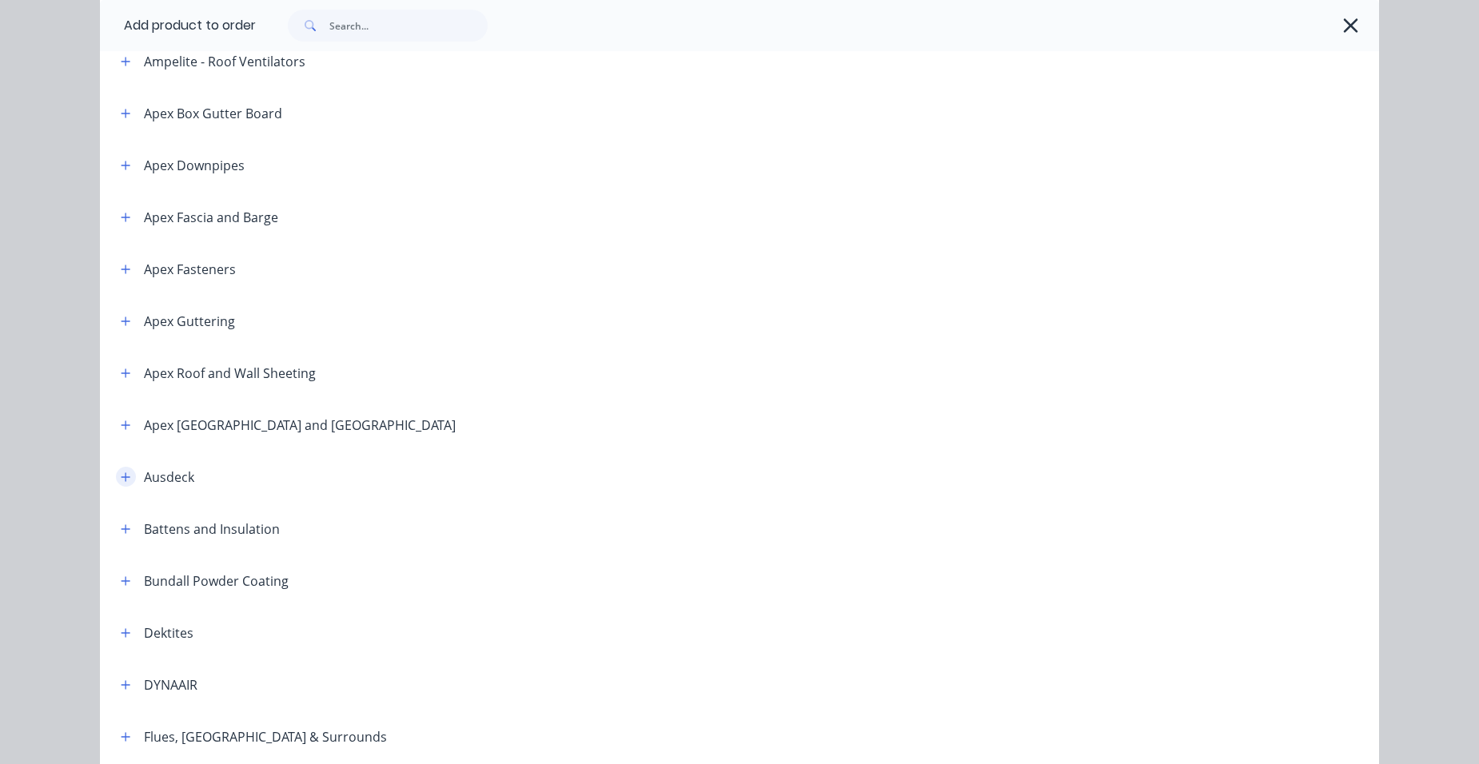
click at [130, 477] on button "button" at bounding box center [126, 477] width 20 height 20
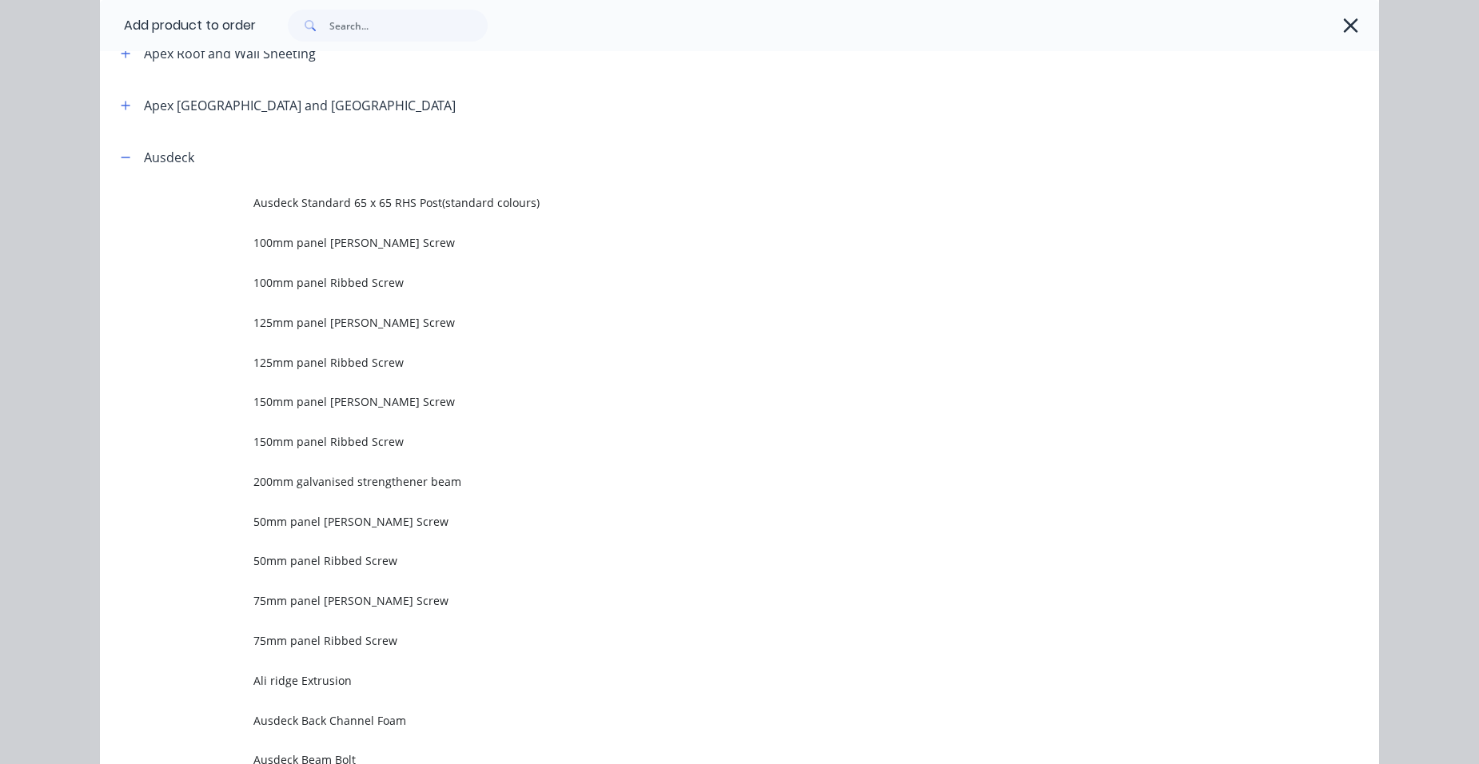
scroll to position [800, 0]
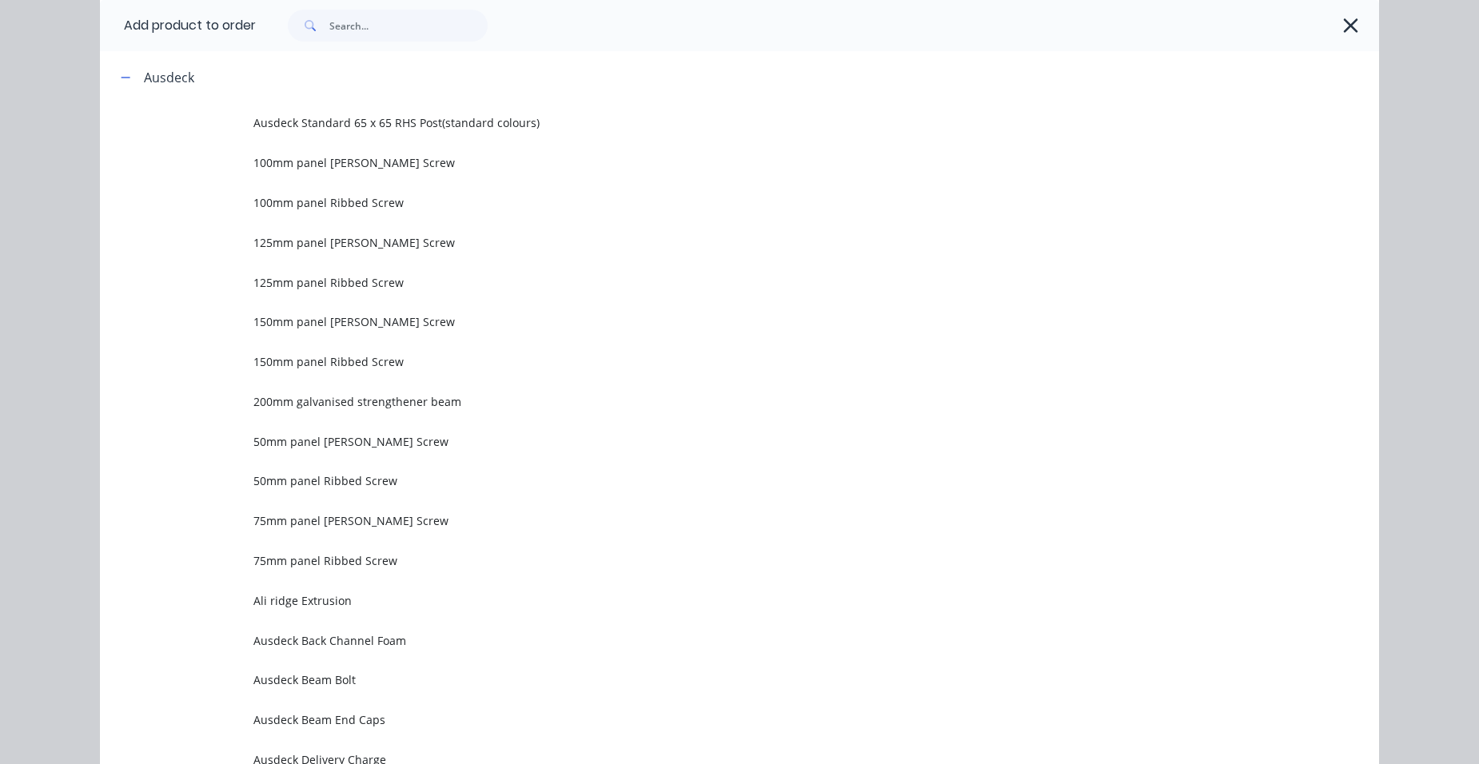
click at [372, 475] on span "50mm panel Ribbed Screw" at bounding box center [703, 481] width 900 height 17
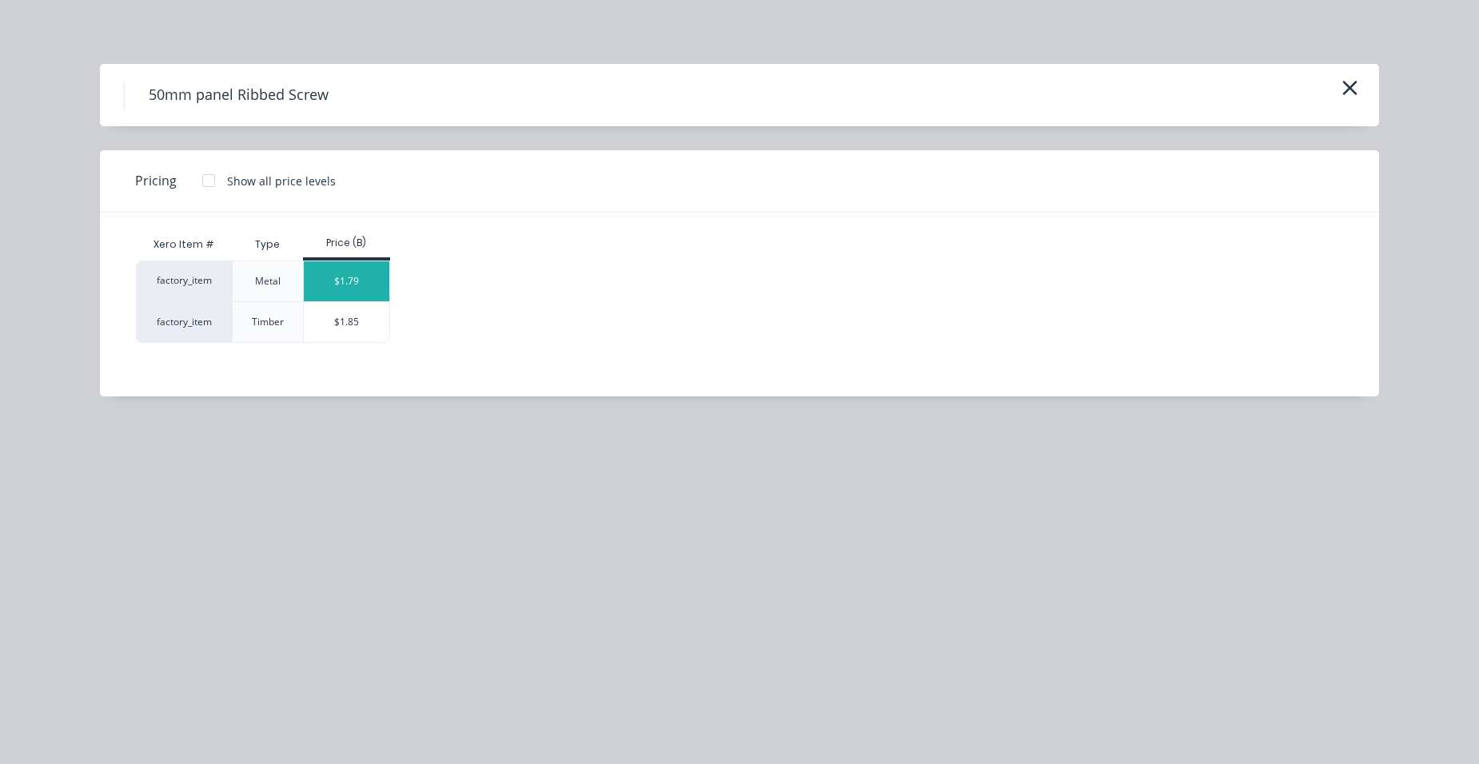
click at [341, 286] on div "$1.79" at bounding box center [347, 281] width 86 height 40
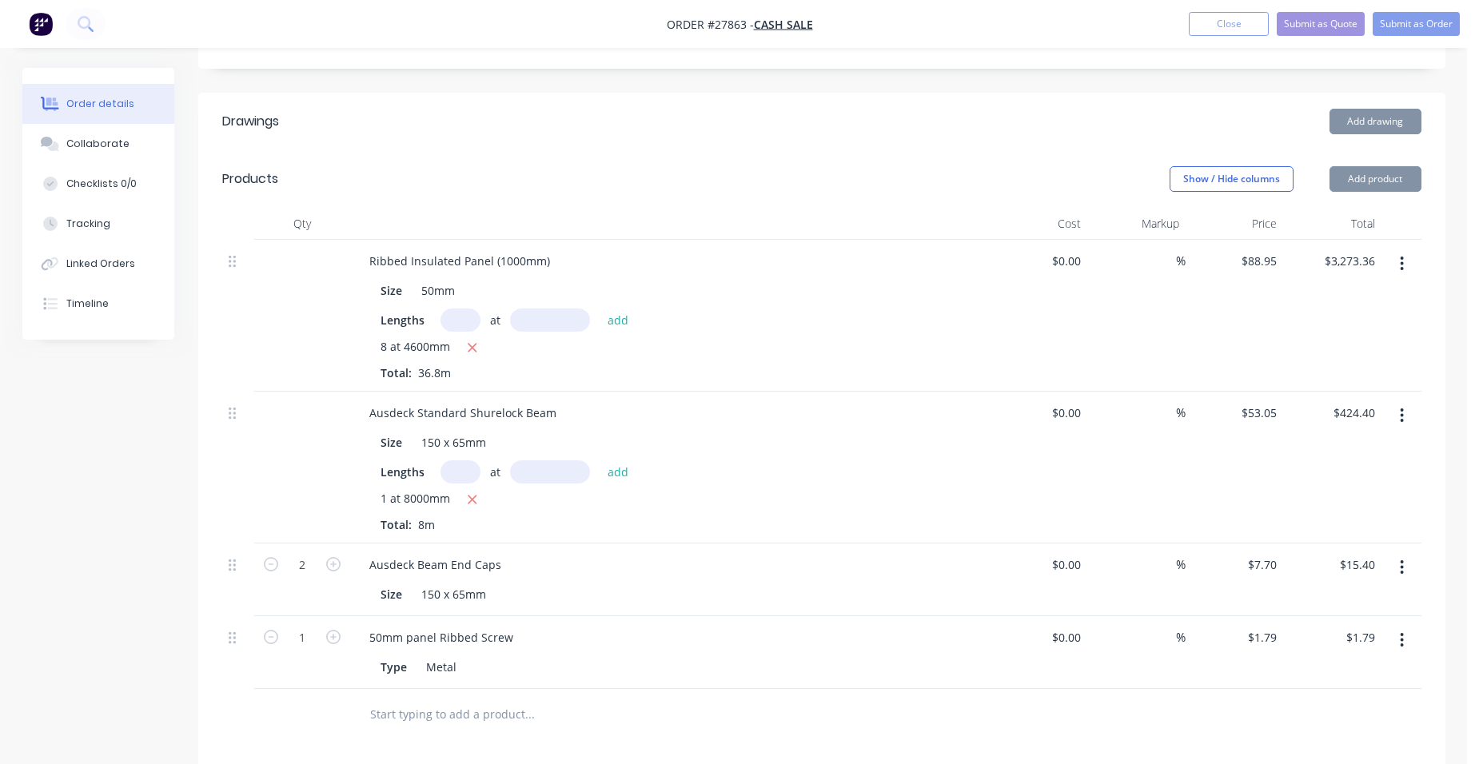
click at [1403, 626] on button "button" at bounding box center [1402, 640] width 38 height 29
click at [1361, 703] on div "Duplicate" at bounding box center [1345, 714] width 123 height 23
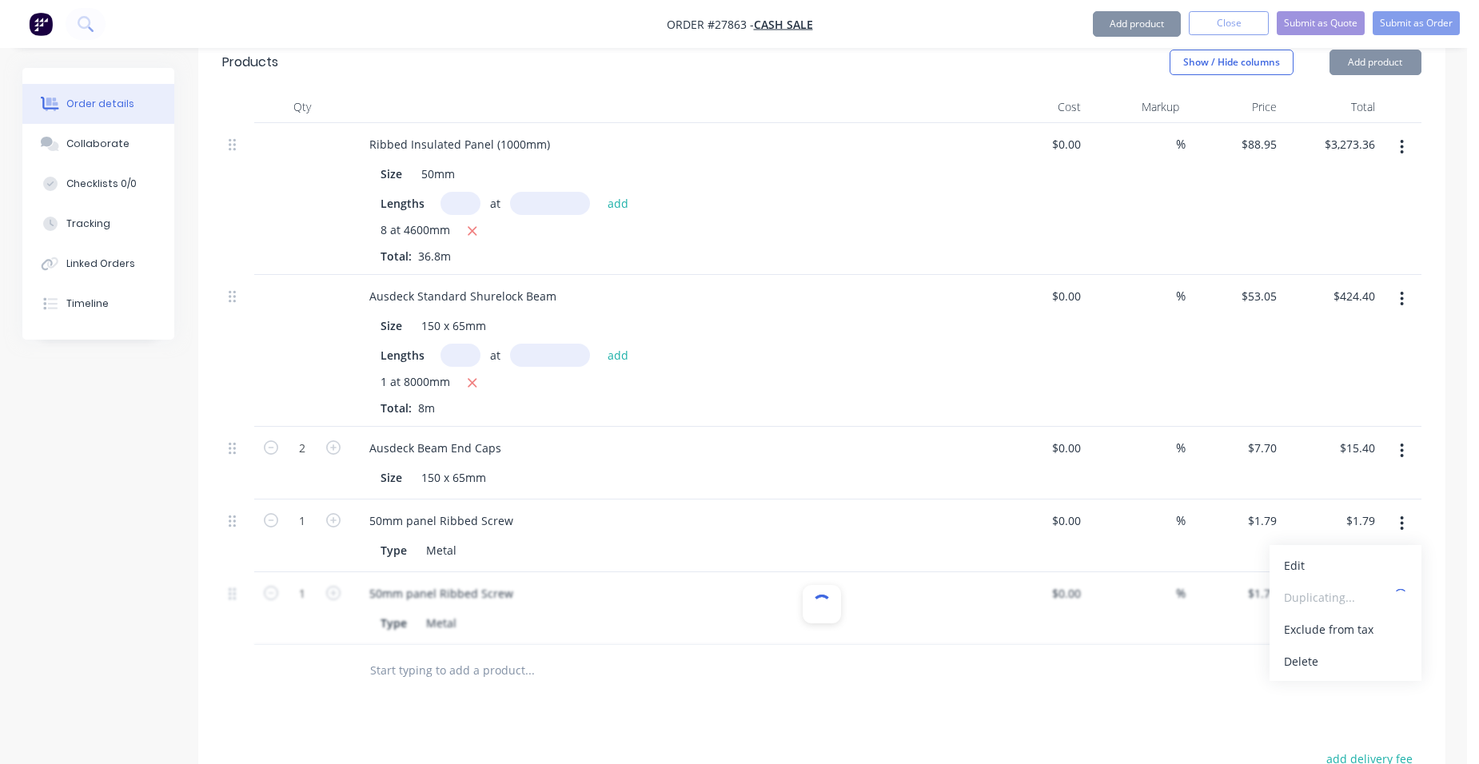
scroll to position [640, 0]
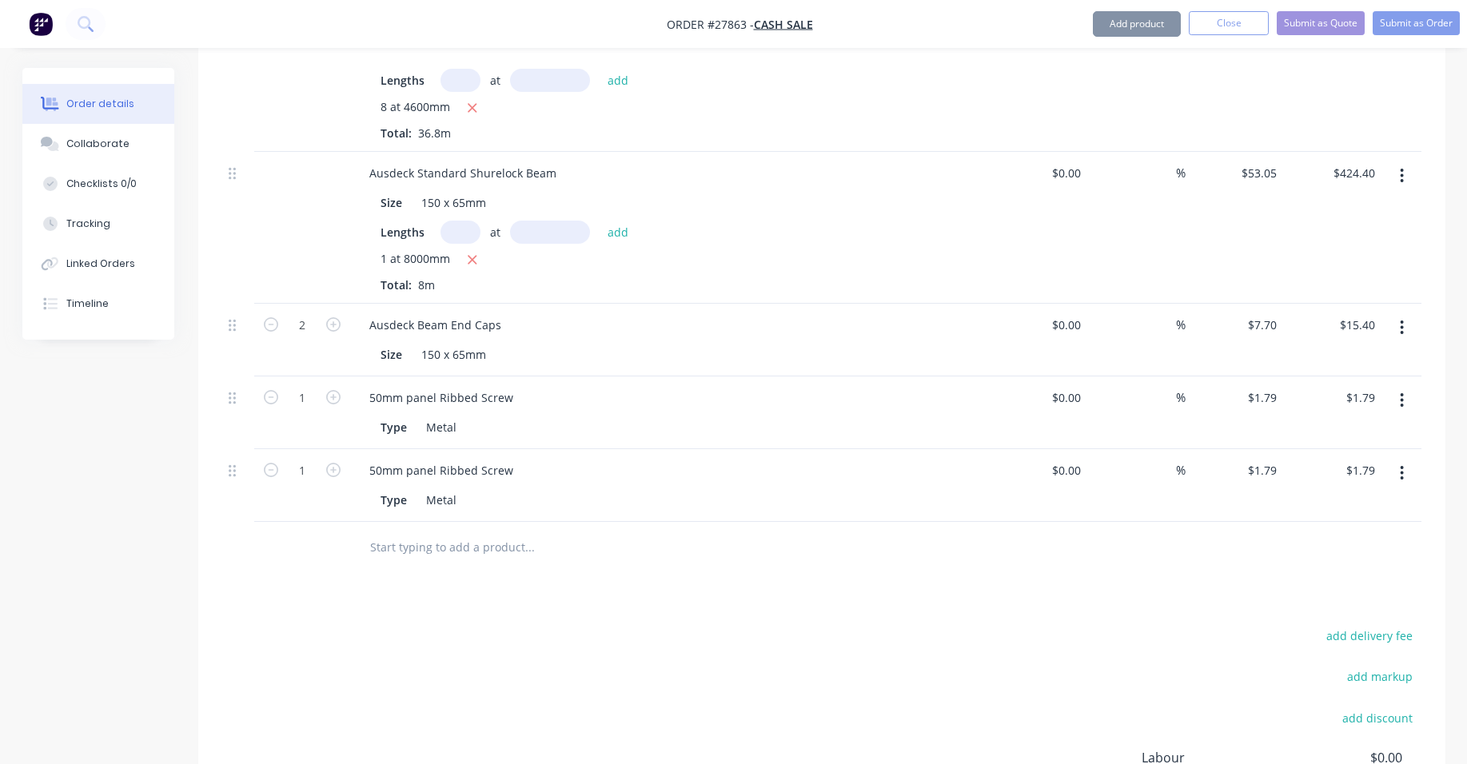
click at [1401, 465] on icon "button" at bounding box center [1402, 474] width 4 height 18
click at [1320, 504] on div "Edit" at bounding box center [1345, 515] width 123 height 23
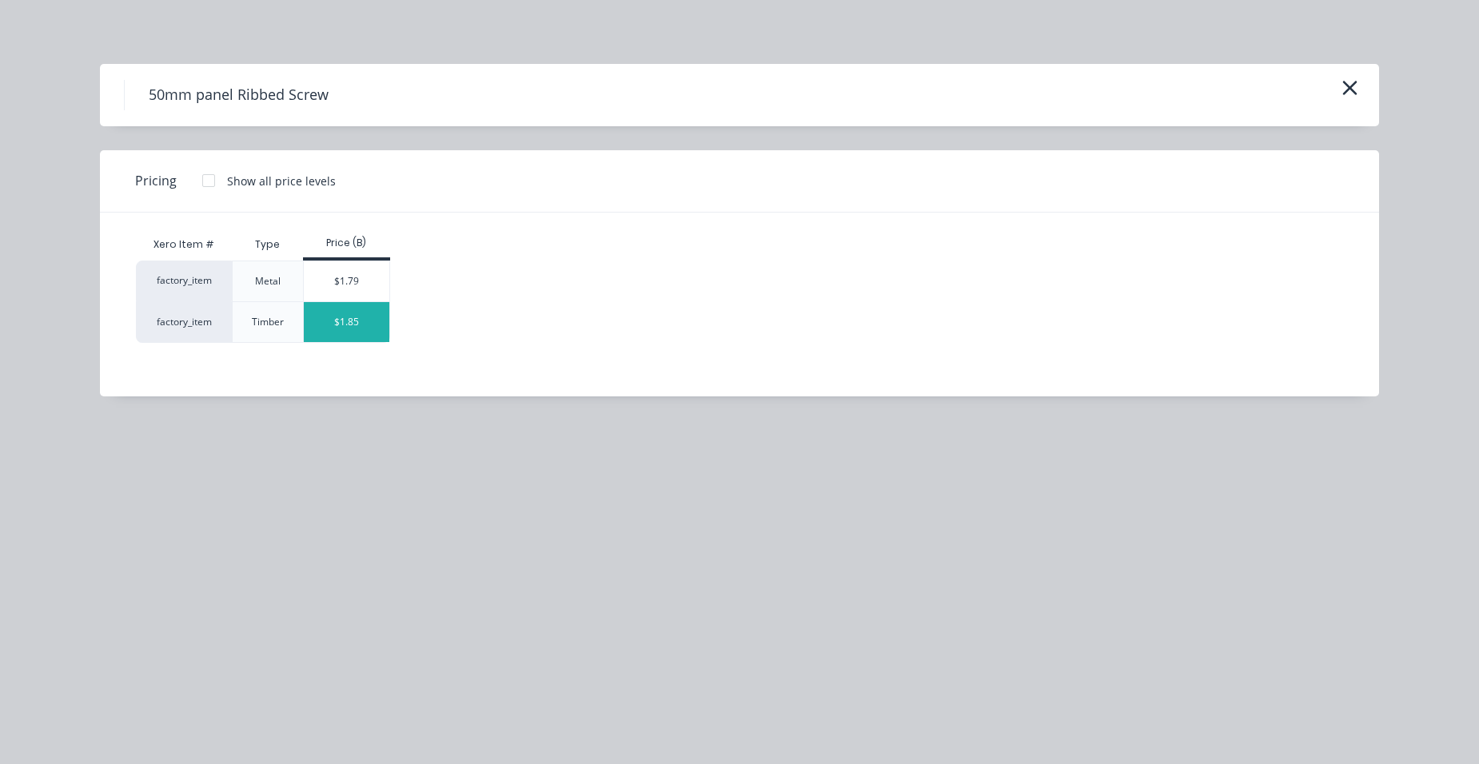
click at [335, 320] on div "$1.85" at bounding box center [347, 322] width 86 height 40
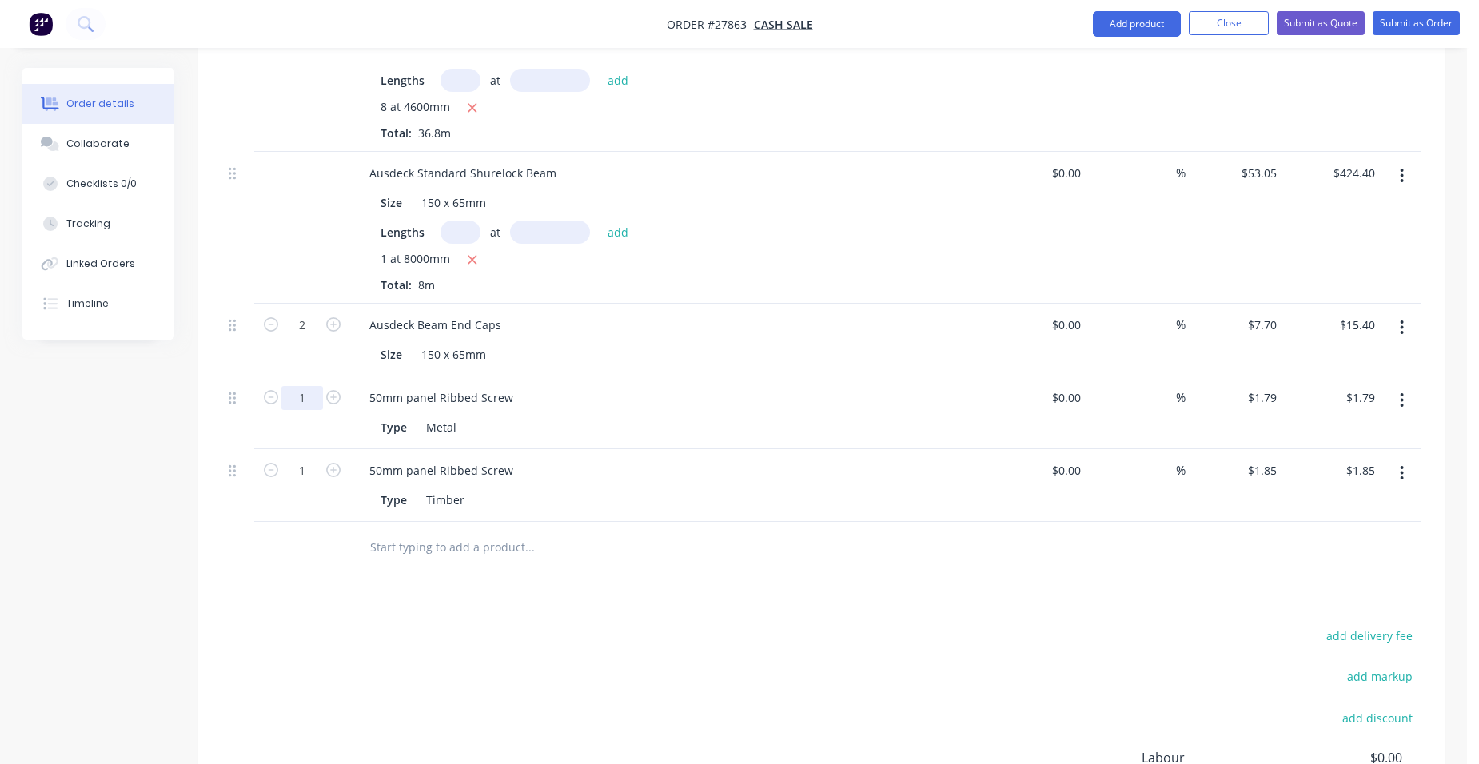
click at [308, 337] on input "1" at bounding box center [302, 325] width 42 height 24
click at [753, 459] on div "50mm panel Ribbed Screw" at bounding box center [670, 470] width 627 height 23
click at [308, 337] on input "1" at bounding box center [302, 325] width 42 height 24
click at [877, 532] on div at bounding box center [638, 548] width 563 height 32
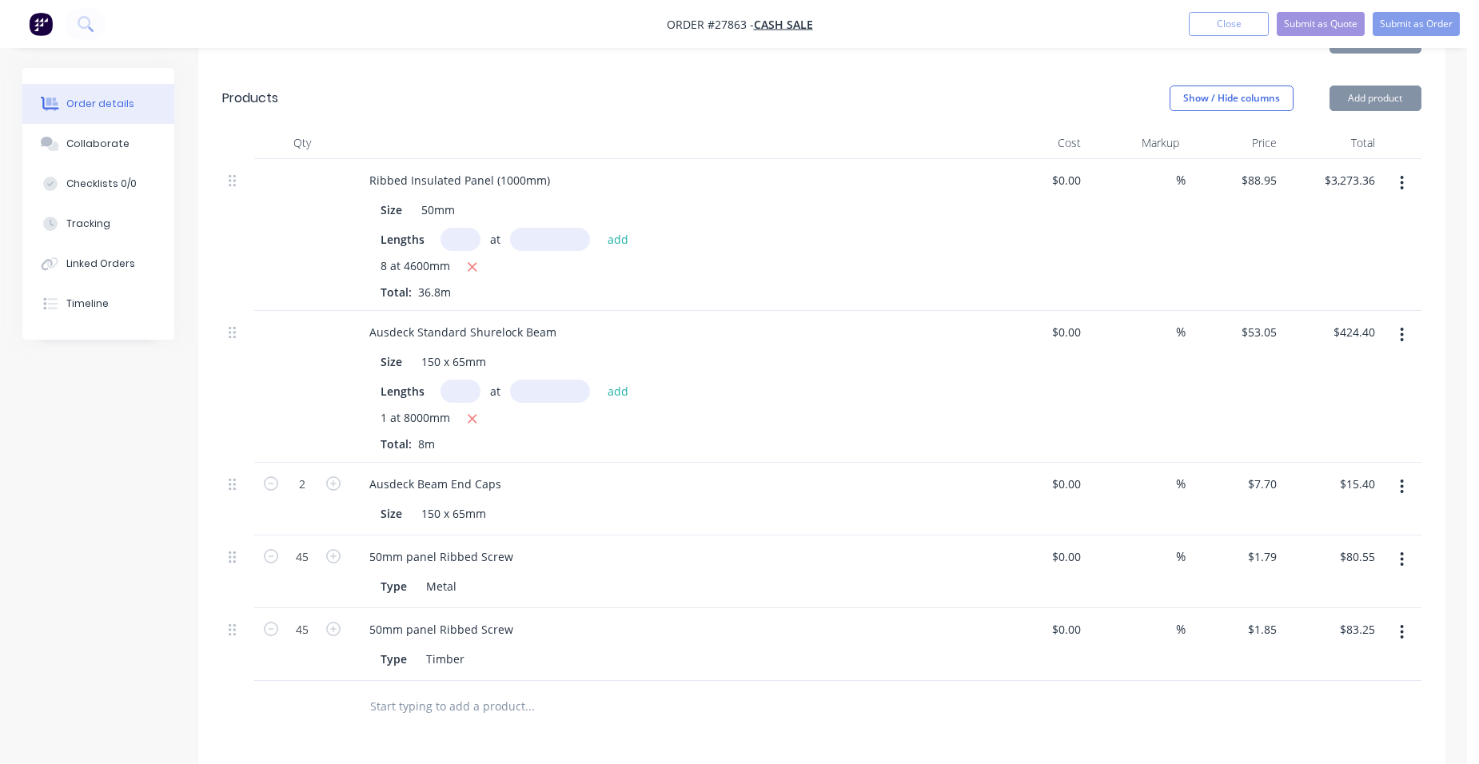
scroll to position [480, 0]
click at [560, 321] on div "Ausdeck Standard Shurelock Beam" at bounding box center [463, 332] width 213 height 23
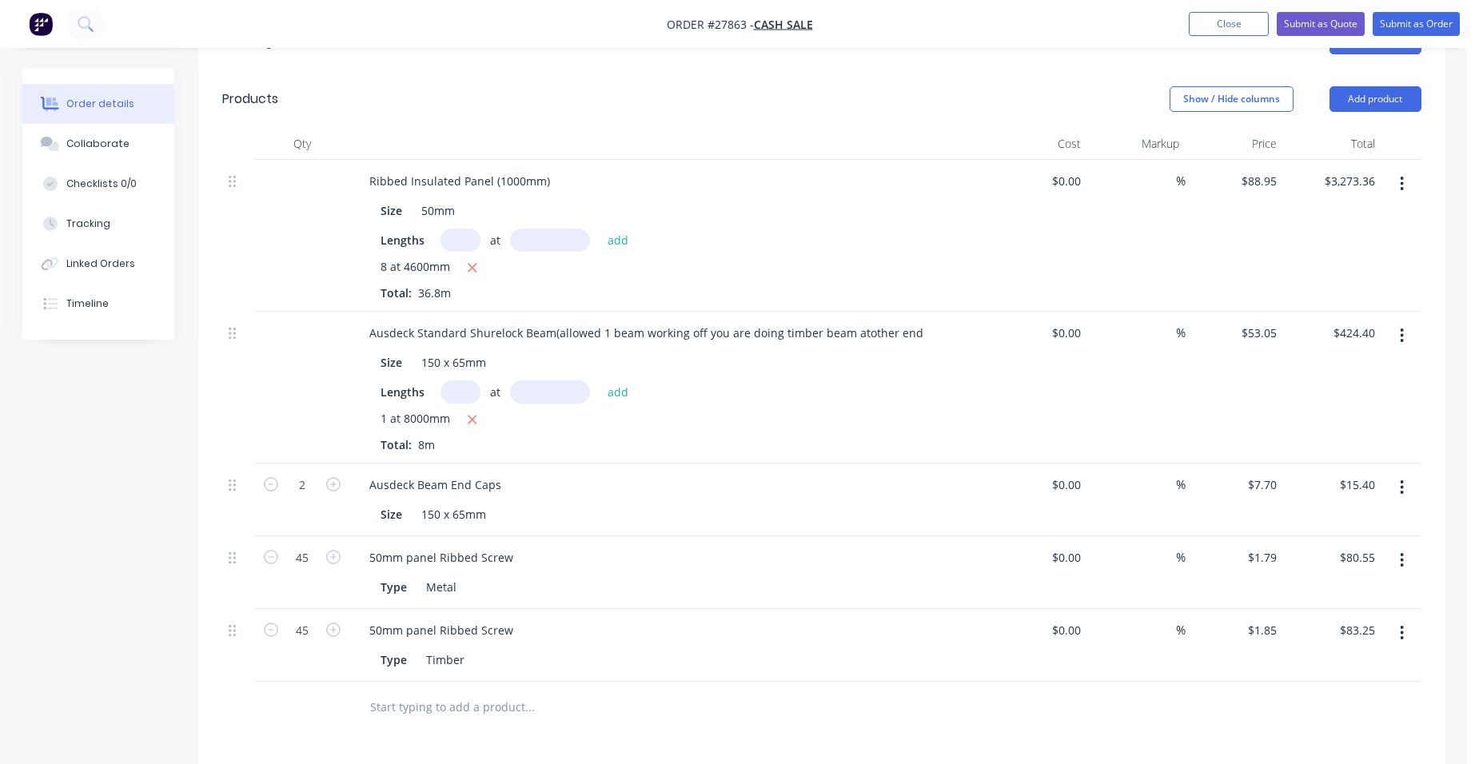
drag, startPoint x: 935, startPoint y: 497, endPoint x: 931, endPoint y: 484, distance: 14.2
click at [935, 537] on div "50mm panel Ribbed Screw Type Metal" at bounding box center [670, 573] width 640 height 73
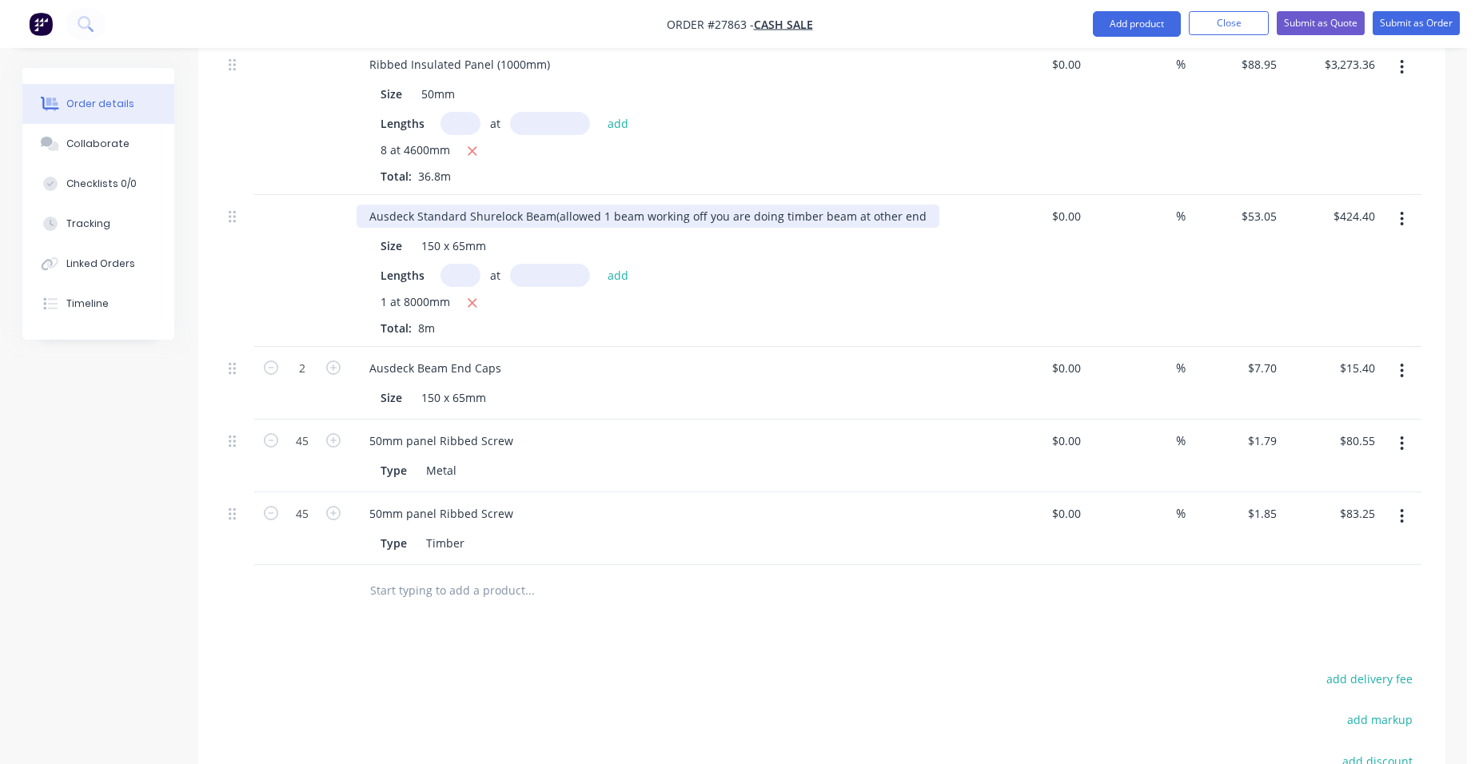
scroll to position [560, 0]
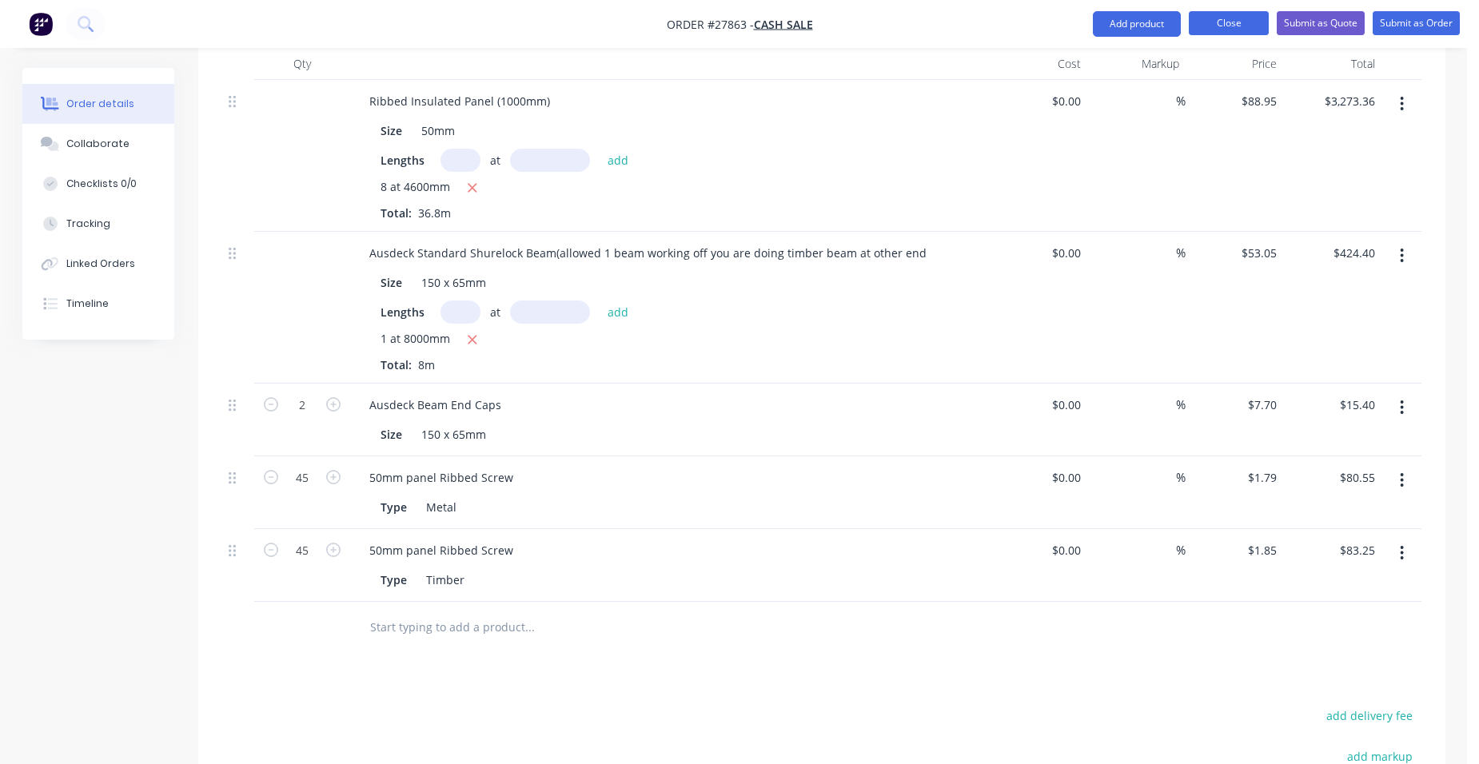
click at [1228, 14] on button "Close" at bounding box center [1229, 23] width 80 height 24
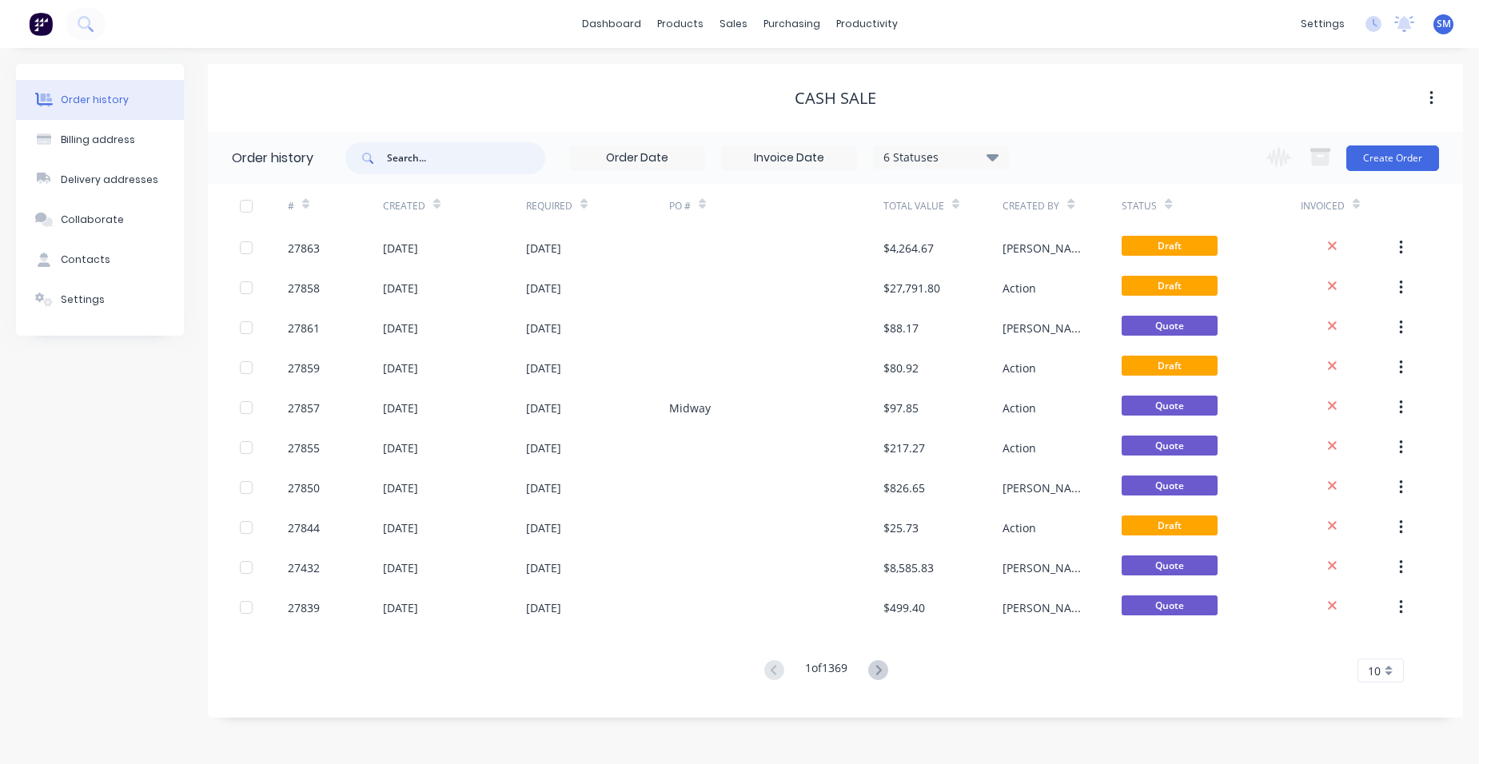
click at [449, 158] on input "text" at bounding box center [466, 158] width 158 height 32
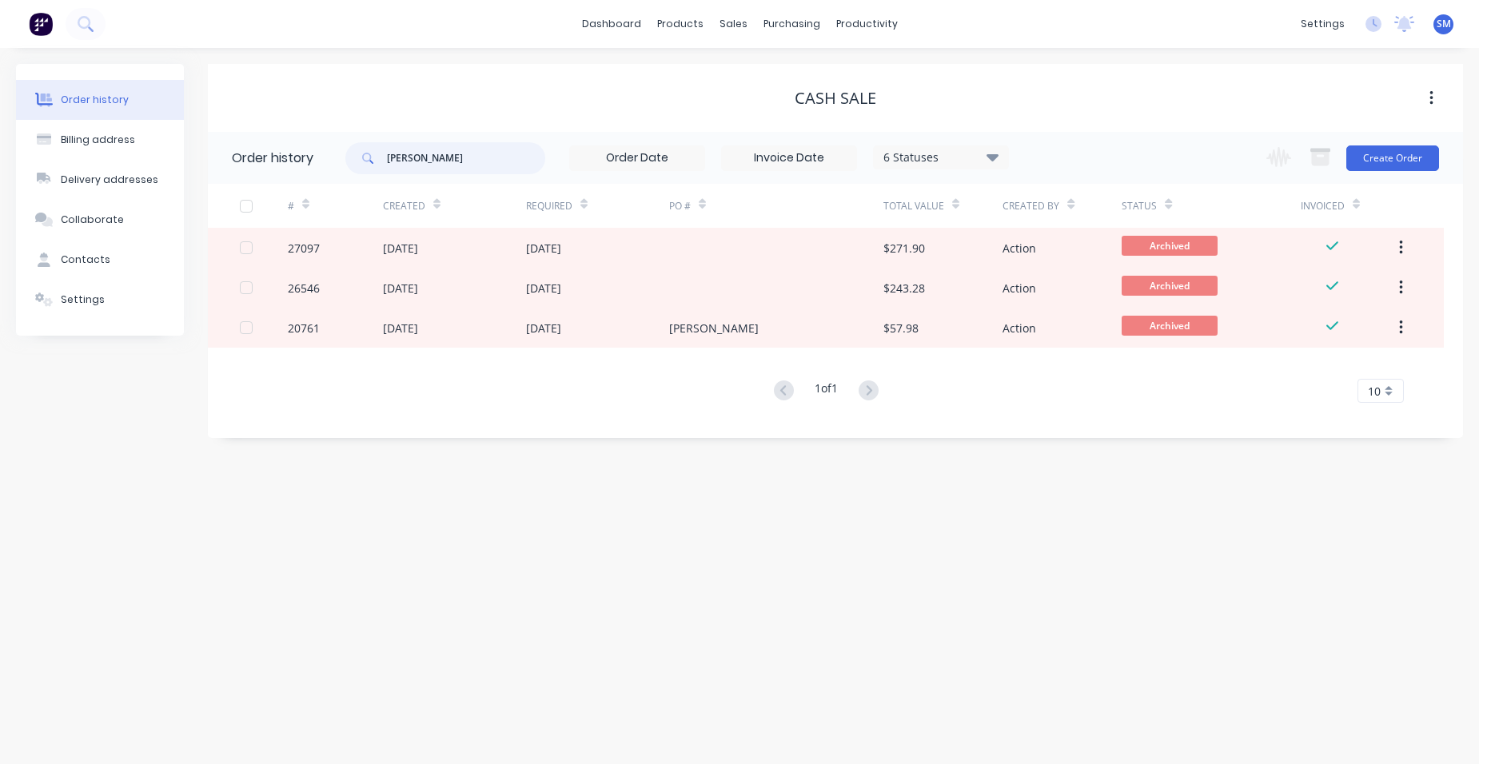
drag, startPoint x: 428, startPoint y: 152, endPoint x: 348, endPoint y: 155, distance: 80.0
click at [348, 155] on div "[PERSON_NAME]" at bounding box center [445, 158] width 200 height 32
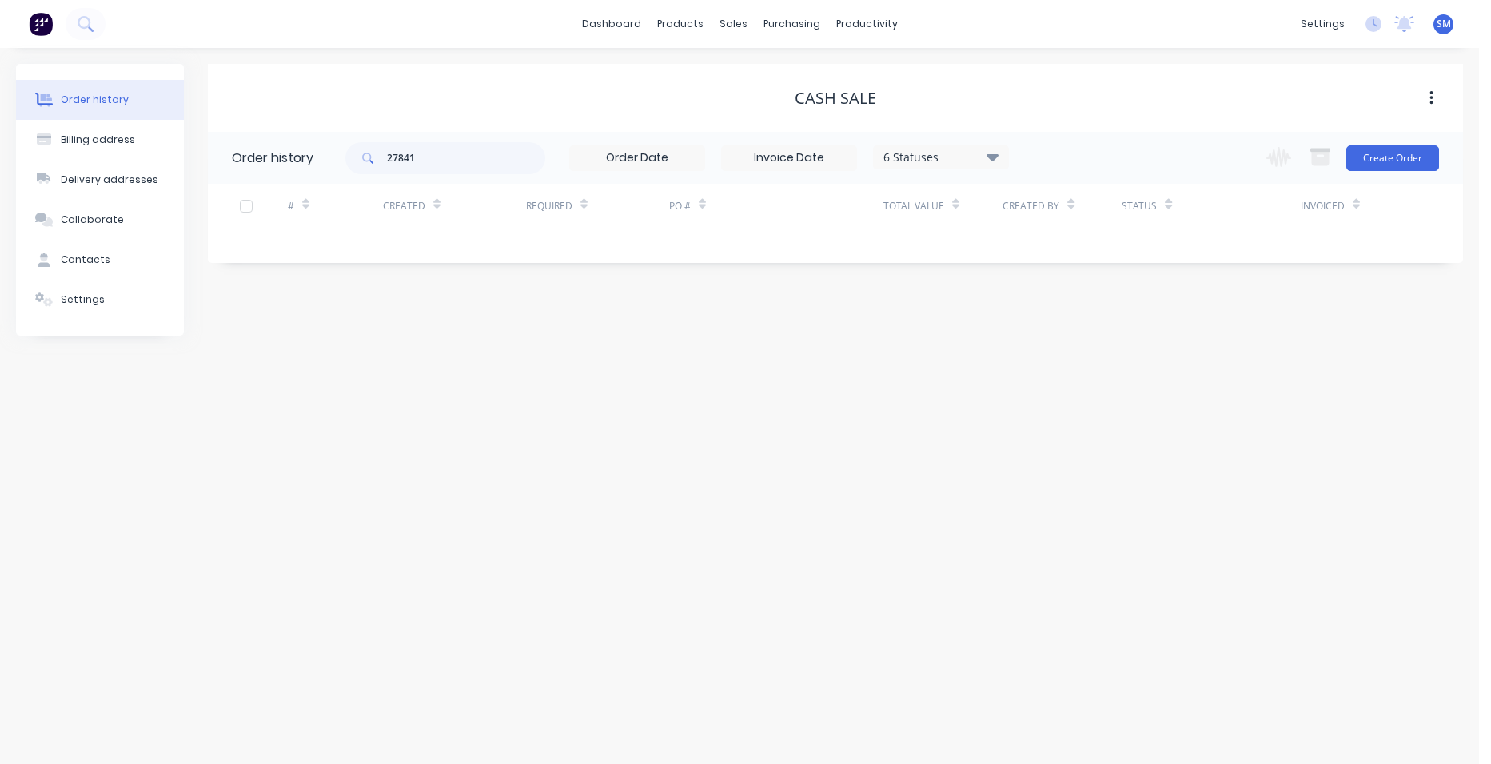
click at [981, 154] on div "6 Statuses" at bounding box center [941, 158] width 134 height 18
click at [1073, 341] on label at bounding box center [1073, 341] width 0 height 0
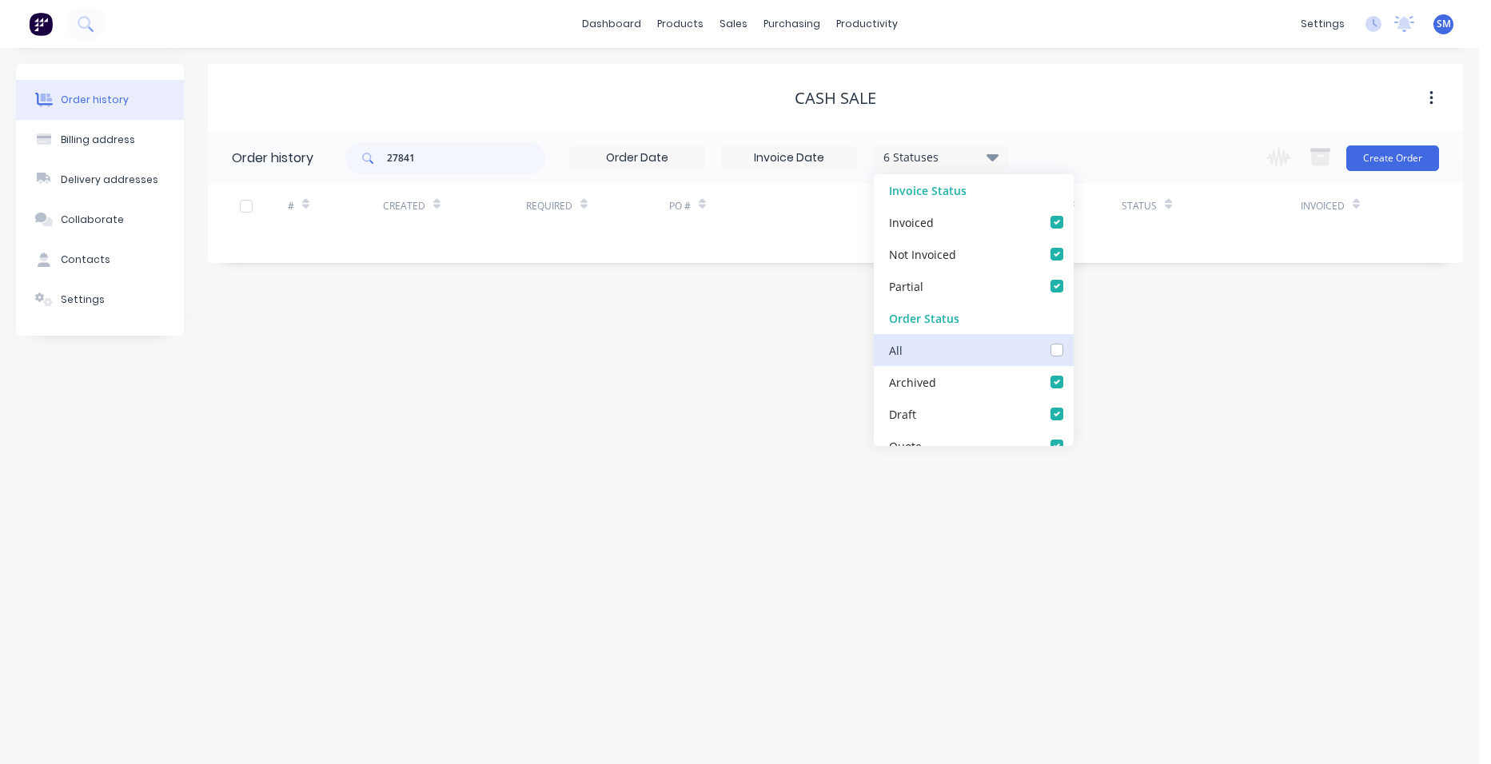
click at [1073, 350] on input "checkbox" at bounding box center [1079, 348] width 13 height 15
click at [802, 417] on div "Order history Billing address Delivery addresses Collaborate Contacts Settings …" at bounding box center [739, 406] width 1479 height 717
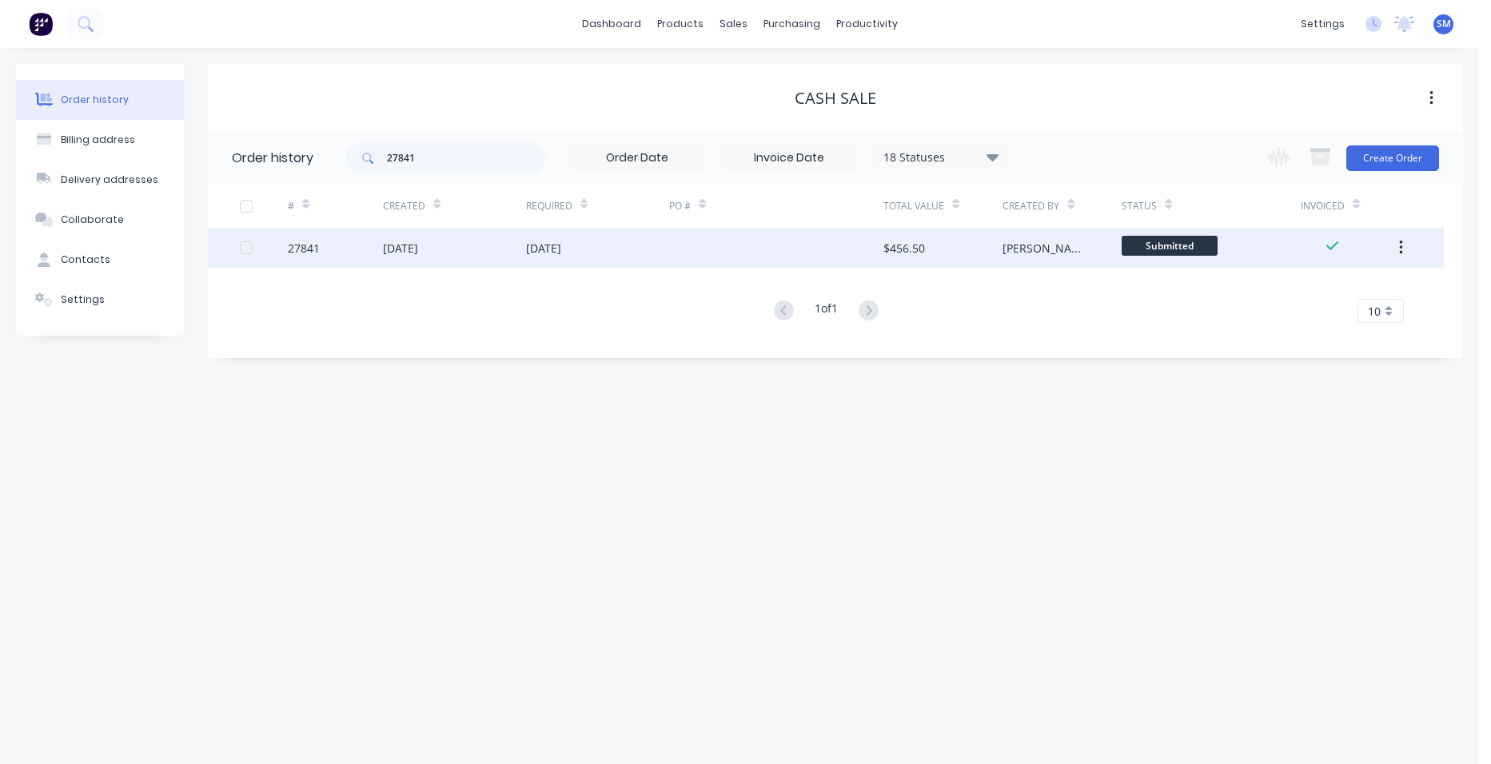
click at [664, 250] on div "[DATE]" at bounding box center [597, 248] width 143 height 40
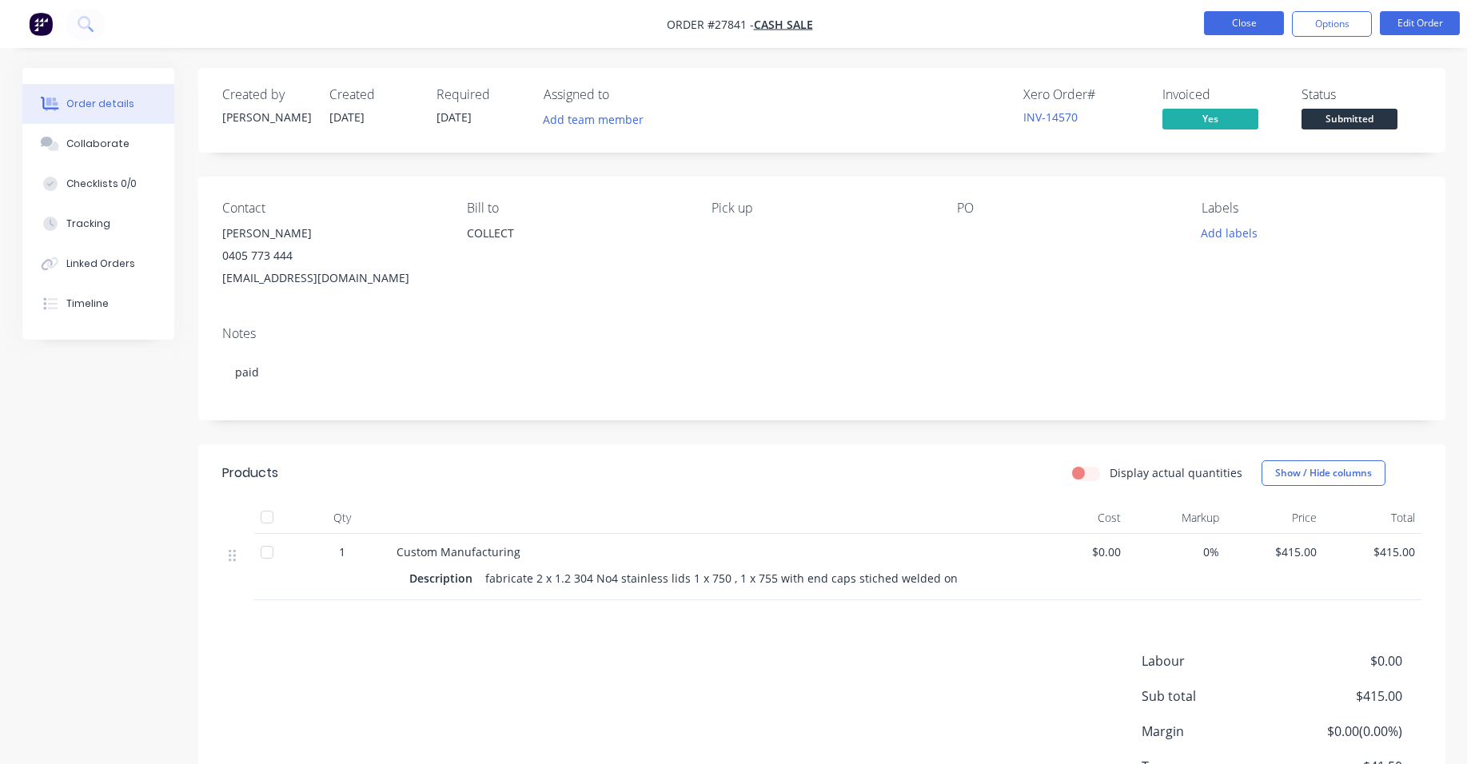
click at [1223, 16] on button "Close" at bounding box center [1244, 23] width 80 height 24
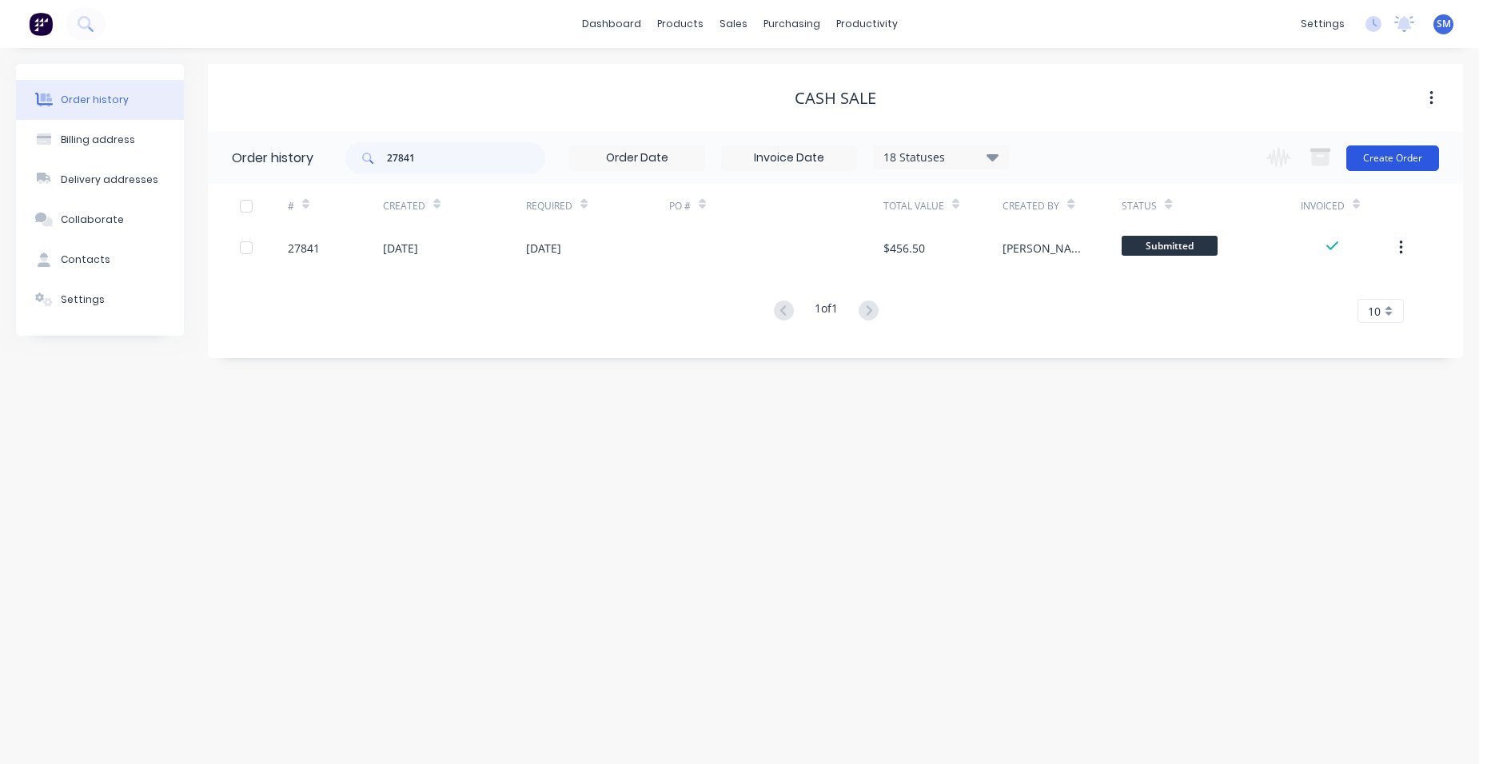
click at [1376, 159] on button "Create Order" at bounding box center [1393, 159] width 93 height 26
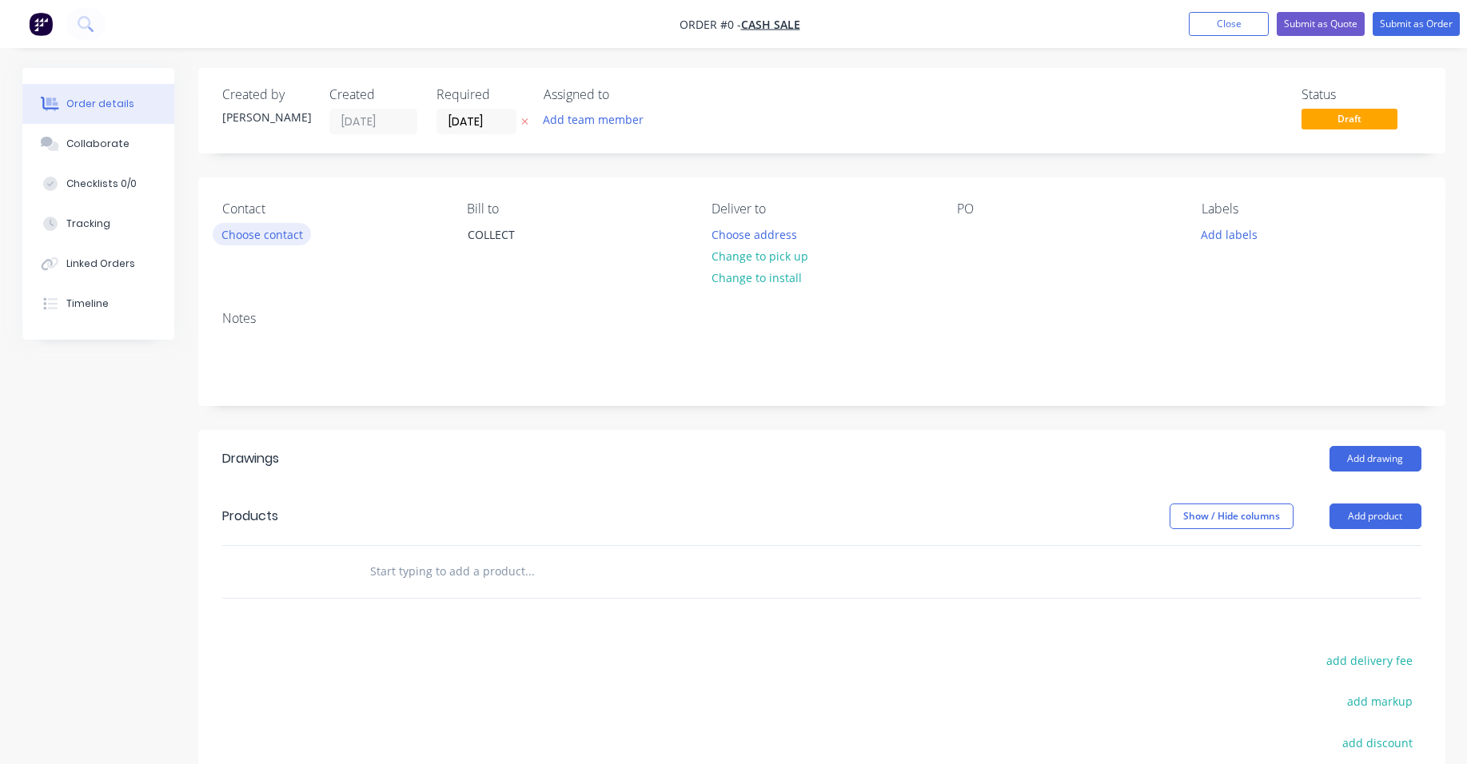
click at [286, 226] on button "Choose contact" at bounding box center [262, 234] width 98 height 22
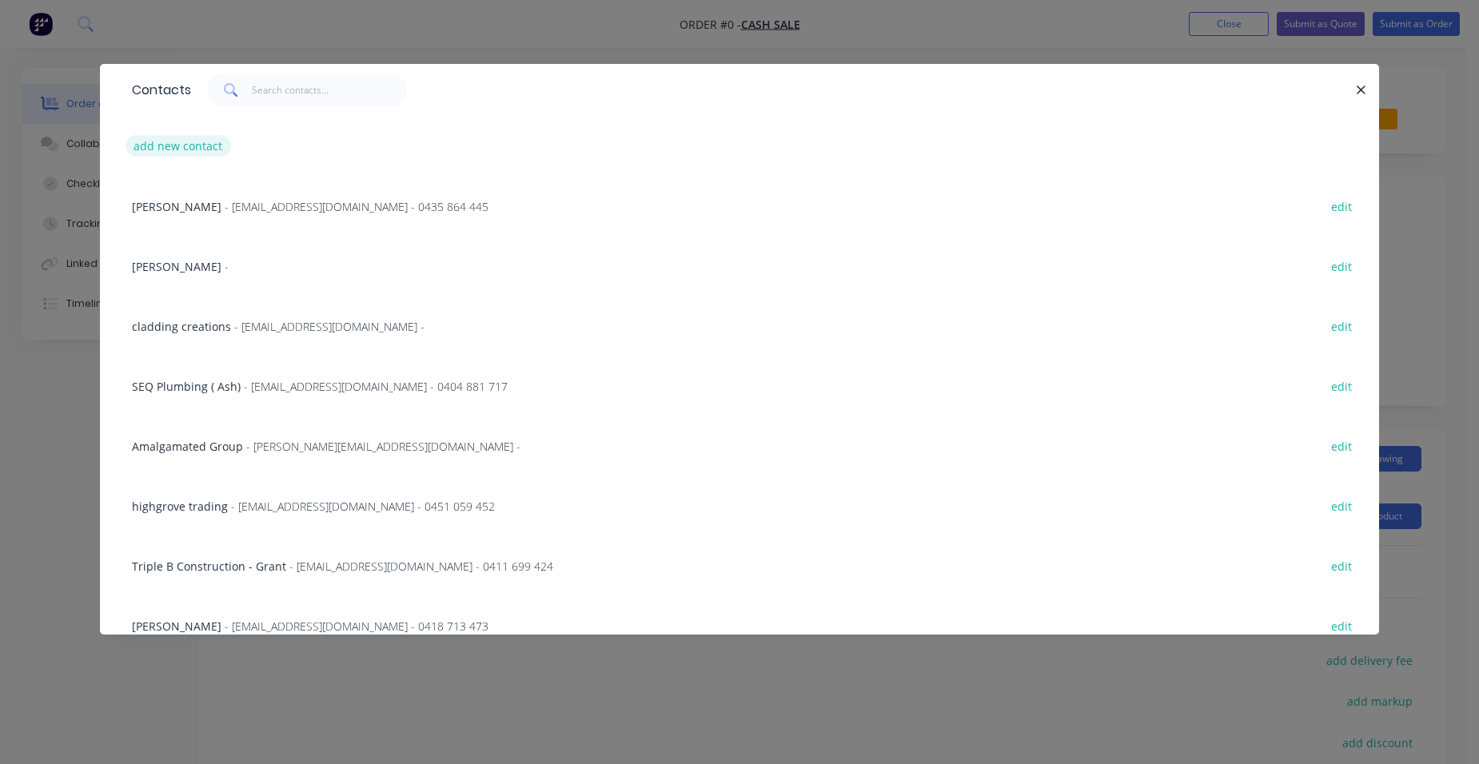
click at [213, 141] on button "add new contact" at bounding box center [179, 146] width 106 height 22
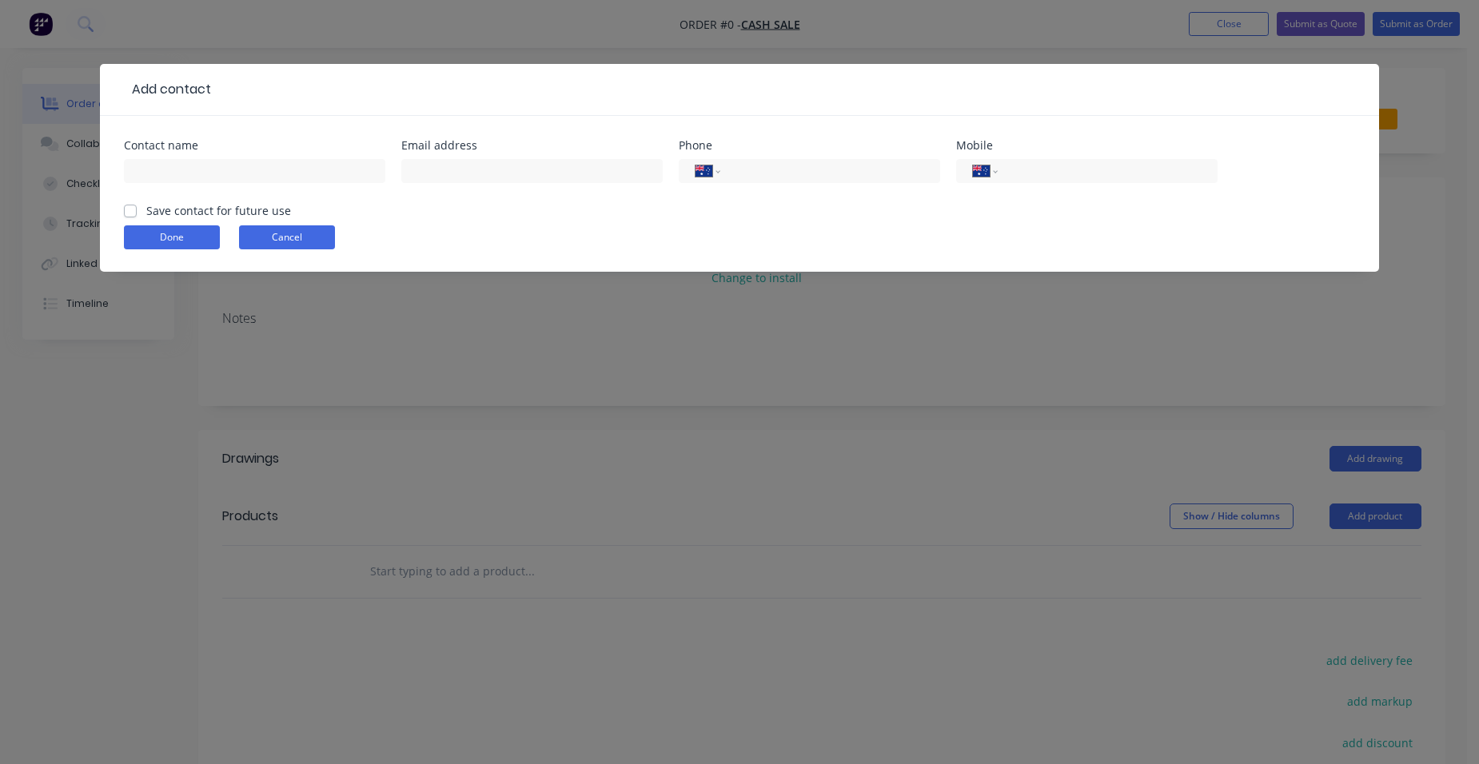
click at [299, 229] on button "Cancel" at bounding box center [287, 238] width 96 height 24
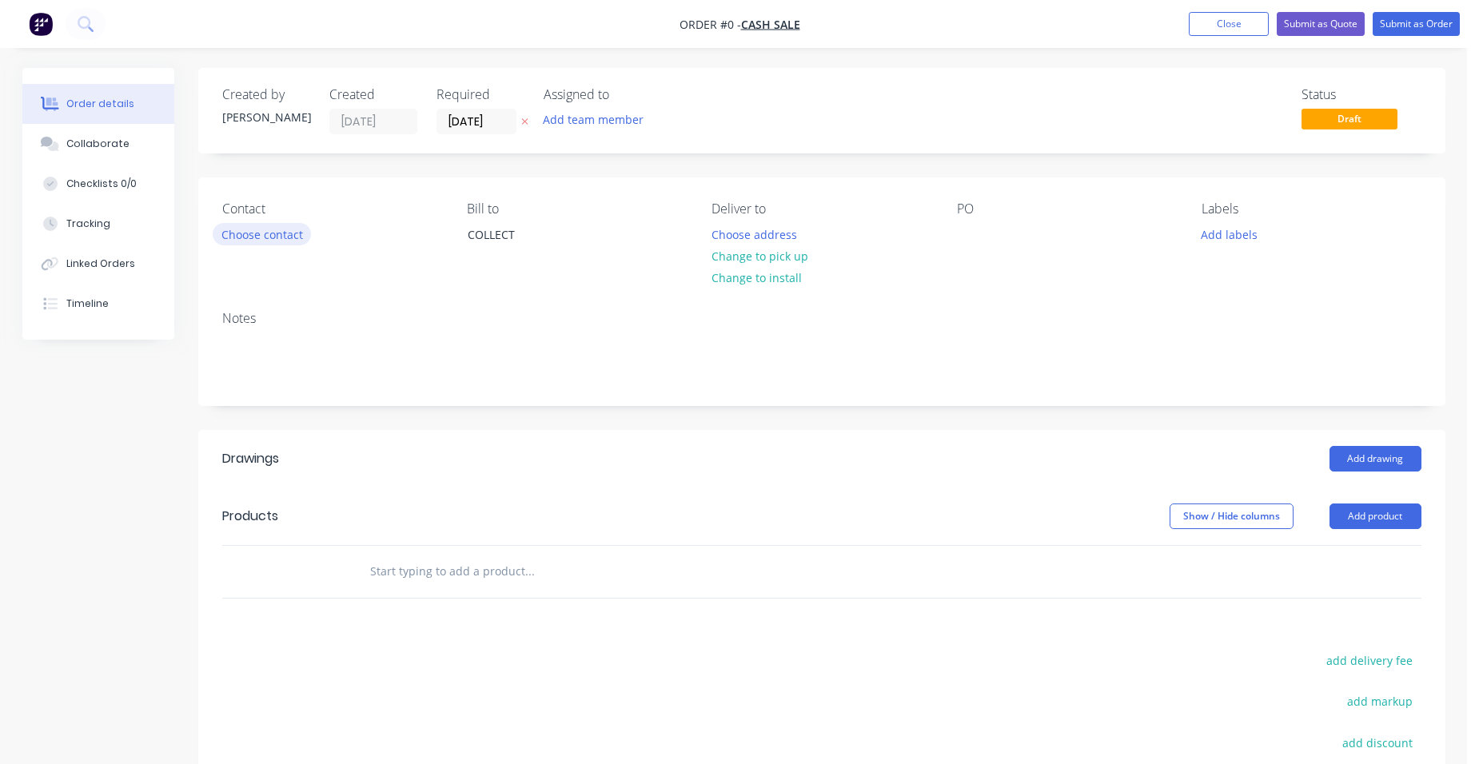
click at [269, 233] on button "Choose contact" at bounding box center [262, 234] width 98 height 22
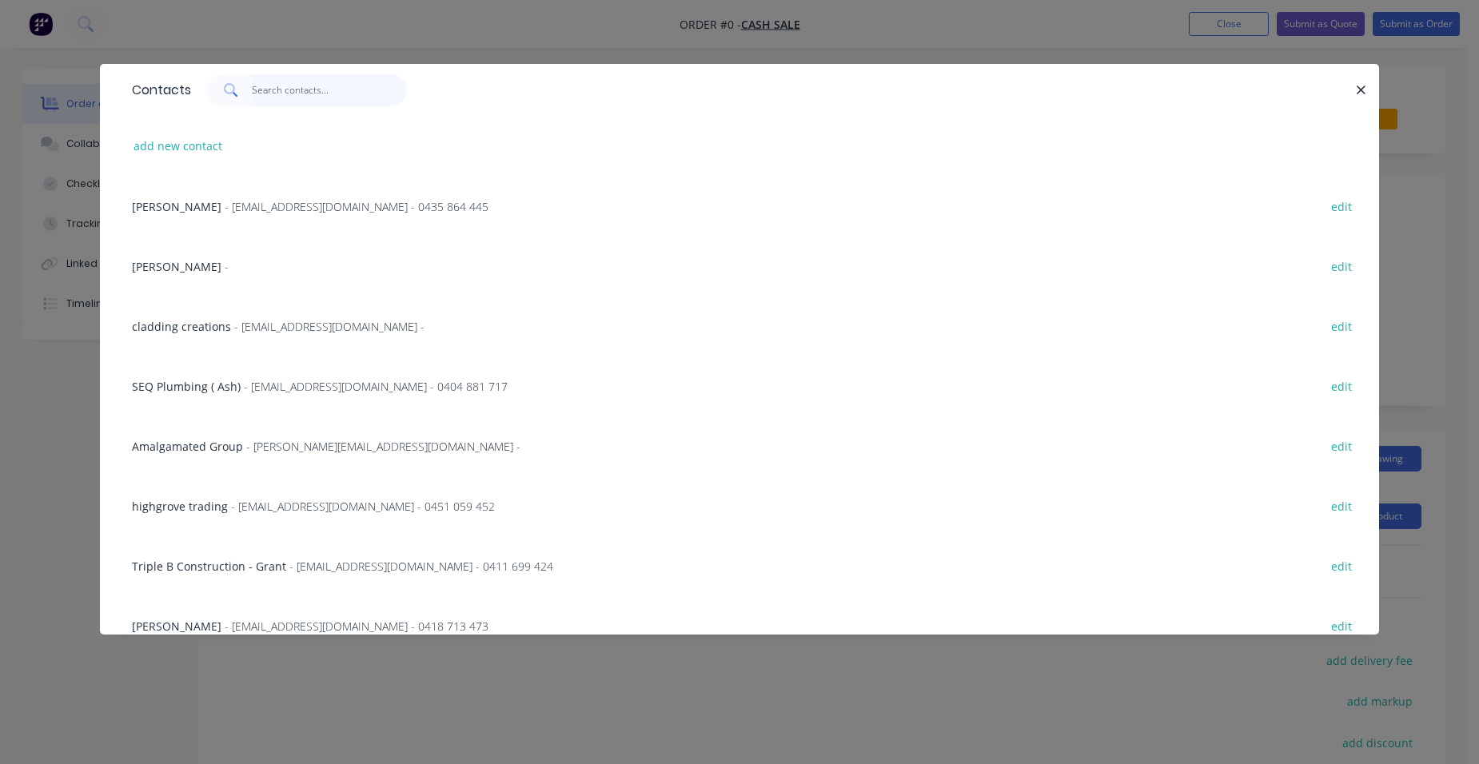
click at [283, 93] on input "text" at bounding box center [330, 90] width 156 height 32
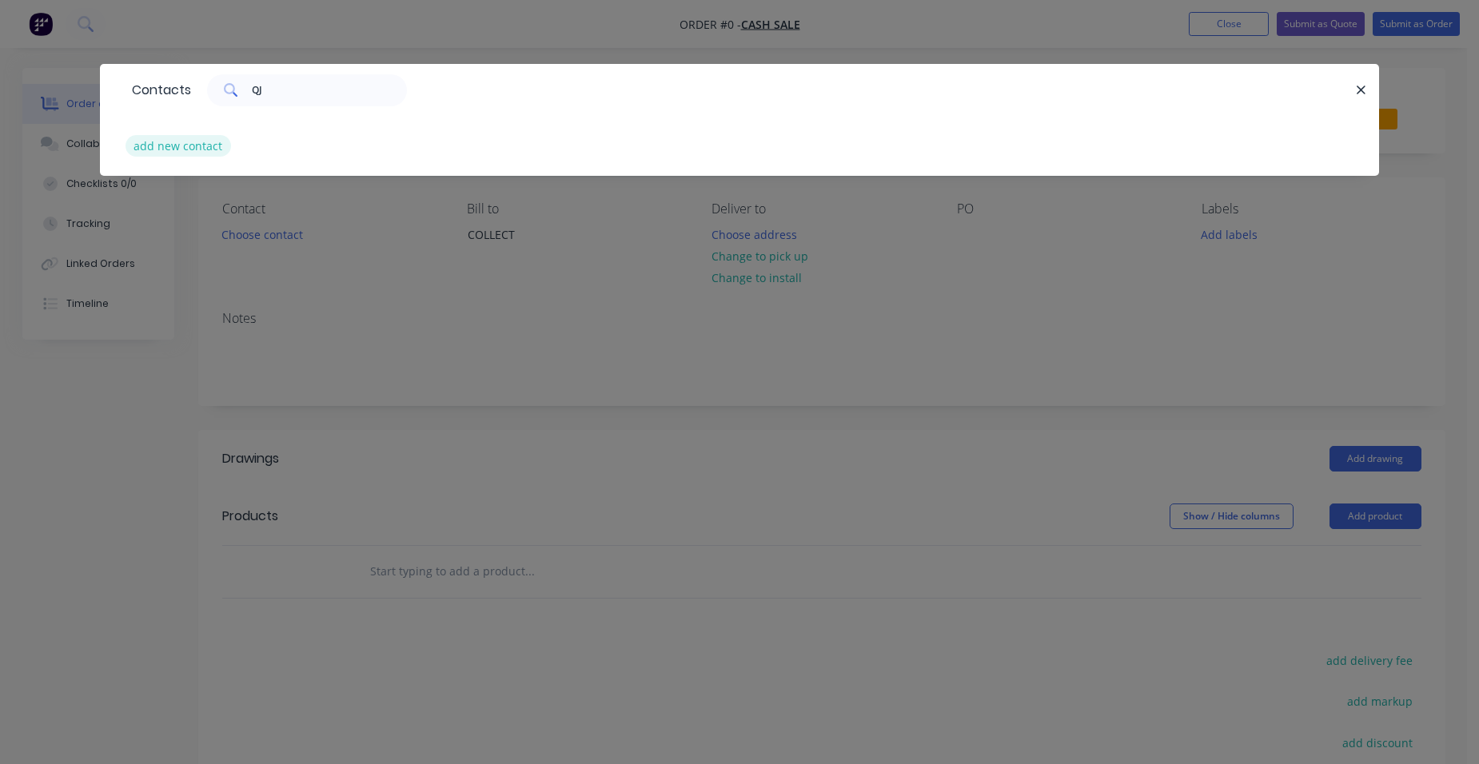
click at [176, 140] on button "add new contact" at bounding box center [179, 146] width 106 height 22
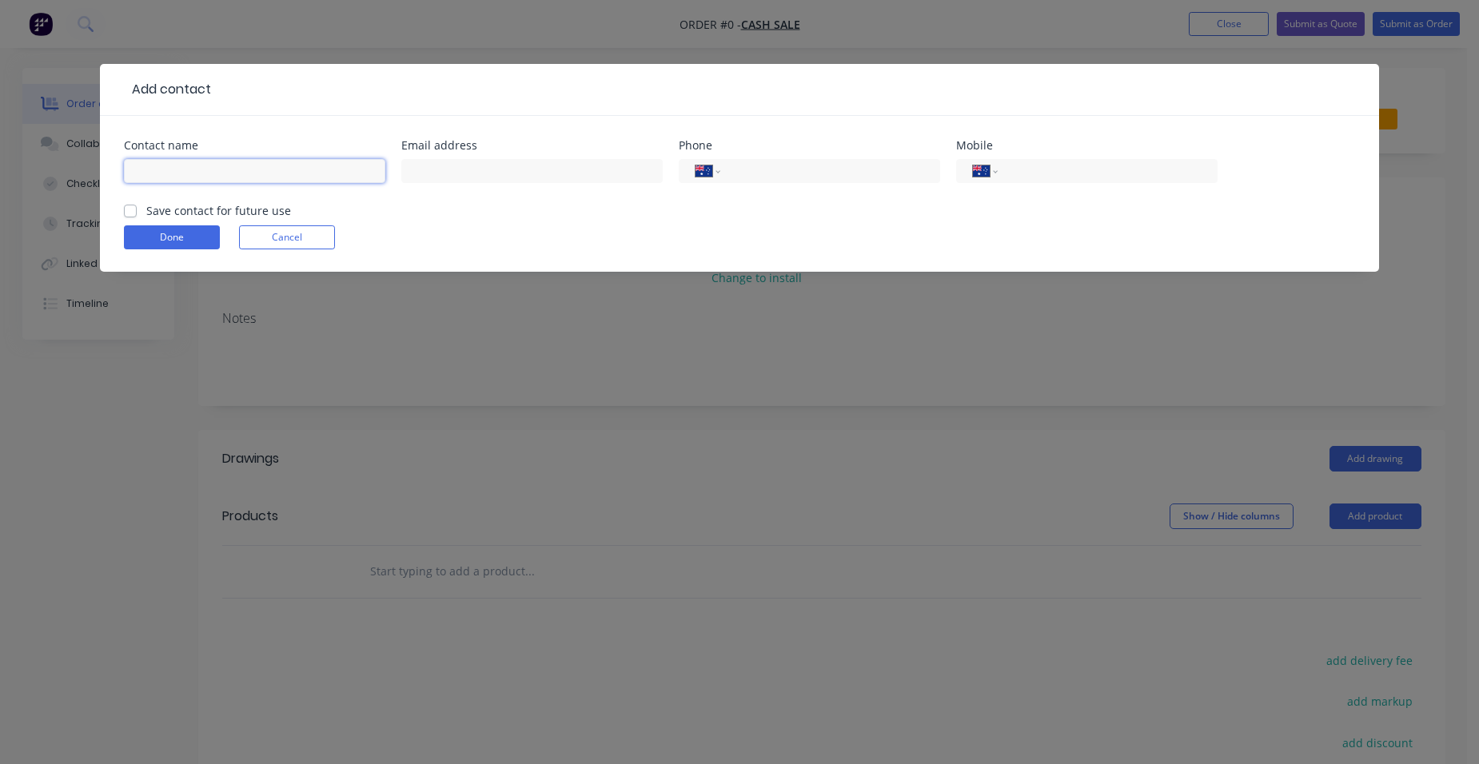
click at [161, 172] on input "text" at bounding box center [254, 171] width 261 height 24
click at [146, 209] on label "Save contact for future use" at bounding box center [218, 210] width 145 height 17
click at [126, 209] on input "Save contact for future use" at bounding box center [130, 209] width 13 height 15
click at [154, 240] on button "Done" at bounding box center [172, 238] width 96 height 24
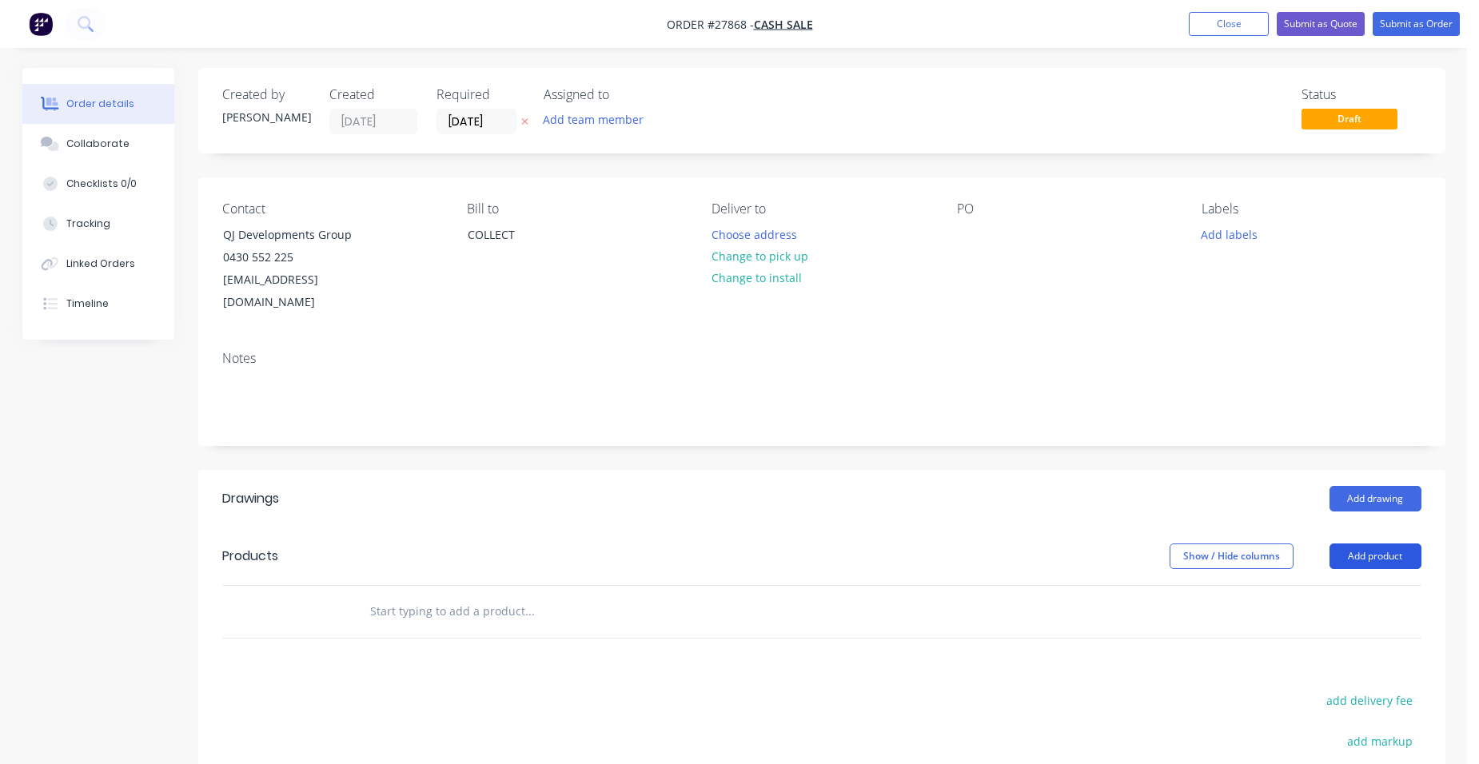
click at [1379, 544] on button "Add product" at bounding box center [1376, 557] width 92 height 26
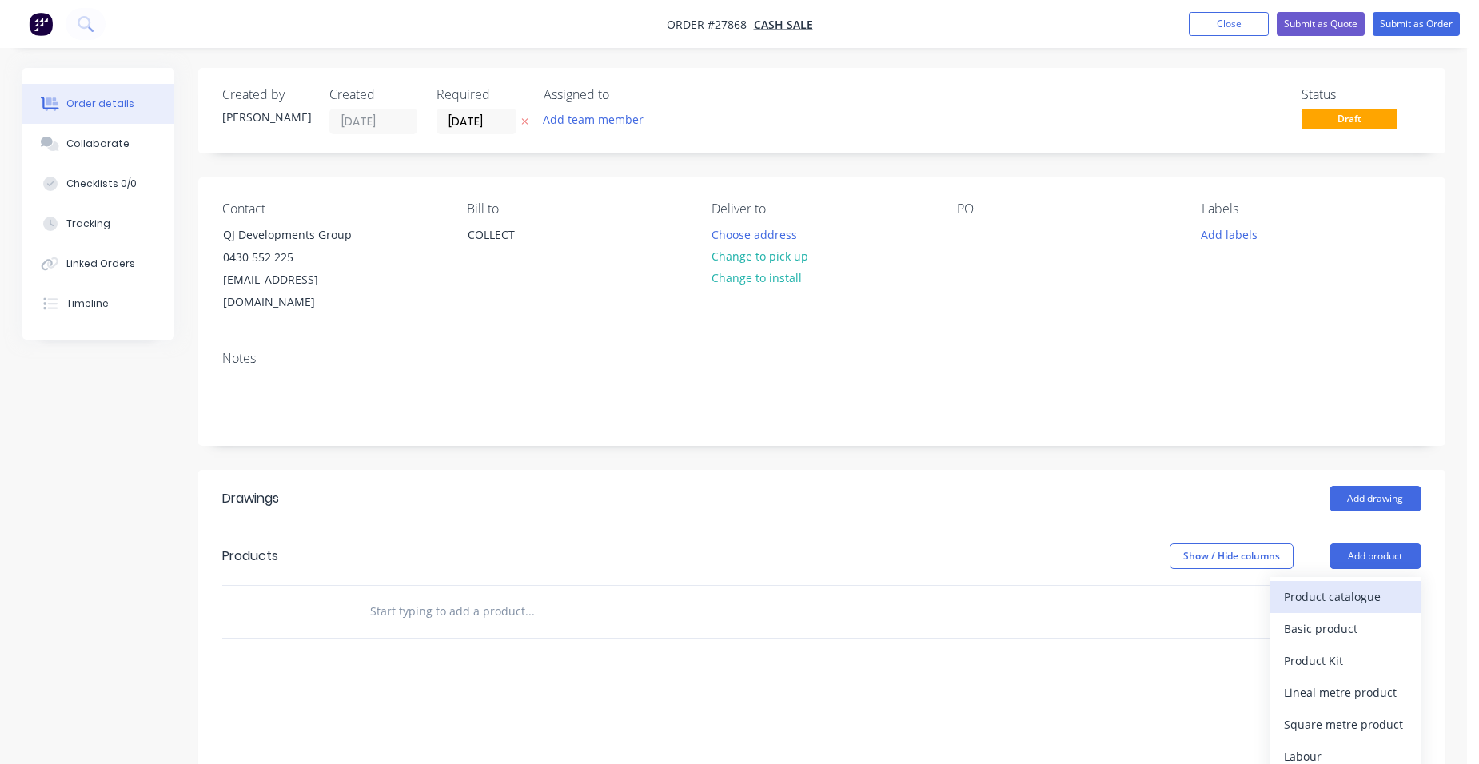
click at [1327, 585] on div "Product catalogue" at bounding box center [1345, 596] width 123 height 23
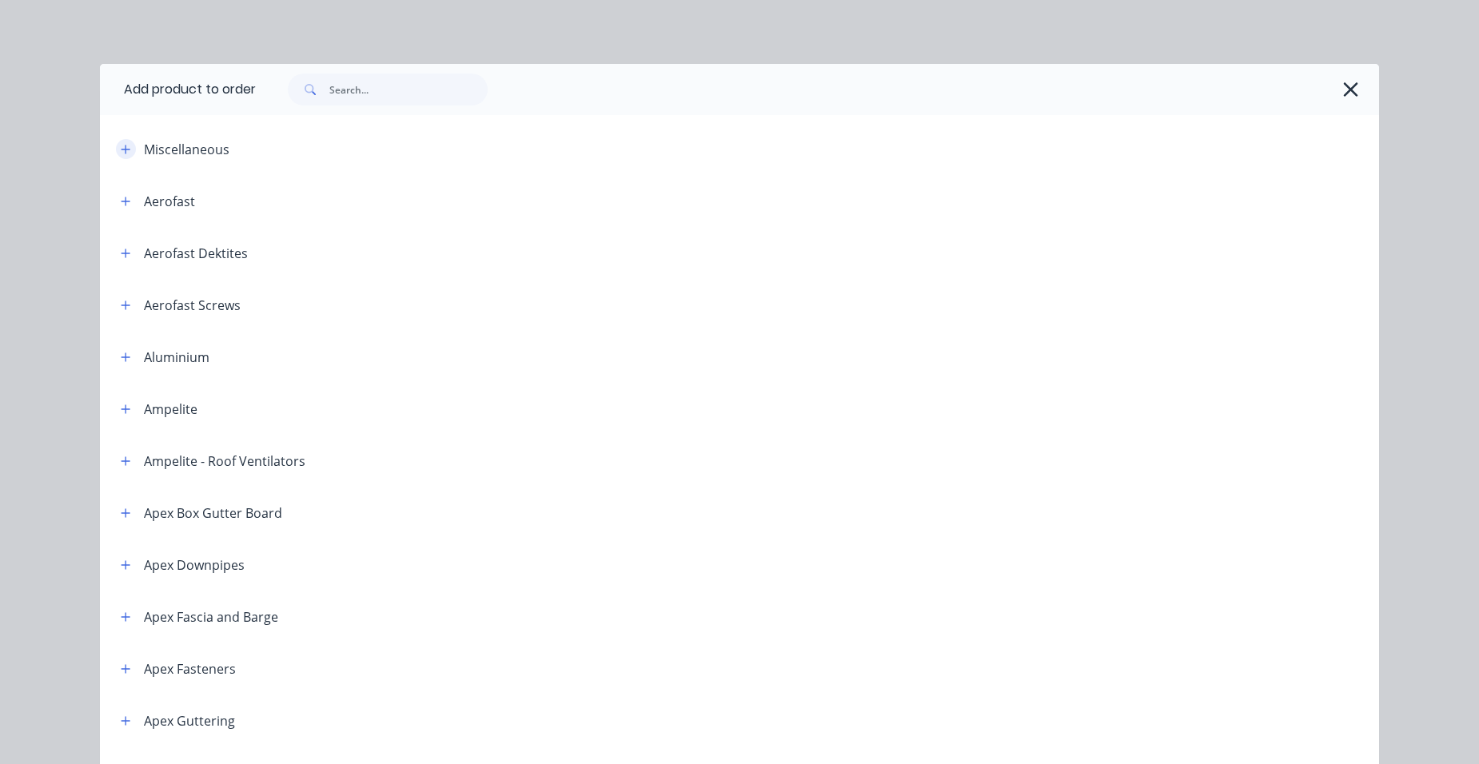
click at [125, 147] on icon "button" at bounding box center [126, 149] width 10 height 11
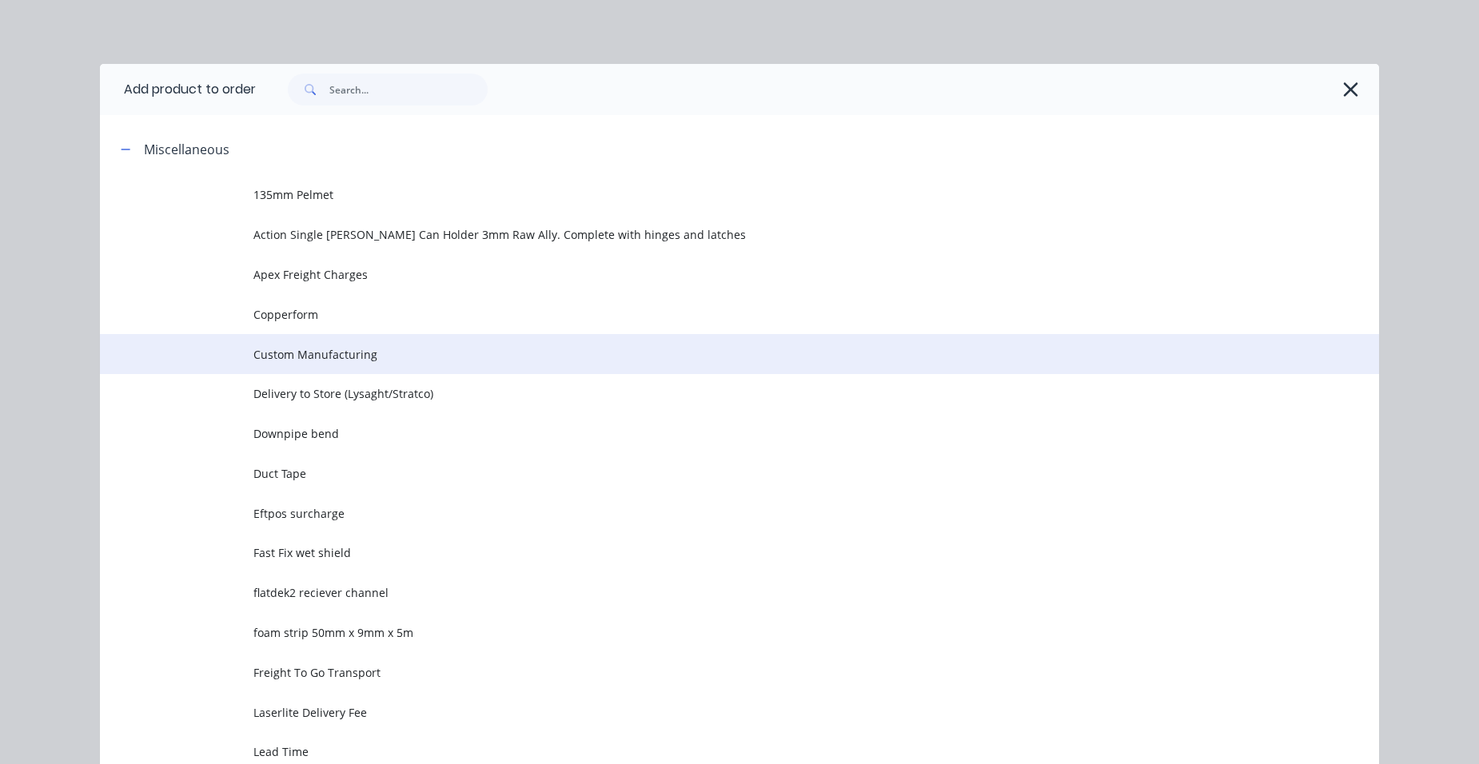
click at [371, 350] on span "Custom Manufacturing" at bounding box center [703, 354] width 900 height 17
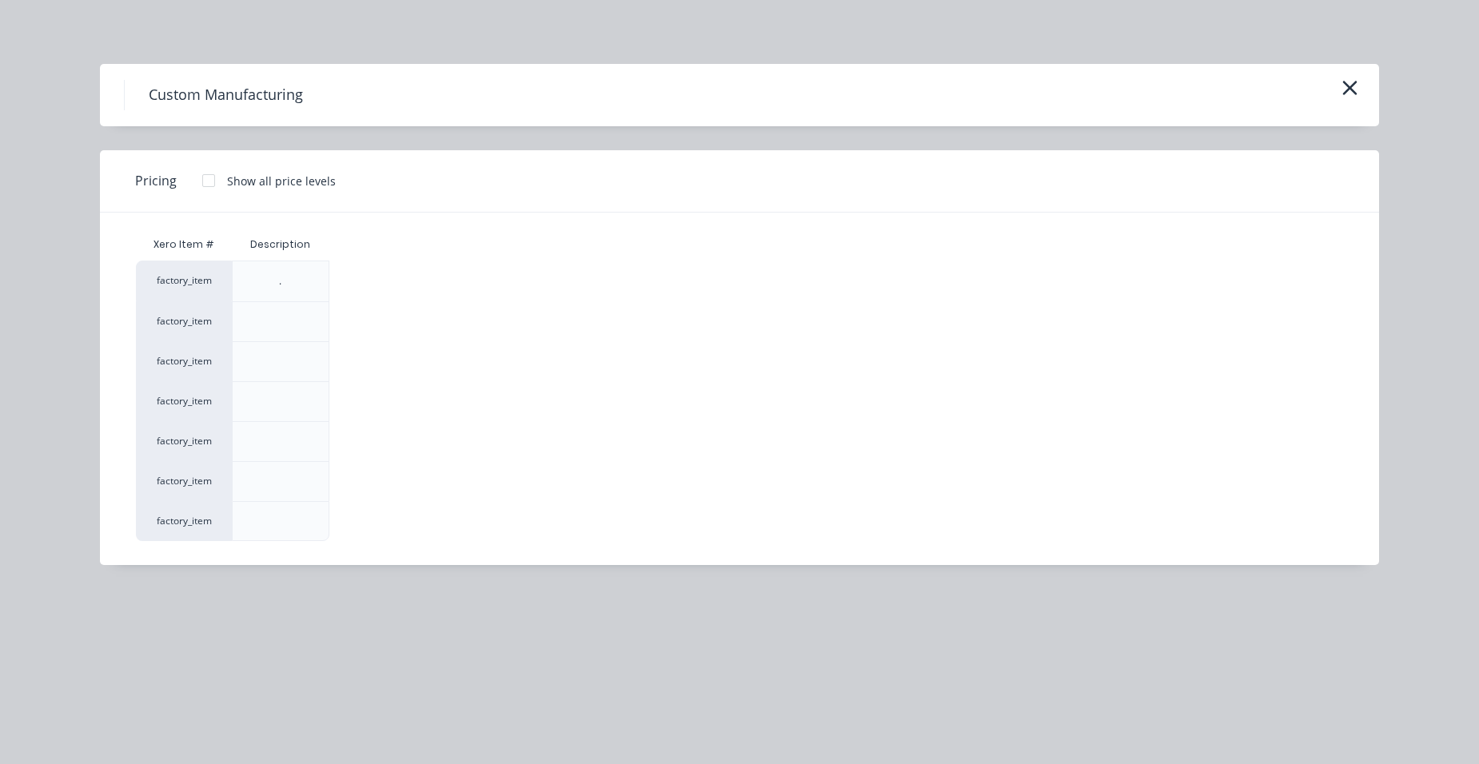
click at [206, 184] on div at bounding box center [209, 181] width 32 height 32
drag, startPoint x: 355, startPoint y: 476, endPoint x: 465, endPoint y: 620, distance: 181.4
click at [355, 477] on div "$0.00" at bounding box center [373, 481] width 86 height 39
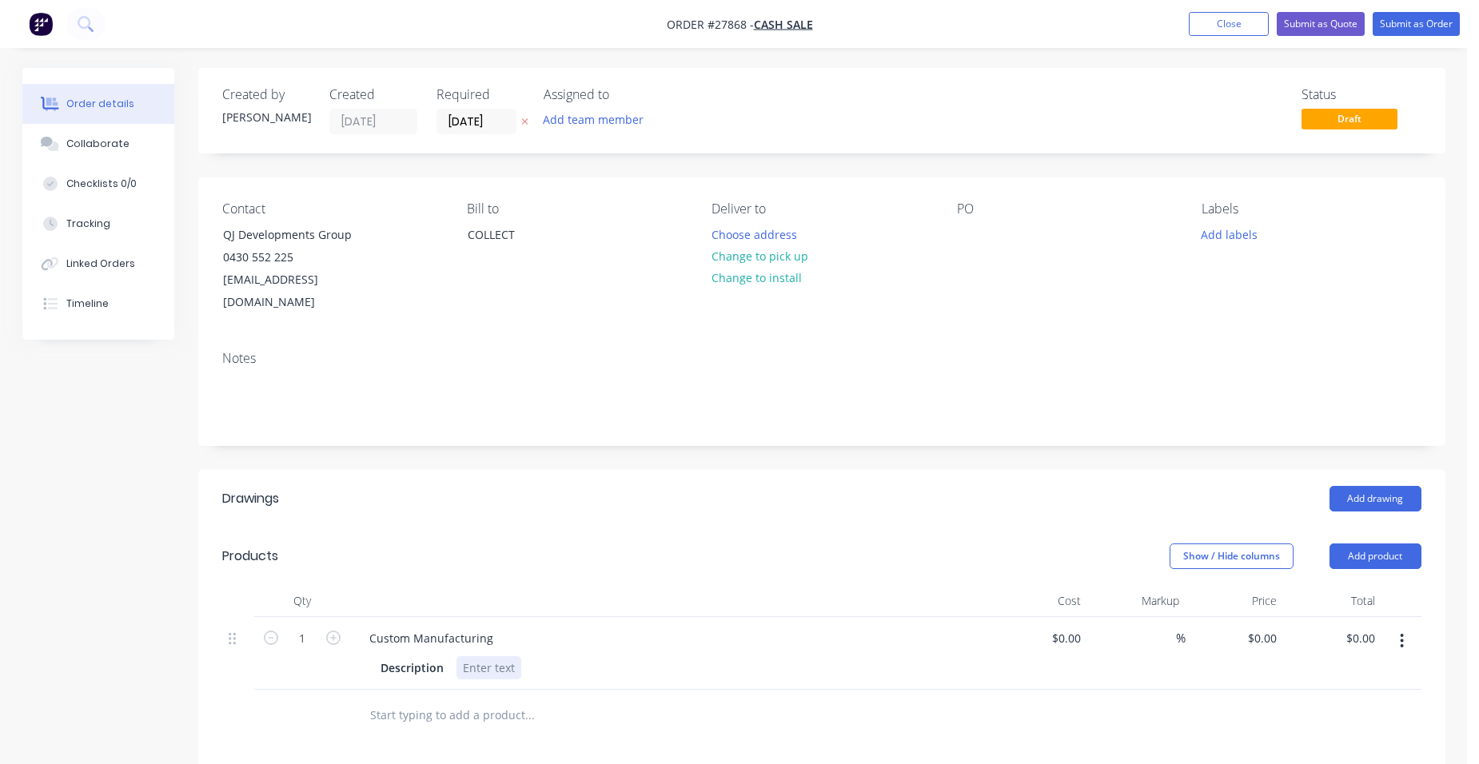
click at [466, 657] on div at bounding box center [489, 668] width 65 height 23
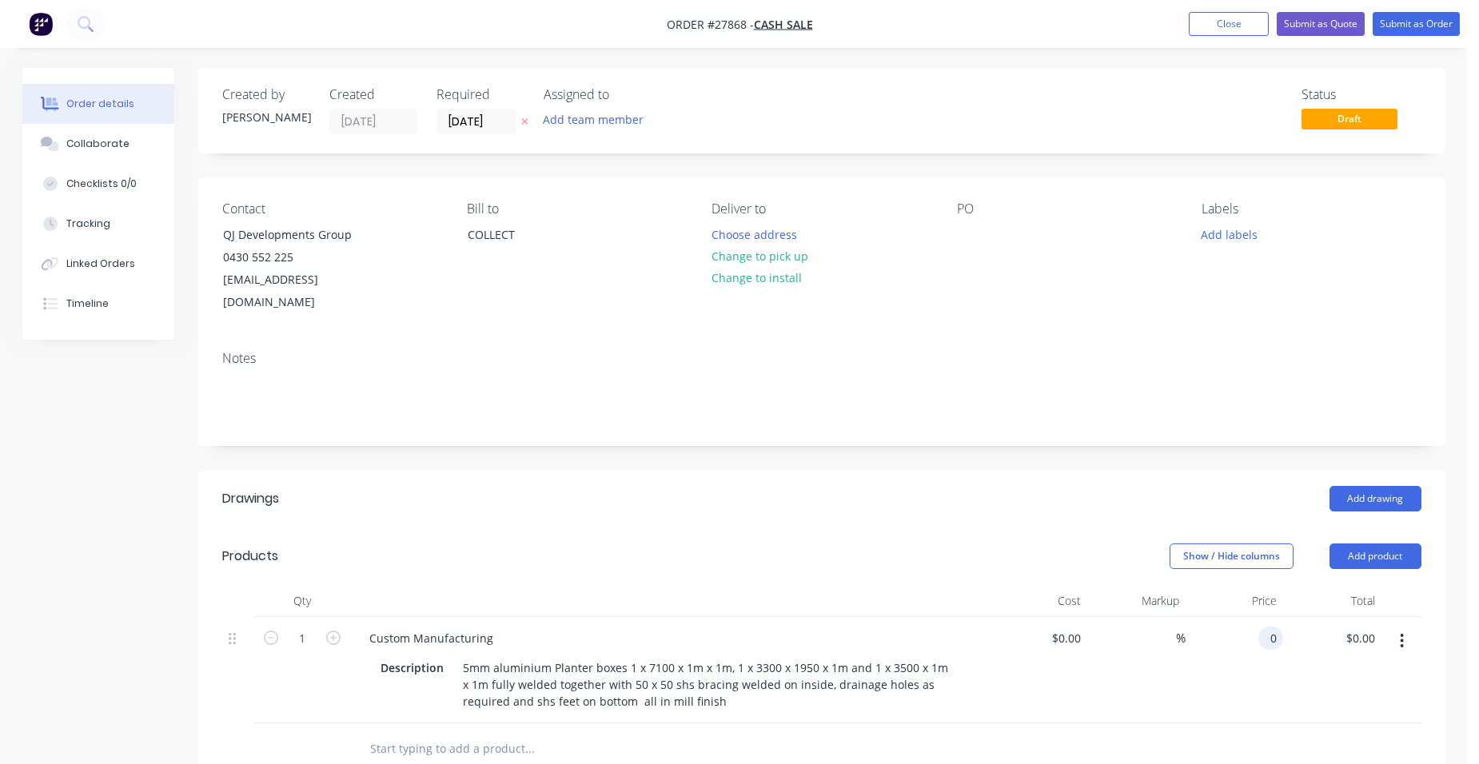
click at [1274, 627] on input "0" at bounding box center [1274, 638] width 18 height 23
click at [1320, 626] on div "$24,780.00 $0.00" at bounding box center [1332, 670] width 98 height 106
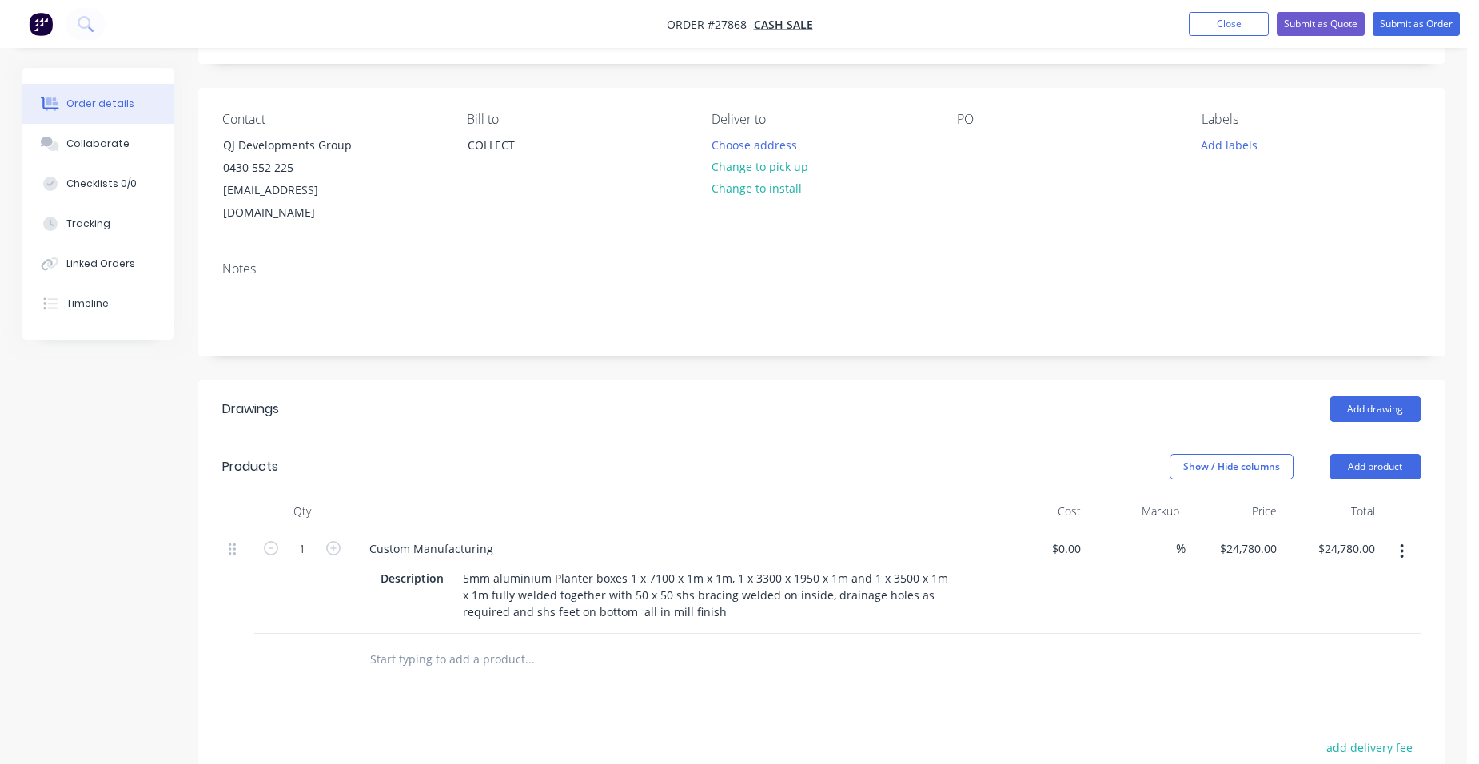
scroll to position [240, 0]
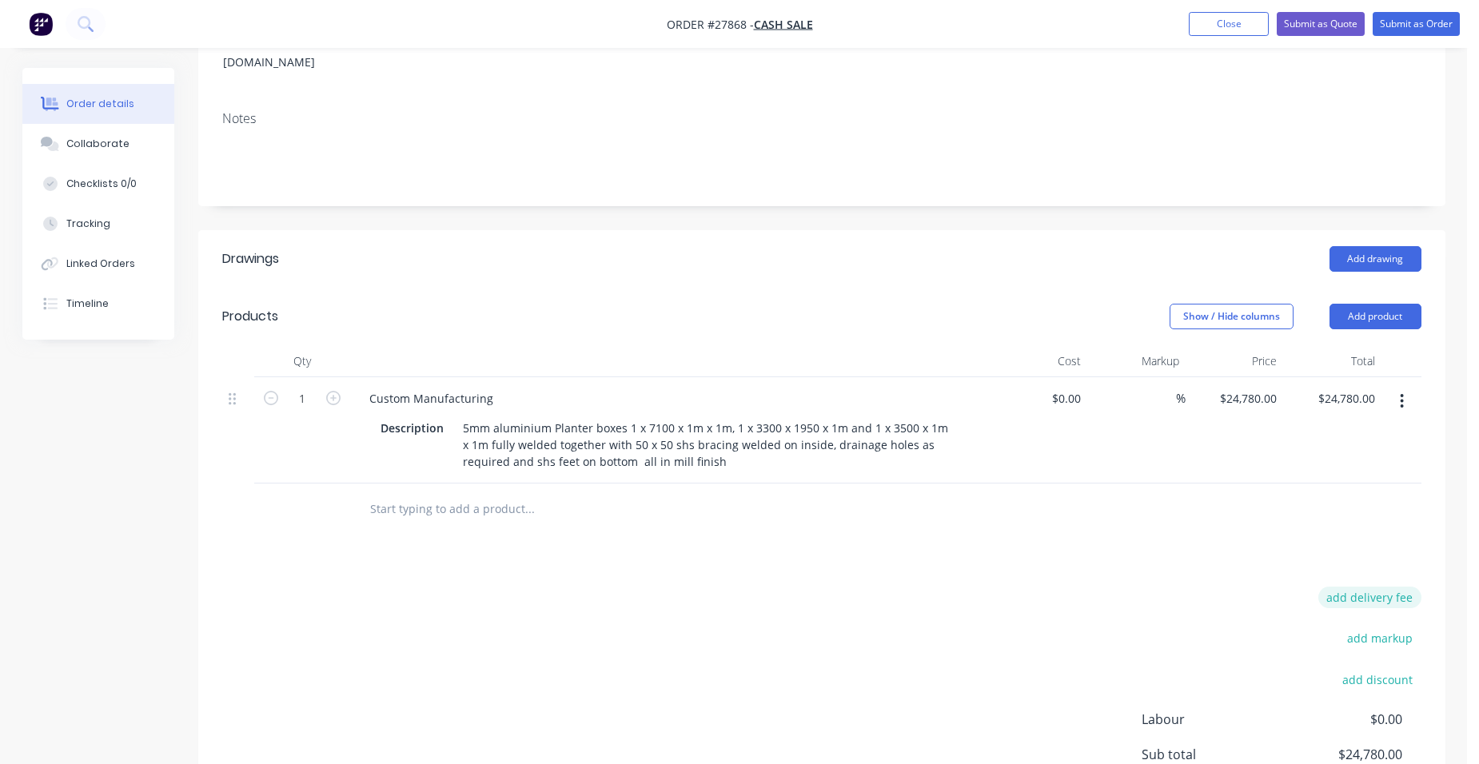
click at [1419, 587] on button "add delivery fee" at bounding box center [1370, 598] width 103 height 22
click at [1315, 562] on div "Drawings Add drawing Products Show / Hide columns Add product Qty Cost Markup P…" at bounding box center [821, 572] width 1247 height 685
click at [1376, 304] on button "Add product" at bounding box center [1376, 317] width 92 height 26
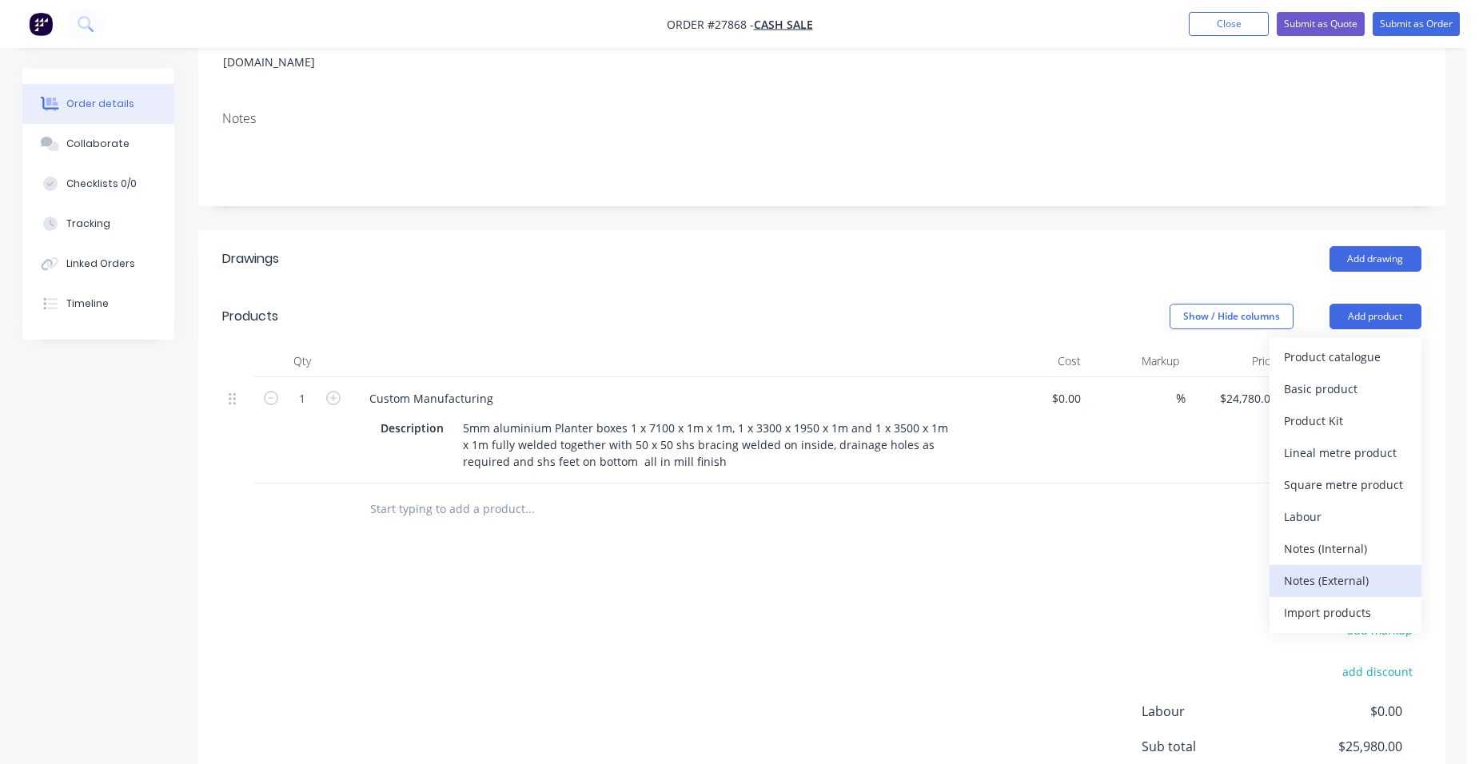
click at [1379, 569] on div "Notes (External)" at bounding box center [1345, 580] width 123 height 23
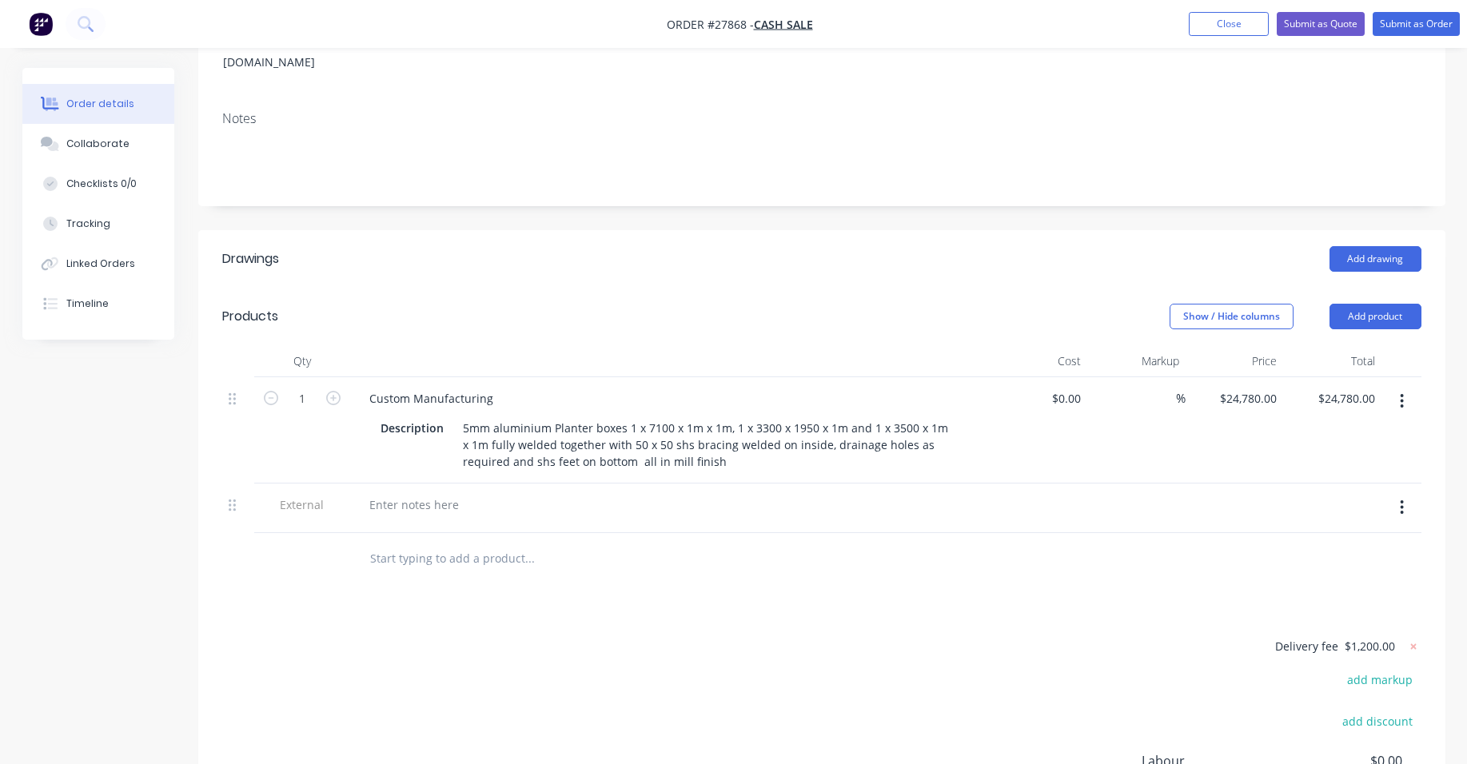
click at [480, 493] on div at bounding box center [670, 504] width 627 height 23
drag, startPoint x: 428, startPoint y: 480, endPoint x: 1107, endPoint y: 620, distance: 693.2
click at [427, 493] on div at bounding box center [414, 504] width 115 height 23
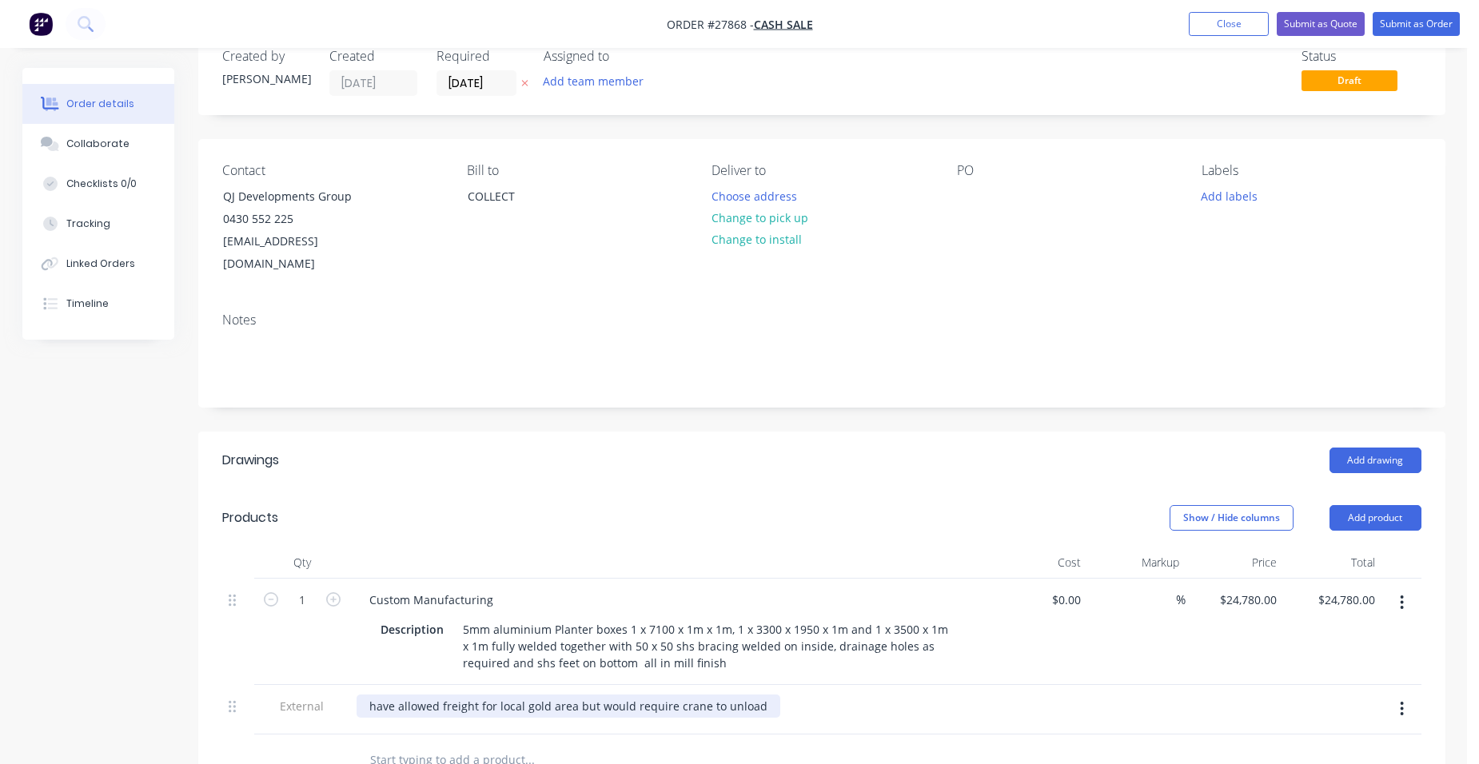
scroll to position [0, 0]
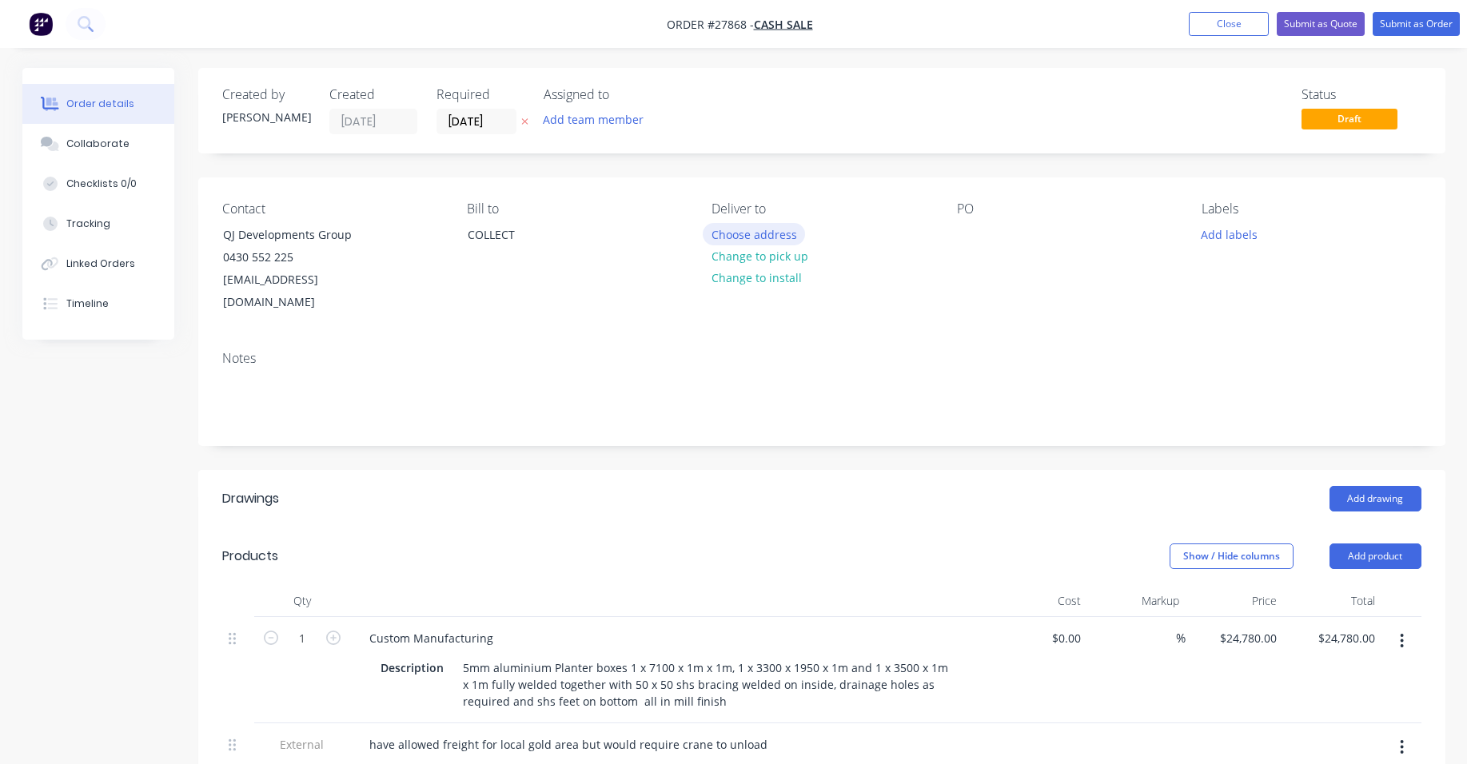
click at [742, 227] on button "Choose address" at bounding box center [754, 234] width 102 height 22
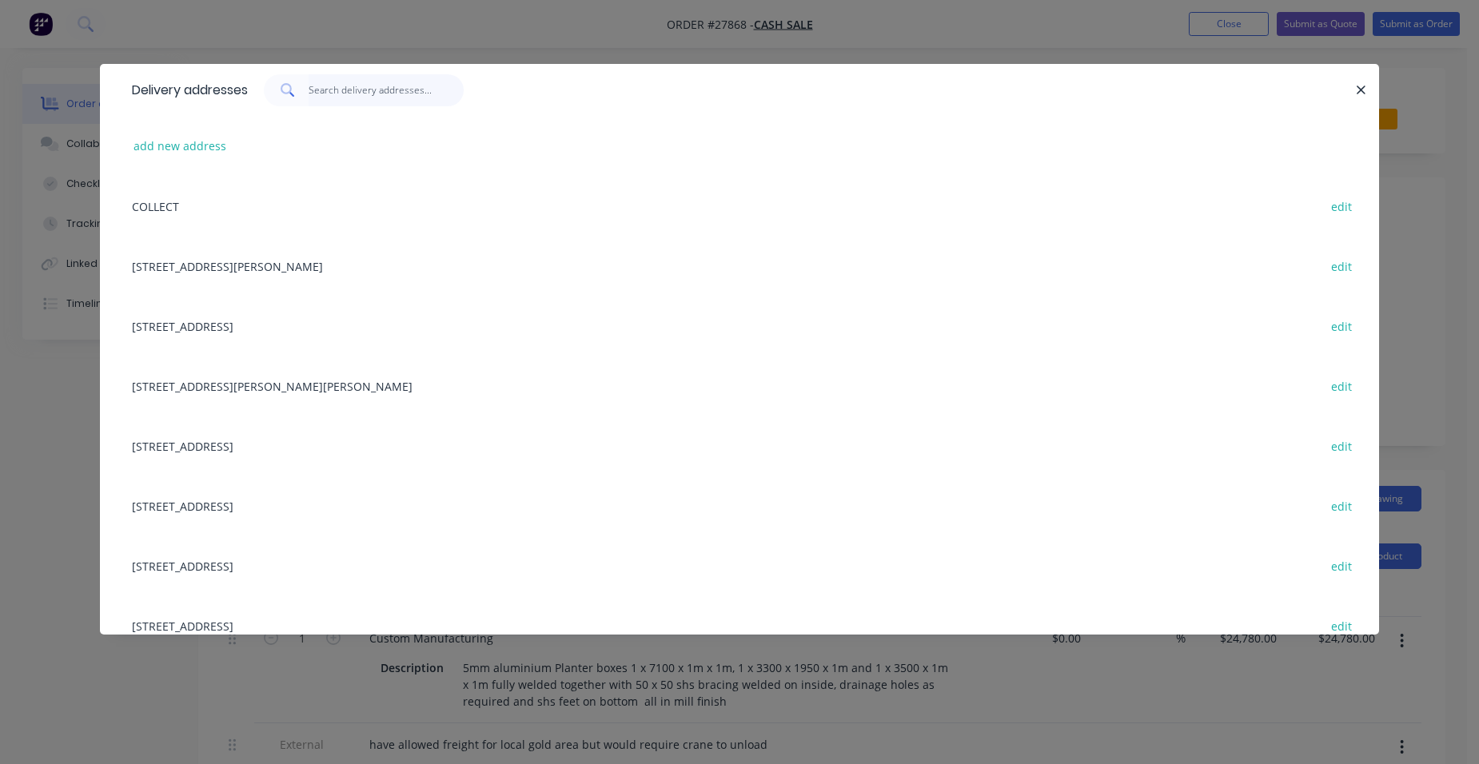
click at [387, 94] on input "text" at bounding box center [387, 90] width 156 height 32
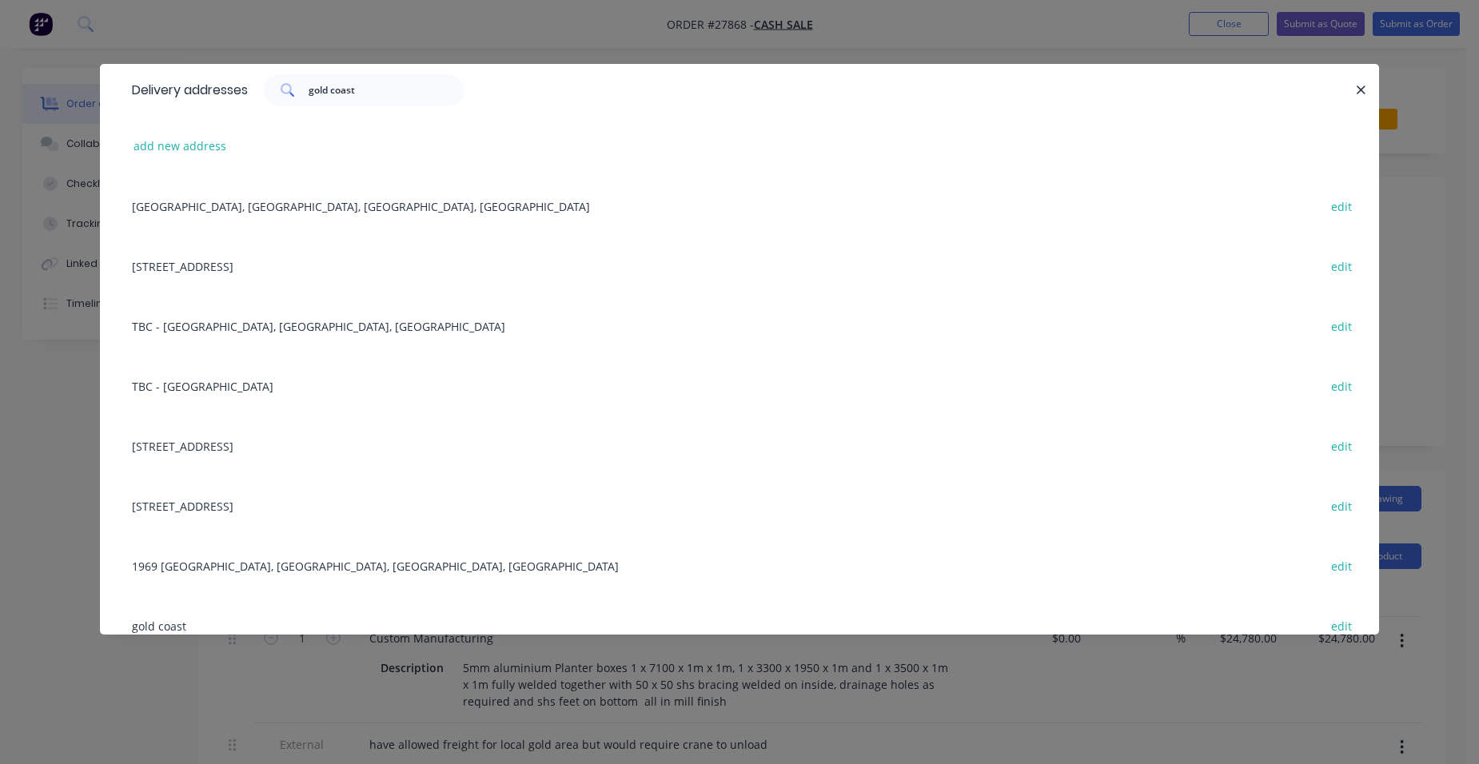
click at [198, 385] on div "TBC - Gold Coast edit" at bounding box center [739, 386] width 1231 height 60
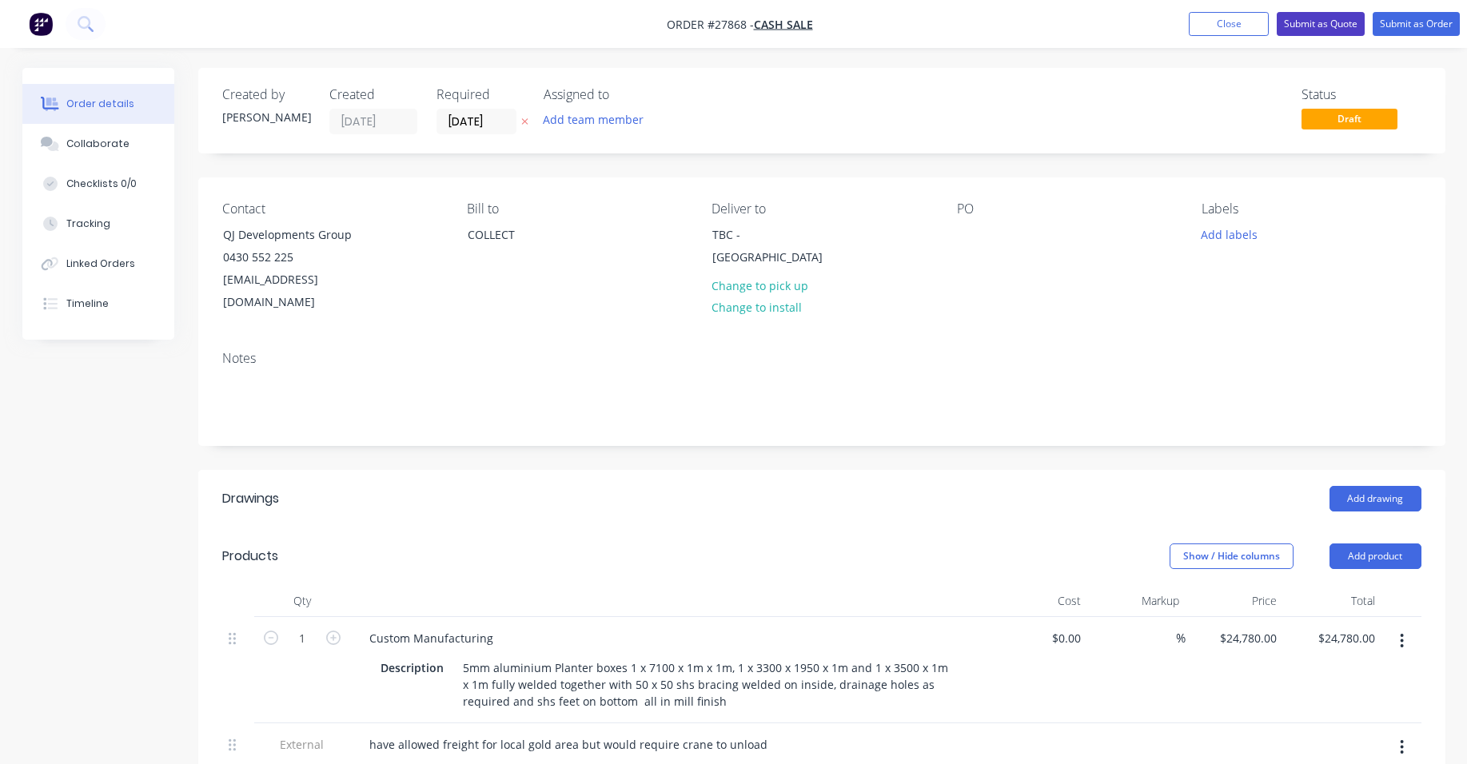
click at [1339, 15] on button "Submit as Quote" at bounding box center [1321, 24] width 88 height 24
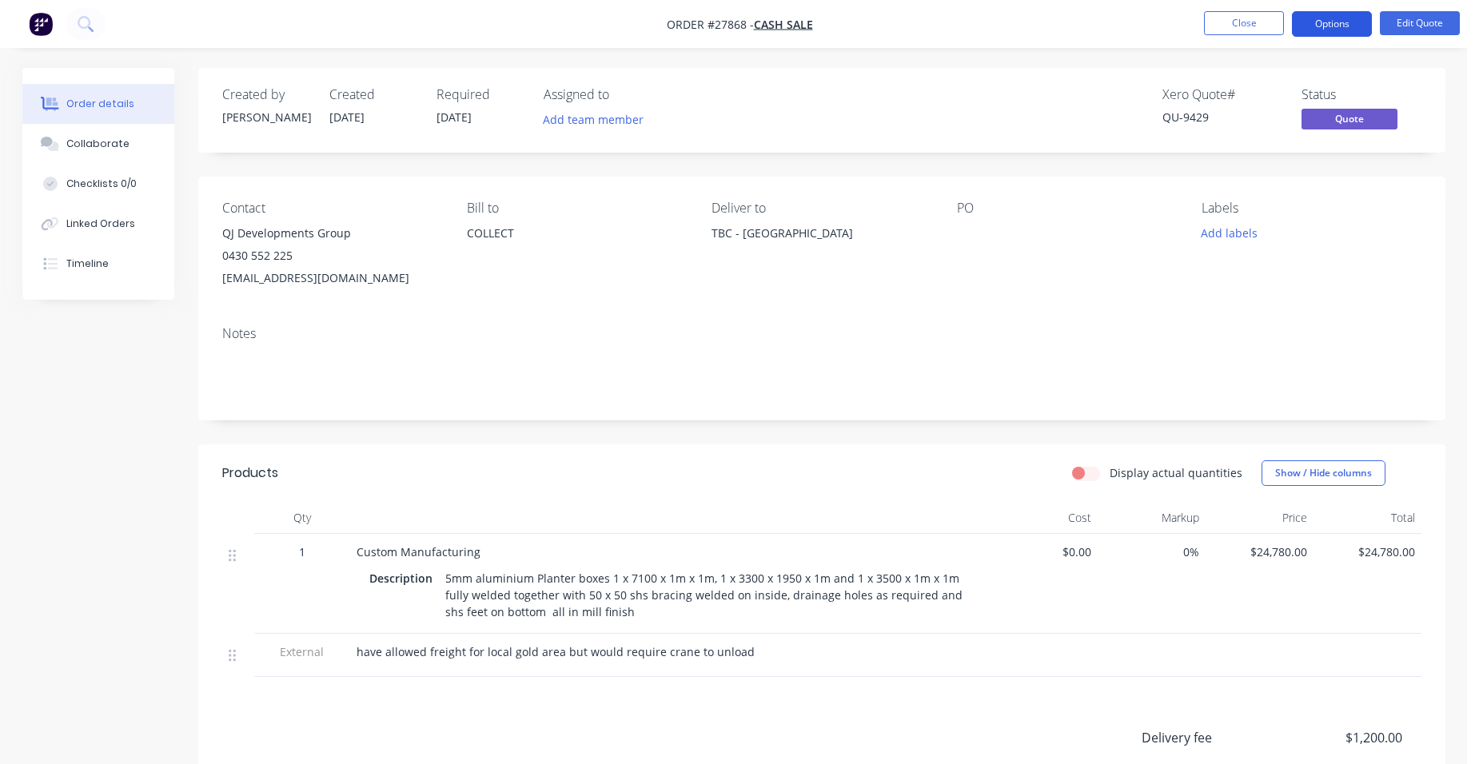
click at [1337, 13] on button "Options" at bounding box center [1332, 24] width 80 height 26
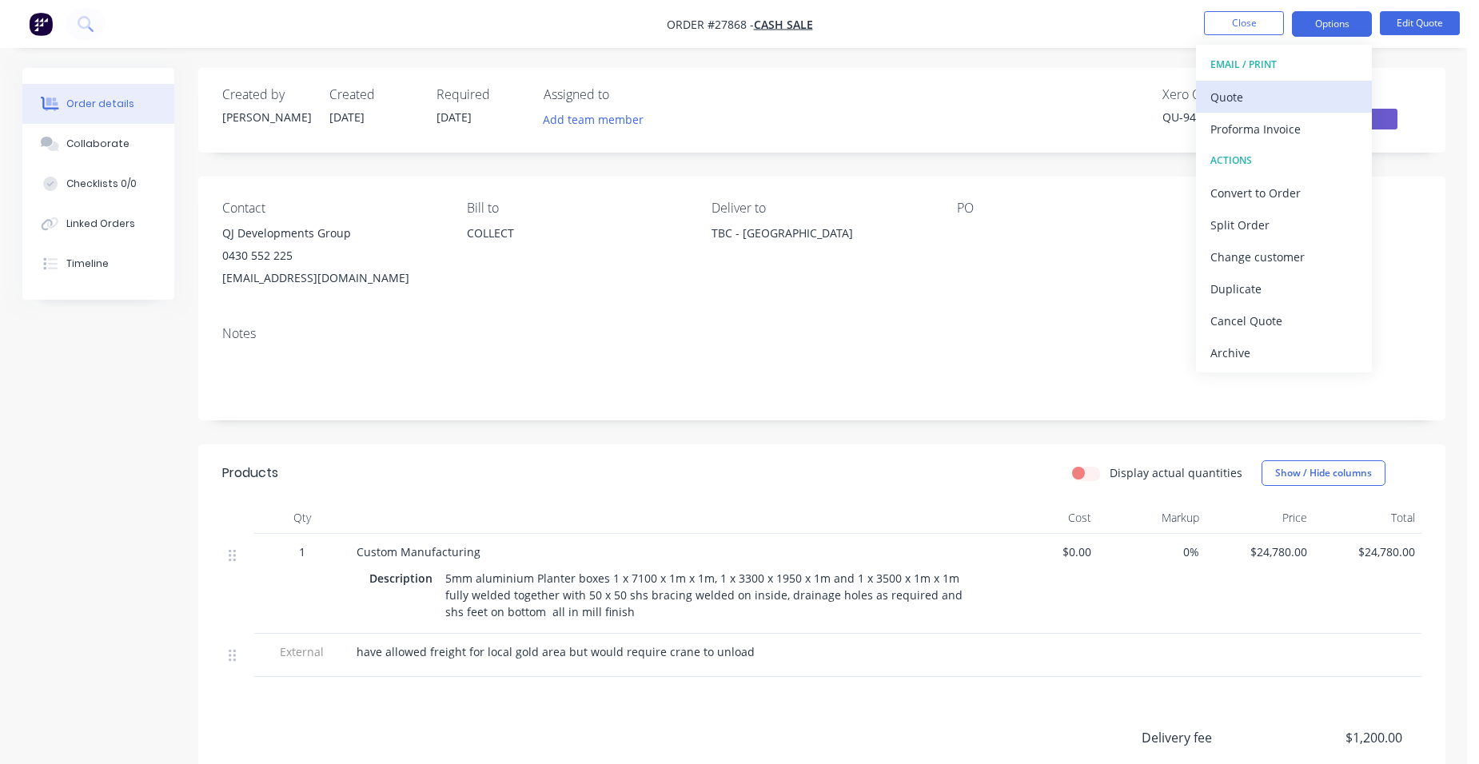
click at [1284, 96] on div "Quote" at bounding box center [1284, 97] width 147 height 23
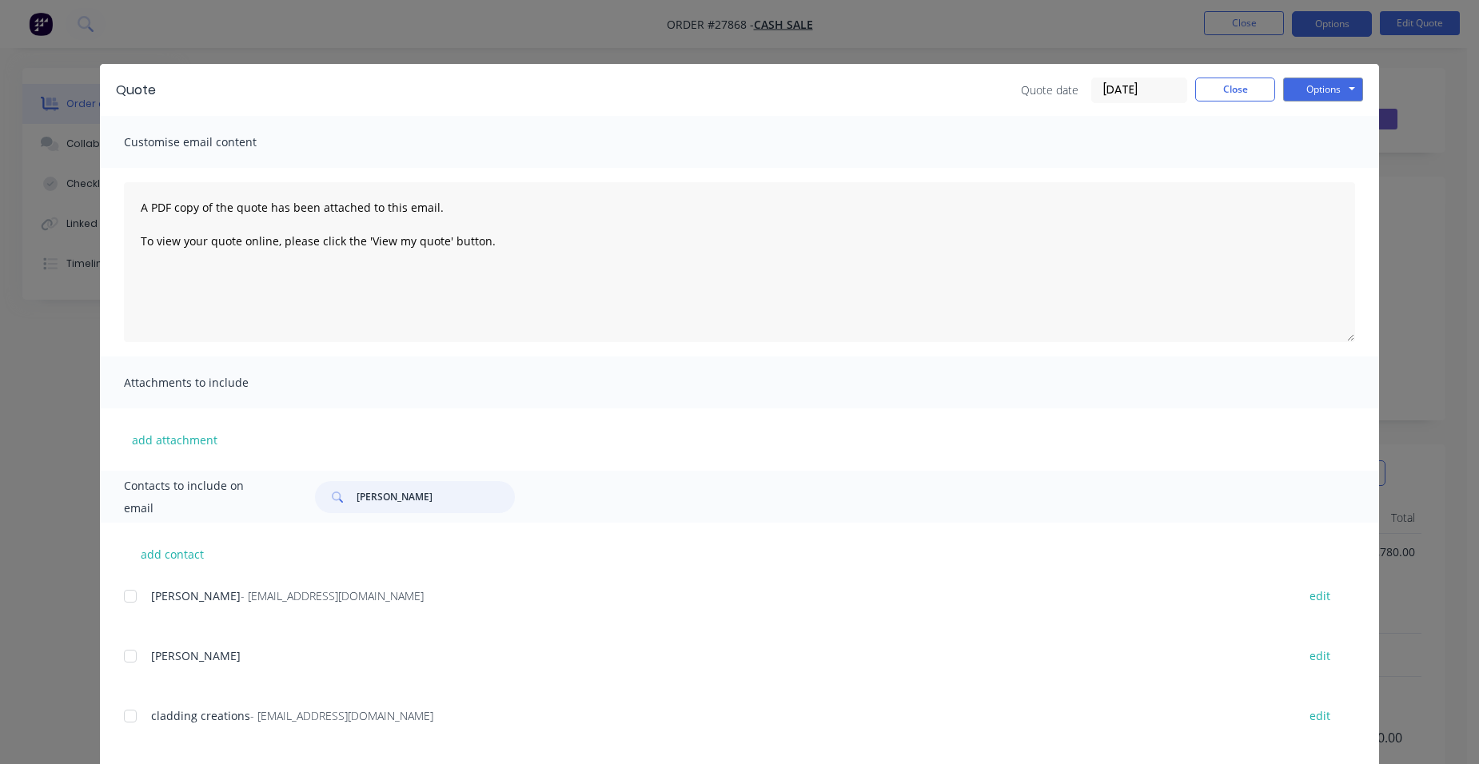
drag, startPoint x: 443, startPoint y: 501, endPoint x: 304, endPoint y: 493, distance: 139.3
click at [304, 493] on div "[PERSON_NAME]" at bounding box center [827, 497] width 1056 height 32
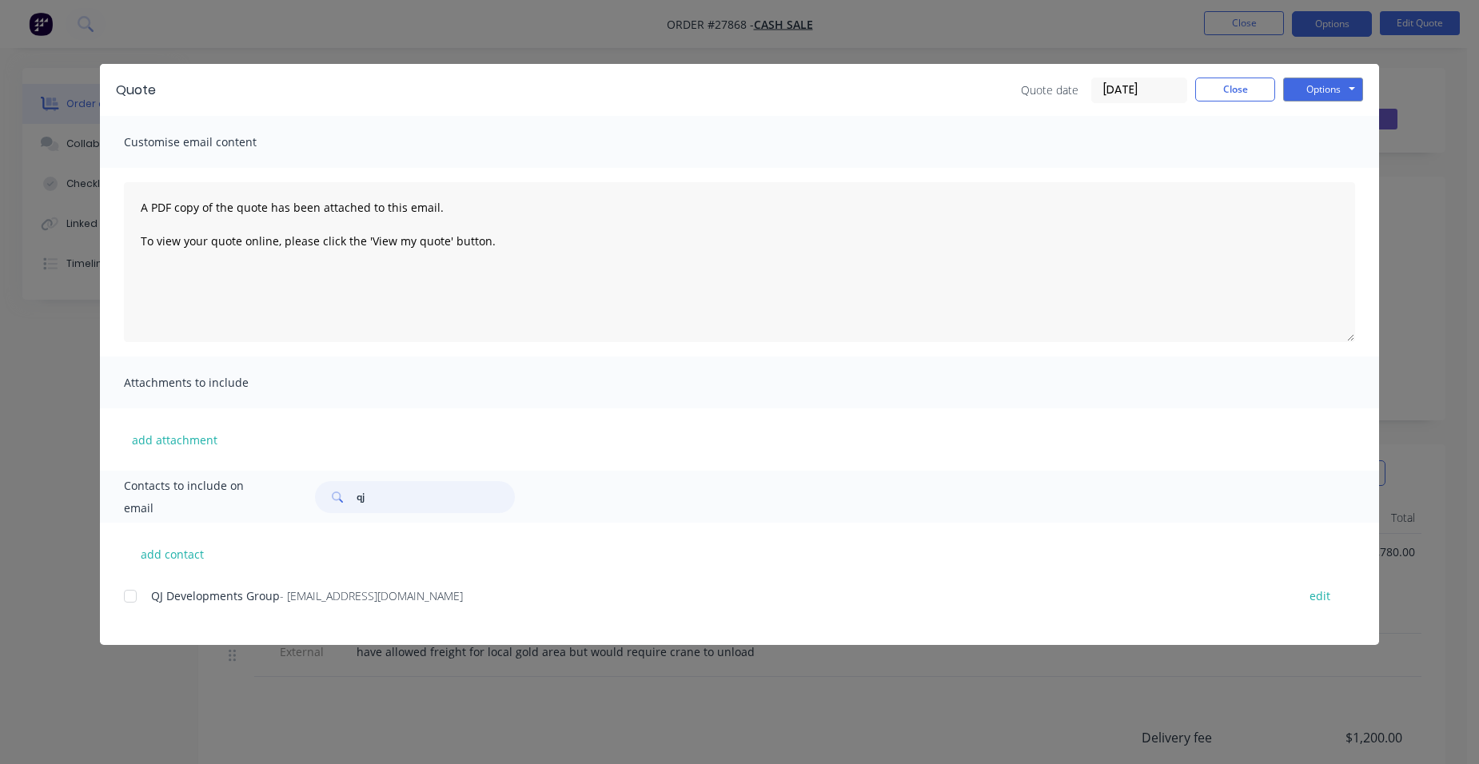
click at [129, 598] on div at bounding box center [130, 597] width 32 height 32
click at [1330, 90] on button "Options" at bounding box center [1323, 90] width 80 height 24
click at [1326, 161] on button "Email" at bounding box center [1334, 171] width 102 height 26
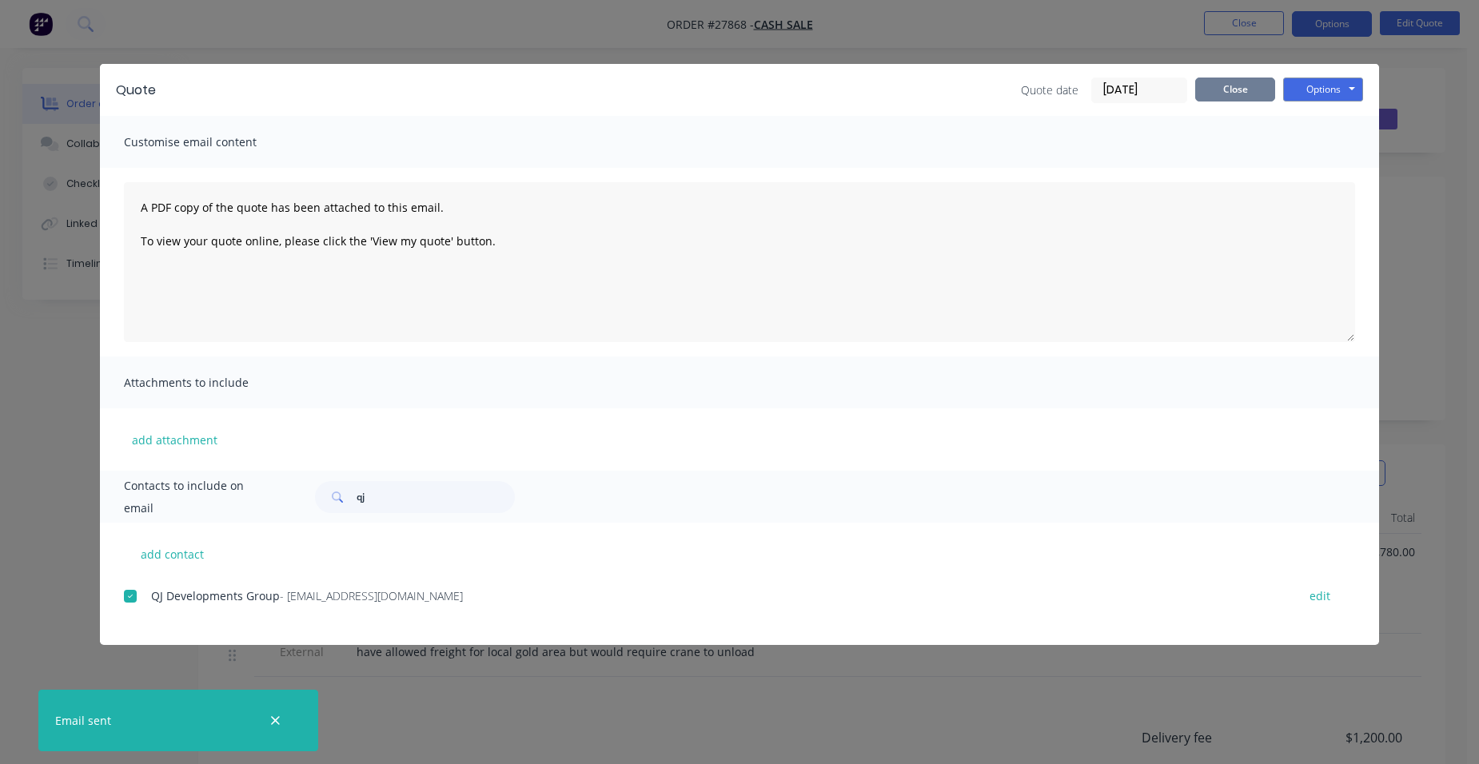
click at [1247, 78] on button "Close" at bounding box center [1236, 90] width 80 height 24
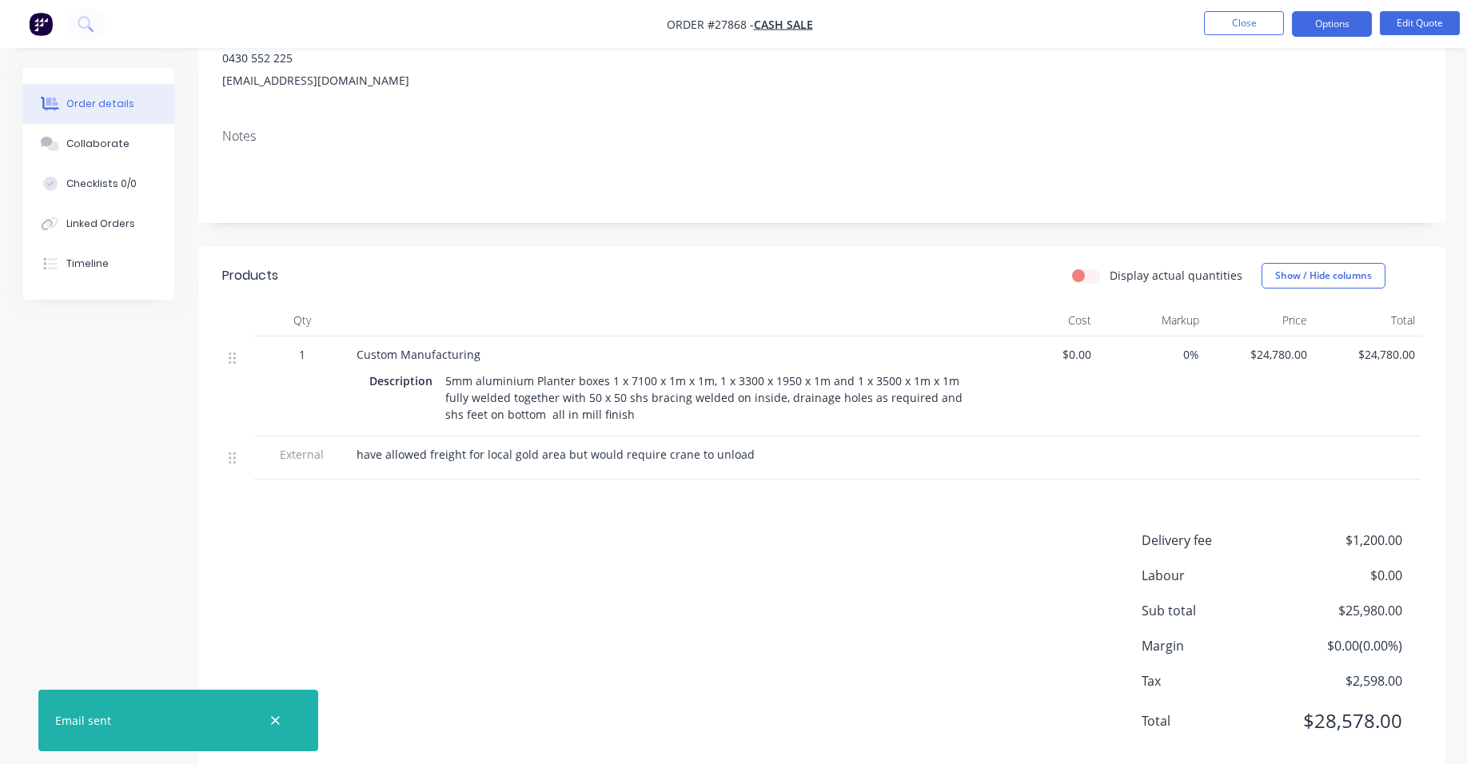
scroll to position [233, 0]
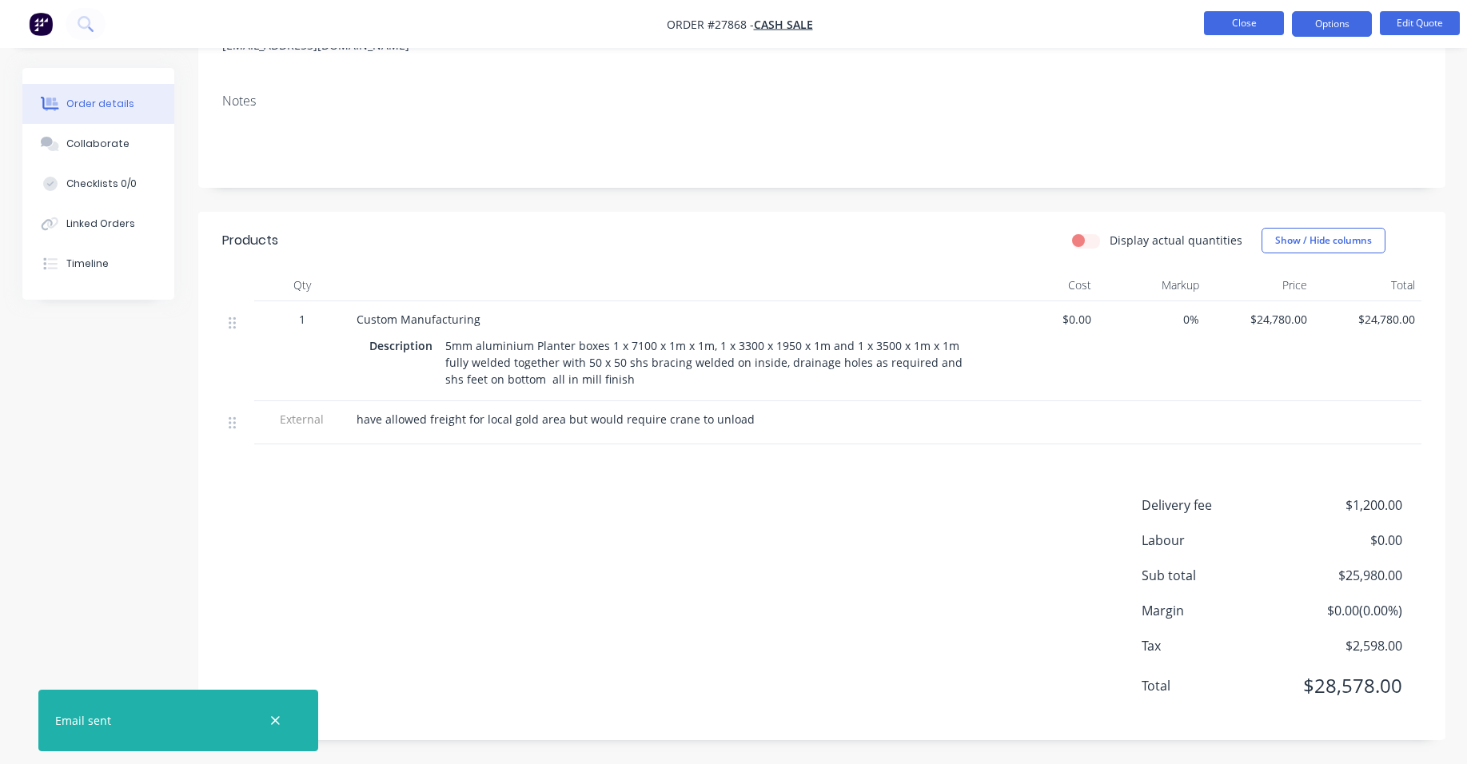
click at [1259, 23] on button "Close" at bounding box center [1244, 23] width 80 height 24
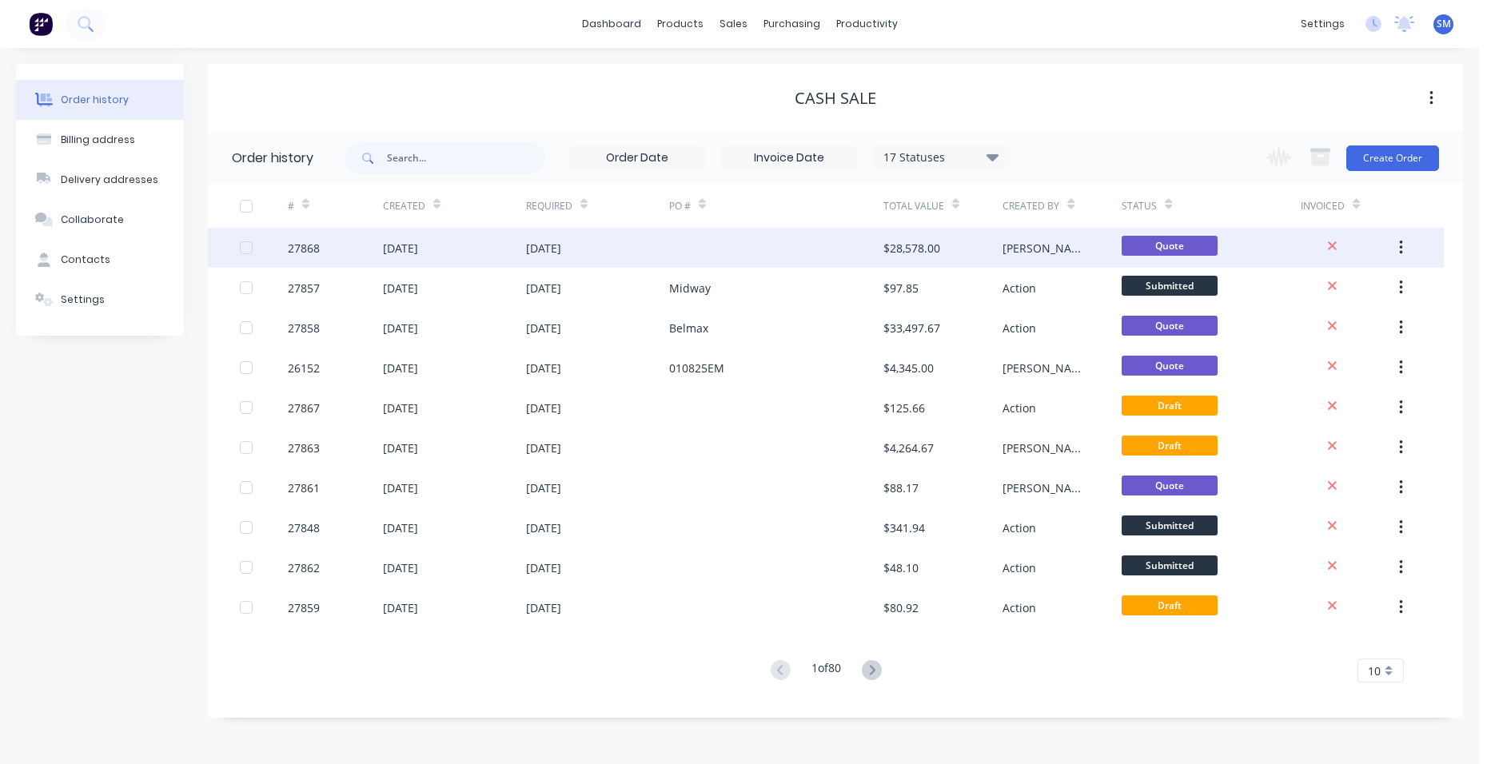
click at [673, 248] on div at bounding box center [776, 248] width 214 height 40
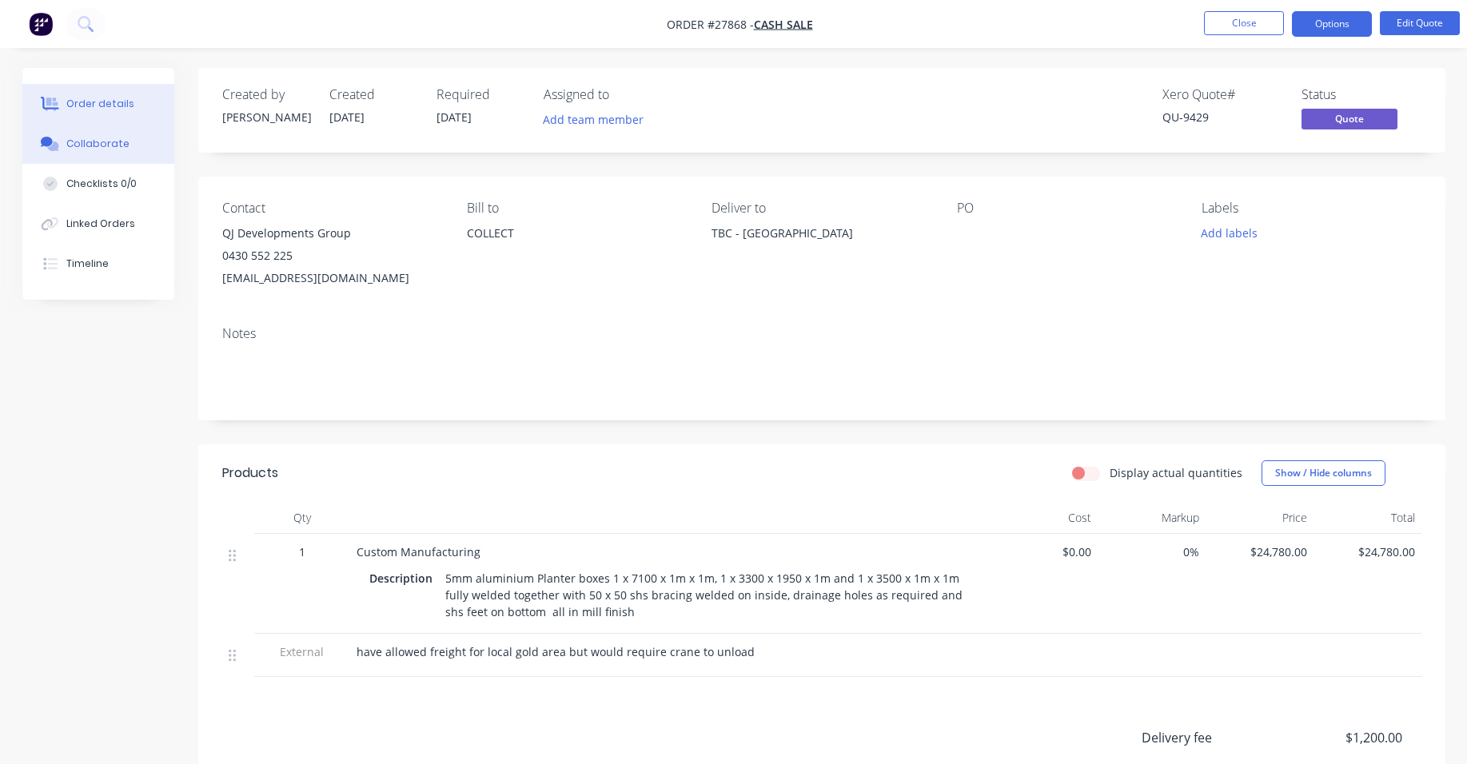
click at [102, 141] on div "Collaborate" at bounding box center [97, 144] width 63 height 14
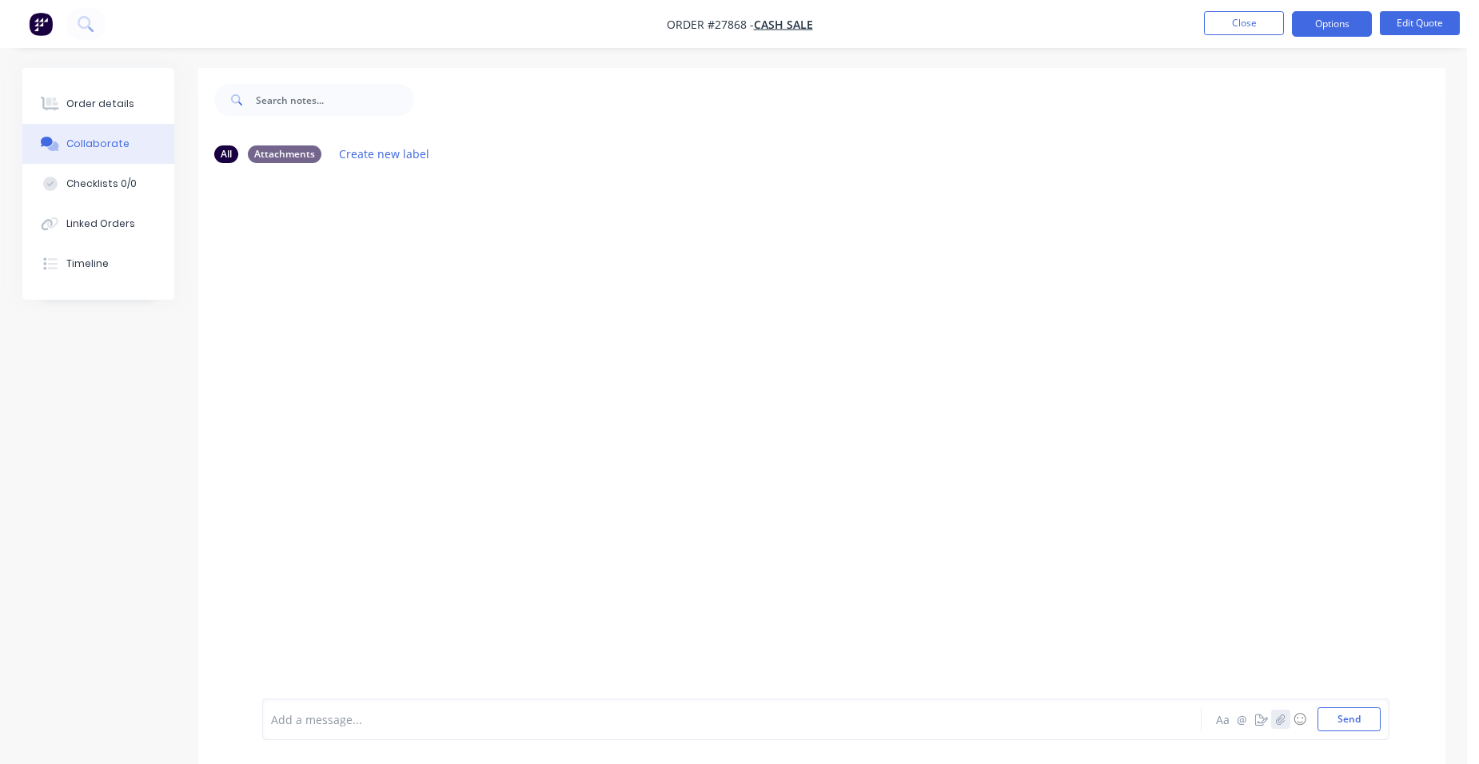
click at [1275, 719] on button "button" at bounding box center [1280, 719] width 19 height 19
click at [1334, 711] on button "Send" at bounding box center [1349, 720] width 63 height 24
click at [95, 105] on div "Order details" at bounding box center [100, 104] width 68 height 14
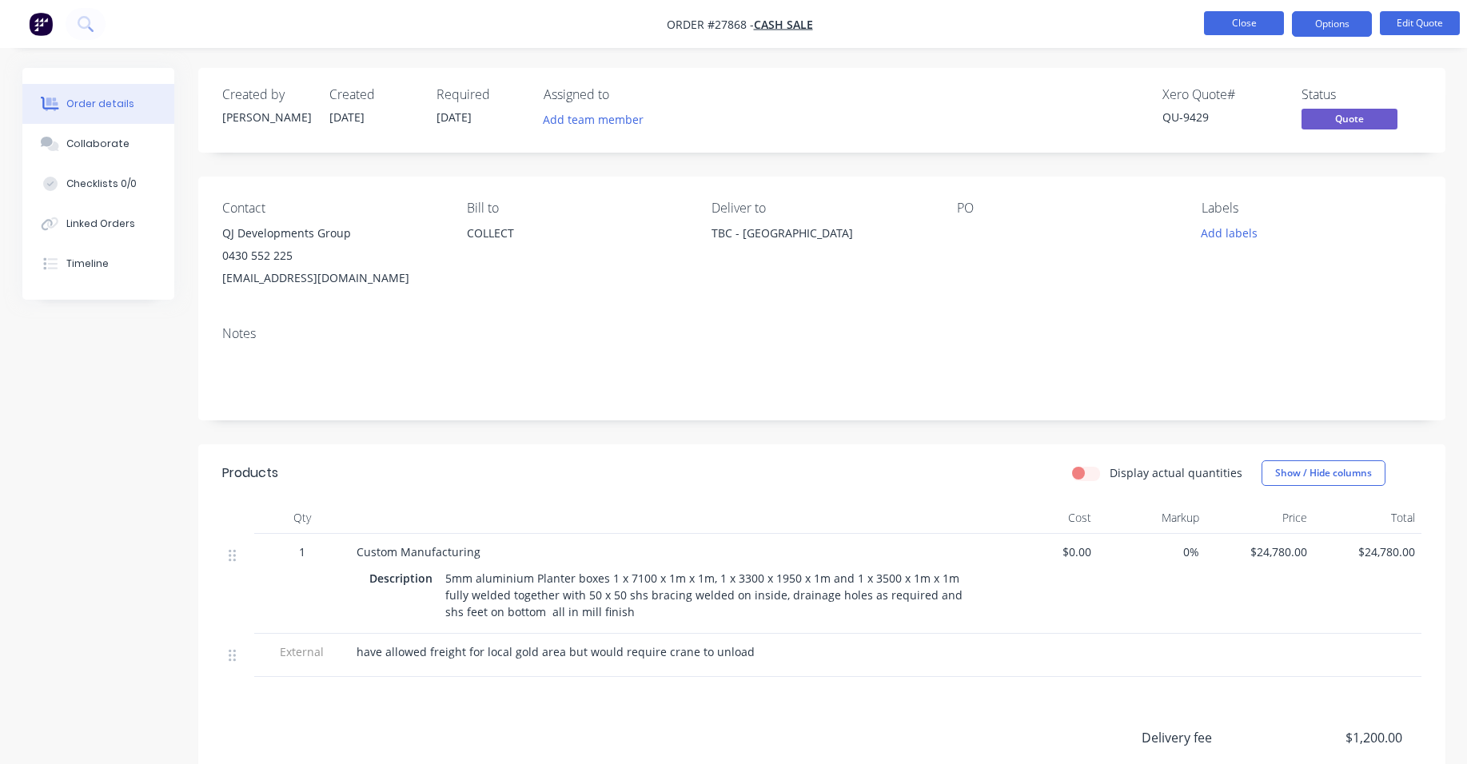
click at [1248, 30] on button "Close" at bounding box center [1244, 23] width 80 height 24
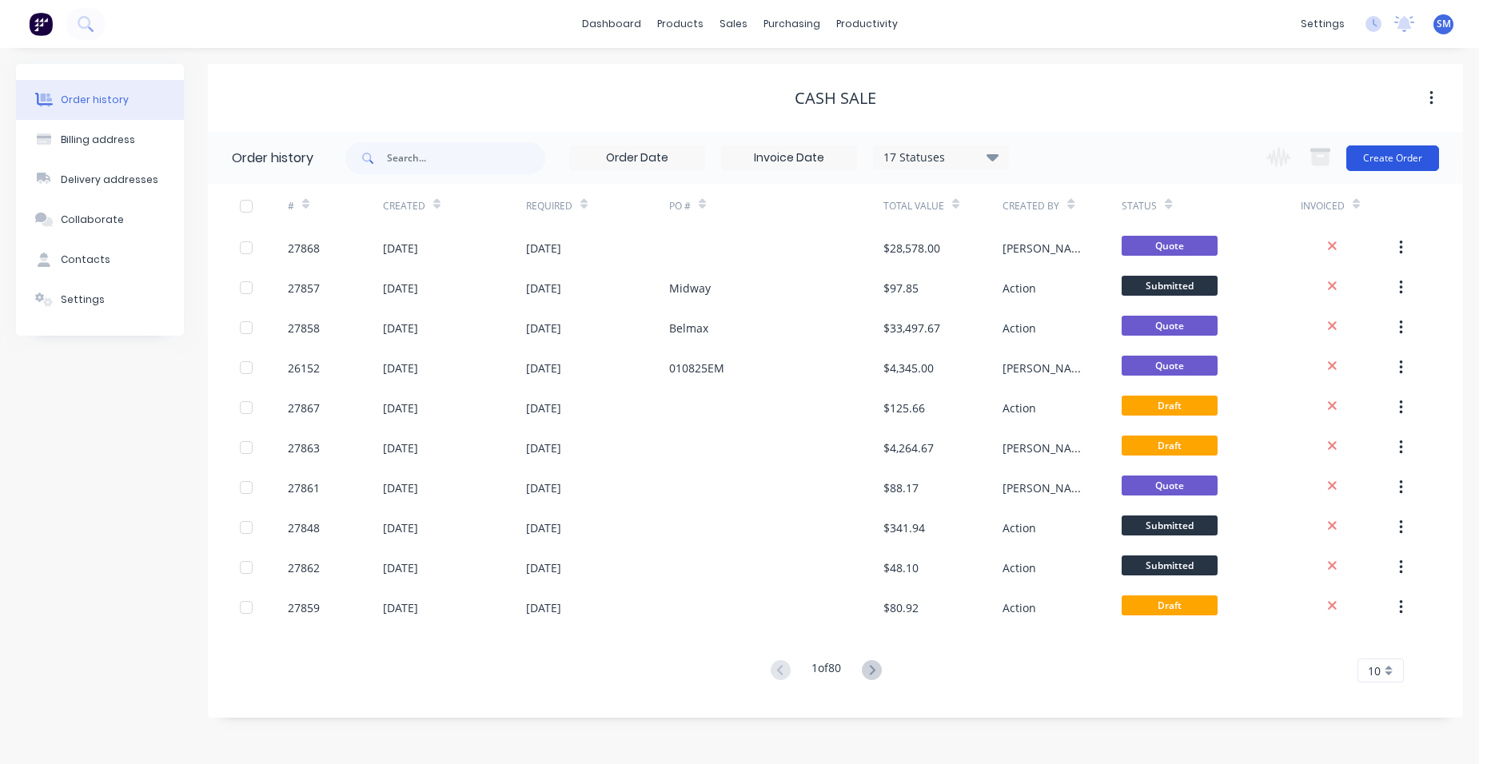
click at [1411, 152] on button "Create Order" at bounding box center [1393, 159] width 93 height 26
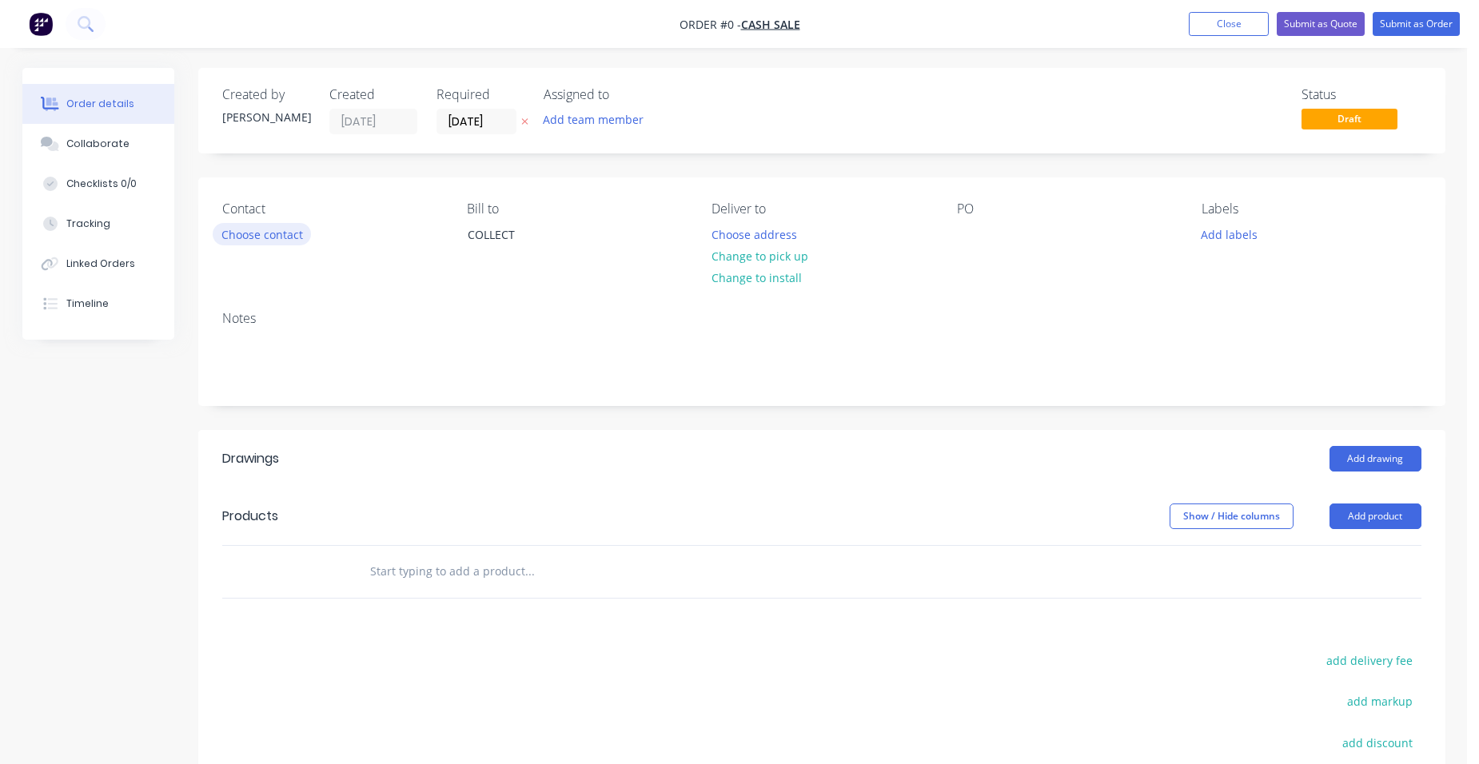
click at [303, 237] on button "Choose contact" at bounding box center [262, 234] width 98 height 22
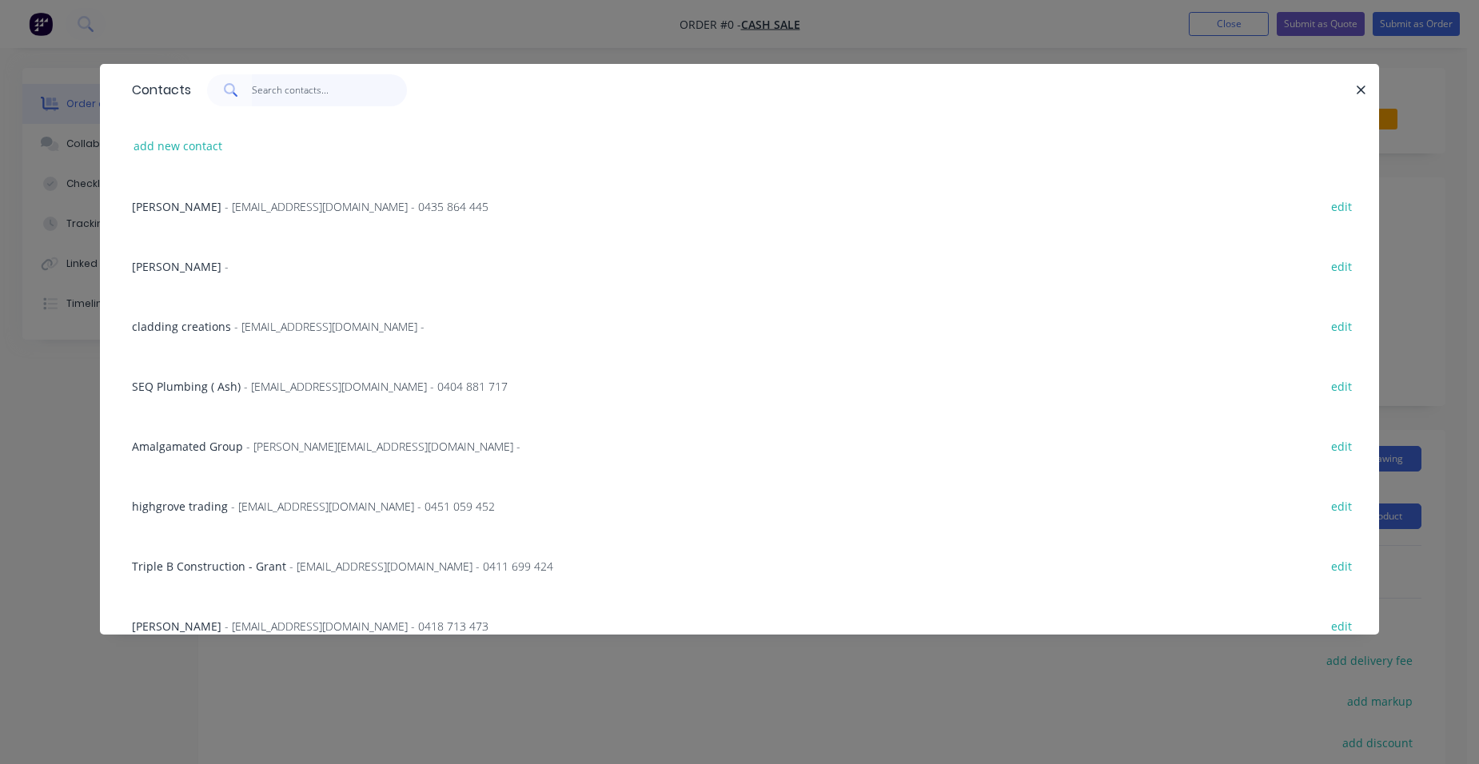
click at [304, 89] on input "text" at bounding box center [330, 90] width 156 height 32
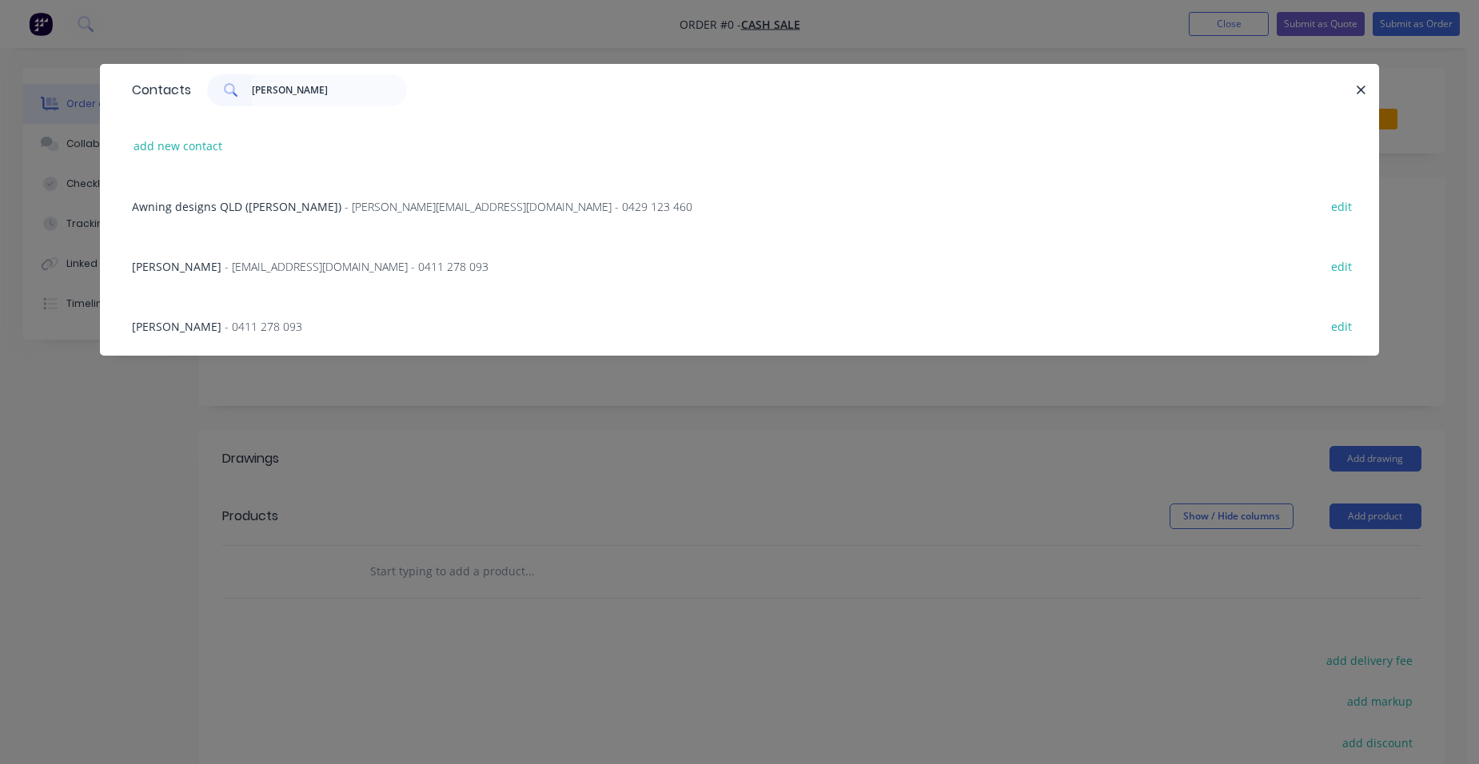
click at [344, 274] on div "[PERSON_NAME] - [EMAIL_ADDRESS][DOMAIN_NAME] - 0411 278 093" at bounding box center [310, 266] width 357 height 17
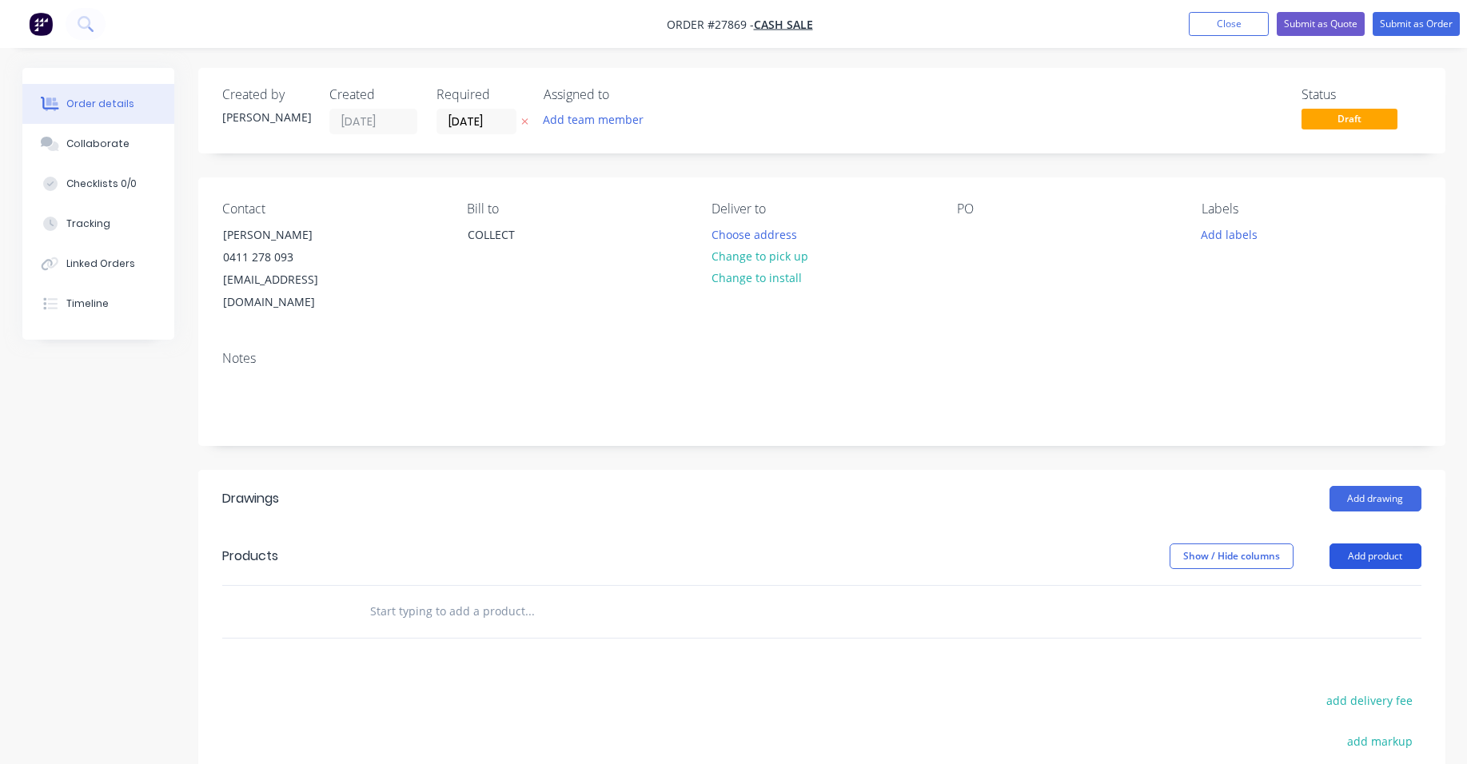
click at [1391, 544] on button "Add product" at bounding box center [1376, 557] width 92 height 26
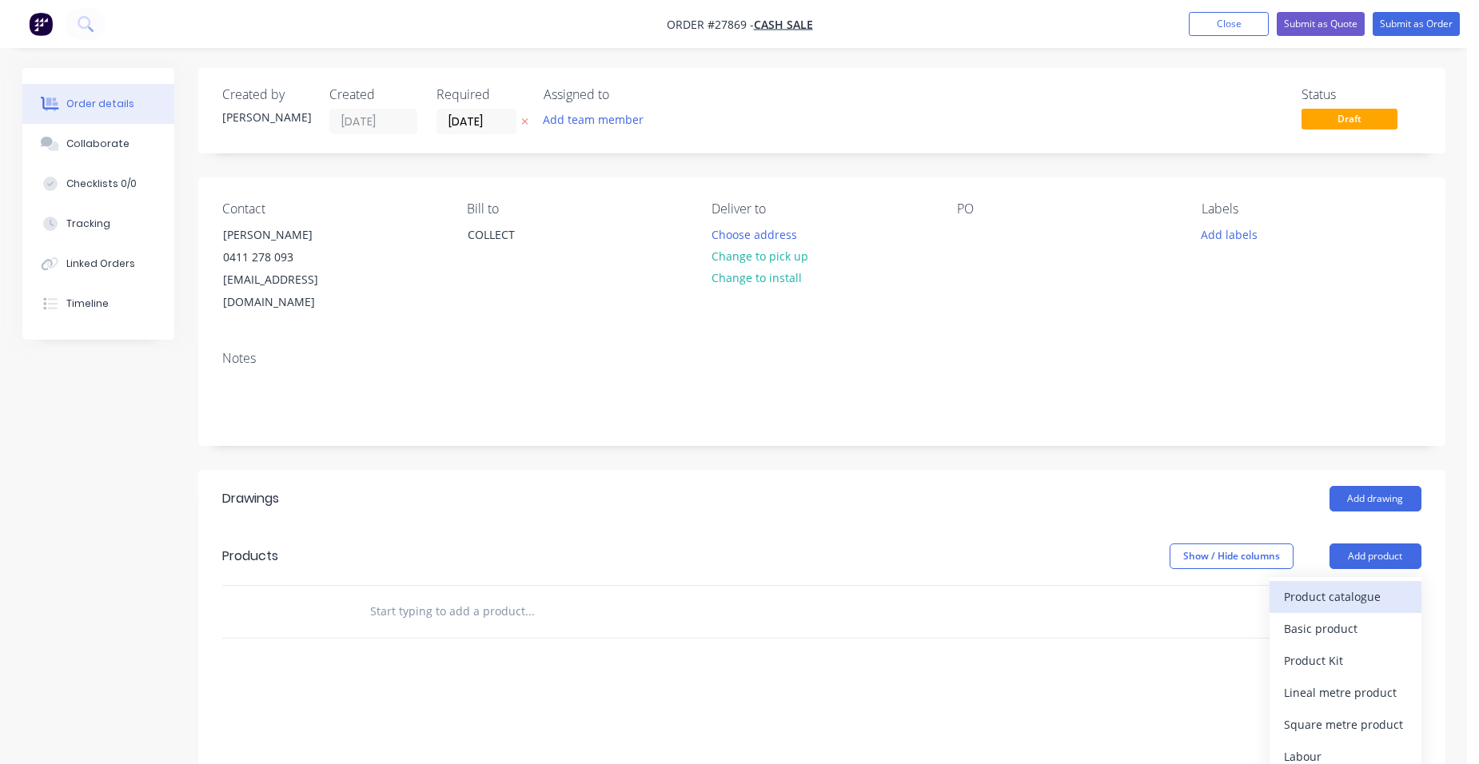
click at [1362, 581] on button "Product catalogue" at bounding box center [1346, 597] width 152 height 32
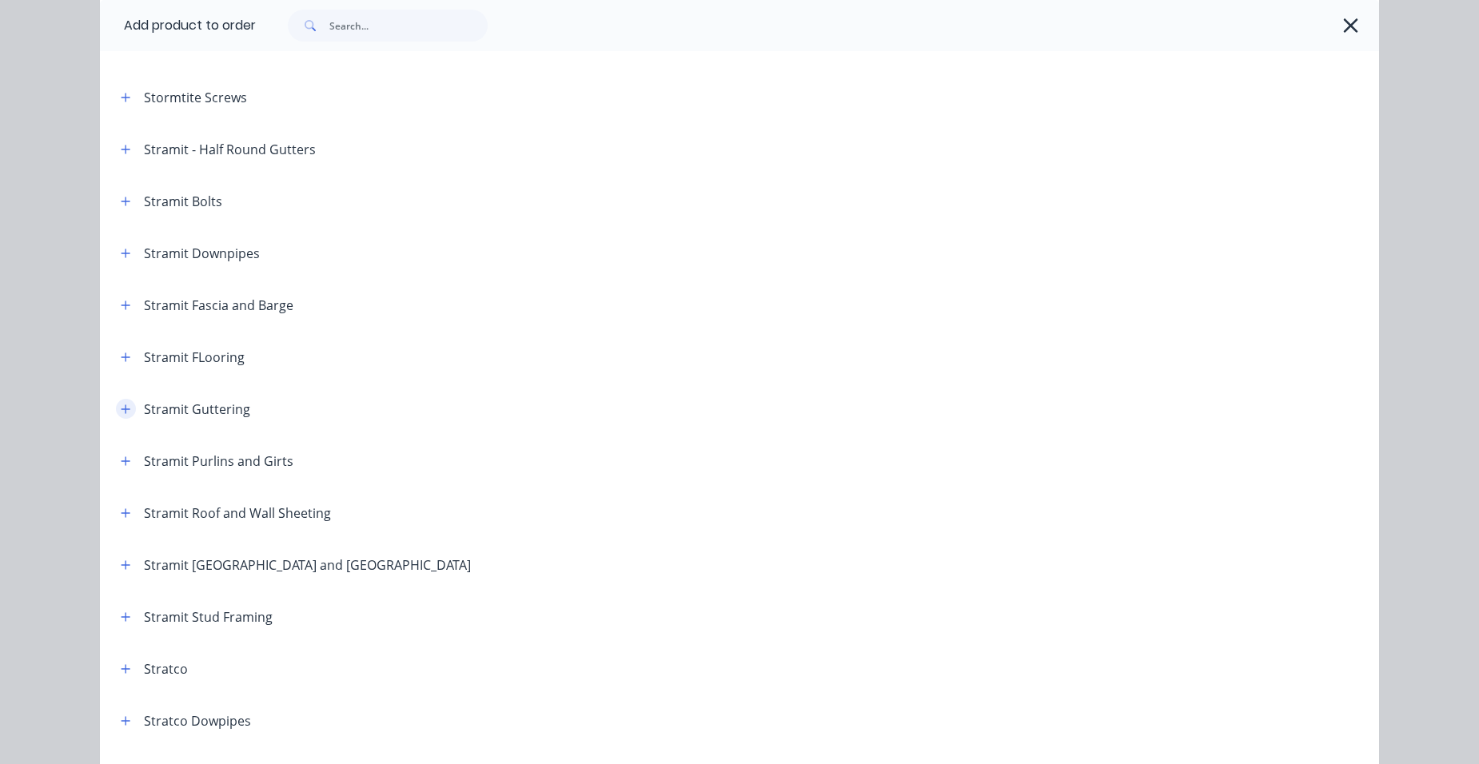
scroll to position [2479, 0]
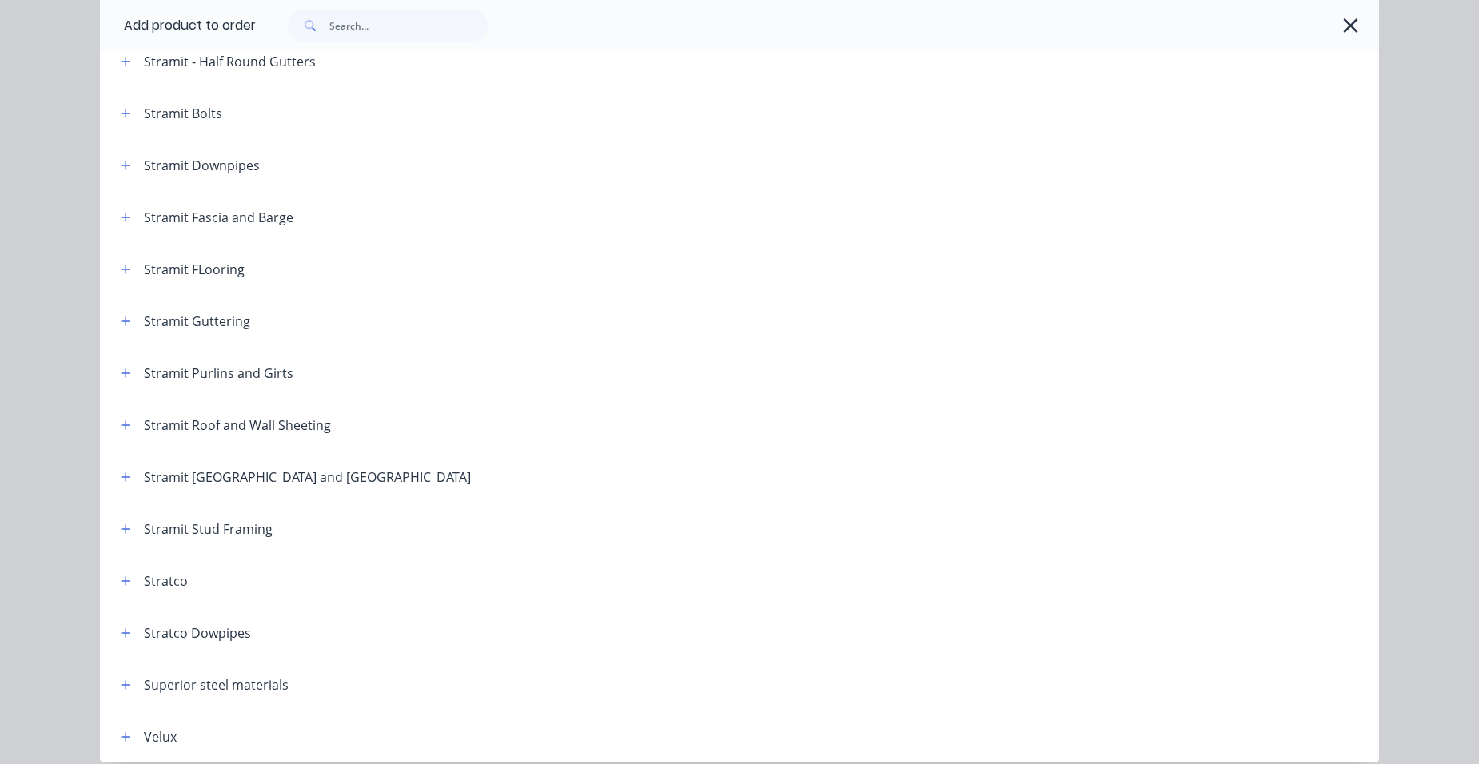
drag, startPoint x: 118, startPoint y: 373, endPoint x: 224, endPoint y: 378, distance: 106.5
click at [122, 373] on icon "button" at bounding box center [126, 373] width 9 height 9
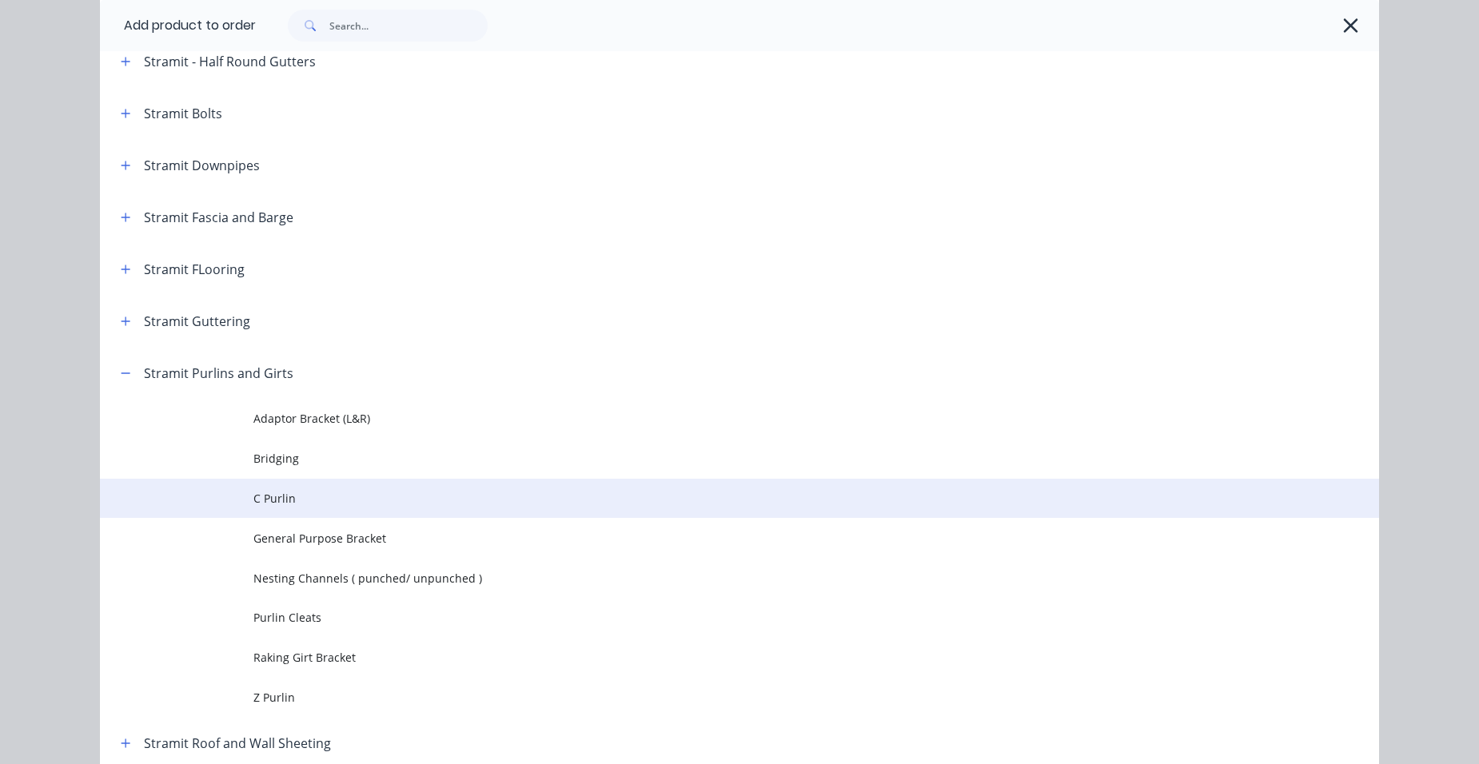
click at [353, 497] on span "C Purlin" at bounding box center [703, 498] width 900 height 17
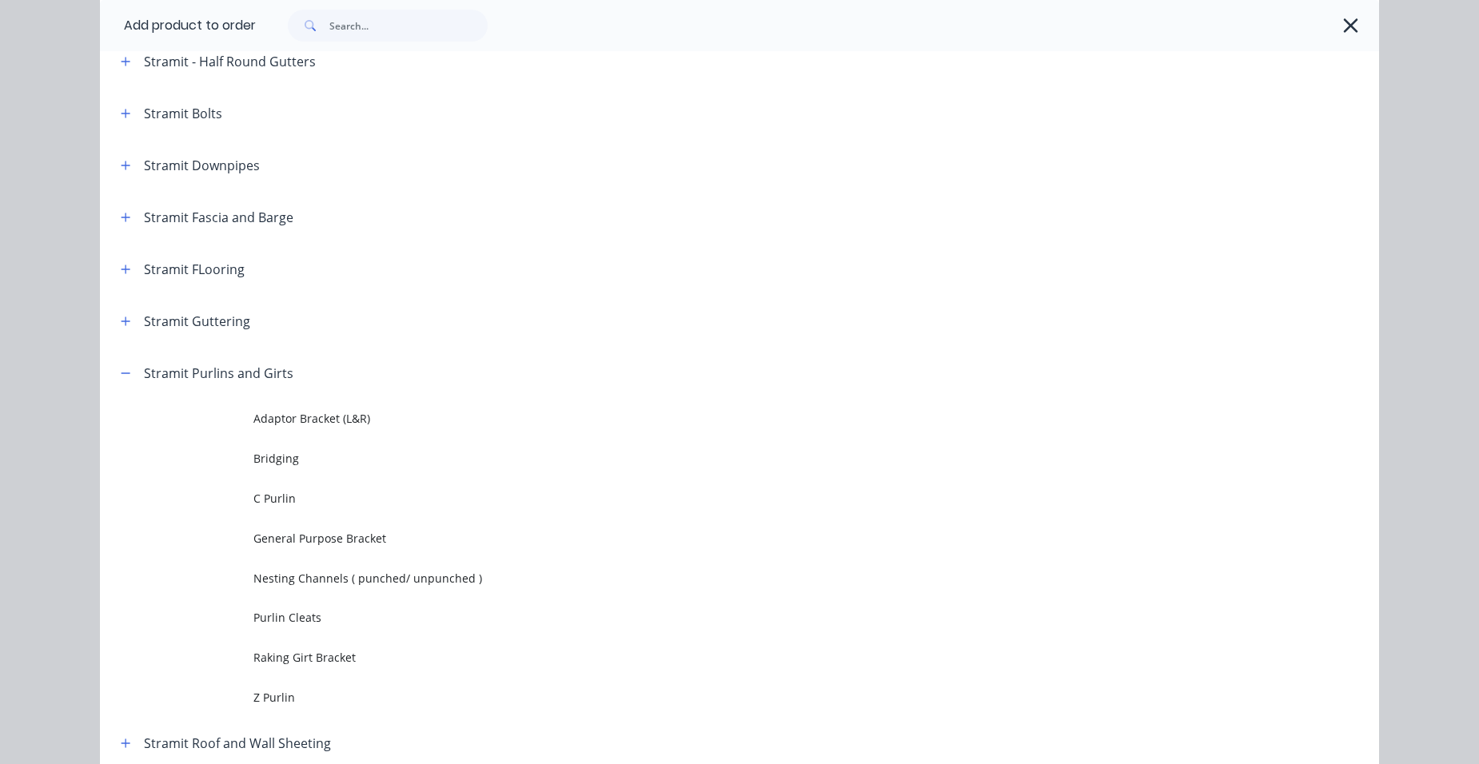
scroll to position [0, 0]
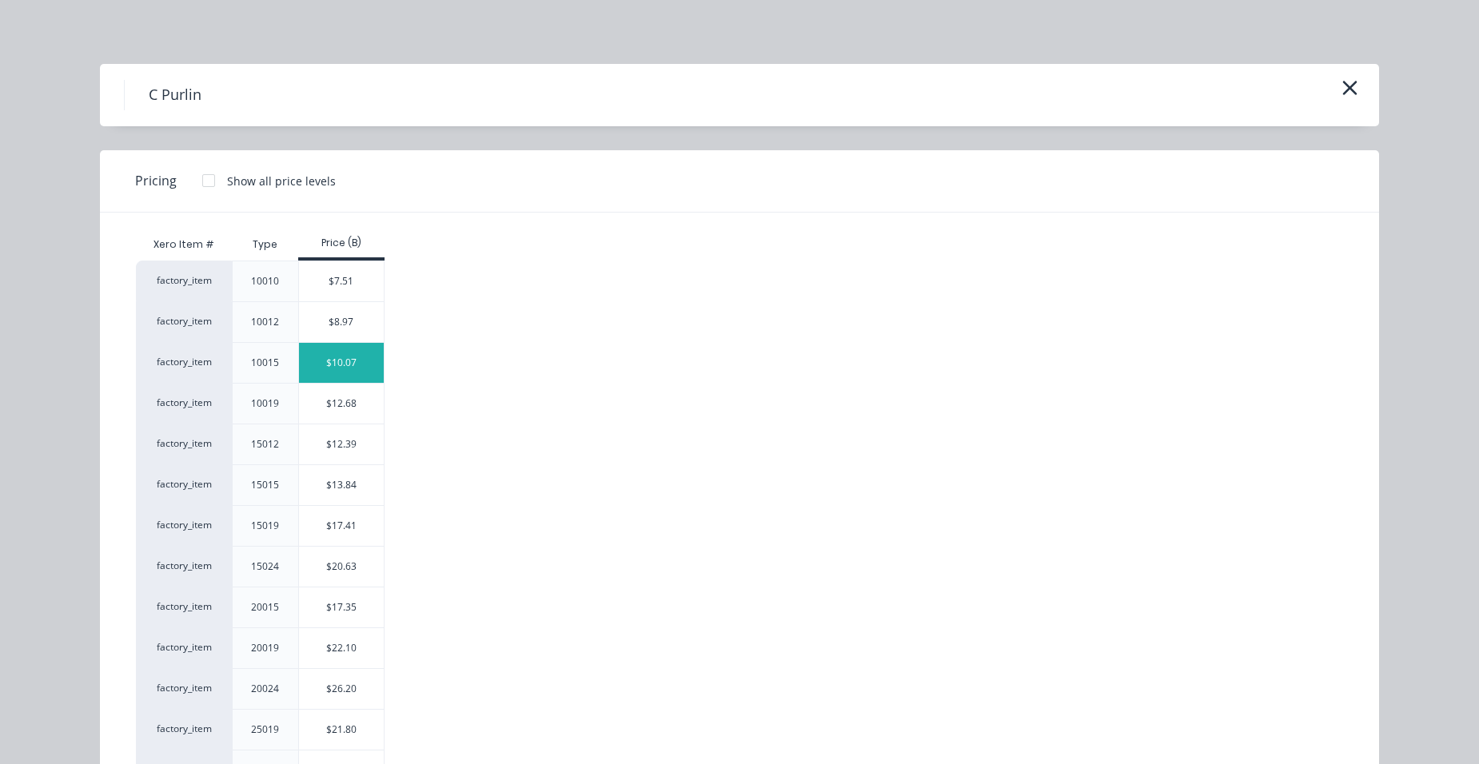
click at [358, 367] on div "$10.07" at bounding box center [342, 363] width 86 height 40
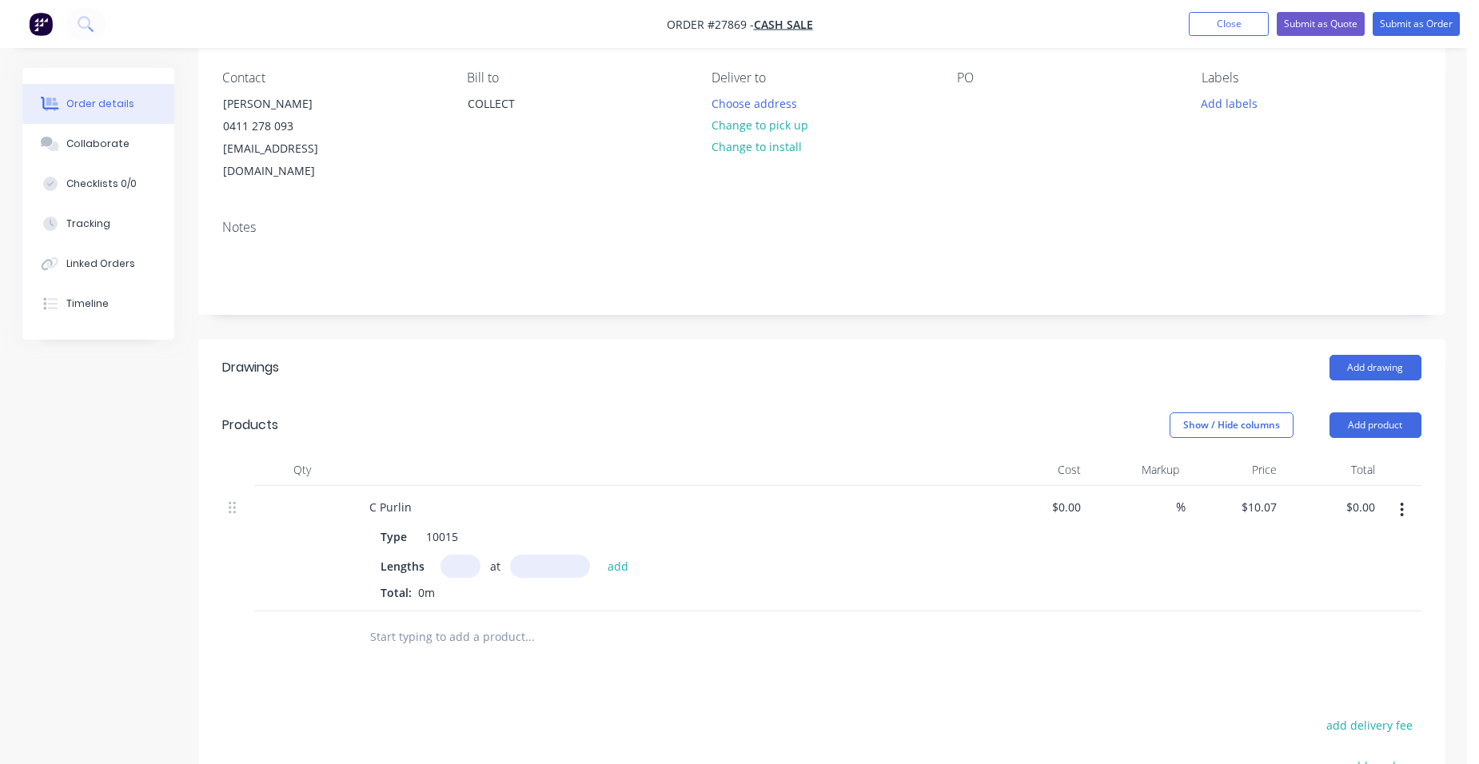
scroll to position [240, 0]
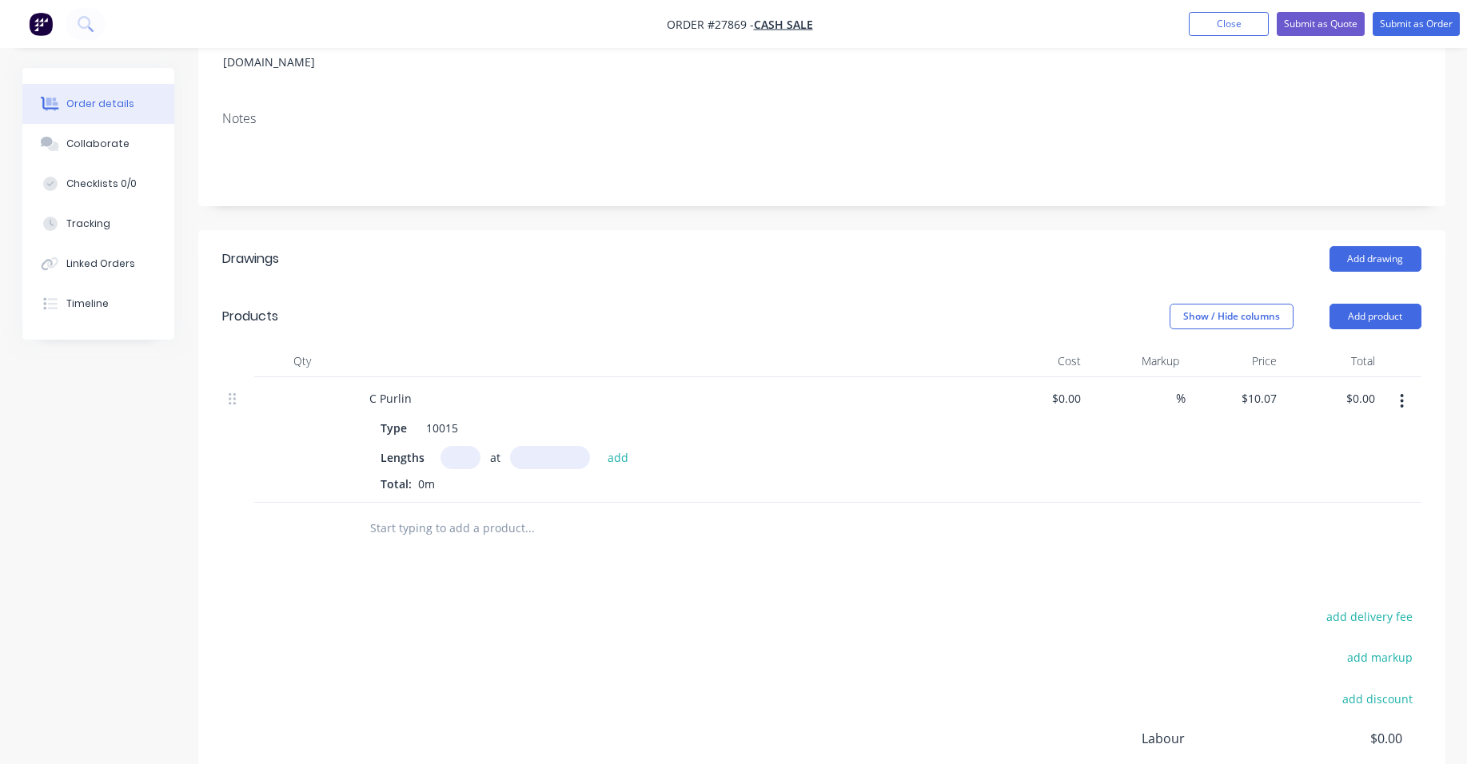
click at [456, 446] on input "text" at bounding box center [461, 457] width 40 height 23
click at [600, 446] on button "add" at bounding box center [619, 457] width 38 height 22
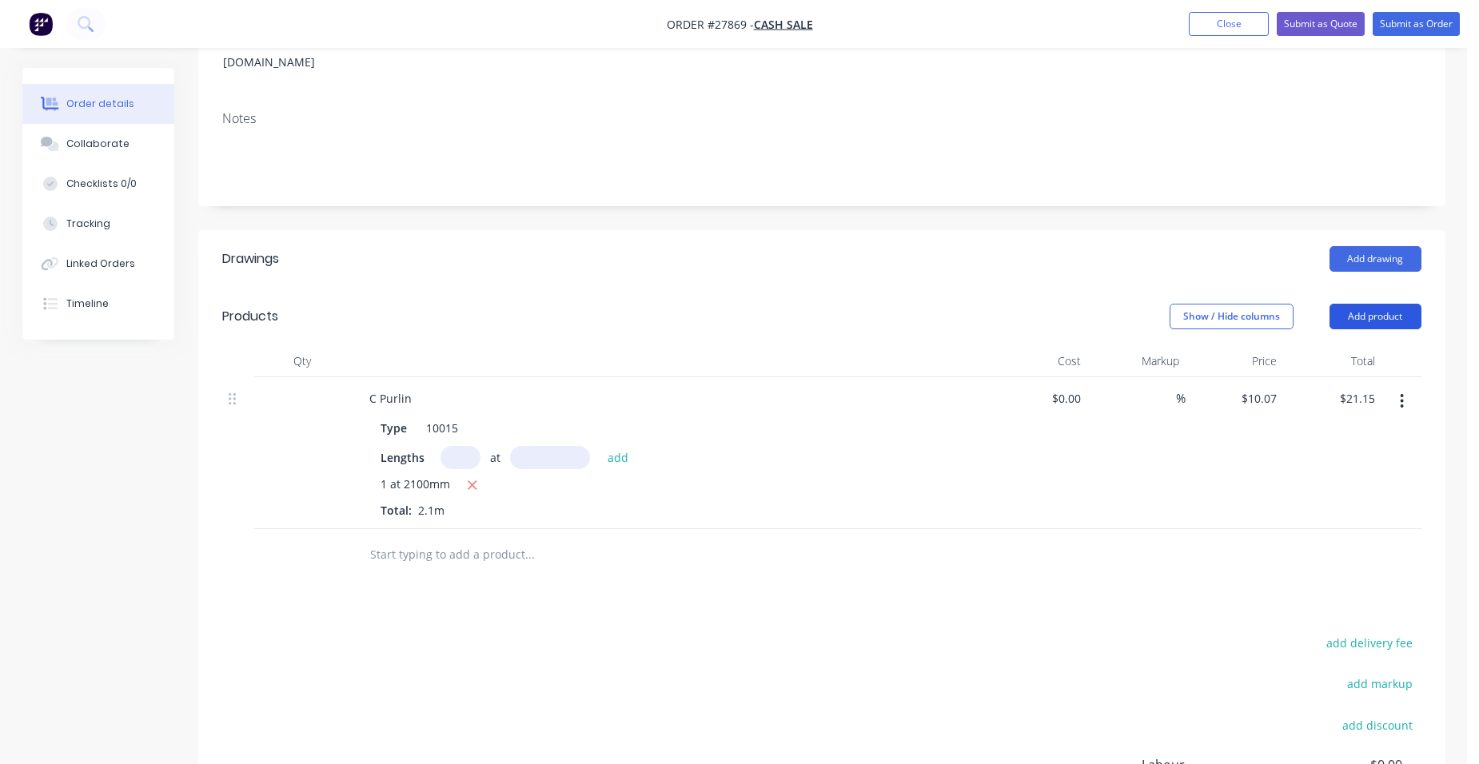
click at [1394, 304] on button "Add product" at bounding box center [1376, 317] width 92 height 26
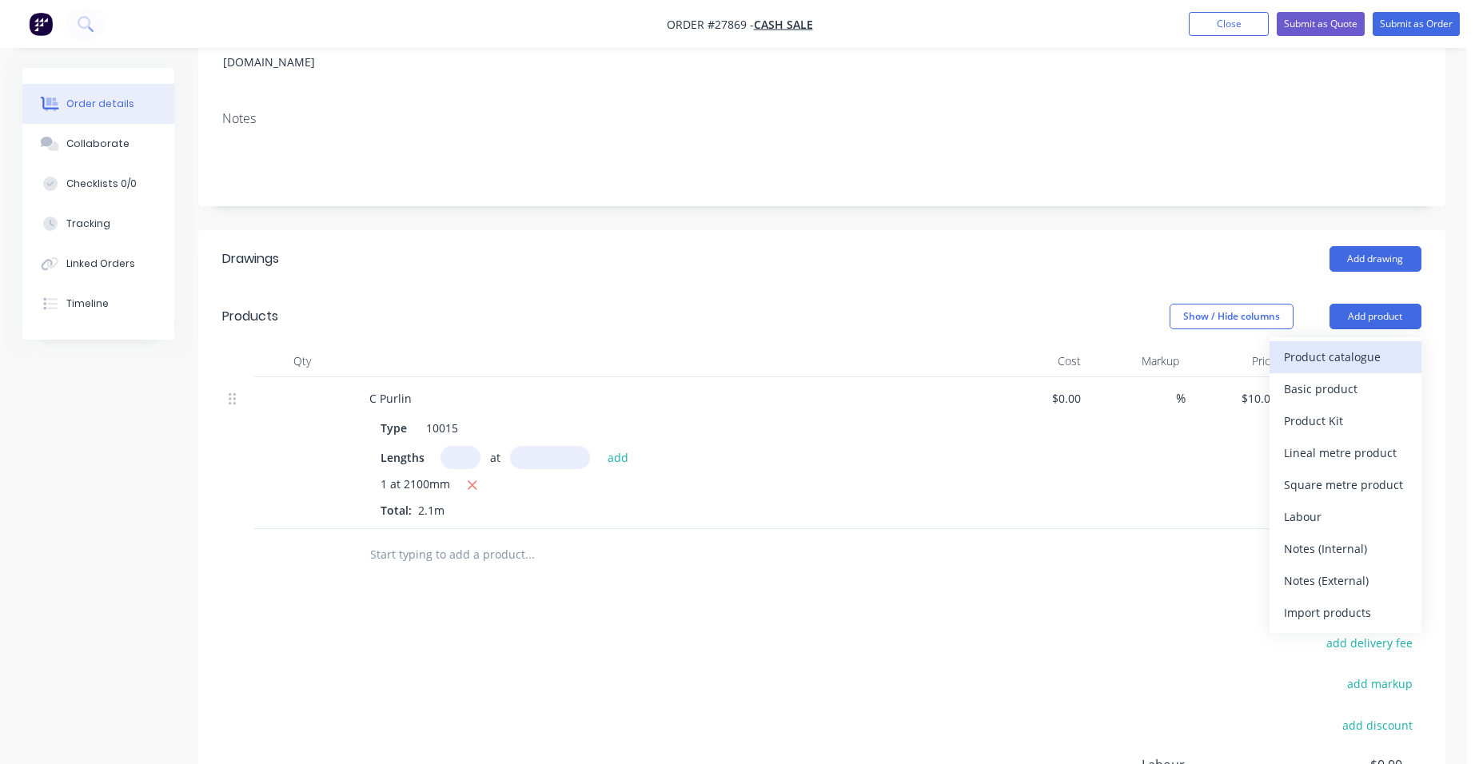
click at [1363, 345] on div "Product catalogue" at bounding box center [1345, 356] width 123 height 23
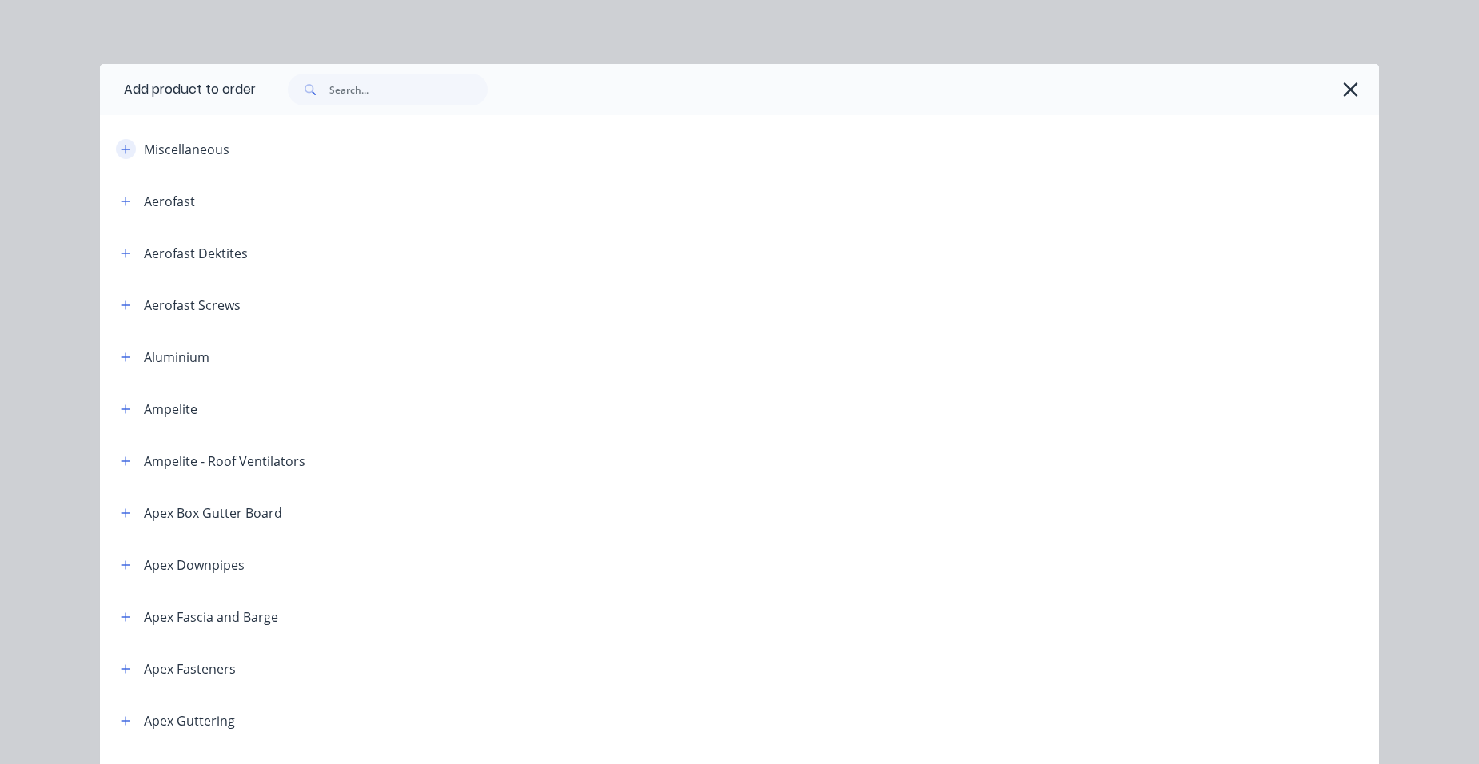
click at [122, 149] on icon "button" at bounding box center [126, 149] width 9 height 9
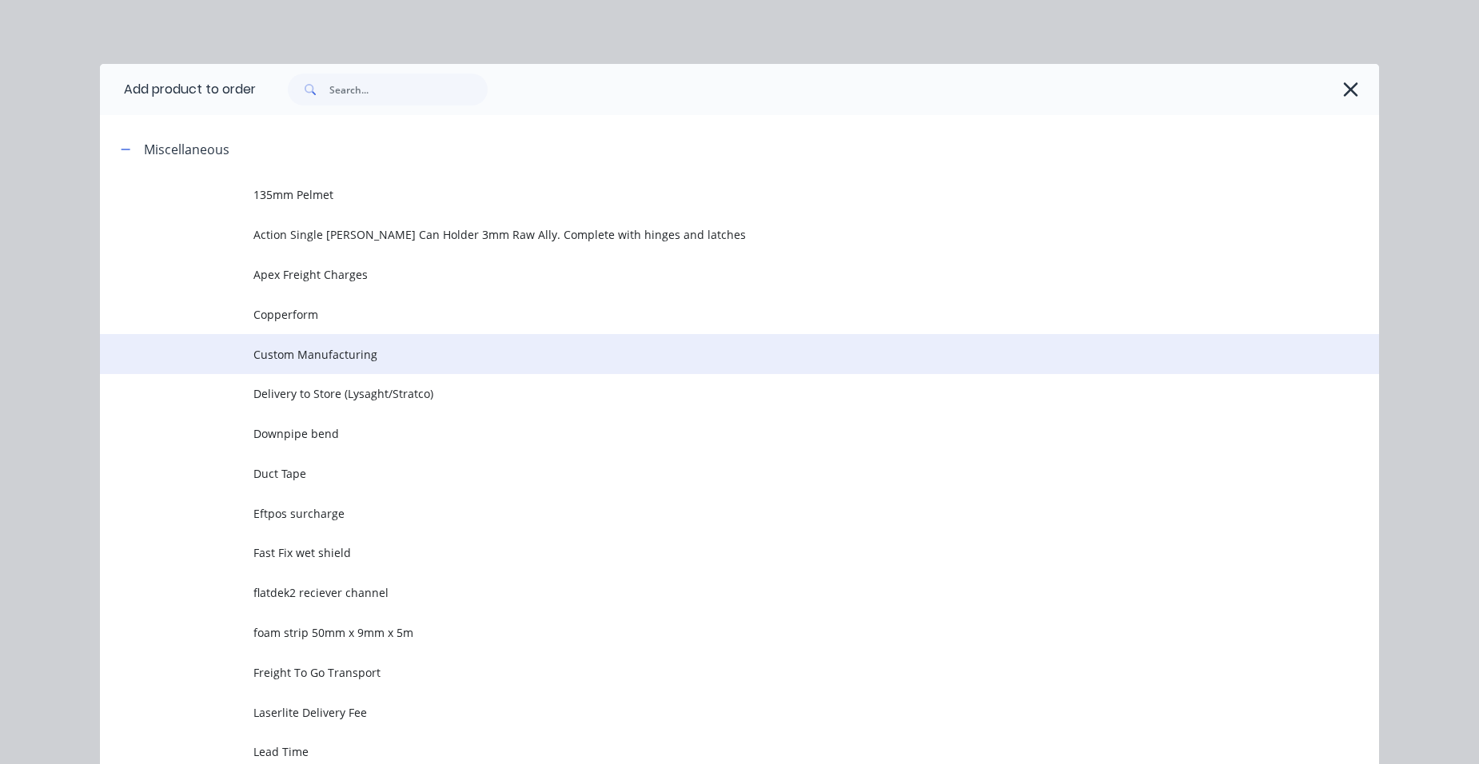
click at [421, 360] on span "Custom Manufacturing" at bounding box center [703, 354] width 900 height 17
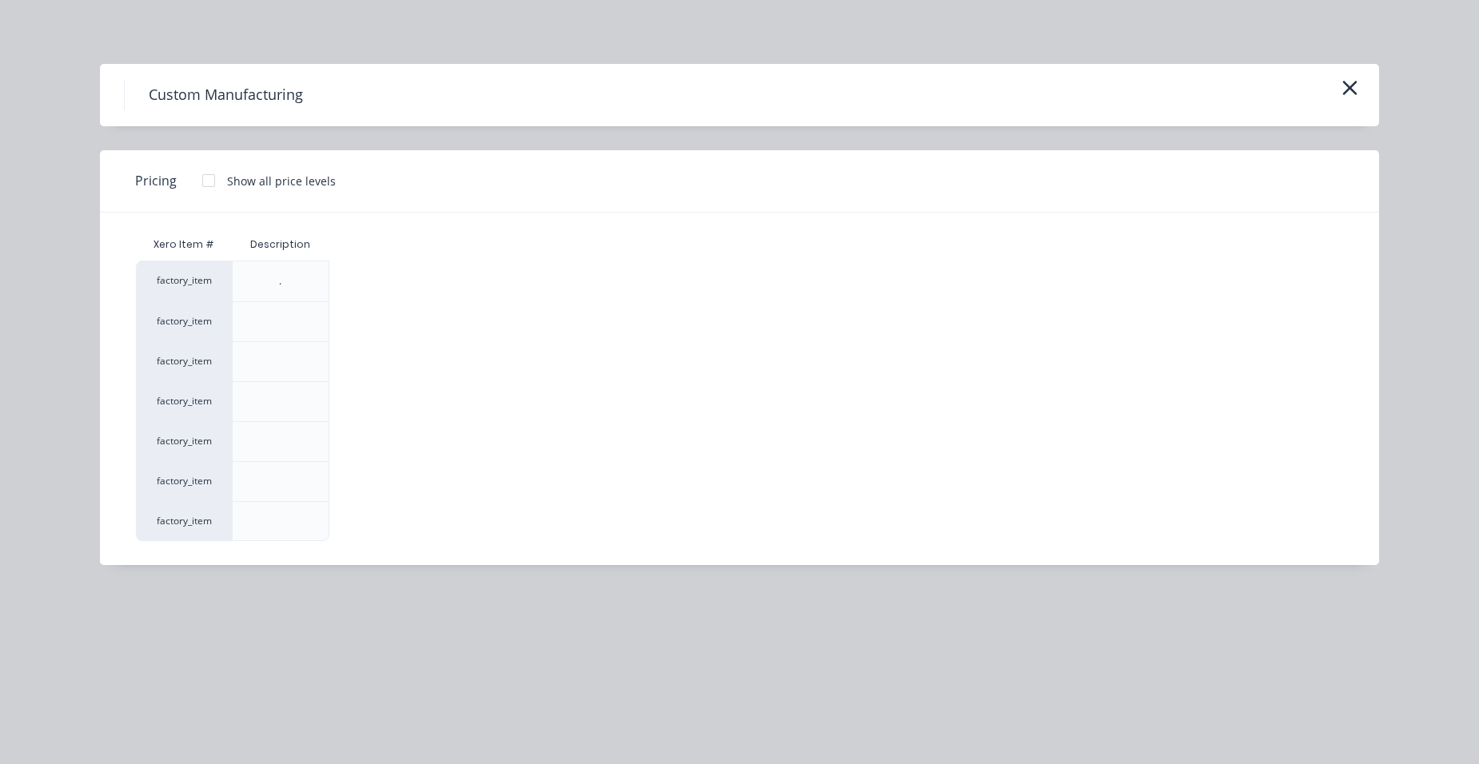
click at [210, 171] on div at bounding box center [209, 181] width 32 height 32
click at [360, 476] on div "$0.00" at bounding box center [373, 481] width 86 height 39
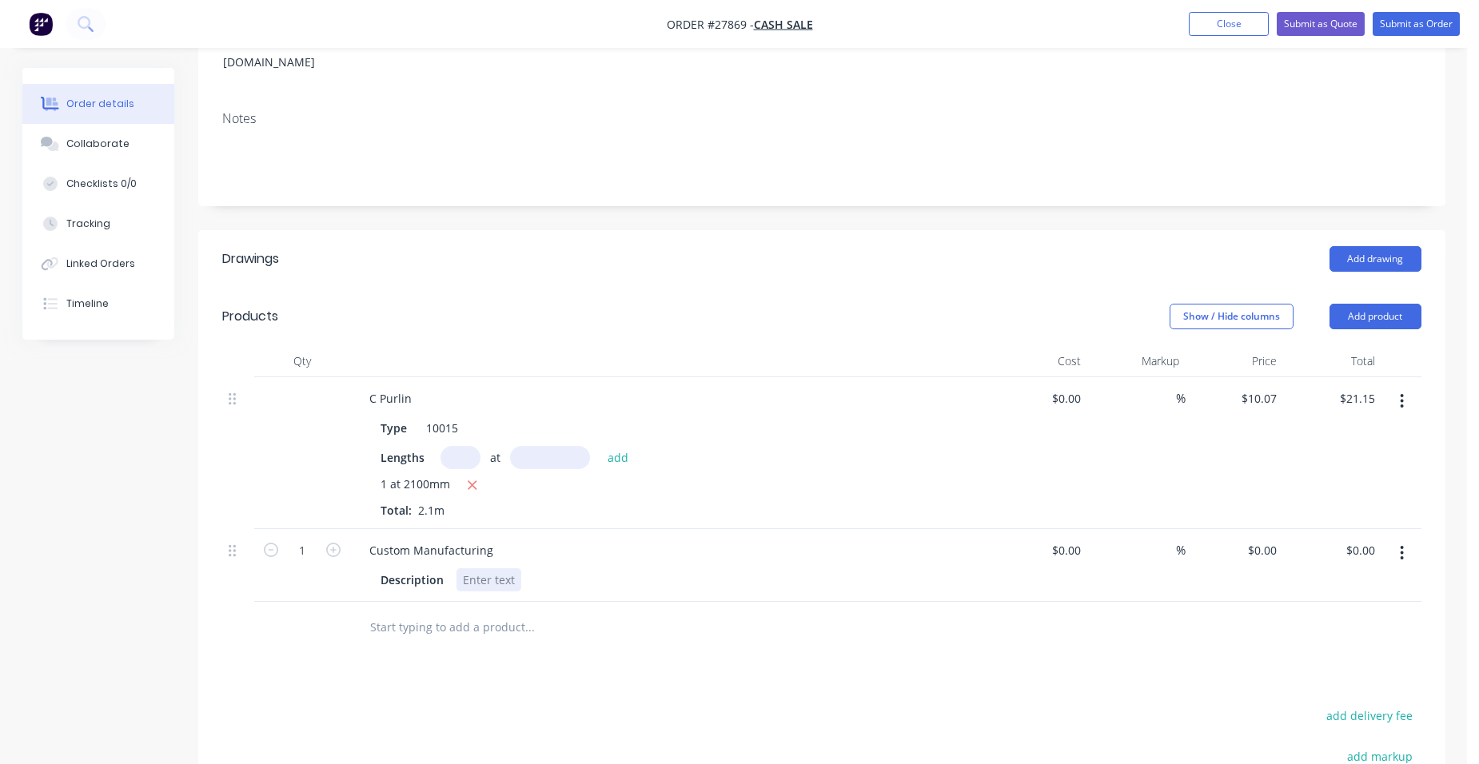
click at [488, 569] on div at bounding box center [489, 580] width 65 height 23
click at [1277, 539] on input "0" at bounding box center [1265, 550] width 37 height 23
click at [1207, 529] on div "$100.00 $100.00" at bounding box center [1235, 565] width 98 height 73
click at [641, 569] on div "65 x 65 galf post 1 x 2400 straight" at bounding box center [554, 580] width 195 height 23
click at [1279, 539] on input "100" at bounding box center [1269, 550] width 27 height 23
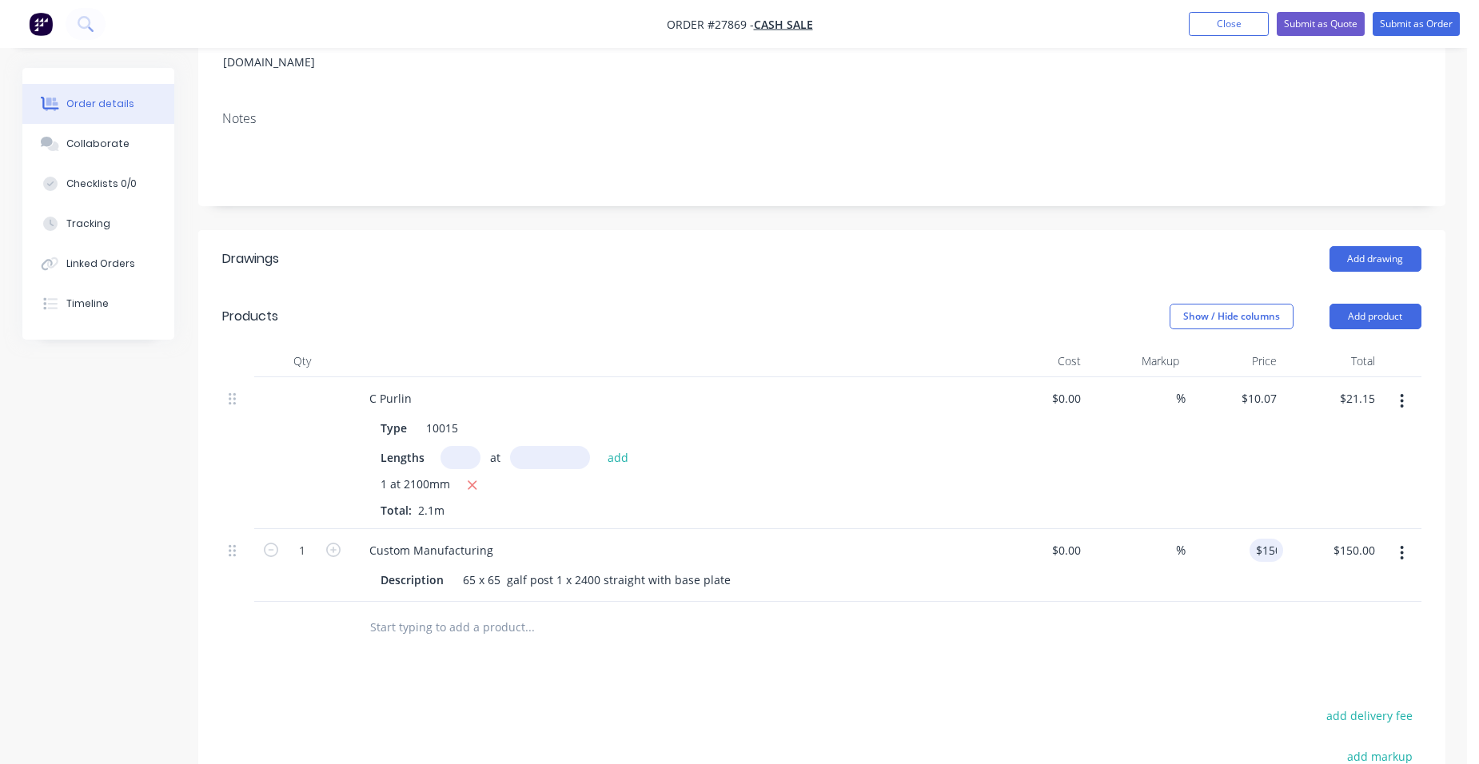
click at [1225, 529] on div "$150.00 150" at bounding box center [1235, 565] width 98 height 73
click at [1408, 304] on button "Add product" at bounding box center [1376, 317] width 92 height 26
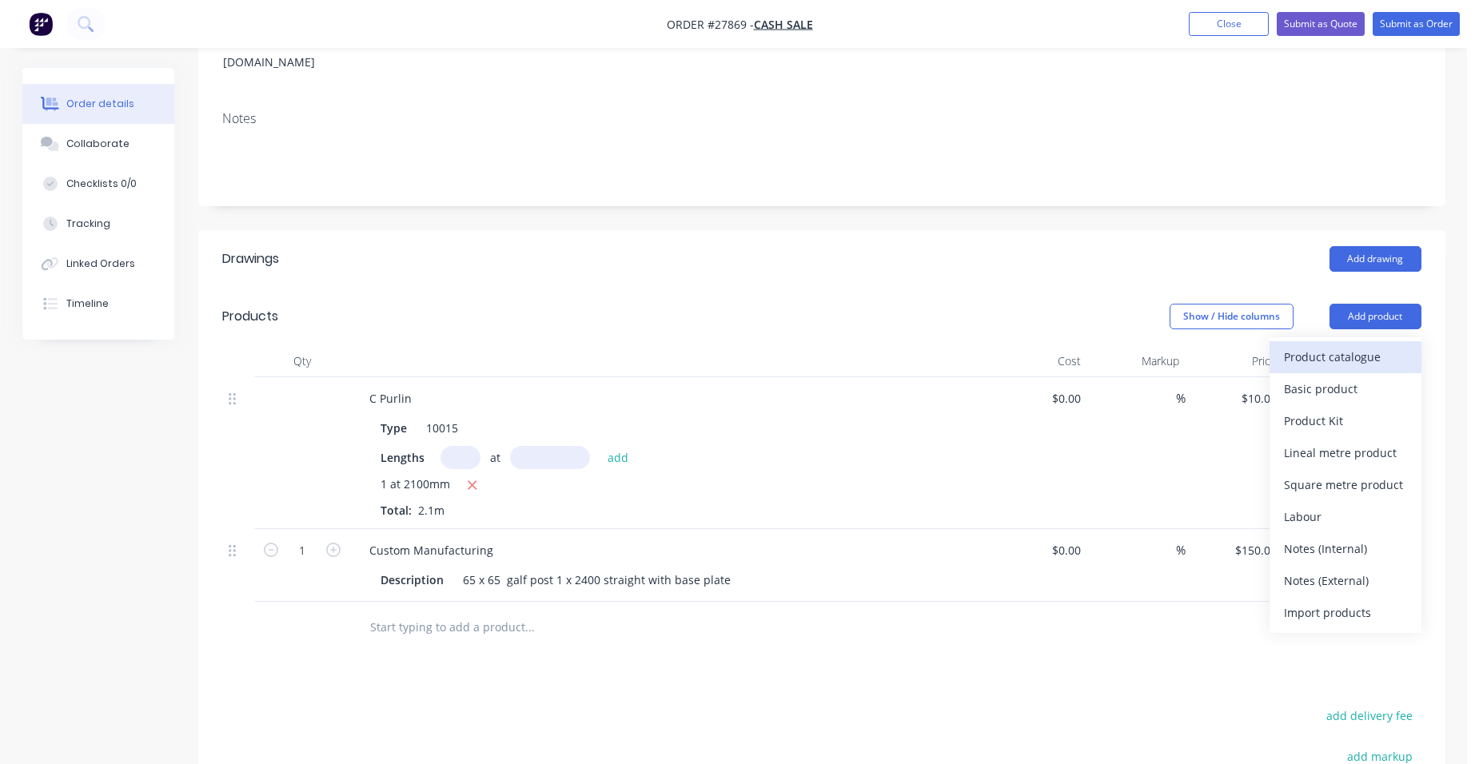
click at [1352, 345] on div "Product catalogue" at bounding box center [1345, 356] width 123 height 23
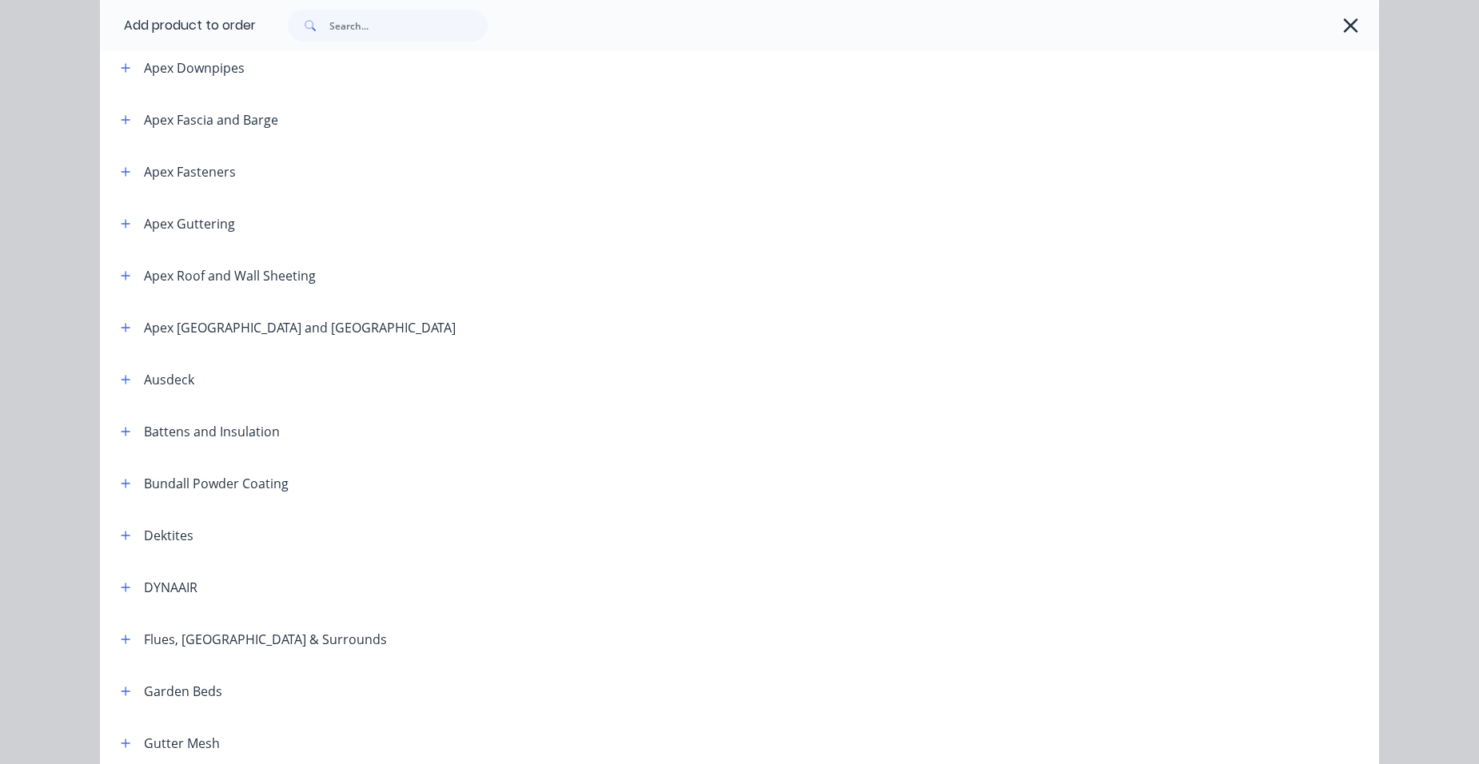
scroll to position [480, 0]
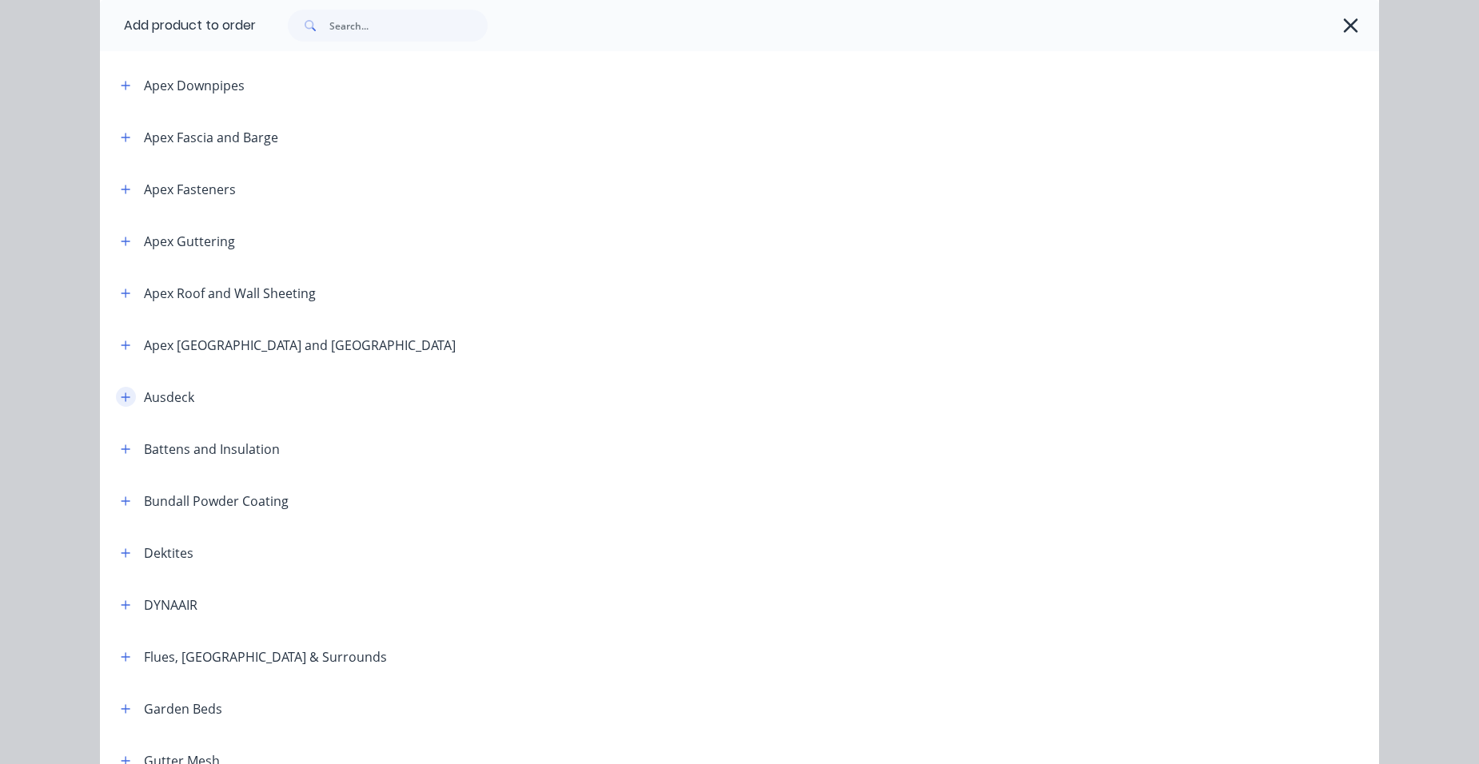
click at [116, 397] on button "button" at bounding box center [126, 397] width 20 height 20
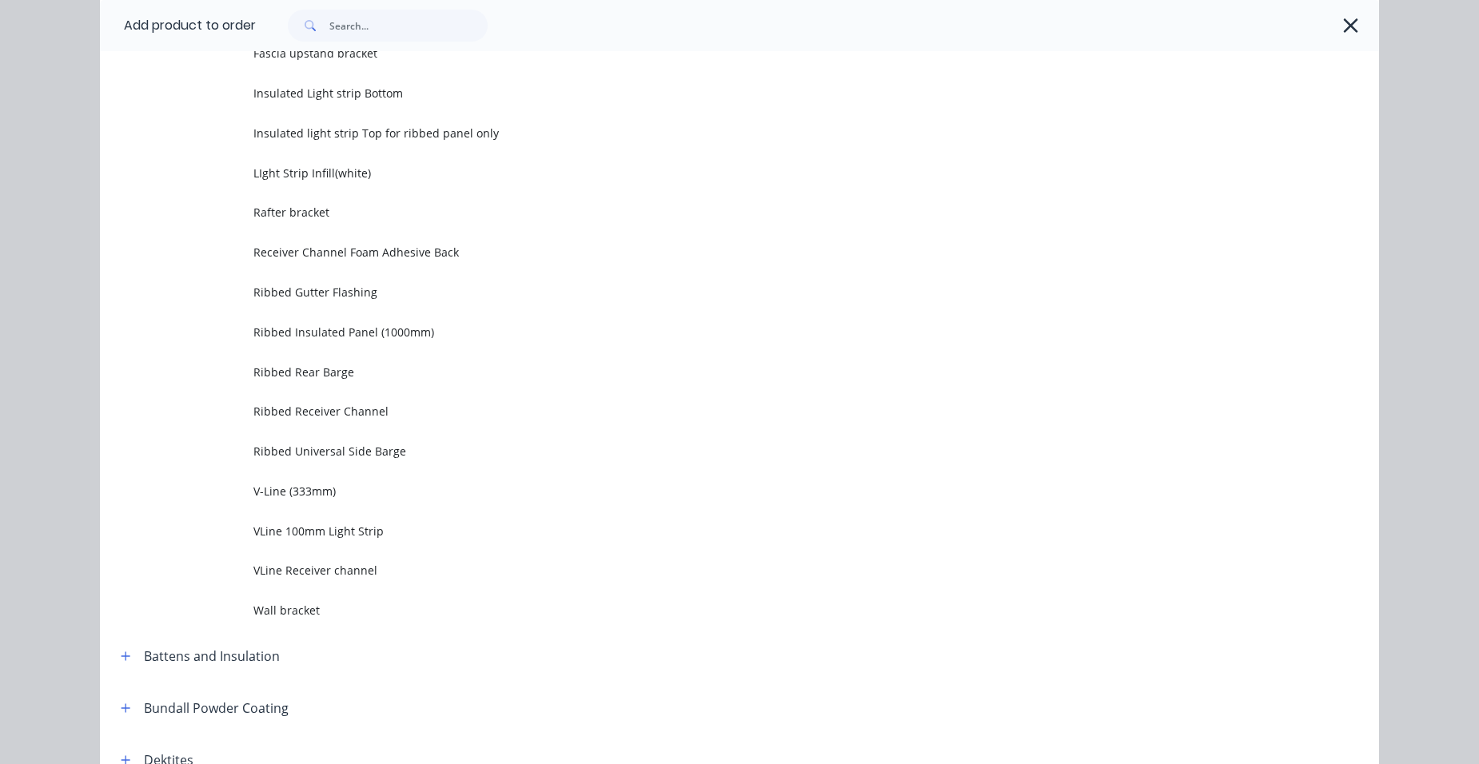
scroll to position [2479, 0]
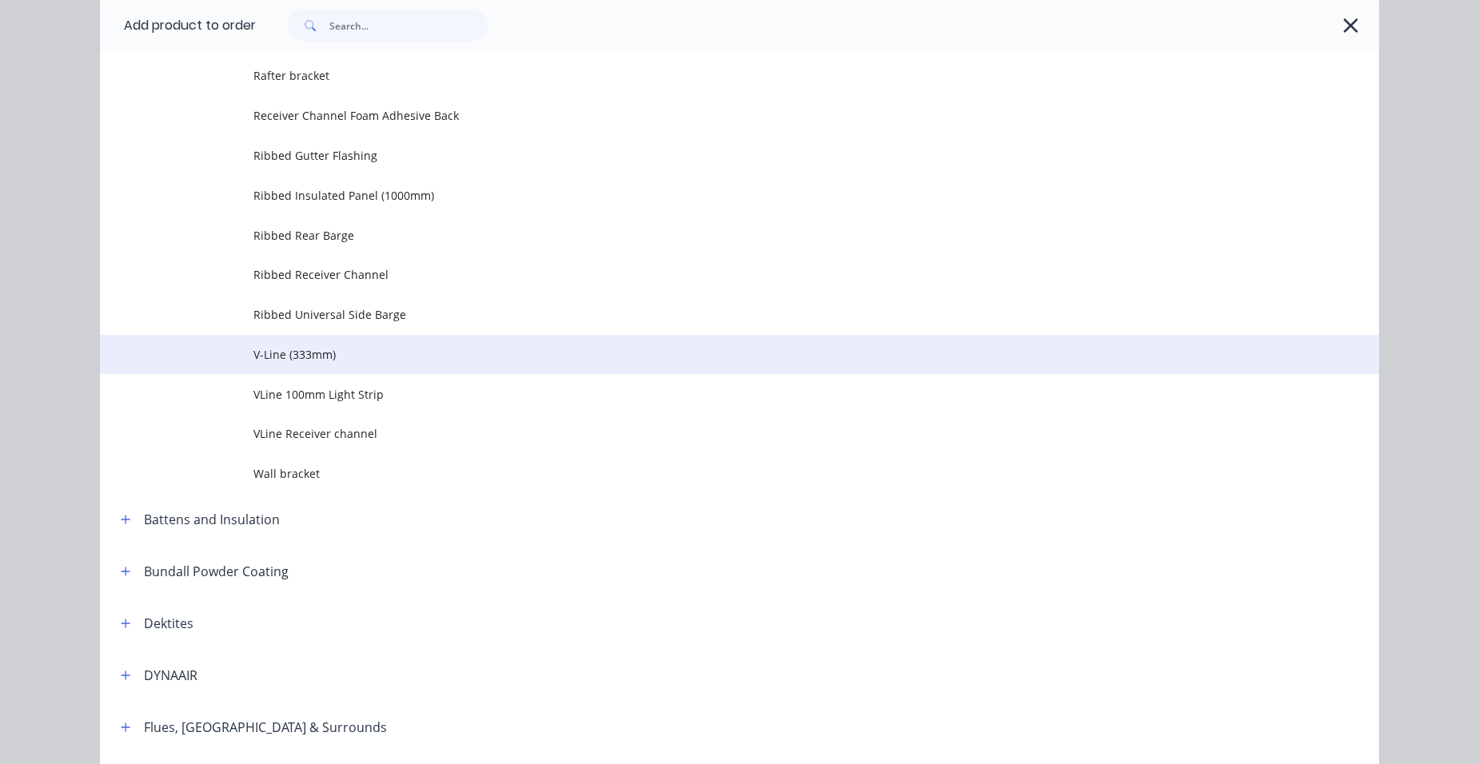
click at [395, 359] on span "V-Line (333mm)" at bounding box center [703, 354] width 900 height 17
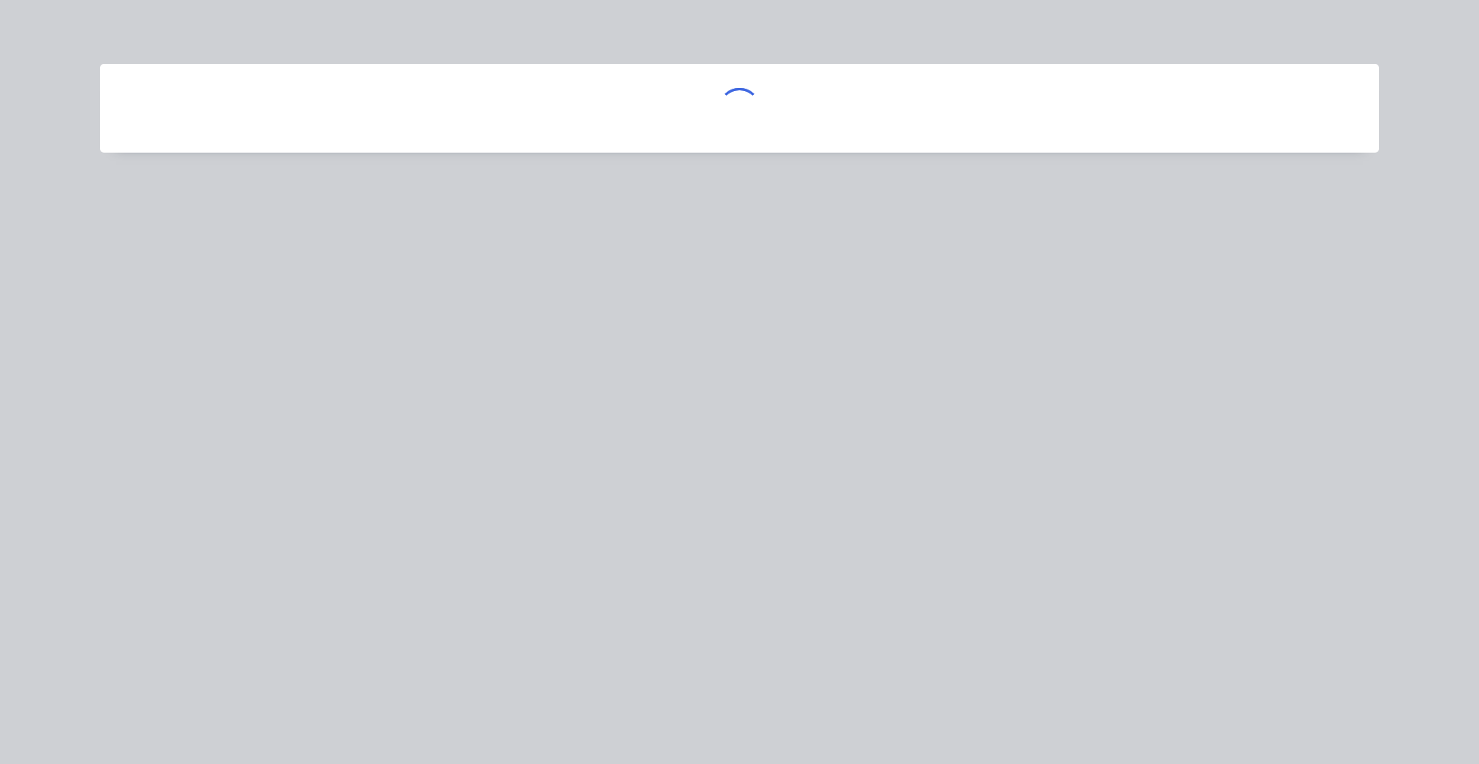
scroll to position [0, 0]
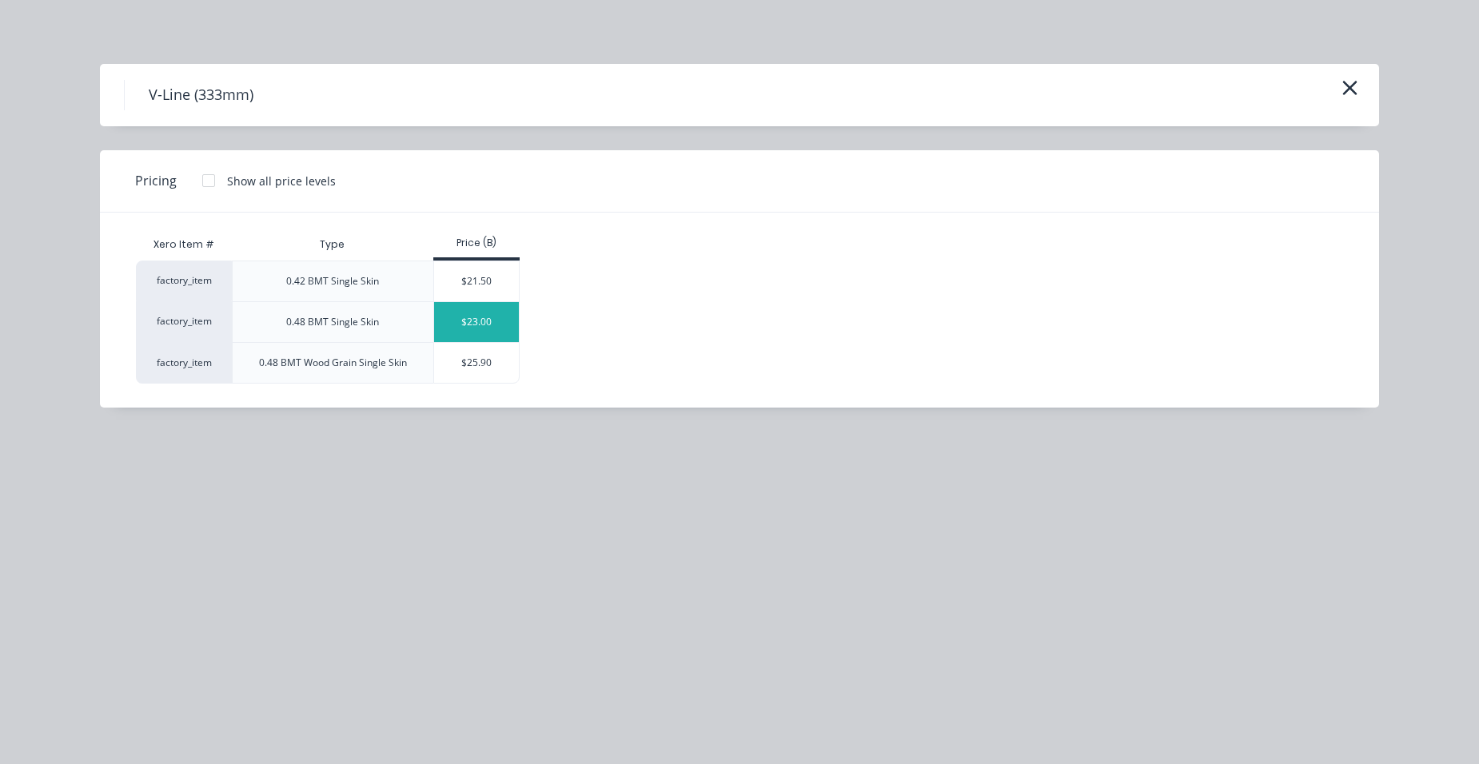
click at [489, 320] on div "$23.00" at bounding box center [477, 322] width 86 height 40
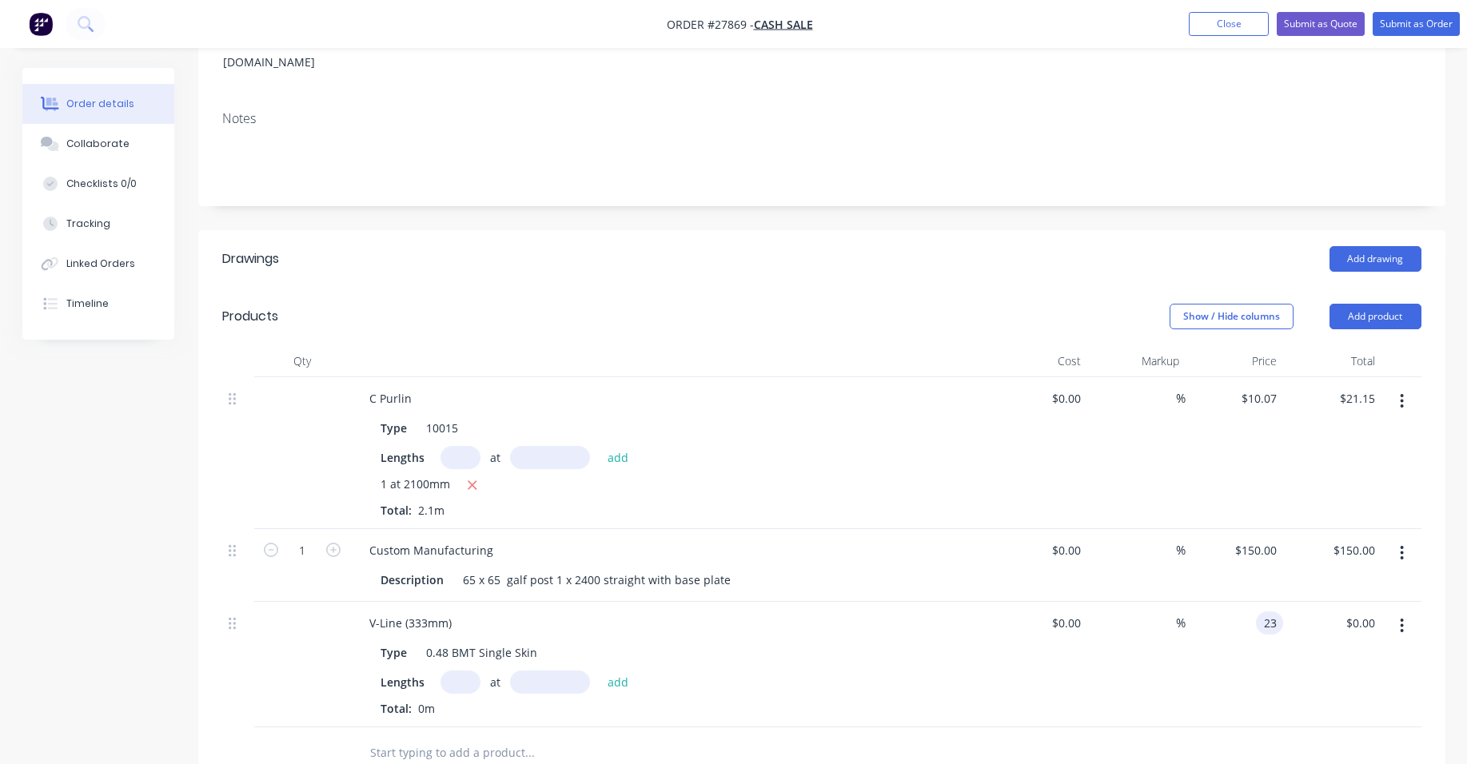
click at [1279, 612] on input "23" at bounding box center [1273, 623] width 21 height 23
drag, startPoint x: 470, startPoint y: 664, endPoint x: 676, endPoint y: 633, distance: 207.7
click at [470, 671] on input "text" at bounding box center [461, 682] width 40 height 23
click at [600, 671] on button "add" at bounding box center [619, 682] width 38 height 22
click at [458, 612] on div "V-Line (333mm)" at bounding box center [411, 623] width 108 height 23
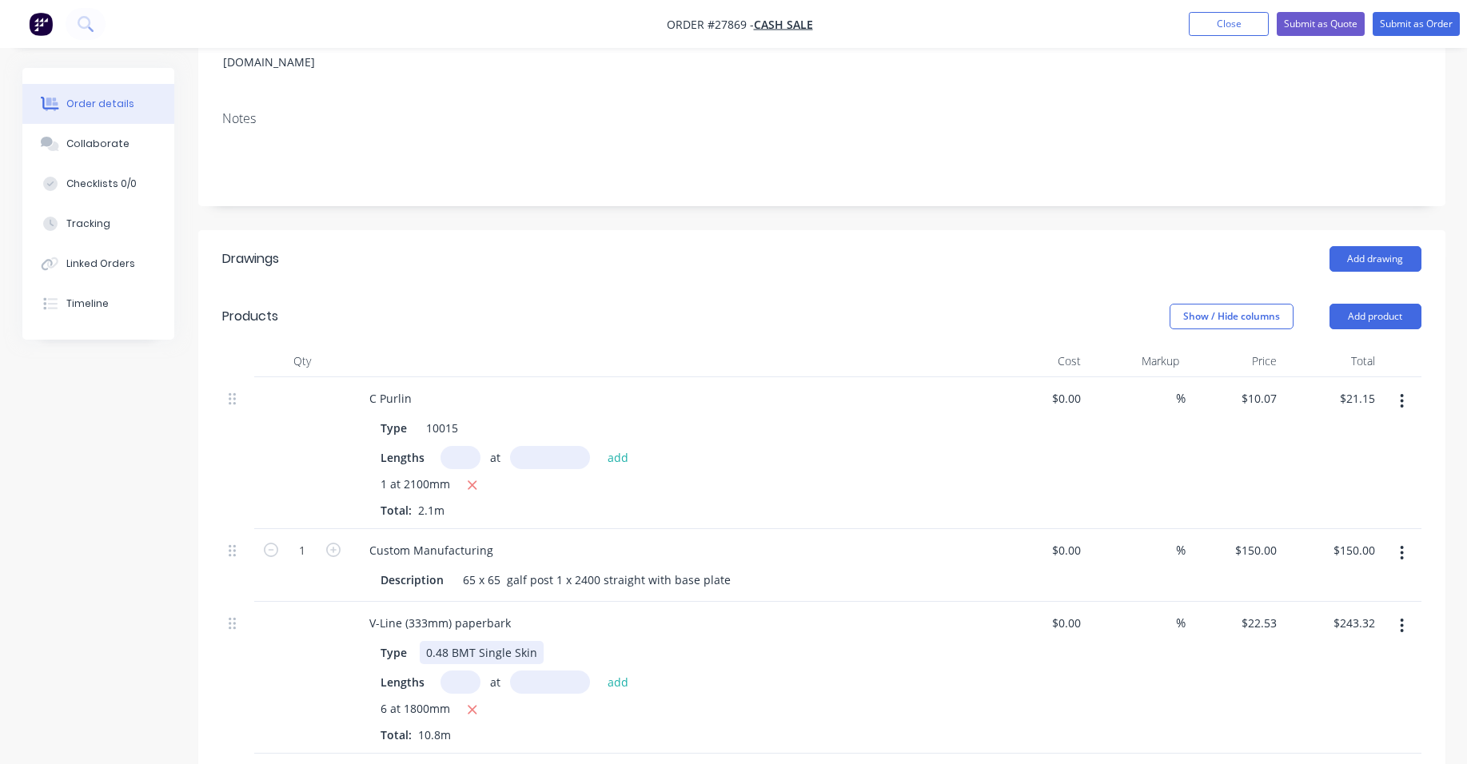
click at [765, 641] on div "Type 0.48 BMT Single Skin" at bounding box center [666, 652] width 585 height 23
click at [1374, 304] on button "Add product" at bounding box center [1376, 317] width 92 height 26
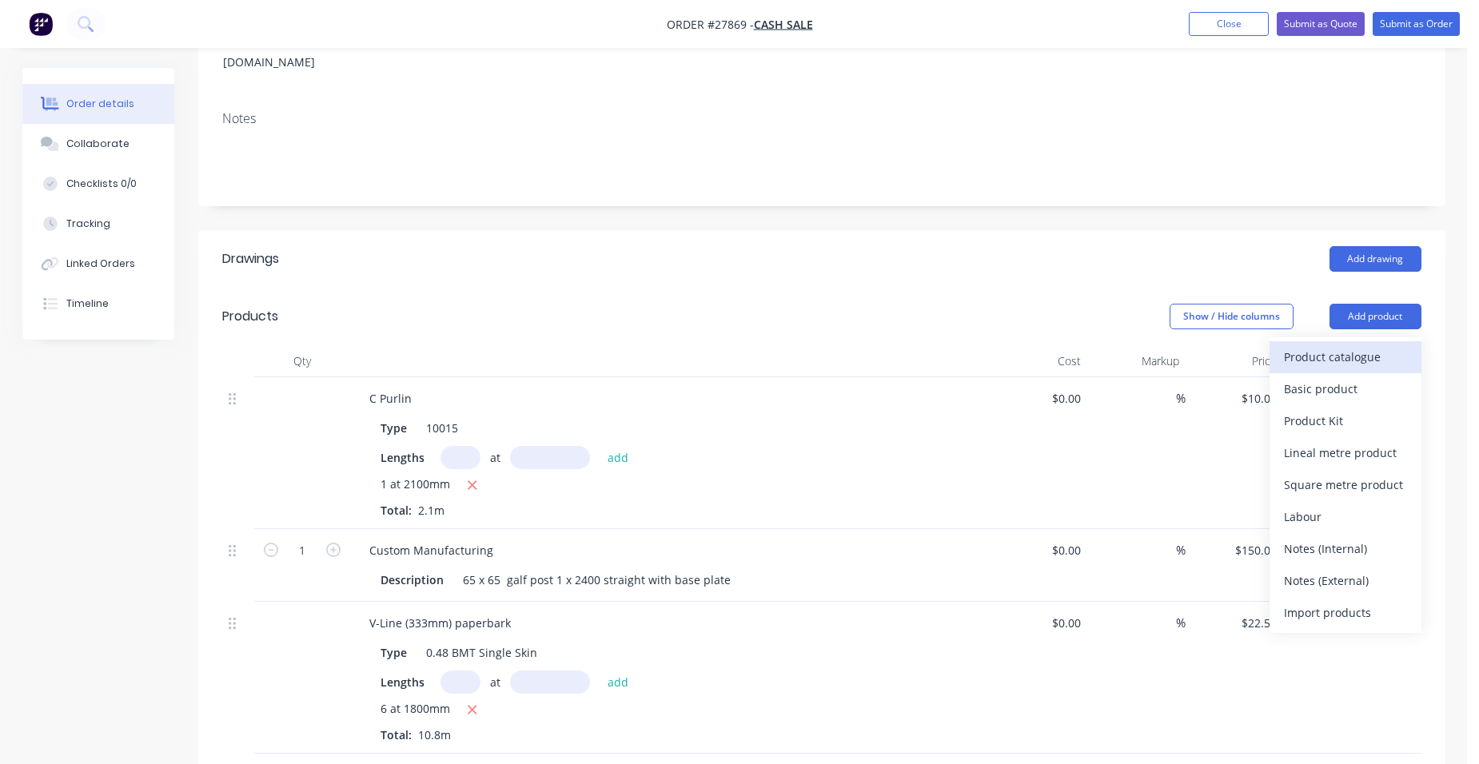
click at [1347, 341] on button "Product catalogue" at bounding box center [1346, 357] width 152 height 32
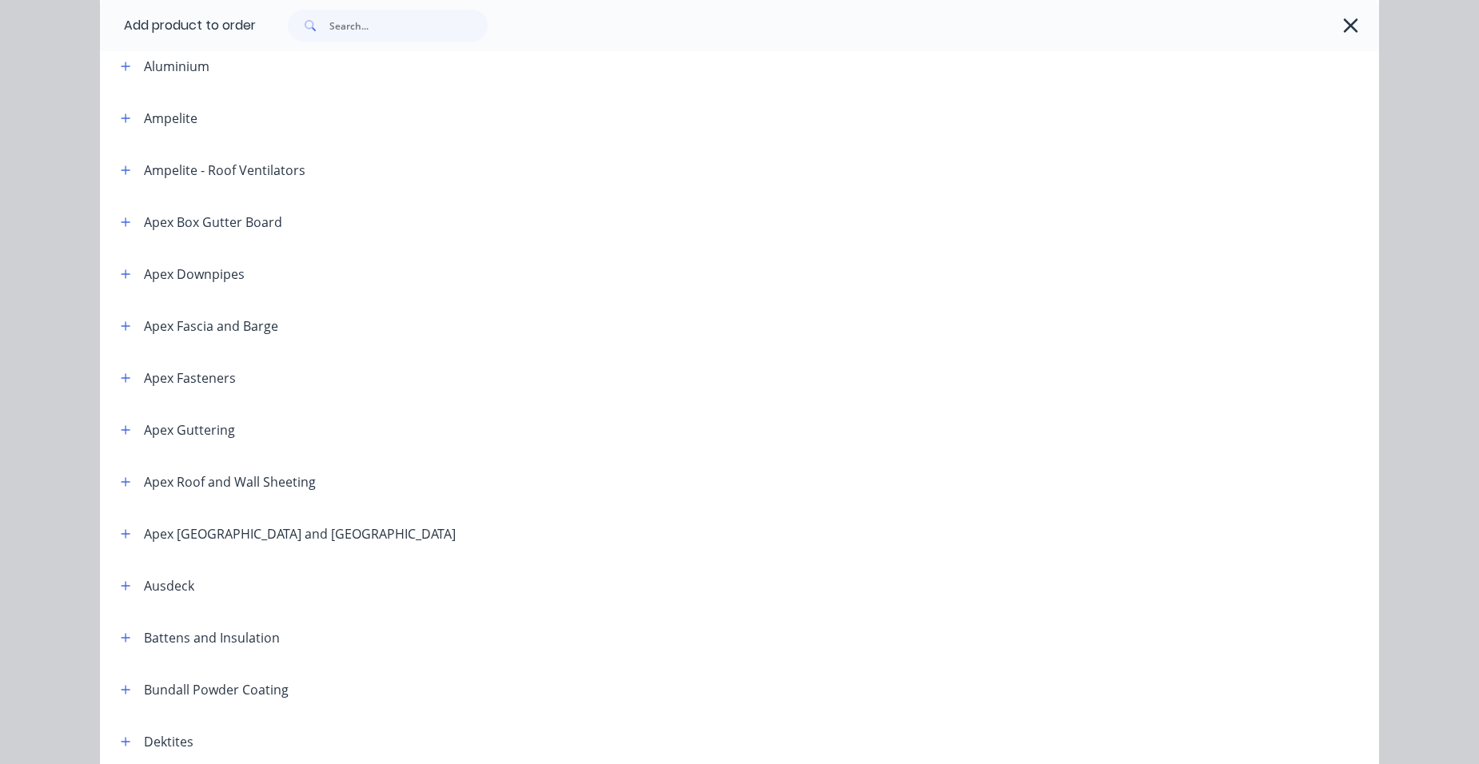
scroll to position [320, 0]
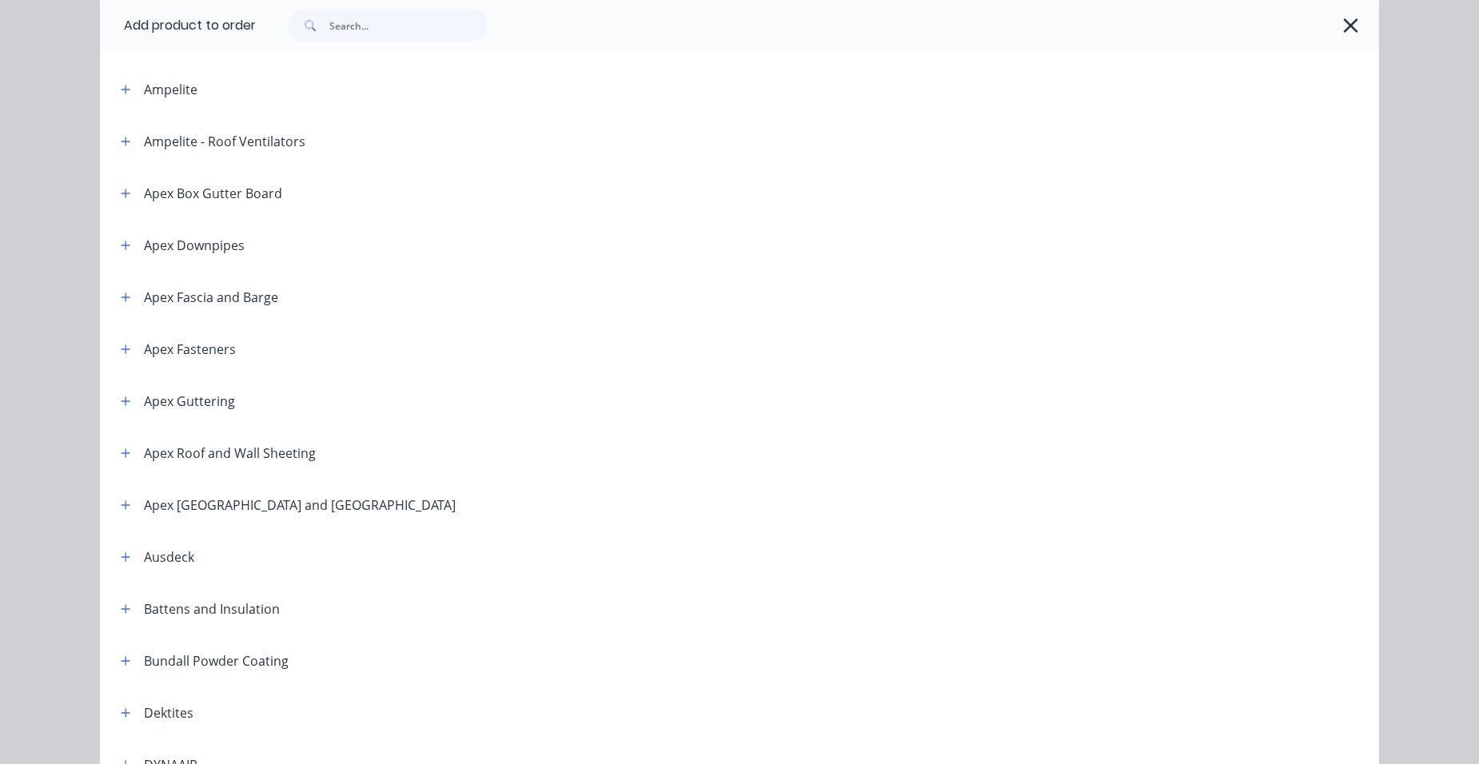
click at [118, 545] on header "Ausdeck" at bounding box center [739, 557] width 1279 height 52
click at [123, 564] on button "button" at bounding box center [126, 557] width 20 height 20
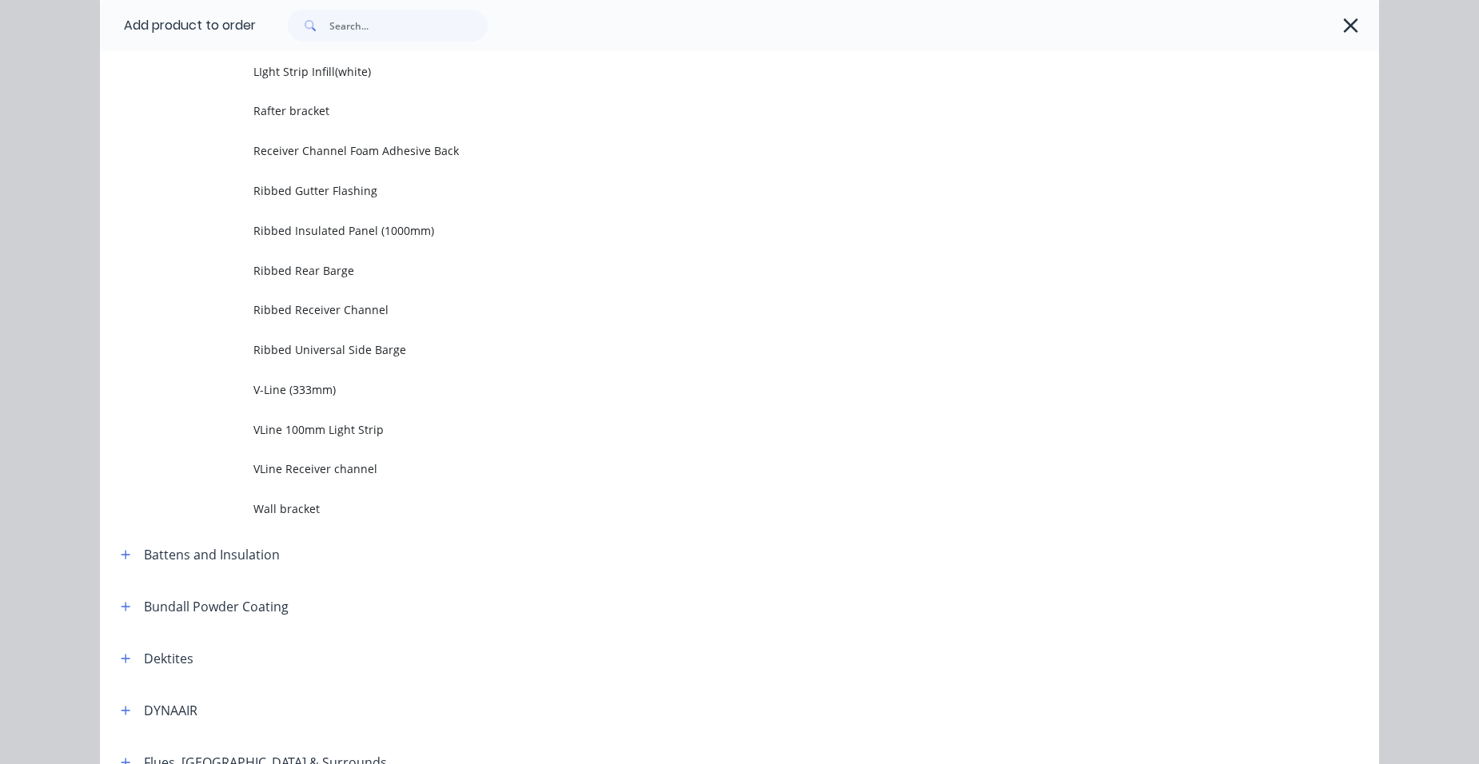
scroll to position [2479, 0]
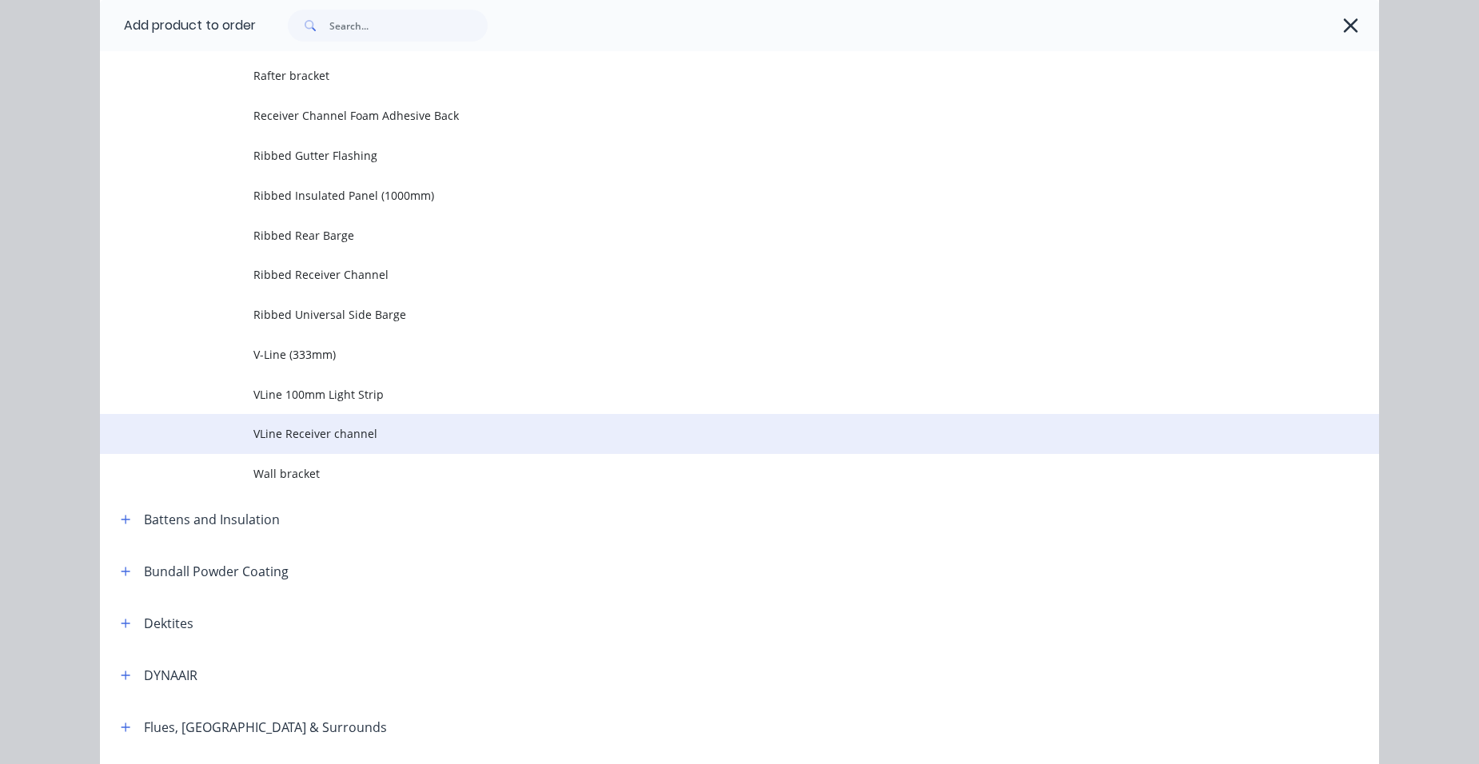
click at [413, 434] on span "VLine Receiver channel" at bounding box center [703, 433] width 900 height 17
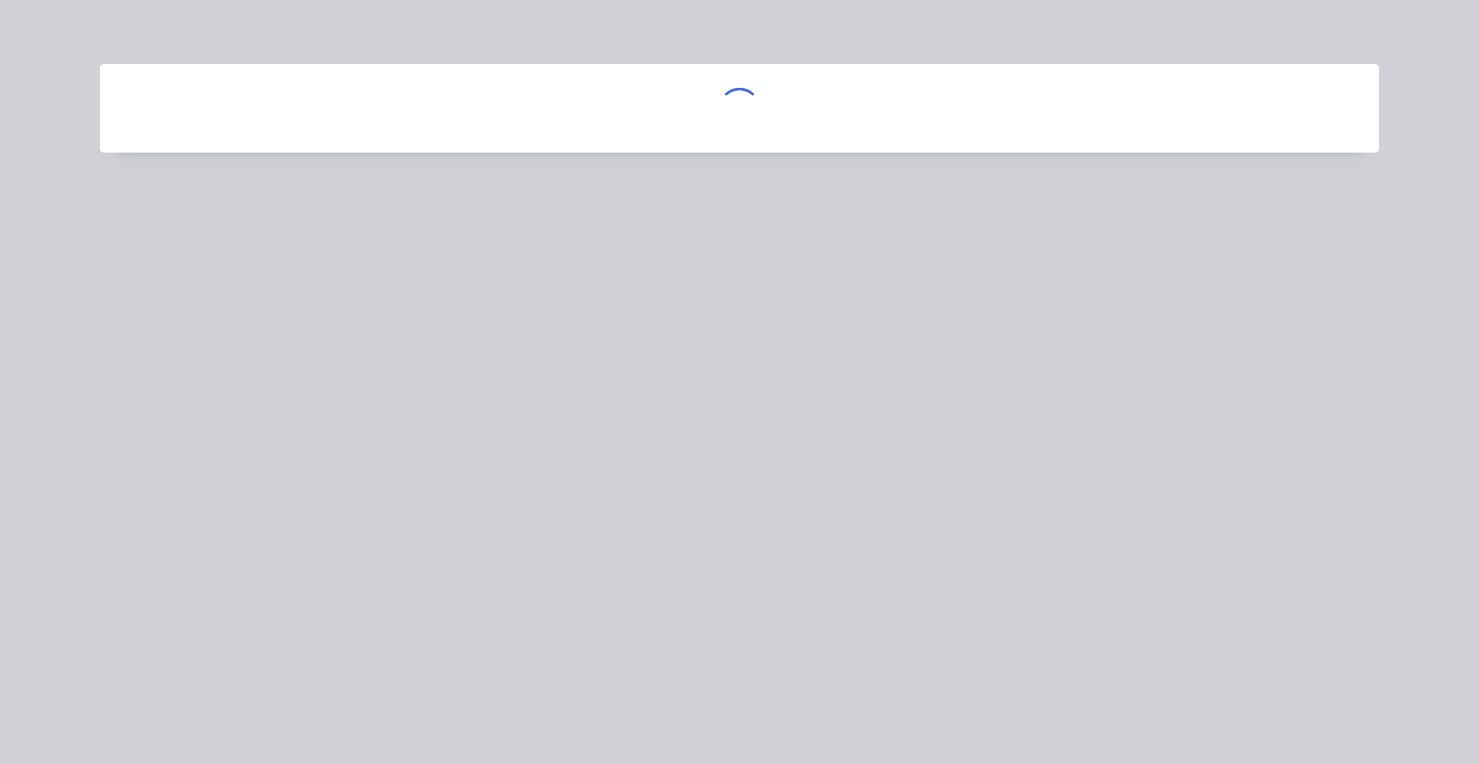
scroll to position [0, 0]
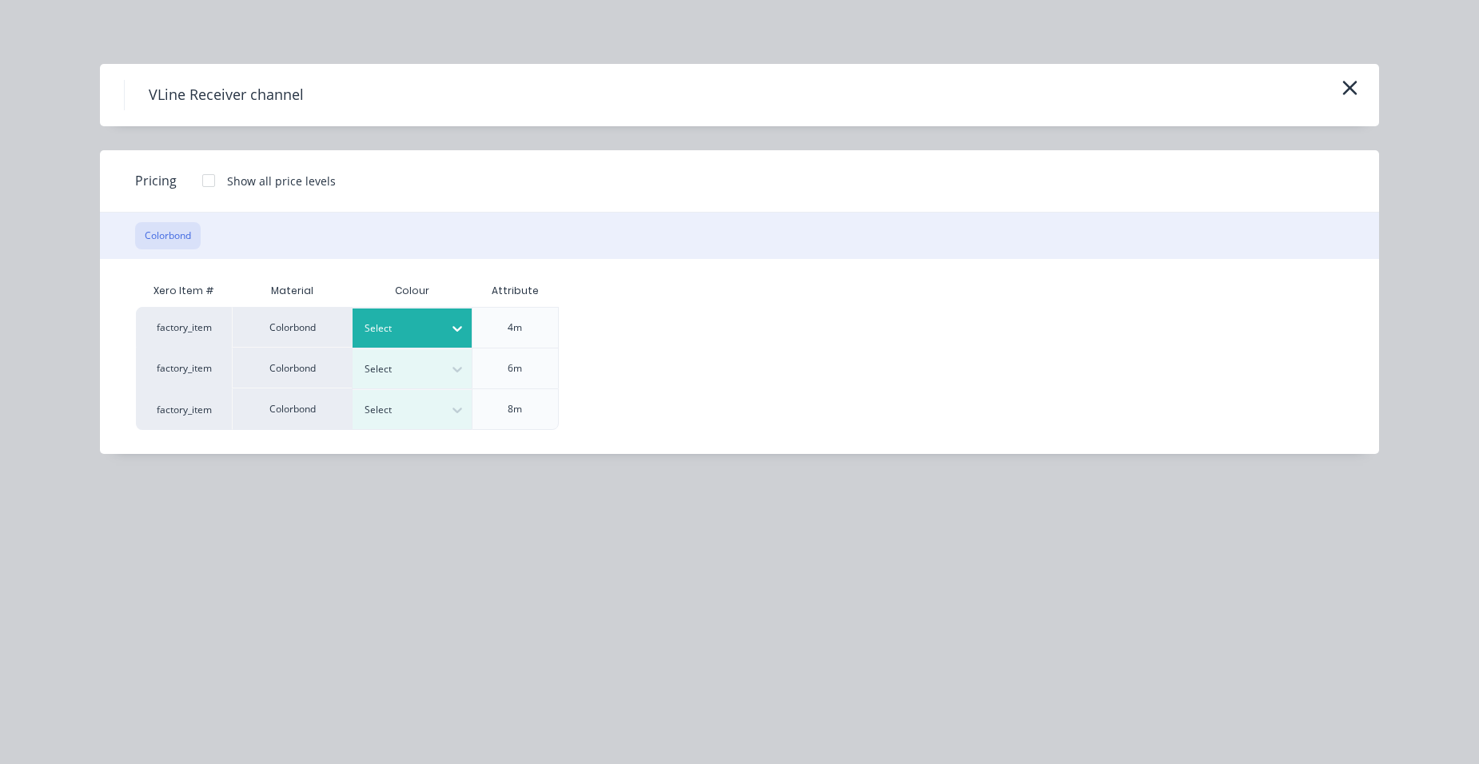
click at [406, 337] on div at bounding box center [401, 329] width 72 height 18
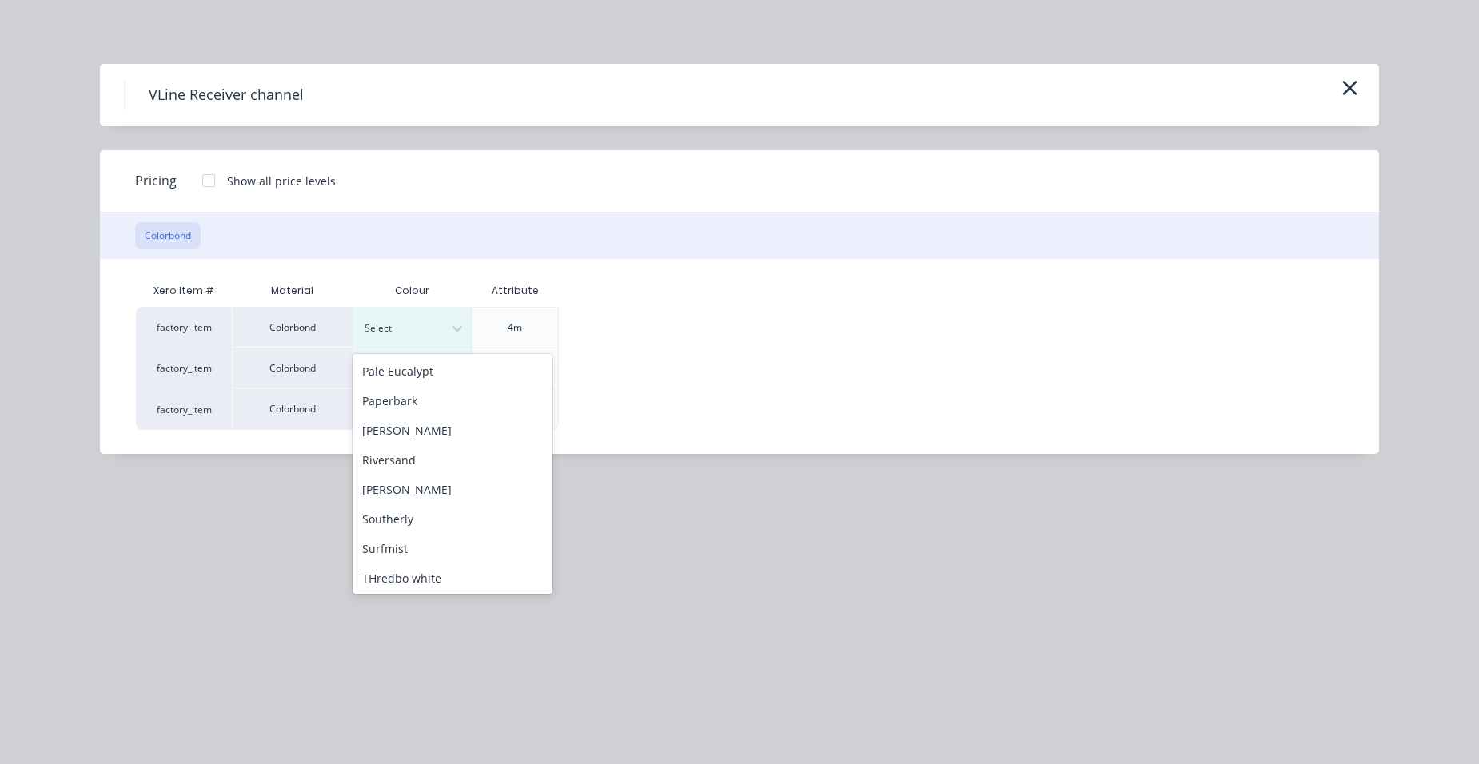
scroll to position [560, 0]
click at [415, 381] on div "Paperbark" at bounding box center [453, 375] width 200 height 30
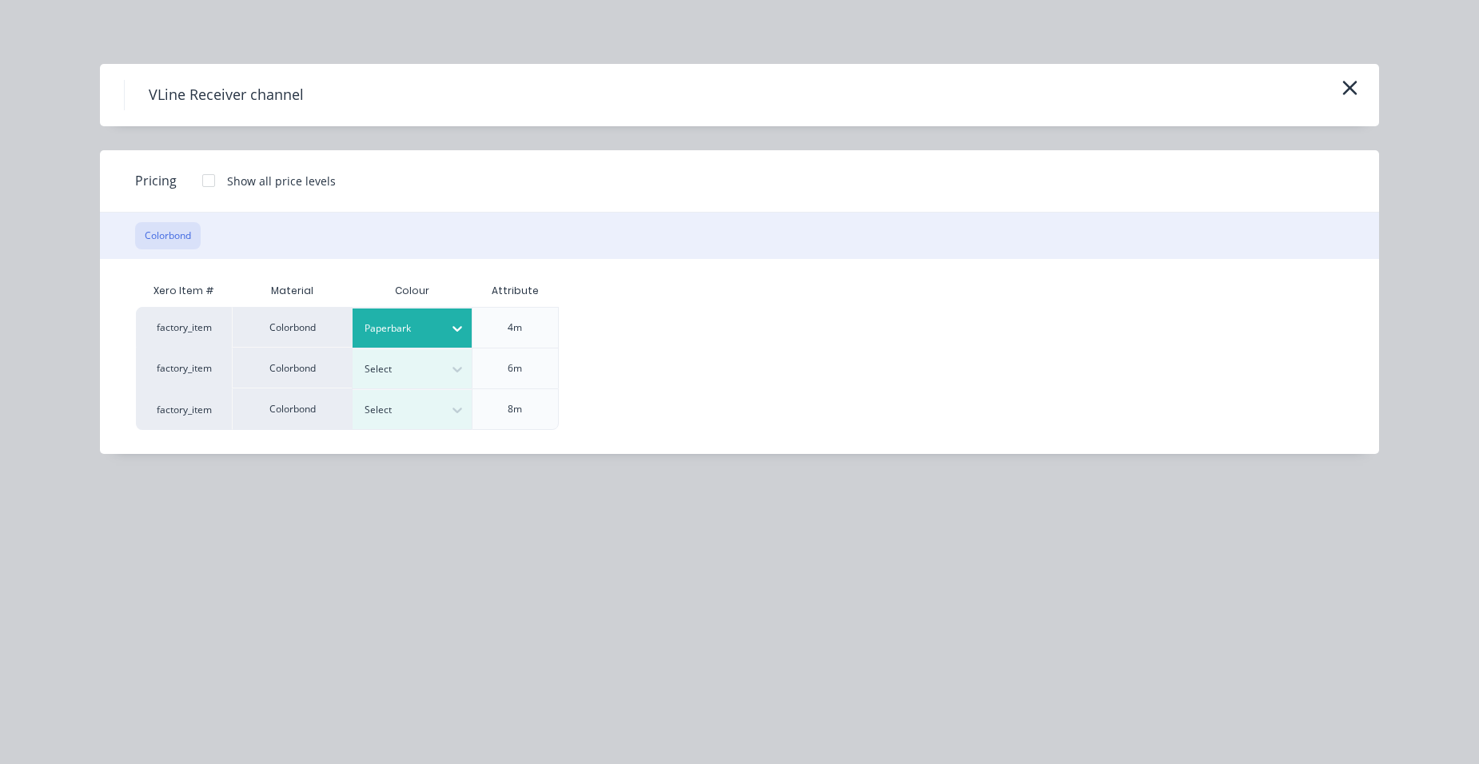
click at [503, 327] on div "4m" at bounding box center [515, 328] width 40 height 40
click at [204, 182] on div at bounding box center [209, 181] width 32 height 32
click at [576, 317] on div "$60.00" at bounding box center [603, 328] width 86 height 40
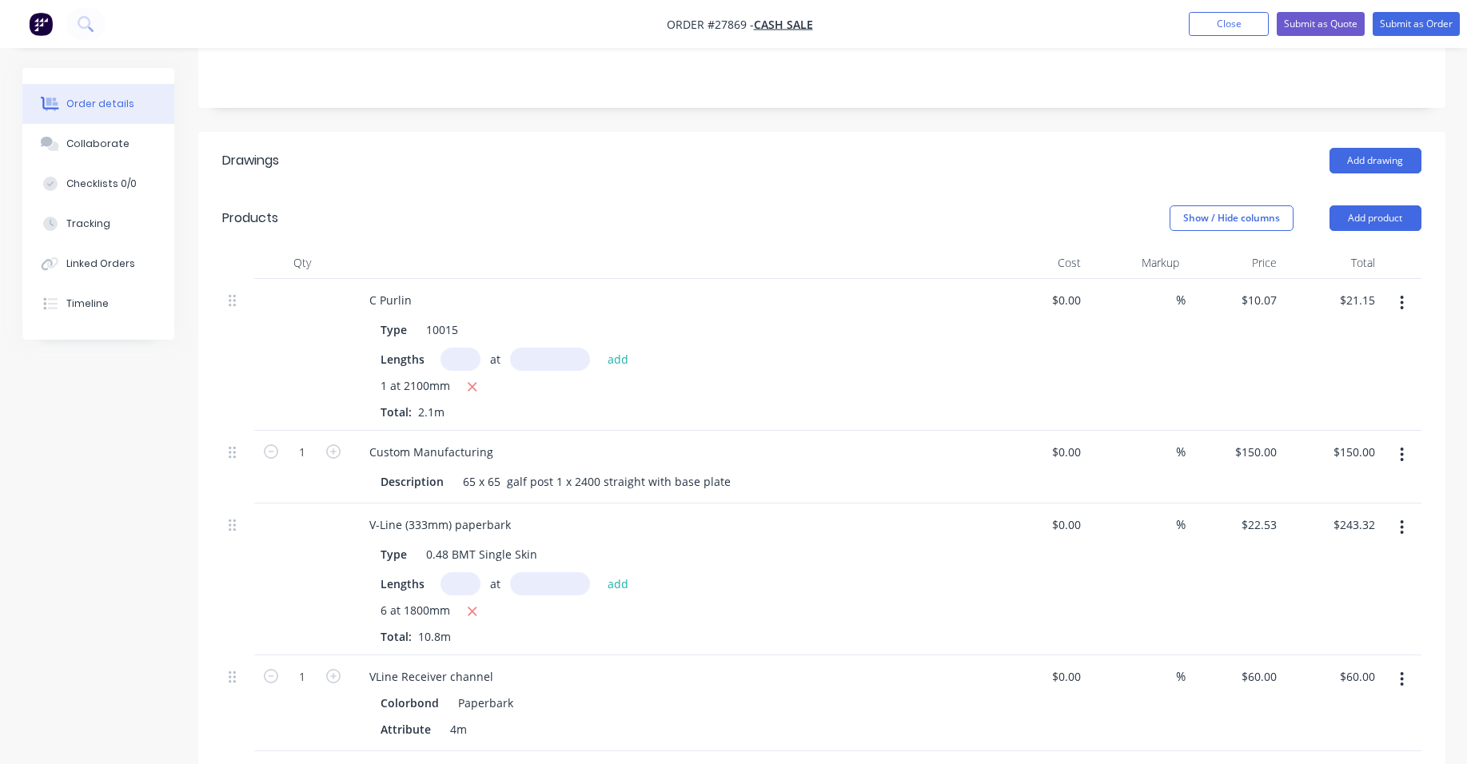
scroll to position [480, 0]
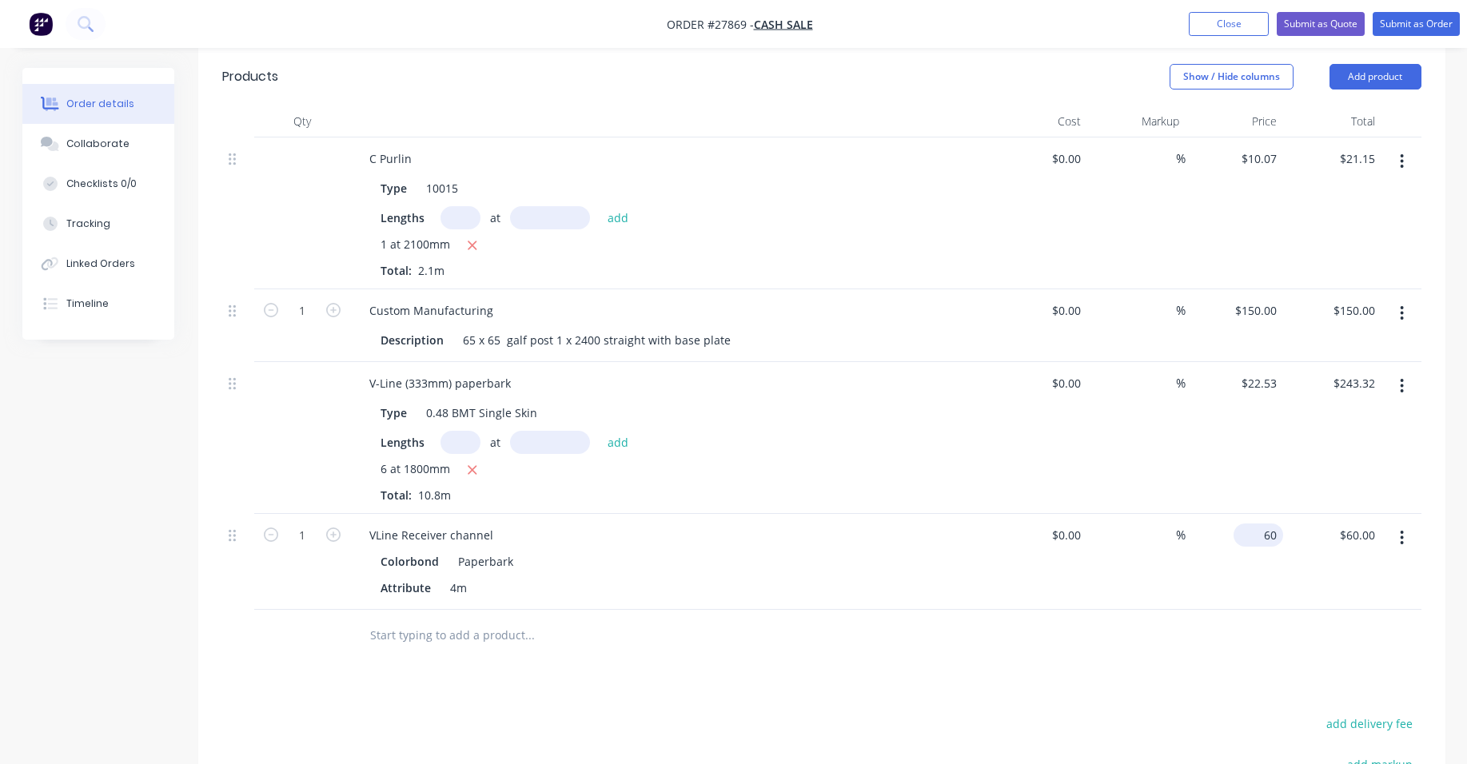
click at [1270, 524] on input "60" at bounding box center [1261, 535] width 43 height 23
click at [1221, 521] on div "$64.80 $64.80" at bounding box center [1235, 562] width 98 height 96
click at [1340, 64] on button "Add product" at bounding box center [1376, 77] width 92 height 26
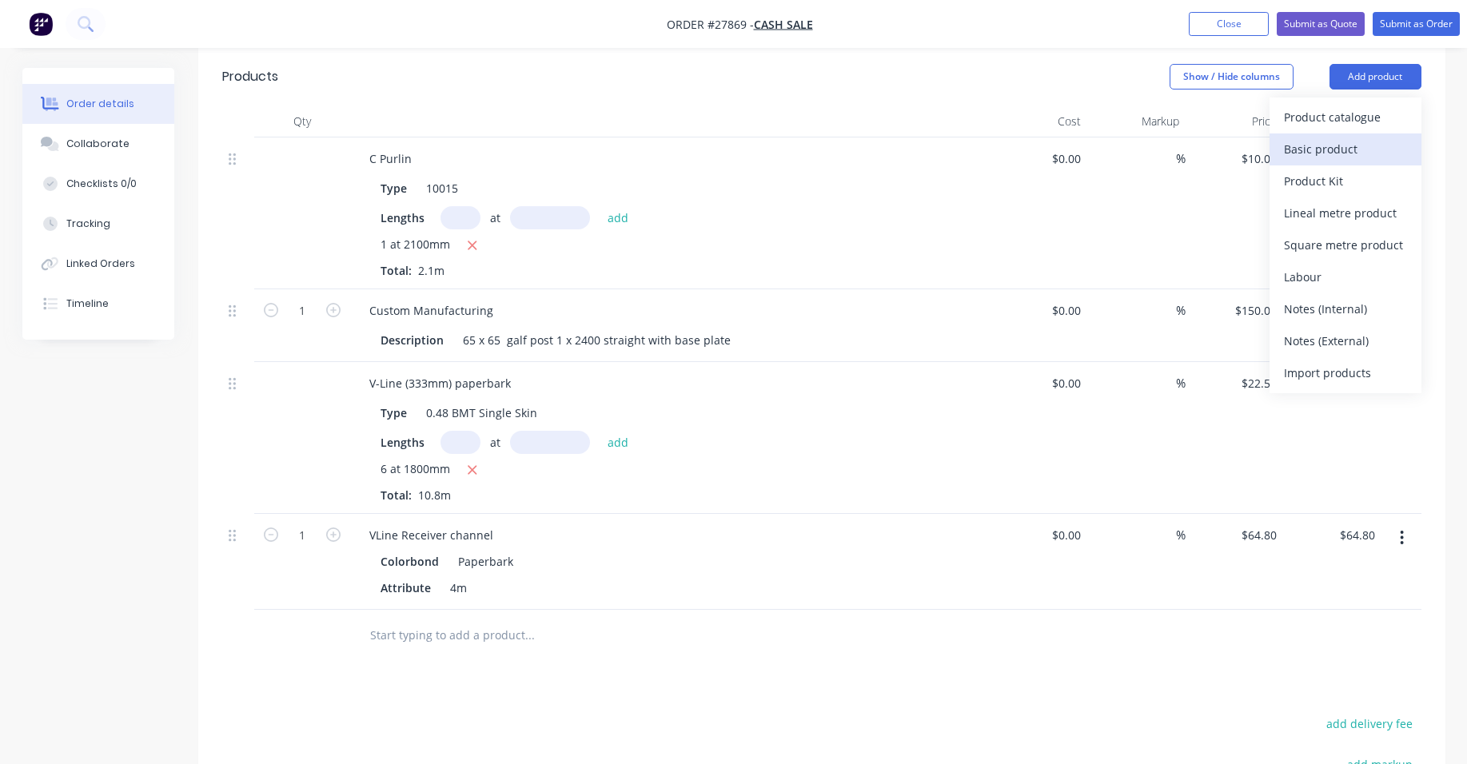
click at [1384, 138] on div "Basic product" at bounding box center [1345, 149] width 123 height 23
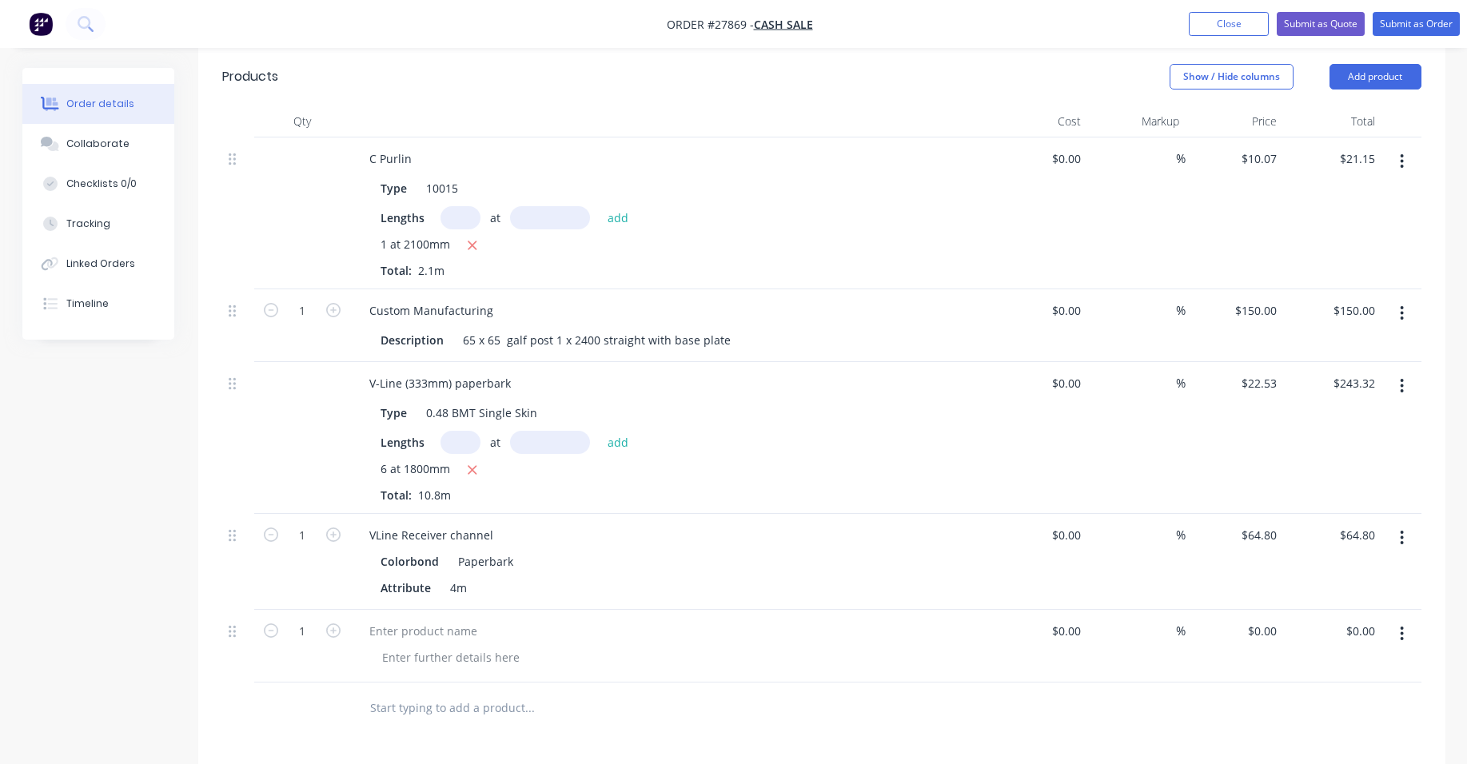
click at [1396, 620] on button "button" at bounding box center [1402, 634] width 38 height 29
click at [1353, 760] on div "Delete" at bounding box center [1345, 771] width 123 height 23
click at [1364, 64] on button "Add product" at bounding box center [1376, 77] width 92 height 26
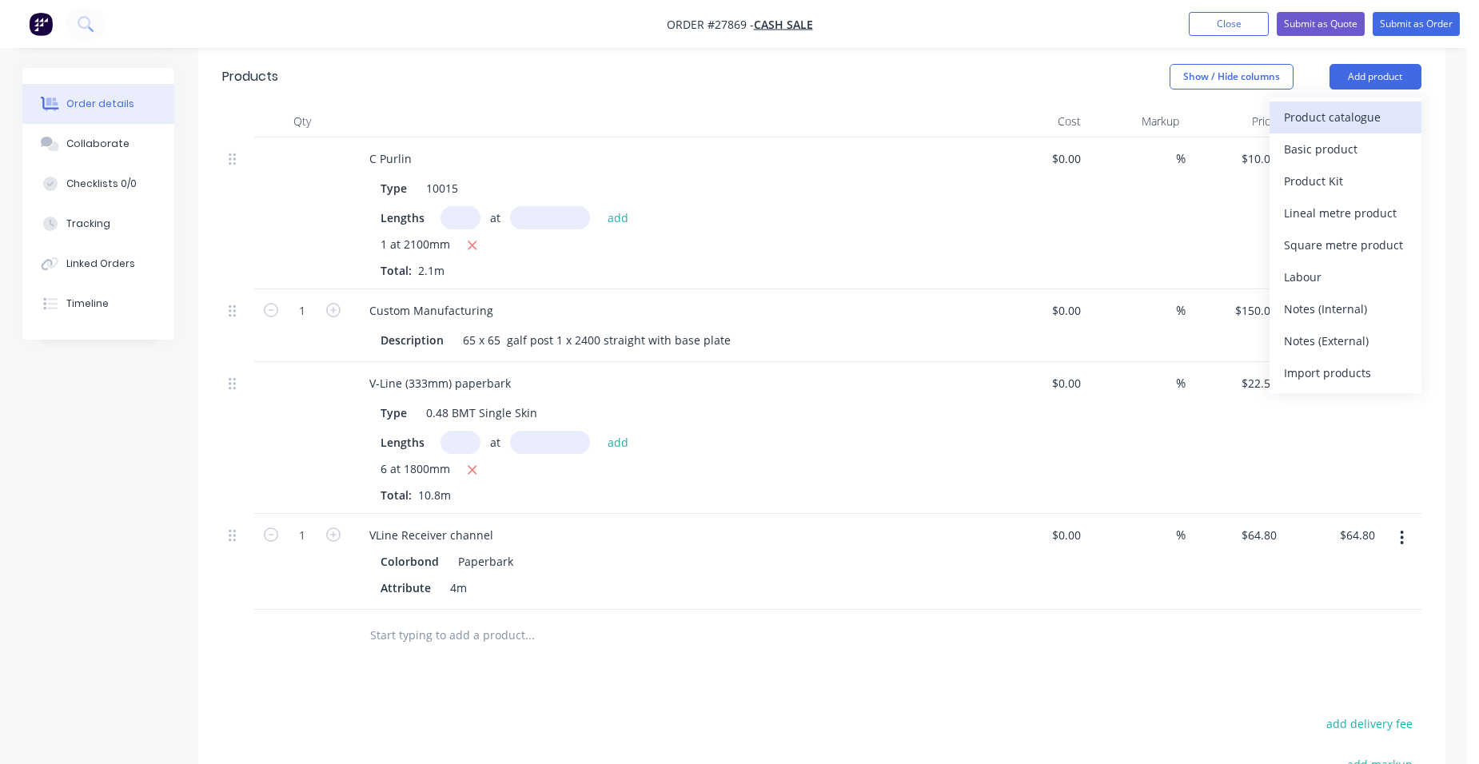
click at [1347, 106] on div "Product catalogue" at bounding box center [1345, 117] width 123 height 23
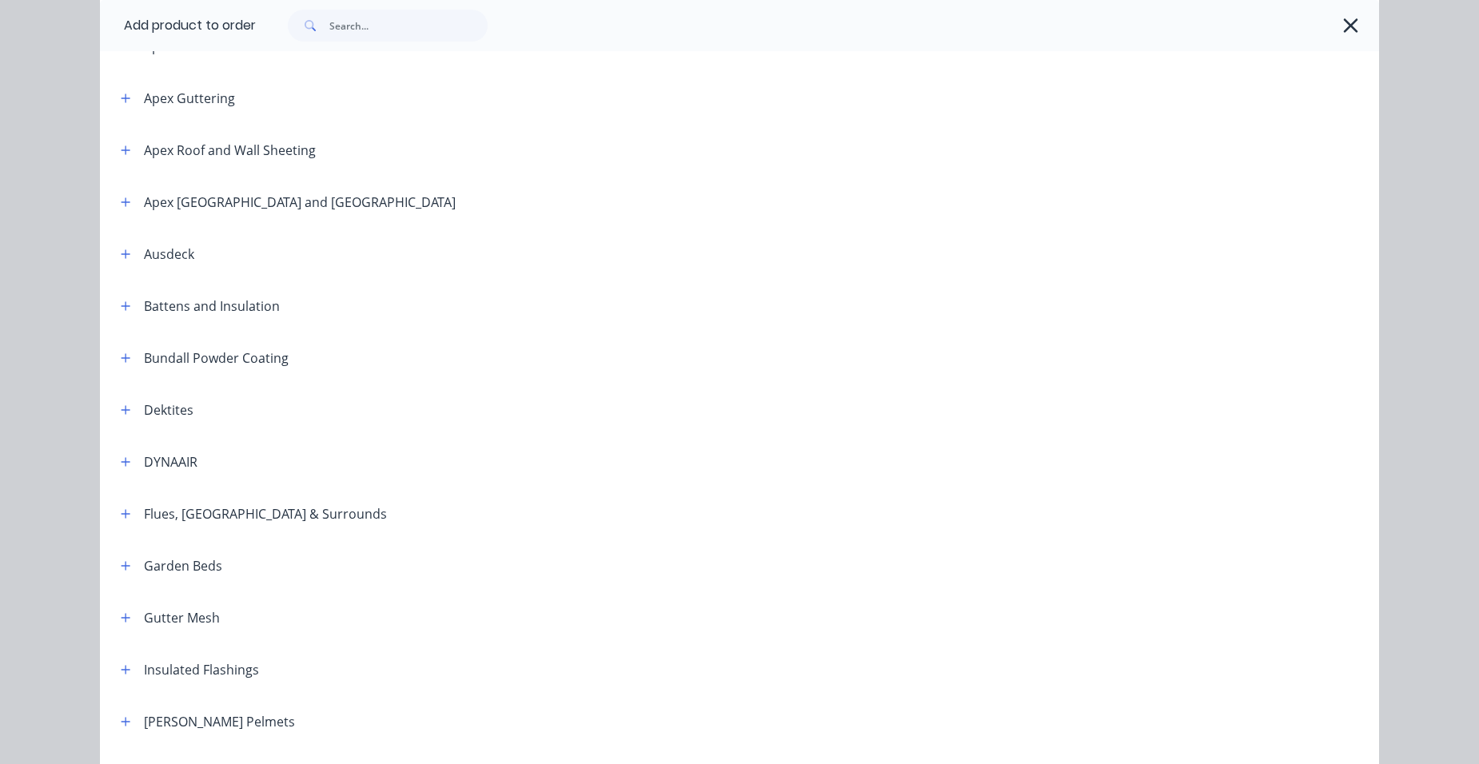
scroll to position [640, 0]
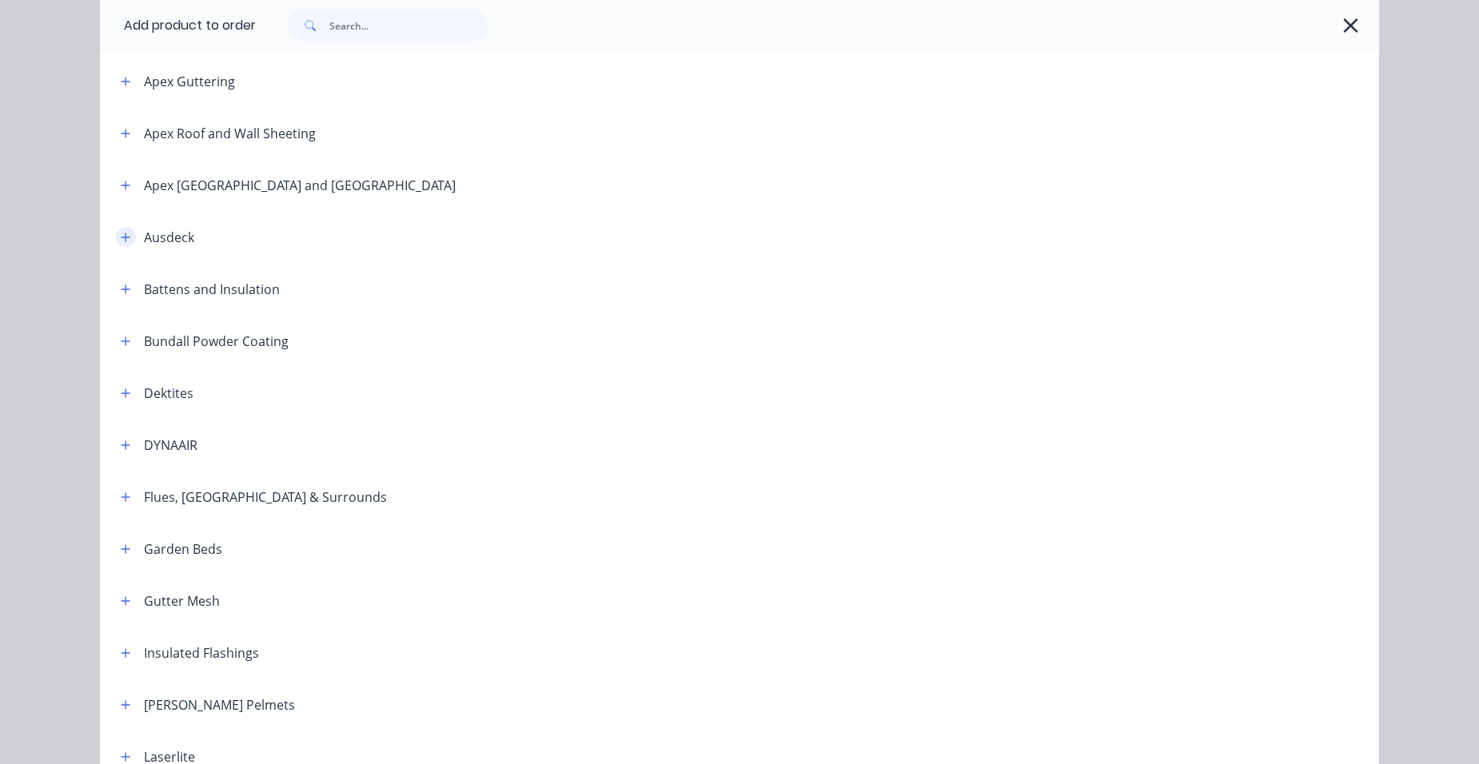
click at [126, 239] on button "button" at bounding box center [126, 237] width 20 height 20
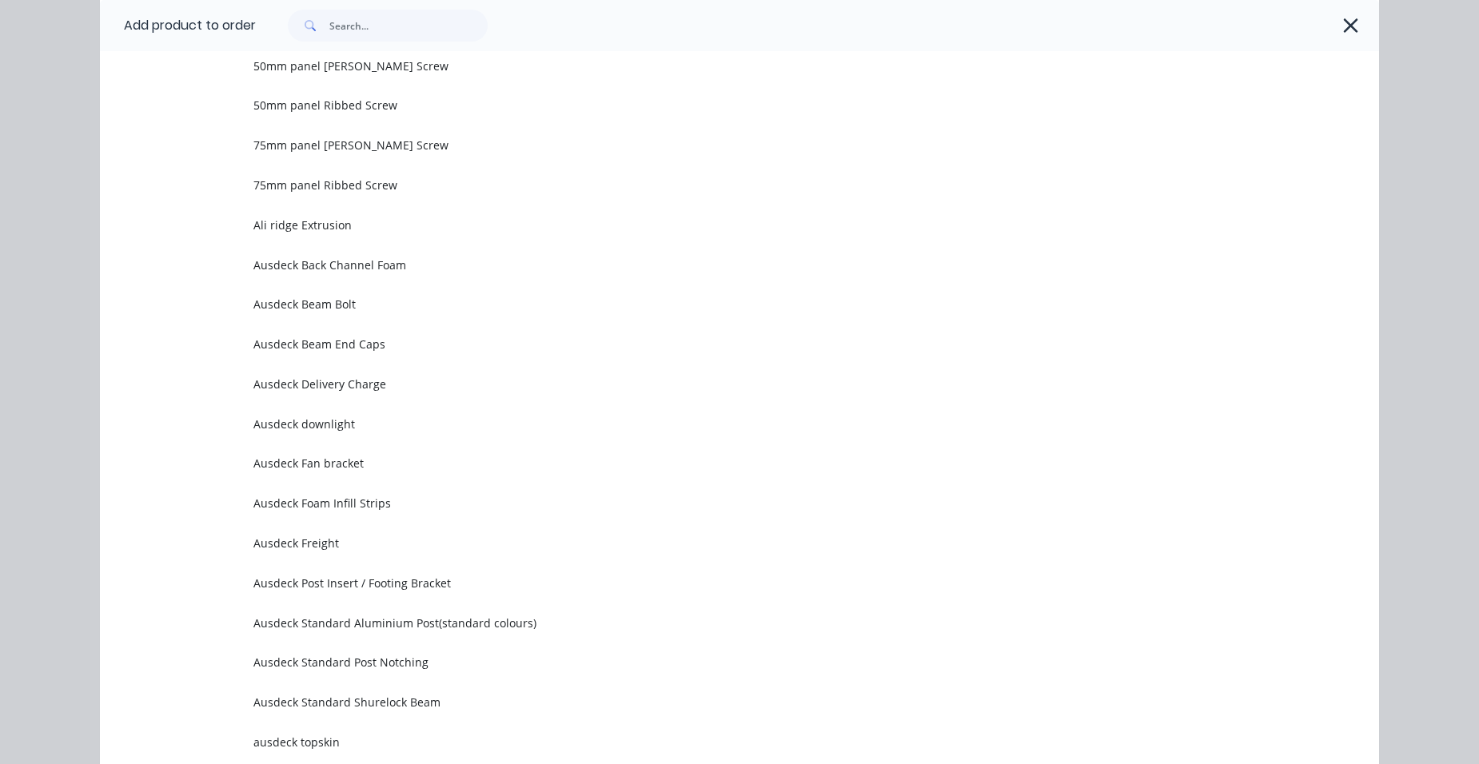
scroll to position [1200, 0]
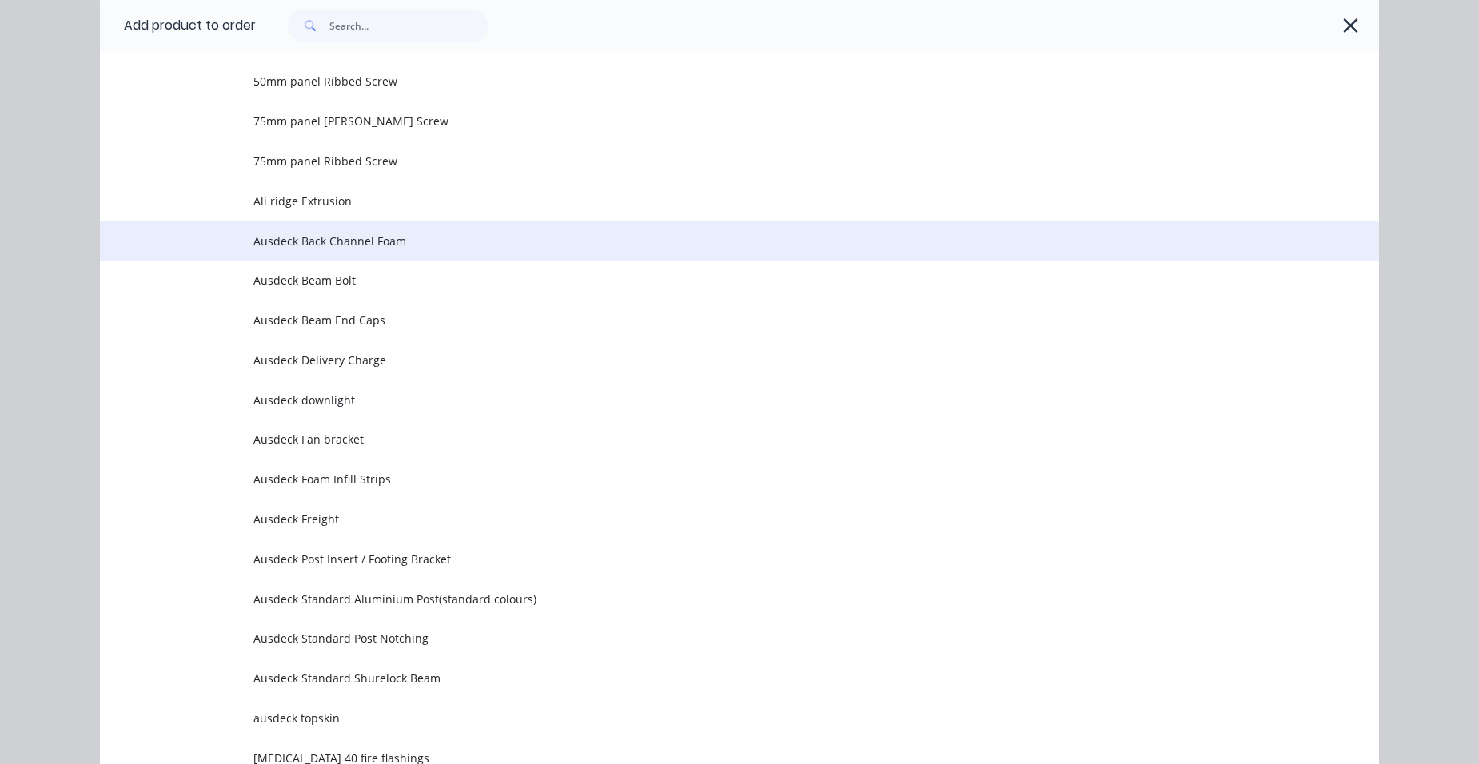
click at [406, 241] on span "Ausdeck Back Channel Foam" at bounding box center [703, 241] width 900 height 17
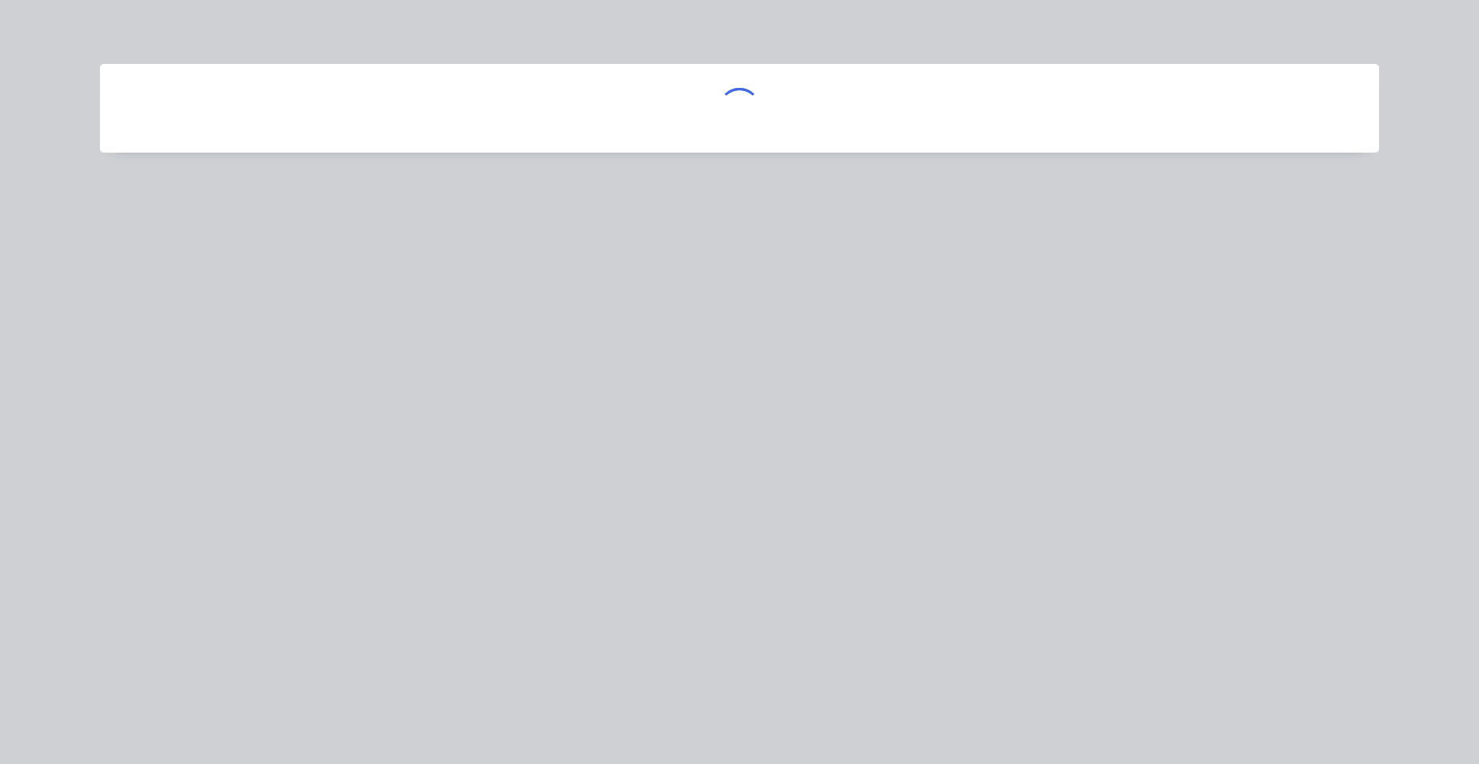
scroll to position [0, 0]
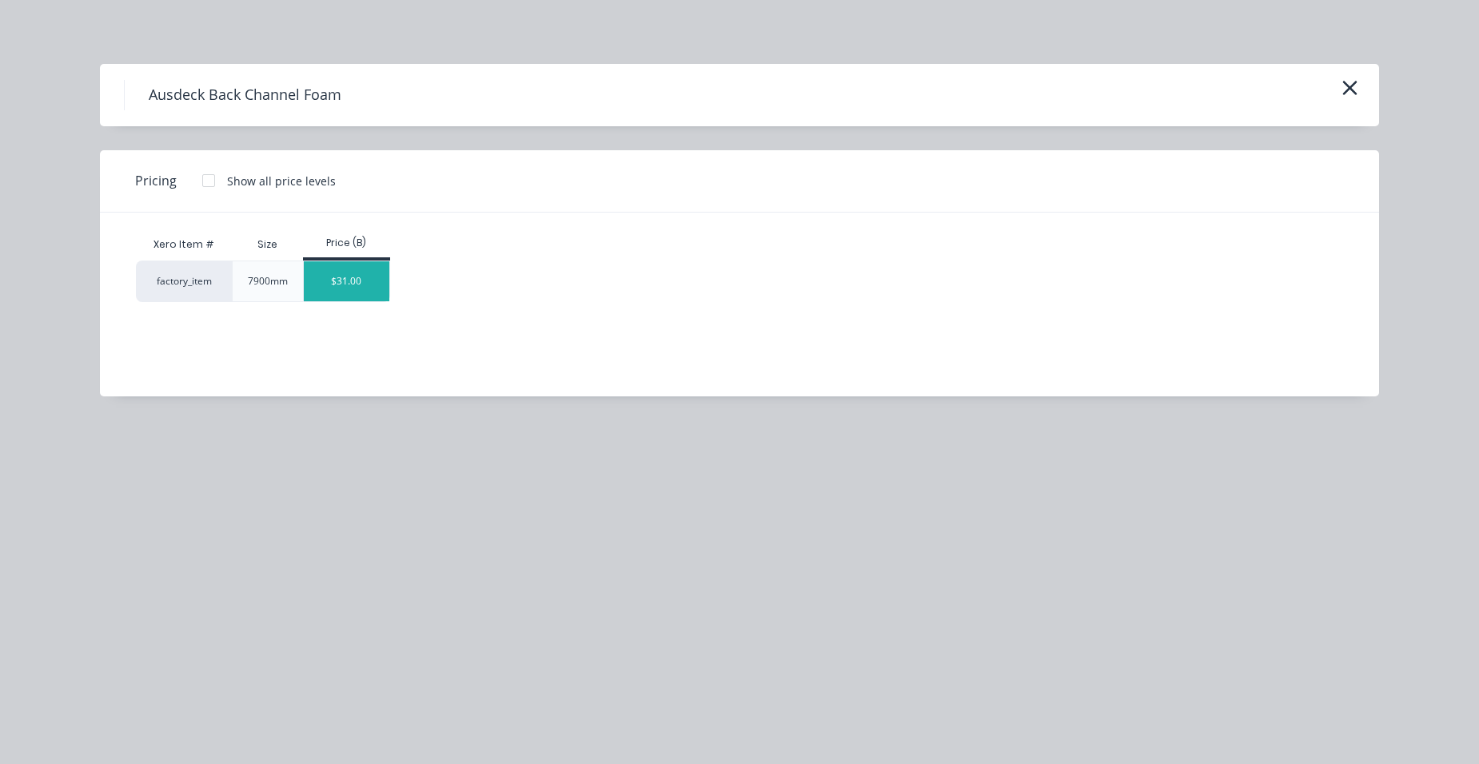
click at [352, 285] on div "$31.00" at bounding box center [347, 281] width 86 height 40
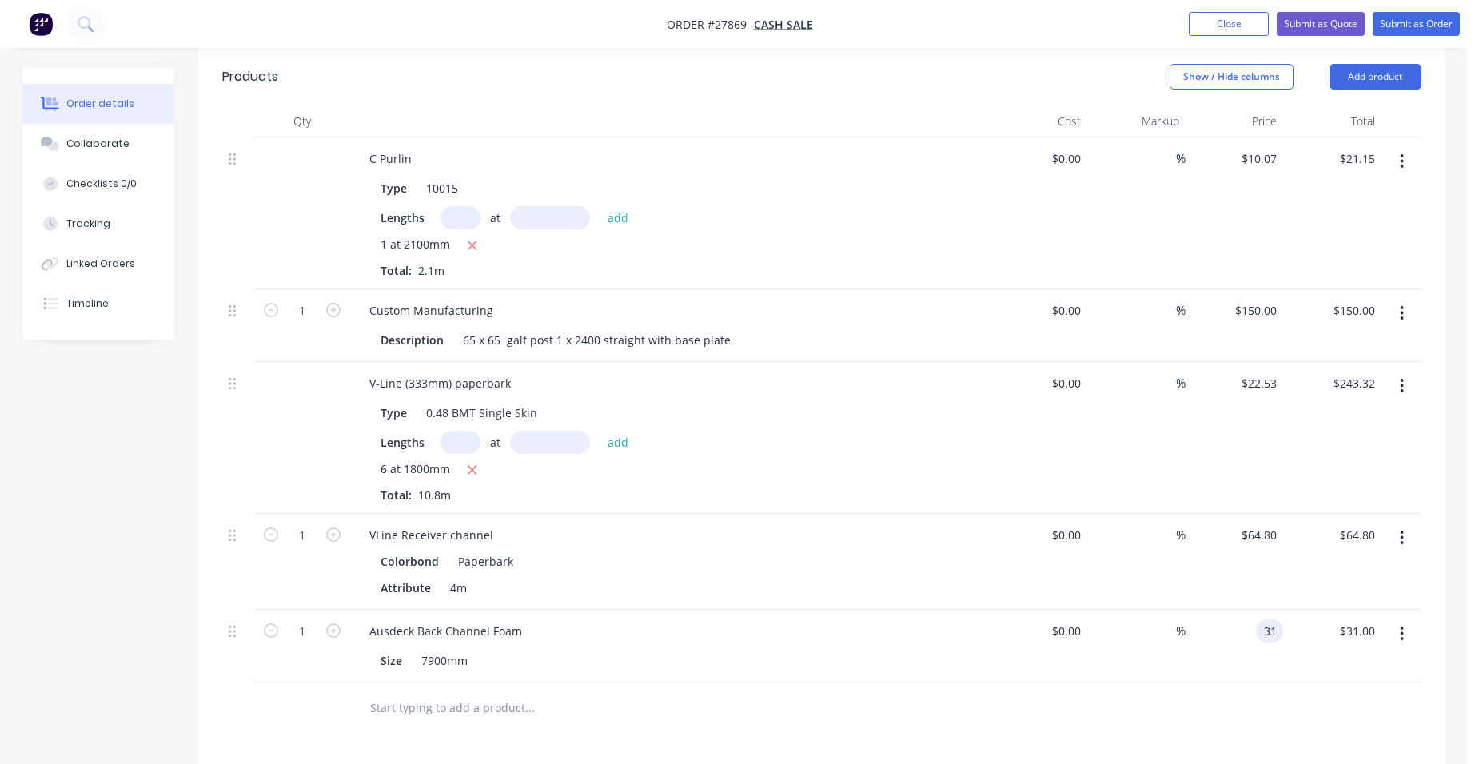
click at [1272, 620] on input "31" at bounding box center [1273, 631] width 21 height 23
click at [555, 620] on div "Ausdeck Back Channel Foam" at bounding box center [670, 631] width 627 height 23
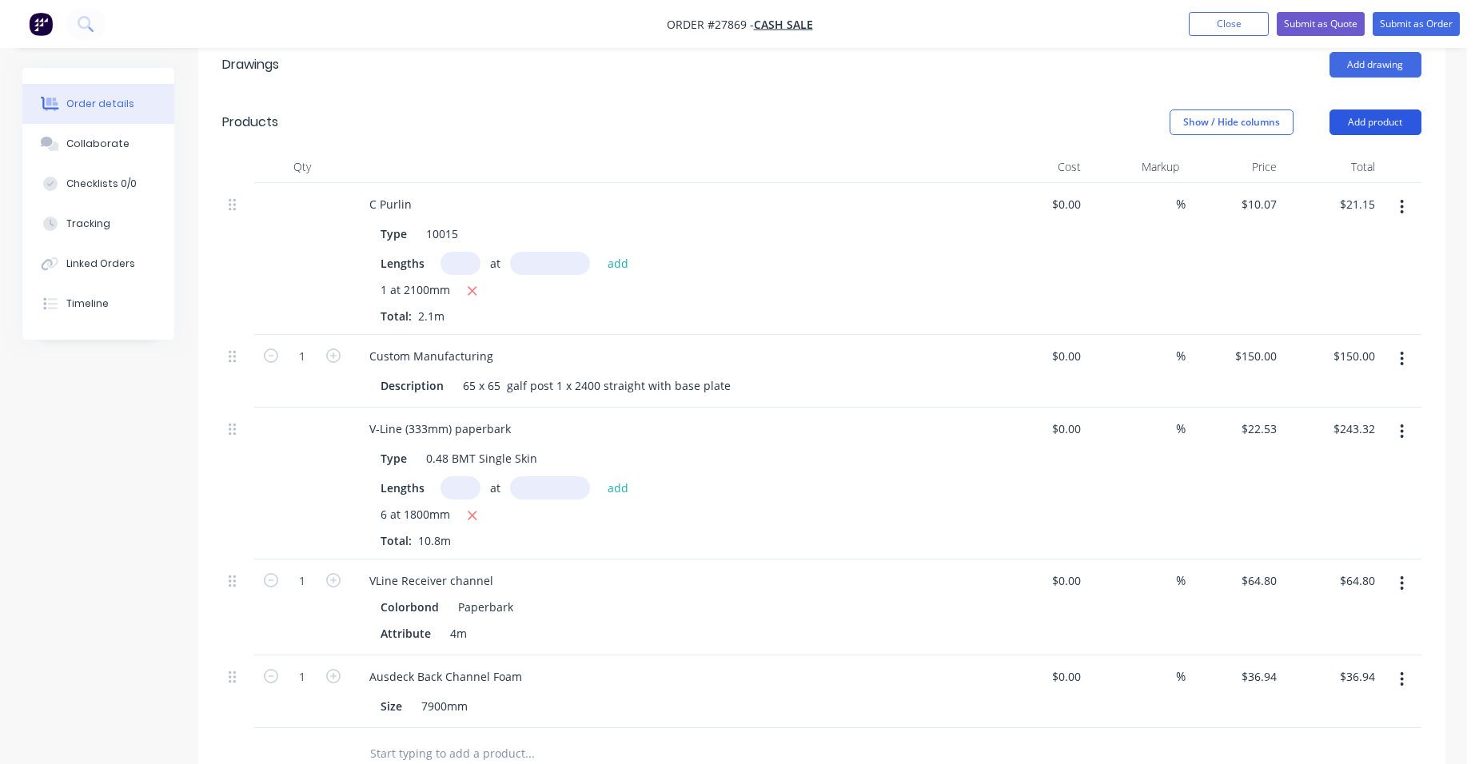
scroll to position [400, 0]
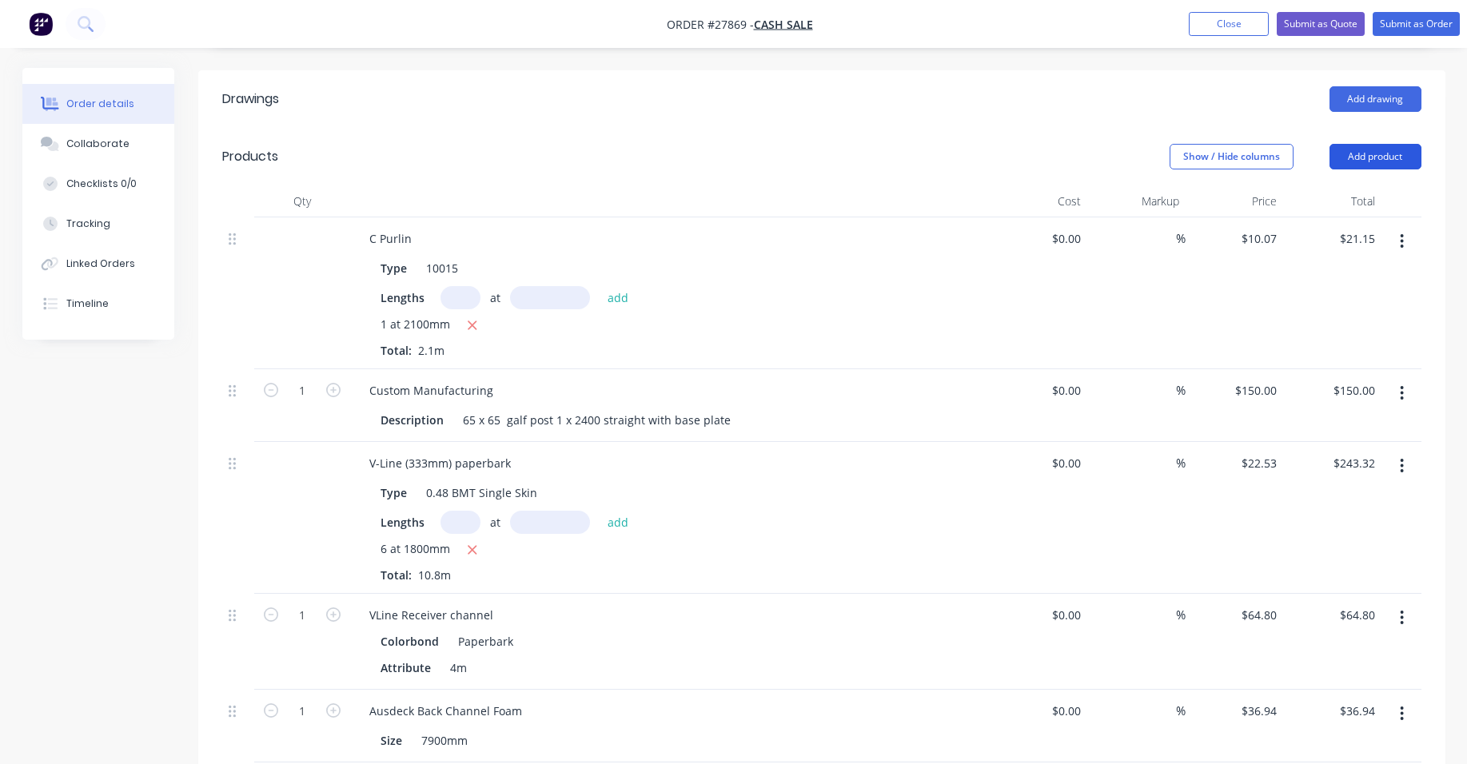
click at [1408, 144] on button "Add product" at bounding box center [1376, 157] width 92 height 26
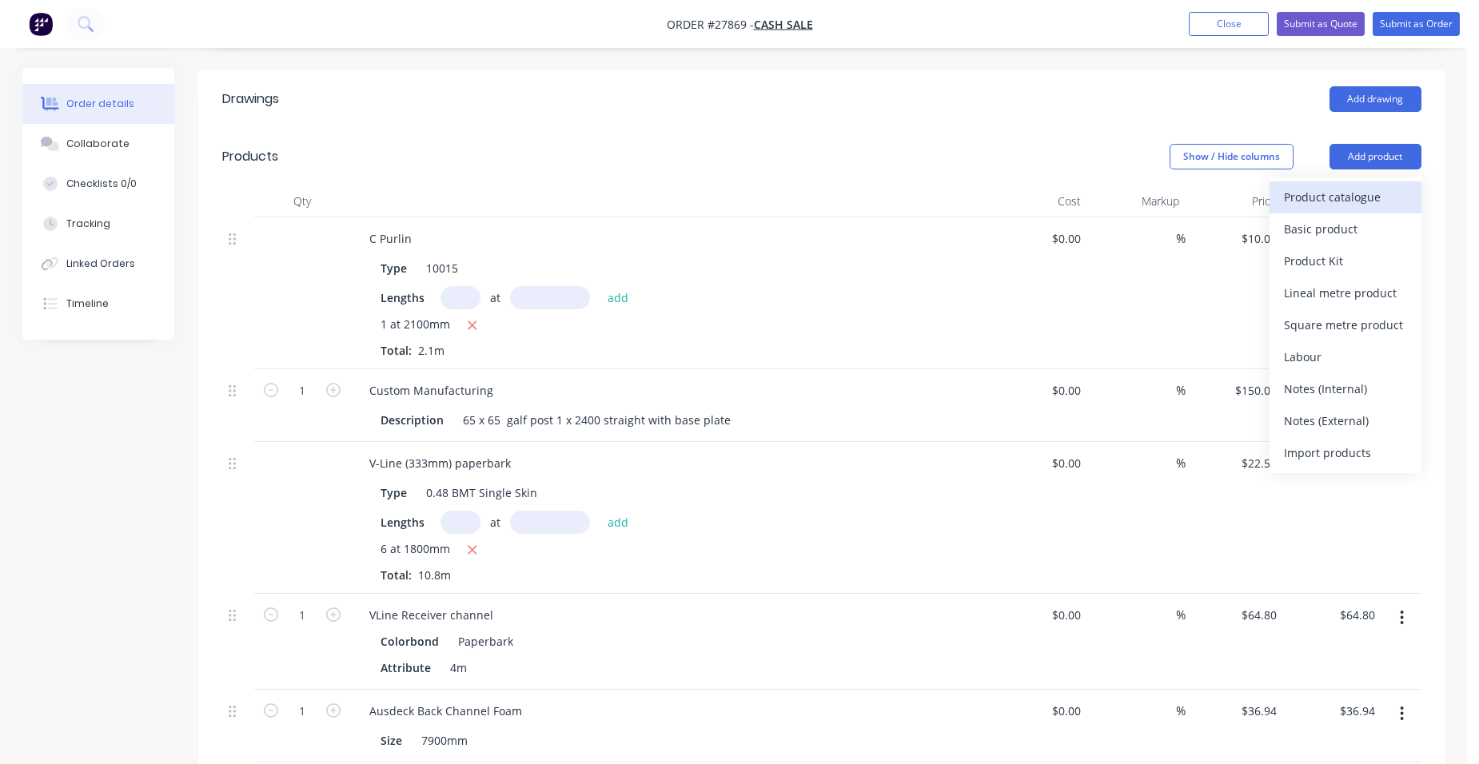
click at [1397, 186] on div "Product catalogue" at bounding box center [1345, 197] width 123 height 23
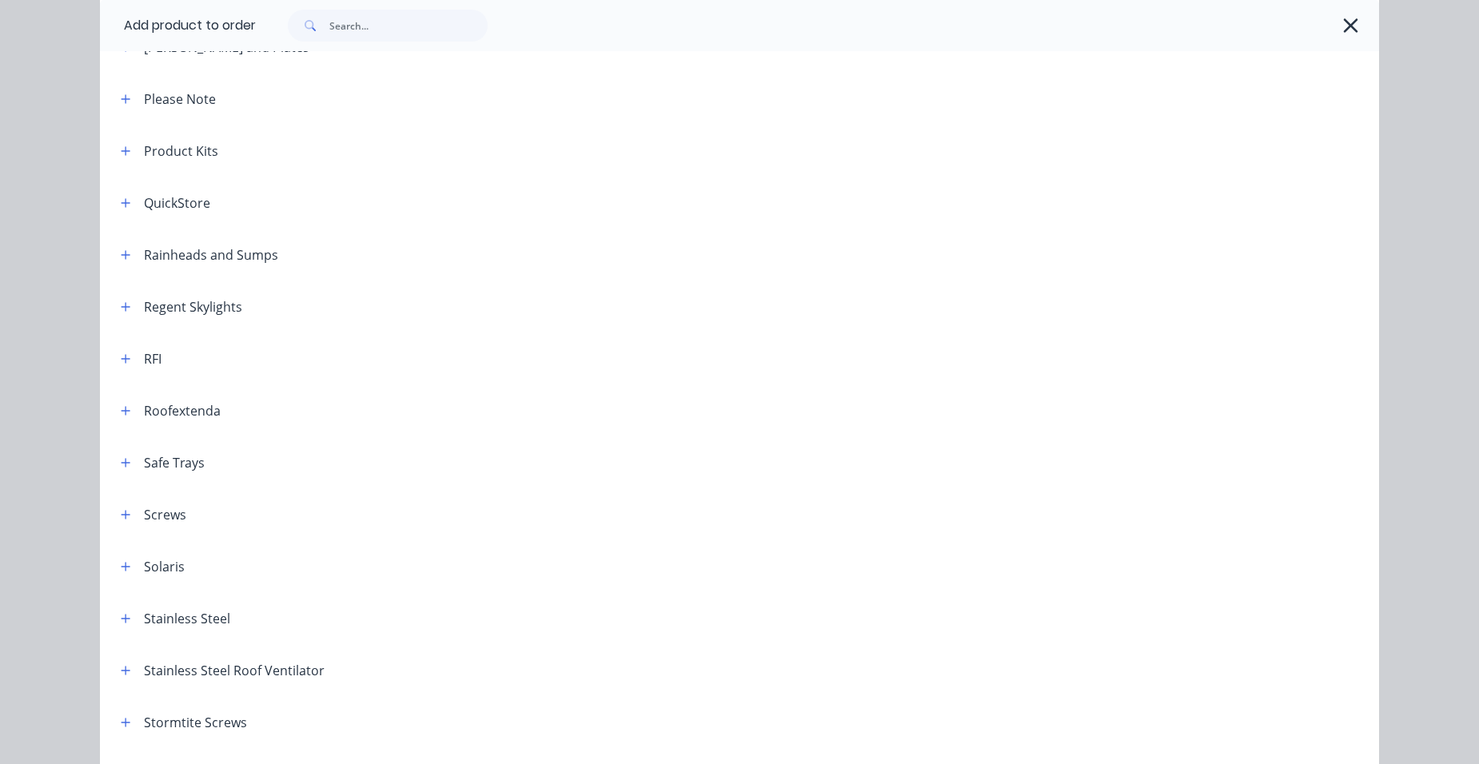
scroll to position [1839, 0]
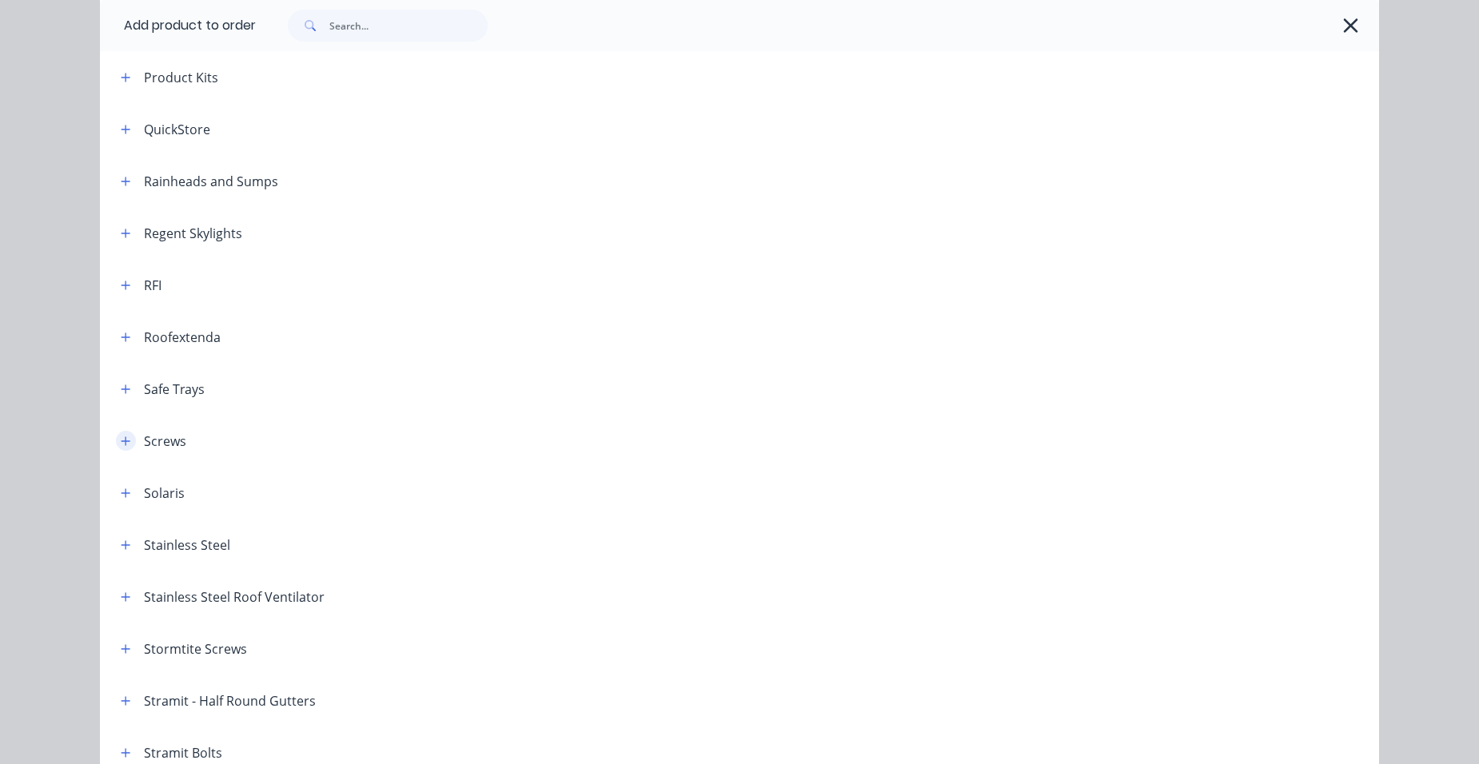
click at [130, 440] on button "button" at bounding box center [126, 441] width 20 height 20
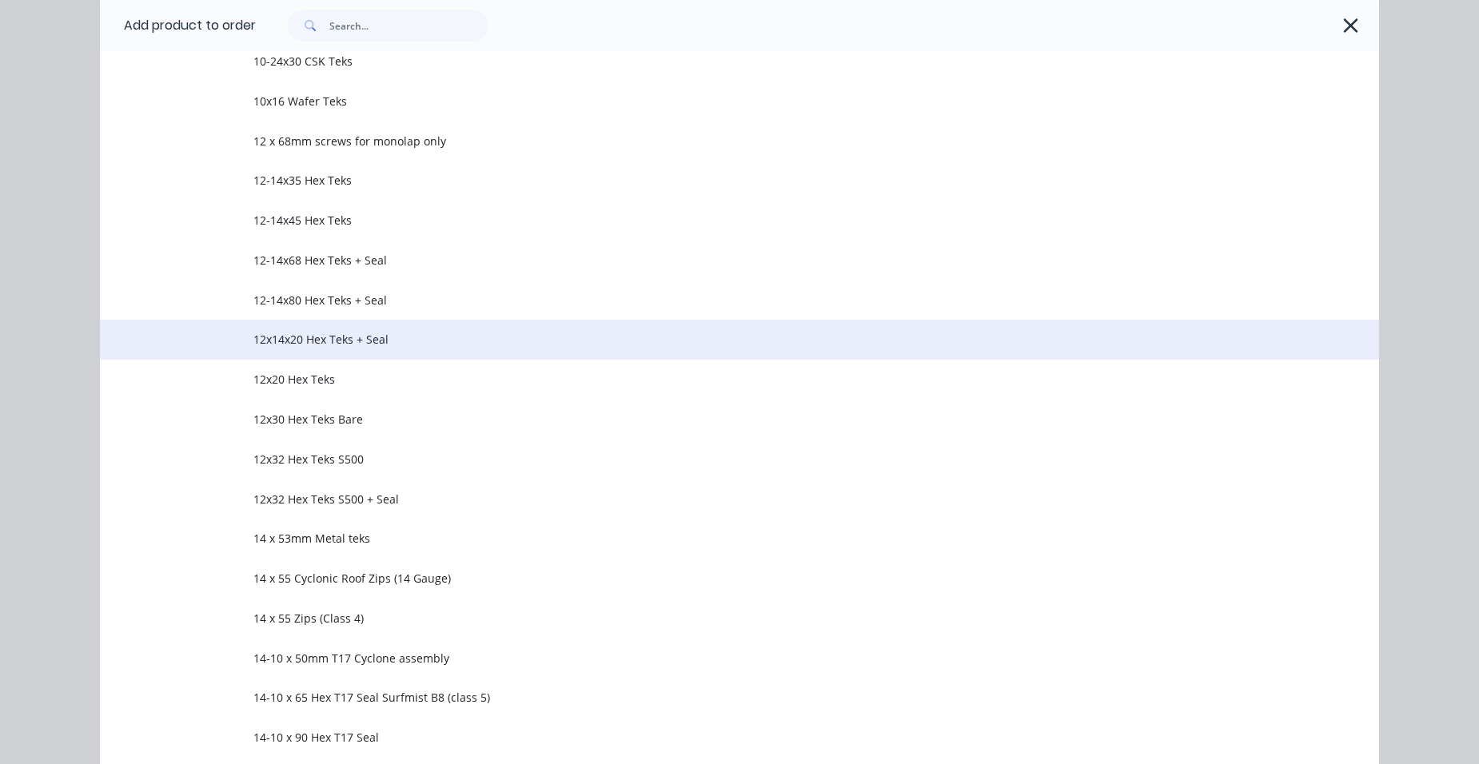
scroll to position [2479, 0]
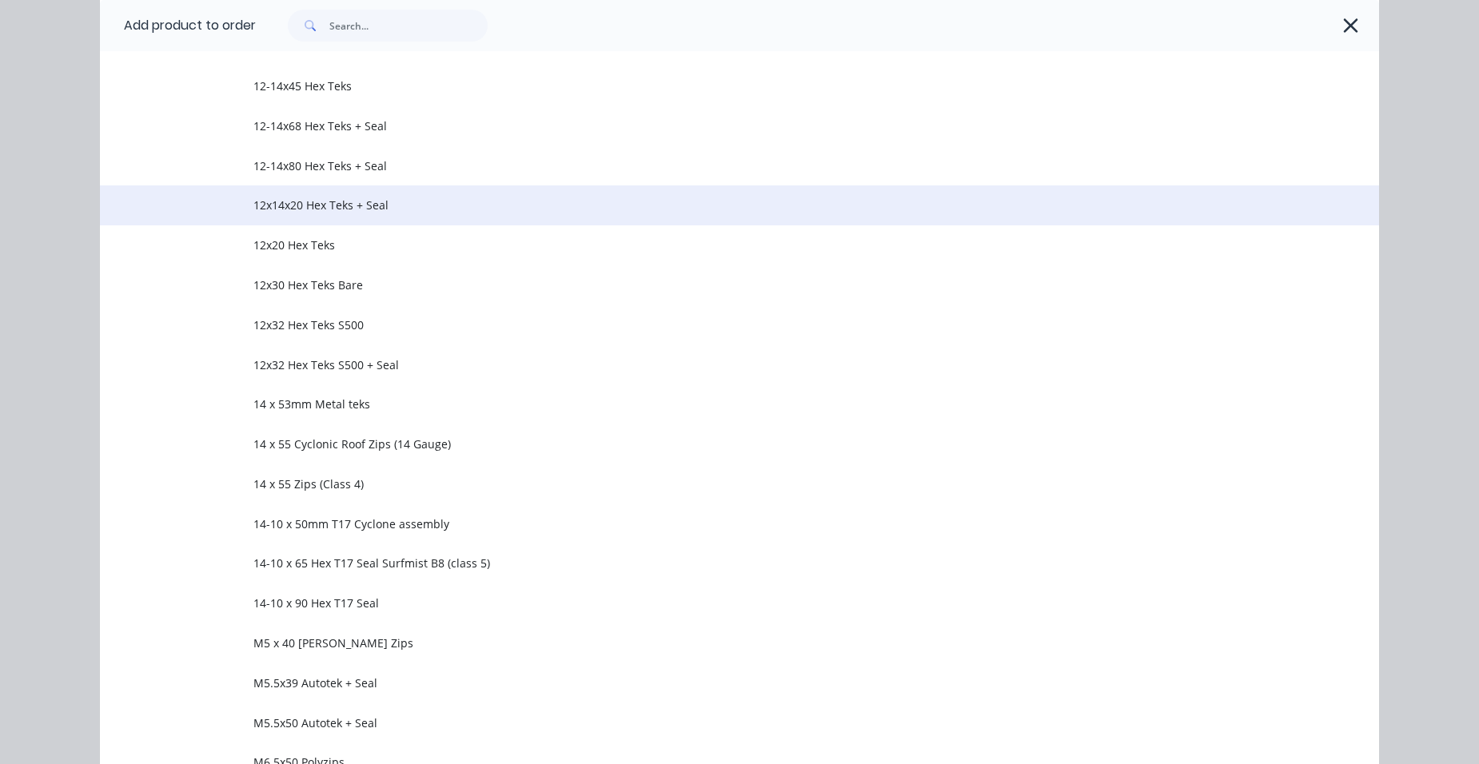
click at [411, 203] on span "12x14x20 Hex Teks + Seal" at bounding box center [703, 205] width 900 height 17
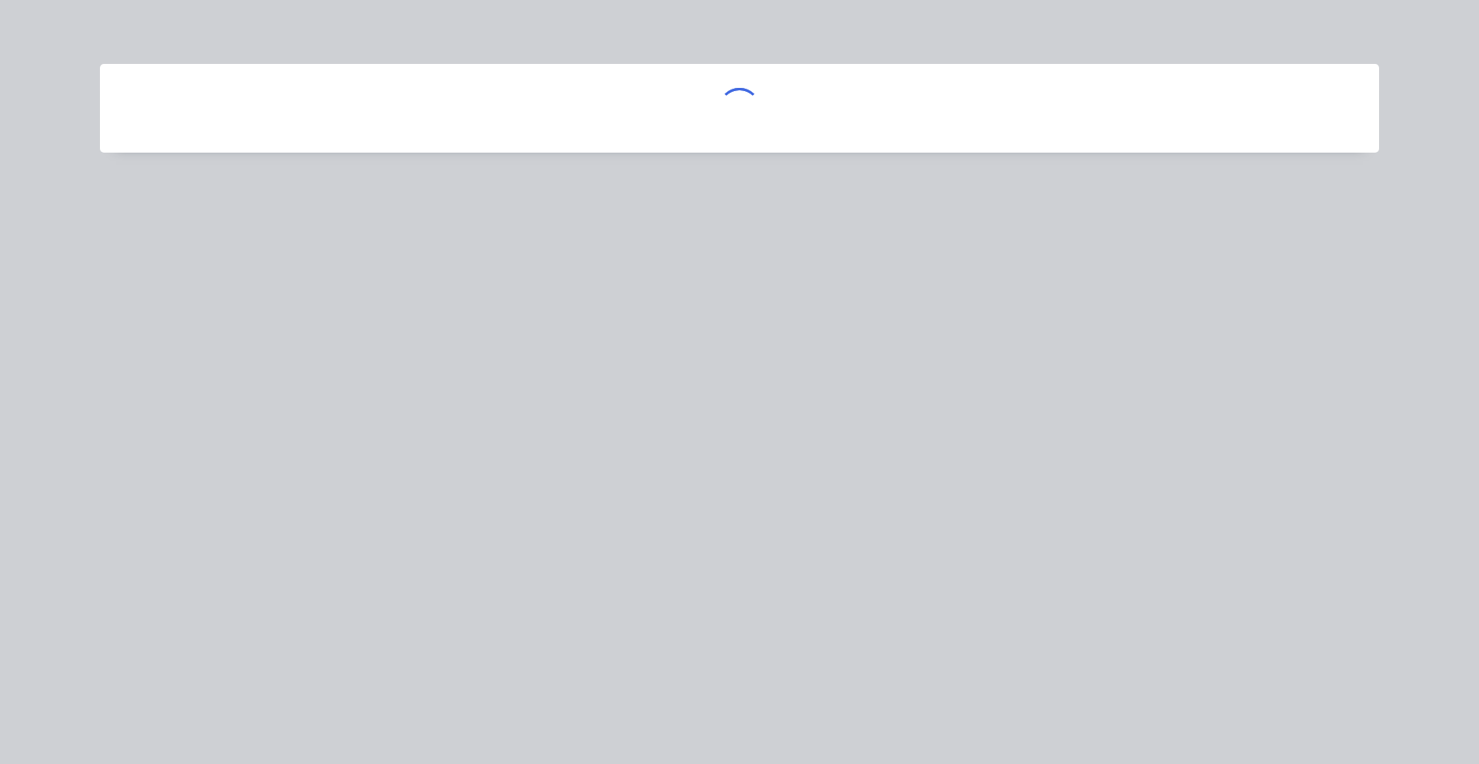
scroll to position [0, 0]
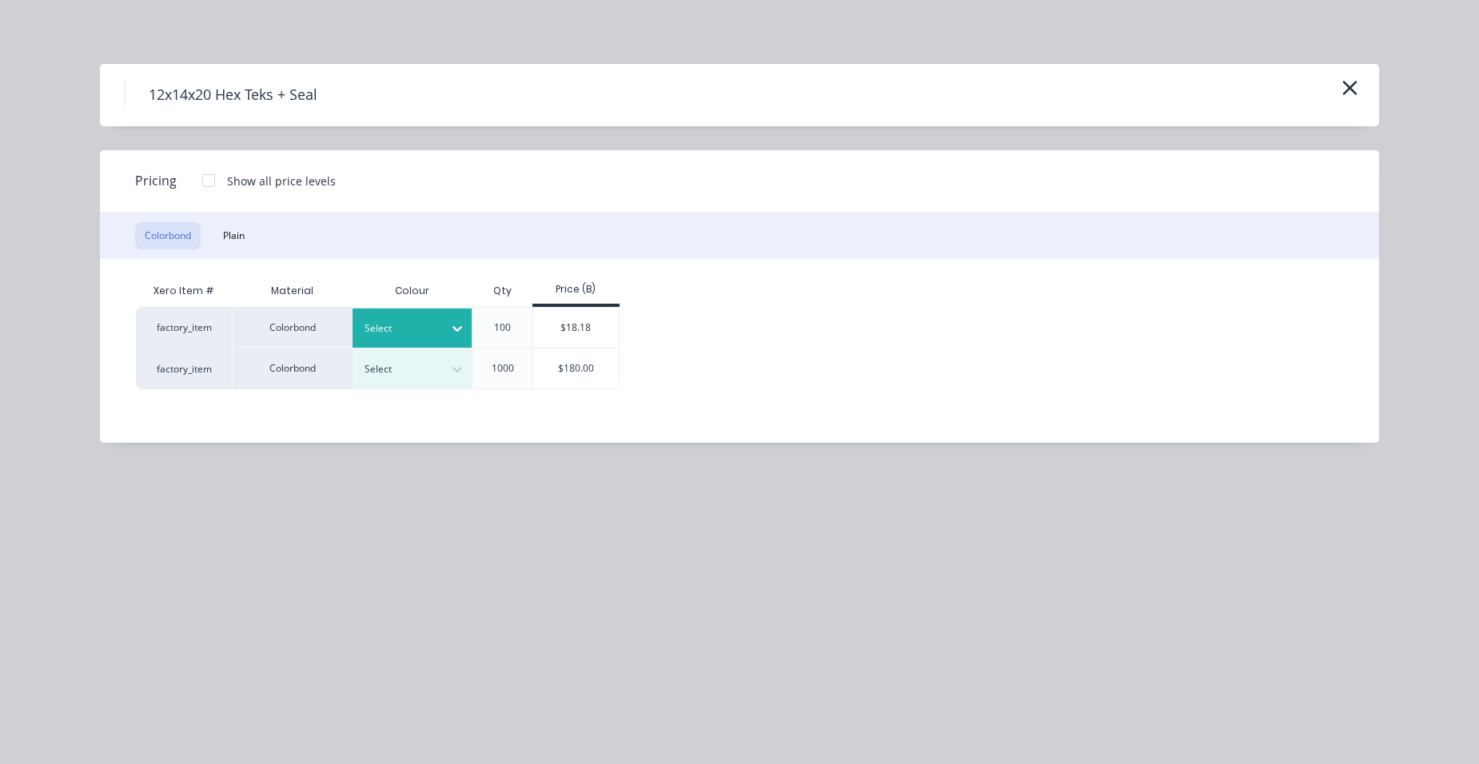
click at [390, 319] on div "Select" at bounding box center [398, 328] width 90 height 21
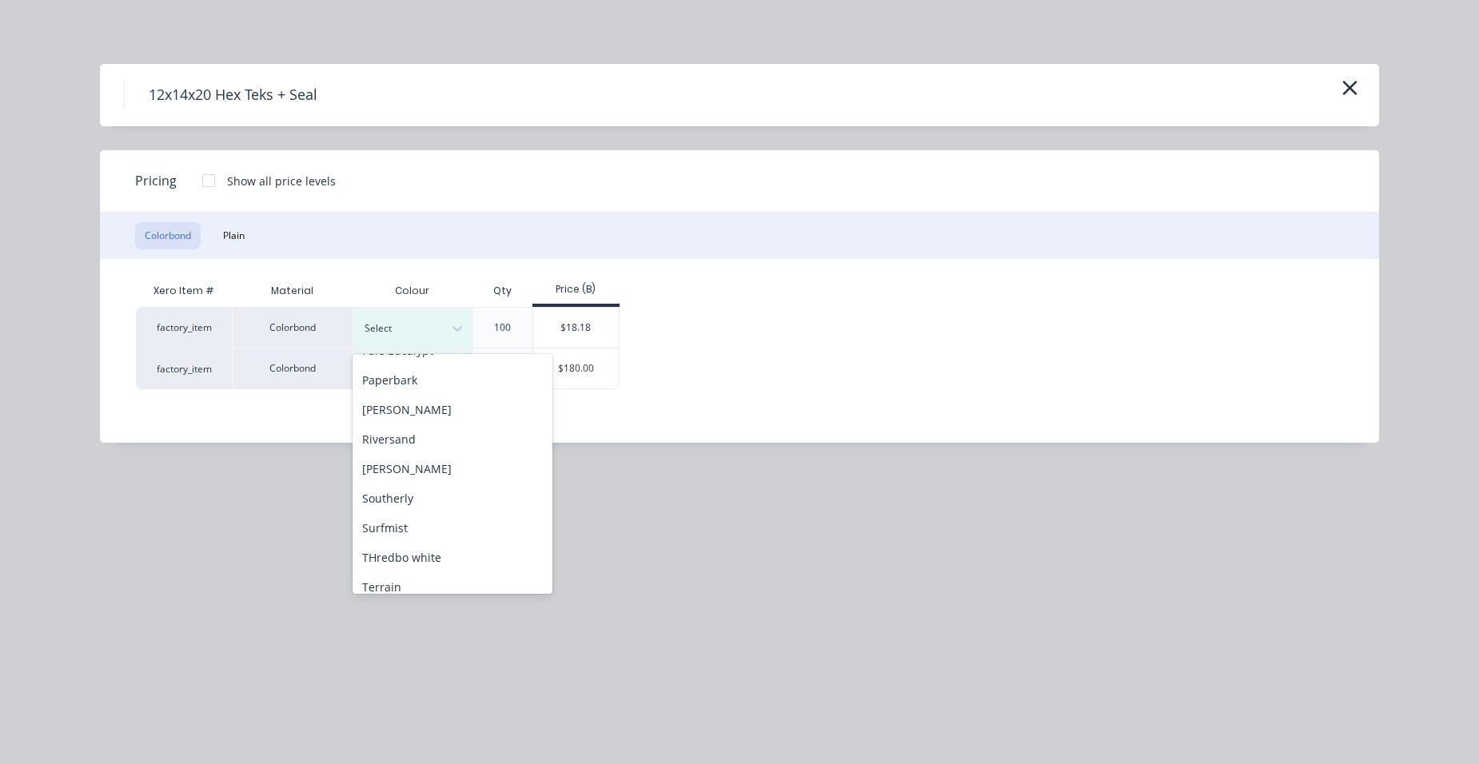
scroll to position [560, 0]
click at [413, 376] on div "Paperbark" at bounding box center [453, 375] width 200 height 30
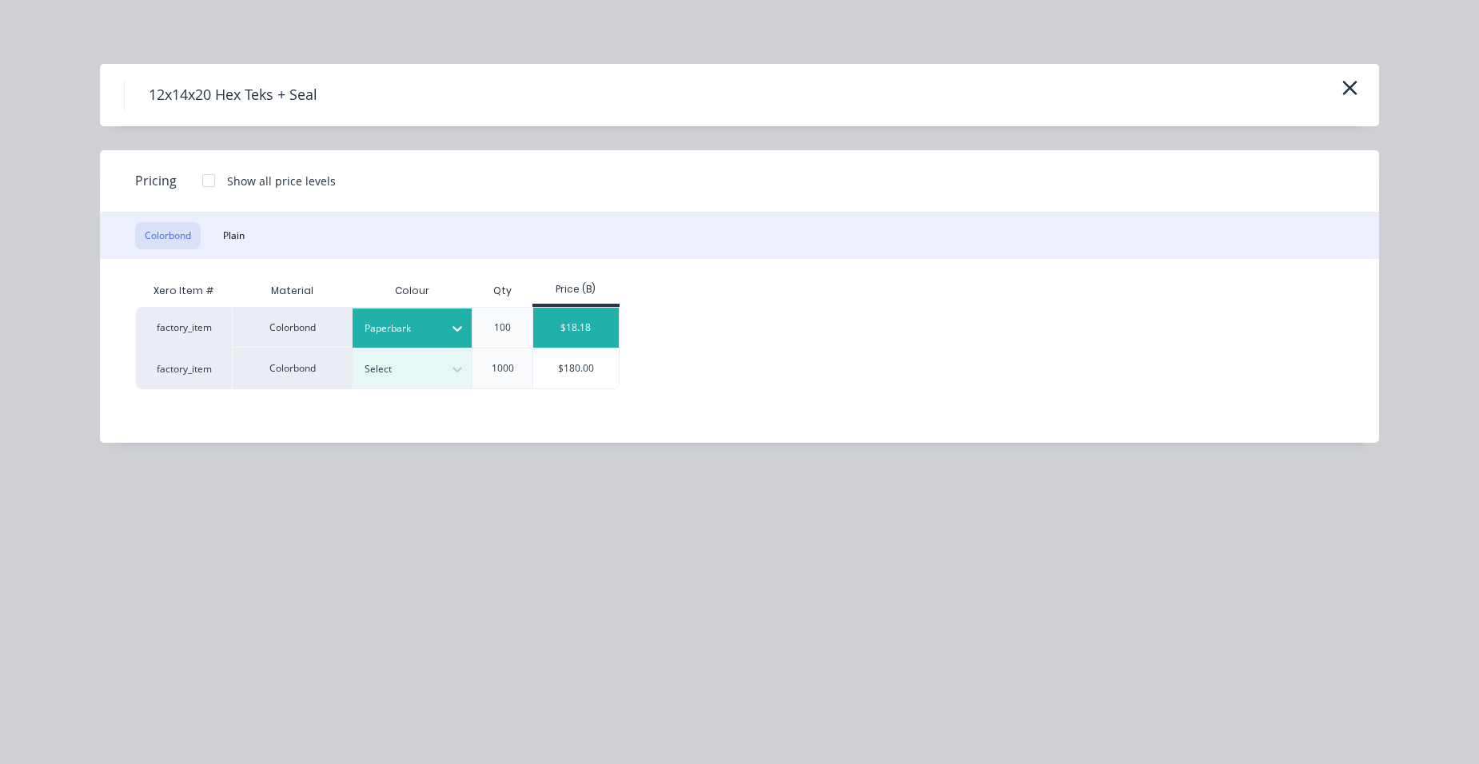
click at [545, 325] on div "$18.18" at bounding box center [576, 328] width 86 height 40
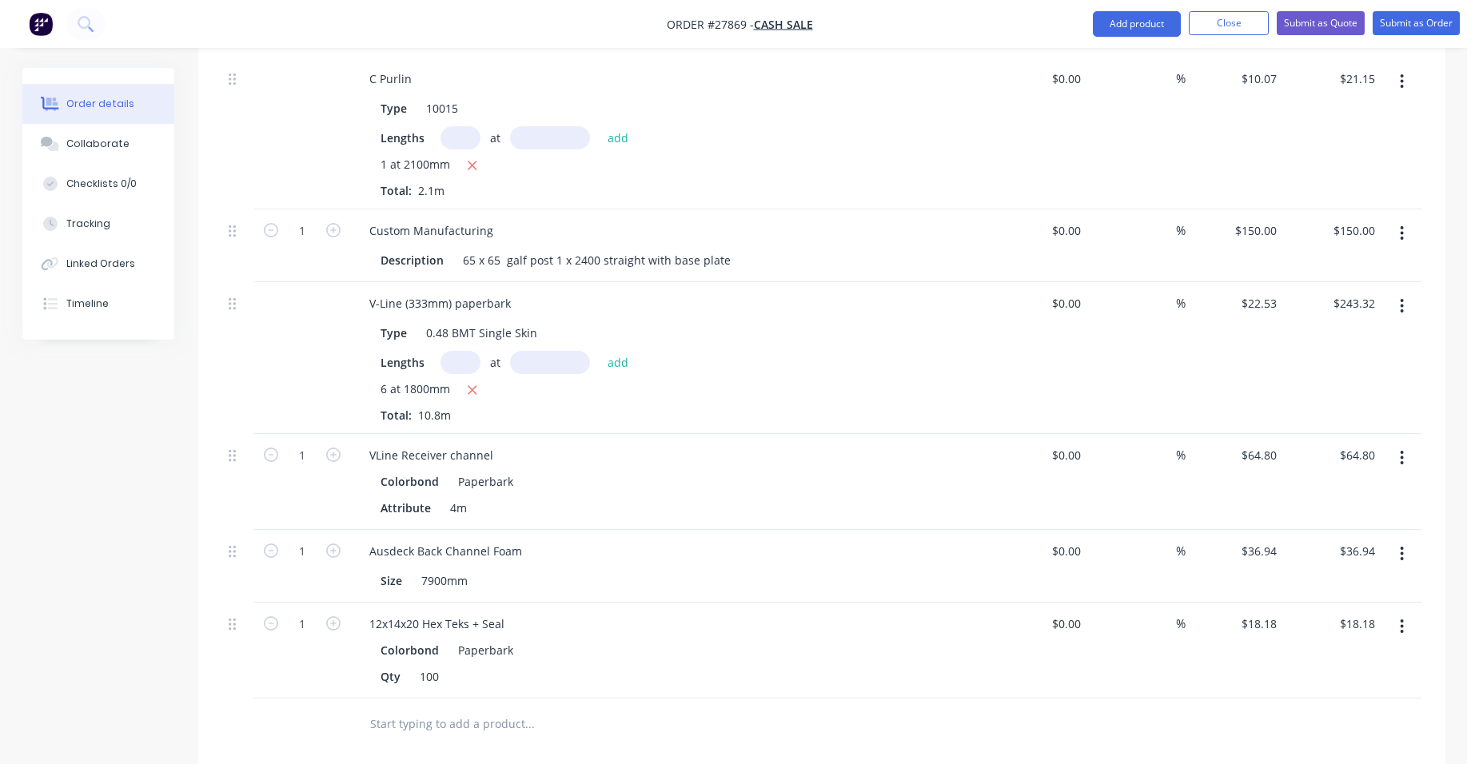
scroll to position [400, 0]
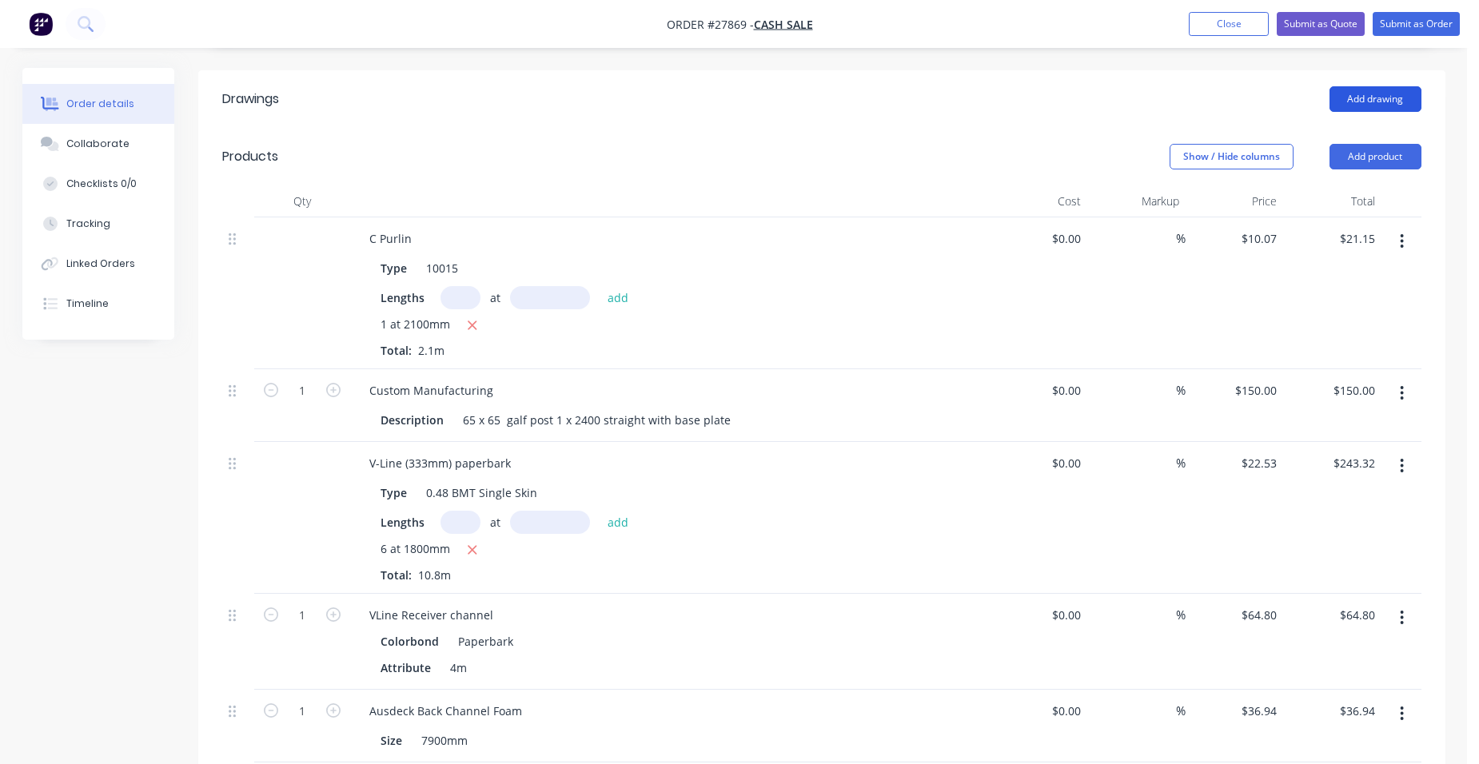
click at [1385, 86] on button "Add drawing" at bounding box center [1376, 99] width 92 height 26
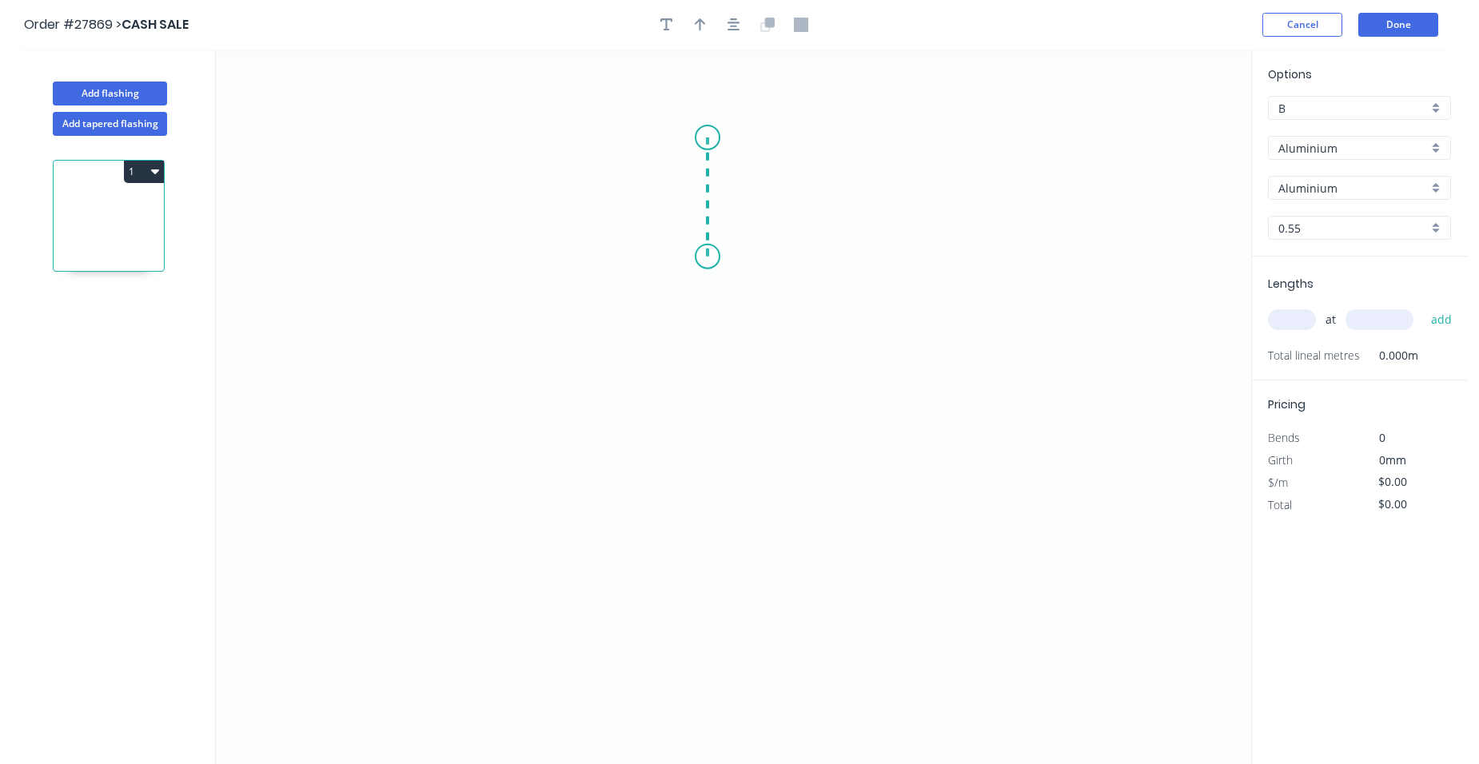
drag, startPoint x: 708, startPoint y: 257, endPoint x: 715, endPoint y: 138, distance: 119.4
click at [715, 138] on icon "0" at bounding box center [734, 407] width 1036 height 715
click at [581, 136] on icon "0 ?" at bounding box center [734, 407] width 1036 height 715
click at [570, 419] on icon "0 ? ?" at bounding box center [734, 407] width 1036 height 715
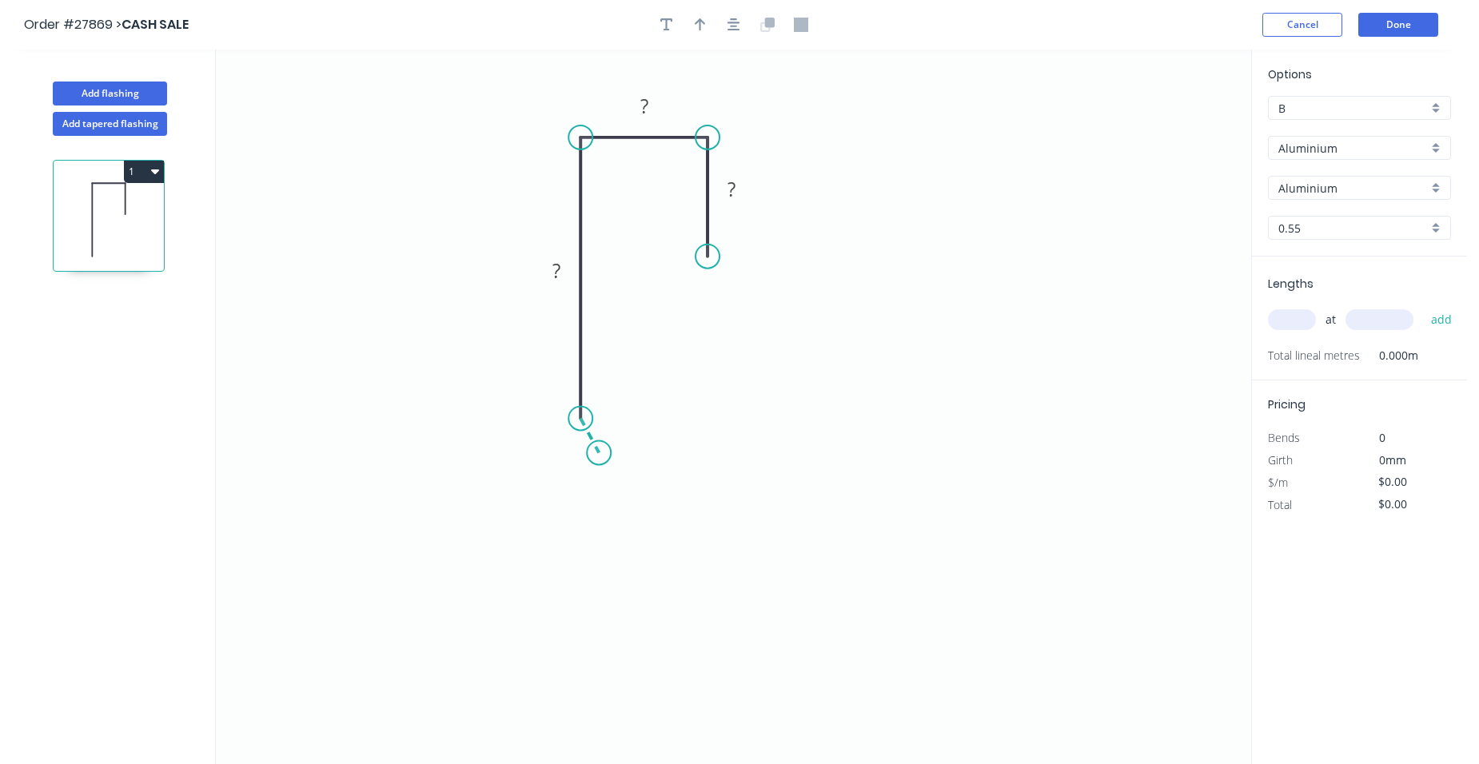
click at [599, 453] on icon "0 ? ? ?" at bounding box center [734, 407] width 1036 height 715
click at [599, 453] on circle at bounding box center [599, 453] width 24 height 24
click at [573, 440] on rect at bounding box center [569, 440] width 32 height 22
click at [564, 265] on rect at bounding box center [557, 272] width 32 height 22
click at [643, 105] on tspan "?" at bounding box center [645, 106] width 8 height 26
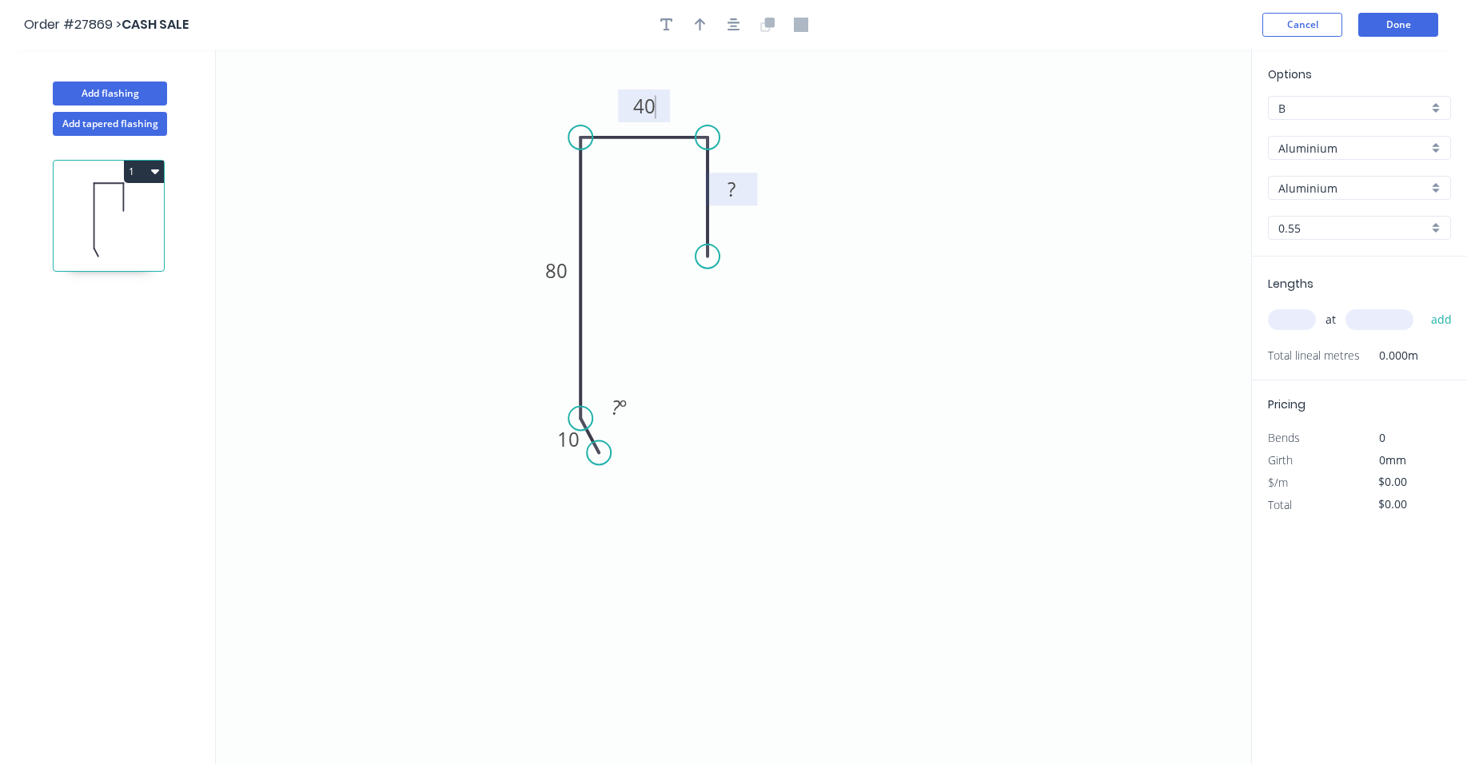
click at [737, 187] on rect at bounding box center [732, 190] width 32 height 22
click at [621, 405] on tspan "º" at bounding box center [623, 407] width 7 height 26
click at [697, 21] on icon "button" at bounding box center [700, 24] width 11 height 13
drag, startPoint x: 1172, startPoint y: 124, endPoint x: 521, endPoint y: 206, distance: 656.1
click at [521, 206] on icon at bounding box center [520, 187] width 14 height 51
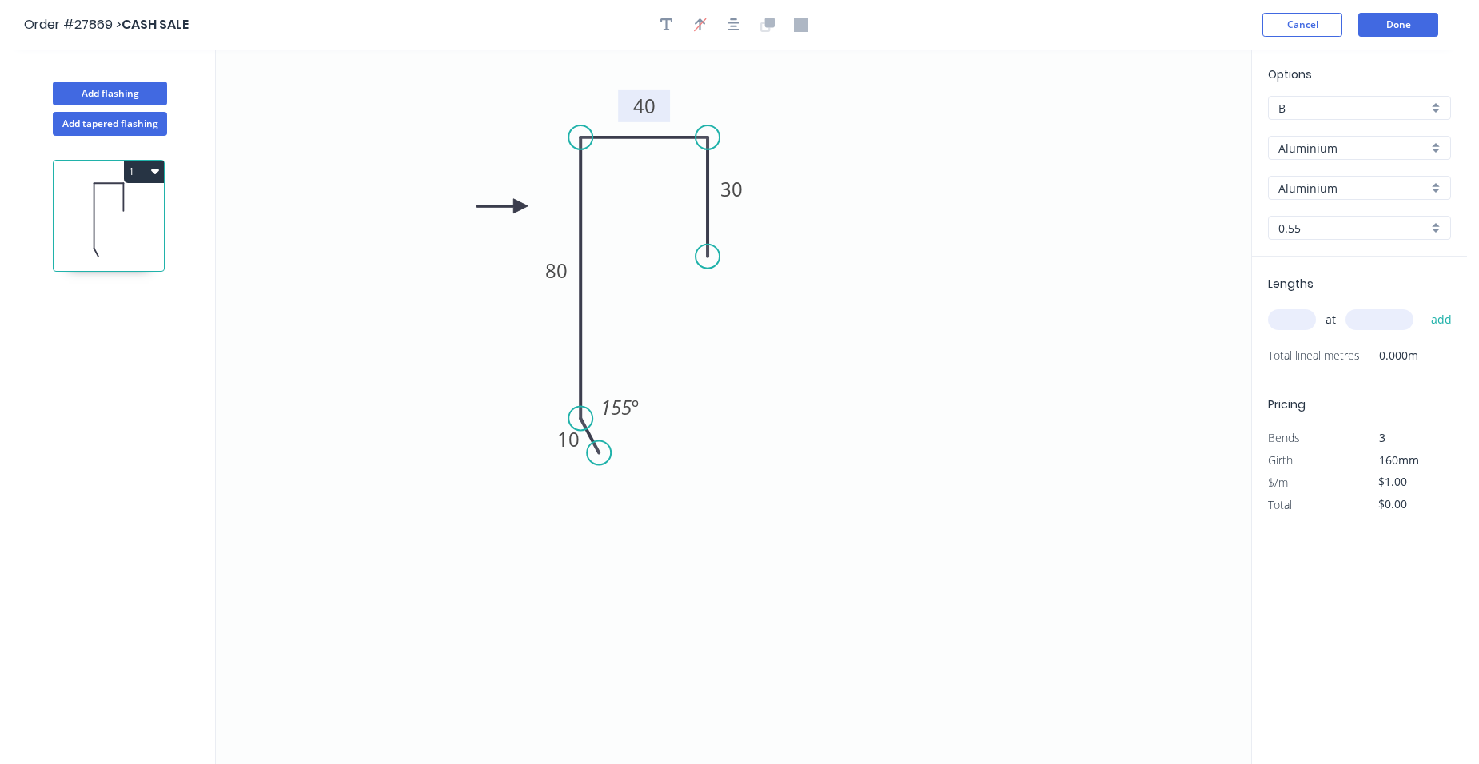
click at [1429, 142] on div "Aluminium" at bounding box center [1359, 148] width 183 height 24
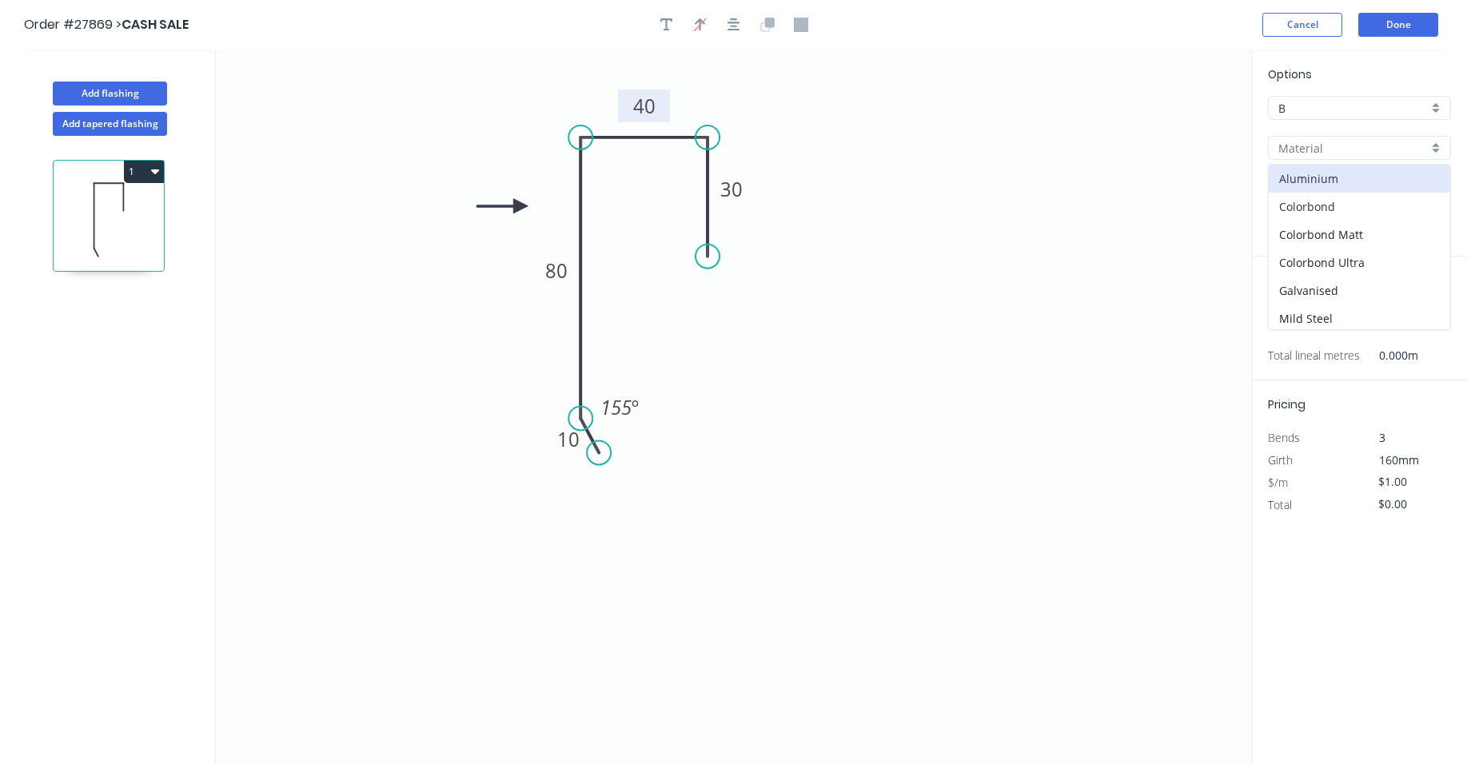
click at [1391, 214] on div "Colorbond" at bounding box center [1360, 207] width 182 height 28
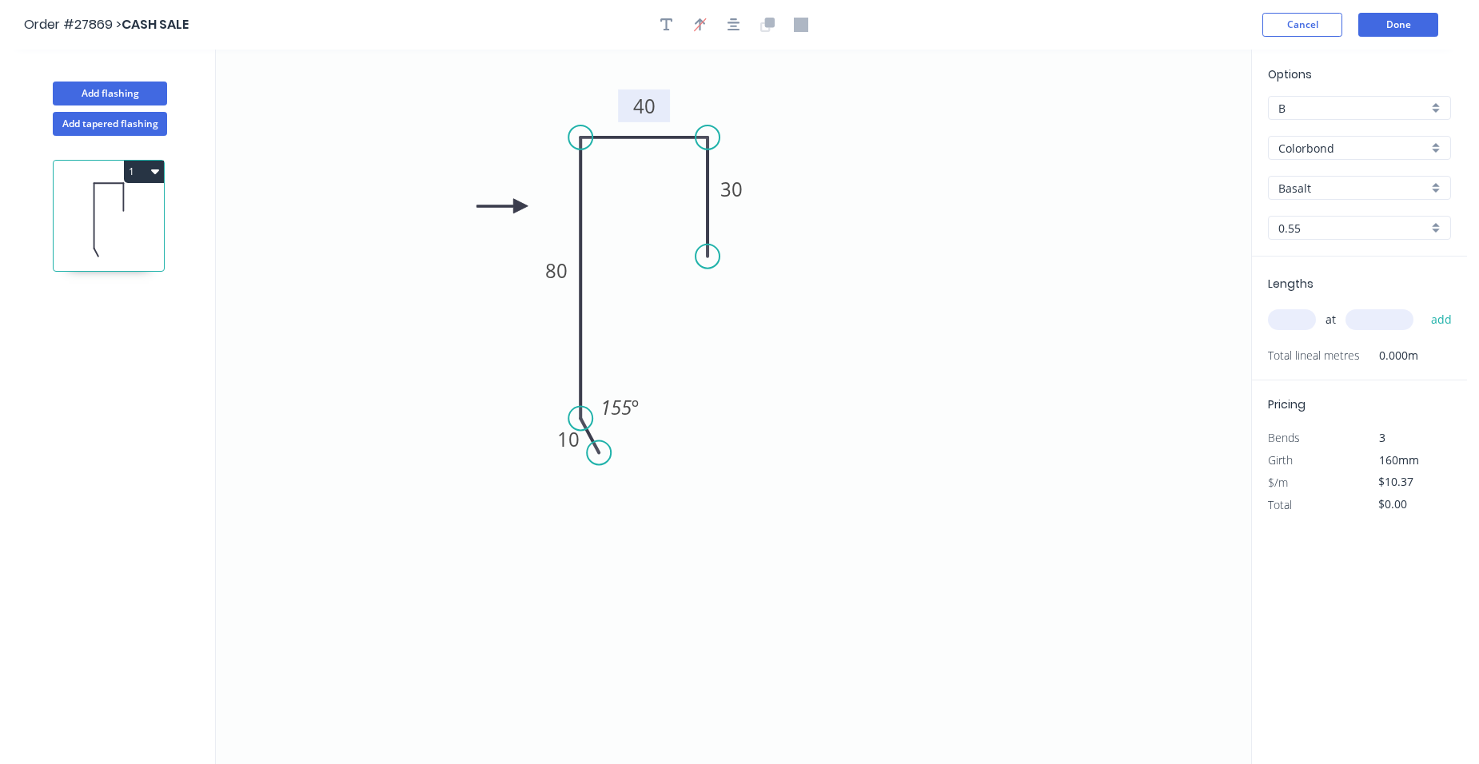
click at [1439, 183] on div "Basalt" at bounding box center [1359, 188] width 183 height 24
click at [1361, 306] on div "Paperbark" at bounding box center [1360, 295] width 182 height 28
drag, startPoint x: 1308, startPoint y: 323, endPoint x: 1312, endPoint y: 283, distance: 40.2
click at [1311, 319] on input "text" at bounding box center [1292, 319] width 48 height 21
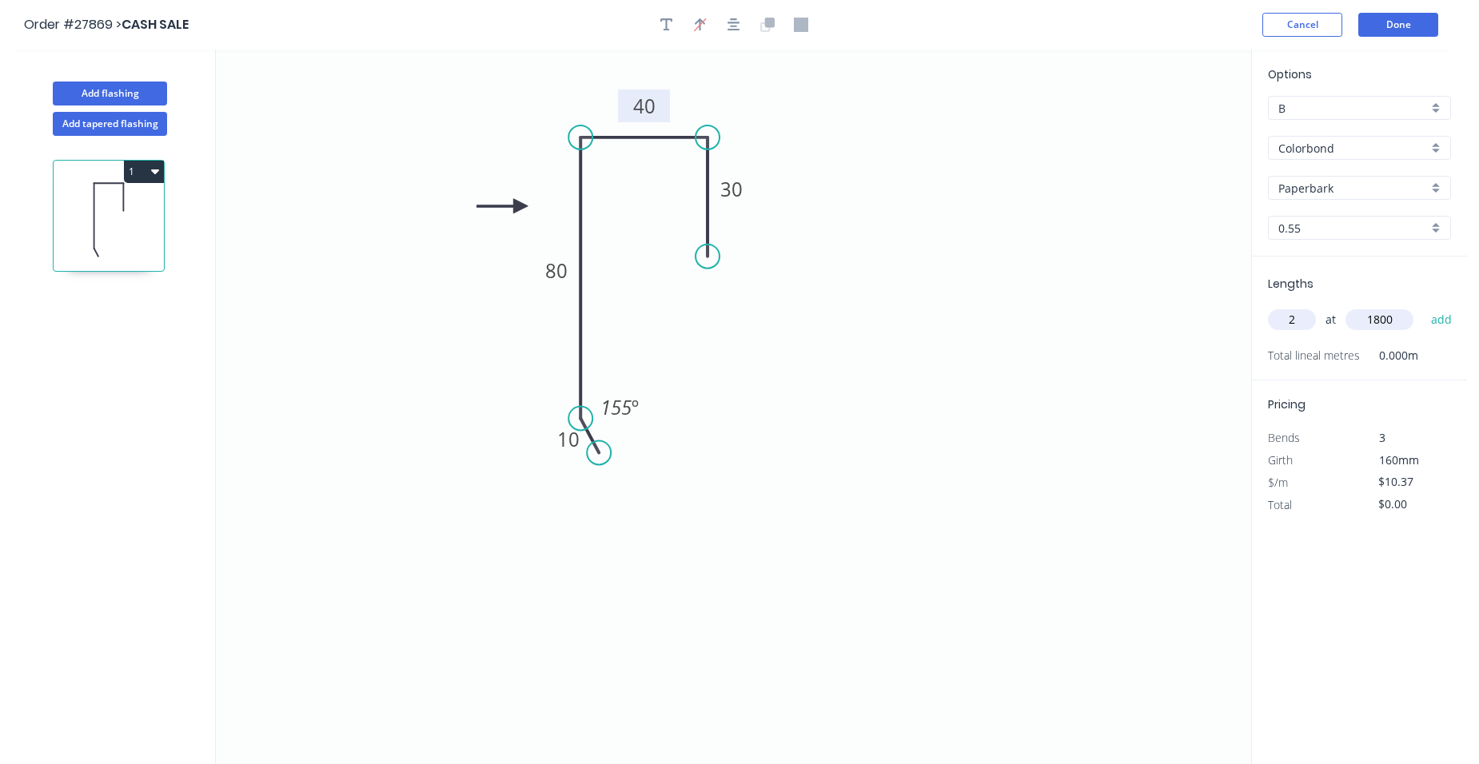
click at [1423, 306] on button "add" at bounding box center [1442, 319] width 38 height 27
click at [1413, 19] on button "Done" at bounding box center [1399, 25] width 80 height 24
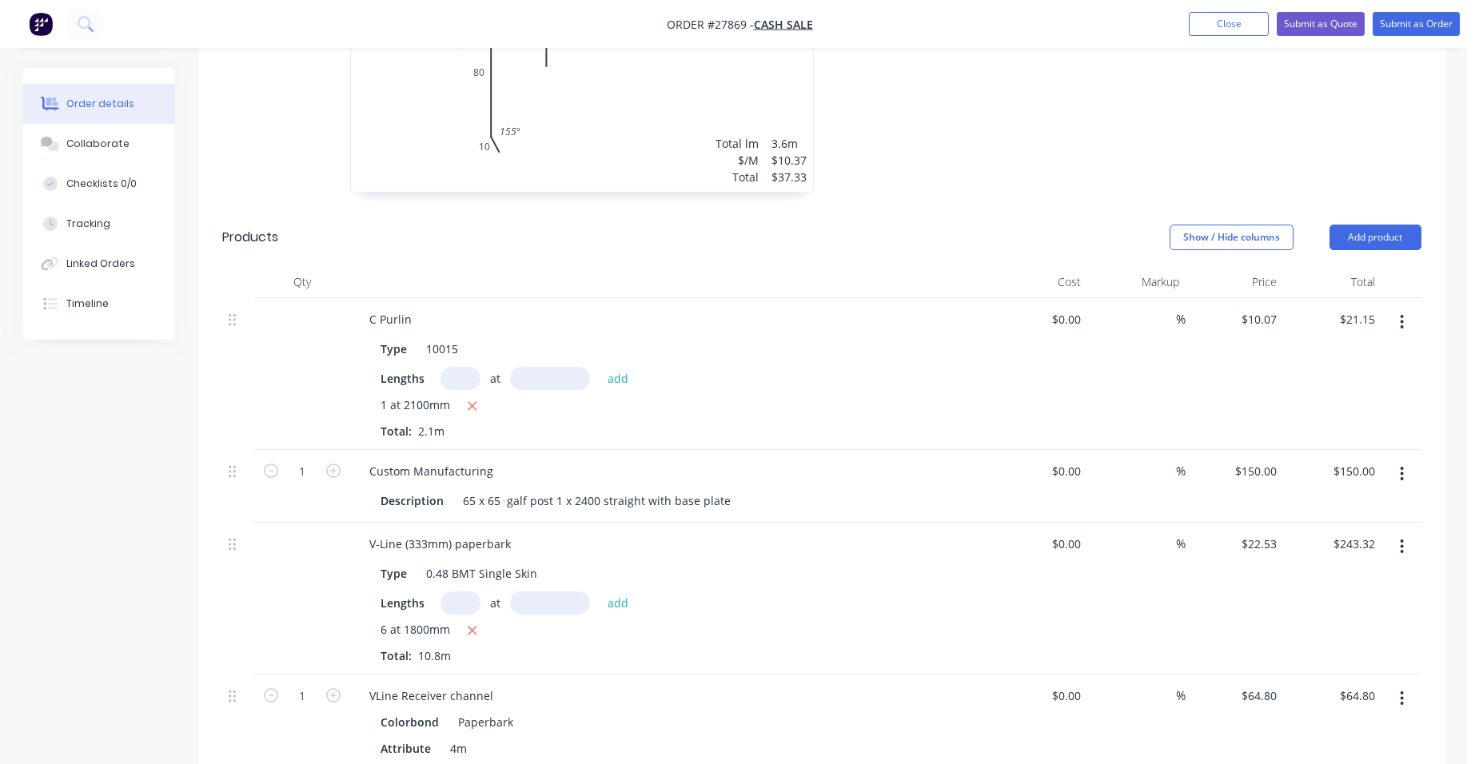
scroll to position [640, 0]
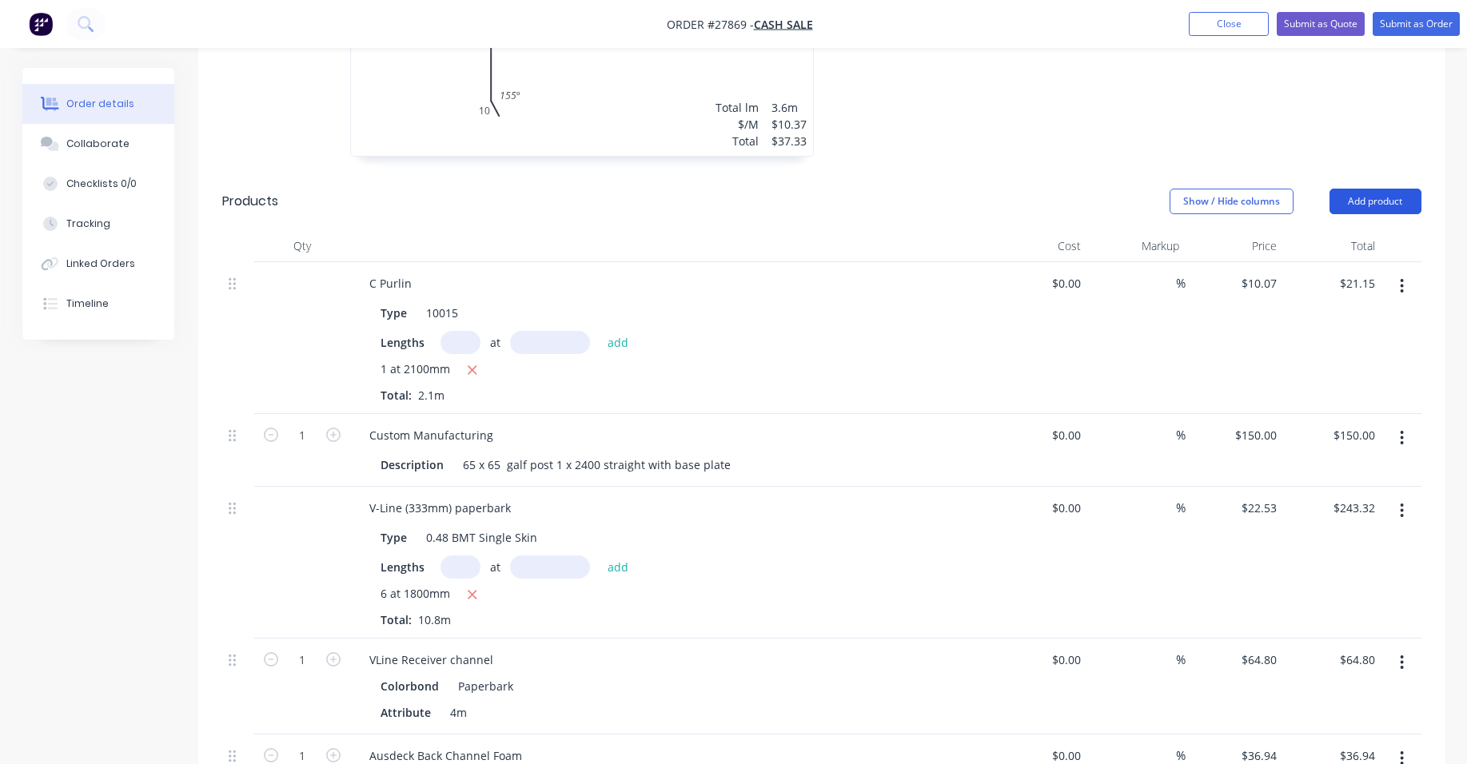
click at [1387, 189] on button "Add product" at bounding box center [1376, 202] width 92 height 26
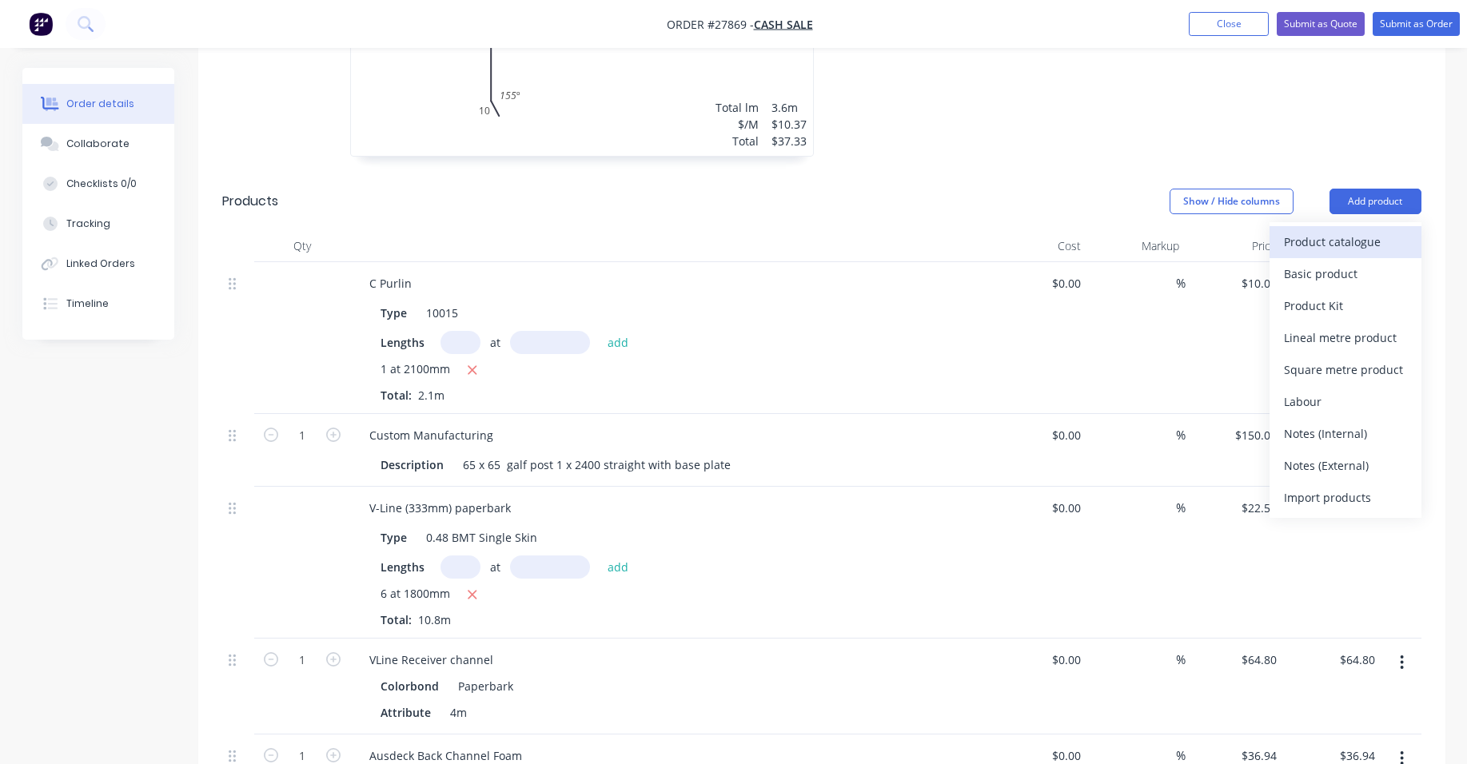
click at [1363, 230] on div "Product catalogue" at bounding box center [1345, 241] width 123 height 23
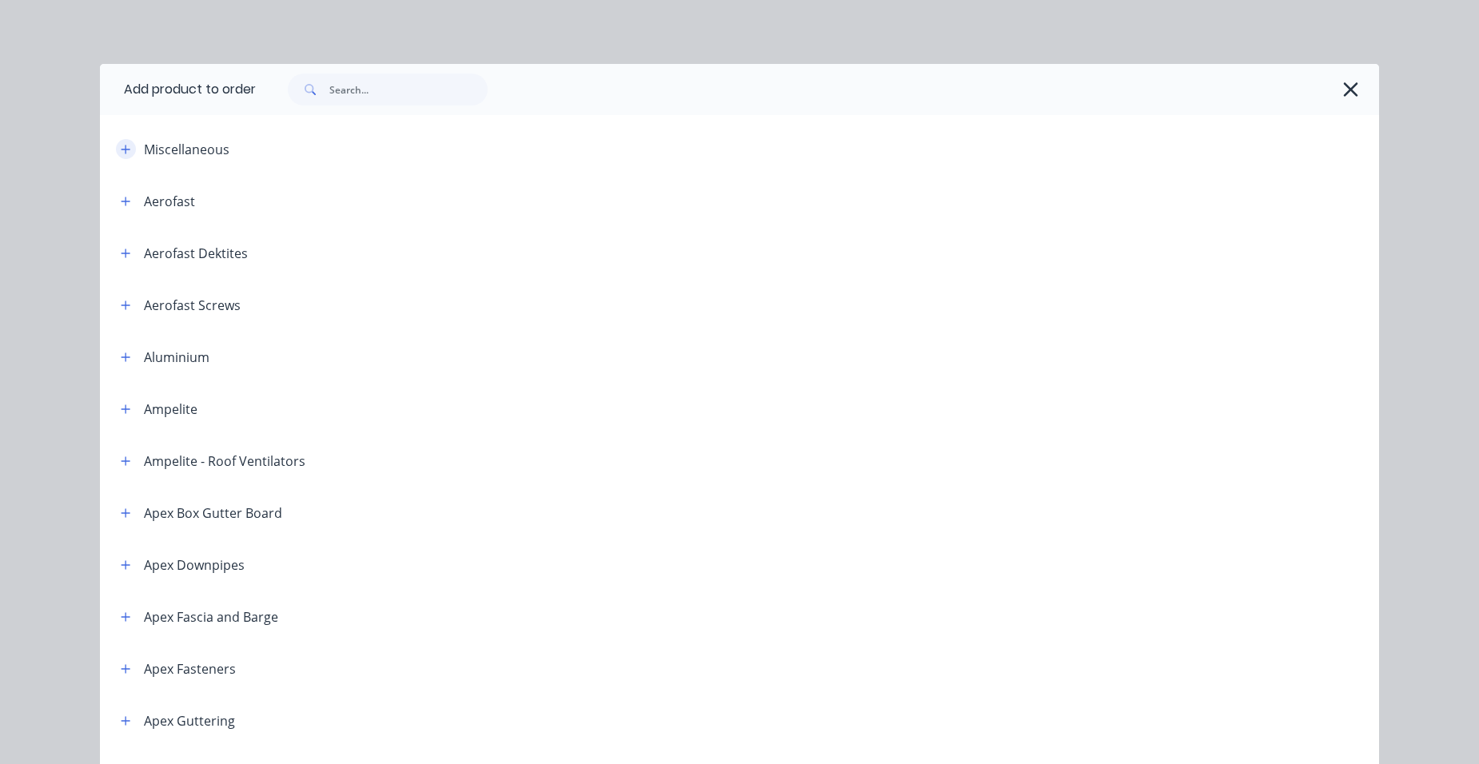
click at [116, 148] on button "button" at bounding box center [126, 149] width 20 height 20
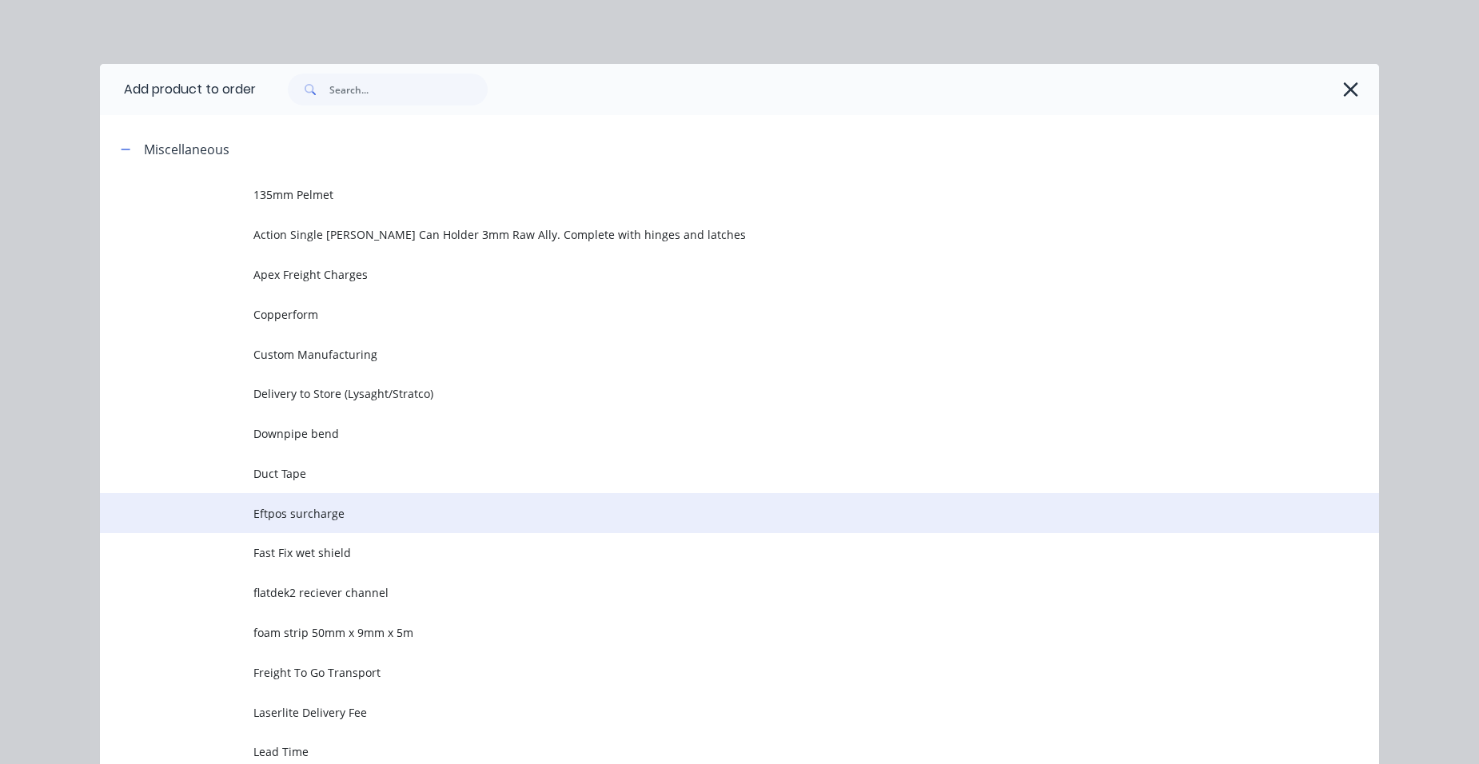
scroll to position [80, 0]
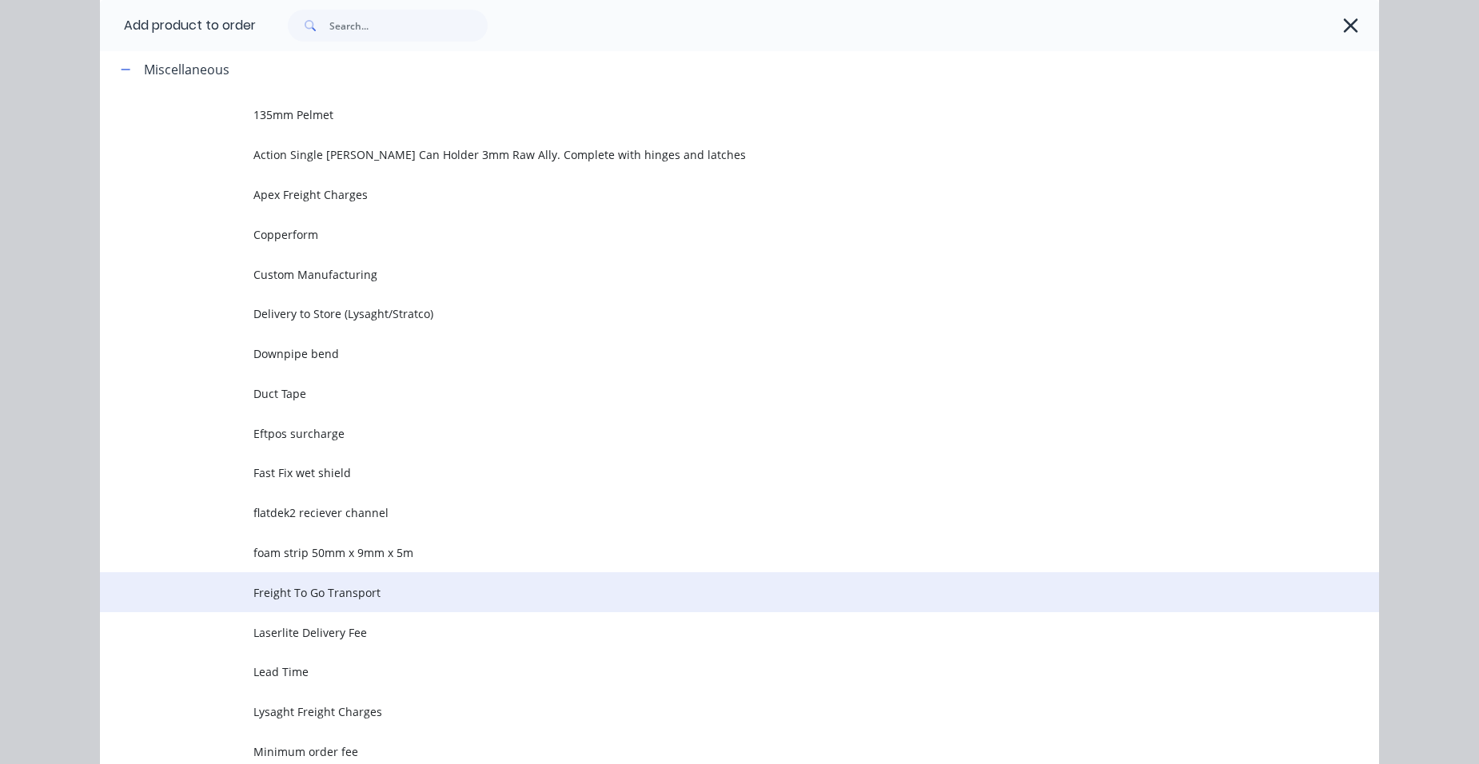
click at [384, 589] on span "Freight To Go Transport" at bounding box center [703, 593] width 900 height 17
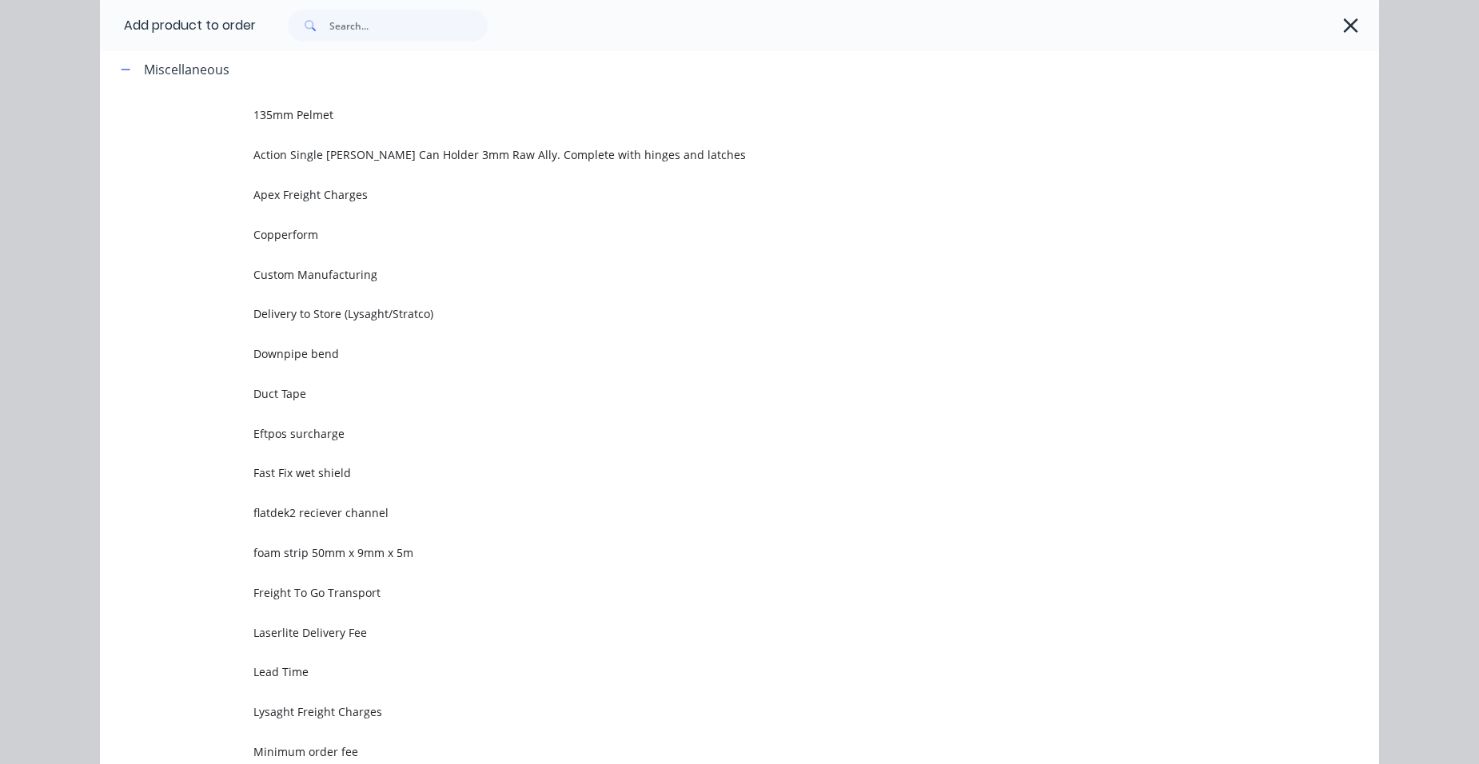
scroll to position [0, 0]
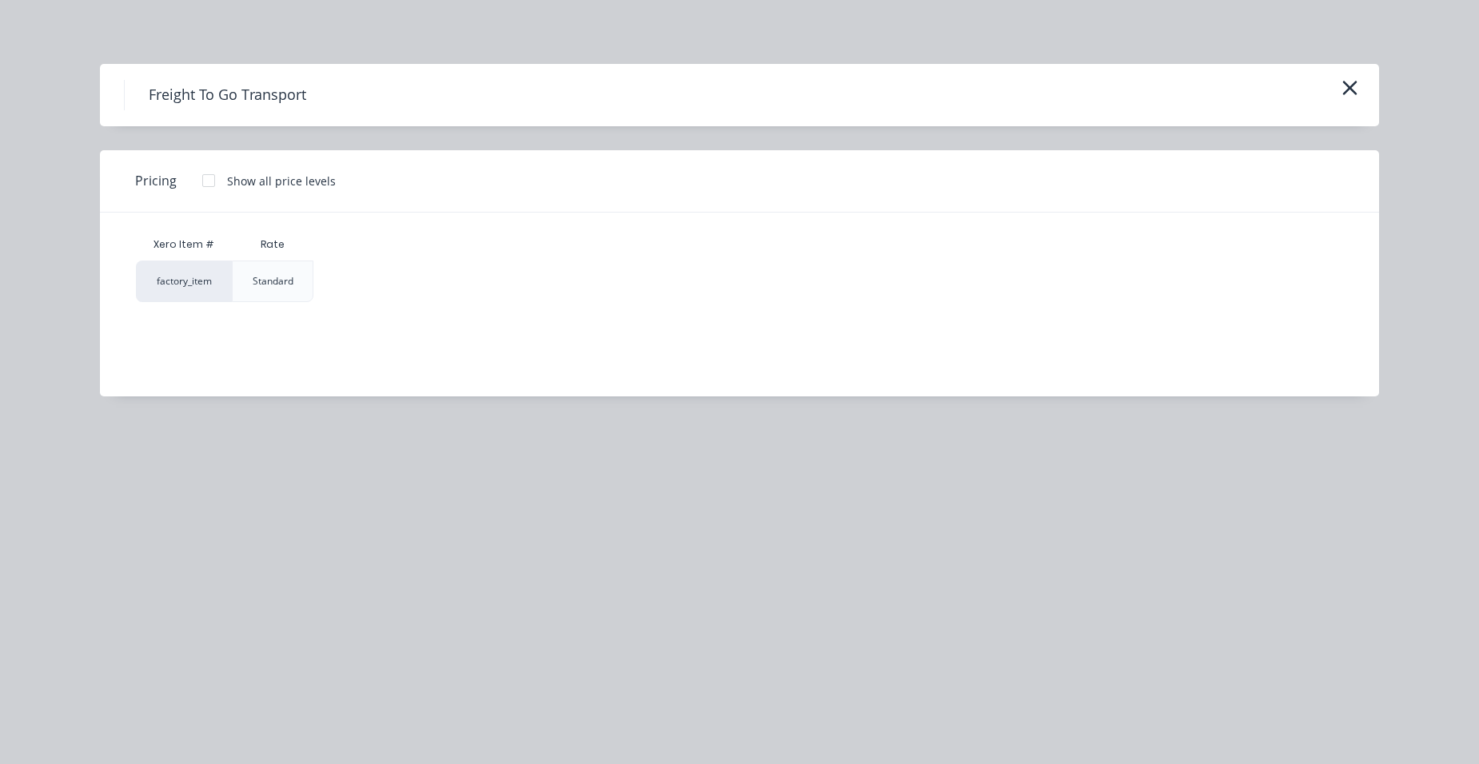
click at [204, 170] on div at bounding box center [209, 181] width 32 height 32
drag, startPoint x: 337, startPoint y: 279, endPoint x: 345, endPoint y: 287, distance: 11.3
click at [340, 279] on div "$250.00" at bounding box center [357, 281] width 86 height 40
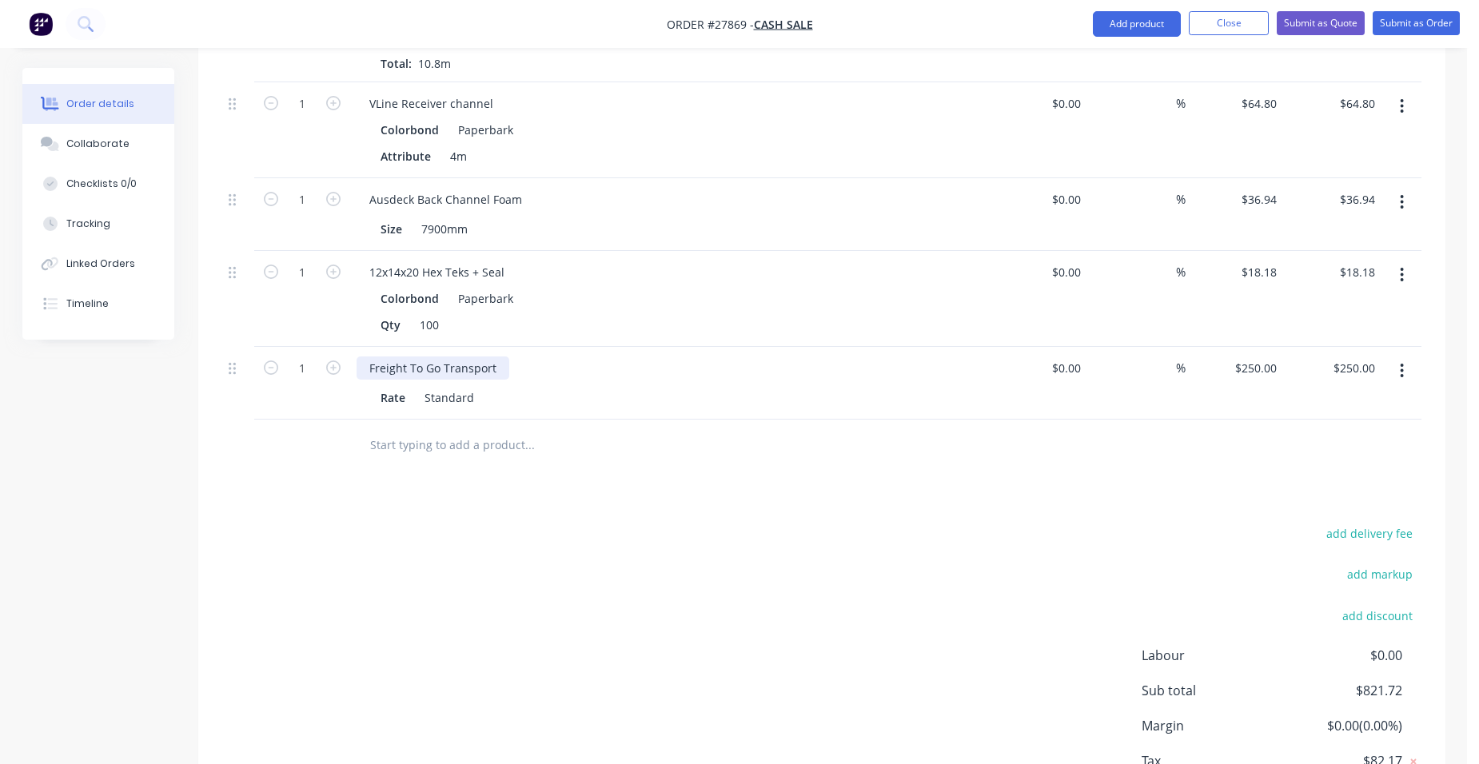
scroll to position [1200, 0]
click at [1268, 353] on input "250" at bounding box center [1269, 364] width 27 height 23
click at [1210, 376] on div "$220.00 220" at bounding box center [1235, 380] width 98 height 73
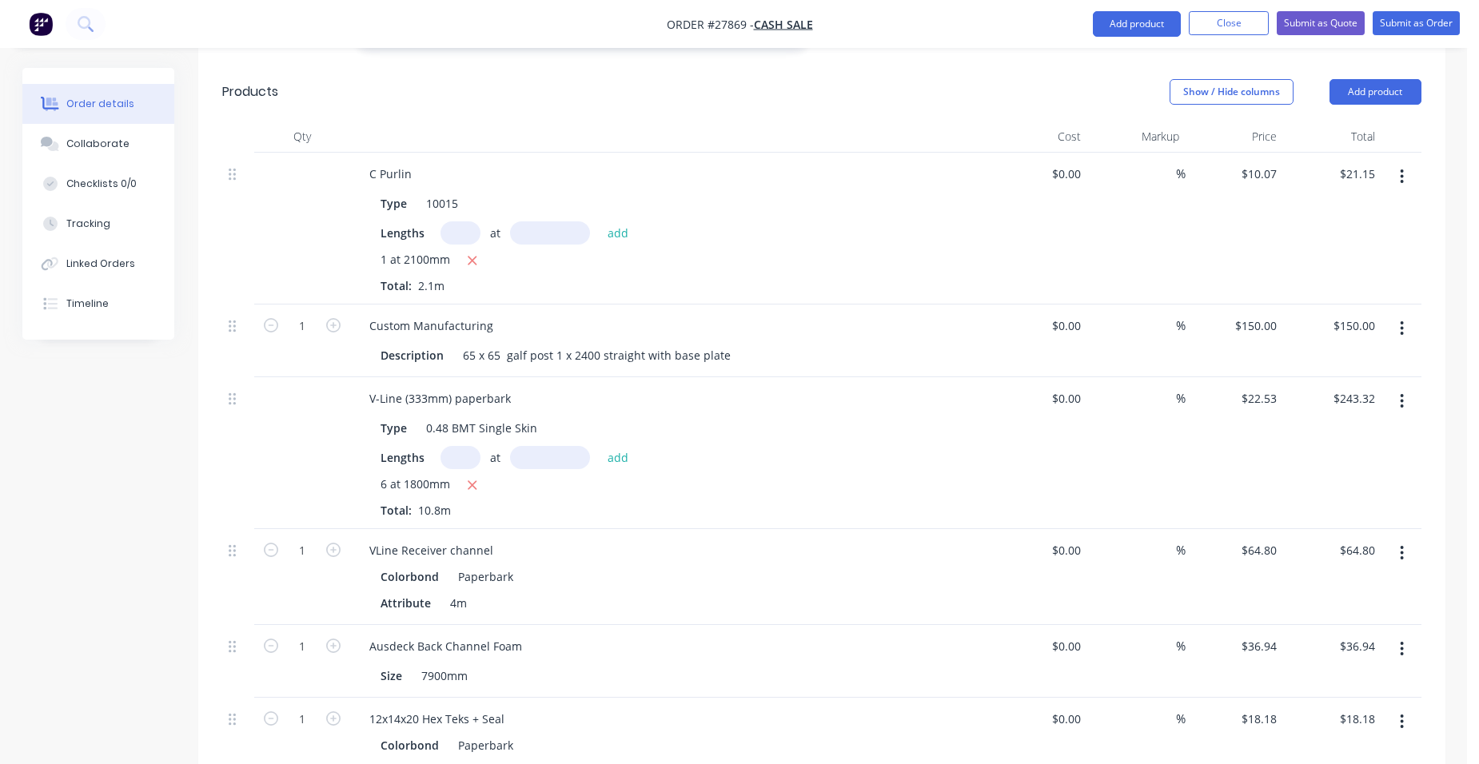
scroll to position [729, 0]
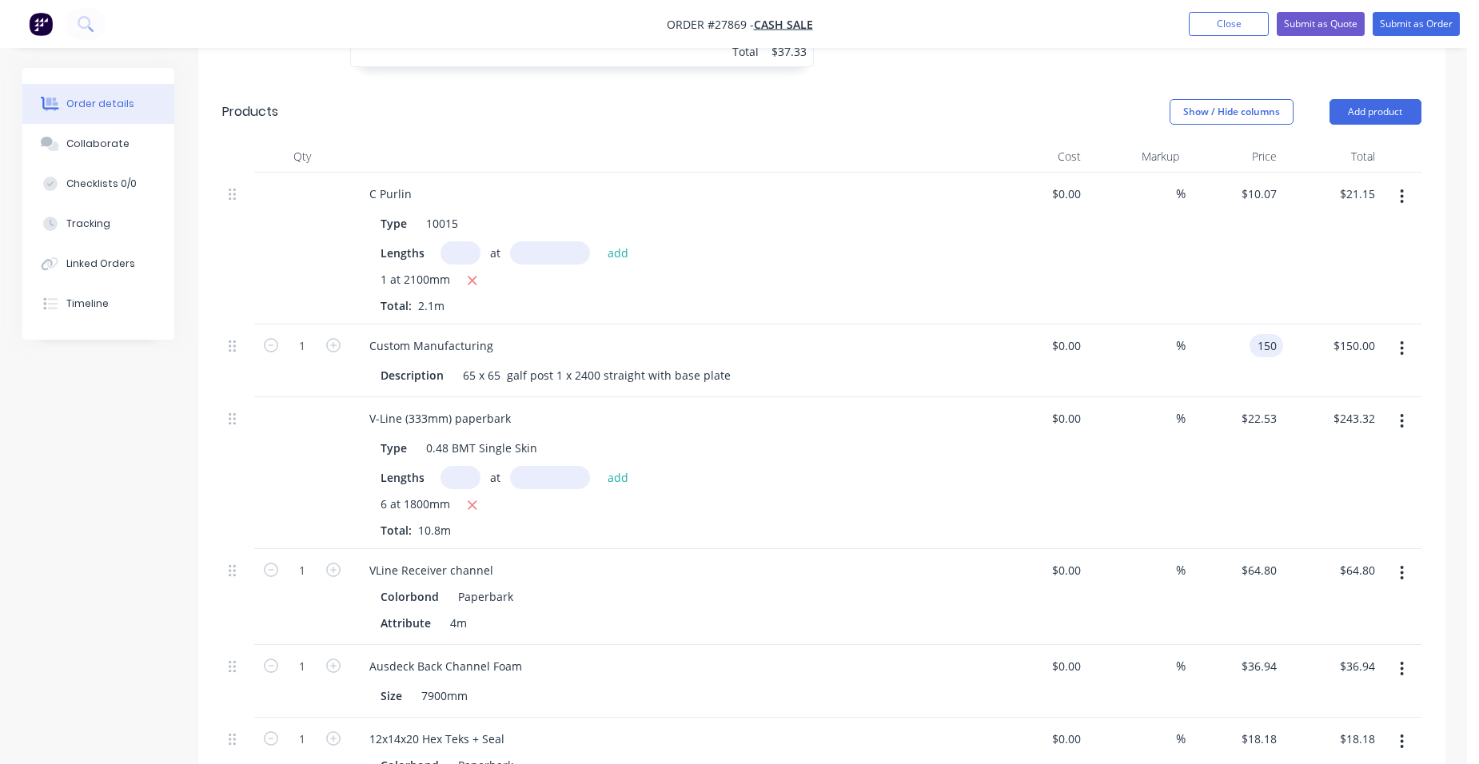
click at [1274, 334] on input "150" at bounding box center [1269, 345] width 27 height 23
click at [1246, 329] on div "$175.00 $175.00" at bounding box center [1235, 361] width 98 height 73
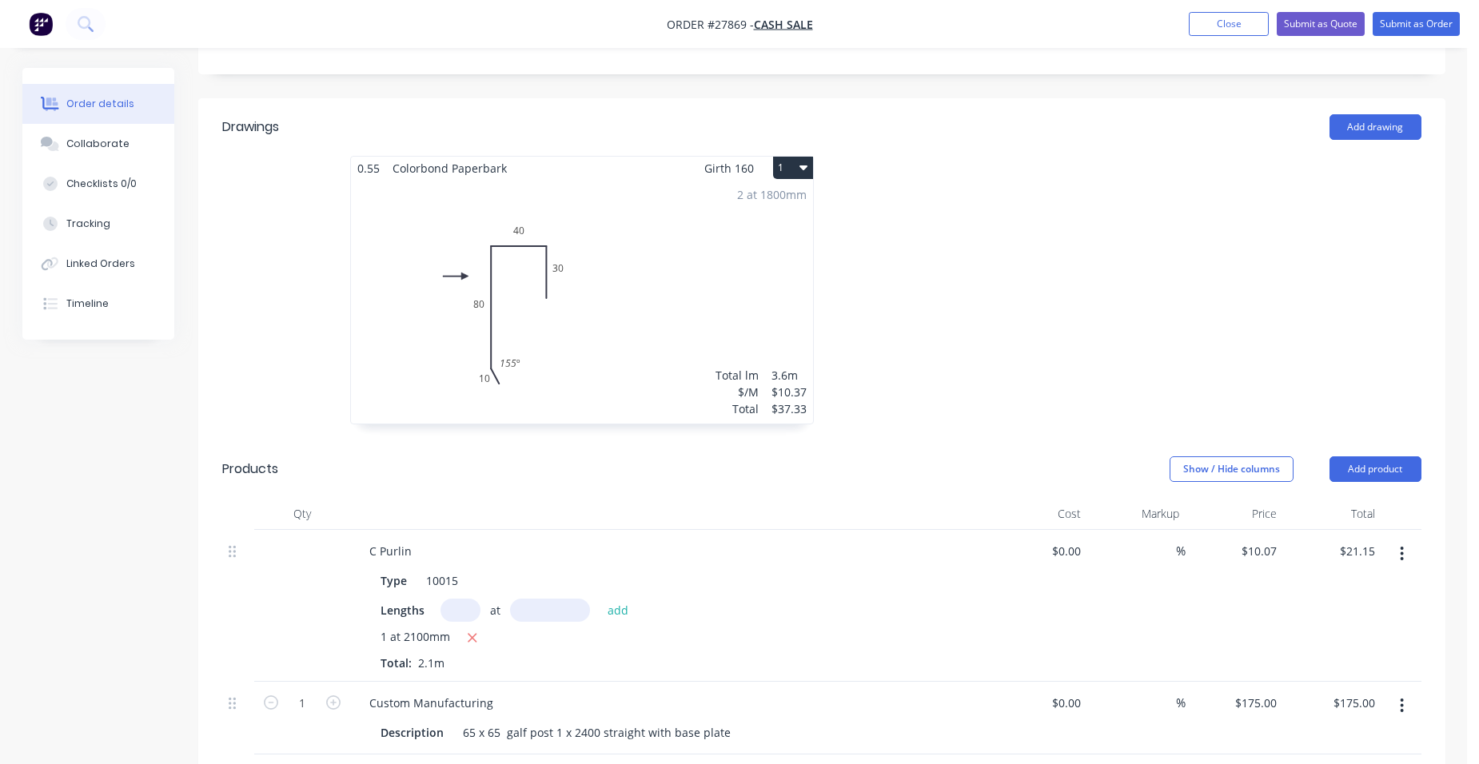
scroll to position [329, 0]
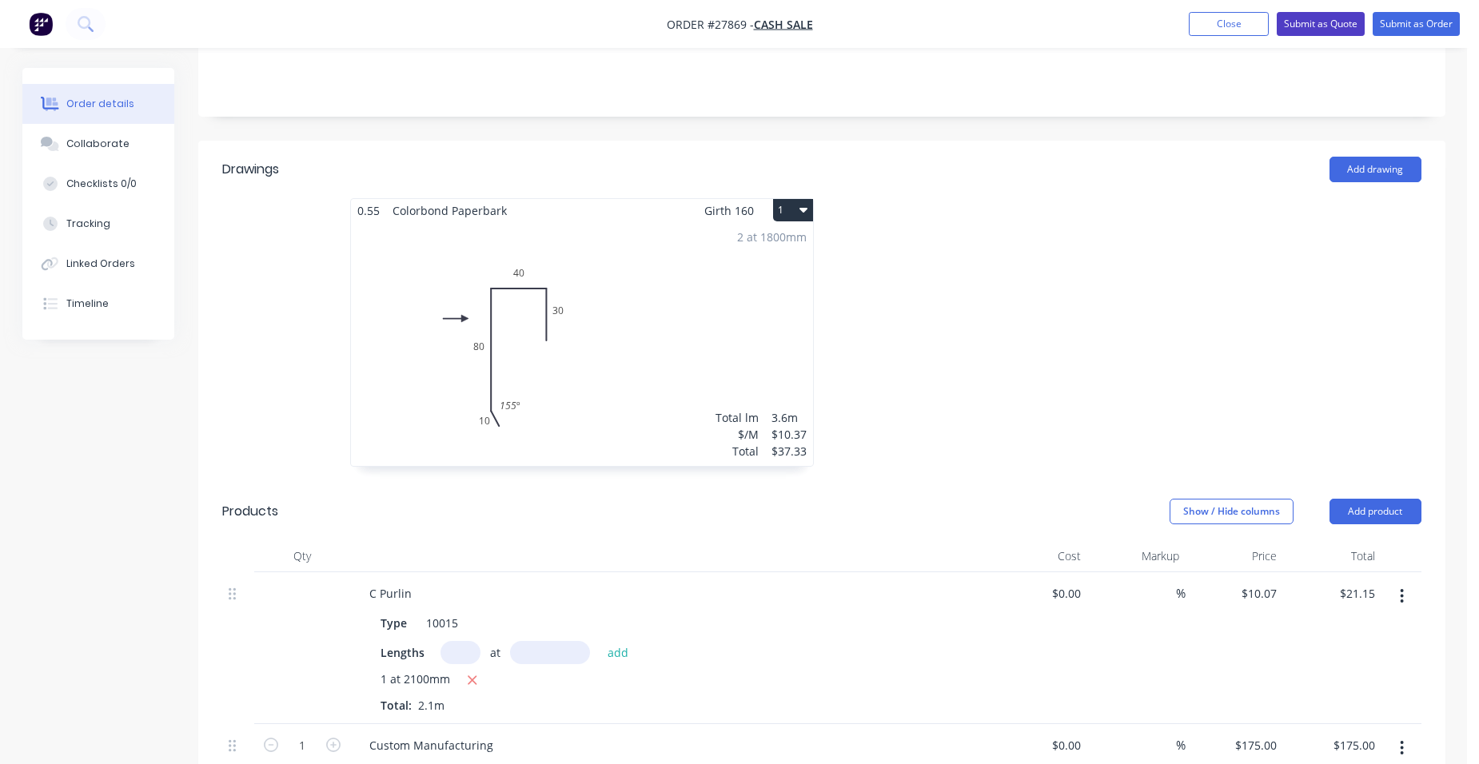
click at [1334, 22] on button "Submit as Quote" at bounding box center [1321, 24] width 88 height 24
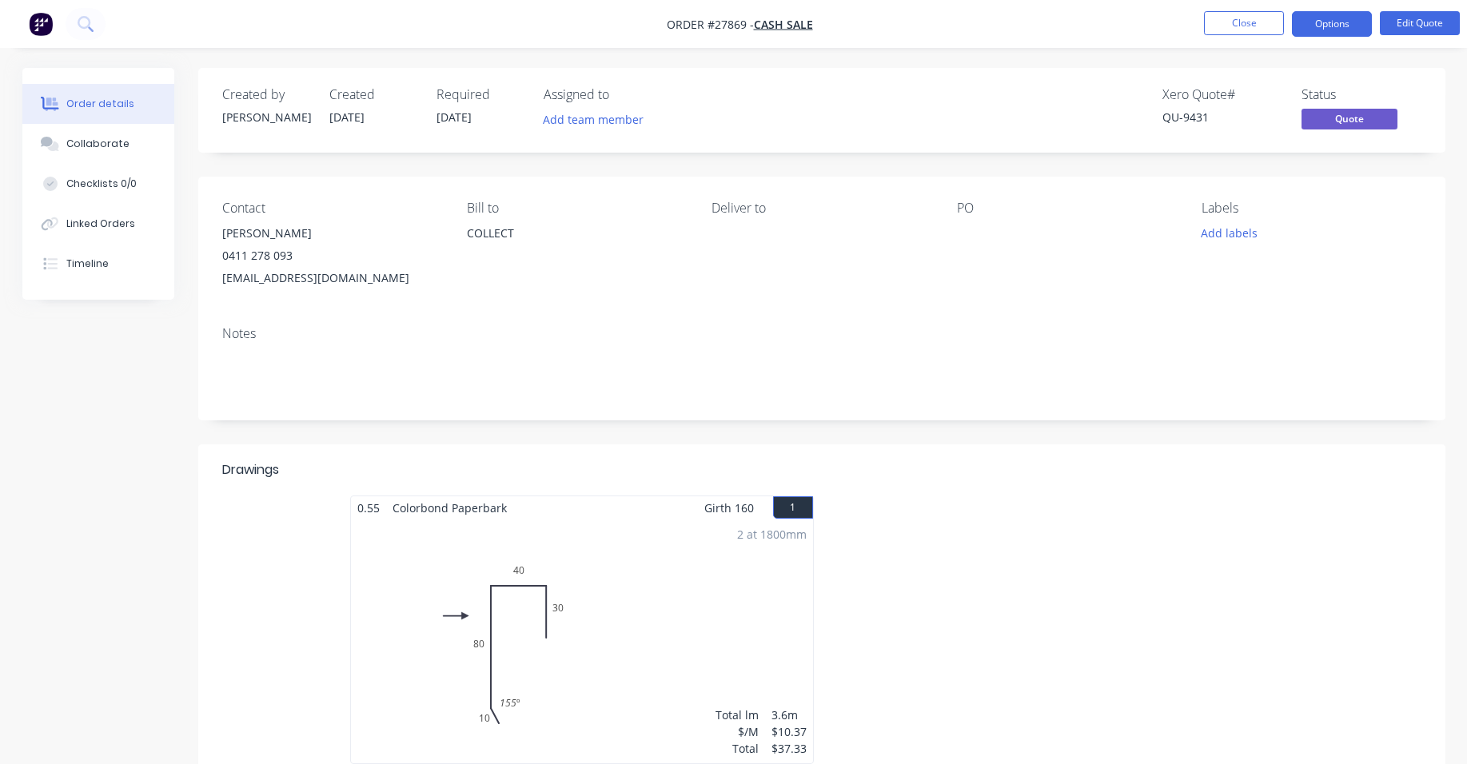
click at [1334, 22] on button "Options" at bounding box center [1332, 24] width 80 height 26
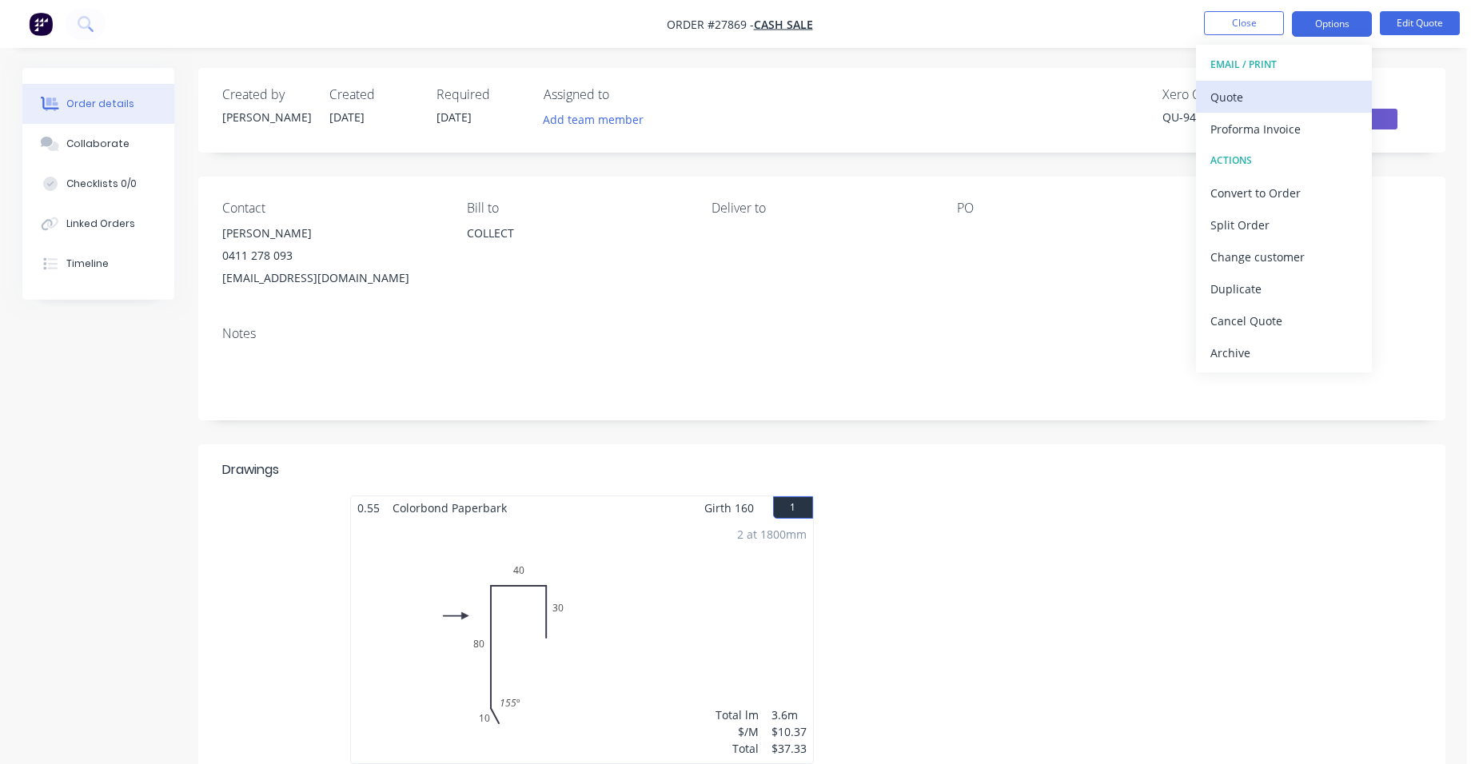
click at [1287, 86] on div "Quote" at bounding box center [1284, 97] width 147 height 23
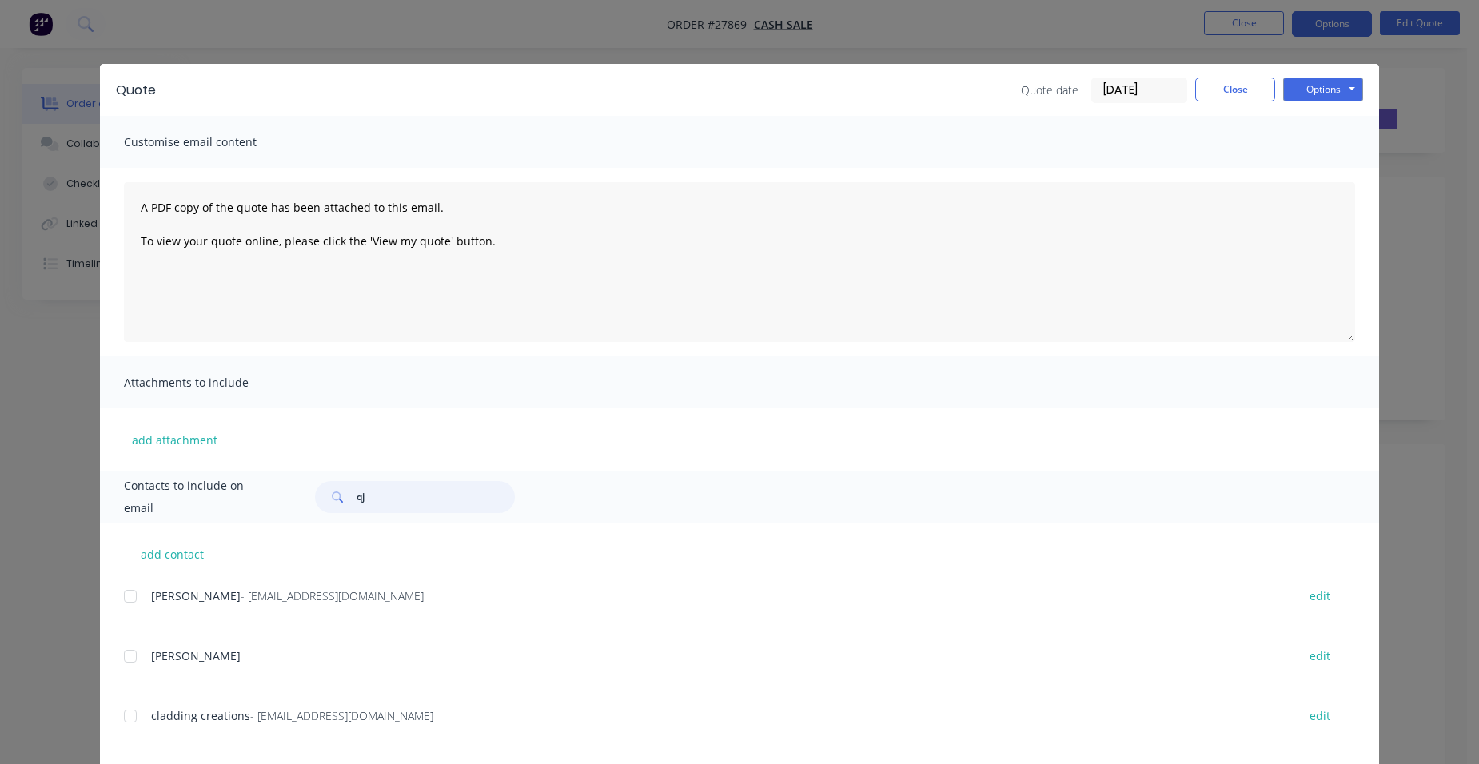
drag, startPoint x: 402, startPoint y: 500, endPoint x: 280, endPoint y: 484, distance: 123.4
click at [291, 497] on div "Contacts to include on email qj" at bounding box center [739, 497] width 1279 height 52
drag, startPoint x: 122, startPoint y: 651, endPoint x: 169, endPoint y: 641, distance: 47.5
click at [124, 651] on div at bounding box center [130, 657] width 32 height 32
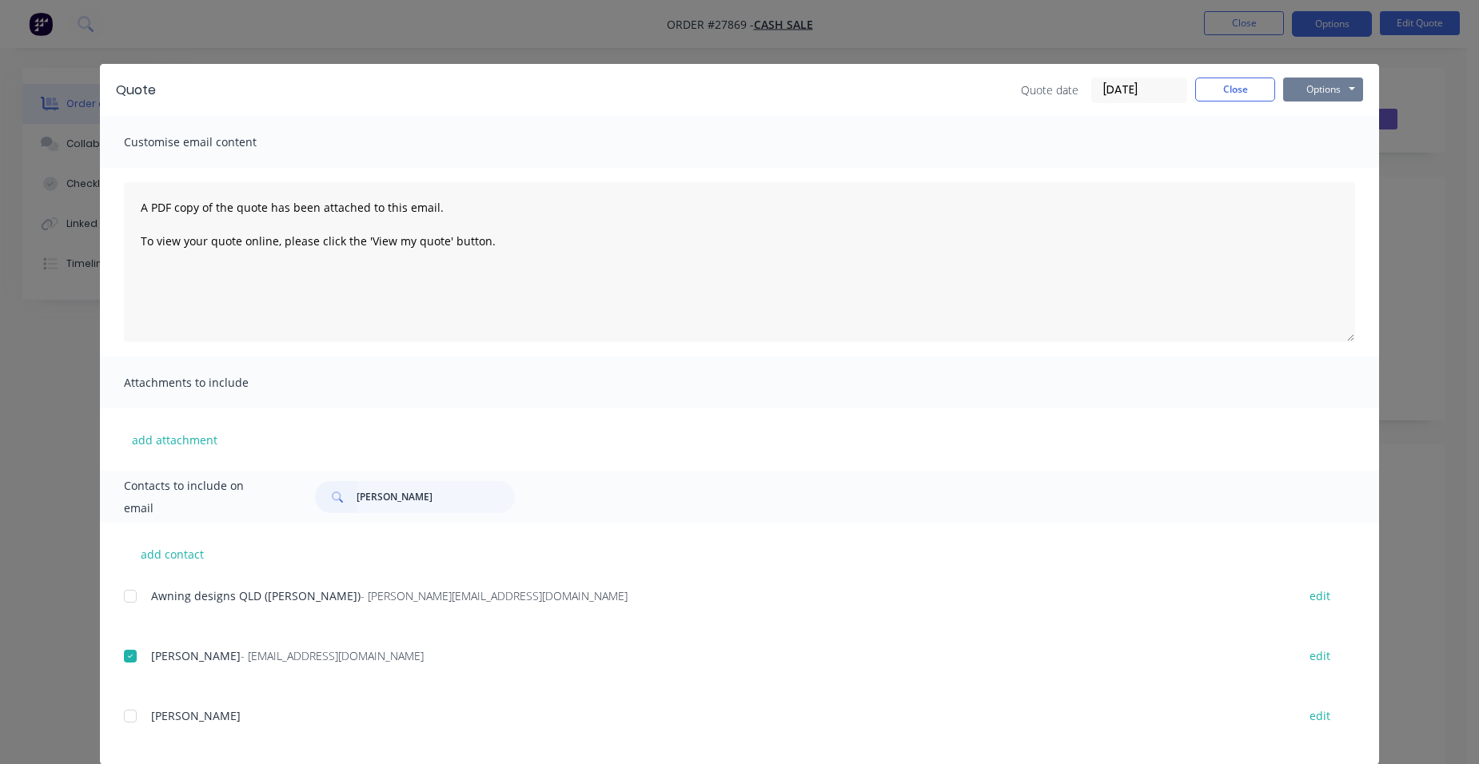
click at [1327, 91] on button "Options" at bounding box center [1323, 90] width 80 height 24
click at [1339, 160] on button "Email" at bounding box center [1334, 171] width 102 height 26
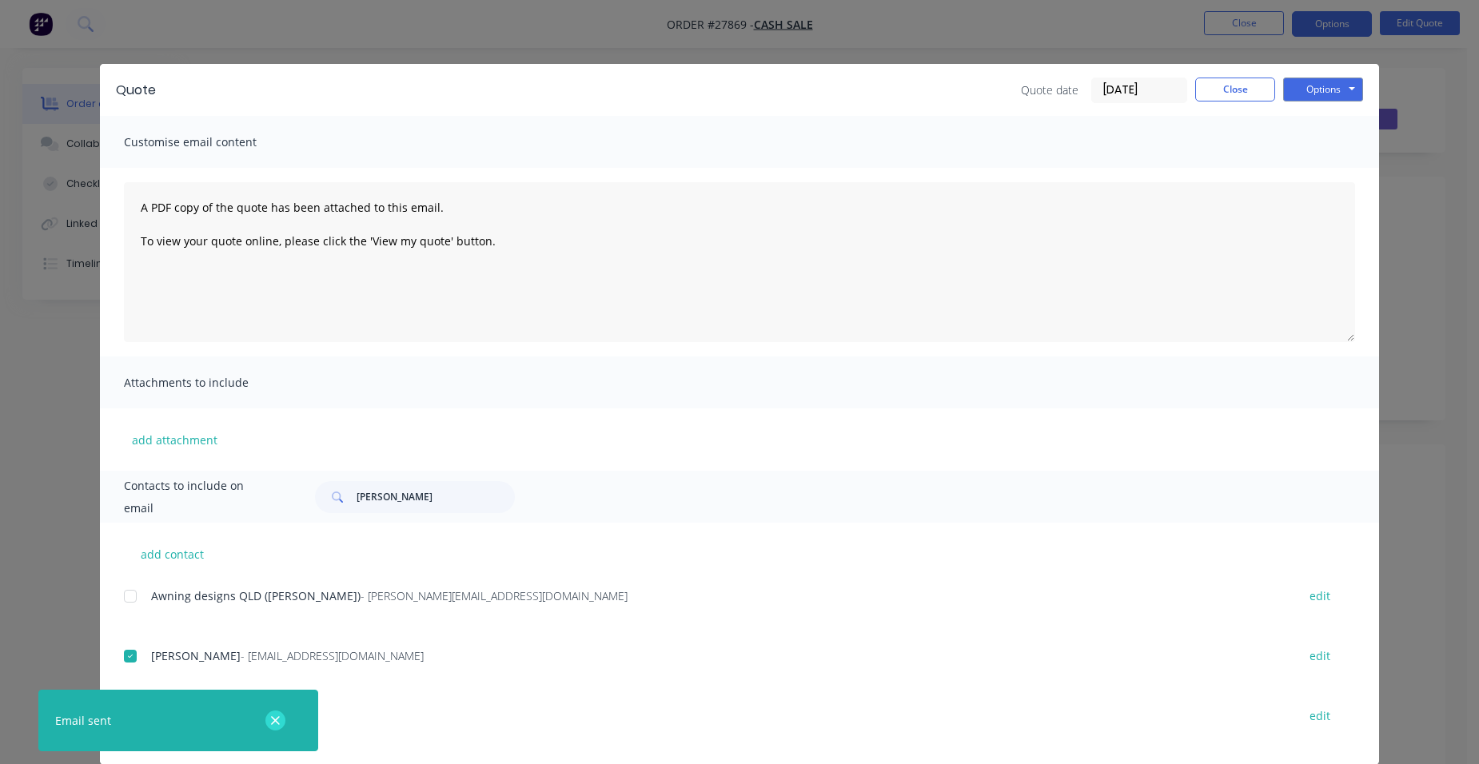
click at [273, 723] on icon "button" at bounding box center [275, 721] width 9 height 9
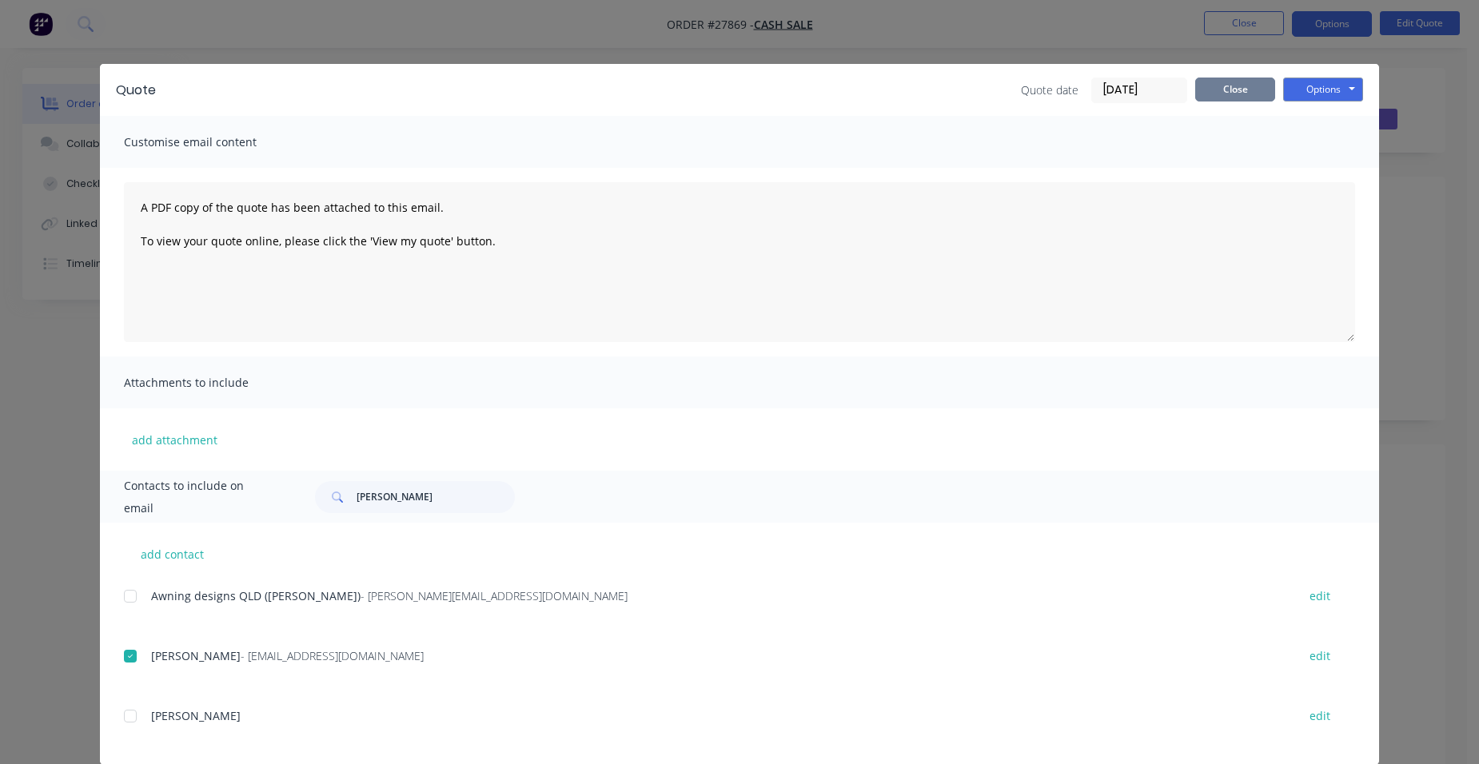
click at [1212, 88] on button "Close" at bounding box center [1236, 90] width 80 height 24
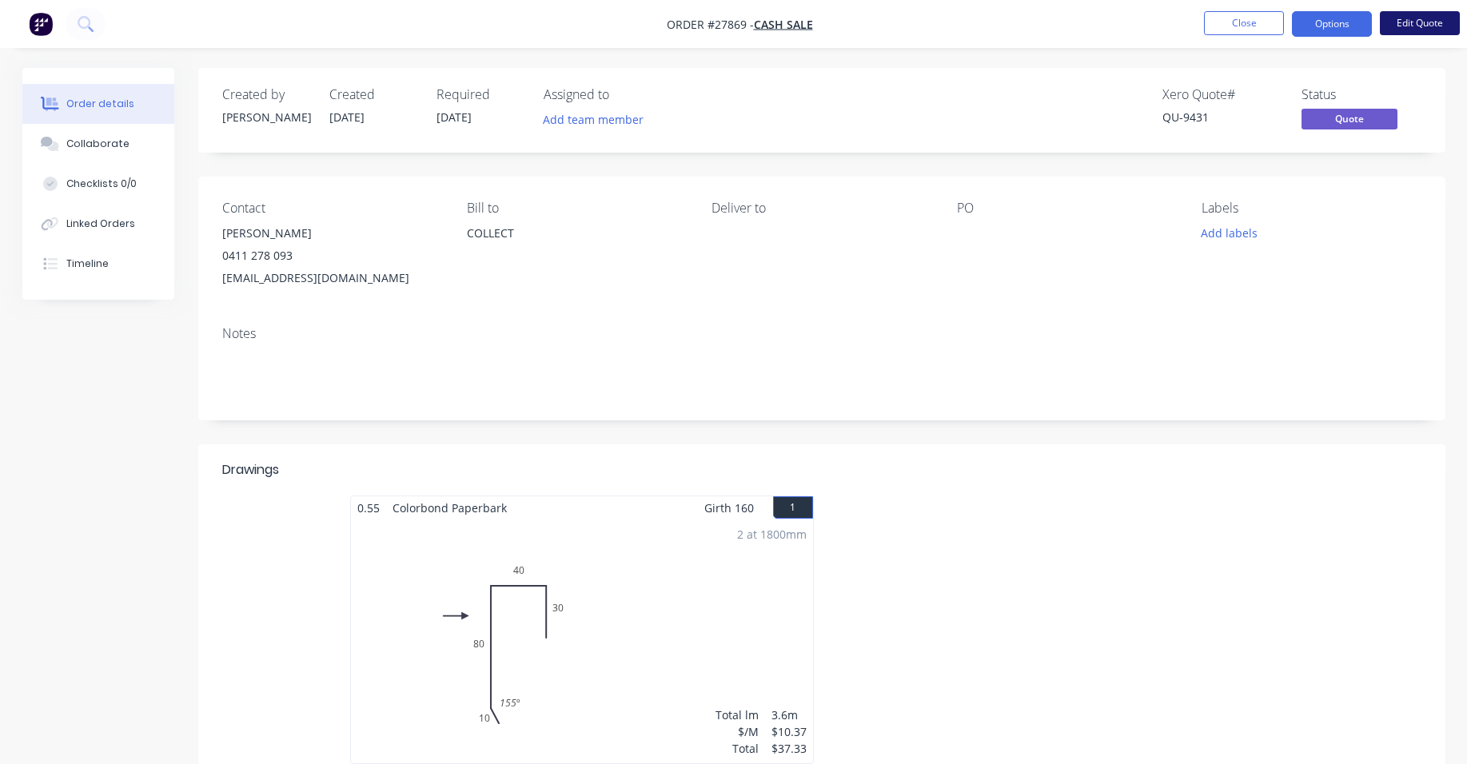
click at [1400, 14] on button "Edit Quote" at bounding box center [1420, 23] width 80 height 24
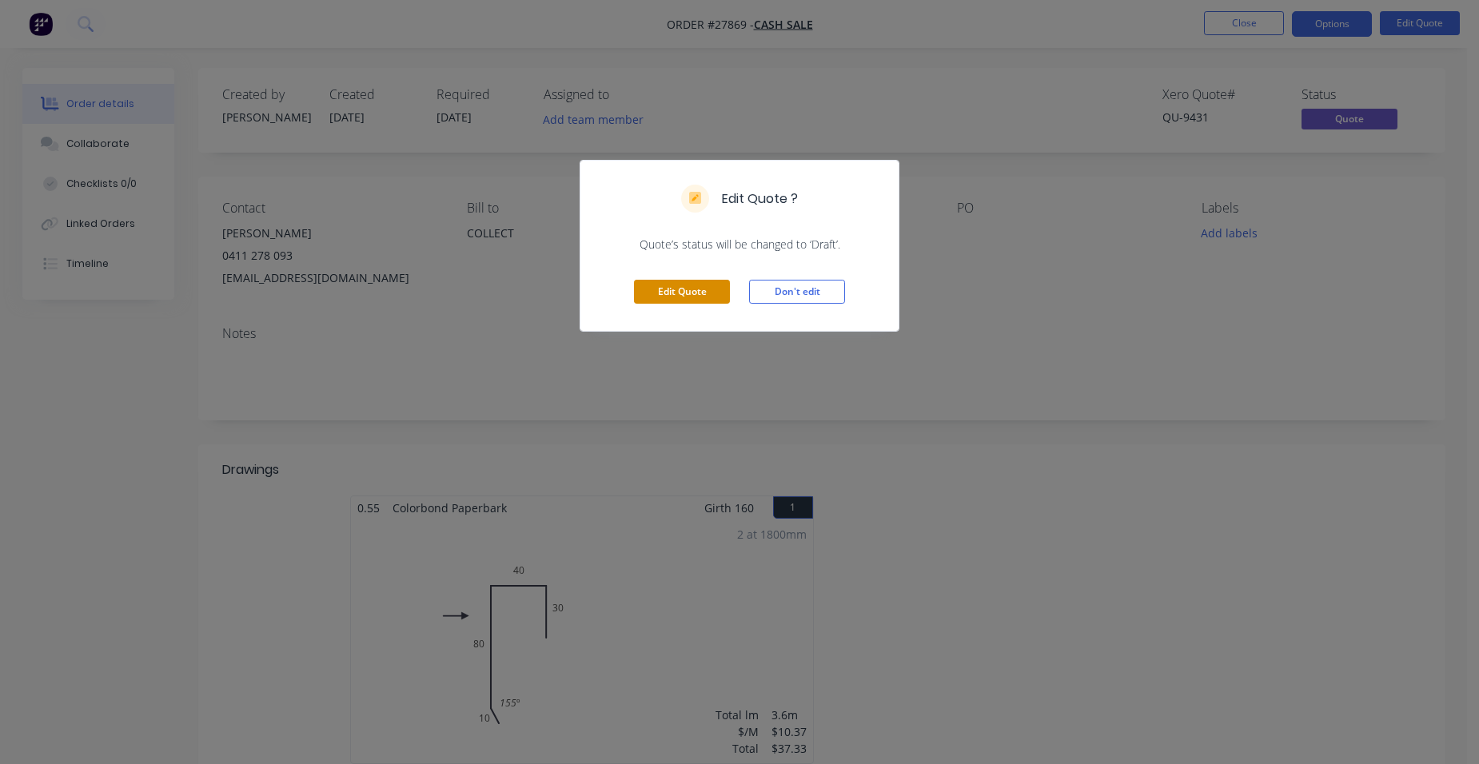
click at [701, 287] on button "Edit Quote" at bounding box center [682, 292] width 96 height 24
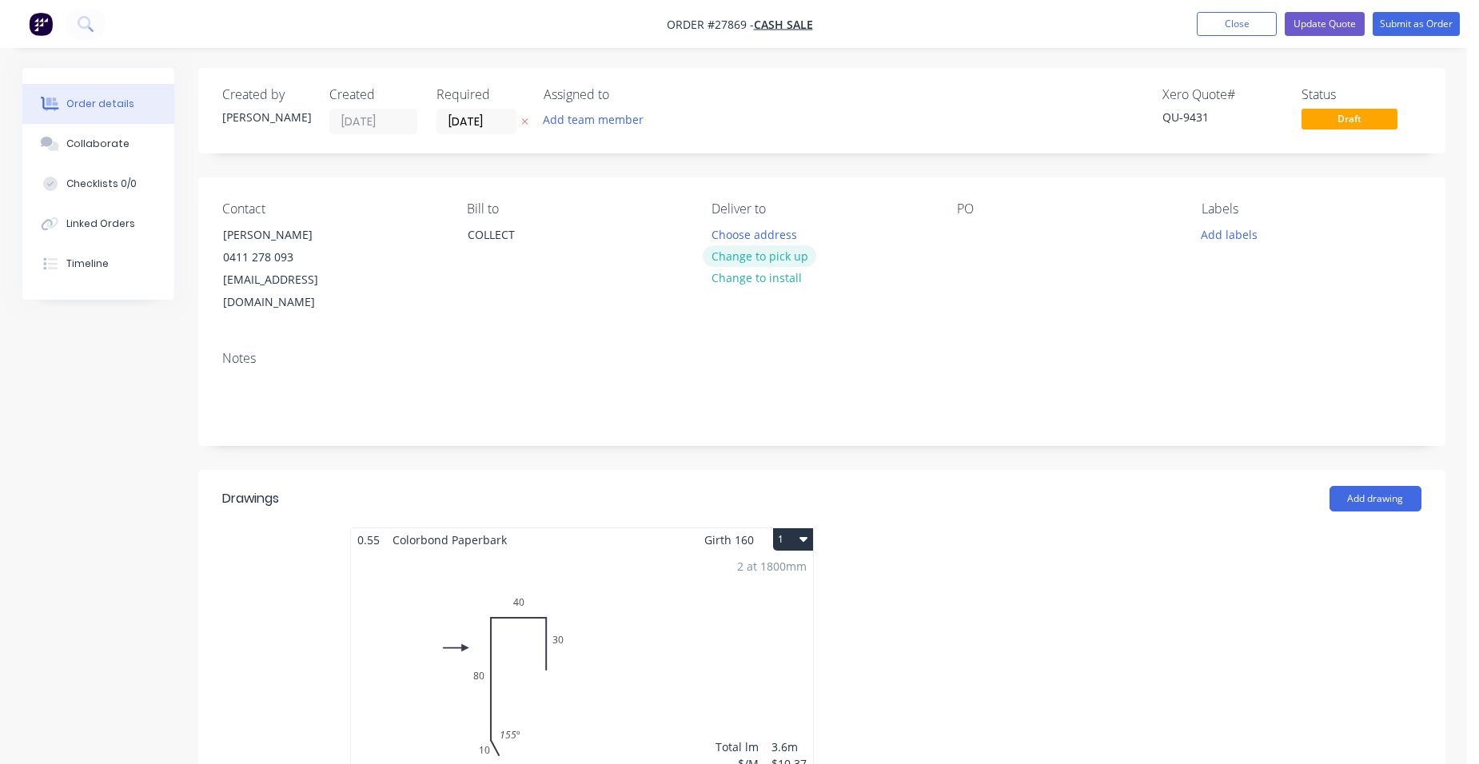
click at [754, 258] on button "Change to pick up" at bounding box center [760, 256] width 114 height 22
click at [1336, 23] on button "Update Quote" at bounding box center [1325, 24] width 80 height 24
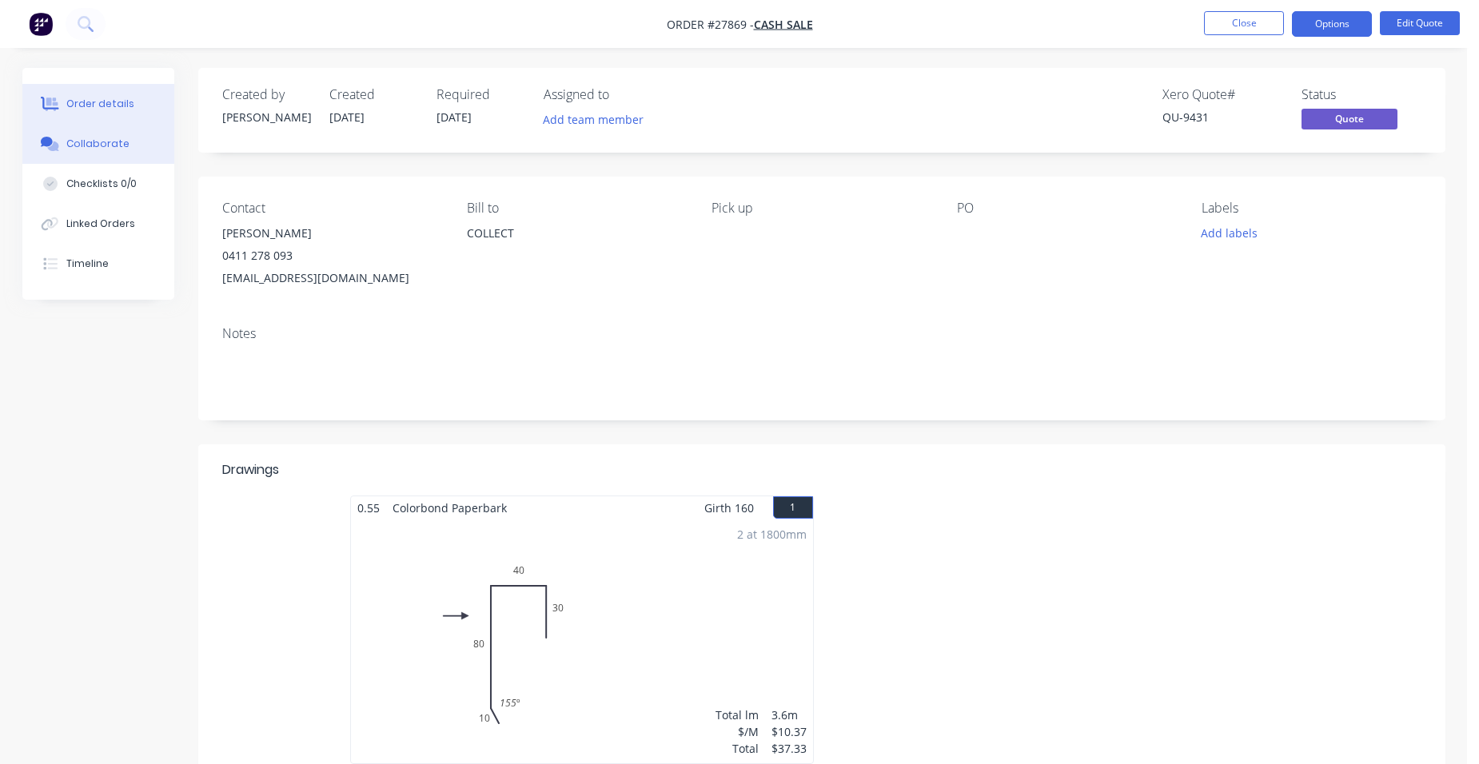
click at [136, 148] on button "Collaborate" at bounding box center [98, 144] width 152 height 40
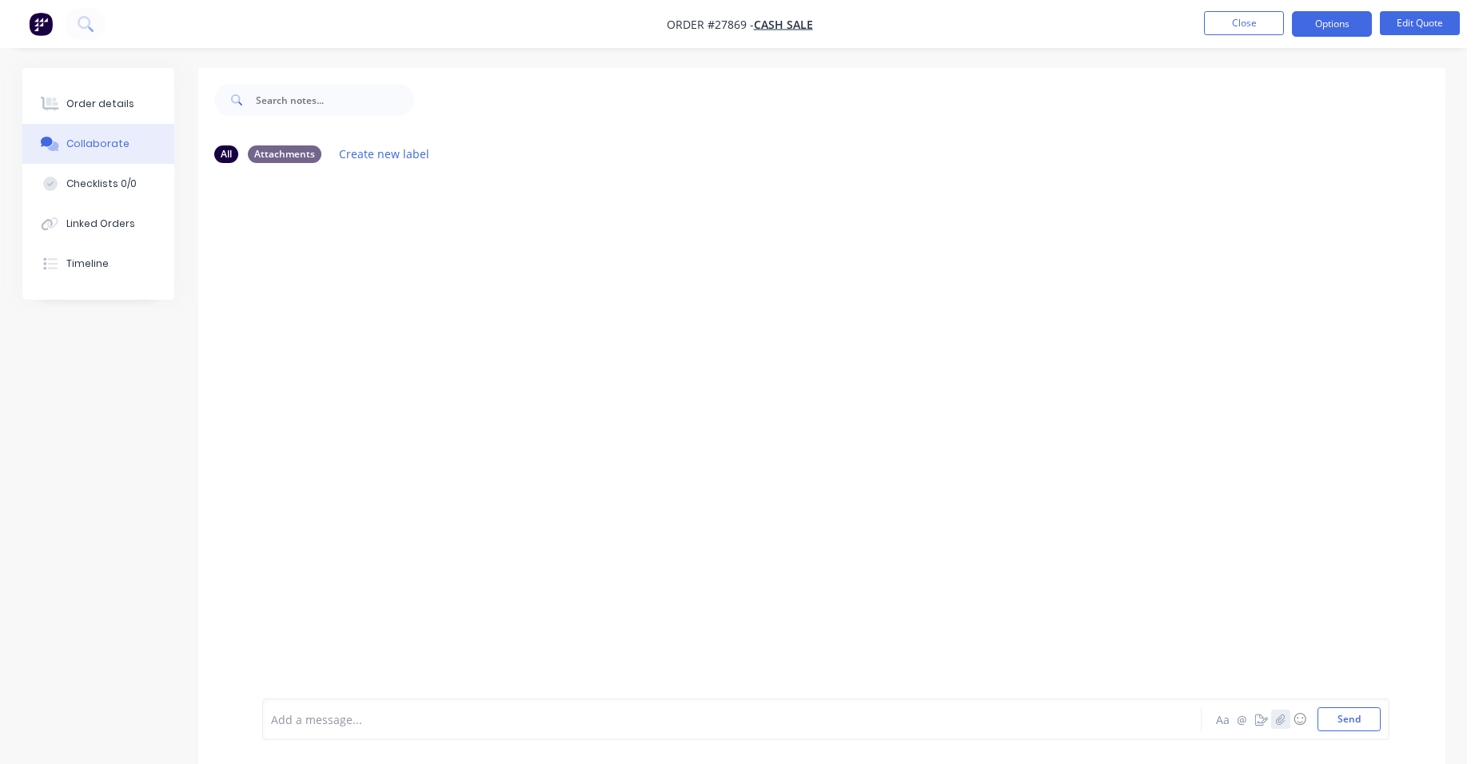
click at [1288, 721] on button "button" at bounding box center [1280, 719] width 19 height 19
click at [1366, 715] on button "Send" at bounding box center [1349, 720] width 63 height 24
click at [146, 98] on button "Order details" at bounding box center [98, 104] width 152 height 40
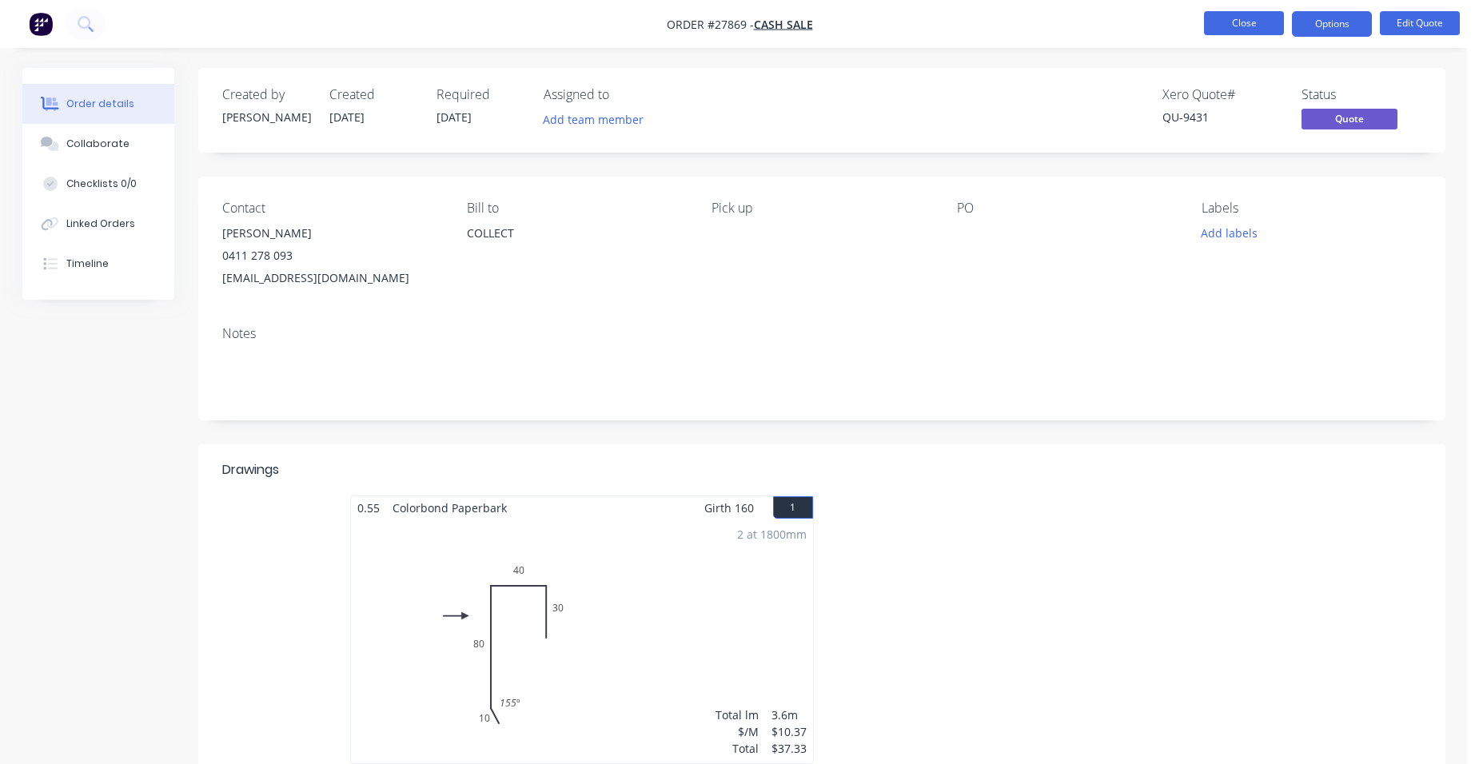
click at [1216, 23] on button "Close" at bounding box center [1244, 23] width 80 height 24
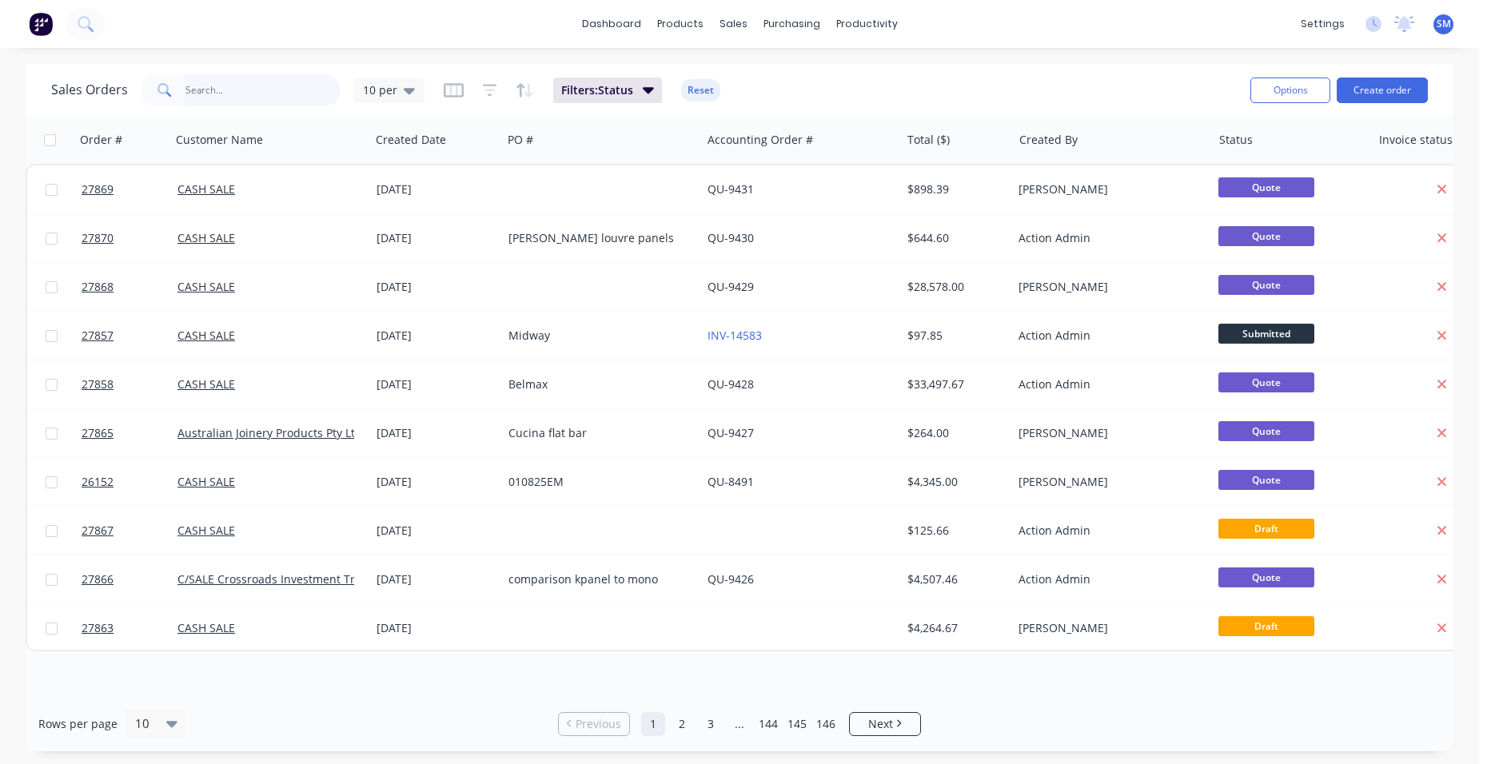
click at [224, 91] on input "text" at bounding box center [264, 90] width 156 height 32
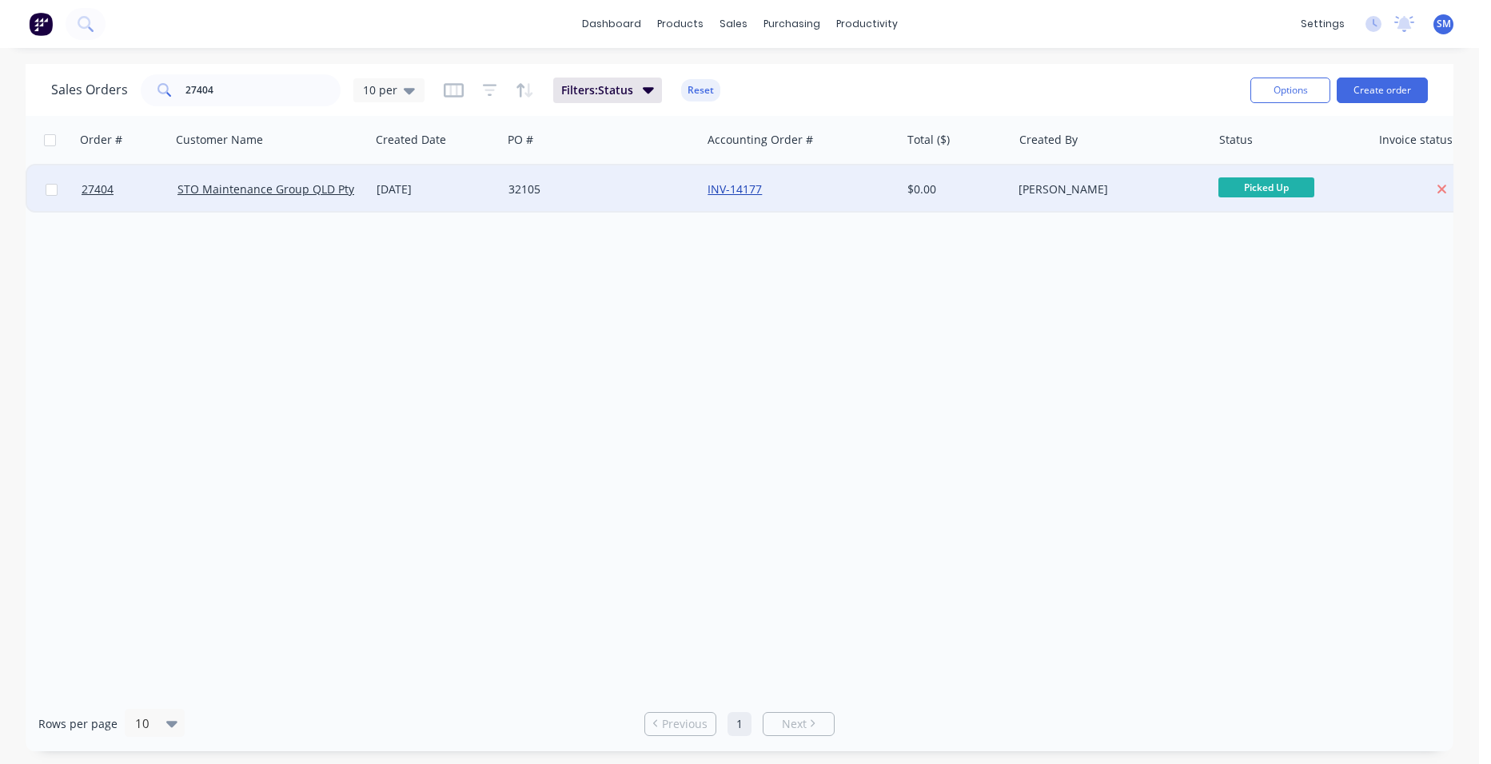
click at [721, 192] on link "INV-14177" at bounding box center [735, 189] width 54 height 15
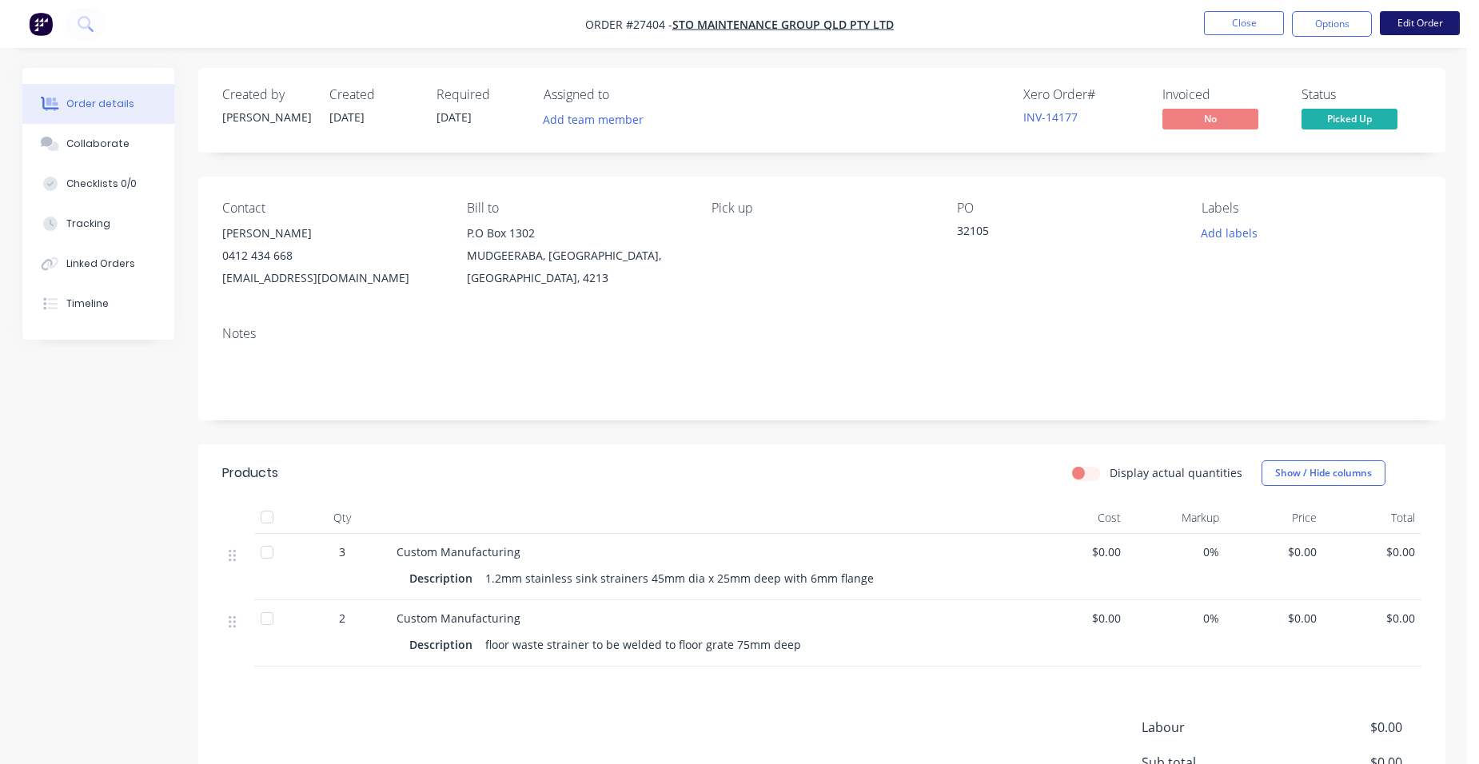
click at [1417, 24] on button "Edit Order" at bounding box center [1420, 23] width 80 height 24
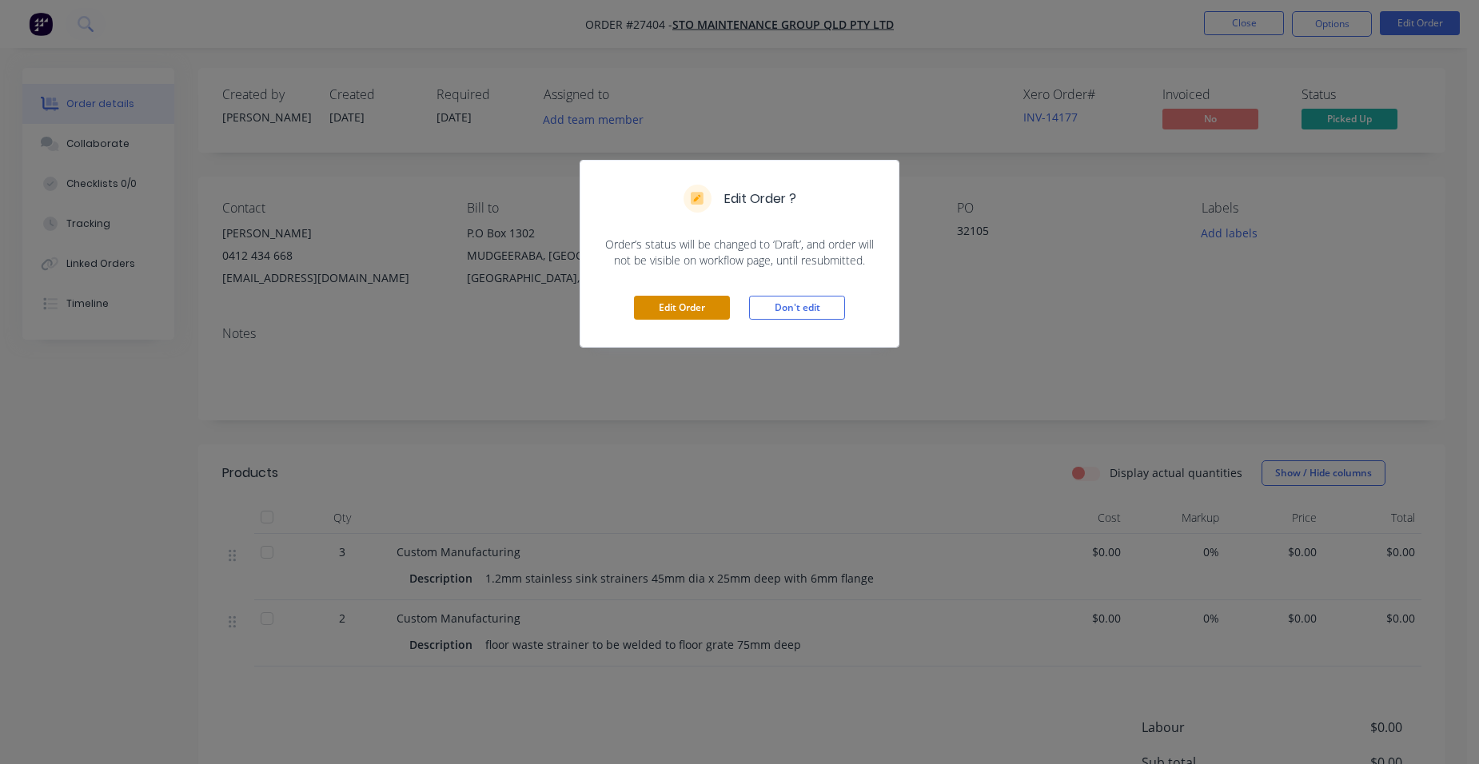
click at [670, 310] on button "Edit Order" at bounding box center [682, 308] width 96 height 24
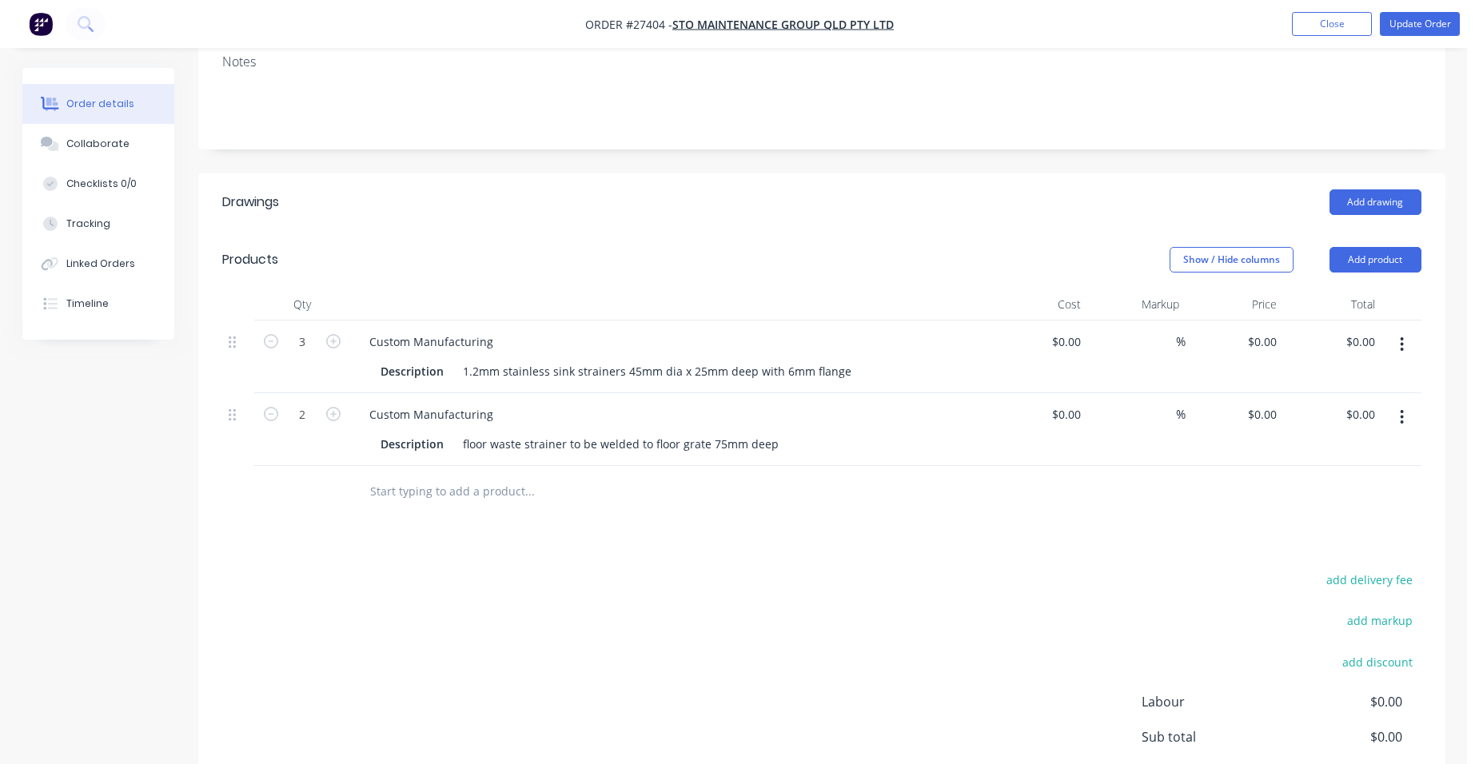
scroll to position [320, 0]
click at [1407, 402] on button "button" at bounding box center [1402, 416] width 38 height 29
click at [1331, 543] on div "Delete" at bounding box center [1345, 554] width 123 height 23
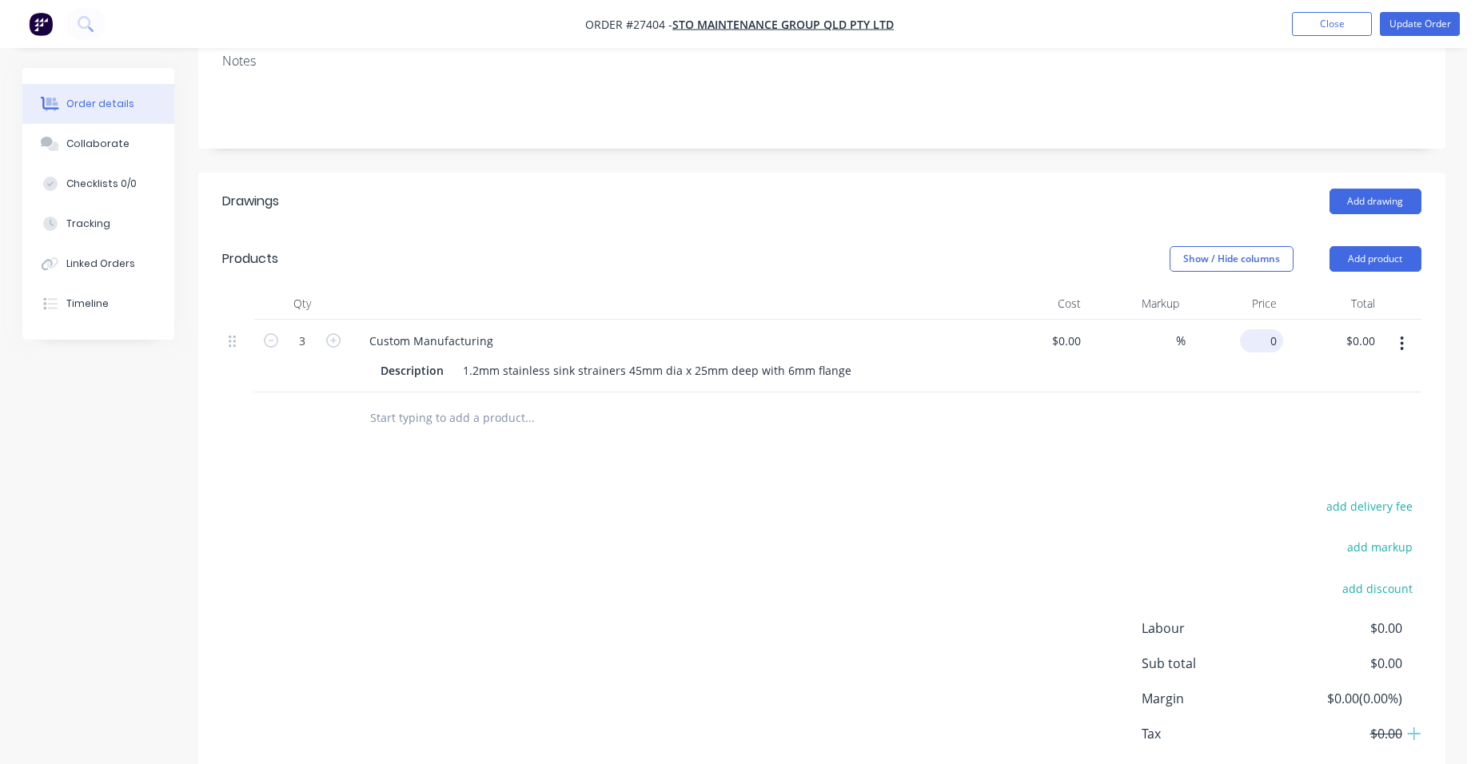
click at [1275, 329] on input "0" at bounding box center [1265, 340] width 37 height 23
type input "$100.00"
type input "$300.00"
click at [1228, 332] on div "$100.00 $100.00" at bounding box center [1235, 356] width 98 height 73
click at [1421, 22] on button "Update Order" at bounding box center [1420, 24] width 80 height 24
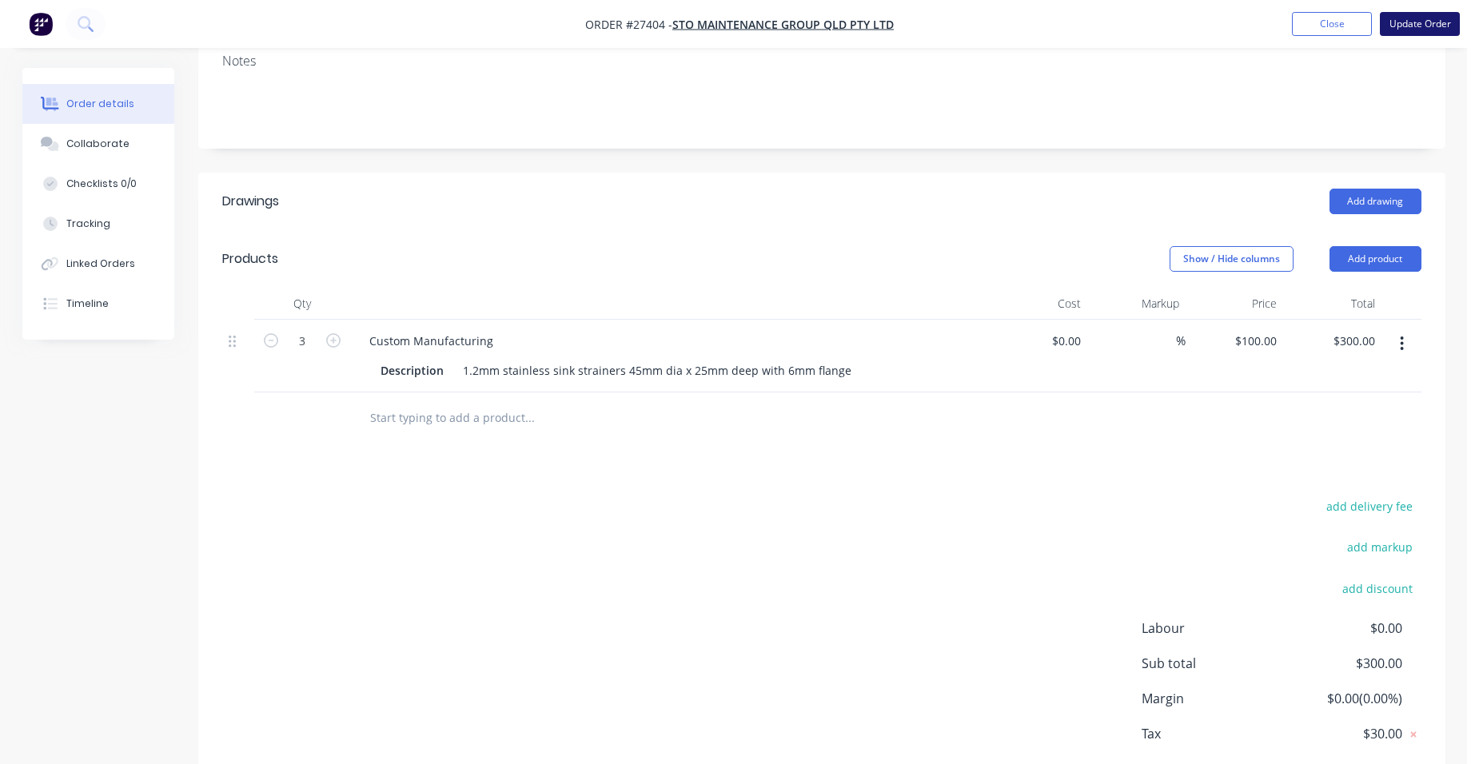
scroll to position [0, 0]
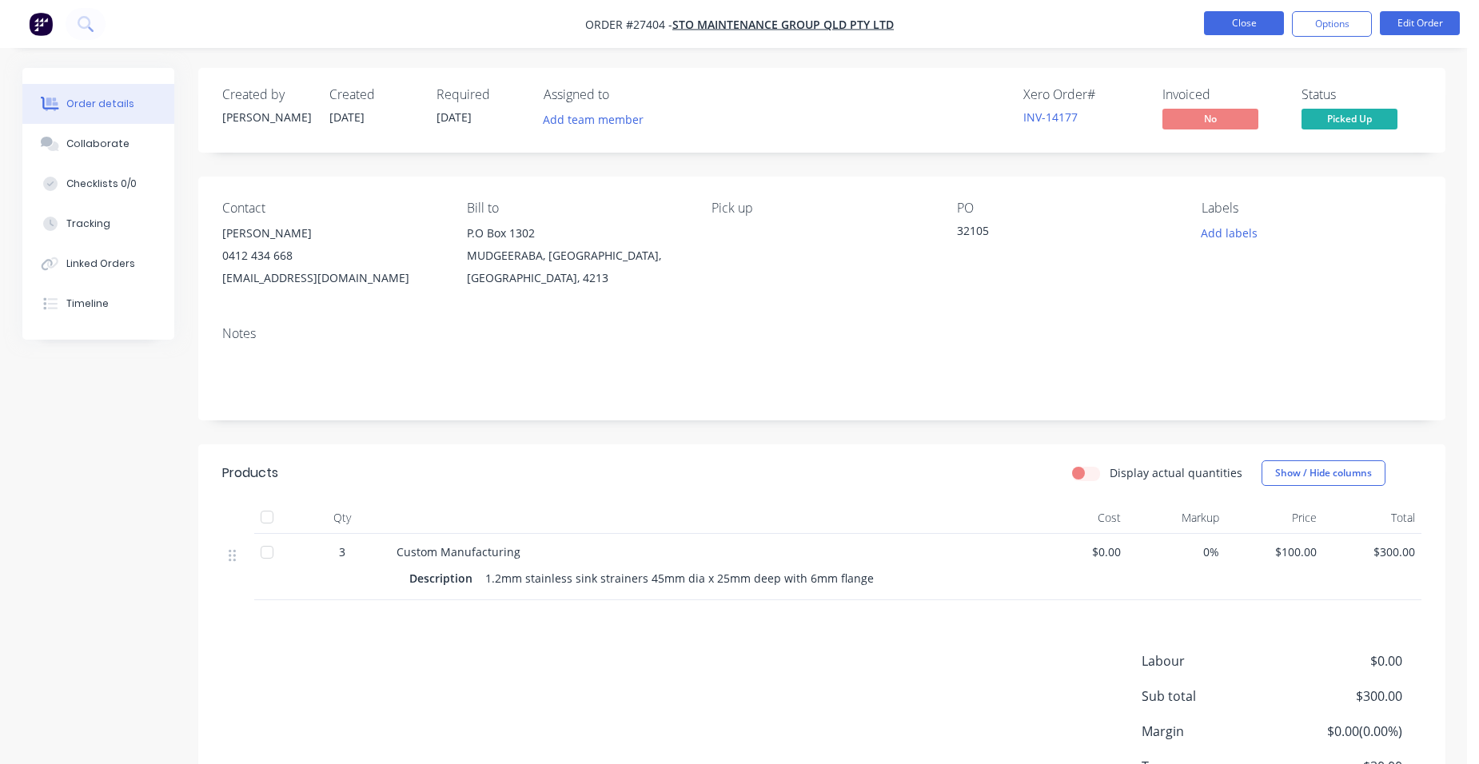
click at [1251, 18] on button "Close" at bounding box center [1244, 23] width 80 height 24
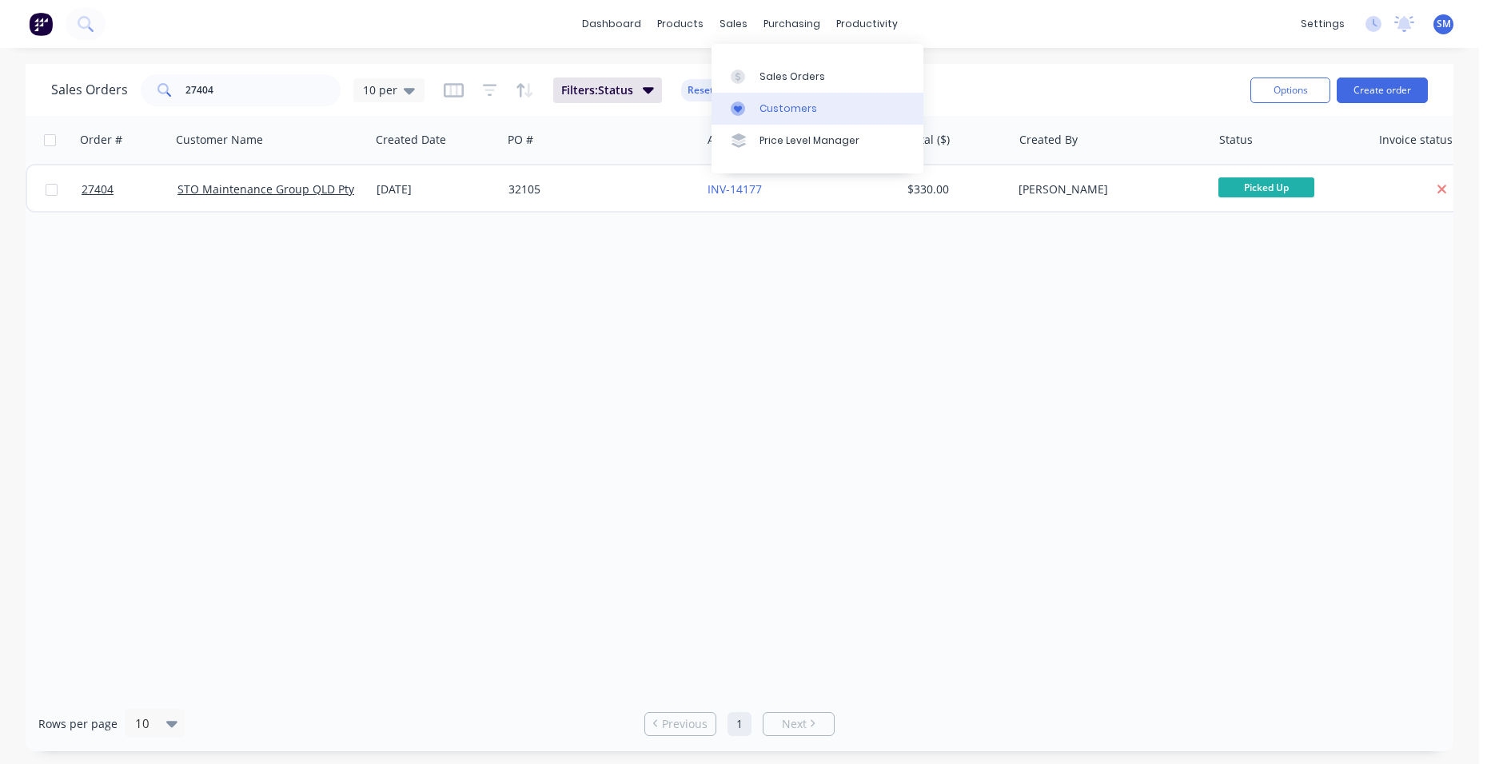
click at [767, 101] on link "Customers" at bounding box center [818, 109] width 212 height 32
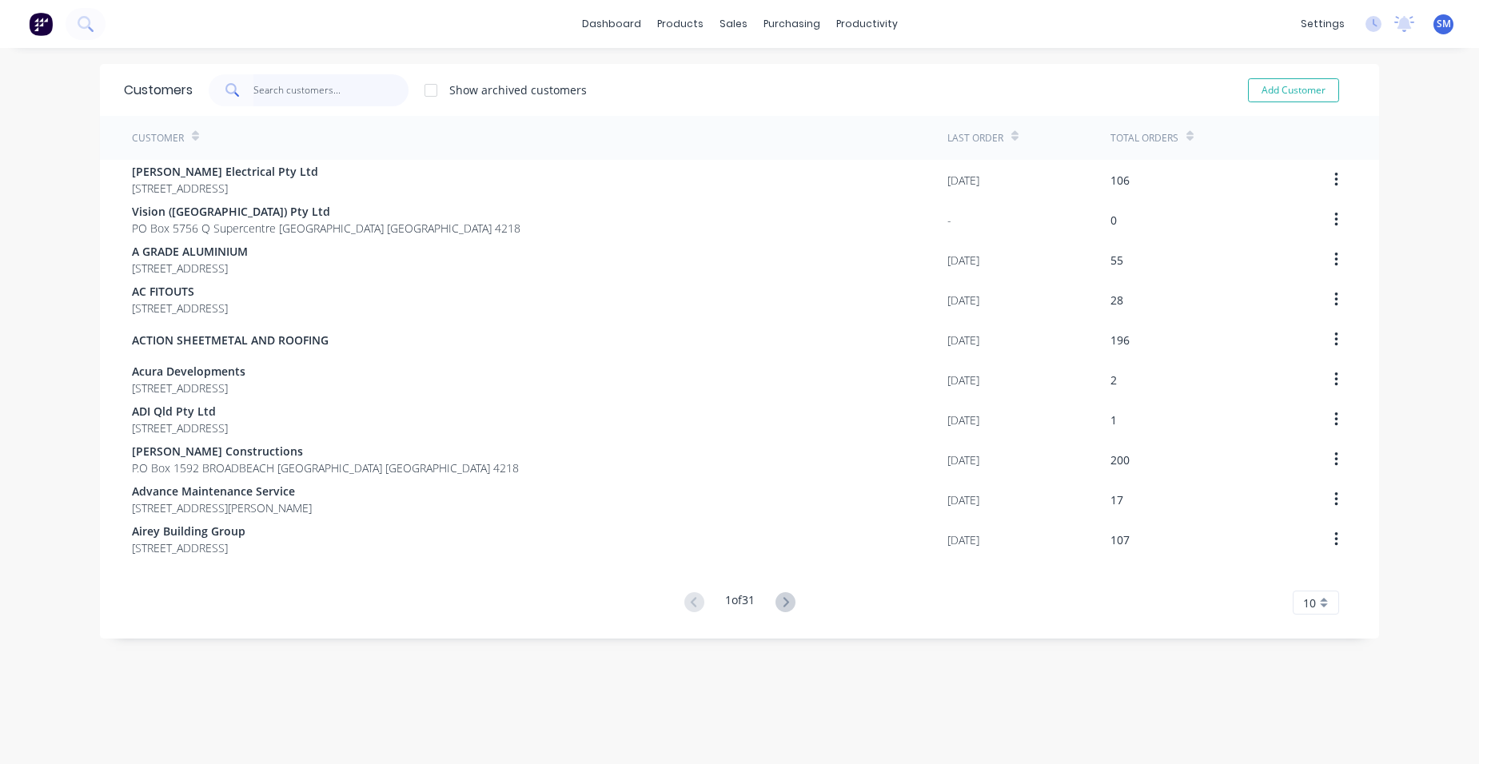
click at [314, 90] on input "text" at bounding box center [331, 90] width 156 height 32
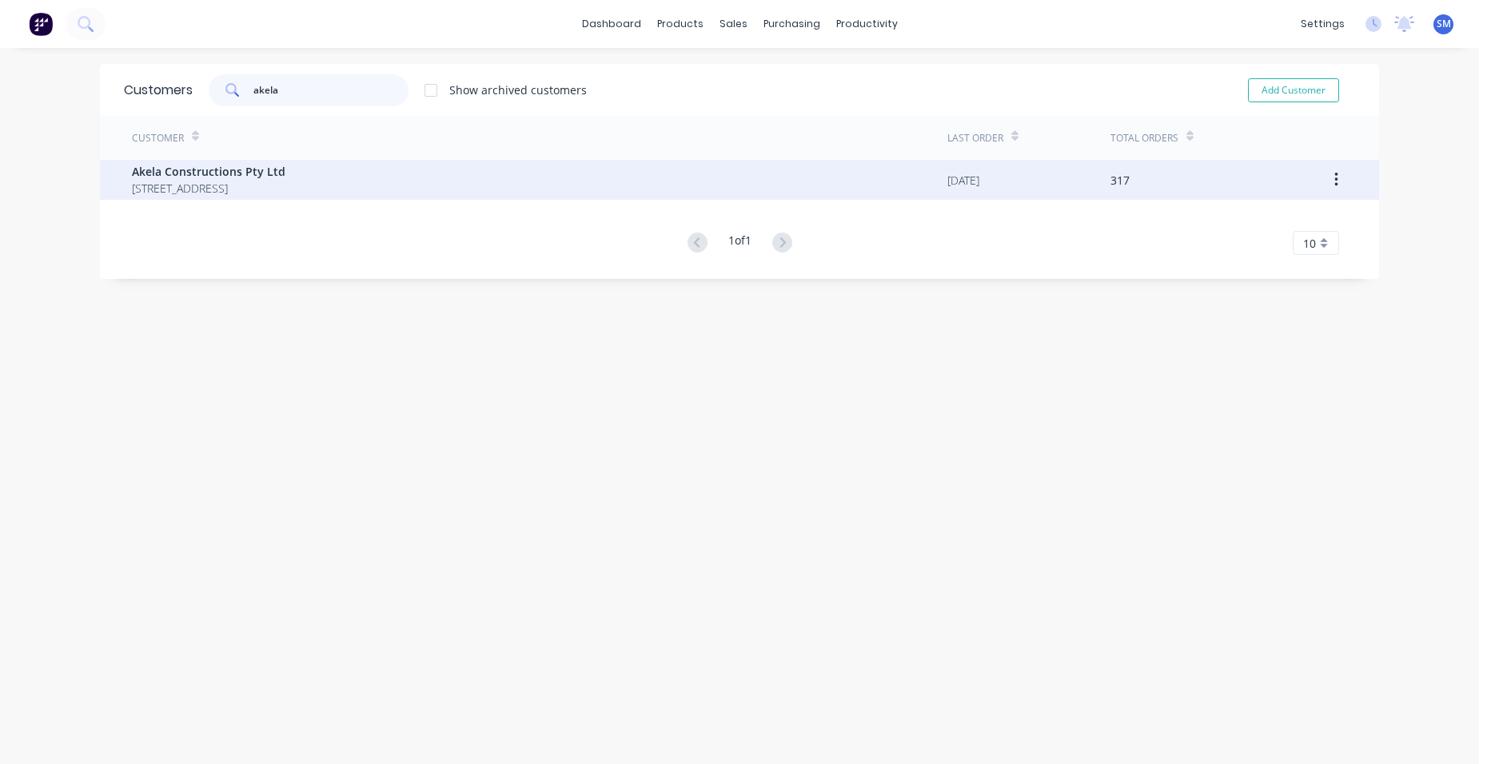
type input "akela"
click at [285, 173] on span "Akela Constructions Pty Ltd" at bounding box center [209, 171] width 154 height 17
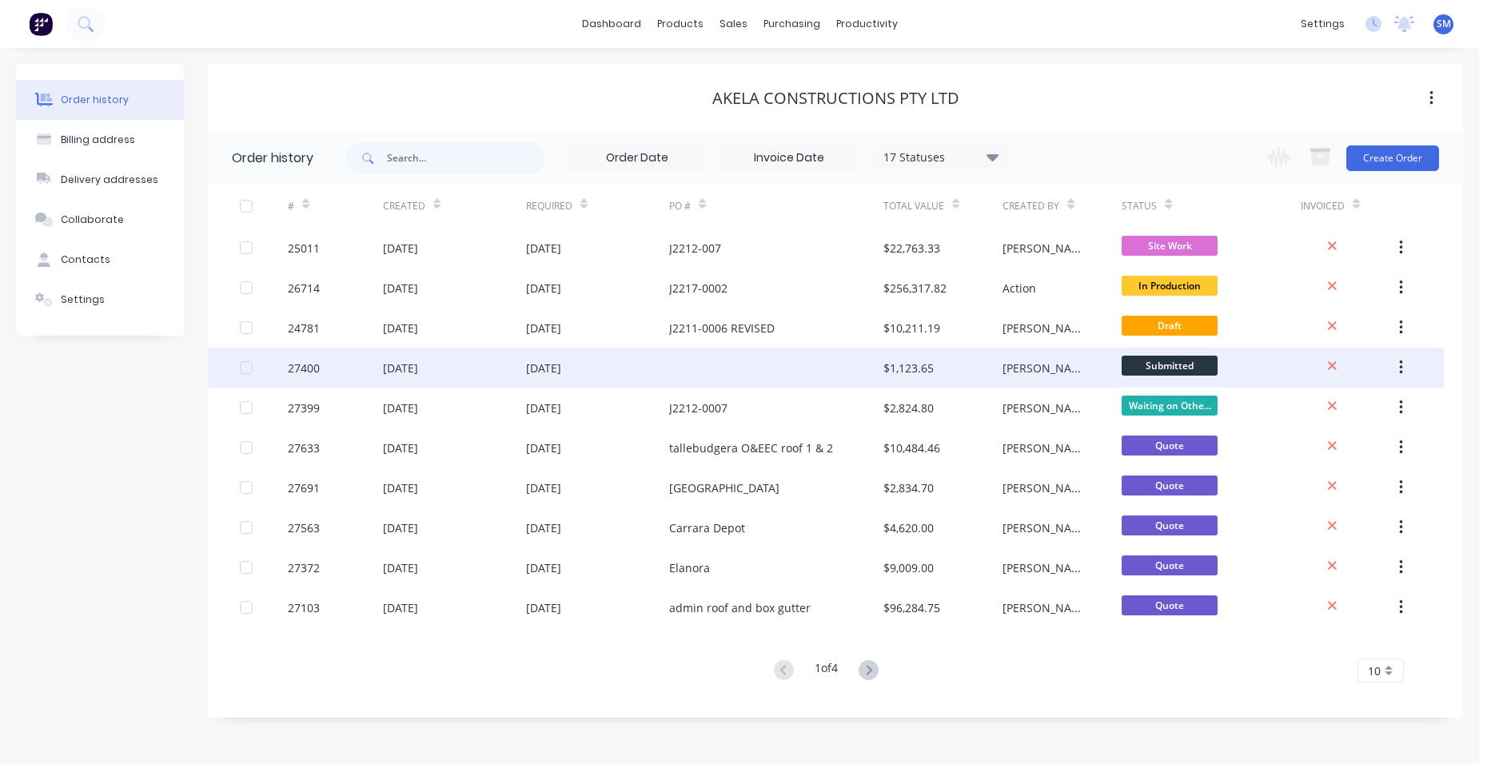
click at [797, 368] on div at bounding box center [776, 368] width 214 height 40
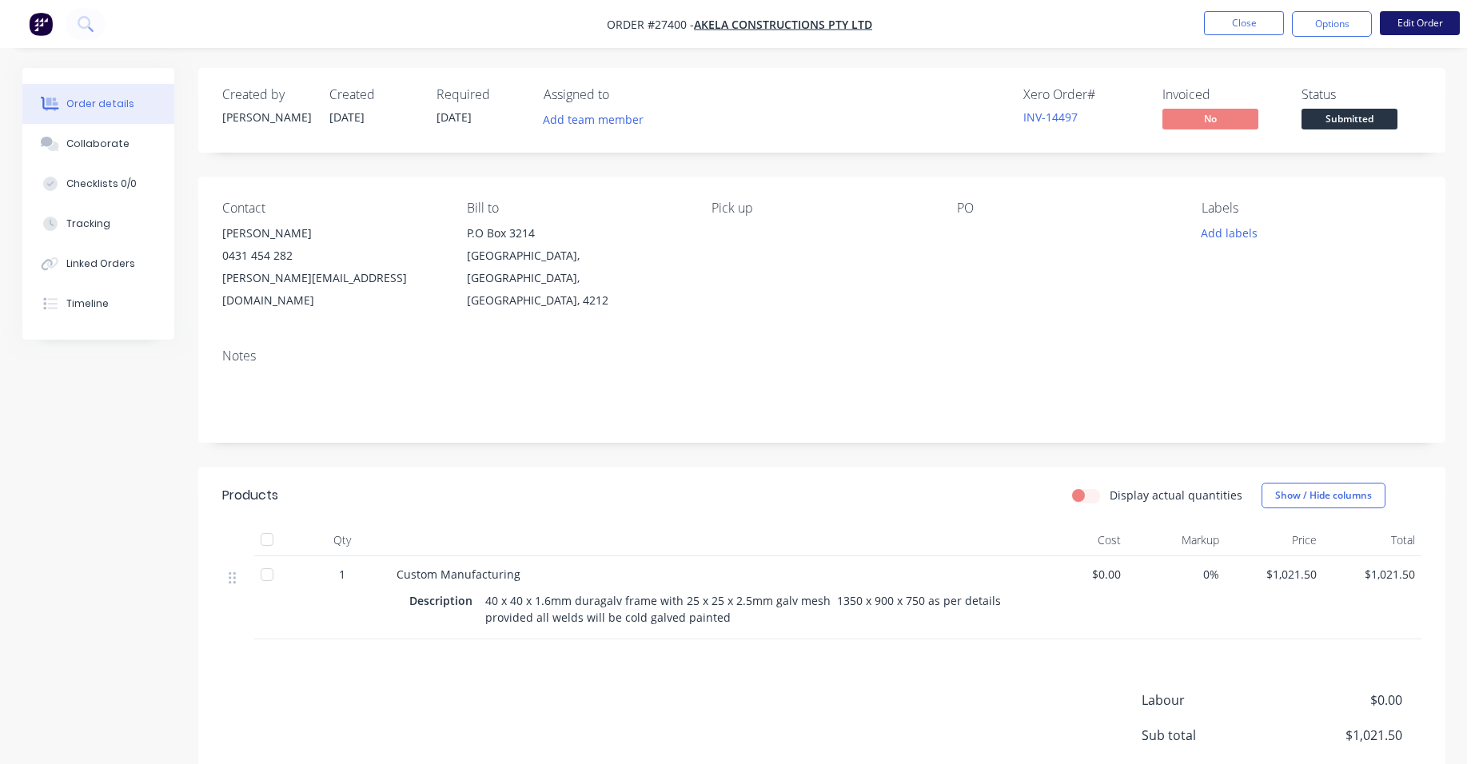
click at [1426, 22] on button "Edit Order" at bounding box center [1420, 23] width 80 height 24
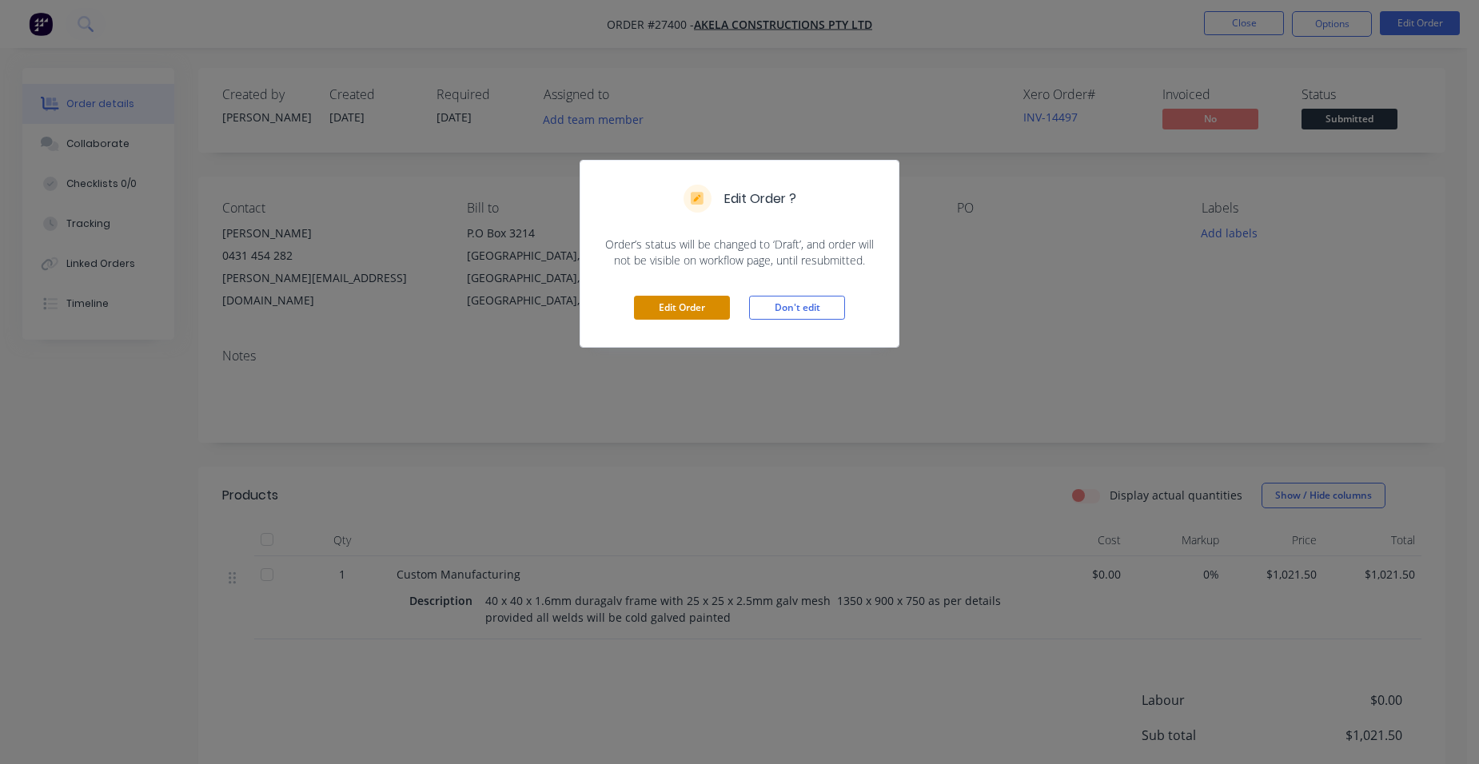
click at [643, 299] on button "Edit Order" at bounding box center [682, 308] width 96 height 24
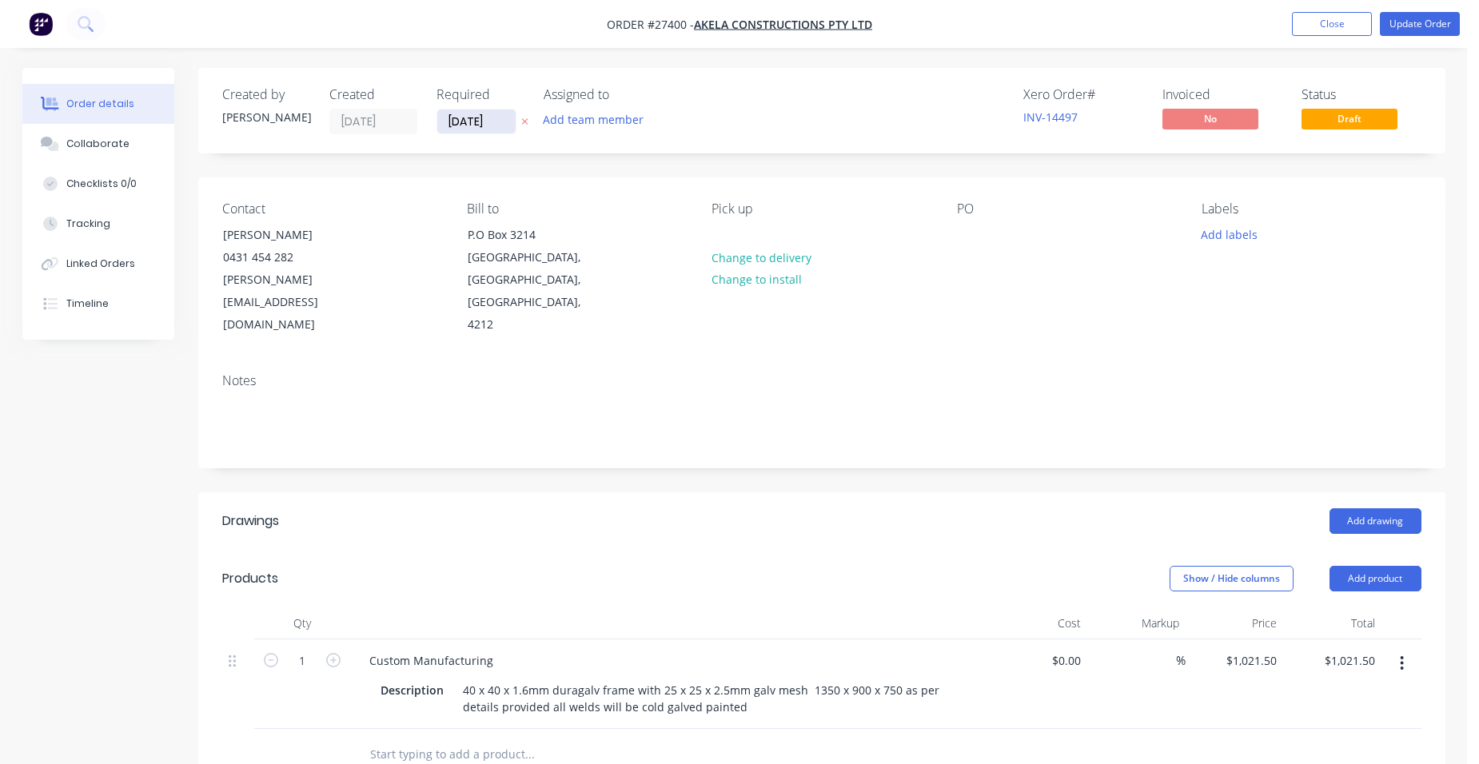
click at [502, 118] on input "15/08/25" at bounding box center [476, 122] width 78 height 24
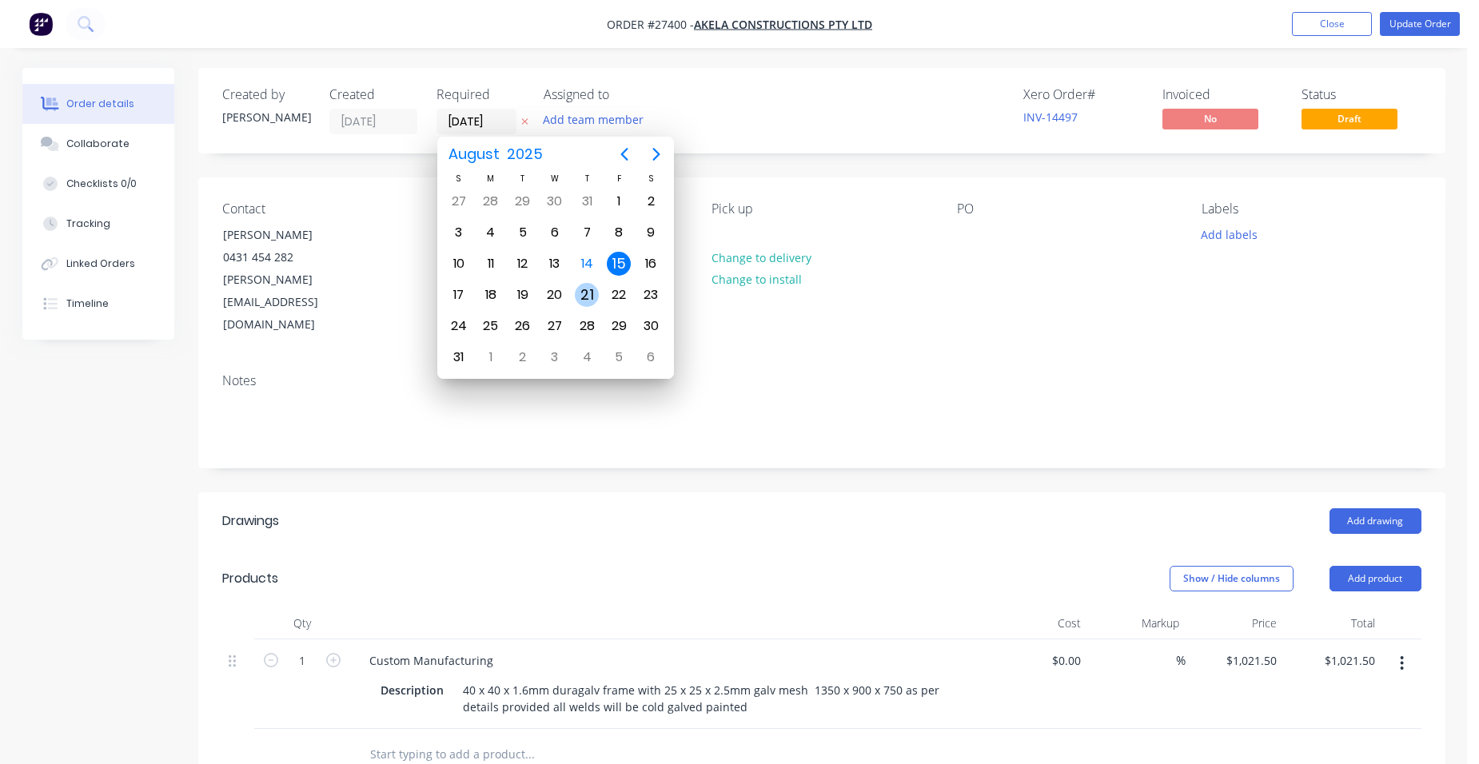
click at [588, 285] on div "21" at bounding box center [587, 295] width 24 height 24
type input "[DATE]"
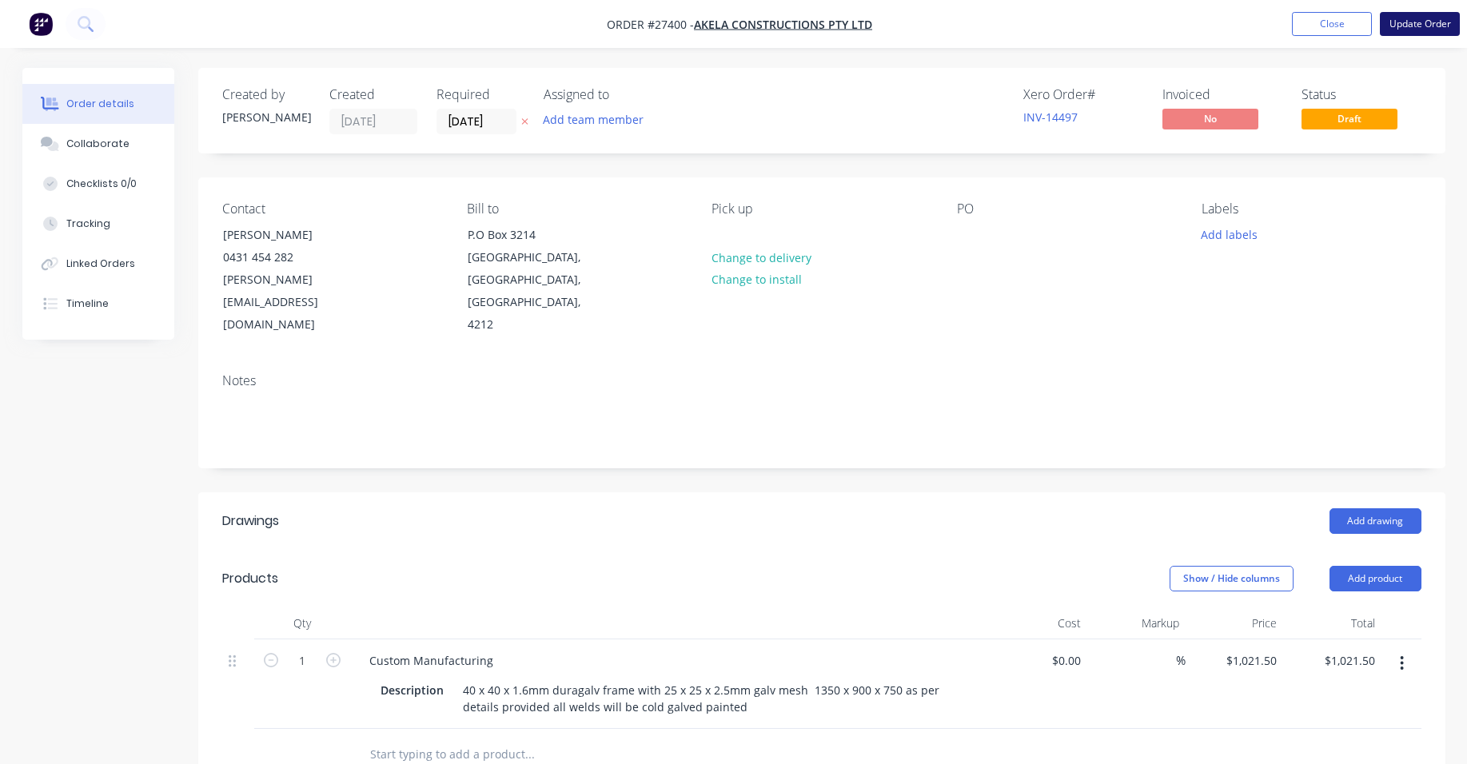
click at [1402, 18] on button "Update Order" at bounding box center [1420, 24] width 80 height 24
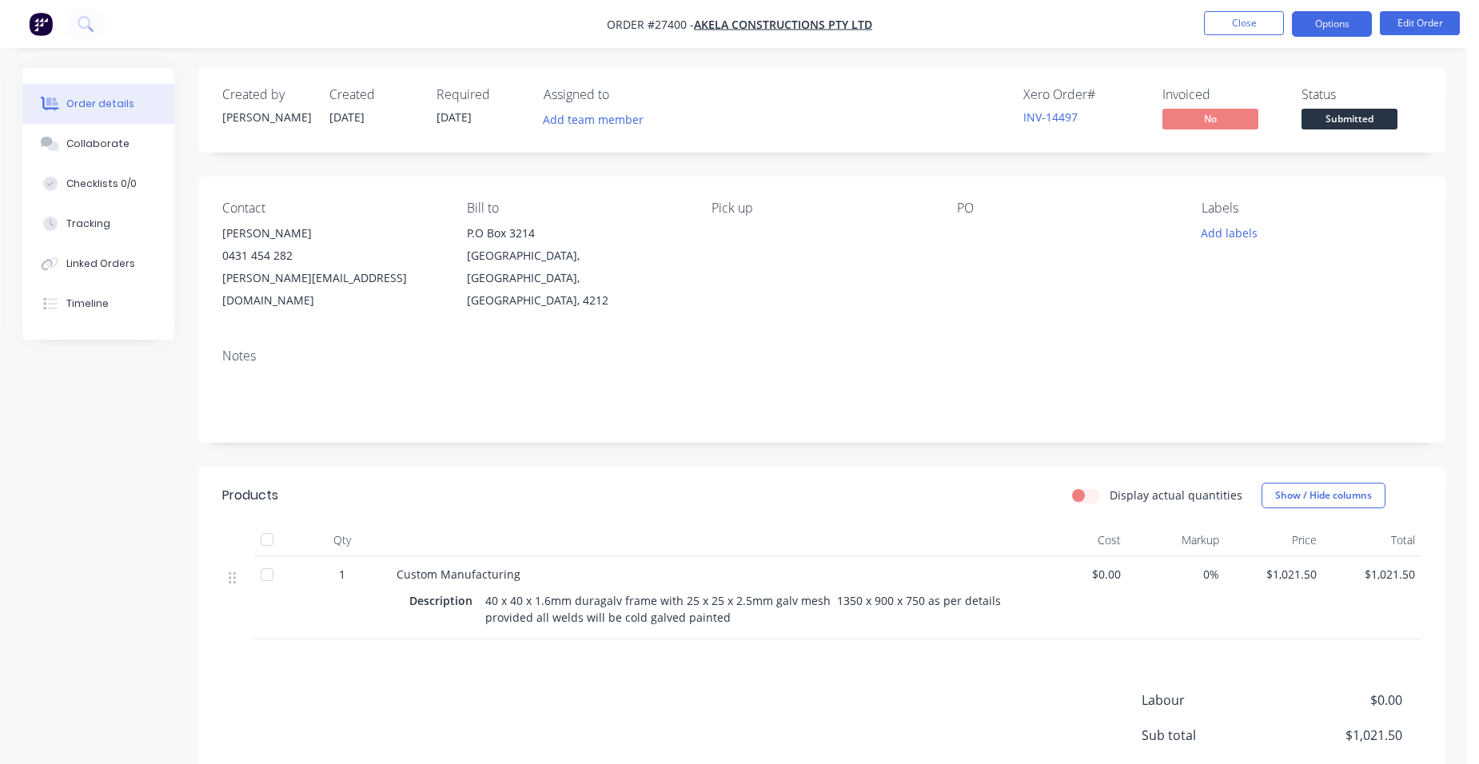
click at [1347, 30] on button "Options" at bounding box center [1332, 24] width 80 height 26
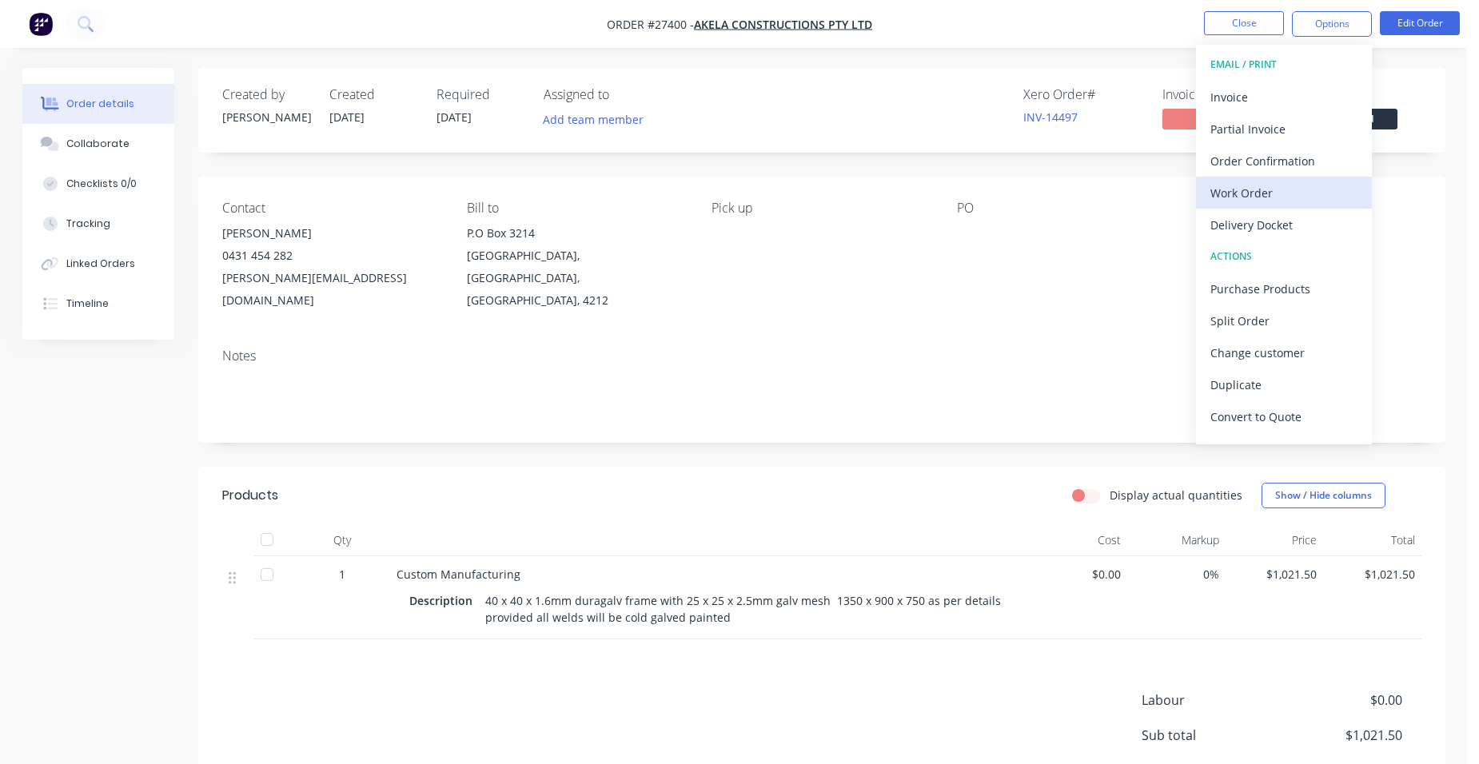
click at [1273, 186] on div "Work Order" at bounding box center [1284, 193] width 147 height 23
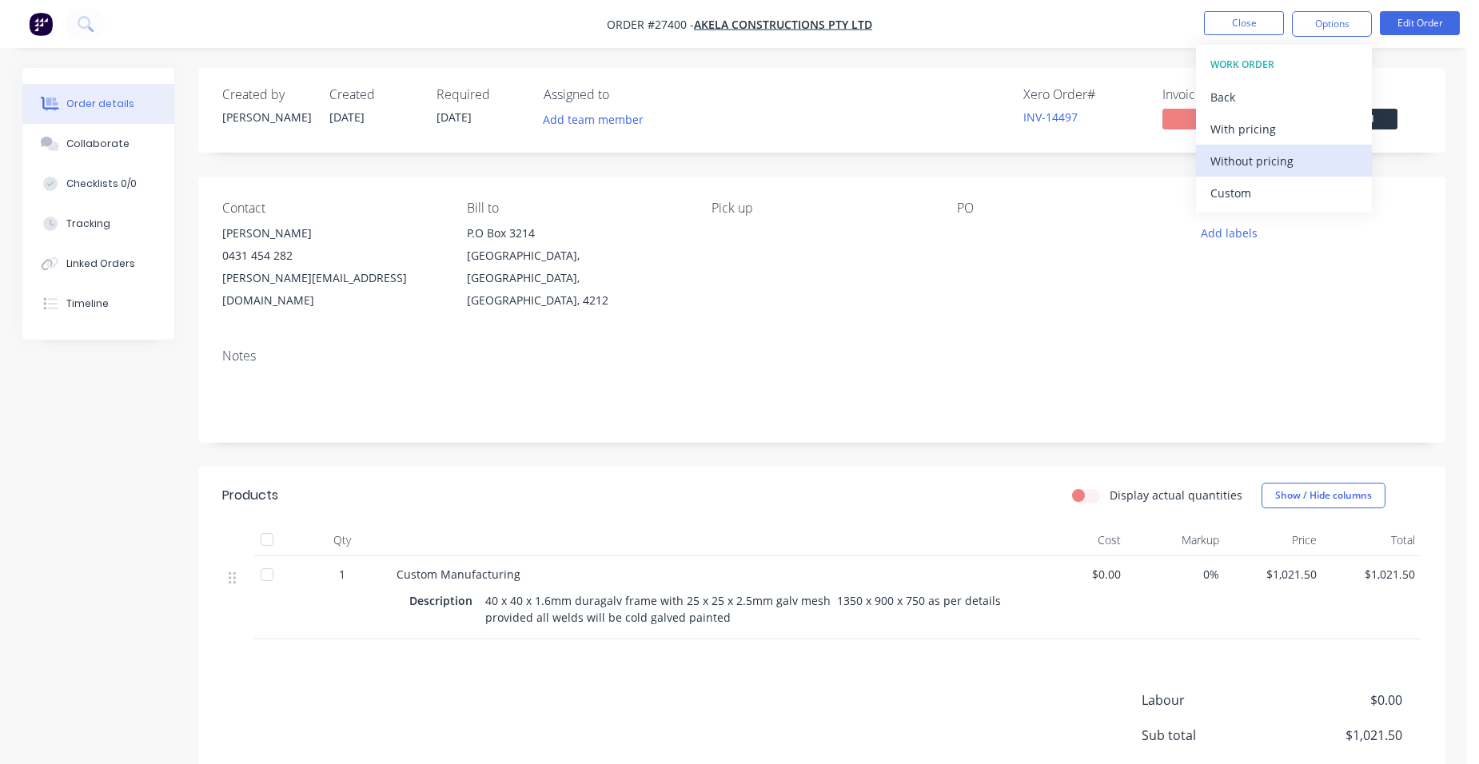
click at [1281, 158] on div "Without pricing" at bounding box center [1284, 161] width 147 height 23
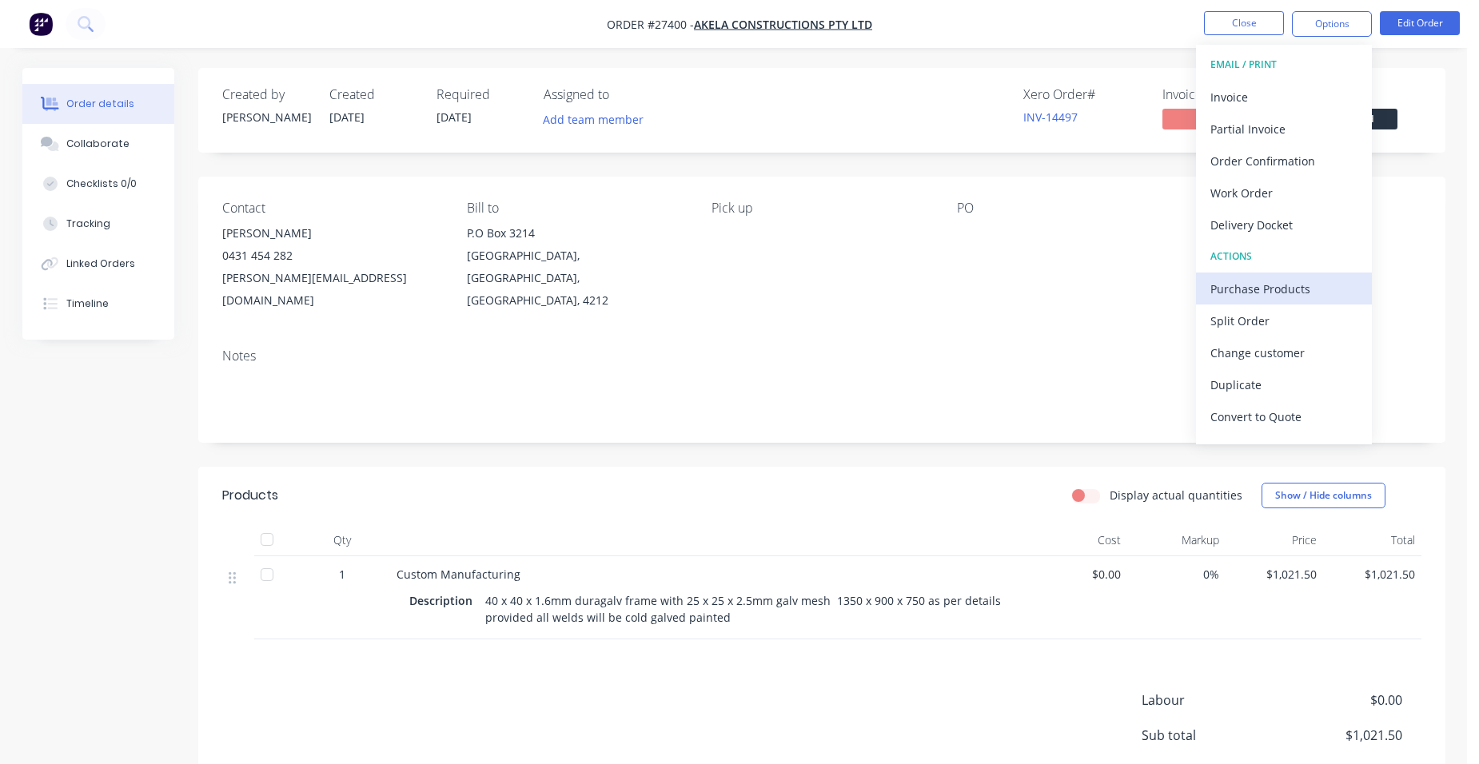
click at [1280, 289] on div "Purchase Products" at bounding box center [1284, 288] width 147 height 23
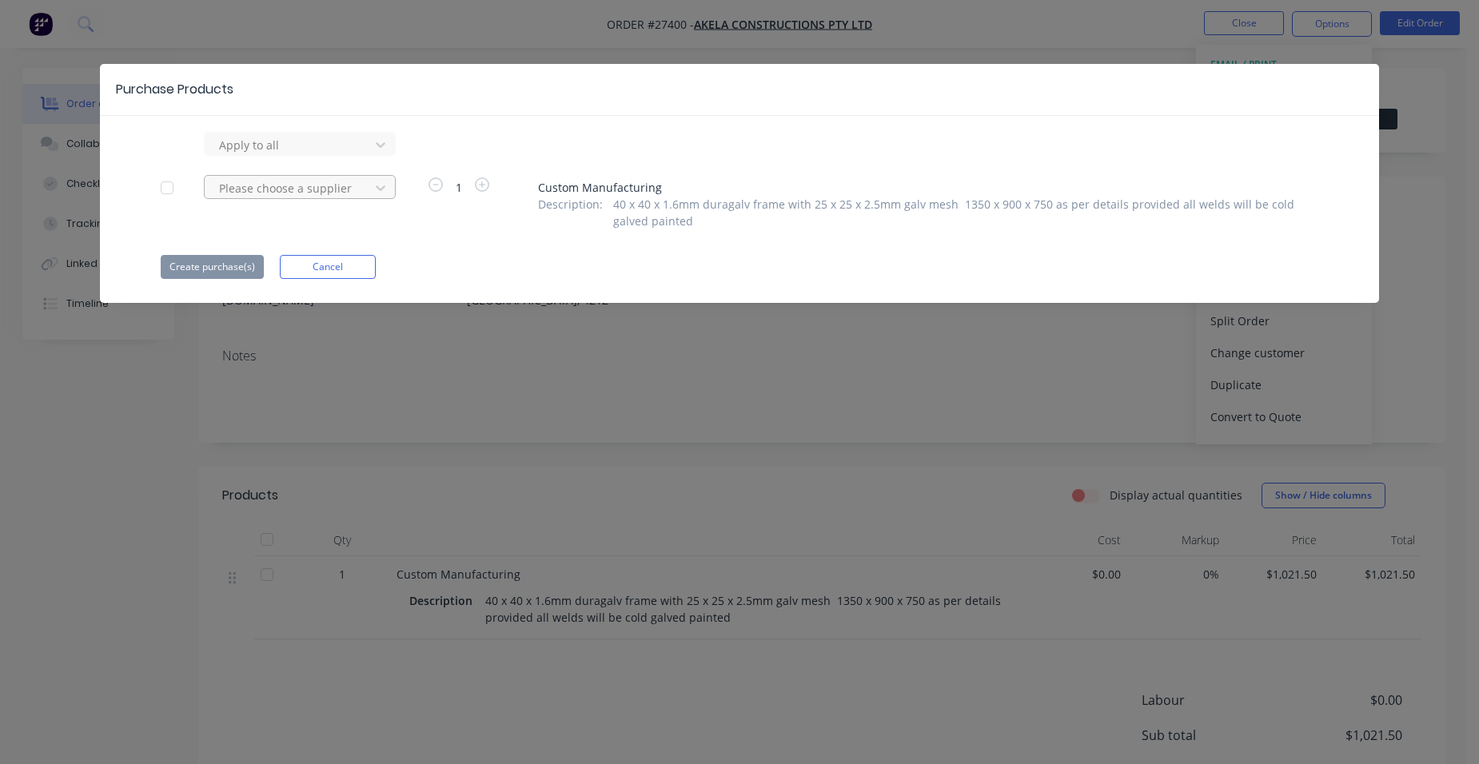
click at [325, 155] on div at bounding box center [290, 145] width 144 height 20
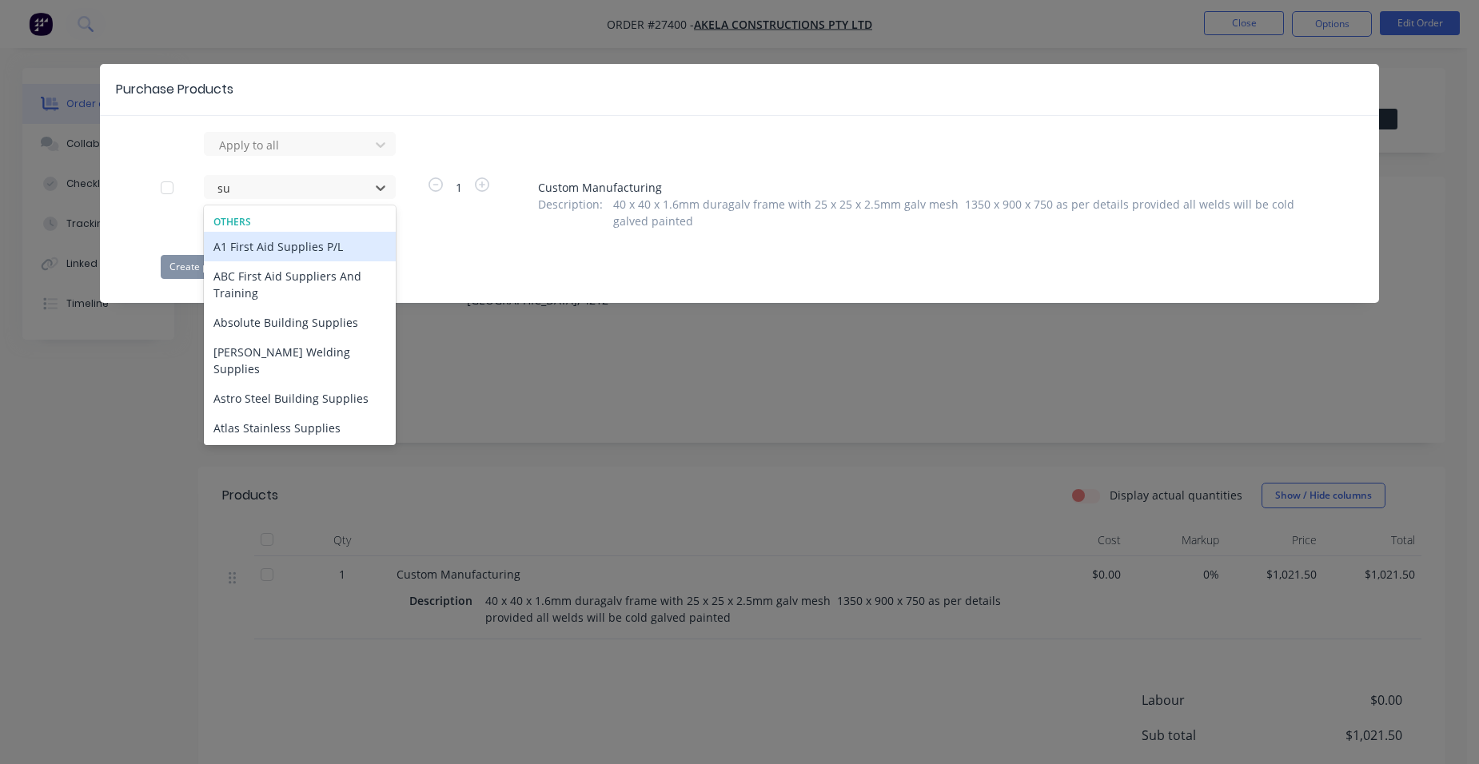
type input "s"
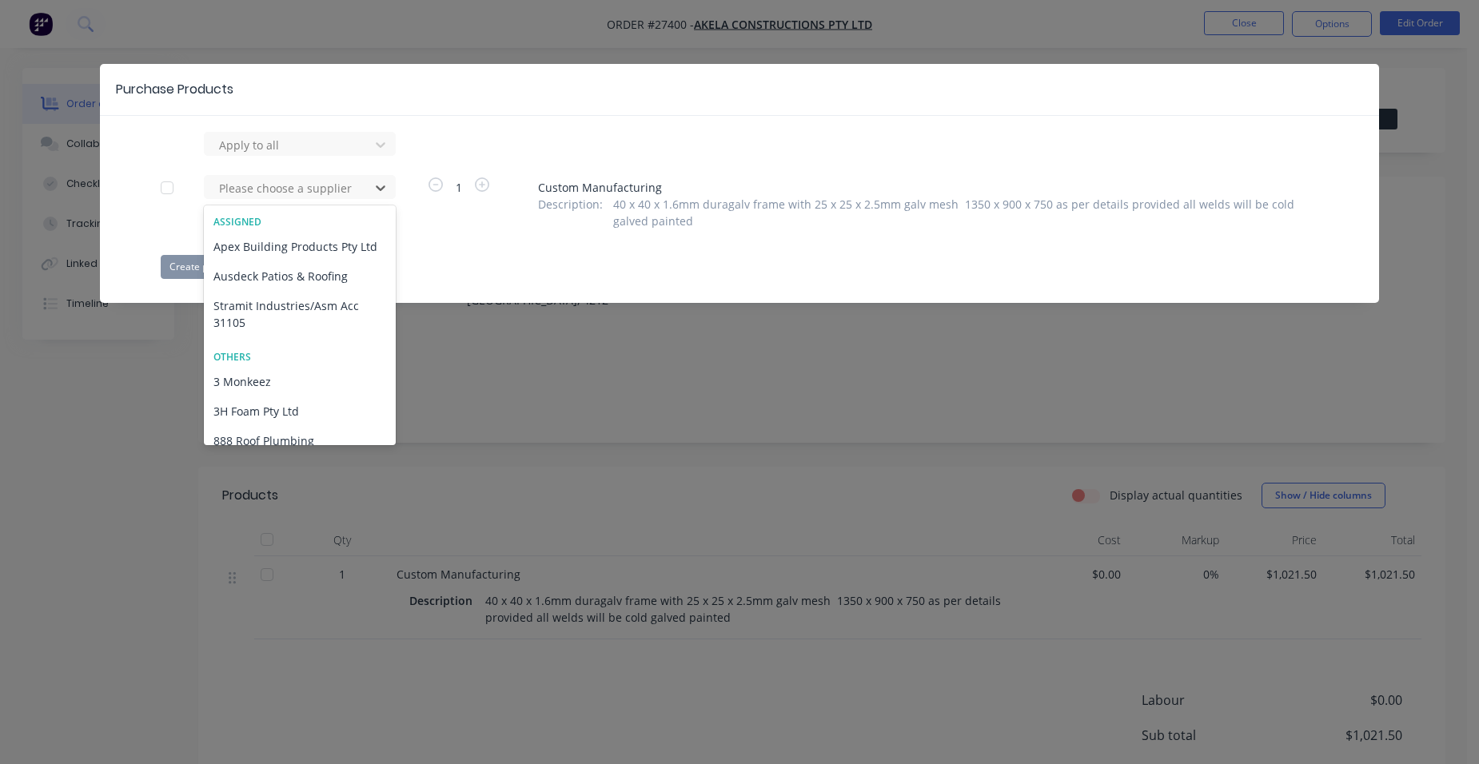
click at [741, 397] on div "Purchase Products Apply to all 612 results available. Use Up and Down to choose…" at bounding box center [739, 382] width 1479 height 764
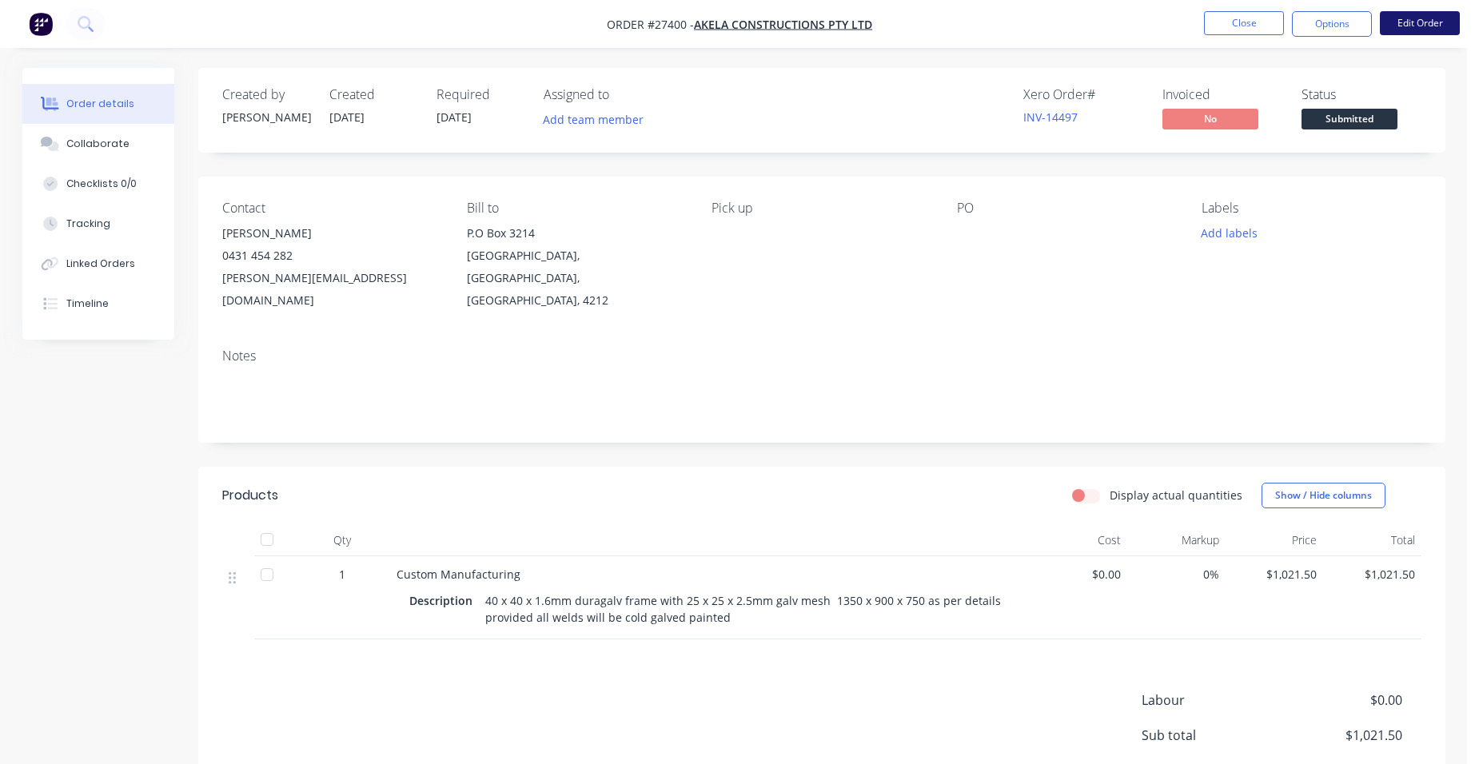
click at [1397, 22] on button "Edit Order" at bounding box center [1420, 23] width 80 height 24
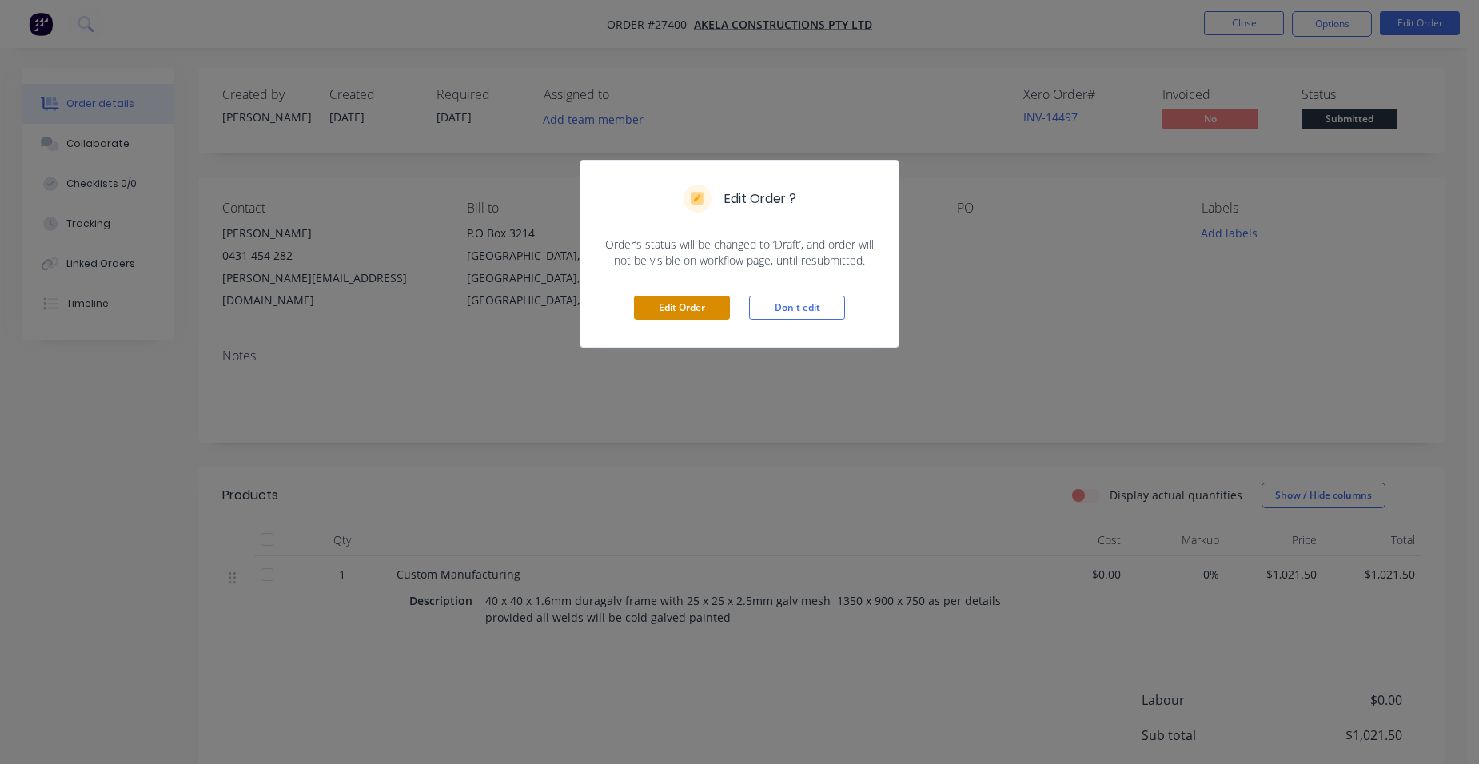
click at [655, 304] on button "Edit Order" at bounding box center [682, 308] width 96 height 24
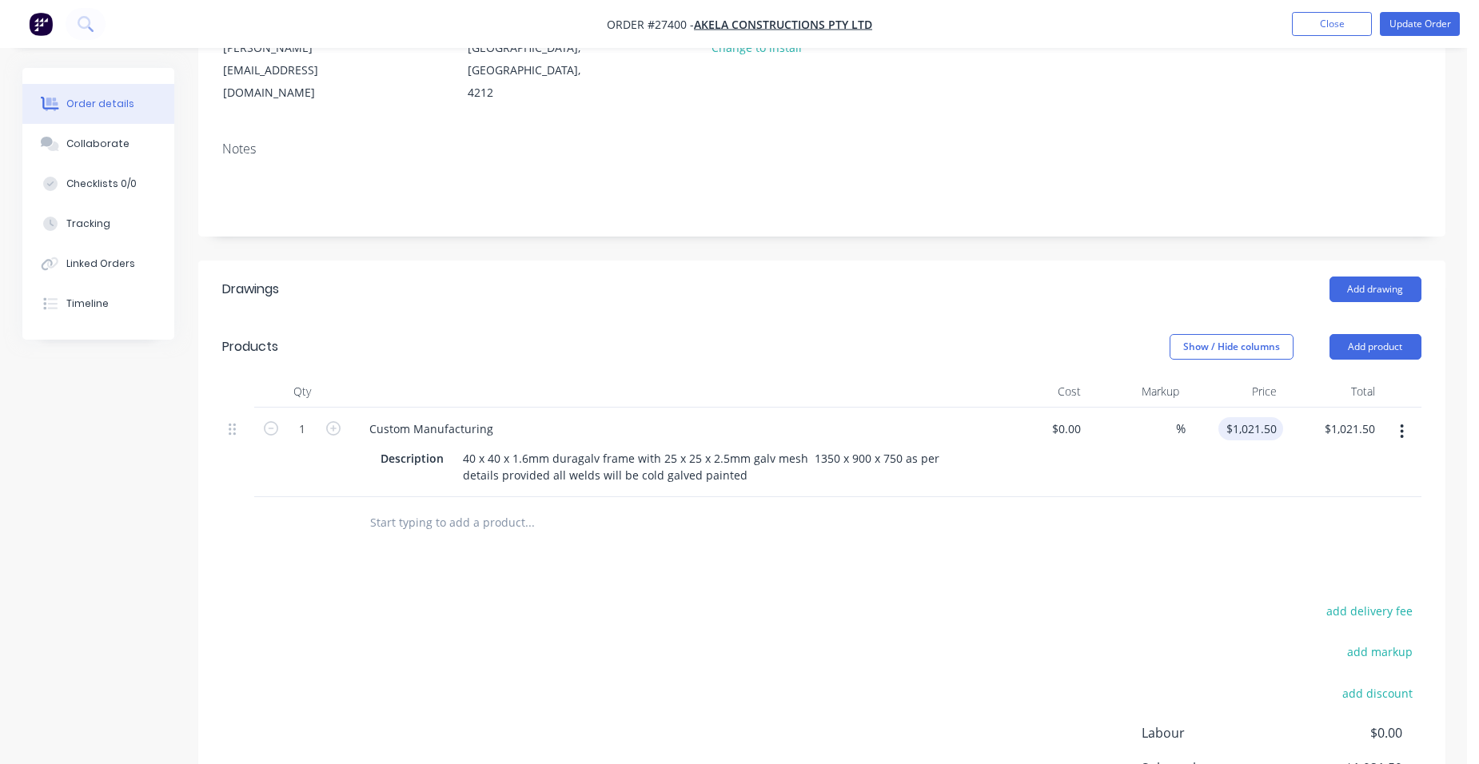
scroll to position [240, 0]
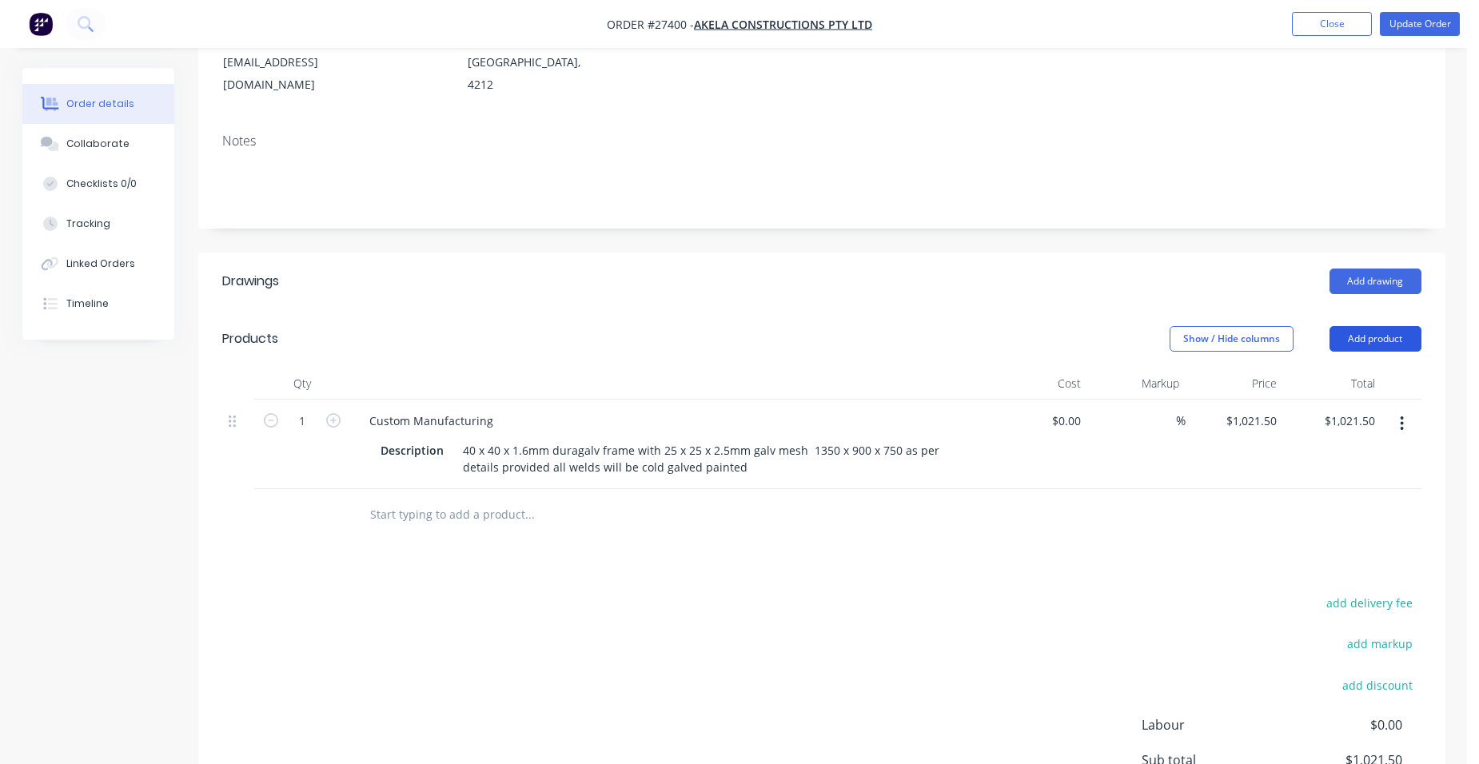
click at [1392, 326] on button "Add product" at bounding box center [1376, 339] width 92 height 26
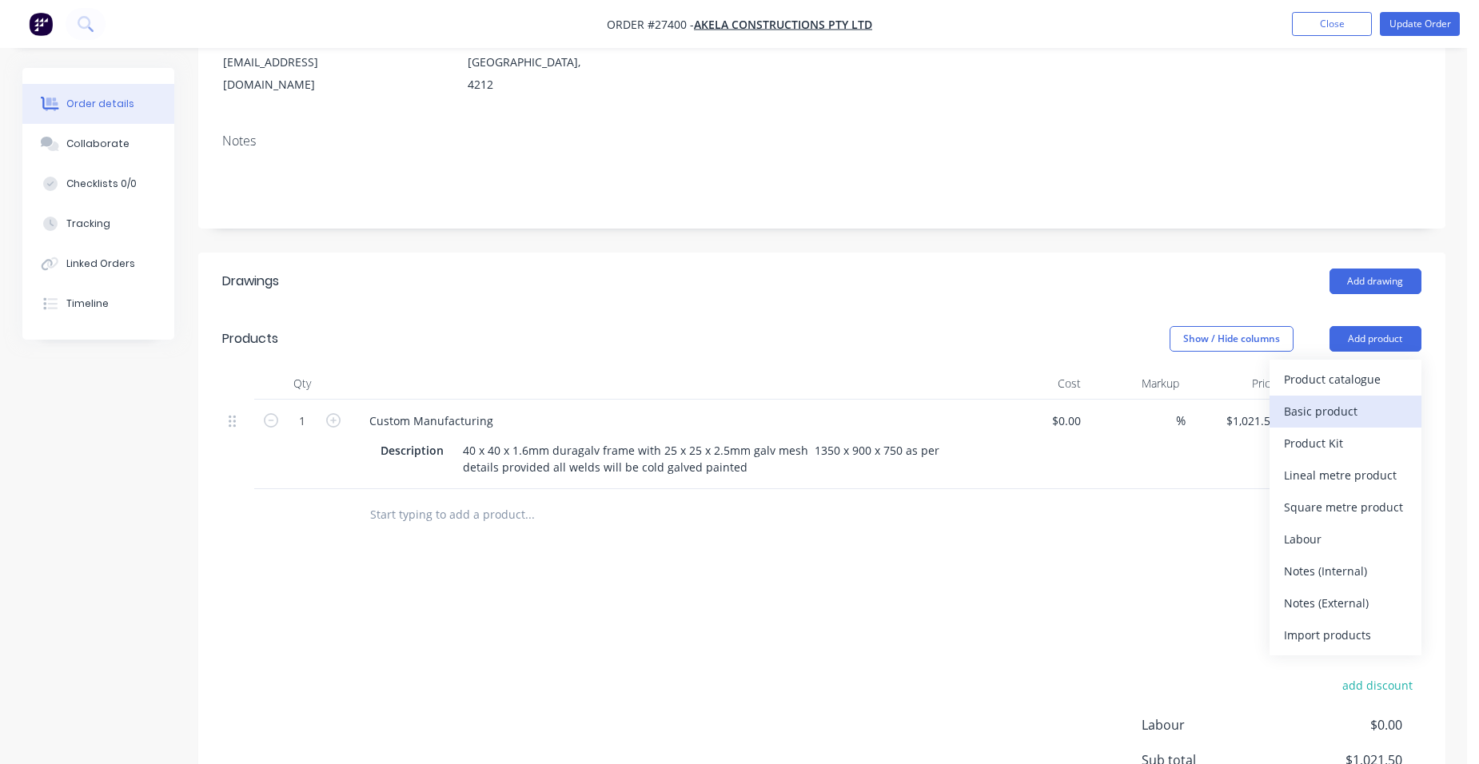
click at [1387, 401] on div "Basic product" at bounding box center [1345, 411] width 123 height 23
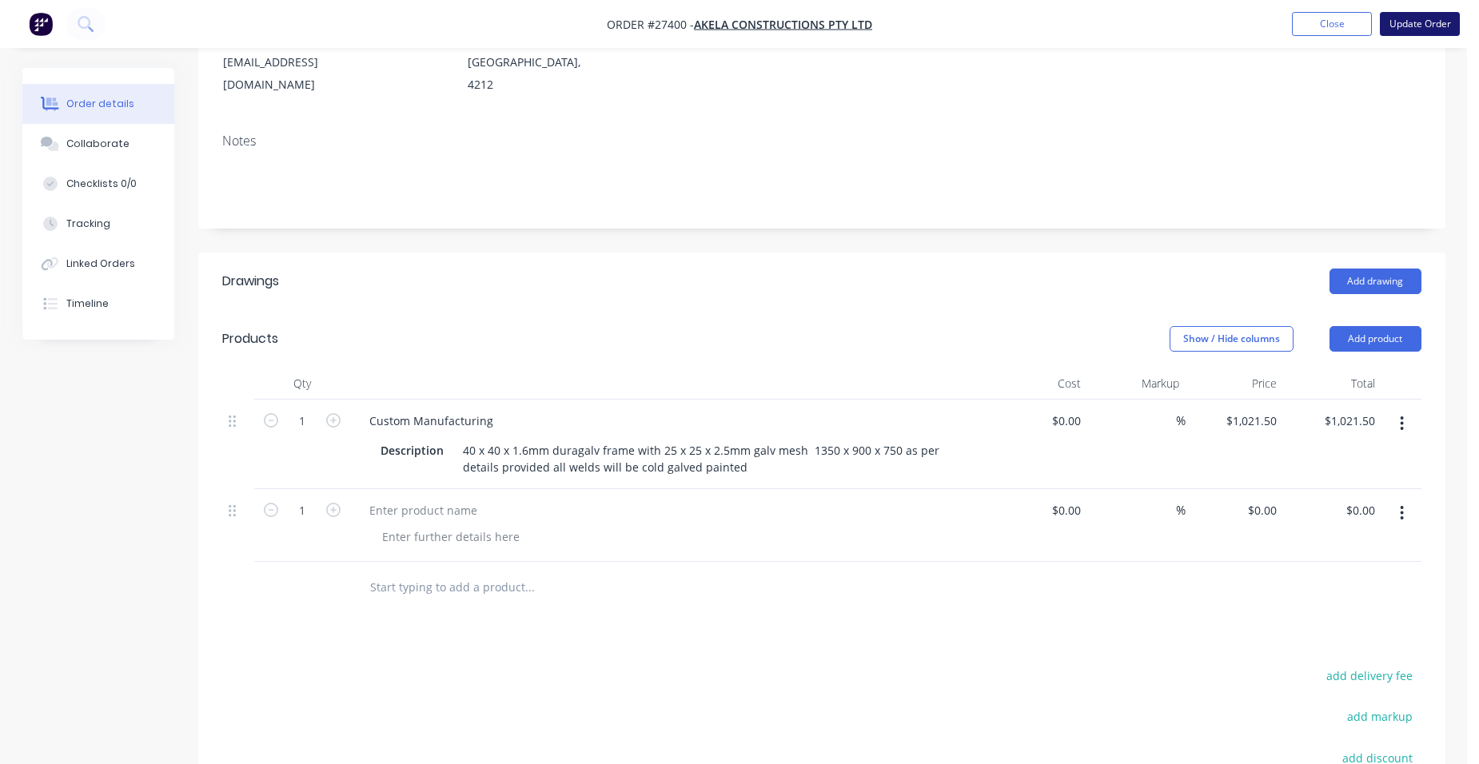
click at [1402, 22] on button "Update Order" at bounding box center [1420, 24] width 80 height 24
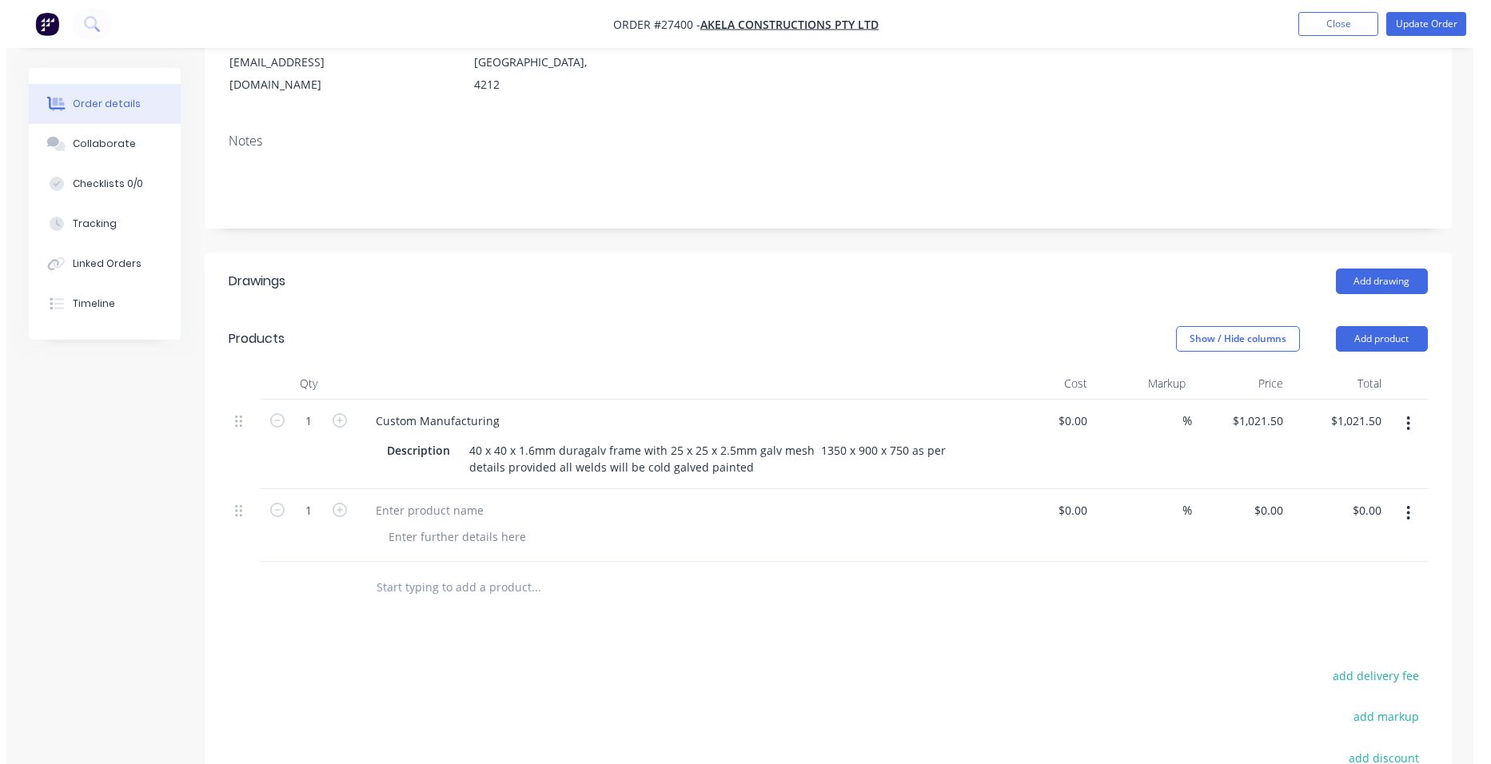
scroll to position [0, 0]
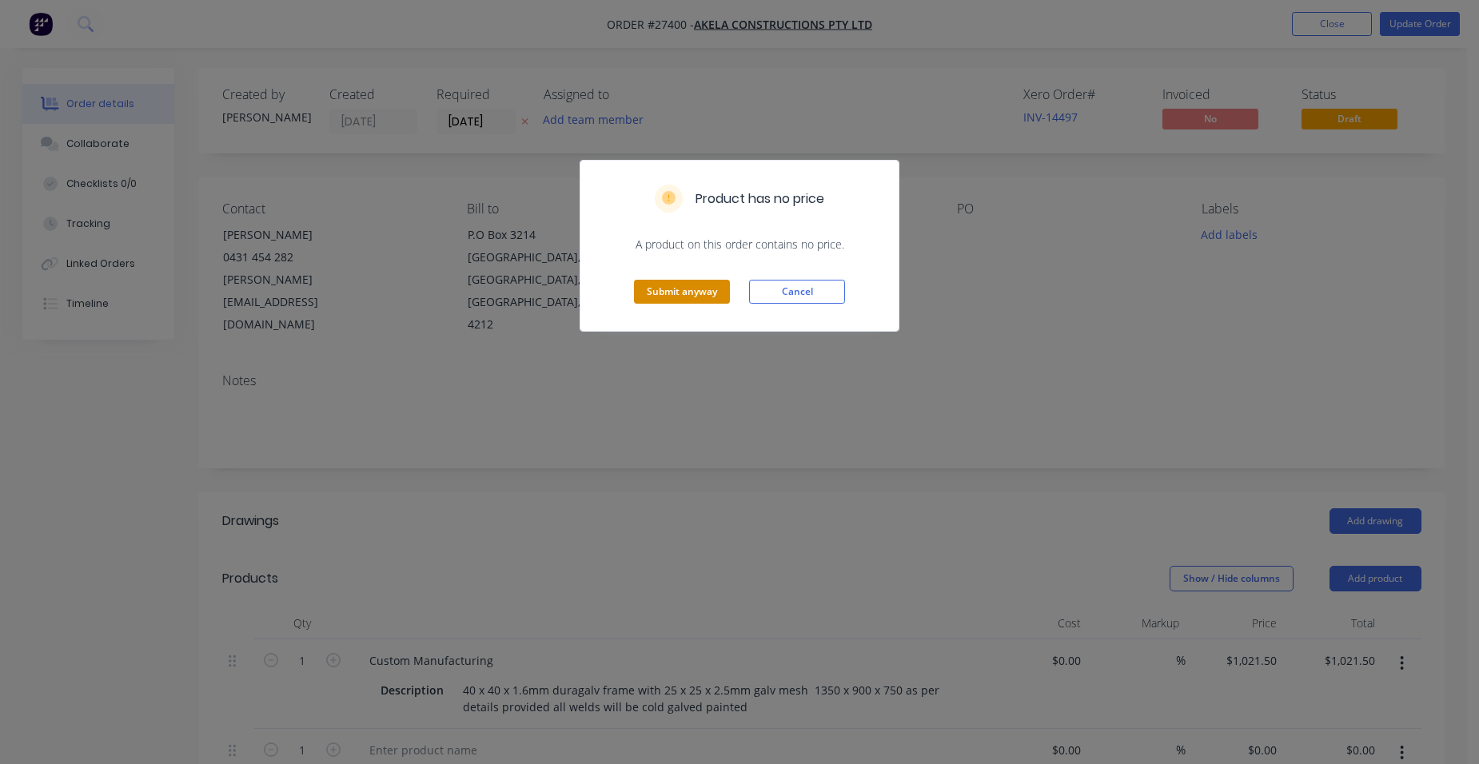
click at [686, 294] on button "Submit anyway" at bounding box center [682, 292] width 96 height 24
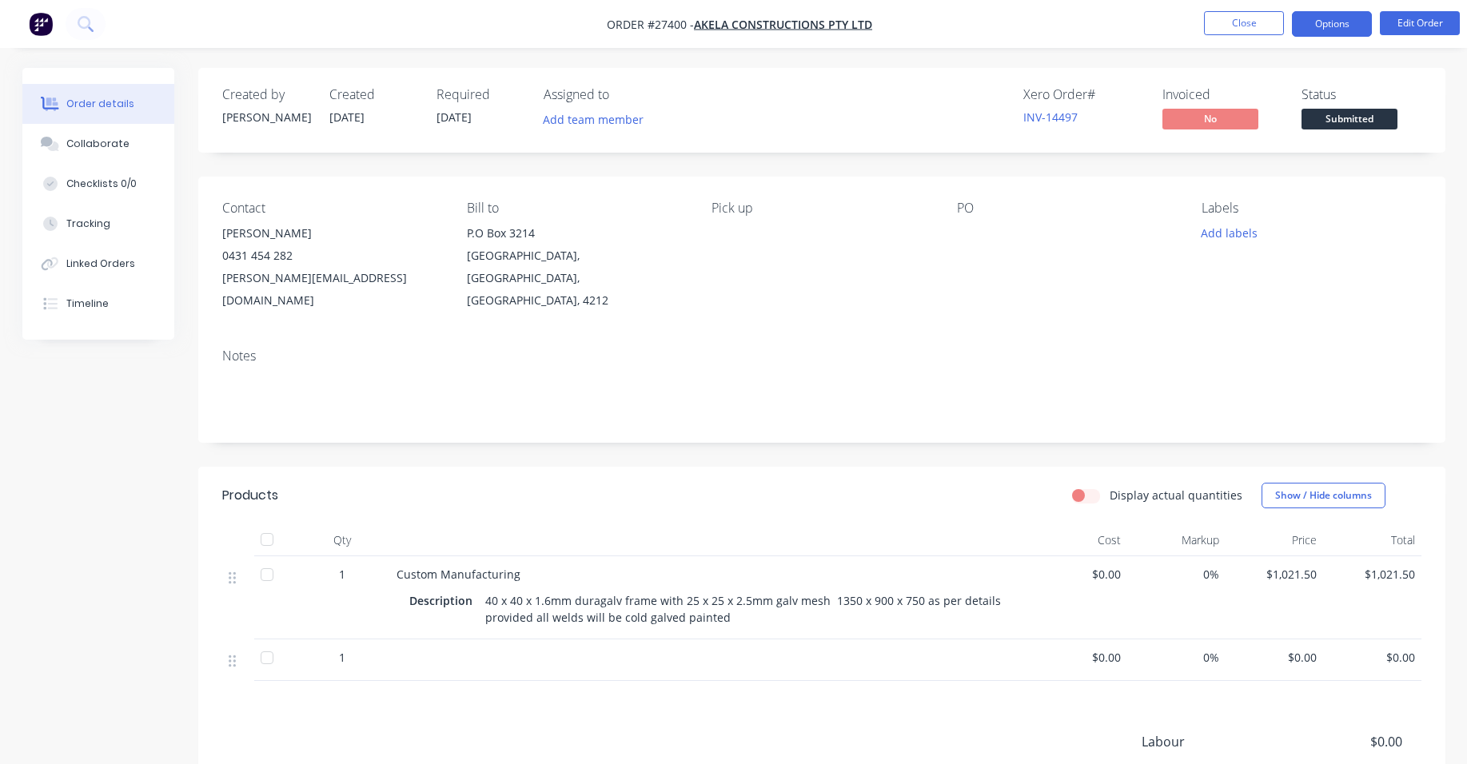
click at [1329, 24] on button "Options" at bounding box center [1332, 24] width 80 height 26
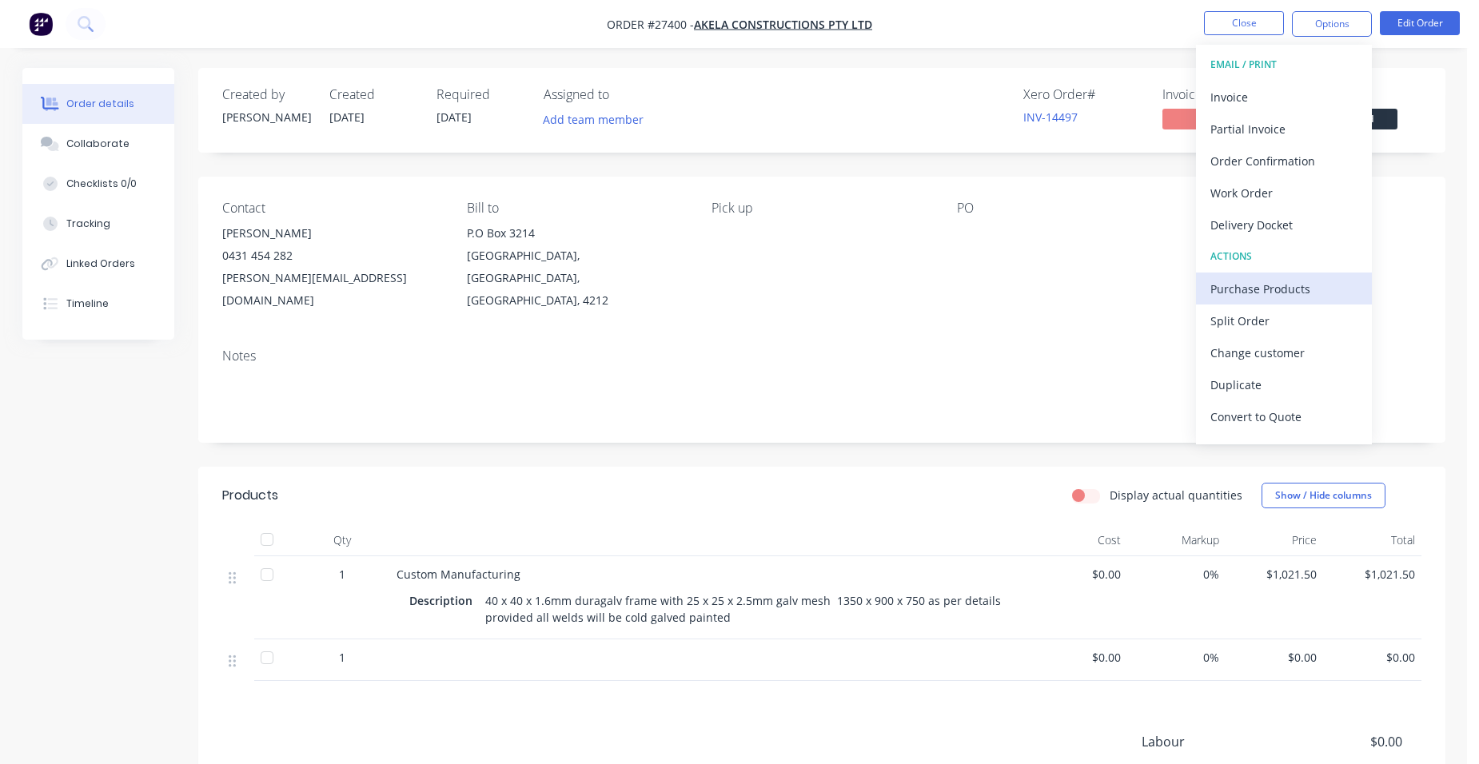
click at [1303, 274] on button "Purchase Products" at bounding box center [1284, 289] width 176 height 32
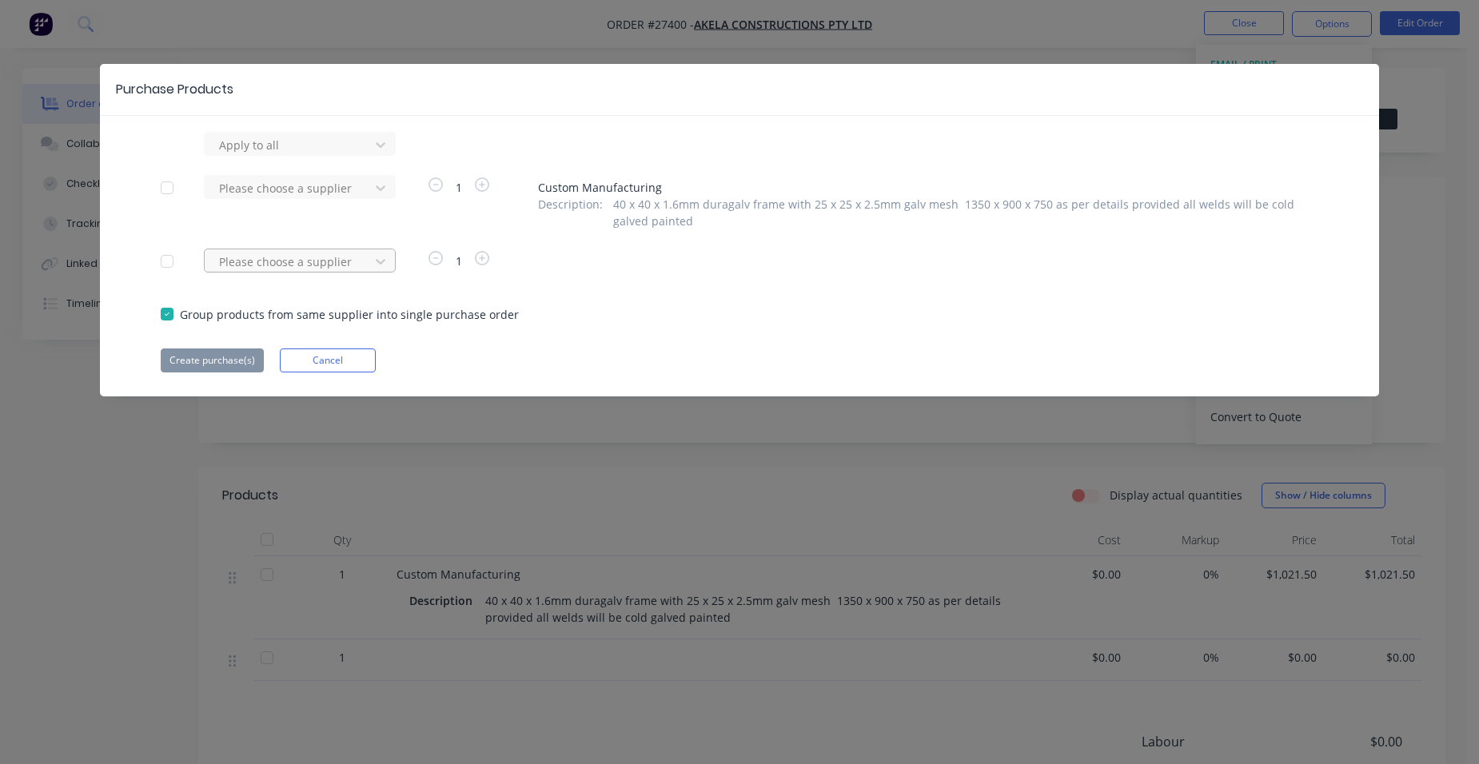
click at [299, 155] on div at bounding box center [290, 145] width 144 height 20
type input "superior"
click at [345, 353] on div "Superior Steel Supplies Pty Ltd" at bounding box center [300, 350] width 192 height 30
click at [206, 362] on button "Create purchase(s)" at bounding box center [212, 361] width 103 height 24
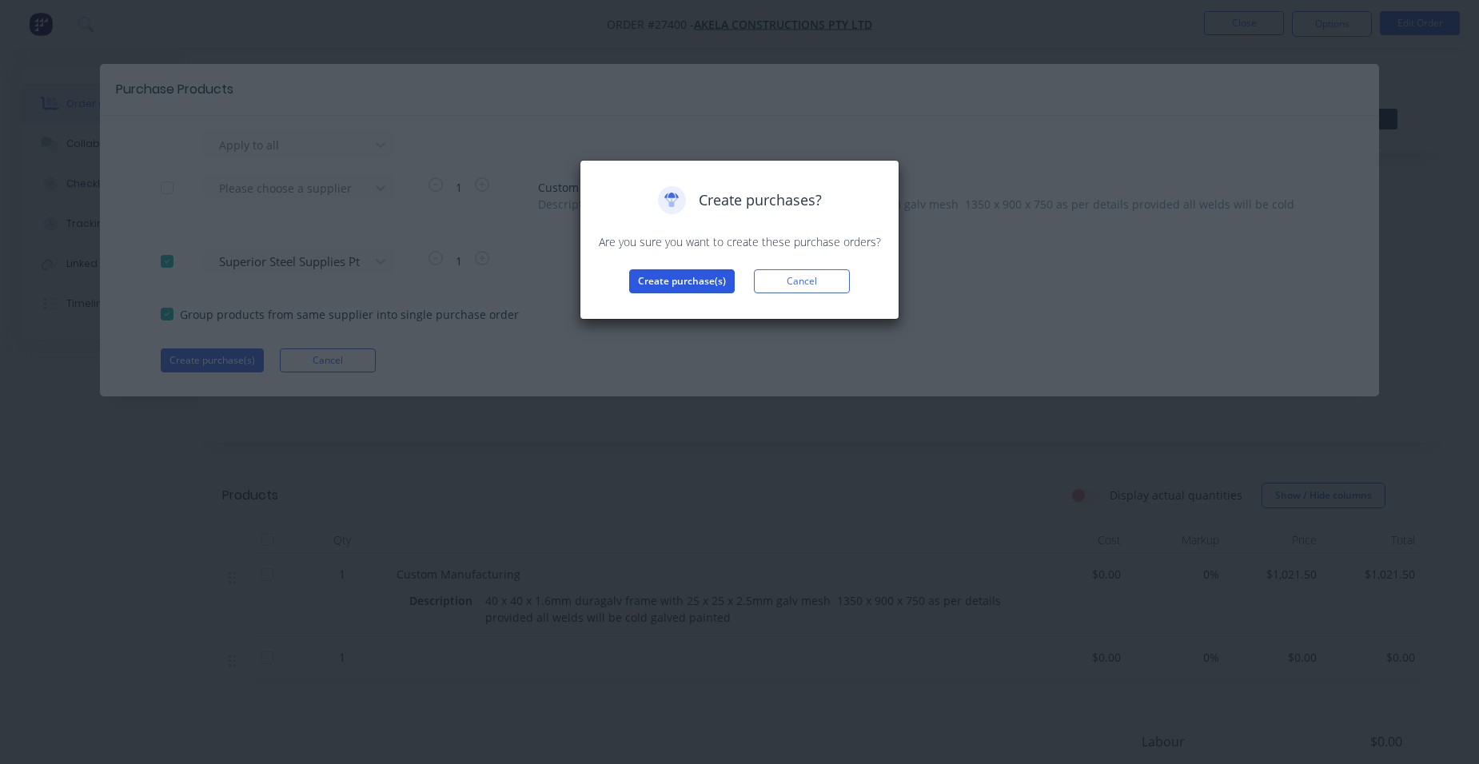
click at [701, 272] on button "Create purchase(s)" at bounding box center [682, 281] width 106 height 24
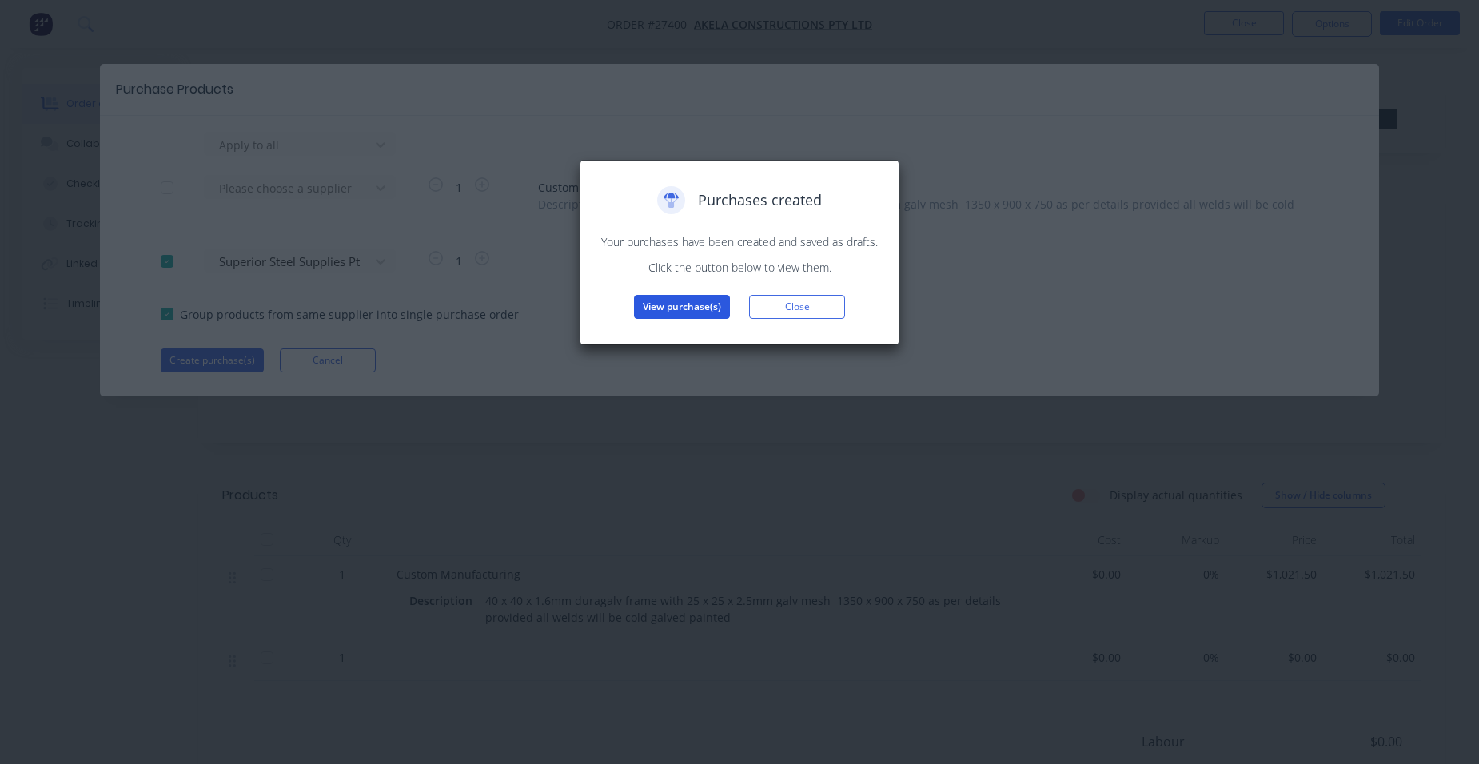
click at [681, 317] on button "View purchase(s)" at bounding box center [682, 307] width 96 height 24
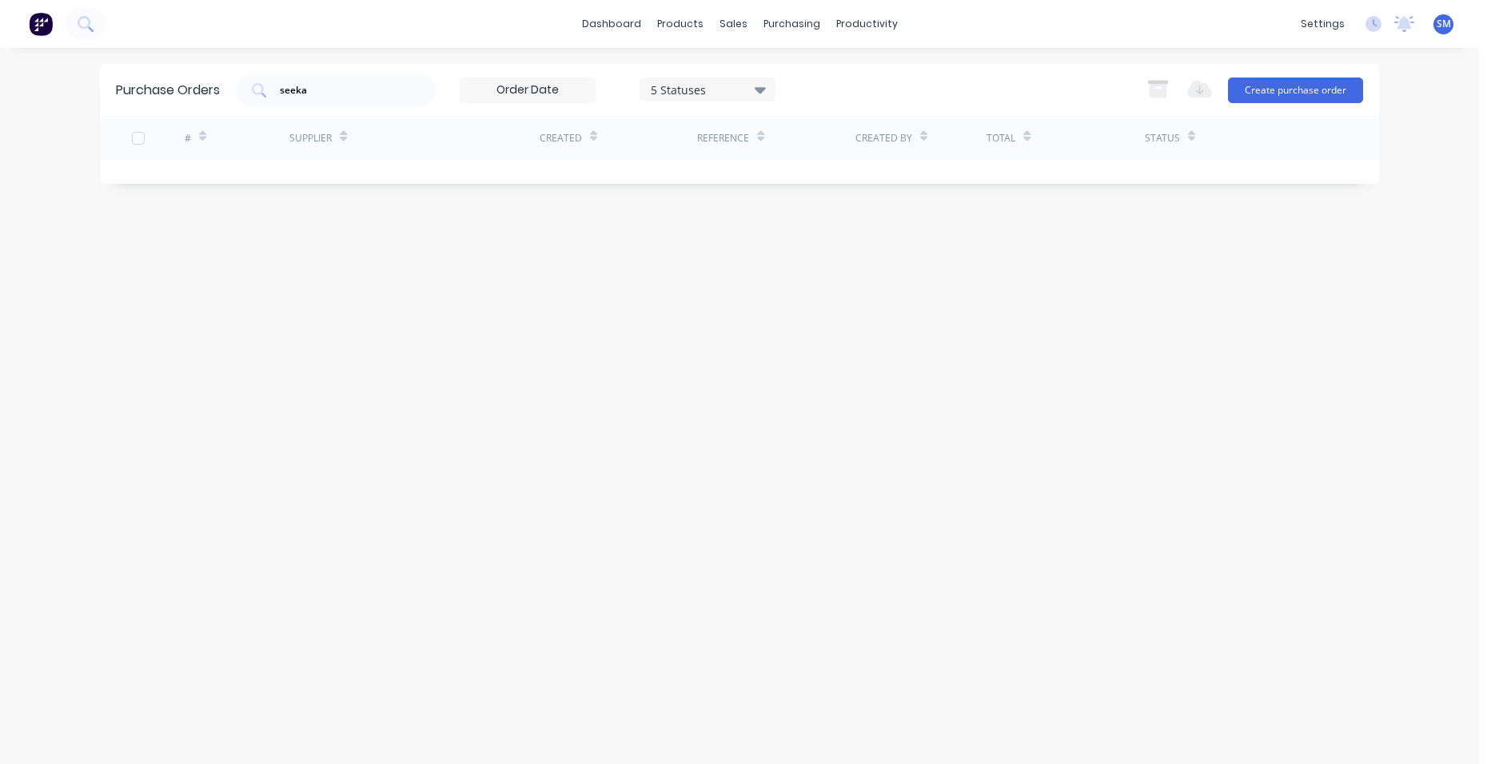
drag, startPoint x: 301, startPoint y: 79, endPoint x: 255, endPoint y: 71, distance: 46.3
click at [255, 71] on div "Purchase Orders seeka 5 Statuses 5 Statuses Export to Excel (XLSX) Create purch…" at bounding box center [739, 90] width 1279 height 52
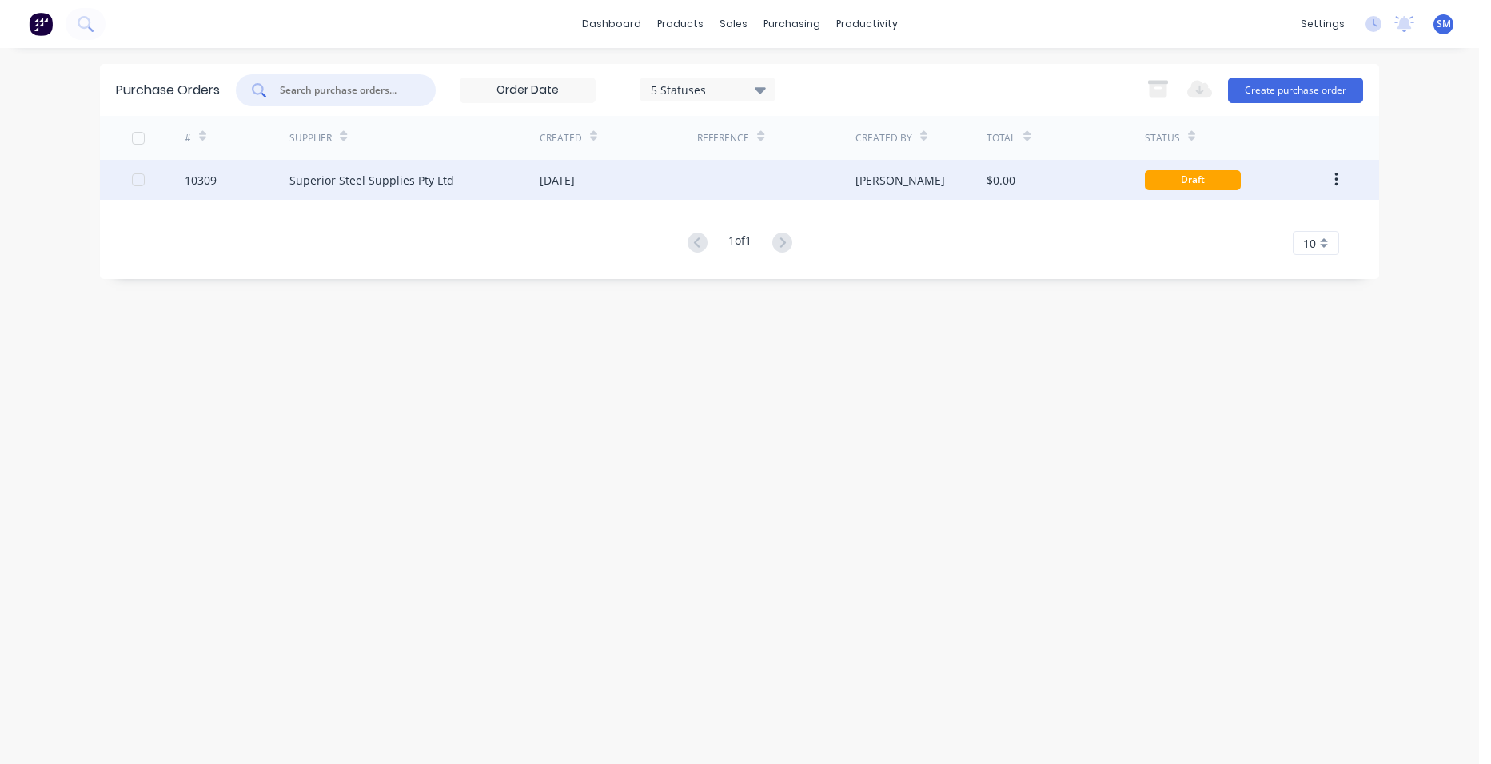
click at [736, 174] on div at bounding box center [776, 180] width 158 height 40
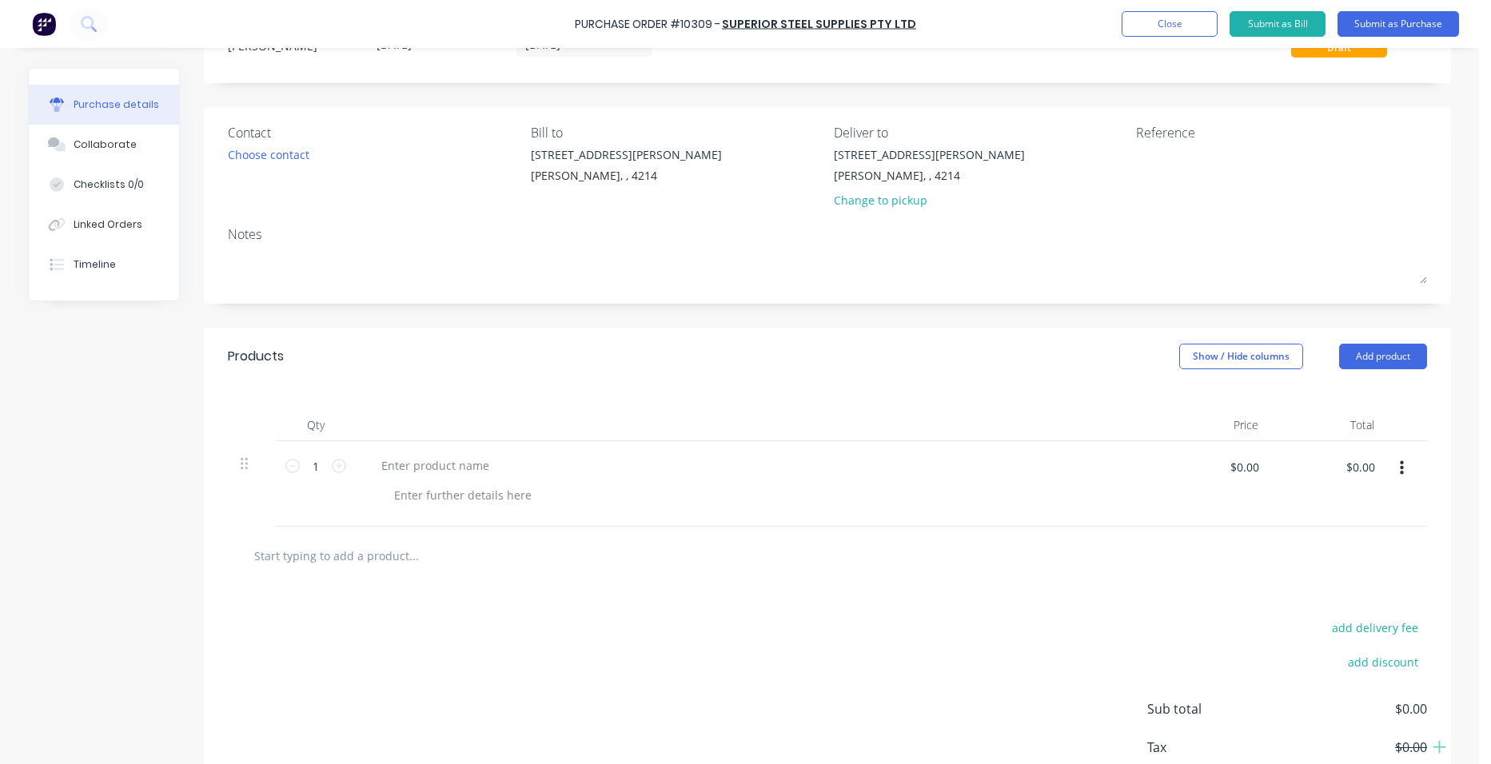
scroll to position [160, 0]
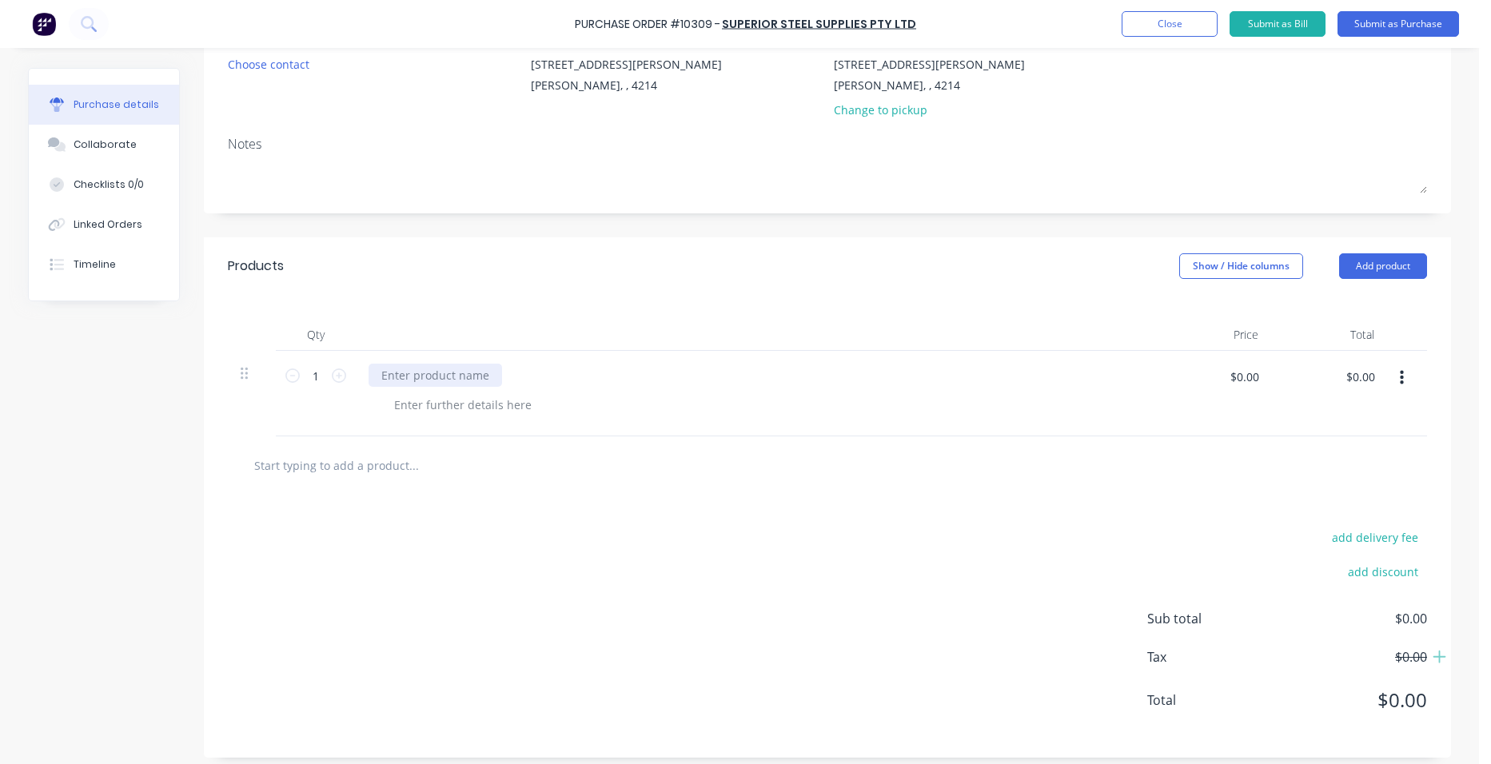
click at [469, 367] on div at bounding box center [436, 375] width 134 height 23
click at [332, 373] on icon at bounding box center [339, 376] width 14 height 14
type input "2"
click at [406, 401] on div at bounding box center [462, 404] width 163 height 23
click at [1400, 377] on icon "button" at bounding box center [1402, 378] width 4 height 14
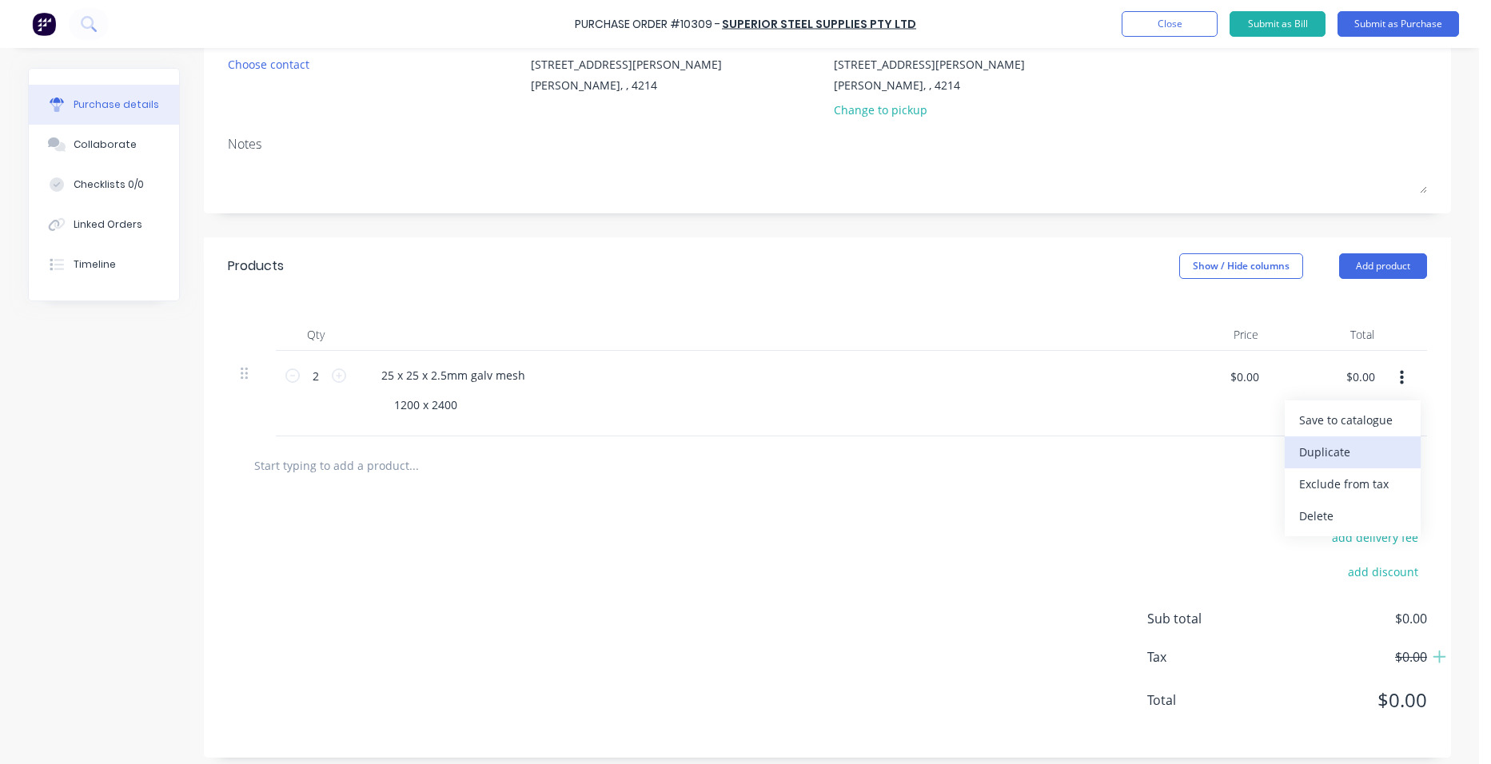
click at [1359, 439] on button "Duplicate" at bounding box center [1353, 453] width 136 height 32
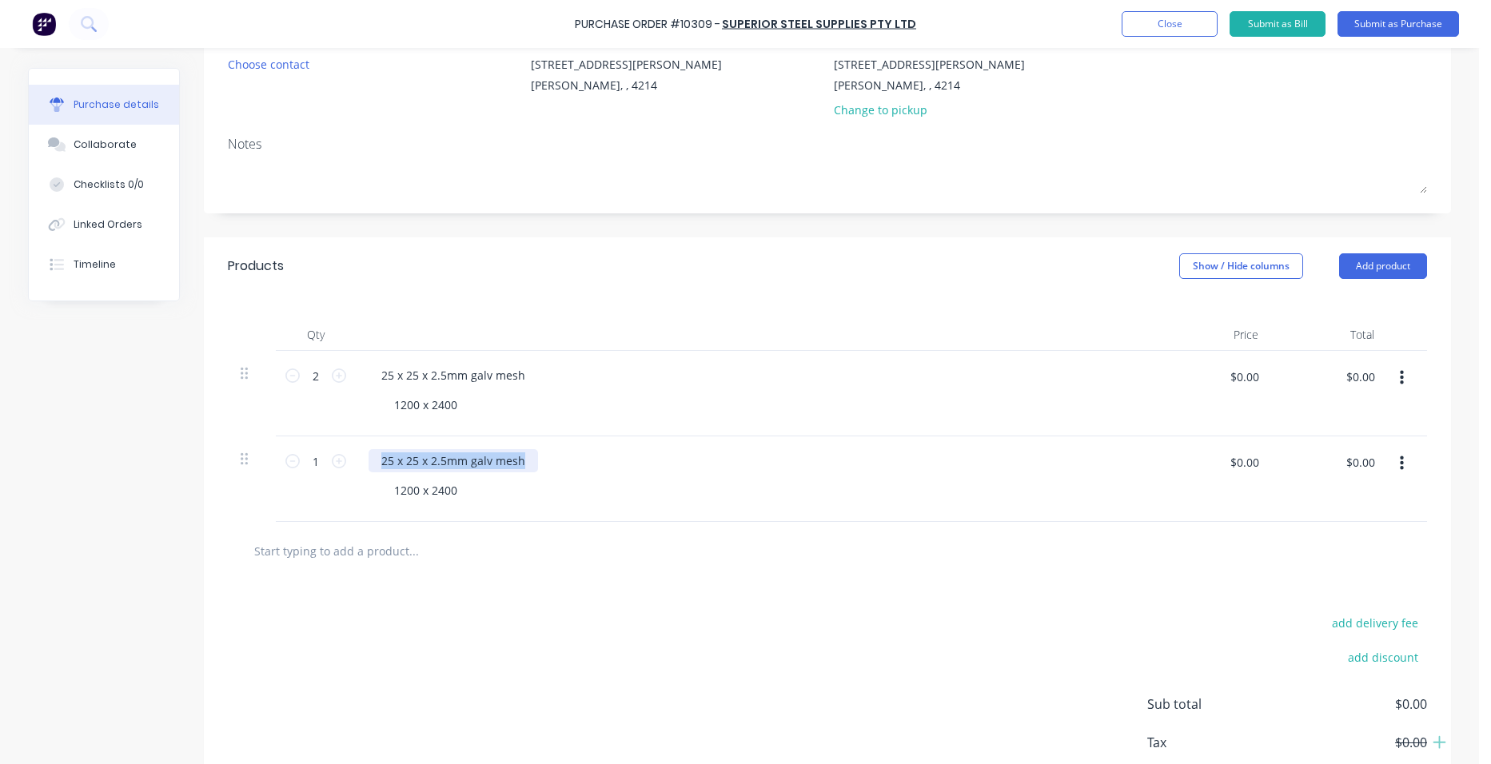
drag, startPoint x: 528, startPoint y: 459, endPoint x: 963, endPoint y: 445, distance: 435.3
click at [356, 450] on div "25 x 25 x 2.5mm galv mesh 1200 x 2400" at bounding box center [756, 480] width 800 height 86
drag, startPoint x: 444, startPoint y: 495, endPoint x: 377, endPoint y: 471, distance: 70.6
click at [363, 485] on div "40 x 40 x 1.6mm galv shs 1200 x 2400" at bounding box center [756, 480] width 800 height 86
click at [342, 464] on div "1 1" at bounding box center [316, 480] width 80 height 86
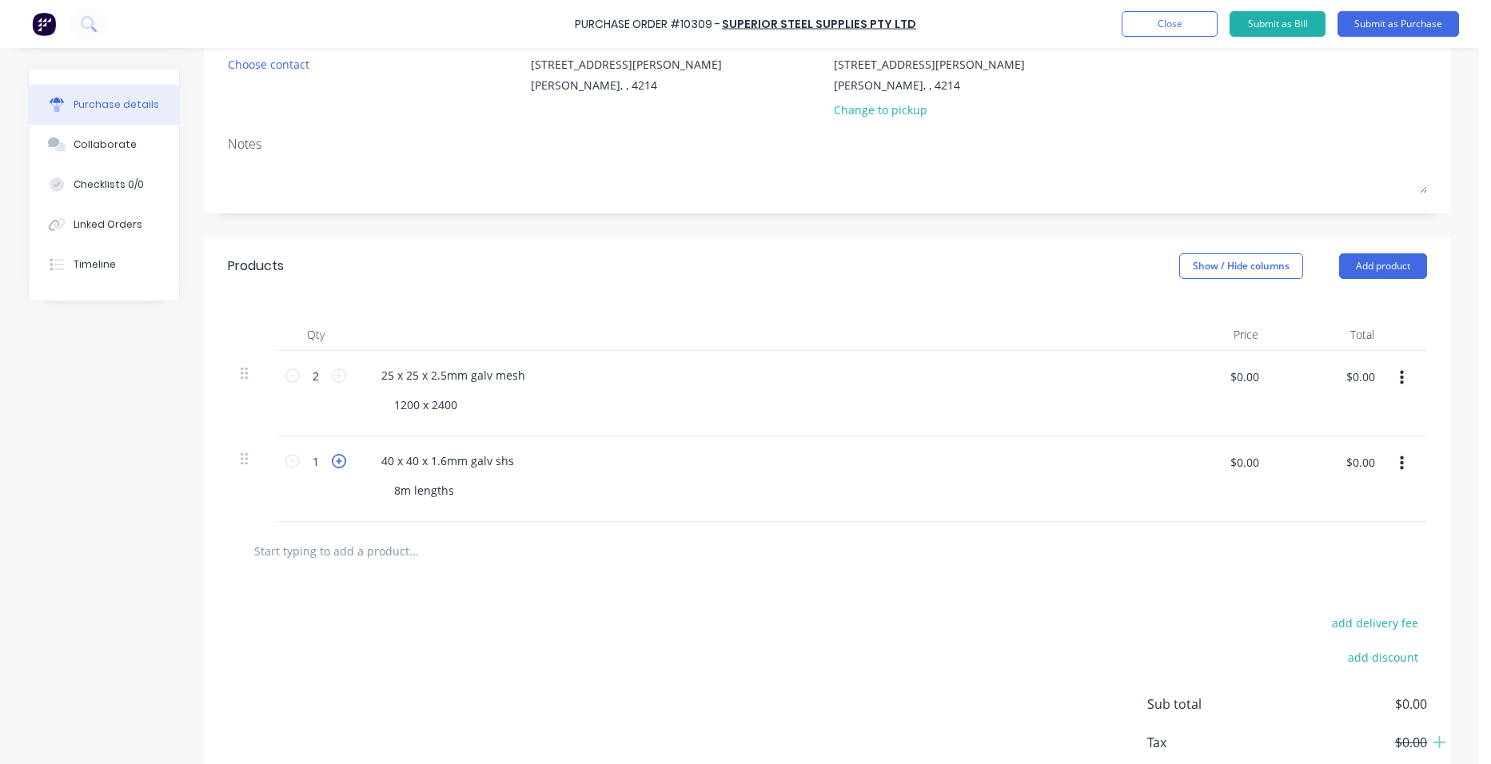
click at [338, 464] on icon at bounding box center [339, 461] width 14 height 14
type input "2"
click at [118, 148] on div "Collaborate" at bounding box center [105, 145] width 63 height 14
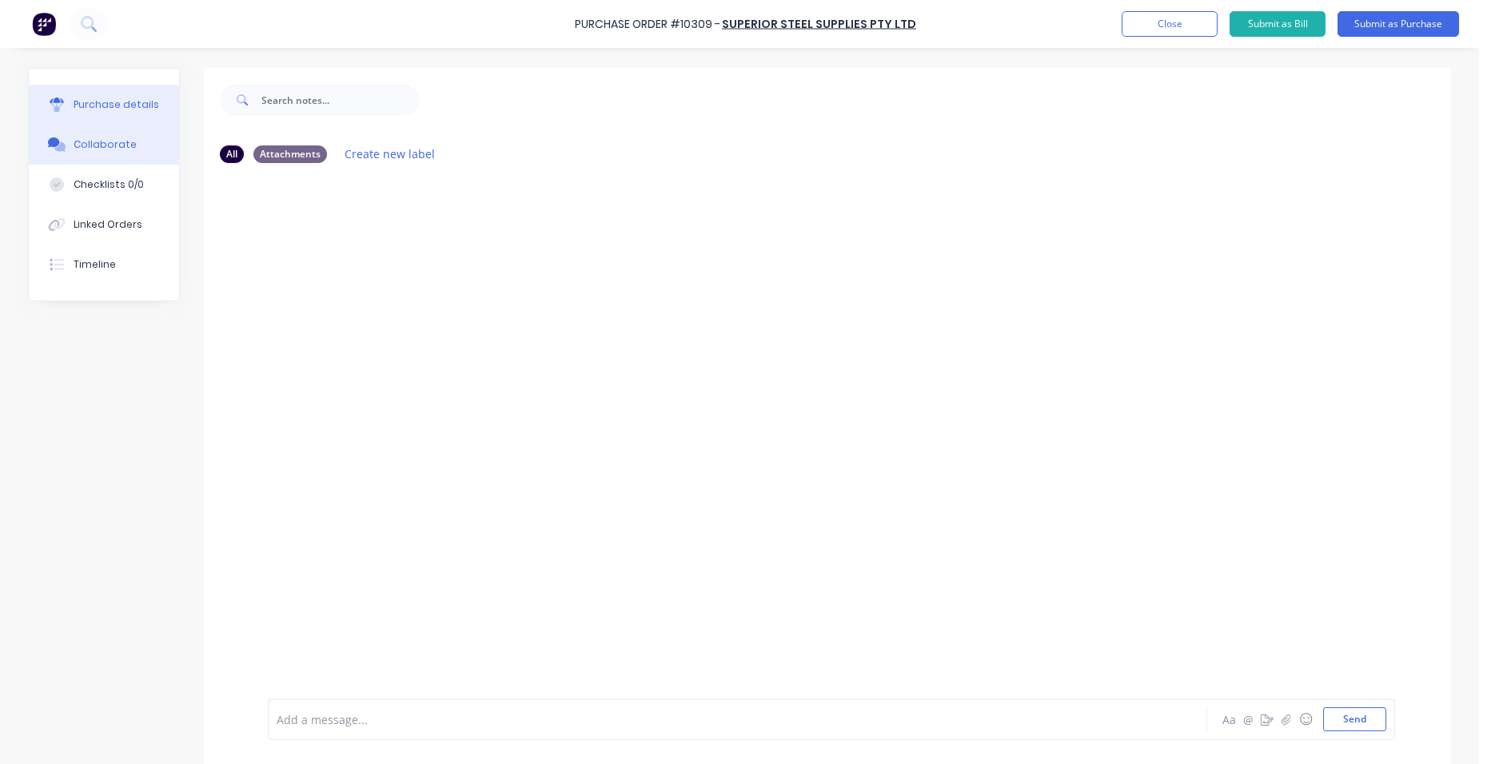
click at [112, 113] on button "Purchase details" at bounding box center [104, 105] width 150 height 40
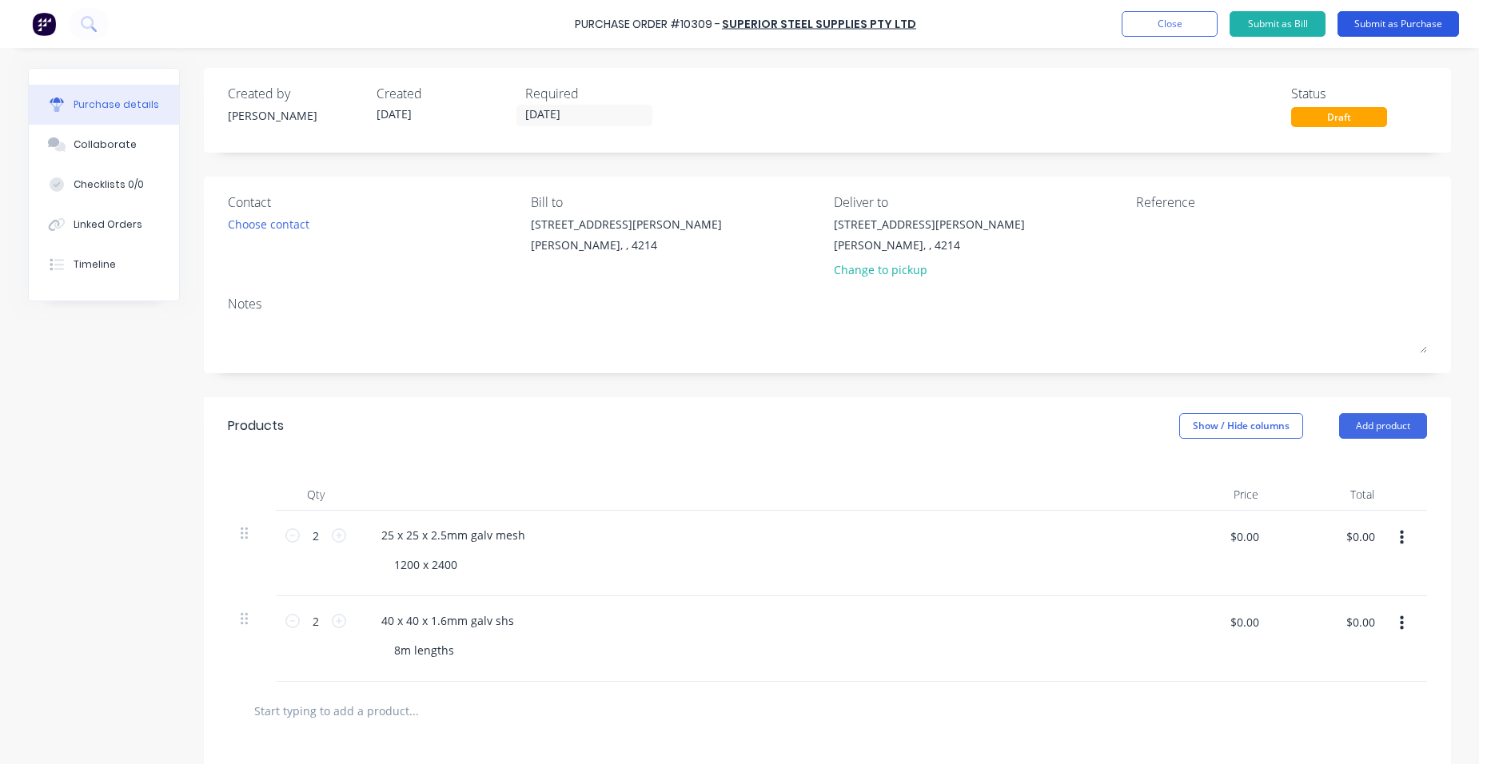
click at [1380, 26] on button "Submit as Purchase" at bounding box center [1399, 24] width 122 height 26
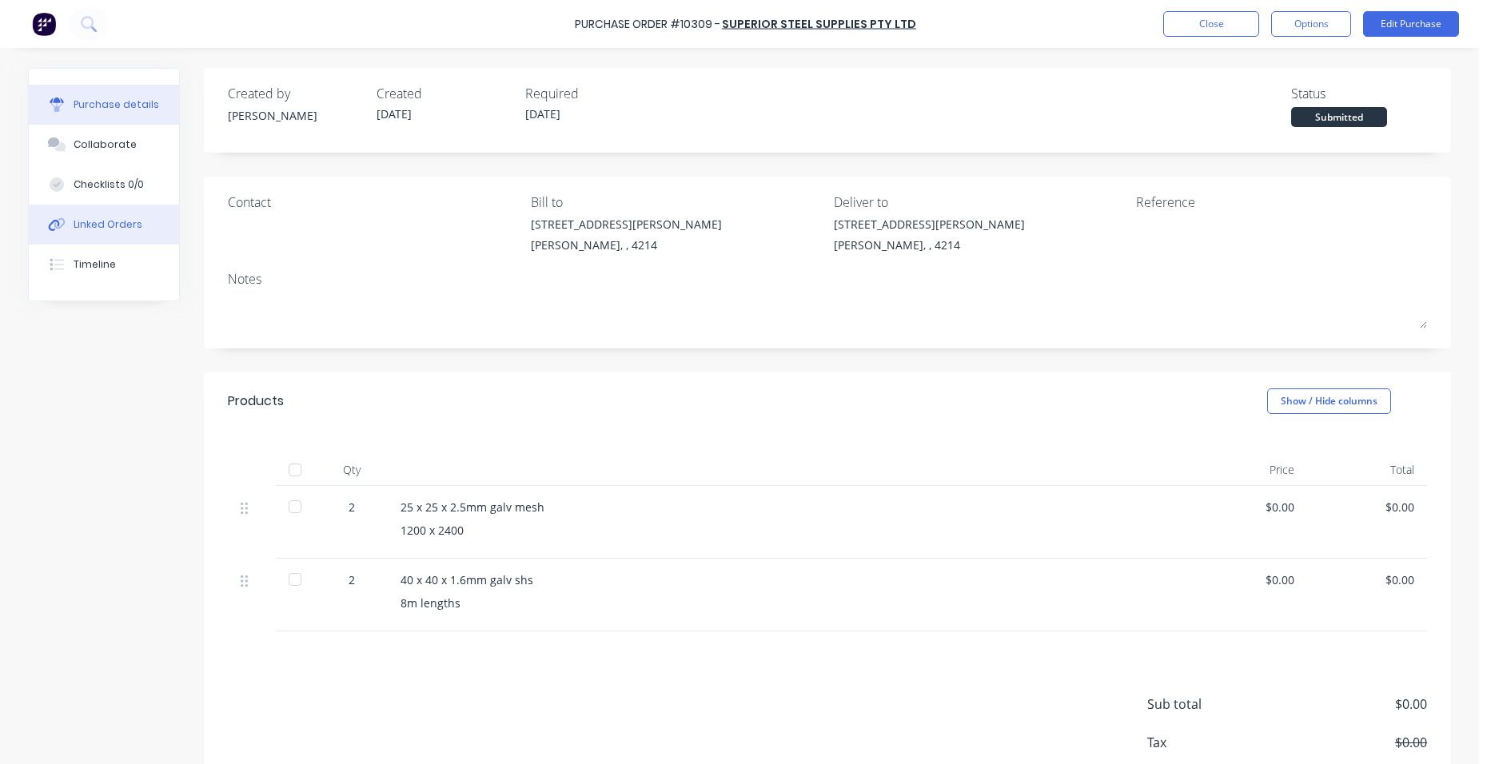
drag, startPoint x: 121, startPoint y: 227, endPoint x: 171, endPoint y: 221, distance: 50.8
click at [122, 227] on div "Linked Orders" at bounding box center [108, 225] width 69 height 14
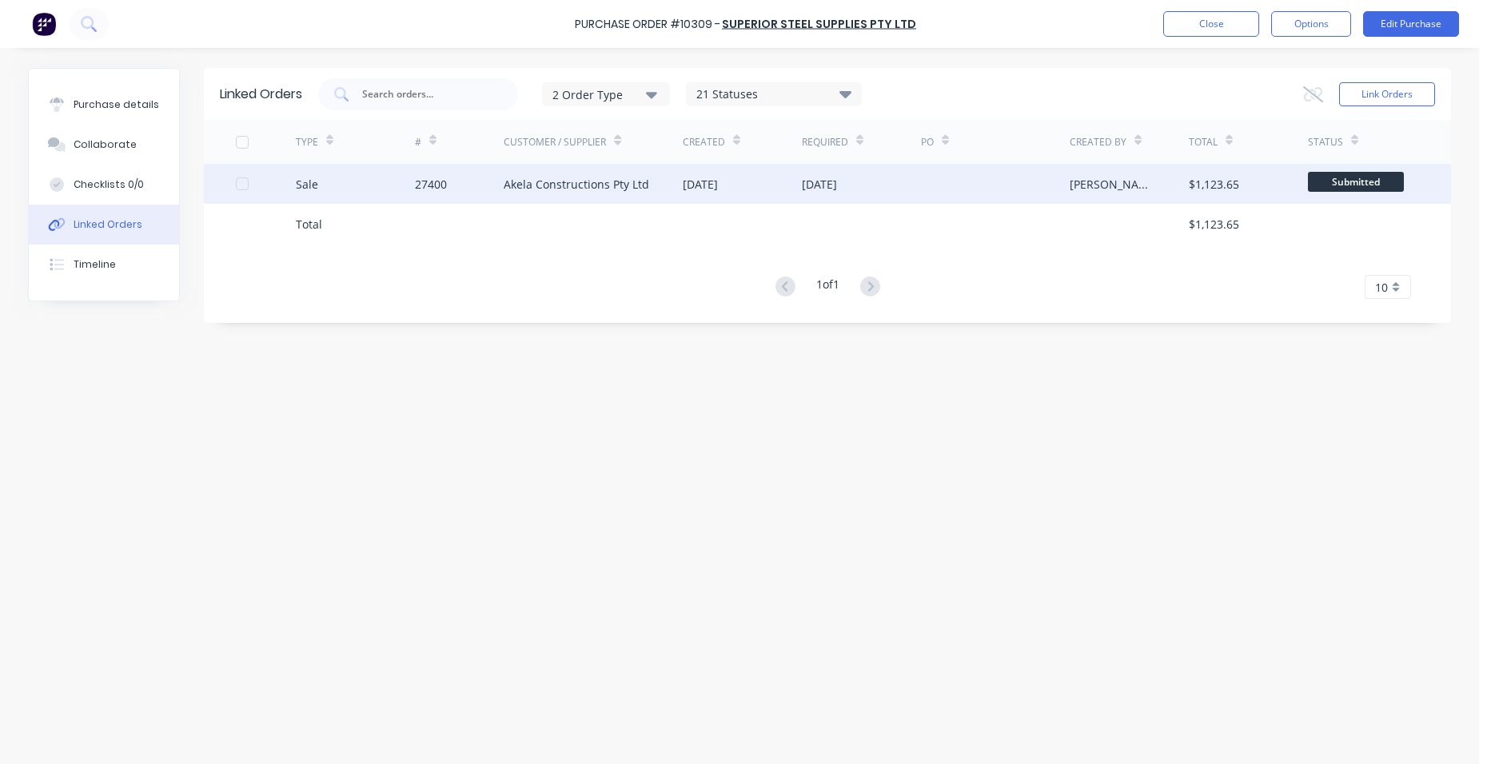
click at [446, 186] on div "27400" at bounding box center [431, 184] width 32 height 17
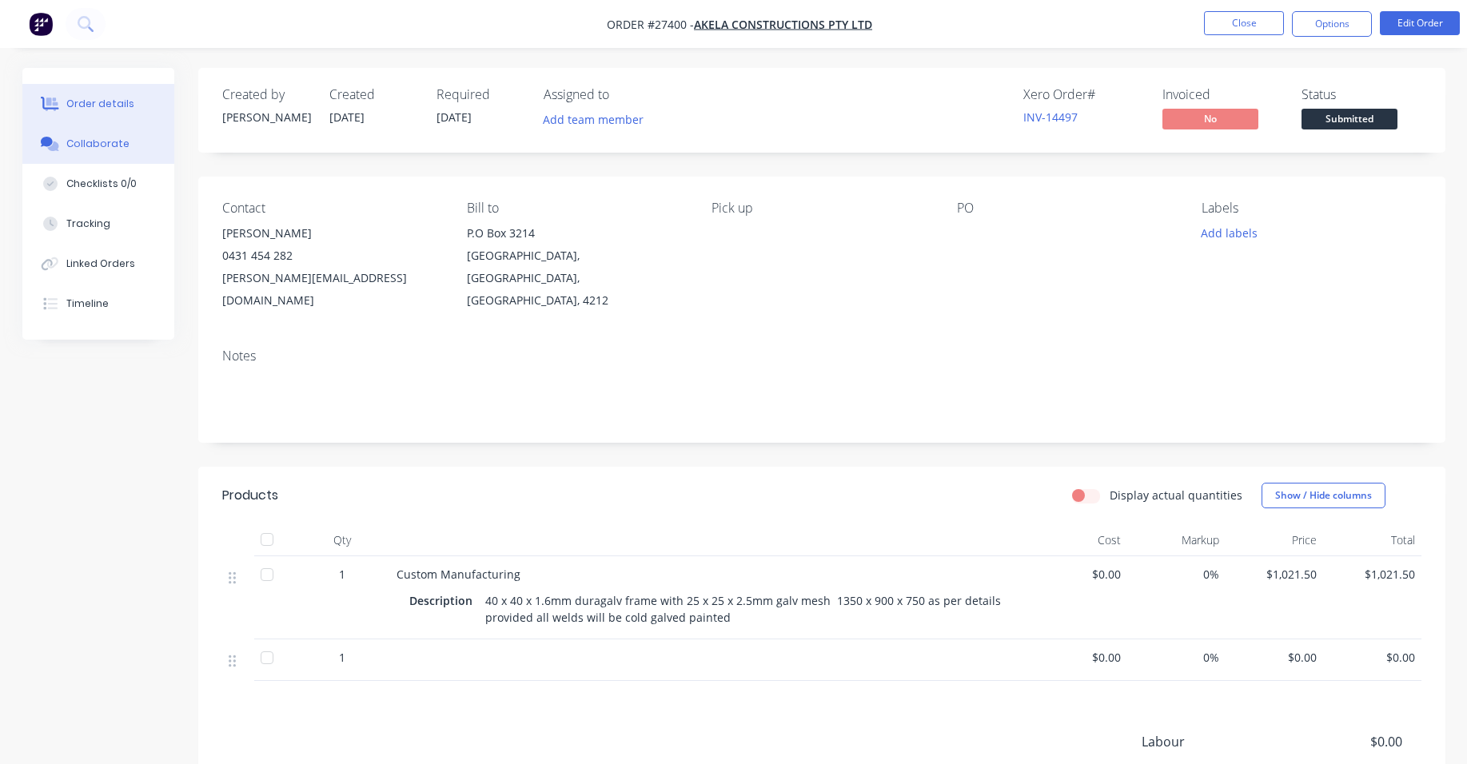
click at [138, 145] on button "Collaborate" at bounding box center [98, 144] width 152 height 40
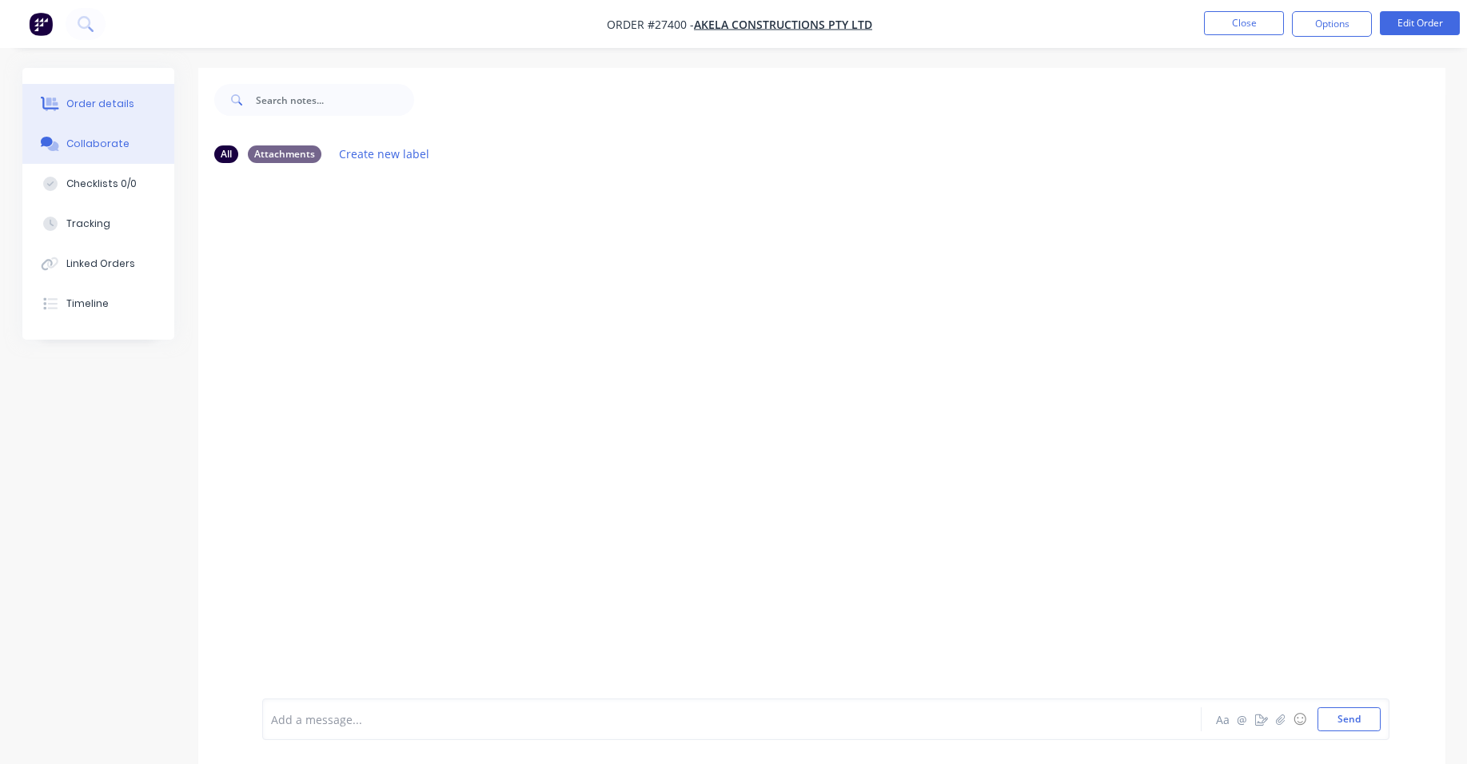
click at [125, 103] on div "Order details" at bounding box center [100, 104] width 68 height 14
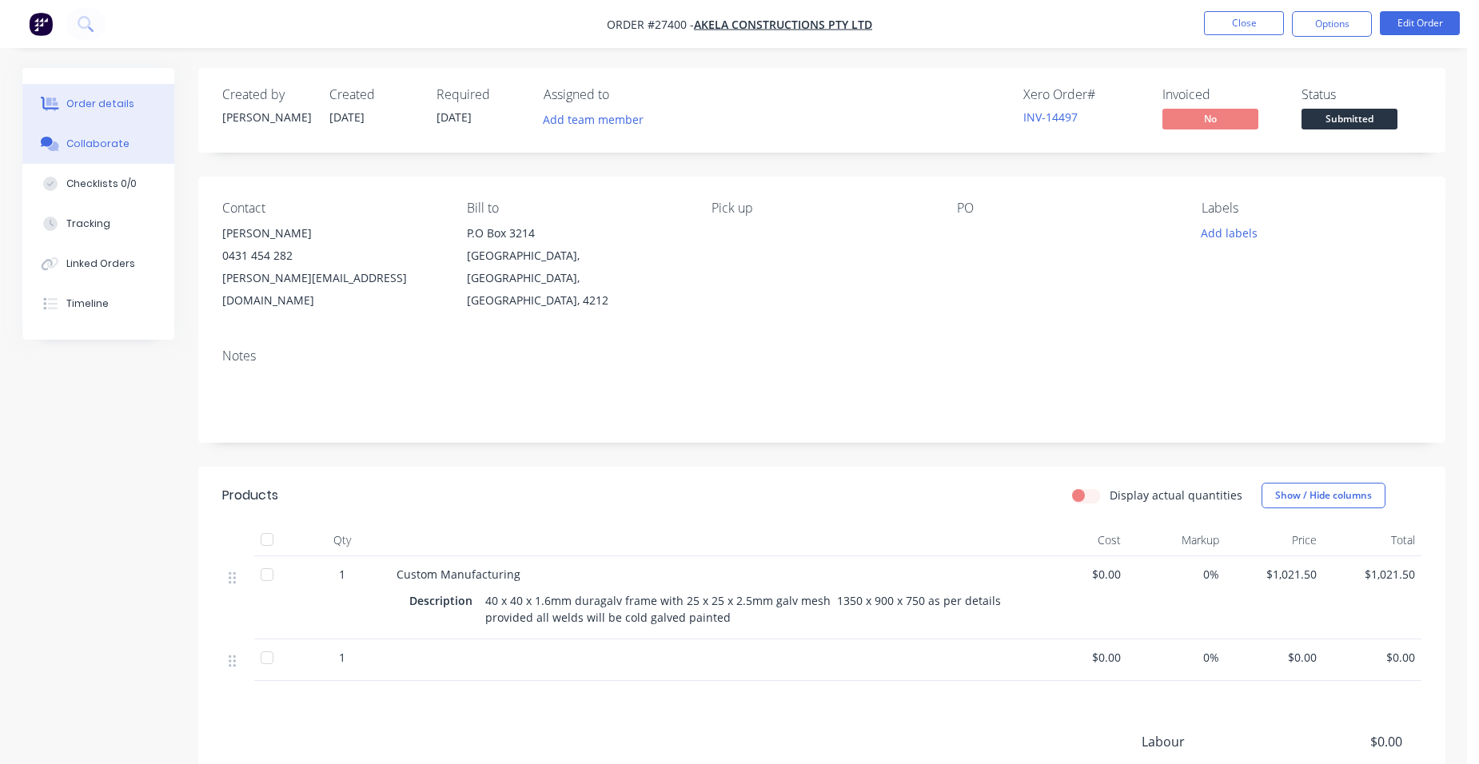
click at [112, 142] on div "Collaborate" at bounding box center [97, 144] width 63 height 14
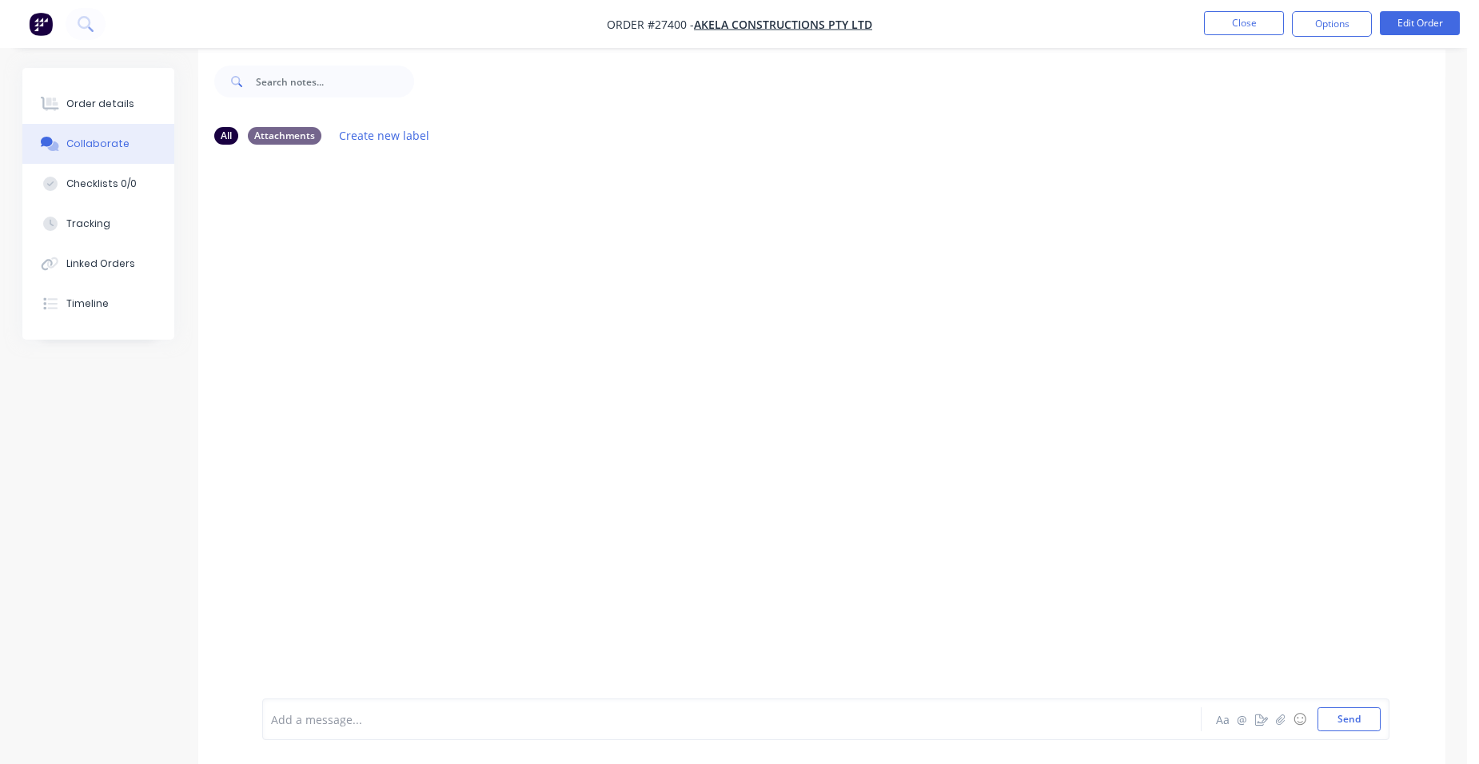
scroll to position [24, 0]
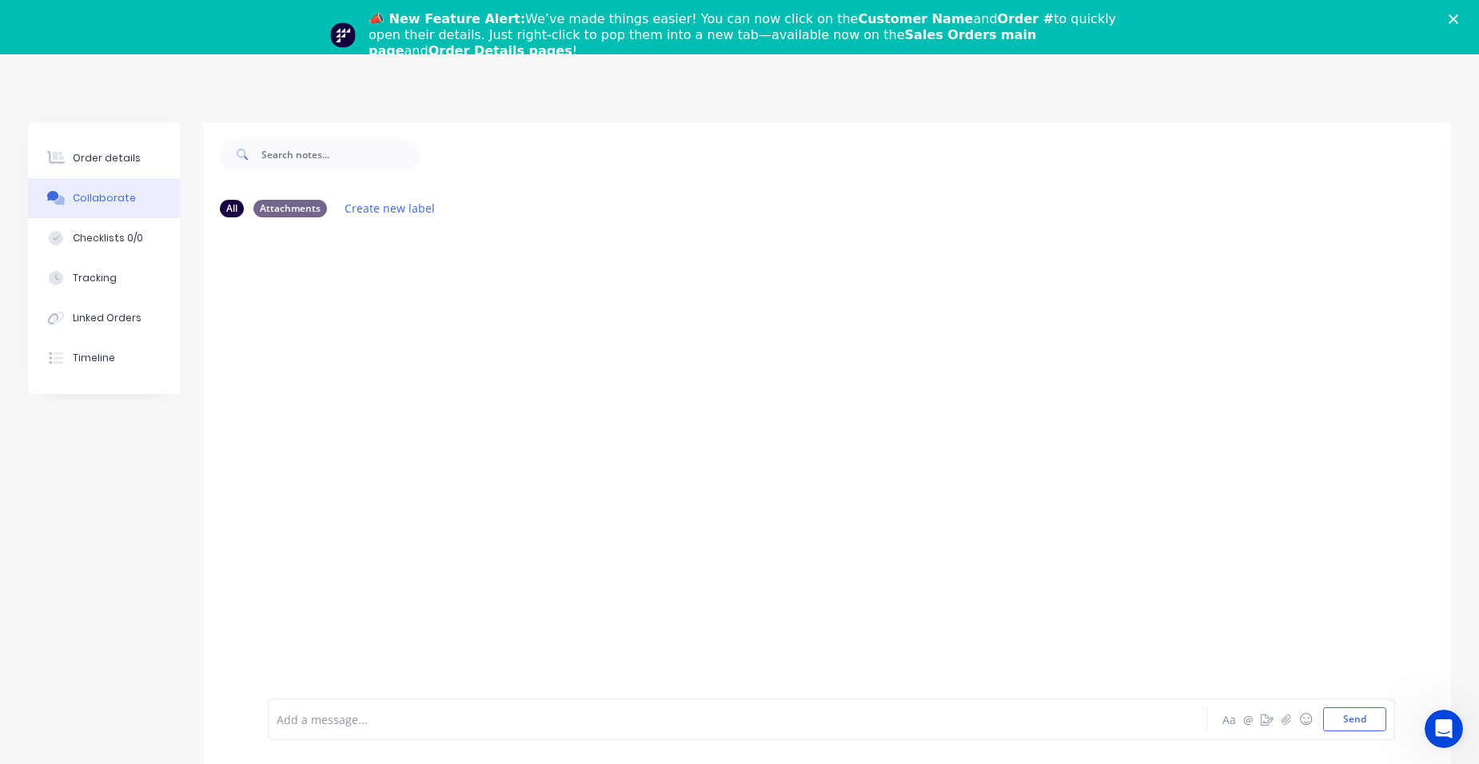
click at [557, 279] on div at bounding box center [827, 491] width 1247 height 523
click at [1459, 19] on icon "Close" at bounding box center [1454, 19] width 10 height 10
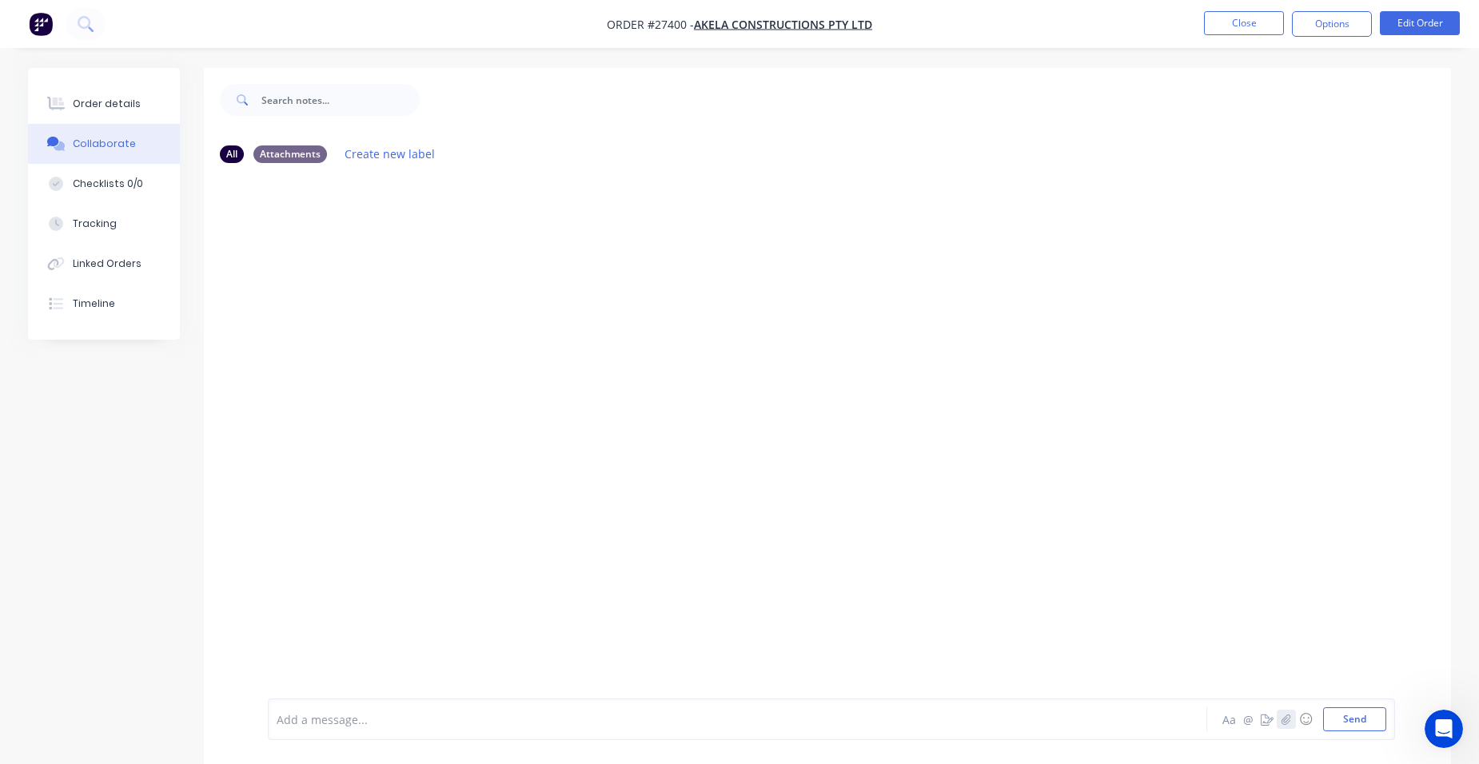
click at [1281, 721] on button "button" at bounding box center [1286, 719] width 19 height 19
click at [1336, 709] on button "Send" at bounding box center [1354, 720] width 63 height 24
click at [1280, 723] on button "button" at bounding box center [1286, 719] width 19 height 19
click at [1365, 719] on button "Send" at bounding box center [1354, 720] width 63 height 24
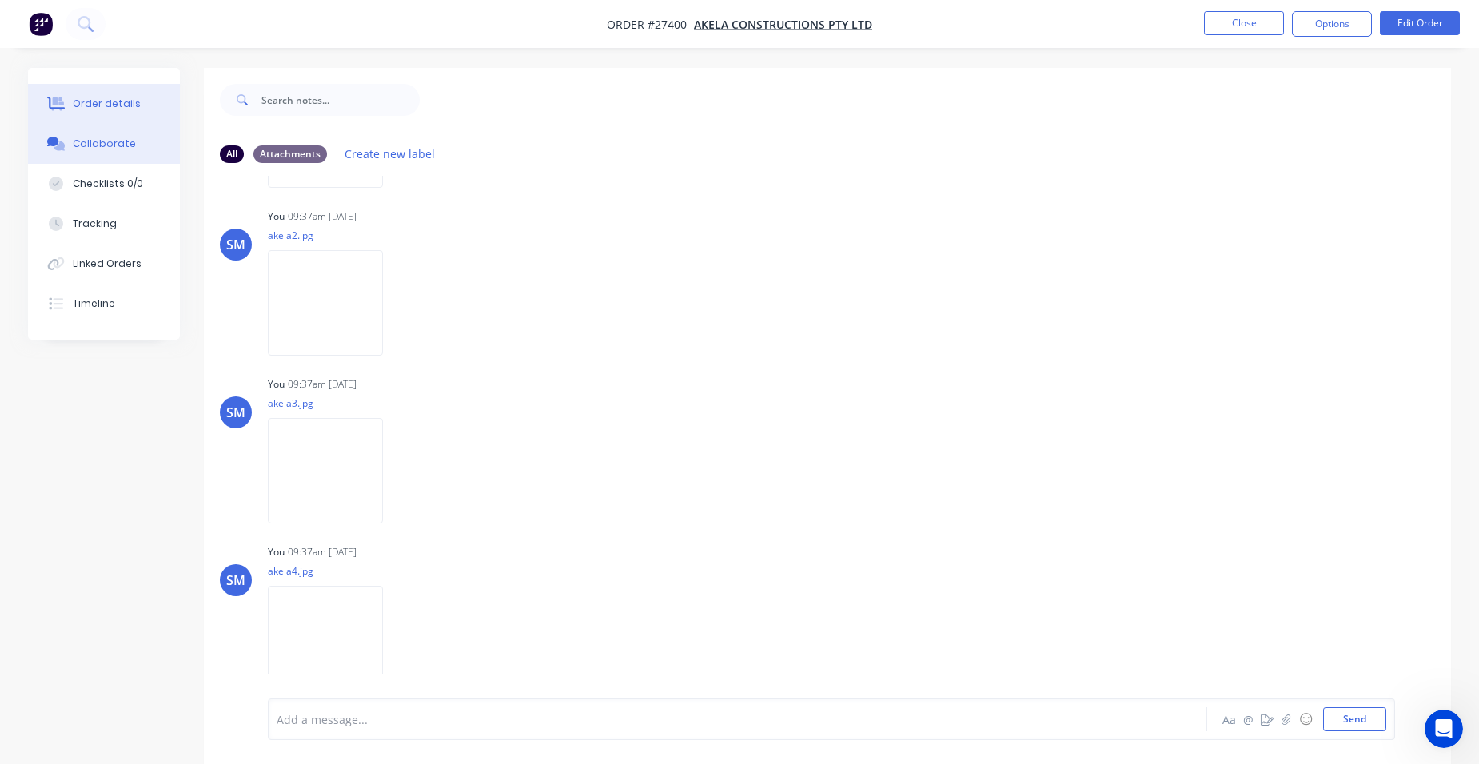
click at [114, 109] on div "Order details" at bounding box center [107, 104] width 68 height 14
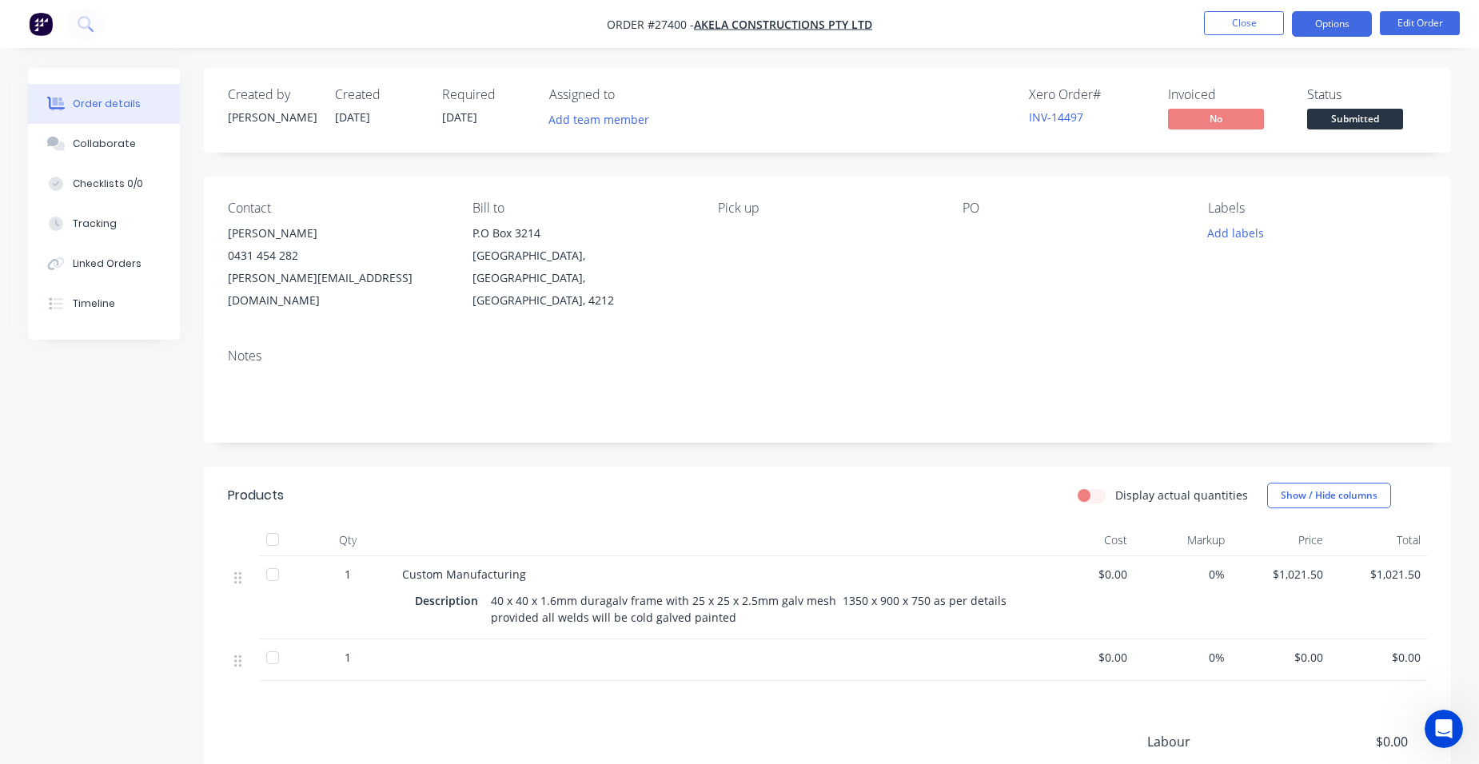
click at [1342, 27] on button "Options" at bounding box center [1332, 24] width 80 height 26
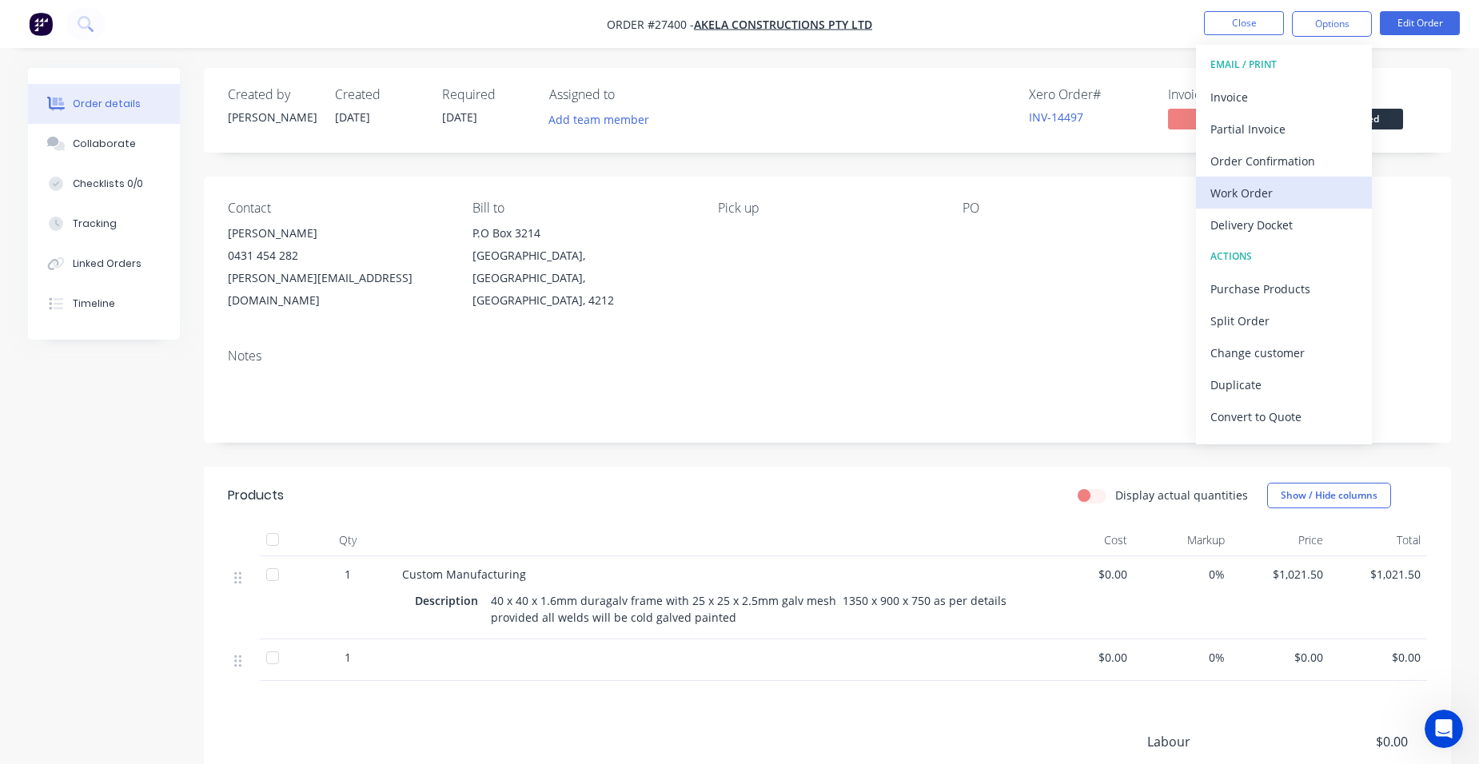
click at [1287, 204] on div "Work Order" at bounding box center [1284, 193] width 147 height 23
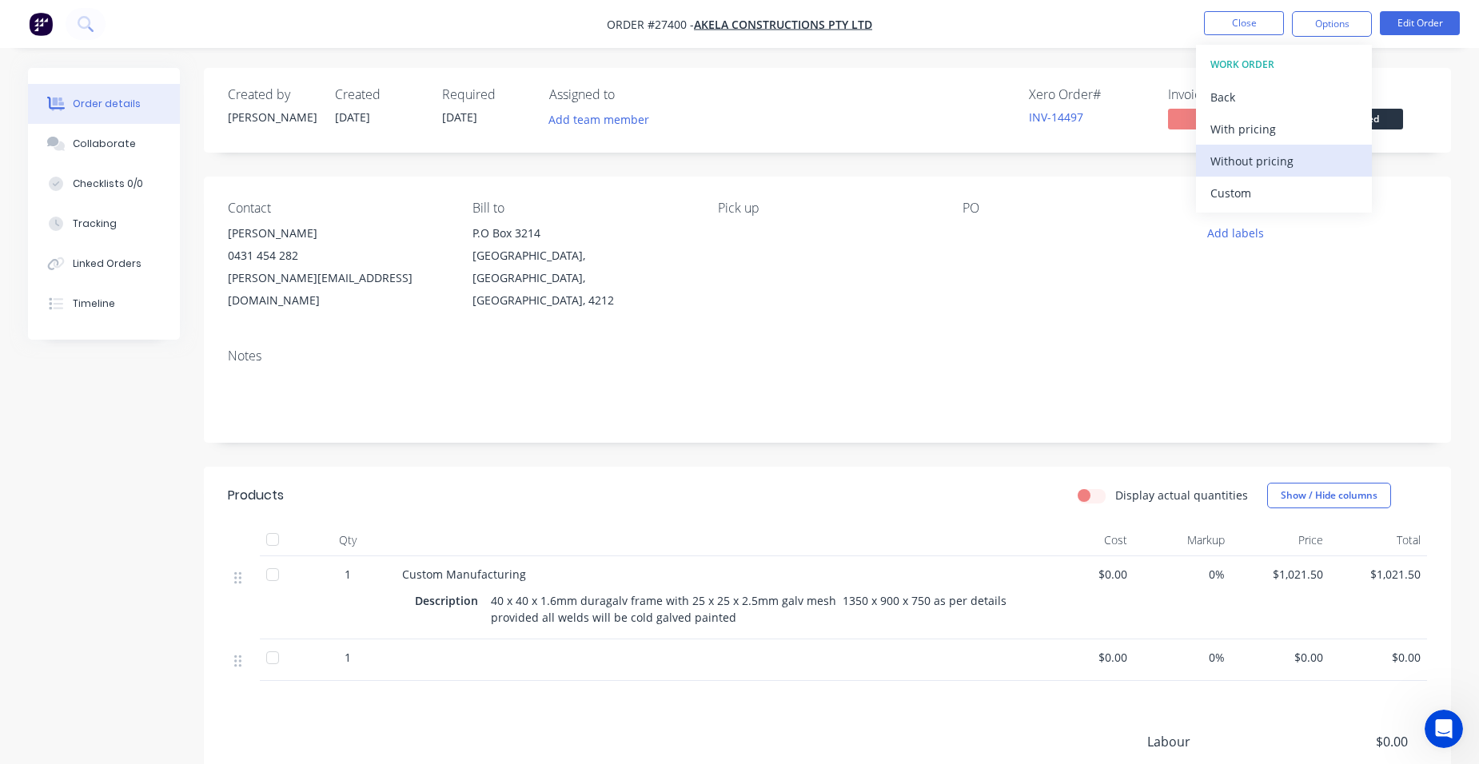
click at [1286, 155] on div "Without pricing" at bounding box center [1284, 161] width 147 height 23
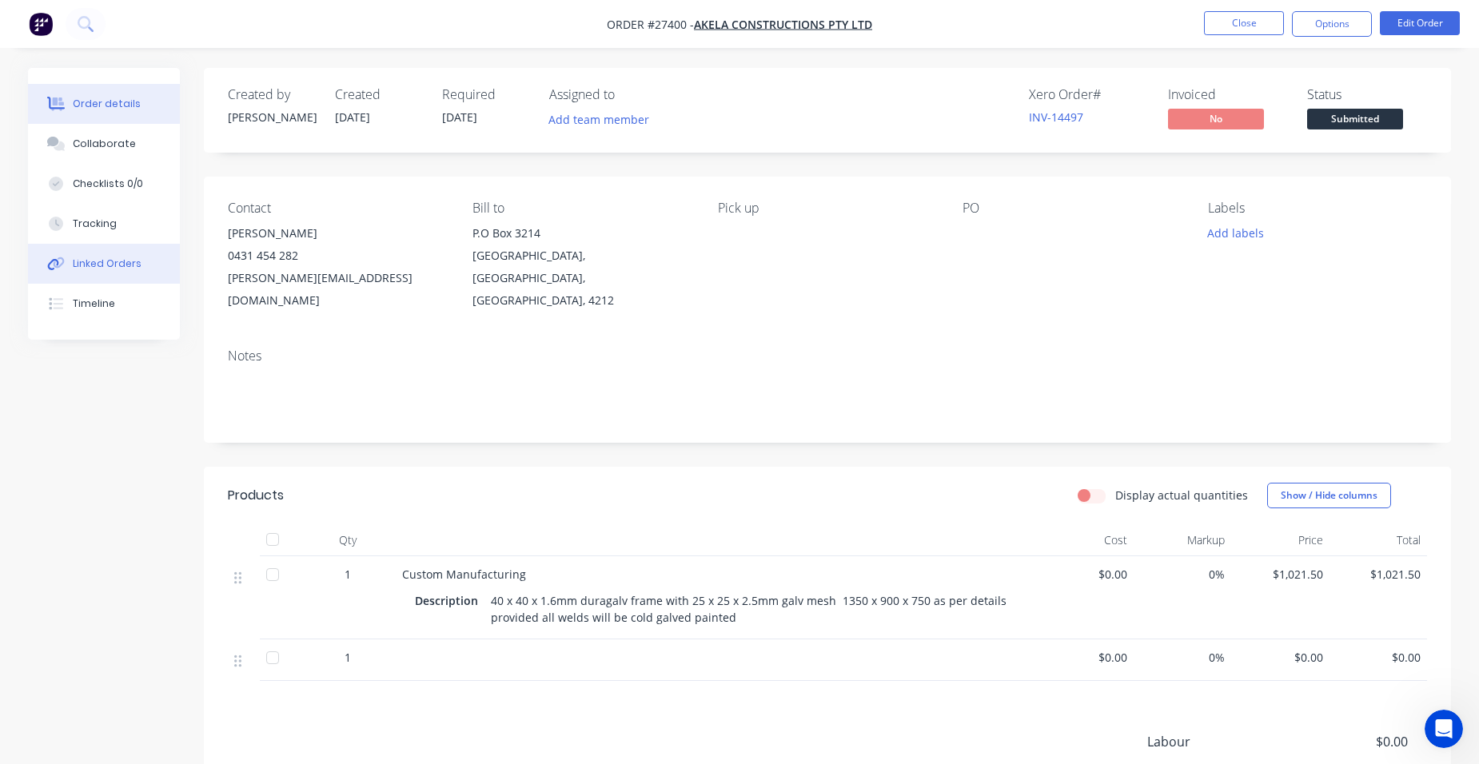
click at [143, 259] on button "Linked Orders" at bounding box center [104, 264] width 152 height 40
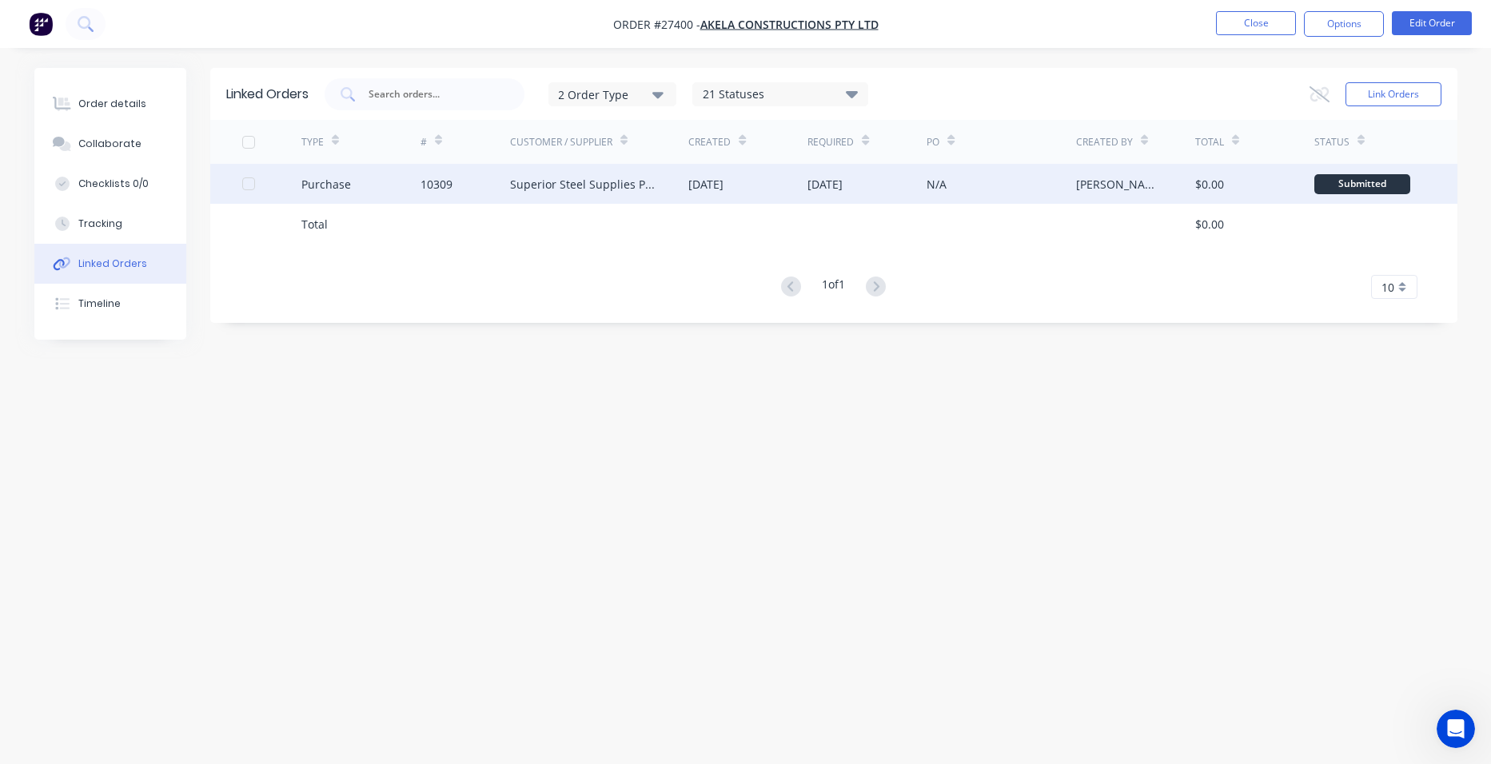
click at [463, 190] on div "10309" at bounding box center [466, 184] width 90 height 40
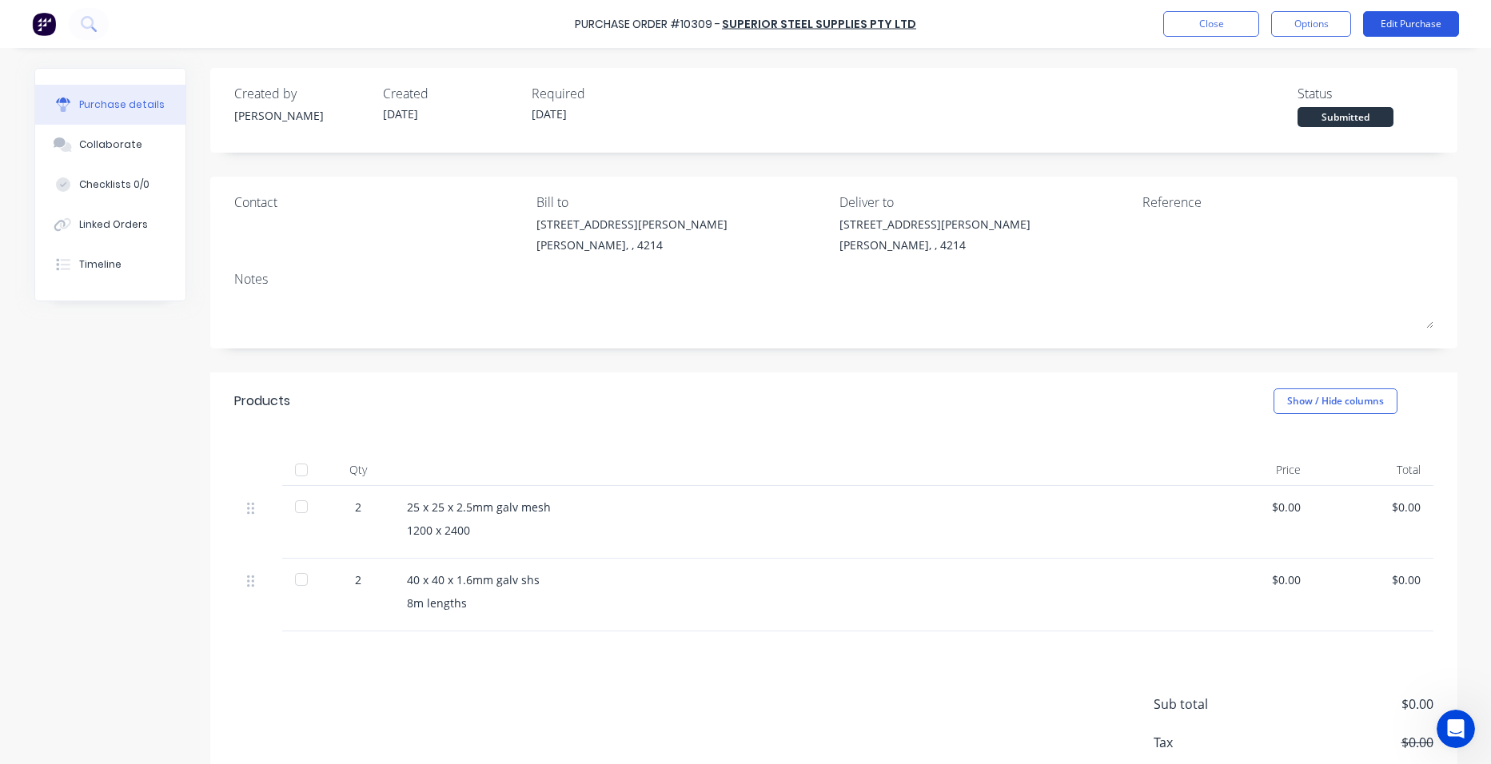
click at [1416, 21] on button "Edit Purchase" at bounding box center [1411, 24] width 96 height 26
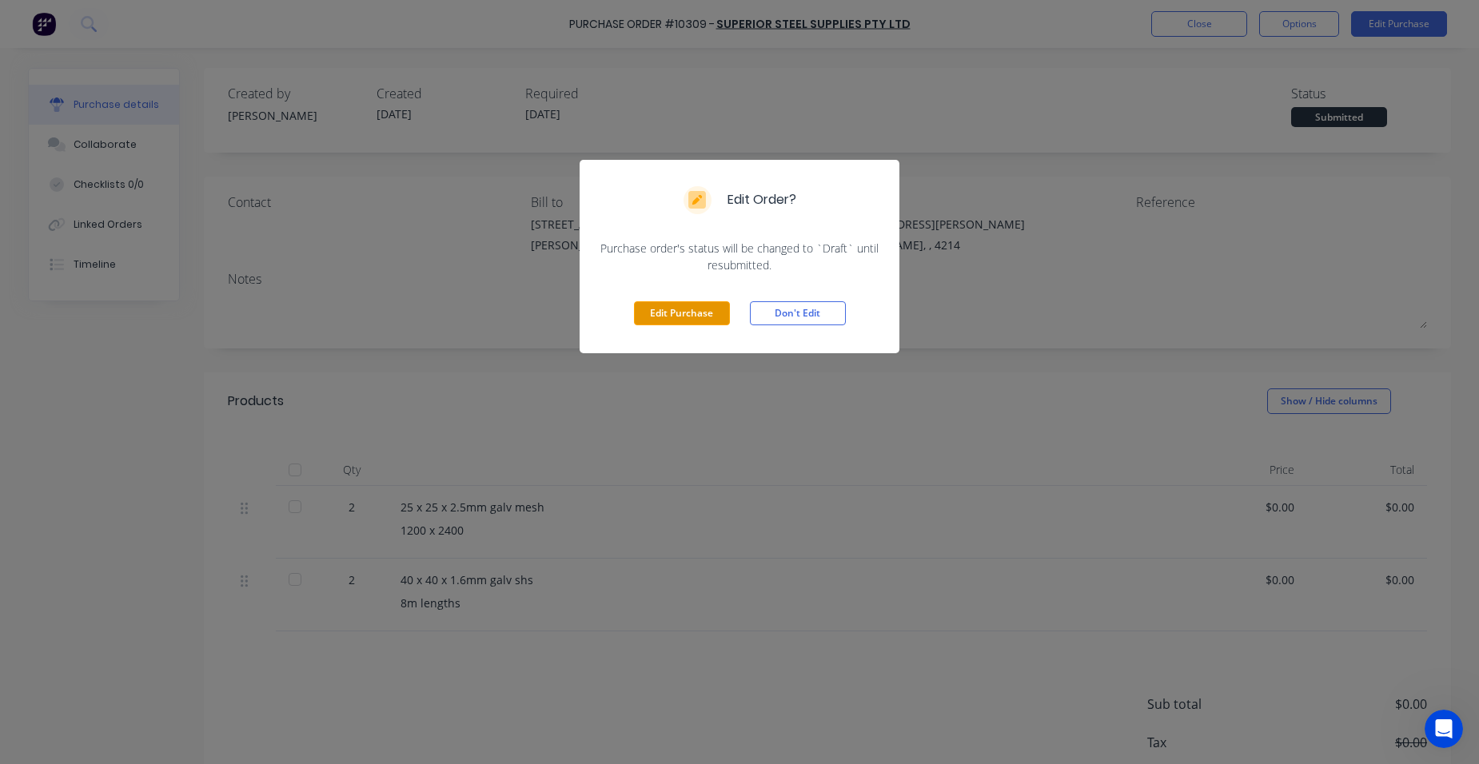
click at [674, 319] on button "Edit Purchase" at bounding box center [682, 313] width 96 height 24
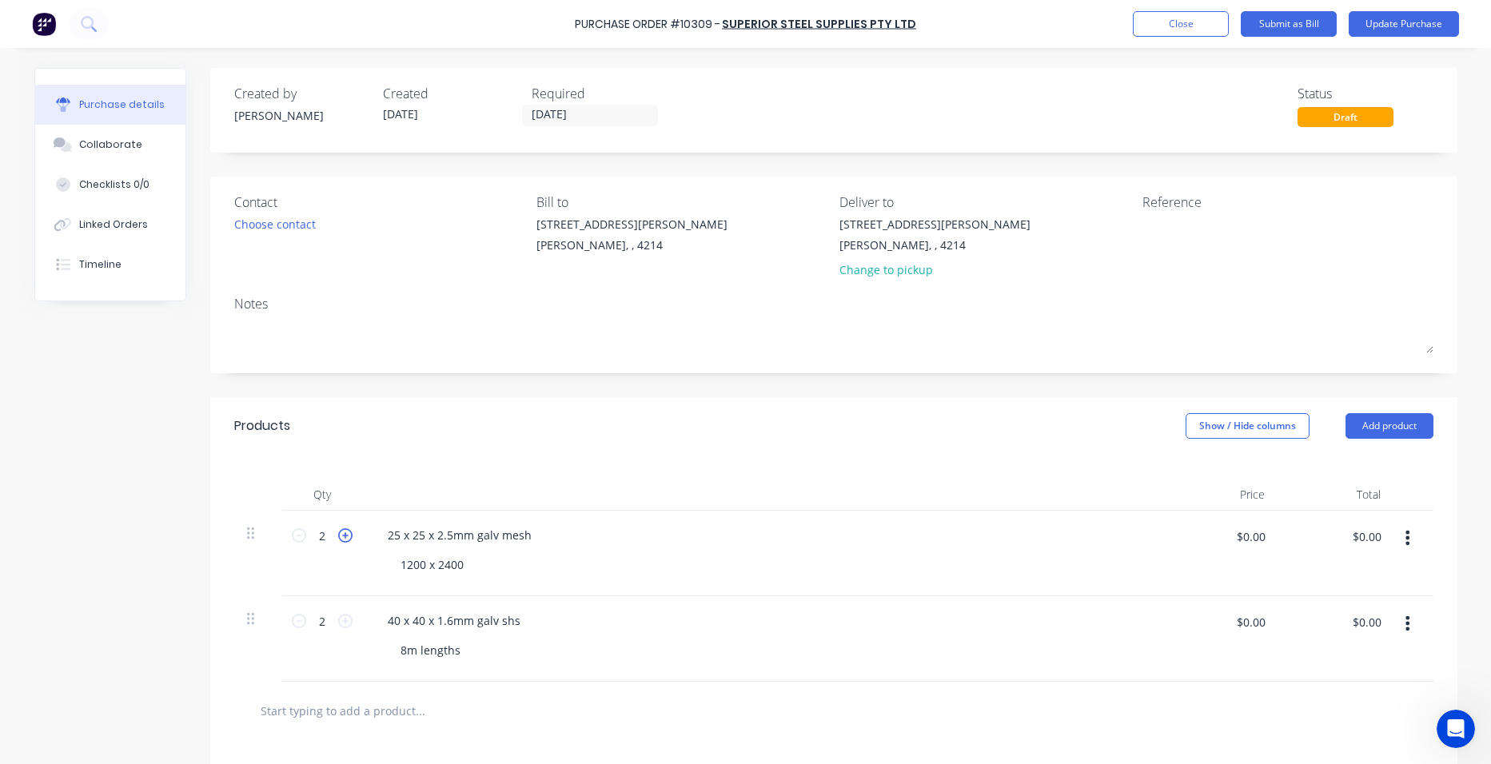
click at [341, 537] on icon at bounding box center [345, 536] width 14 height 14
type input "3"
click at [1362, 24] on button "Update Purchase" at bounding box center [1404, 24] width 110 height 26
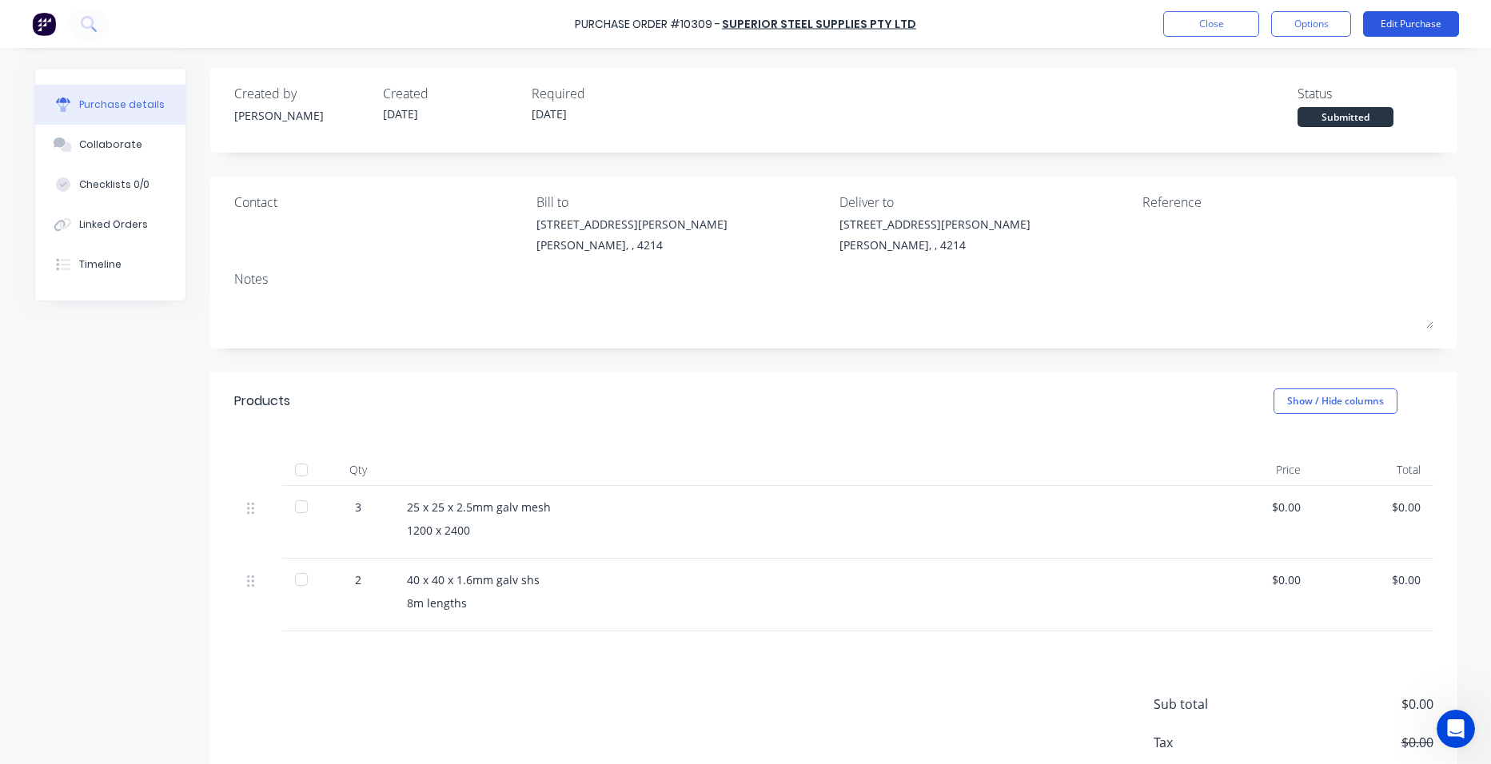
click at [1420, 24] on button "Edit Purchase" at bounding box center [1411, 24] width 96 height 26
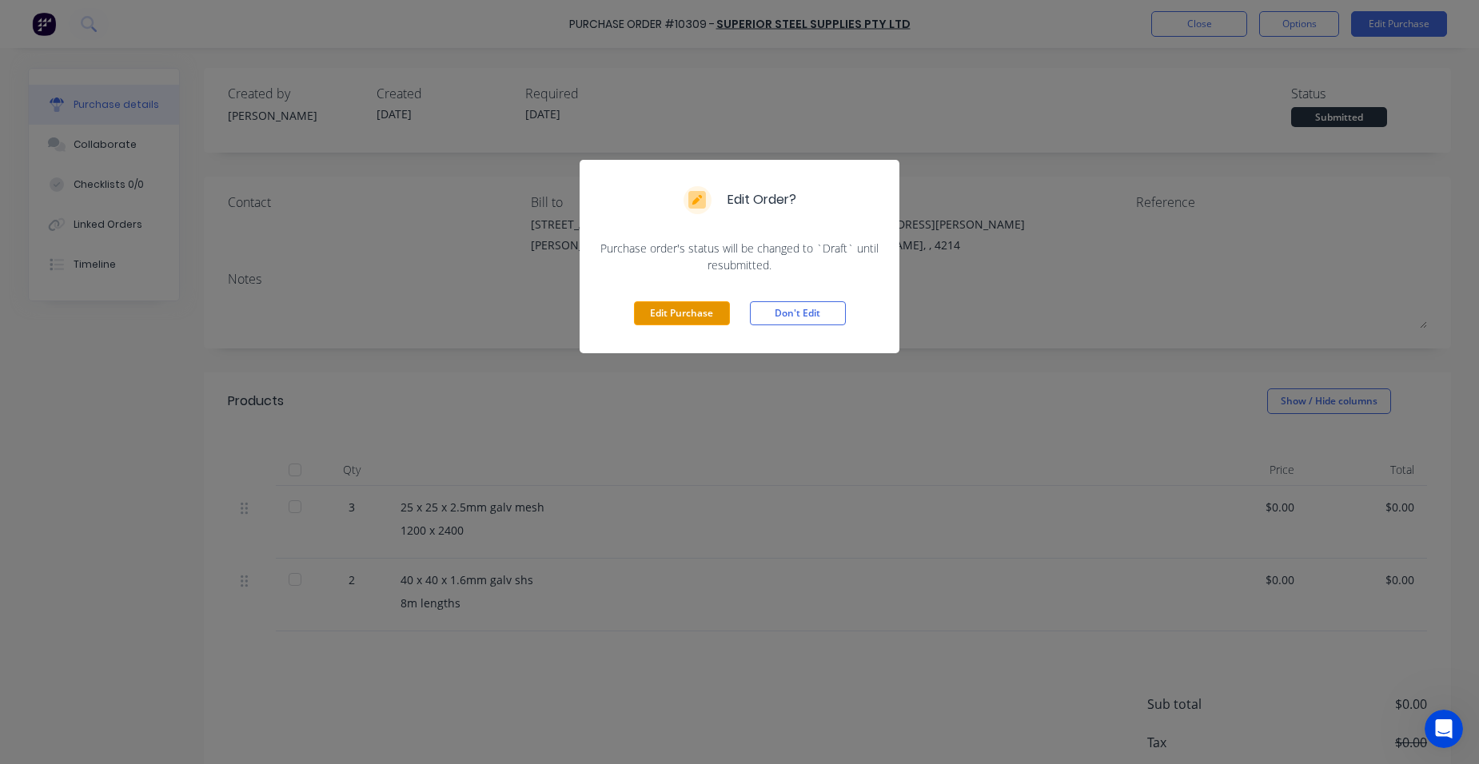
click at [697, 313] on button "Edit Purchase" at bounding box center [682, 313] width 96 height 24
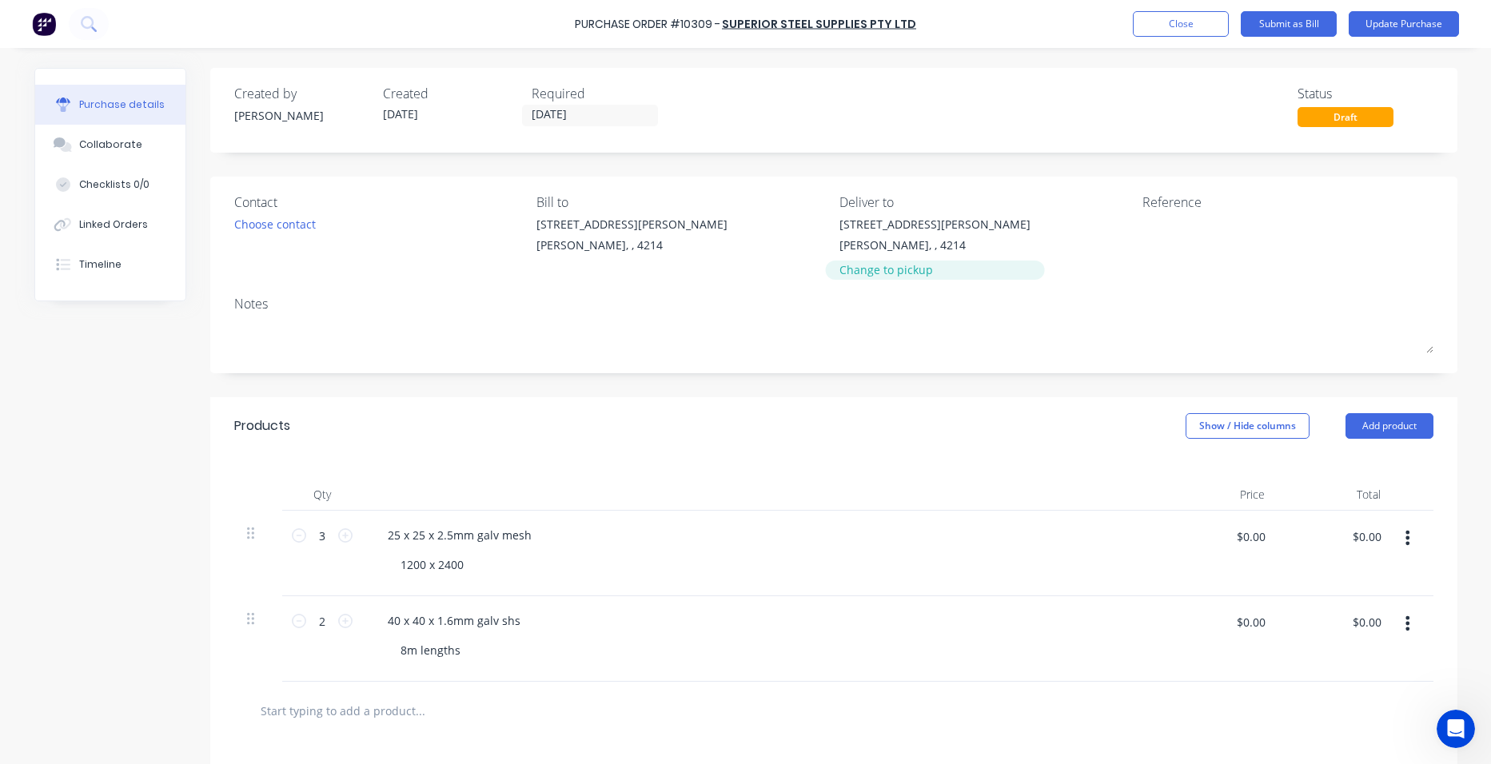
click at [858, 270] on div "Change to pickup" at bounding box center [935, 269] width 191 height 17
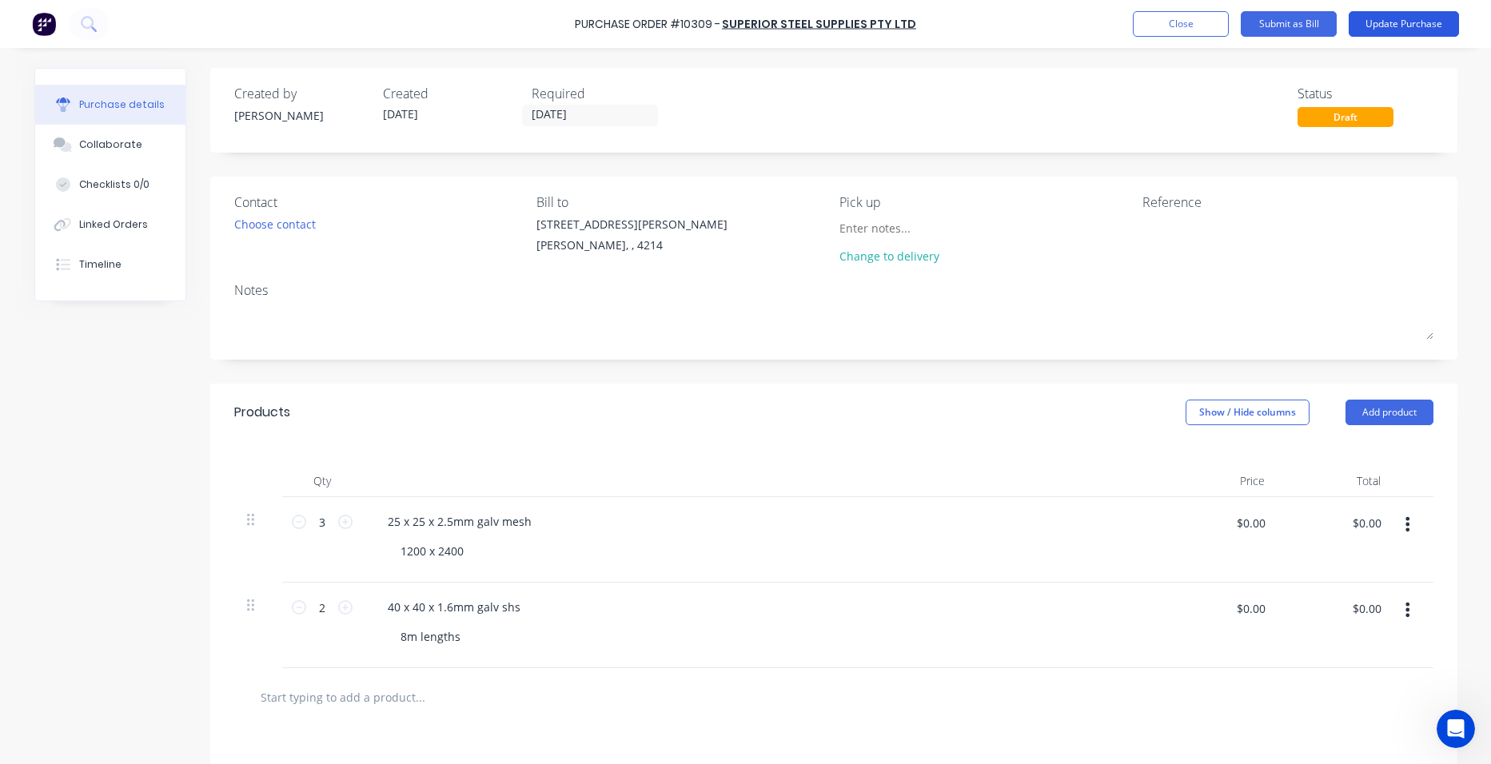
click at [1423, 21] on button "Update Purchase" at bounding box center [1404, 24] width 110 height 26
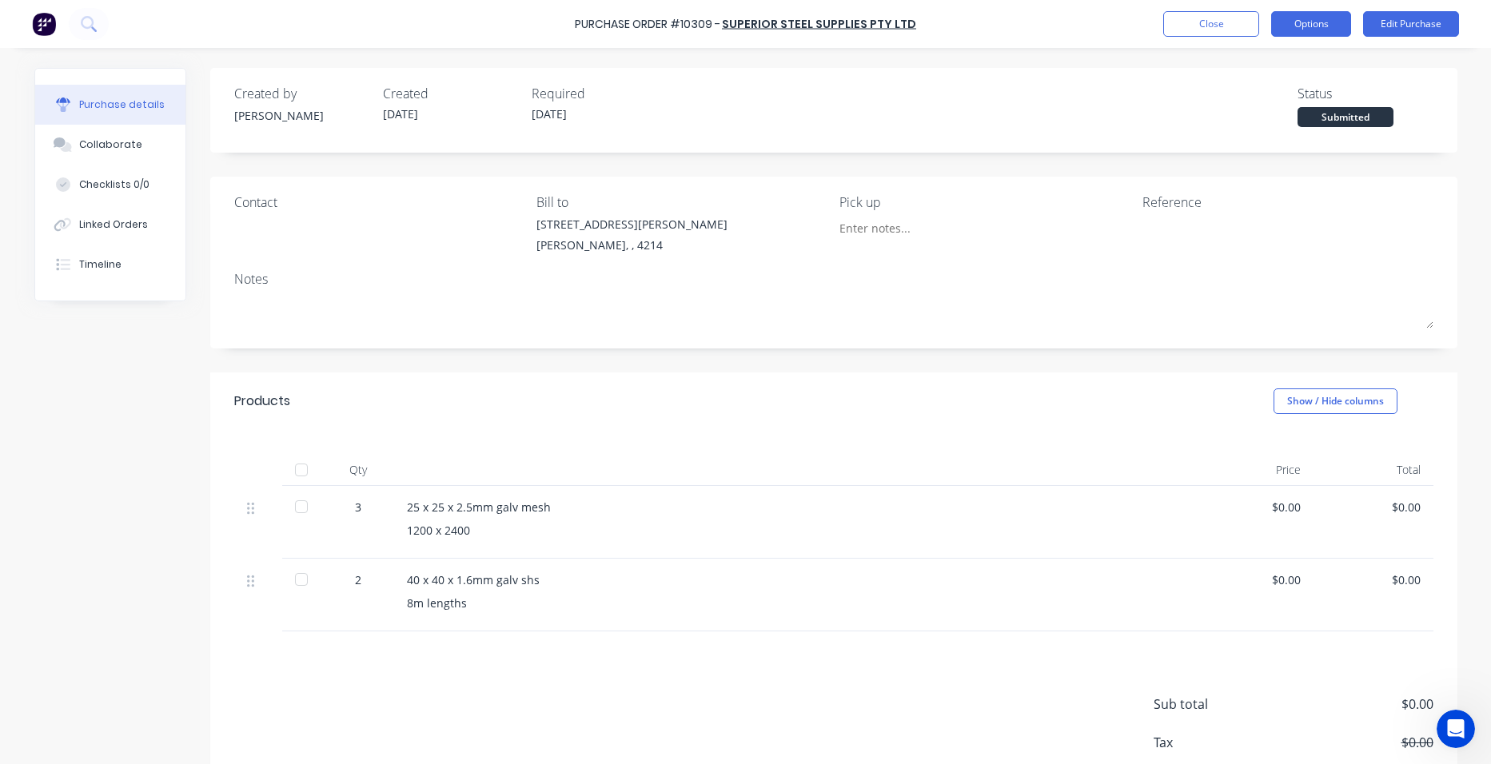
click at [1346, 26] on button "Options" at bounding box center [1311, 24] width 80 height 26
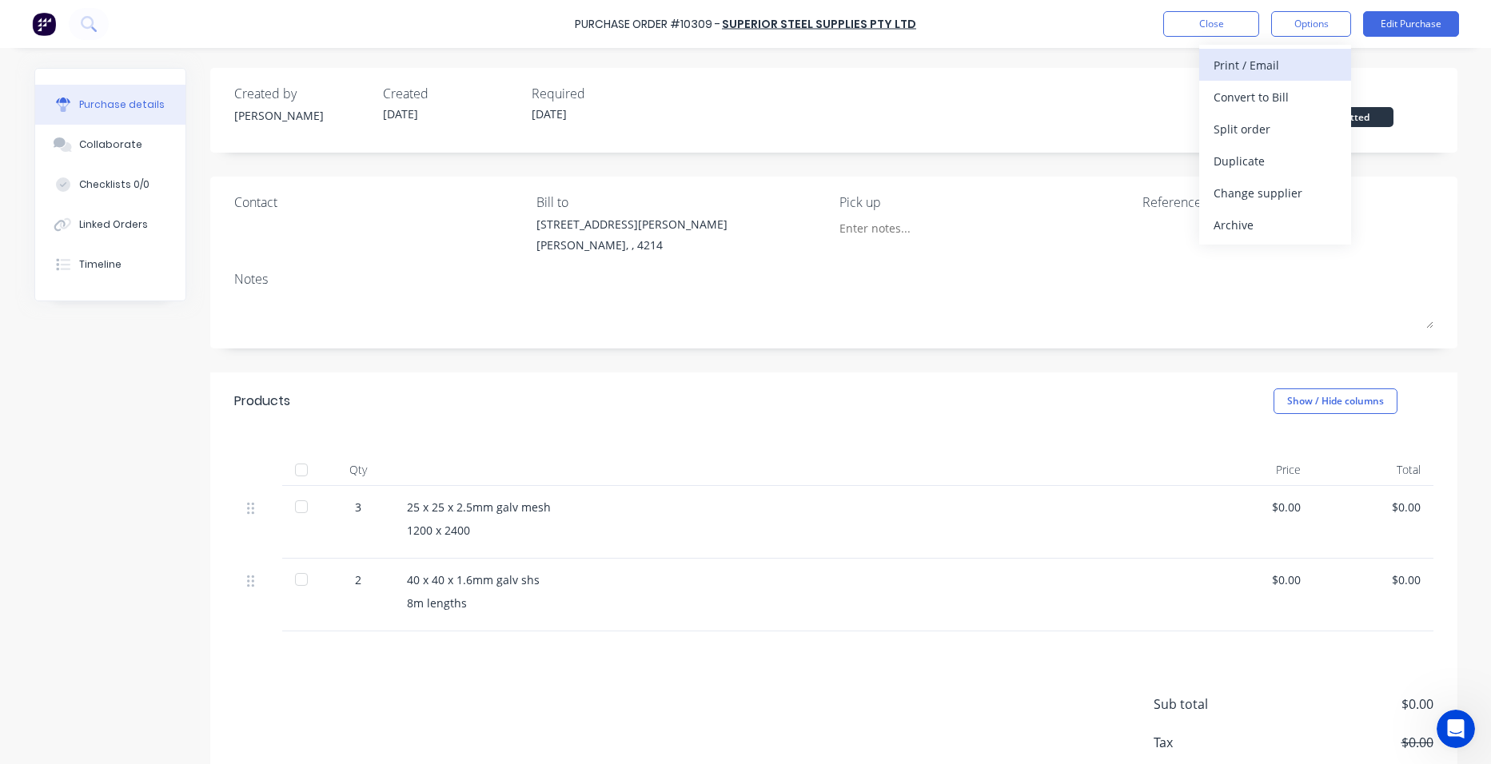
click at [1313, 61] on div "Print / Email" at bounding box center [1275, 65] width 123 height 23
click at [1289, 123] on div "Without pricing" at bounding box center [1275, 129] width 123 height 23
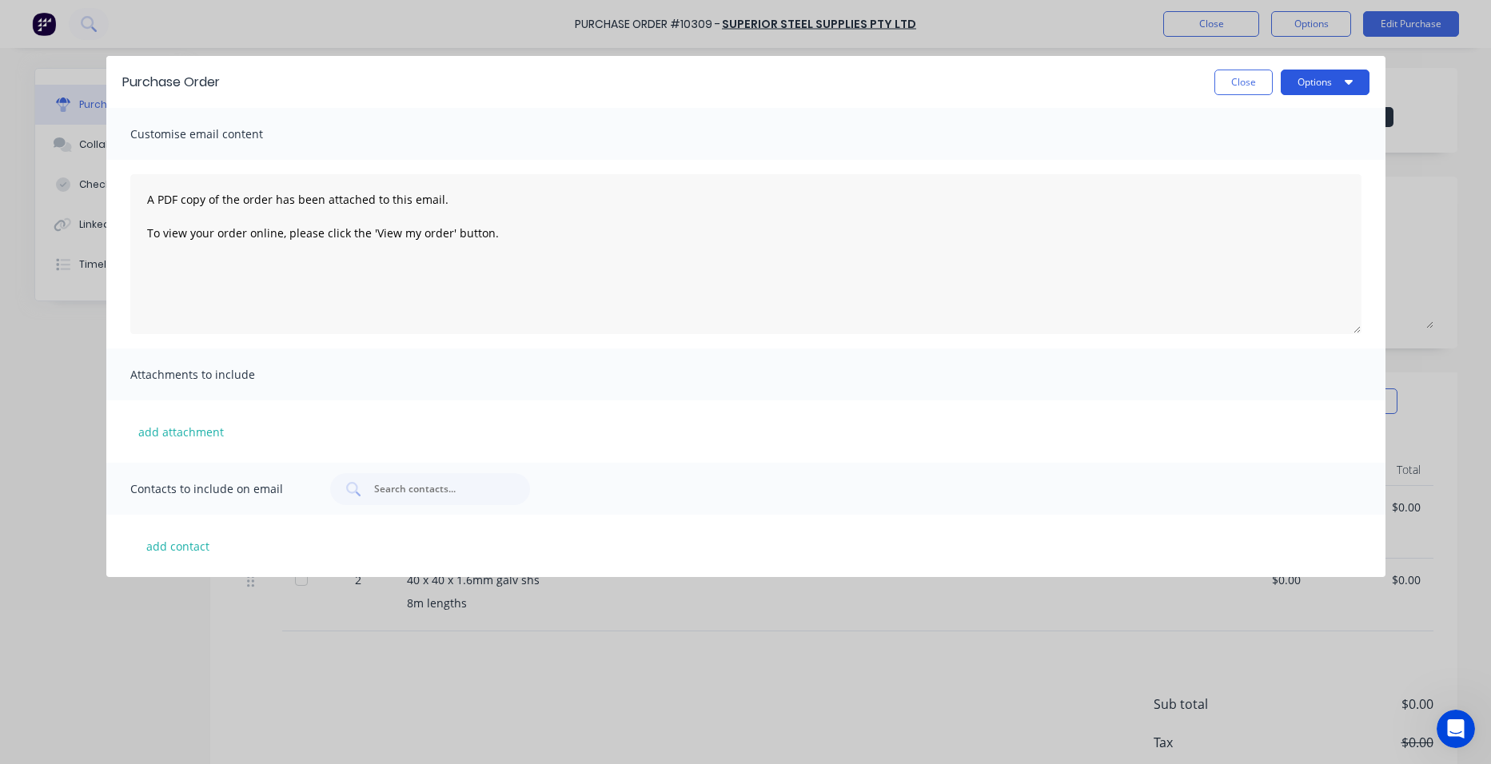
click at [1324, 85] on button "Options" at bounding box center [1325, 83] width 89 height 26
click at [1280, 131] on div "Print" at bounding box center [1293, 122] width 123 height 23
click at [1246, 83] on button "Close" at bounding box center [1244, 83] width 58 height 26
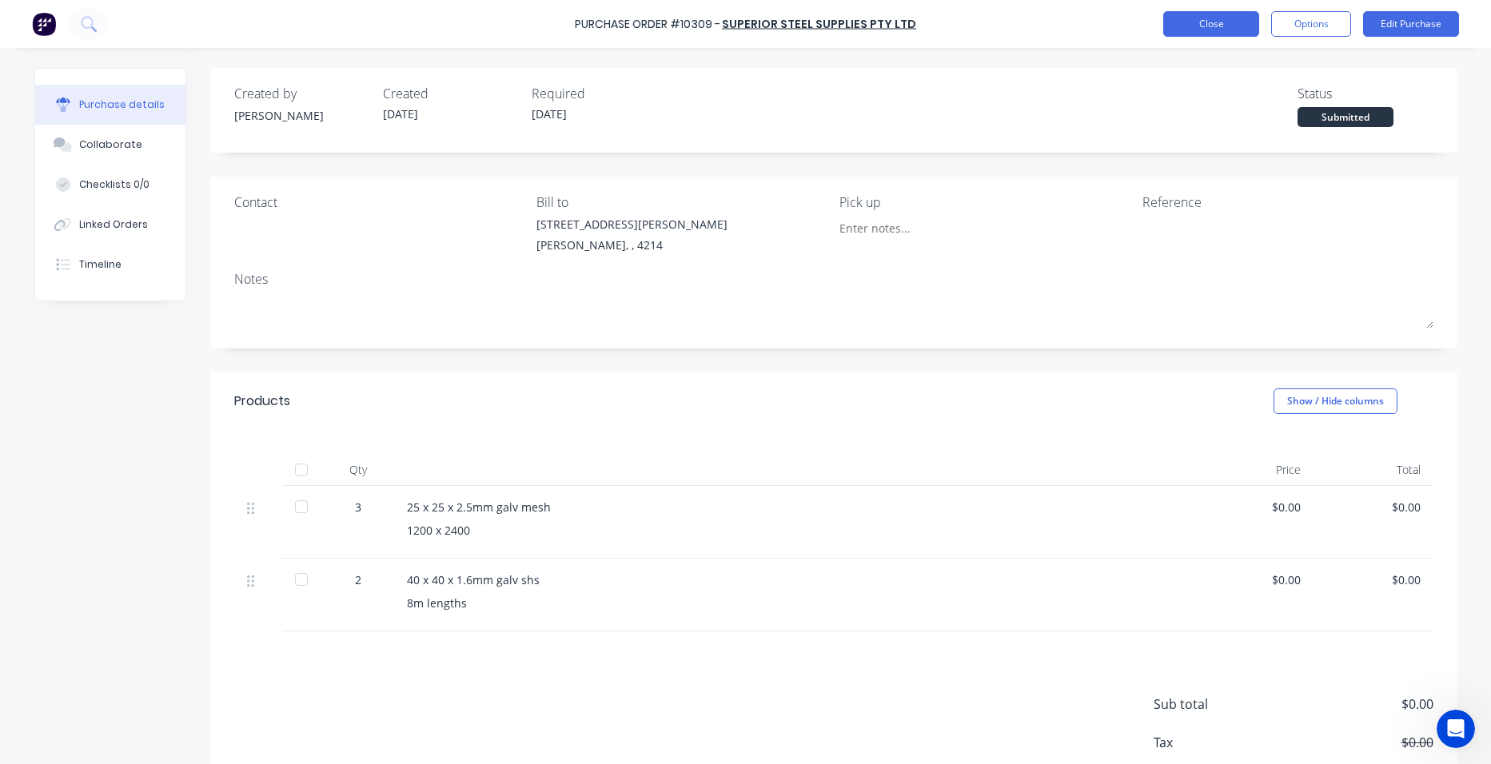
click at [1239, 24] on button "Close" at bounding box center [1212, 24] width 96 height 26
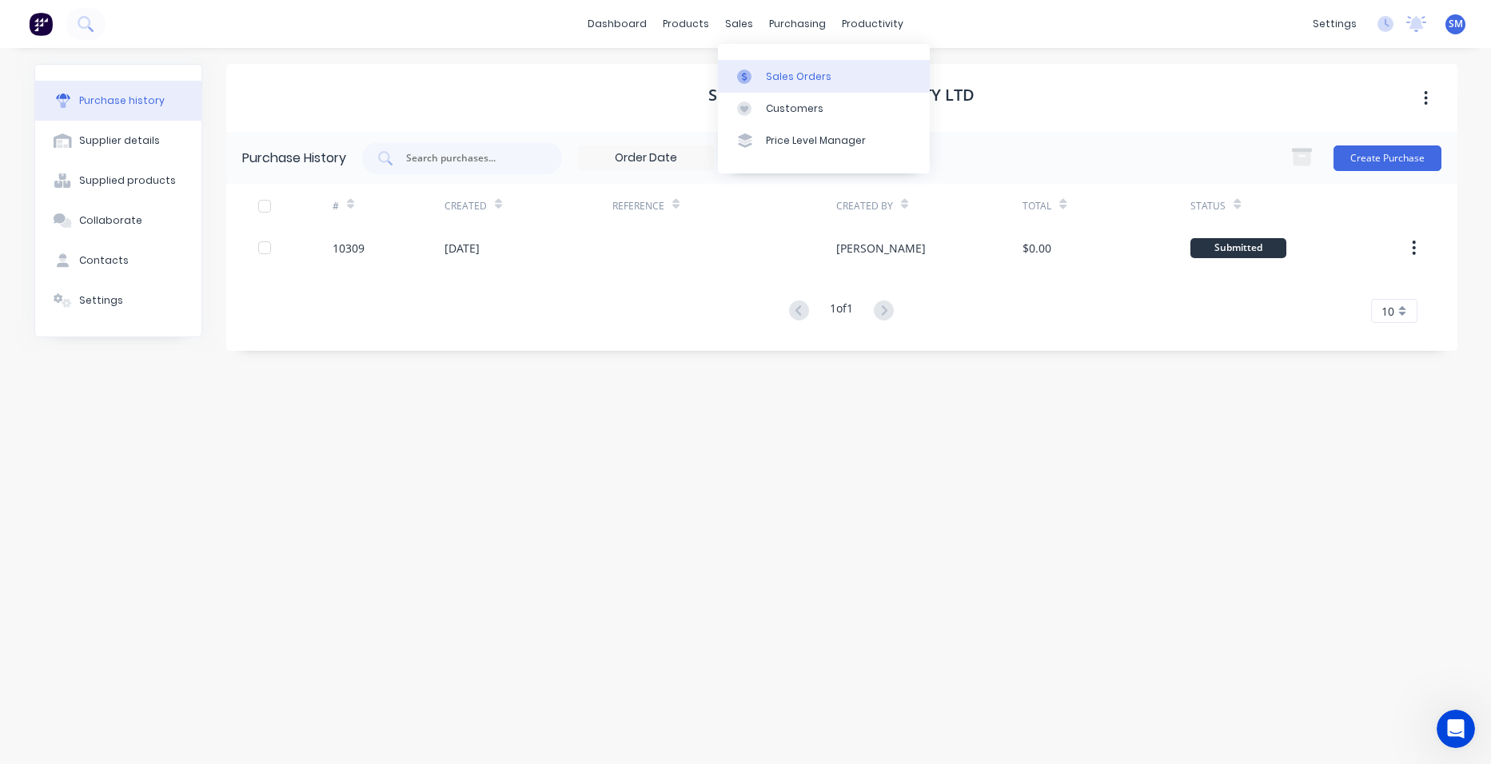
click at [767, 70] on div "Sales Orders" at bounding box center [799, 77] width 66 height 14
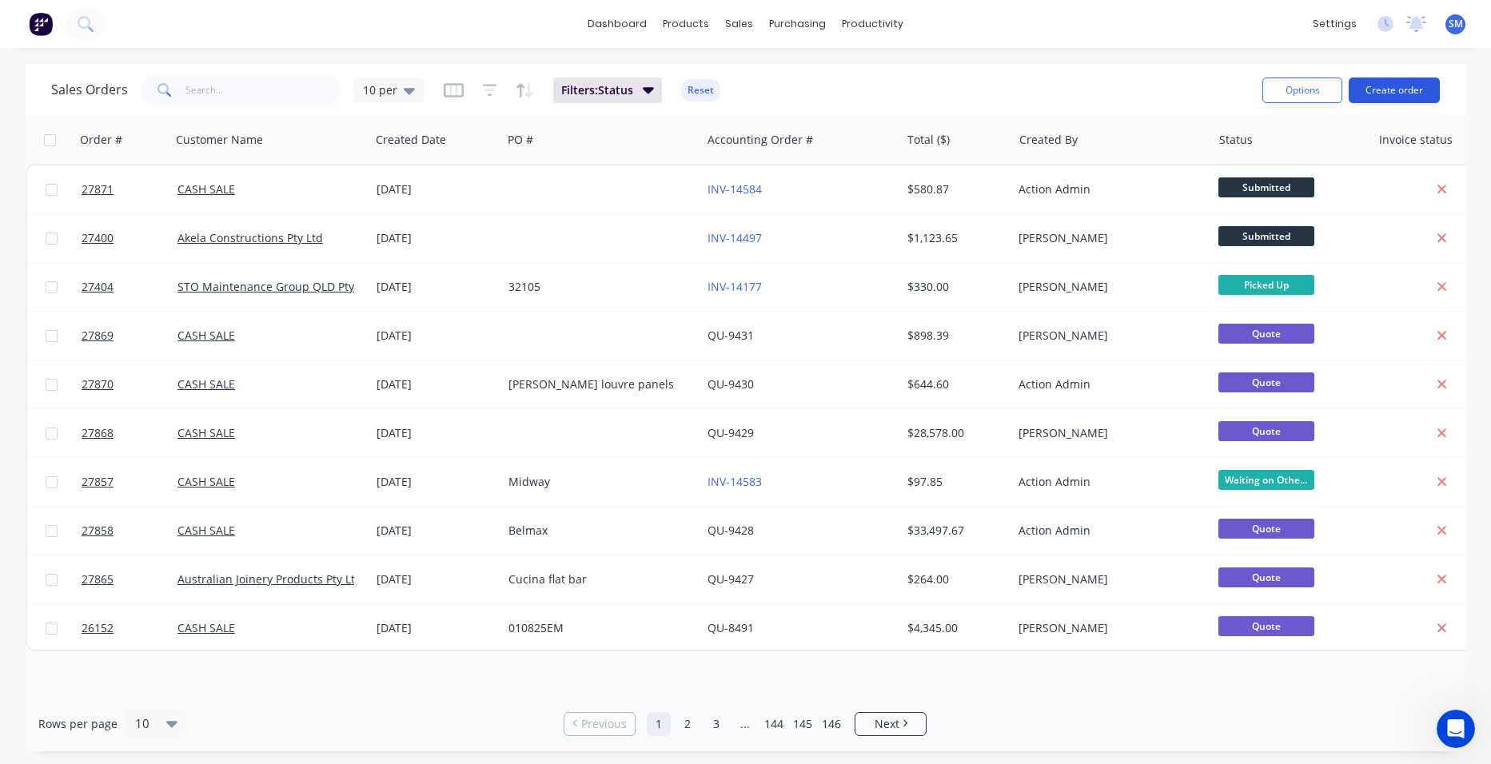
click at [1387, 87] on button "Create order" at bounding box center [1394, 91] width 91 height 26
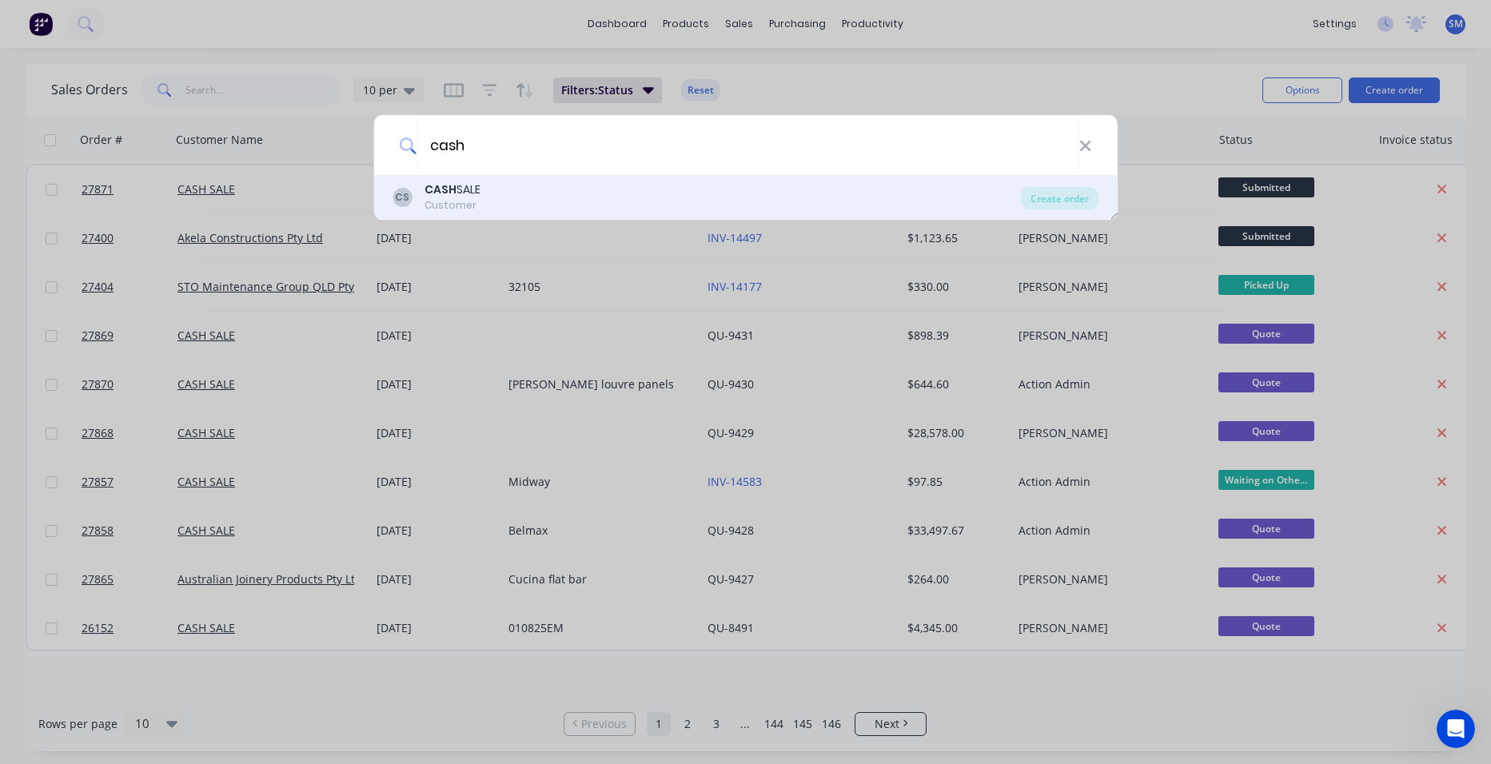
type input "cash"
click at [489, 195] on div "CS CASH SALE Customer" at bounding box center [707, 197] width 629 height 31
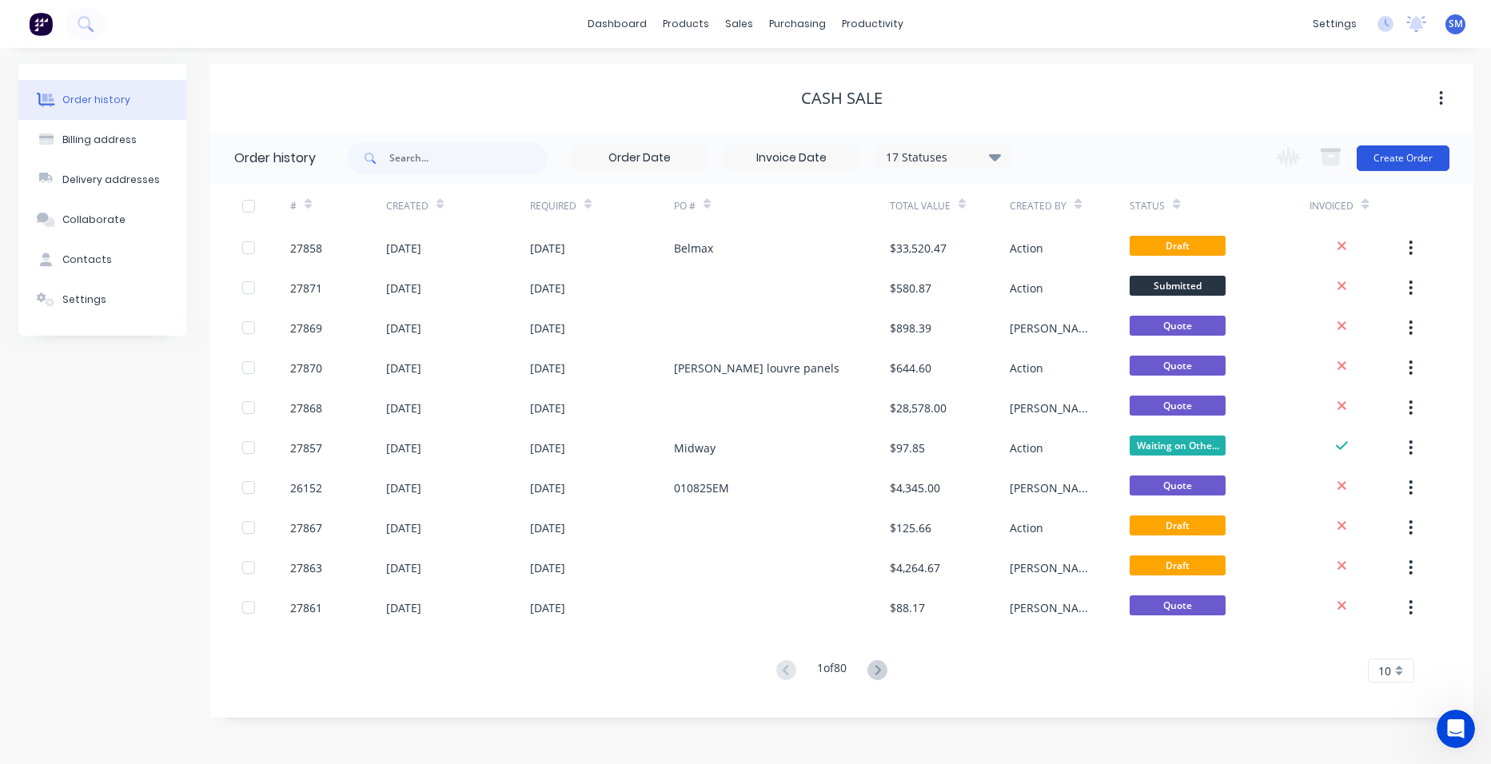
click at [1415, 146] on button "Create Order" at bounding box center [1403, 159] width 93 height 26
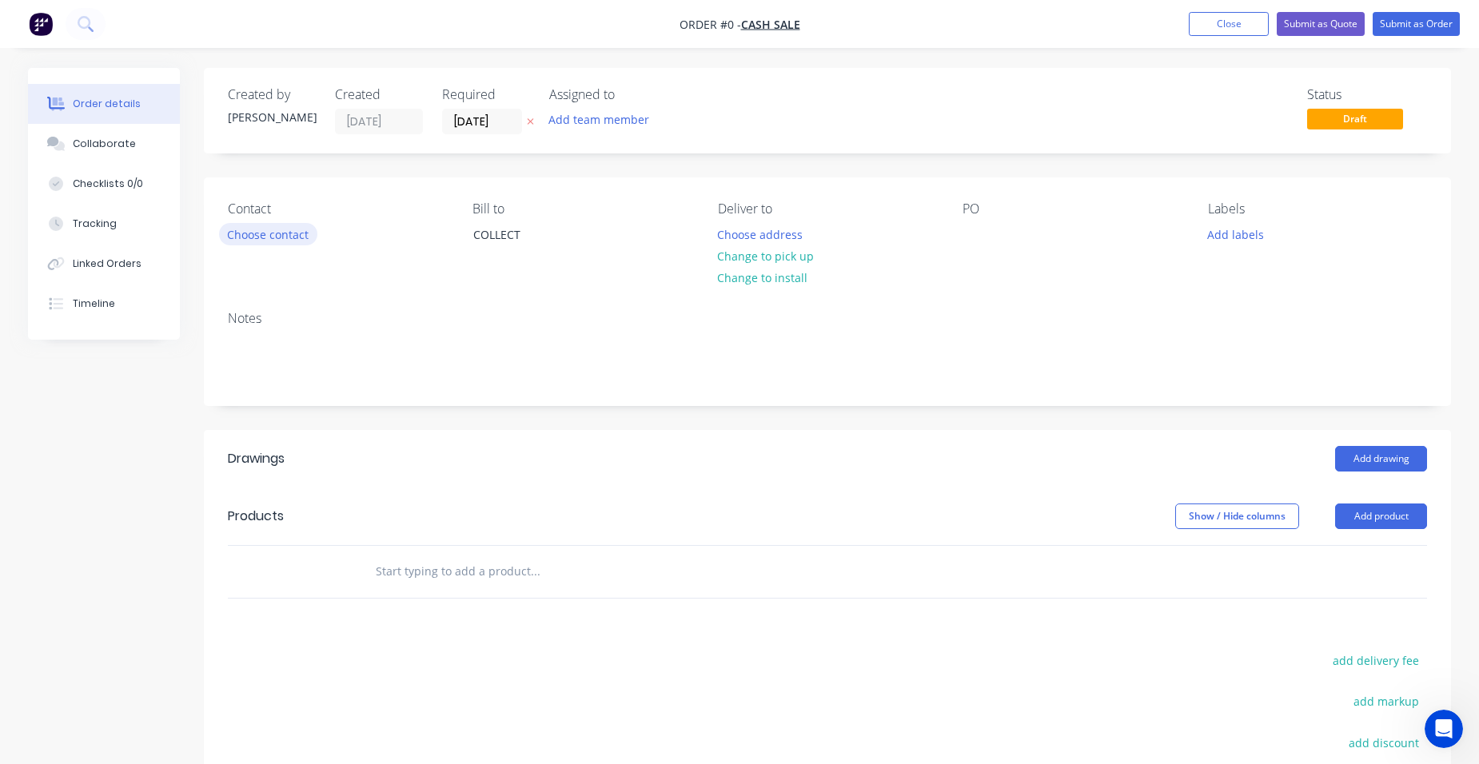
click at [282, 230] on button "Choose contact" at bounding box center [268, 234] width 98 height 22
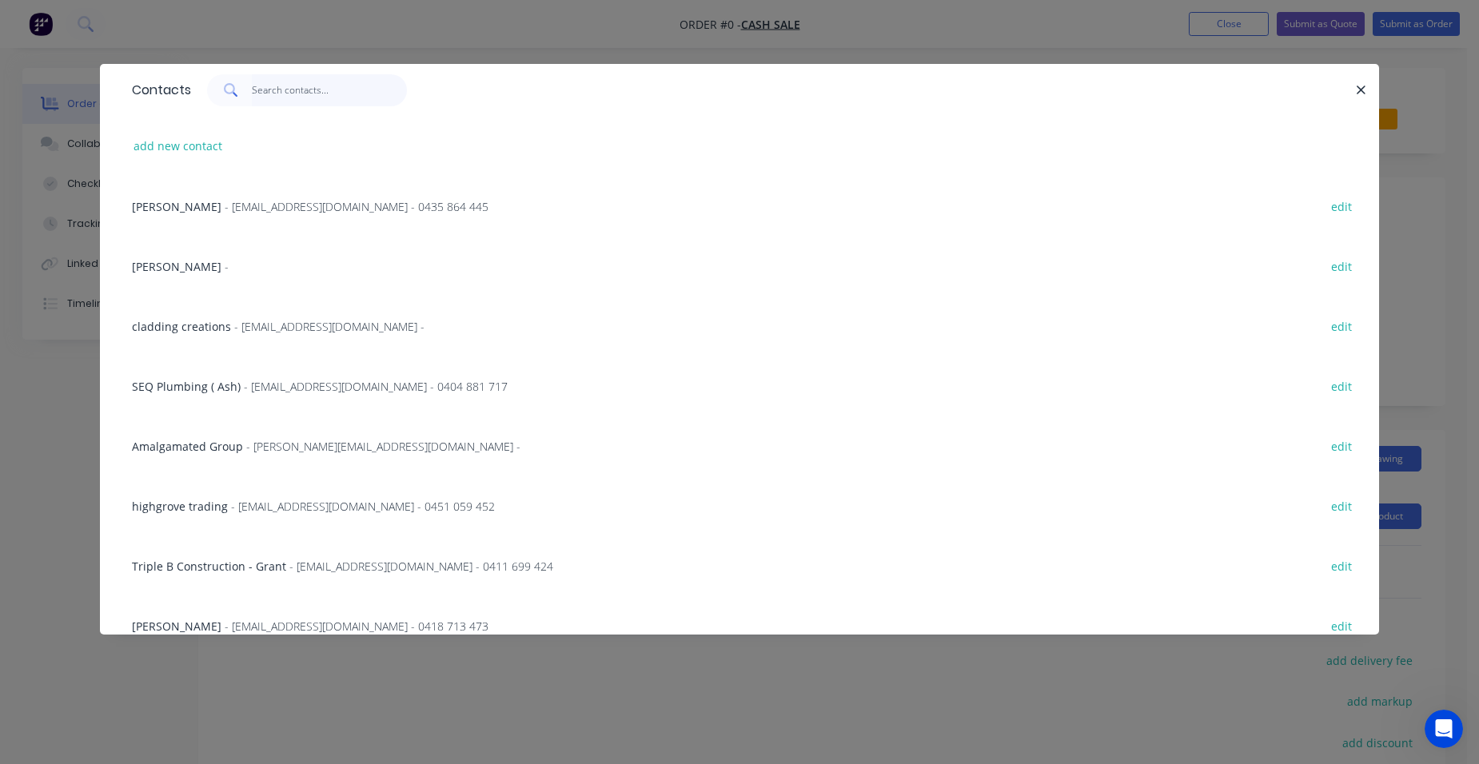
click at [285, 94] on input "text" at bounding box center [330, 90] width 156 height 32
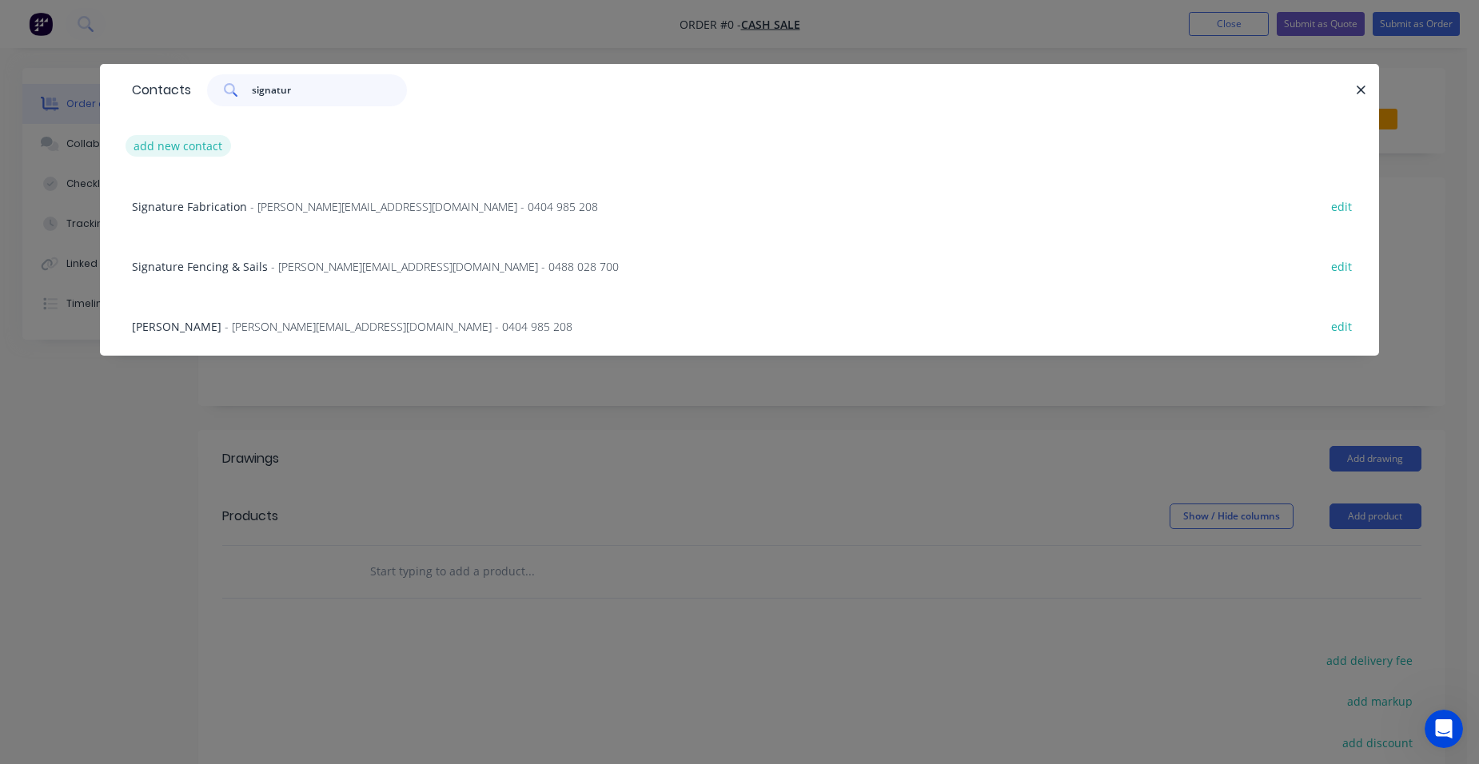
type input "signatur"
click at [138, 147] on button "add new contact" at bounding box center [179, 146] width 106 height 22
select select "AU"
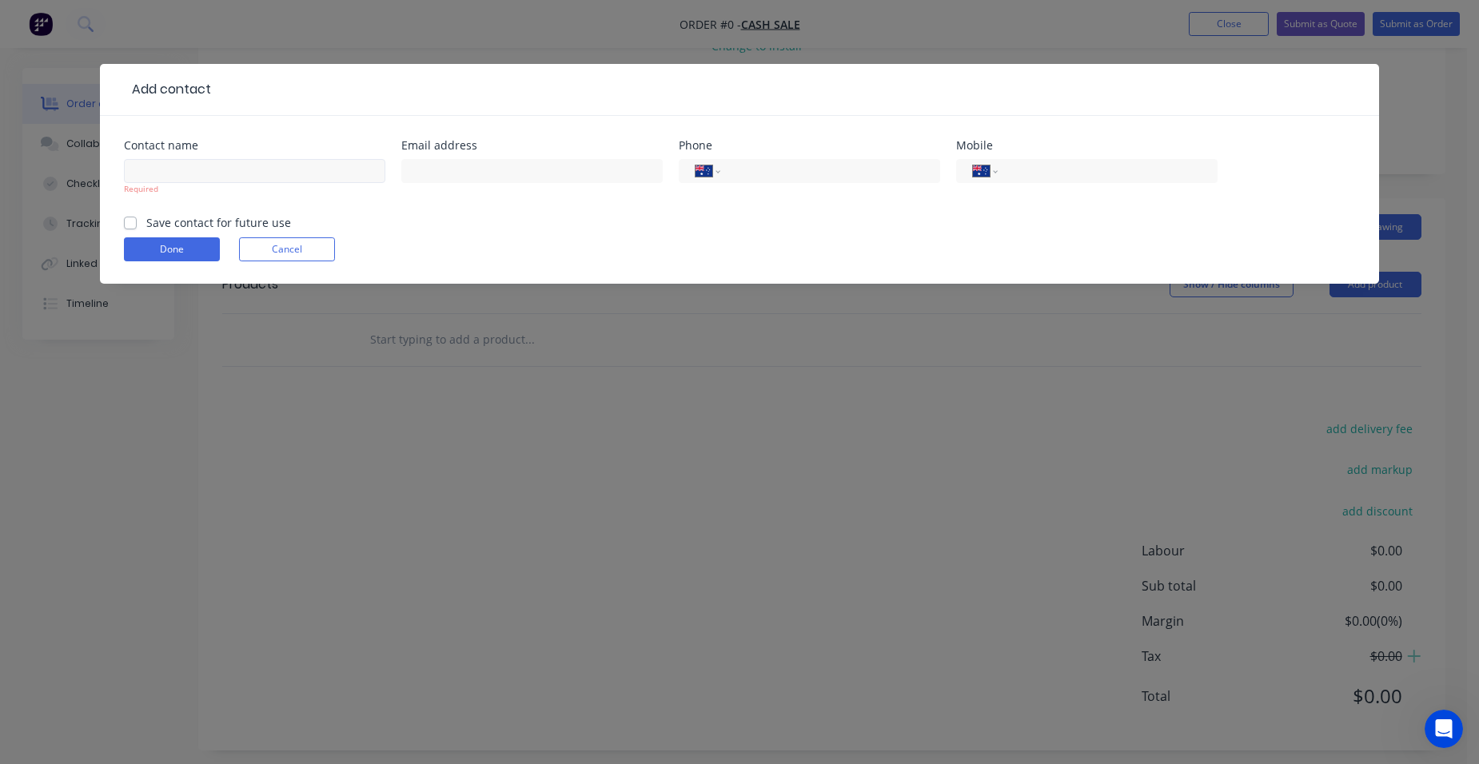
scroll to position [242, 0]
drag, startPoint x: 172, startPoint y: 168, endPoint x: 114, endPoint y: 172, distance: 58.5
click at [114, 172] on div "Contact name roofing Required Email address Phone International Afghanistan Åla…" at bounding box center [739, 200] width 1279 height 168
type input "signature roofing"
click at [344, 220] on form "Contact name signature roofing Required Email address Phone International Afgha…" at bounding box center [739, 212] width 1231 height 144
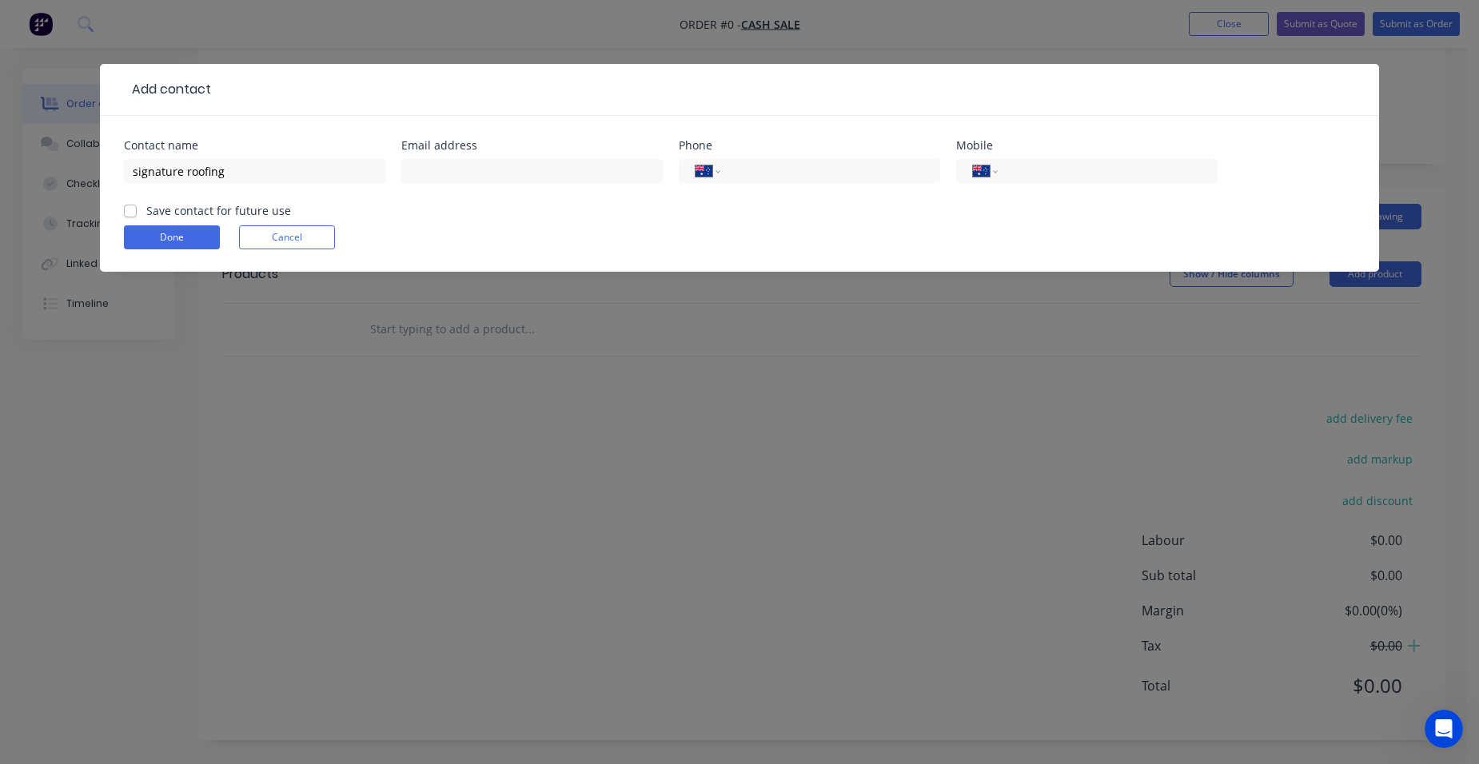
click at [146, 211] on label "Save contact for future use" at bounding box center [218, 210] width 145 height 17
click at [131, 211] on input "Save contact for future use" at bounding box center [130, 209] width 13 height 15
checkbox input "true"
click at [155, 233] on button "Done" at bounding box center [172, 238] width 96 height 24
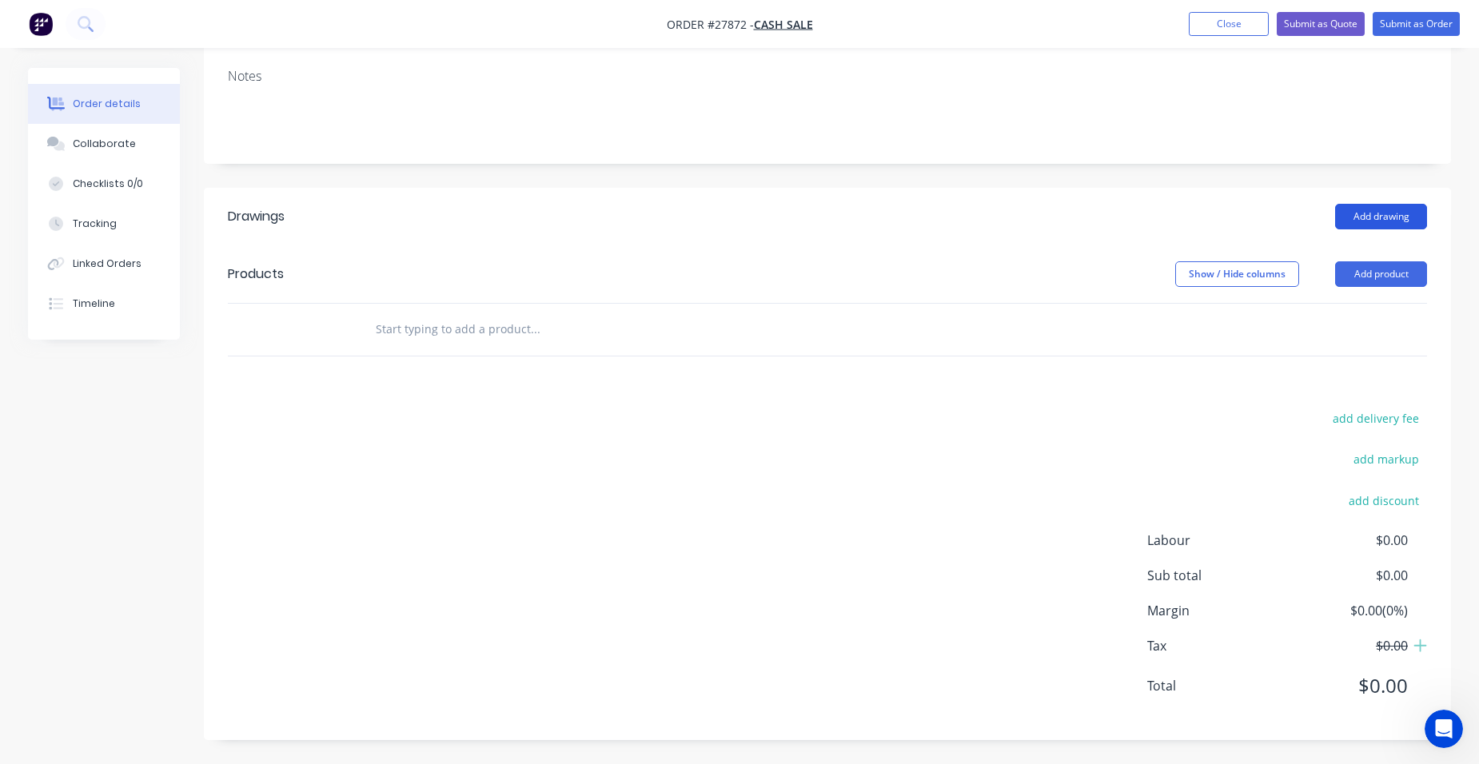
click at [1358, 216] on button "Add drawing" at bounding box center [1381, 217] width 92 height 26
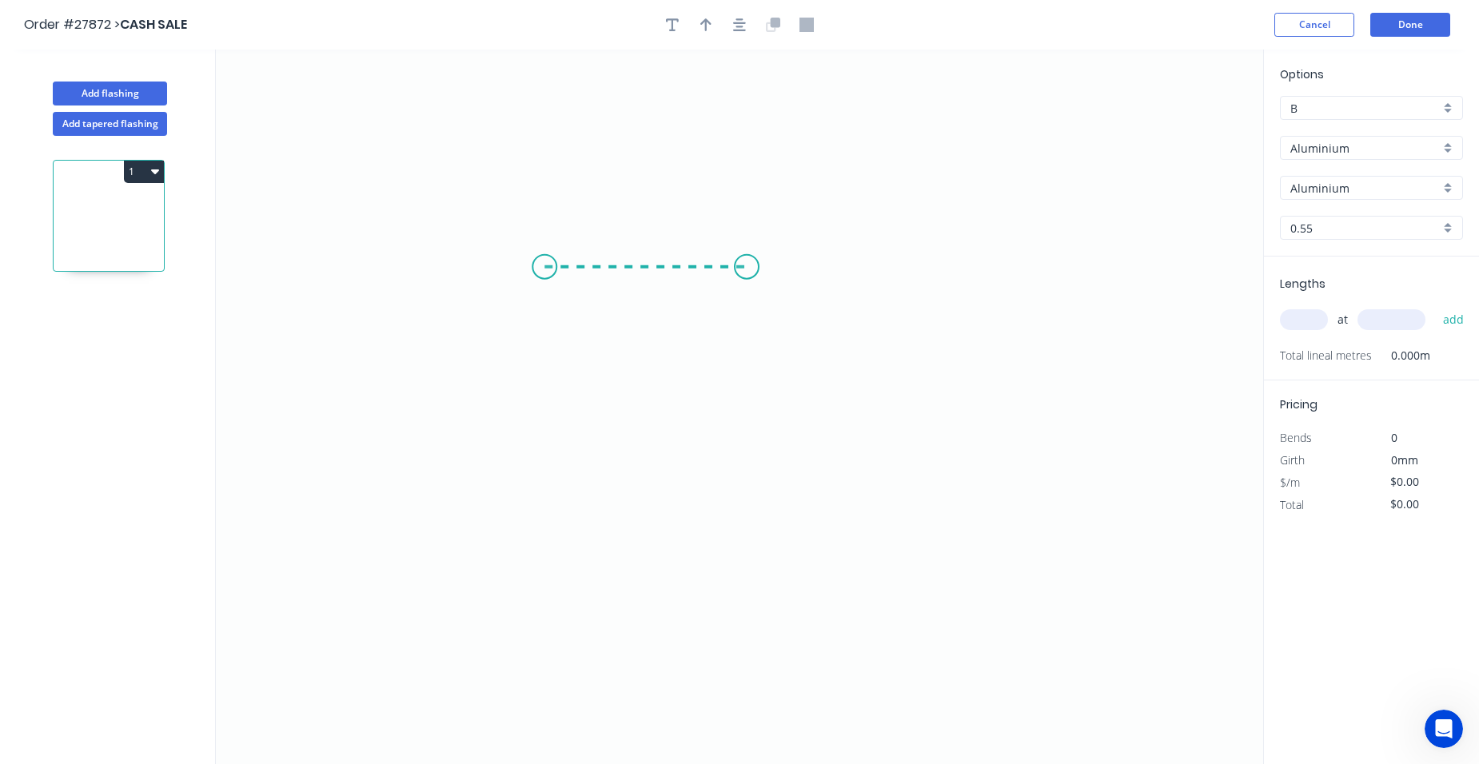
drag, startPoint x: 545, startPoint y: 267, endPoint x: 752, endPoint y: 273, distance: 208.0
click at [752, 273] on icon "0" at bounding box center [740, 407] width 1048 height 715
click at [752, 273] on circle at bounding box center [752, 267] width 24 height 24
click at [652, 285] on tspan "?" at bounding box center [649, 283] width 8 height 26
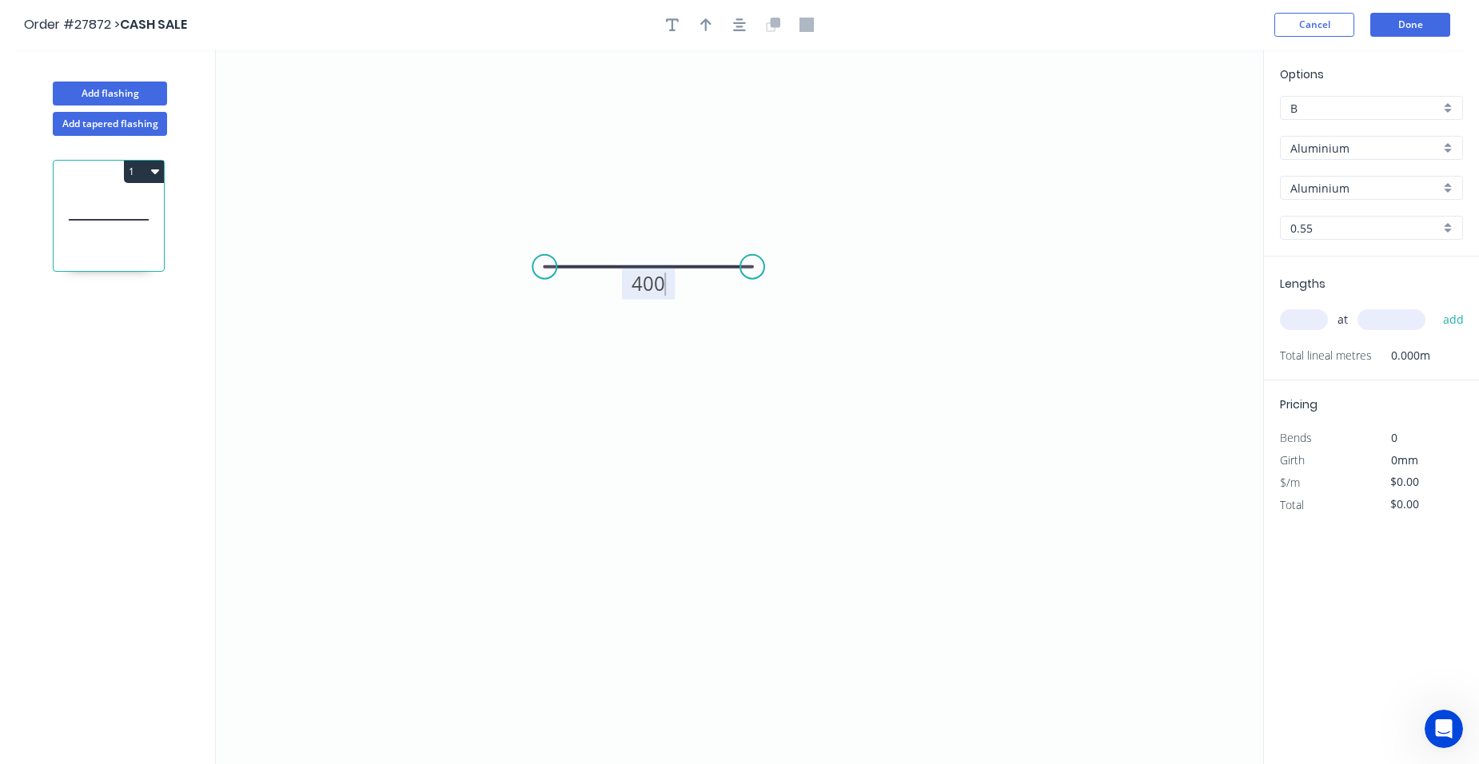
click at [1297, 317] on input "text" at bounding box center [1304, 319] width 48 height 21
type input "$1.00"
type input "1"
type input "1000"
click at [1451, 323] on button "add" at bounding box center [1454, 319] width 38 height 27
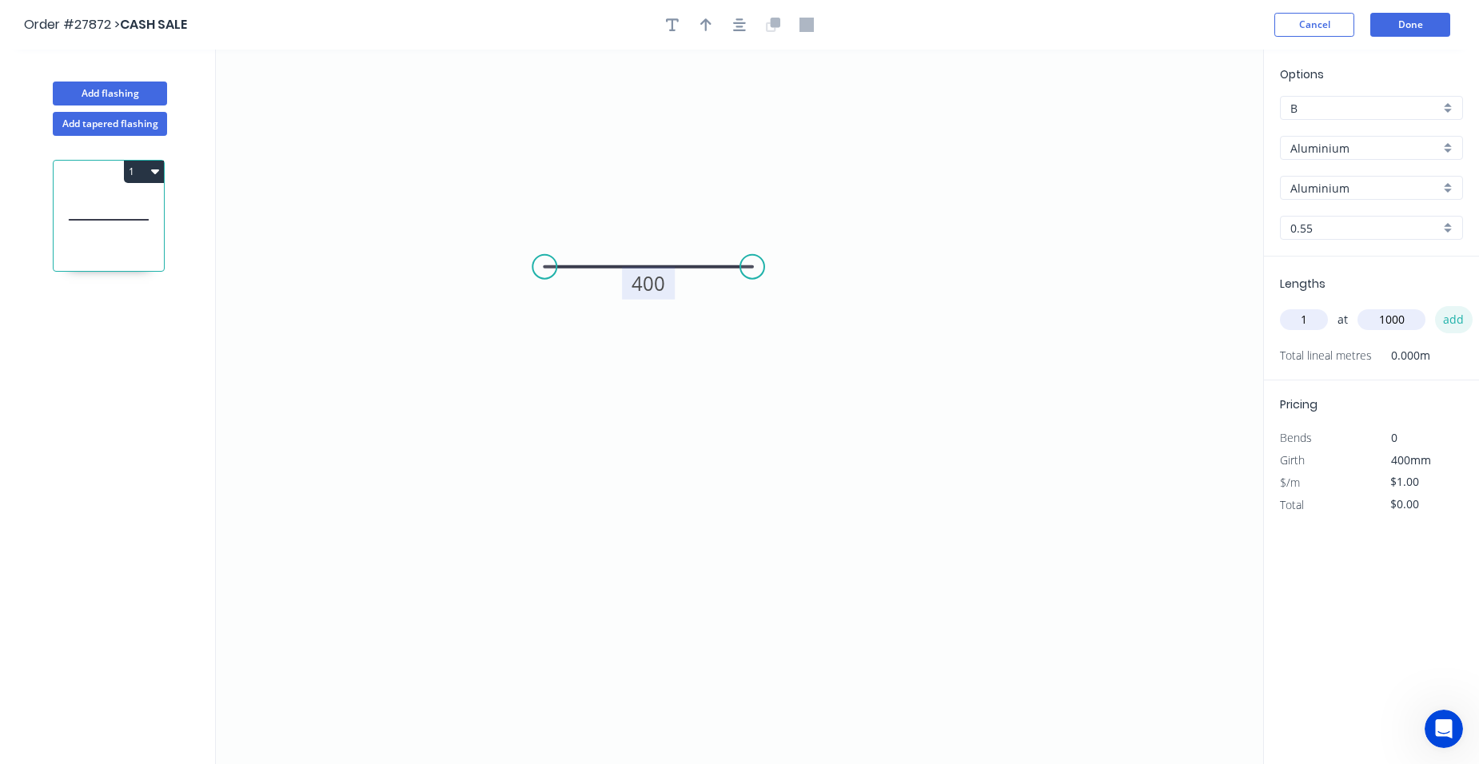
type input "$1.00"
click at [1442, 148] on div "Aluminium" at bounding box center [1371, 148] width 183 height 24
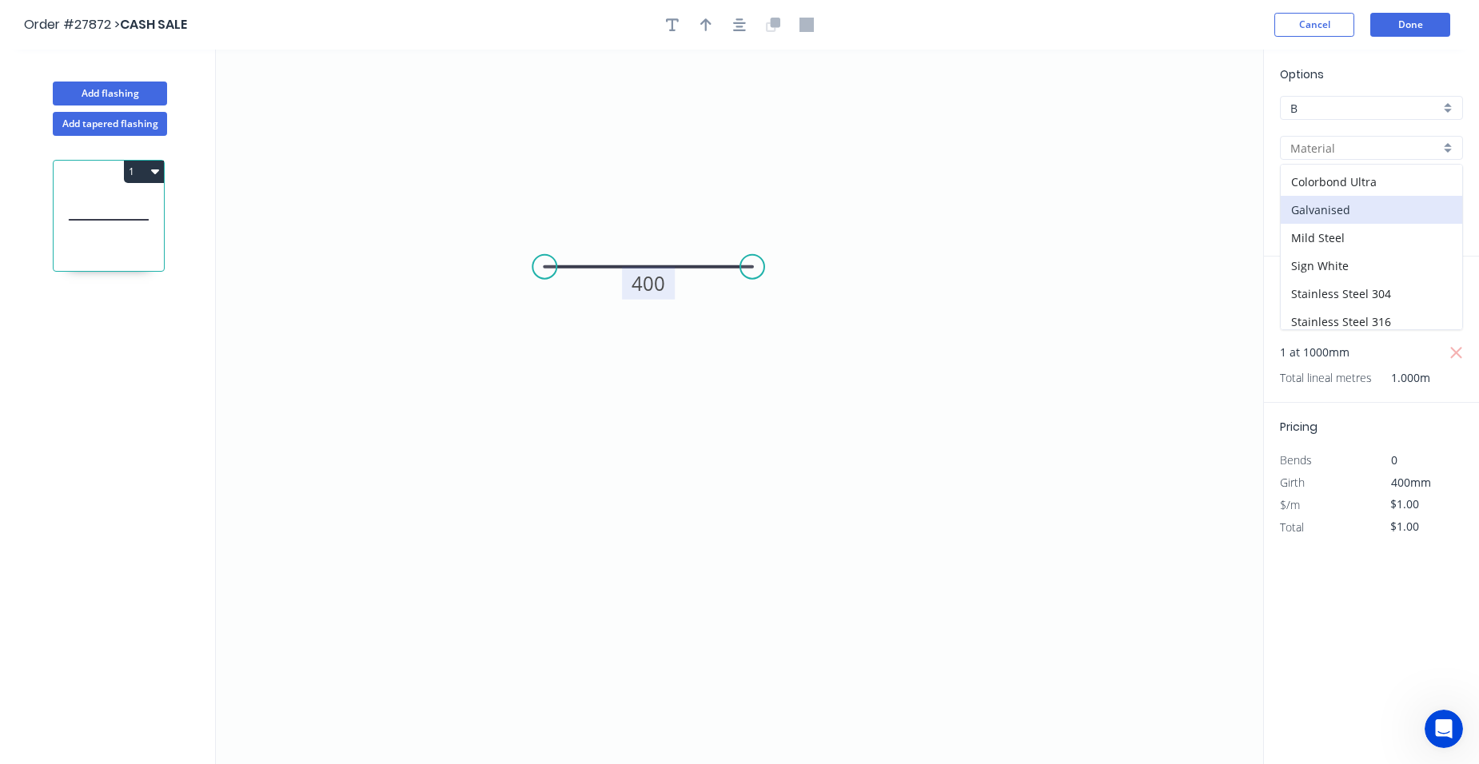
scroll to position [143, 0]
click at [1356, 309] on div "Zincalume" at bounding box center [1372, 315] width 182 height 28
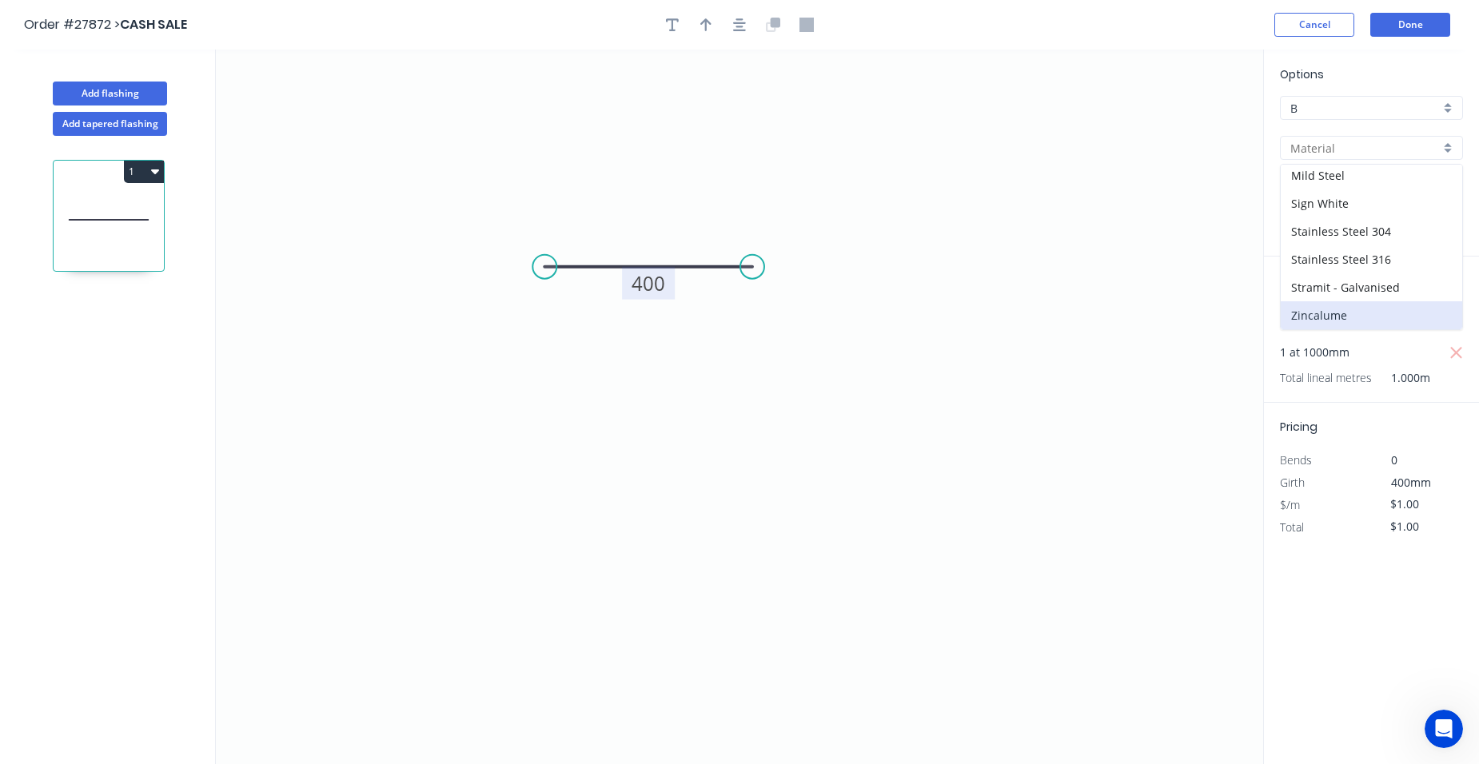
type input "Zincalume"
type input "Zinc"
type input "$14.84"
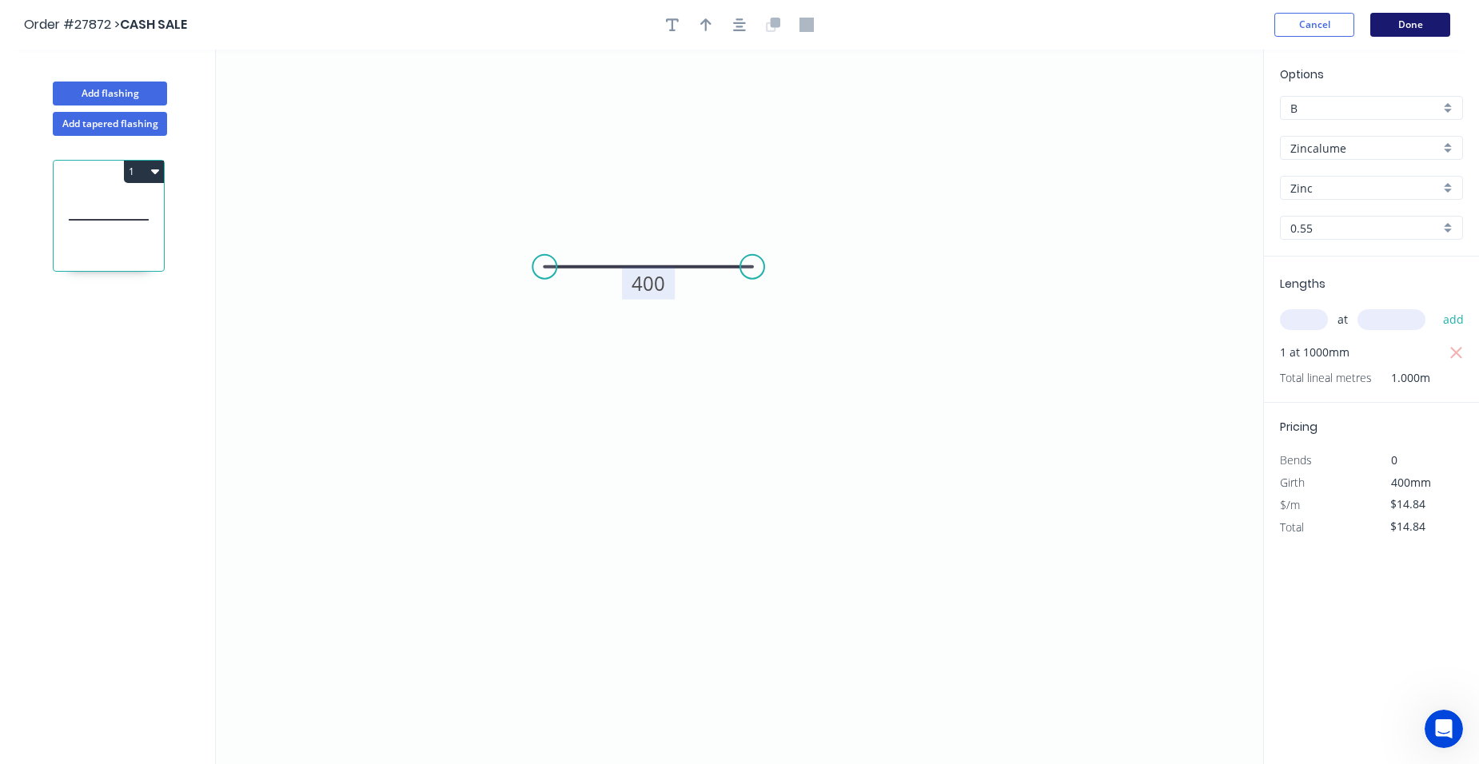
click at [1412, 25] on button "Done" at bounding box center [1411, 25] width 80 height 24
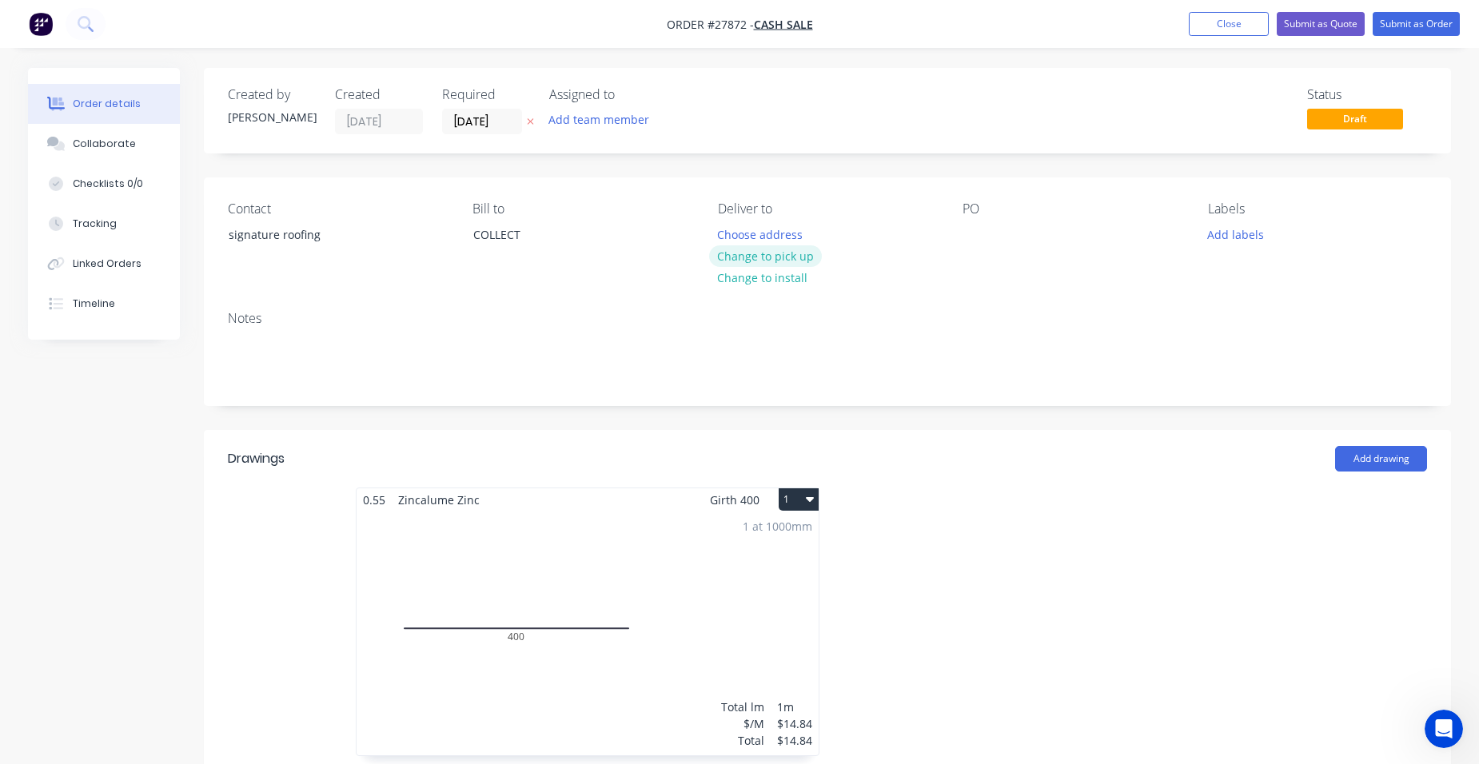
click at [767, 253] on button "Change to pick up" at bounding box center [766, 256] width 114 height 22
click at [1423, 12] on button "Submit as Order" at bounding box center [1416, 24] width 87 height 24
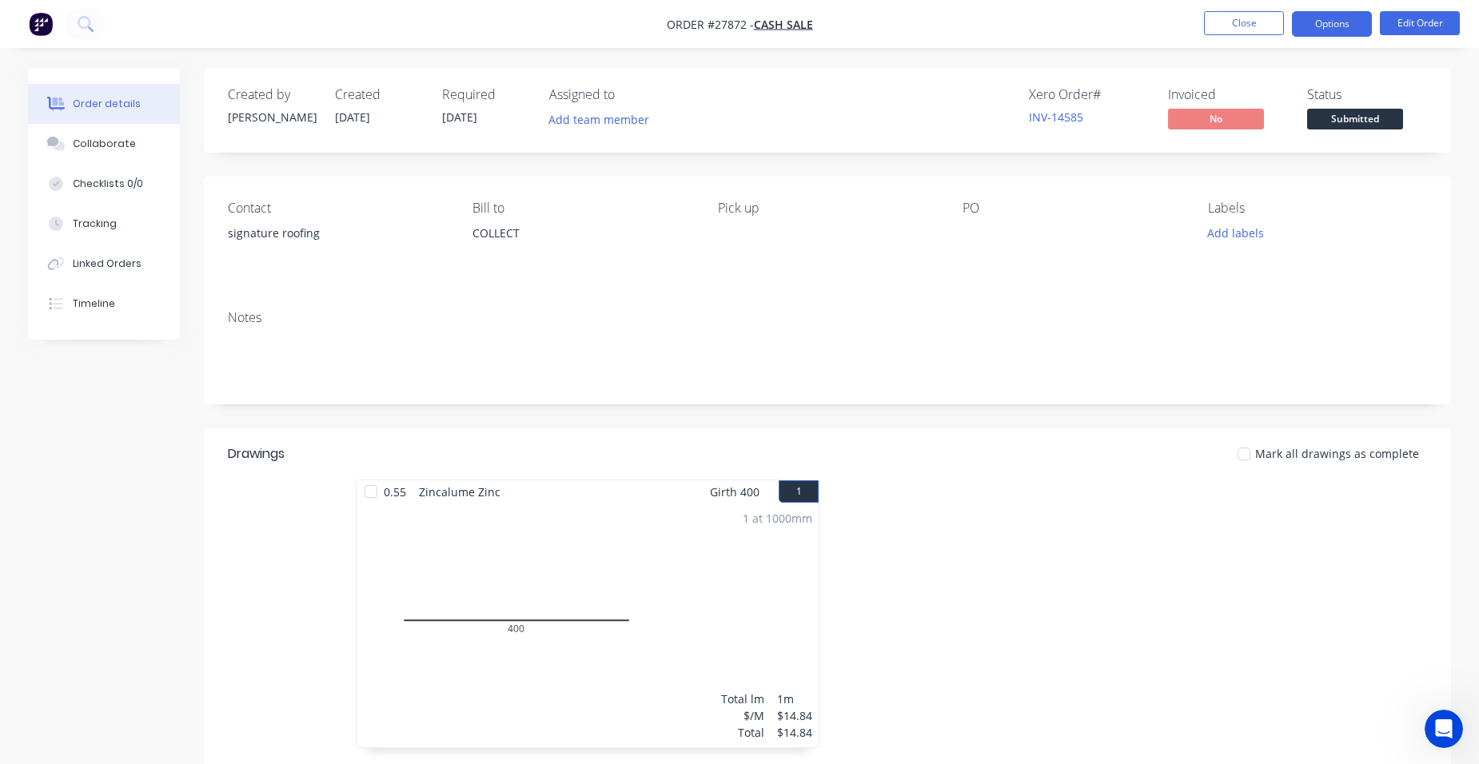
click at [1356, 14] on button "Options" at bounding box center [1332, 24] width 80 height 26
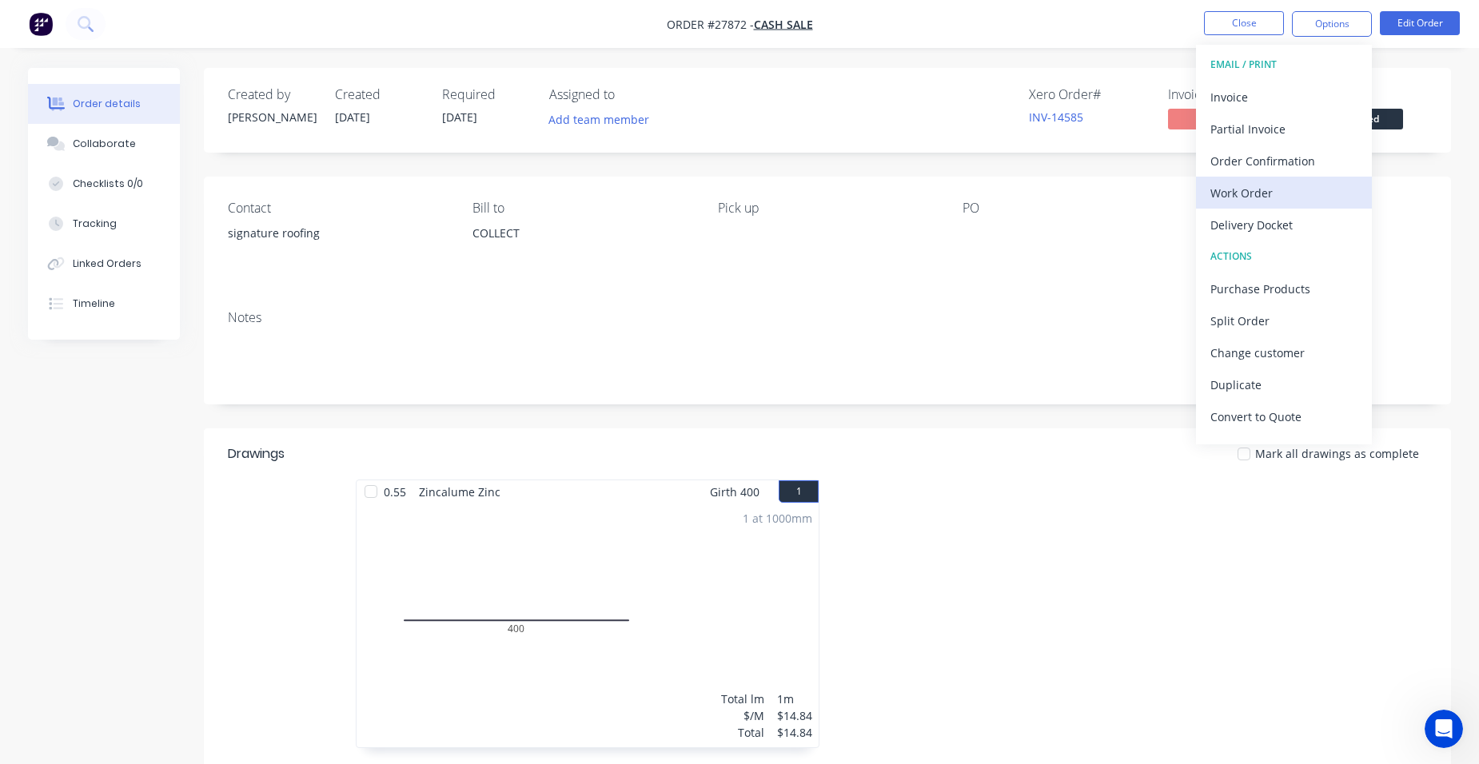
click at [1304, 192] on div "Work Order" at bounding box center [1284, 193] width 147 height 23
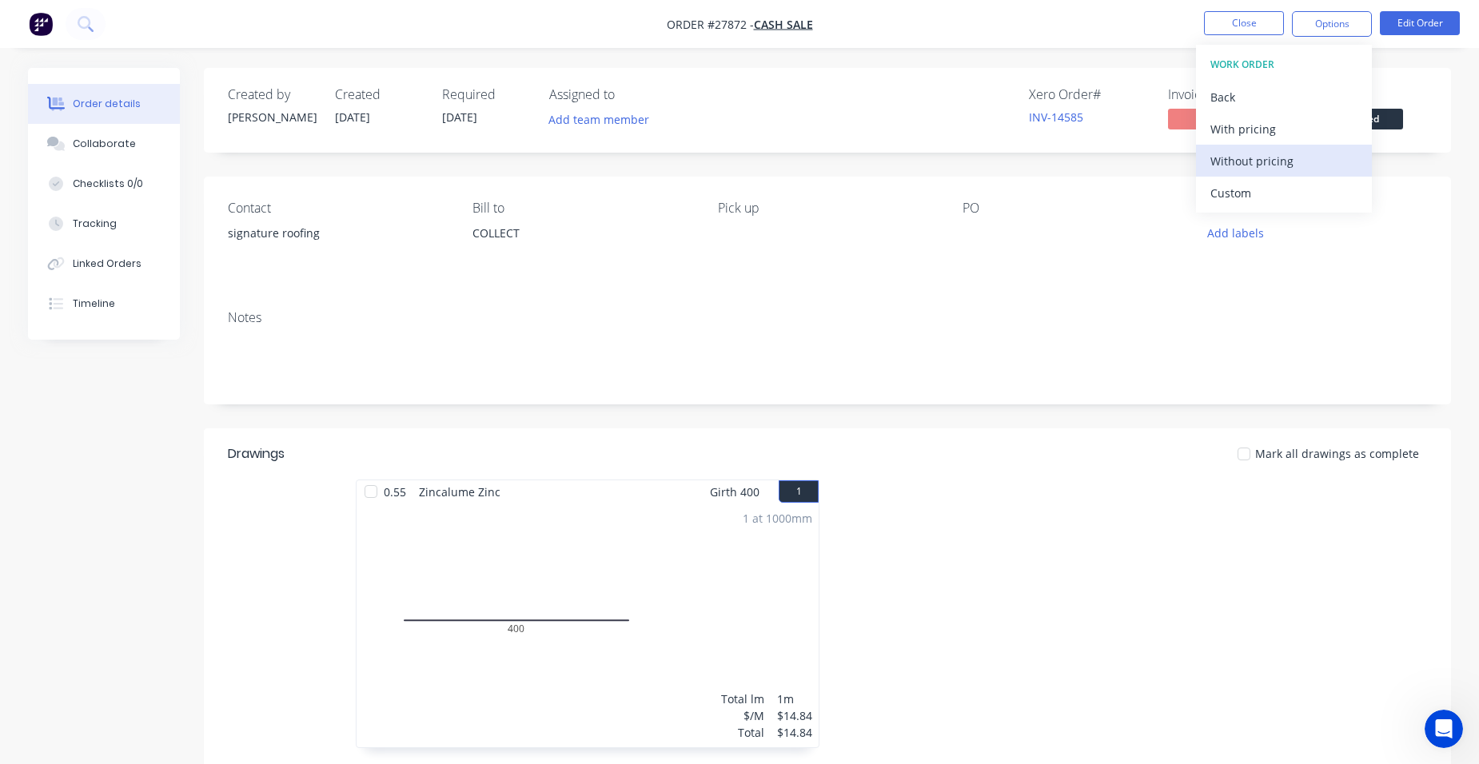
click at [1307, 165] on div "Without pricing" at bounding box center [1284, 161] width 147 height 23
